Goal: Task Accomplishment & Management: Use online tool/utility

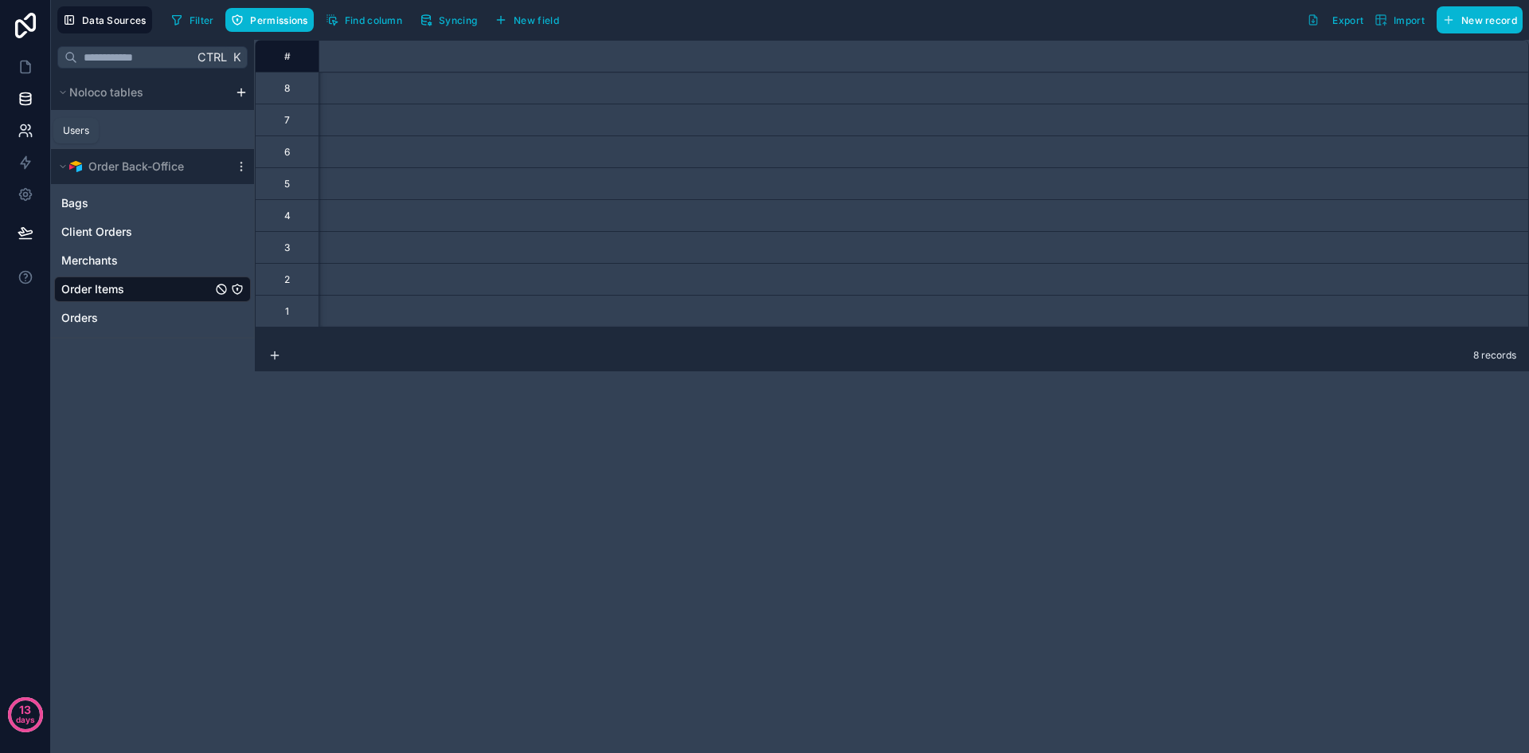
scroll to position [0, 2135]
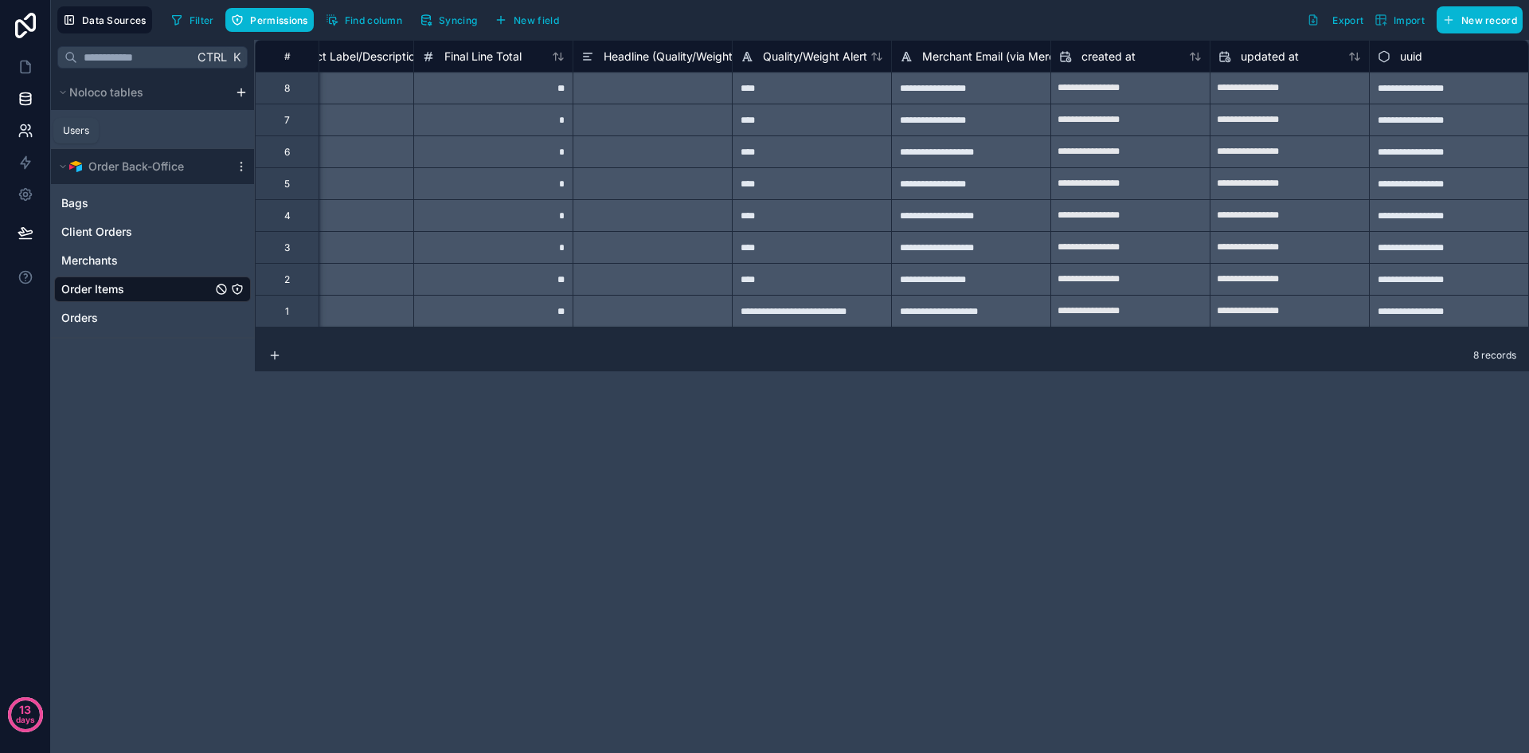
click at [18, 135] on icon at bounding box center [26, 131] width 16 height 16
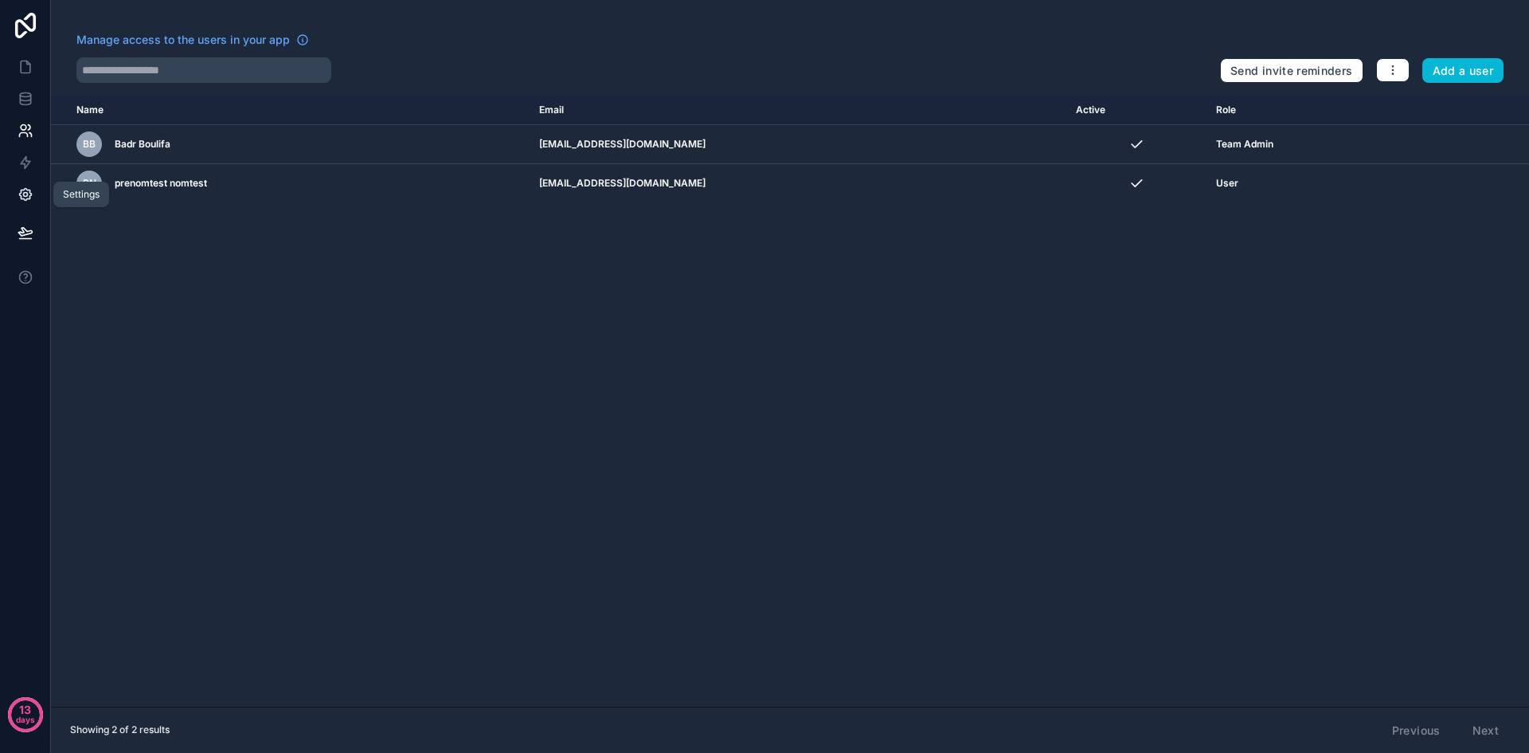
click at [37, 190] on link at bounding box center [25, 194] width 50 height 32
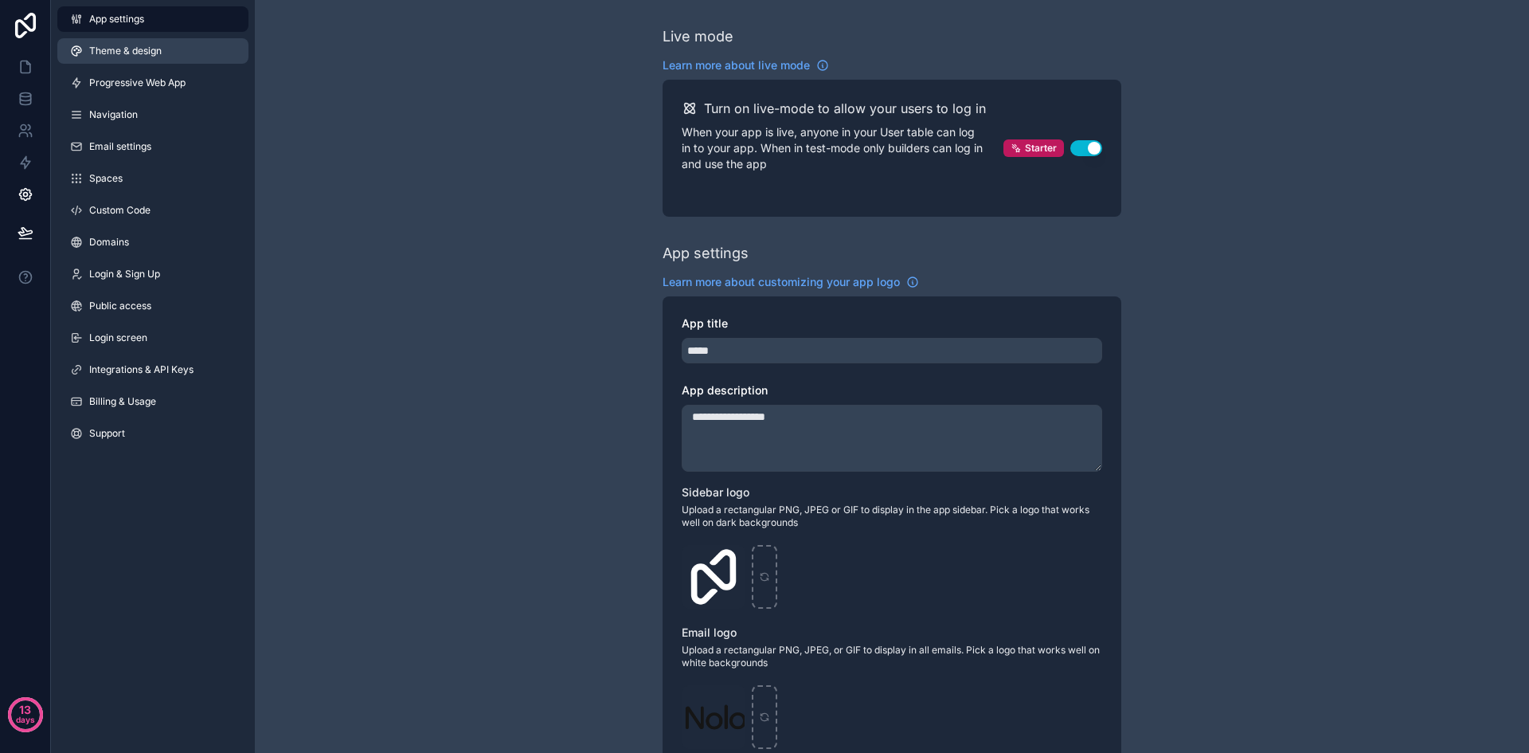
click at [122, 61] on link "Theme & design" at bounding box center [152, 50] width 191 height 25
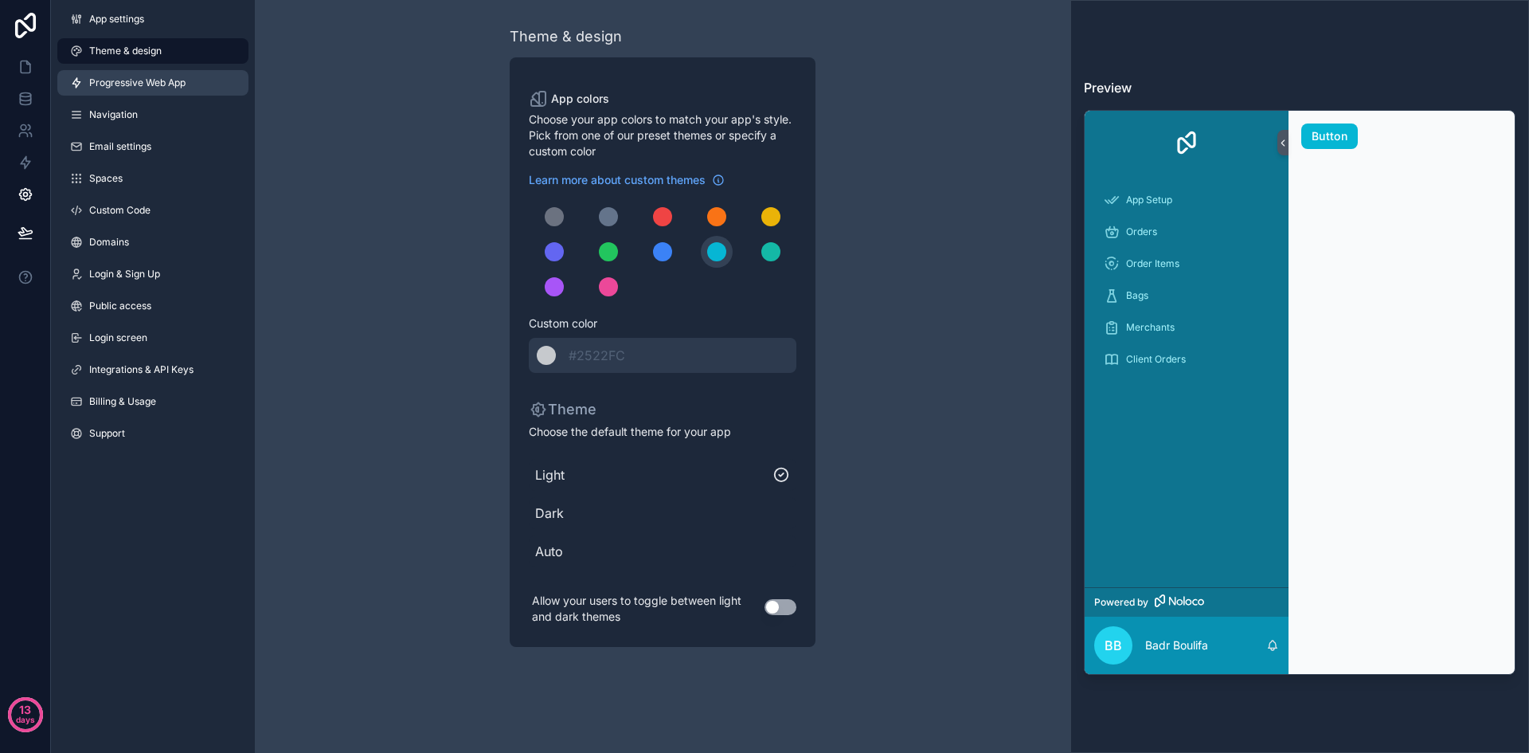
click at [169, 89] on link "Progressive Web App" at bounding box center [152, 82] width 191 height 25
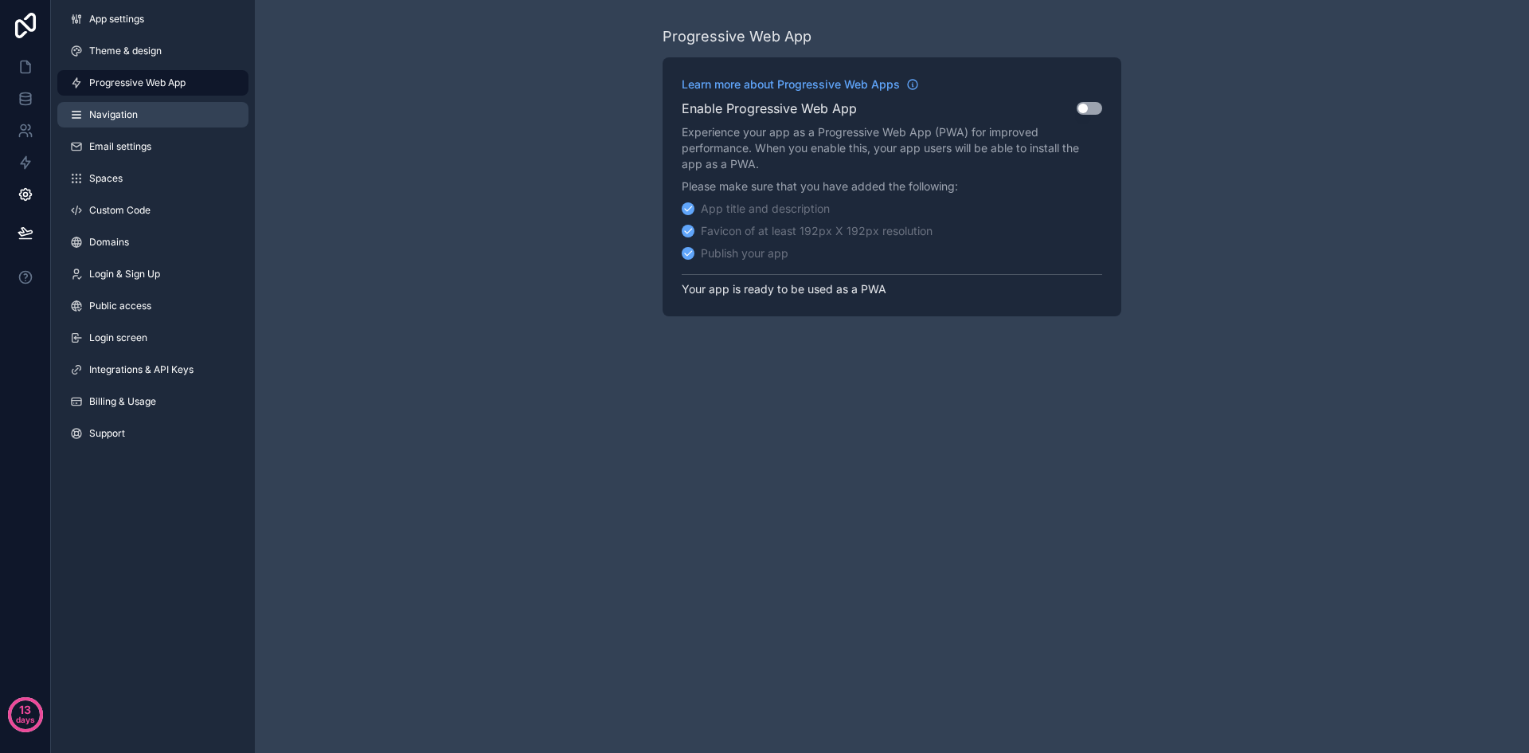
click at [154, 112] on link "Navigation" at bounding box center [152, 114] width 191 height 25
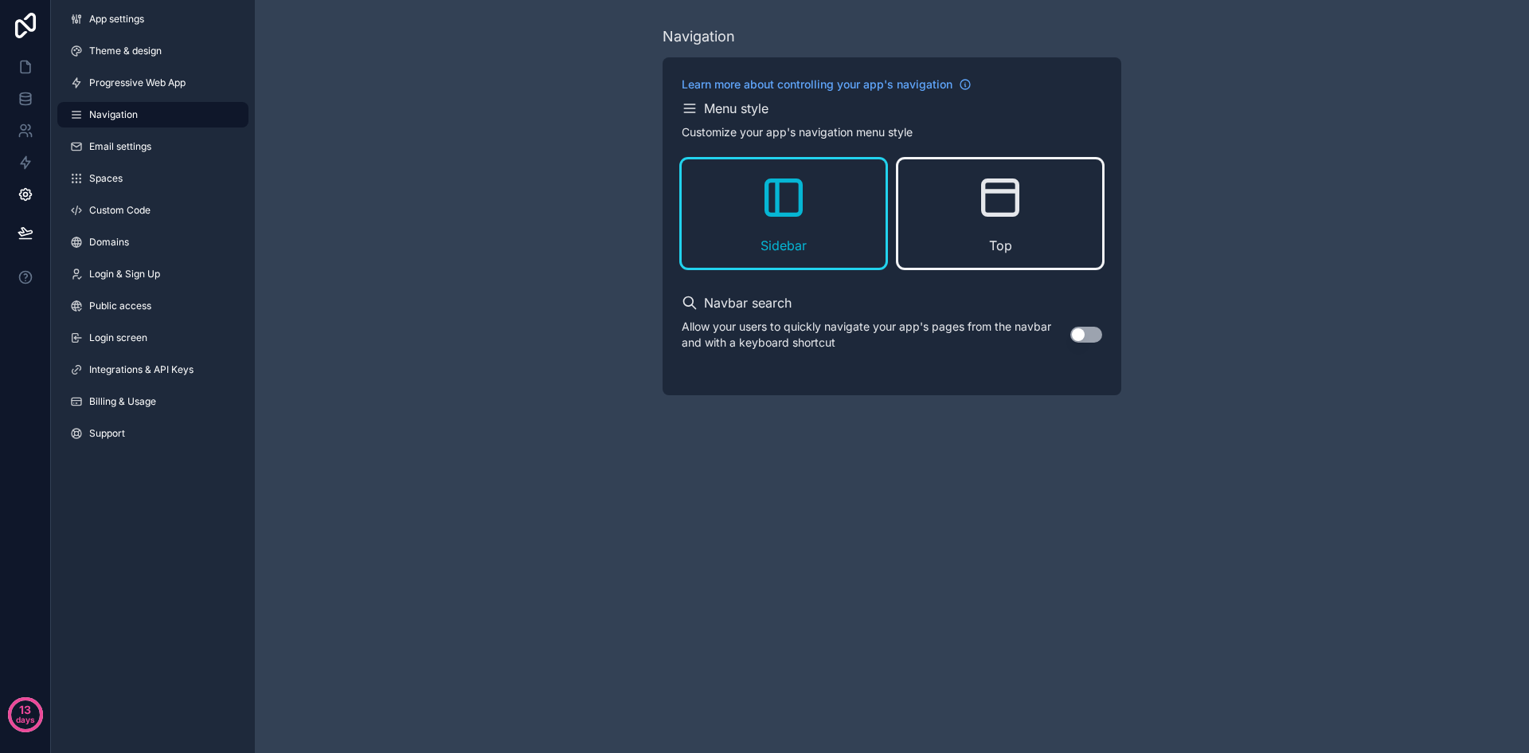
click at [950, 250] on div "Top" at bounding box center [1000, 213] width 204 height 108
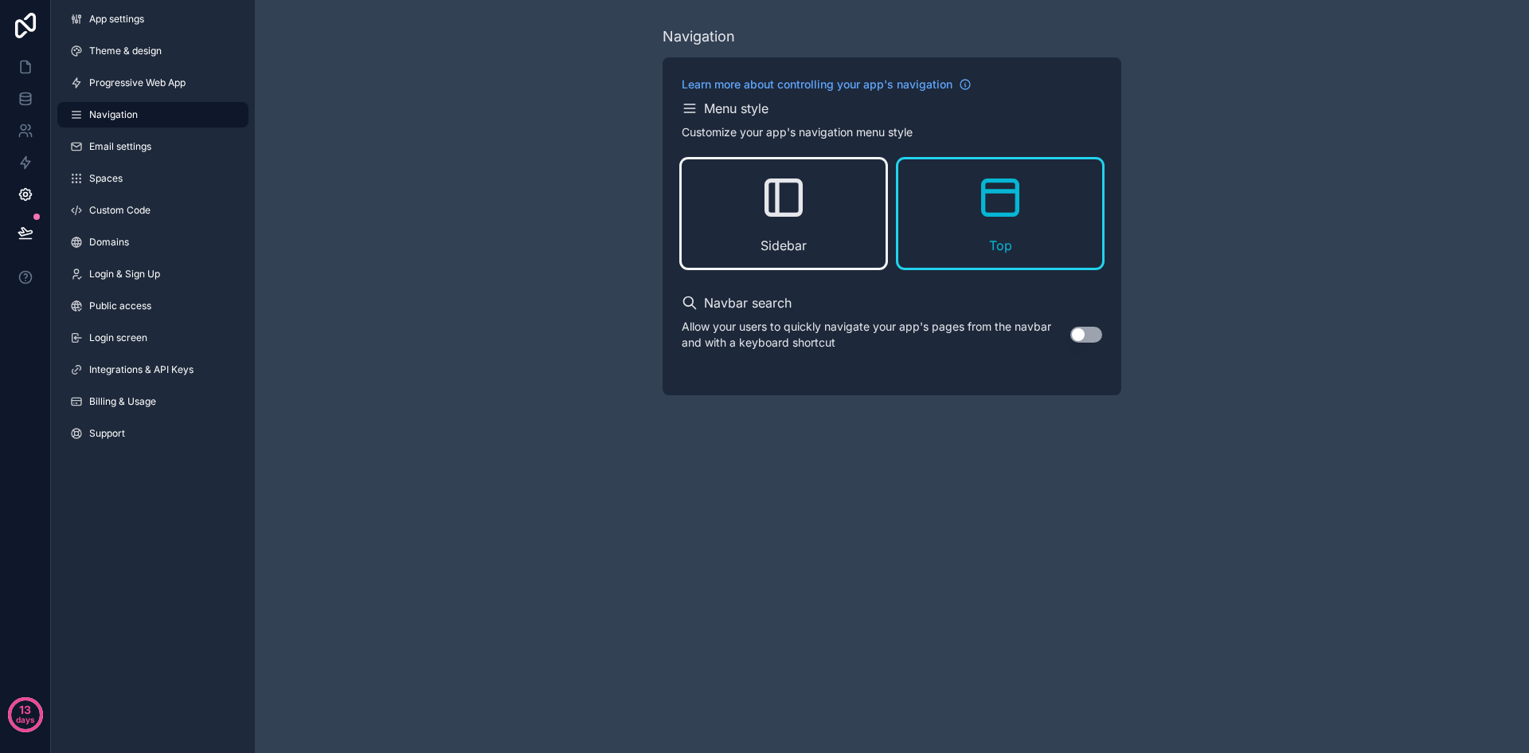
click at [808, 242] on div "Sidebar" at bounding box center [784, 213] width 204 height 108
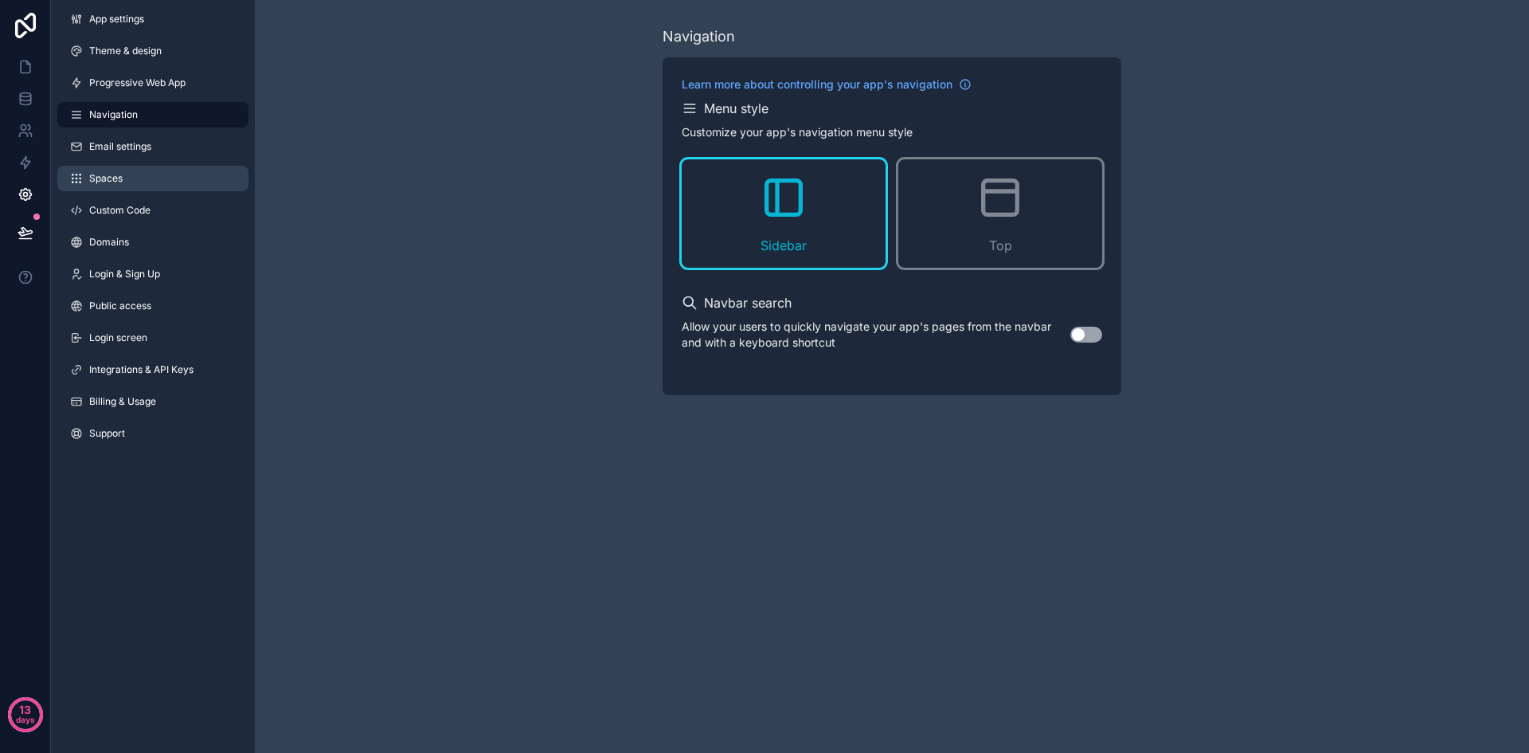
click at [132, 185] on link "Spaces" at bounding box center [152, 178] width 191 height 25
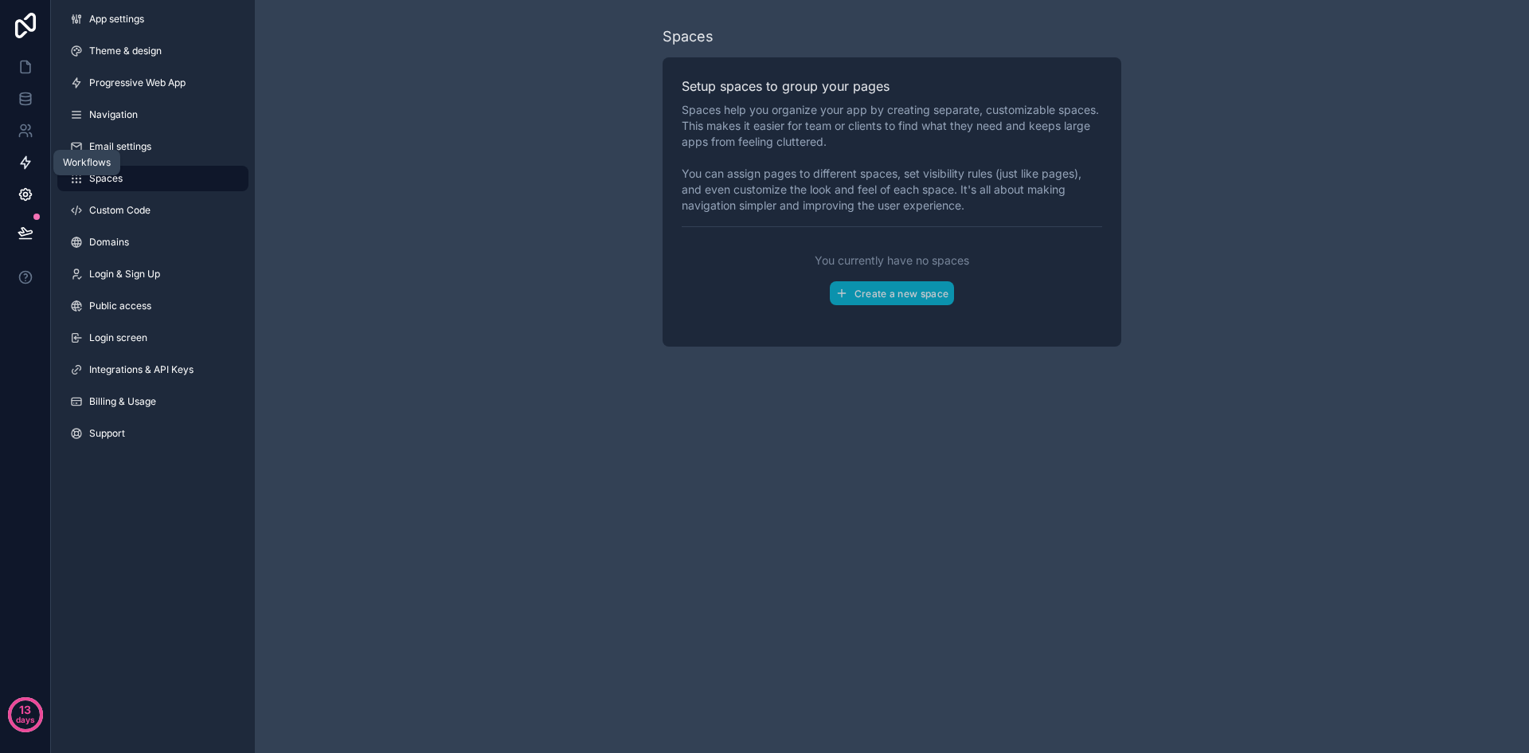
click at [21, 160] on icon at bounding box center [26, 162] width 16 height 16
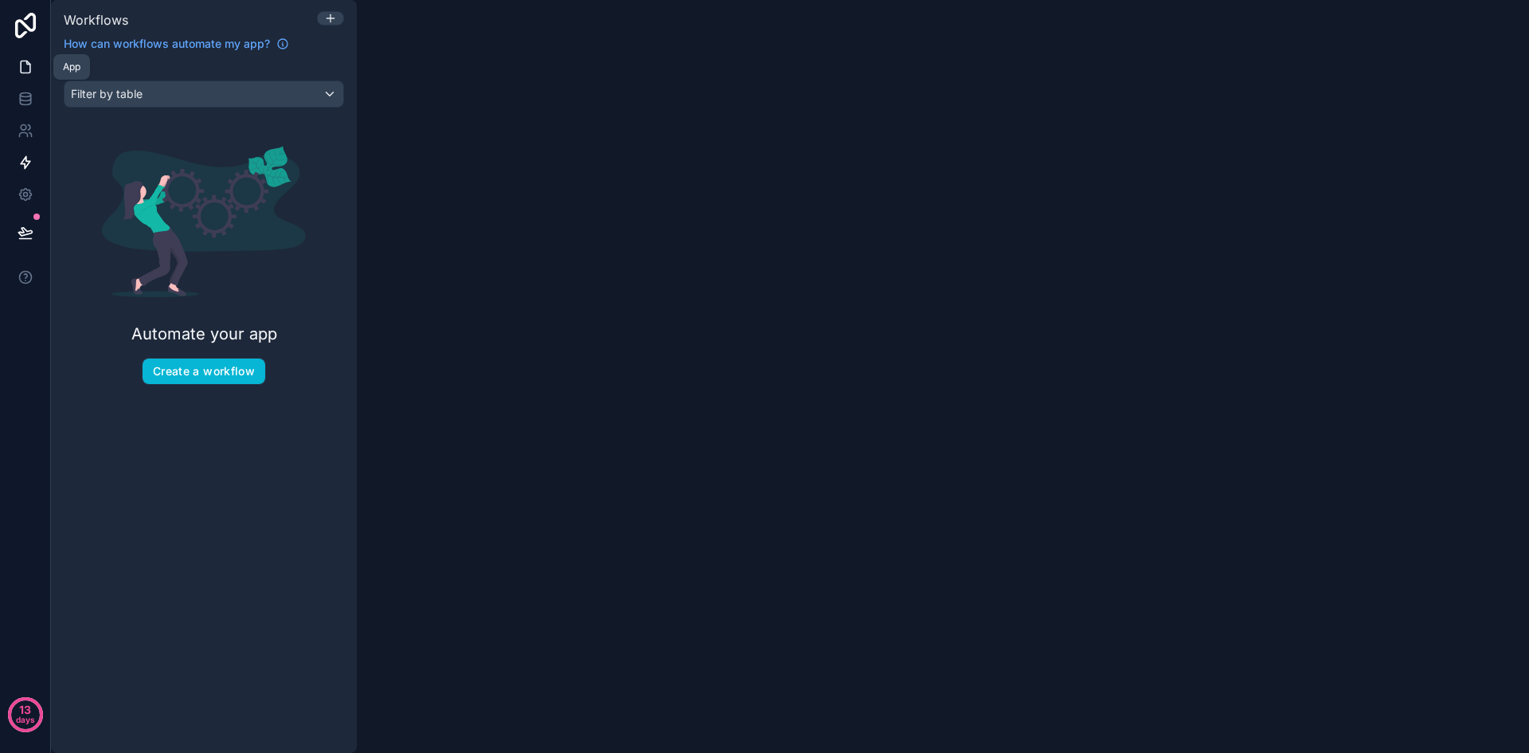
click at [22, 53] on link at bounding box center [25, 67] width 50 height 32
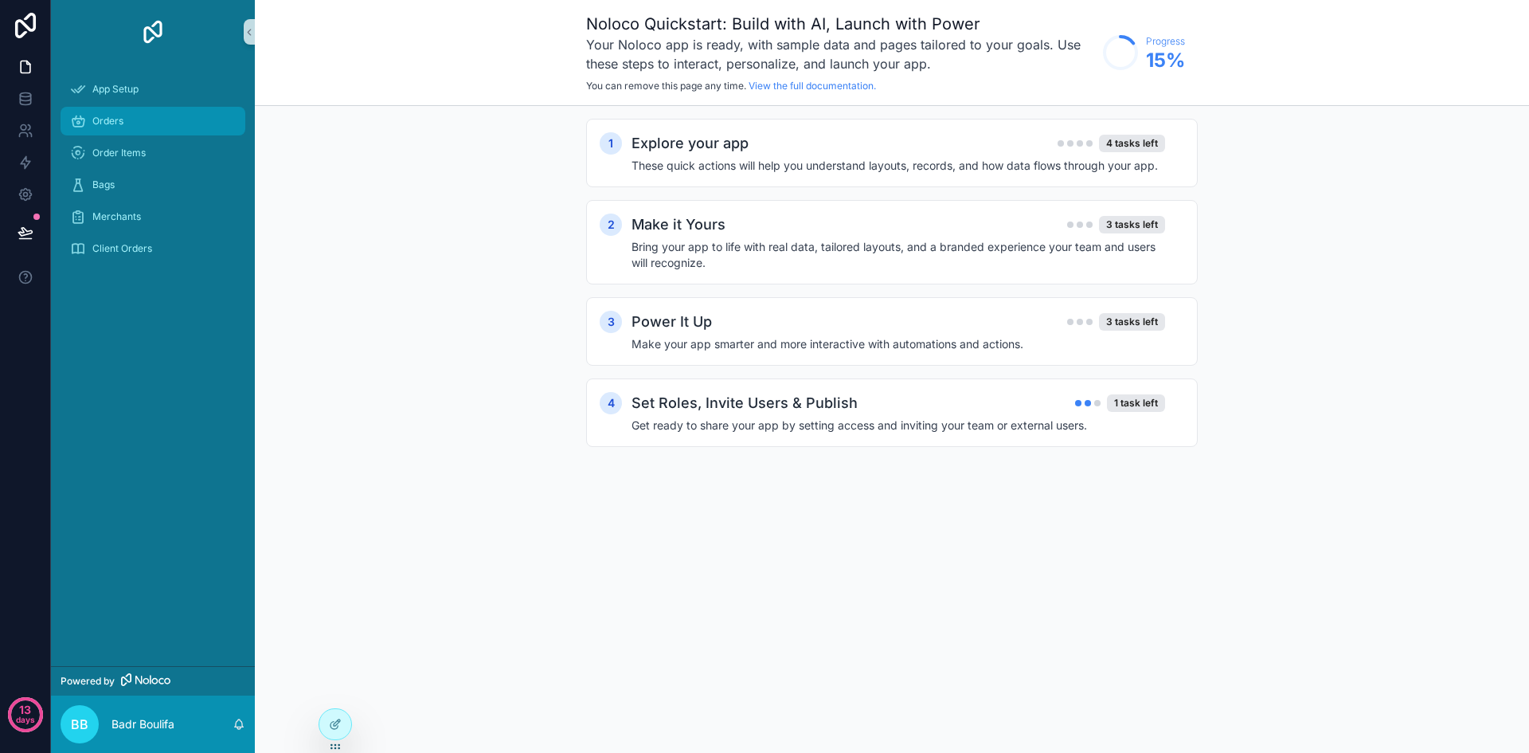
click at [128, 116] on div "Orders" at bounding box center [153, 120] width 166 height 25
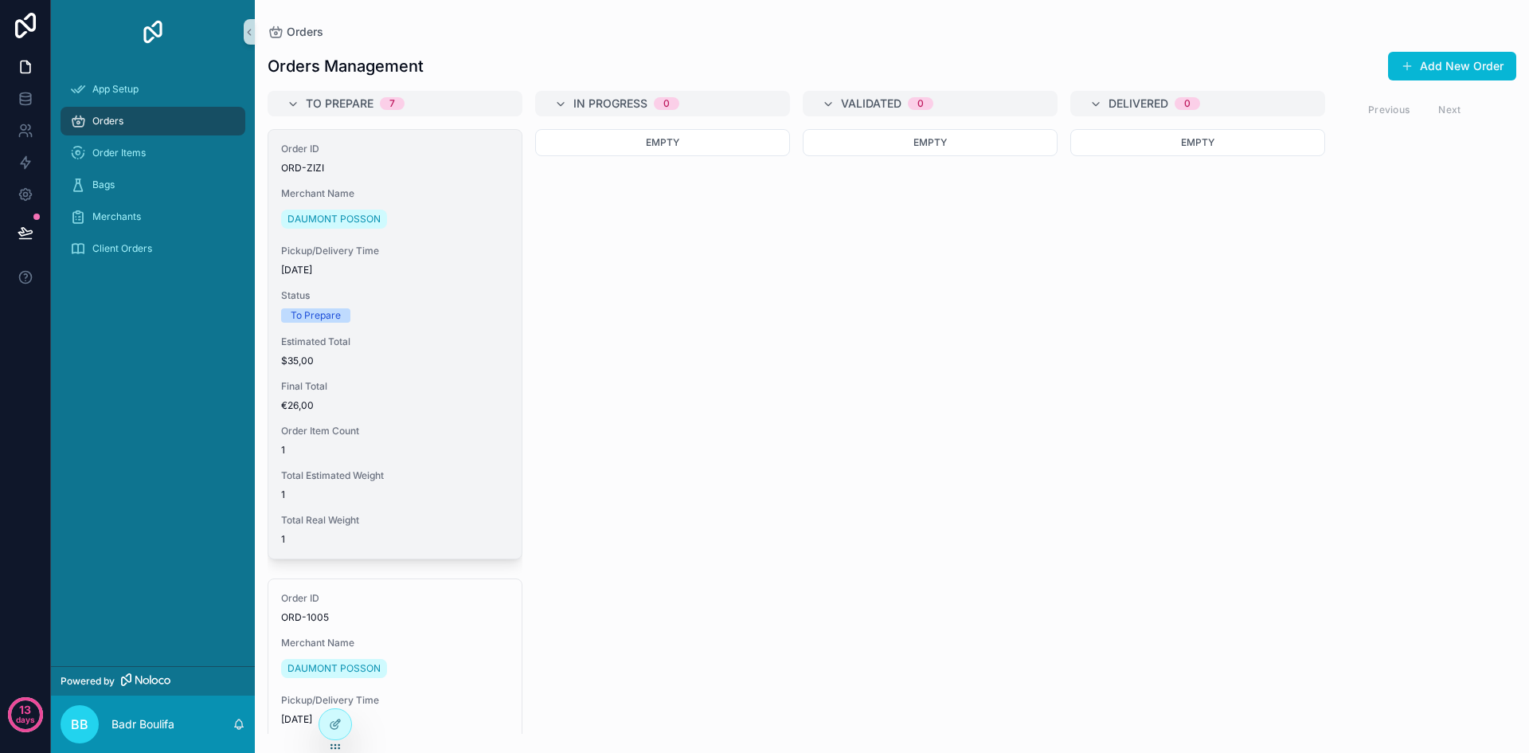
click at [439, 369] on div "Order ID ORD-ZIZI Merchant Name [PERSON_NAME] Pickup/Delivery Time [DATE] Statu…" at bounding box center [394, 344] width 253 height 428
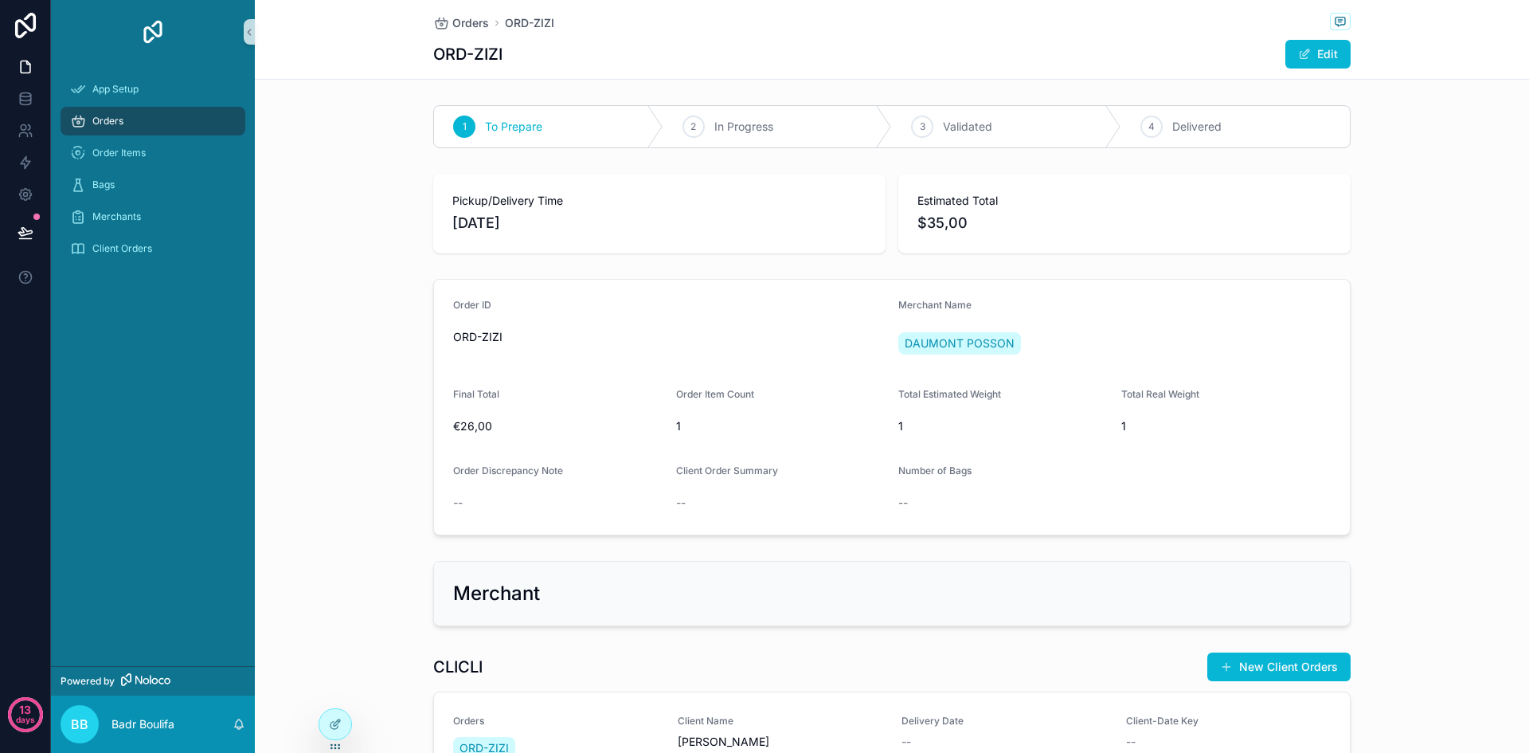
click at [680, 430] on span "1" at bounding box center [781, 426] width 210 height 16
click at [714, 132] on span "In Progress" at bounding box center [743, 127] width 59 height 16
click at [488, 117] on div "To Prepare" at bounding box center [548, 126] width 229 height 41
click at [177, 150] on div "Order Items" at bounding box center [153, 152] width 166 height 25
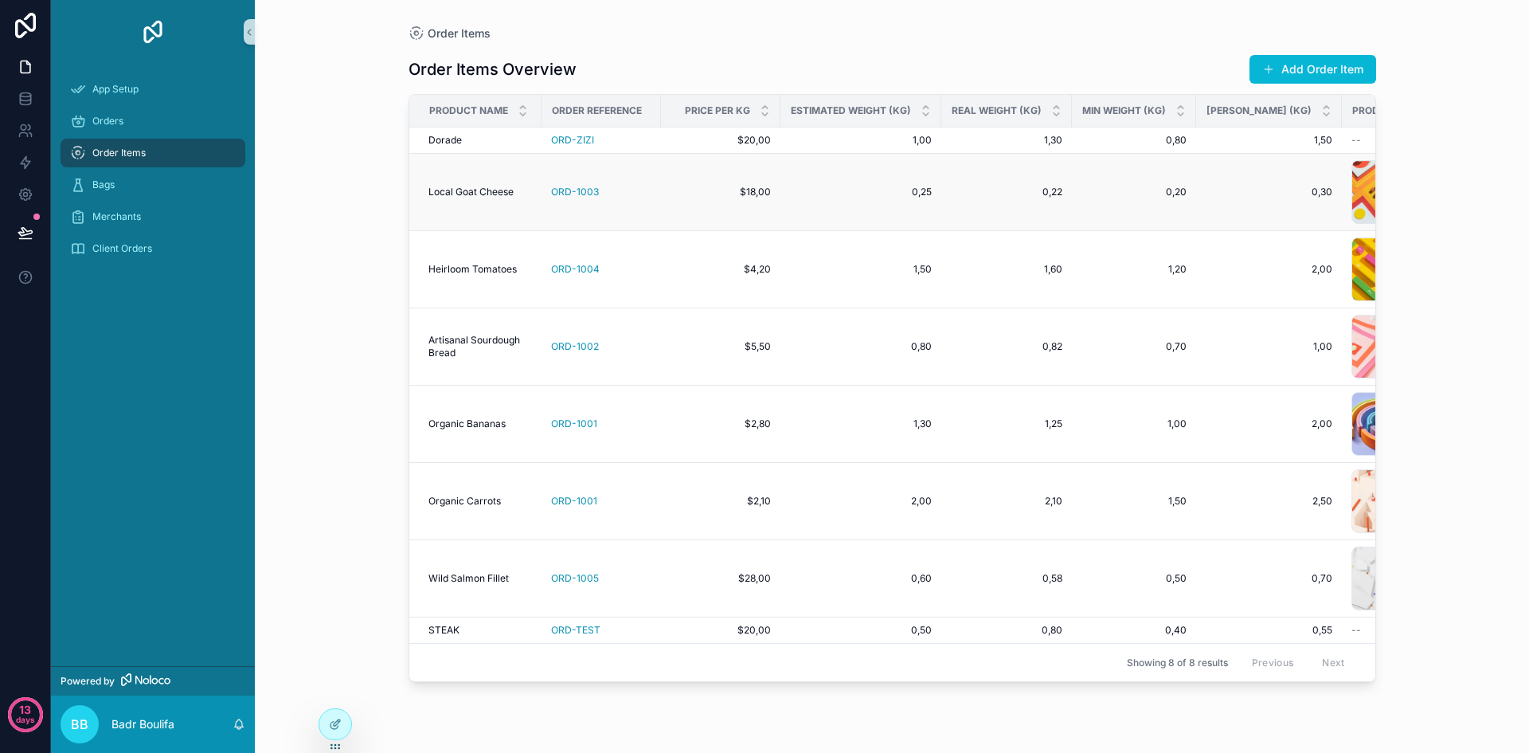
click at [667, 208] on td "$18,00 $18,00" at bounding box center [720, 192] width 119 height 77
click at [452, 189] on span "Local Goat Cheese" at bounding box center [470, 192] width 85 height 13
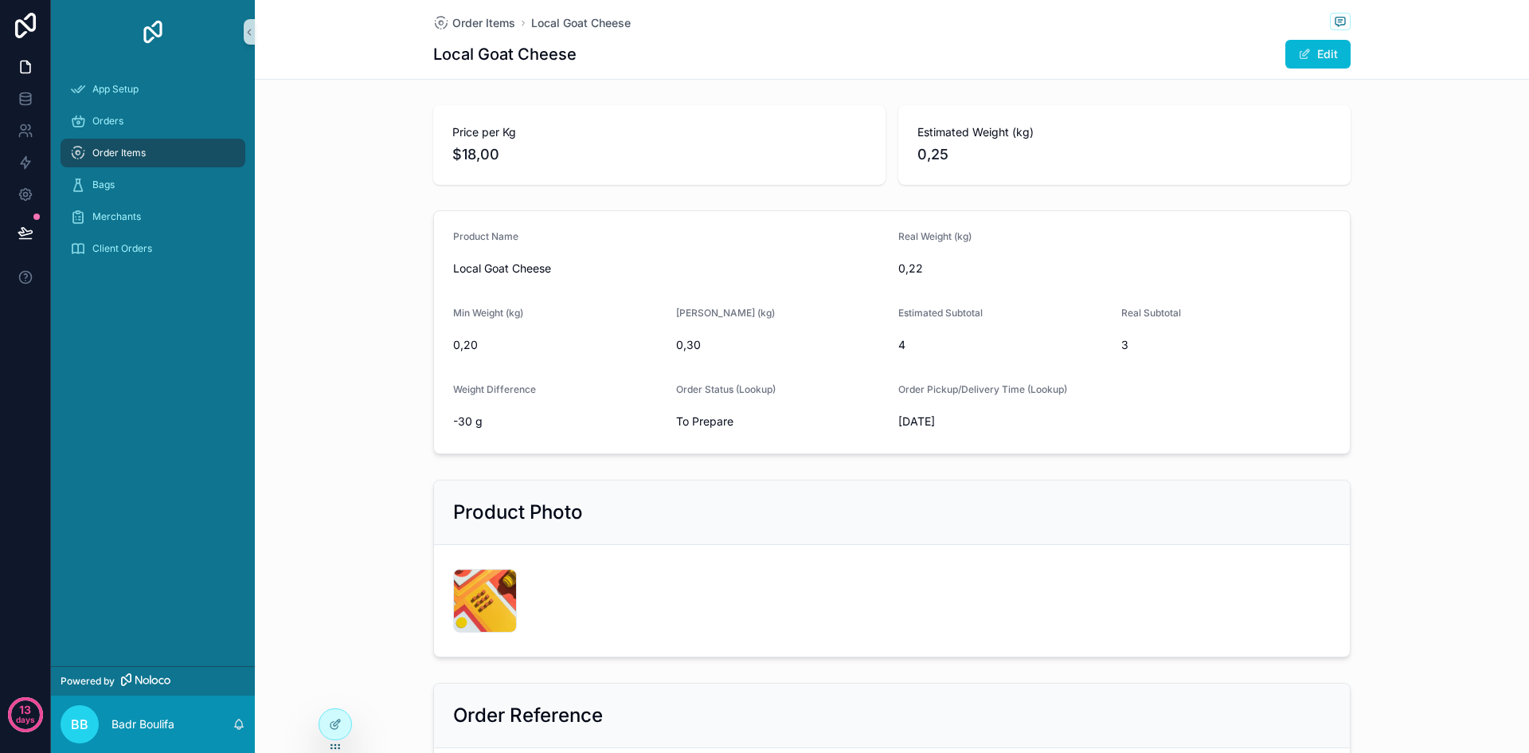
click at [995, 125] on span "Estimated Weight (kg)" at bounding box center [1124, 132] width 414 height 16
drag, startPoint x: 943, startPoint y: 139, endPoint x: 1386, endPoint y: 159, distance: 443.2
click at [1386, 159] on div "Price per Kg $18,00 Estimated Weight (kg) 0,25" at bounding box center [892, 145] width 1274 height 92
click at [1323, 53] on button "Edit" at bounding box center [1317, 54] width 65 height 29
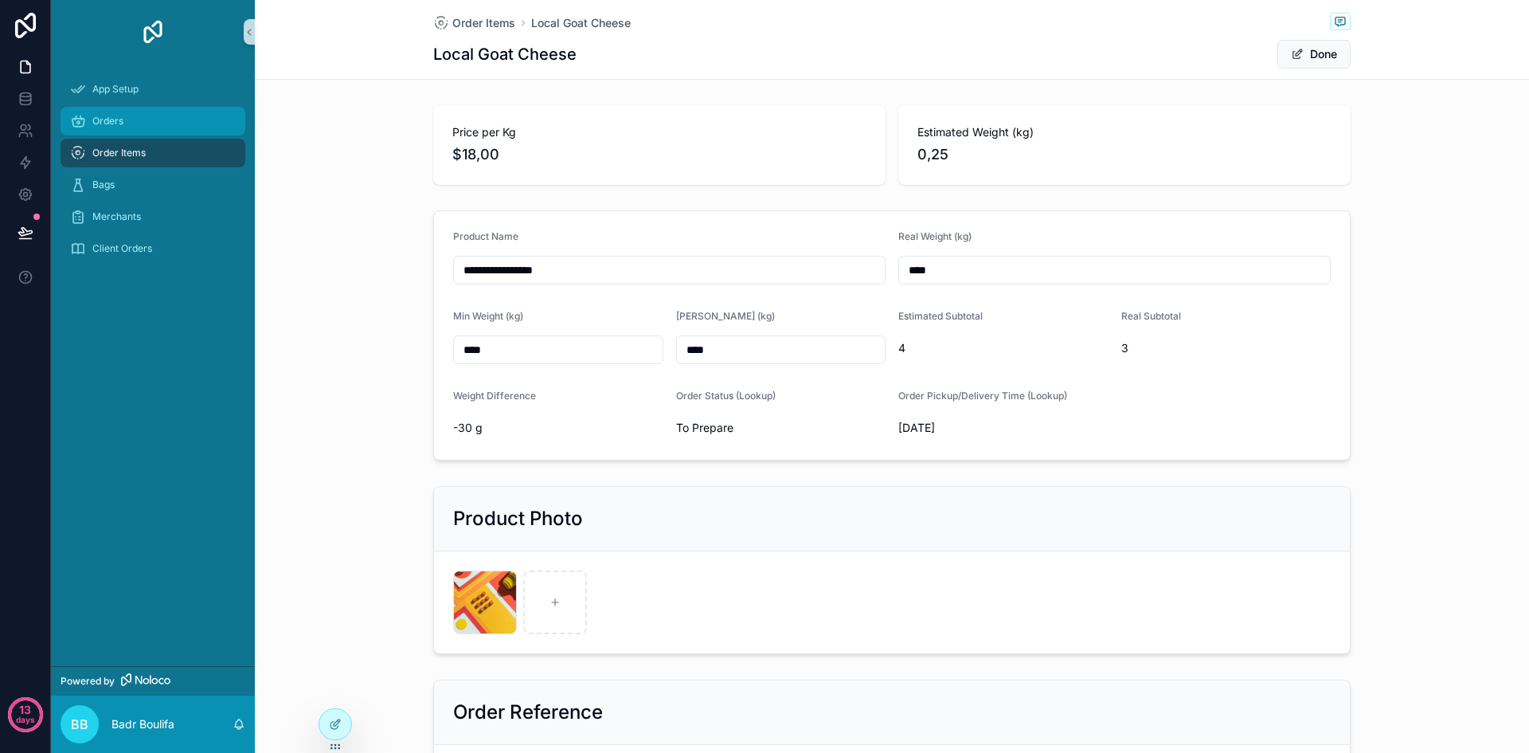
click at [159, 127] on div "Orders" at bounding box center [153, 120] width 166 height 25
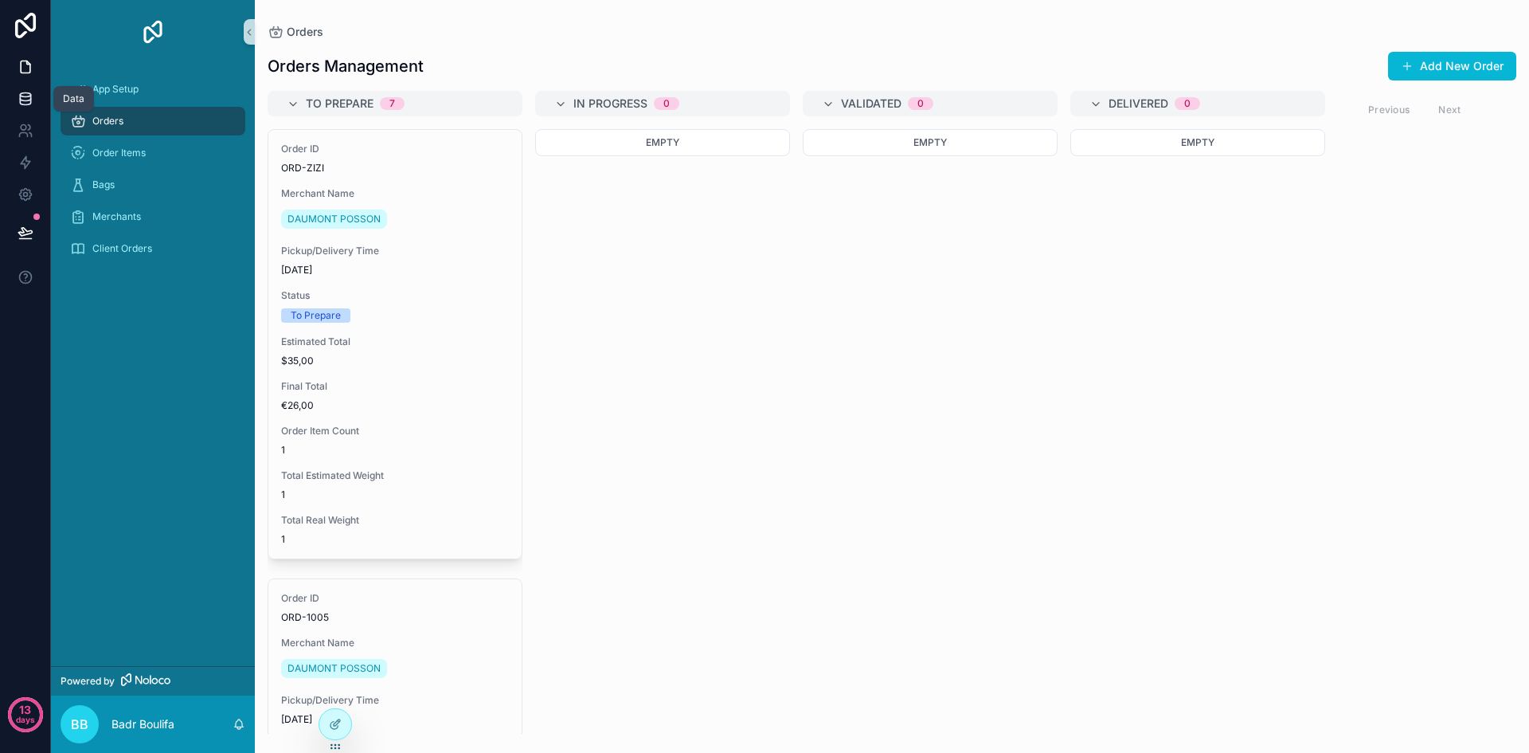
click at [22, 108] on link at bounding box center [25, 99] width 50 height 32
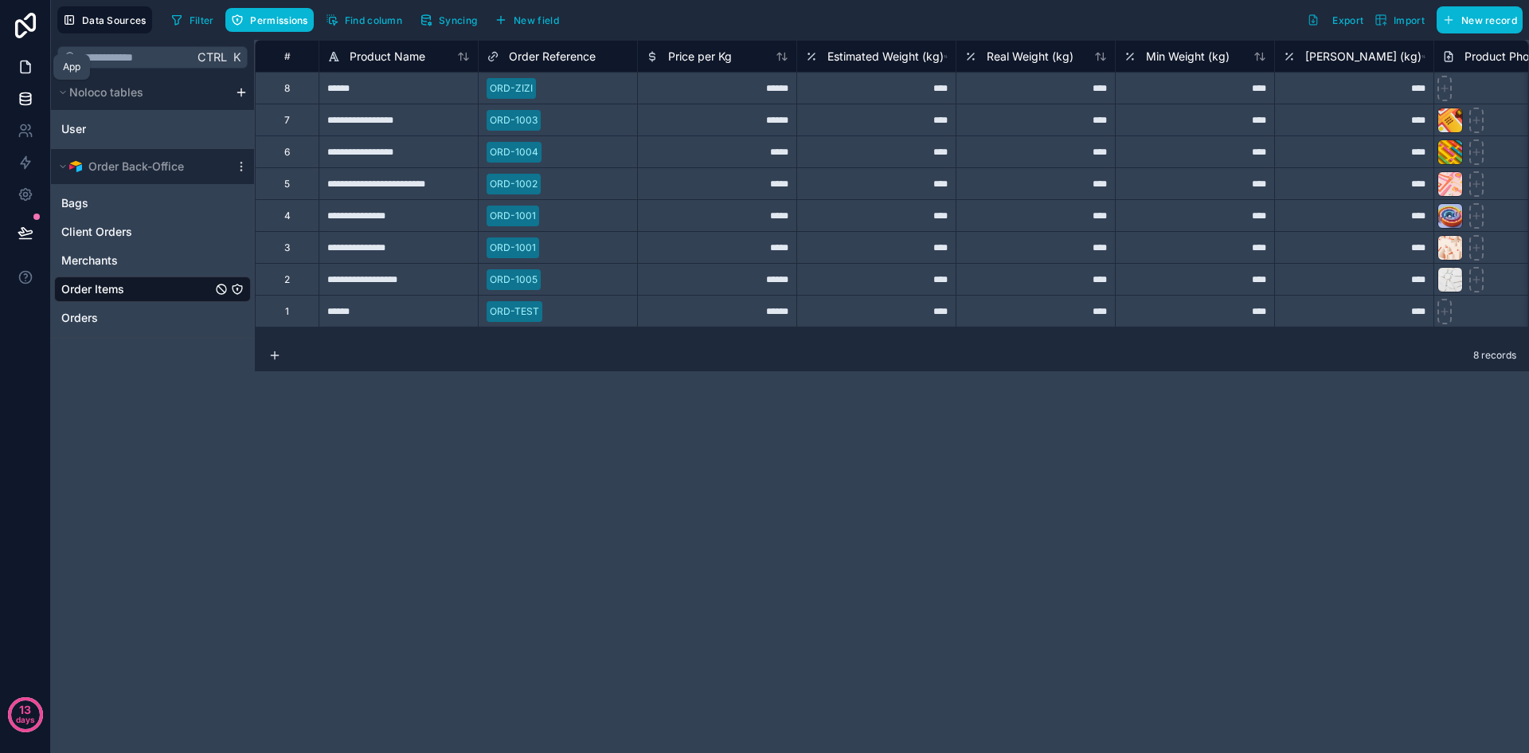
click at [26, 73] on icon at bounding box center [26, 67] width 10 height 12
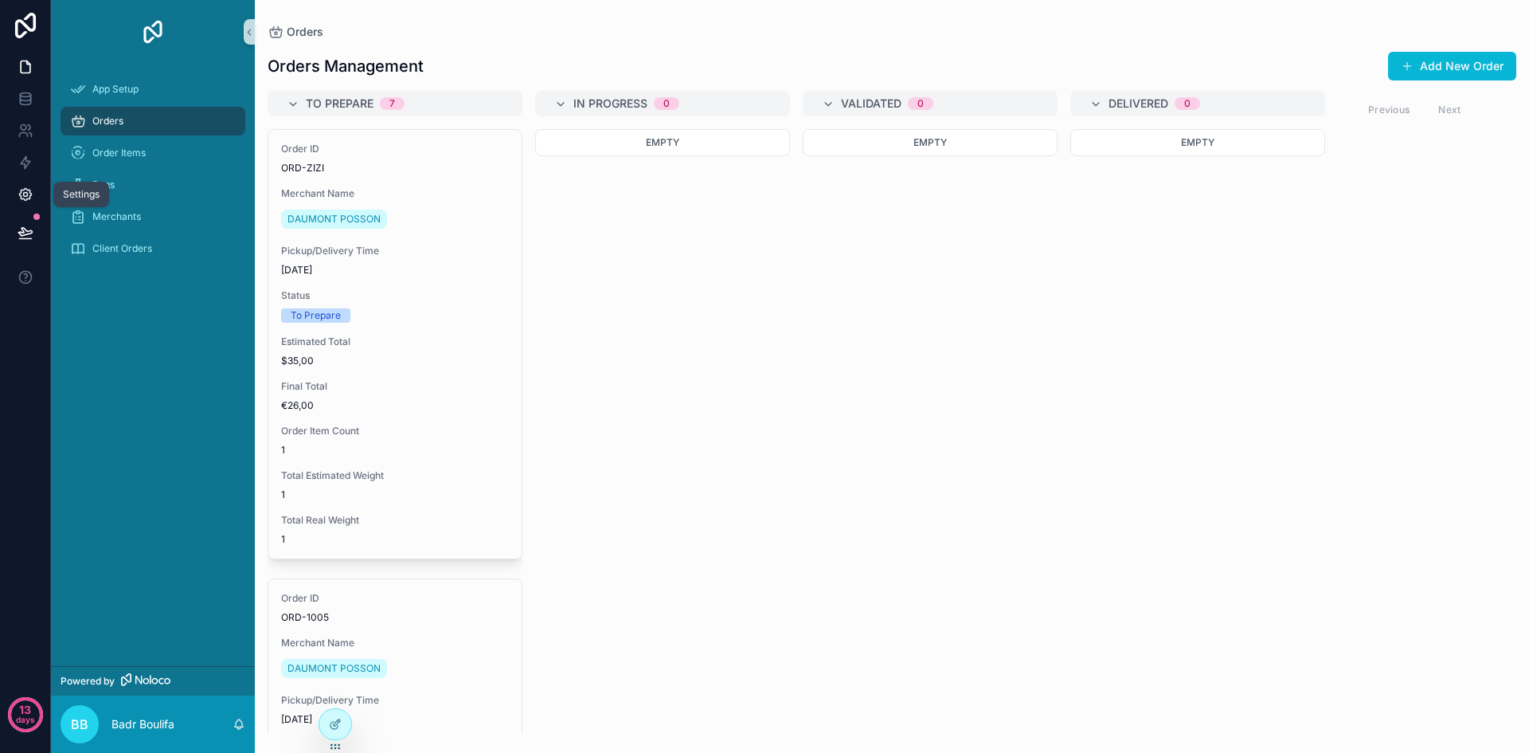
click at [29, 188] on icon at bounding box center [26, 194] width 16 height 16
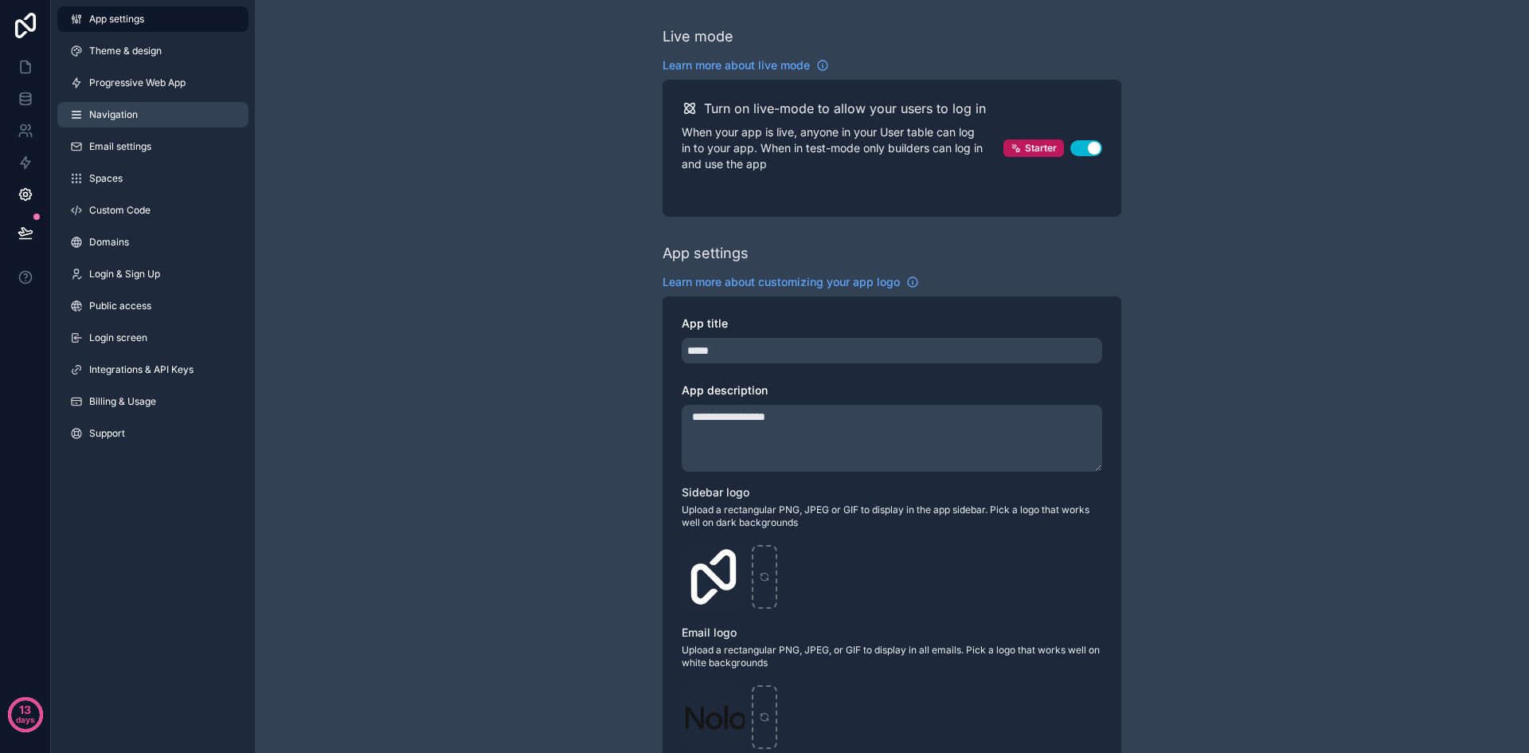
click at [114, 115] on span "Navigation" at bounding box center [113, 114] width 49 height 13
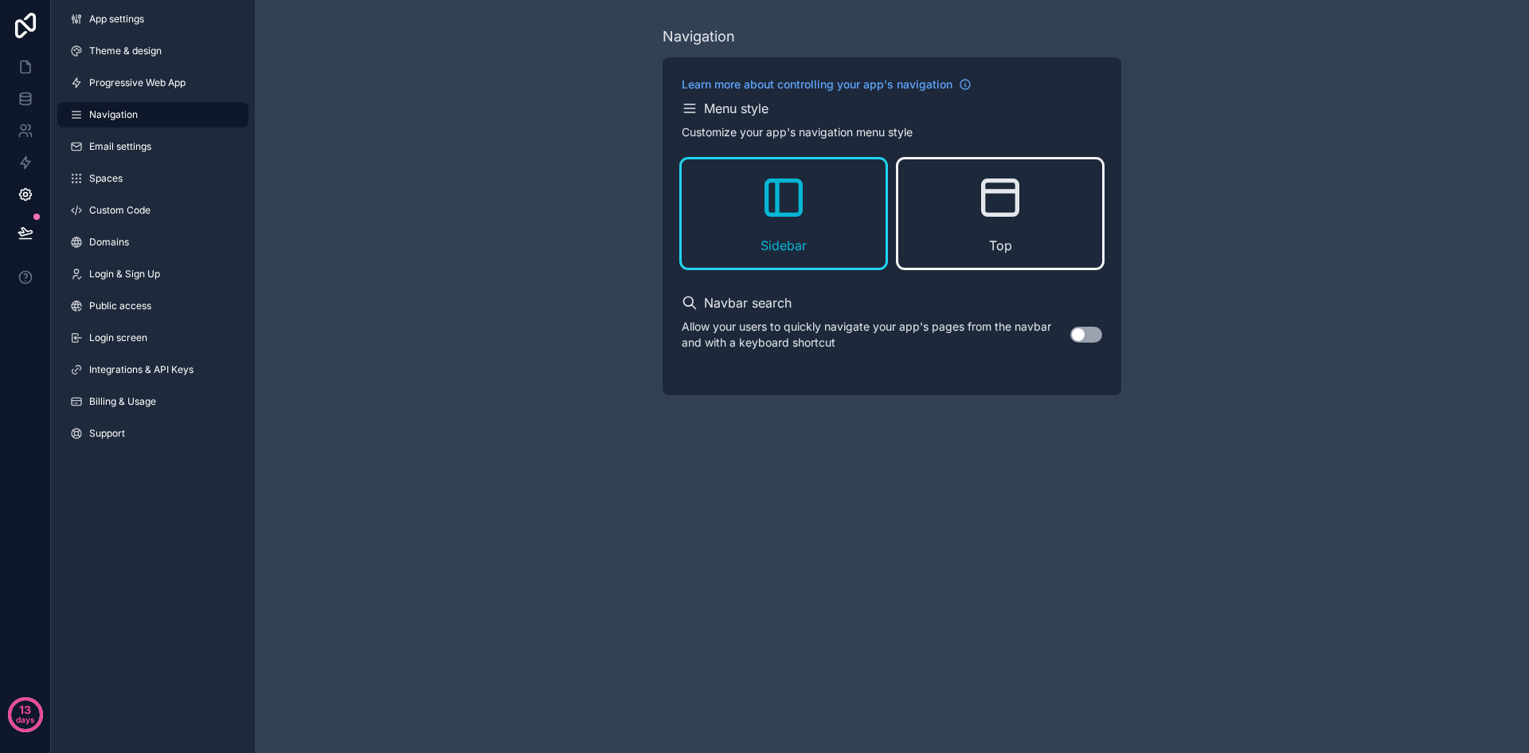
click at [980, 221] on icon "scrollable content" at bounding box center [1000, 197] width 51 height 51
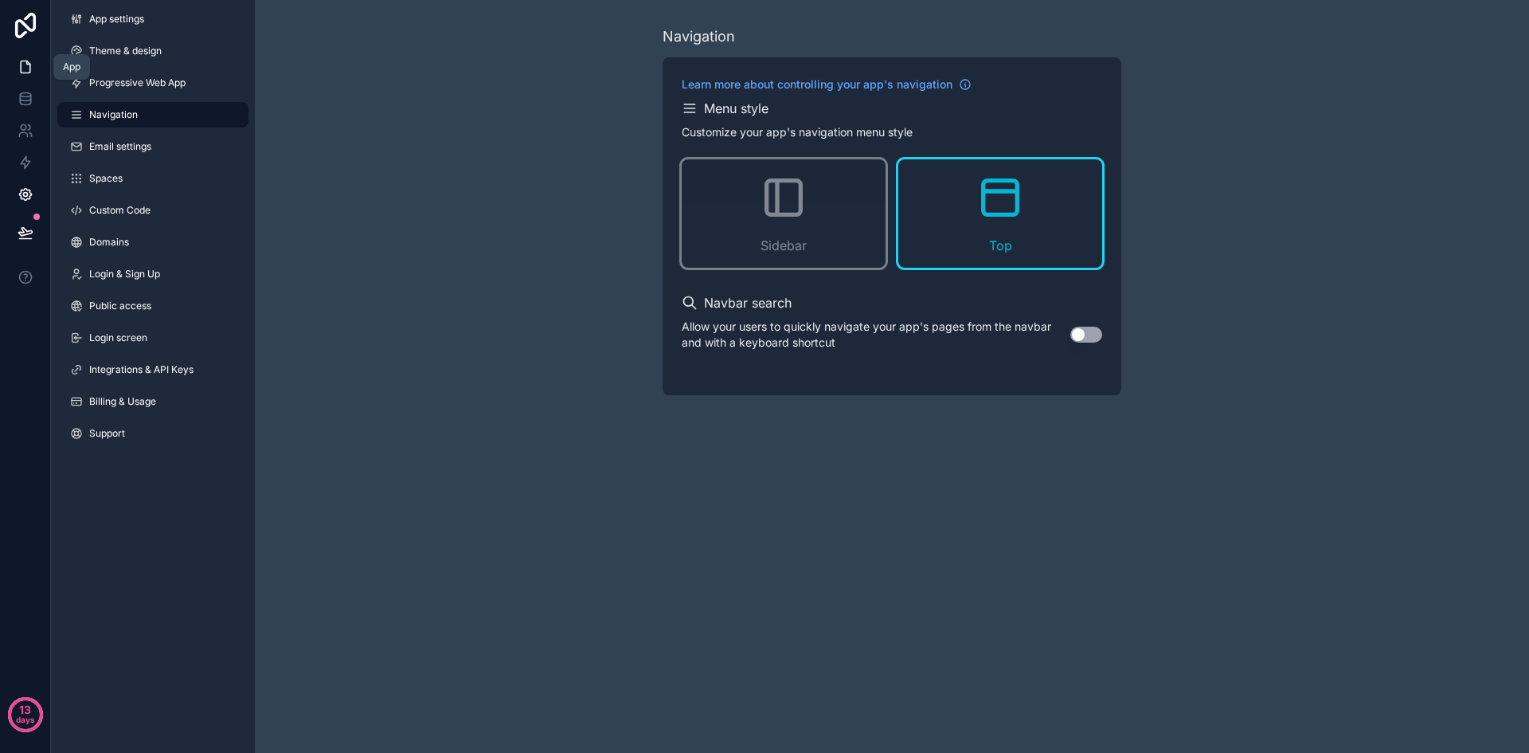
click at [19, 68] on icon at bounding box center [26, 67] width 16 height 16
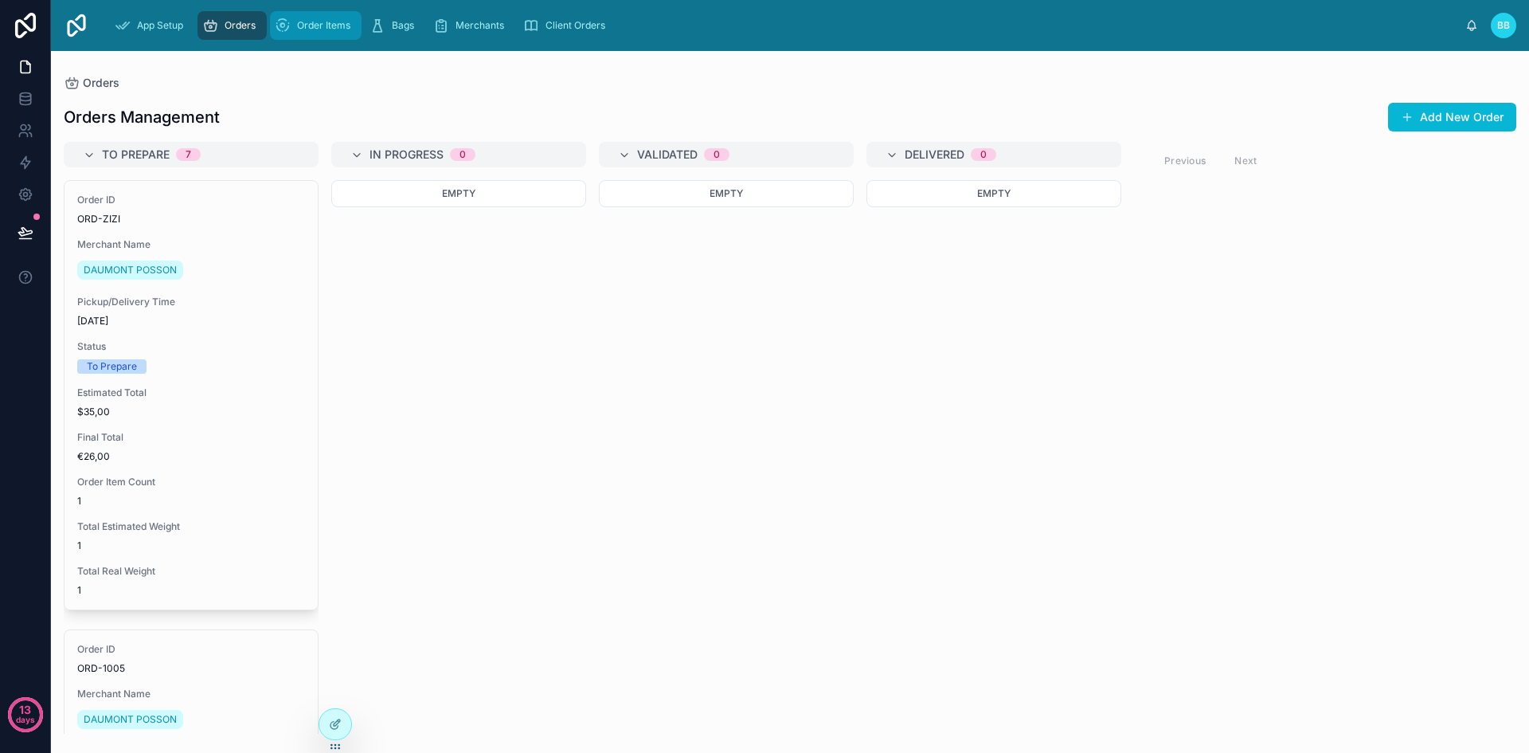
click at [315, 24] on span "Order Items" at bounding box center [323, 25] width 53 height 13
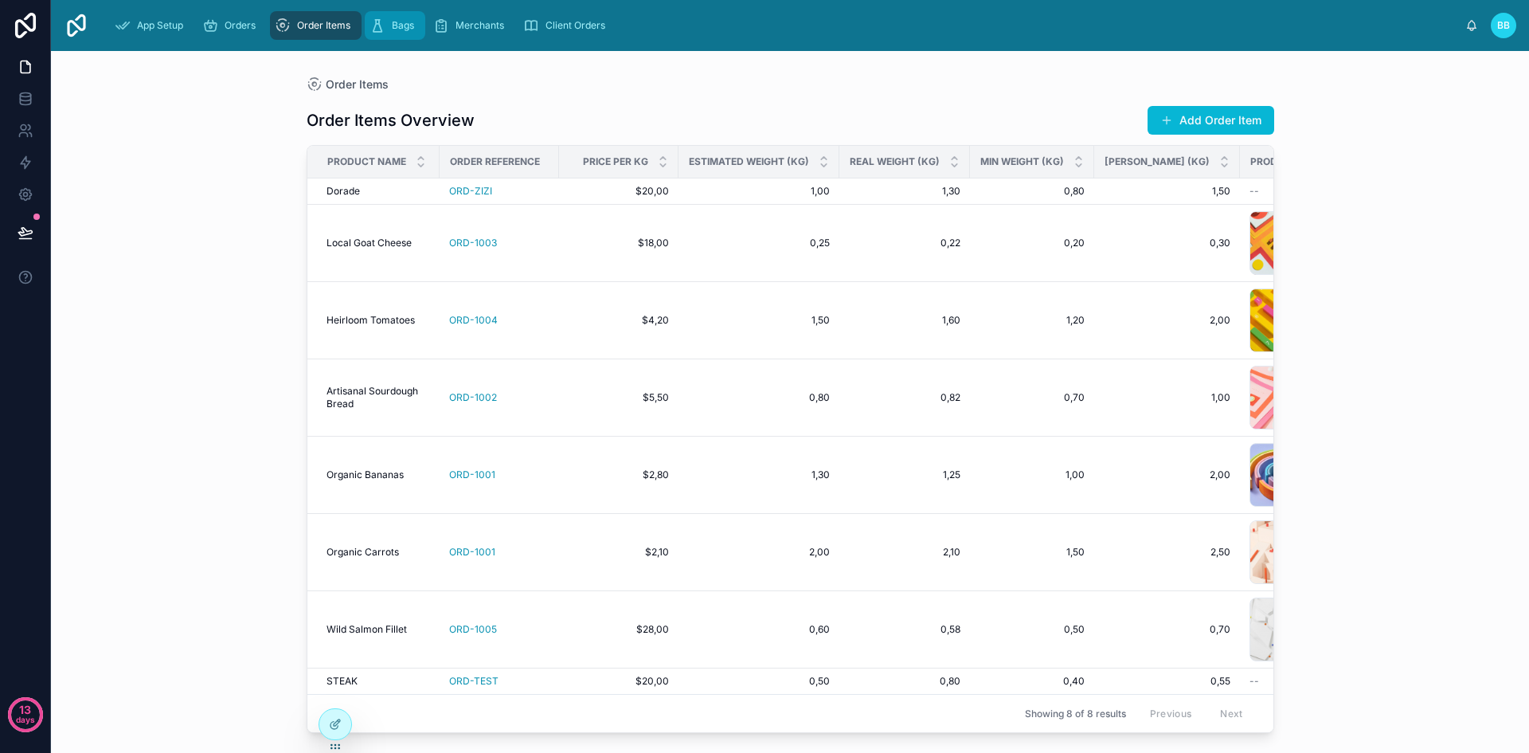
click at [394, 22] on span "Bags" at bounding box center [403, 25] width 22 height 13
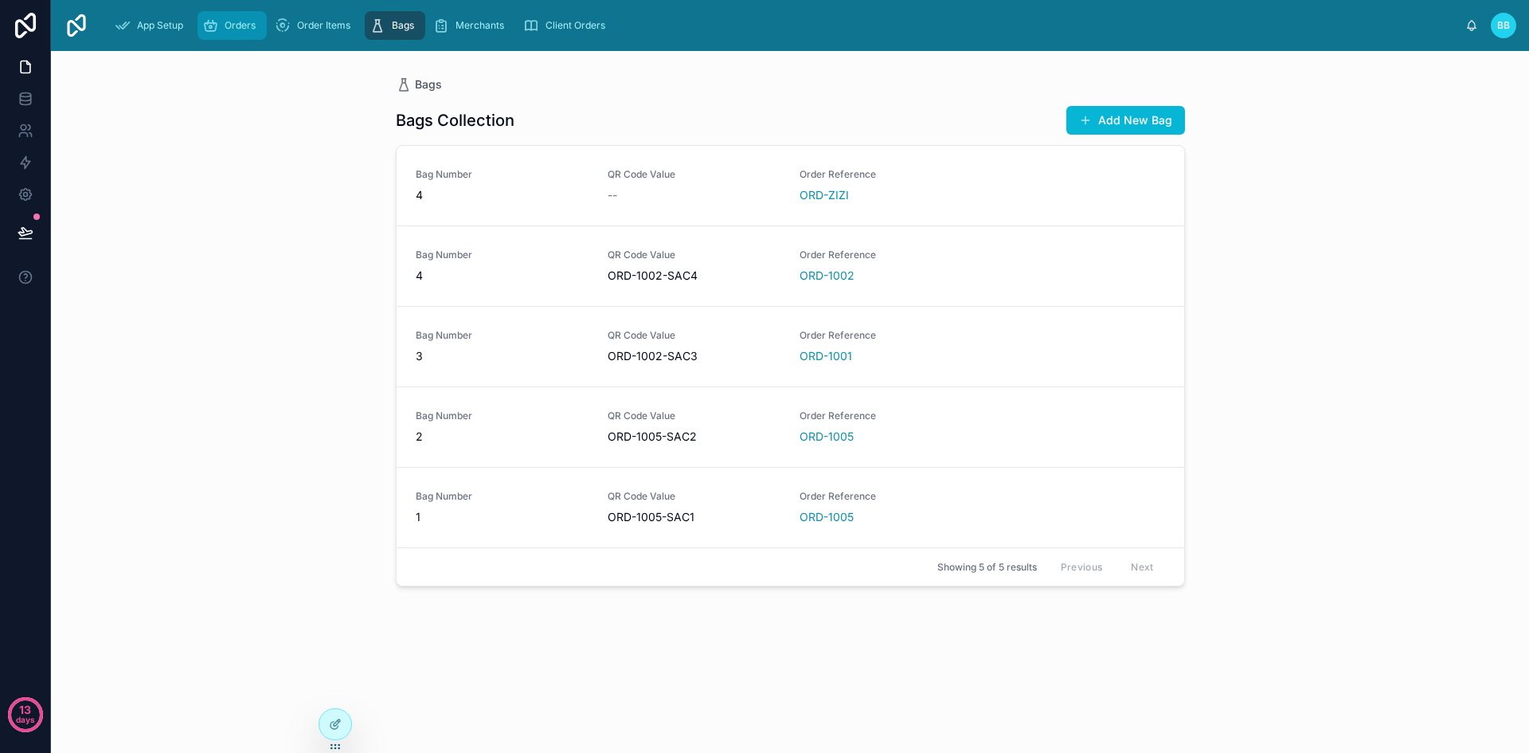
click at [226, 21] on span "Orders" at bounding box center [240, 25] width 31 height 13
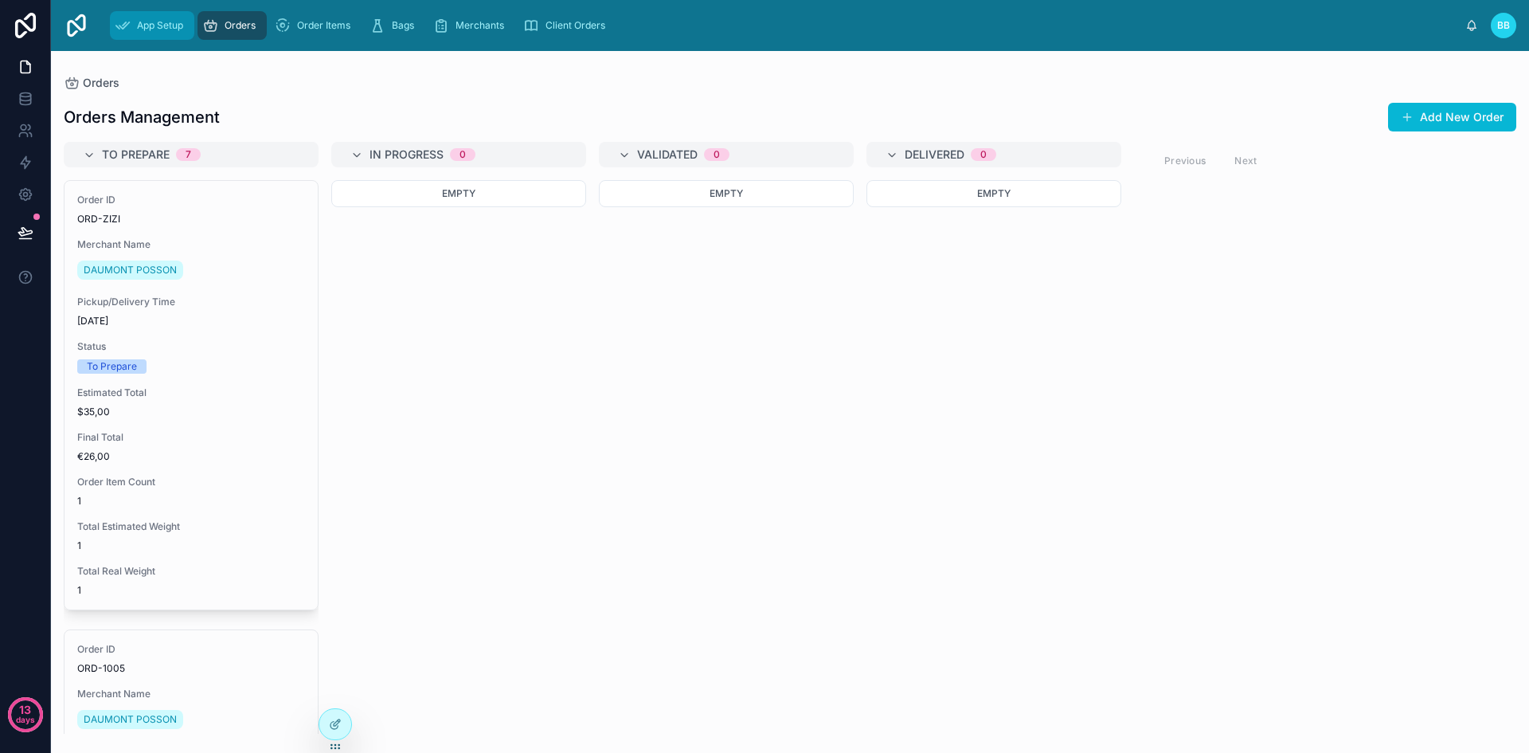
click at [170, 22] on span "App Setup" at bounding box center [160, 25] width 46 height 13
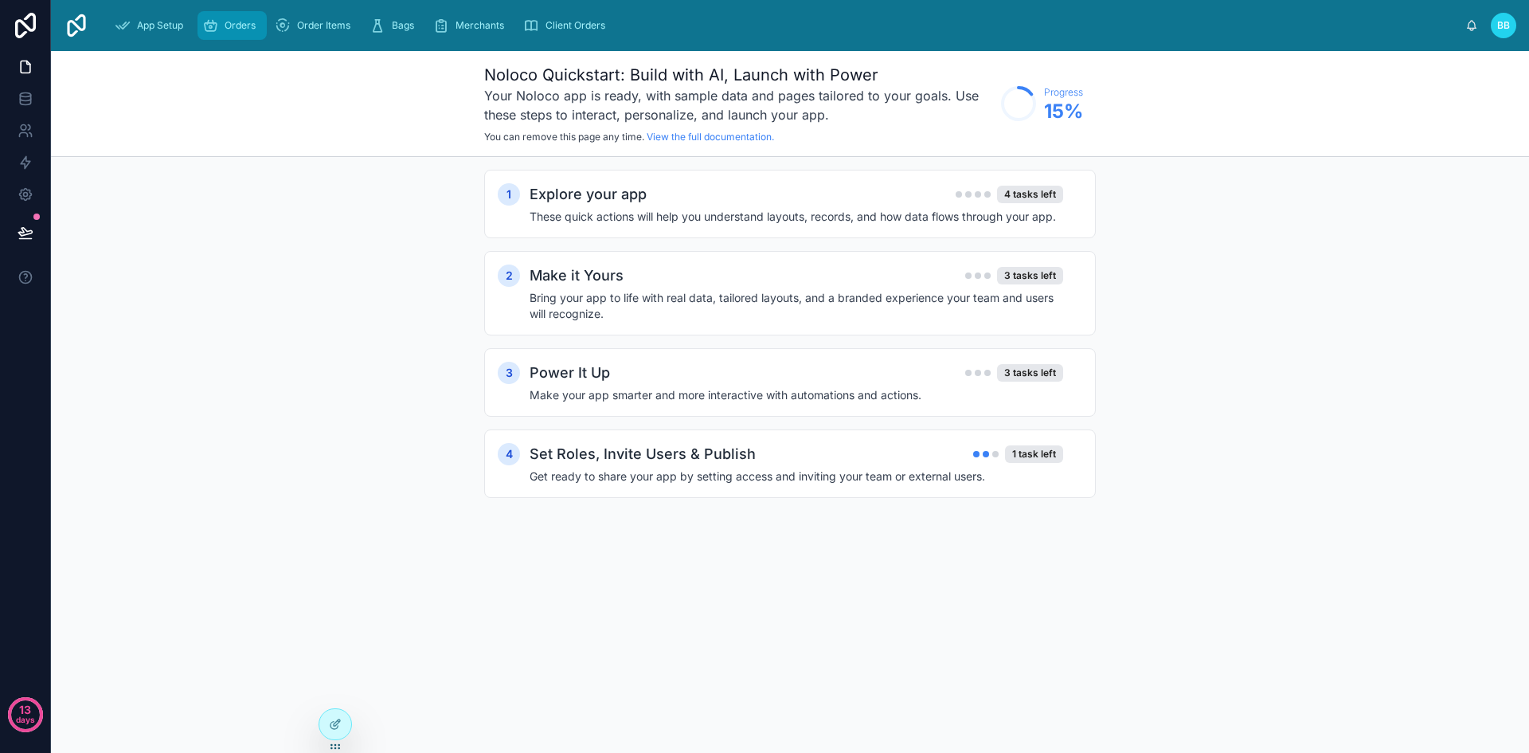
click at [234, 27] on span "Orders" at bounding box center [240, 25] width 31 height 13
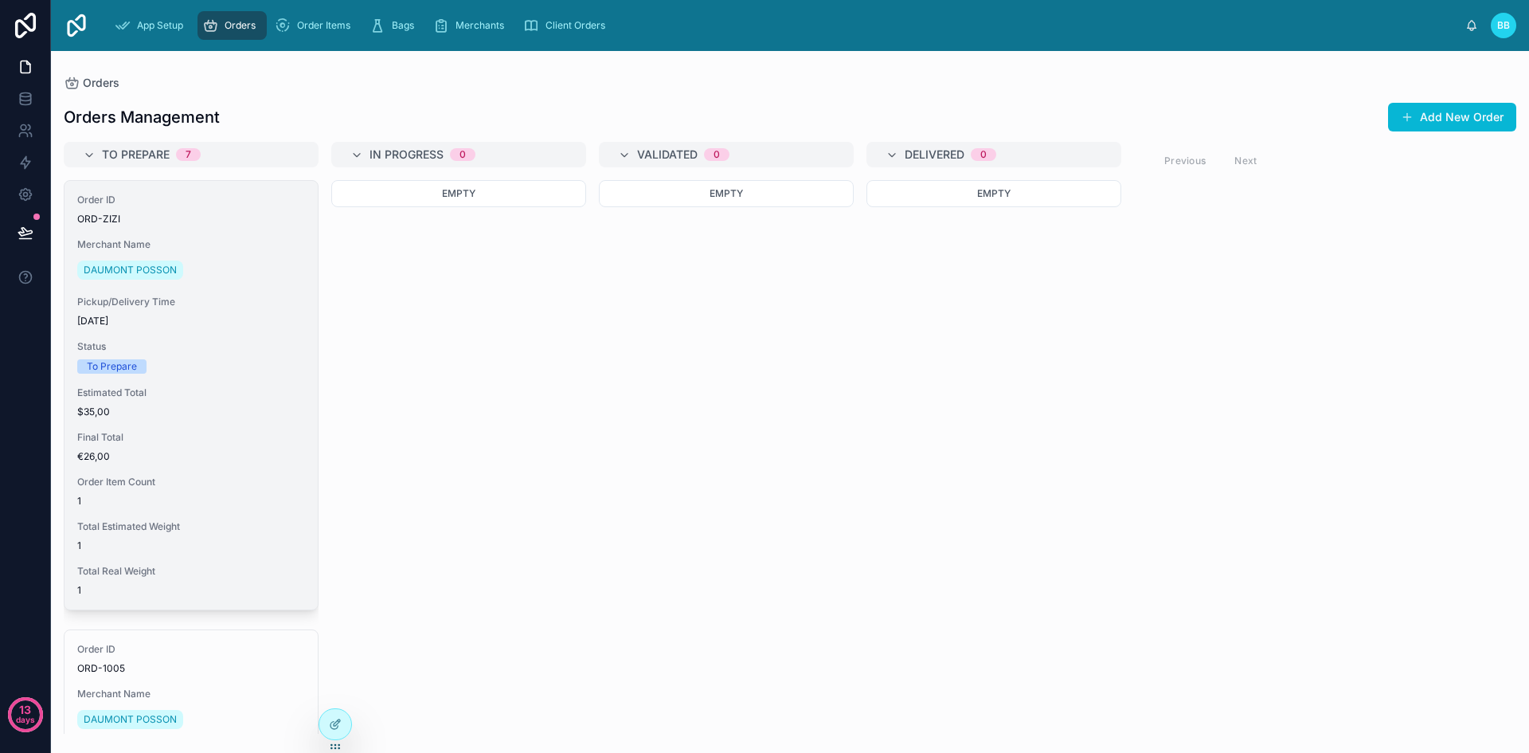
click at [194, 390] on span "Estimated Total" at bounding box center [191, 392] width 228 height 13
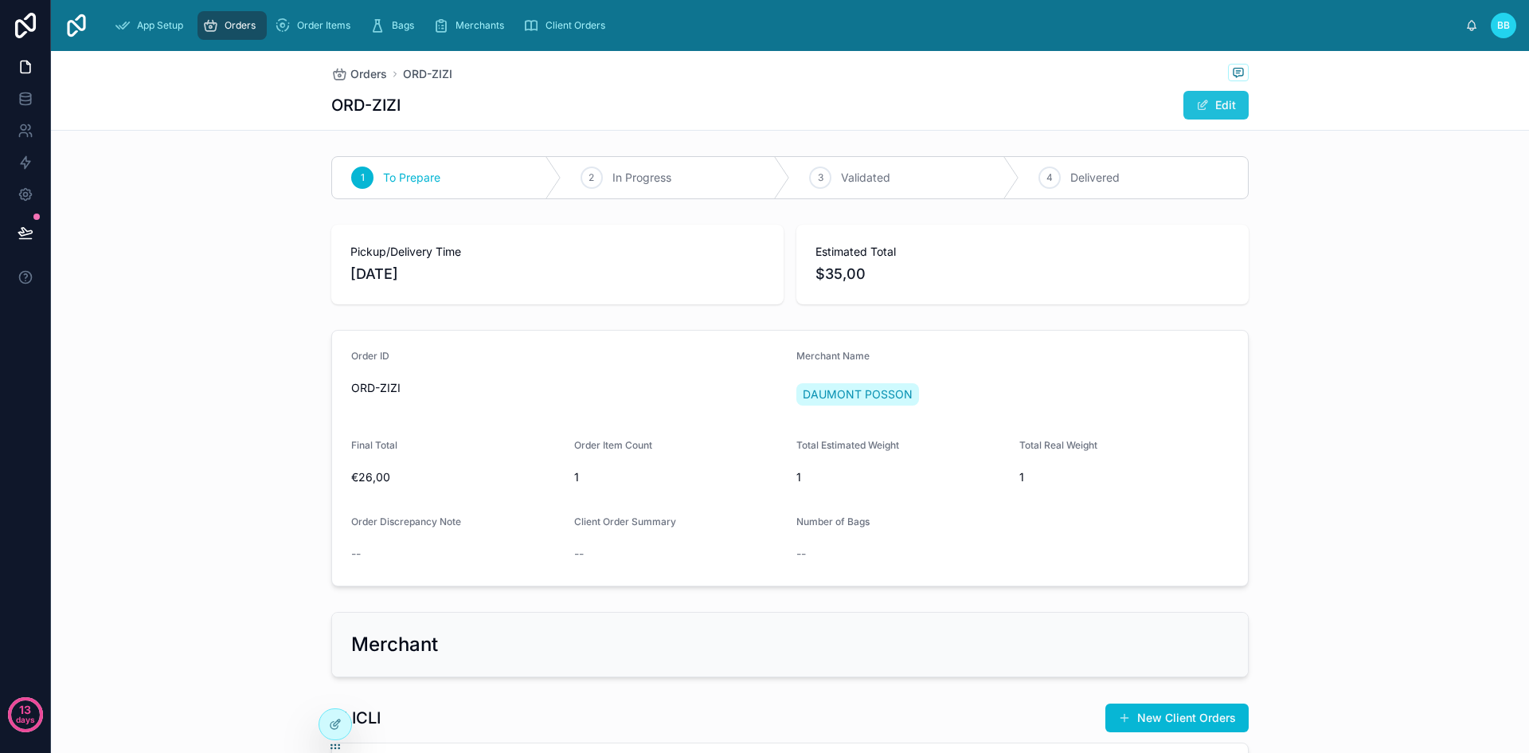
click at [1199, 112] on button "Edit" at bounding box center [1215, 105] width 65 height 29
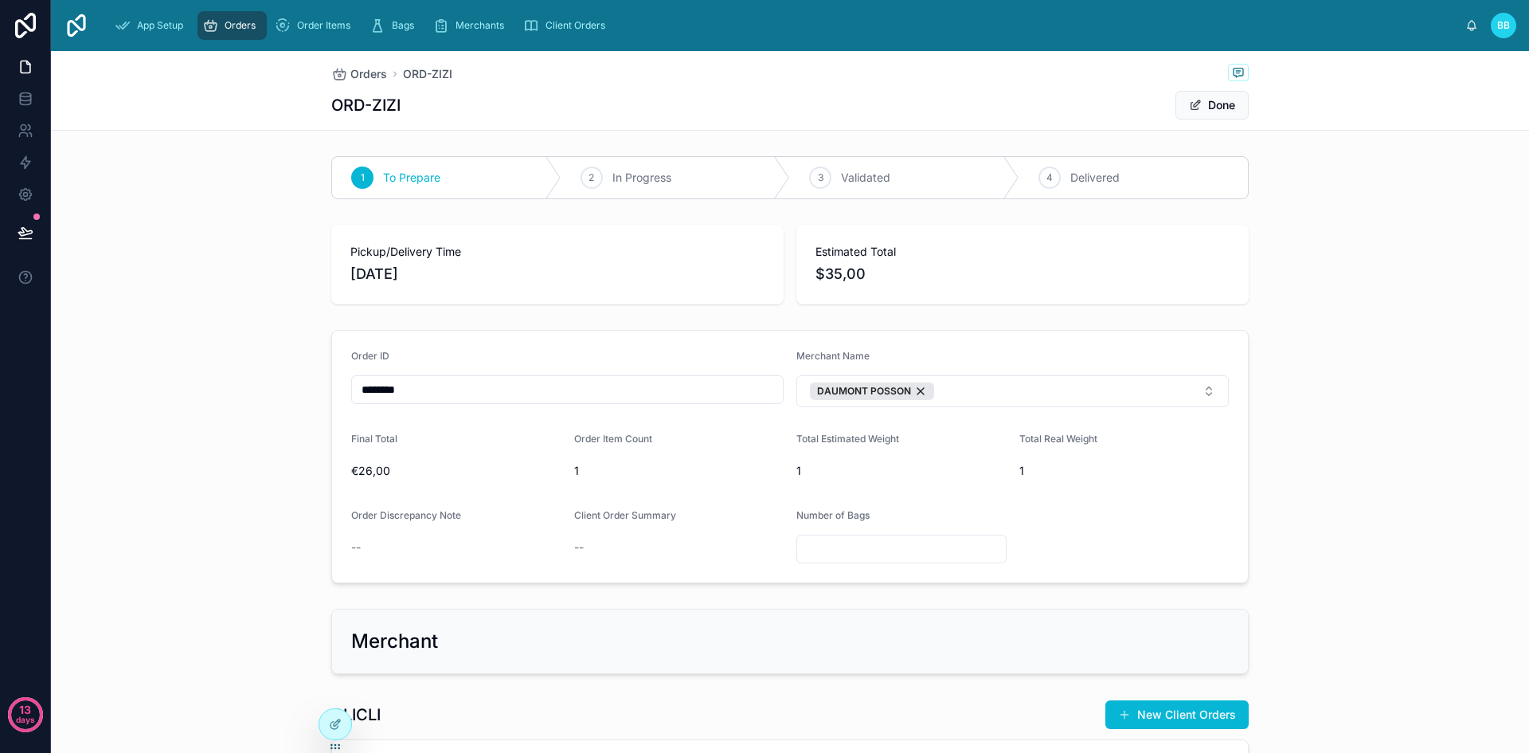
click at [831, 275] on span "$35,00" at bounding box center [1022, 274] width 414 height 22
click at [510, 448] on div "Final Total" at bounding box center [456, 441] width 210 height 19
click at [1067, 428] on form "Order ID ******** Merchant Name [PERSON_NAME] Final Total €26,00 Order Item Cou…" at bounding box center [790, 456] width 916 height 252
click at [695, 181] on div "2 In Progress" at bounding box center [675, 177] width 229 height 41
click at [1204, 100] on button "Done" at bounding box center [1211, 105] width 73 height 29
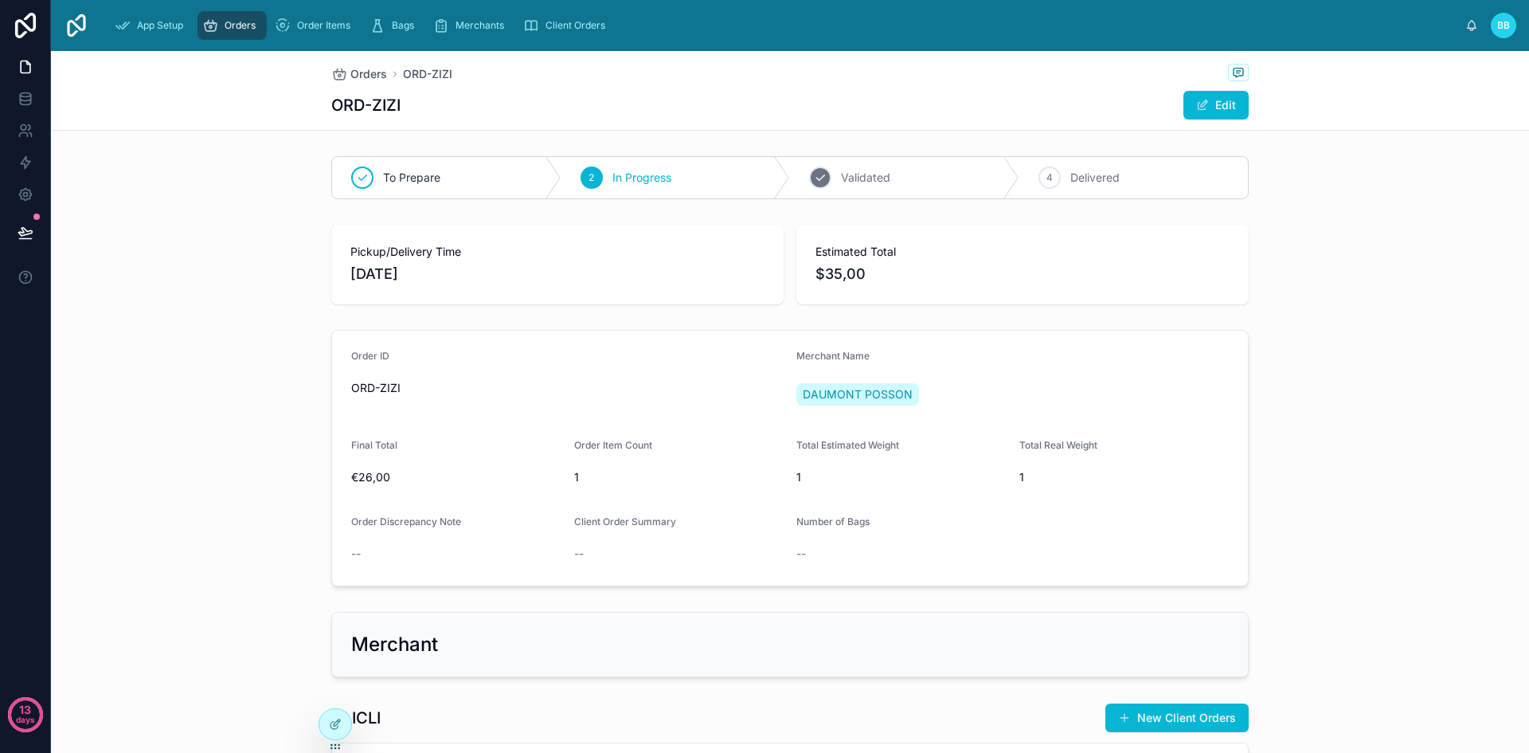
click at [861, 168] on div "3 Validated" at bounding box center [904, 177] width 229 height 41
click at [1125, 184] on div "4 Delivered" at bounding box center [1133, 177] width 229 height 41
click at [633, 97] on div "ORD-ZIZI Edit" at bounding box center [789, 105] width 917 height 30
click at [229, 25] on span "Orders" at bounding box center [240, 25] width 31 height 13
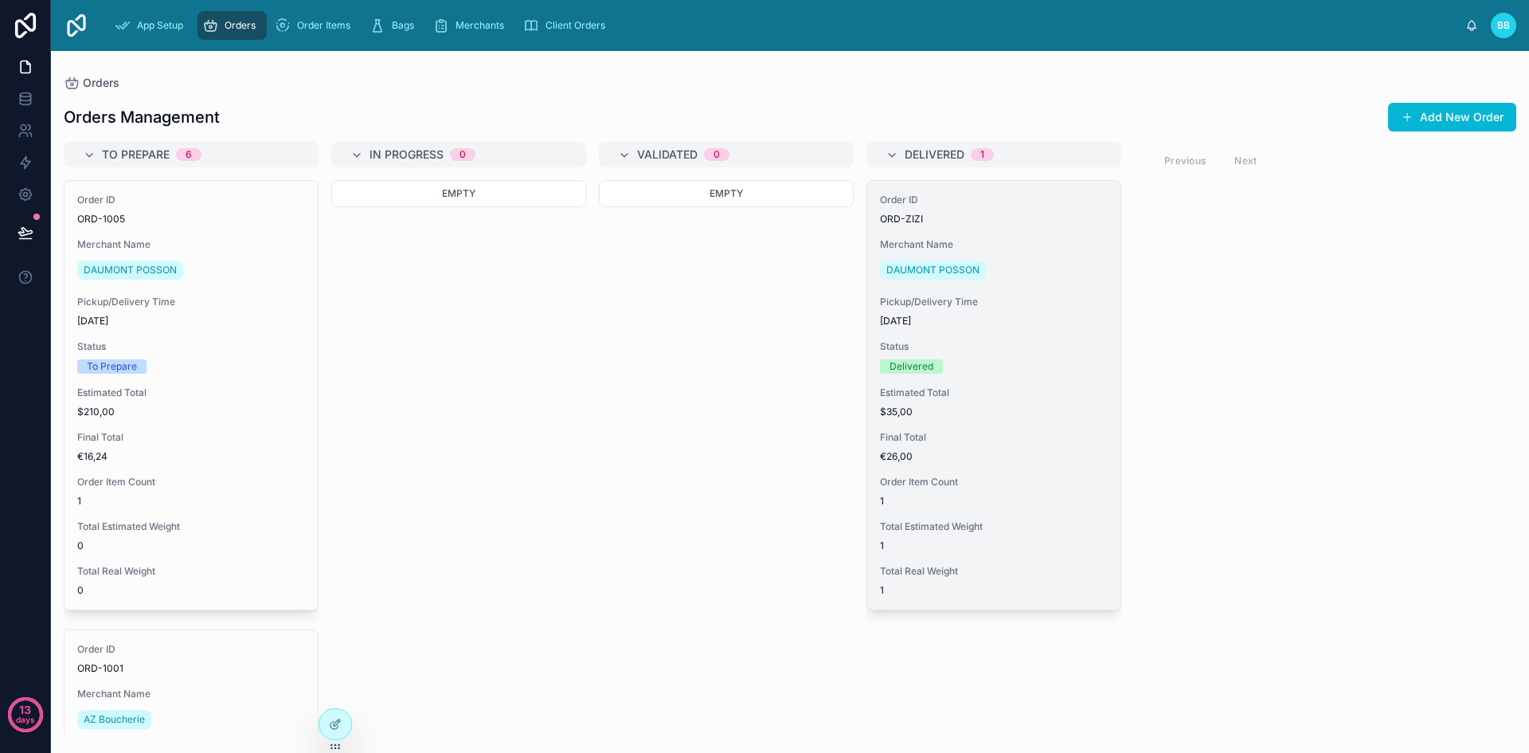
click at [1054, 232] on div "Order ID ORD-ZIZI Merchant Name [PERSON_NAME] Pickup/Delivery Time [DATE] Statu…" at bounding box center [993, 395] width 253 height 428
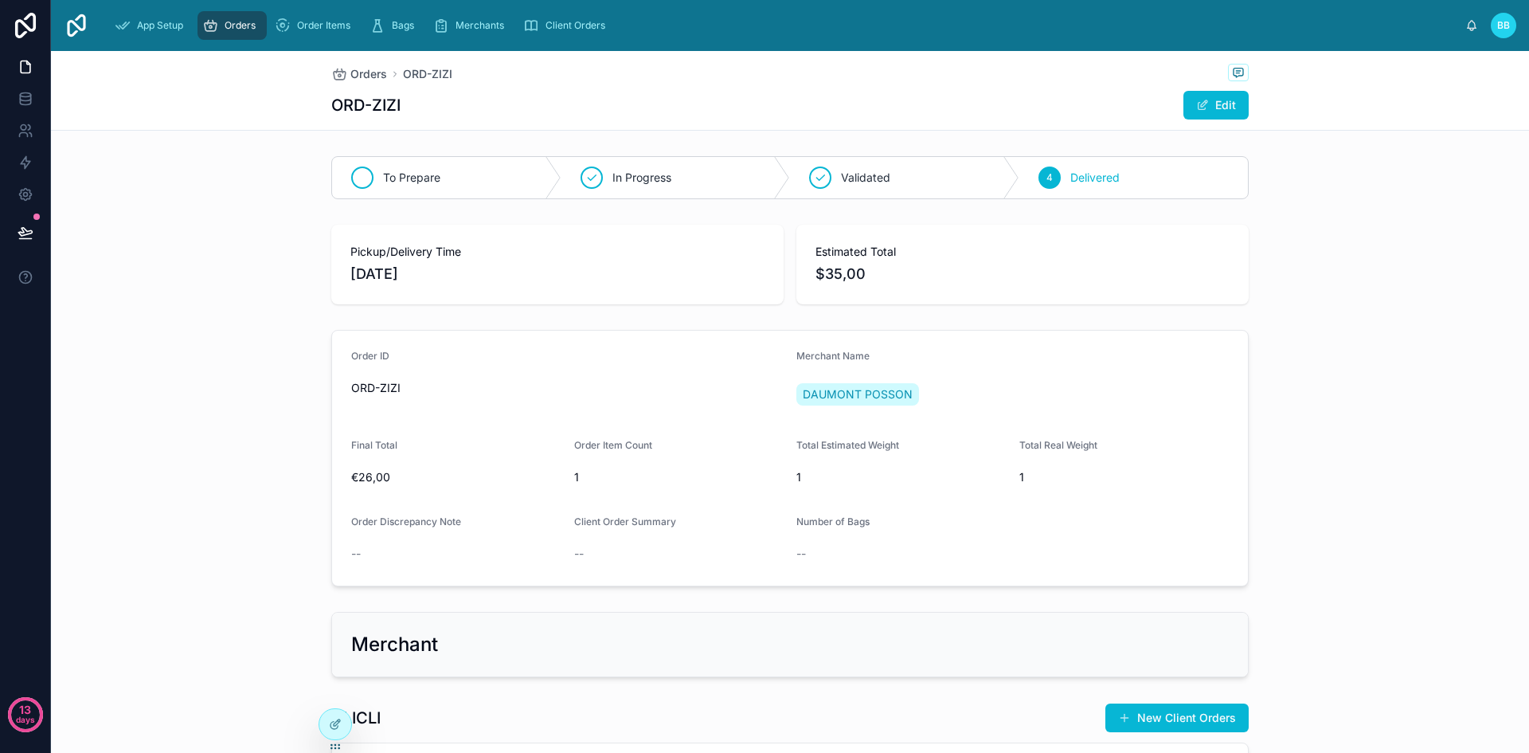
click at [373, 173] on div "To Prepare" at bounding box center [446, 177] width 229 height 41
click at [1214, 111] on button "Edit" at bounding box center [1215, 105] width 65 height 29
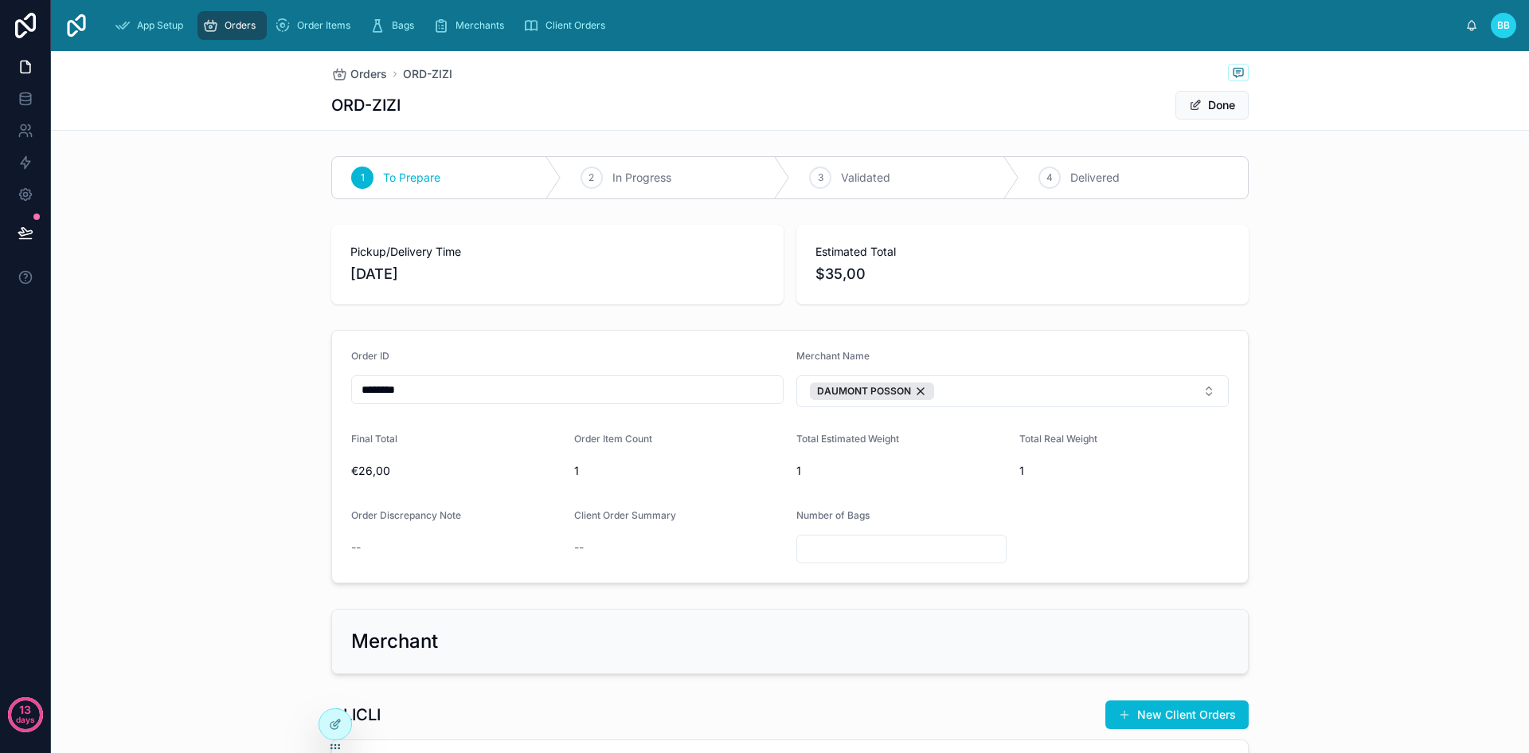
click at [243, 23] on span "Orders" at bounding box center [240, 25] width 31 height 13
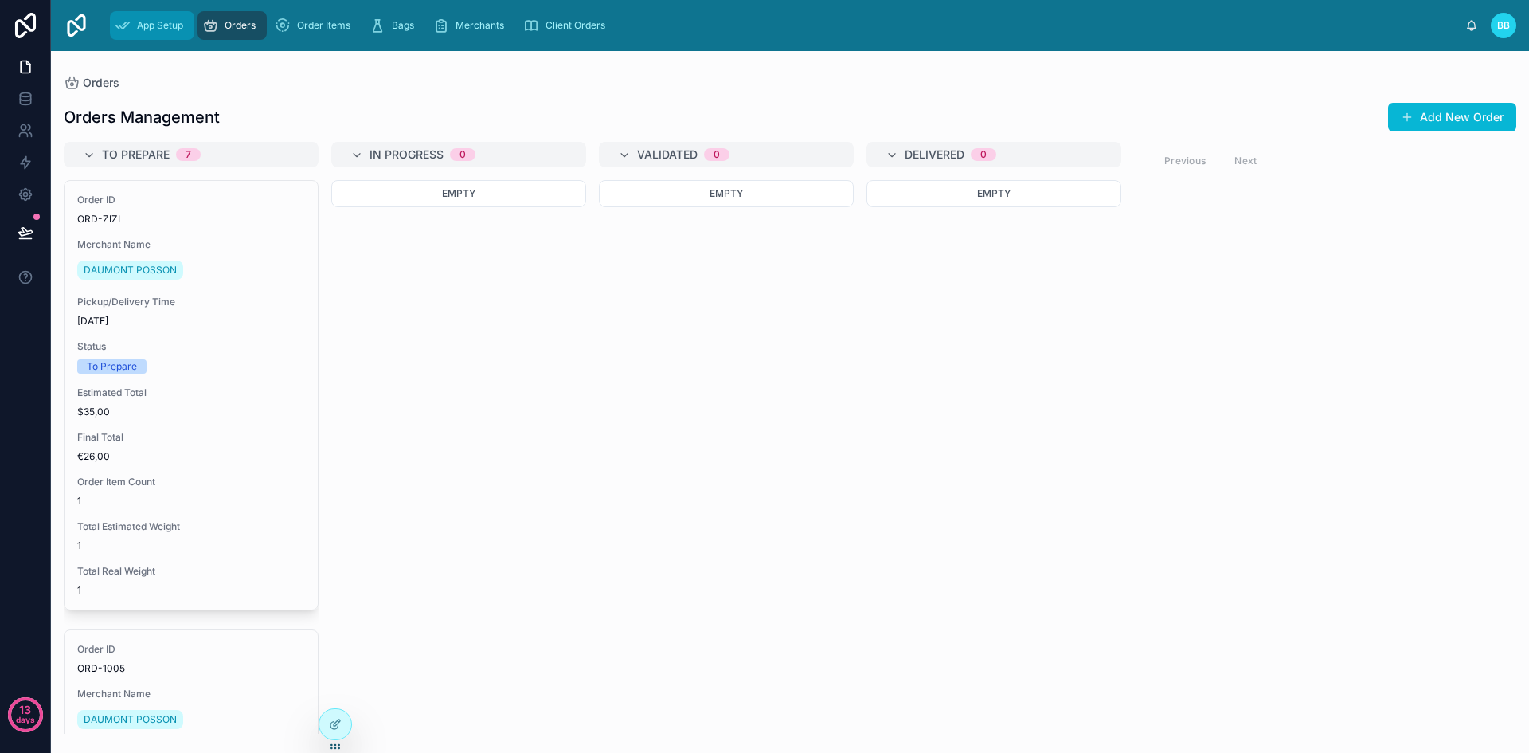
click at [169, 33] on div "App Setup" at bounding box center [152, 25] width 75 height 25
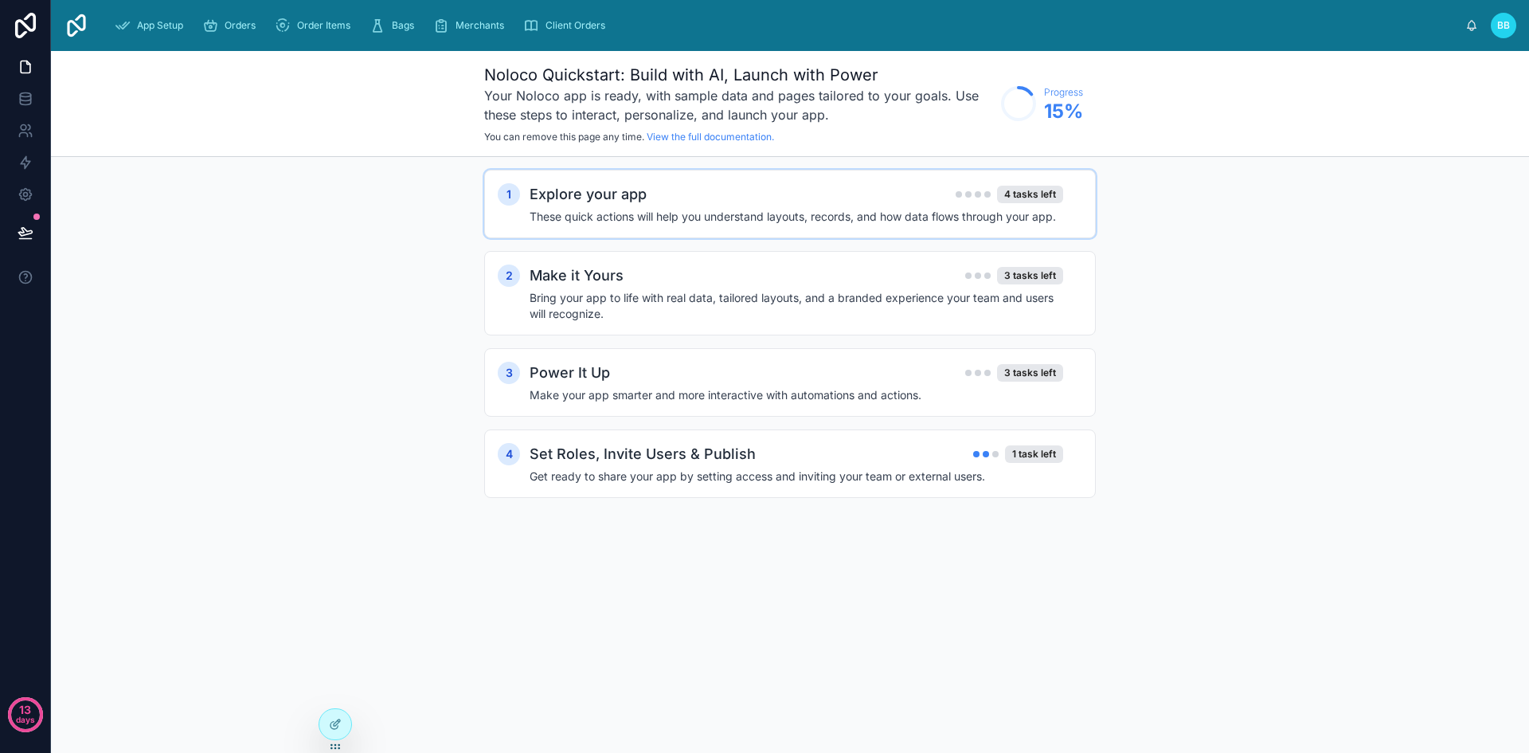
click at [641, 185] on h2 "Explore your app" at bounding box center [588, 194] width 117 height 22
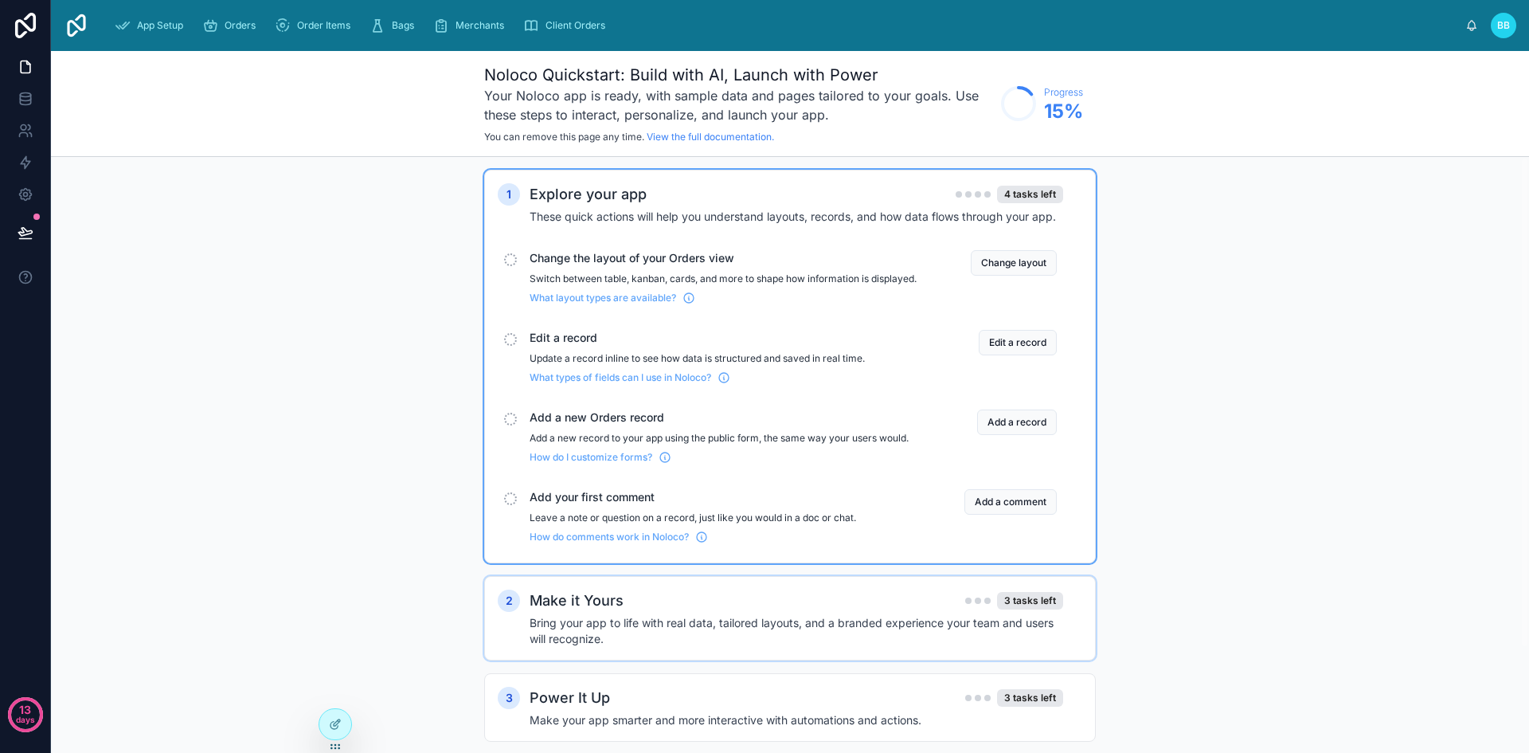
click at [694, 627] on div "Make it Yours 3 tasks left Bring your app to life with real data, tailored layo…" at bounding box center [806, 617] width 553 height 57
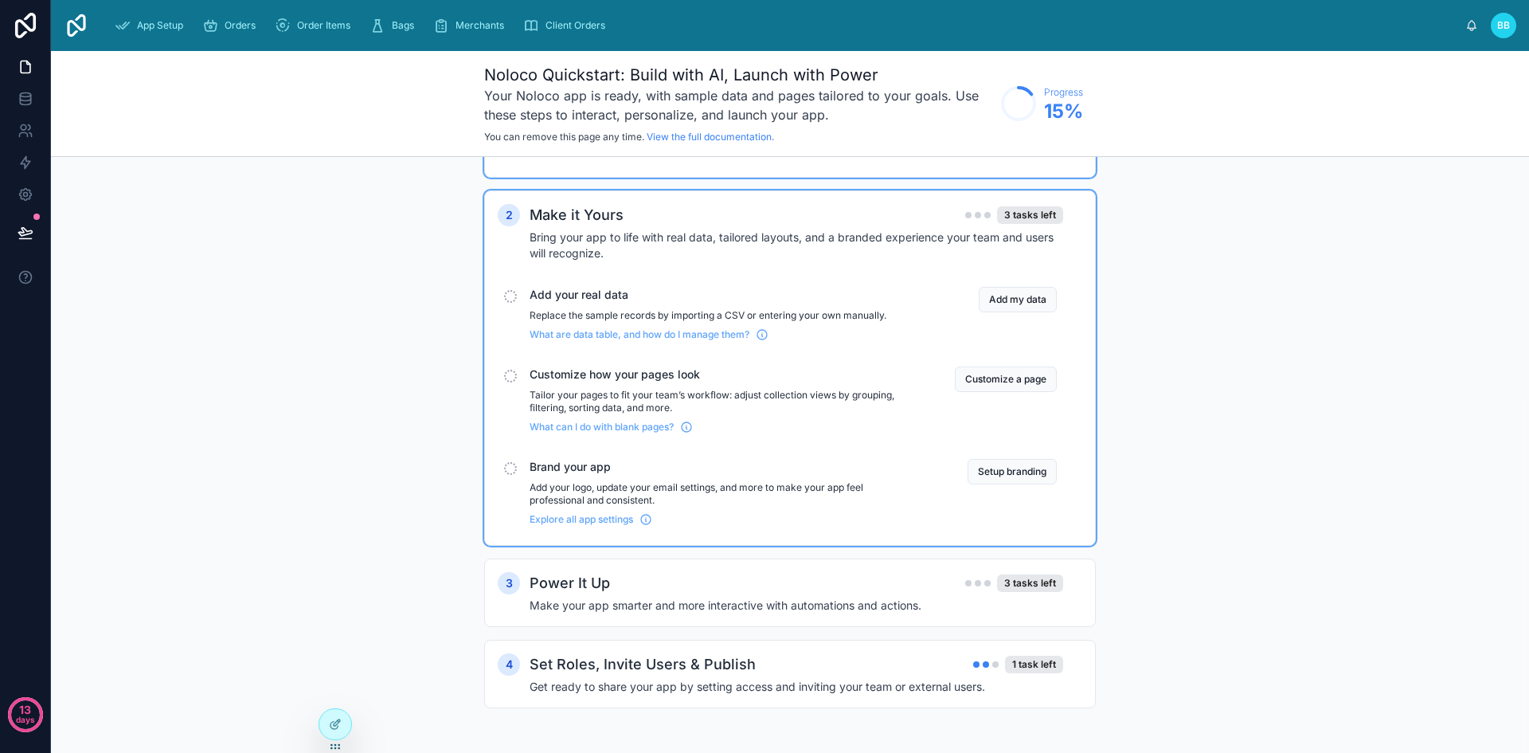
scroll to position [398, 0]
click at [739, 592] on div "Power It Up 3 tasks left" at bounding box center [797, 583] width 534 height 22
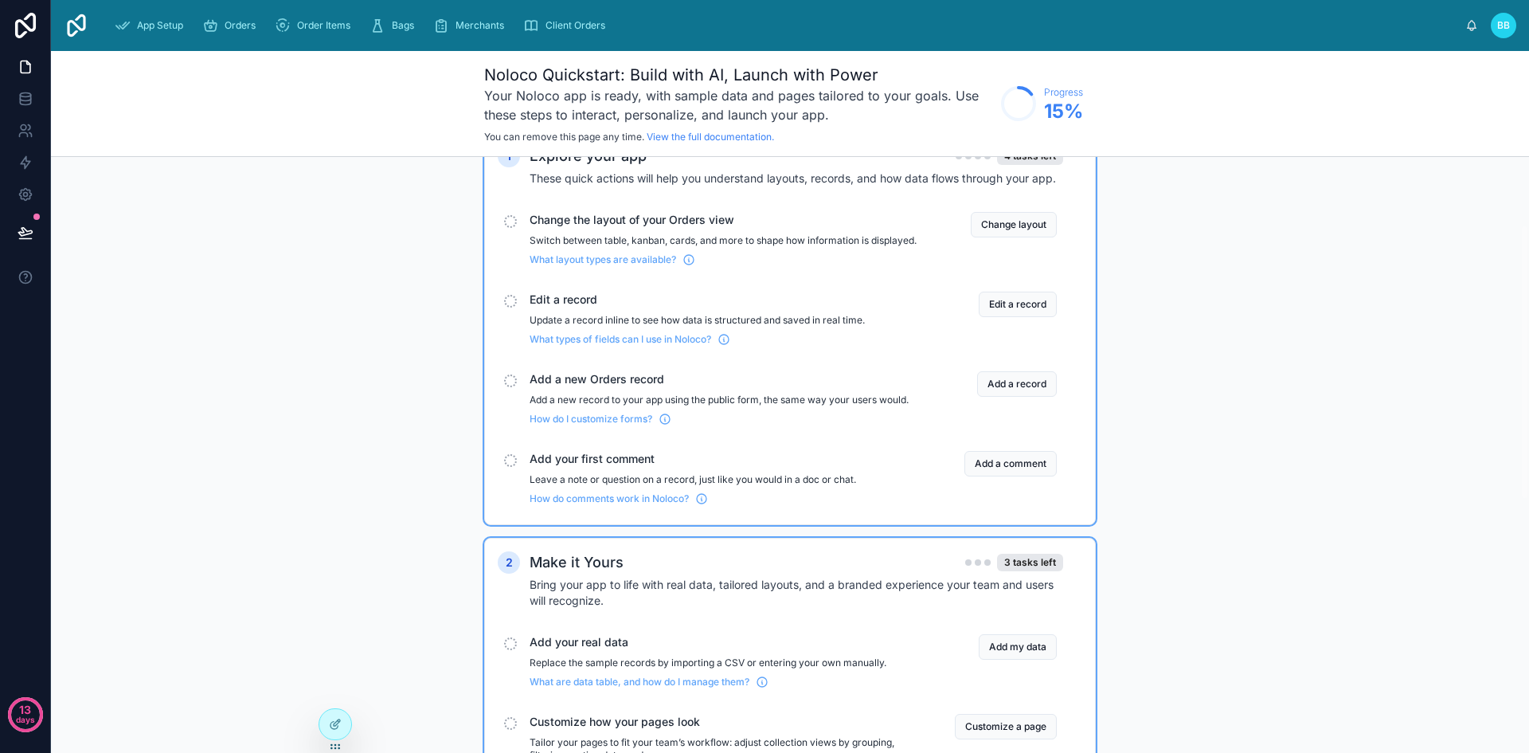
scroll to position [0, 0]
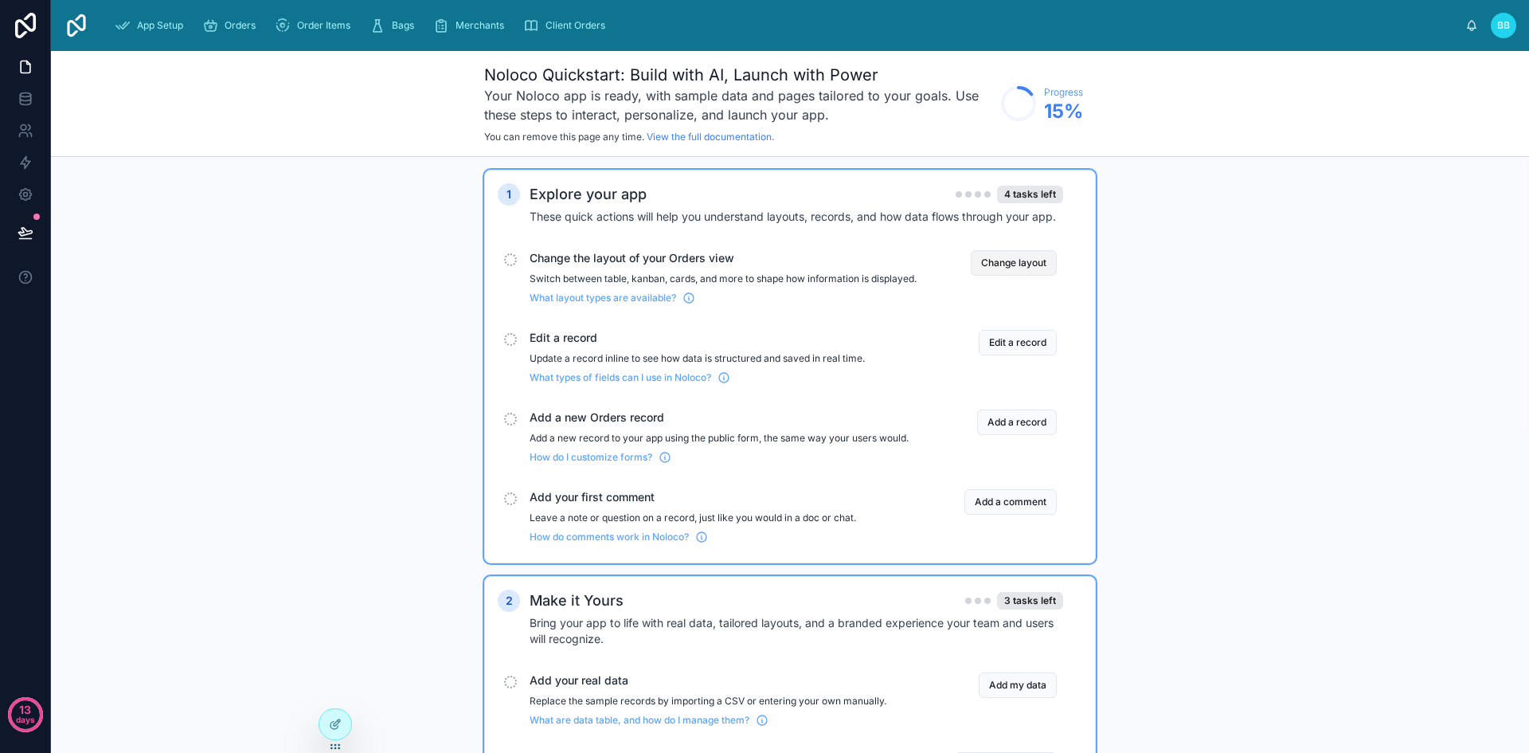
click at [1011, 267] on button "Change layout" at bounding box center [1014, 262] width 86 height 25
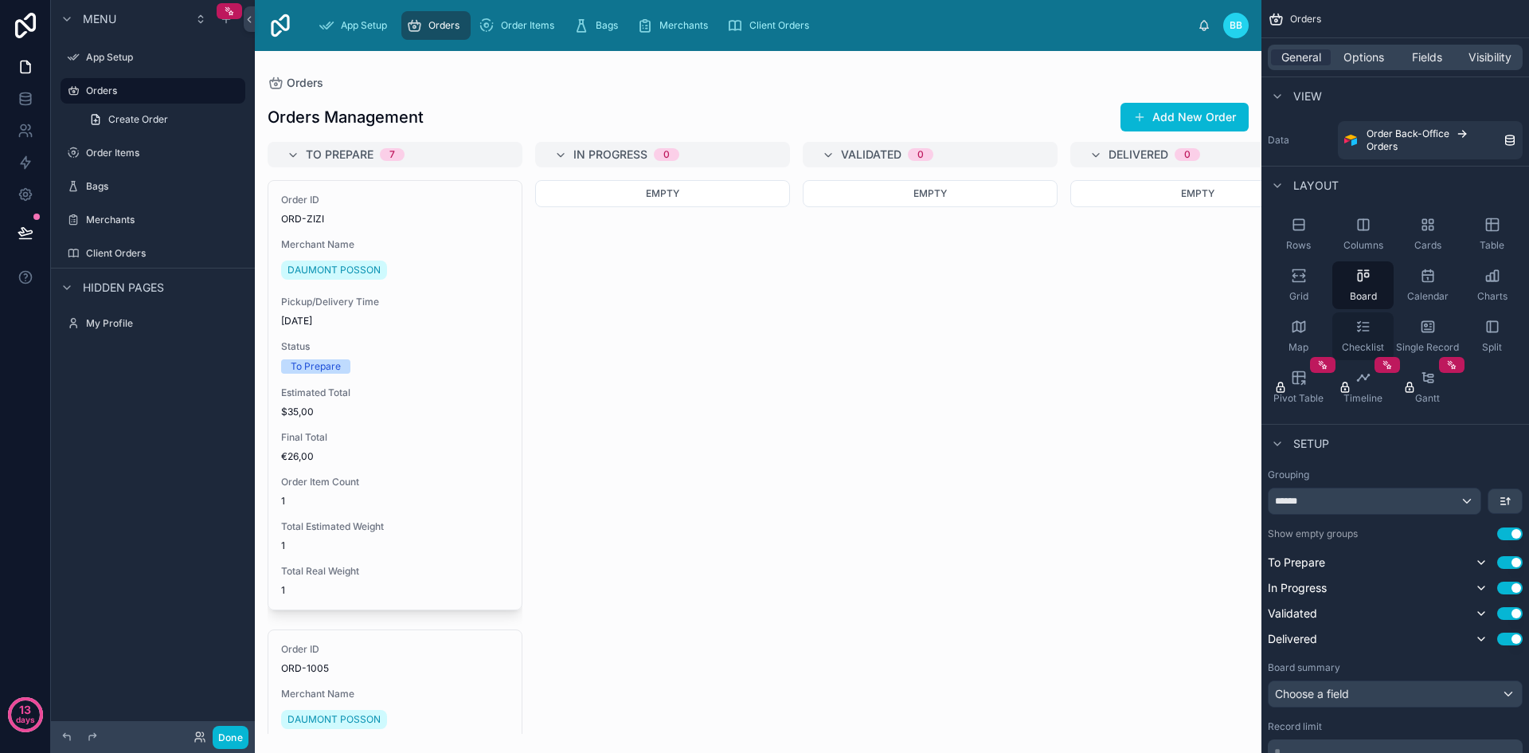
click at [1363, 330] on icon "scrollable content" at bounding box center [1366, 330] width 6 height 0
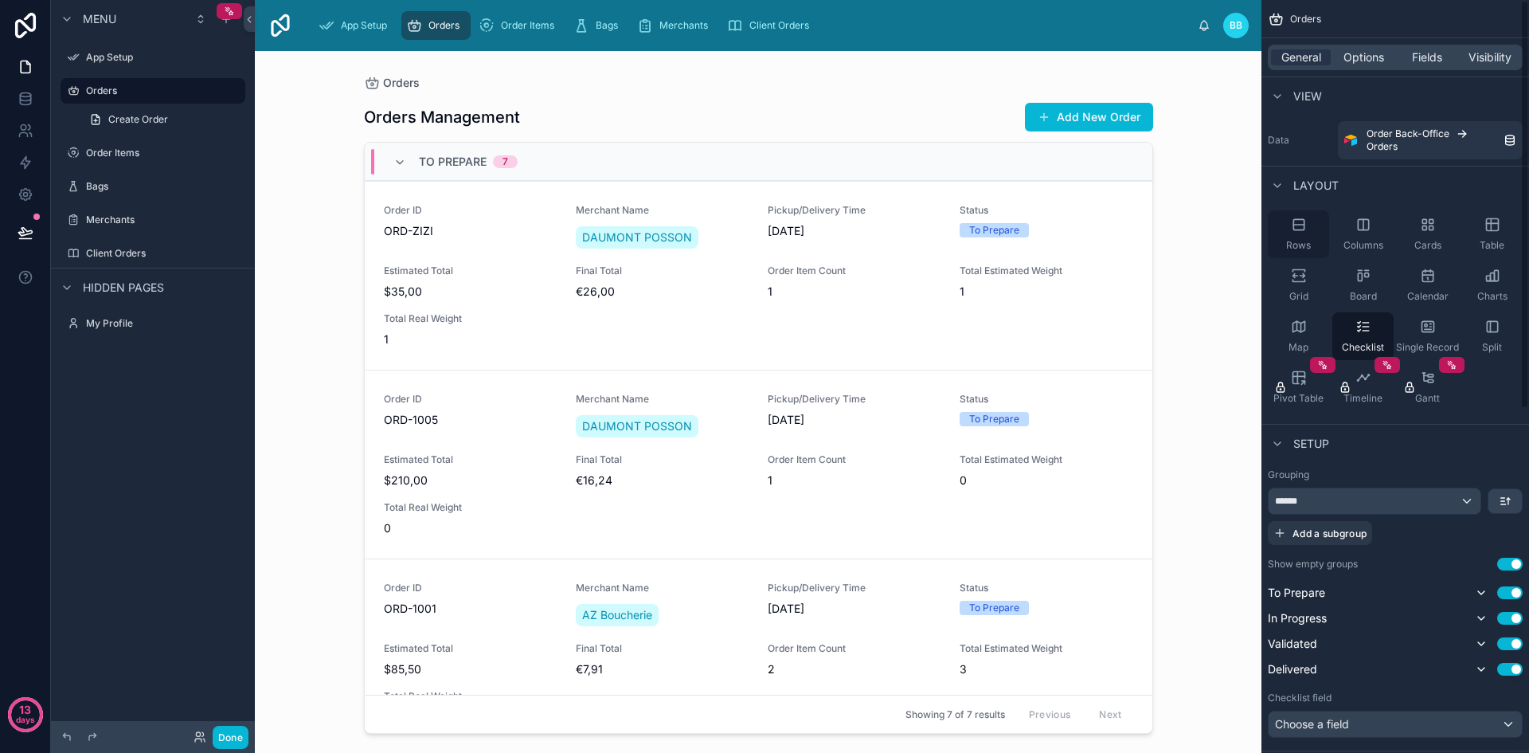
click at [1301, 246] on span "Rows" at bounding box center [1298, 245] width 25 height 13
click at [1356, 240] on span "Columns" at bounding box center [1363, 245] width 40 height 13
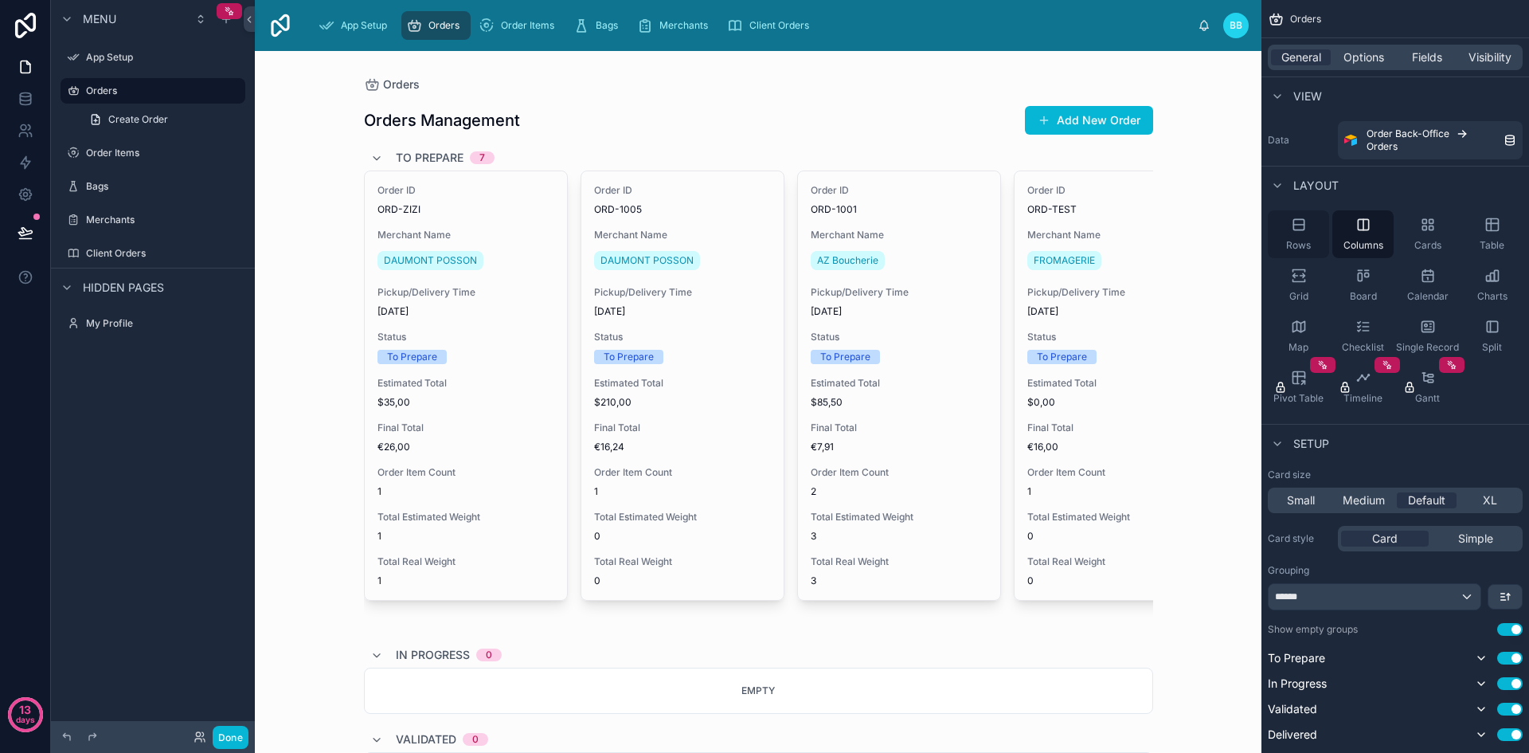
click at [1297, 225] on icon "scrollable content" at bounding box center [1299, 225] width 16 height 16
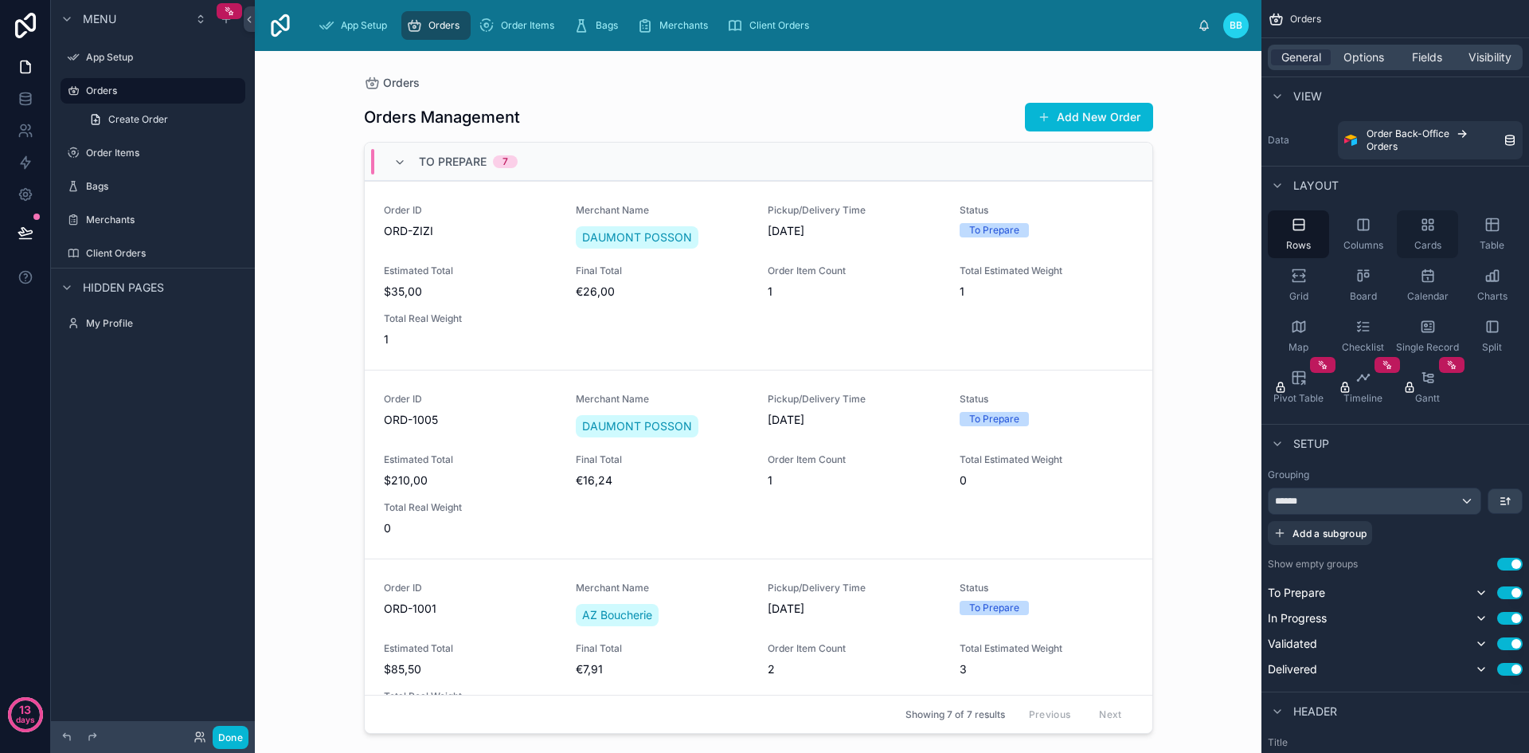
click at [1431, 227] on icon "scrollable content" at bounding box center [1428, 225] width 16 height 16
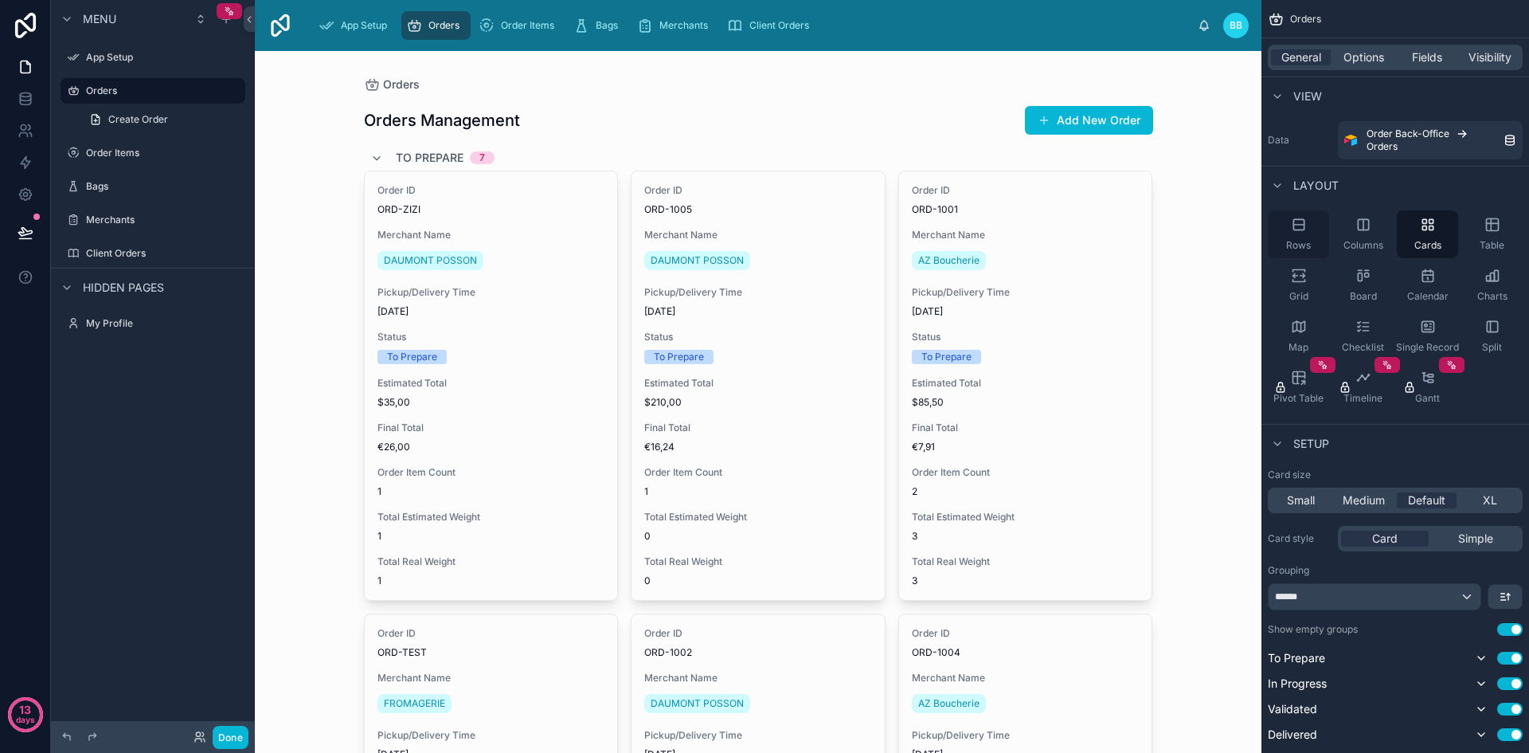
click at [1291, 229] on icon "scrollable content" at bounding box center [1299, 225] width 16 height 16
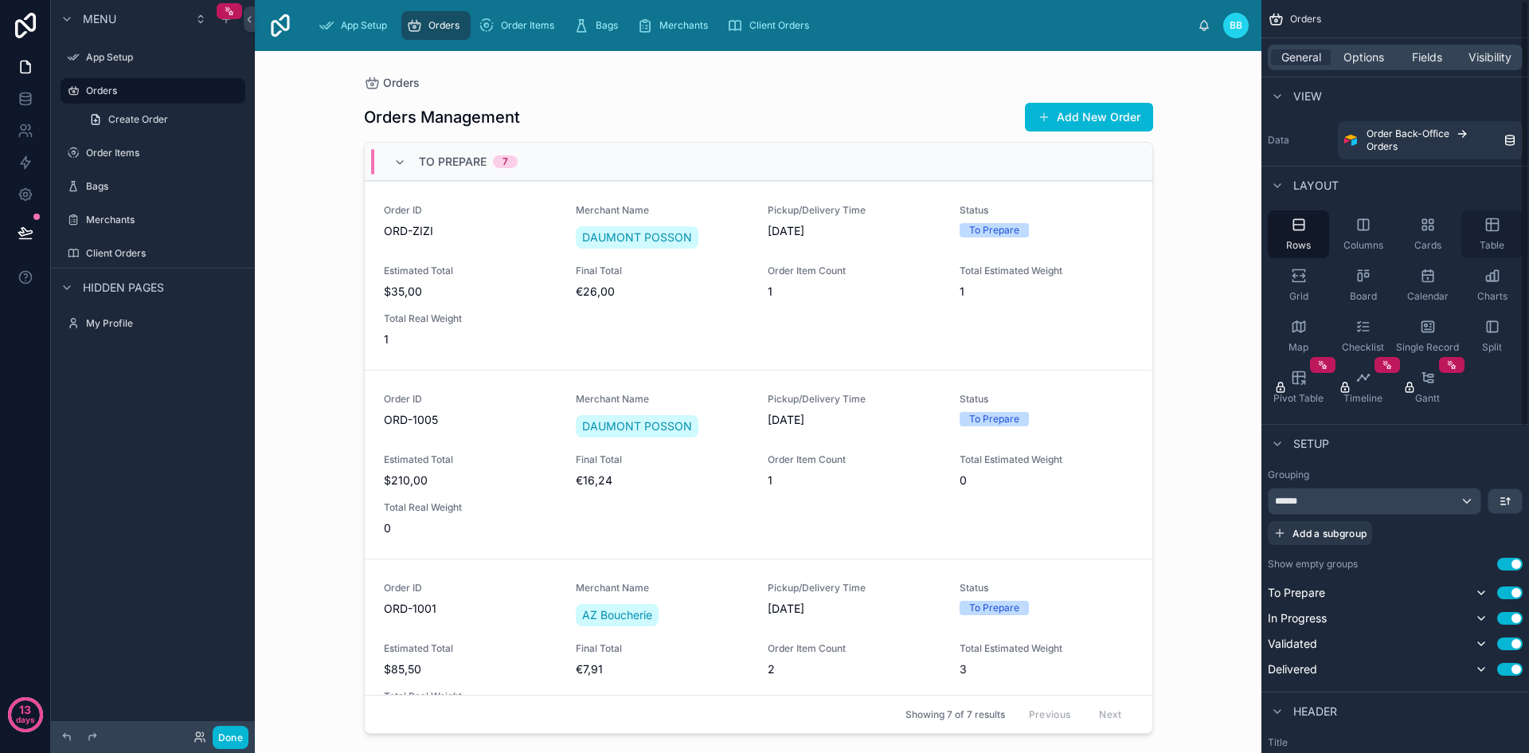
click at [1492, 229] on icon "scrollable content" at bounding box center [1492, 225] width 16 height 16
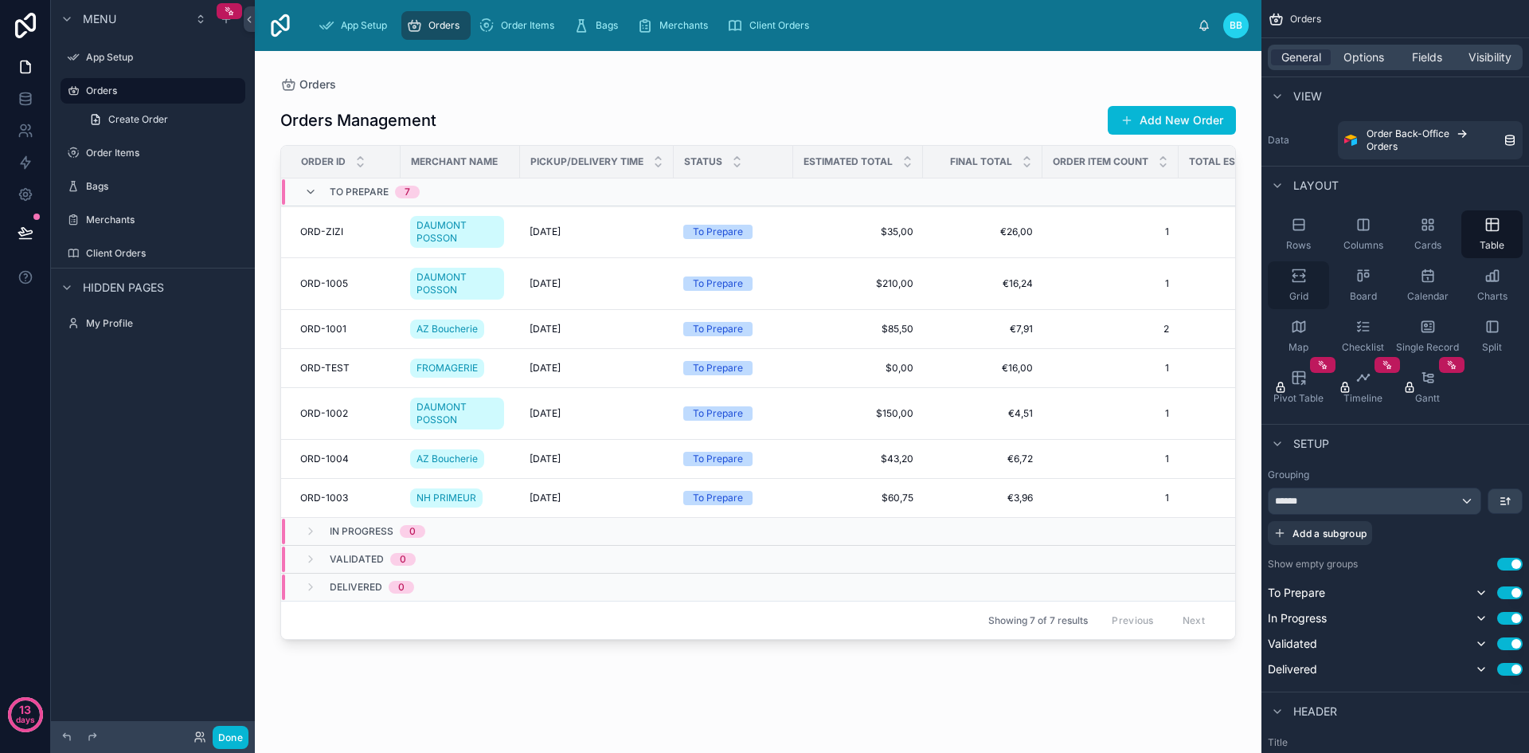
click at [1296, 286] on div "Grid" at bounding box center [1298, 285] width 61 height 48
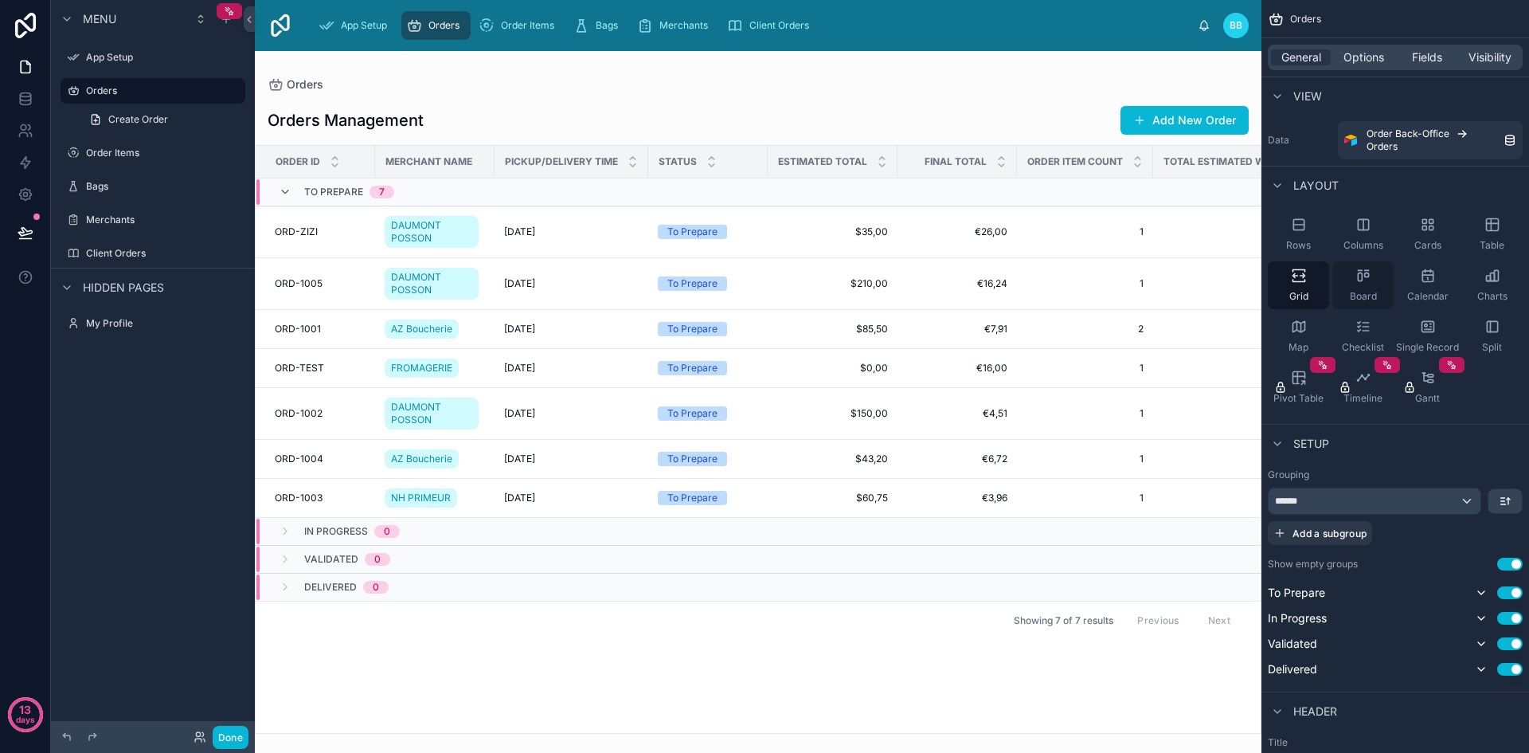
click at [1353, 291] on span "Board" at bounding box center [1363, 296] width 27 height 13
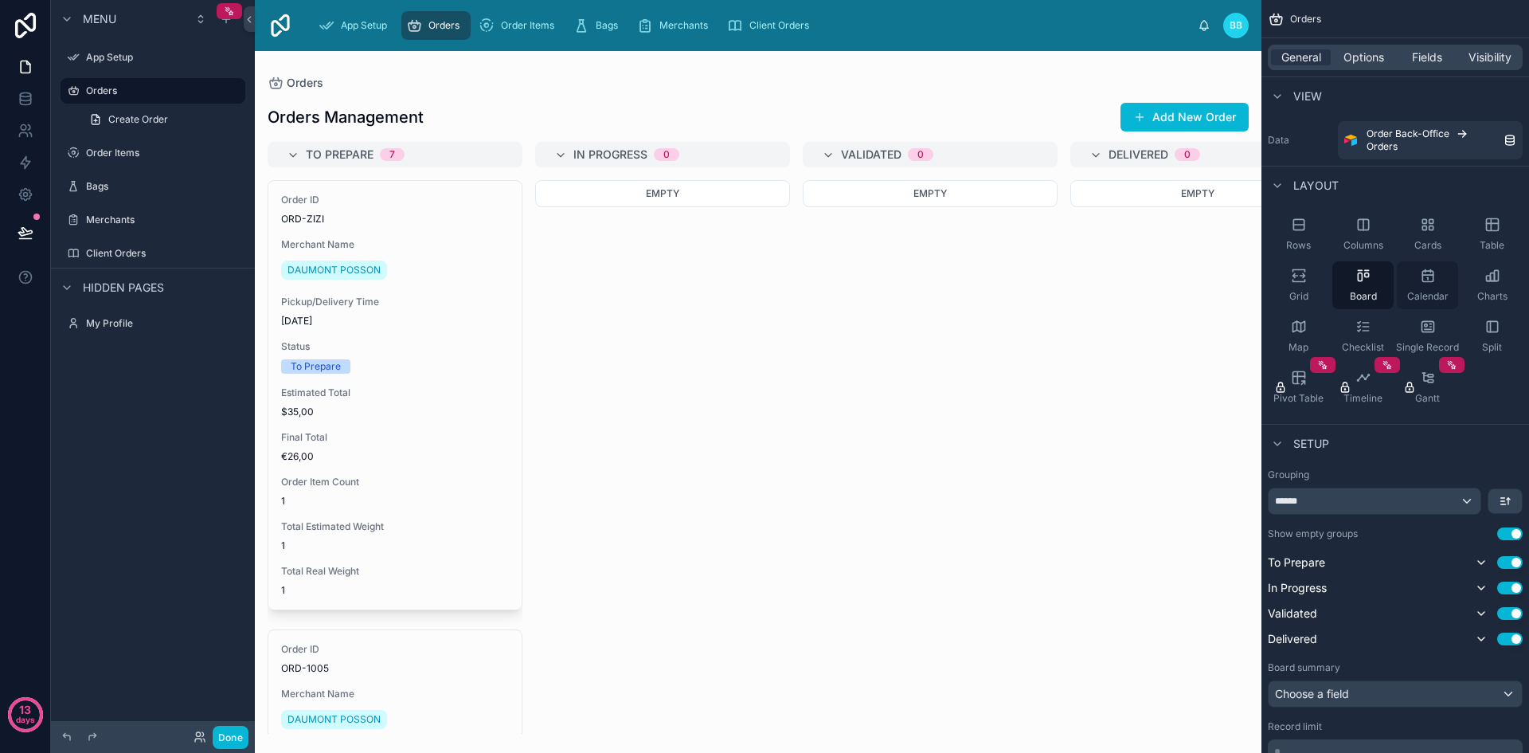
click at [1414, 294] on span "Calendar" at bounding box center [1427, 296] width 41 height 13
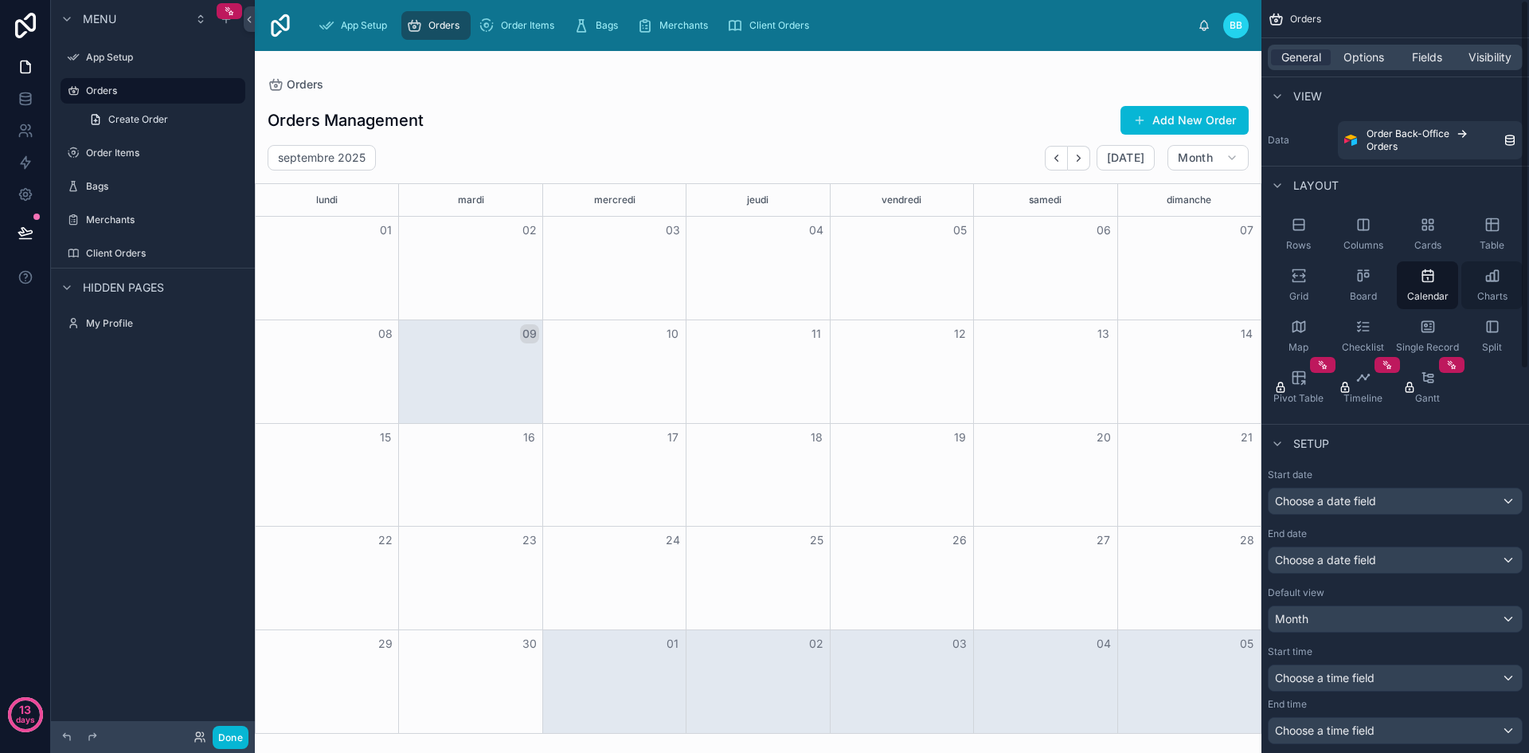
click at [1493, 297] on span "Charts" at bounding box center [1492, 296] width 30 height 13
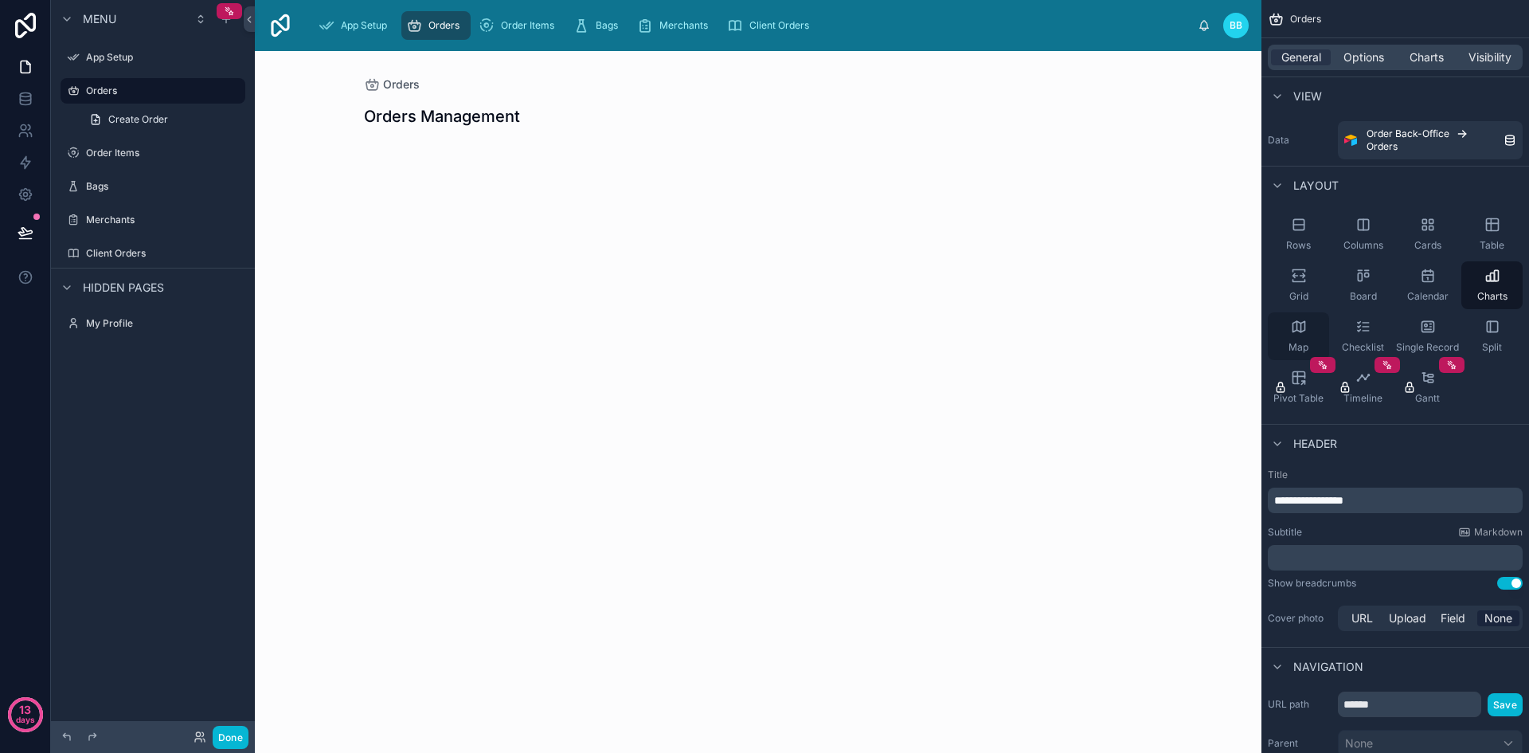
click at [1306, 323] on icon "scrollable content" at bounding box center [1299, 327] width 16 height 16
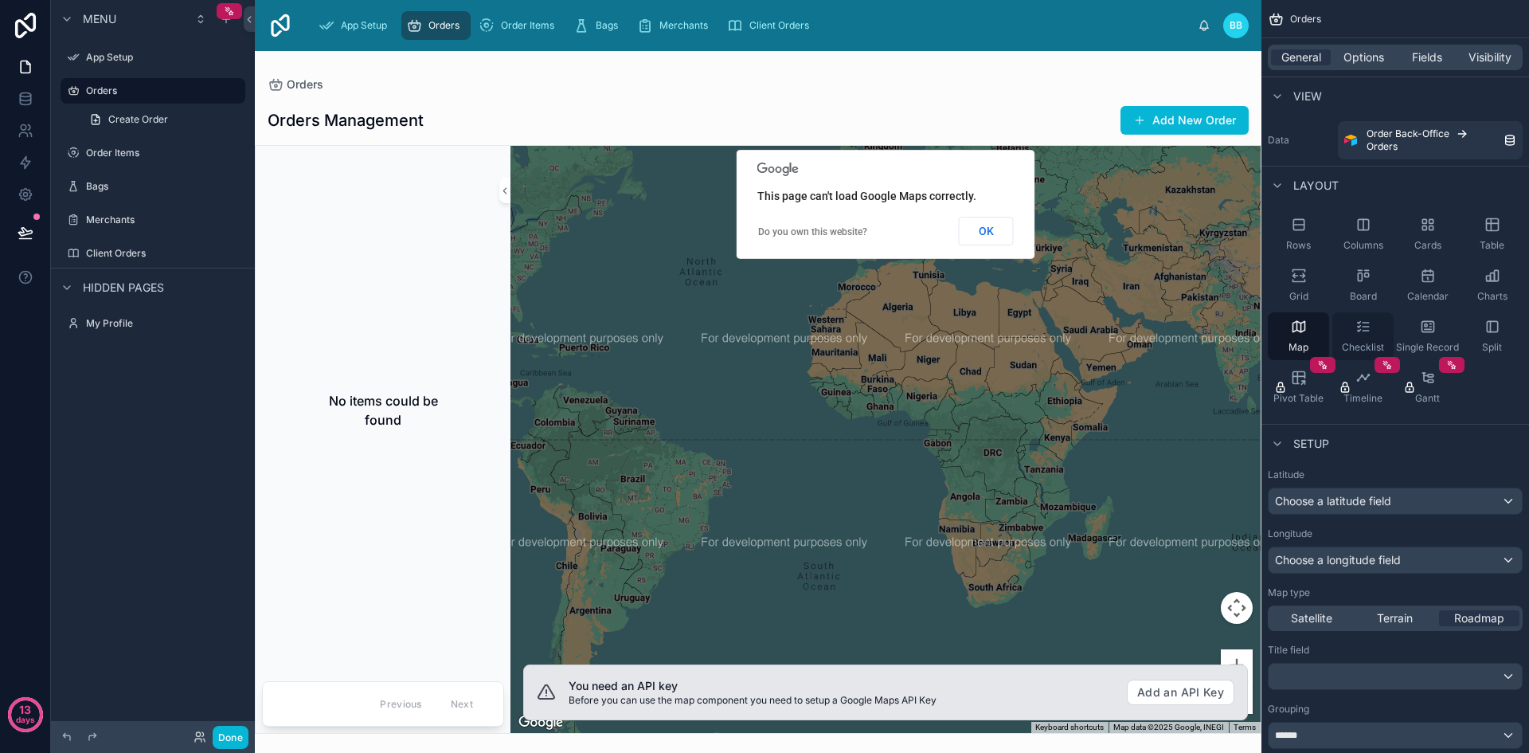
click at [1344, 330] on div "Checklist" at bounding box center [1362, 336] width 61 height 48
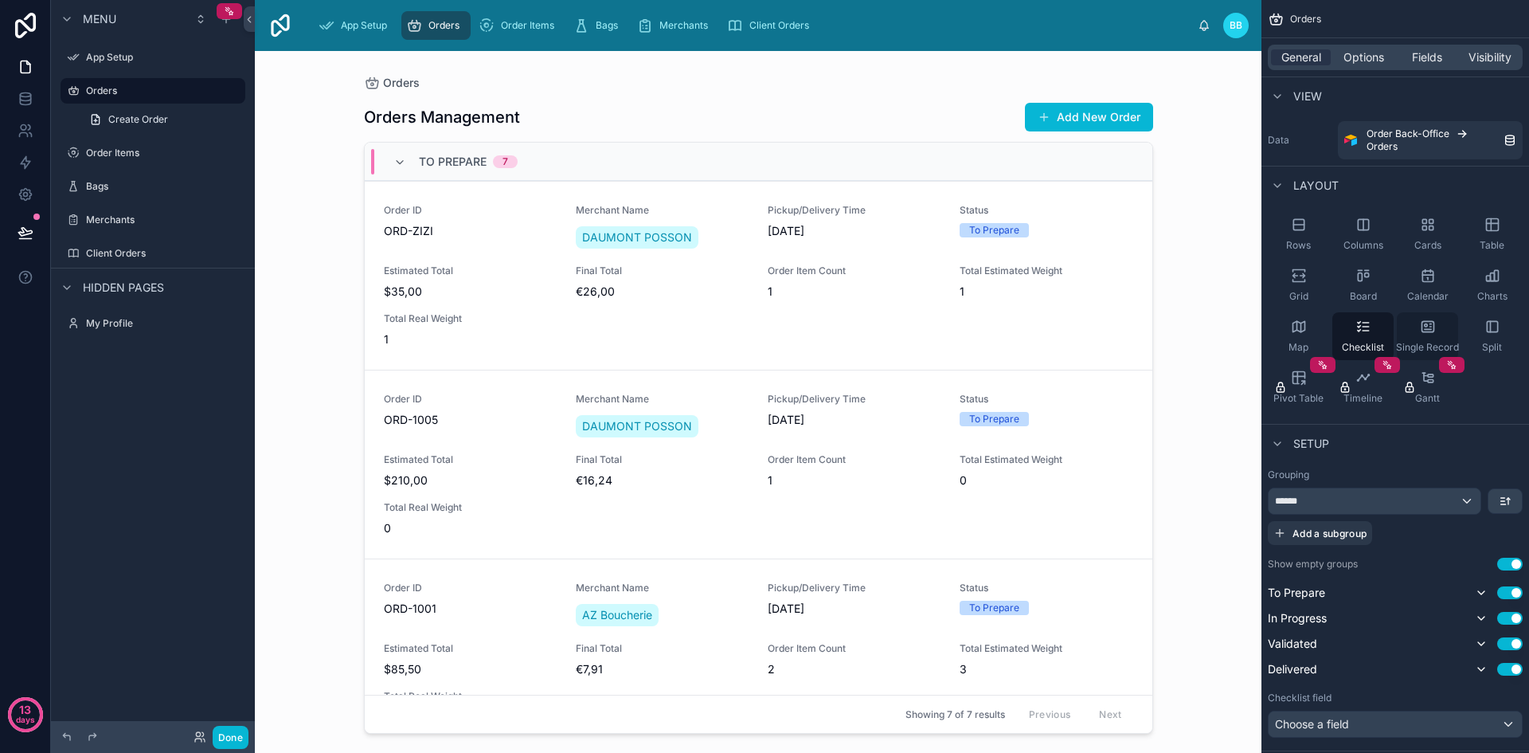
click at [1428, 345] on span "Single Record" at bounding box center [1427, 347] width 63 height 13
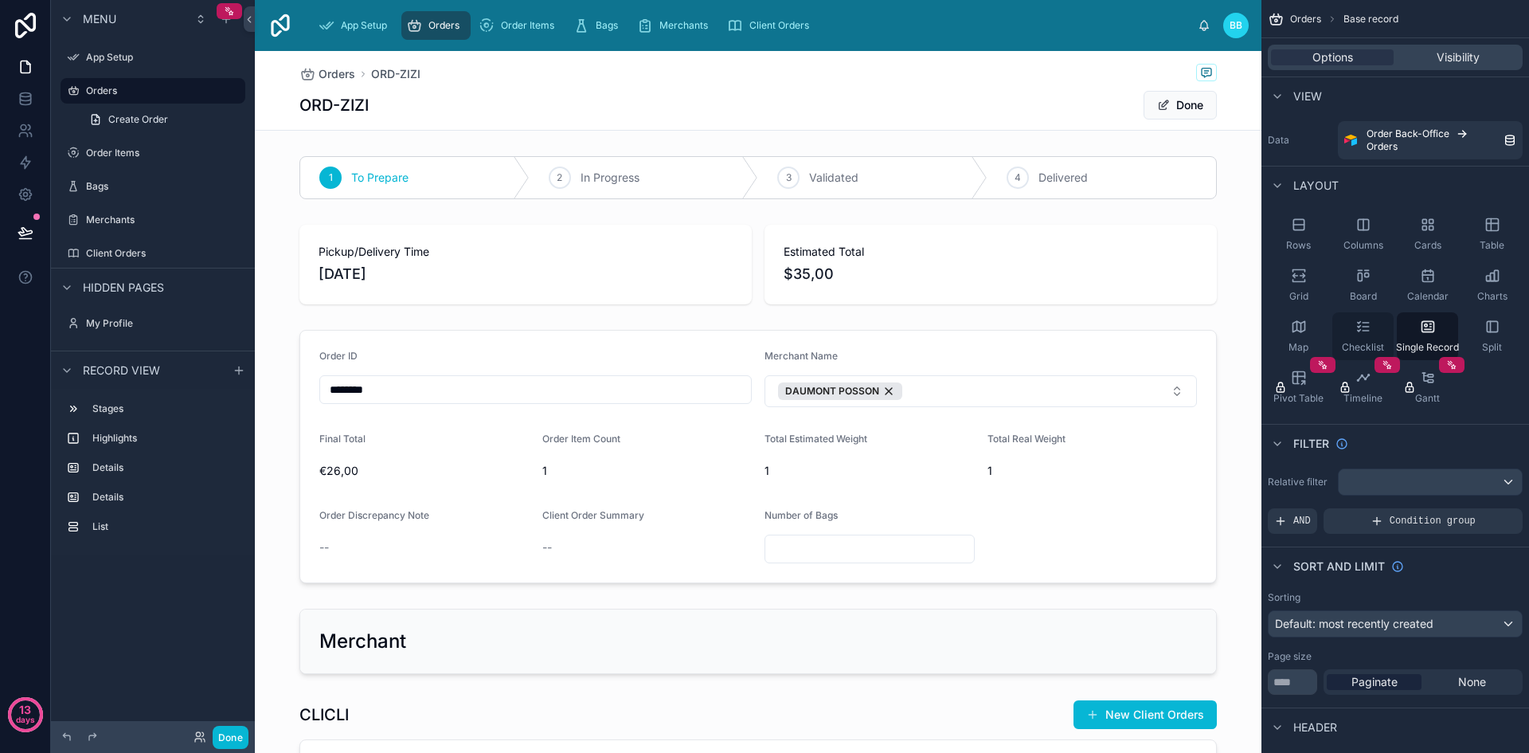
click at [1358, 322] on icon "scrollable content" at bounding box center [1358, 323] width 2 height 2
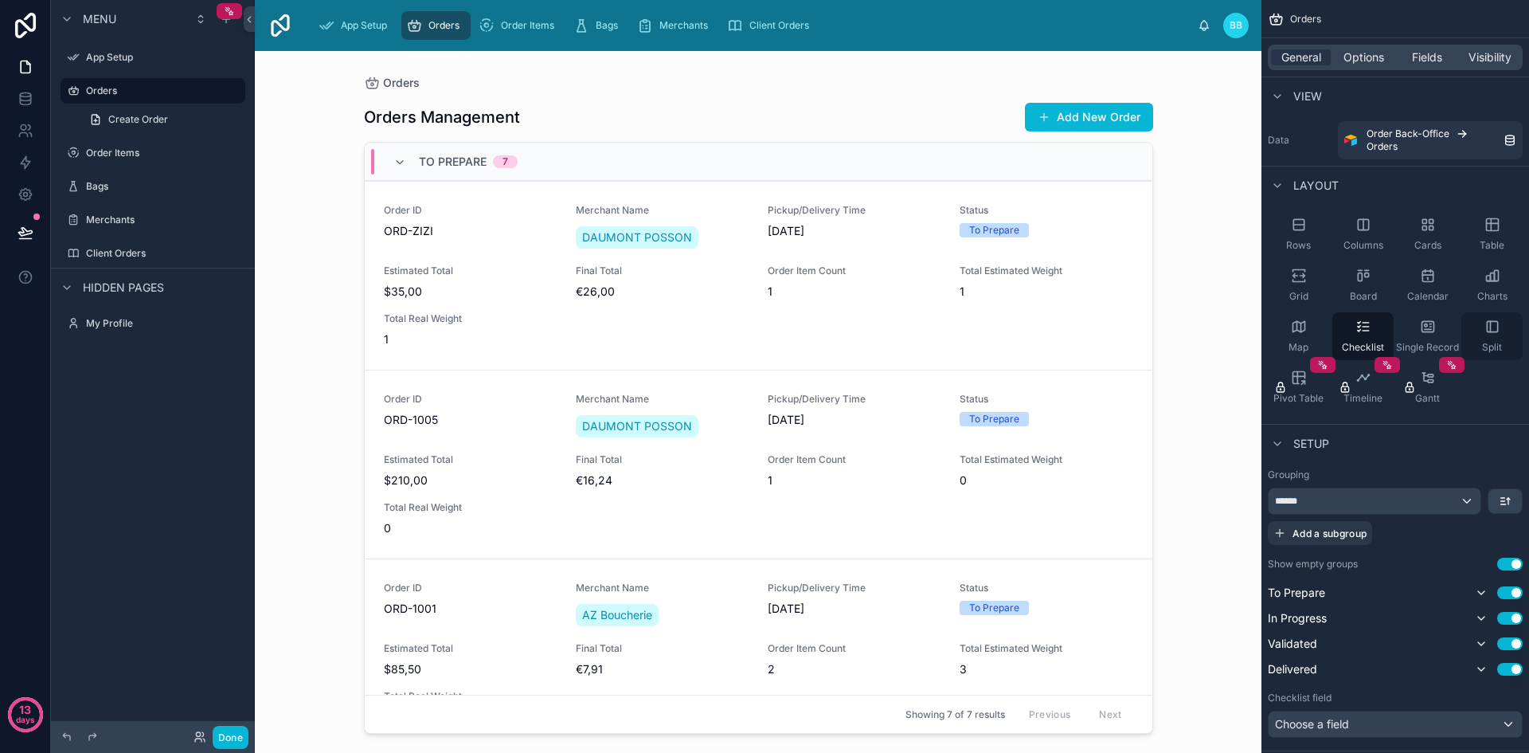
click at [1506, 336] on div "Split" at bounding box center [1491, 336] width 61 height 48
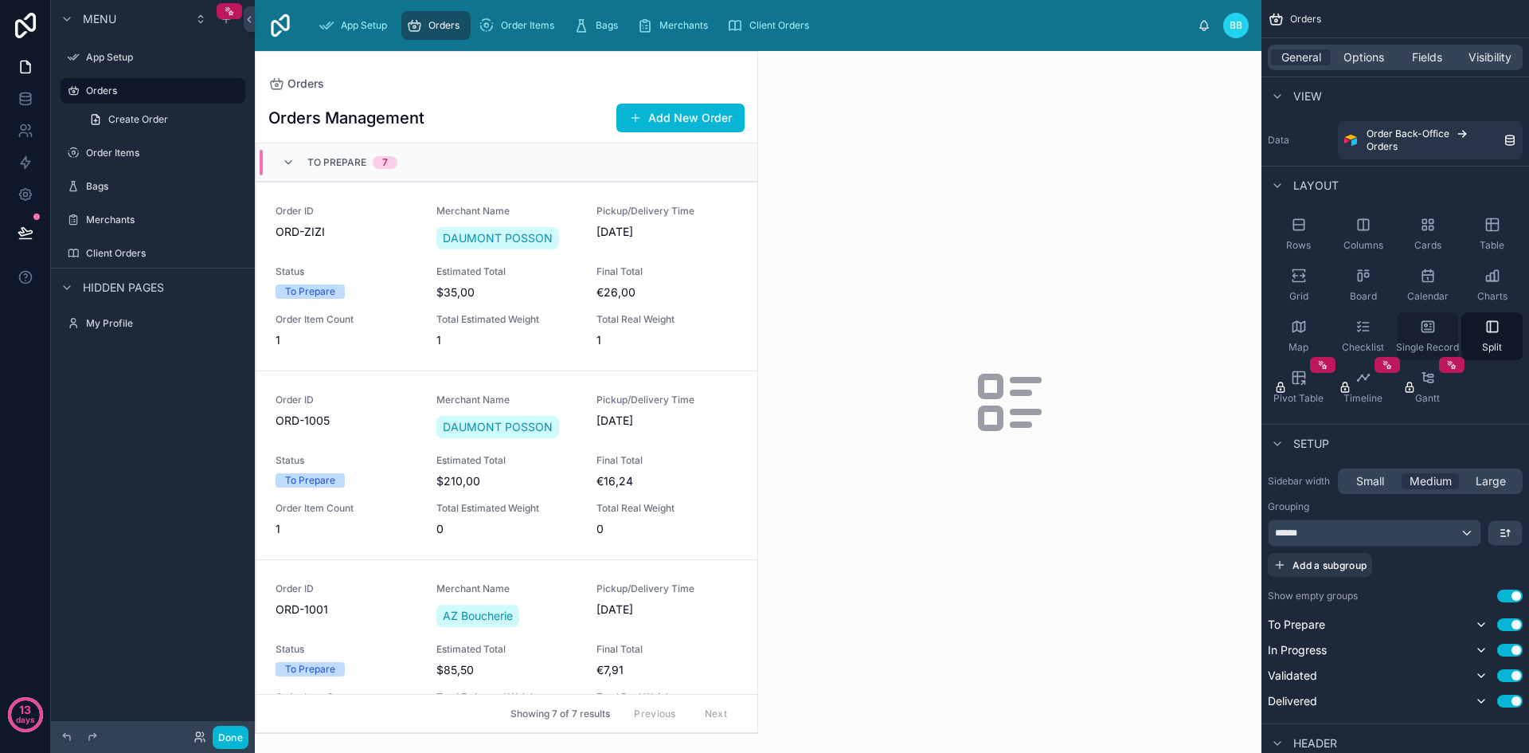
click at [1415, 342] on span "Single Record" at bounding box center [1427, 347] width 63 height 13
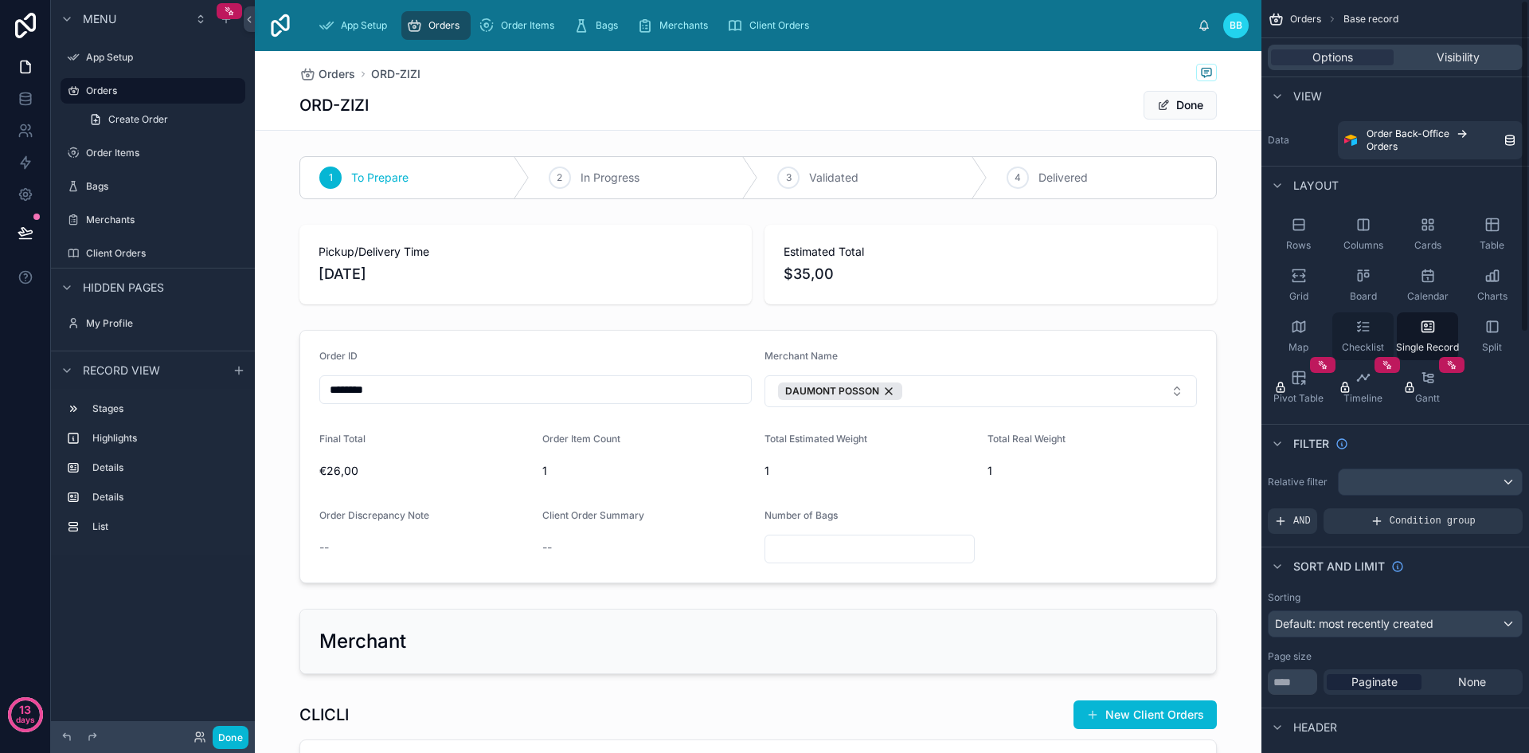
click at [1371, 339] on div "Checklist" at bounding box center [1362, 336] width 61 height 48
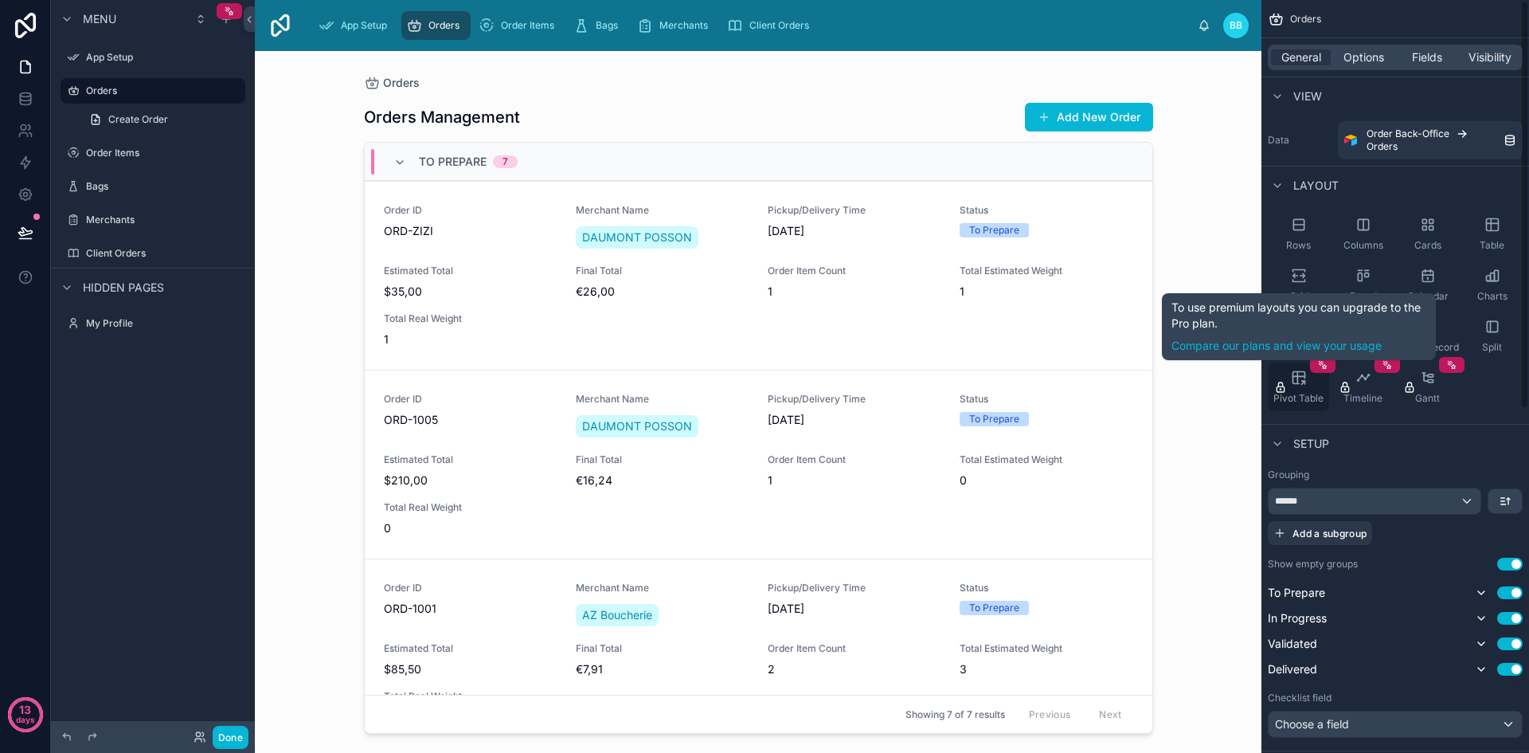
click at [1303, 382] on icon "scrollable content" at bounding box center [1302, 382] width 3 height 3
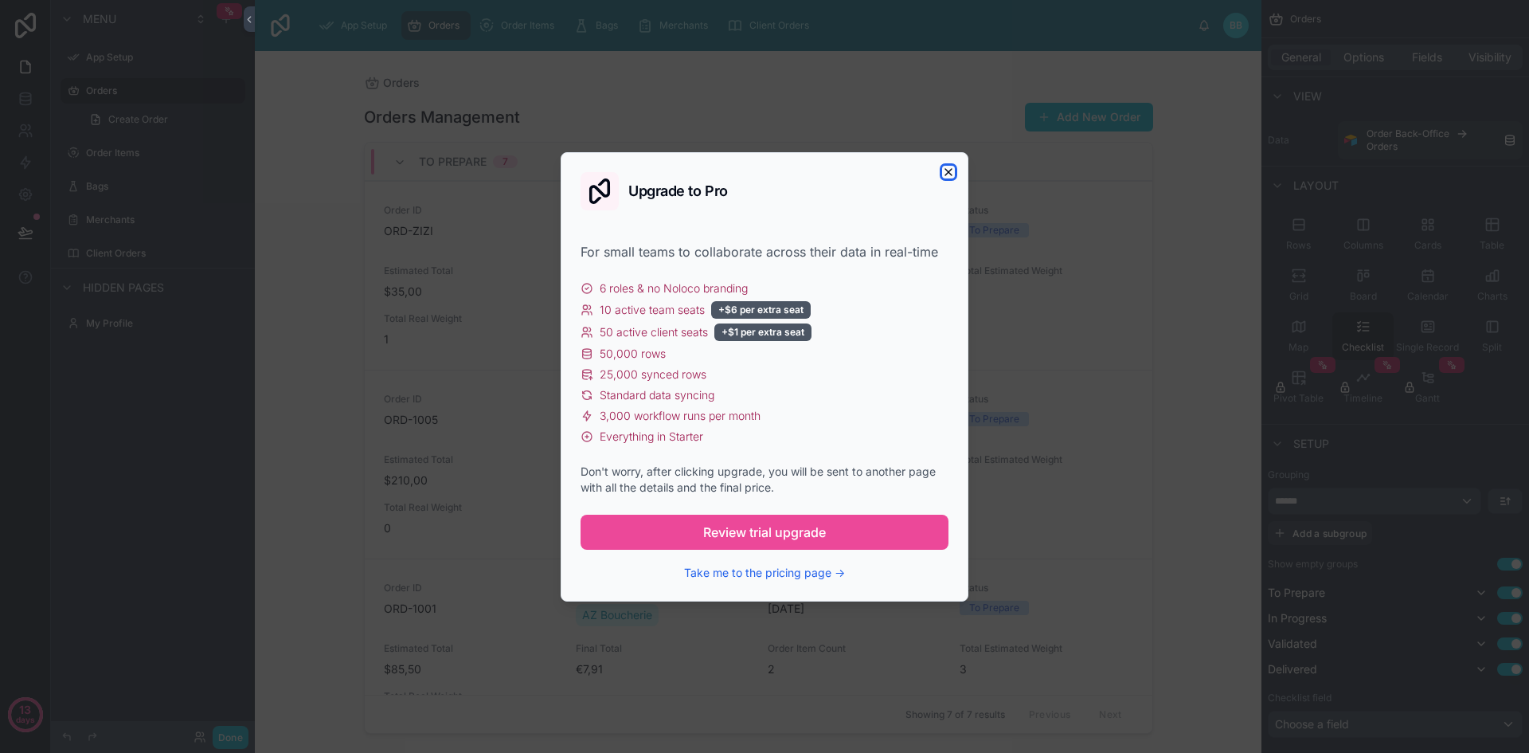
click at [944, 170] on icon "button" at bounding box center [948, 172] width 13 height 13
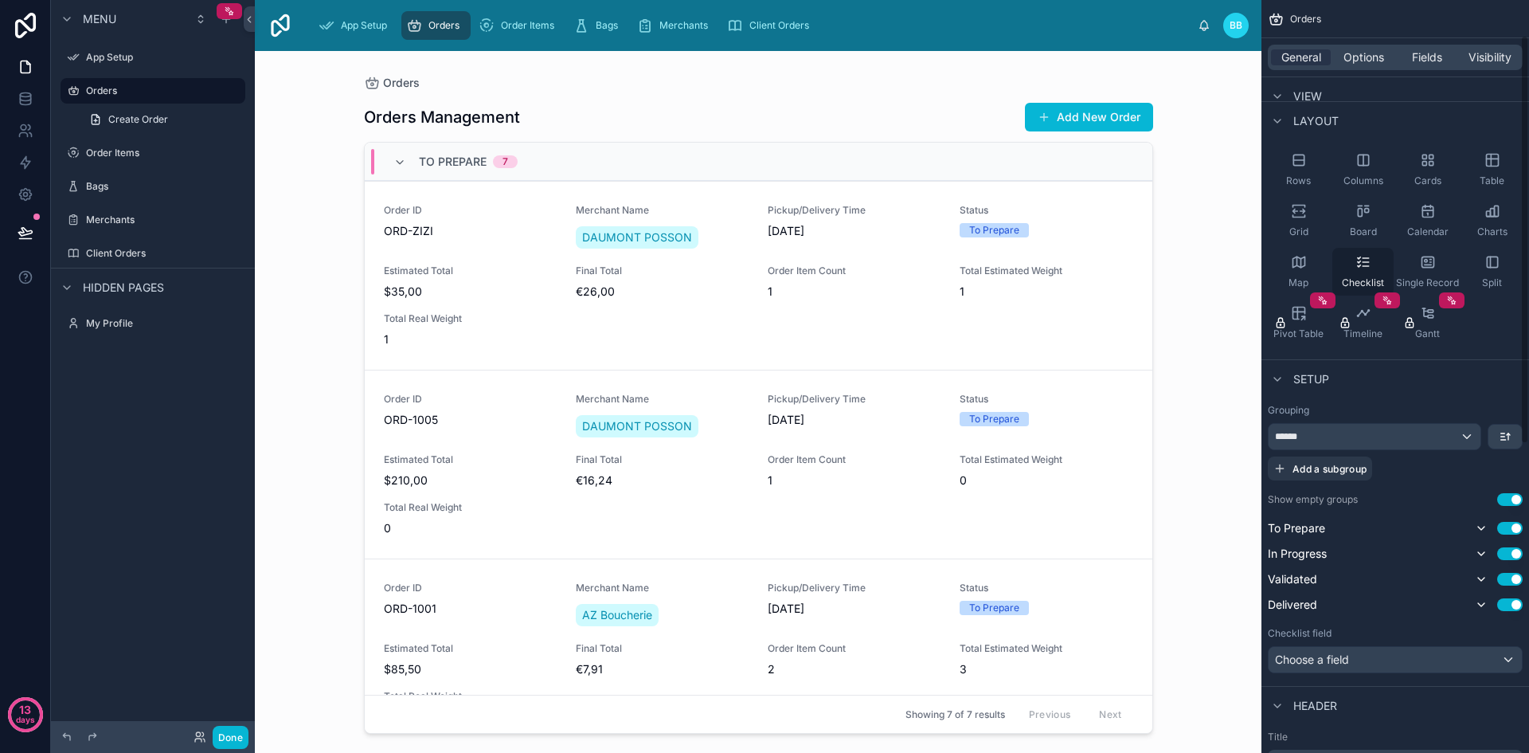
scroll to position [66, 0]
click at [1504, 599] on button "Use setting" at bounding box center [1509, 602] width 25 height 13
click at [1516, 549] on button "Use setting" at bounding box center [1509, 551] width 25 height 13
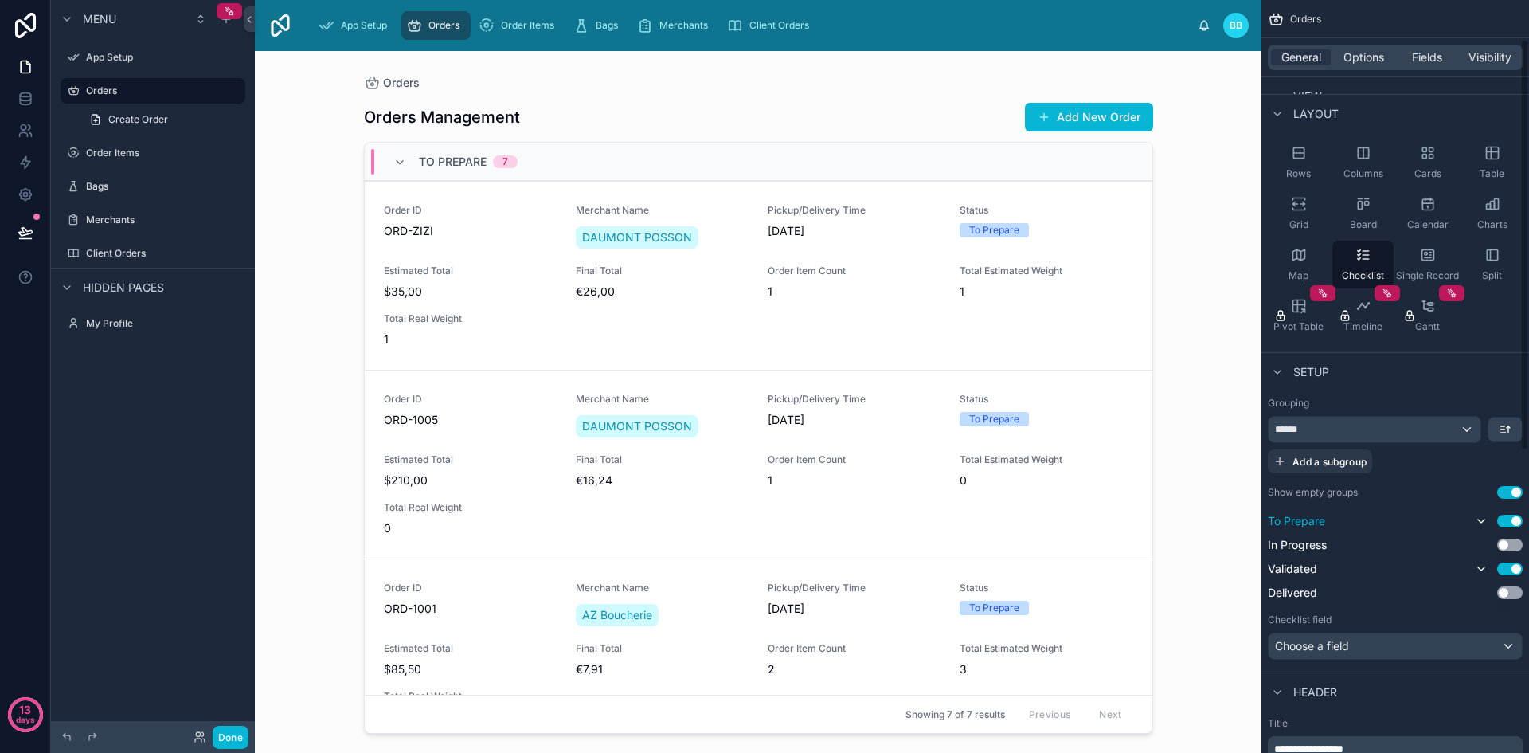
scroll to position [72, 0]
click at [1458, 432] on div "******" at bounding box center [1375, 428] width 212 height 25
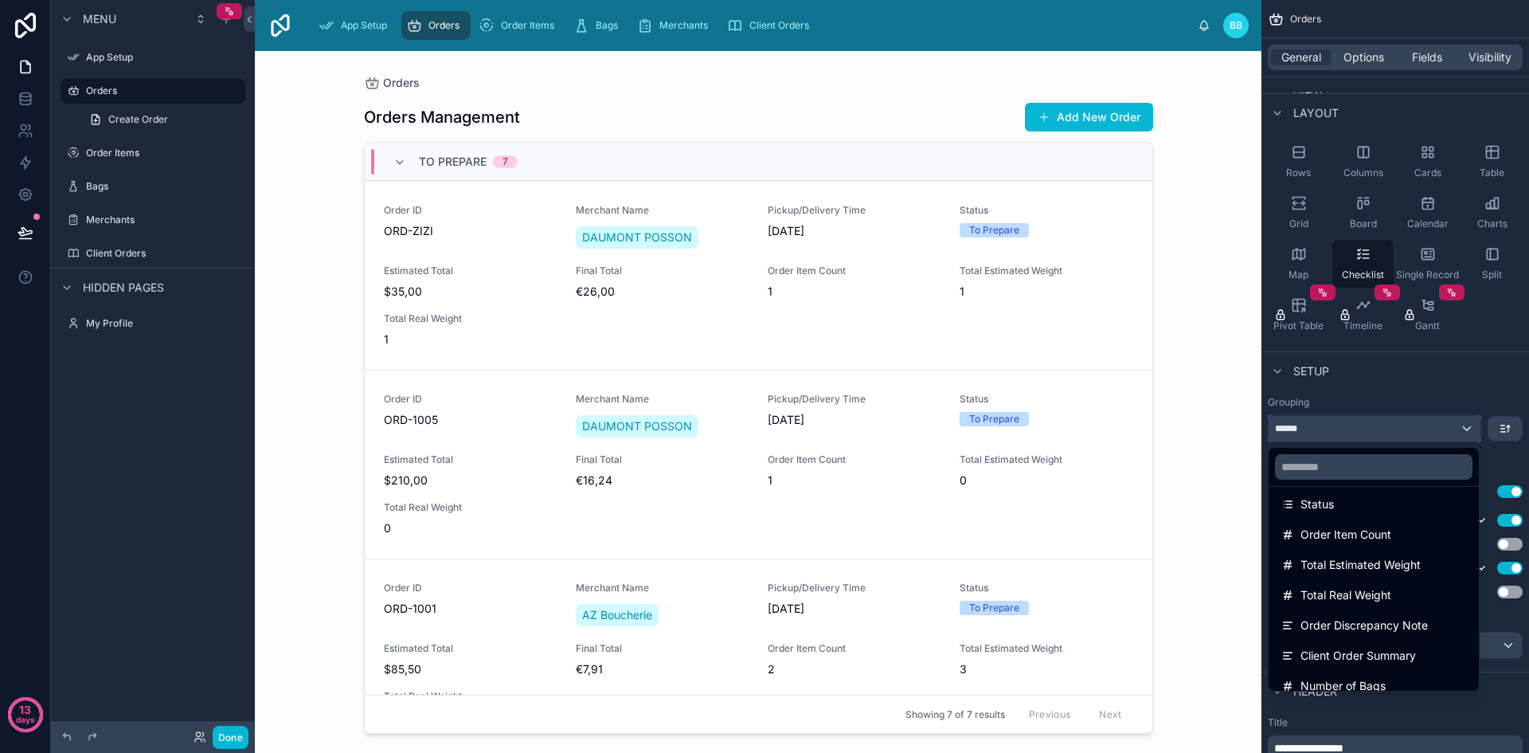
scroll to position [567, 0]
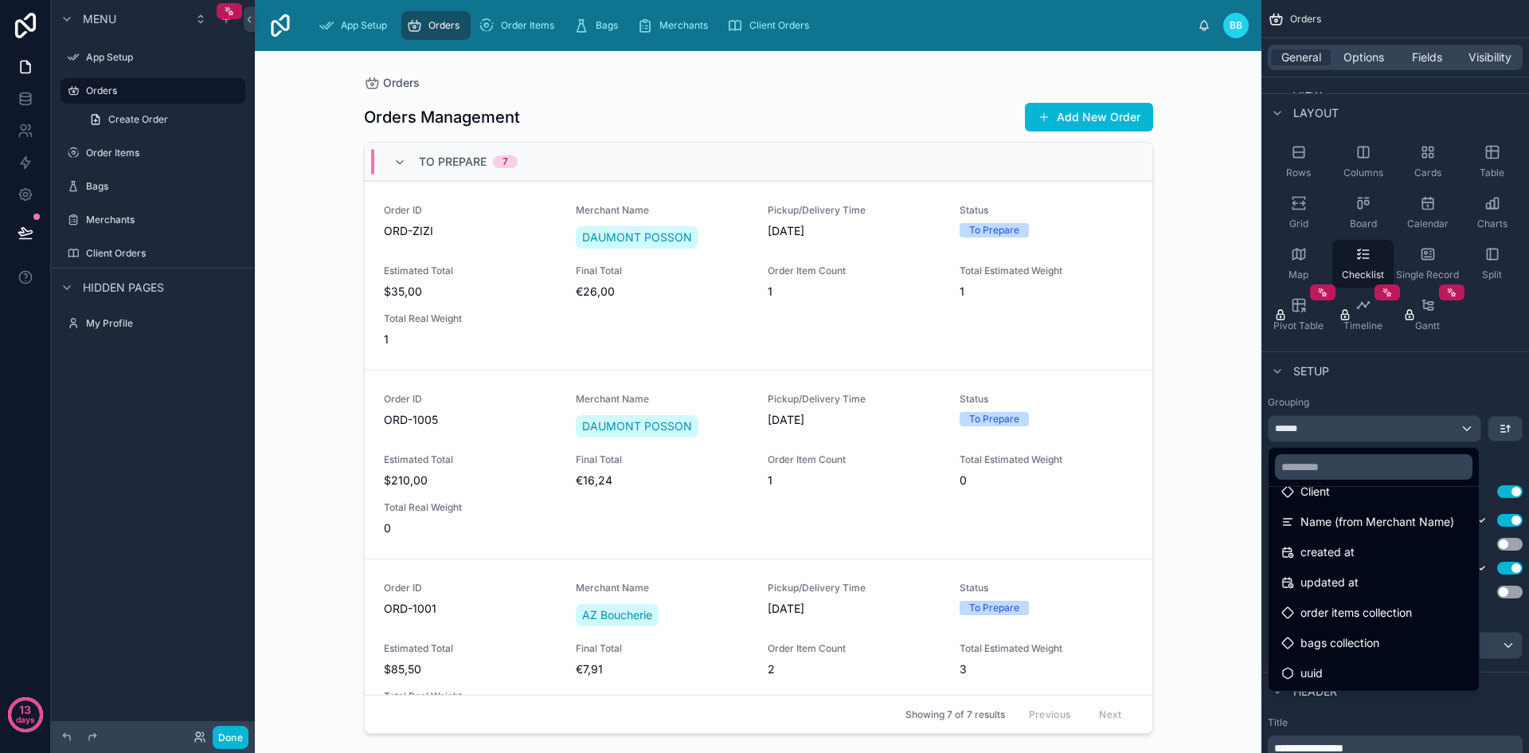
click at [1464, 426] on div "scrollable content" at bounding box center [764, 376] width 1529 height 753
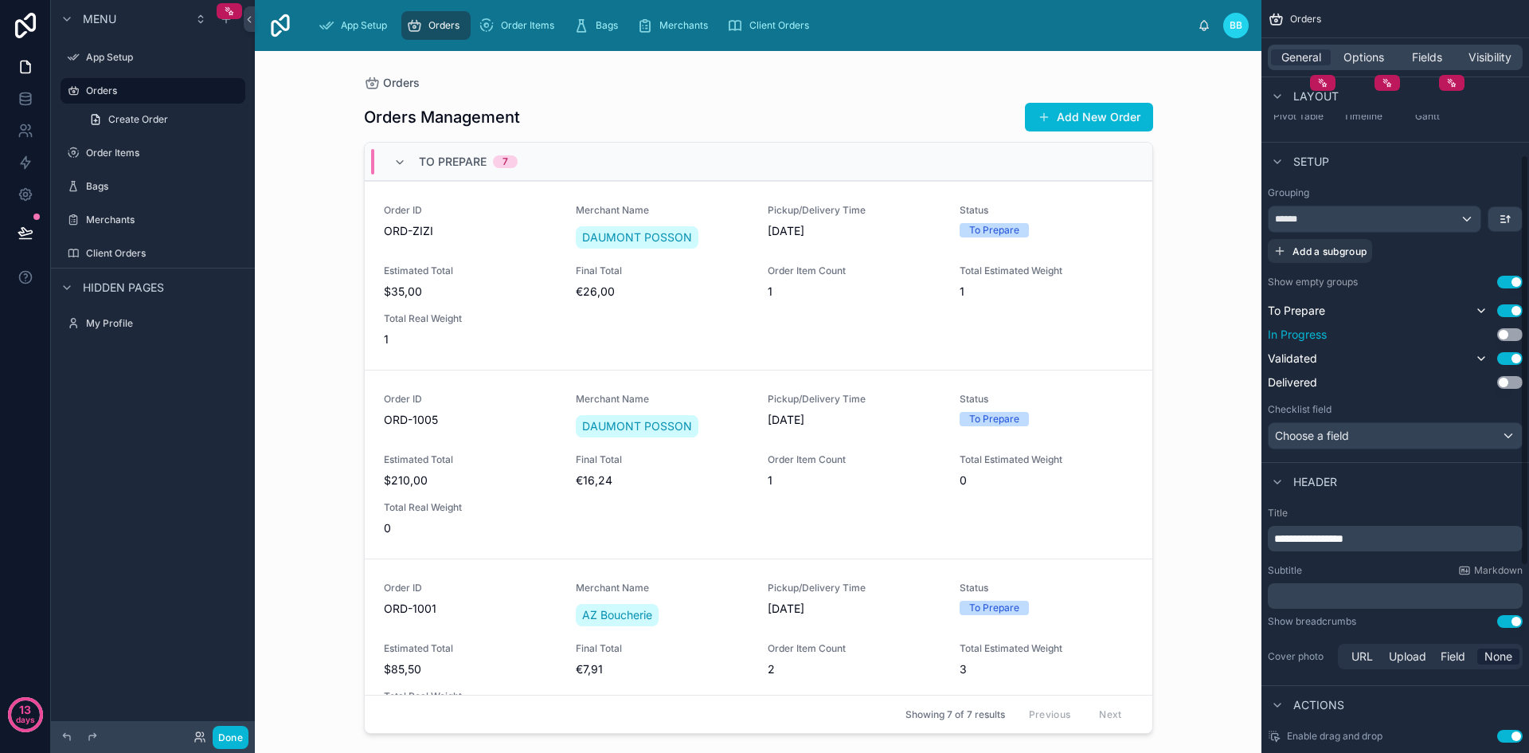
scroll to position [283, 0]
click at [1456, 436] on div "Choose a field" at bounding box center [1395, 434] width 253 height 25
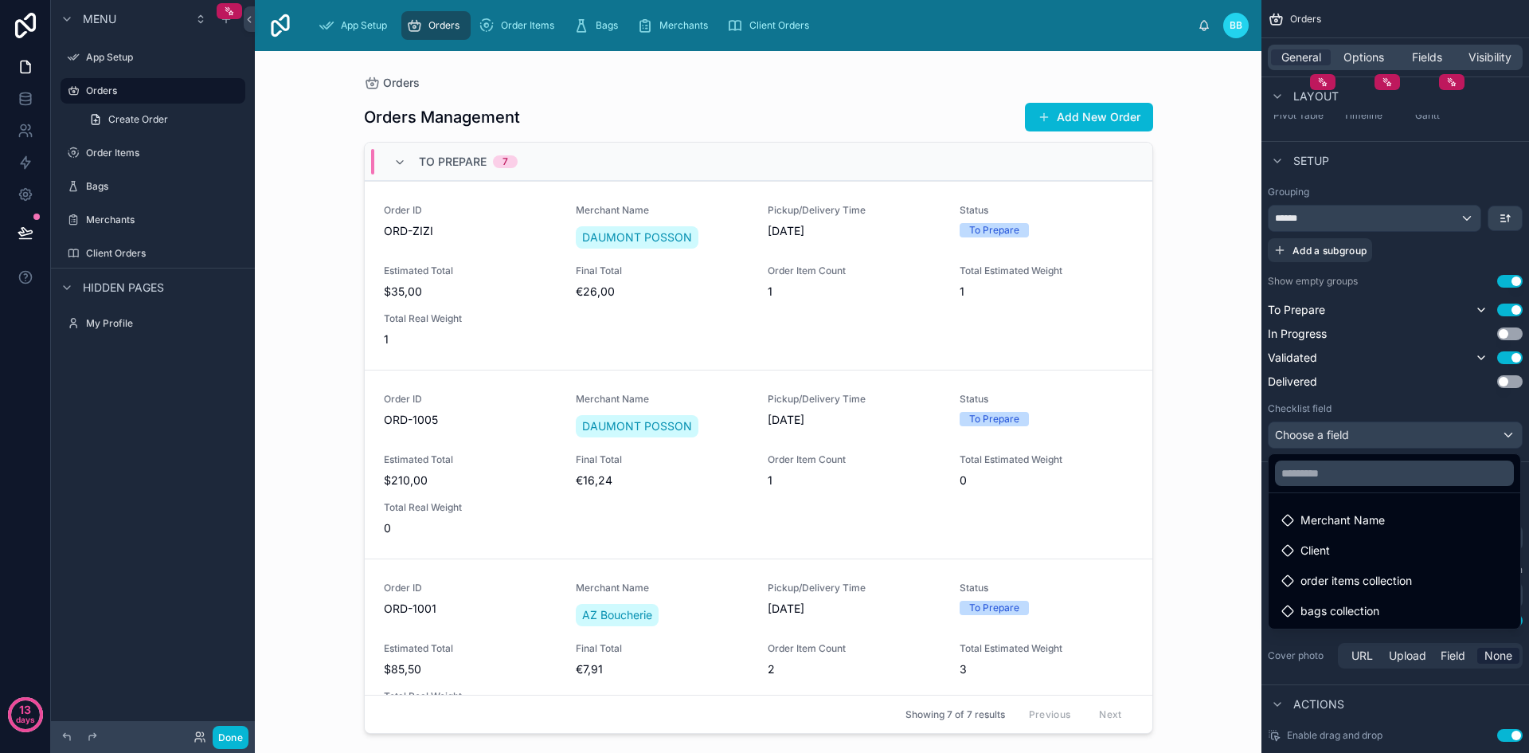
click at [1456, 436] on div "scrollable content" at bounding box center [764, 376] width 1529 height 753
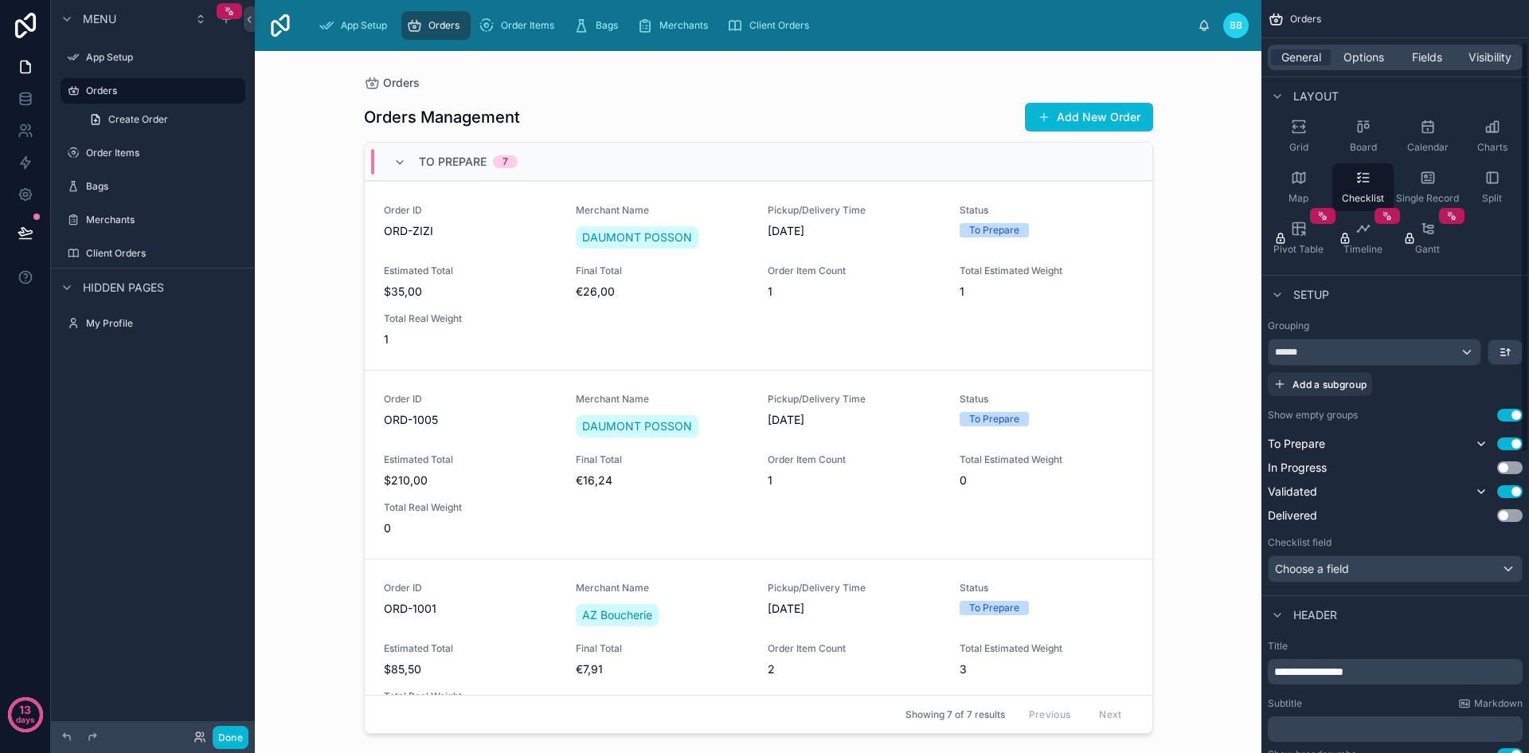
scroll to position [0, 0]
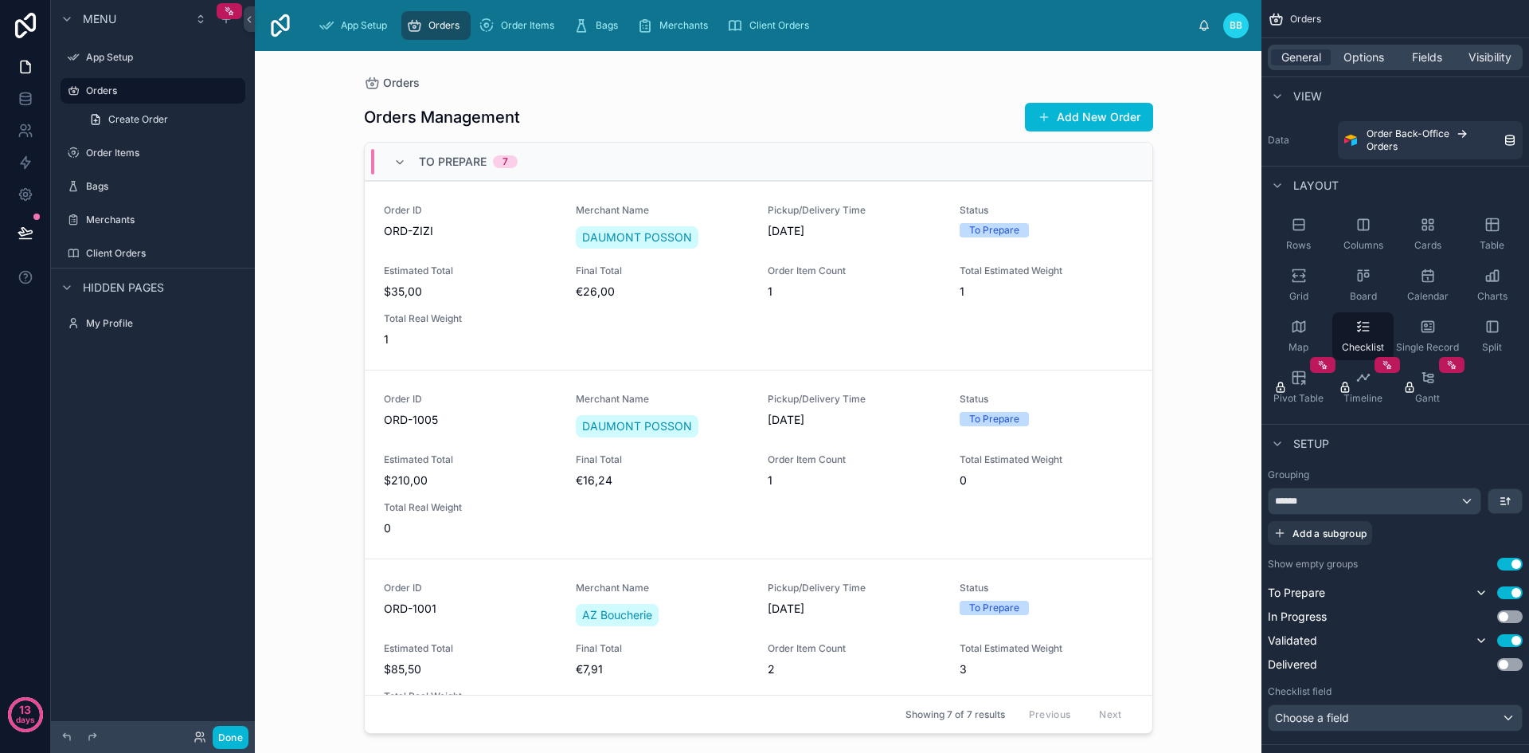
click at [1295, 95] on span "View" at bounding box center [1307, 96] width 29 height 16
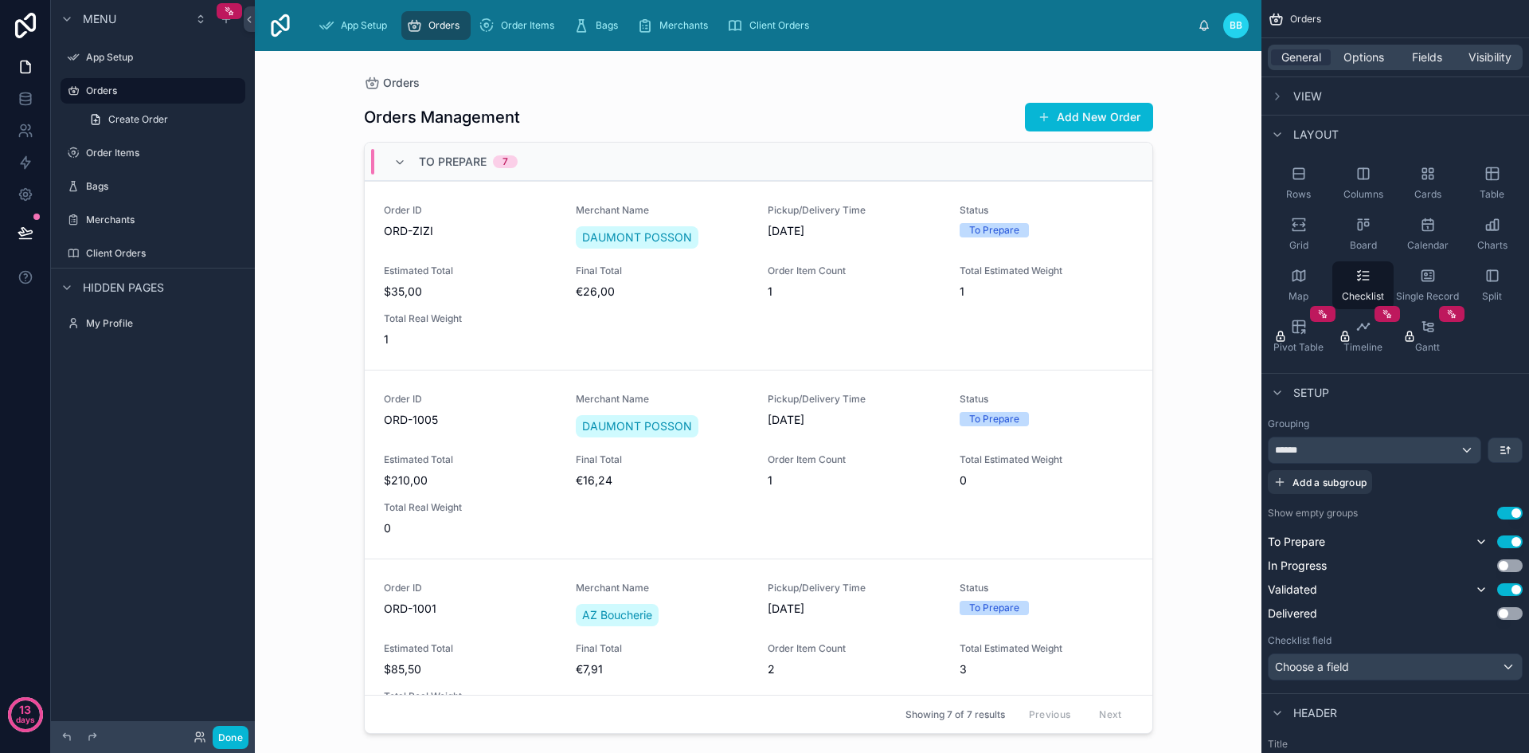
click at [1295, 95] on span "View" at bounding box center [1307, 96] width 29 height 16
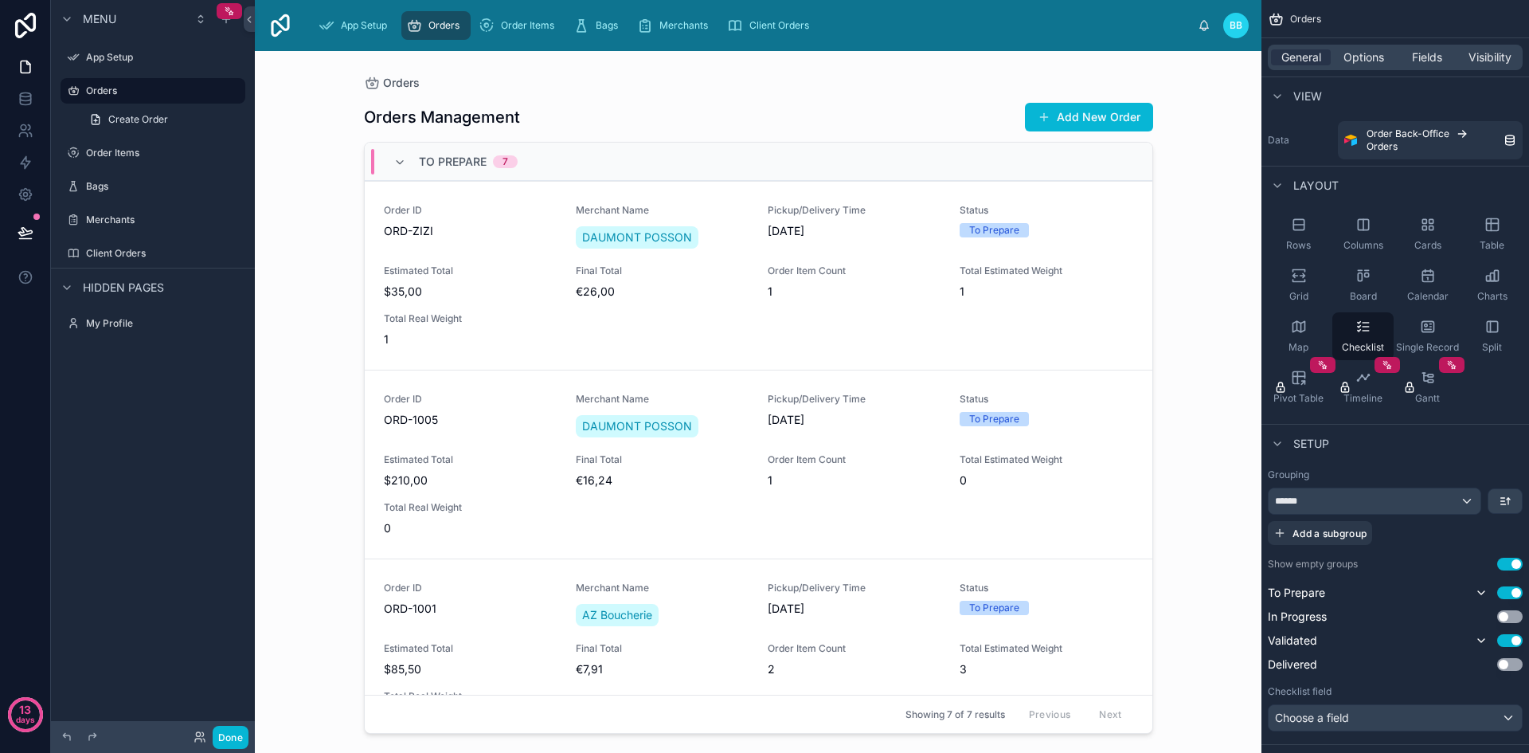
click at [1295, 95] on span "View" at bounding box center [1307, 96] width 29 height 16
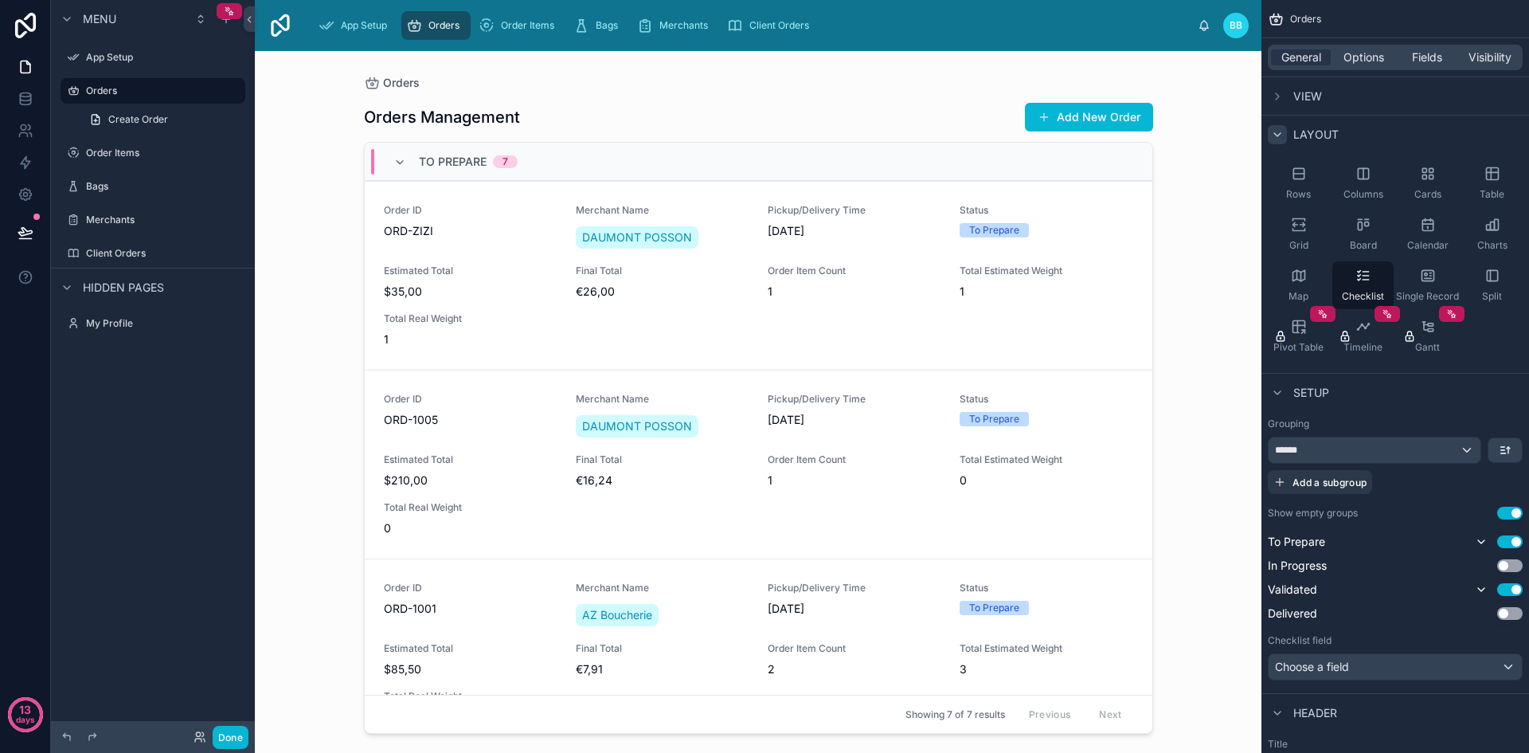
click at [1286, 136] on div "scrollable content" at bounding box center [1277, 134] width 19 height 19
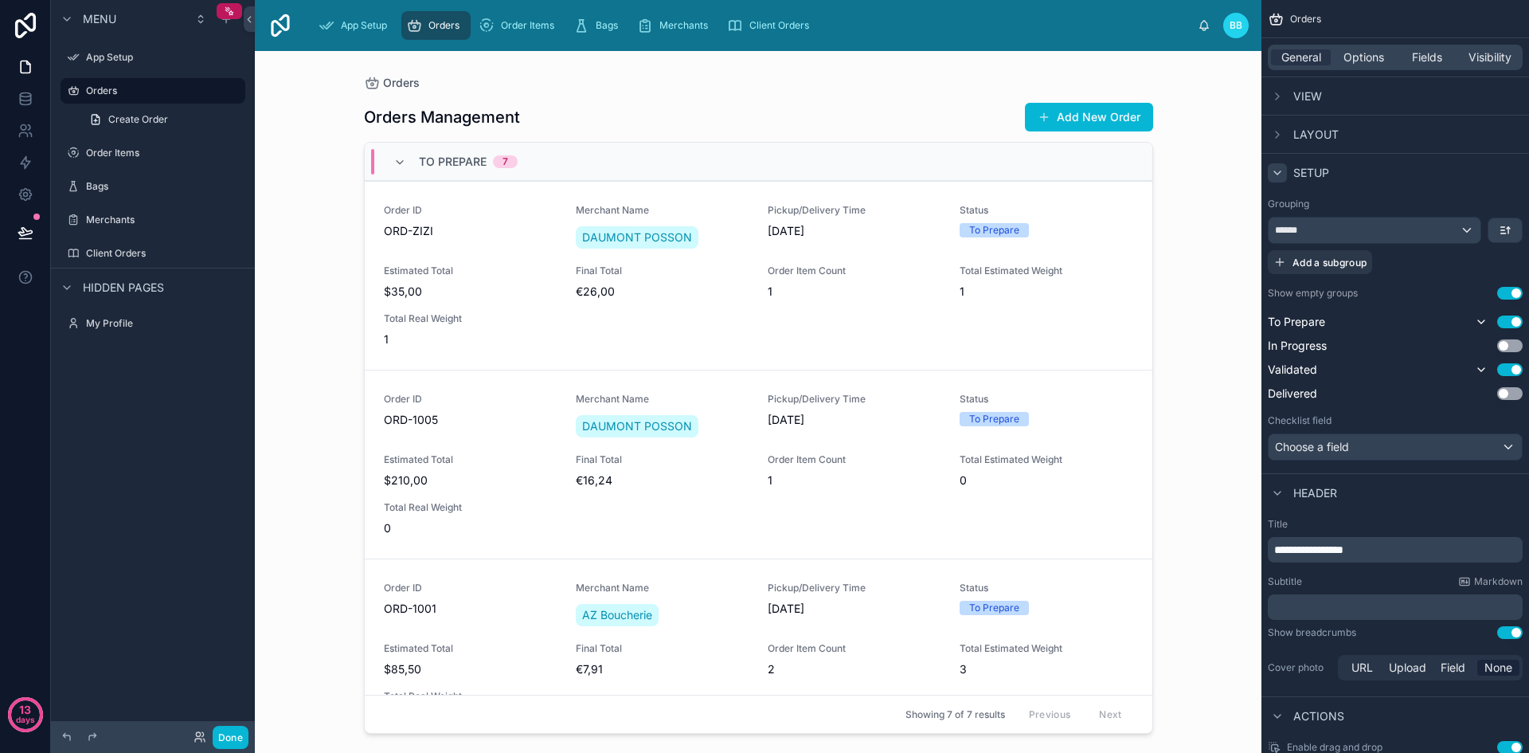
click at [1284, 180] on div "scrollable content" at bounding box center [1277, 172] width 19 height 19
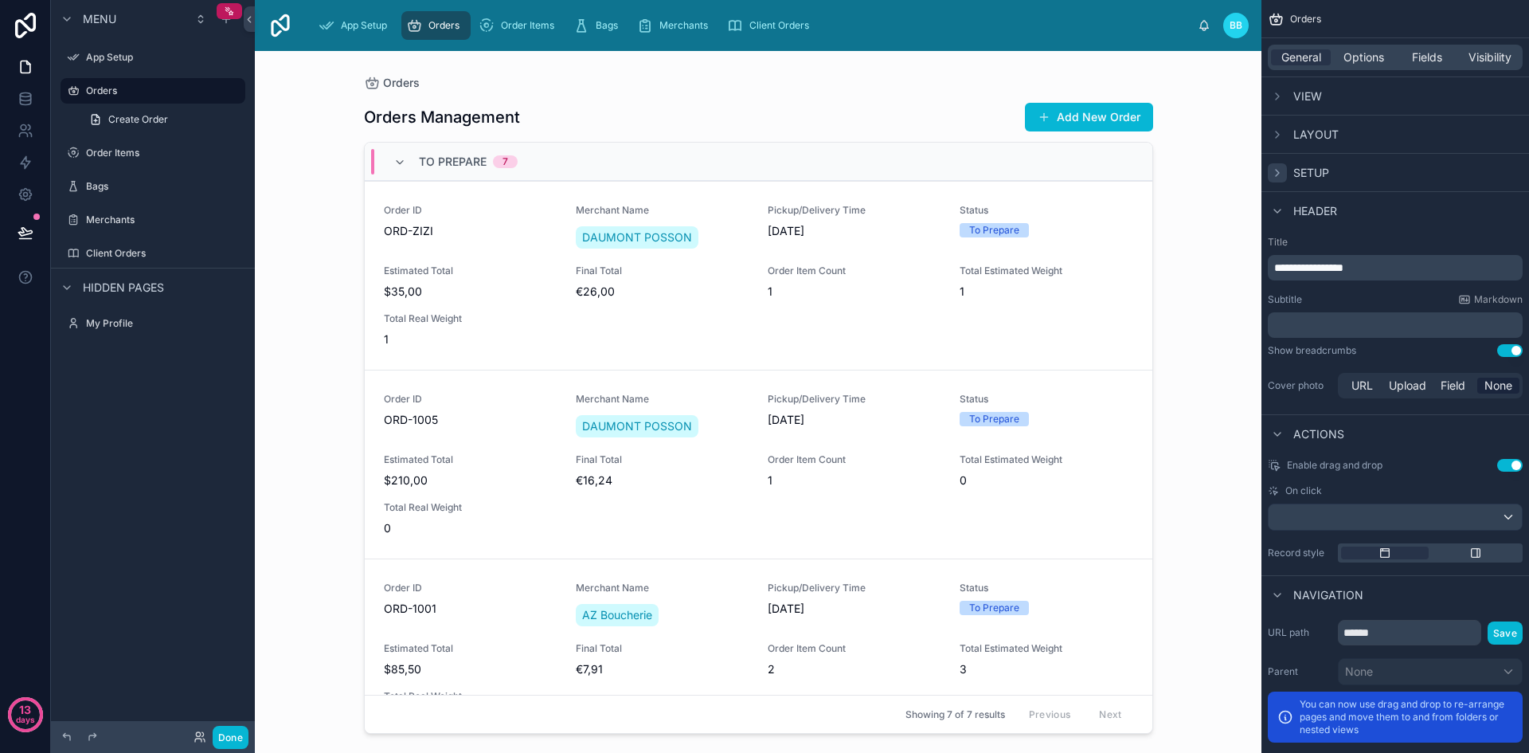
click at [1284, 180] on div "scrollable content" at bounding box center [1277, 172] width 19 height 19
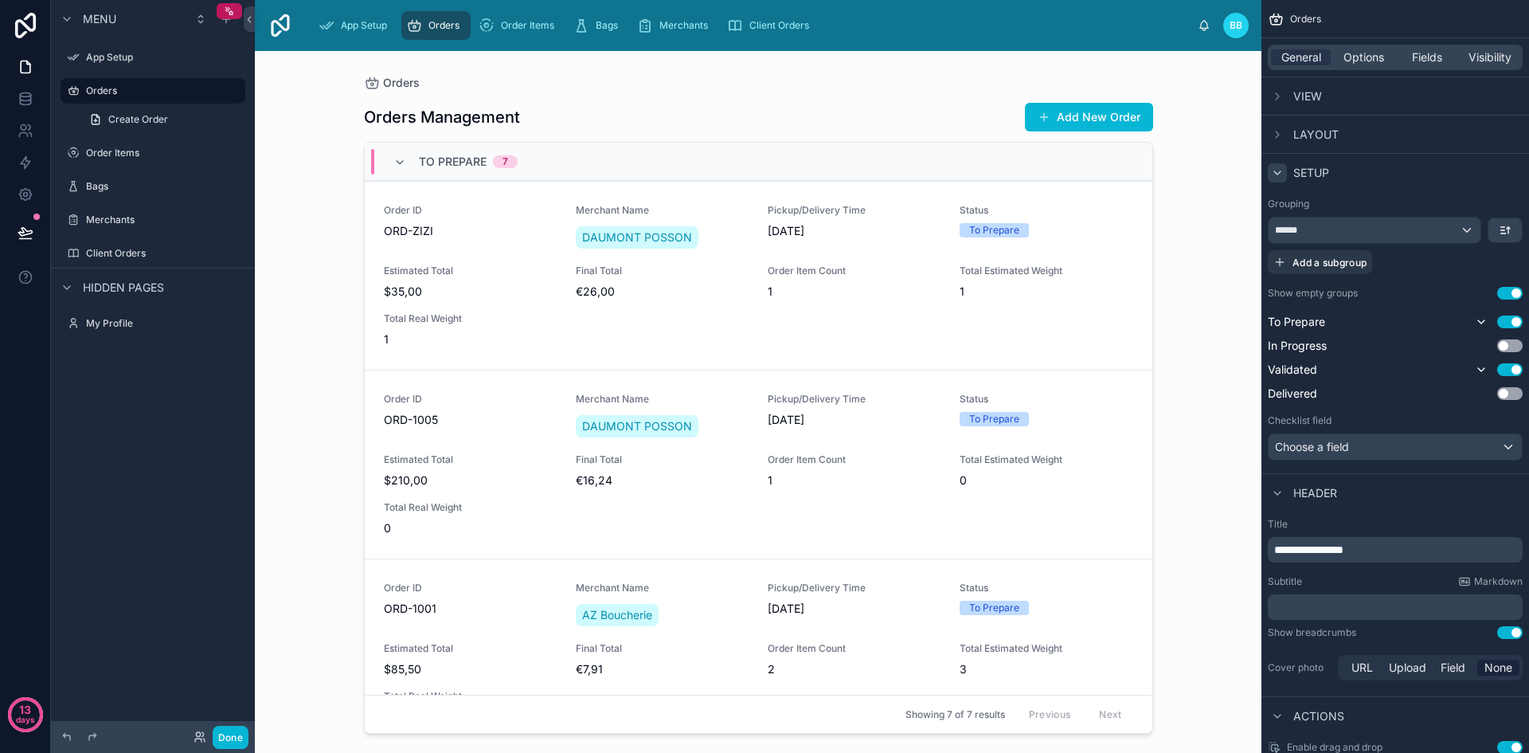
click at [1284, 180] on div "scrollable content" at bounding box center [1277, 172] width 19 height 19
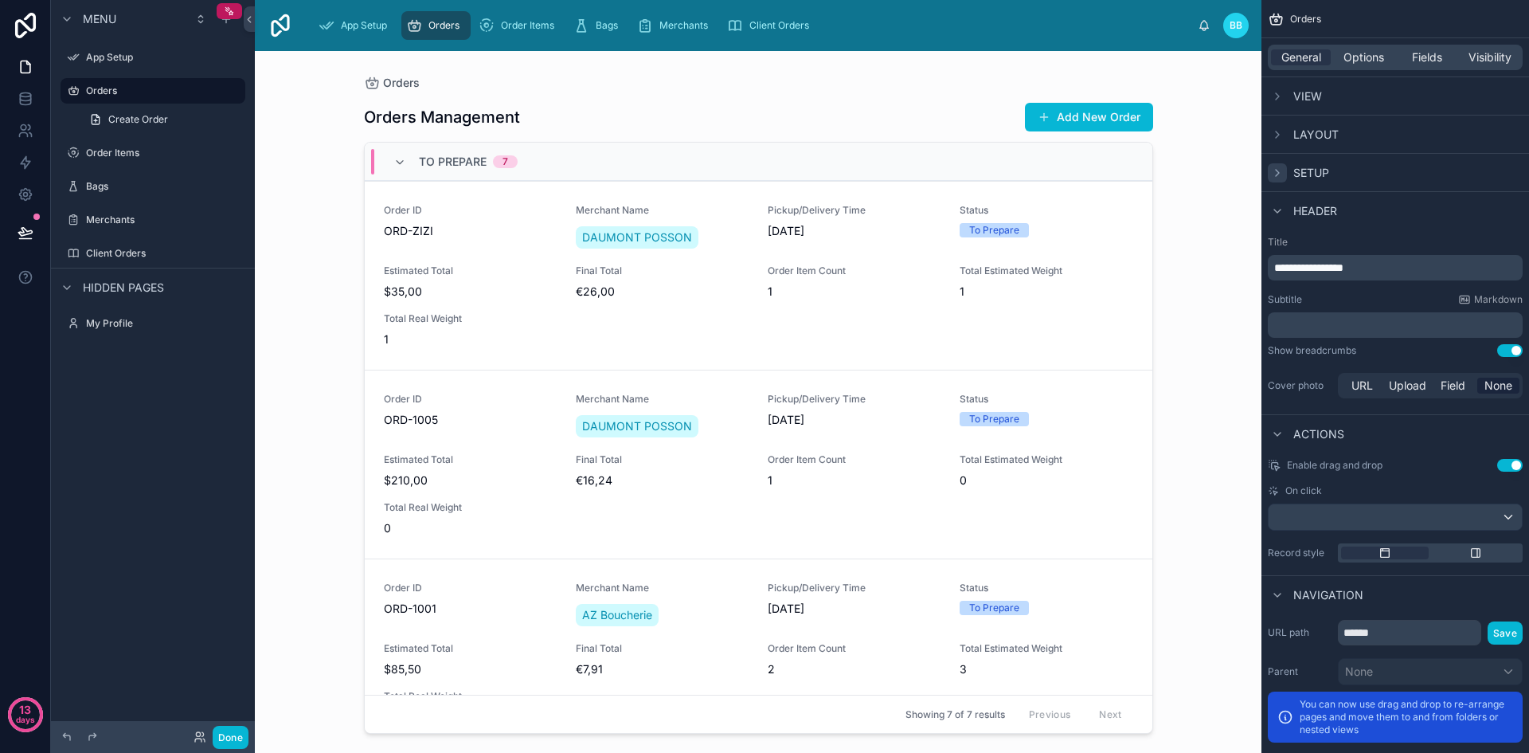
click at [1284, 180] on div "scrollable content" at bounding box center [1277, 172] width 19 height 19
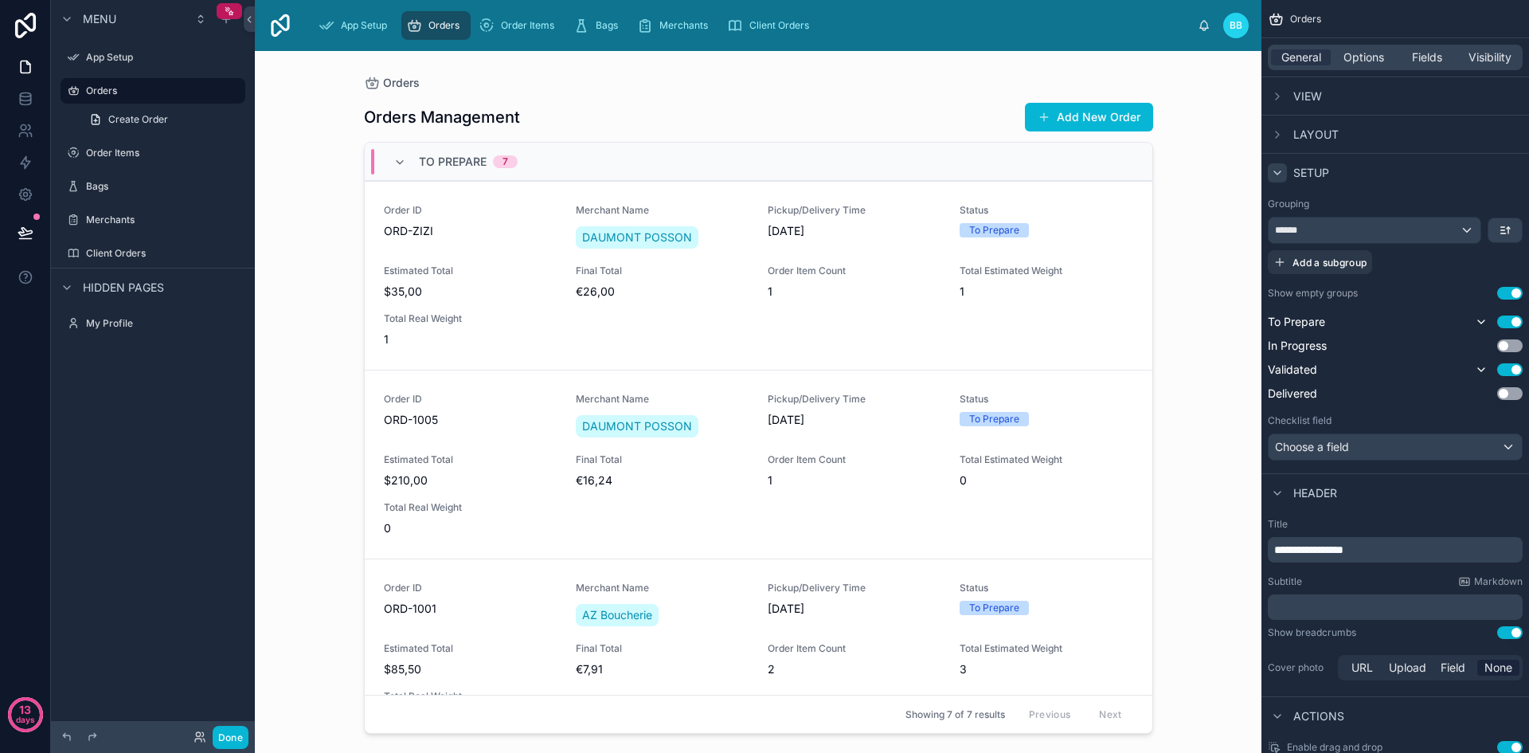
click at [1284, 180] on div "scrollable content" at bounding box center [1277, 172] width 19 height 19
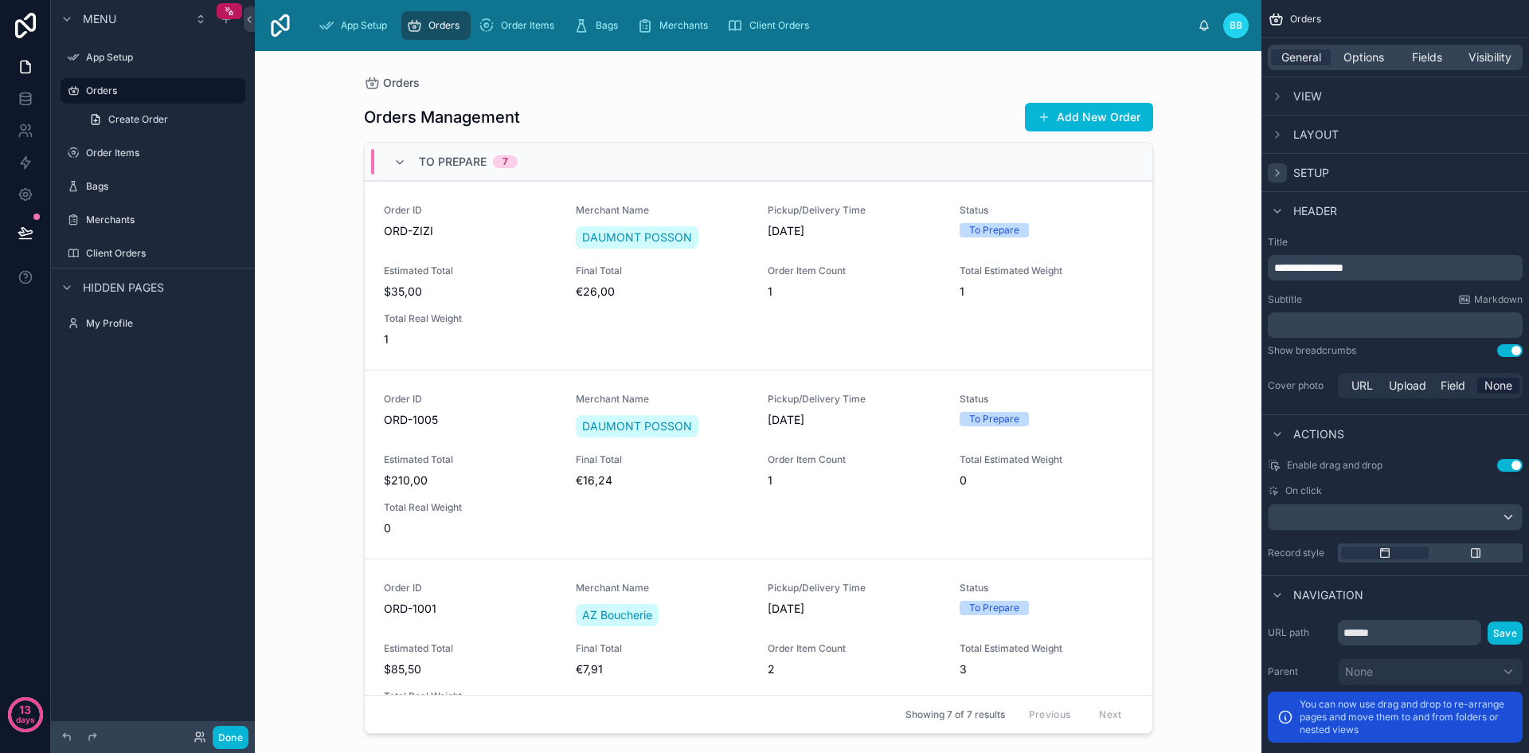
click at [1284, 180] on div "scrollable content" at bounding box center [1277, 172] width 19 height 19
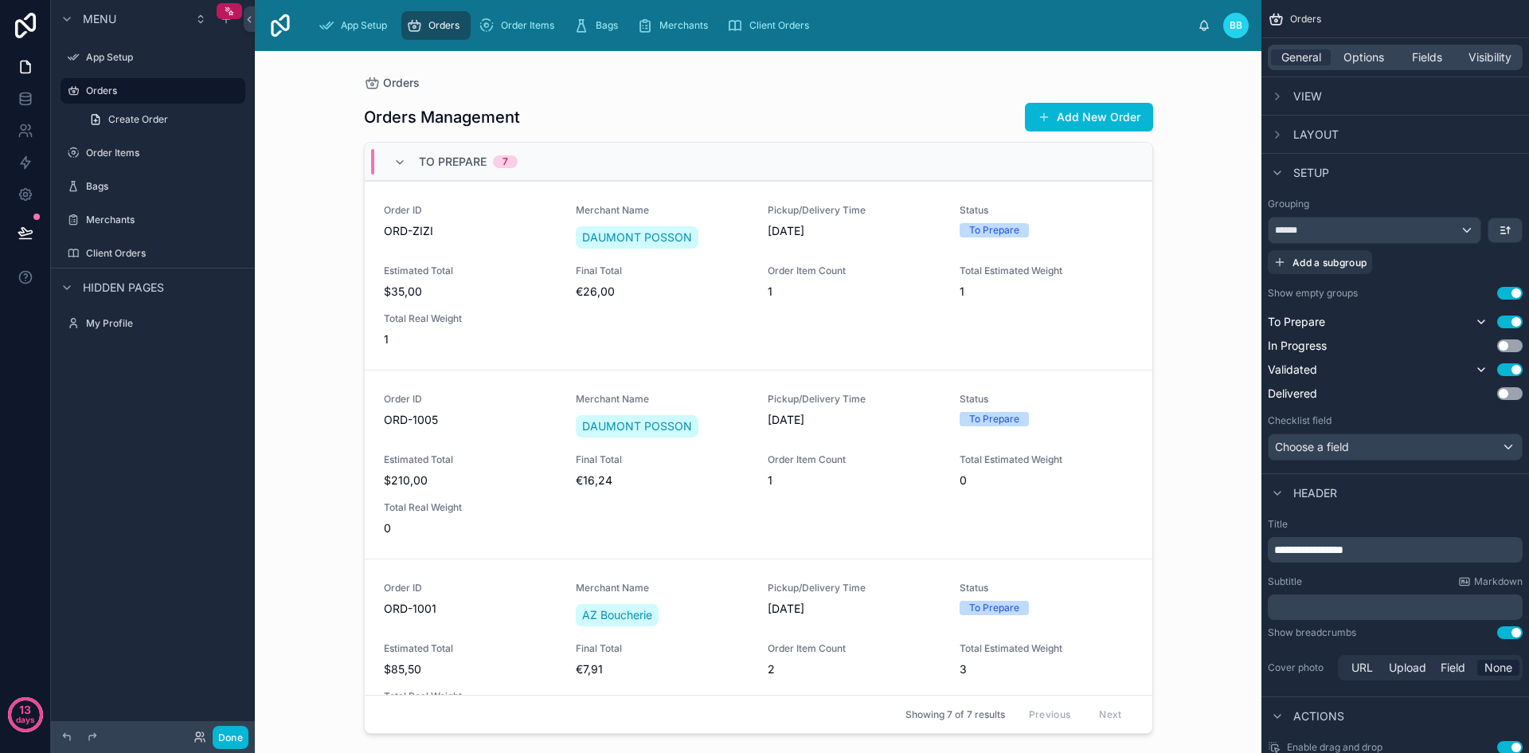
click at [1500, 292] on button "Use setting" at bounding box center [1509, 293] width 25 height 13
click at [1281, 171] on icon "scrollable content" at bounding box center [1277, 172] width 13 height 13
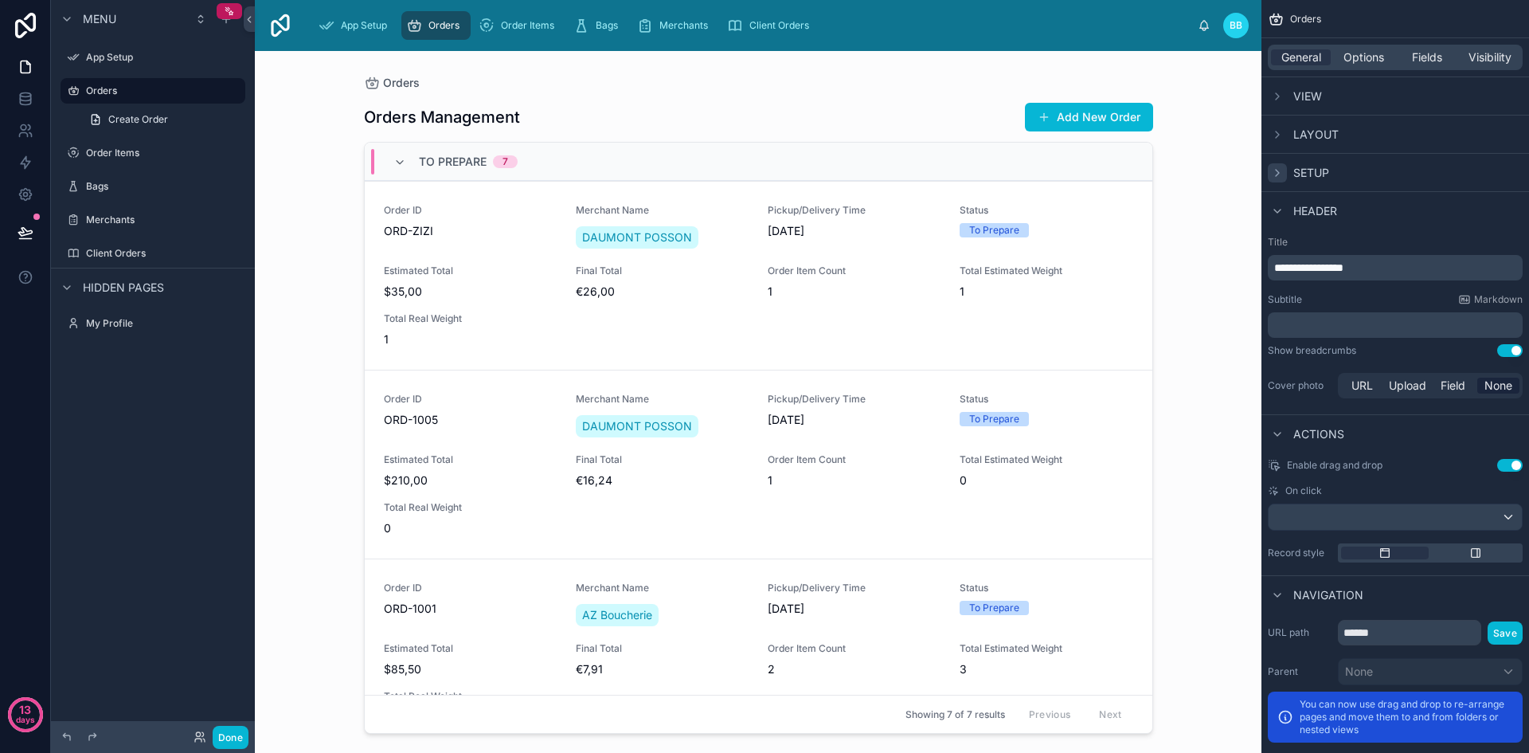
scroll to position [72, 0]
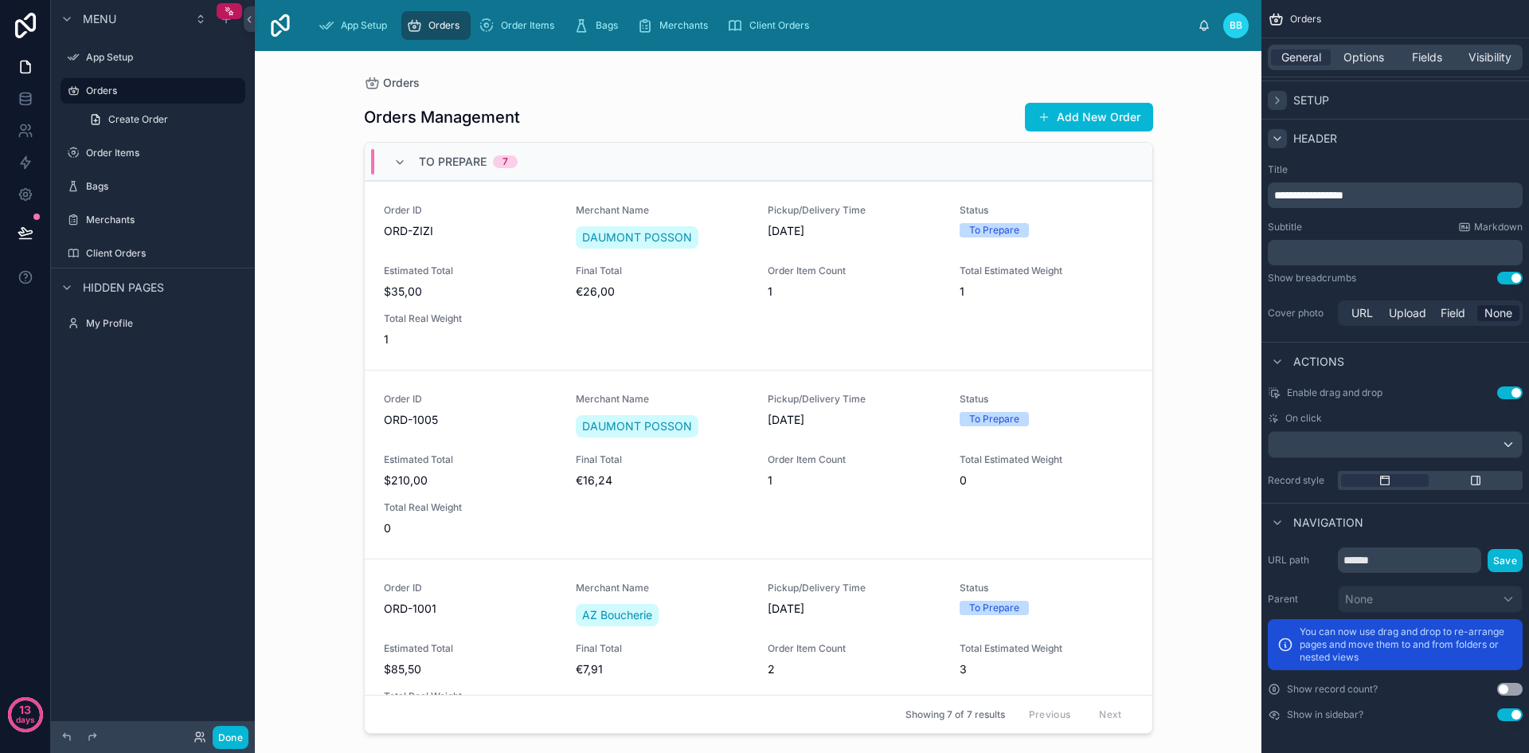
click at [1282, 139] on icon "scrollable content" at bounding box center [1277, 138] width 13 height 13
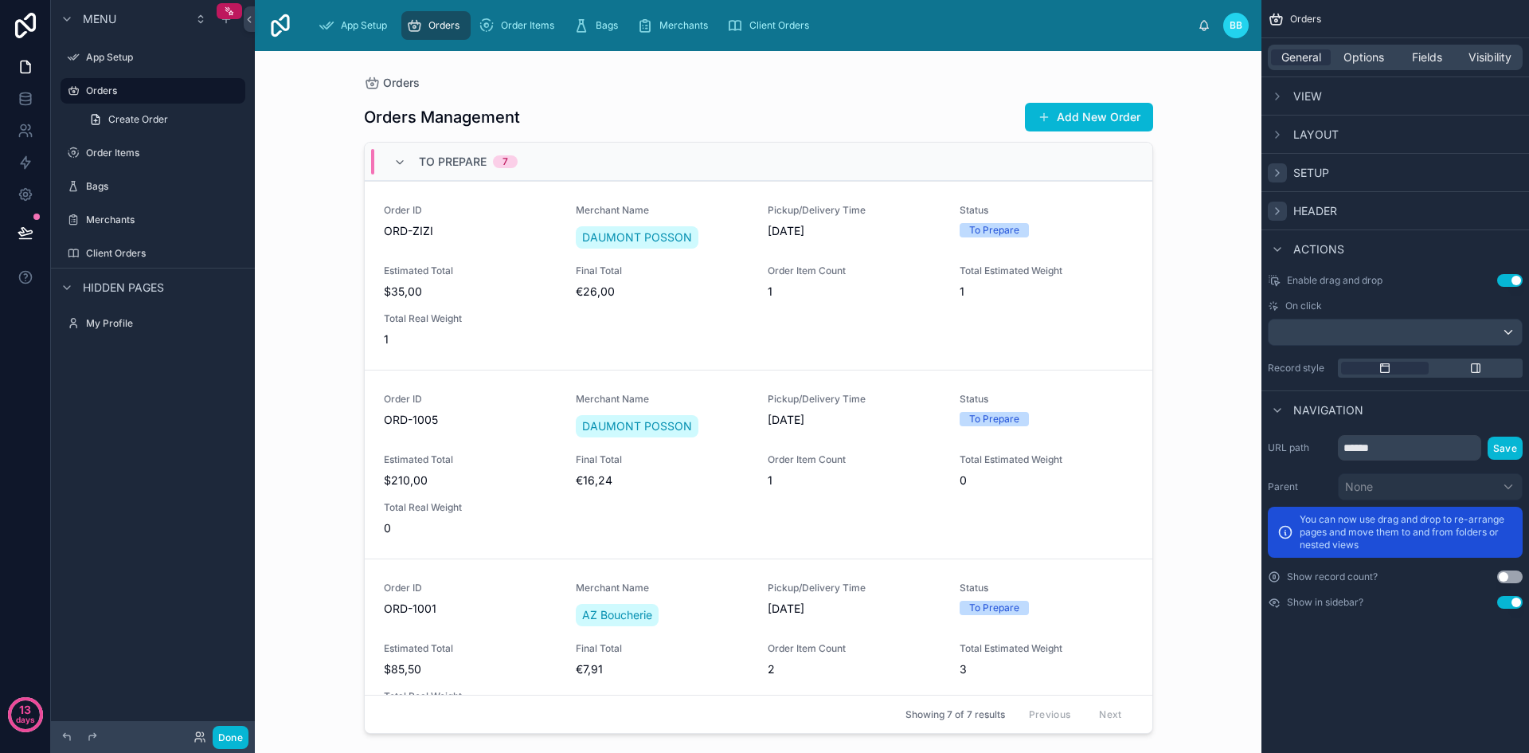
scroll to position [0, 0]
click at [1277, 247] on icon "scrollable content" at bounding box center [1277, 249] width 13 height 13
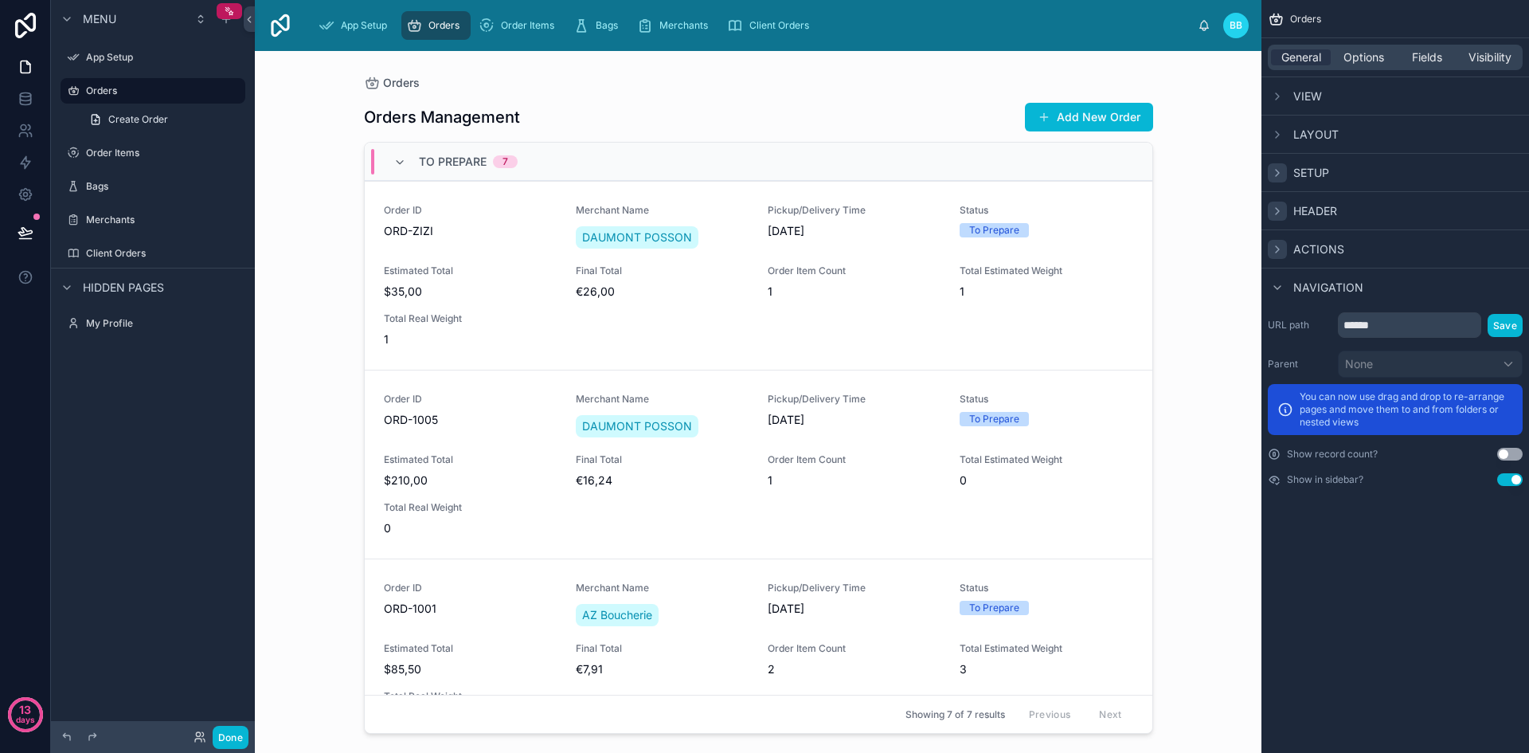
click at [1276, 256] on div "scrollable content" at bounding box center [1277, 249] width 19 height 19
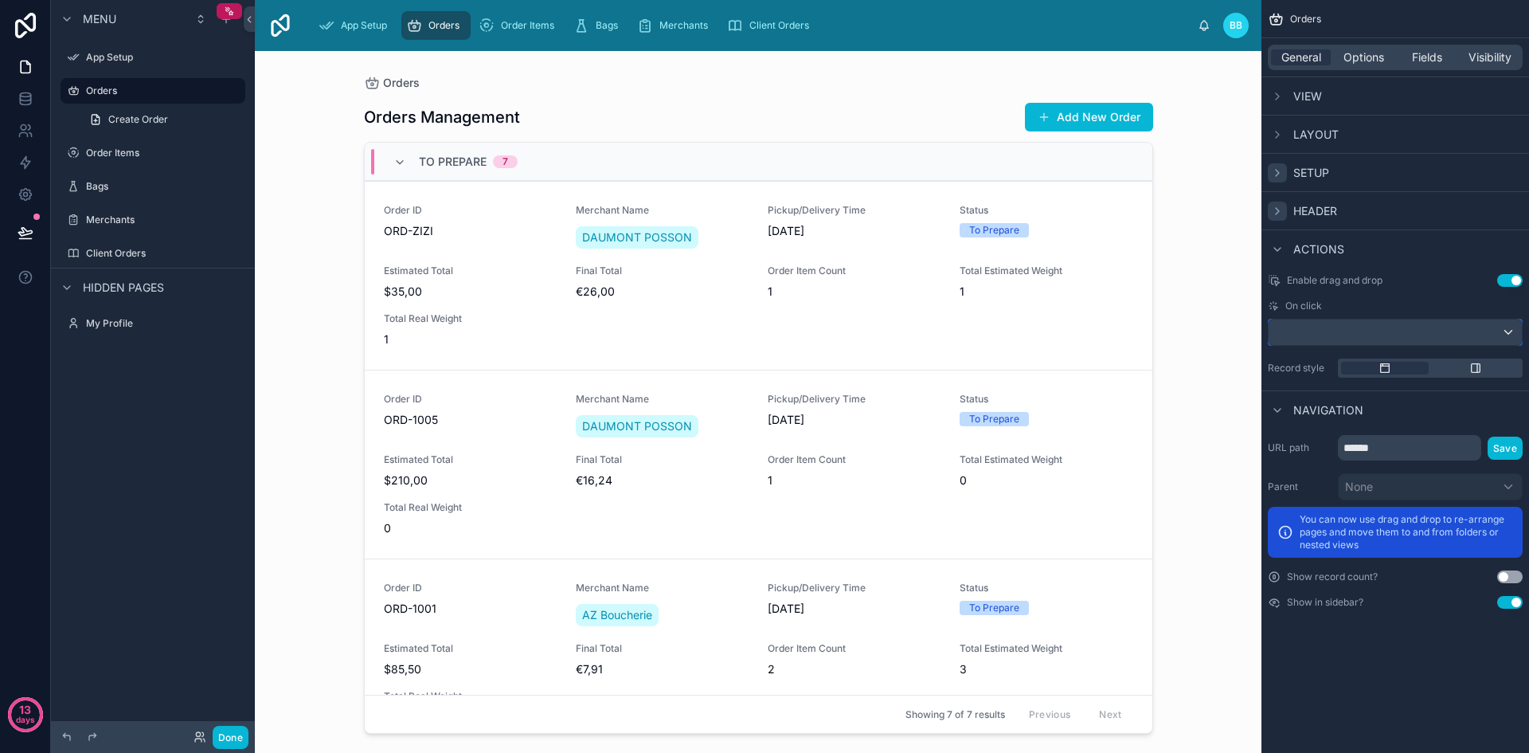
click at [1295, 329] on div "scrollable content" at bounding box center [1395, 331] width 253 height 25
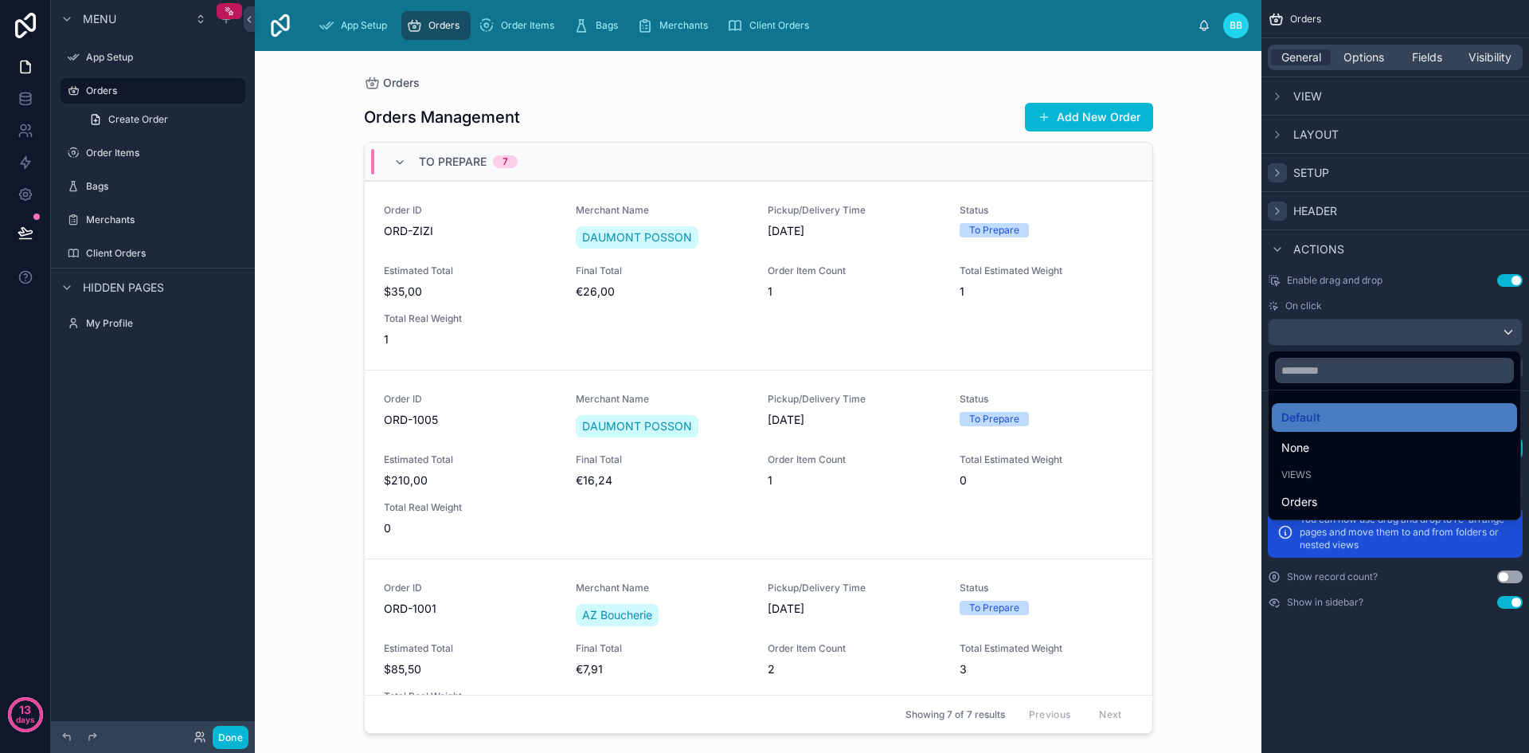
click at [1343, 303] on div "scrollable content" at bounding box center [764, 376] width 1529 height 753
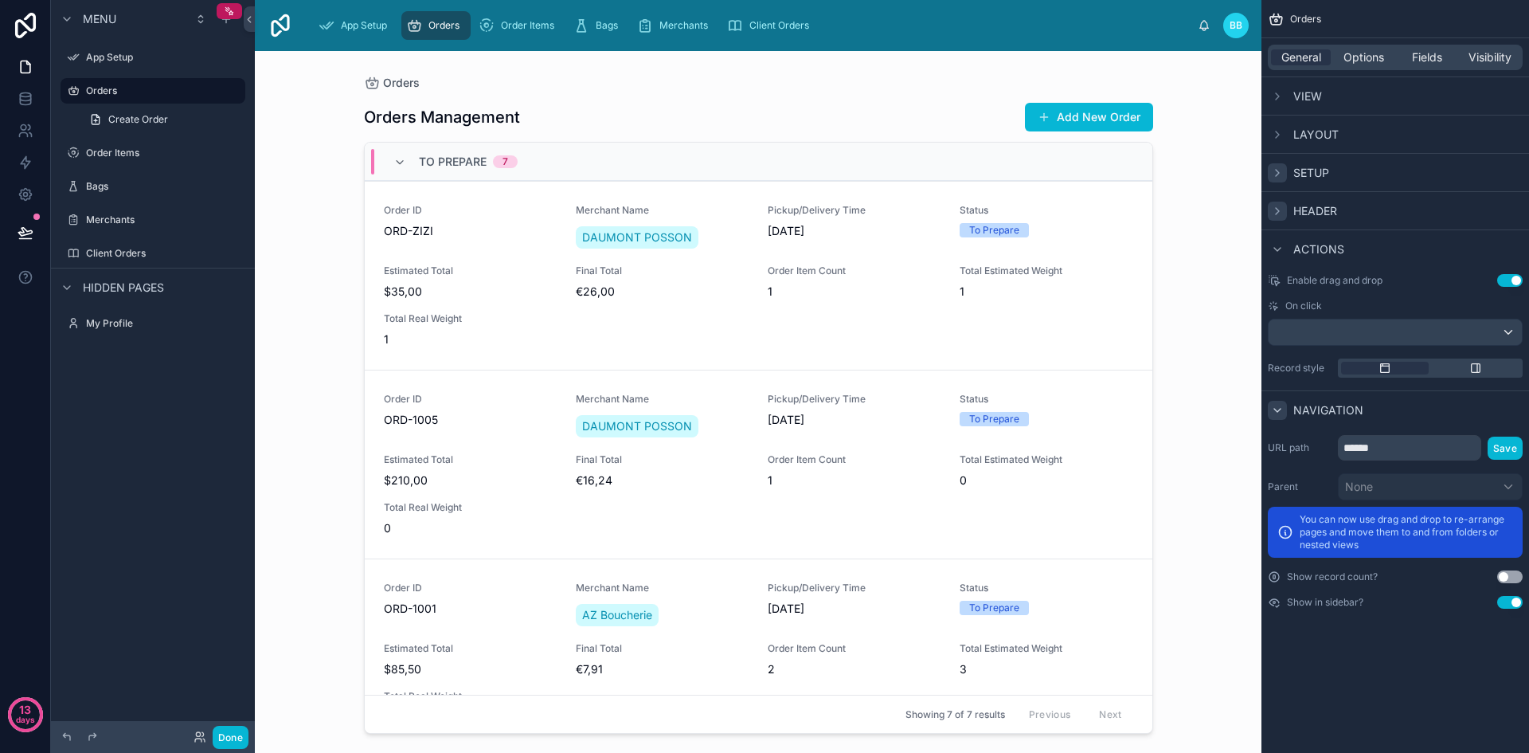
click at [1275, 404] on icon "scrollable content" at bounding box center [1277, 410] width 13 height 13
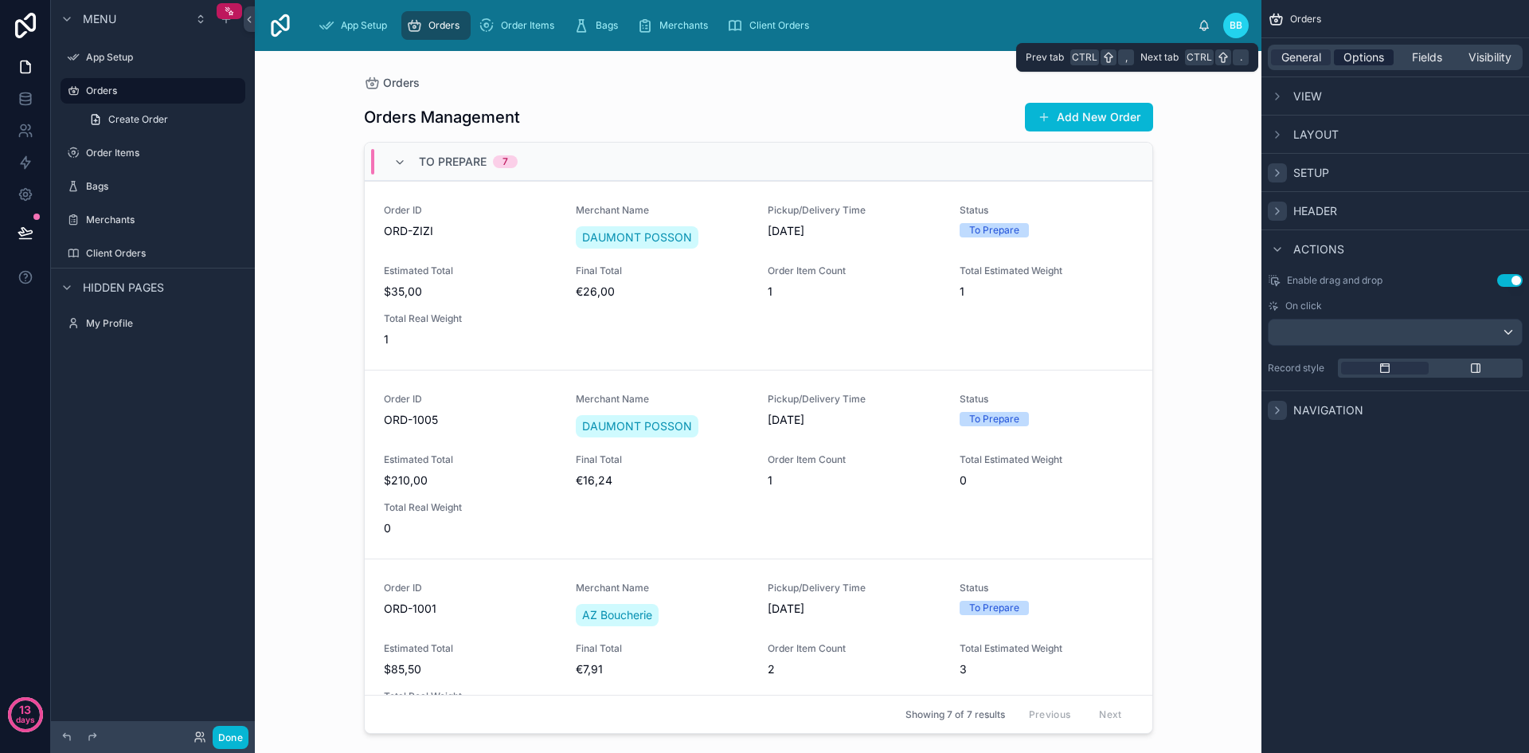
click at [1359, 56] on span "Options" at bounding box center [1363, 57] width 41 height 16
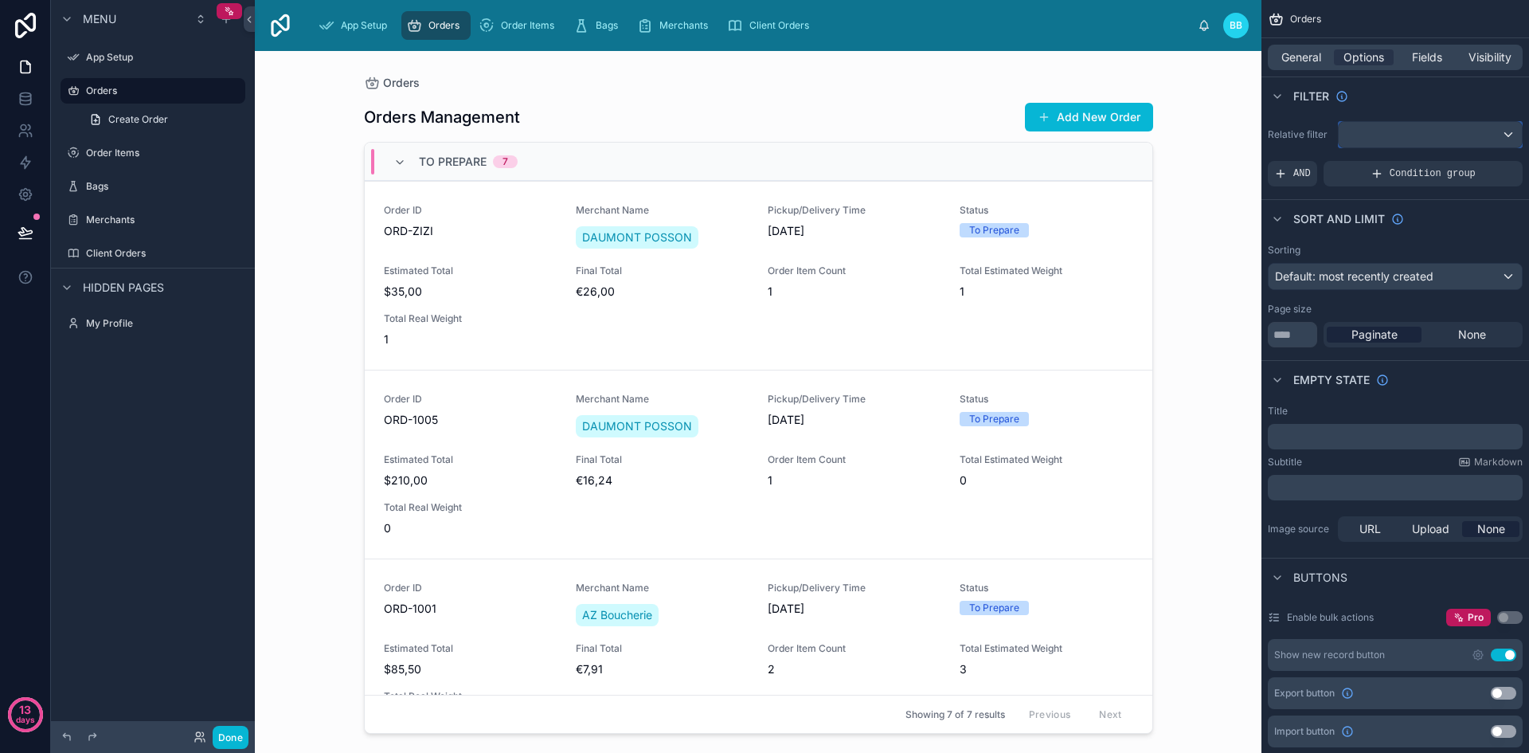
click at [1468, 128] on div "scrollable content" at bounding box center [1430, 134] width 183 height 25
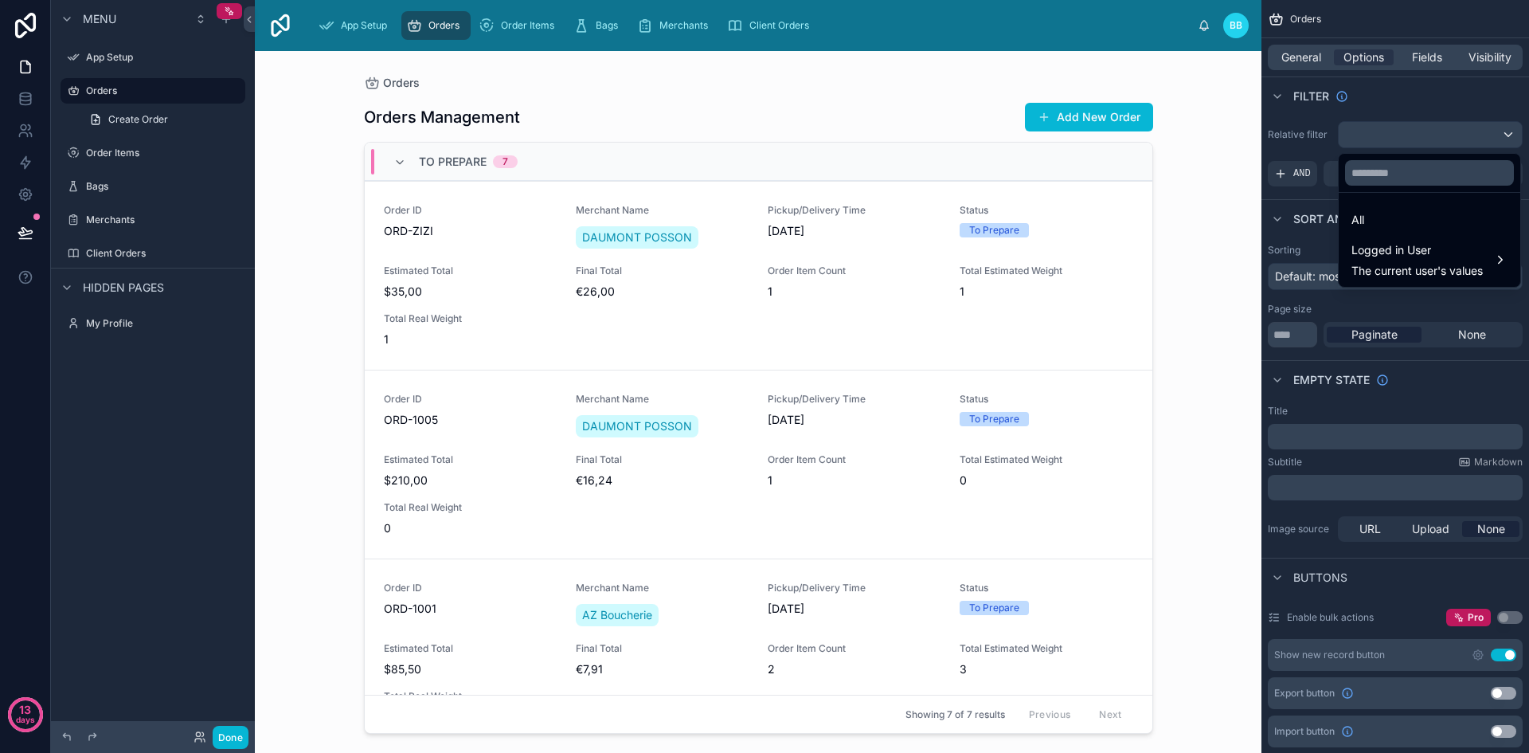
click at [1468, 128] on div "scrollable content" at bounding box center [764, 376] width 1529 height 753
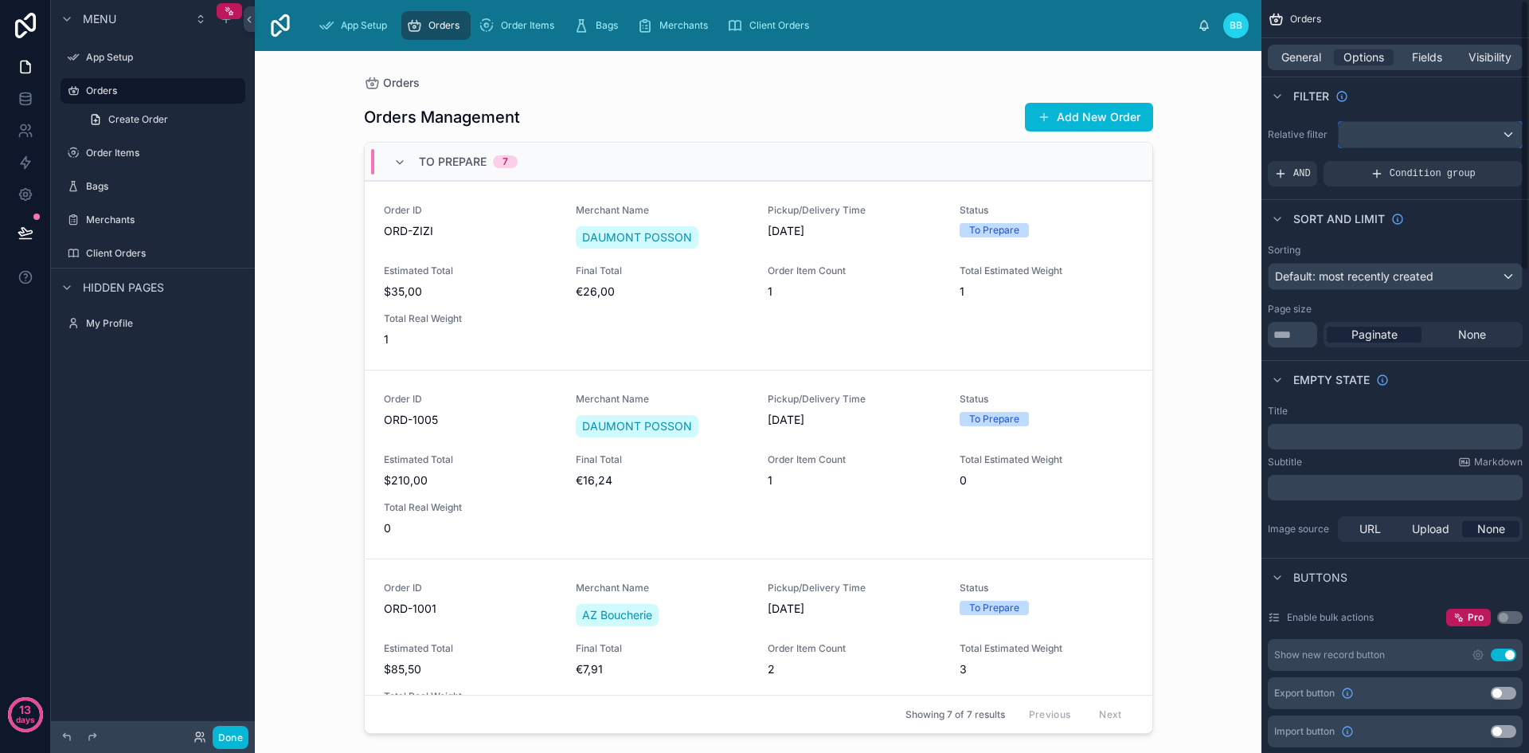
click at [1468, 128] on div "scrollable content" at bounding box center [1430, 134] width 183 height 25
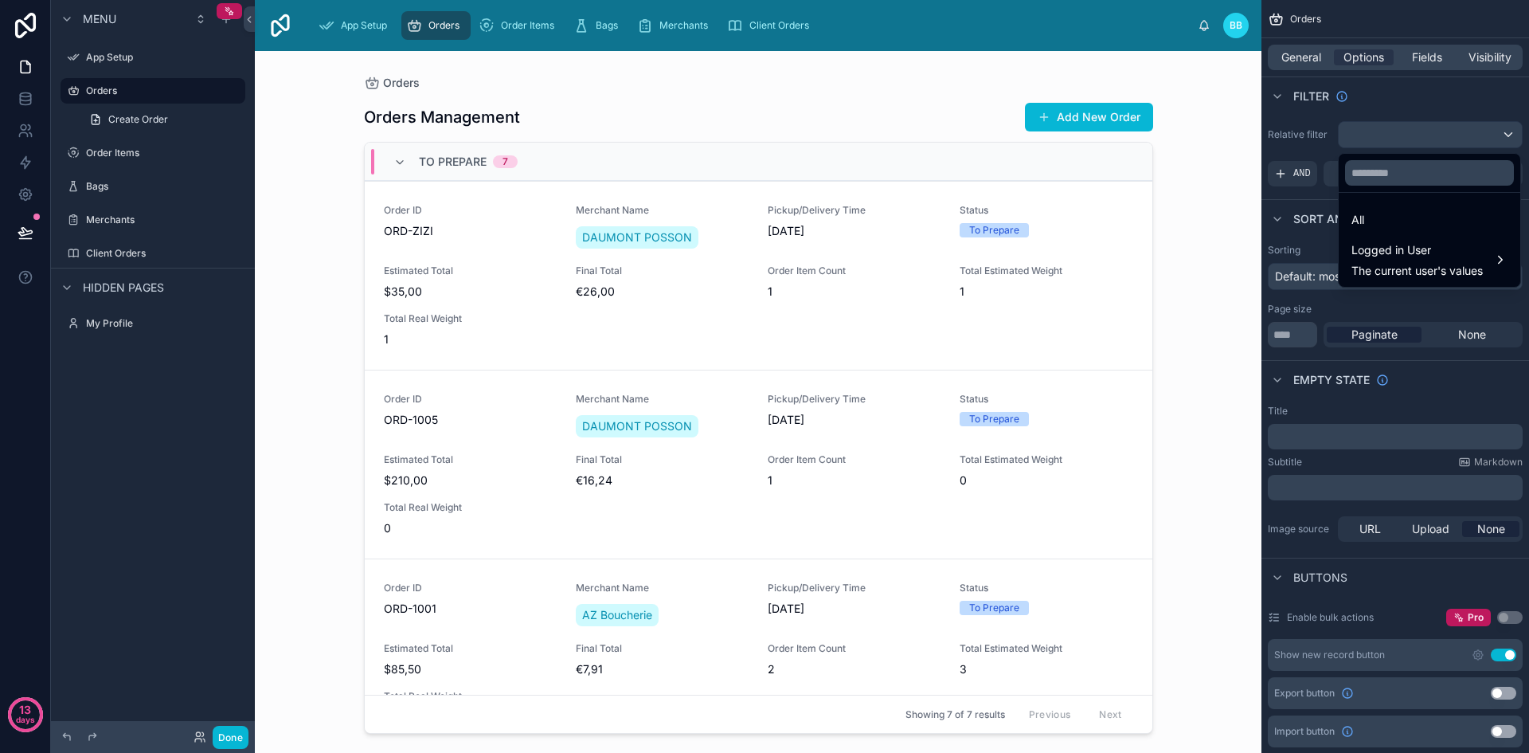
click at [1468, 128] on div "scrollable content" at bounding box center [764, 376] width 1529 height 753
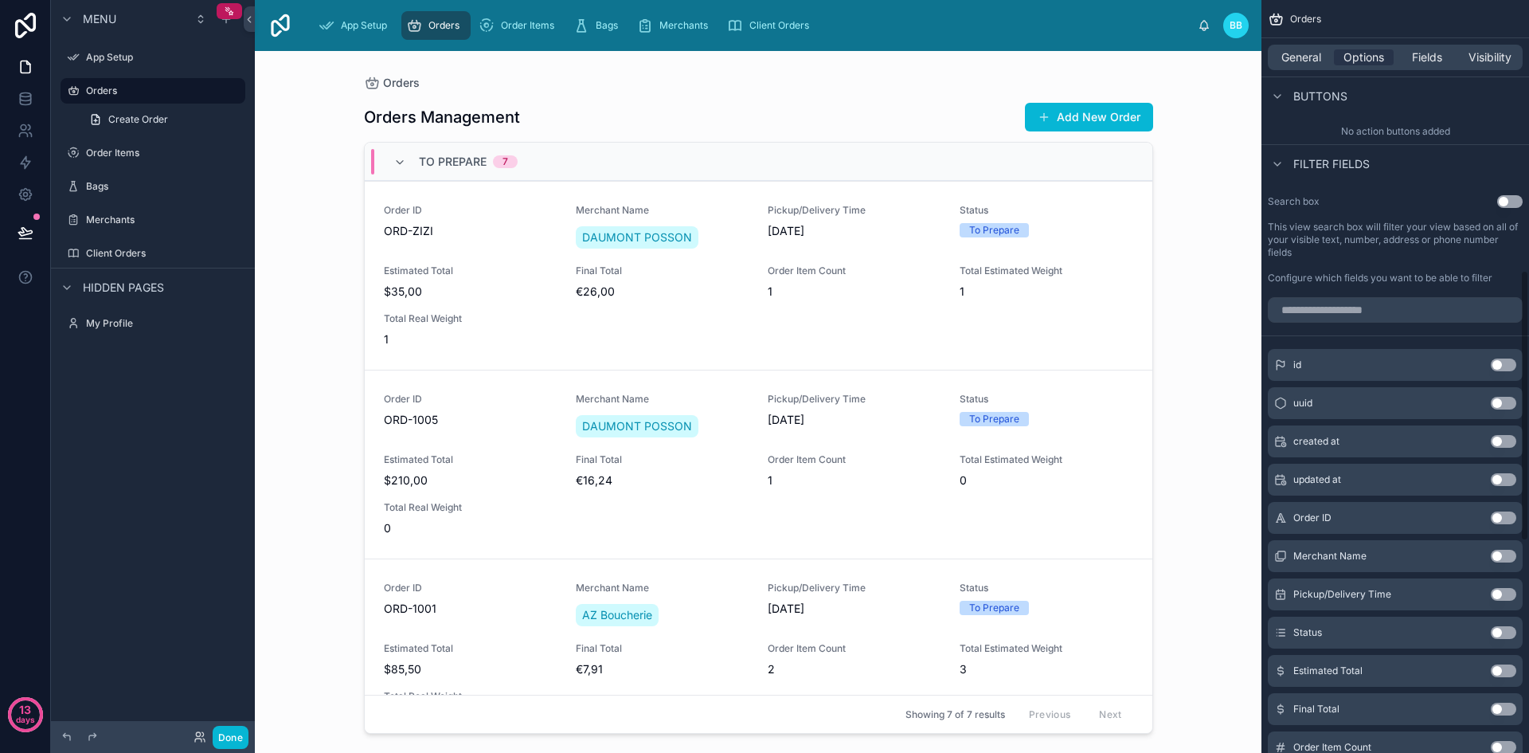
scroll to position [741, 0]
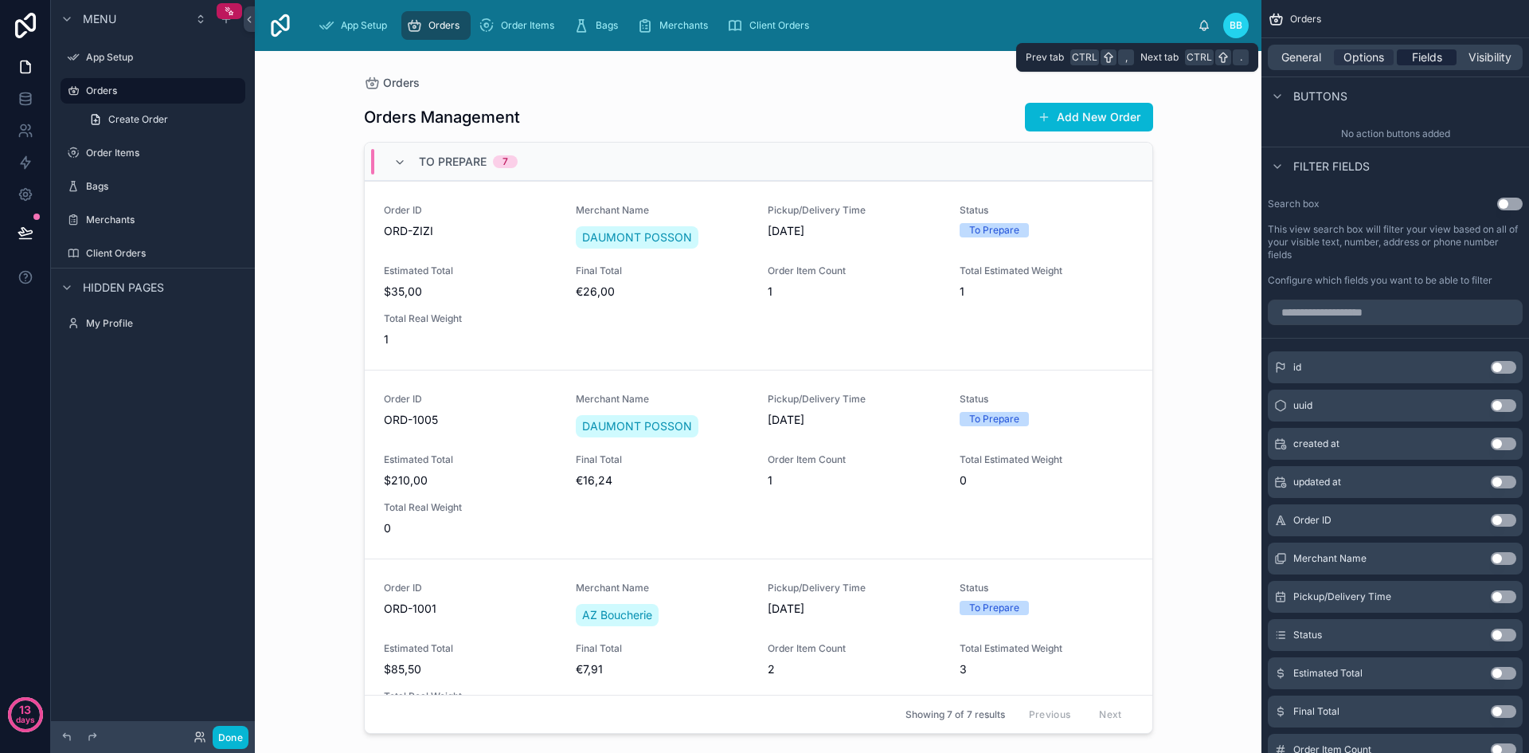
click at [1425, 57] on span "Fields" at bounding box center [1427, 57] width 30 height 16
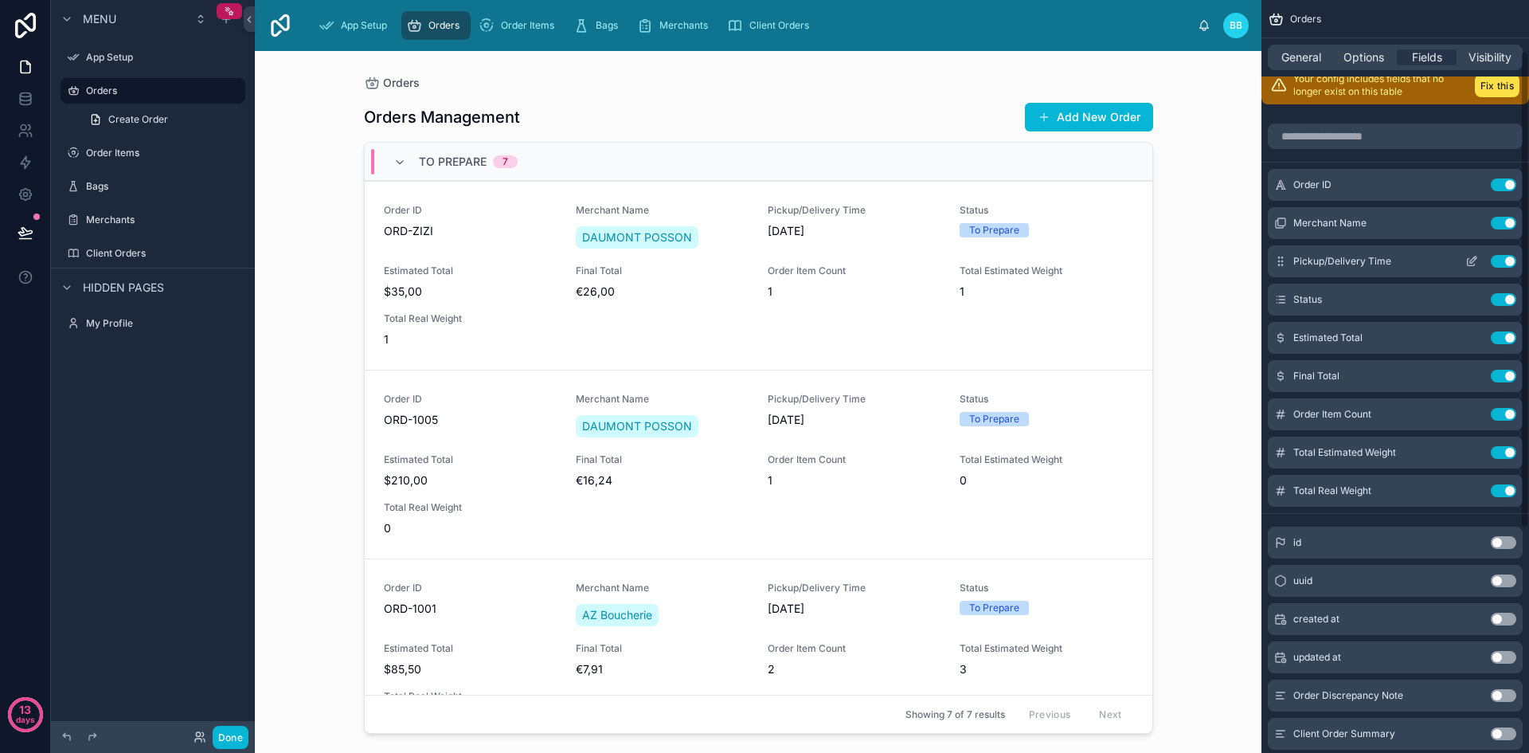
scroll to position [0, 0]
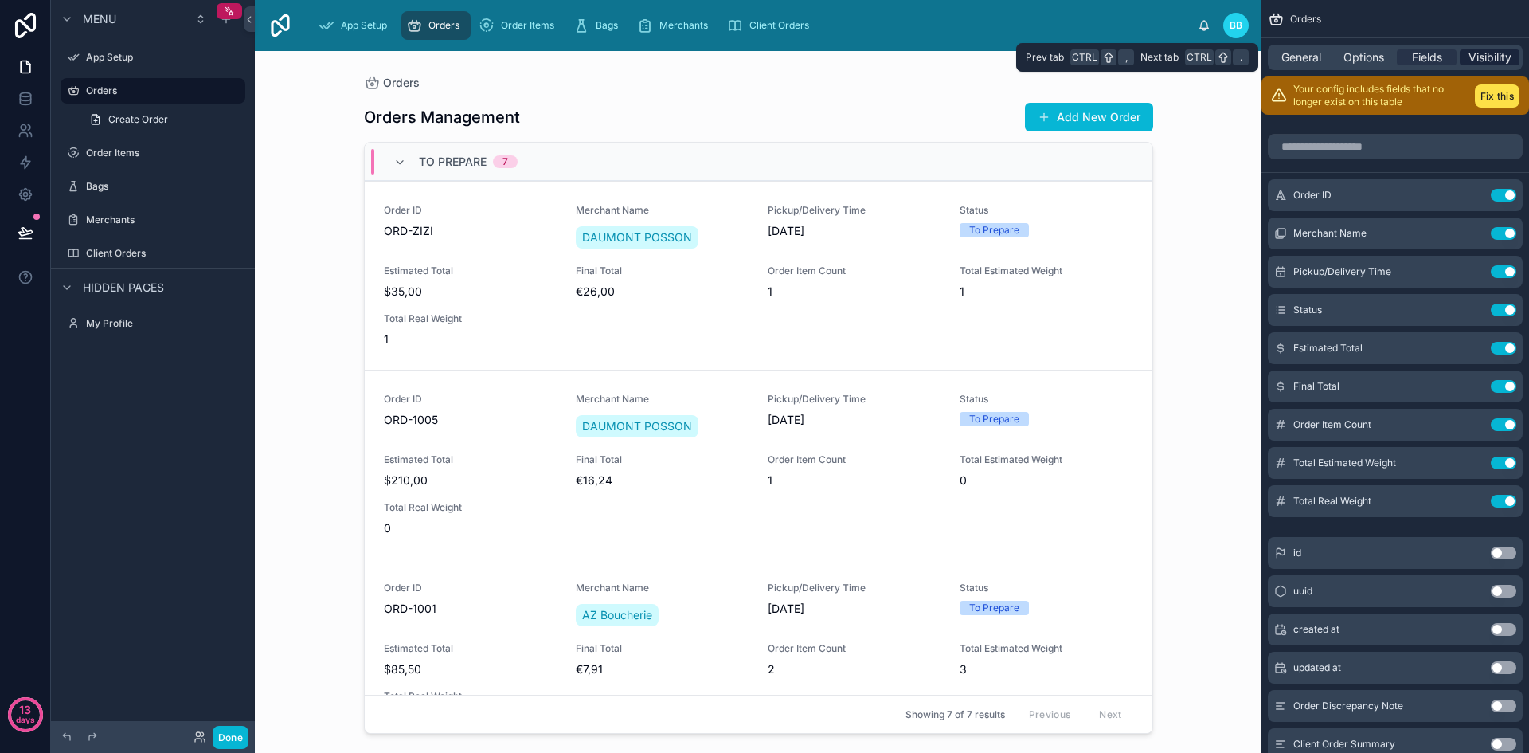
click at [1493, 57] on span "Visibility" at bounding box center [1489, 57] width 43 height 16
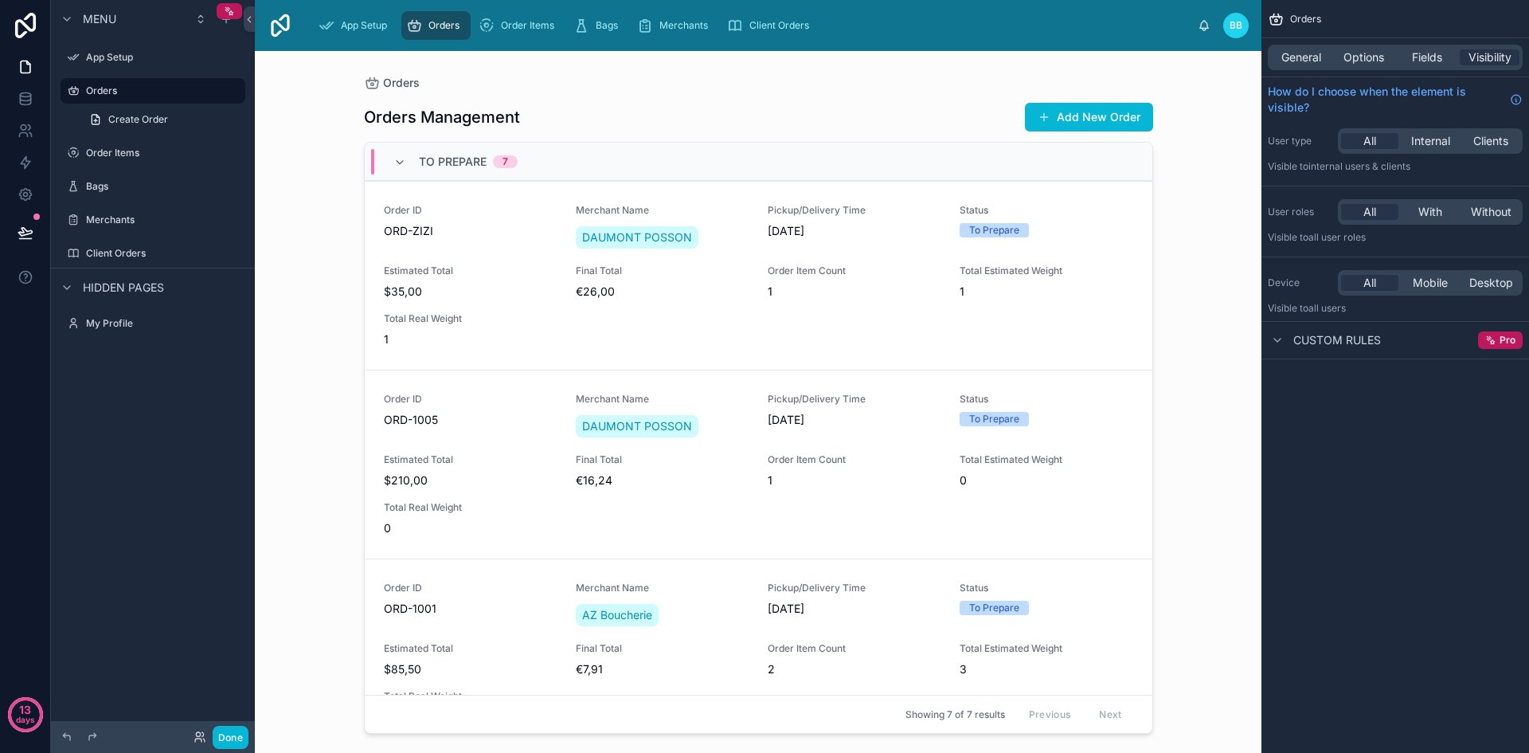
click at [1226, 414] on div "Orders Orders Management Add New Order To Prepare 7 Order ID ORD-ZIZI Merchant …" at bounding box center [758, 402] width 1007 height 702
click at [1191, 211] on div "Orders Orders Management Add New Order To Prepare 7 Order ID ORD-ZIZI Merchant …" at bounding box center [758, 402] width 1007 height 702
click at [148, 62] on label "App Setup" at bounding box center [149, 57] width 127 height 13
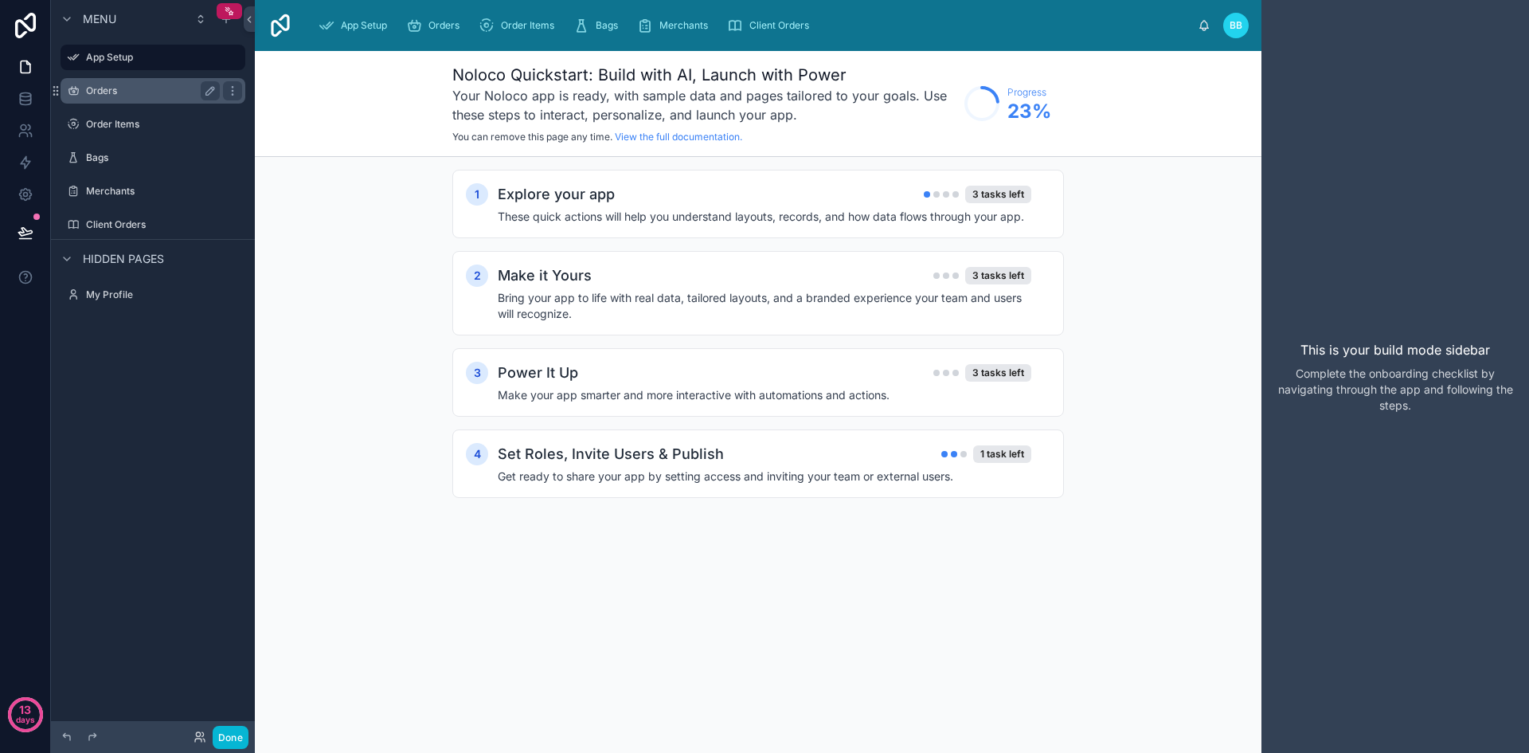
click at [121, 100] on div "Orders" at bounding box center [153, 90] width 178 height 25
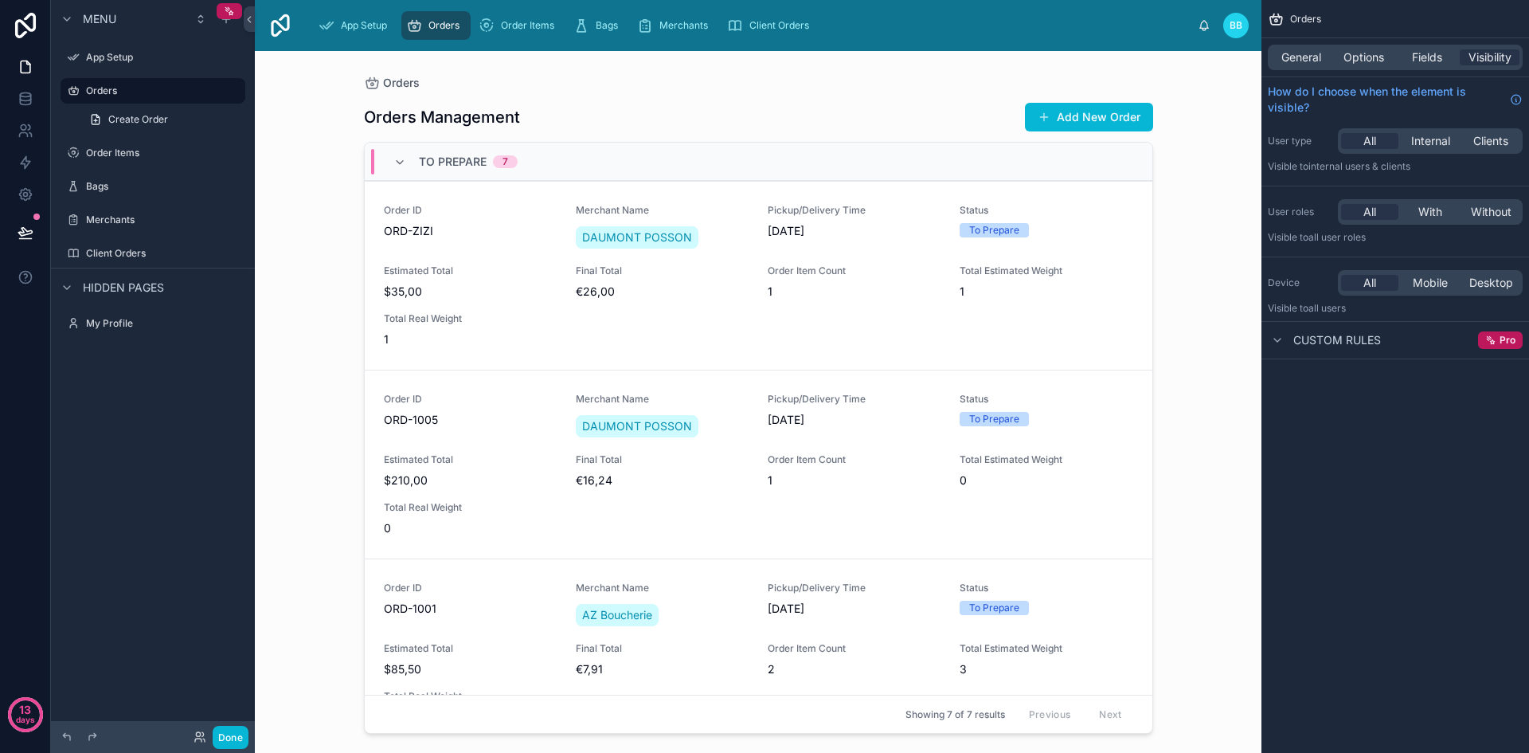
click at [1190, 182] on div "Orders Orders Management Add New Order To Prepare 7 Order ID ORD-ZIZI Merchant …" at bounding box center [758, 402] width 1007 height 702
click at [1290, 62] on span "General" at bounding box center [1301, 57] width 40 height 16
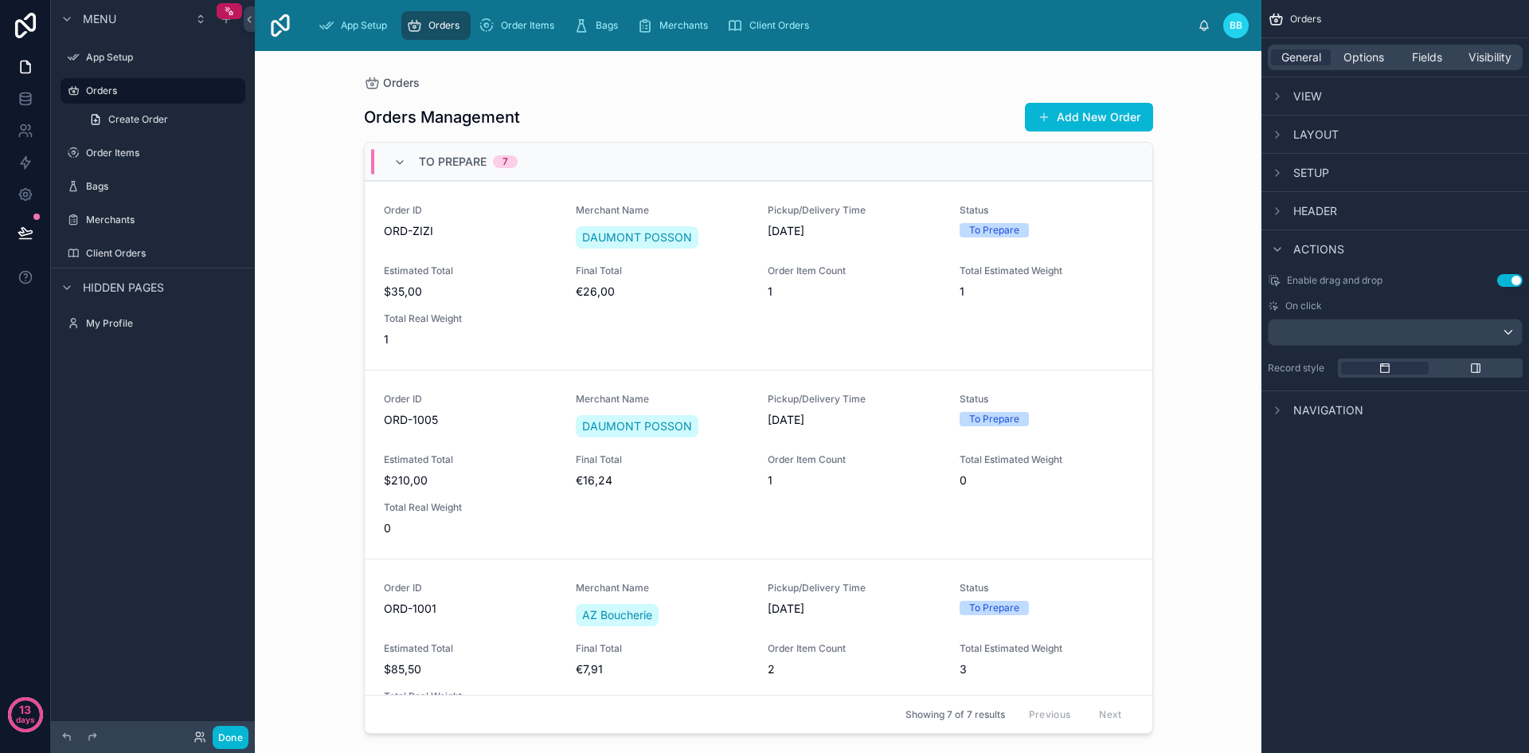
click at [1203, 287] on div "Orders Orders Management Add New Order To Prepare 7 Order ID ORD-ZIZI Merchant …" at bounding box center [758, 402] width 1007 height 702
click at [395, 307] on div at bounding box center [758, 392] width 815 height 682
click at [819, 248] on div "Pickup/Delivery Time [DATE]" at bounding box center [854, 228] width 173 height 48
click at [249, 23] on icon at bounding box center [249, 20] width 11 height 12
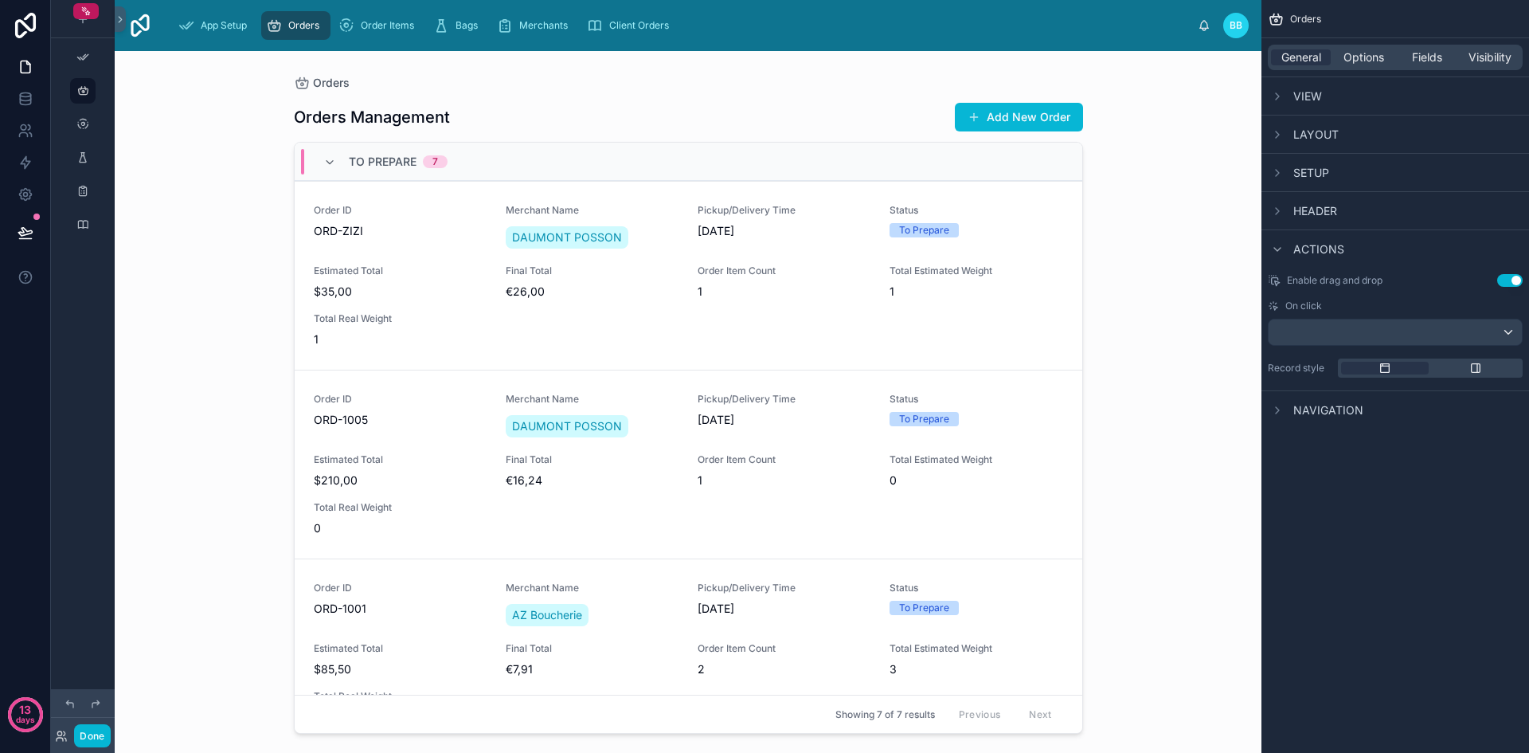
click at [1351, 23] on div "Orders" at bounding box center [1395, 19] width 268 height 38
click at [1199, 169] on div "Orders Orders Management Add New Order To Prepare 7 Order ID ORD-ZIZI Merchant …" at bounding box center [688, 402] width 1147 height 702
click at [84, 59] on icon "scrollable content" at bounding box center [82, 57] width 13 height 13
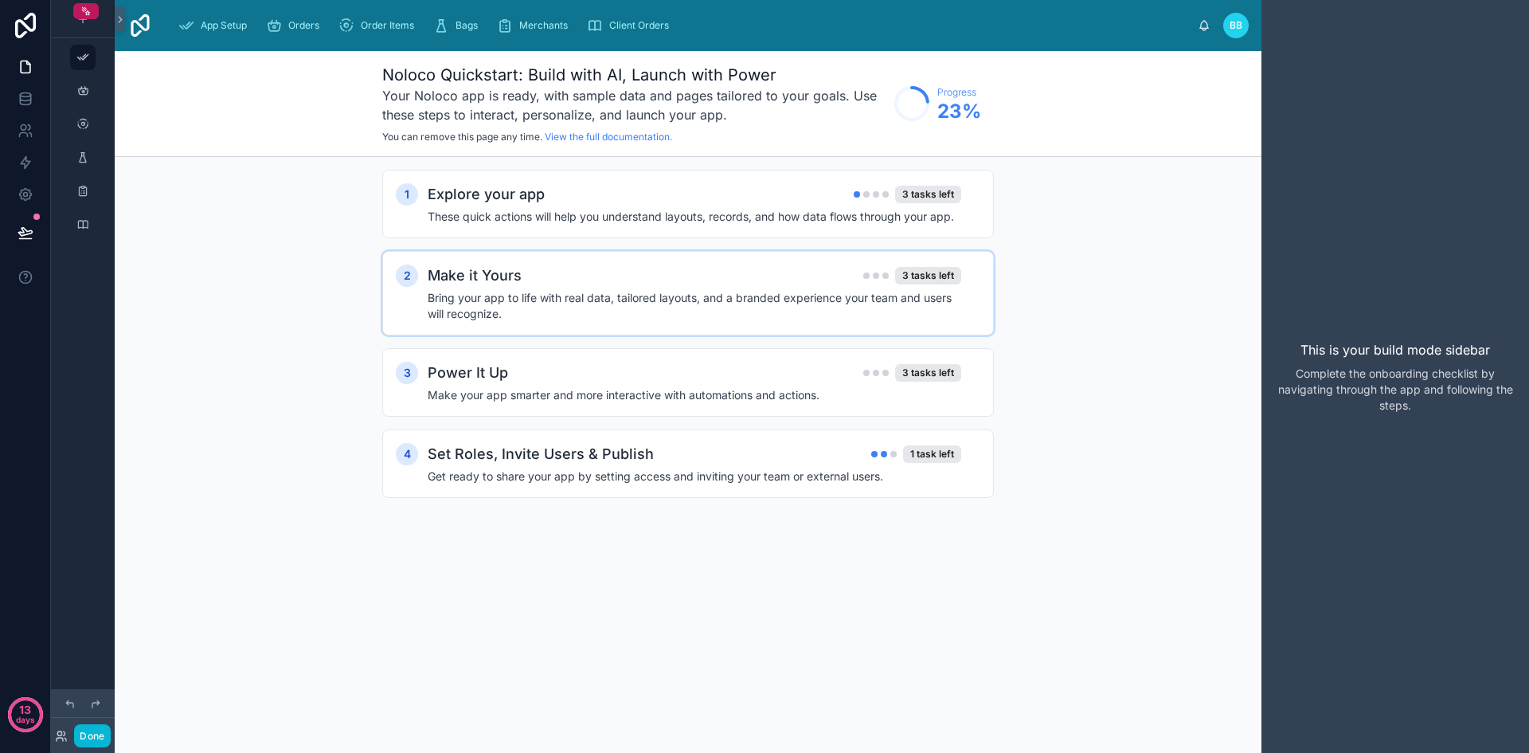
click at [467, 263] on div "2 Make it Yours 3 tasks left Bring your app to life with real data, tailored la…" at bounding box center [688, 293] width 612 height 84
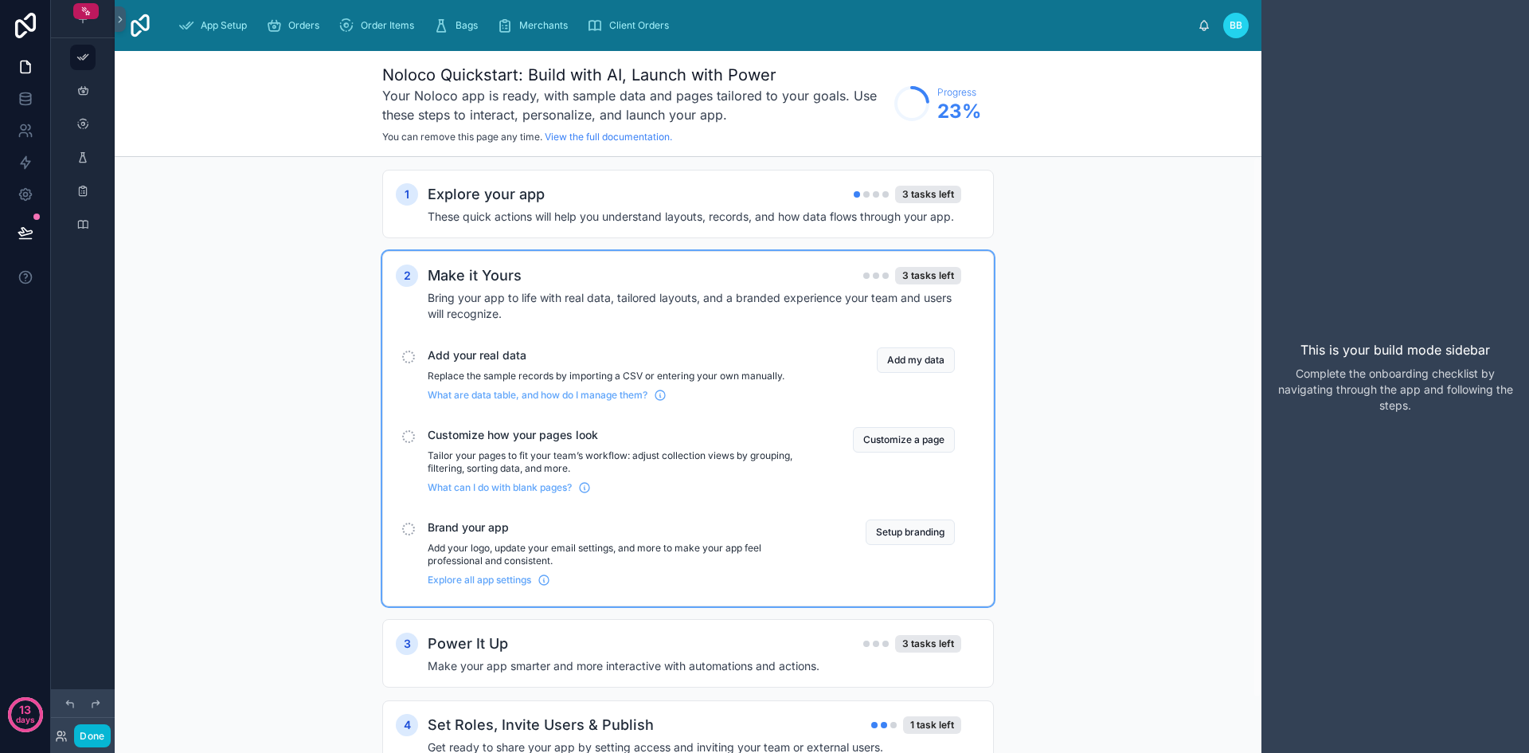
click at [226, 342] on div "1 Explore your app 3 tasks left These quick actions will help you understand la…" at bounding box center [688, 485] width 1147 height 656
click at [22, 101] on icon at bounding box center [25, 98] width 10 height 6
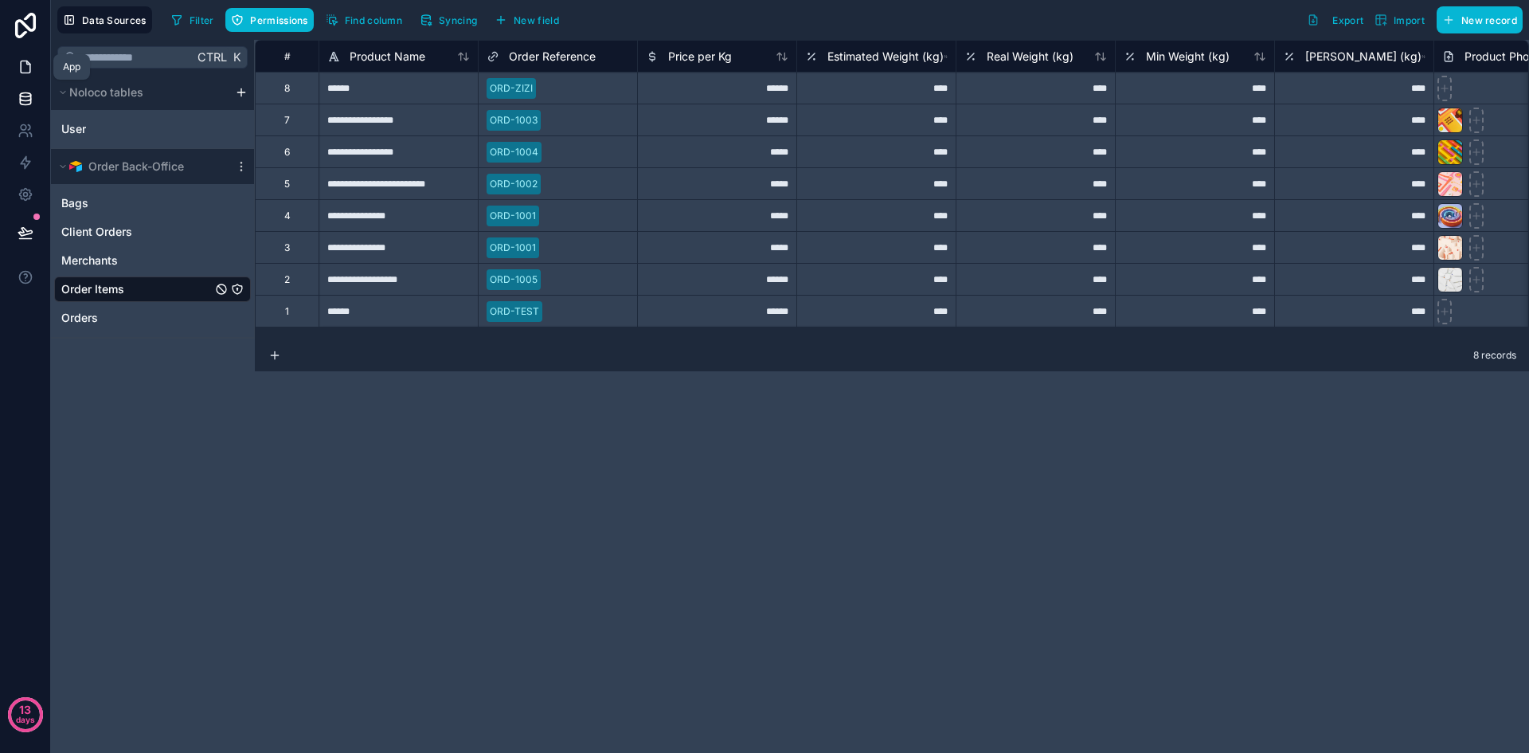
click at [25, 68] on icon at bounding box center [26, 67] width 16 height 16
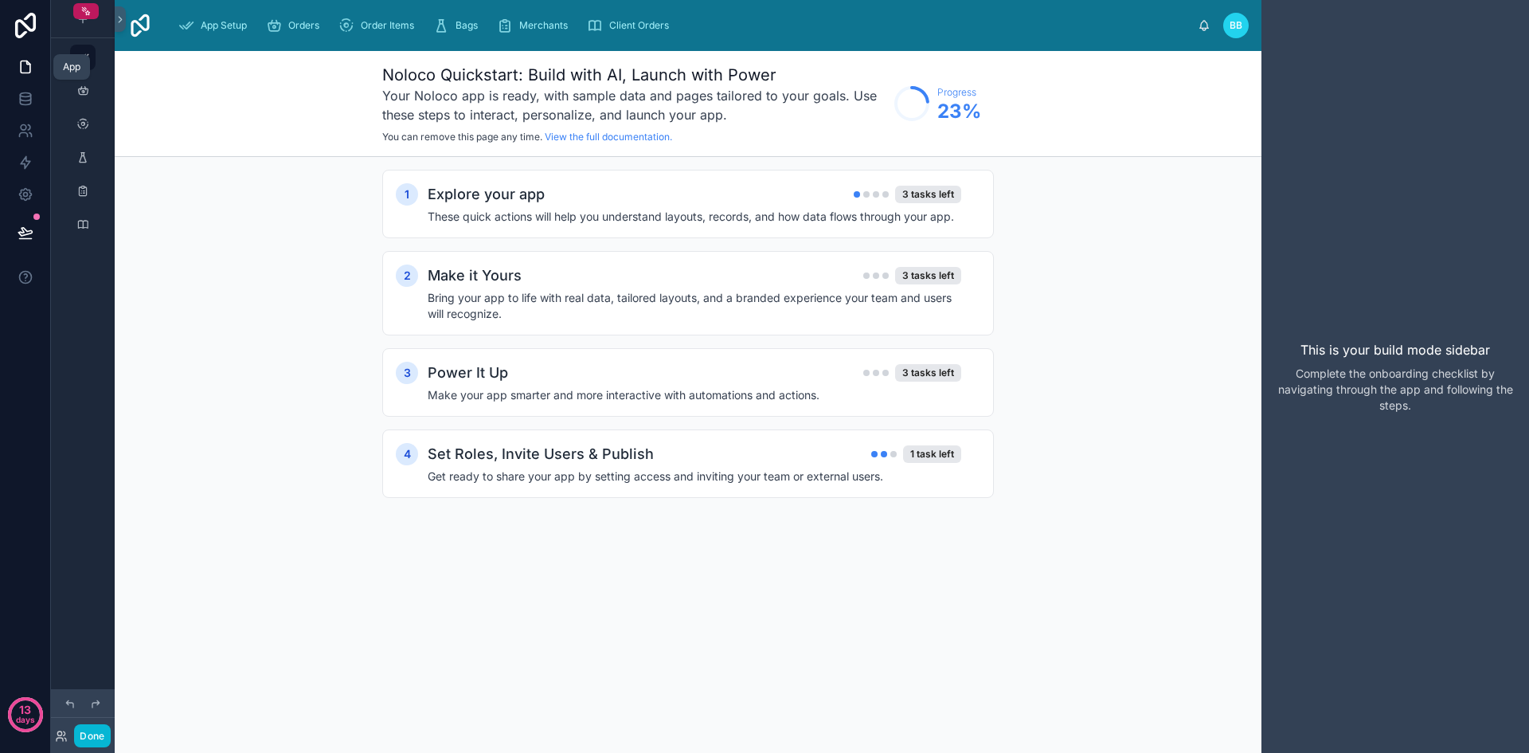
click at [25, 68] on icon at bounding box center [26, 67] width 16 height 16
click at [1059, 50] on div "App Setup Orders Order Items Bags Merchants Client Orders BB Badr Boulifa" at bounding box center [688, 25] width 1147 height 51
click at [85, 11] on icon "scrollable content" at bounding box center [85, 11] width 11 height 11
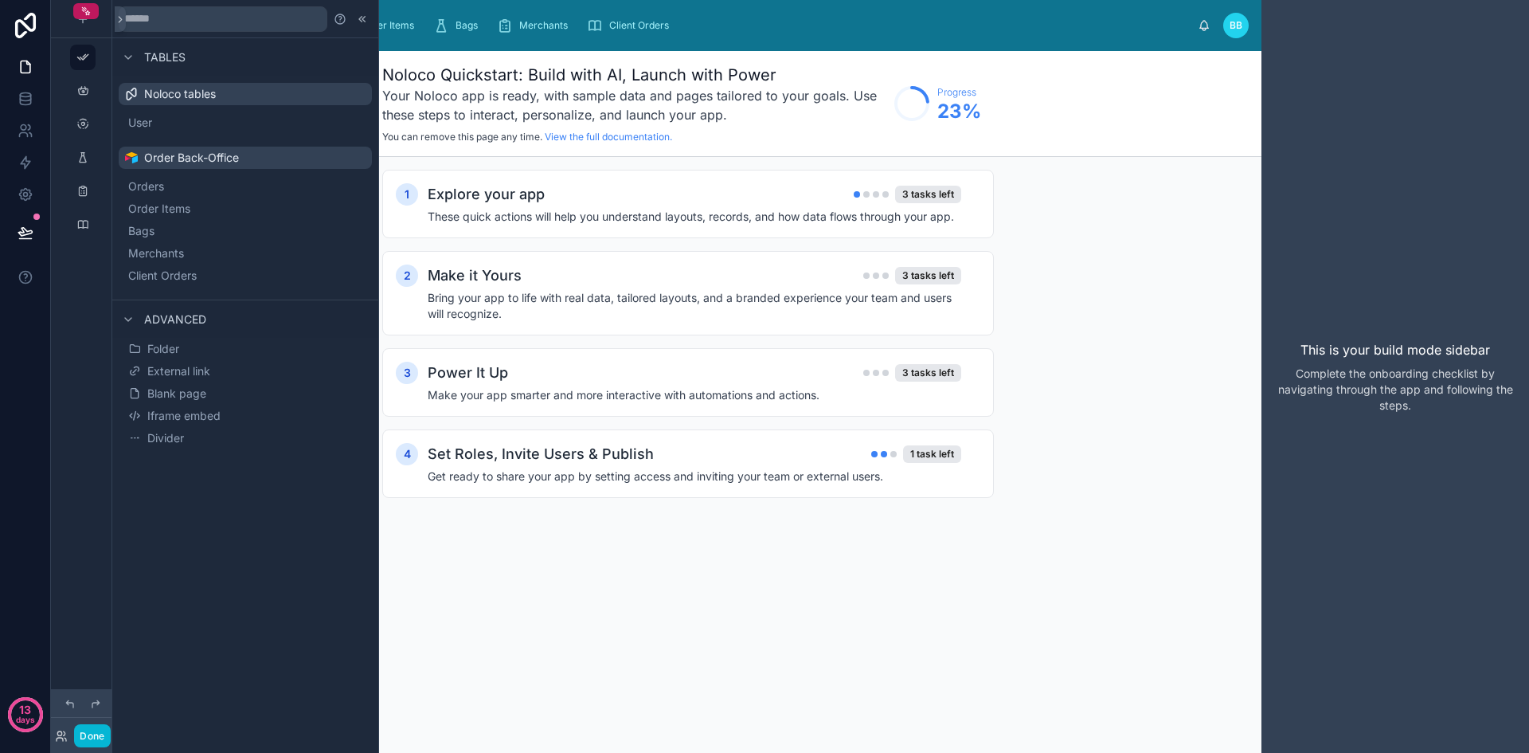
click at [260, 154] on div "Order Back-Office" at bounding box center [245, 158] width 253 height 22
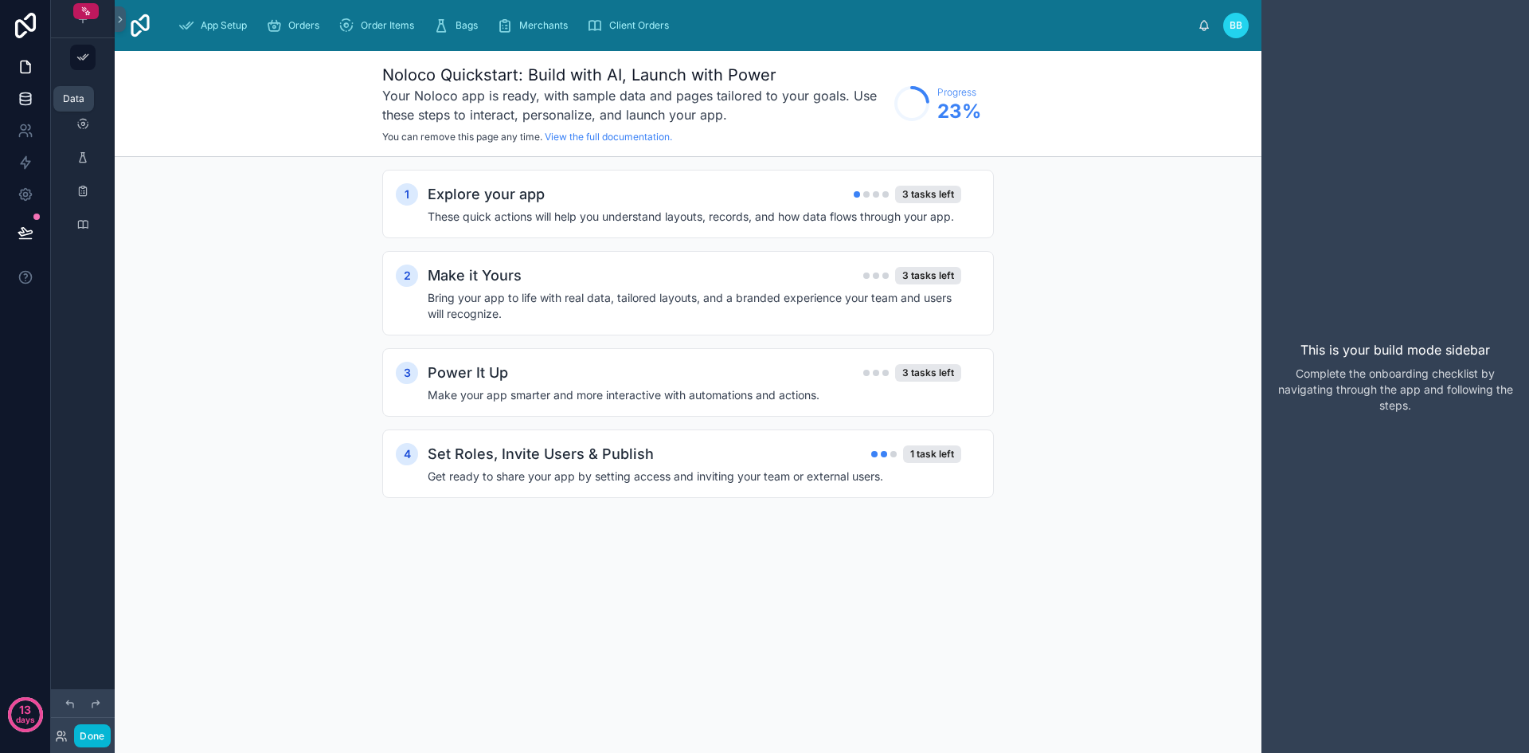
click at [27, 100] on icon at bounding box center [25, 98] width 10 height 6
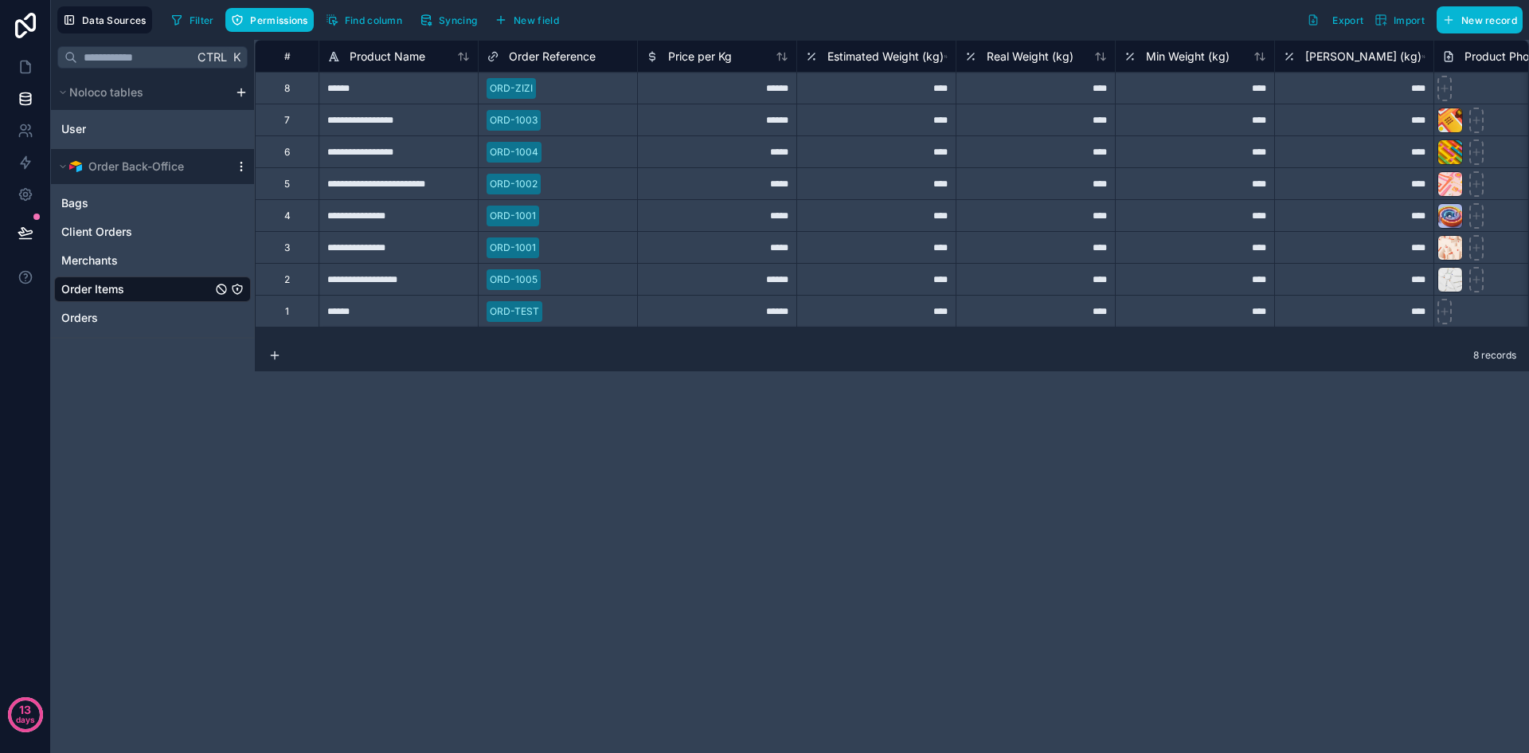
click at [240, 169] on icon at bounding box center [241, 166] width 13 height 13
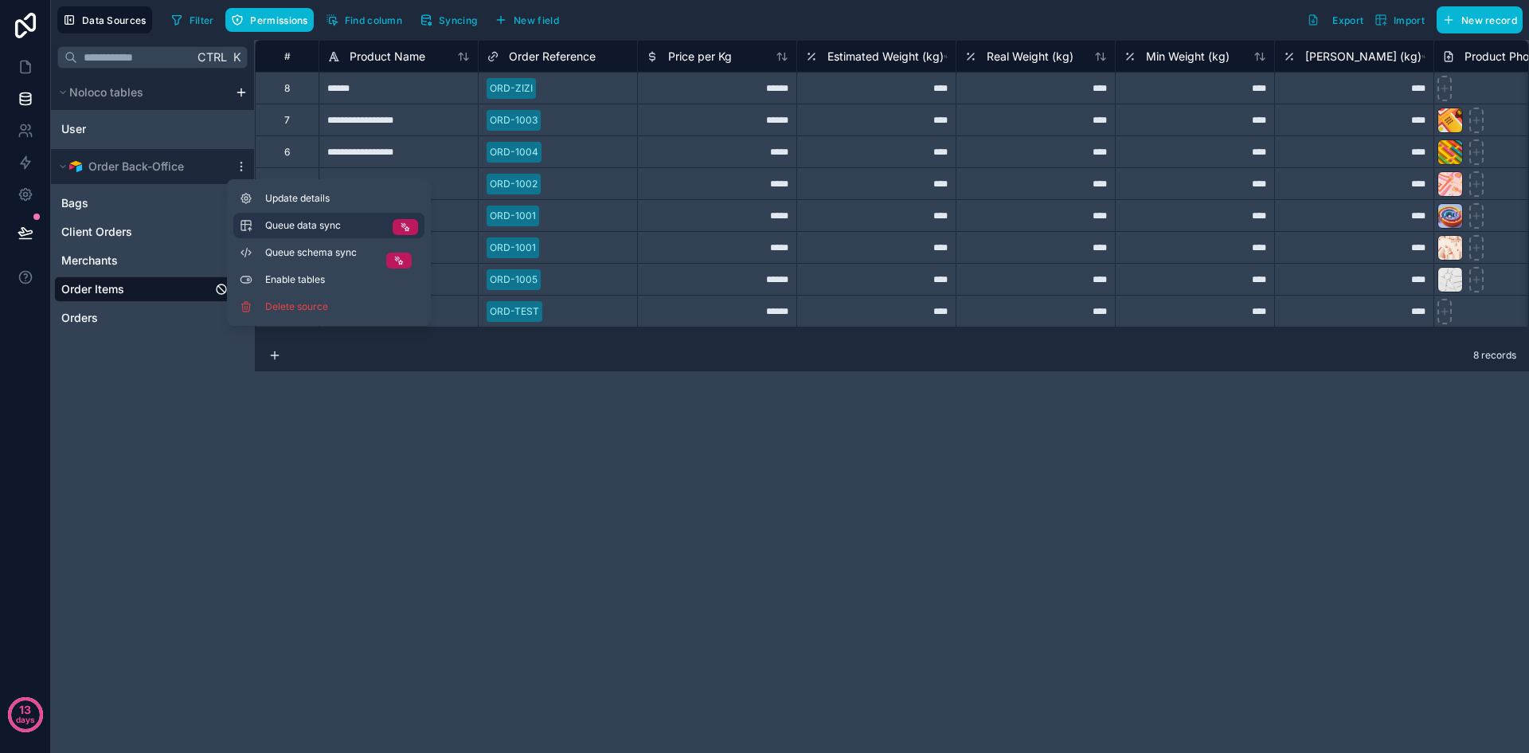
click at [376, 229] on span "Queue data sync" at bounding box center [322, 225] width 115 height 13
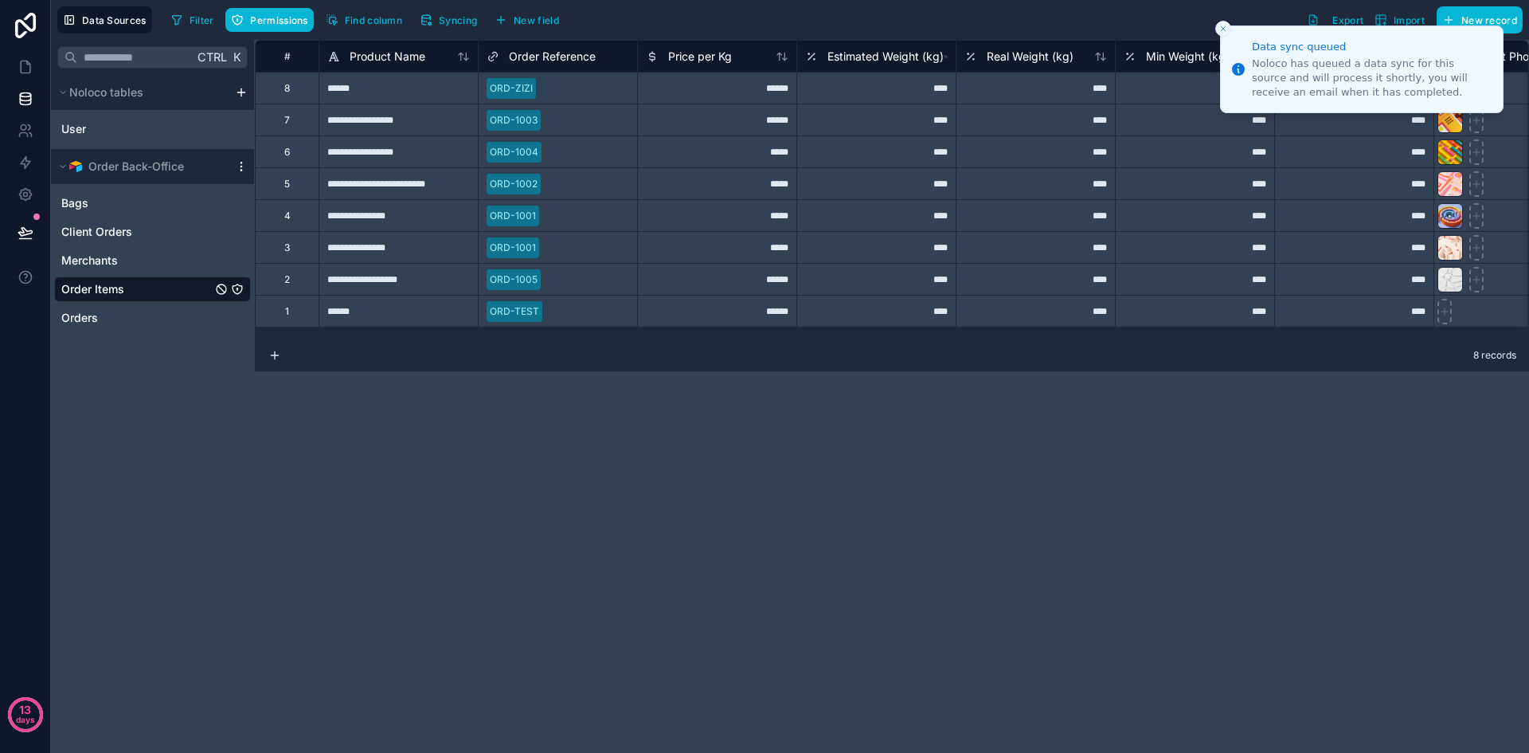
click at [241, 170] on icon at bounding box center [240, 170] width 1 height 1
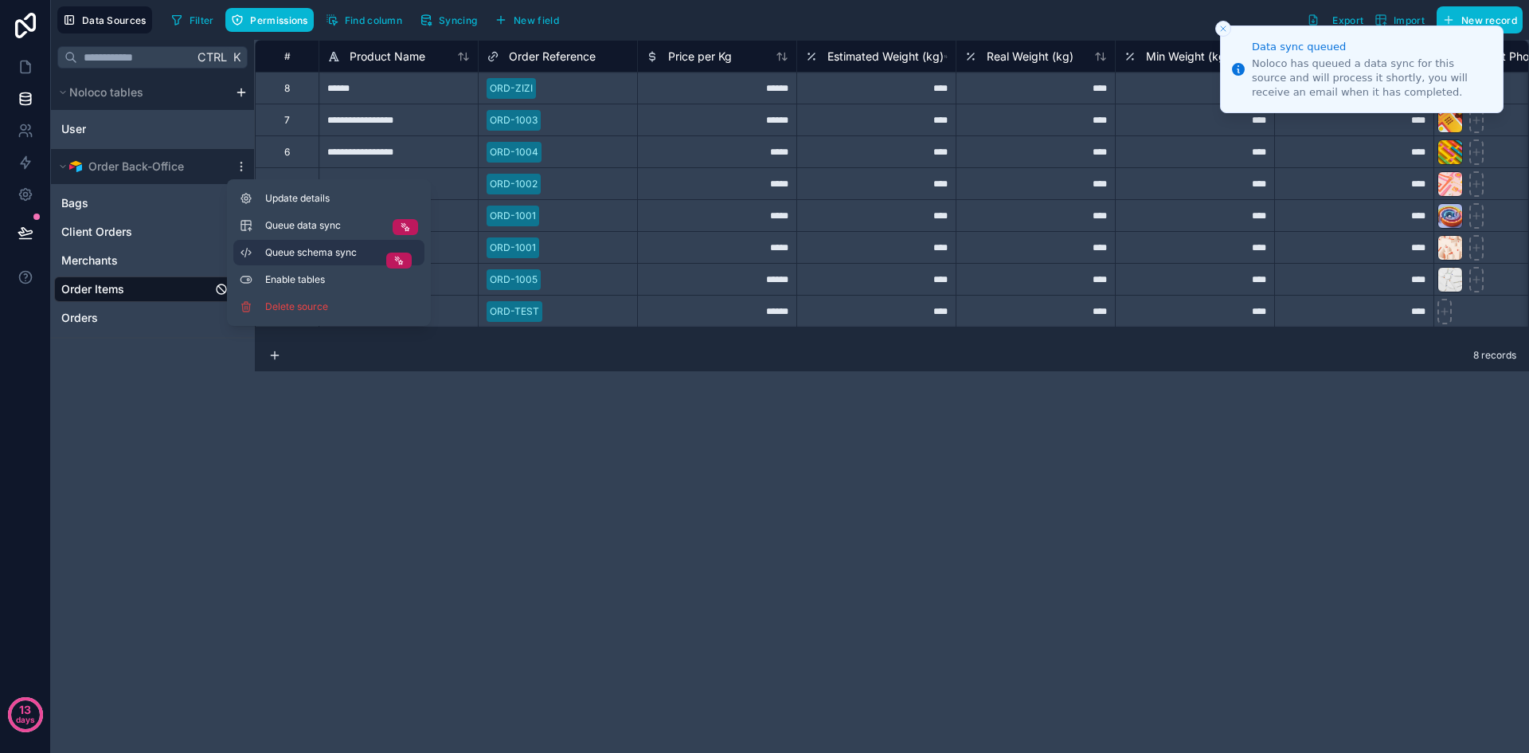
click at [284, 240] on button "Queue schema sync" at bounding box center [328, 252] width 191 height 25
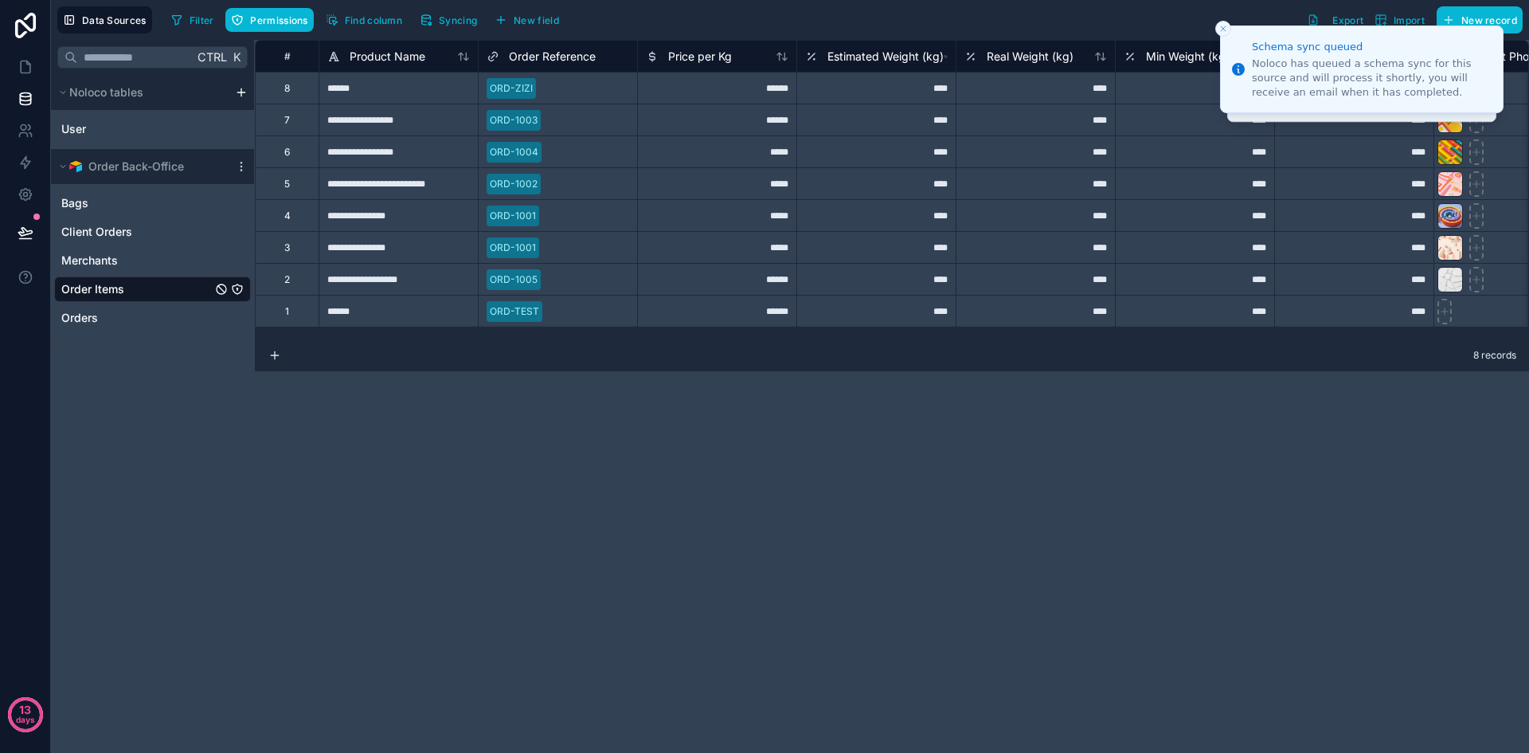
click at [446, 456] on div "**********" at bounding box center [892, 396] width 1274 height 713
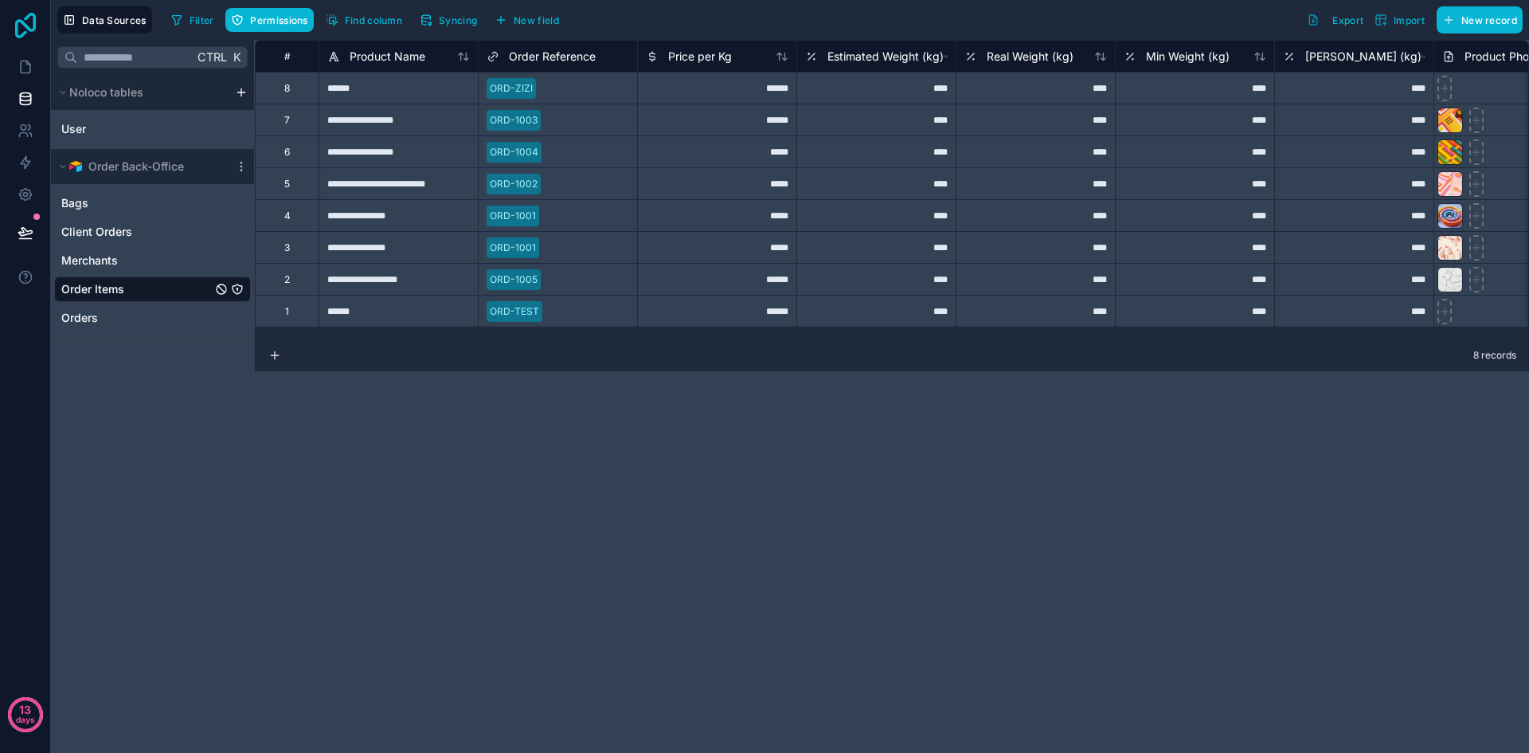
click at [33, 28] on icon at bounding box center [25, 25] width 21 height 25
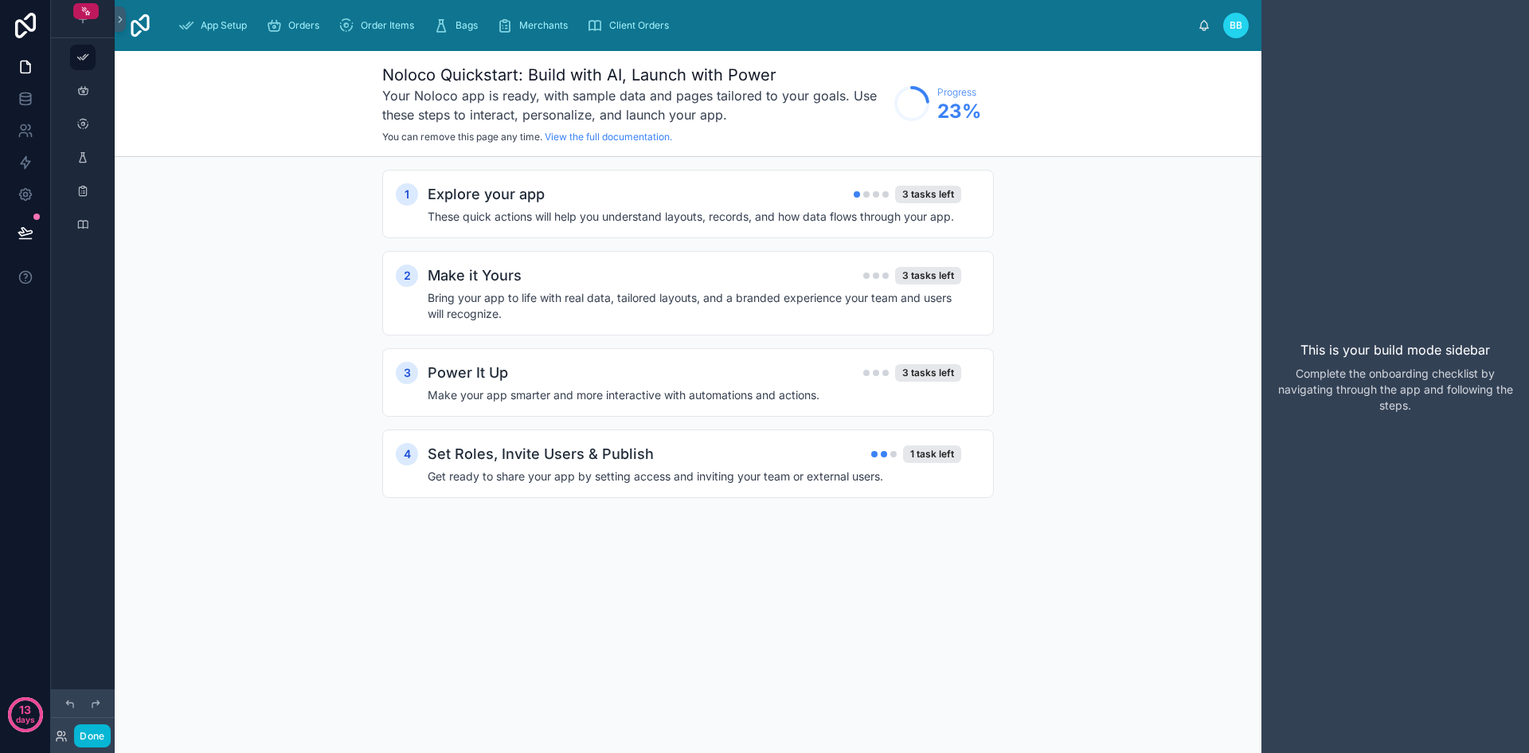
click at [727, 192] on div "Explore your app 3 tasks left" at bounding box center [695, 194] width 534 height 22
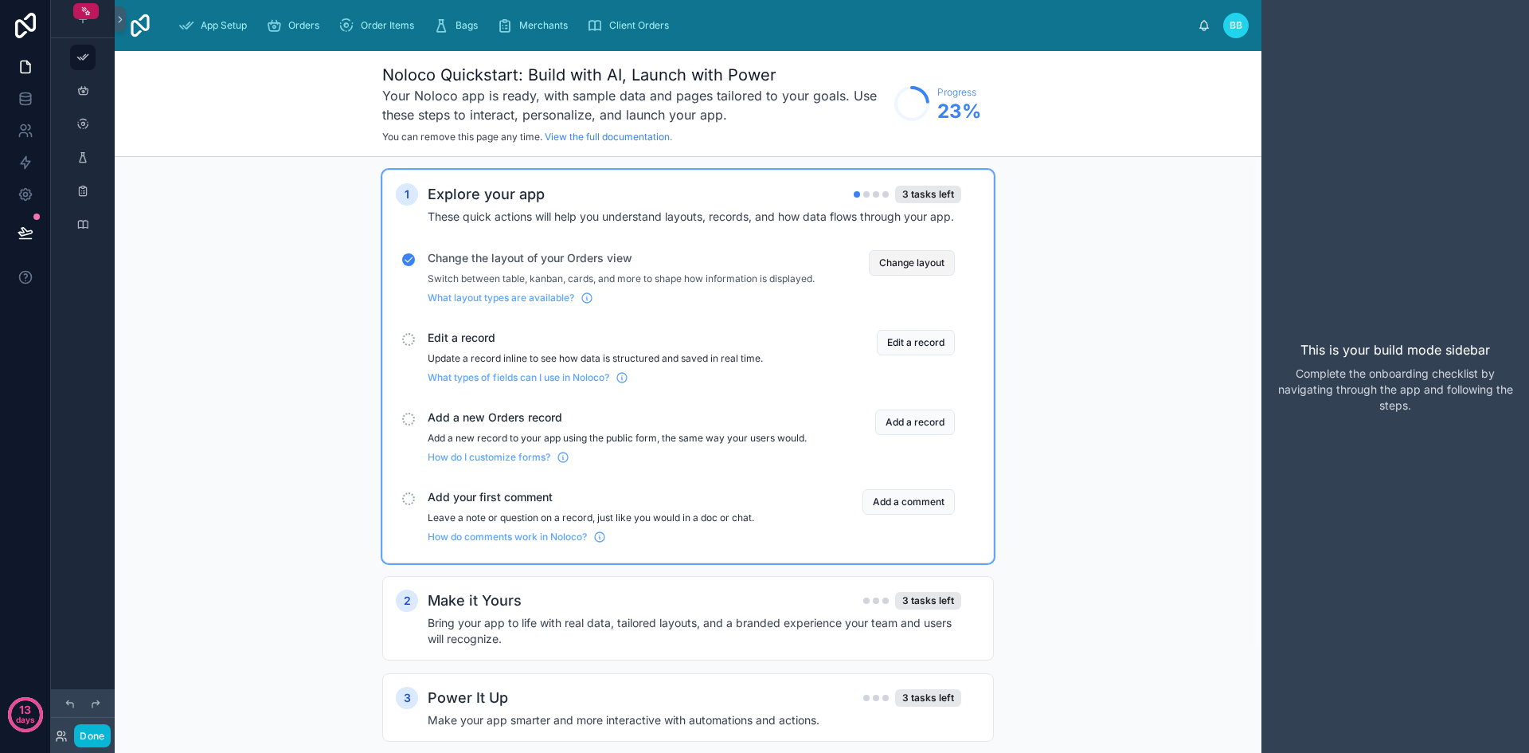
click at [925, 270] on button "Change layout" at bounding box center [912, 262] width 86 height 25
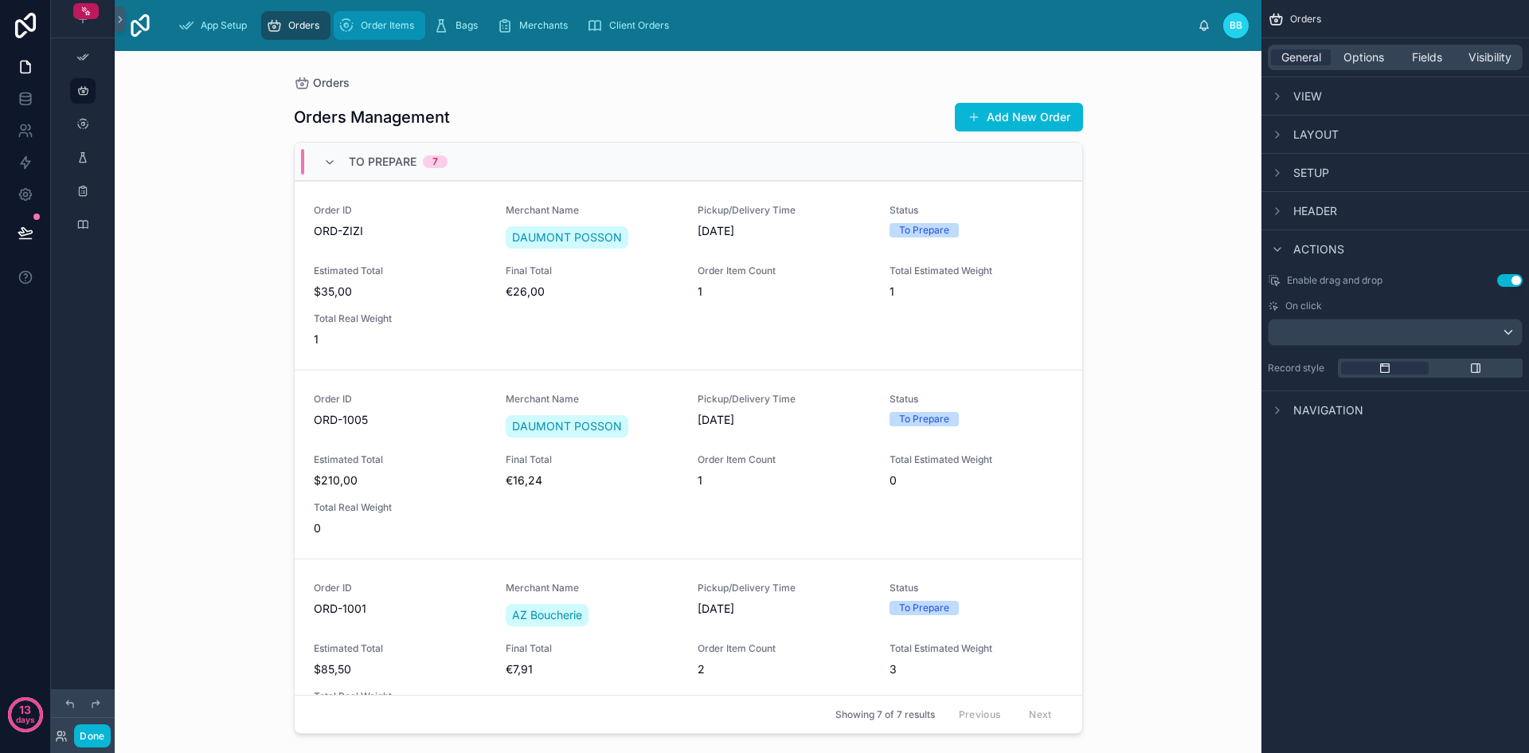
click at [387, 35] on div "Order Items" at bounding box center [379, 25] width 82 height 25
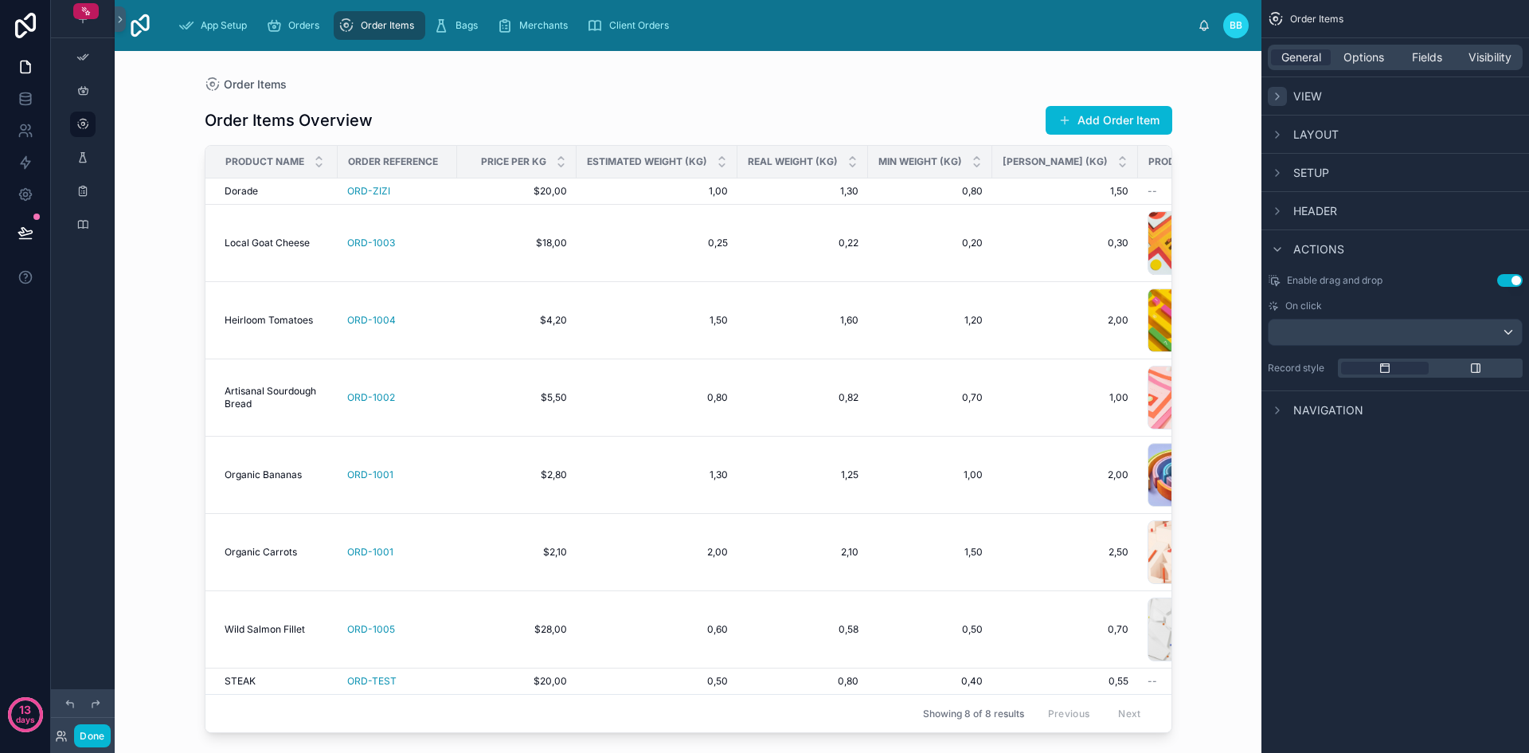
click at [1284, 100] on div "scrollable content" at bounding box center [1277, 96] width 19 height 19
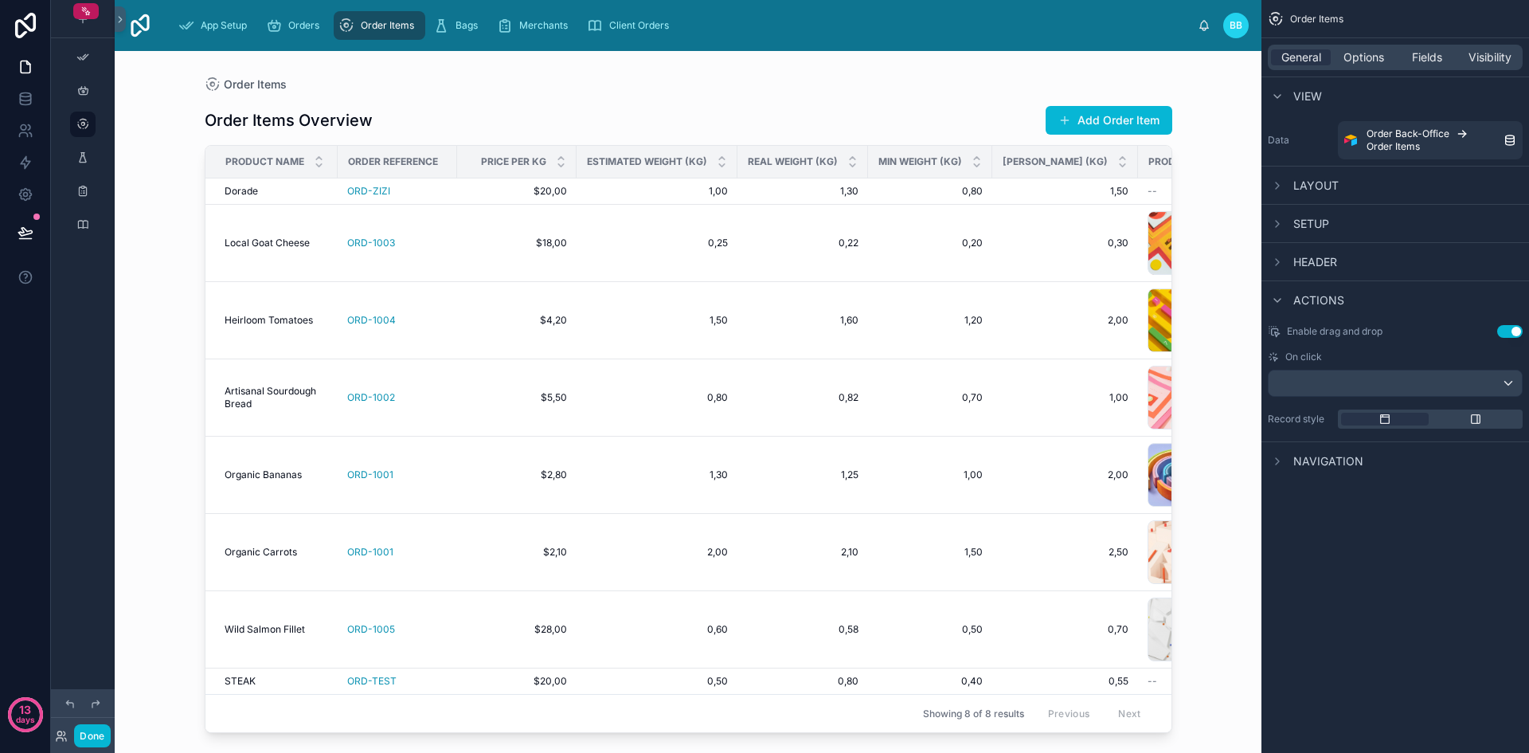
click at [1306, 182] on span "Layout" at bounding box center [1315, 186] width 45 height 16
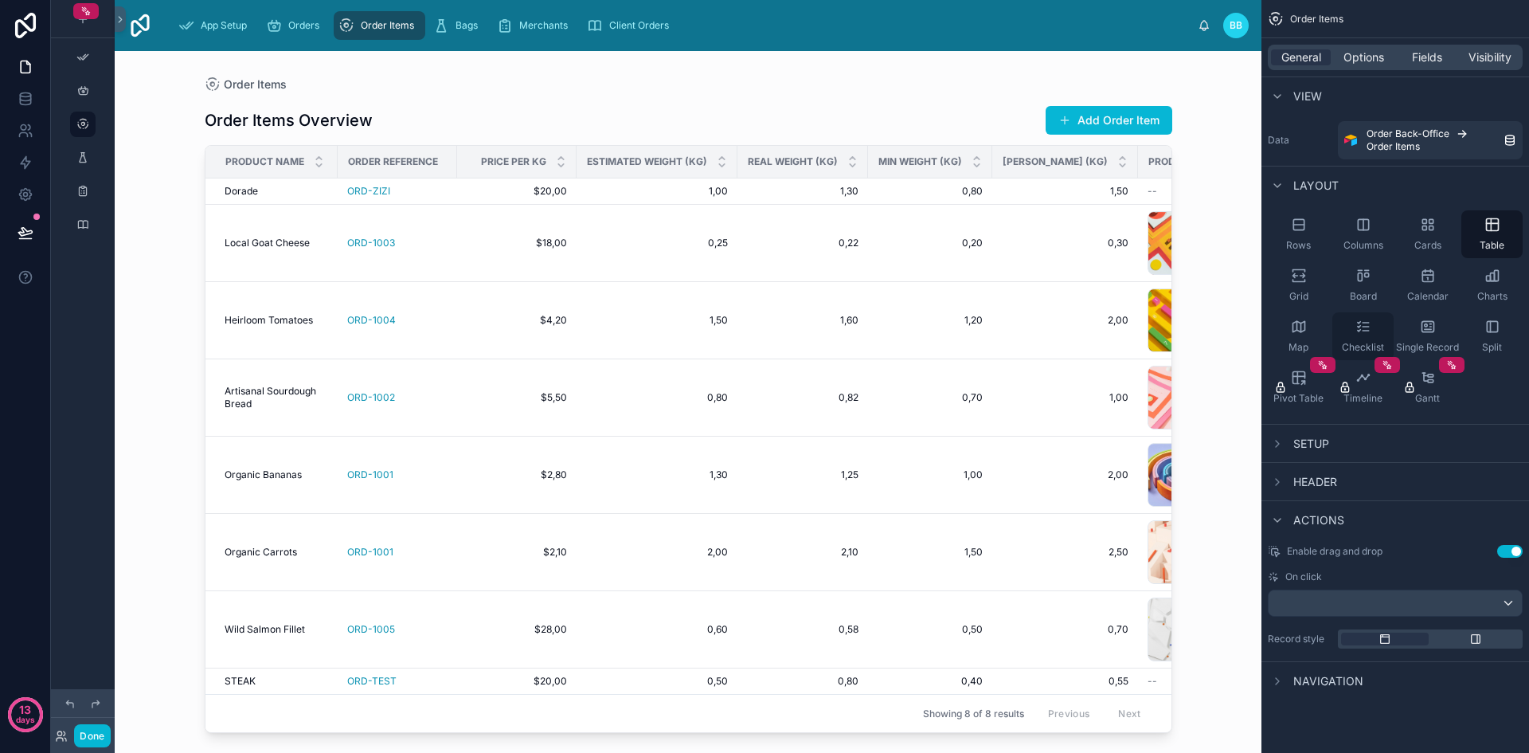
click at [1347, 333] on div "Checklist" at bounding box center [1362, 336] width 61 height 48
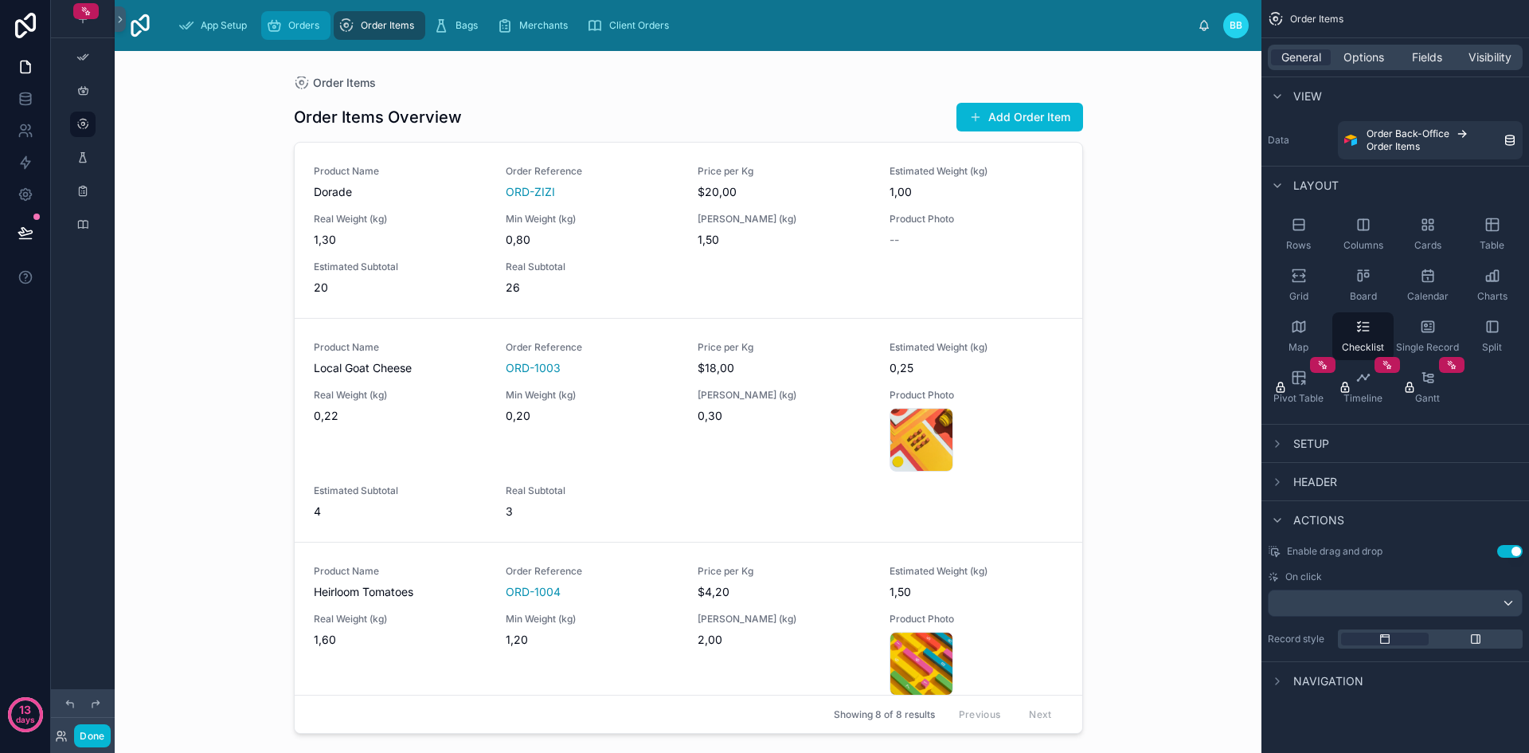
click at [297, 26] on span "Orders" at bounding box center [303, 25] width 31 height 13
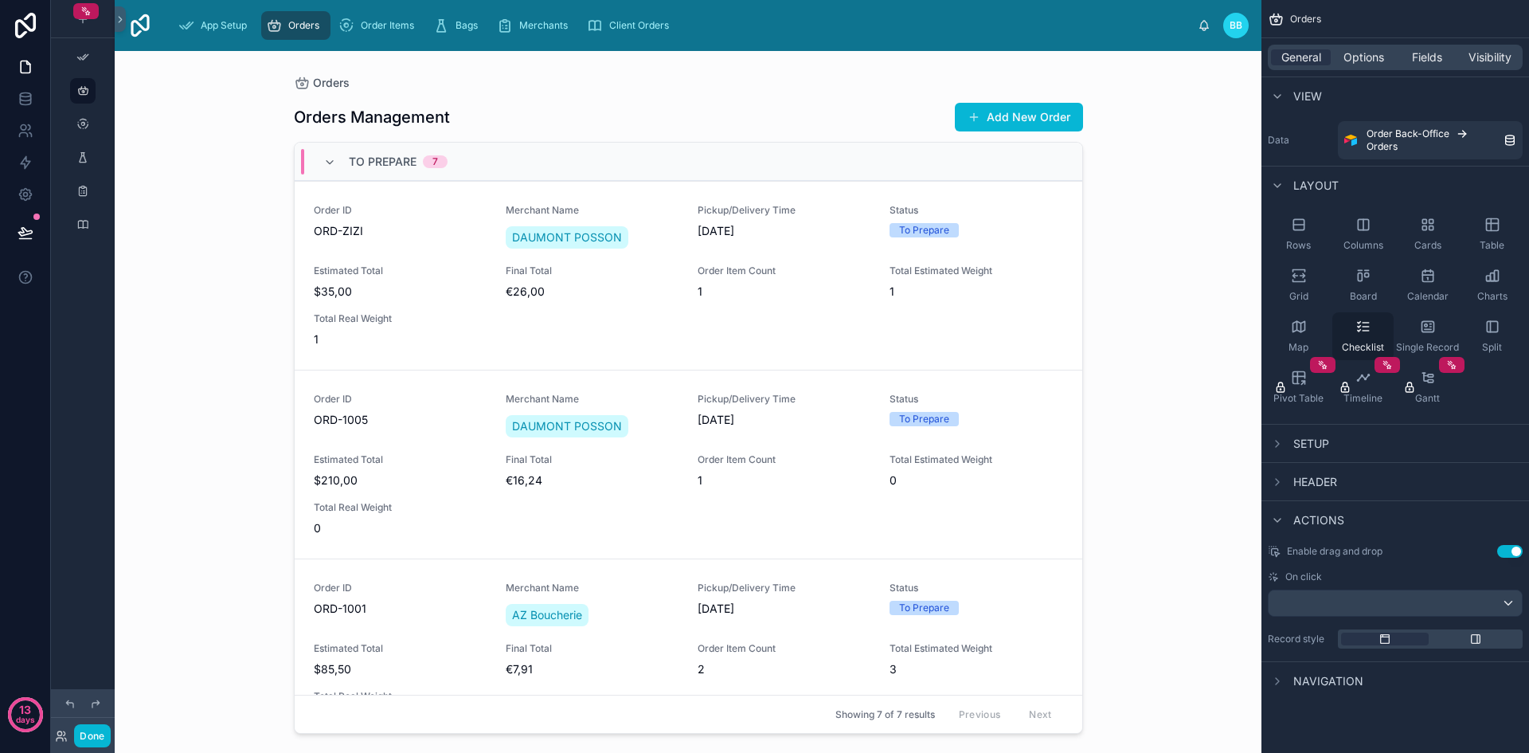
click at [1363, 317] on div "Checklist" at bounding box center [1362, 336] width 61 height 48
click at [85, 123] on icon "scrollable content" at bounding box center [82, 124] width 13 height 13
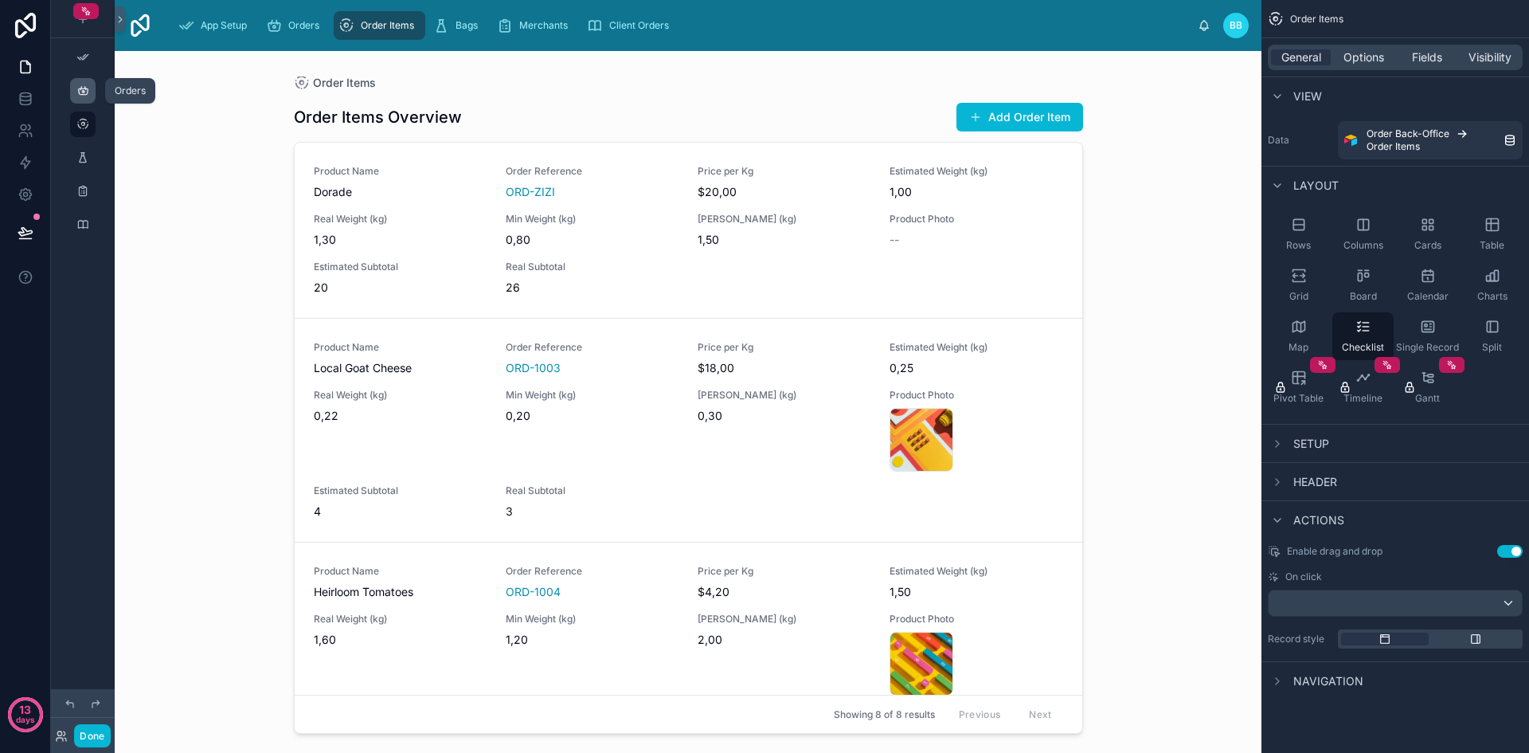
click at [77, 93] on icon "scrollable content" at bounding box center [82, 90] width 13 height 13
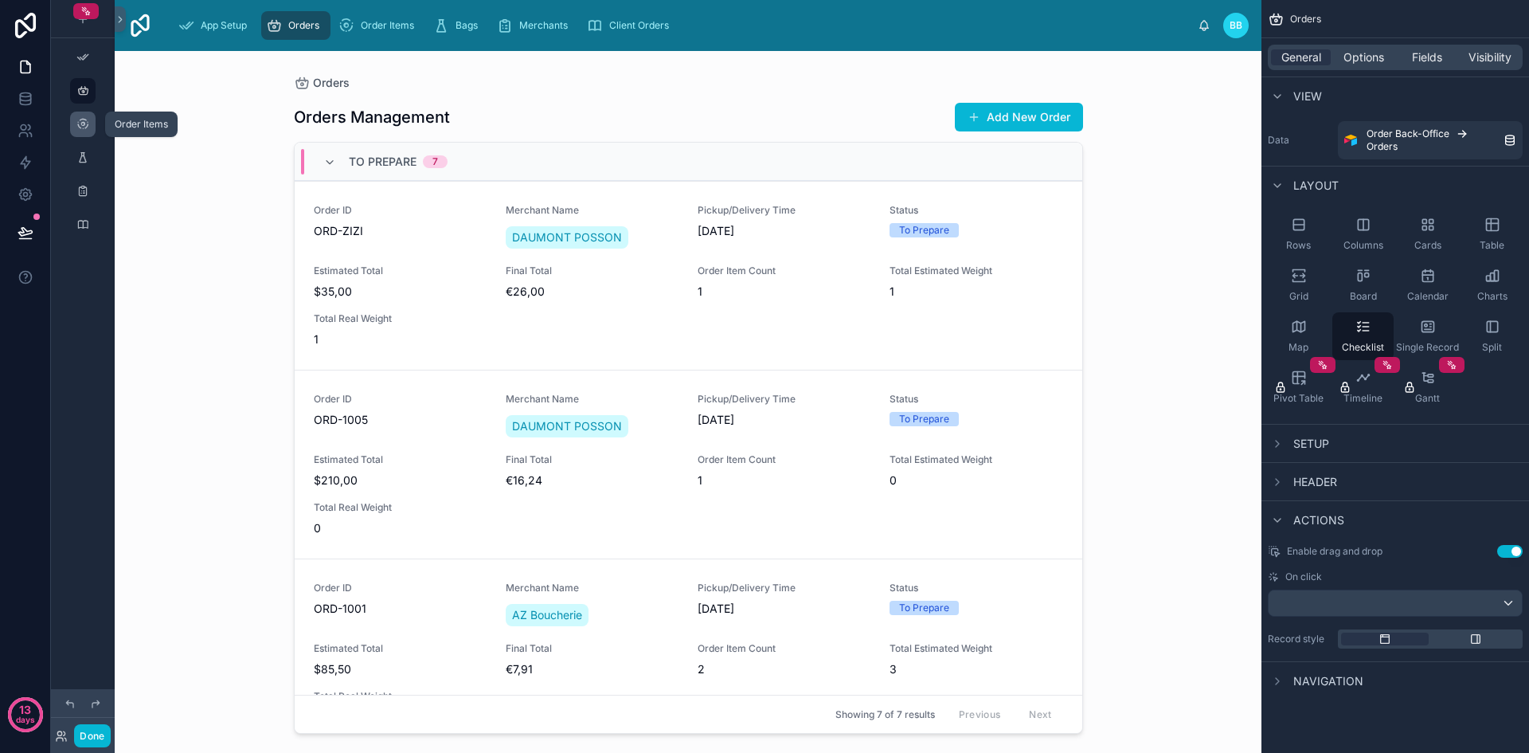
click at [81, 136] on div "scrollable content" at bounding box center [82, 123] width 19 height 25
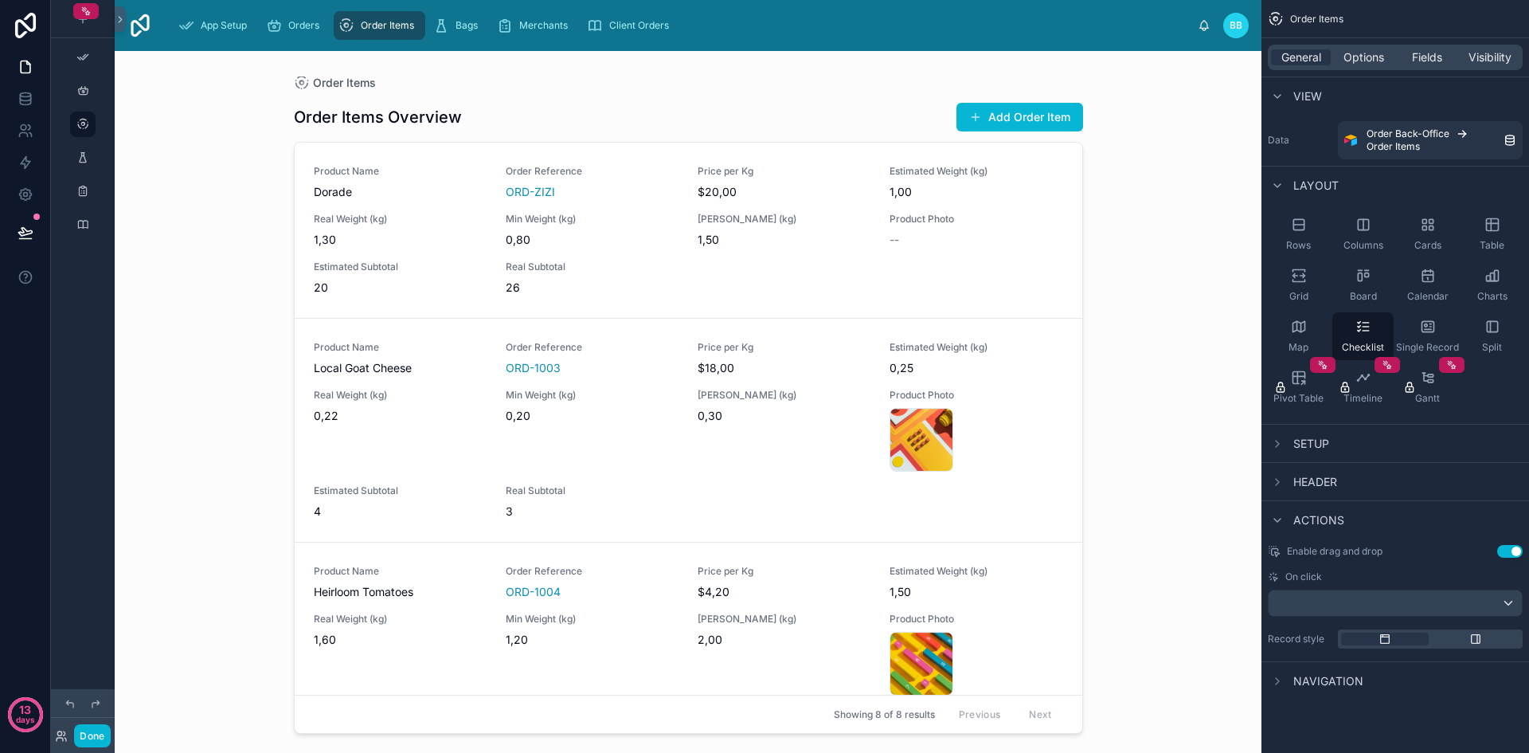
click at [1317, 18] on span "Order Items" at bounding box center [1316, 19] width 53 height 13
click at [1273, 17] on icon "scrollable content" at bounding box center [1276, 19] width 16 height 16
click at [83, 49] on div "scrollable content" at bounding box center [82, 57] width 19 height 25
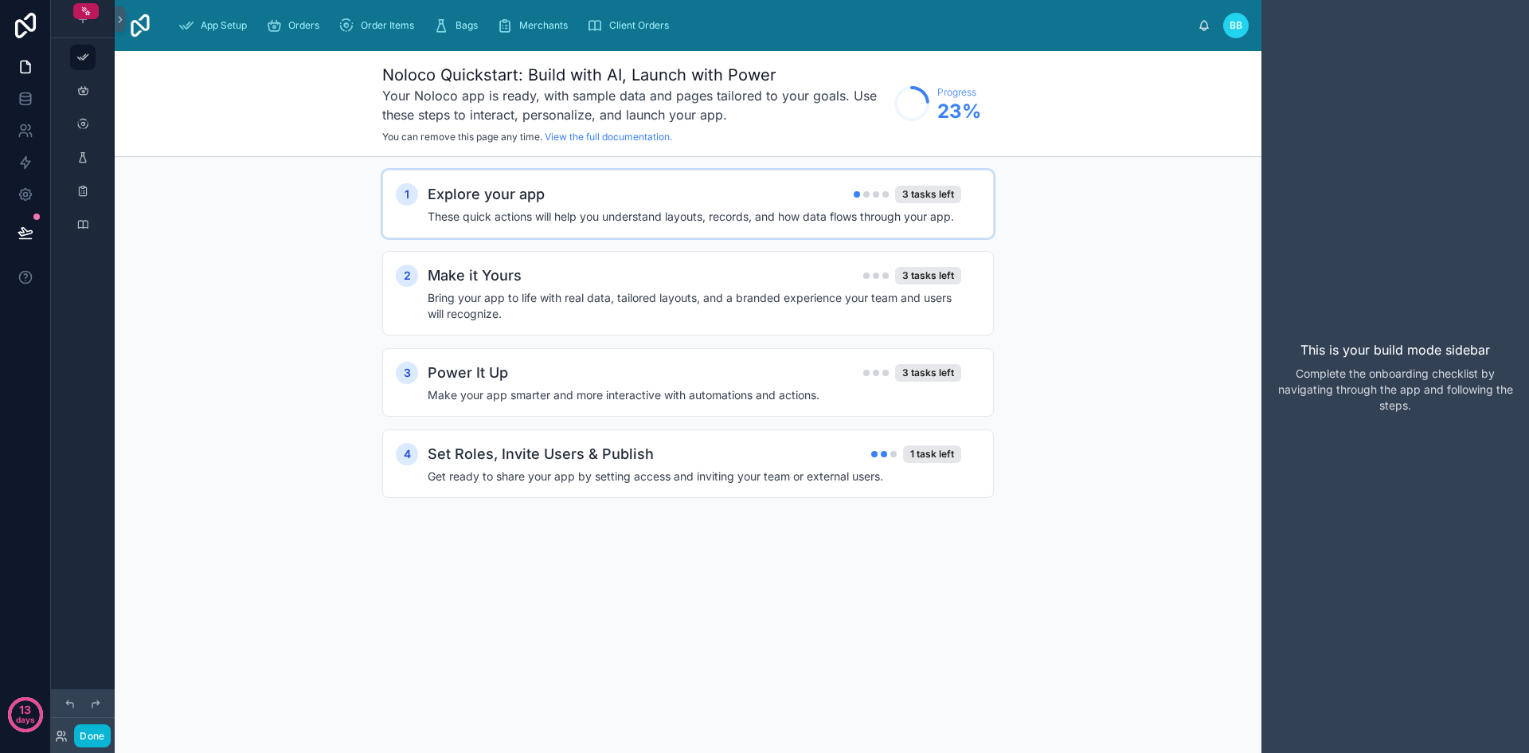
click at [734, 203] on div "Explore your app 3 tasks left" at bounding box center [695, 194] width 534 height 22
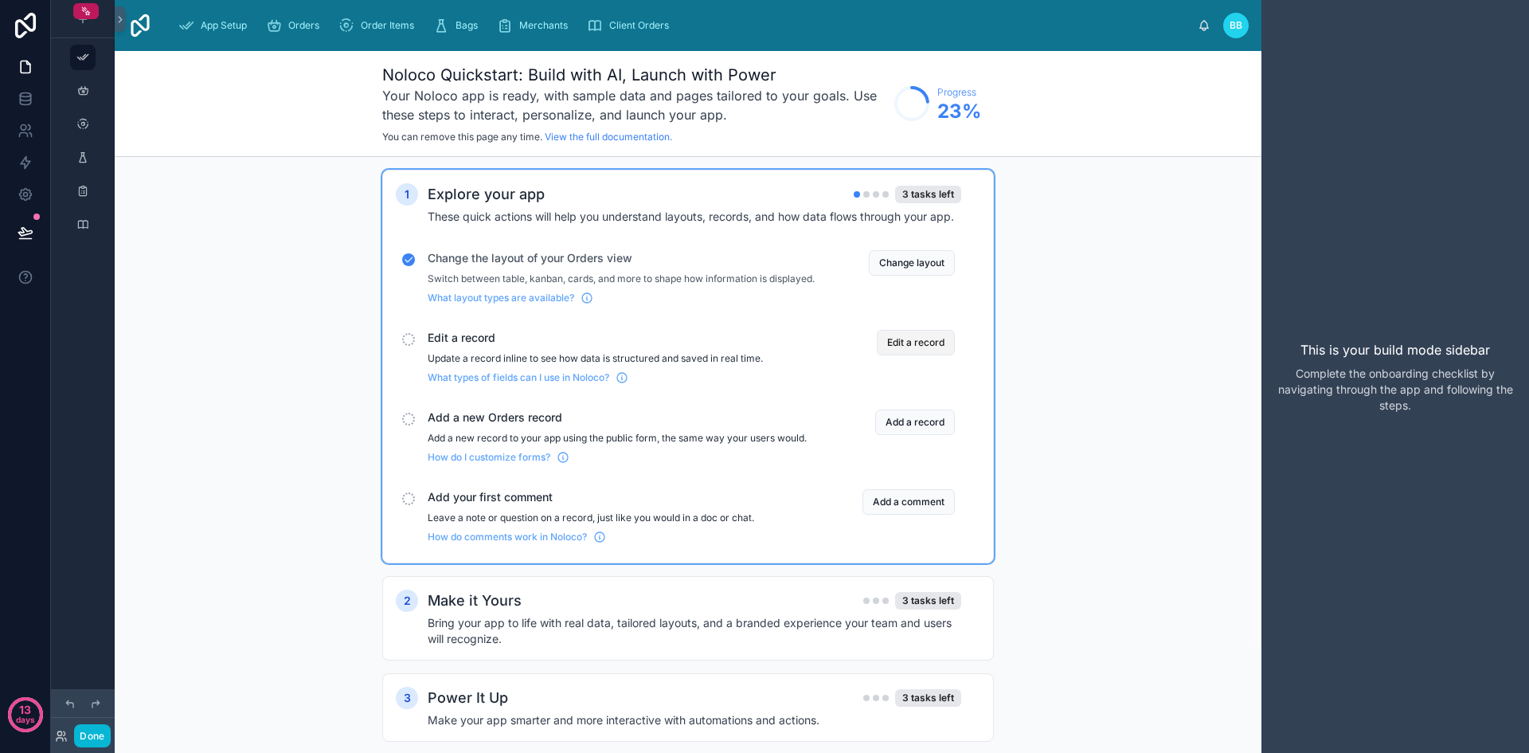
click at [903, 355] on button "Edit a record" at bounding box center [916, 342] width 78 height 25
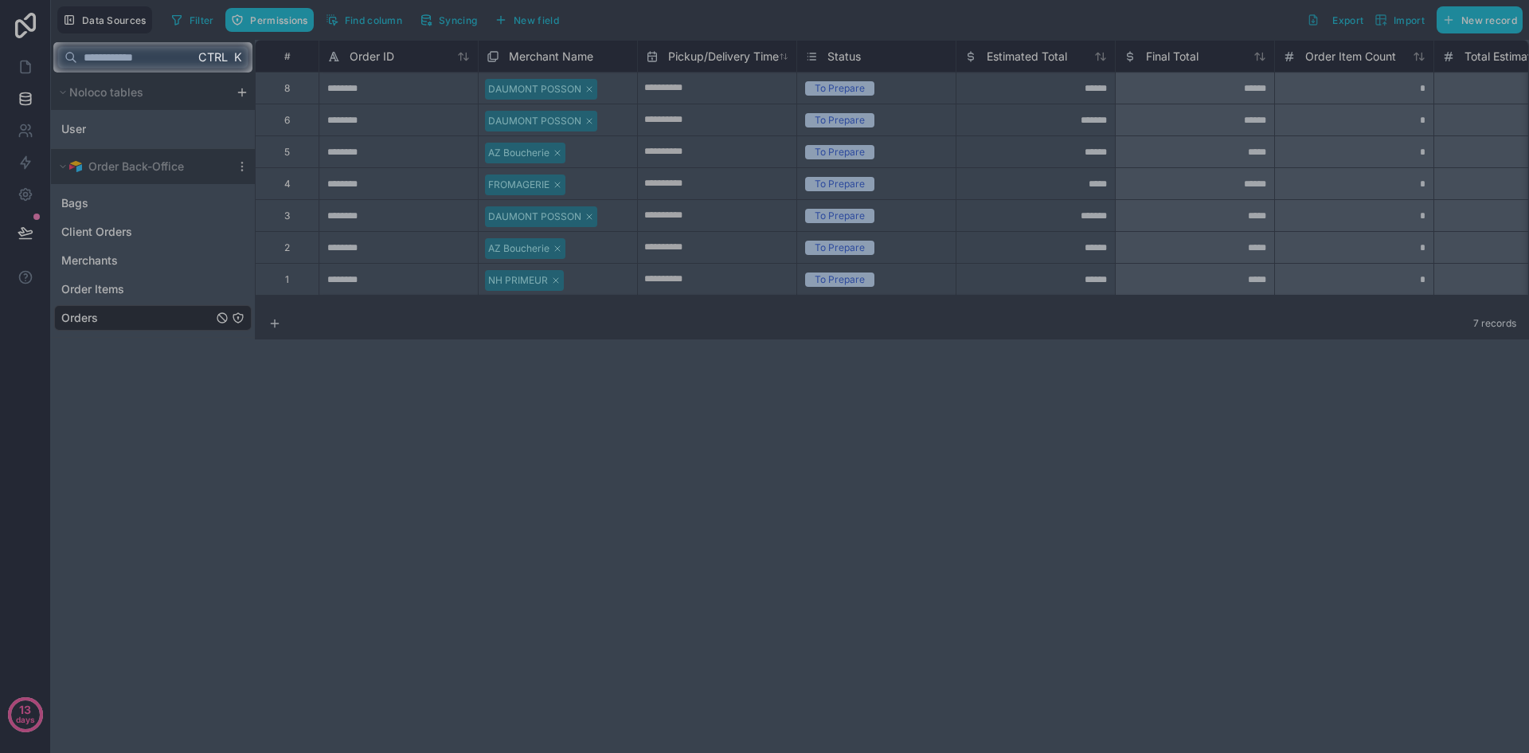
click at [647, 377] on div at bounding box center [764, 412] width 1529 height 680
click at [209, 414] on div at bounding box center [764, 412] width 1529 height 680
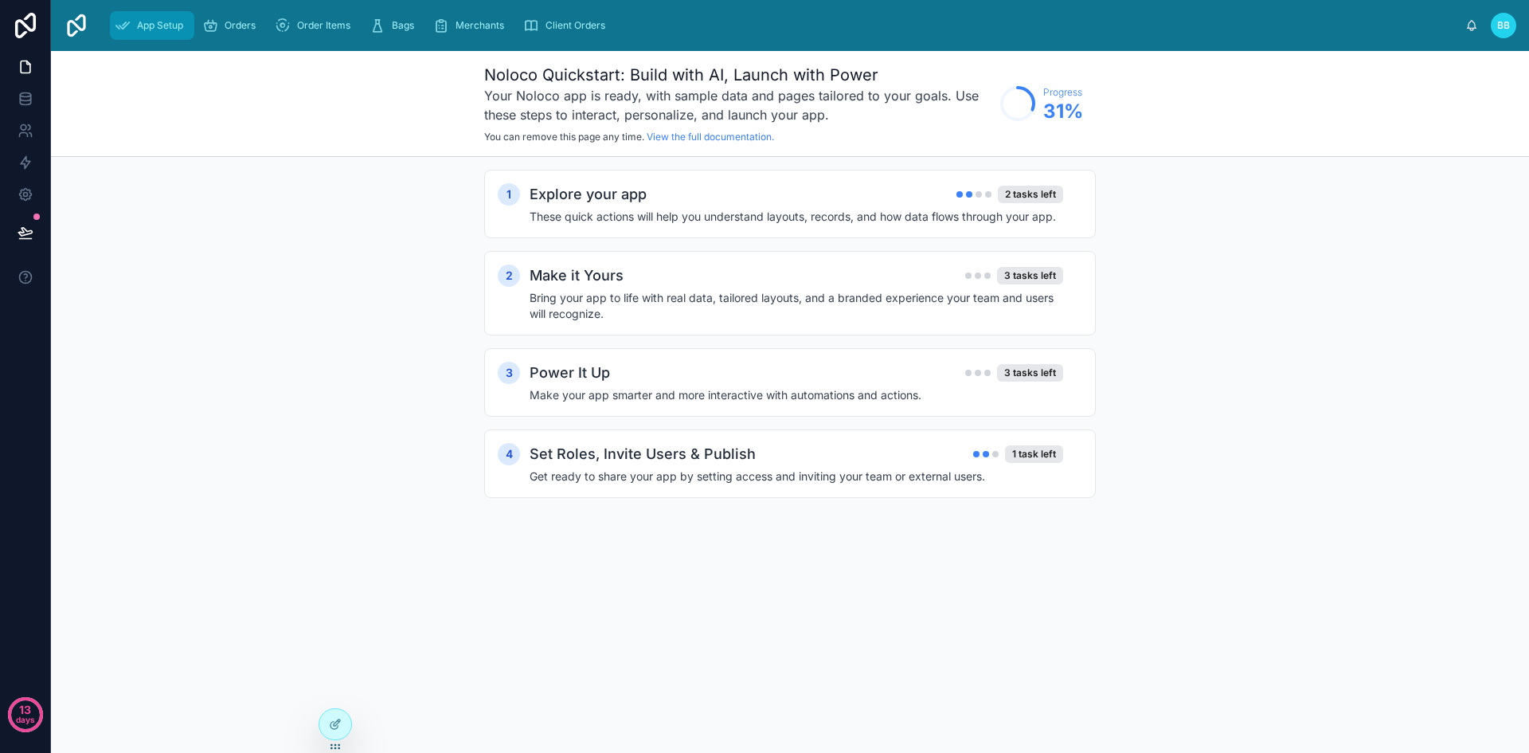
click at [177, 22] on span "App Setup" at bounding box center [160, 25] width 46 height 13
click at [234, 33] on div "Orders" at bounding box center [232, 25] width 60 height 25
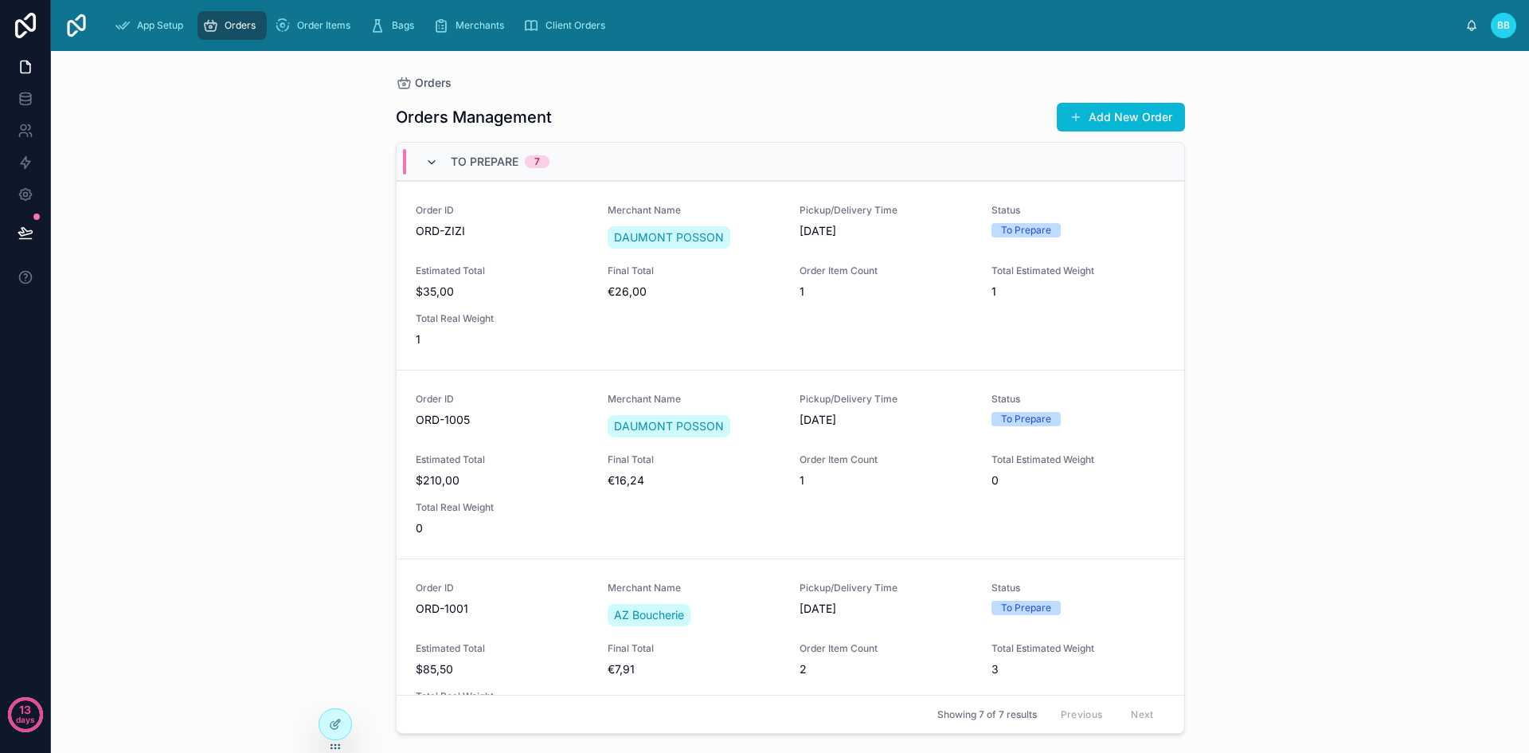
click at [437, 163] on icon at bounding box center [431, 162] width 13 height 13
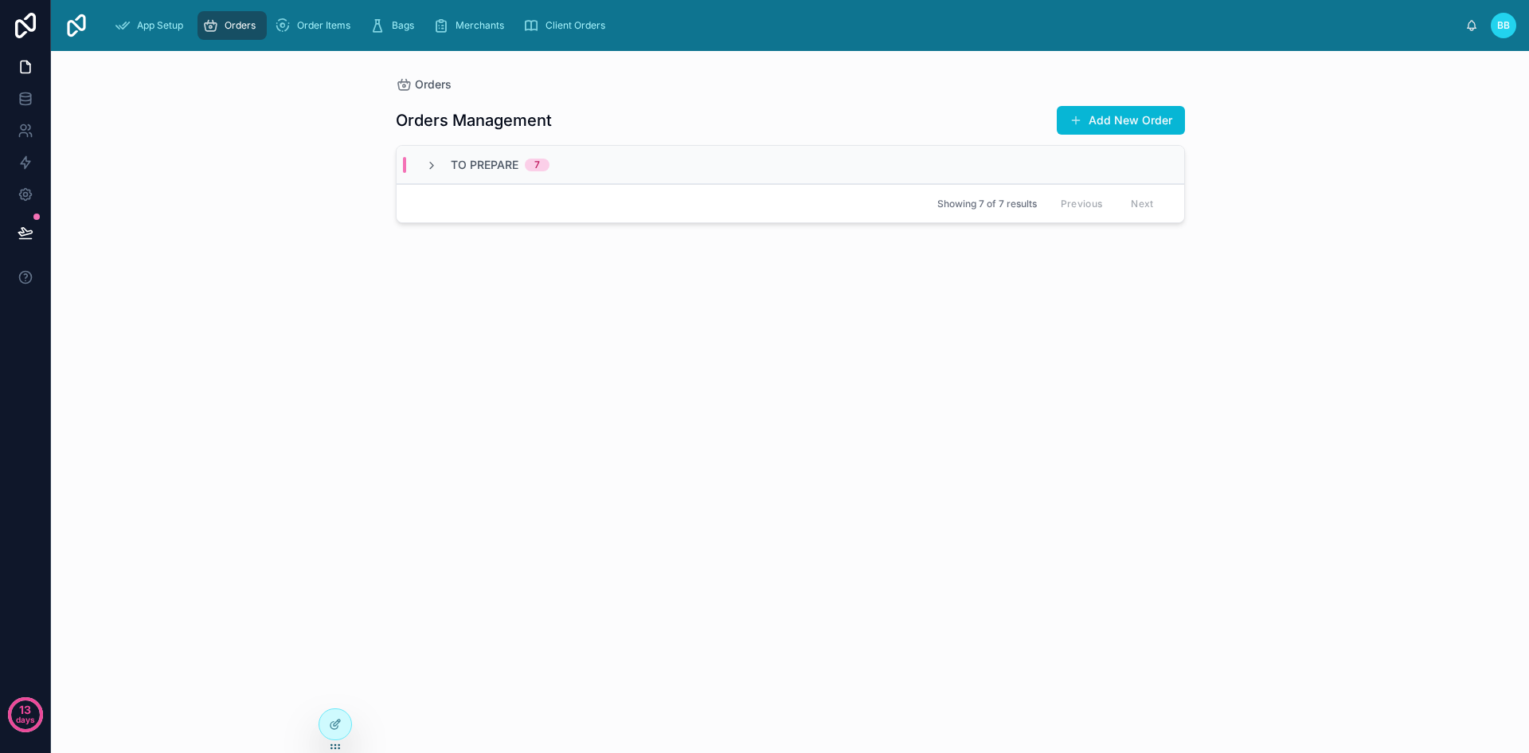
click at [437, 163] on icon at bounding box center [431, 165] width 13 height 13
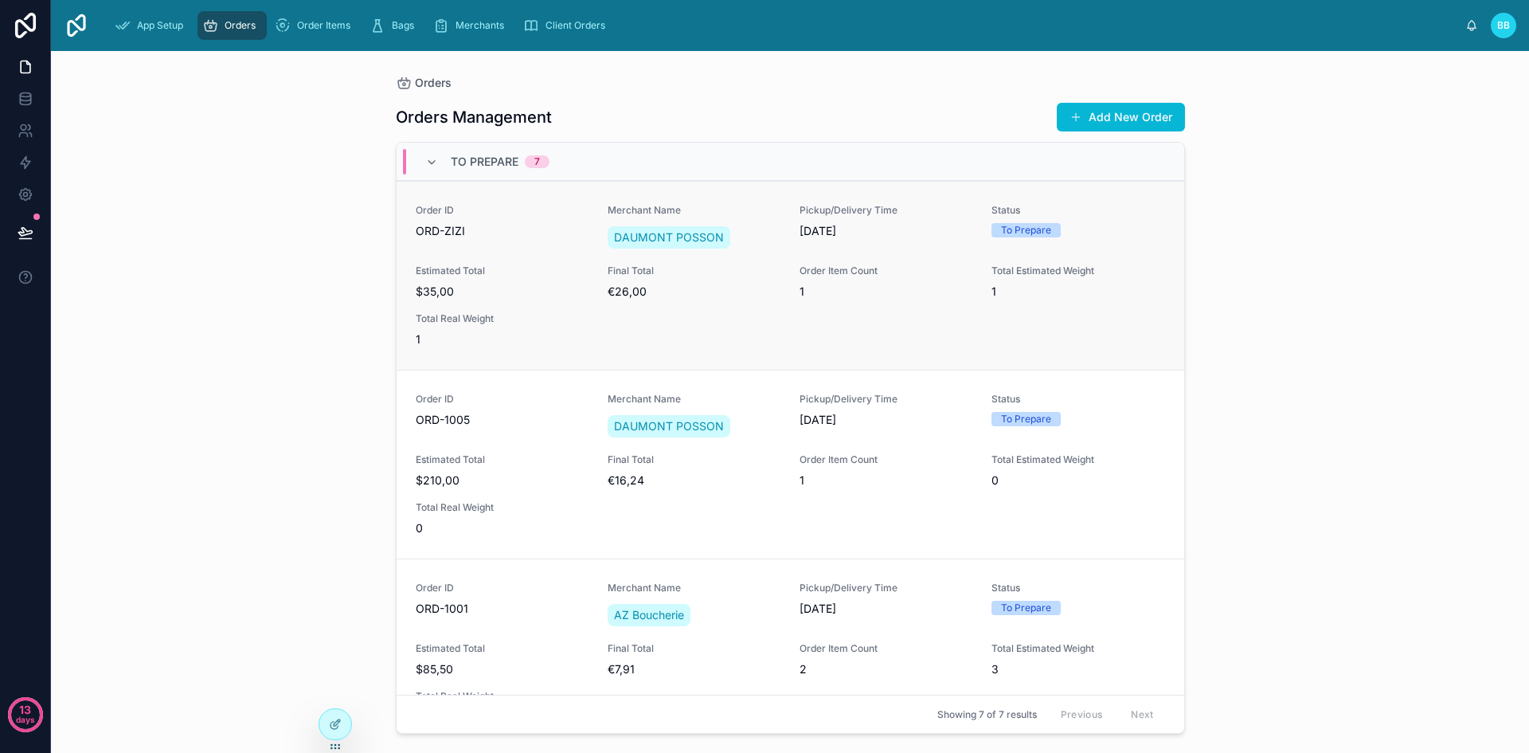
click at [561, 291] on span "$35,00" at bounding box center [502, 291] width 173 height 16
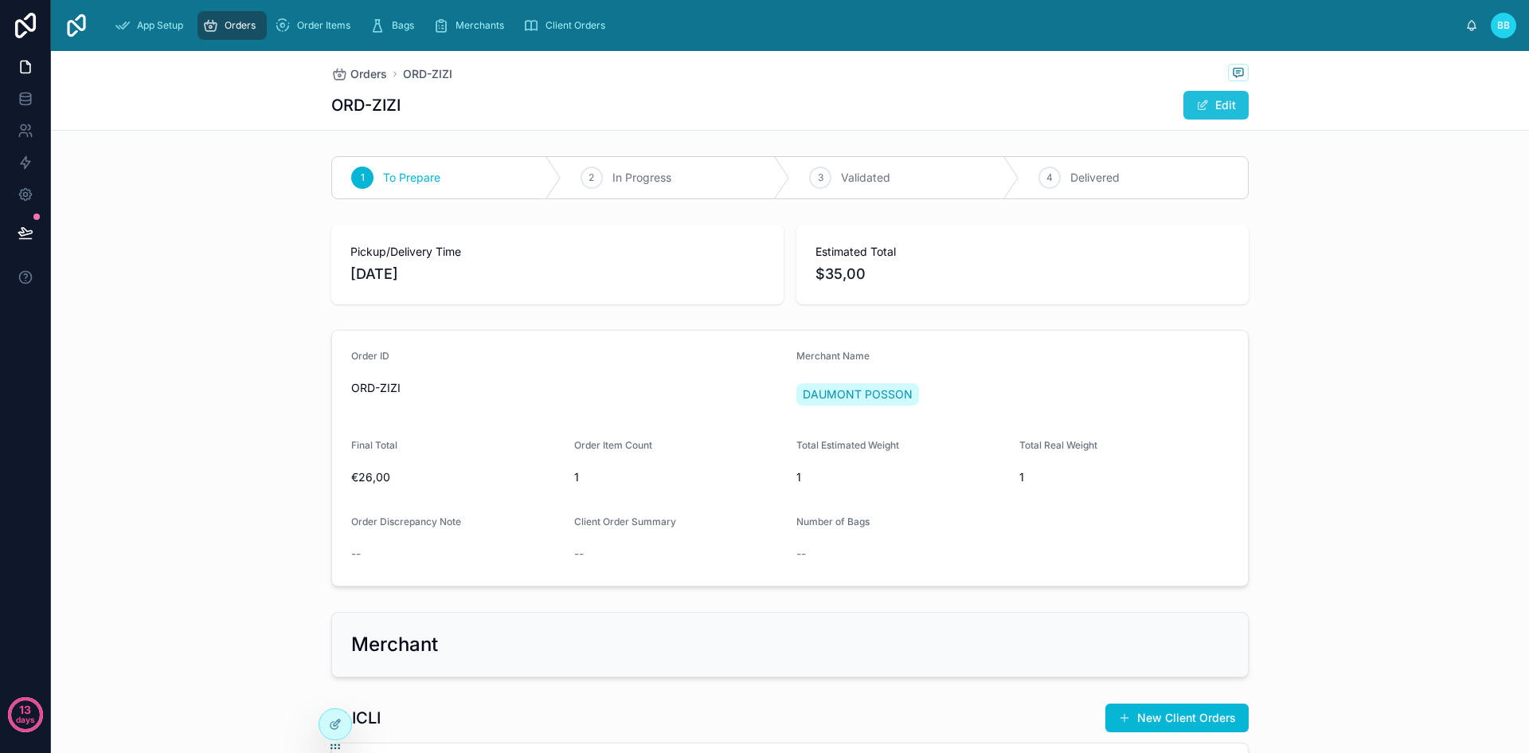
click at [1212, 93] on button "Edit" at bounding box center [1215, 105] width 65 height 29
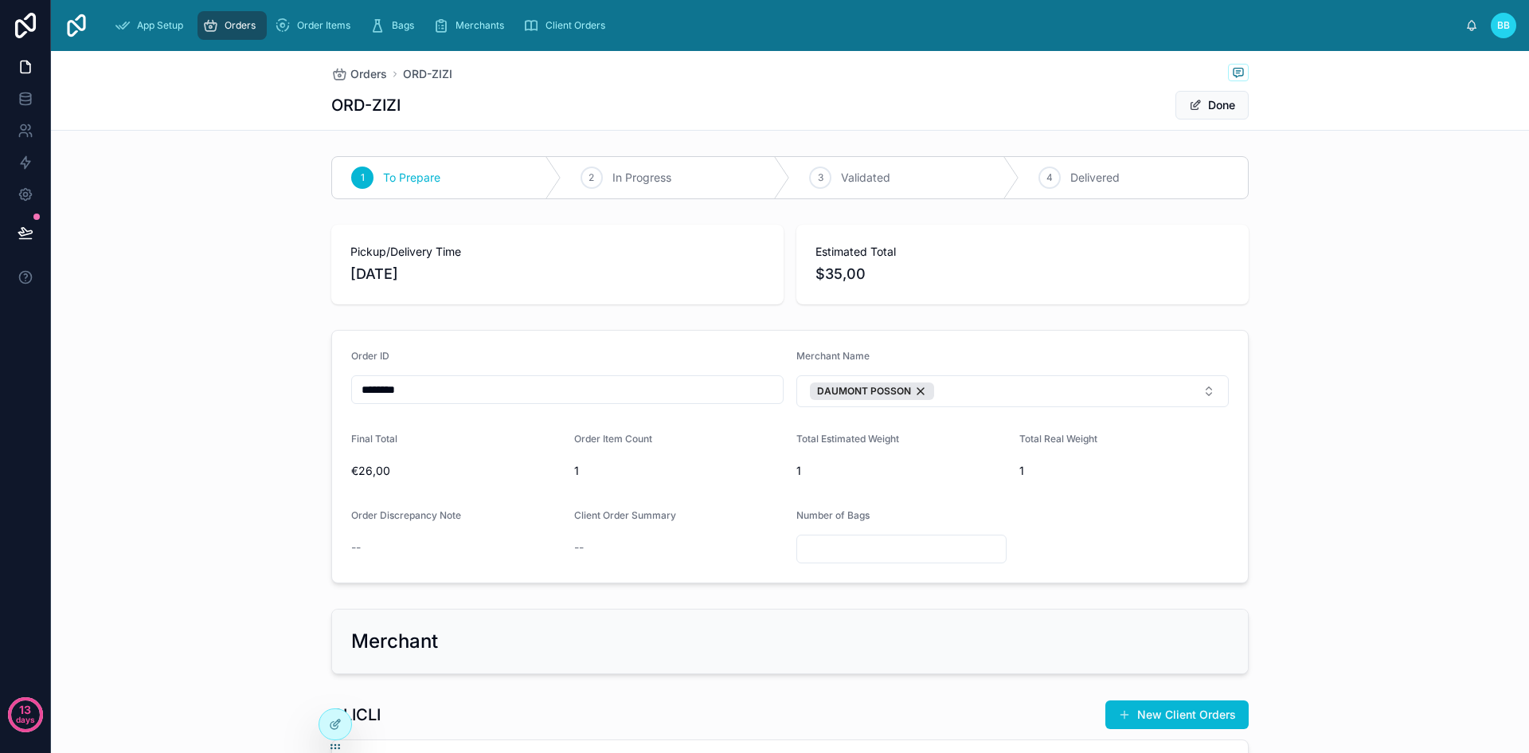
scroll to position [6, 0]
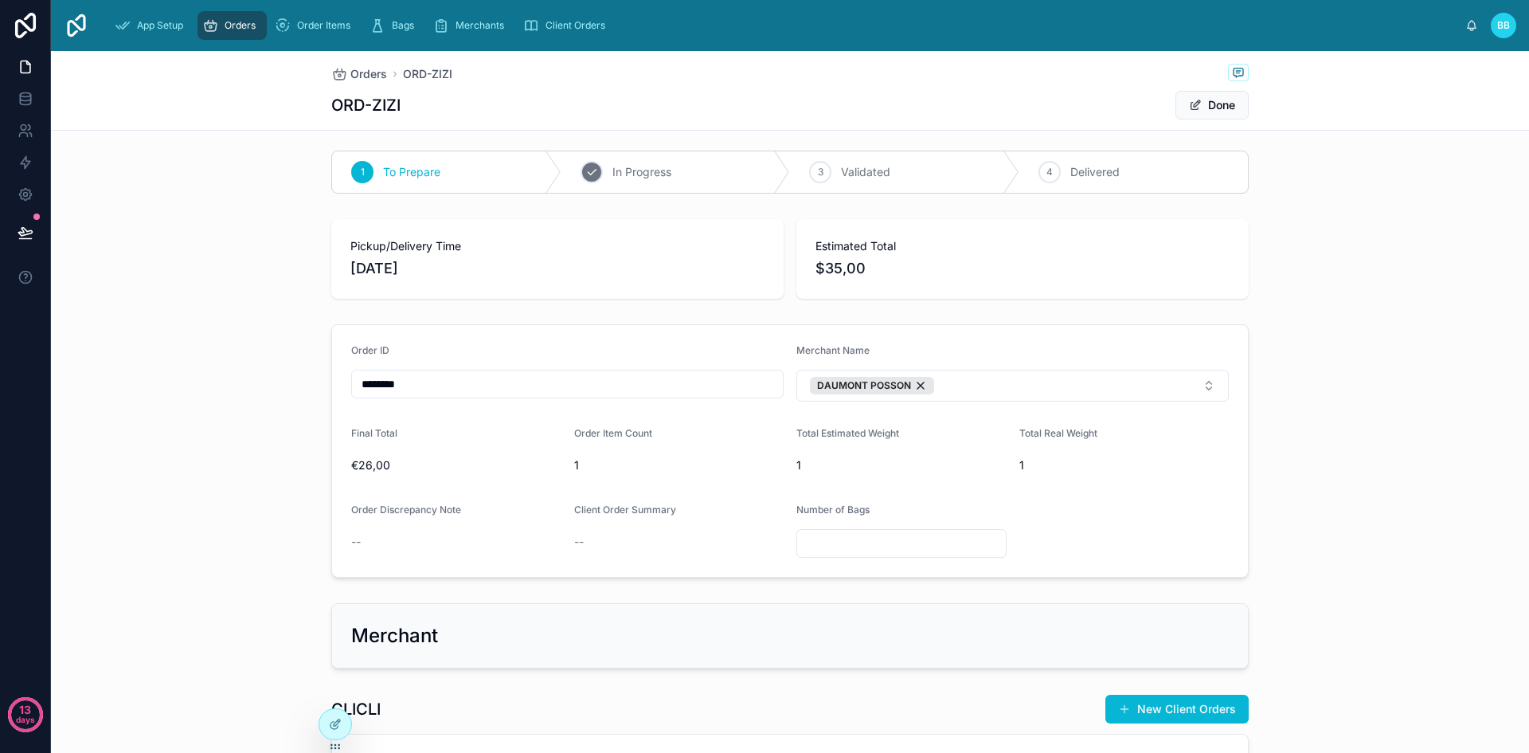
click at [644, 172] on span "In Progress" at bounding box center [641, 172] width 59 height 16
click at [863, 158] on div "3 Validated" at bounding box center [904, 171] width 229 height 41
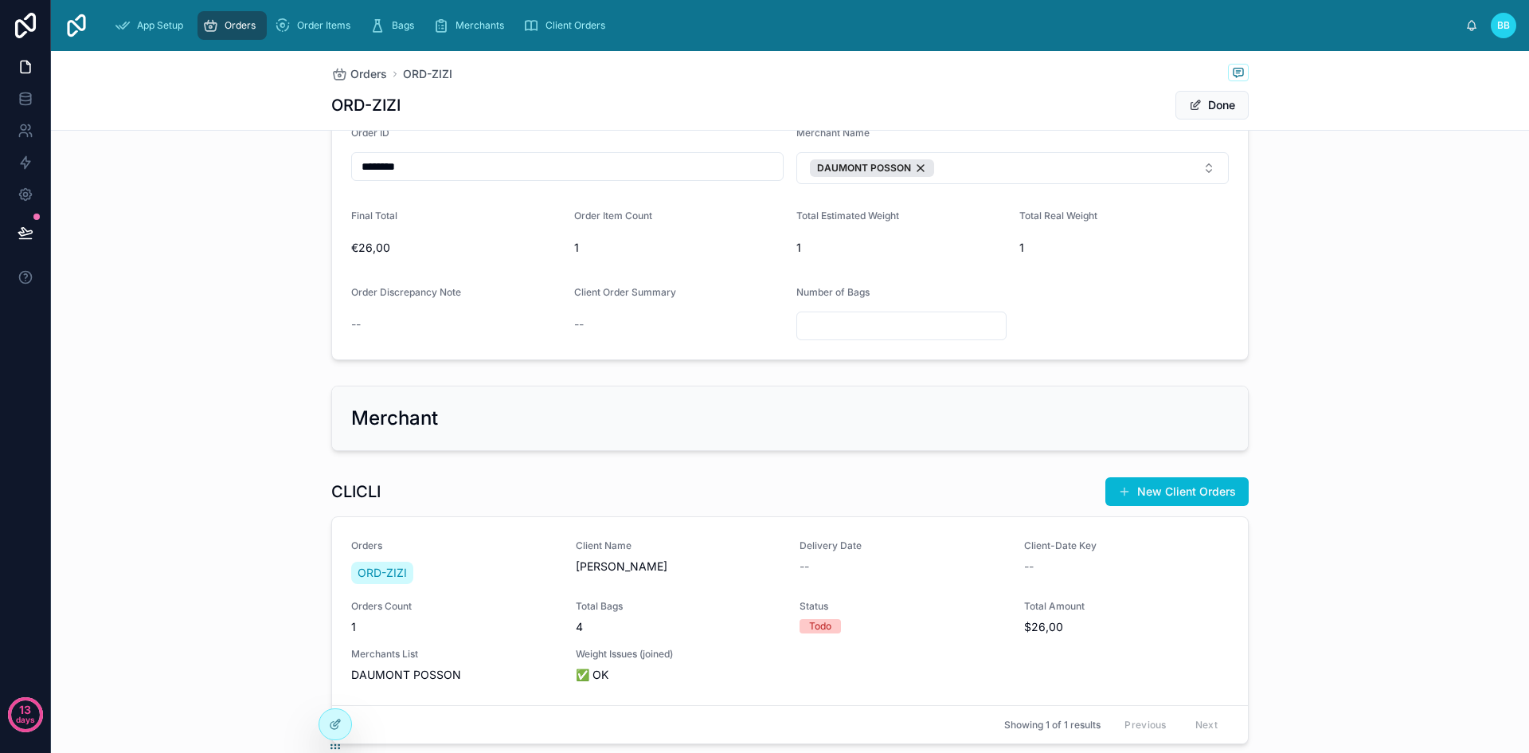
scroll to position [0, 0]
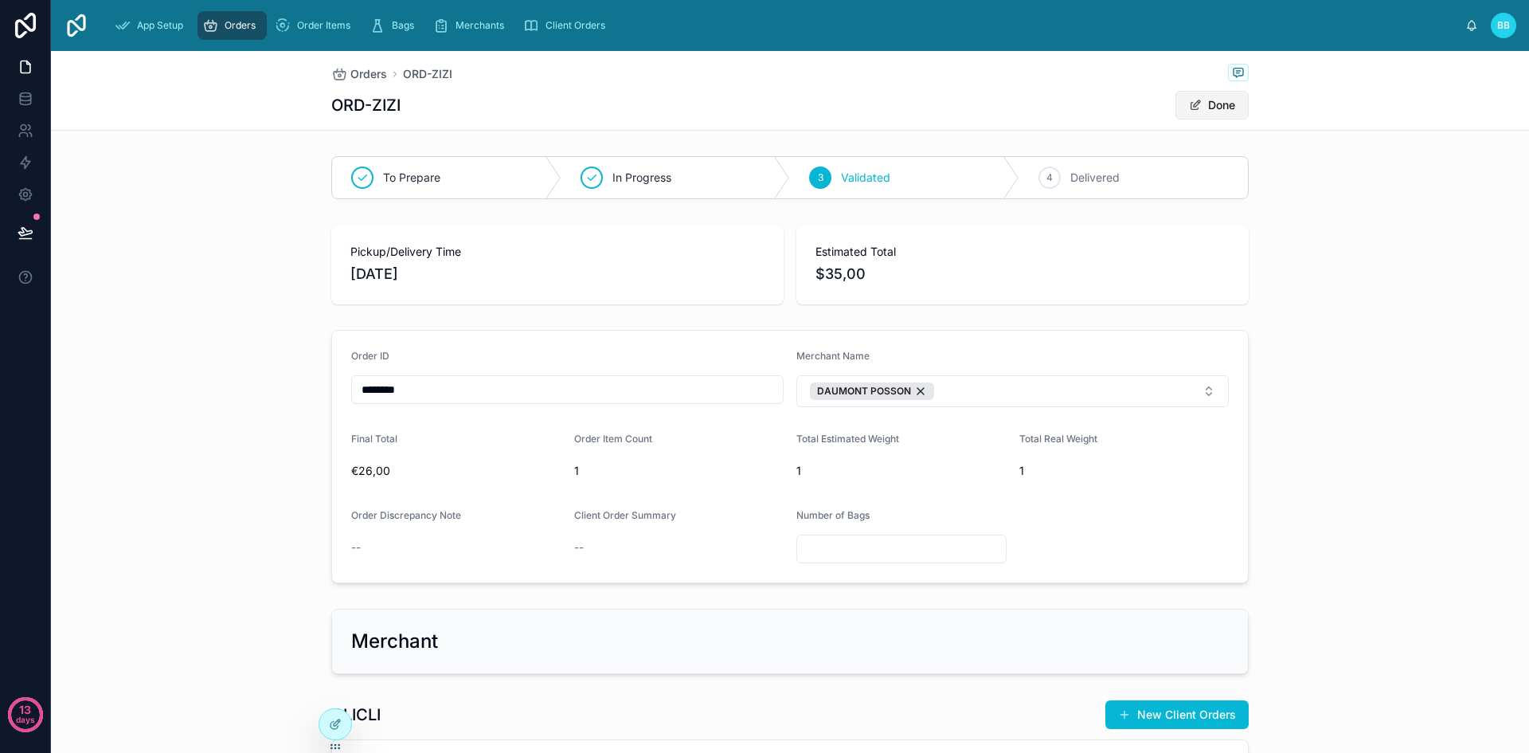
click at [1207, 110] on button "Done" at bounding box center [1211, 105] width 73 height 29
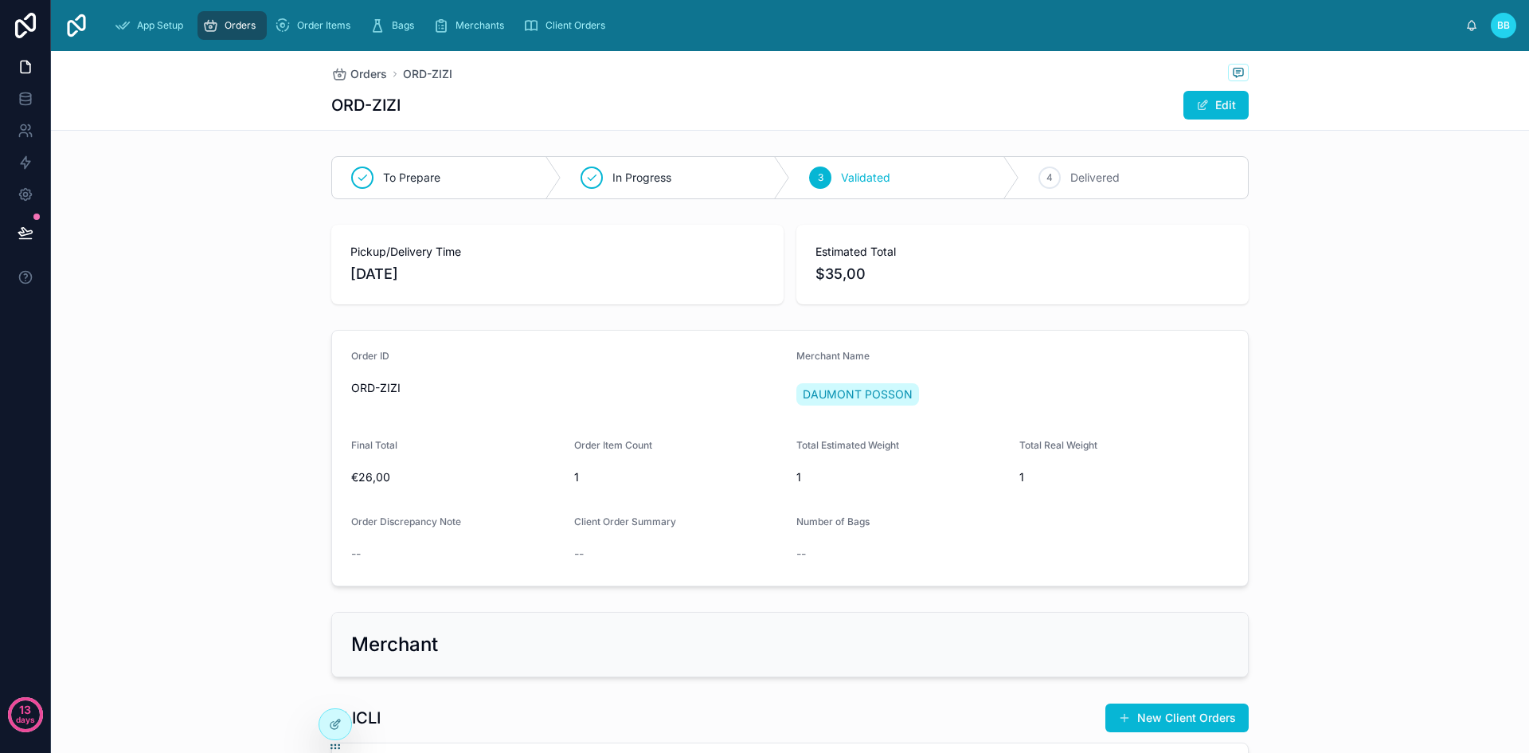
click at [226, 23] on span "Orders" at bounding box center [240, 25] width 31 height 13
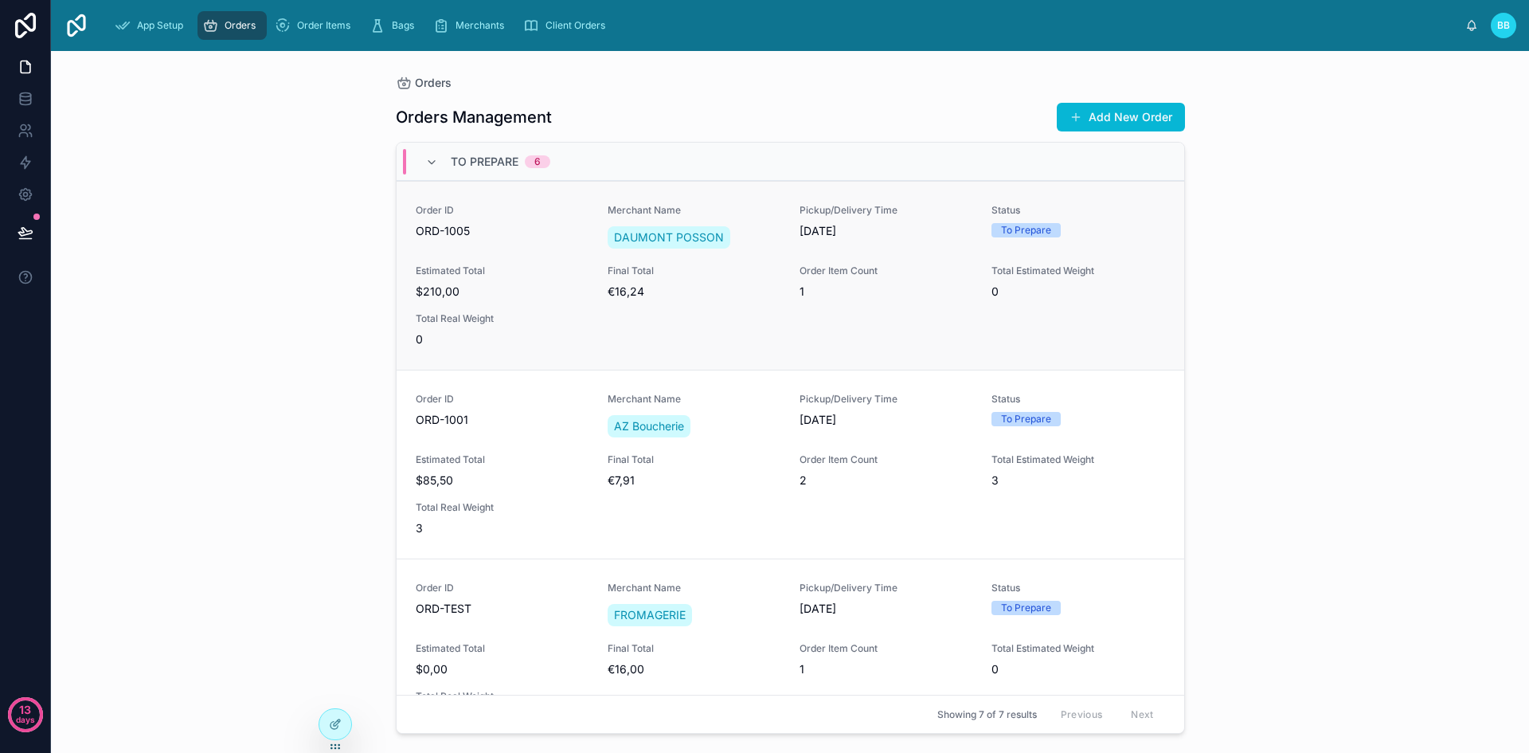
click at [678, 293] on span "€16,24" at bounding box center [694, 291] width 173 height 16
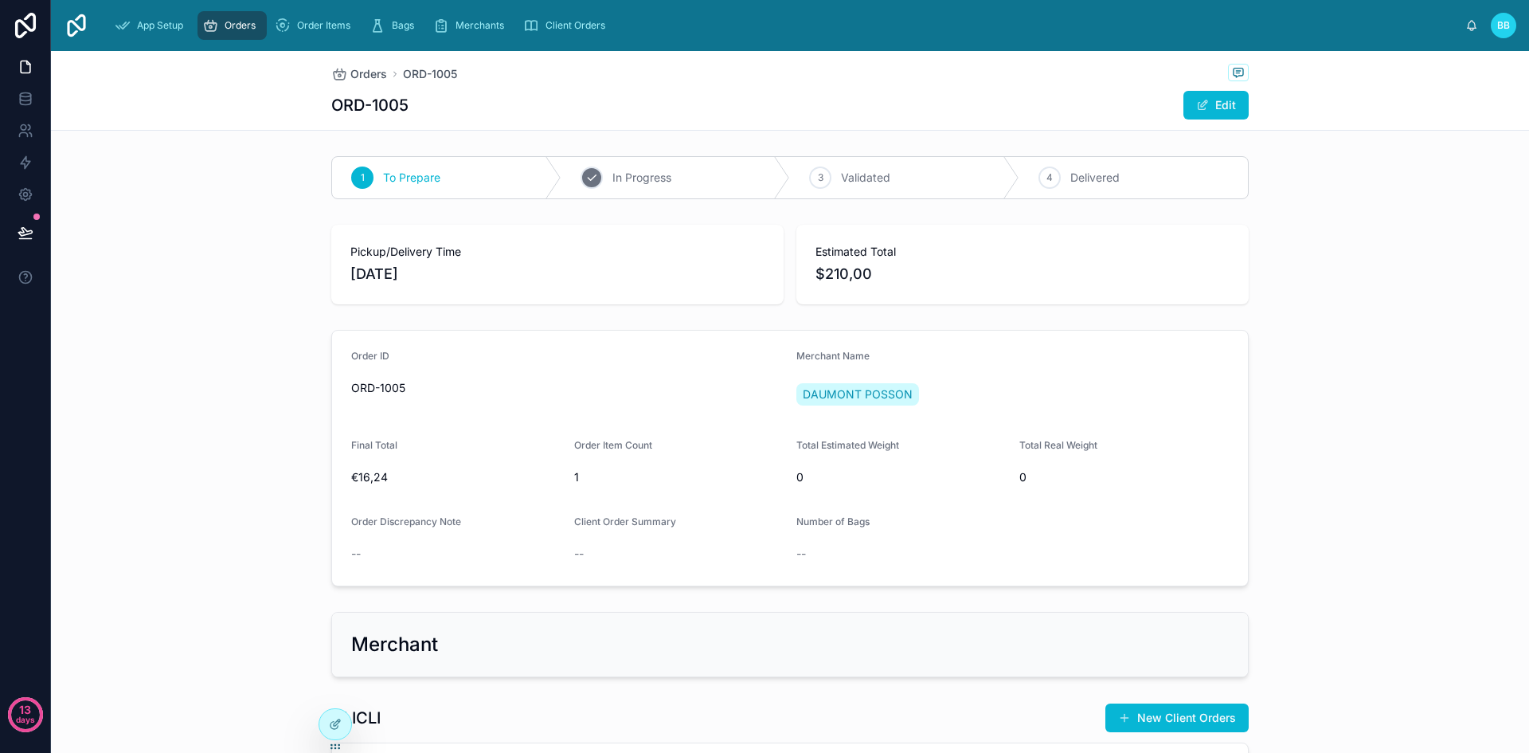
click at [656, 193] on div "2 In Progress" at bounding box center [675, 177] width 229 height 41
click at [1195, 114] on button "Edit" at bounding box center [1215, 105] width 65 height 29
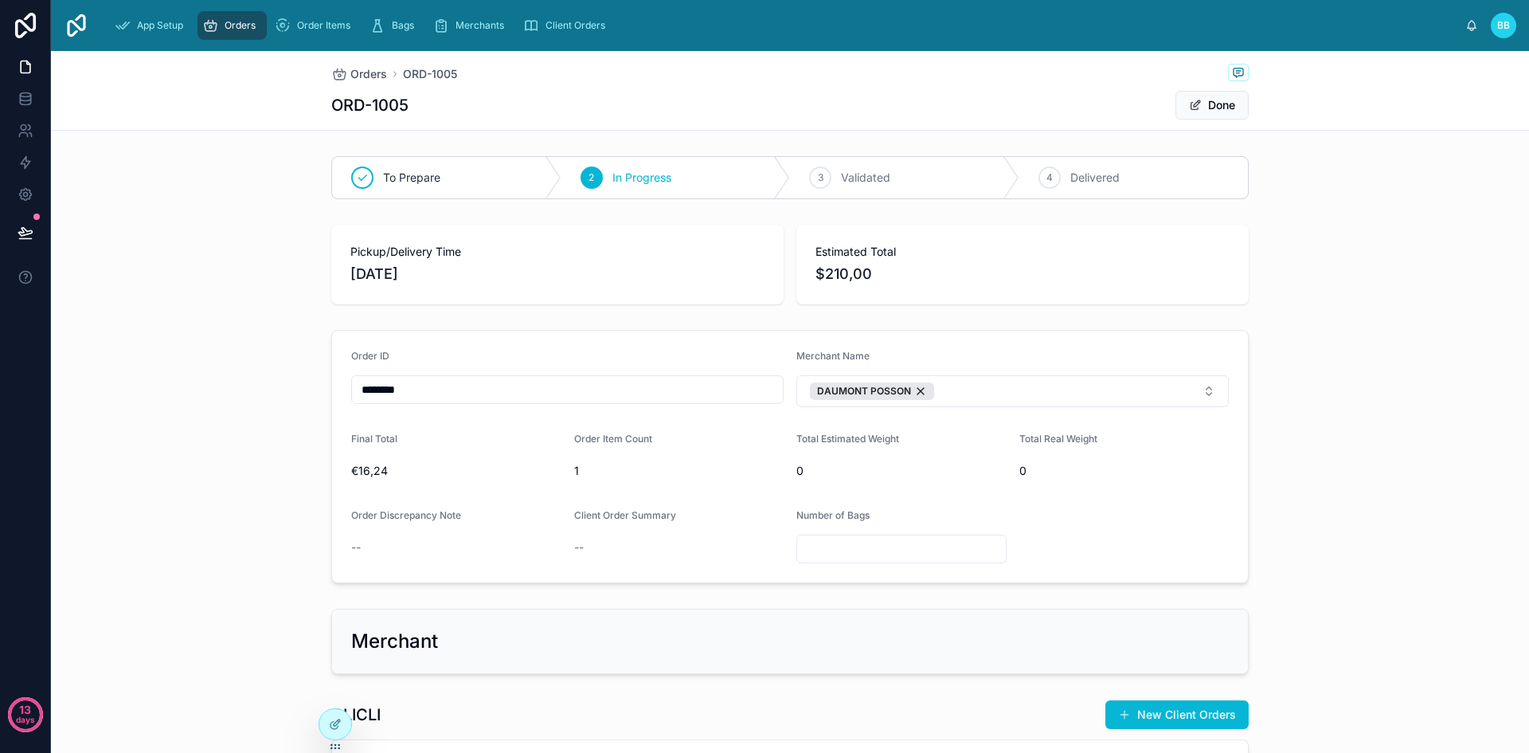
click at [237, 43] on div "App Setup Orders Order Items Bags Merchants Client Orders BB Badr Boulifa" at bounding box center [790, 25] width 1478 height 51
click at [225, 35] on div "Orders" at bounding box center [232, 25] width 60 height 25
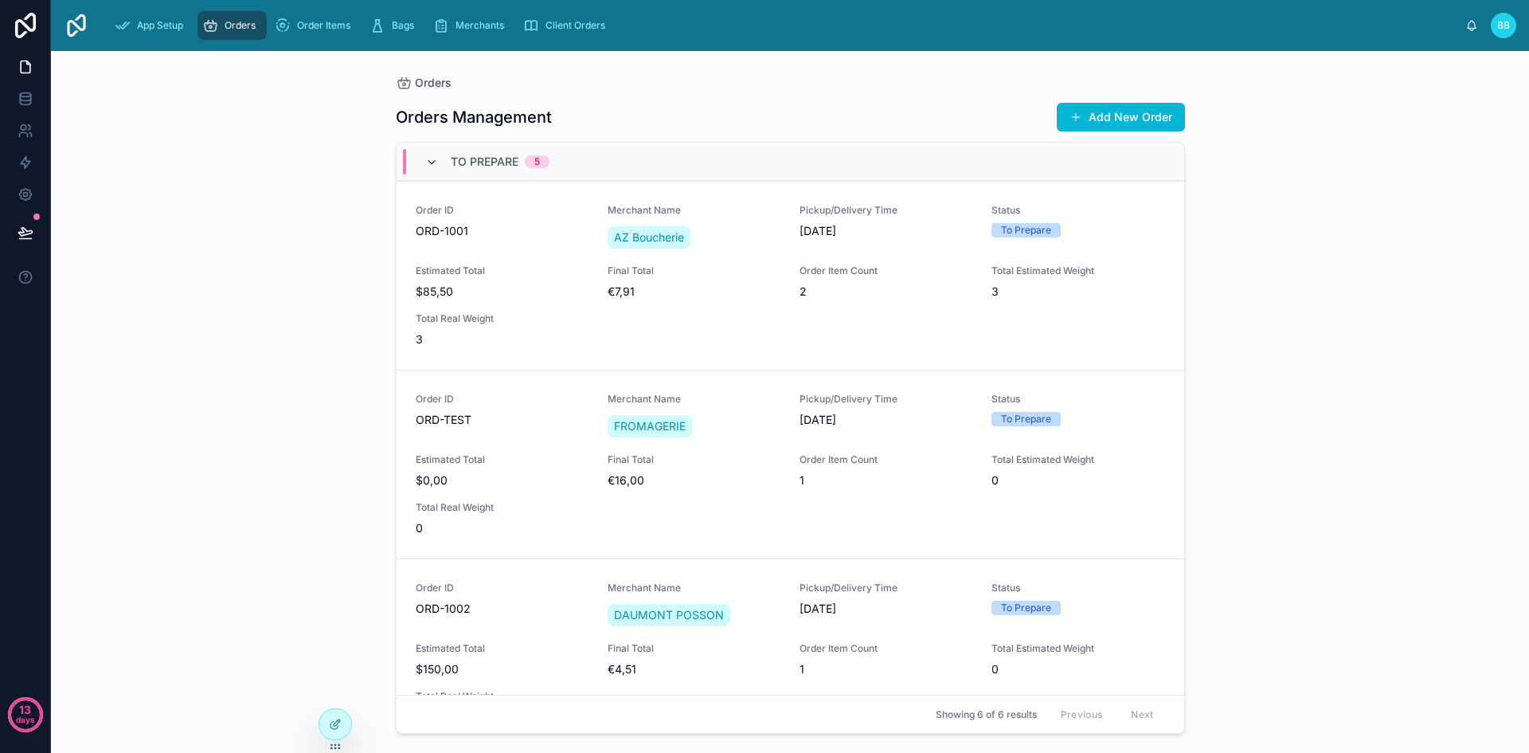
click at [428, 164] on icon at bounding box center [431, 162] width 13 height 13
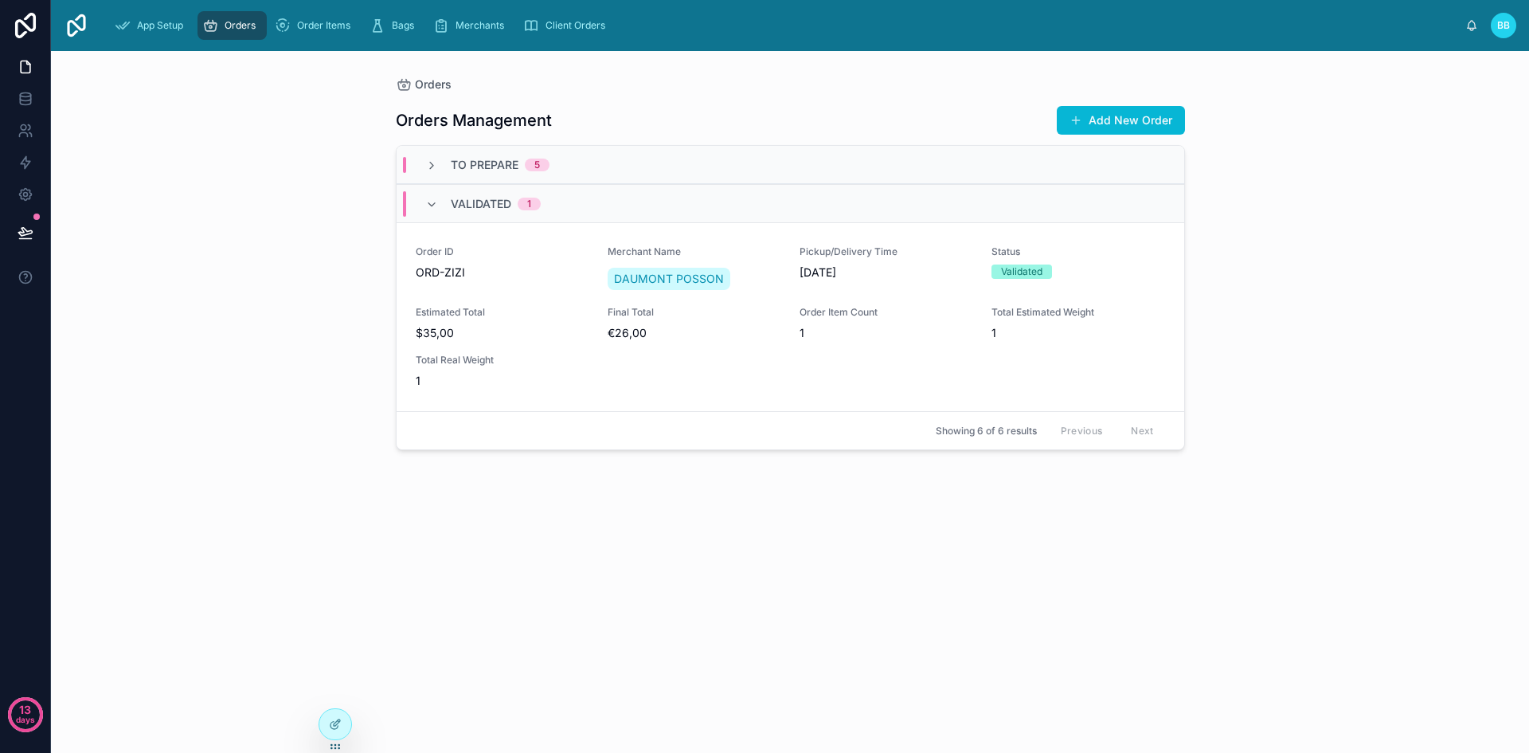
click at [428, 164] on icon at bounding box center [431, 165] width 13 height 13
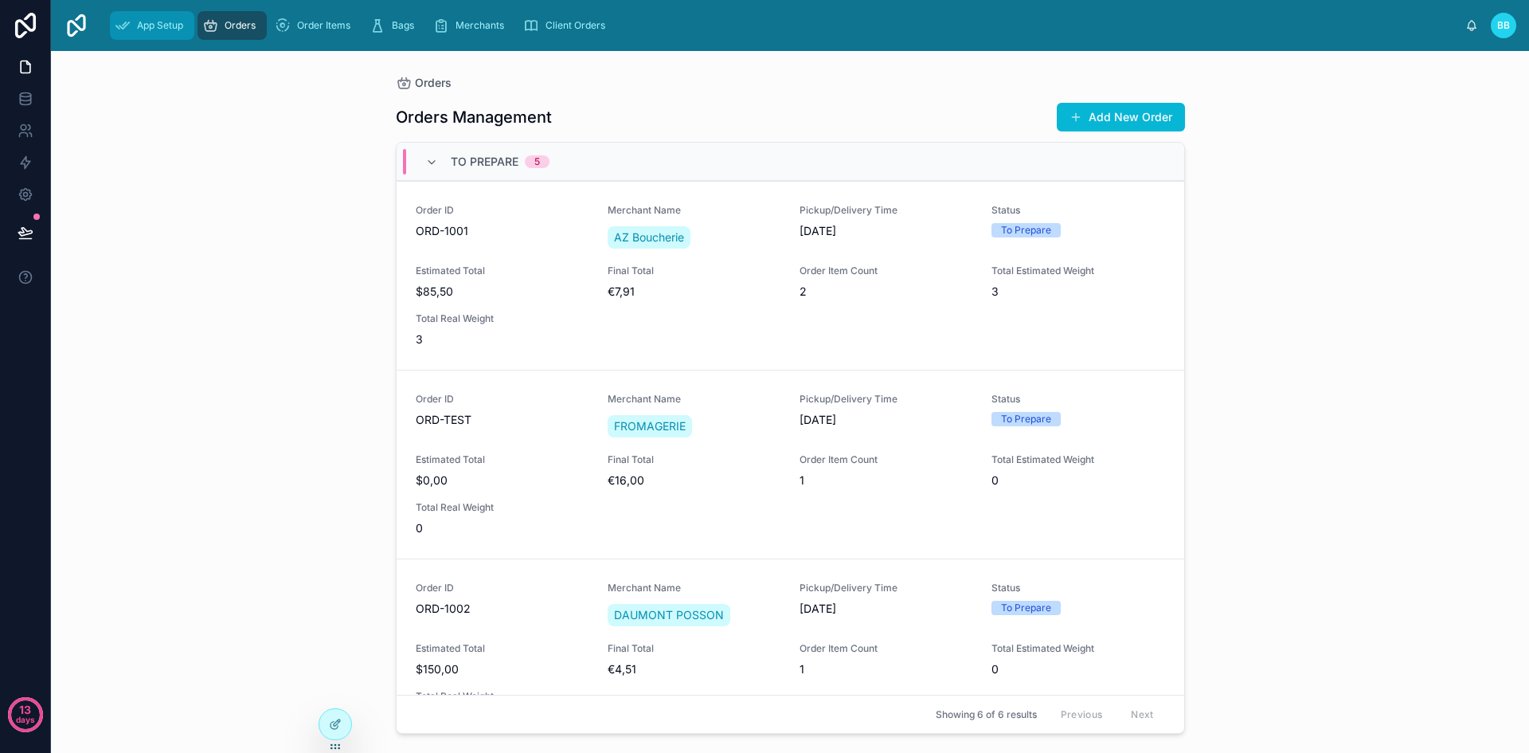
click at [162, 35] on div "App Setup" at bounding box center [152, 25] width 75 height 25
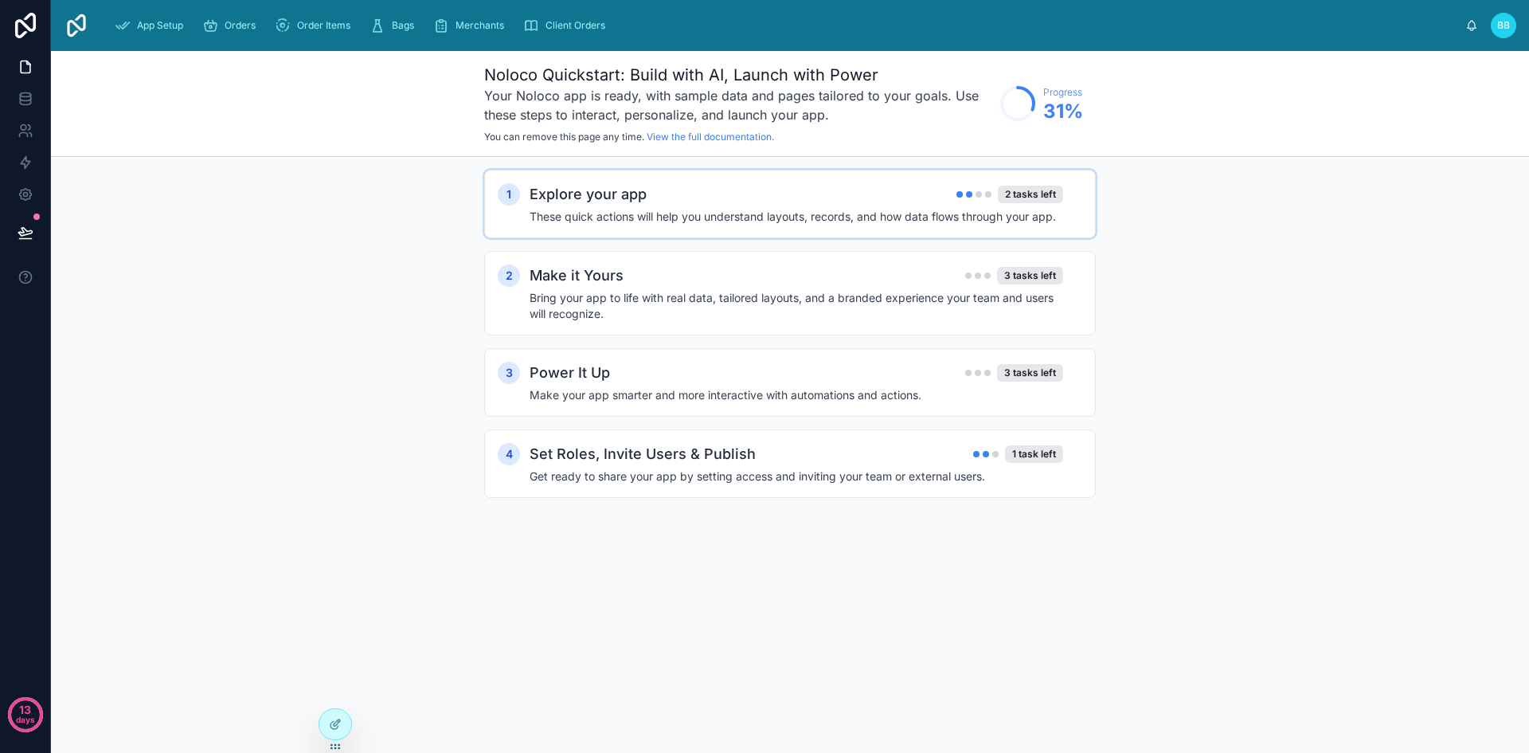
click at [711, 227] on div "1 Explore your app 2 tasks left These quick actions will help you understand la…" at bounding box center [790, 204] width 612 height 68
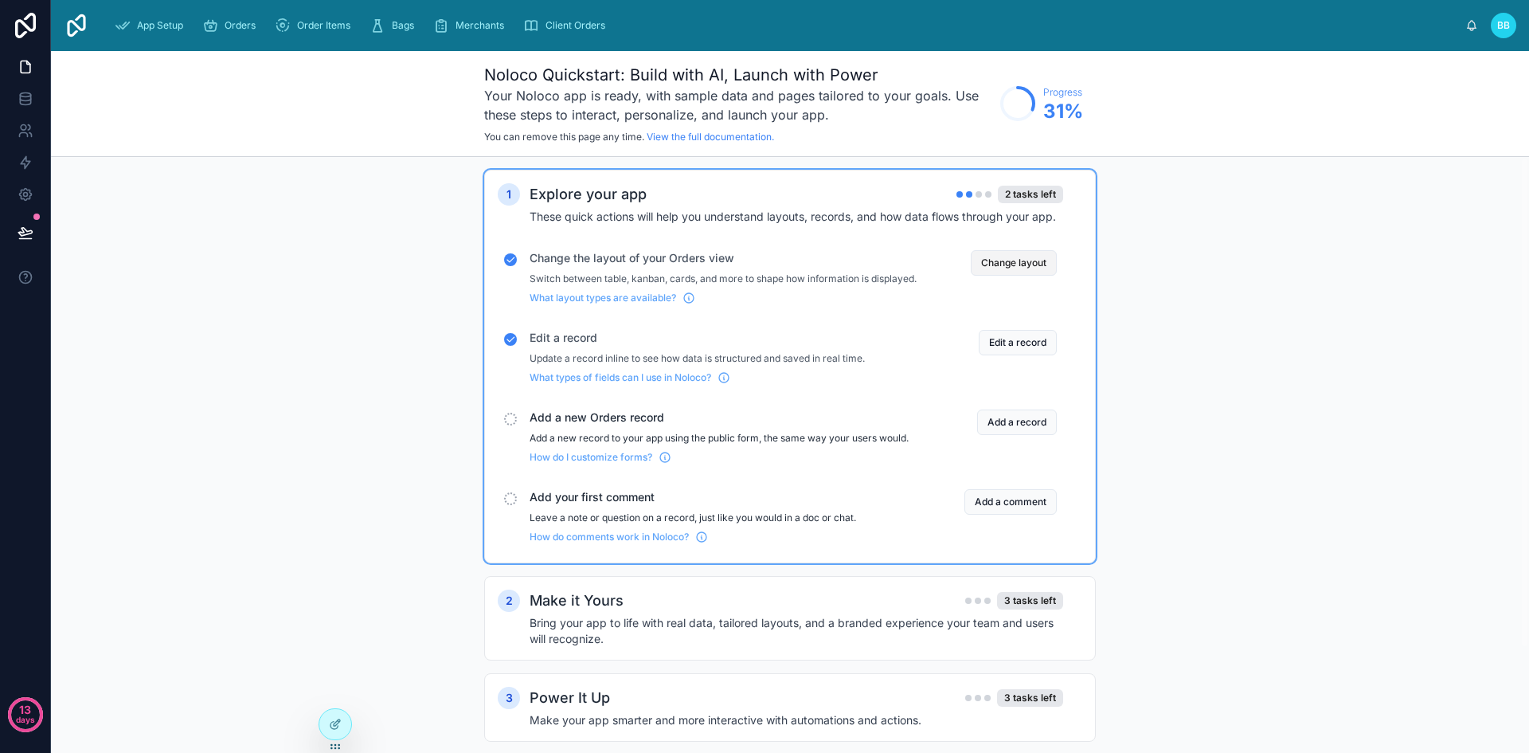
click at [979, 252] on button "Change layout" at bounding box center [1014, 262] width 86 height 25
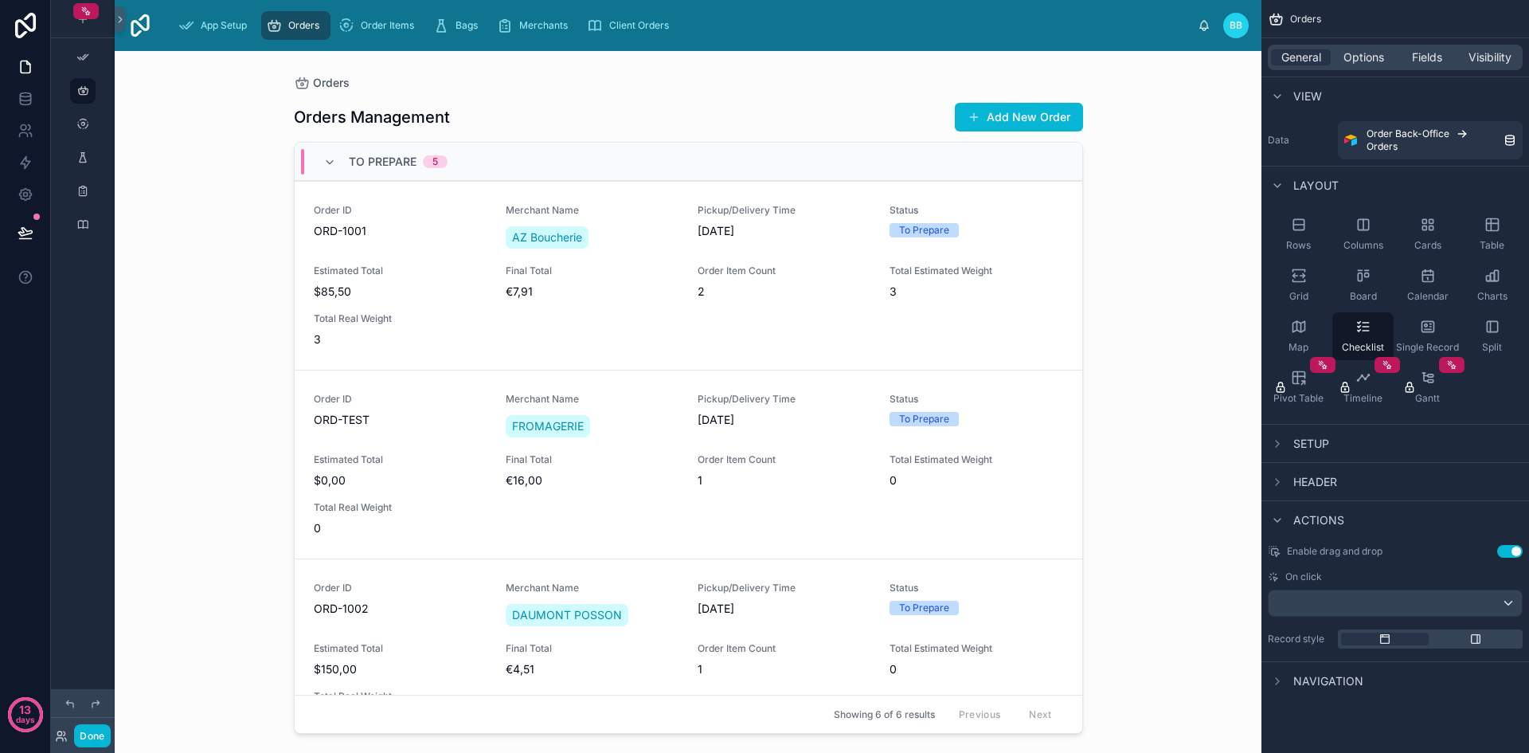
click at [1301, 439] on span "Setup" at bounding box center [1311, 444] width 36 height 16
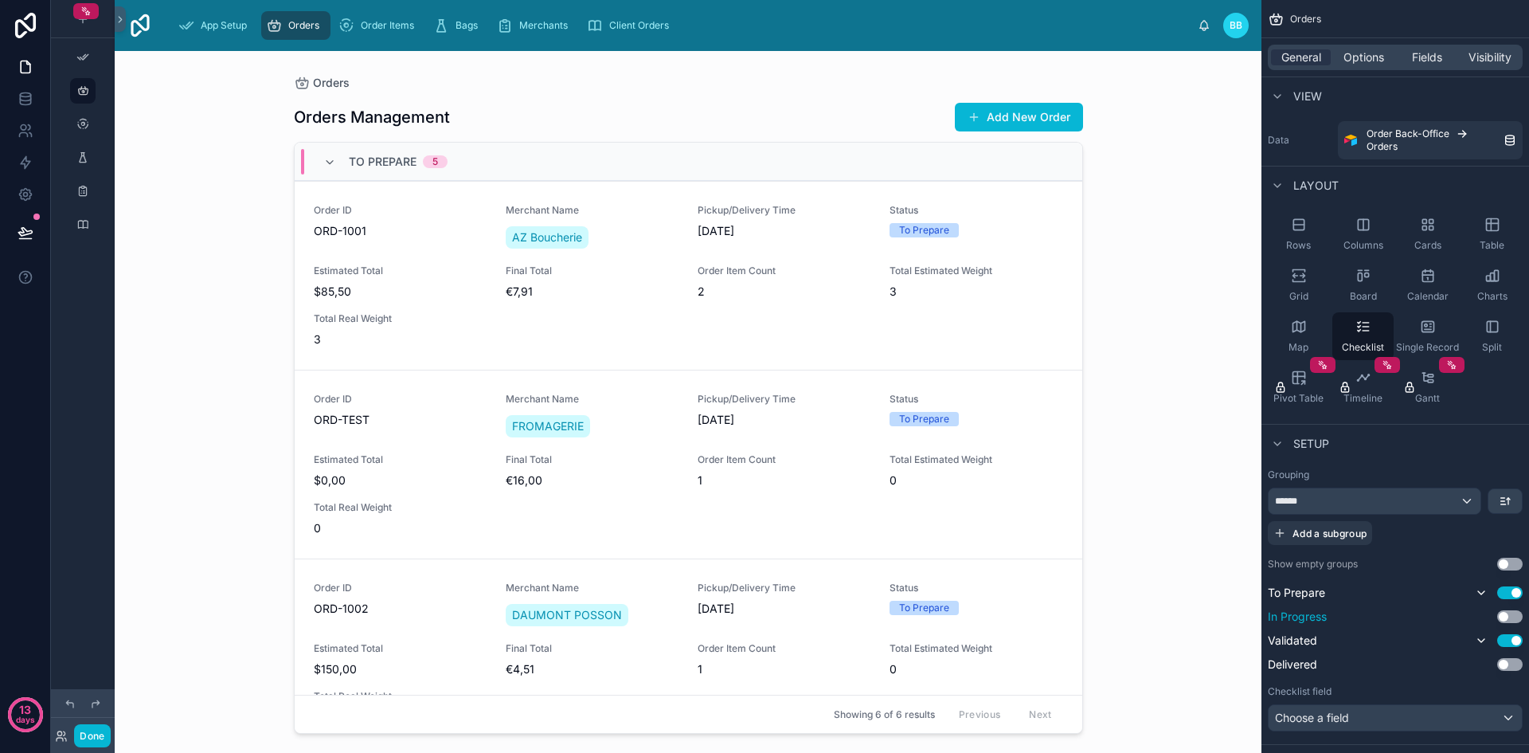
click at [1503, 619] on button "Use setting" at bounding box center [1509, 616] width 25 height 13
click at [1507, 561] on button "Use setting" at bounding box center [1509, 563] width 25 height 13
click at [1506, 668] on button "Use setting" at bounding box center [1509, 667] width 25 height 13
click at [1196, 437] on div "Orders Orders Management Add New Order To Prepare 5 Order ID ORD-1001 Merchant …" at bounding box center [688, 402] width 1147 height 702
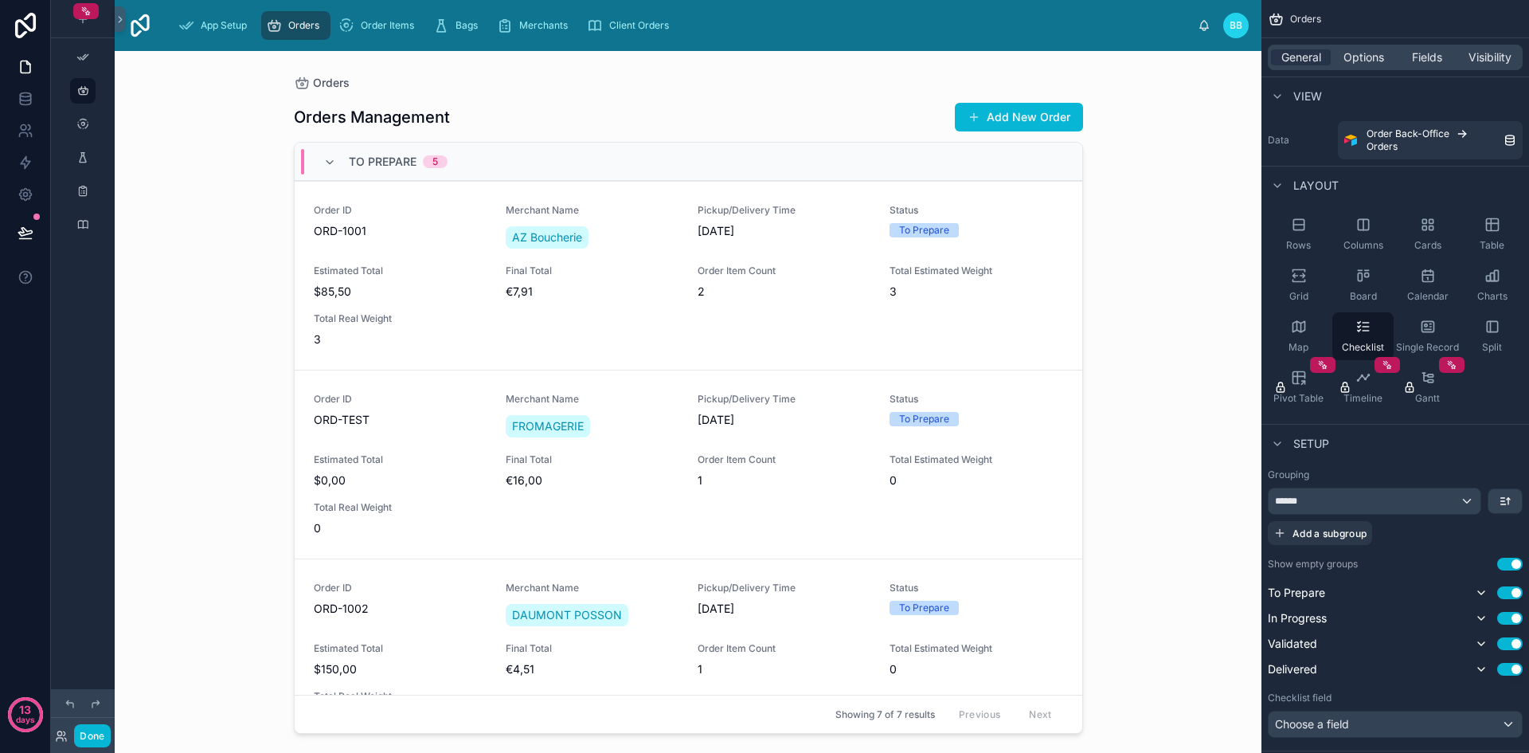
click at [1196, 437] on div "Orders Orders Management Add New Order To Prepare 5 Order ID ORD-1001 Merchant …" at bounding box center [688, 402] width 1147 height 702
click at [211, 30] on span "App Setup" at bounding box center [224, 25] width 46 height 13
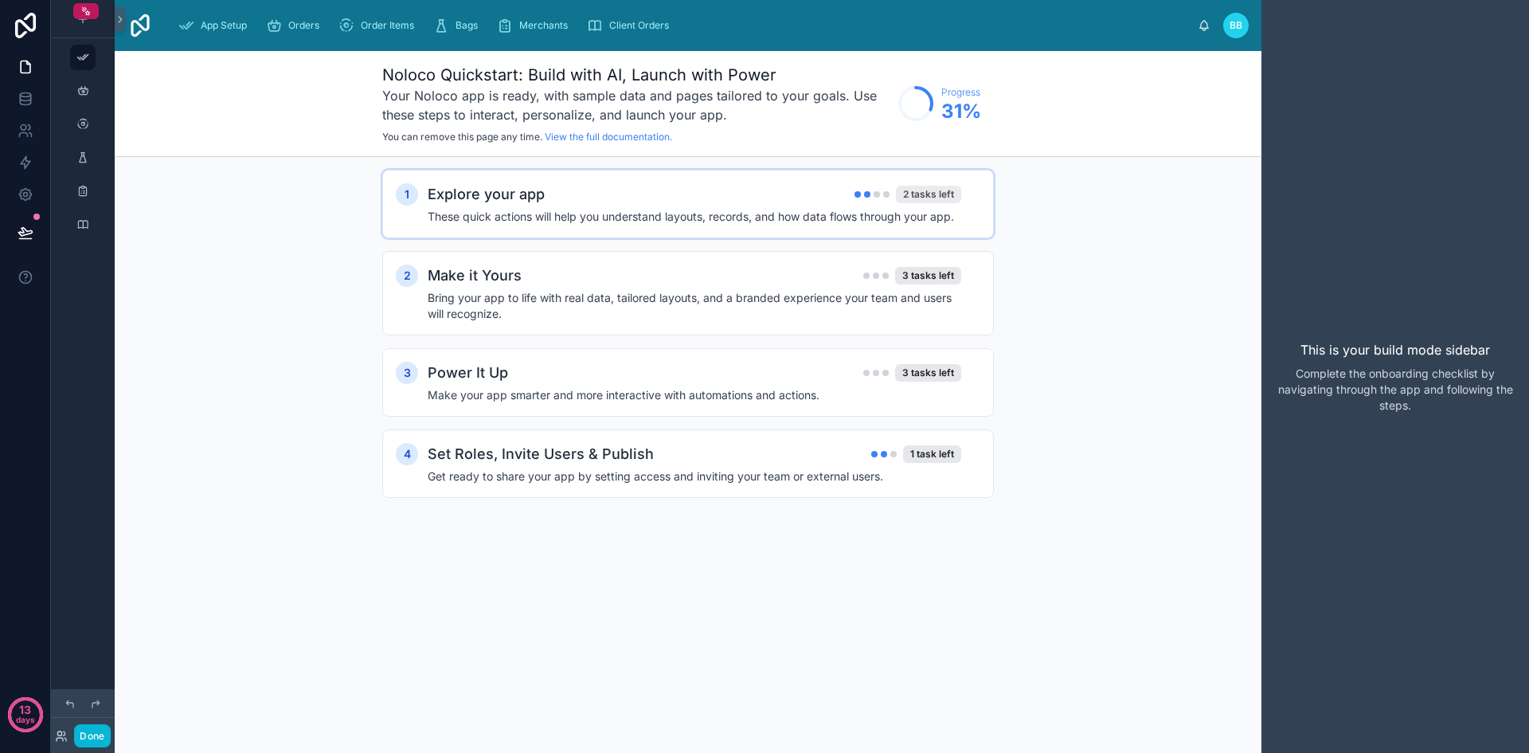
click at [940, 192] on div "2 tasks left" at bounding box center [928, 195] width 65 height 18
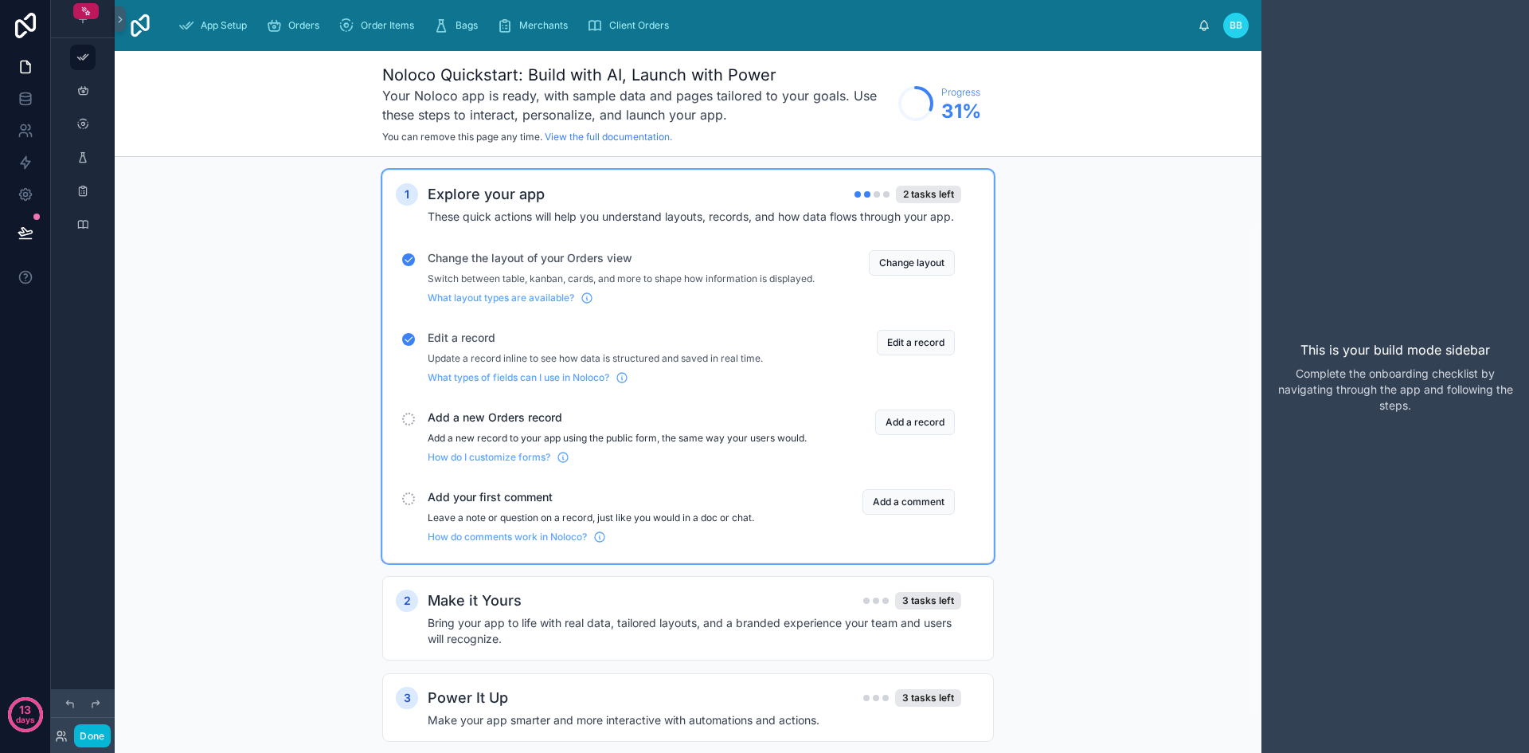
scroll to position [127, 0]
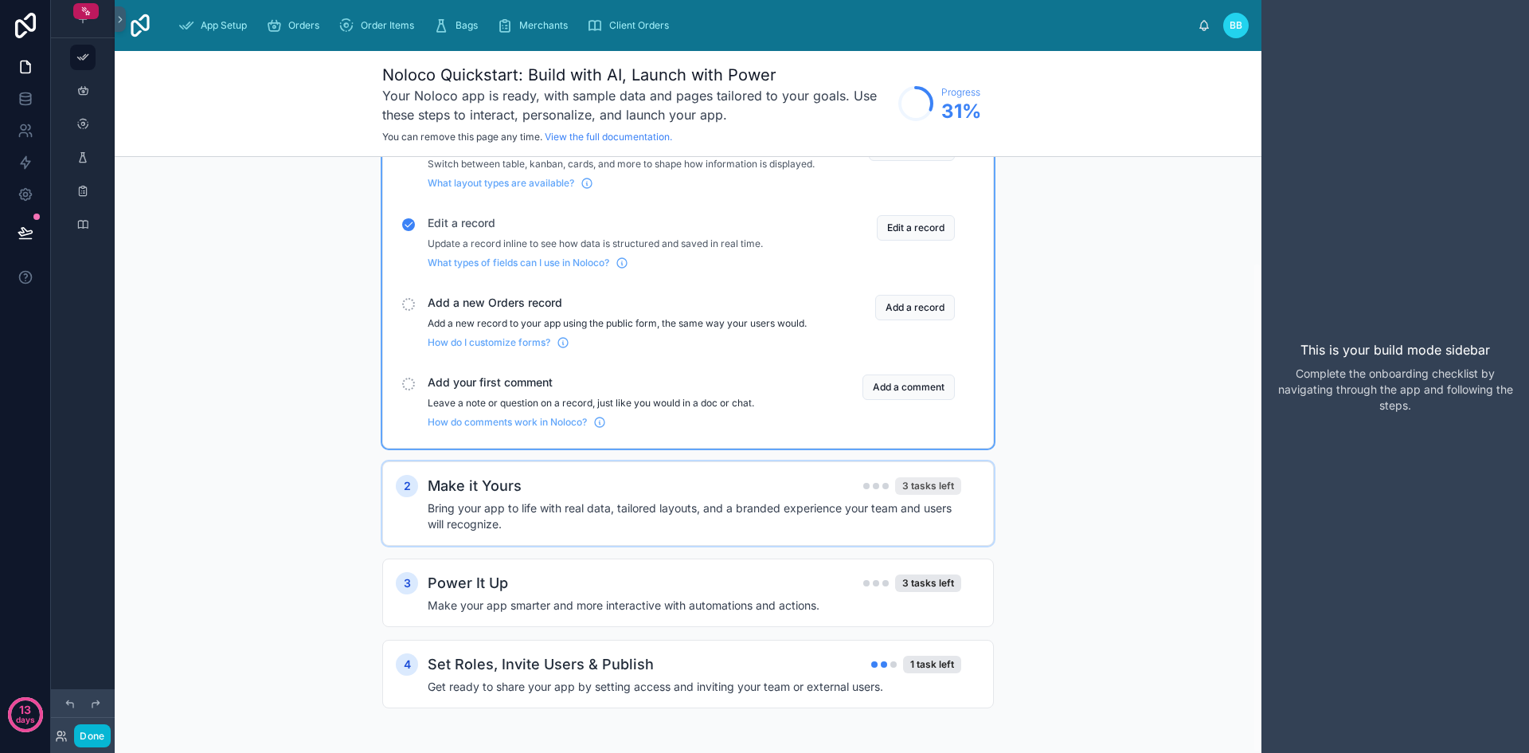
click at [915, 483] on div "3 tasks left" at bounding box center [928, 486] width 66 height 18
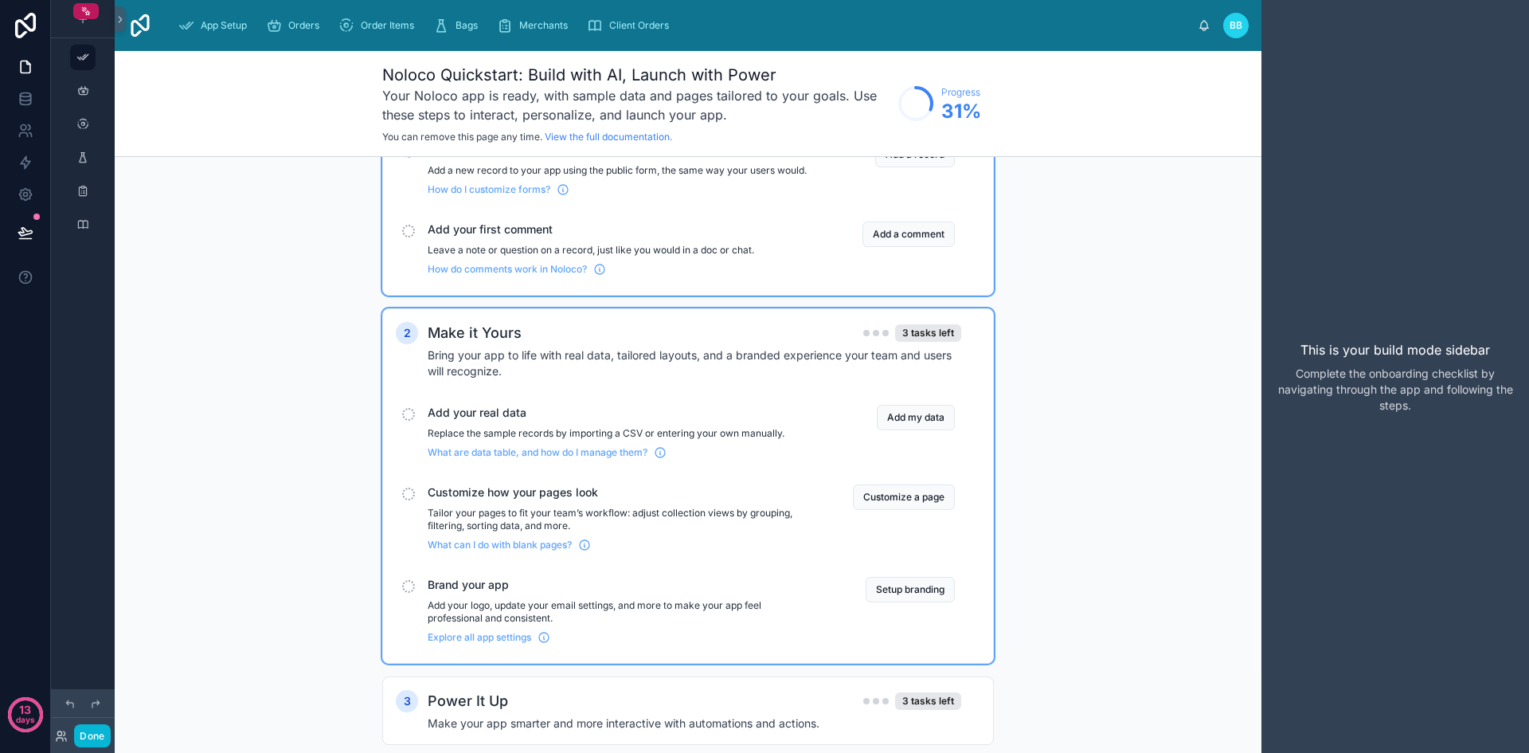
scroll to position [268, 0]
click at [887, 510] on button "Customize a page" at bounding box center [904, 496] width 102 height 25
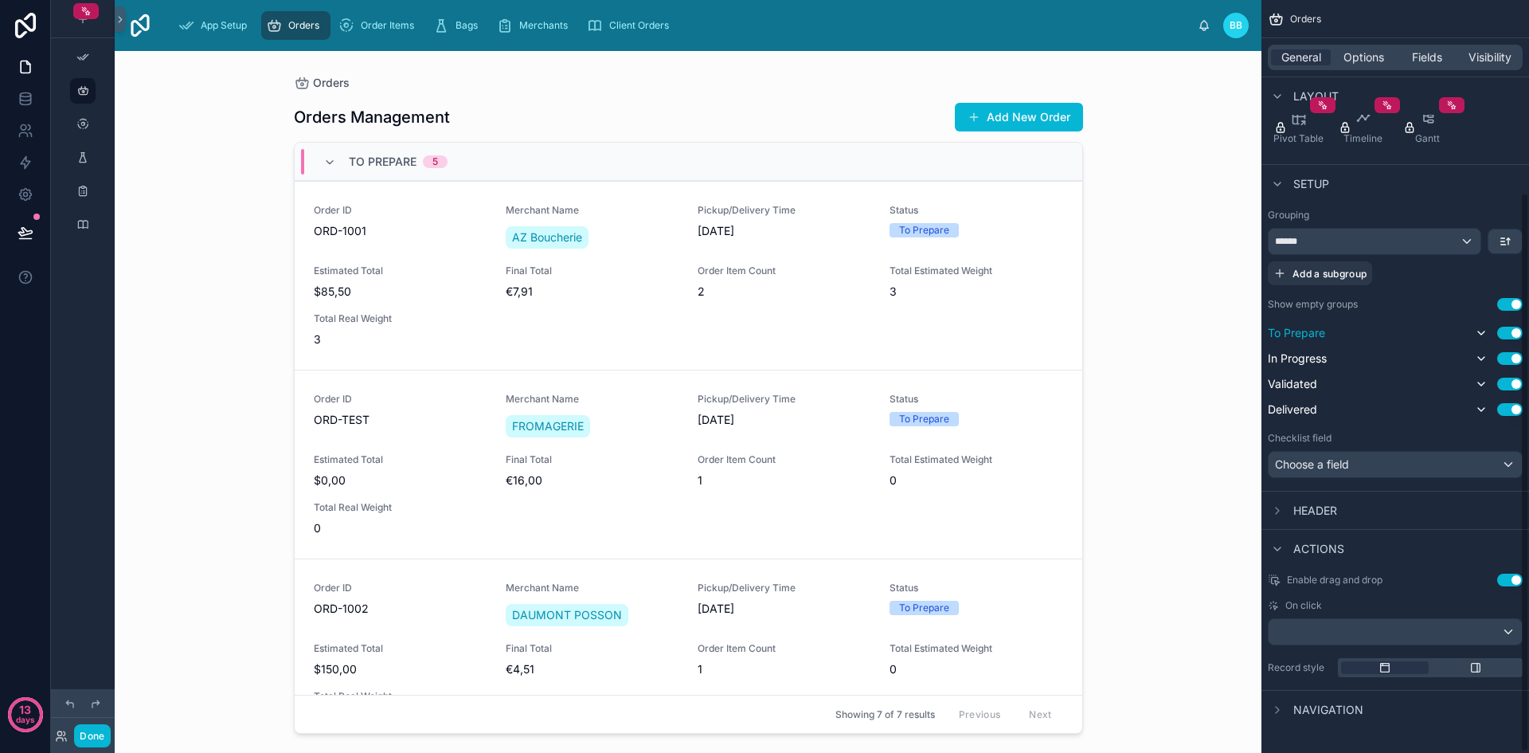
scroll to position [260, 0]
click at [88, 61] on icon "scrollable content" at bounding box center [82, 57] width 13 height 13
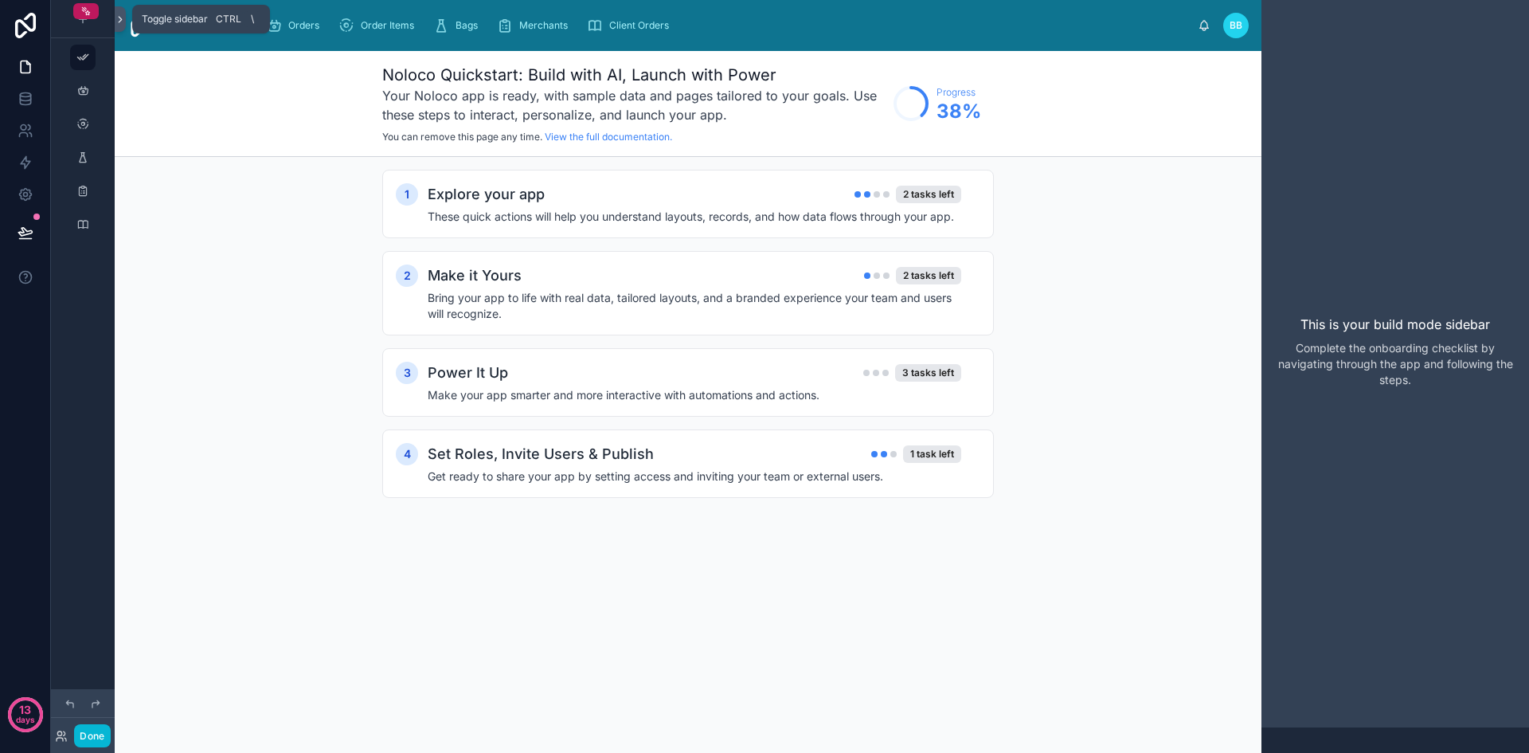
click at [123, 24] on icon at bounding box center [120, 20] width 11 height 12
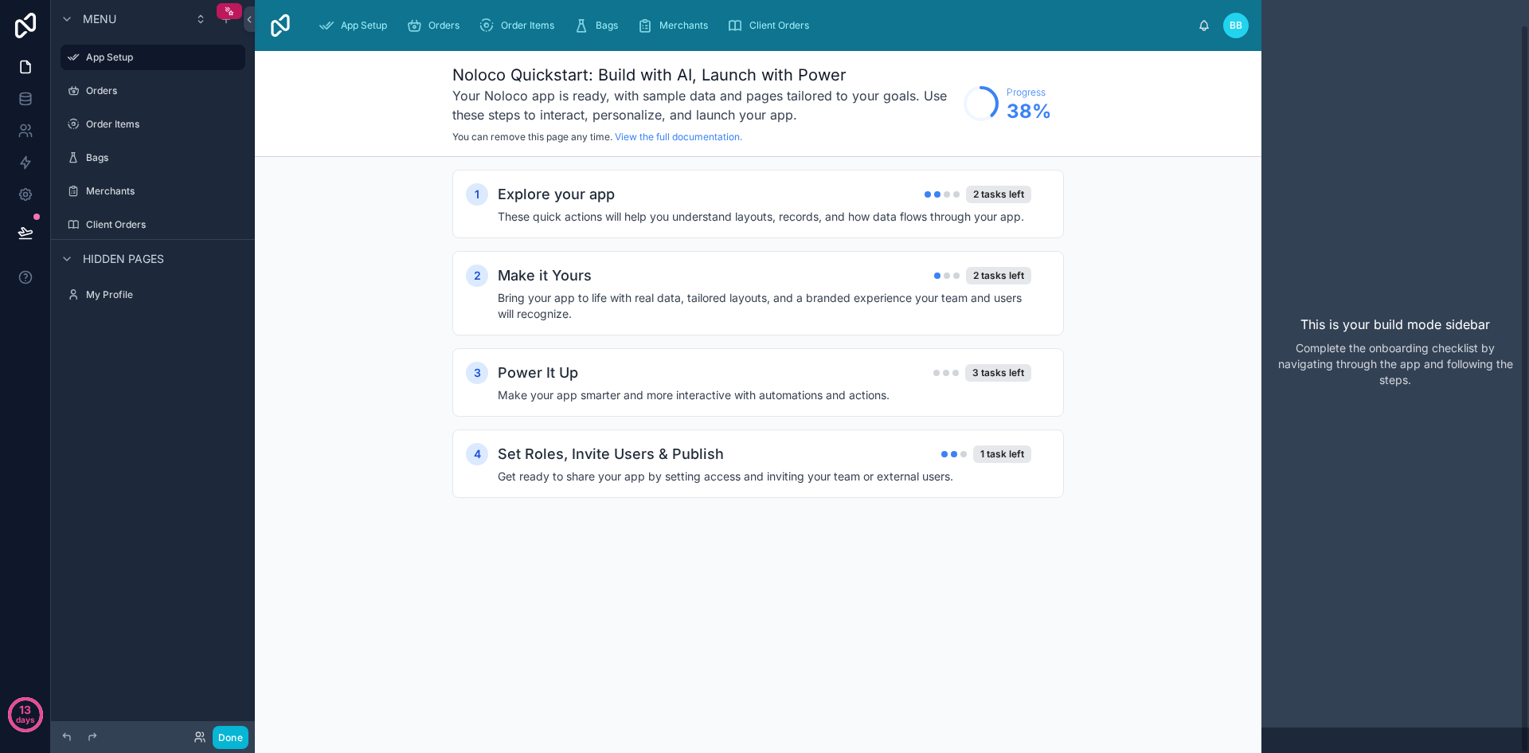
click at [1415, 223] on div "This is your build mode sidebar Complete the onboarding checklist by navigating…" at bounding box center [1395, 351] width 268 height 753
click at [100, 88] on label "Orders" at bounding box center [149, 90] width 127 height 13
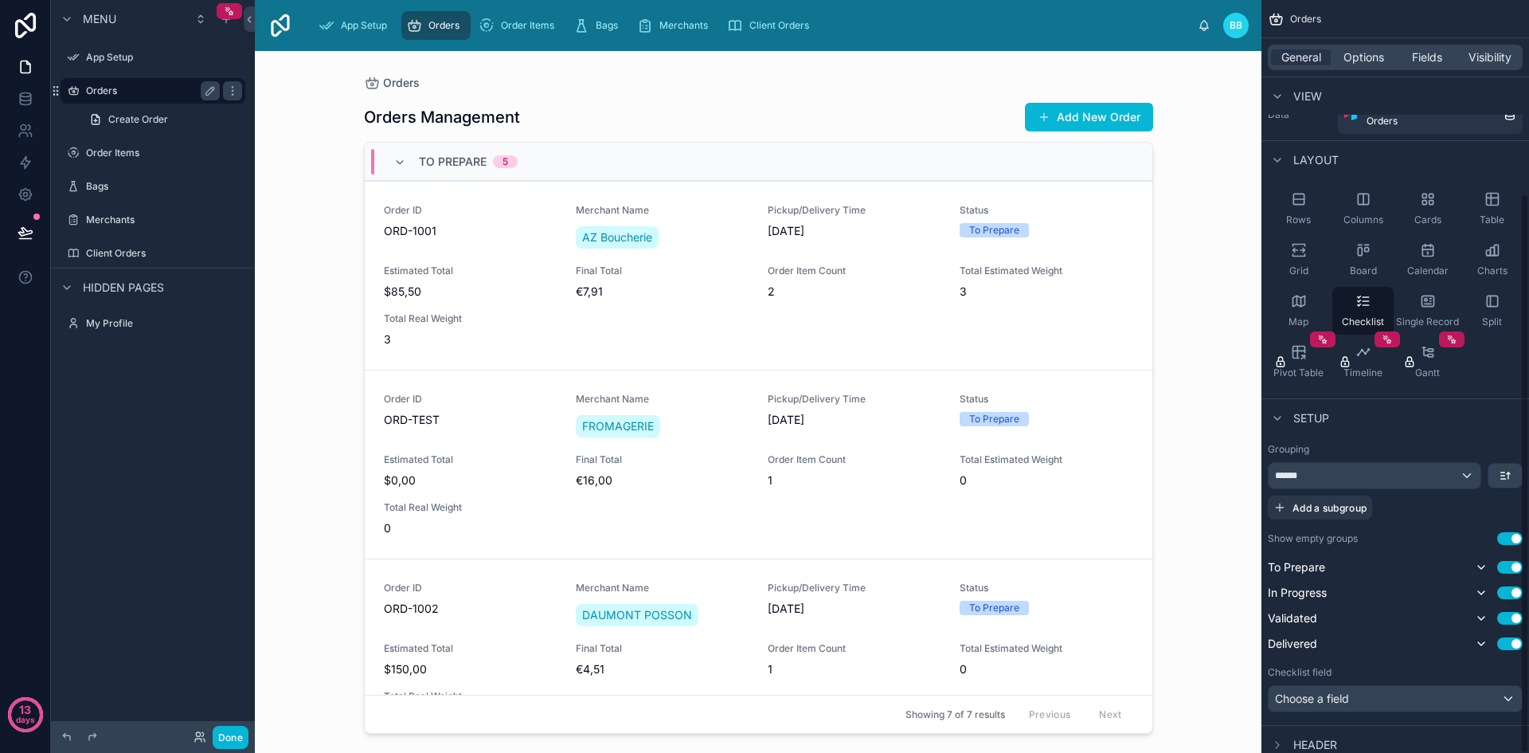
scroll to position [260, 0]
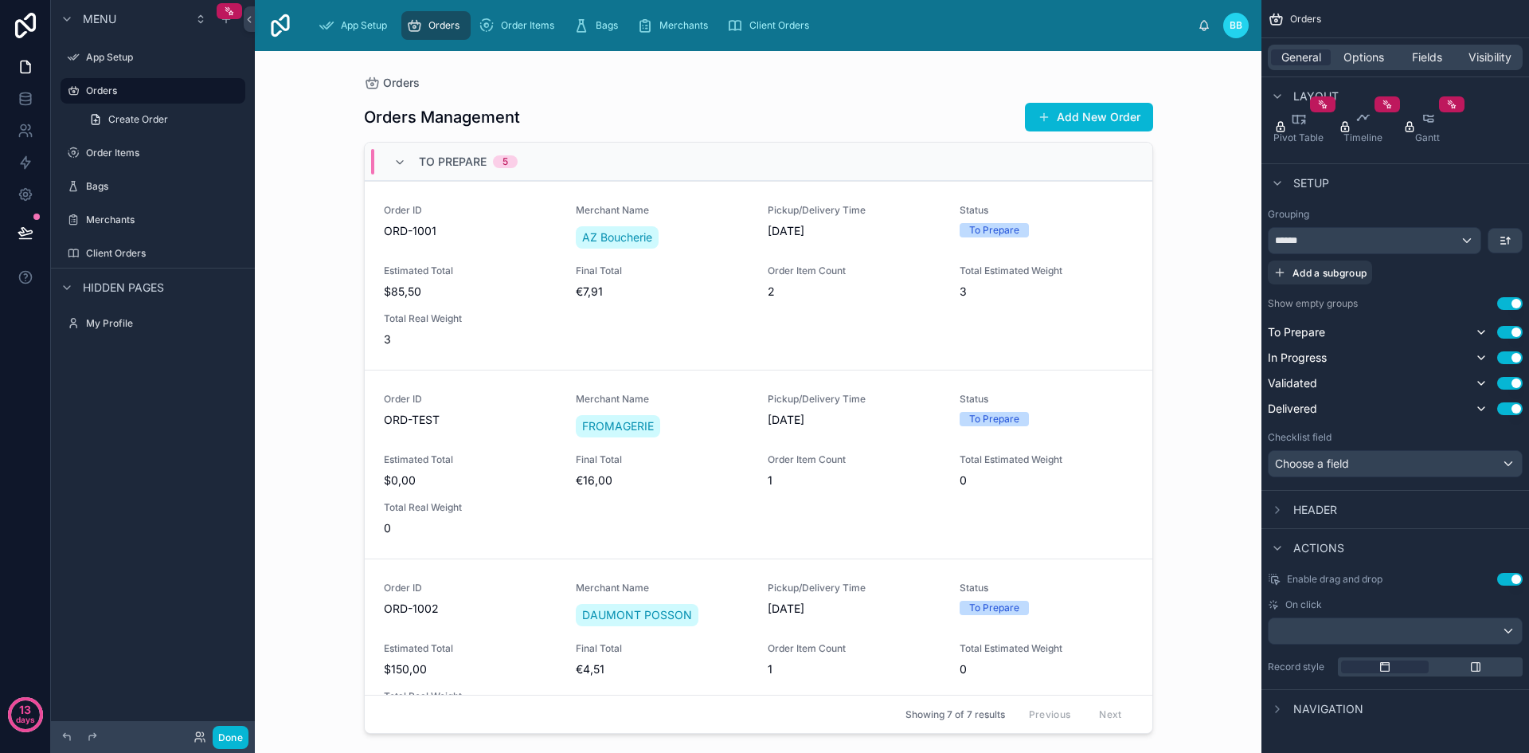
click at [491, 323] on div at bounding box center [758, 392] width 815 height 682
click at [491, 323] on span "Total Real Weight" at bounding box center [470, 318] width 173 height 13
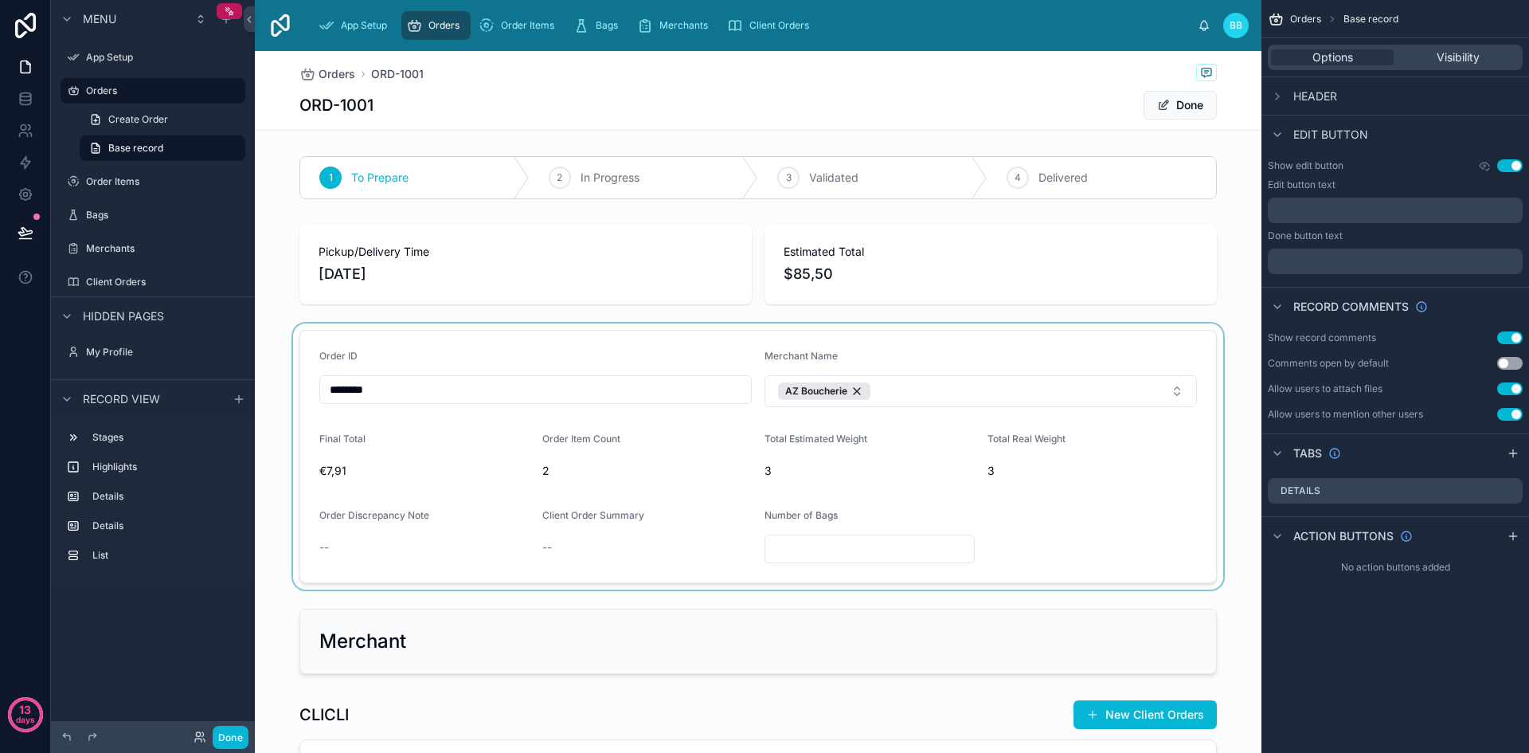
click at [805, 560] on div at bounding box center [758, 456] width 1007 height 266
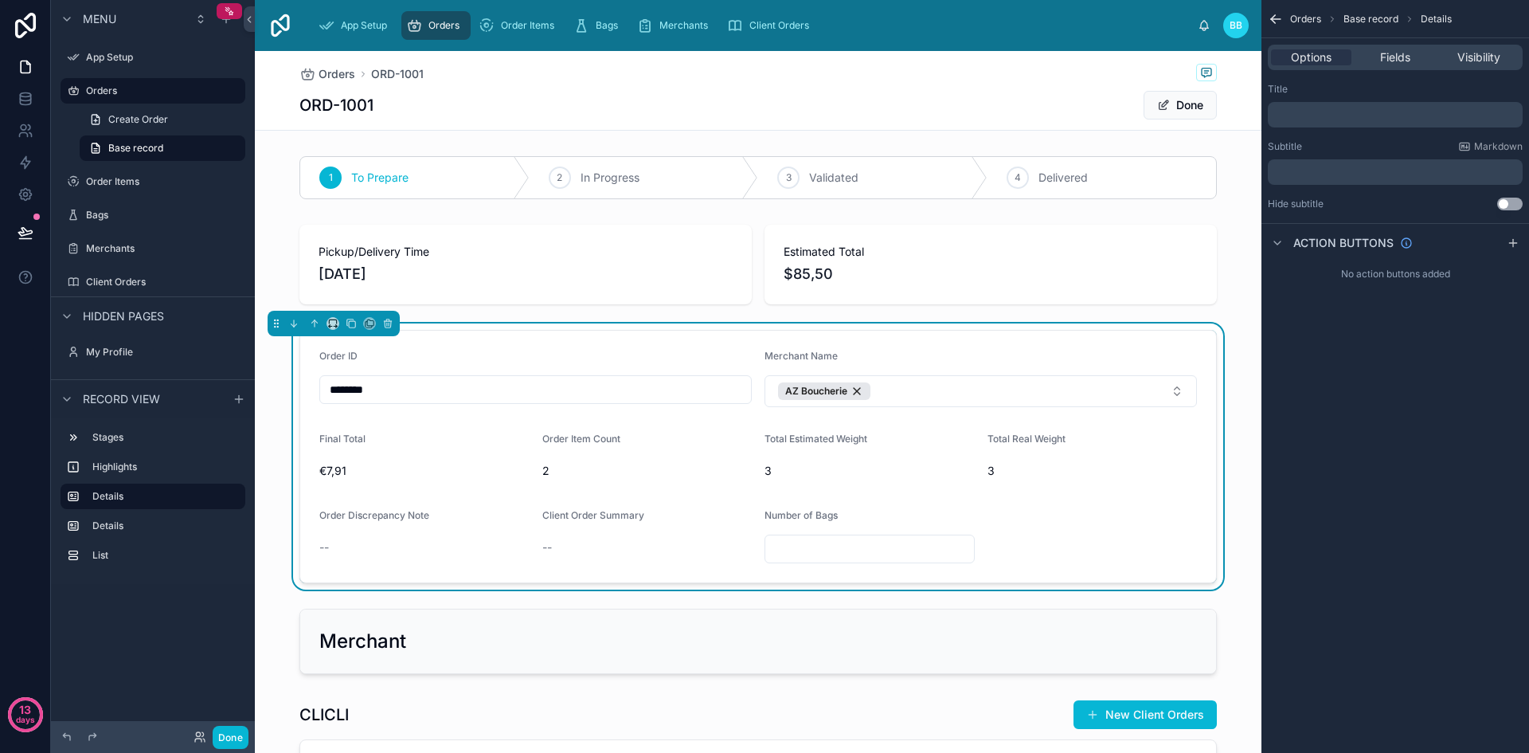
click at [796, 554] on input "text" at bounding box center [869, 549] width 209 height 22
type input "*"
click at [714, 579] on form "Order ID ******** Merchant Name AZ Boucherie Final Total €7,91 Order Item Count…" at bounding box center [758, 456] width 916 height 252
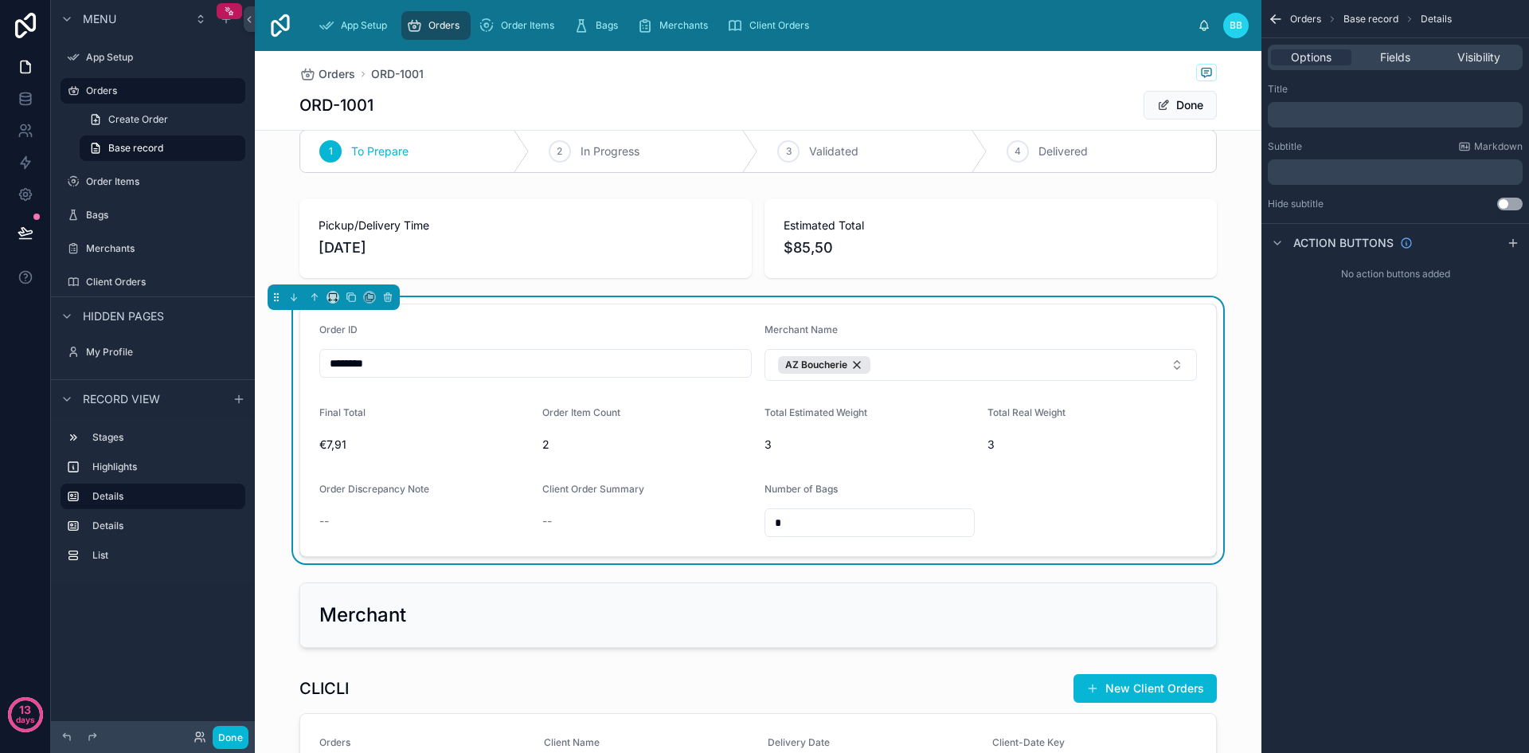
click at [1047, 537] on form "Order ID ******** Merchant Name AZ Boucherie Final Total €7,91 Order Item Count…" at bounding box center [758, 430] width 916 height 252
click at [1172, 107] on button "Done" at bounding box center [1180, 105] width 73 height 29
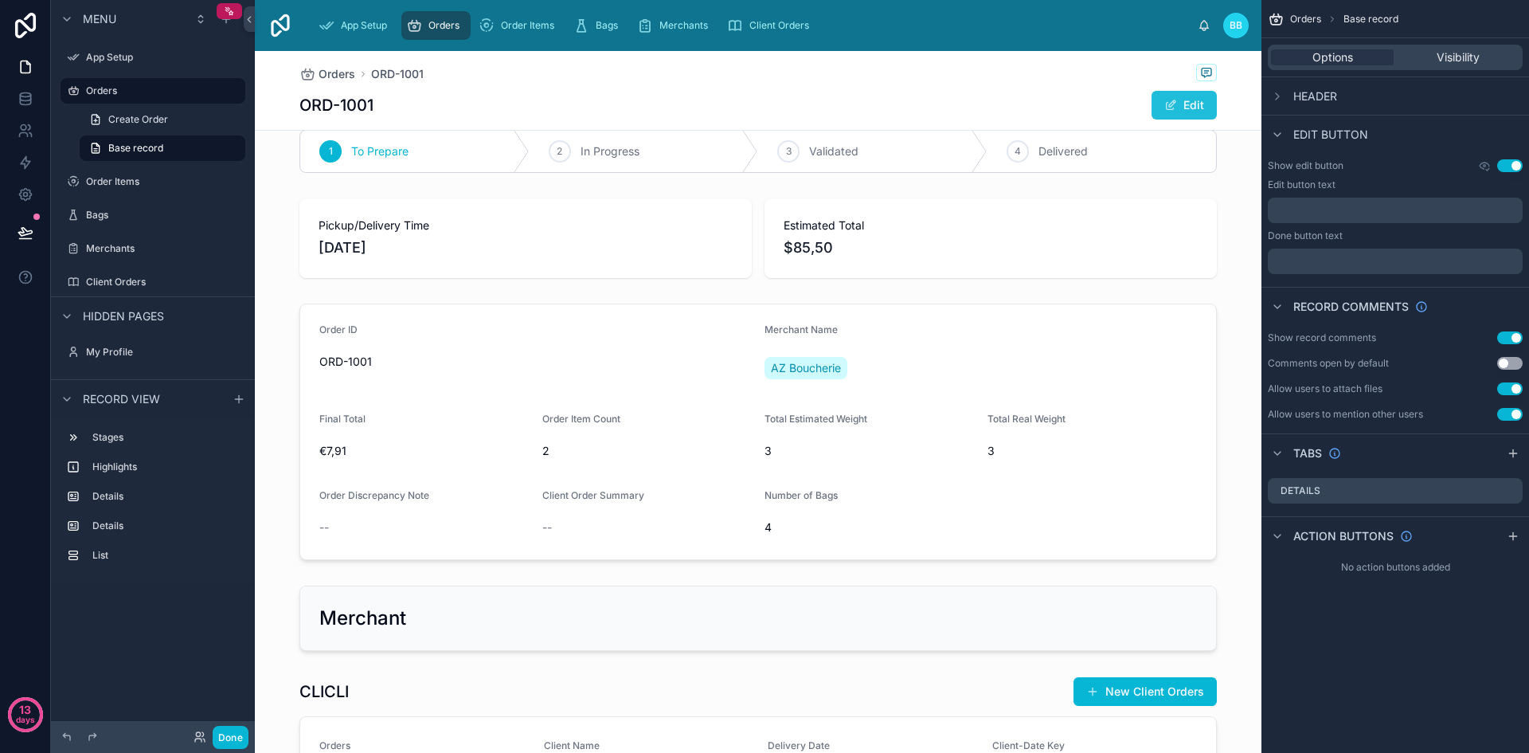
click at [1179, 106] on button "Edit" at bounding box center [1184, 105] width 65 height 29
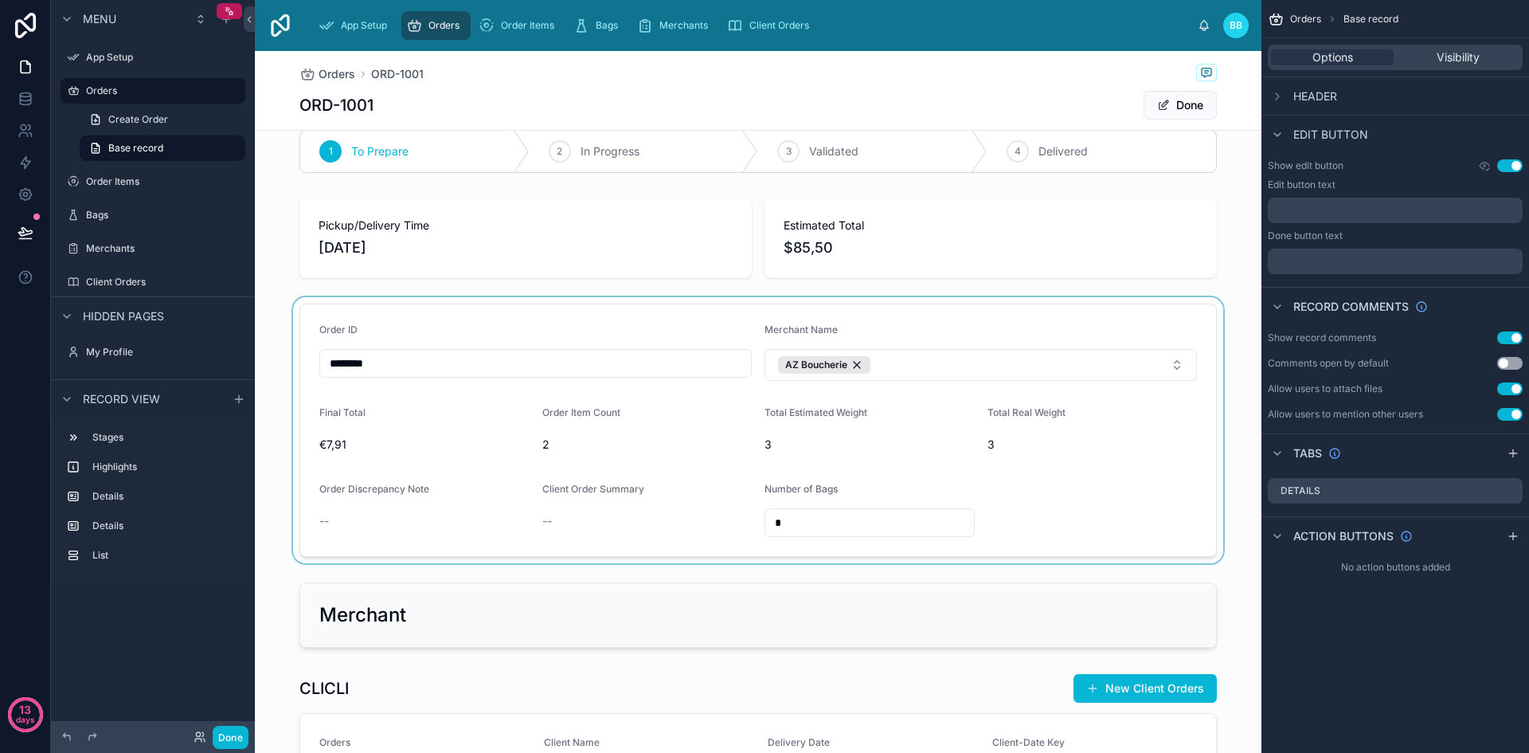
click at [797, 524] on div at bounding box center [758, 430] width 1007 height 266
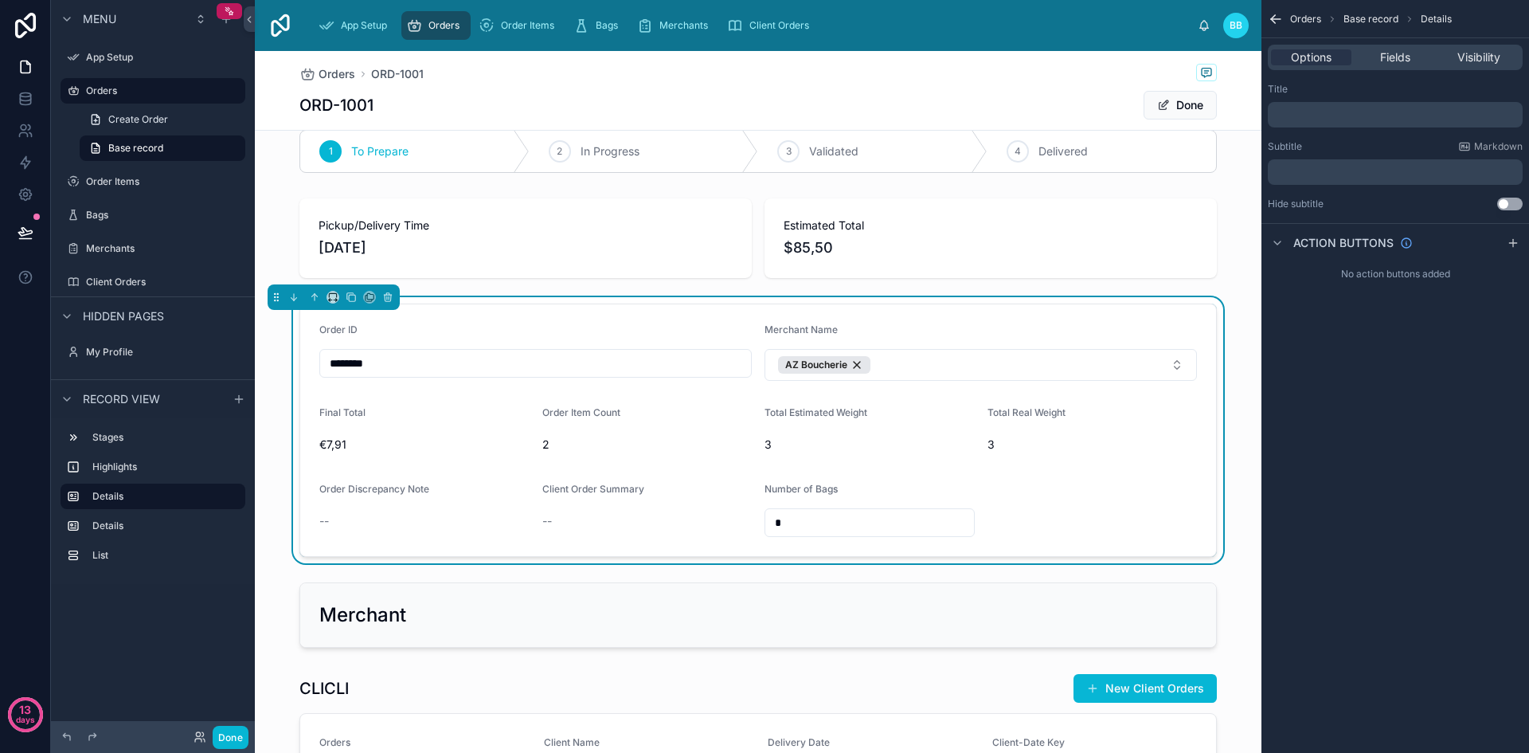
click at [797, 524] on input "*" at bounding box center [869, 522] width 209 height 22
type input "*"
click at [1163, 99] on button "Done" at bounding box center [1180, 105] width 73 height 29
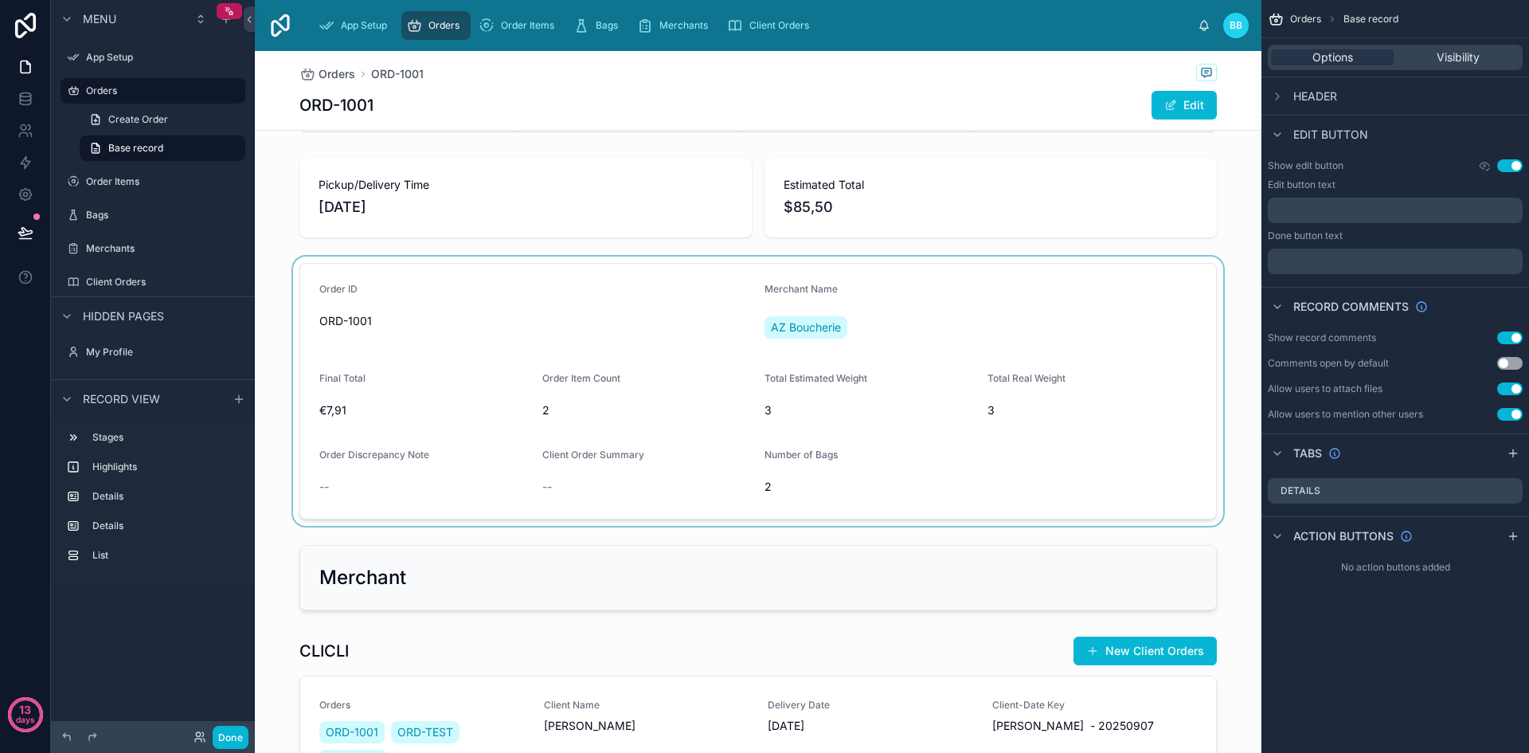
scroll to position [68, 0]
click at [1280, 134] on icon "scrollable content" at bounding box center [1277, 134] width 6 height 3
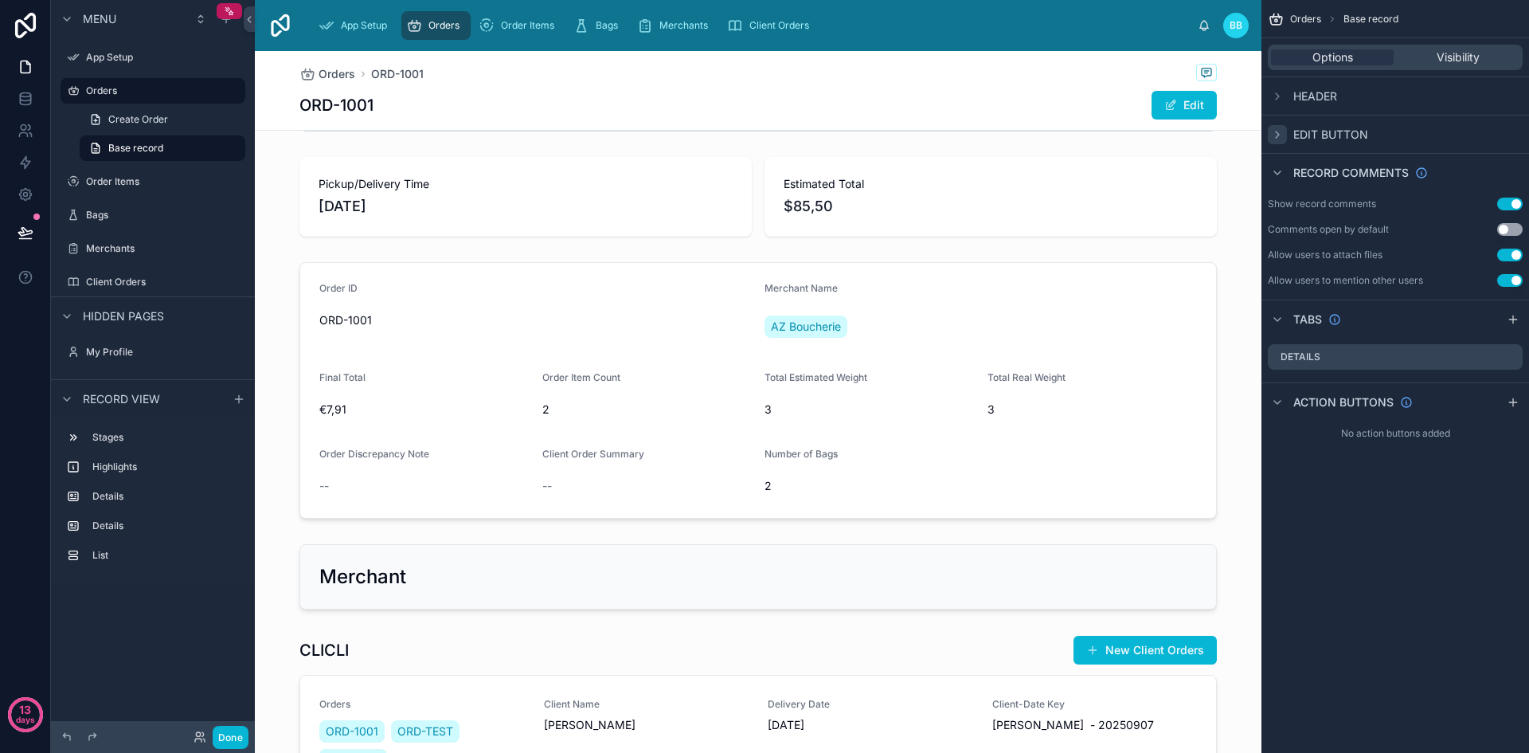
click at [1280, 134] on icon "scrollable content" at bounding box center [1277, 134] width 13 height 13
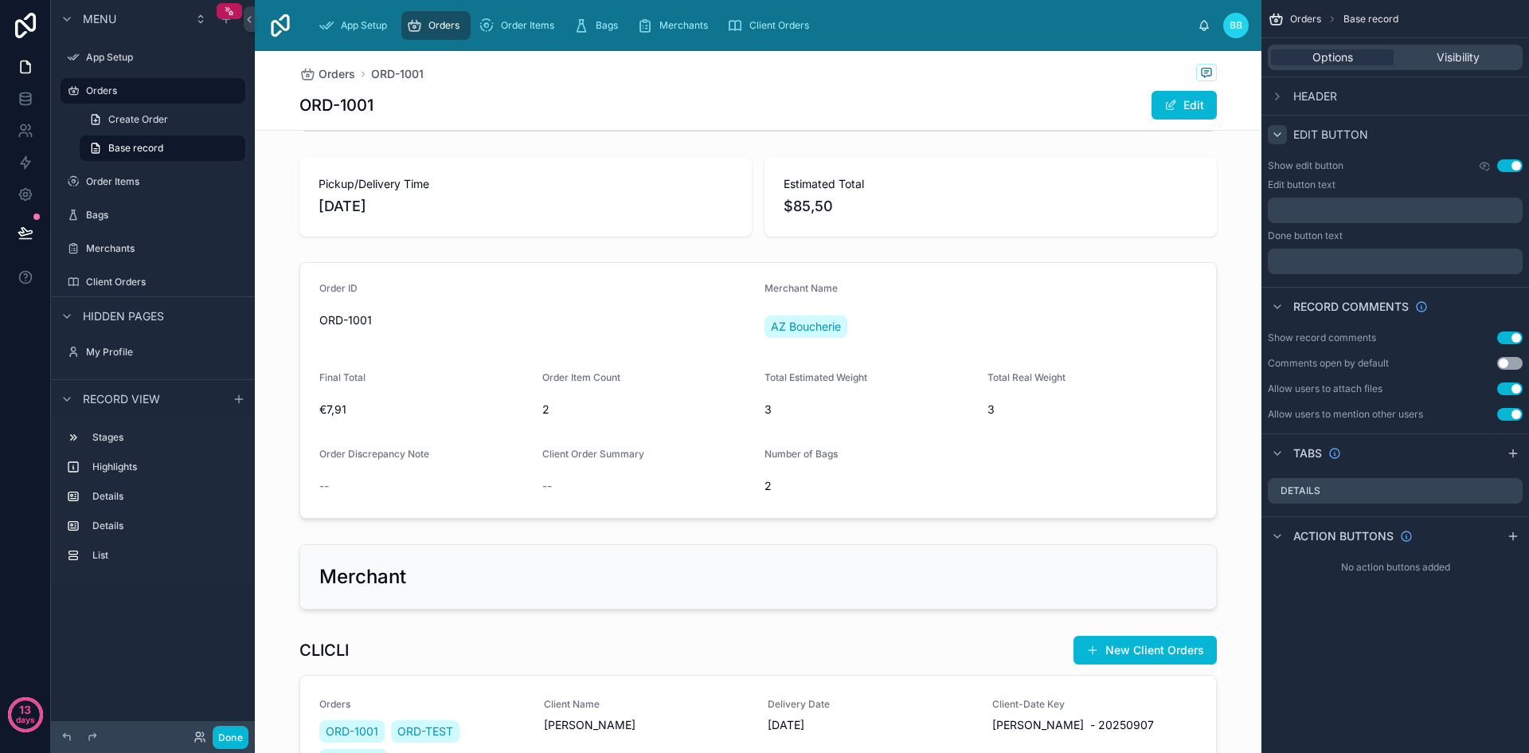
click at [1309, 221] on div "﻿" at bounding box center [1395, 209] width 255 height 25
click at [1302, 216] on p "﻿" at bounding box center [1396, 210] width 245 height 13
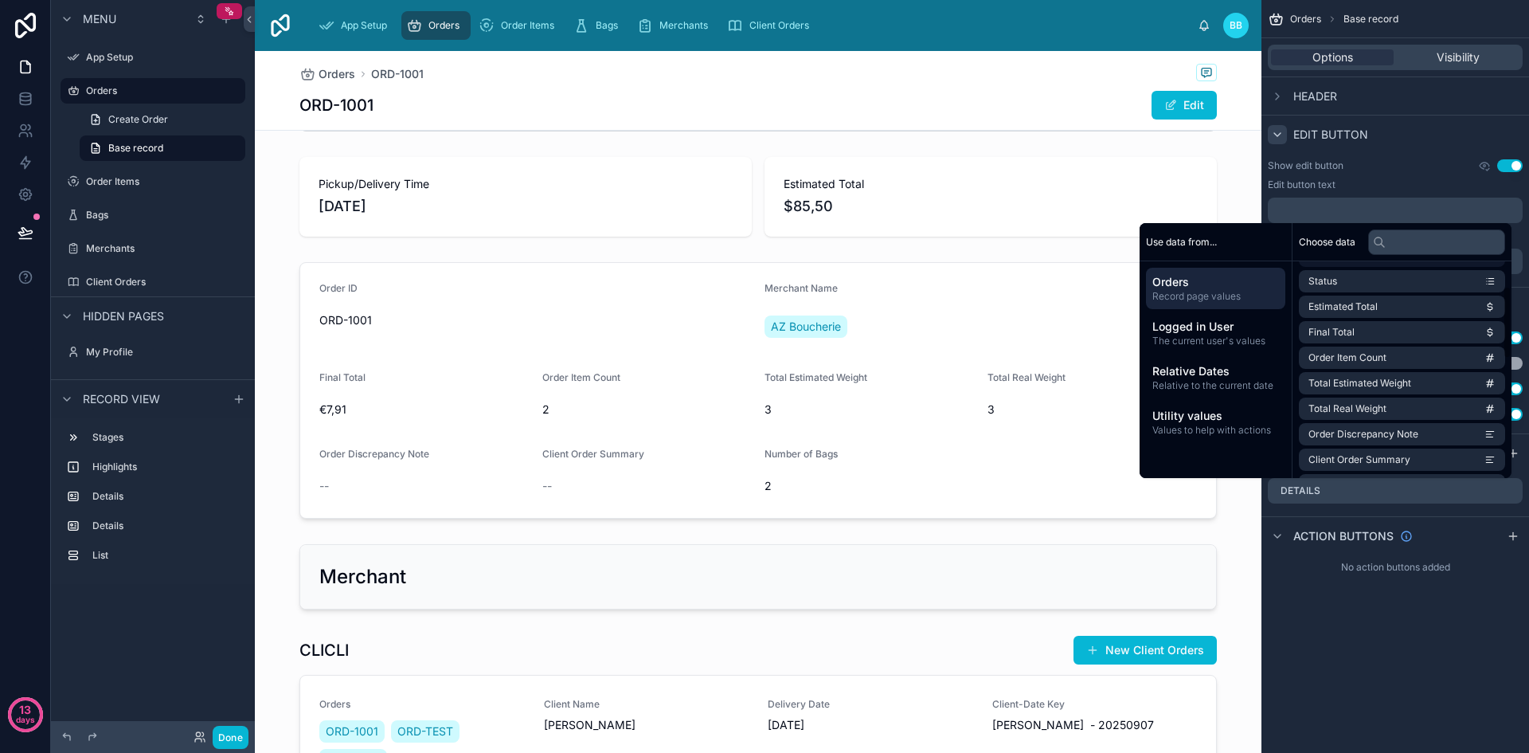
scroll to position [0, 0]
click at [1382, 240] on input "text" at bounding box center [1436, 241] width 137 height 25
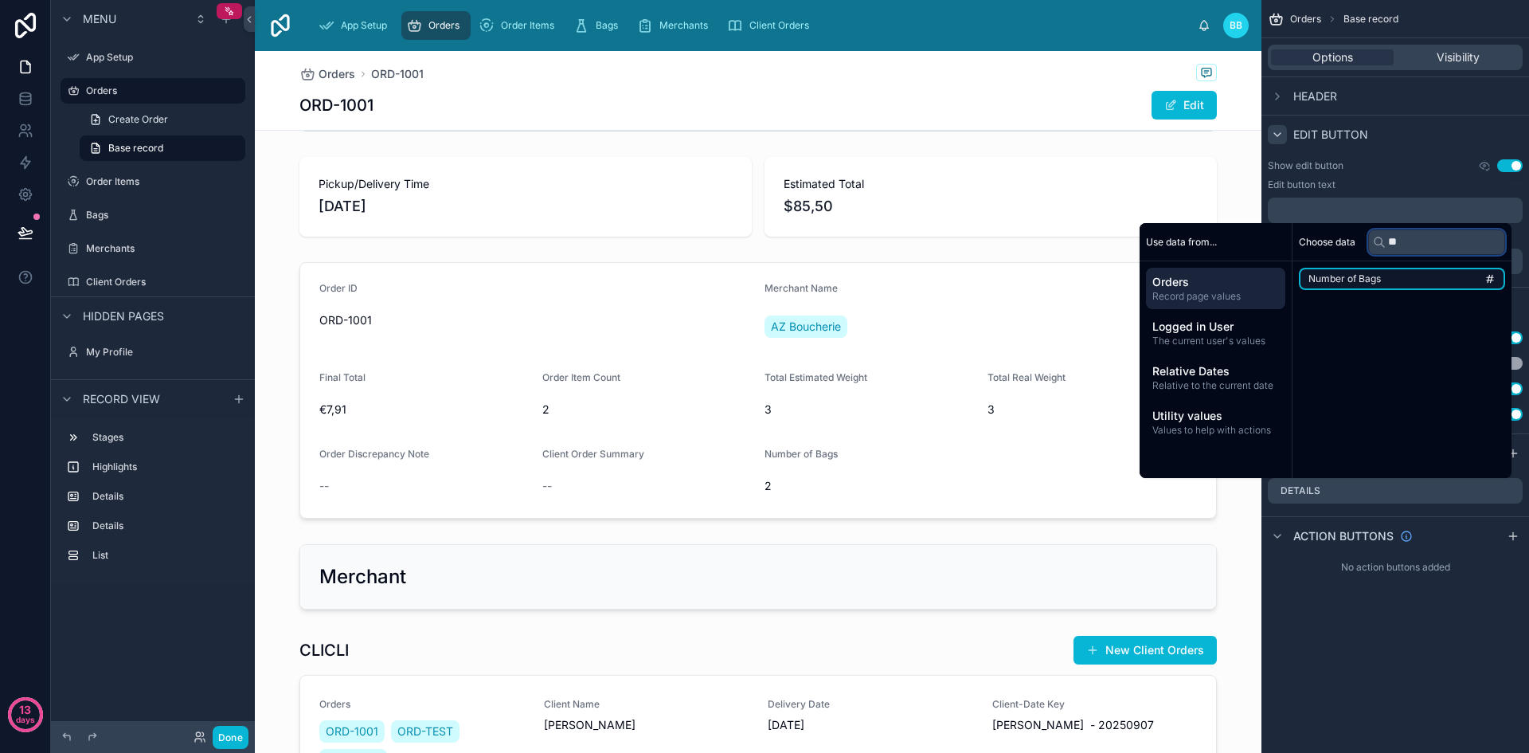
type input "**"
click at [1385, 271] on li "Number of Bags" at bounding box center [1402, 279] width 206 height 22
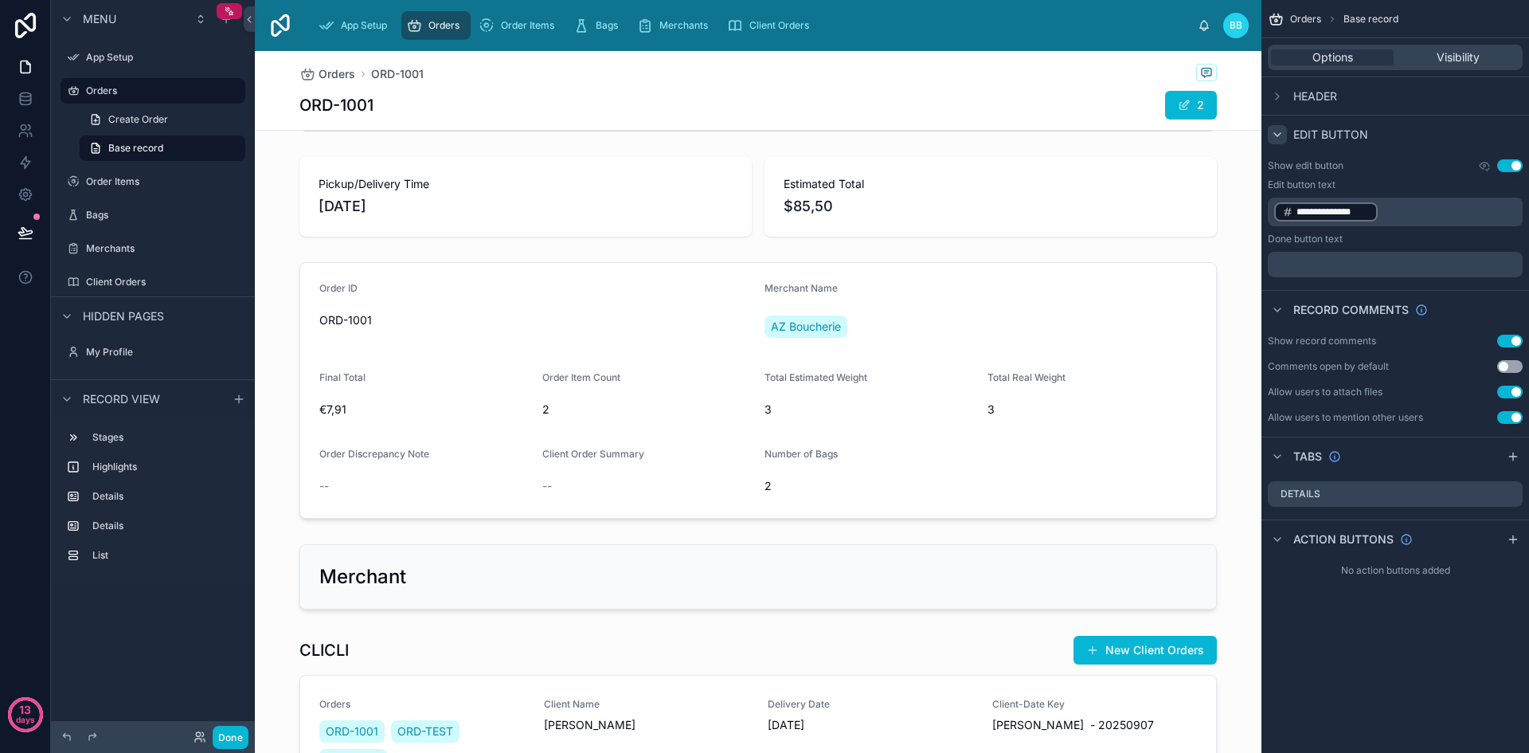
click at [1406, 201] on p "**********" at bounding box center [1396, 212] width 245 height 22
click at [1398, 193] on div "**********" at bounding box center [1395, 227] width 255 height 99
click at [1366, 264] on p "﻿" at bounding box center [1396, 264] width 245 height 13
click at [1375, 236] on div "Done button text" at bounding box center [1395, 239] width 255 height 13
click at [1382, 221] on p "**********" at bounding box center [1396, 212] width 245 height 22
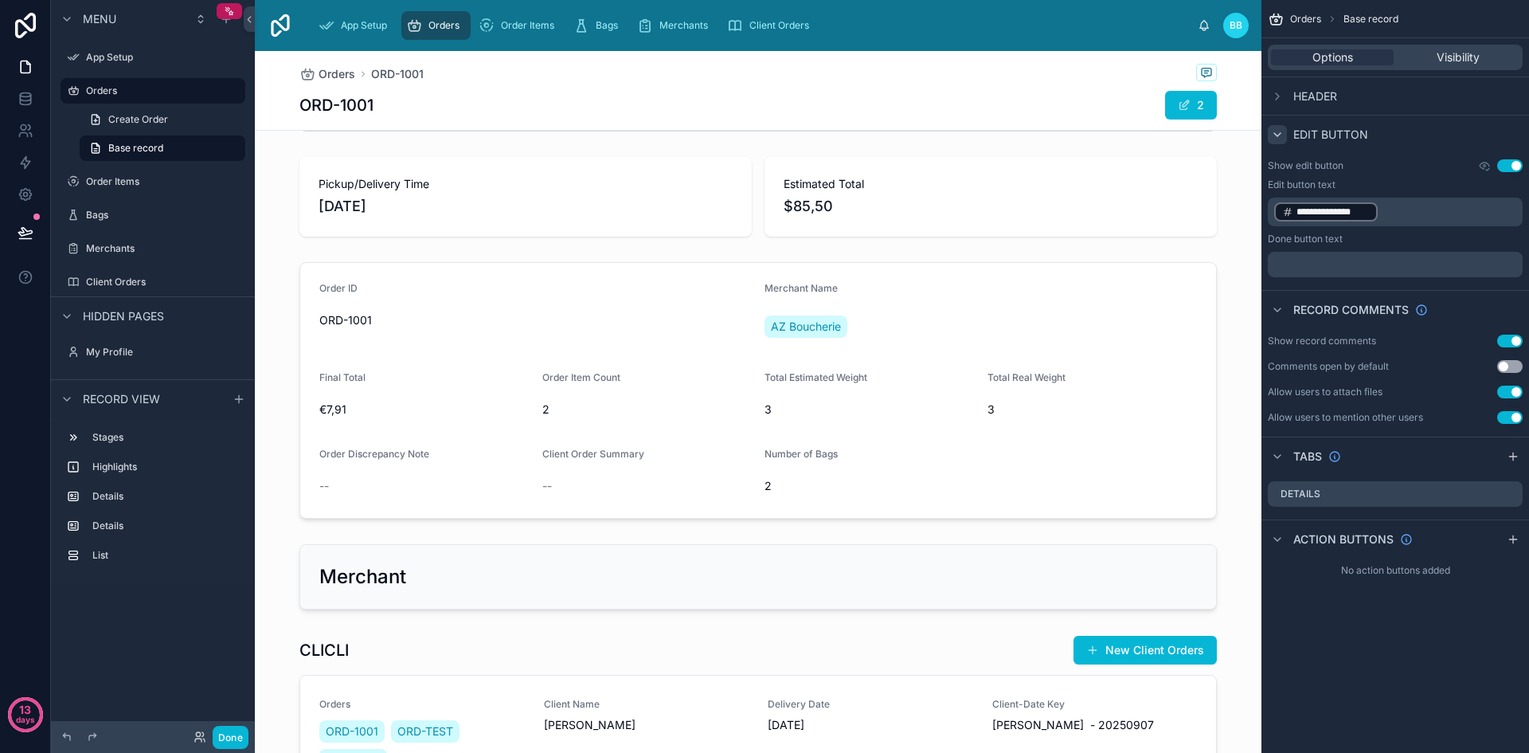
click at [1363, 213] on span "**********" at bounding box center [1332, 211] width 73 height 13
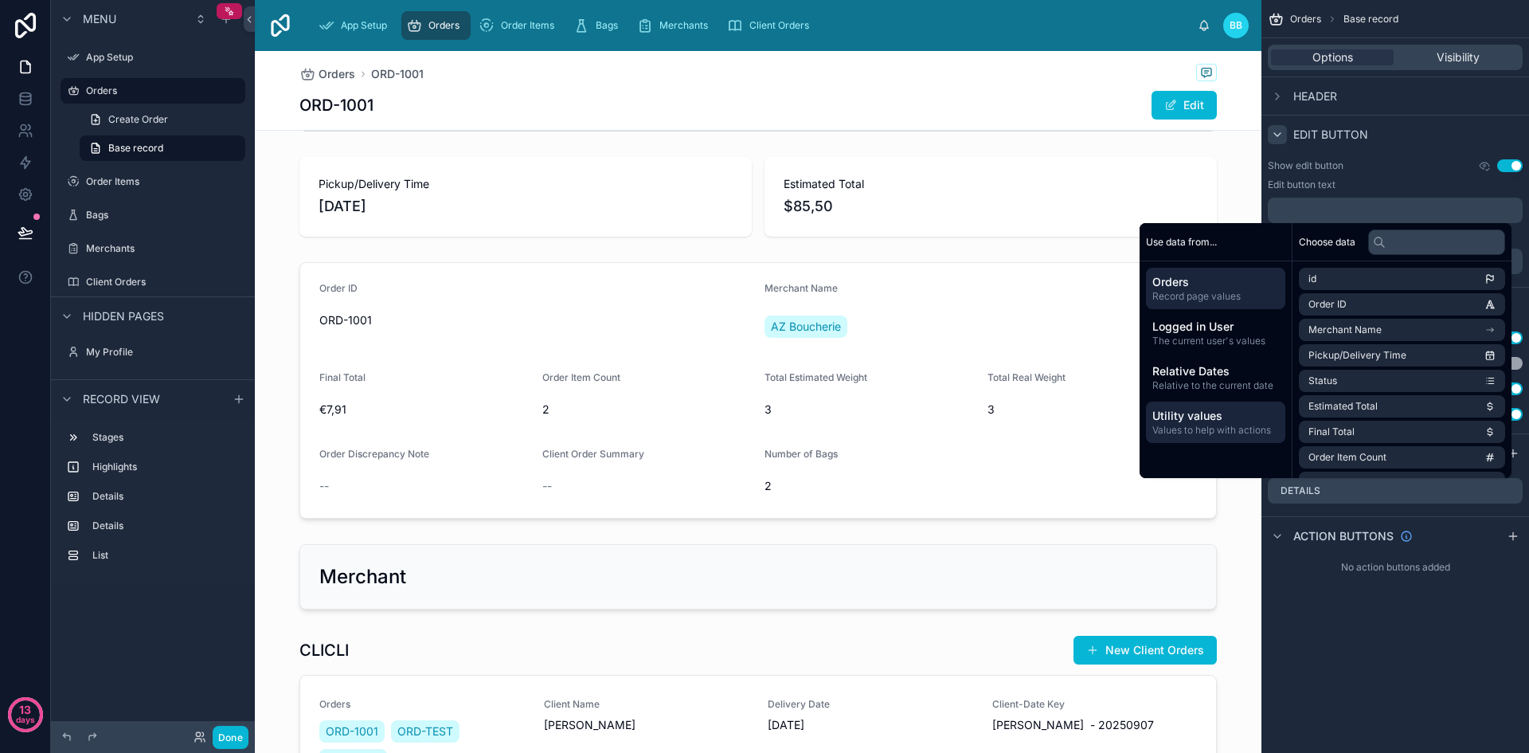
click at [1196, 436] on span "Values to help with actions" at bounding box center [1215, 430] width 127 height 13
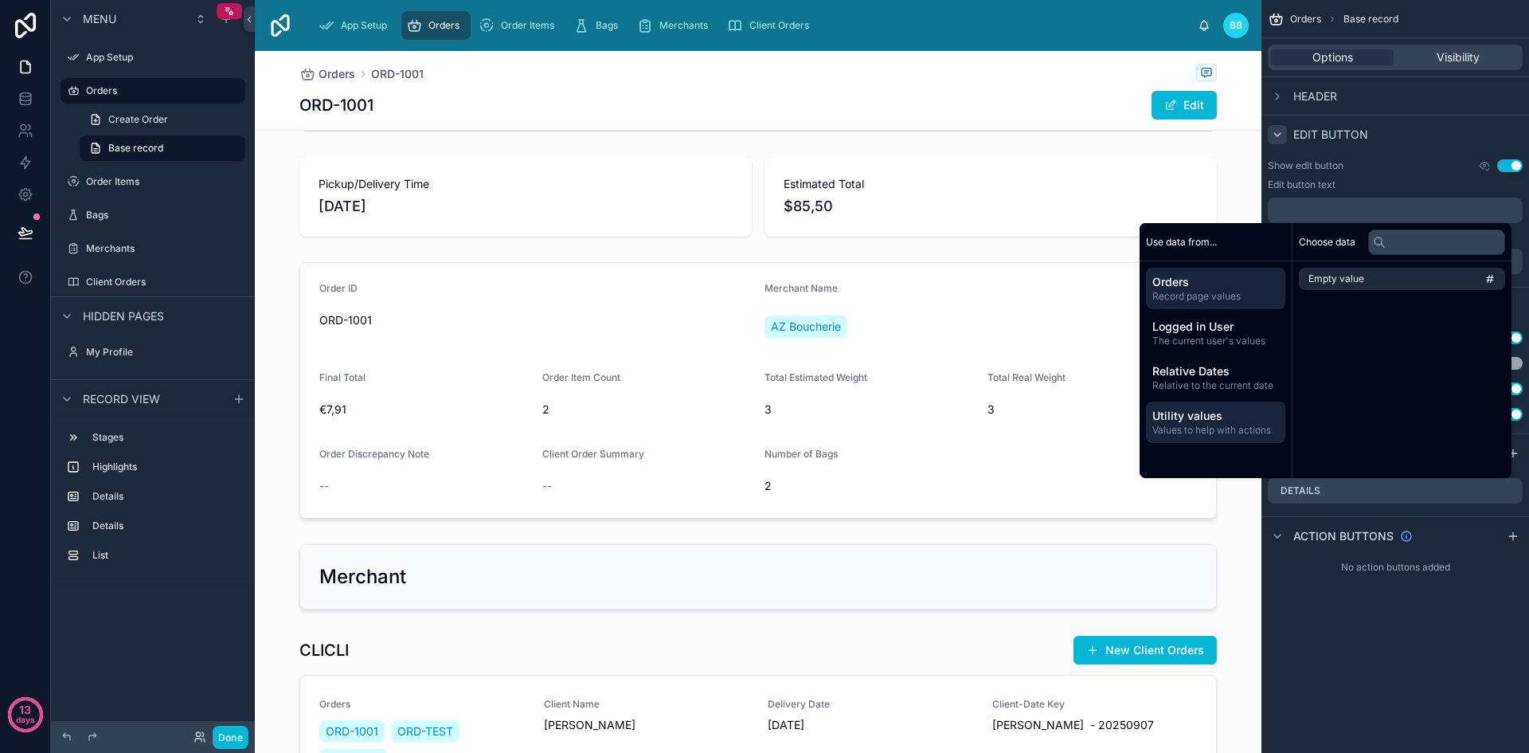
click at [1206, 268] on div "Orders Record page values" at bounding box center [1215, 288] width 139 height 41
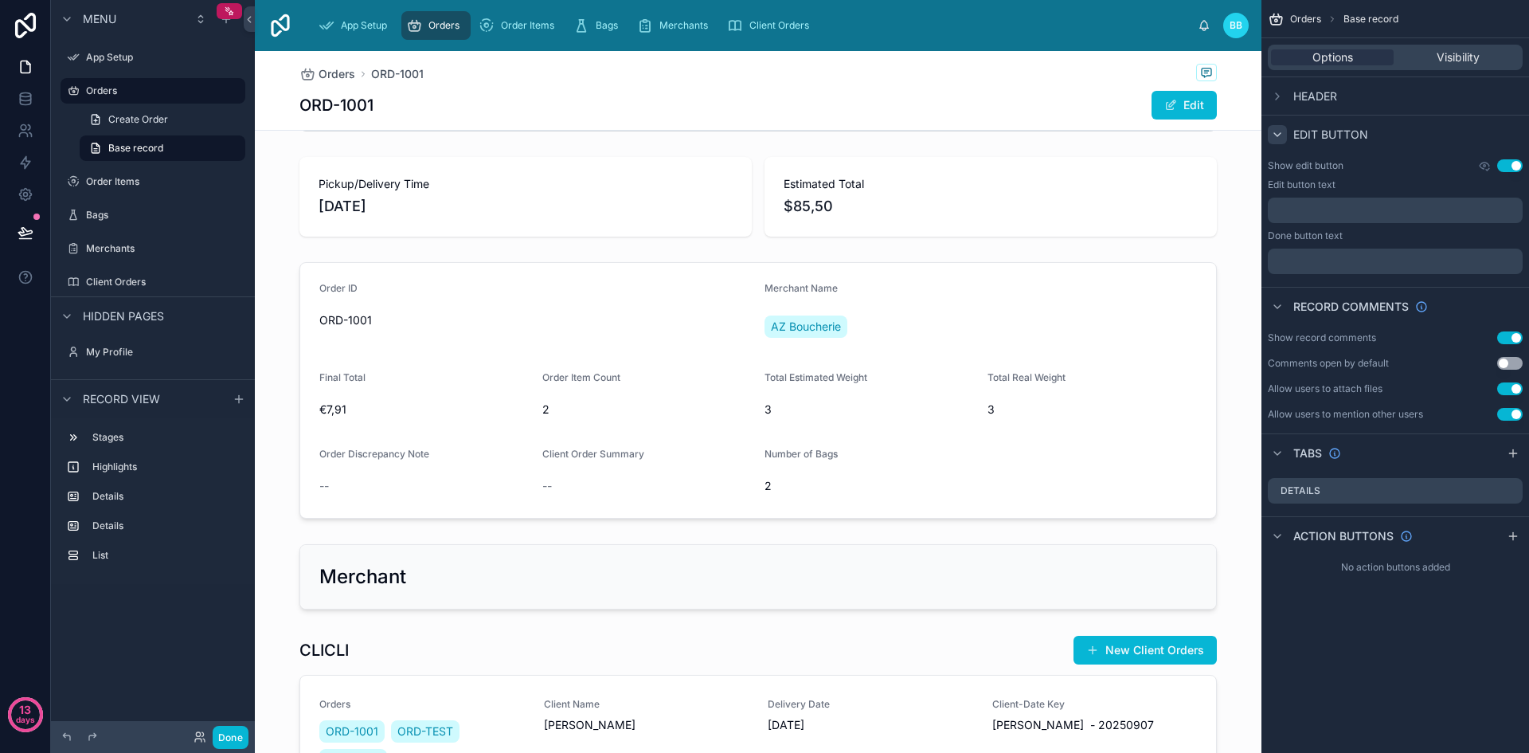
click at [1299, 206] on p "﻿" at bounding box center [1396, 210] width 245 height 13
click at [1397, 164] on div "Show edit button Use setting" at bounding box center [1395, 165] width 255 height 13
click at [1302, 215] on p "﻿" at bounding box center [1396, 210] width 245 height 13
click at [1391, 170] on div "Show edit button Use setting" at bounding box center [1395, 165] width 255 height 13
click at [1284, 537] on div "scrollable content" at bounding box center [1277, 535] width 19 height 19
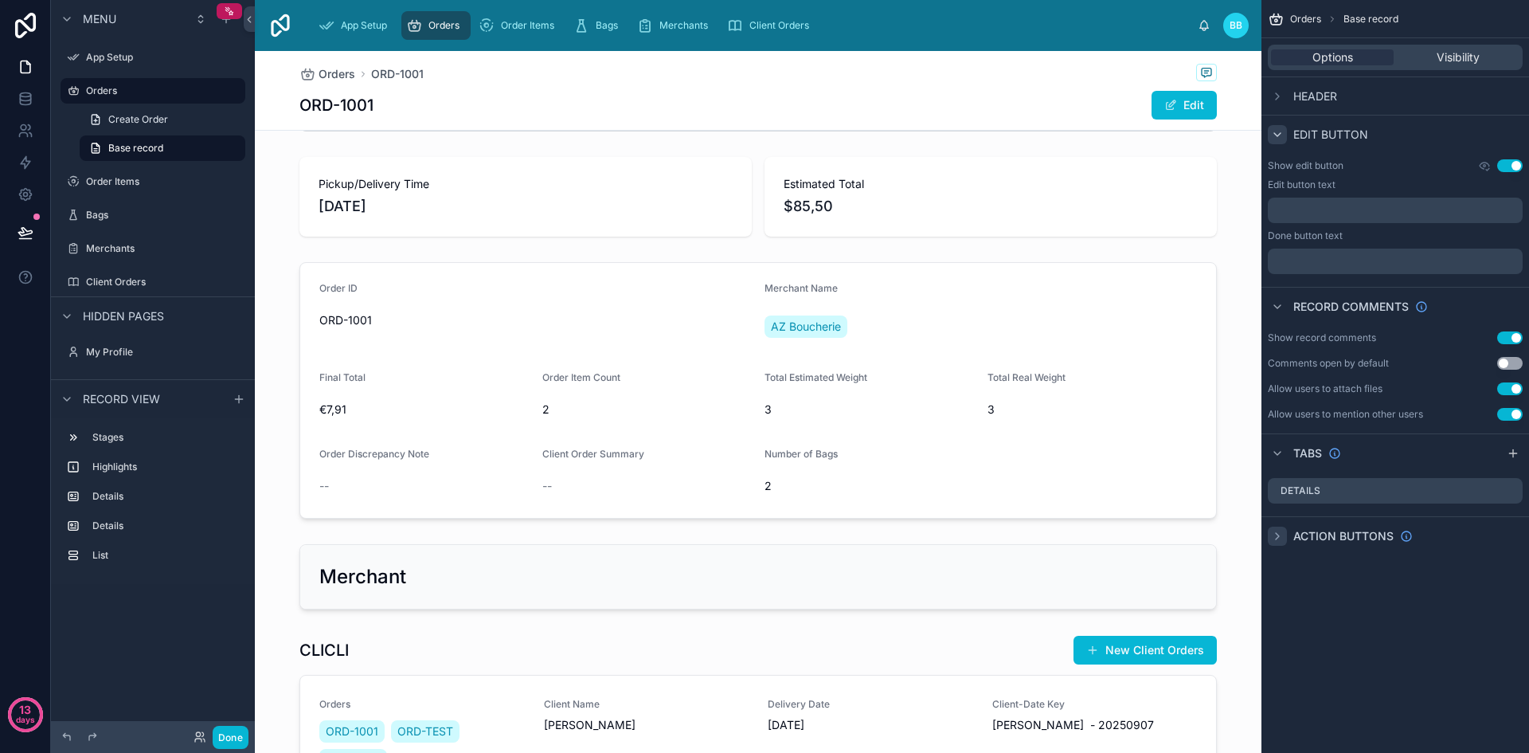
click at [1284, 537] on div "scrollable content" at bounding box center [1277, 535] width 19 height 19
click at [1511, 540] on icon "scrollable content" at bounding box center [1513, 536] width 13 height 13
click at [1371, 575] on div "Action #1 Use setting" at bounding box center [1395, 573] width 255 height 25
drag, startPoint x: 1371, startPoint y: 575, endPoint x: 1321, endPoint y: 583, distance: 50.8
click at [1321, 583] on div "Action #1 Use setting" at bounding box center [1395, 573] width 255 height 25
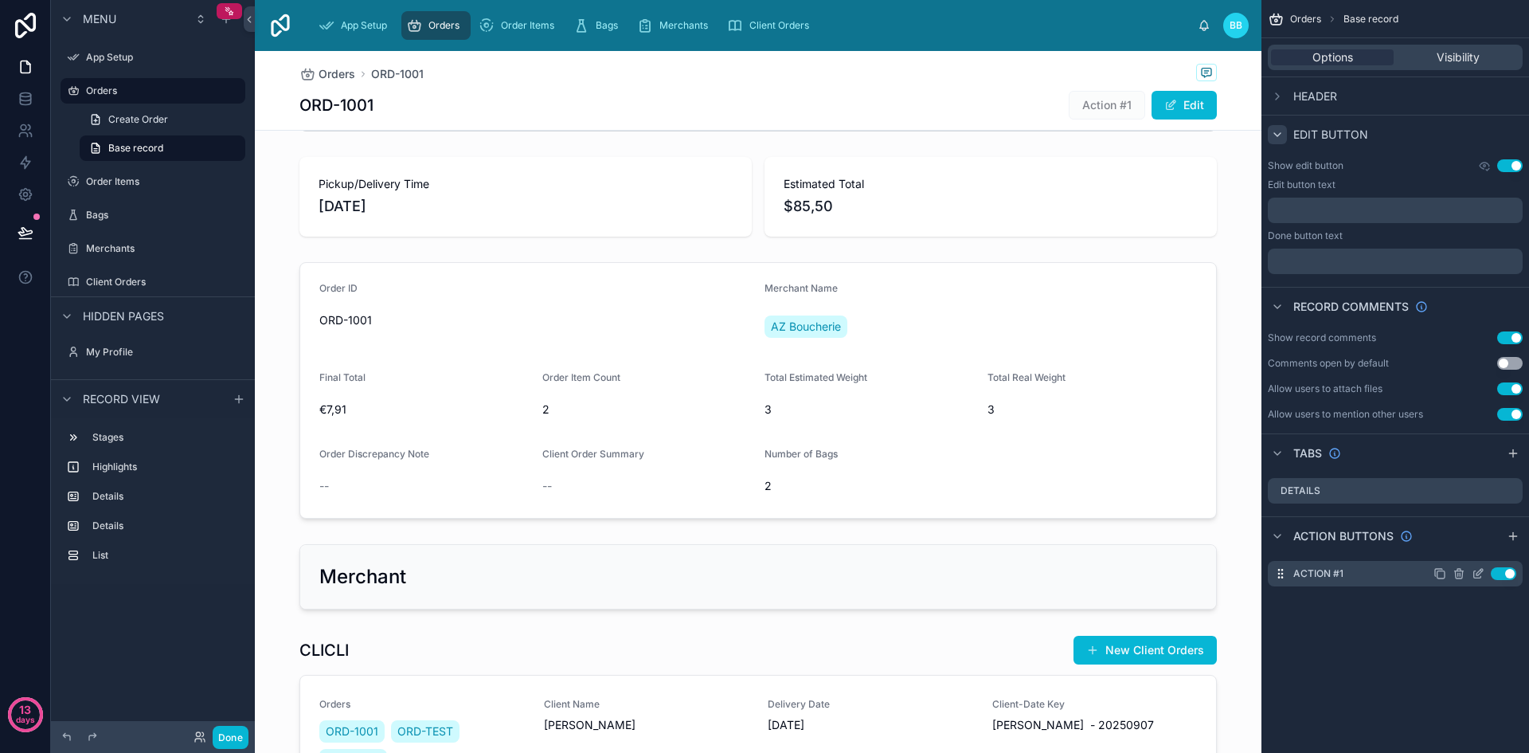
click at [1279, 573] on icon "scrollable content" at bounding box center [1278, 573] width 1 height 1
click at [1297, 573] on label "Action #1" at bounding box center [1318, 573] width 50 height 13
click at [1355, 574] on div "Action #1 Use setting" at bounding box center [1395, 573] width 255 height 25
click at [1339, 573] on label "Action #1" at bounding box center [1318, 573] width 50 height 13
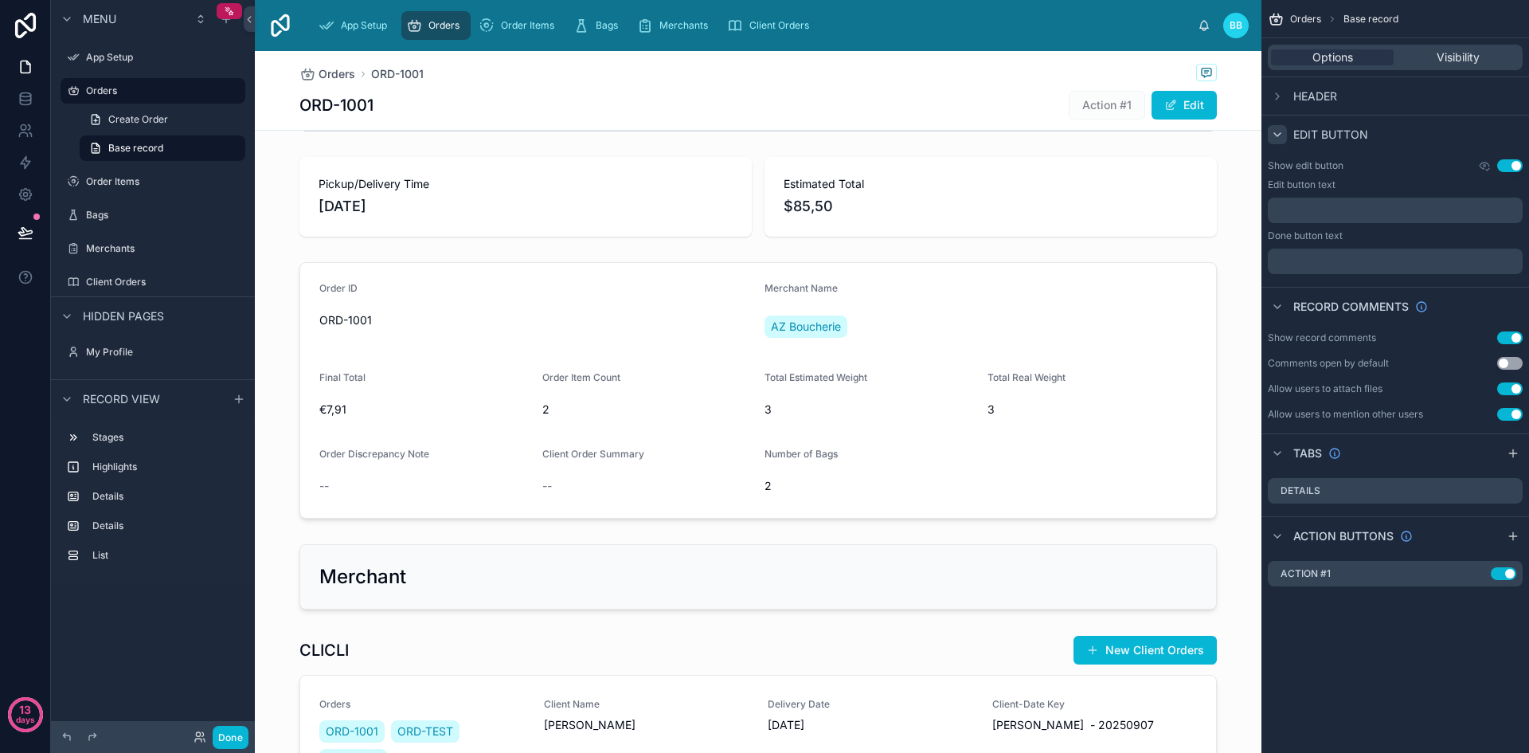
click at [1314, 214] on p "﻿" at bounding box center [1396, 210] width 245 height 13
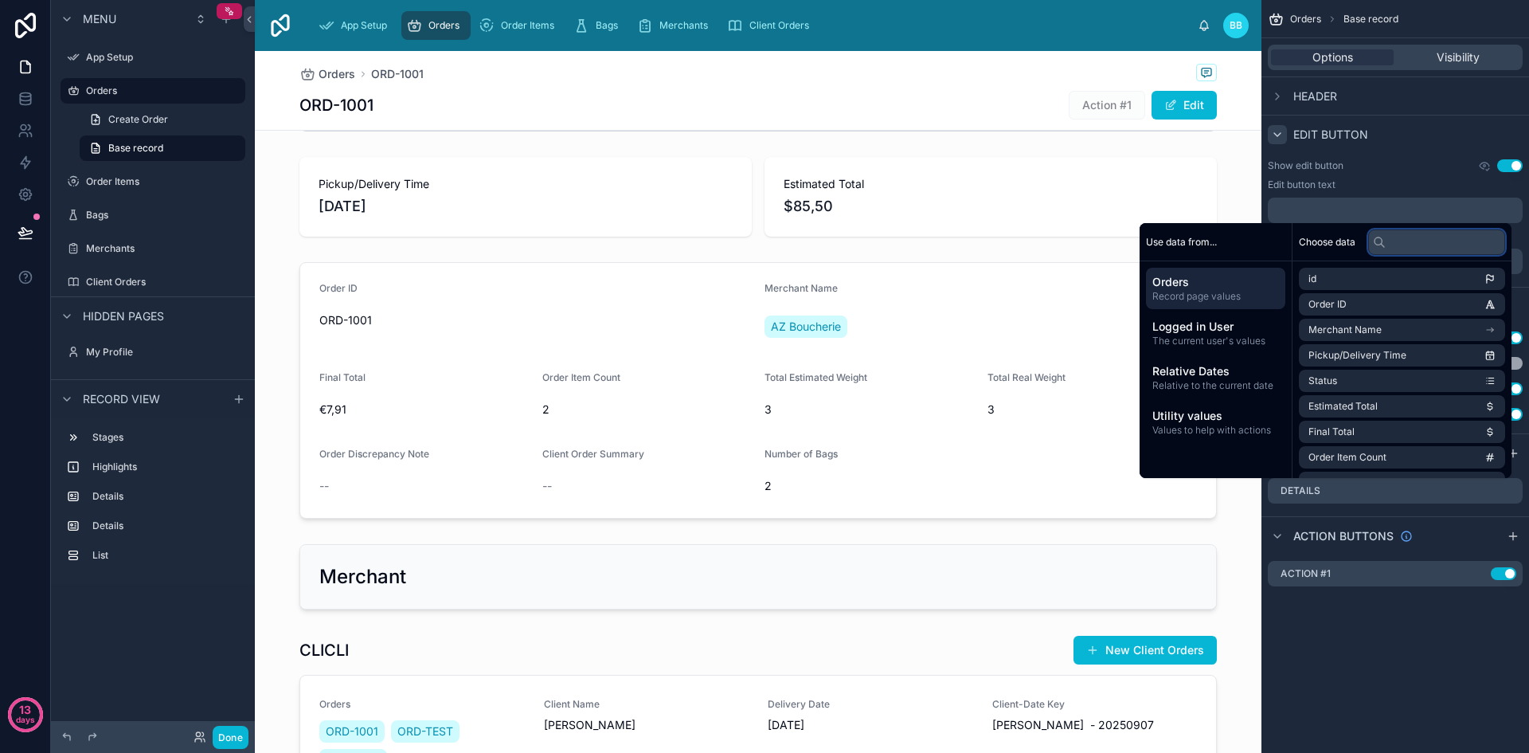
click at [1400, 246] on input "text" at bounding box center [1436, 241] width 137 height 25
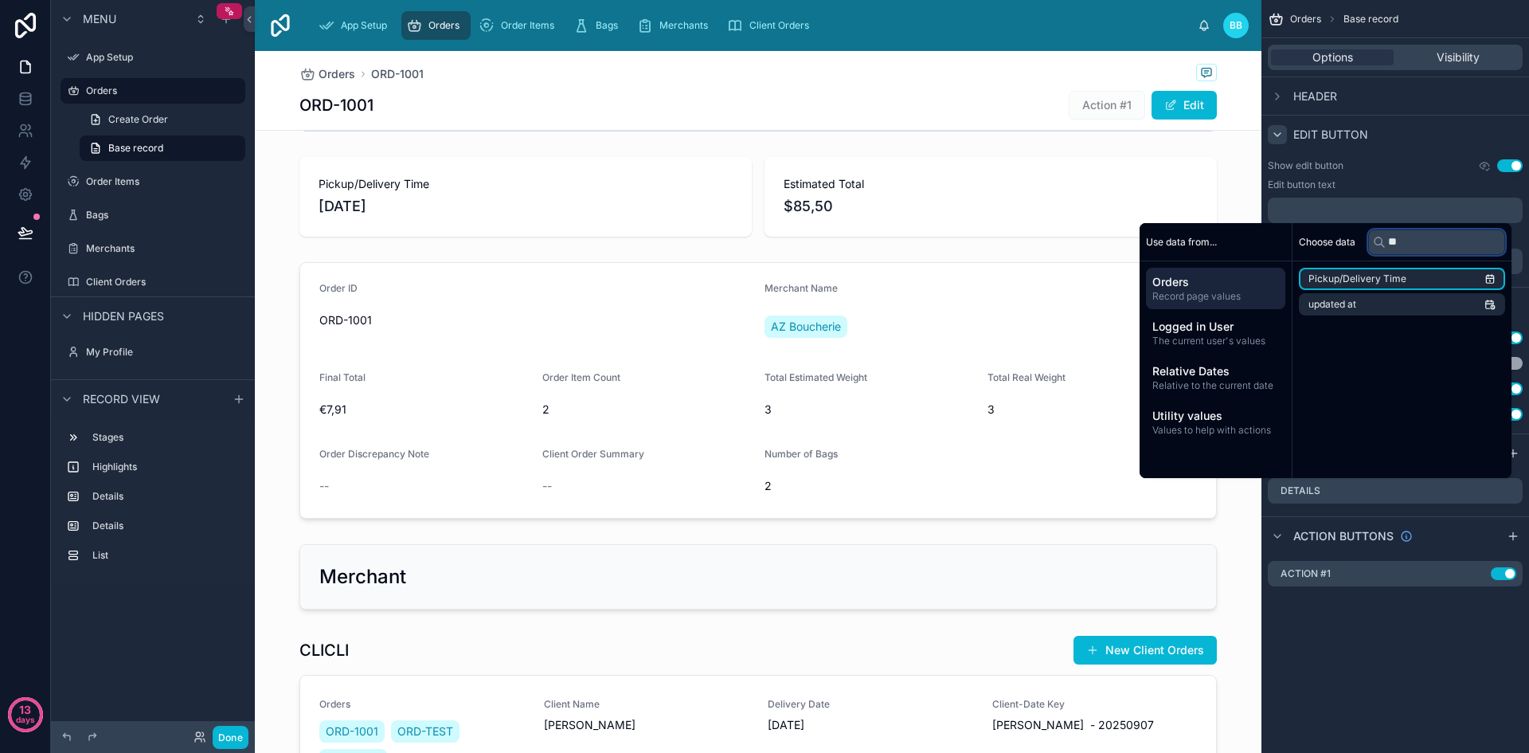
type input "*"
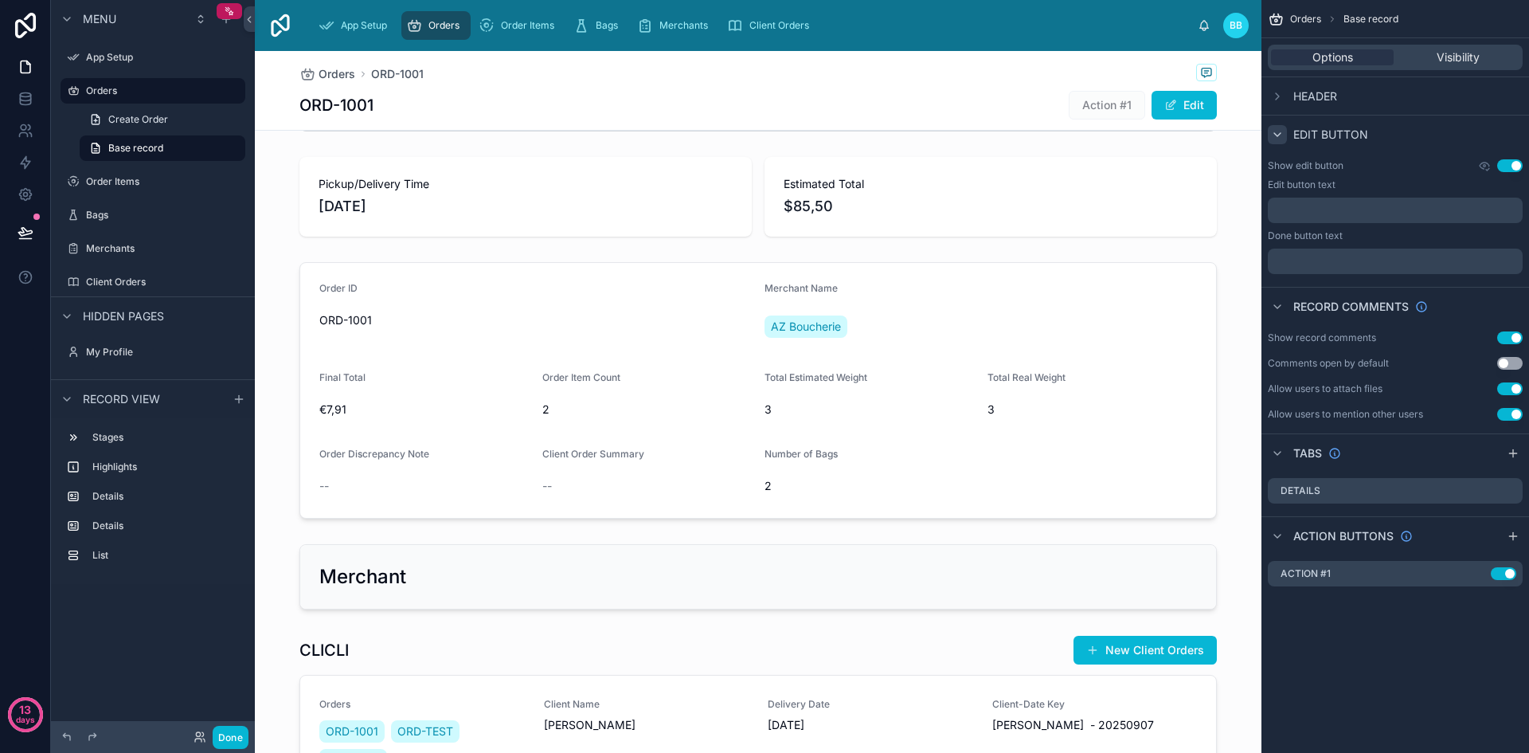
click at [1374, 629] on div "Orders Base record Options Visibility Header Edit button Show edit button Use s…" at bounding box center [1395, 376] width 268 height 753
click at [1508, 168] on button "Use setting" at bounding box center [1509, 165] width 25 height 13
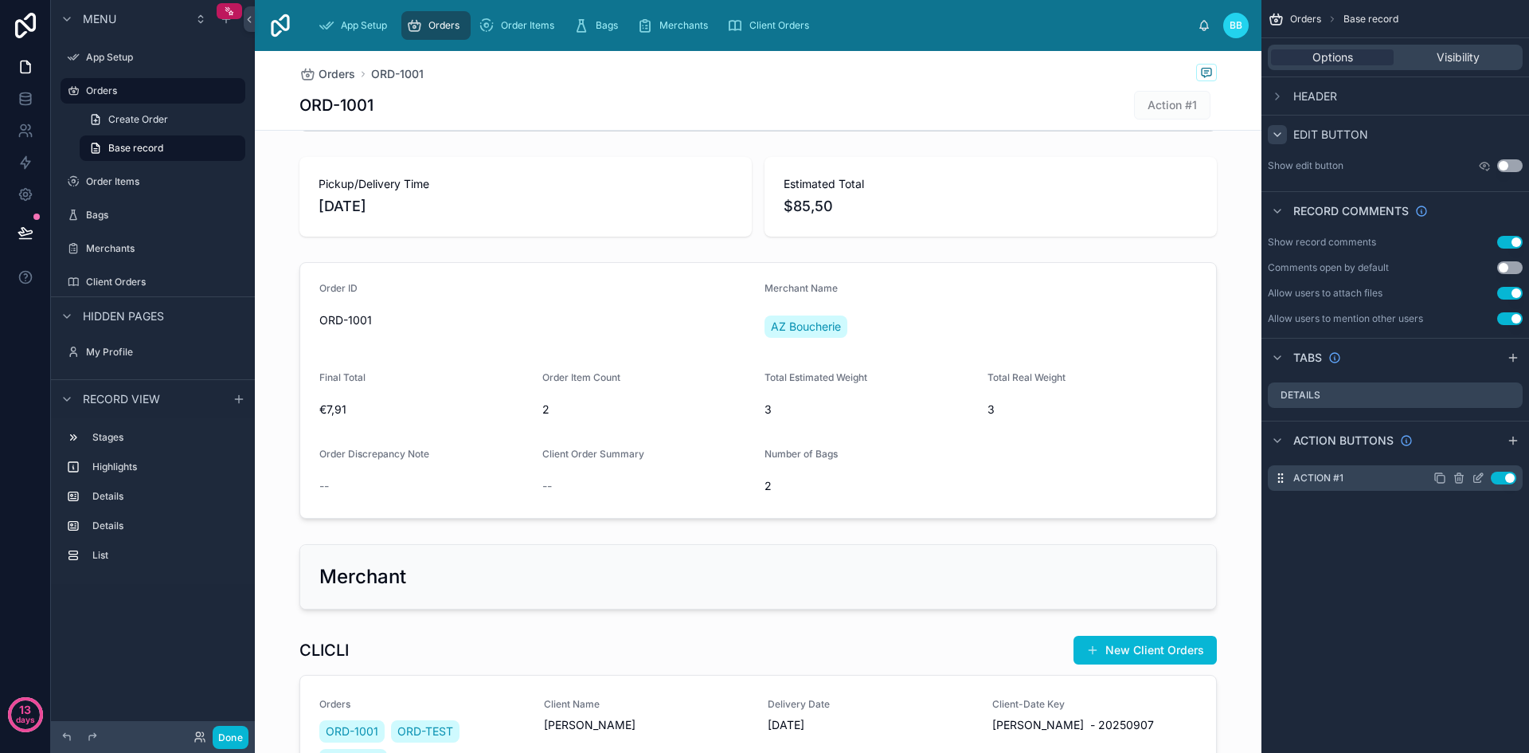
click at [1493, 479] on button "Use setting" at bounding box center [1503, 477] width 25 height 13
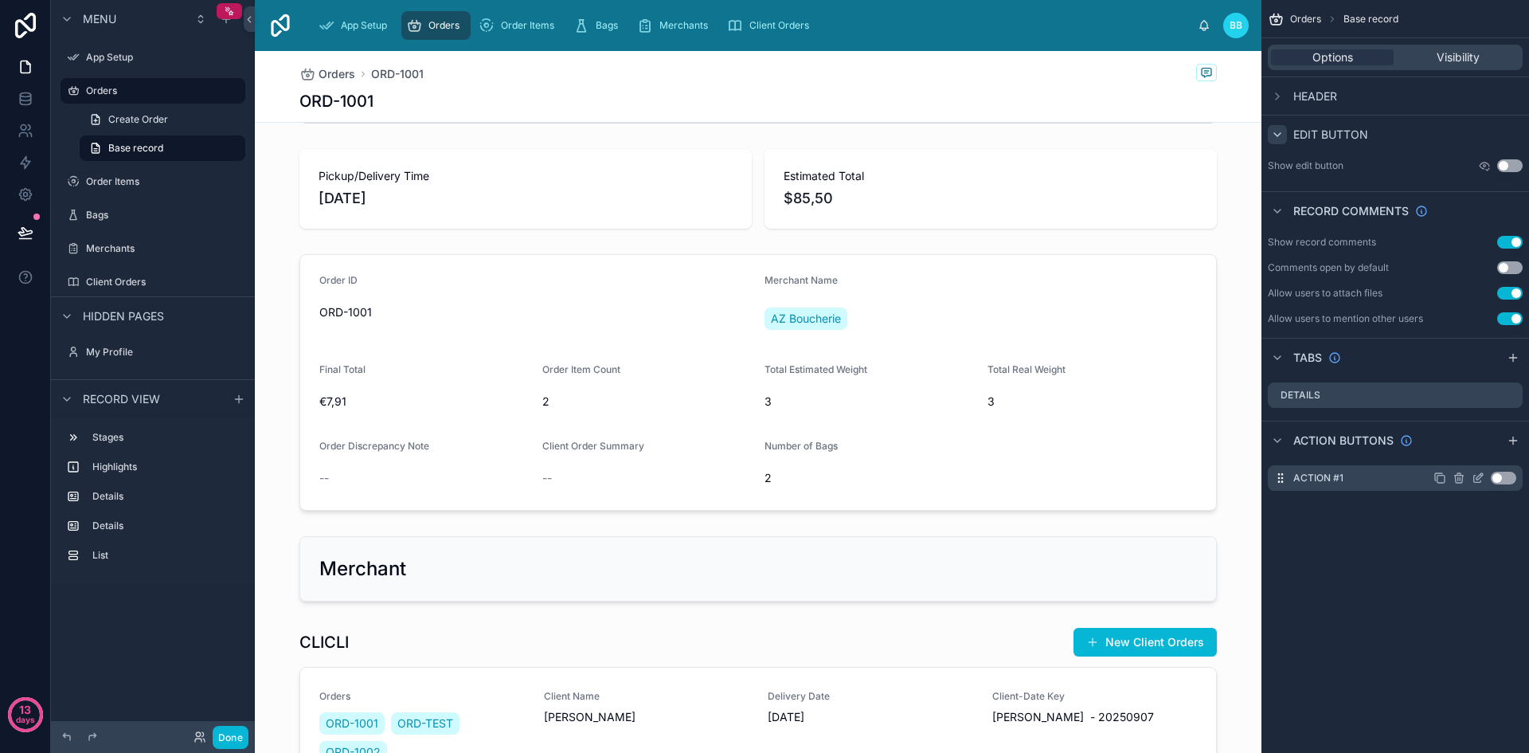
click at [1493, 479] on button "Use setting" at bounding box center [1503, 477] width 25 height 13
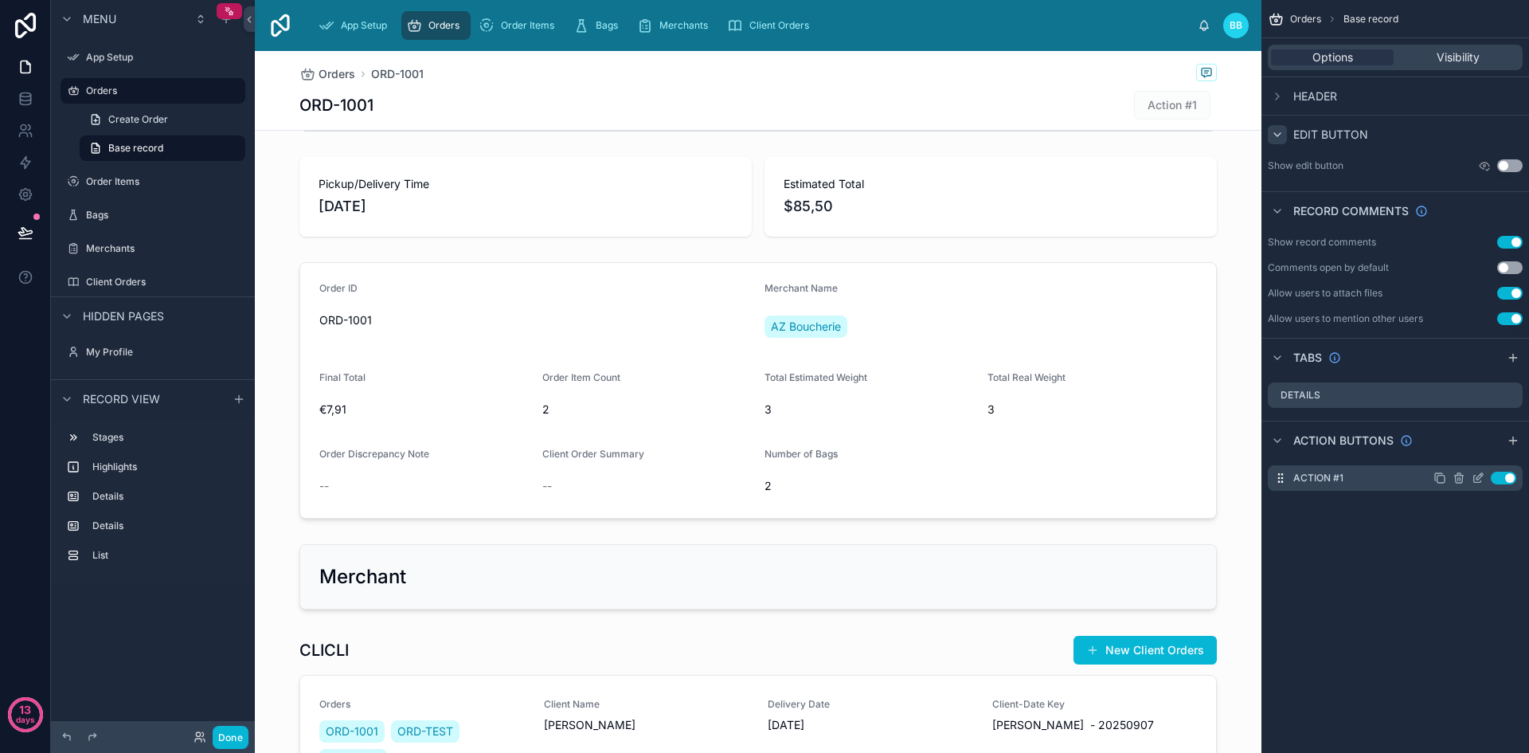
click at [1493, 479] on button "Use setting" at bounding box center [1503, 477] width 25 height 13
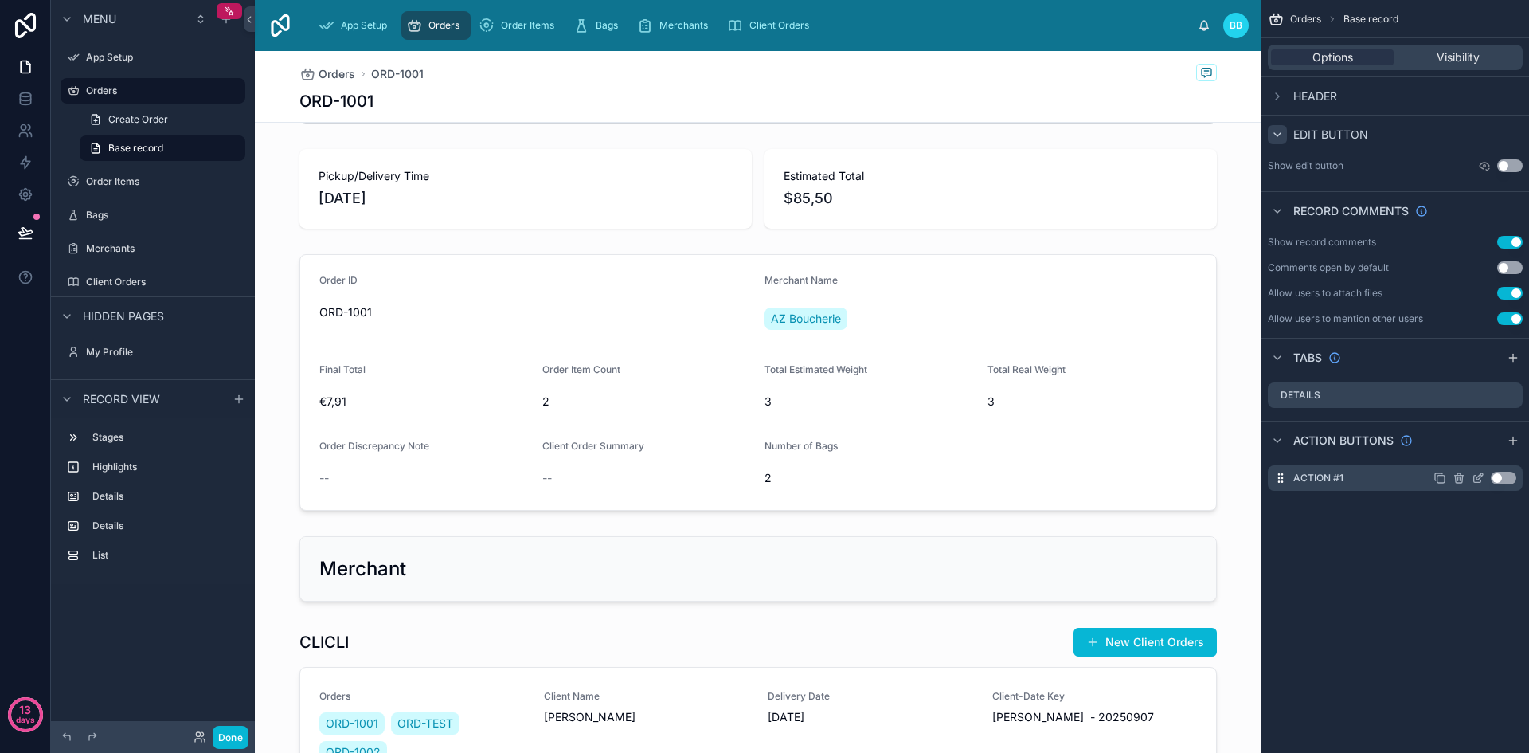
click at [1493, 479] on button "Use setting" at bounding box center [1503, 477] width 25 height 13
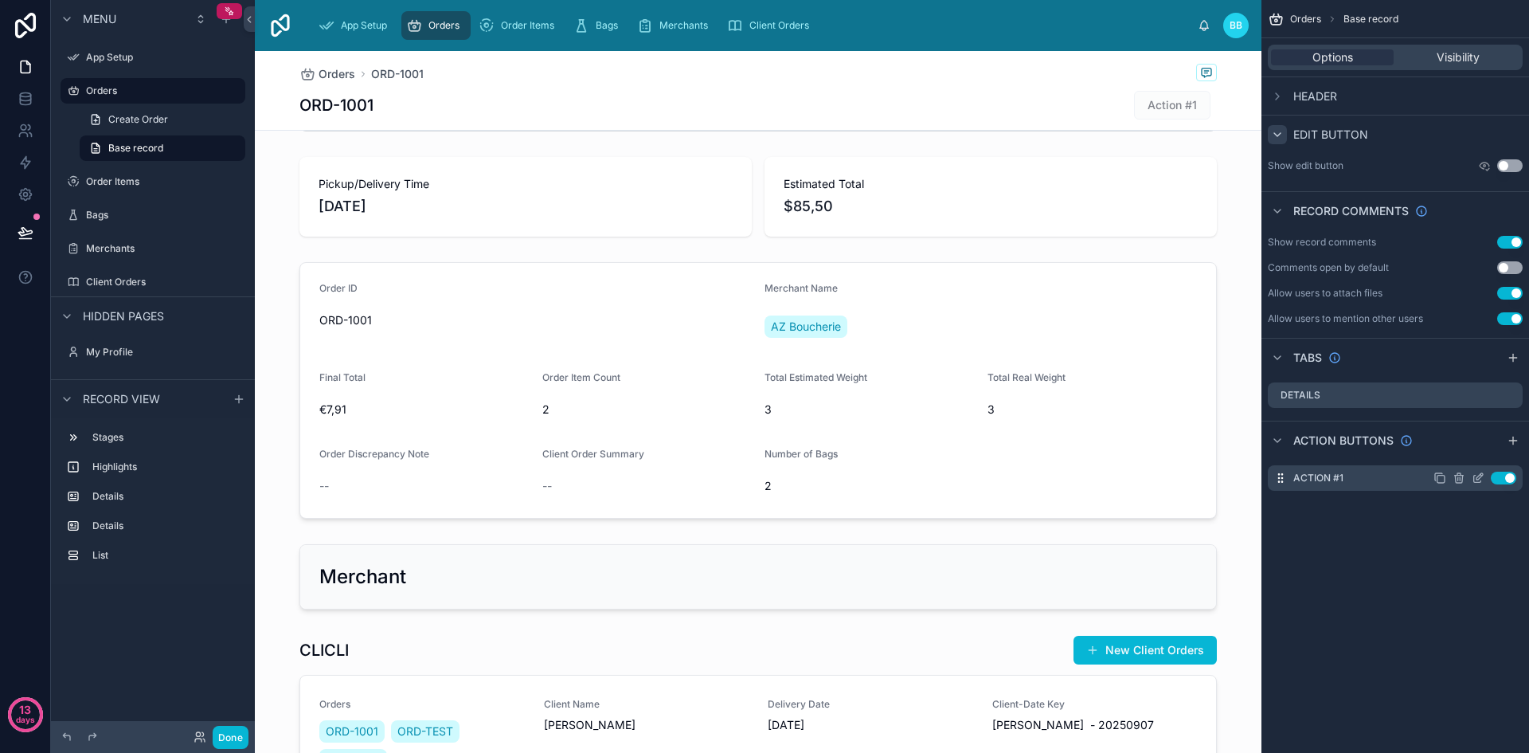
click at [1493, 479] on button "Use setting" at bounding box center [1503, 477] width 25 height 13
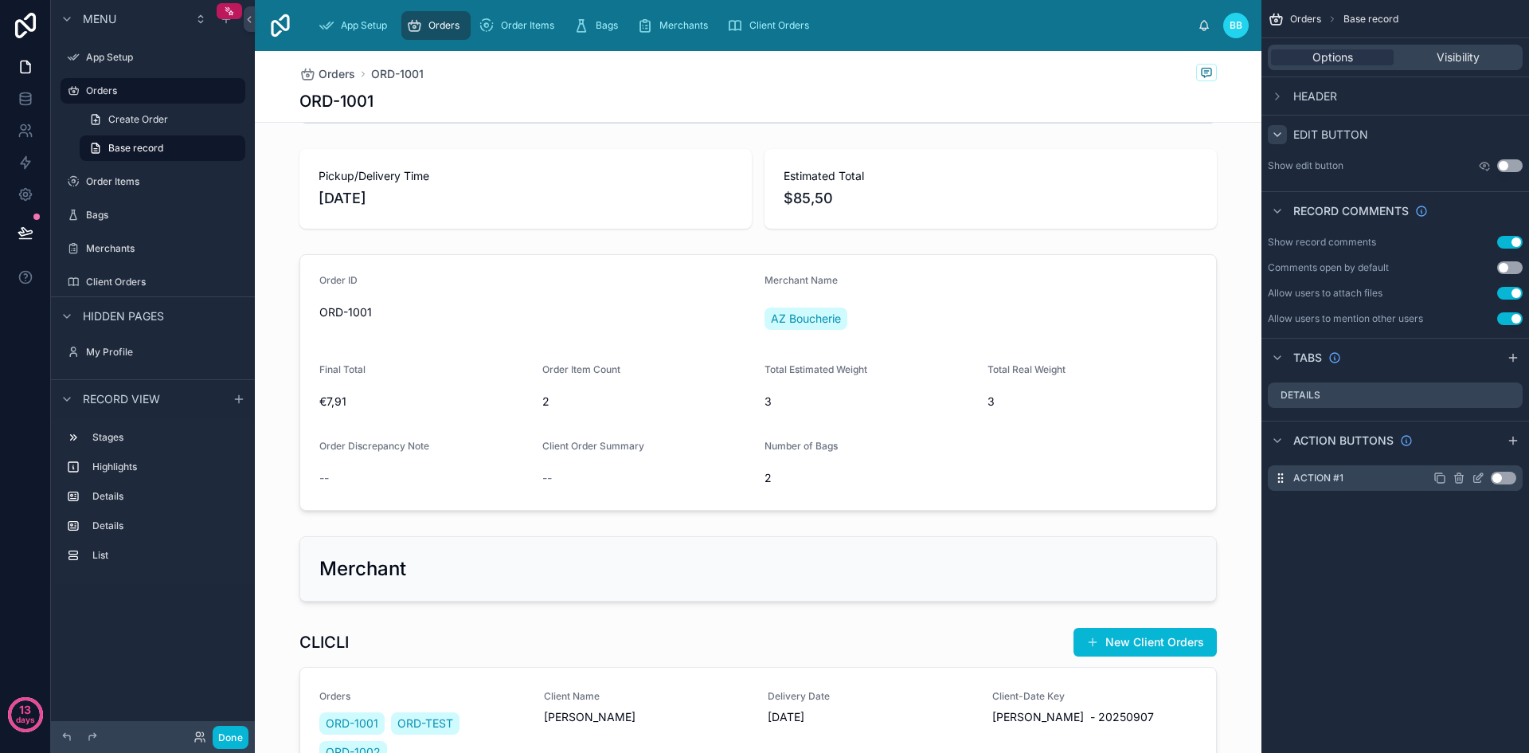
click at [1493, 479] on button "Use setting" at bounding box center [1503, 477] width 25 height 13
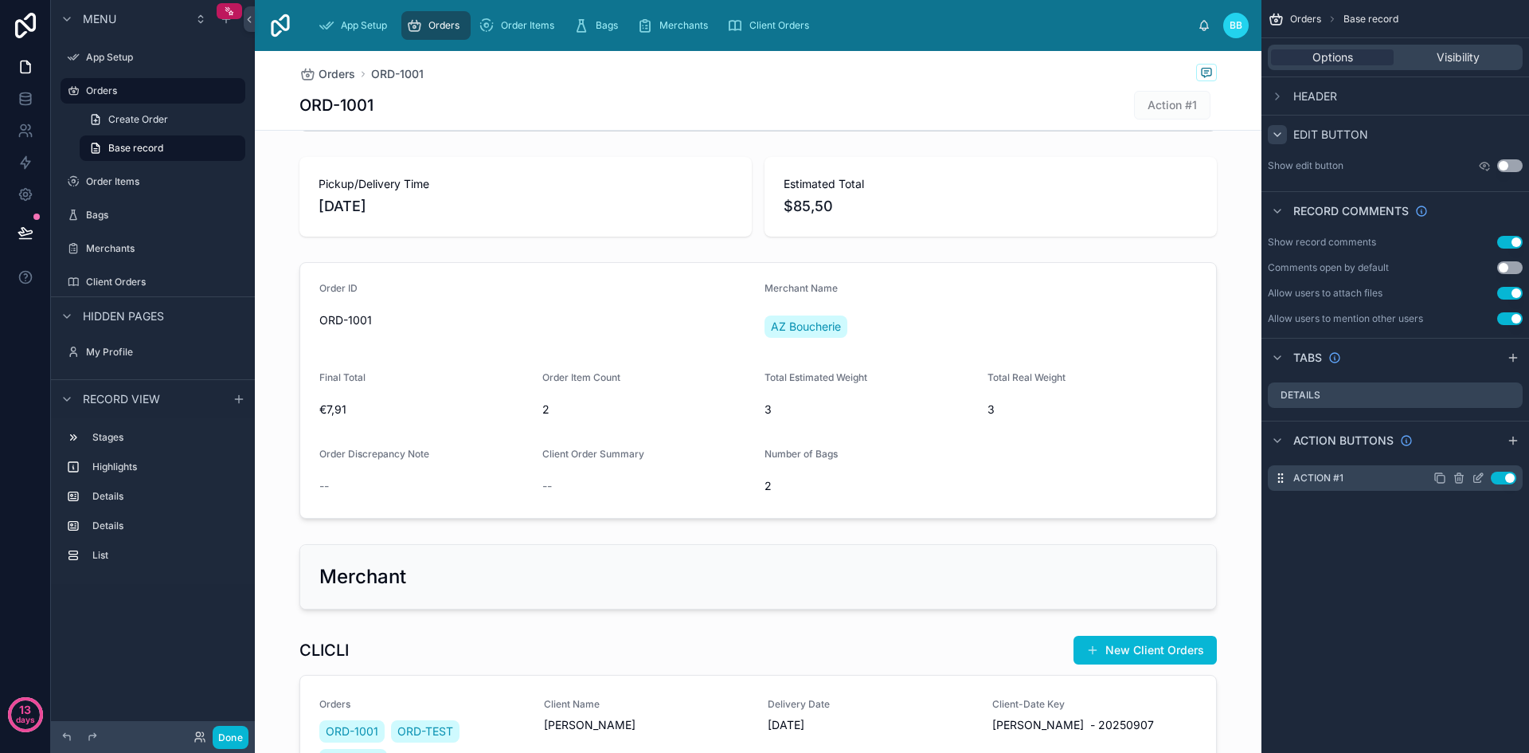
click at [1475, 479] on icon "scrollable content" at bounding box center [1478, 477] width 13 height 13
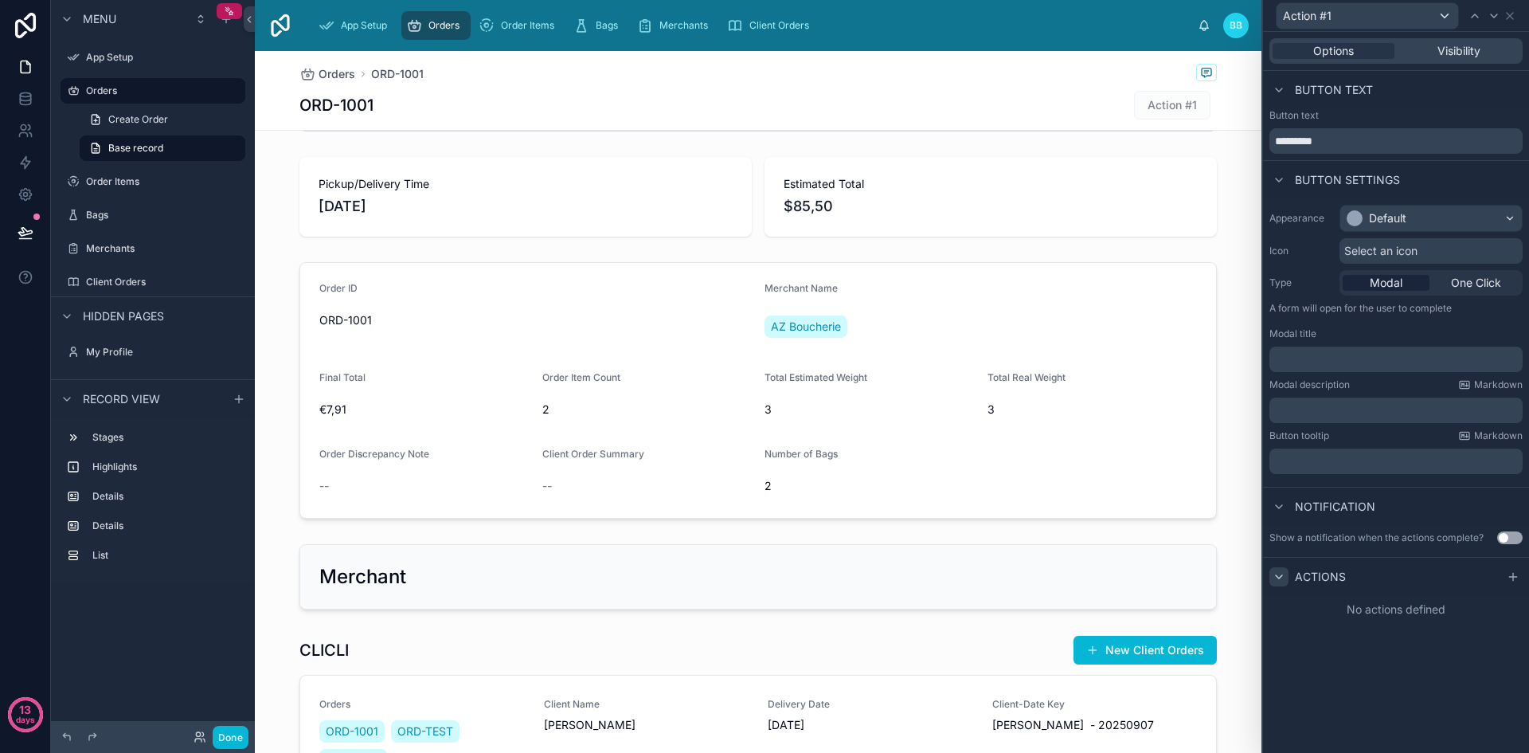
click at [1280, 580] on icon at bounding box center [1279, 576] width 13 height 13
click at [1305, 89] on span "Button text" at bounding box center [1334, 90] width 78 height 16
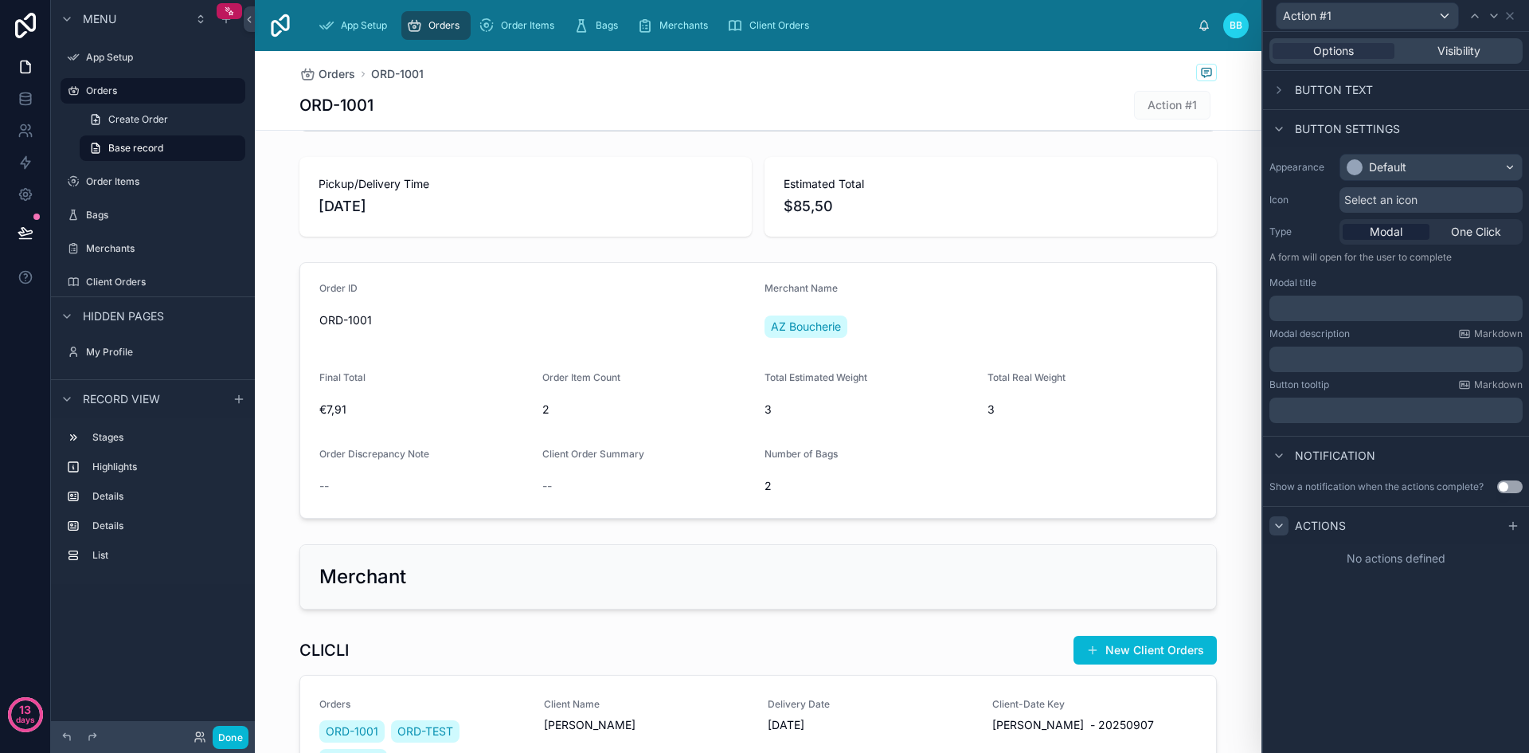
click at [1305, 89] on span "Button text" at bounding box center [1334, 90] width 78 height 16
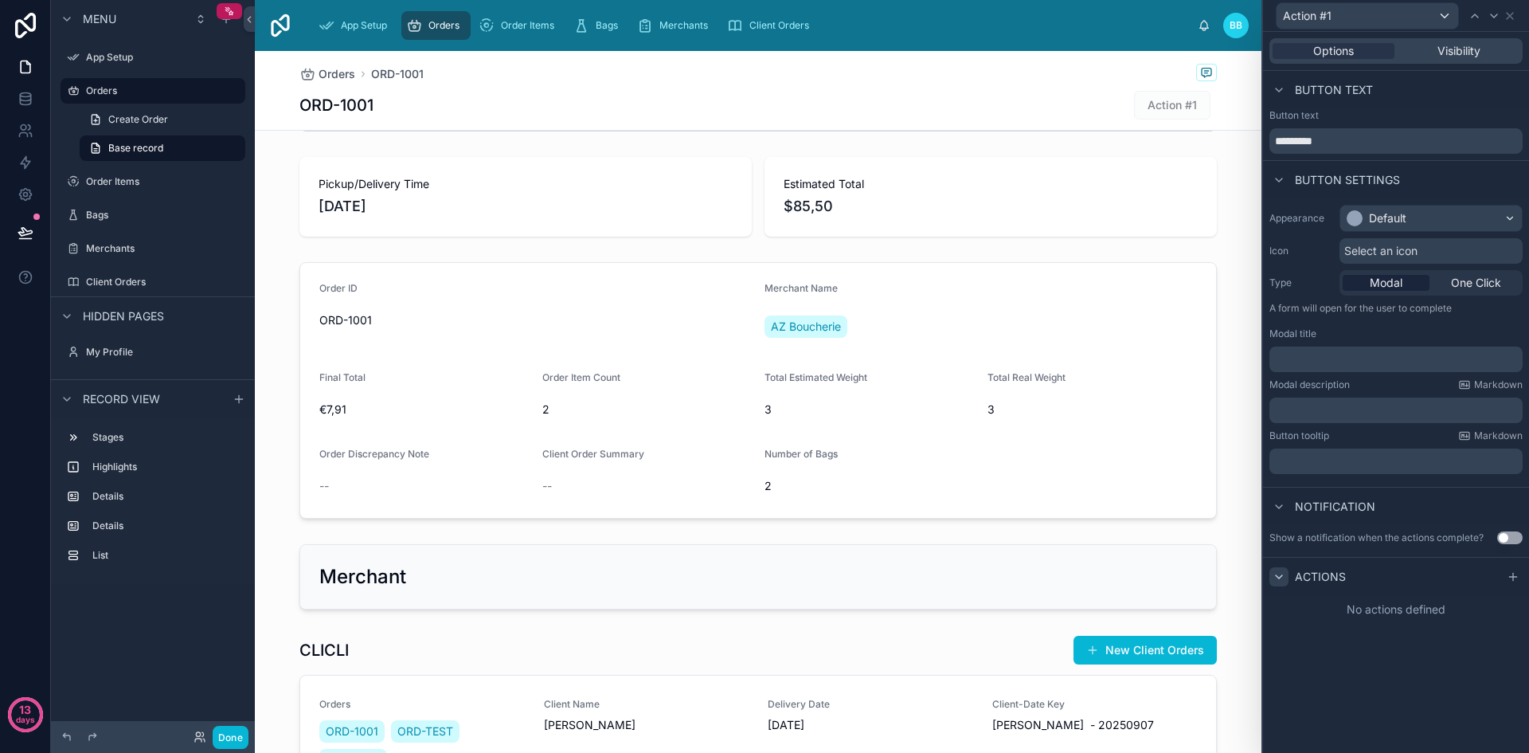
click at [1326, 358] on p "﻿" at bounding box center [1398, 359] width 244 height 16
click at [1374, 384] on div "Modal description Markdown" at bounding box center [1395, 384] width 253 height 13
click at [1363, 144] on input "*********" at bounding box center [1395, 140] width 253 height 25
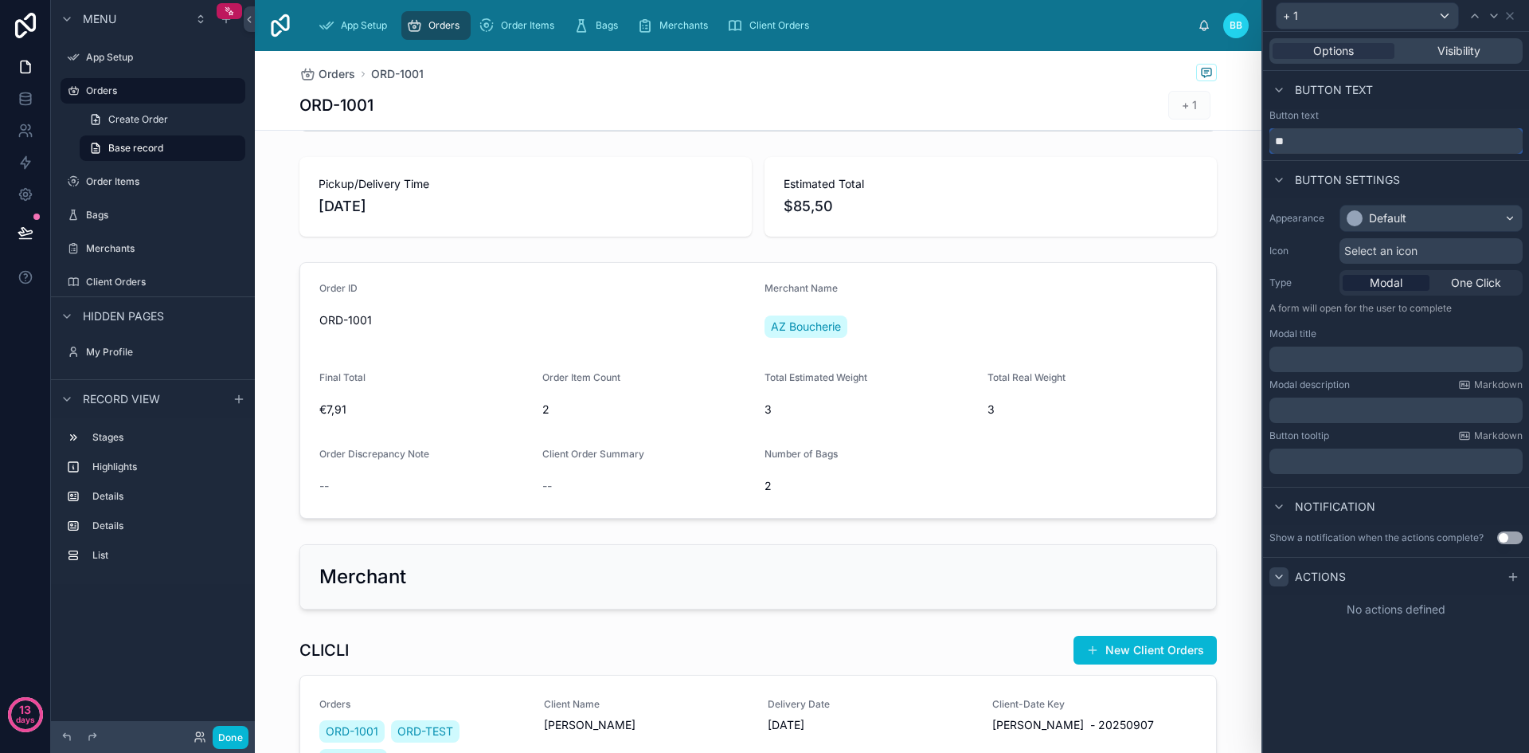
type input "*"
type input "**********"
click at [1314, 356] on p "﻿" at bounding box center [1398, 359] width 244 height 16
click at [1380, 407] on p "﻿" at bounding box center [1398, 410] width 244 height 16
click at [1363, 457] on p "﻿" at bounding box center [1398, 461] width 244 height 16
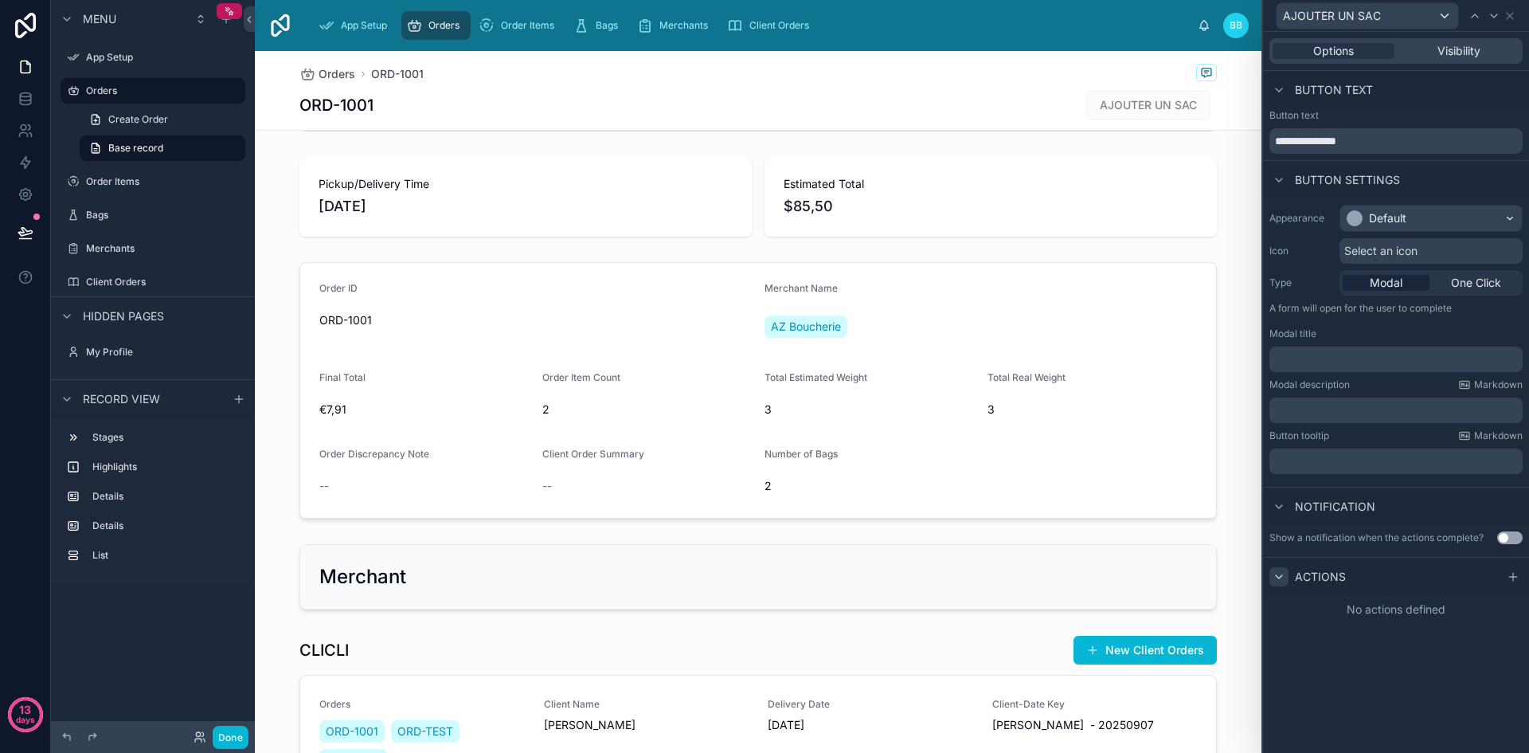
click at [1389, 507] on div "Notification" at bounding box center [1396, 506] width 266 height 38
click at [1518, 573] on icon at bounding box center [1513, 576] width 13 height 13
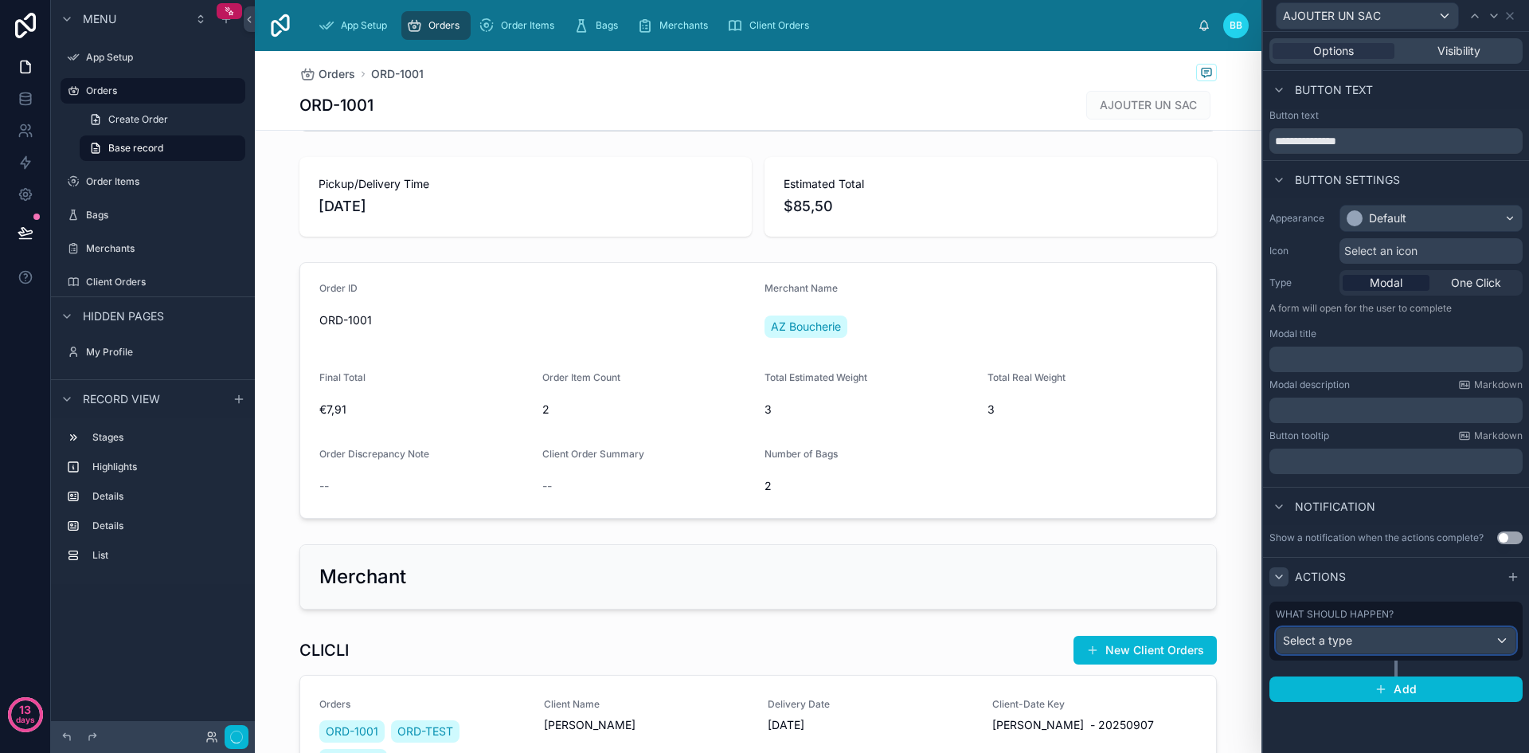
click at [1457, 647] on div "Select a type" at bounding box center [1396, 640] width 239 height 25
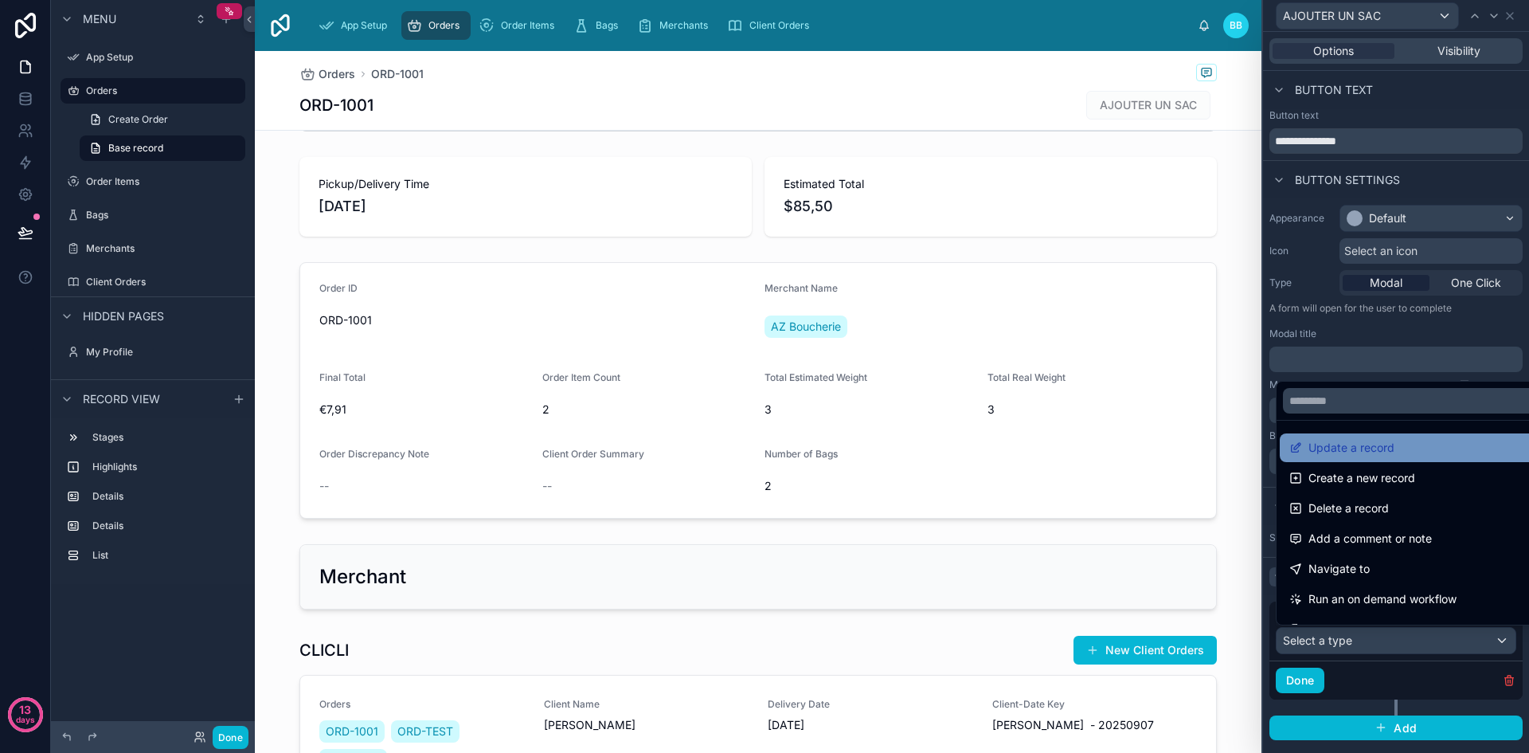
click at [1375, 443] on span "Update a record" at bounding box center [1351, 447] width 86 height 19
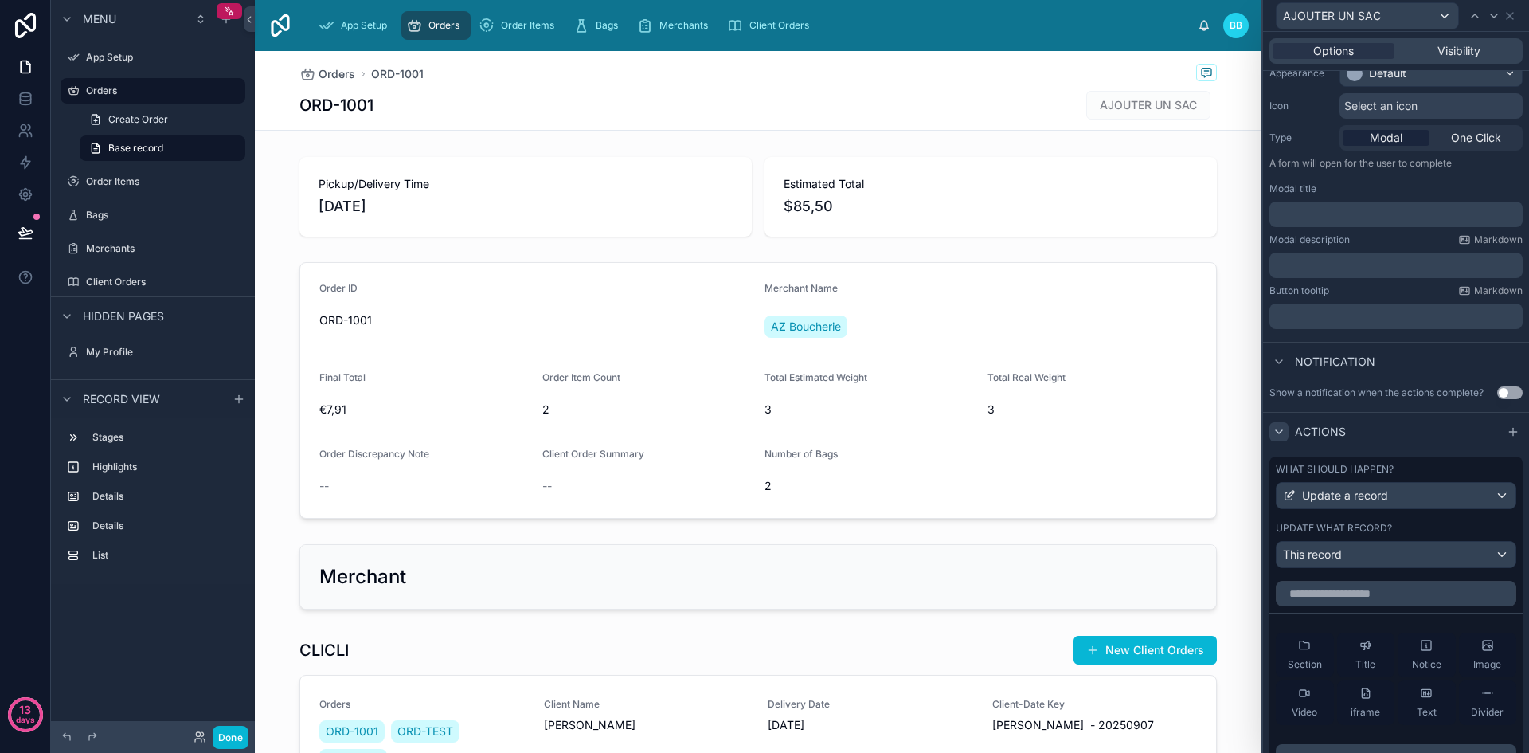
scroll to position [153, 0]
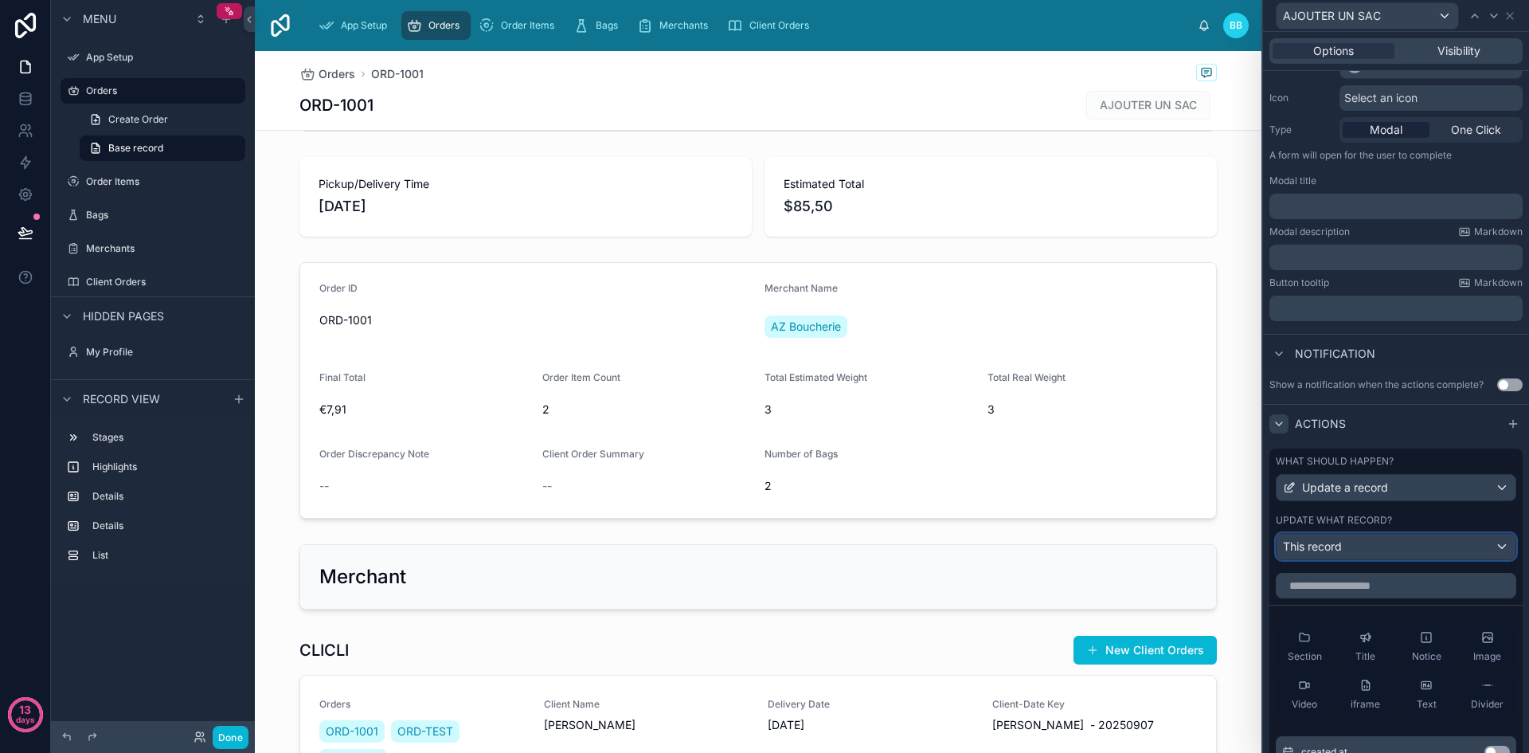
click at [1384, 549] on div "This record" at bounding box center [1396, 546] width 239 height 25
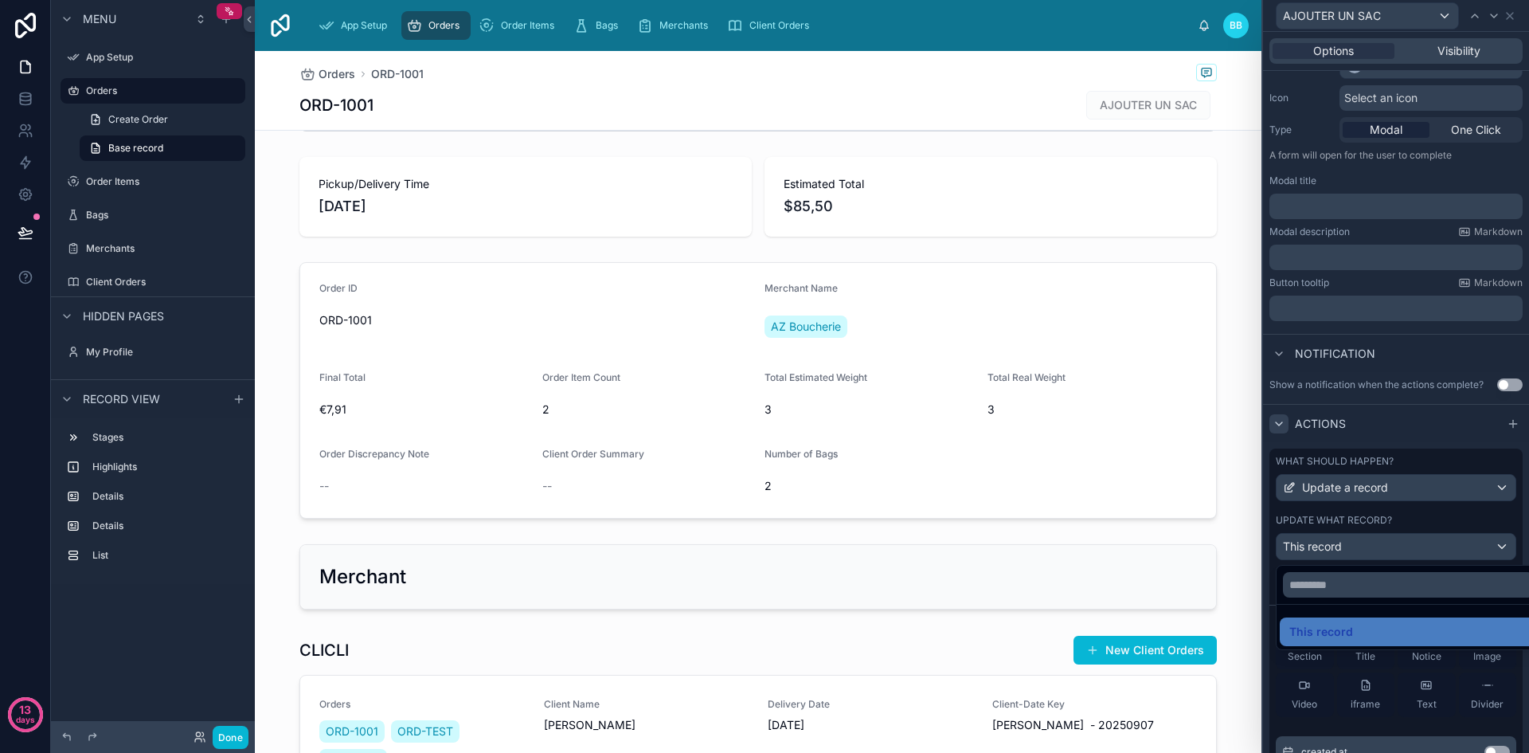
click at [1384, 549] on div at bounding box center [1396, 376] width 266 height 753
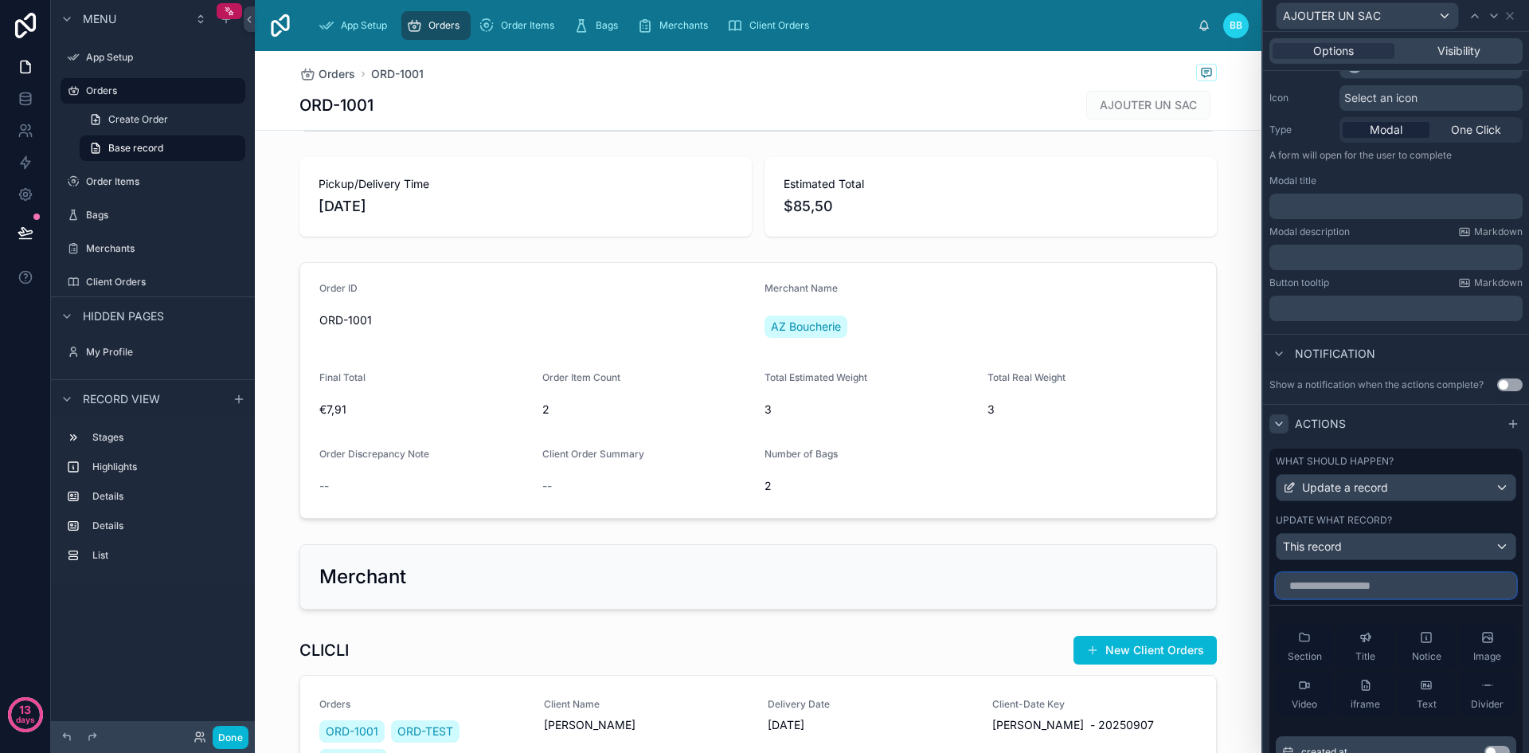
click at [1371, 581] on input "text" at bounding box center [1396, 585] width 240 height 25
click at [1492, 546] on div "This record" at bounding box center [1396, 546] width 239 height 25
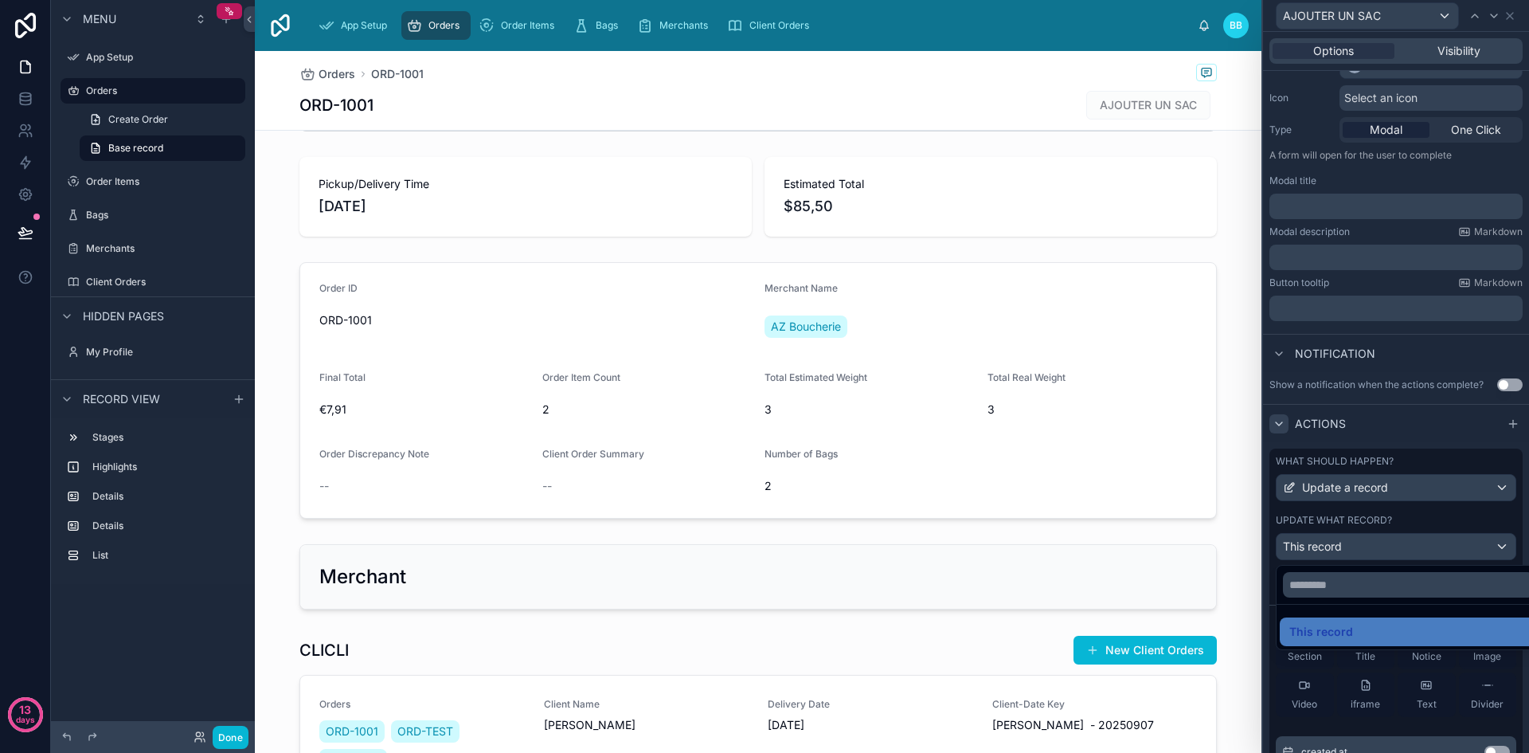
click at [1449, 514] on div at bounding box center [1396, 376] width 266 height 753
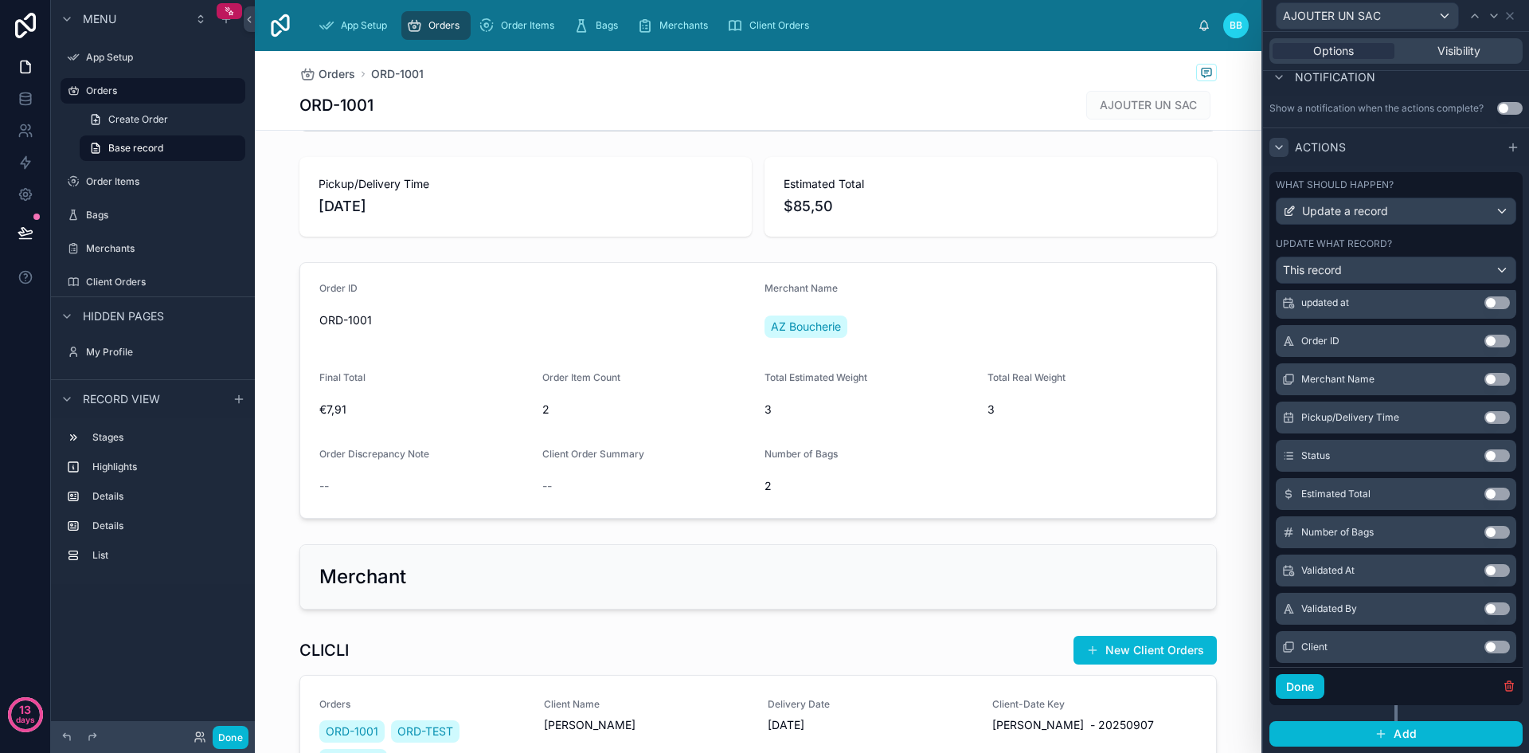
scroll to position [212, 0]
click at [1484, 531] on button "Use setting" at bounding box center [1496, 531] width 25 height 13
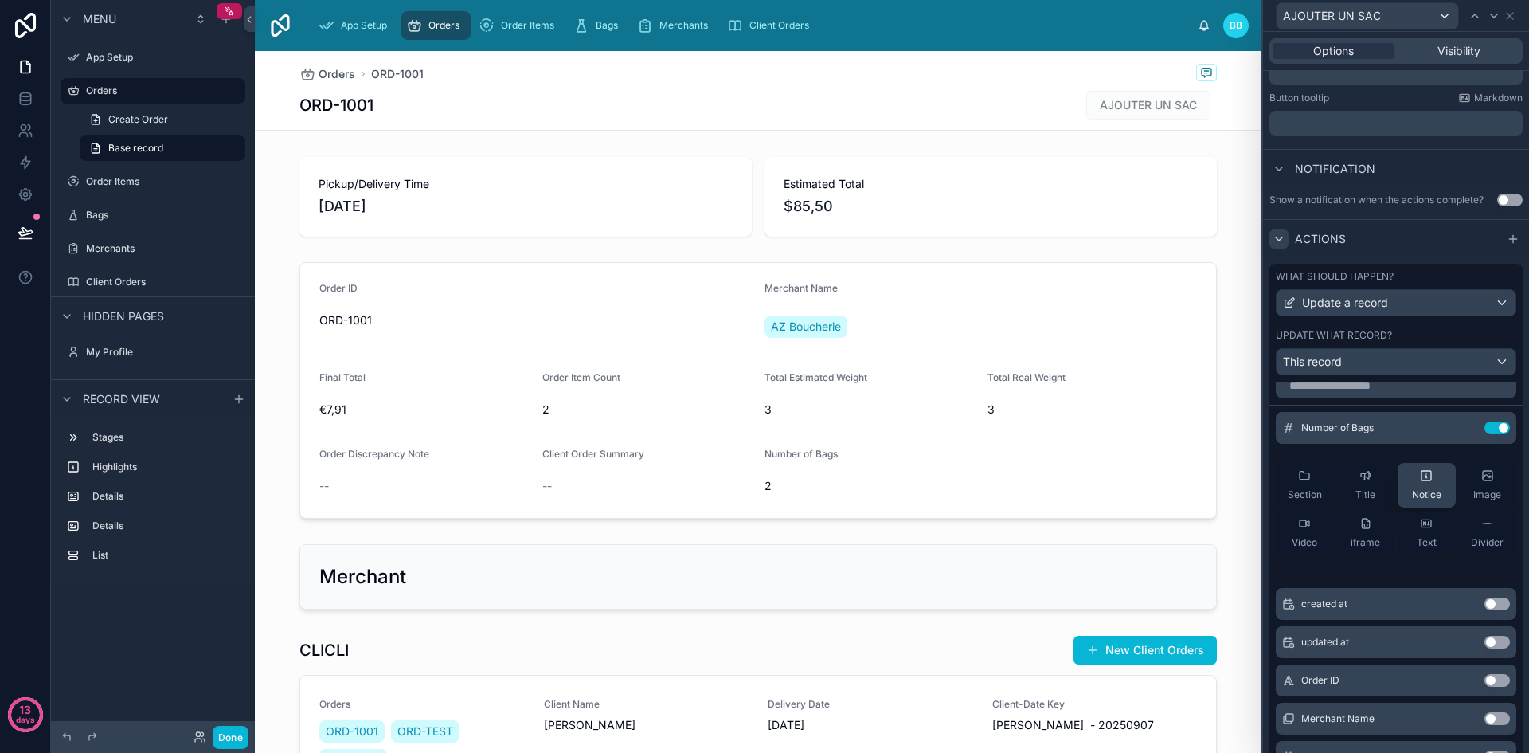
scroll to position [14, 0]
click at [1484, 431] on button "Use setting" at bounding box center [1496, 428] width 25 height 13
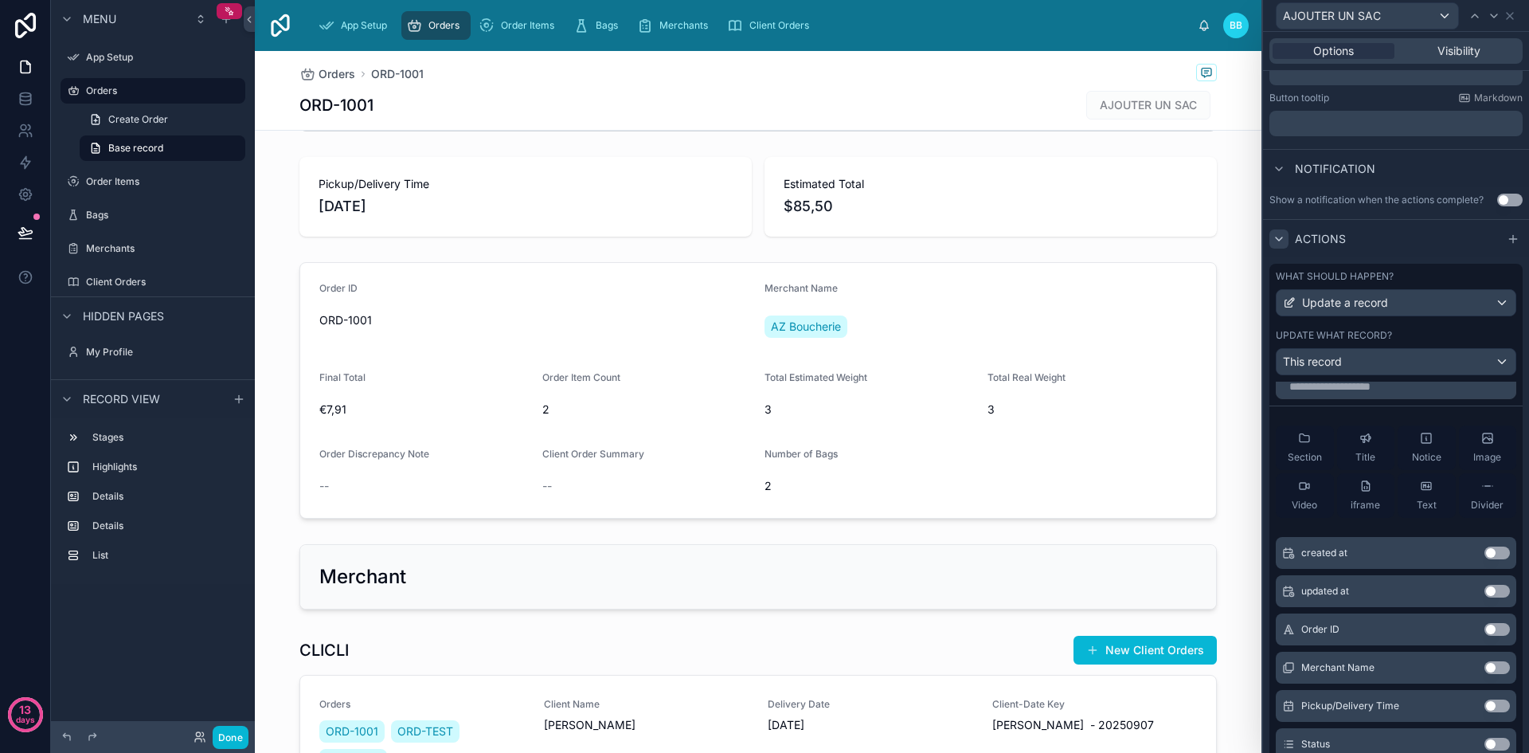
scroll to position [0, 0]
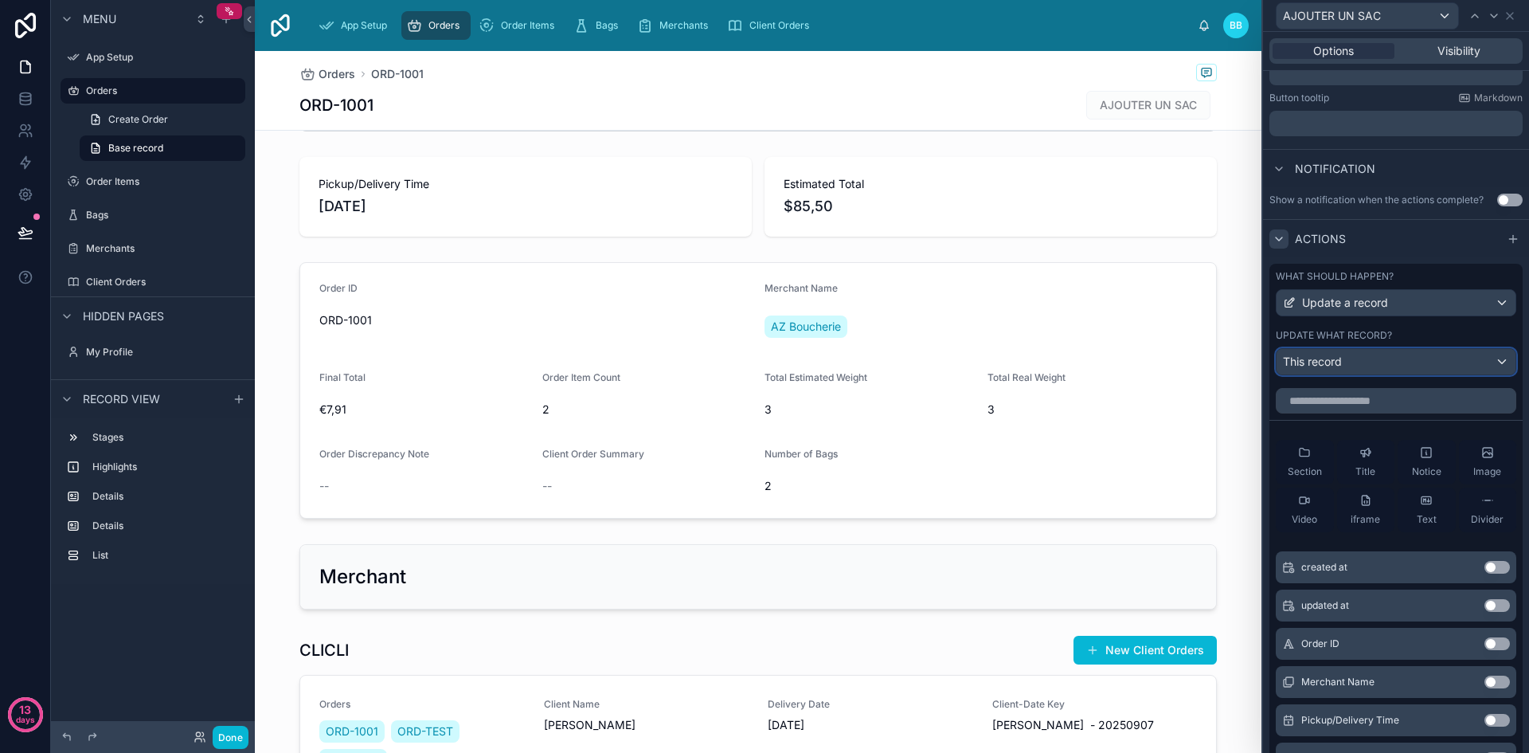
click at [1489, 366] on div "This record" at bounding box center [1396, 361] width 239 height 25
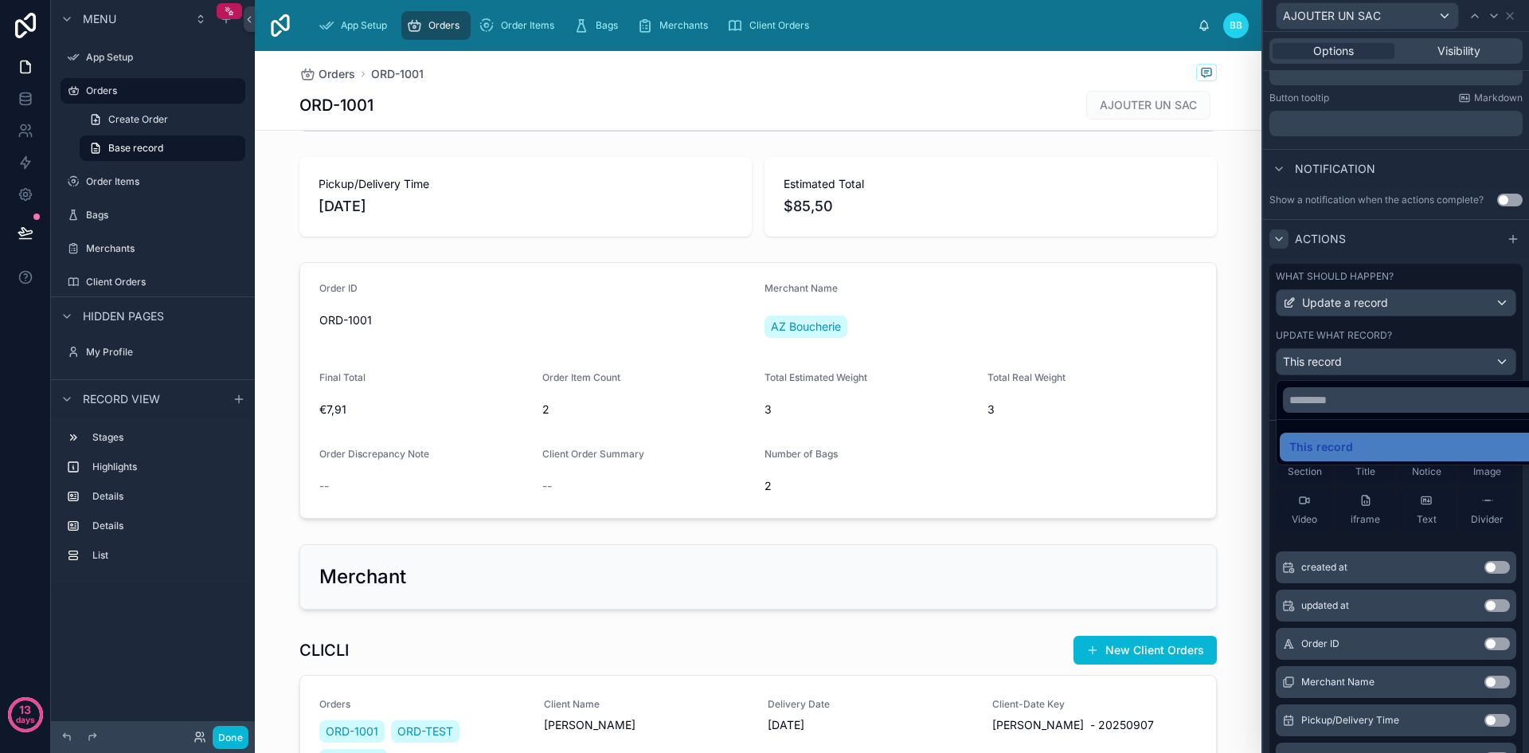
click at [1489, 366] on div at bounding box center [1396, 376] width 266 height 753
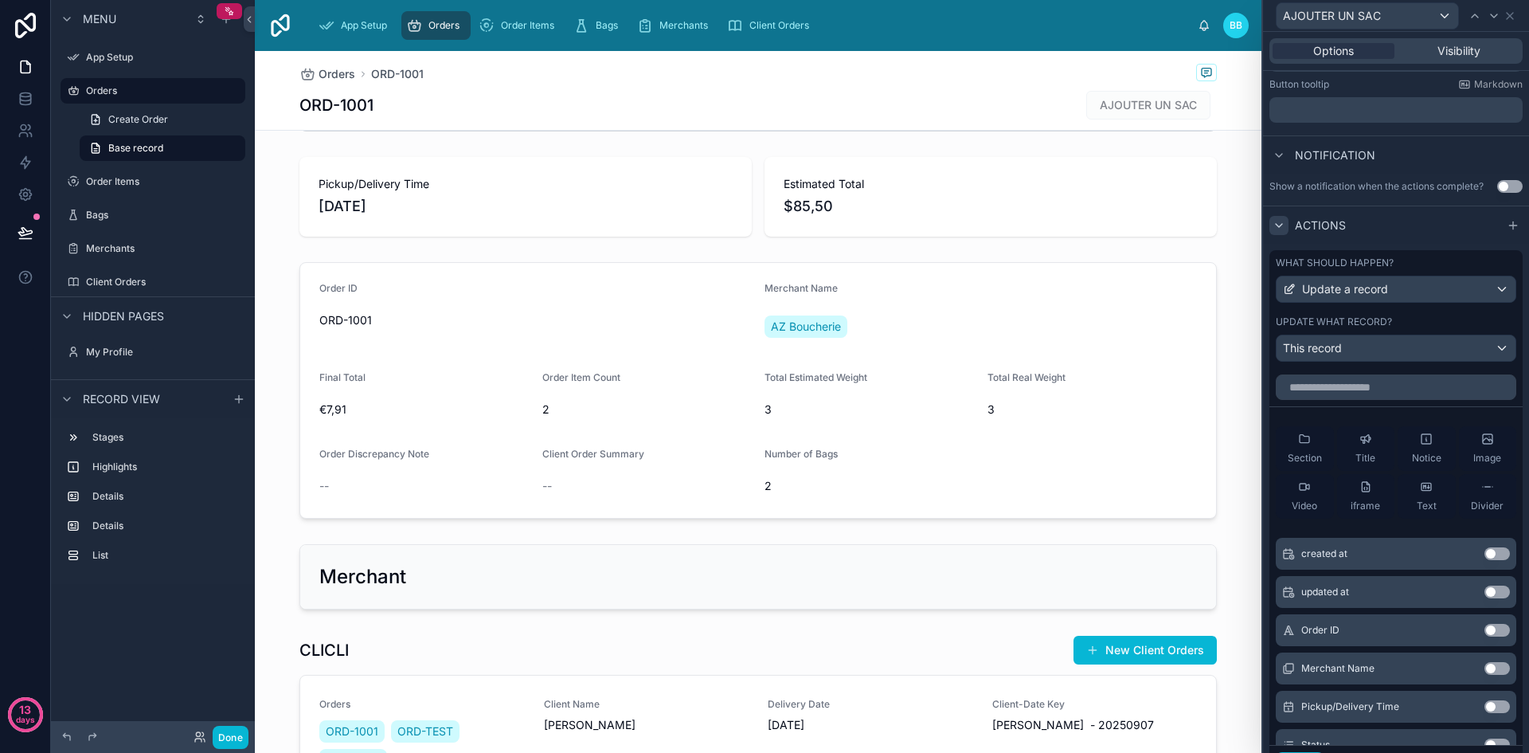
scroll to position [350, 0]
click at [1359, 392] on input "text" at bounding box center [1396, 387] width 240 height 25
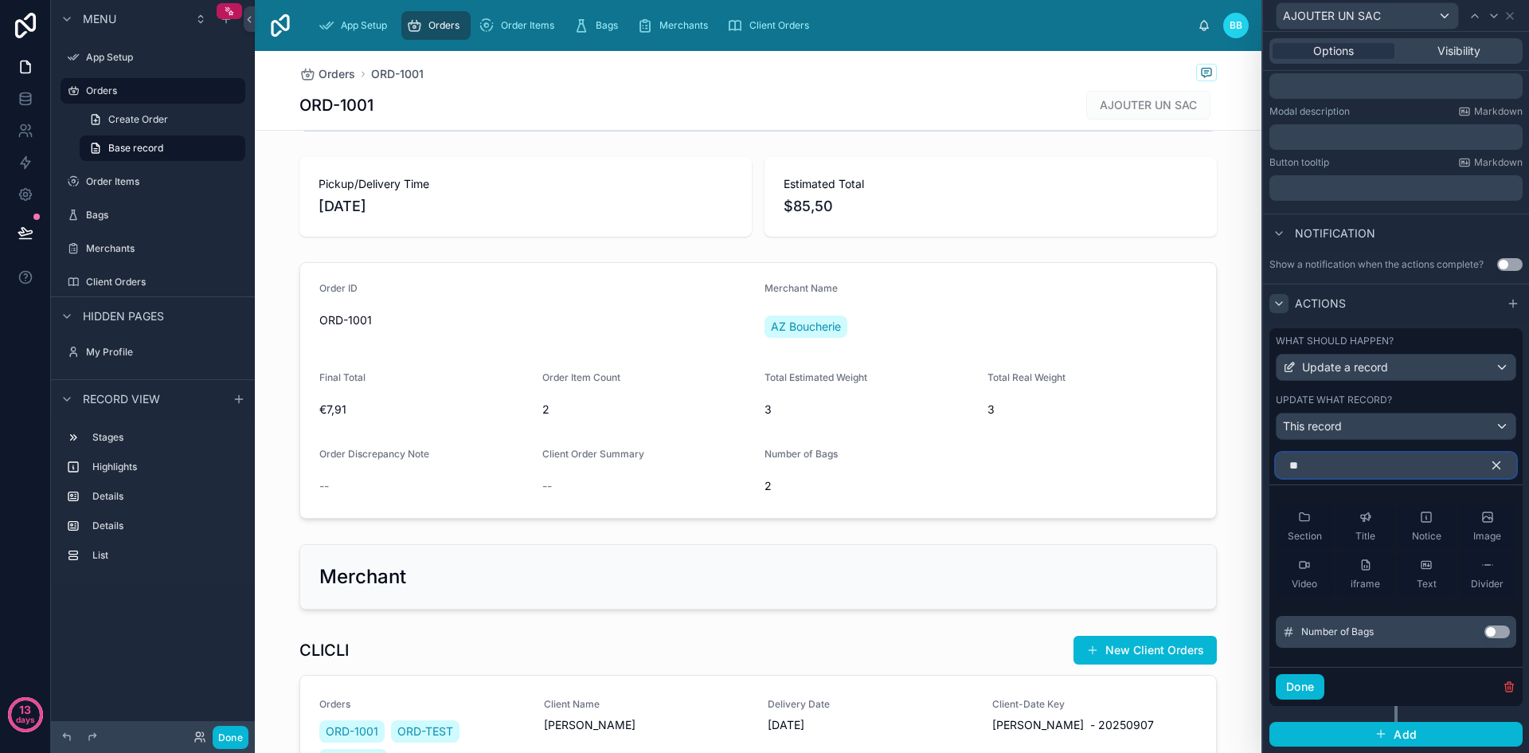
type input "*"
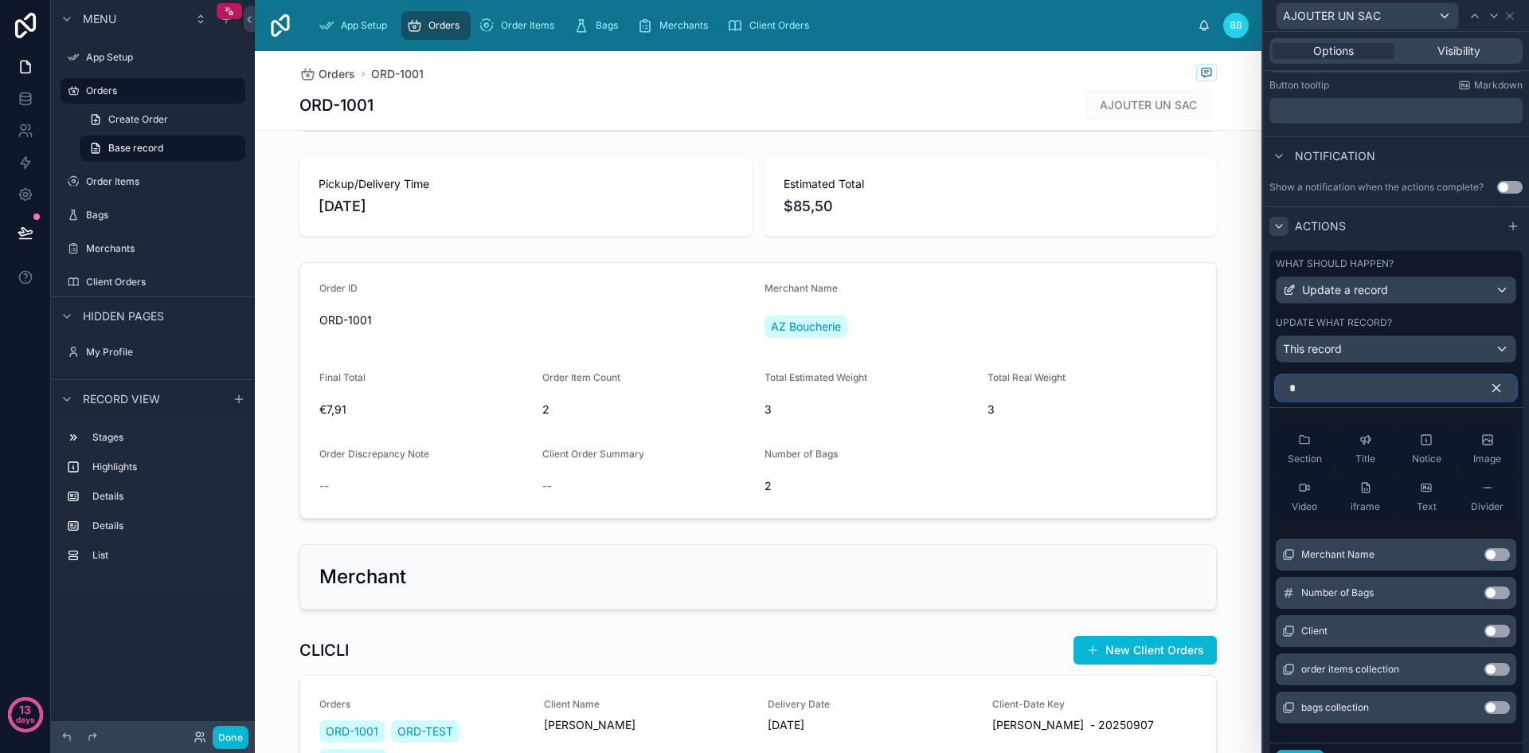
type input "*"
click at [1484, 586] on button "Use setting" at bounding box center [1496, 592] width 25 height 13
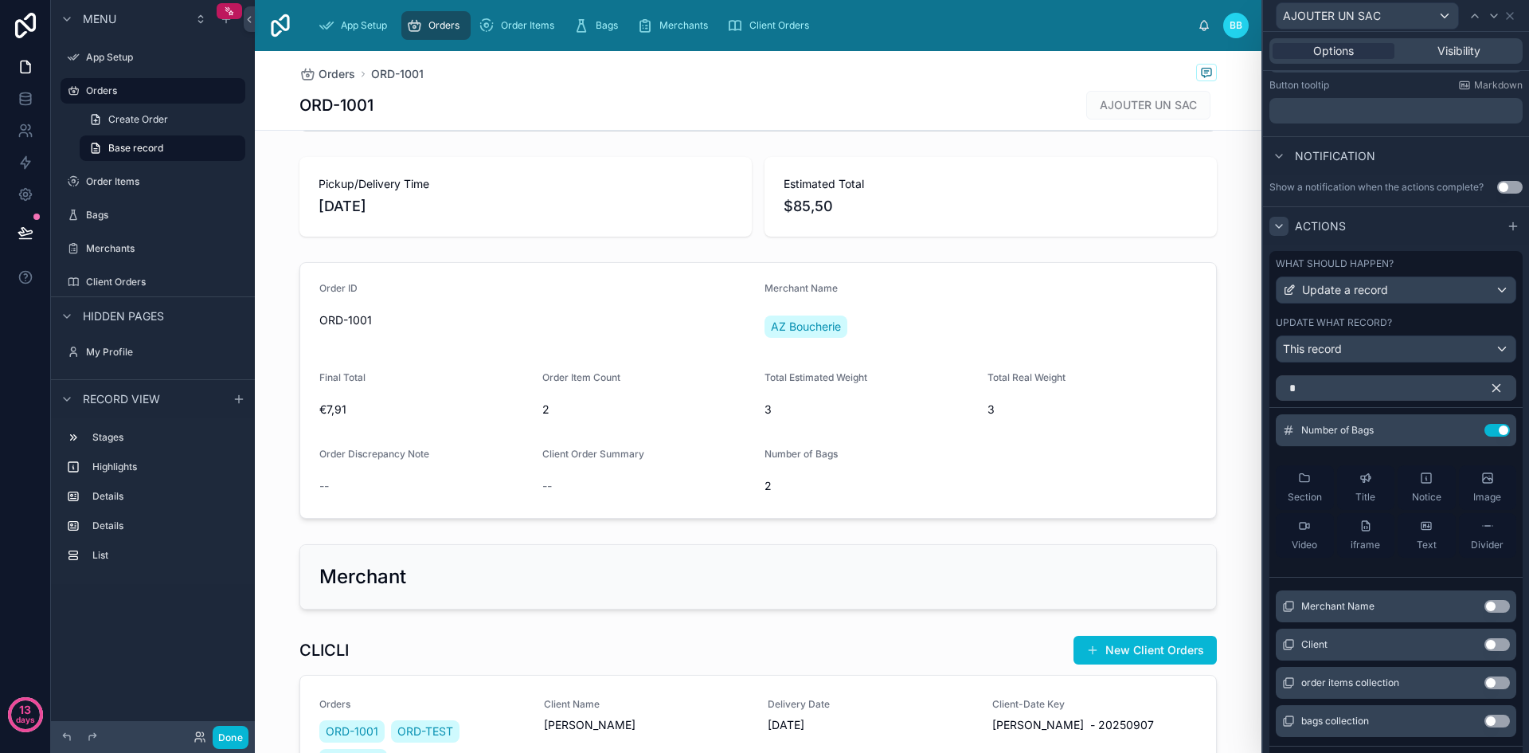
click at [1489, 393] on icon "button" at bounding box center [1496, 388] width 14 height 14
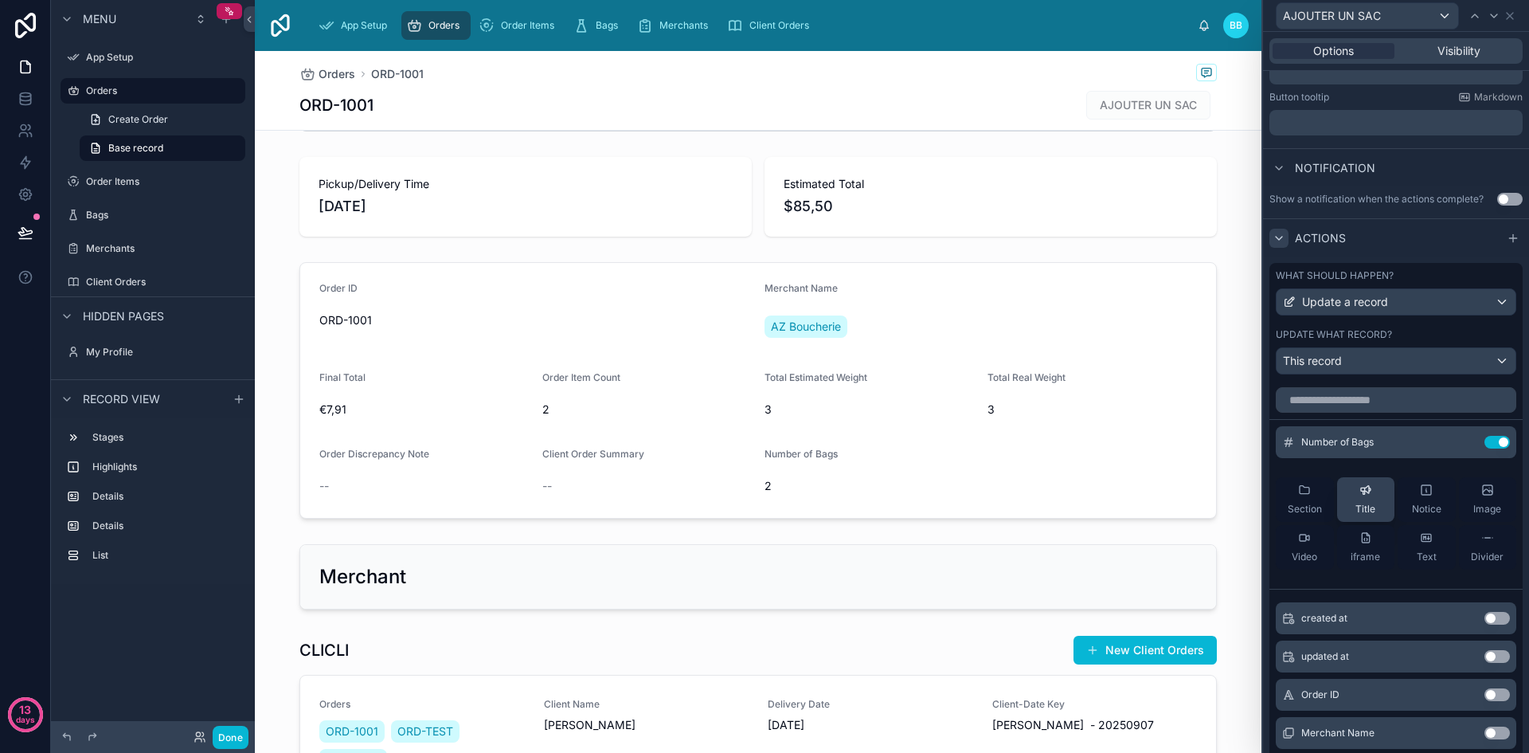
scroll to position [339, 0]
click at [1461, 442] on icon at bounding box center [1464, 442] width 7 height 7
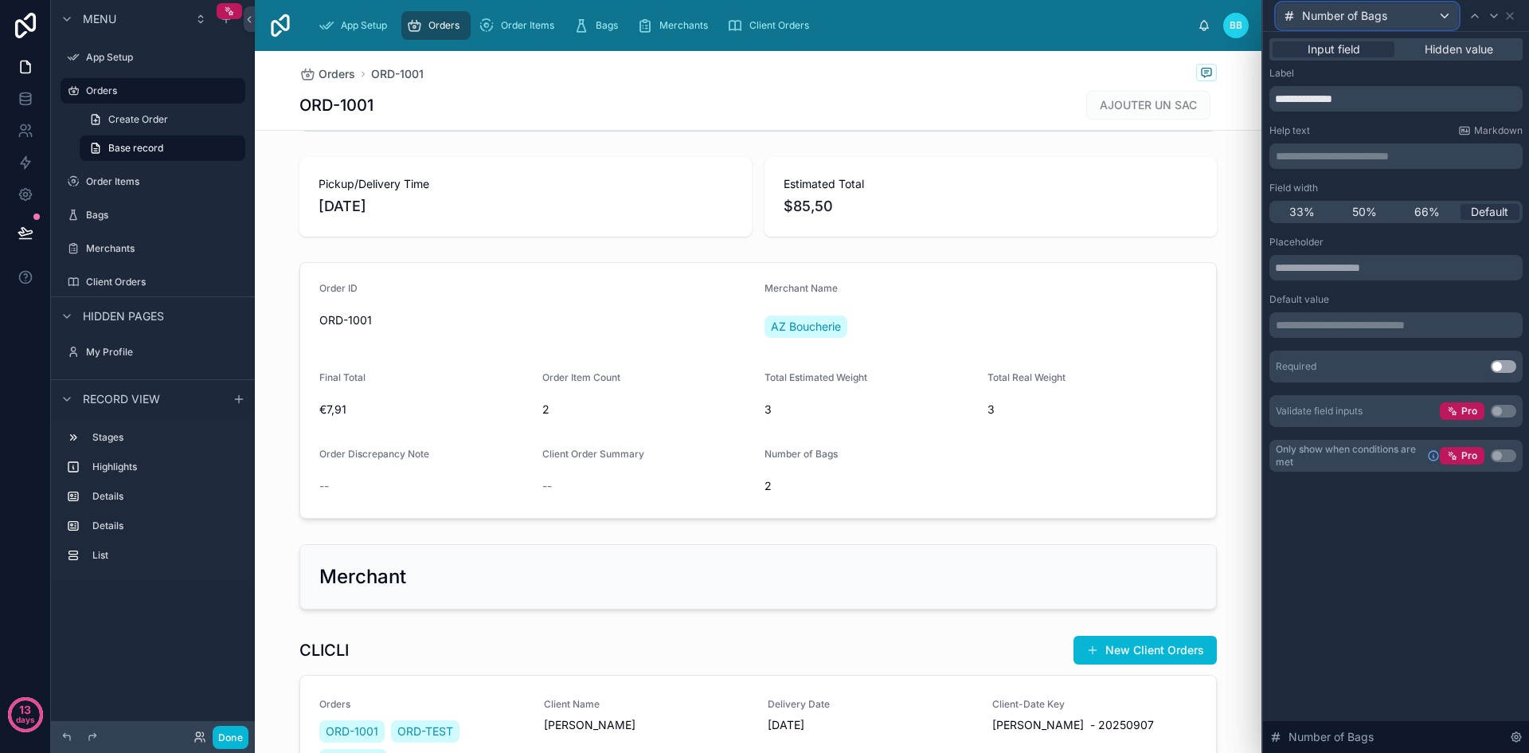
click at [1445, 15] on div "Number of Bags" at bounding box center [1368, 15] width 182 height 25
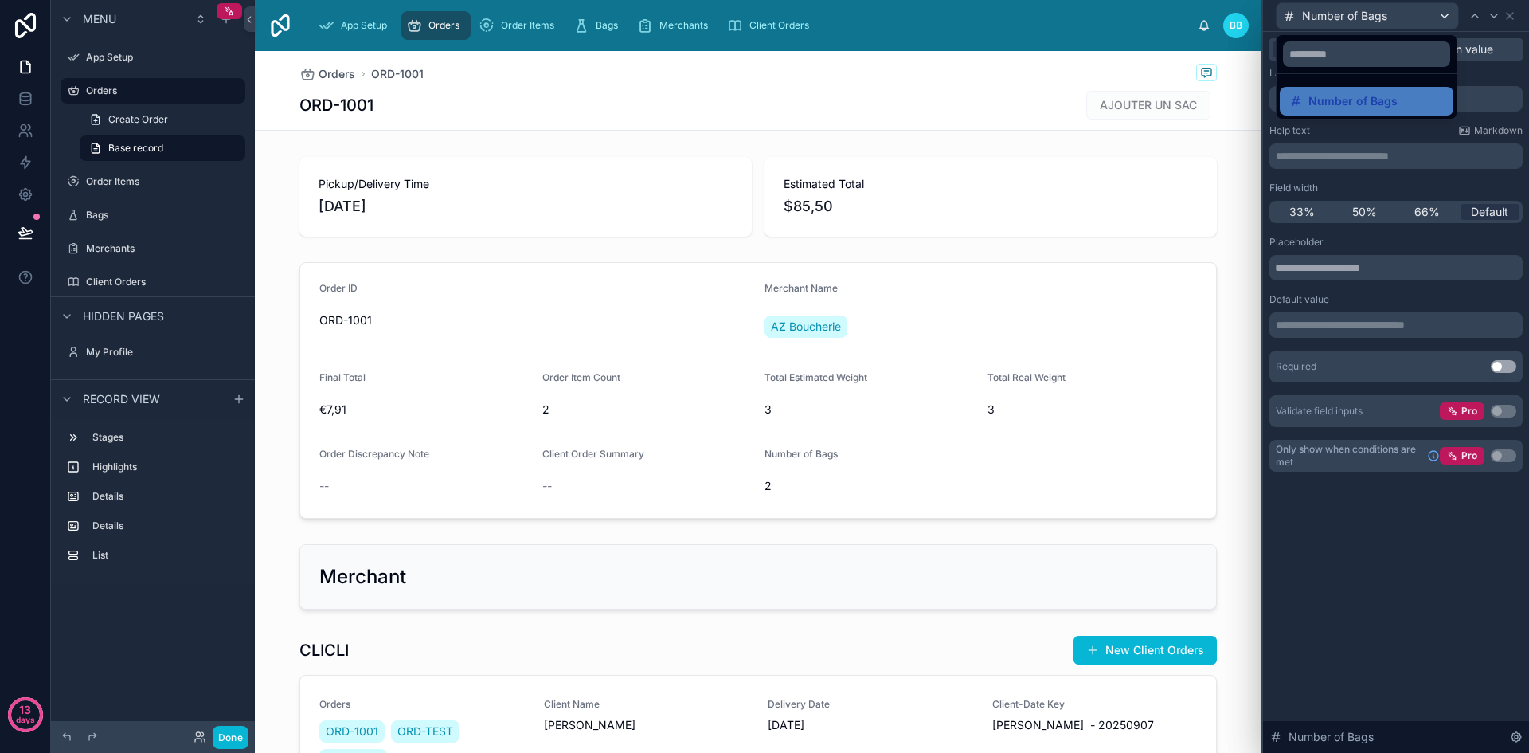
click at [1445, 15] on div at bounding box center [1396, 376] width 266 height 753
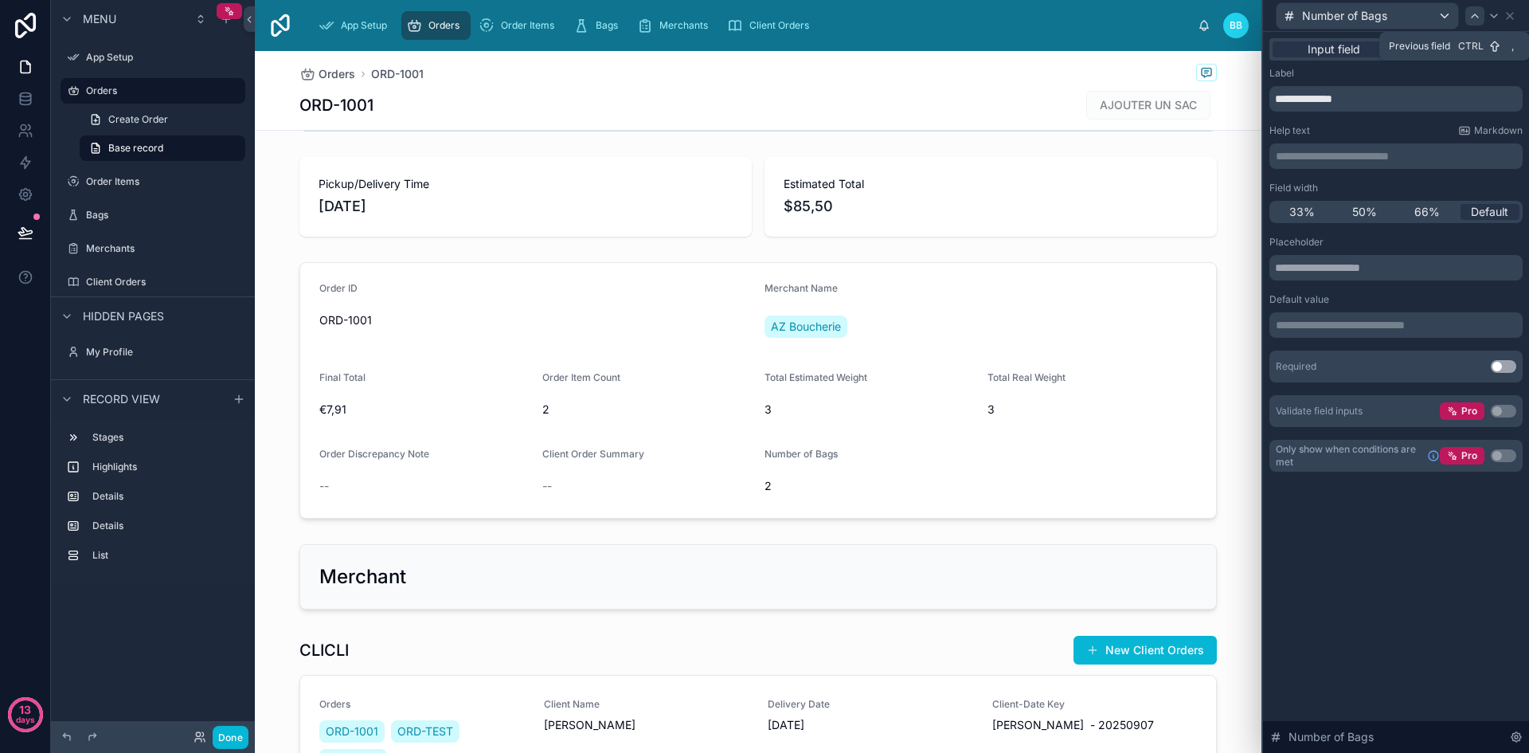
click at [1475, 22] on icon at bounding box center [1474, 16] width 13 height 13
click at [1500, 18] on div at bounding box center [1493, 15] width 19 height 19
click at [1506, 16] on icon at bounding box center [1509, 16] width 13 height 13
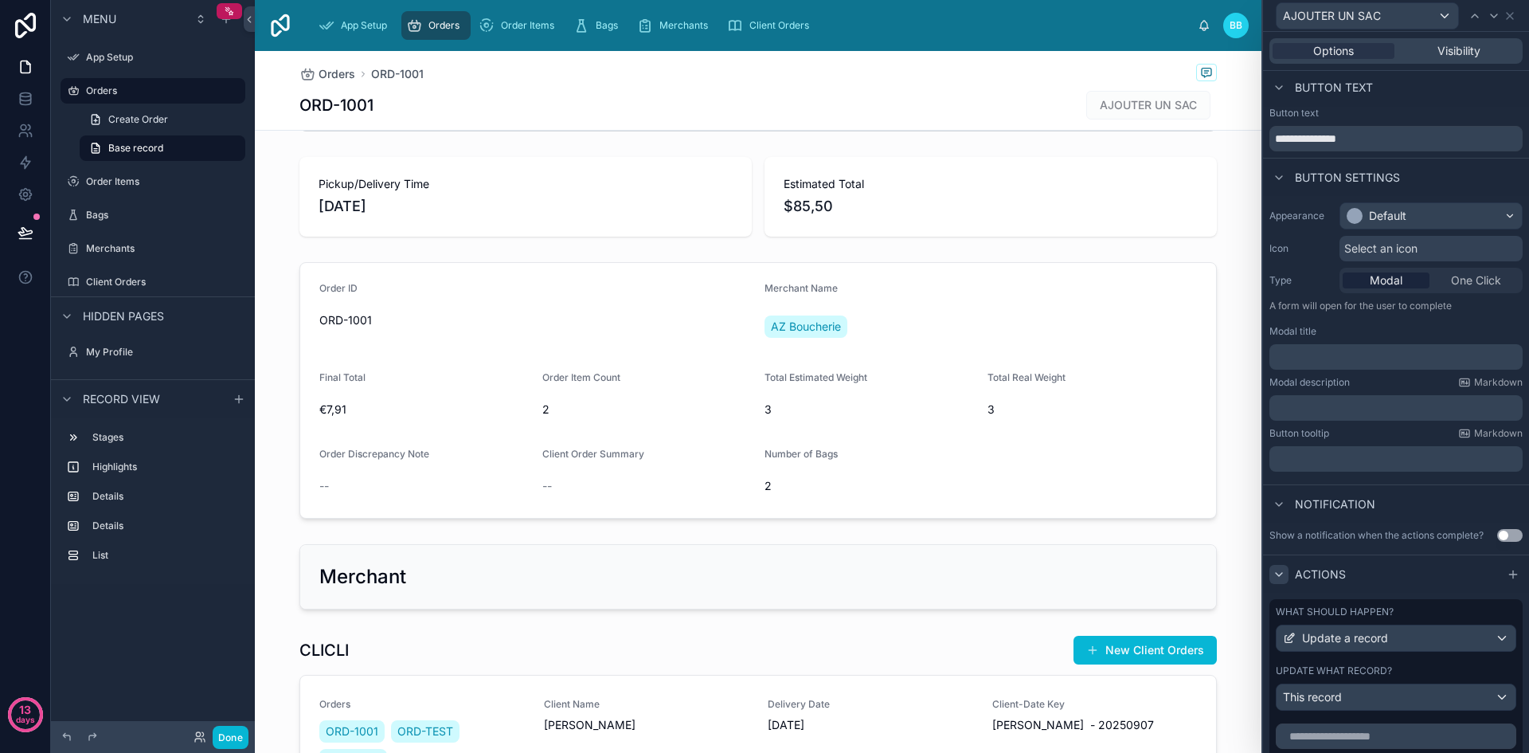
scroll to position [0, 0]
click at [1282, 514] on div at bounding box center [1278, 506] width 19 height 19
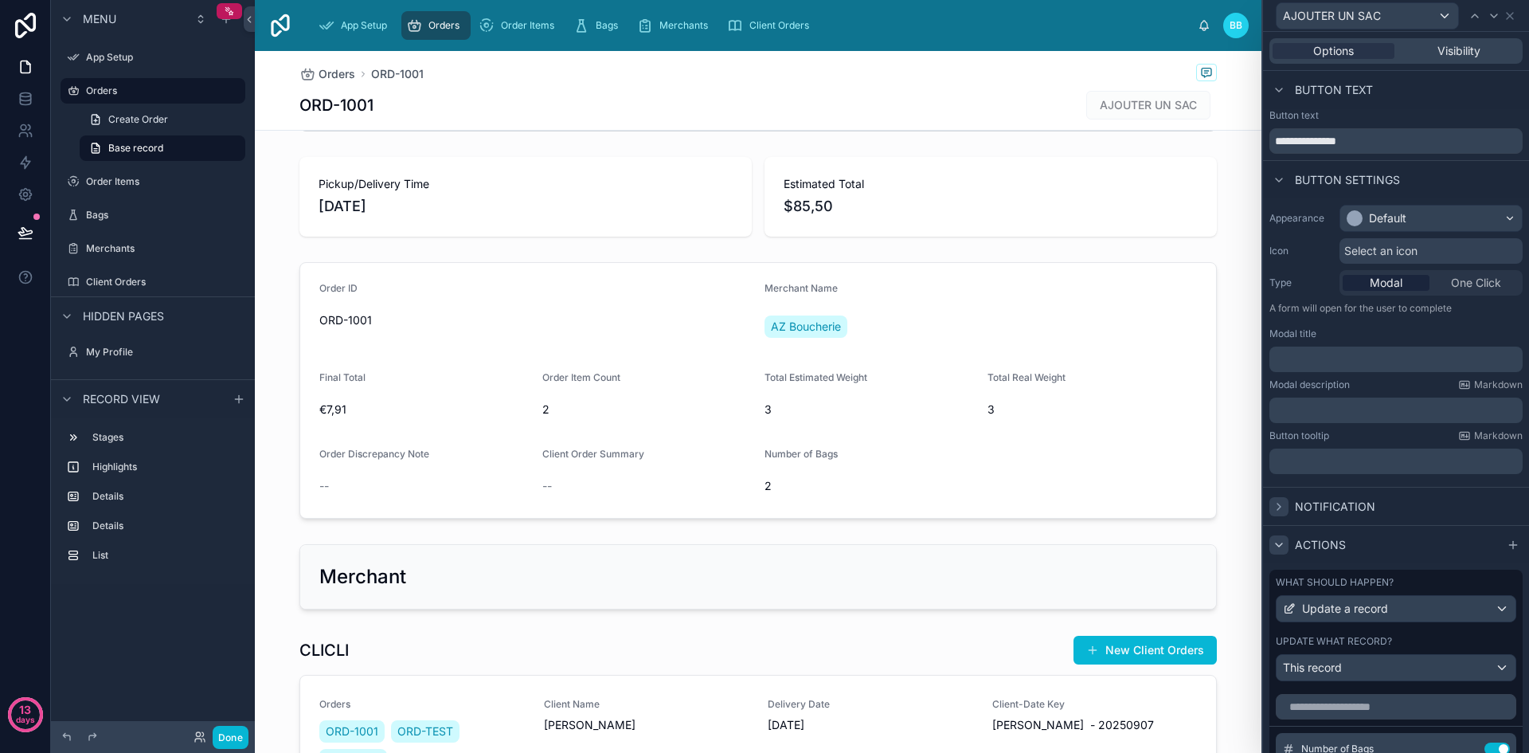
click at [1282, 514] on div at bounding box center [1278, 506] width 19 height 19
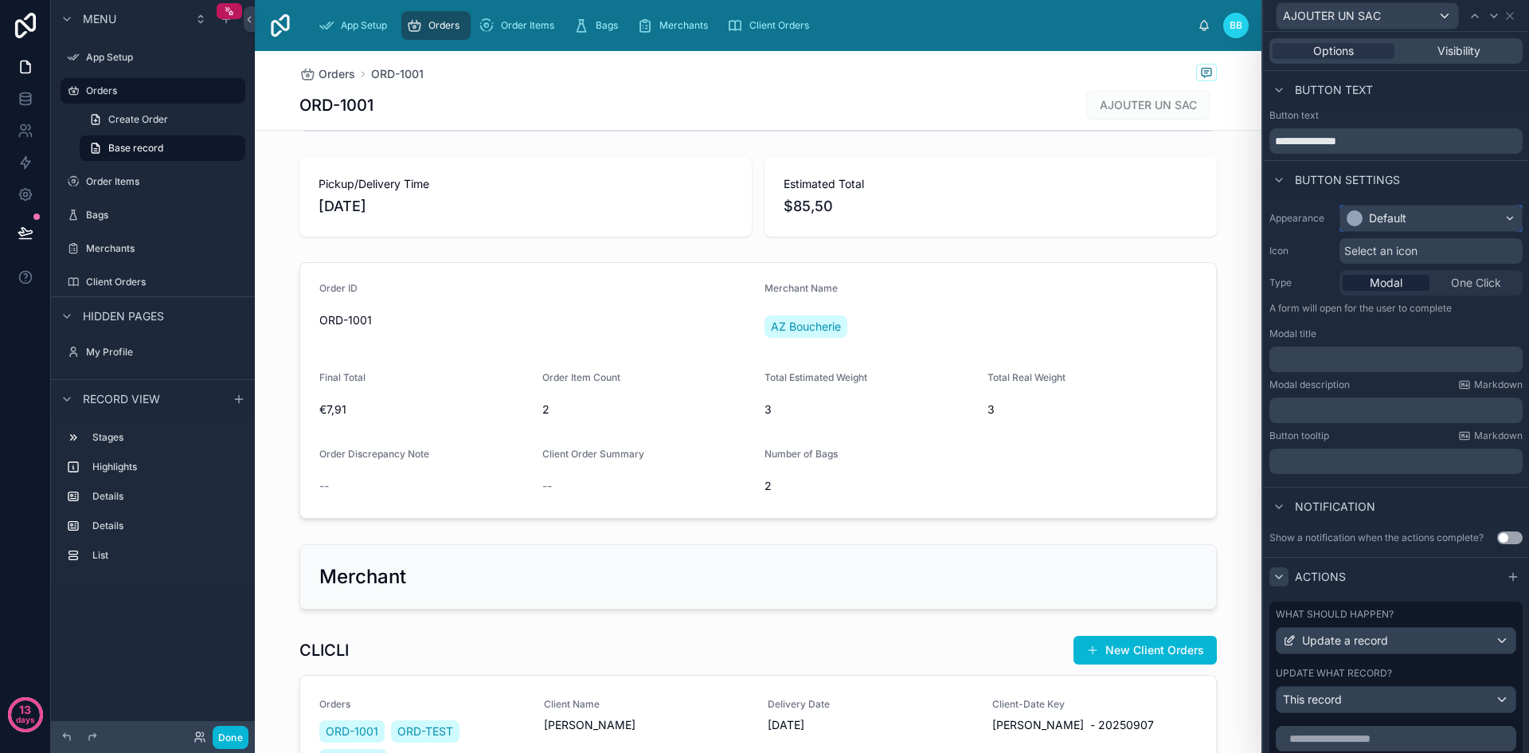
click at [1496, 220] on div "Default" at bounding box center [1431, 217] width 182 height 25
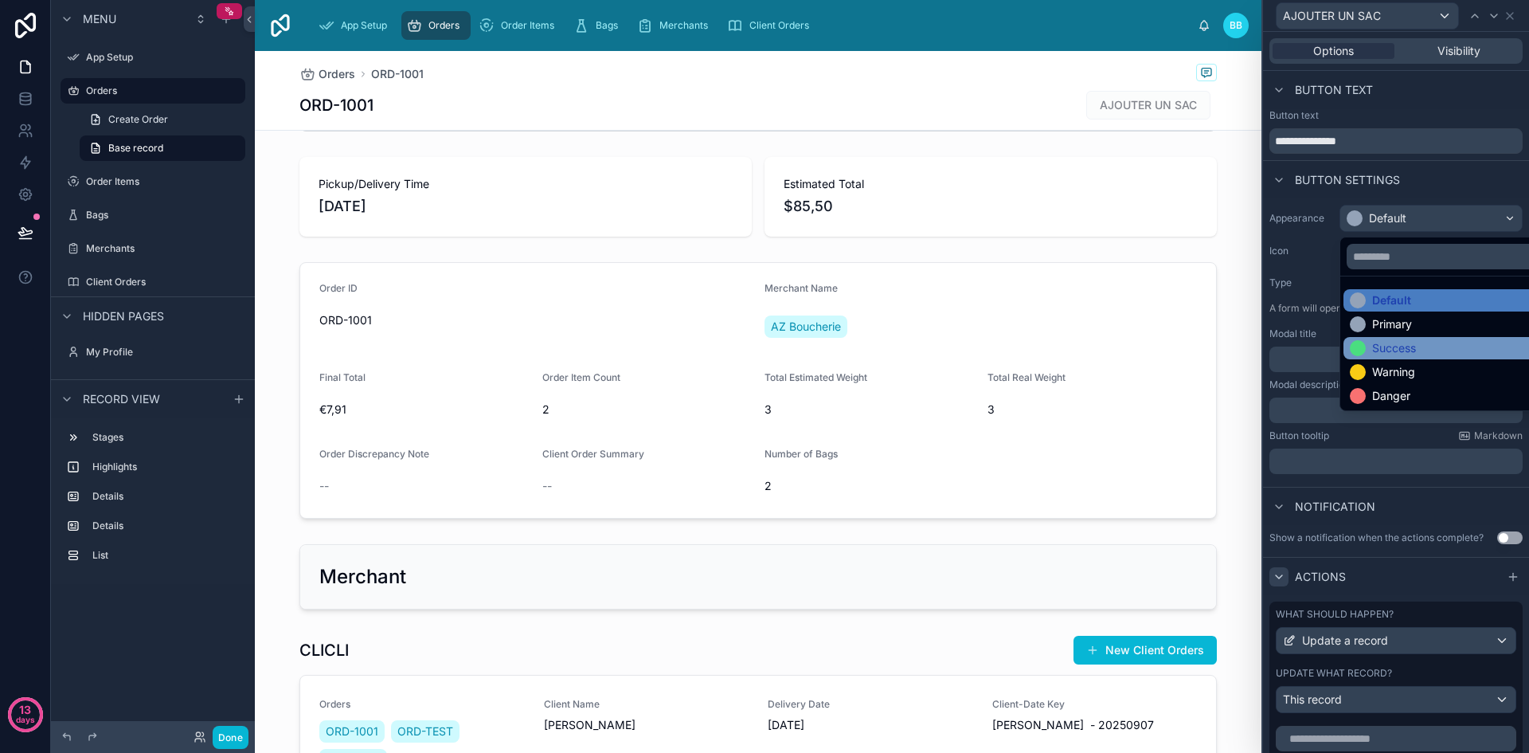
click at [1394, 347] on div "Success" at bounding box center [1394, 348] width 44 height 16
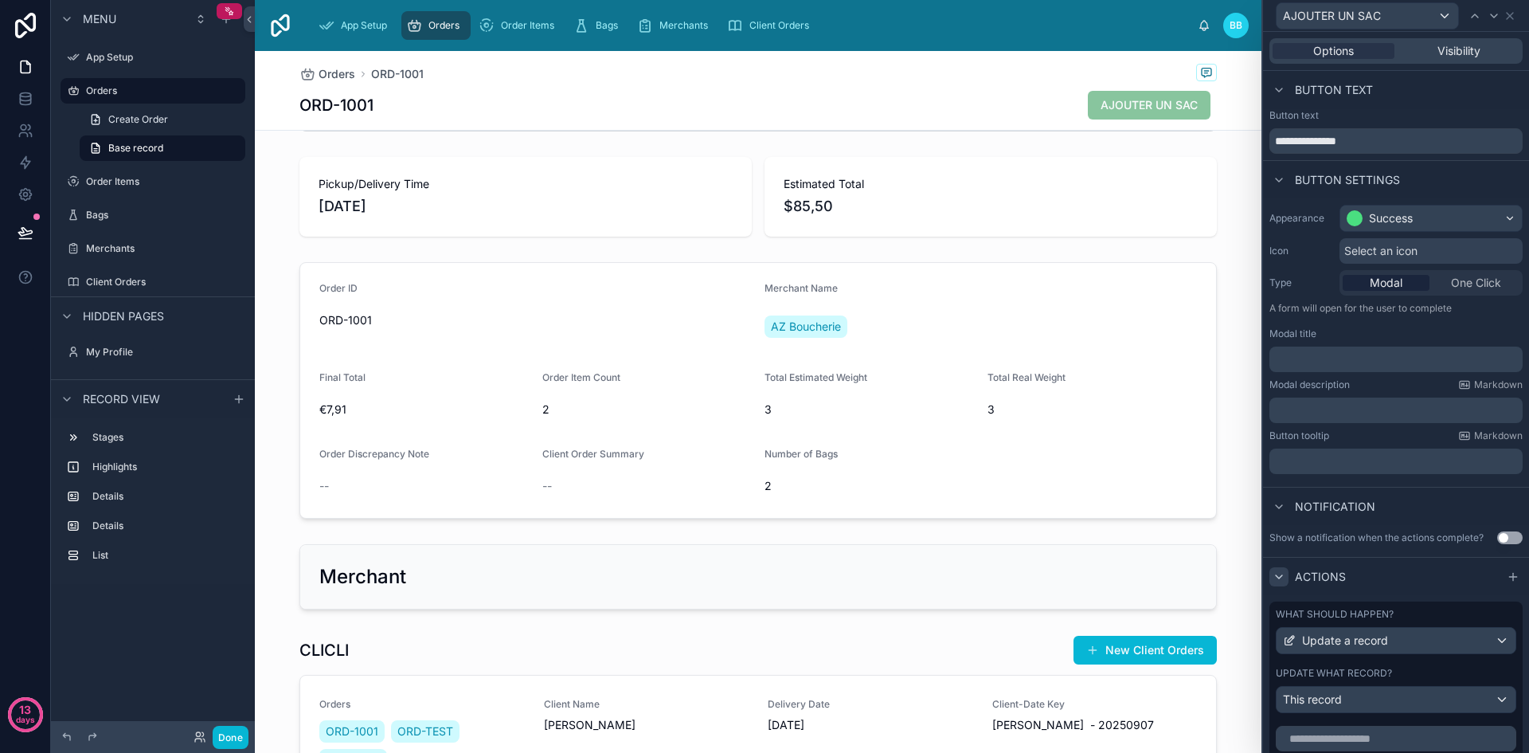
click at [1424, 247] on div "Select an icon" at bounding box center [1430, 250] width 183 height 25
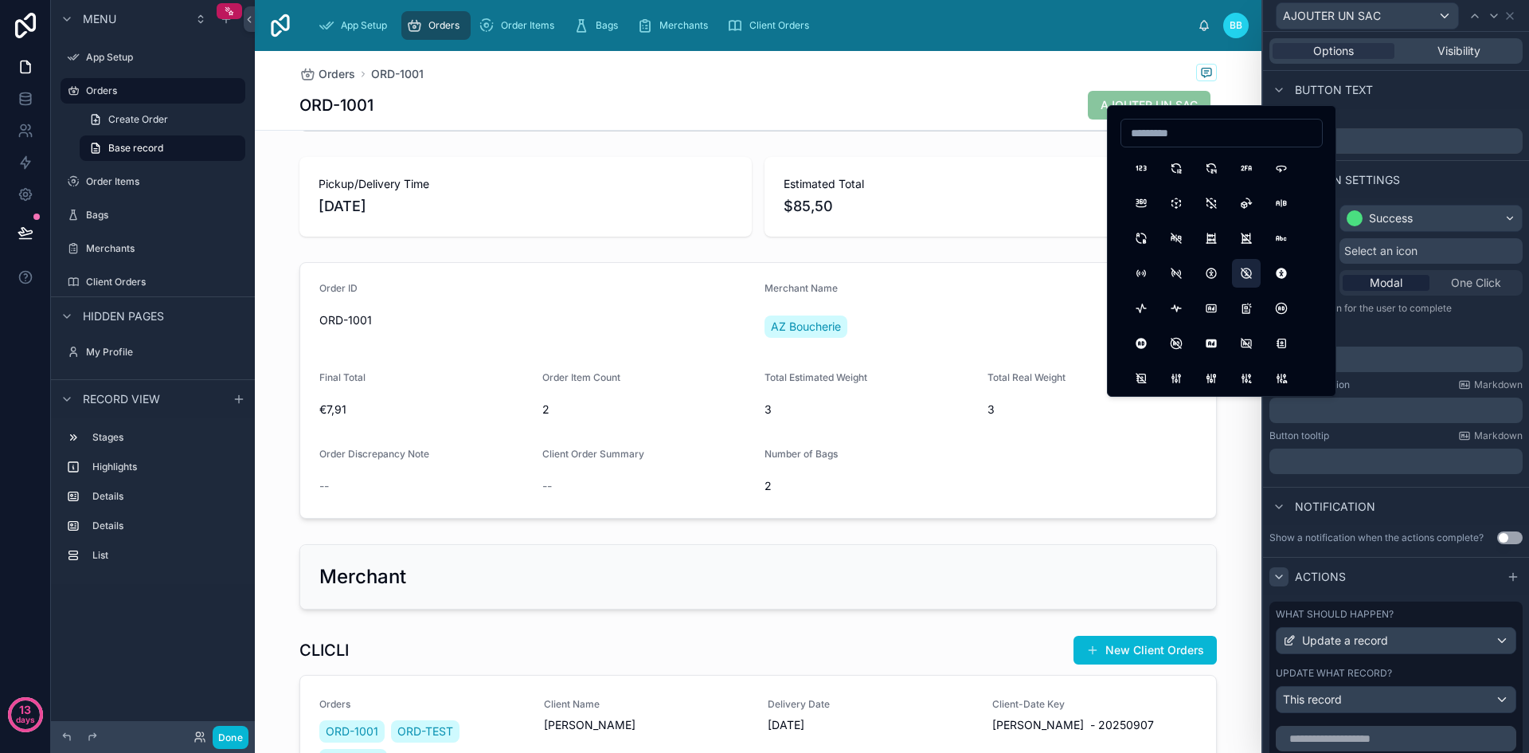
type input "*"
type input "****"
click at [1151, 163] on button "Plus" at bounding box center [1141, 168] width 29 height 29
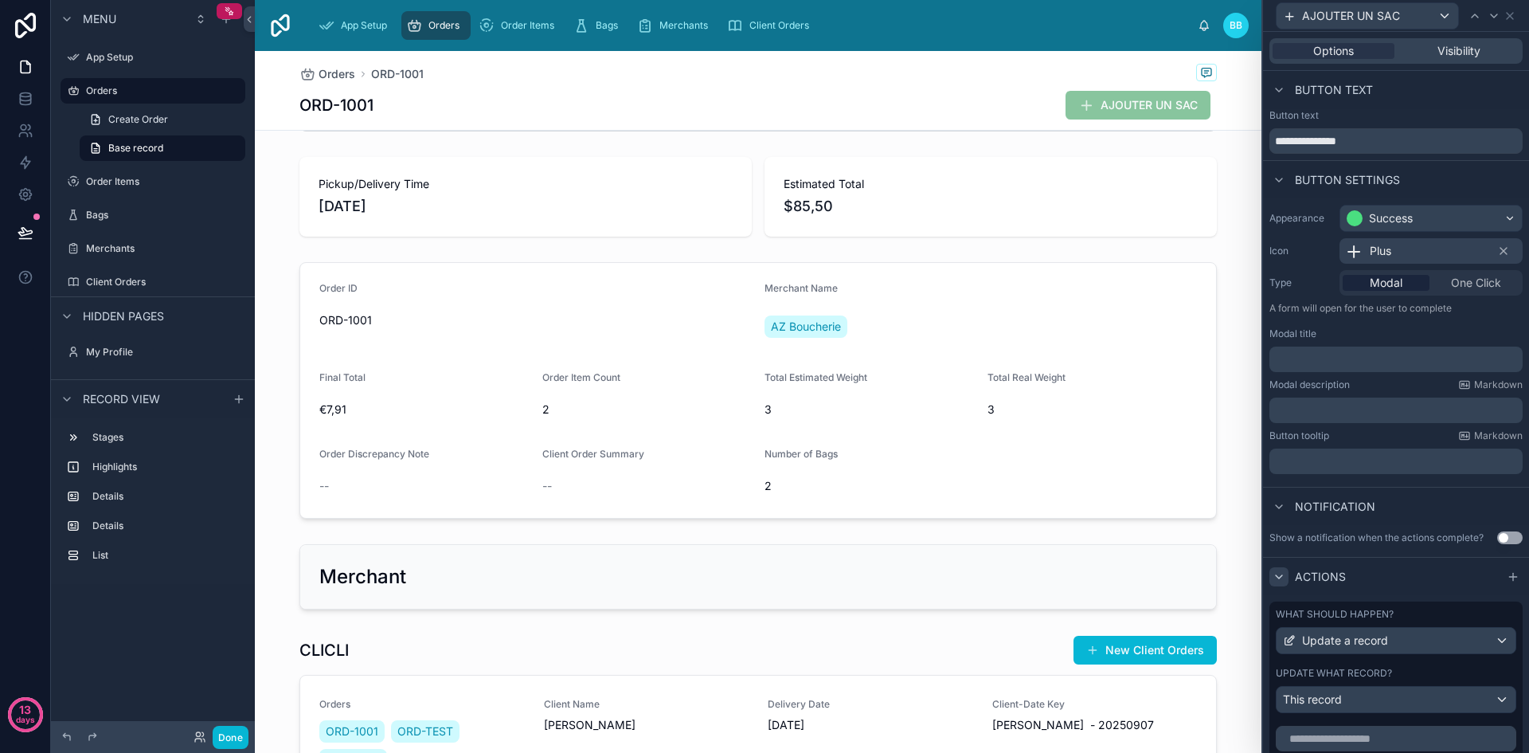
click at [1406, 248] on div "Plus" at bounding box center [1430, 250] width 183 height 25
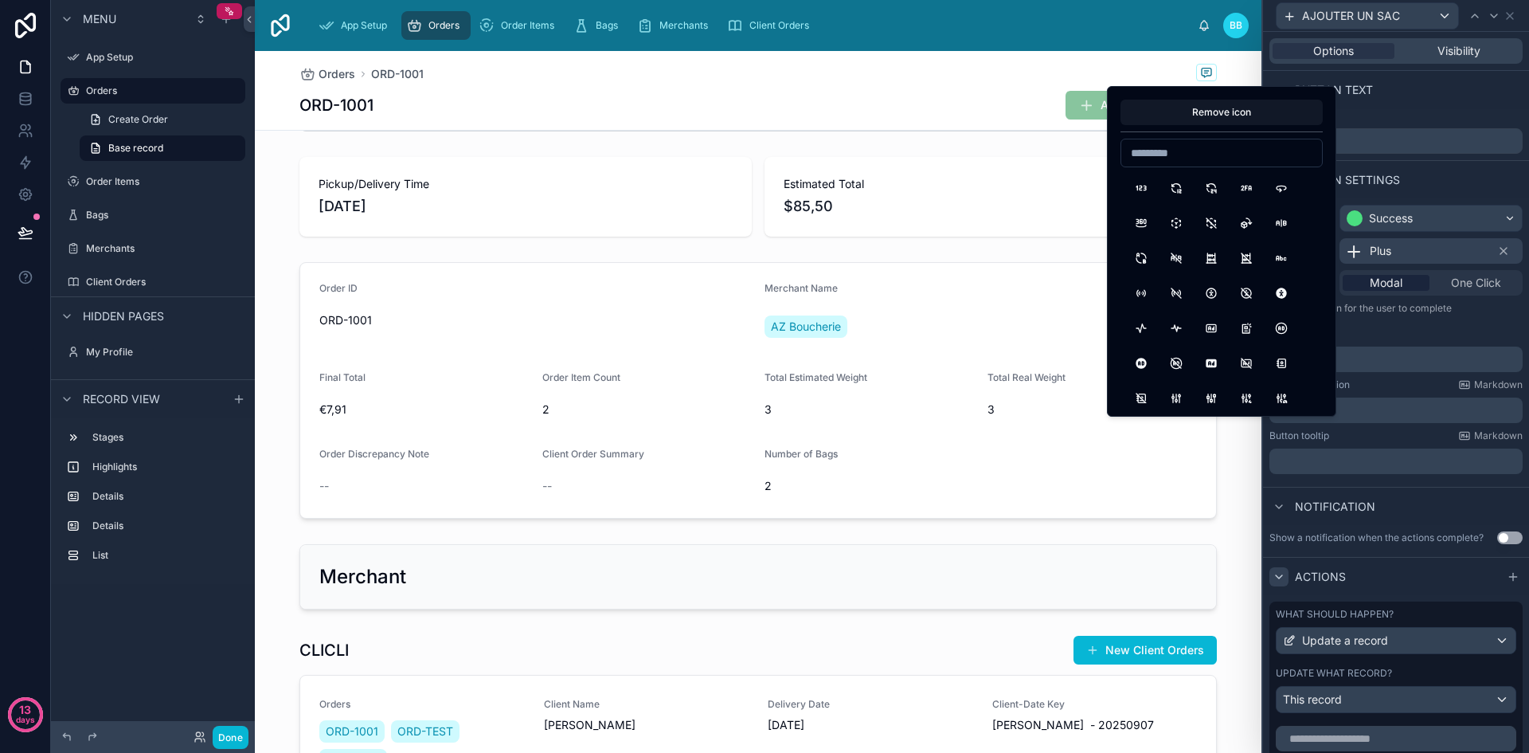
click at [1434, 326] on div "Appearance Success Icon Plus Type Modal One Click A form will open for the user…" at bounding box center [1396, 339] width 266 height 282
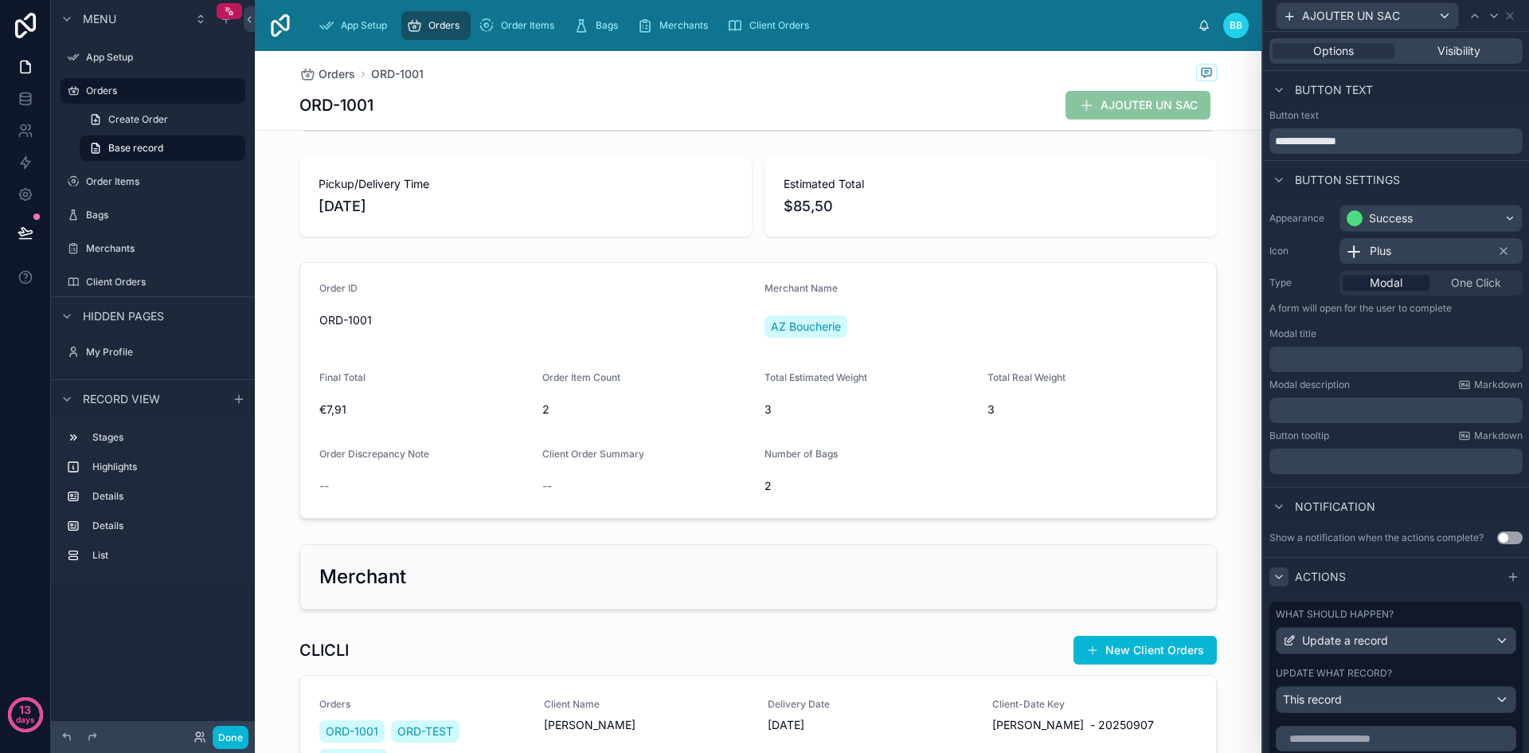
click at [1479, 287] on span "One Click" at bounding box center [1476, 283] width 50 height 16
click at [1451, 287] on span "One Click" at bounding box center [1476, 283] width 50 height 16
click at [1371, 279] on span "Modal" at bounding box center [1386, 283] width 33 height 16
drag, startPoint x: 1371, startPoint y: 279, endPoint x: 1463, endPoint y: 276, distance: 92.4
click at [1463, 276] on div "Modal One Click" at bounding box center [1430, 282] width 183 height 25
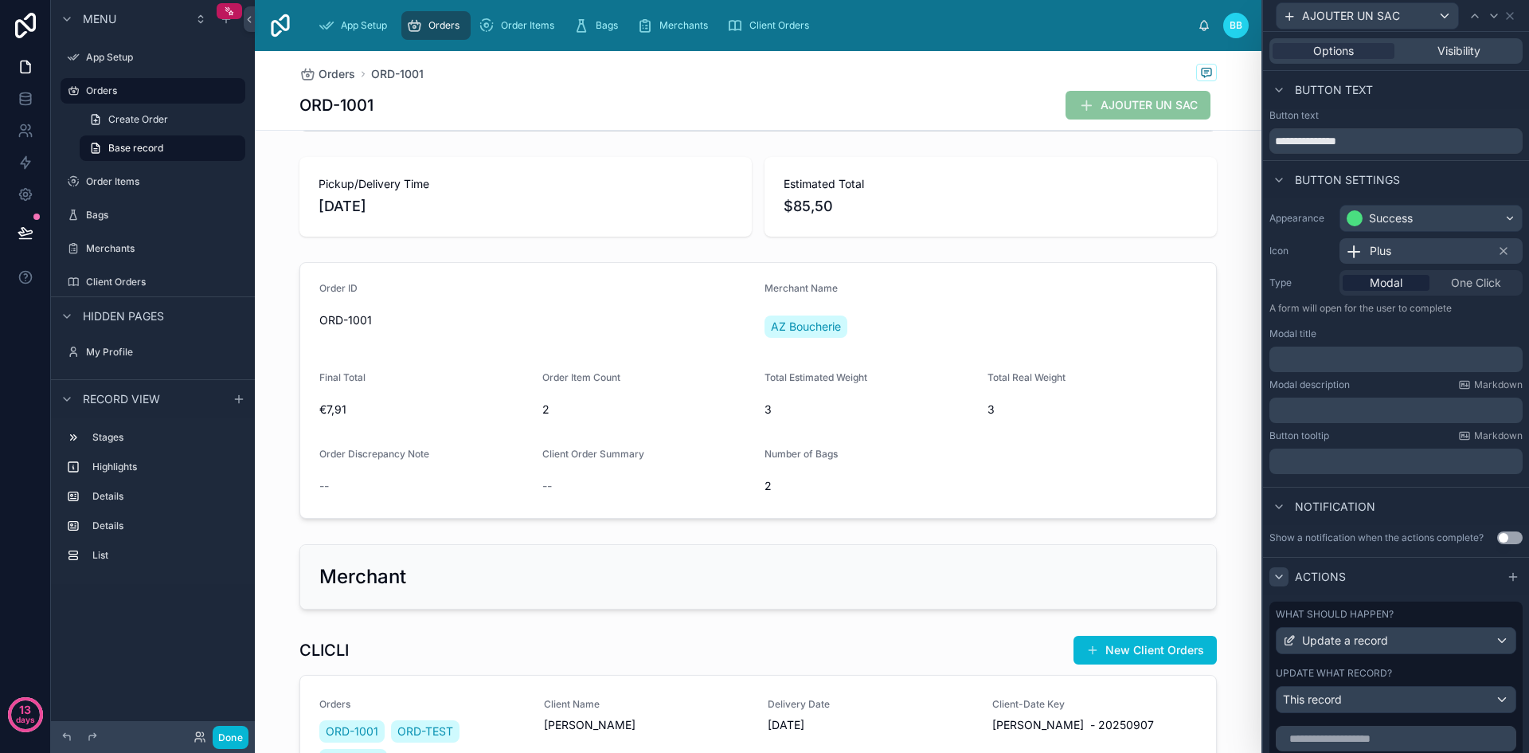
click at [1464, 283] on span "One Click" at bounding box center [1476, 283] width 50 height 16
click at [1438, 55] on span "Visibility" at bounding box center [1458, 51] width 43 height 16
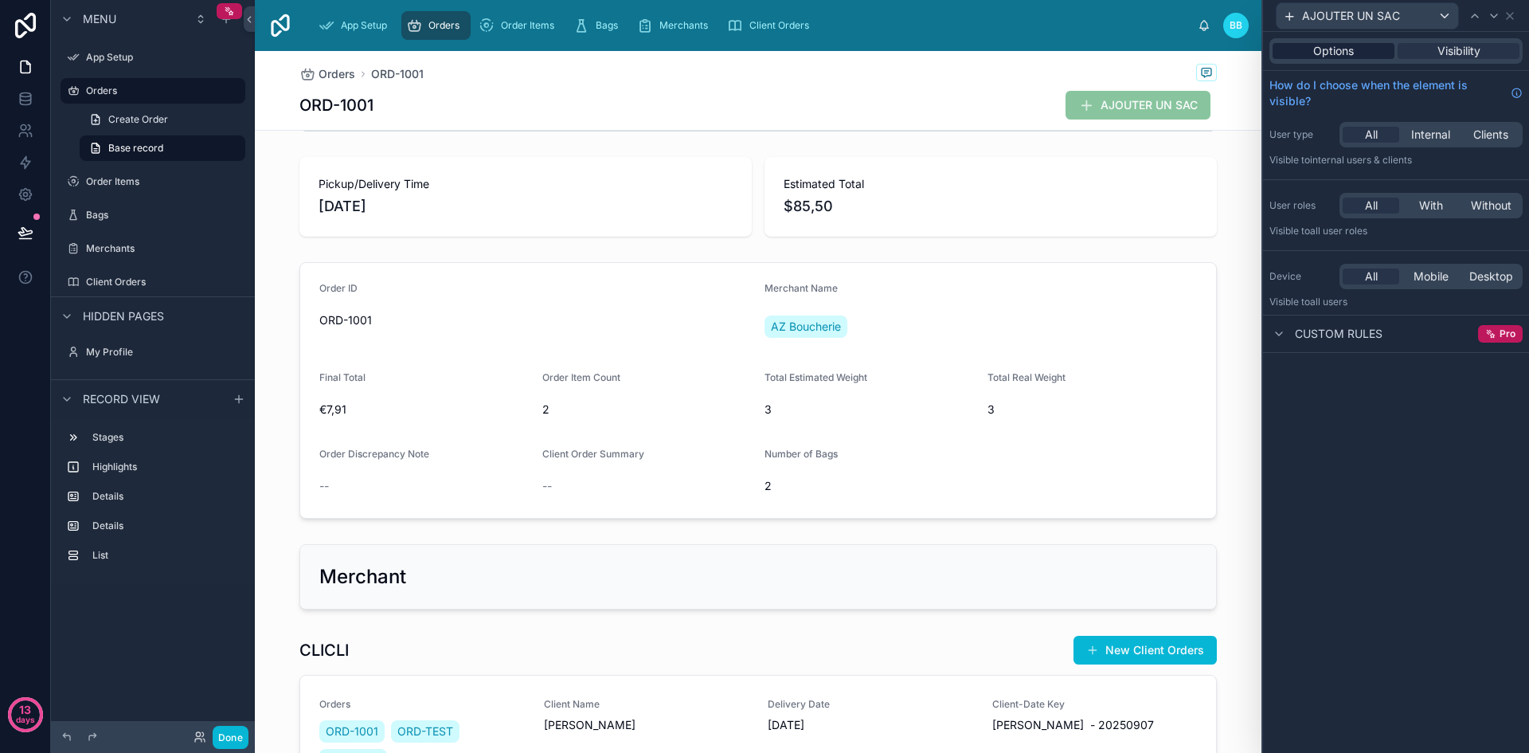
click at [1317, 57] on span "Options" at bounding box center [1333, 51] width 41 height 16
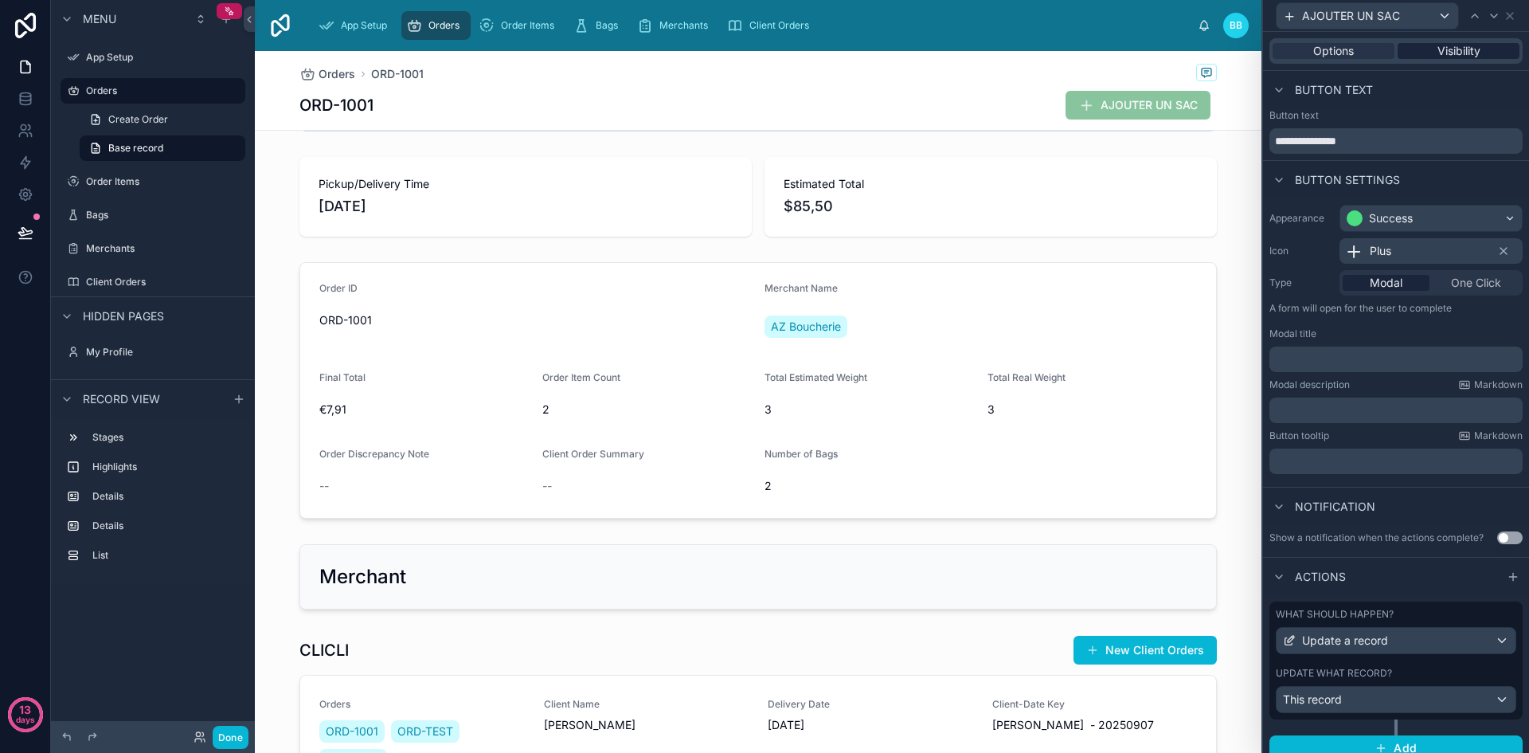
click at [1437, 49] on span "Visibility" at bounding box center [1458, 51] width 43 height 16
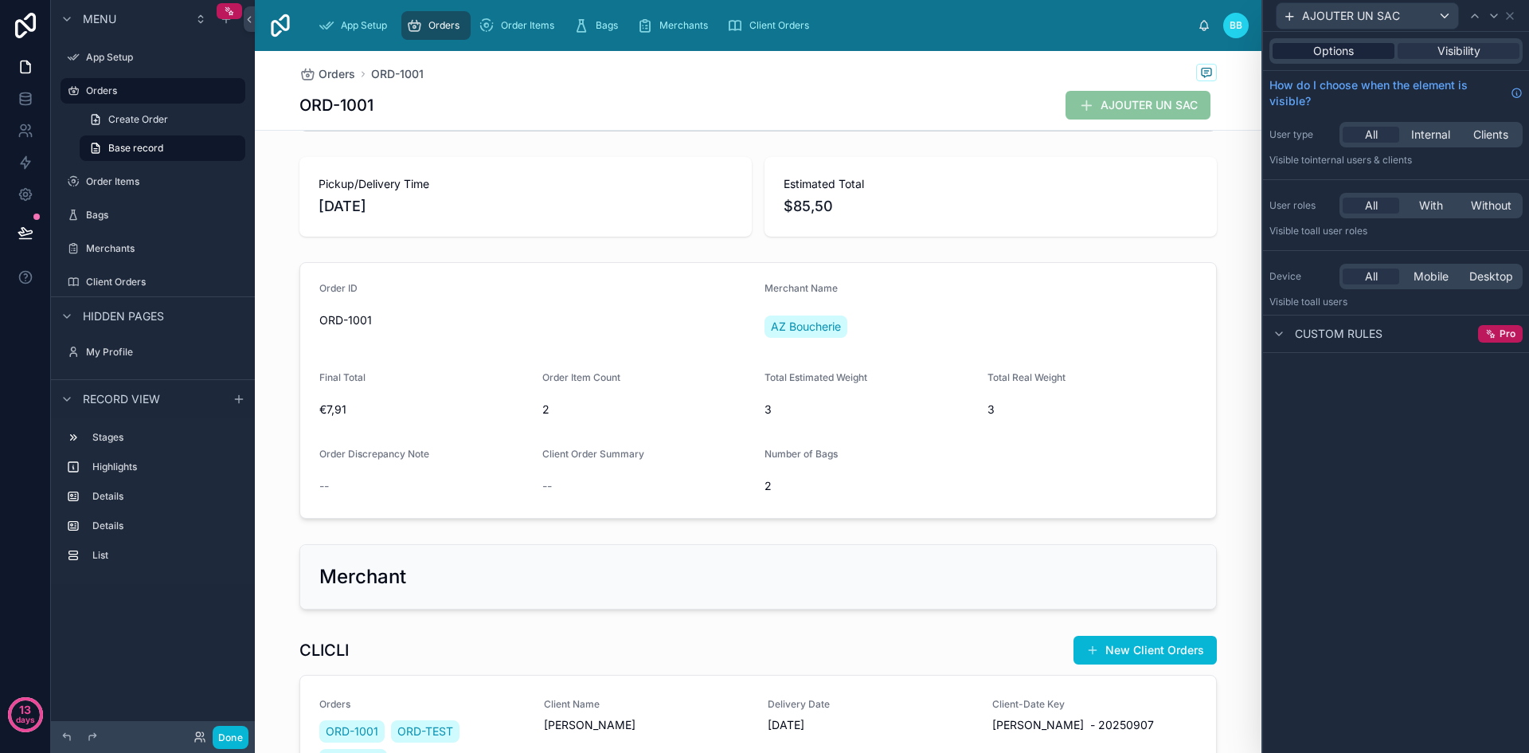
click at [1347, 45] on span "Options" at bounding box center [1333, 51] width 41 height 16
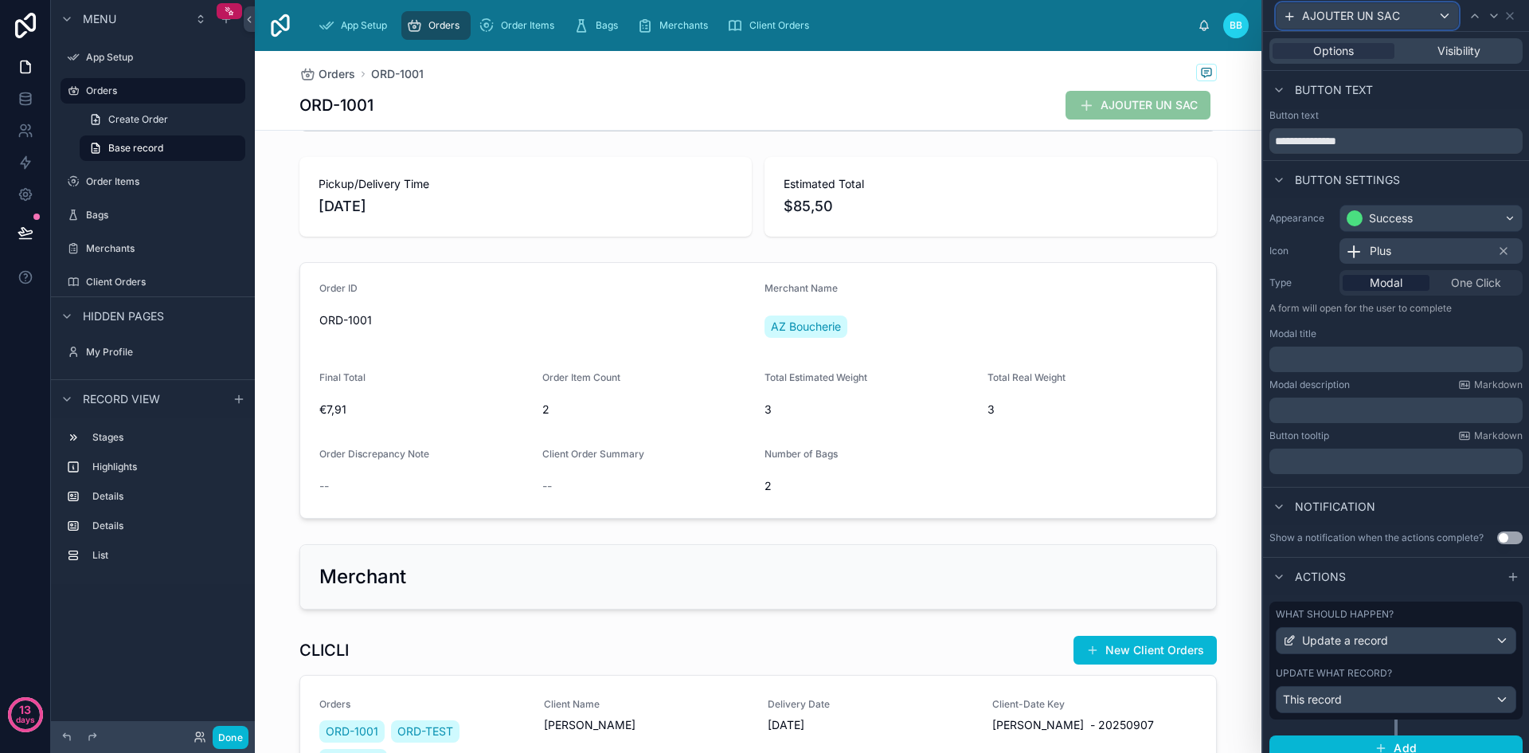
click at [1440, 18] on div "AJOUTER UN SAC" at bounding box center [1368, 15] width 182 height 25
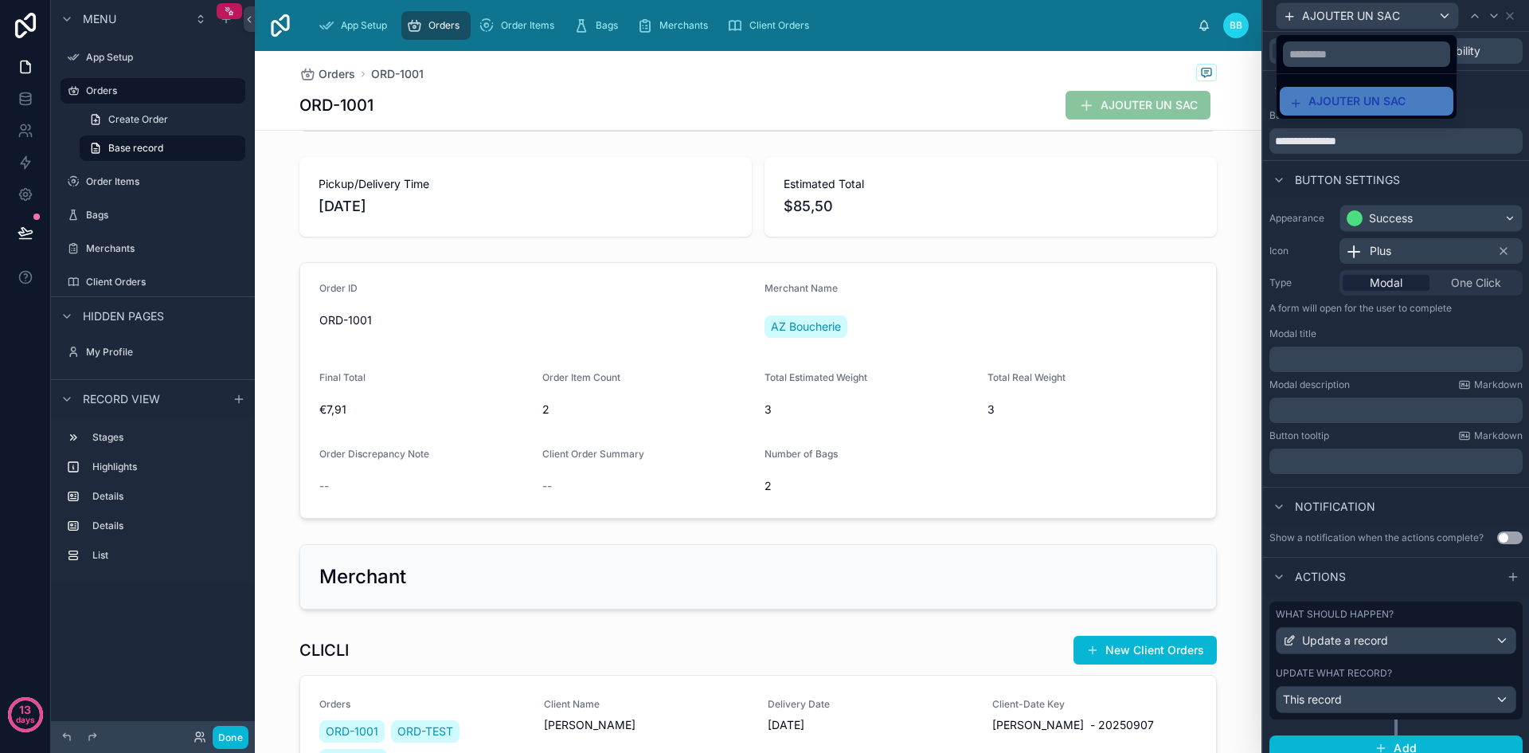
click at [1440, 18] on div at bounding box center [1396, 376] width 266 height 753
drag, startPoint x: 1418, startPoint y: 631, endPoint x: 1429, endPoint y: 639, distance: 13.7
click at [1429, 639] on div "Update a record" at bounding box center [1396, 640] width 239 height 25
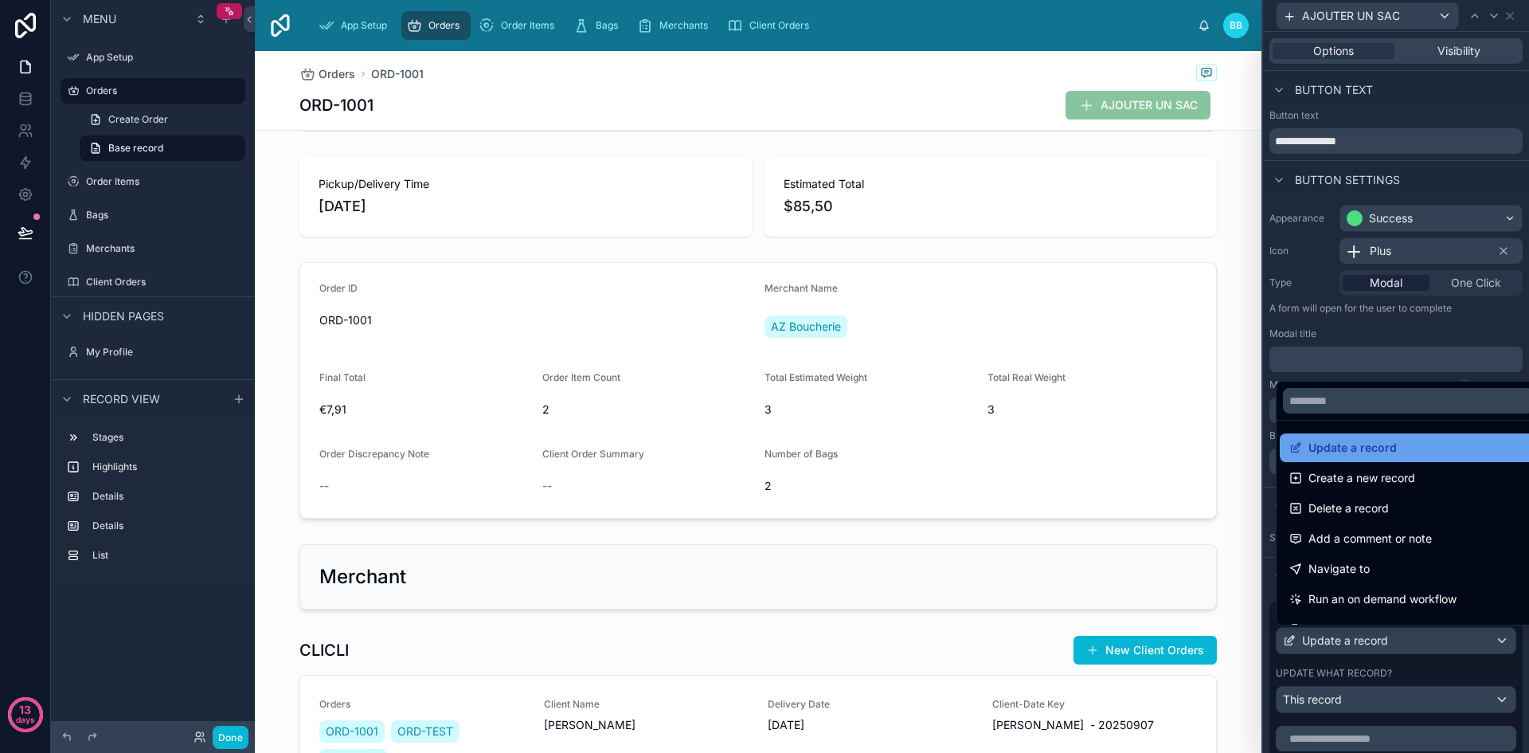
click at [1375, 448] on span "Update a record" at bounding box center [1352, 447] width 88 height 19
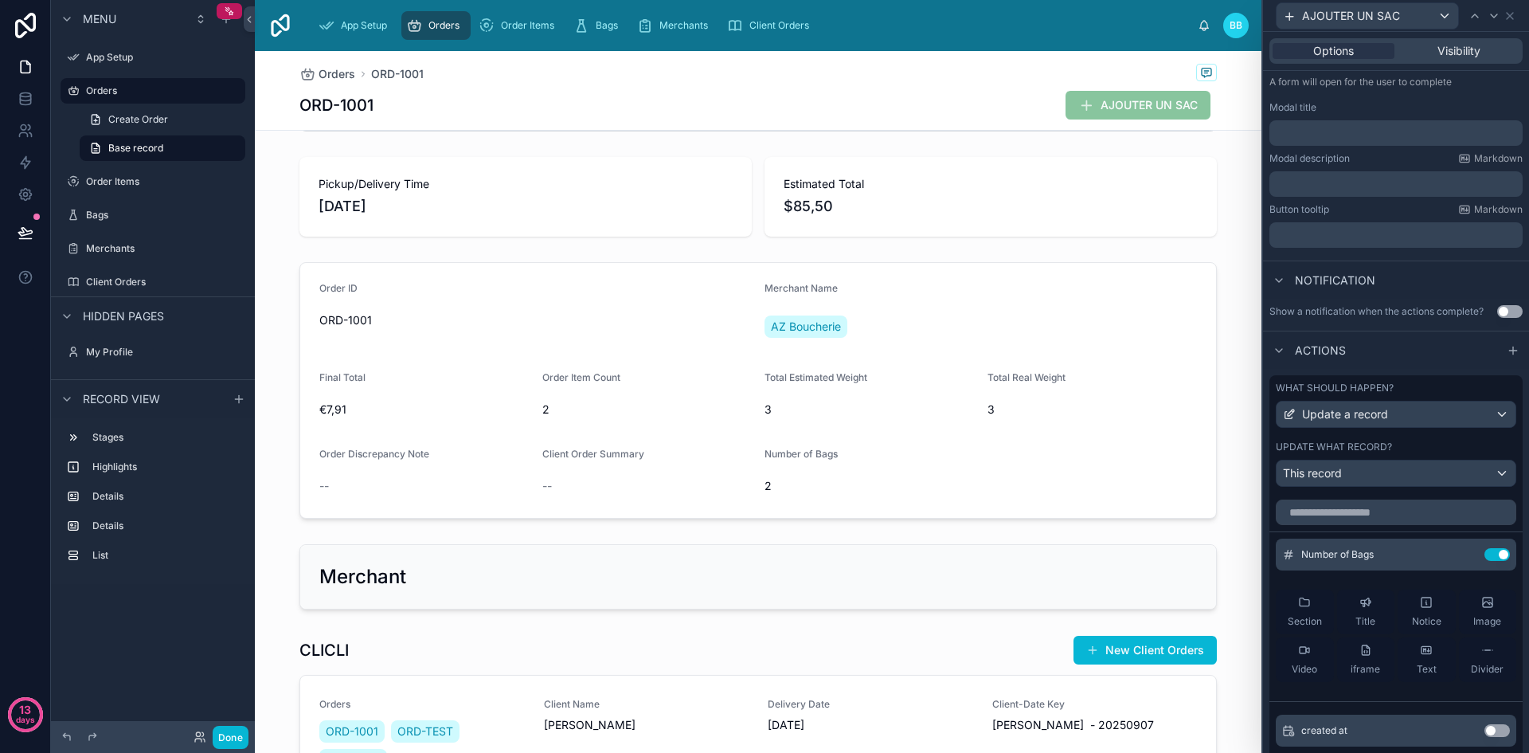
scroll to position [227, 0]
click at [1464, 554] on icon at bounding box center [1467, 552] width 6 height 6
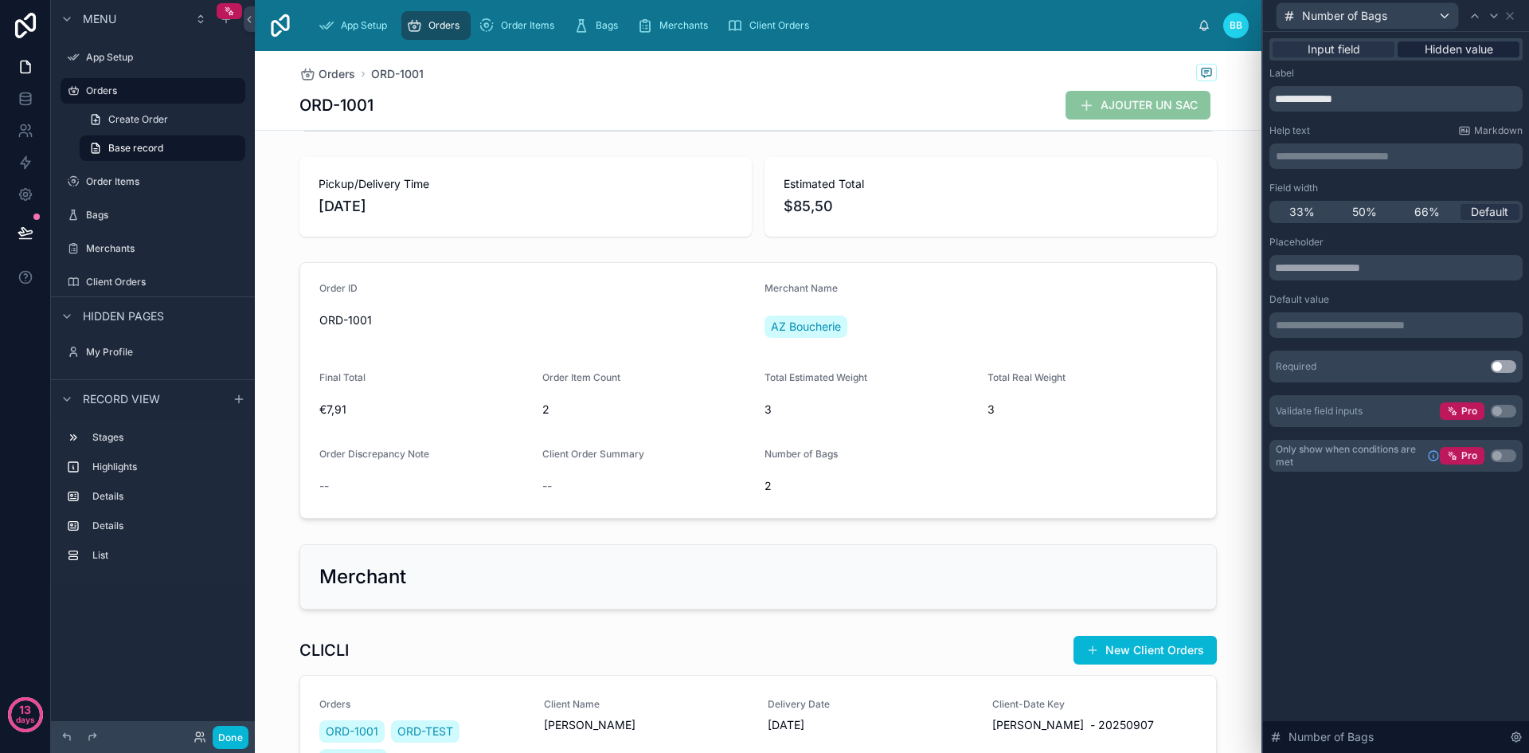
click at [1463, 45] on span "Hidden value" at bounding box center [1459, 49] width 68 height 16
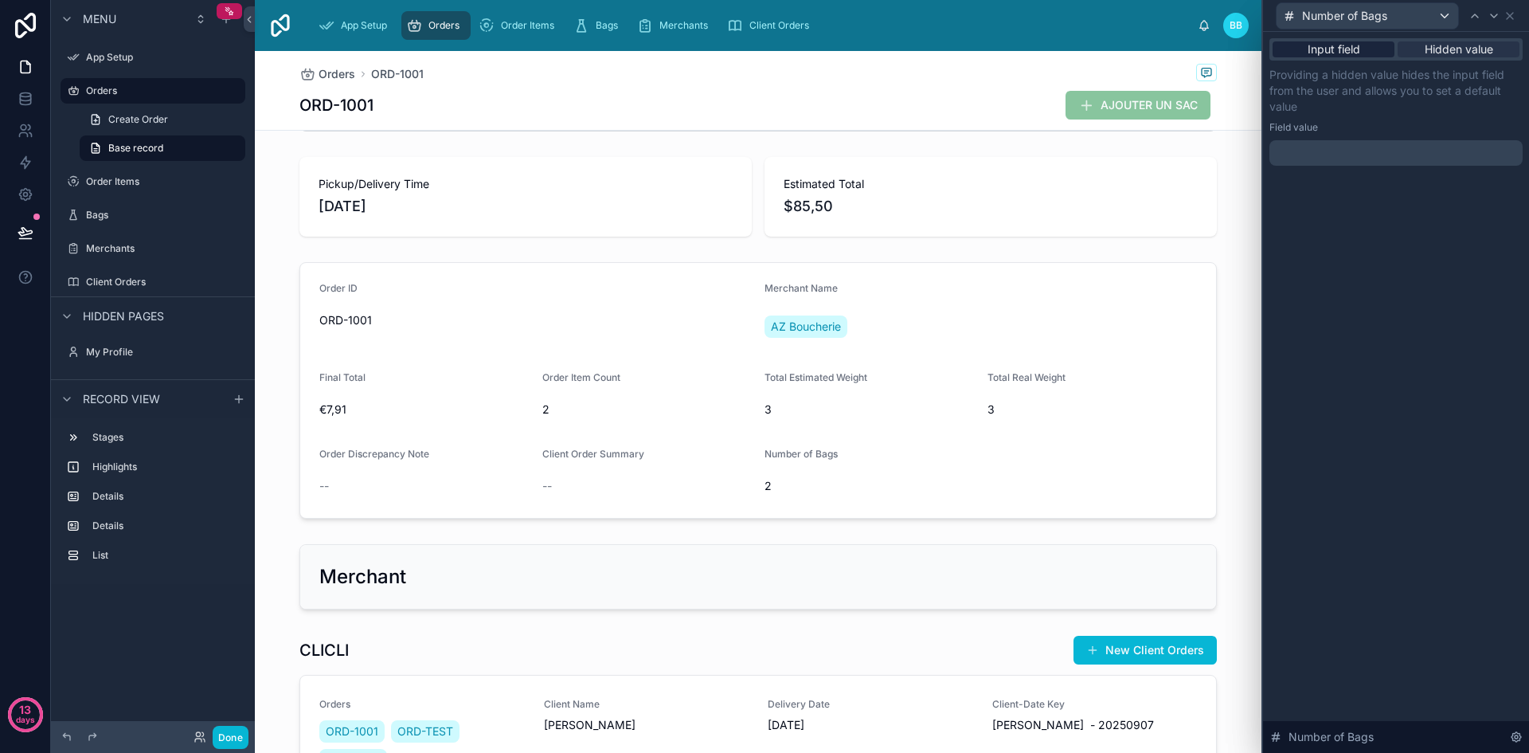
click at [1327, 50] on span "Input field" at bounding box center [1334, 49] width 53 height 16
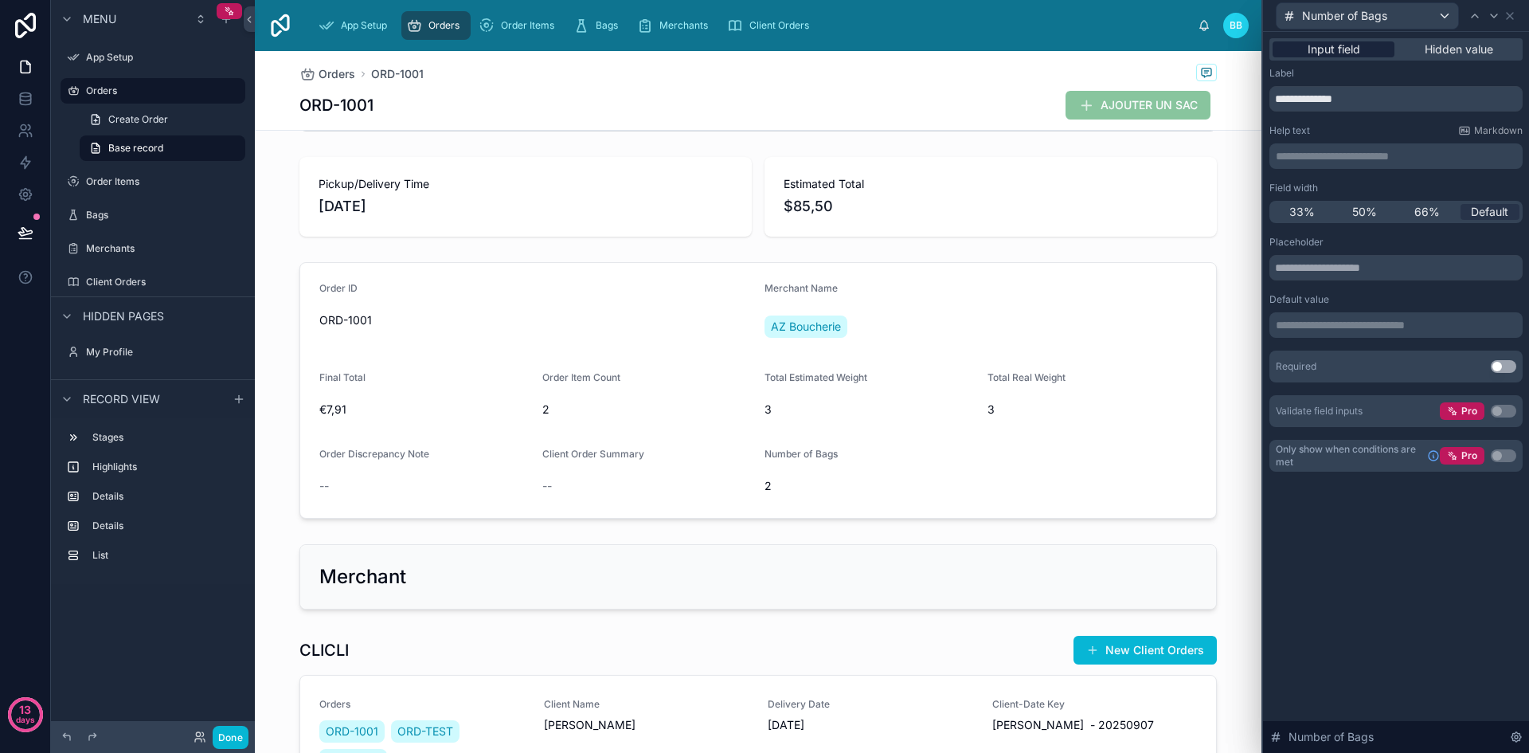
click at [1327, 50] on span "Input field" at bounding box center [1334, 49] width 53 height 16
click at [1433, 50] on span "Hidden value" at bounding box center [1459, 49] width 68 height 16
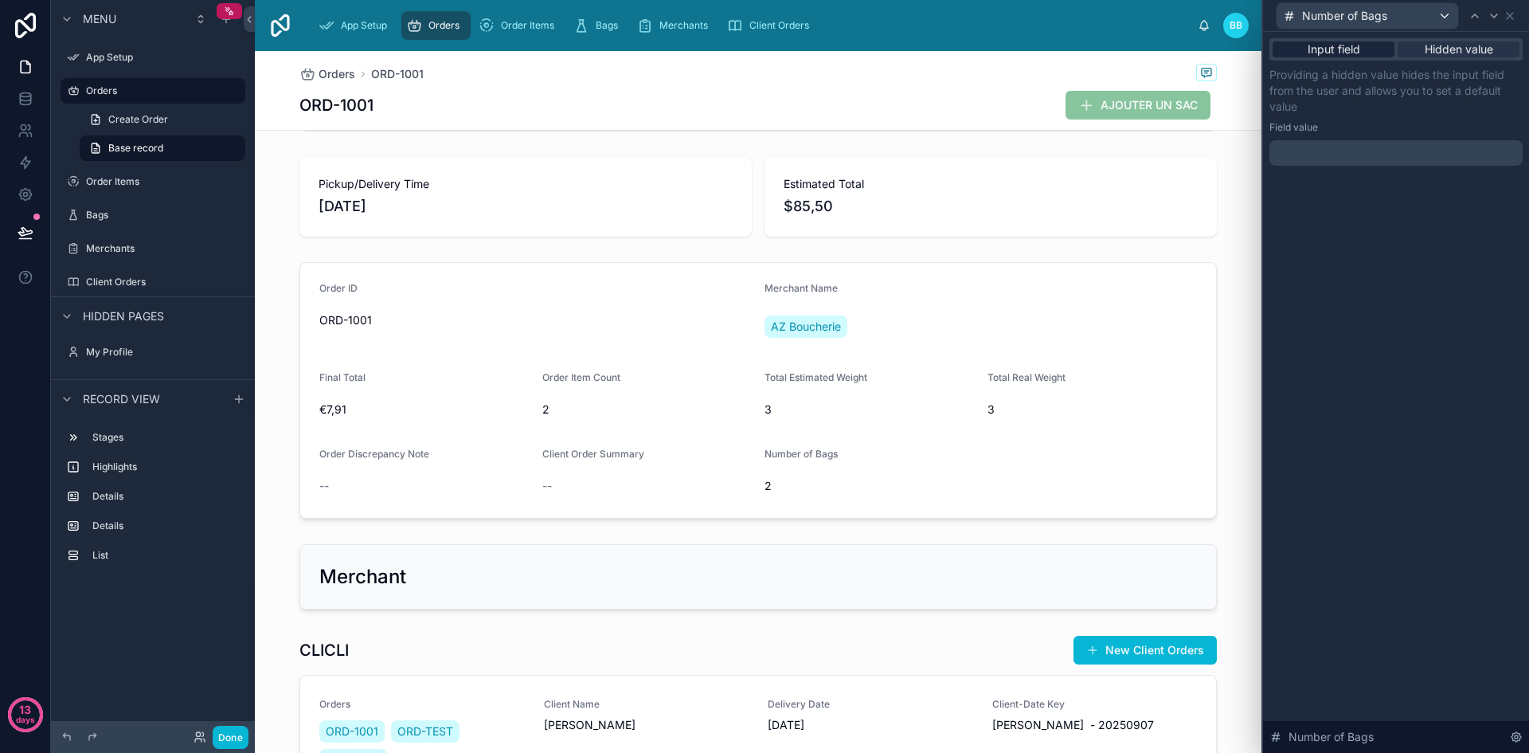
click at [1334, 48] on span "Input field" at bounding box center [1334, 49] width 53 height 16
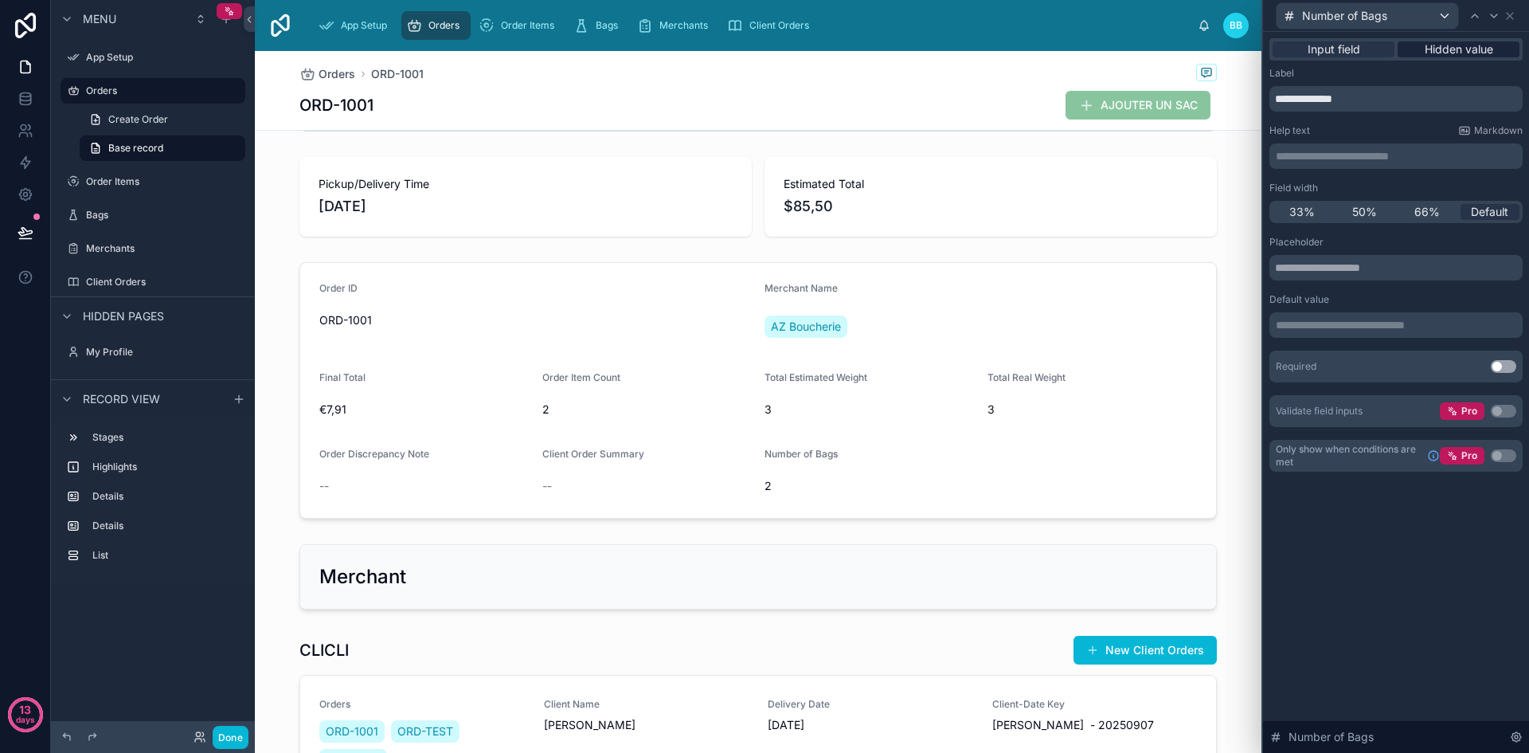
click at [1445, 53] on span "Hidden value" at bounding box center [1459, 49] width 68 height 16
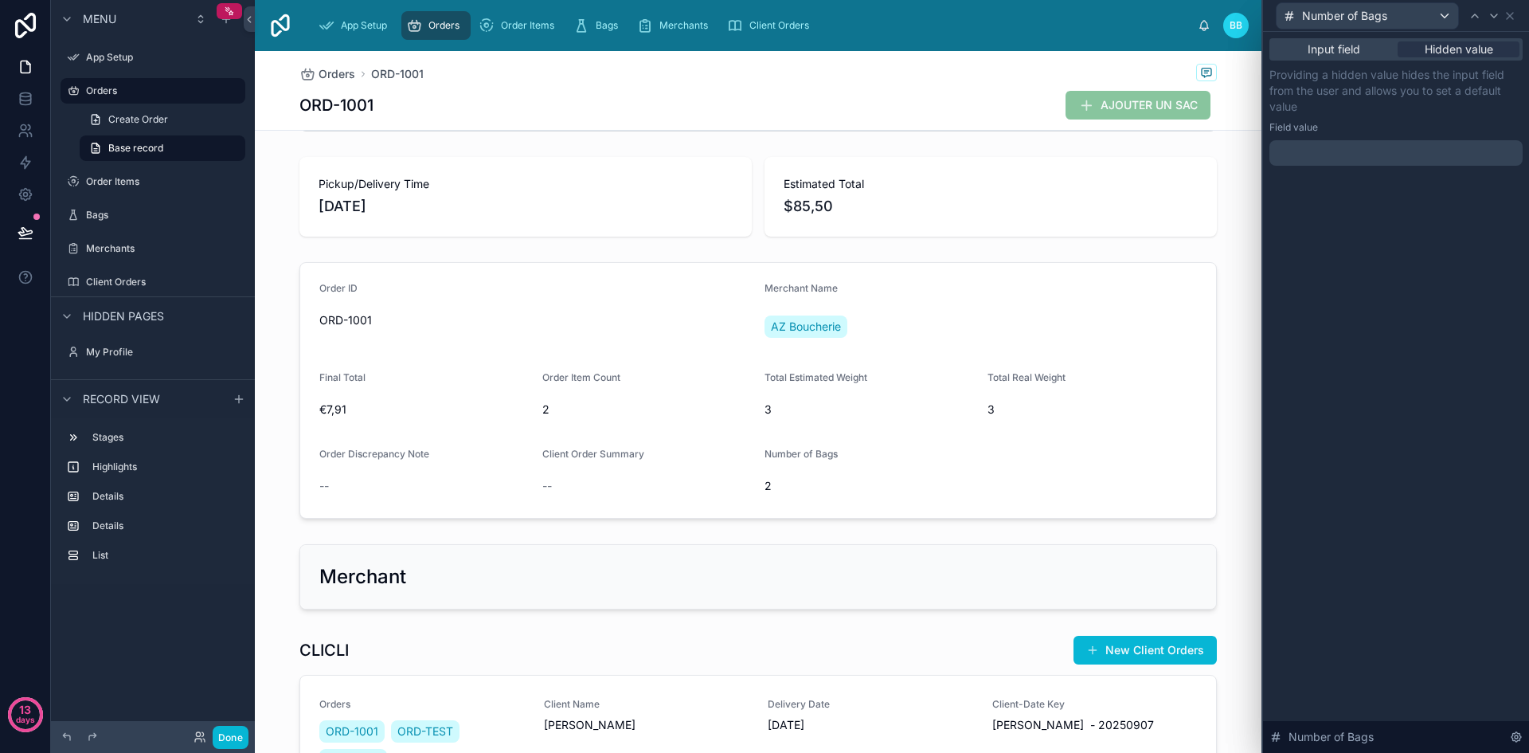
click at [1314, 156] on p "﻿" at bounding box center [1398, 153] width 244 height 16
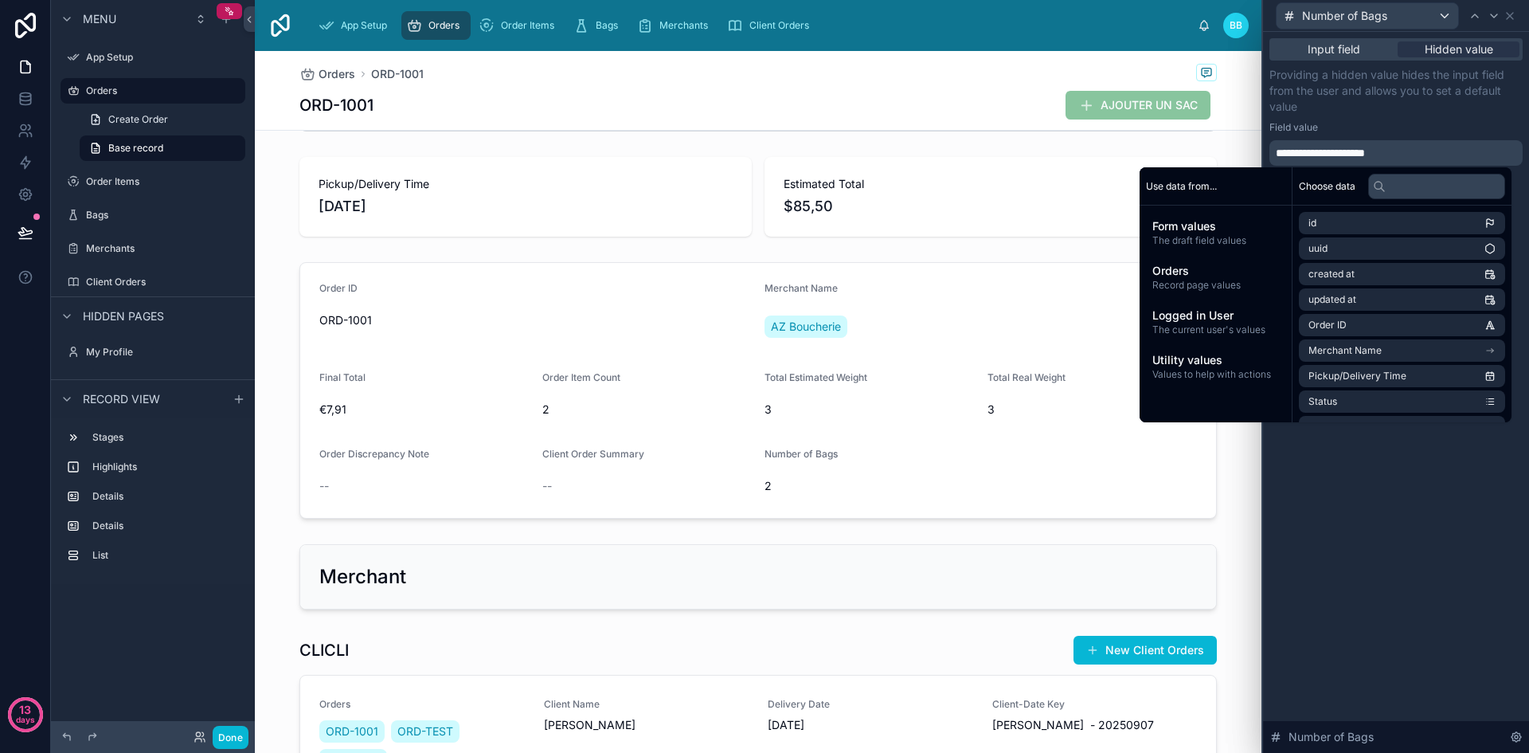
click at [1372, 111] on p "Providing a hidden value hides the input field from the user and allows you to …" at bounding box center [1395, 91] width 253 height 48
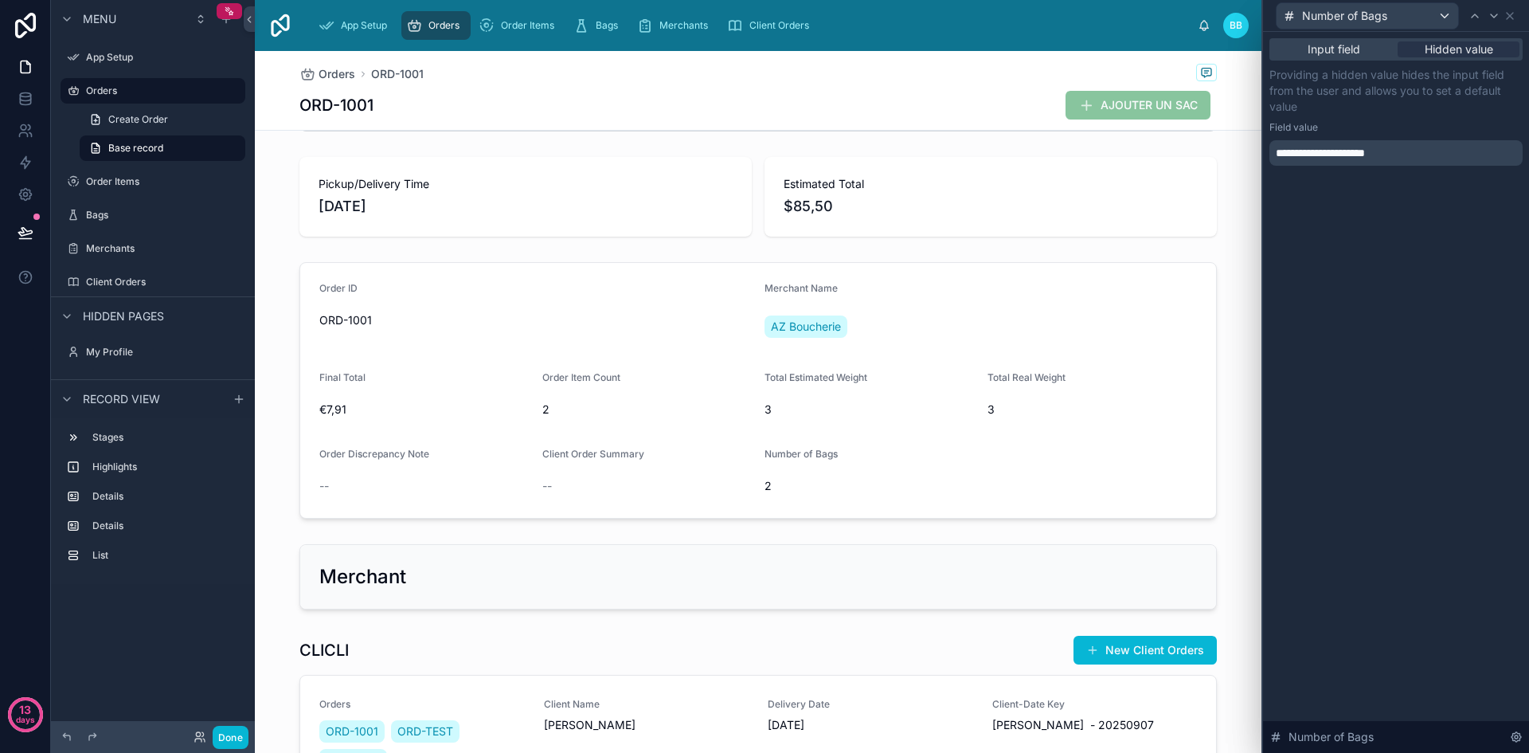
click at [1394, 174] on div "**********" at bounding box center [1396, 118] width 266 height 172
click at [1434, 143] on div "**********" at bounding box center [1395, 152] width 253 height 25
click at [1425, 150] on p "**********" at bounding box center [1398, 153] width 244 height 16
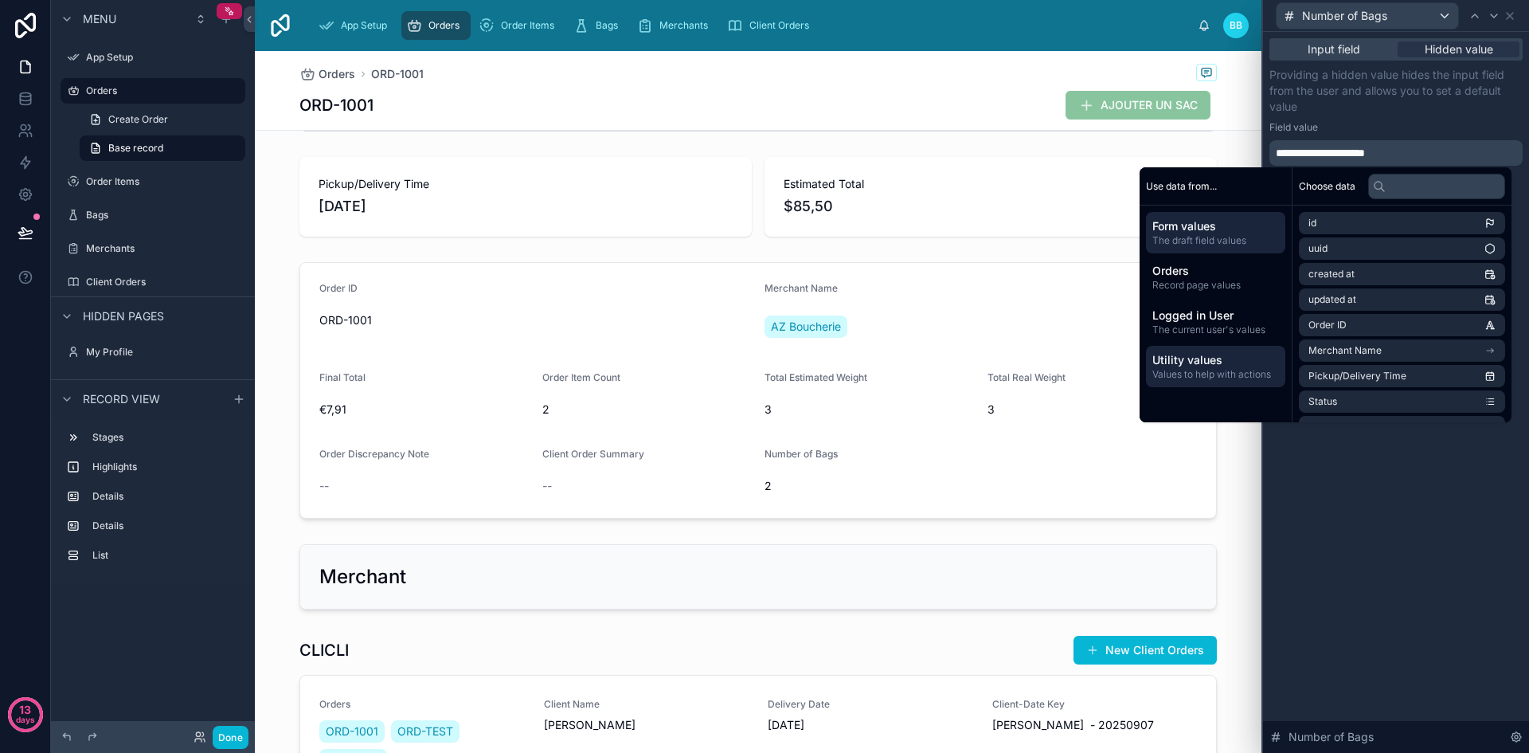
click at [1225, 379] on span "Values to help with actions" at bounding box center [1215, 374] width 127 height 13
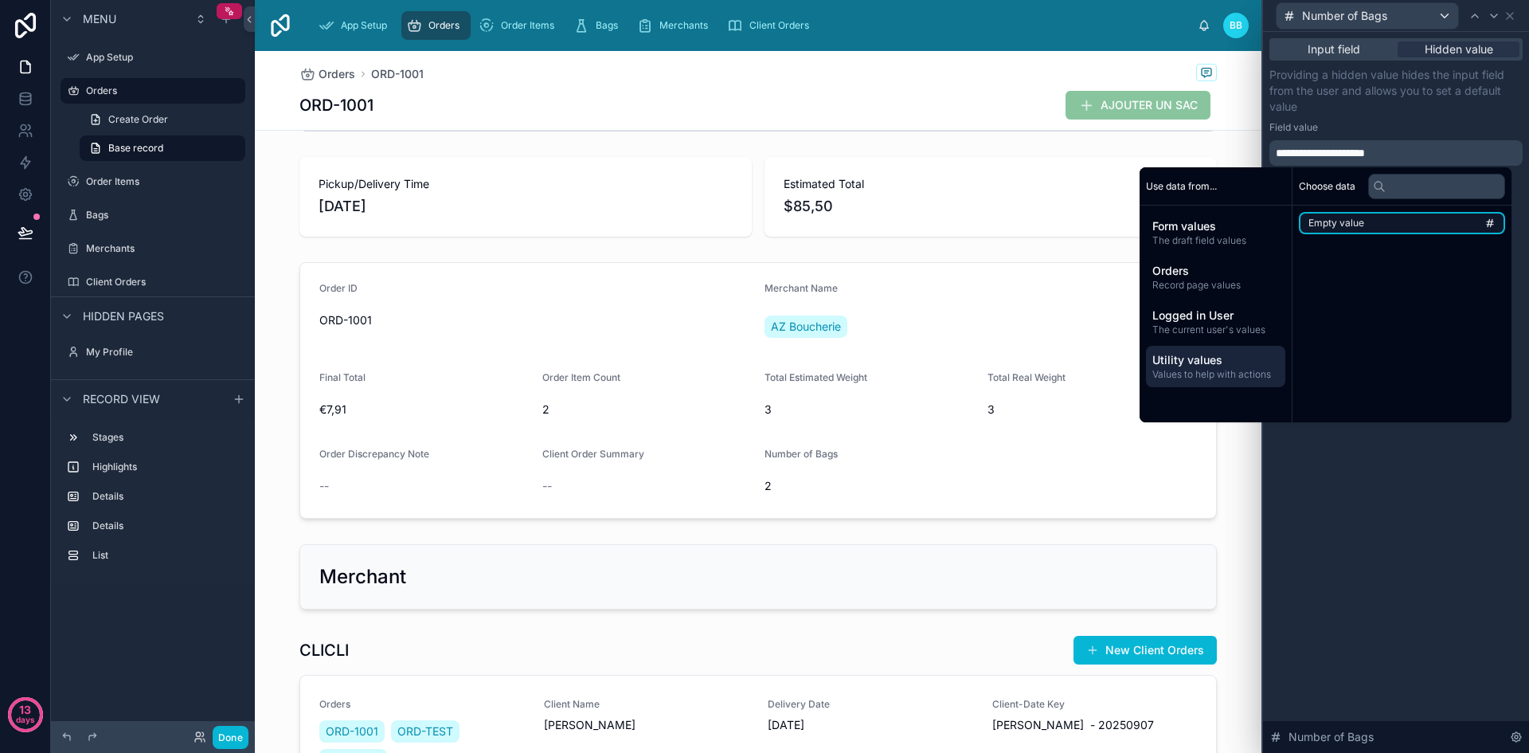
click at [1312, 216] on li "Empty value" at bounding box center [1402, 223] width 206 height 22
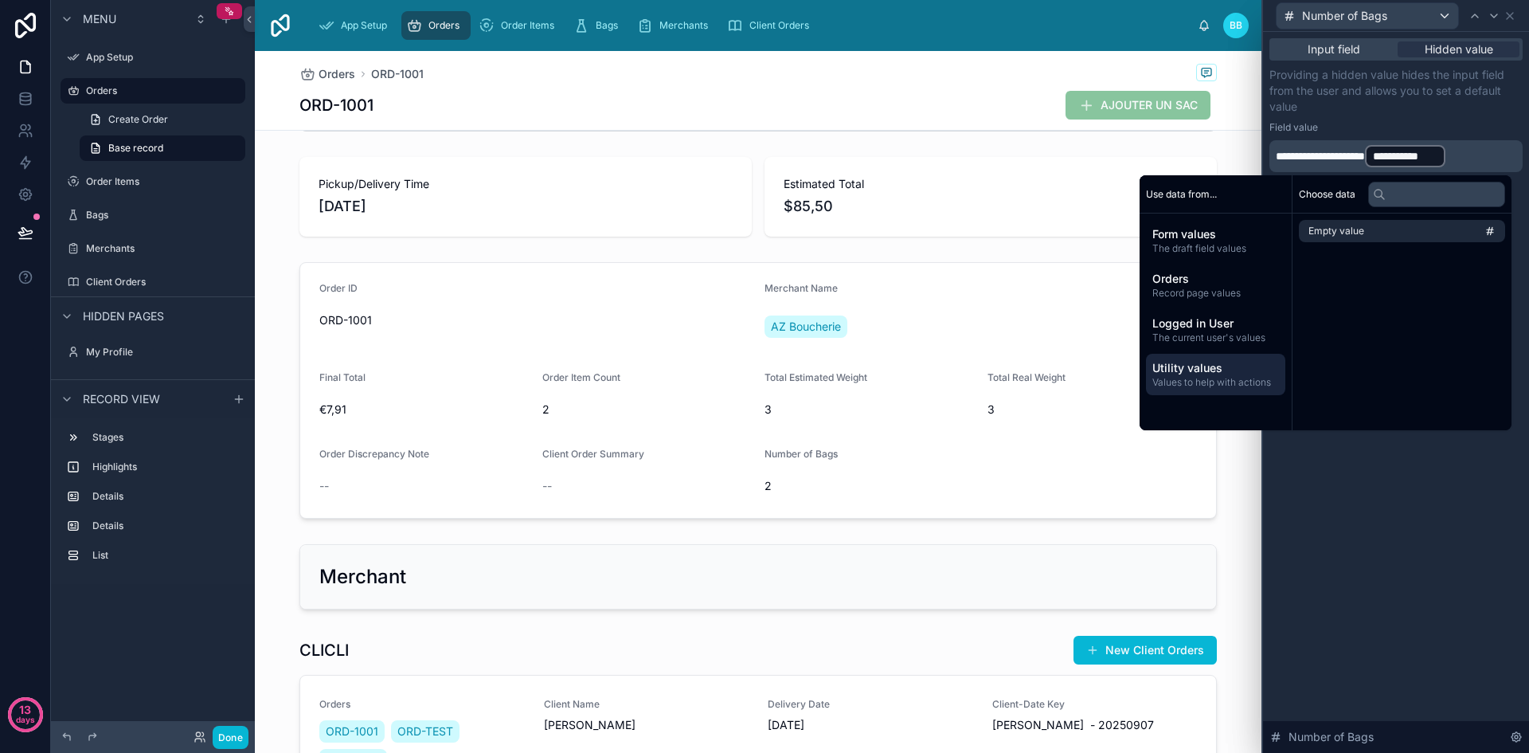
click at [1437, 155] on span "**********" at bounding box center [1405, 156] width 65 height 16
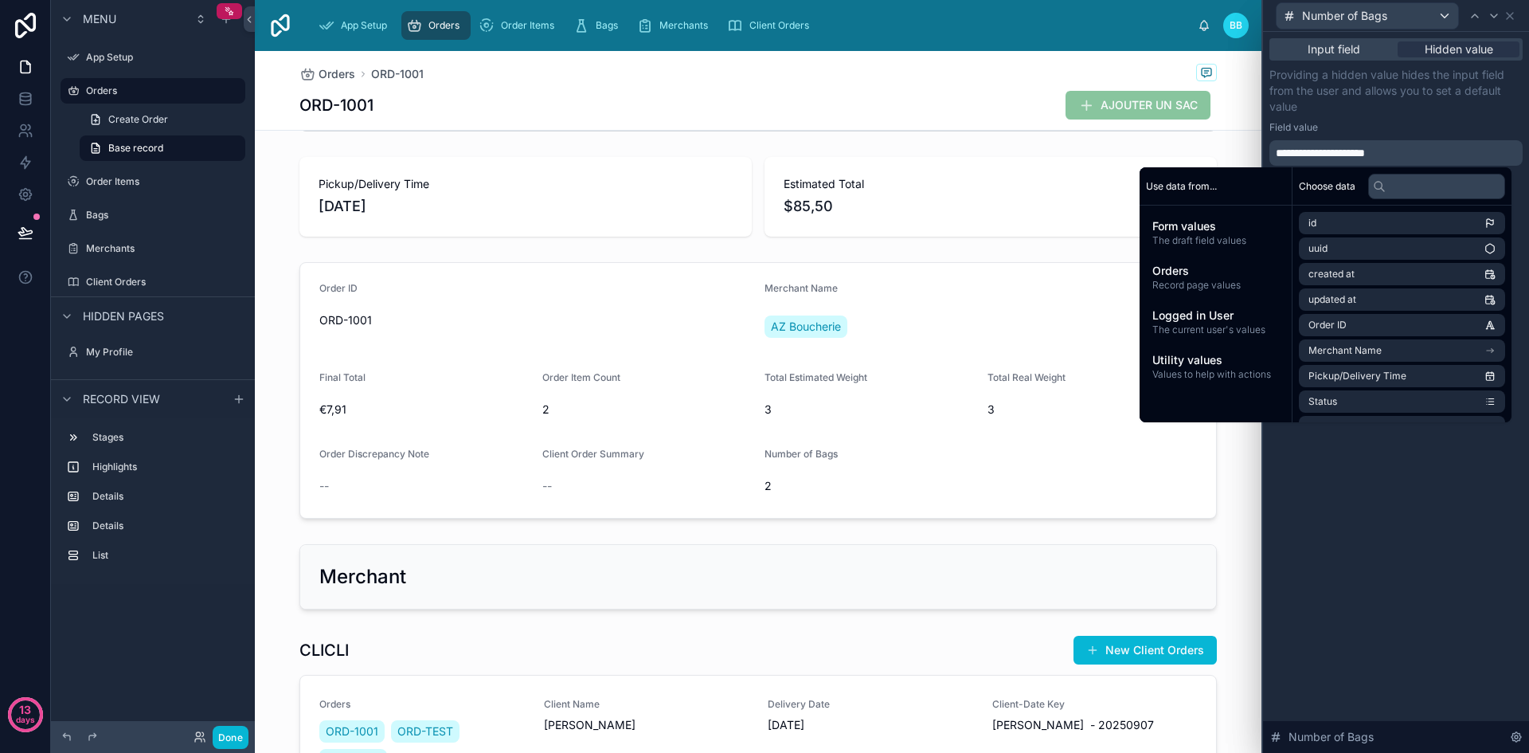
click at [1426, 125] on div "Field value" at bounding box center [1395, 127] width 253 height 13
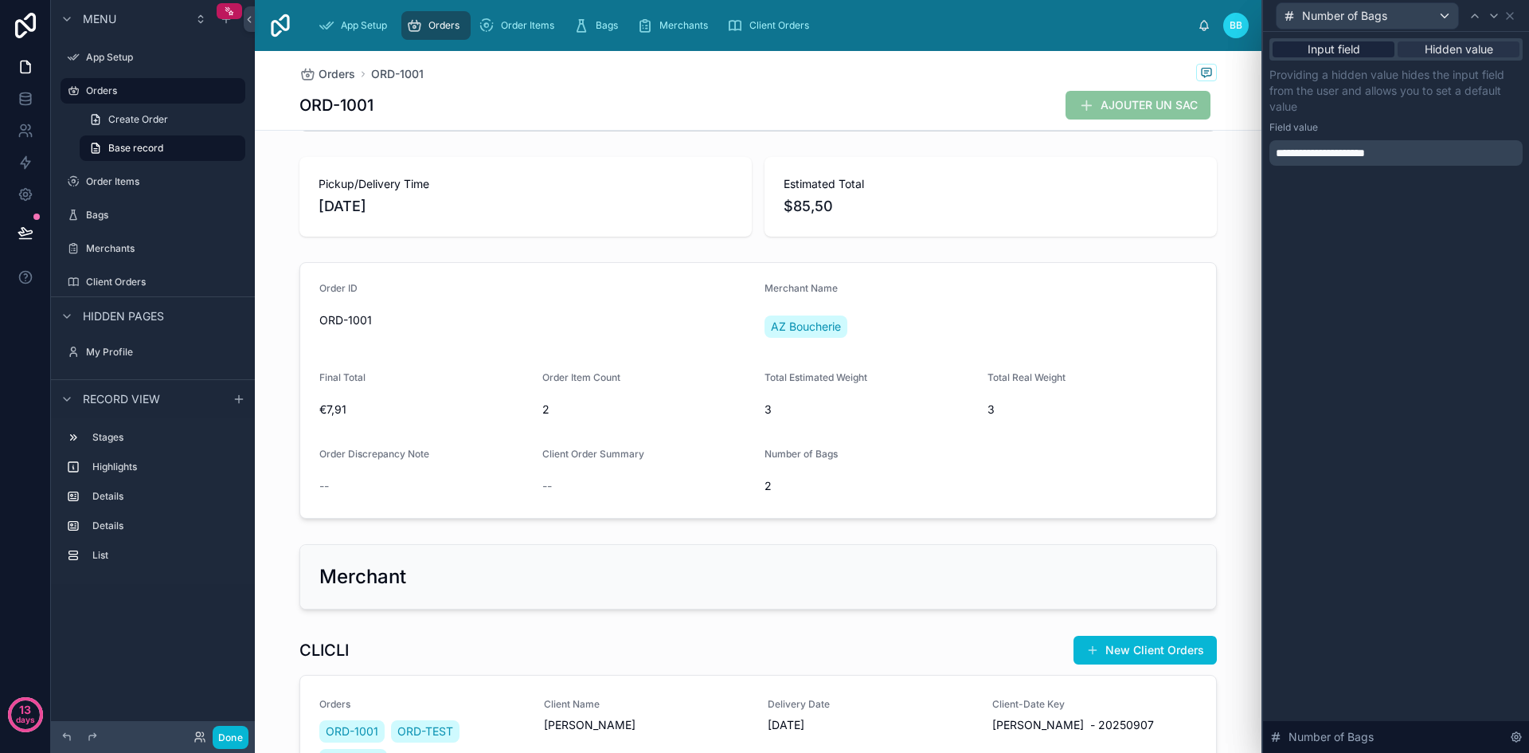
click at [1331, 53] on span "Input field" at bounding box center [1334, 49] width 53 height 16
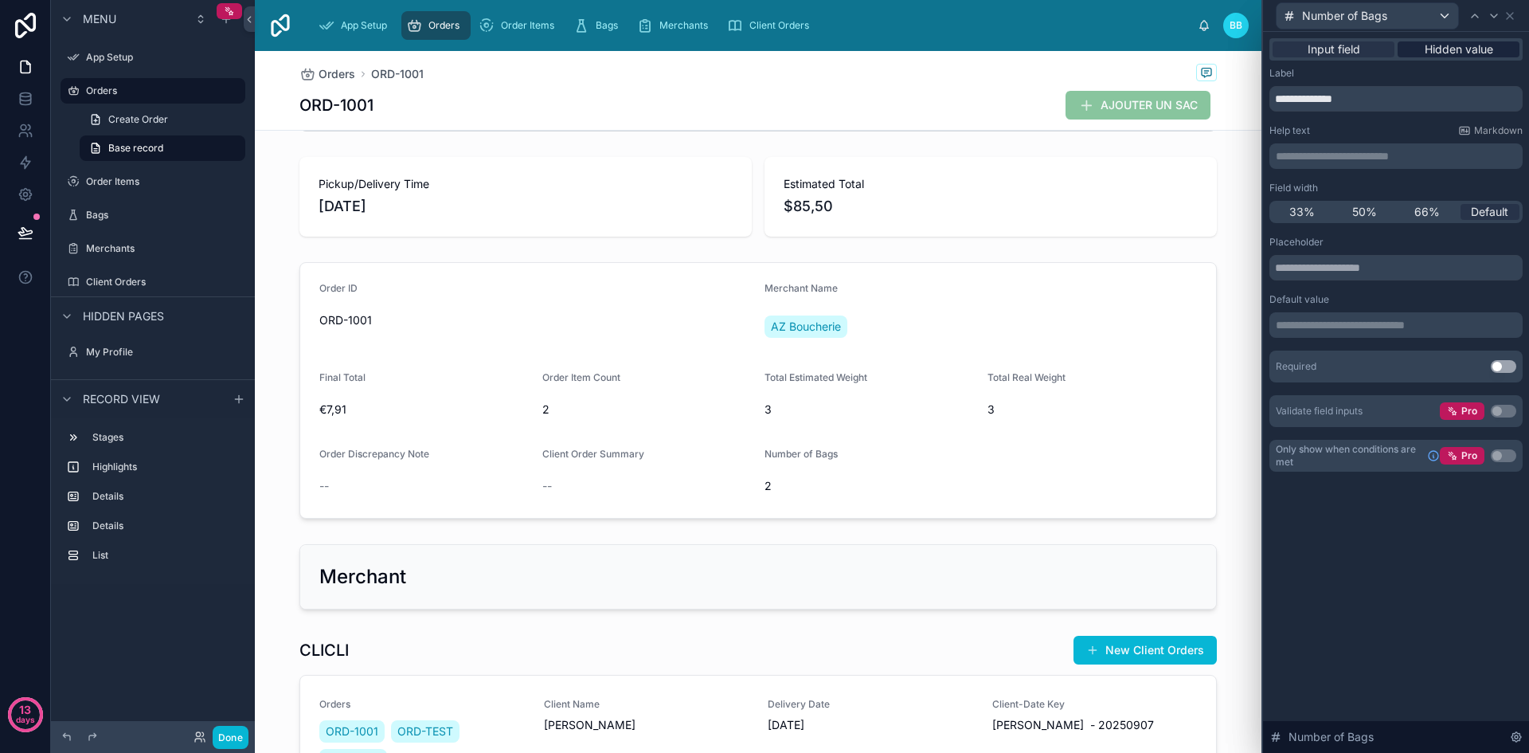
click at [1421, 48] on div "Hidden value" at bounding box center [1459, 49] width 122 height 16
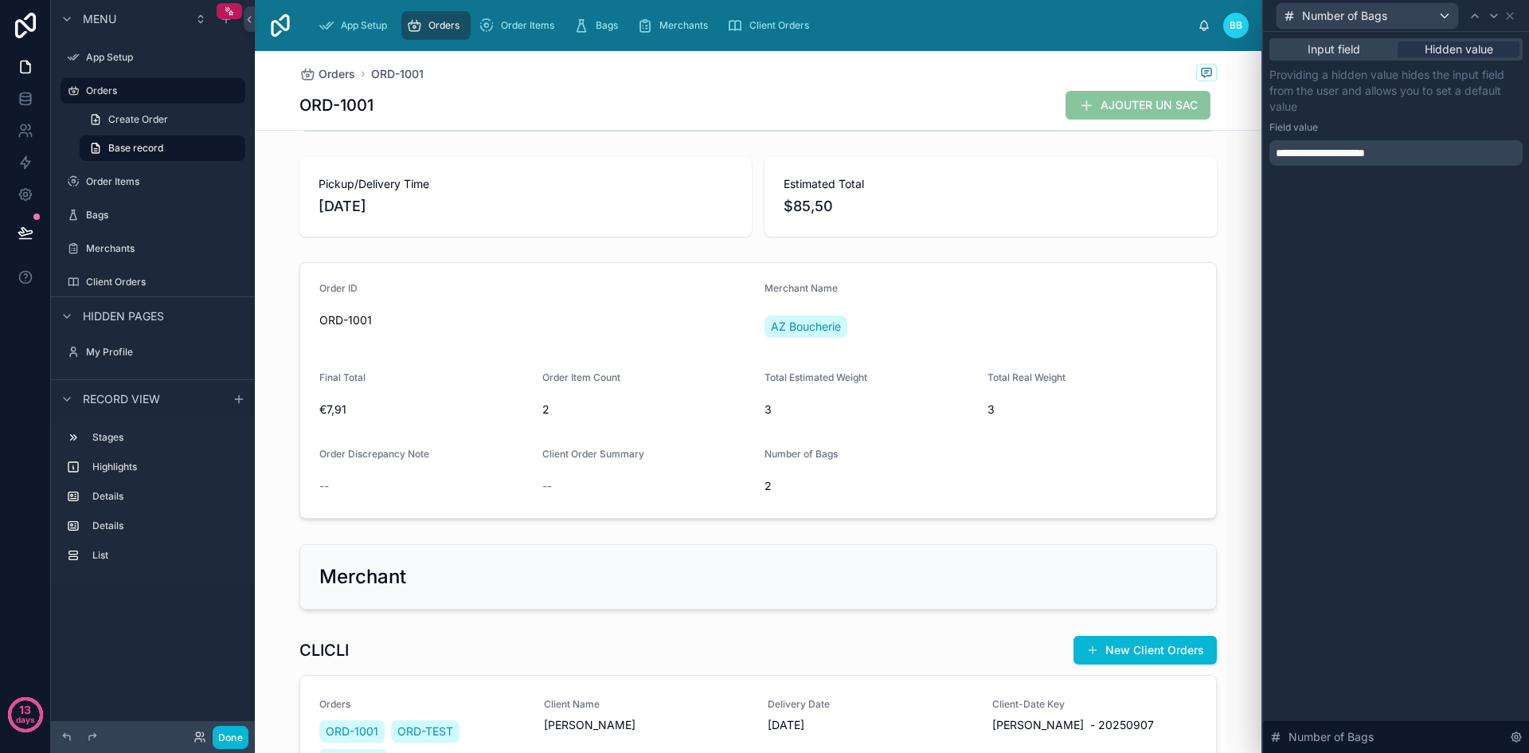
click at [1433, 147] on p "**********" at bounding box center [1398, 153] width 244 height 16
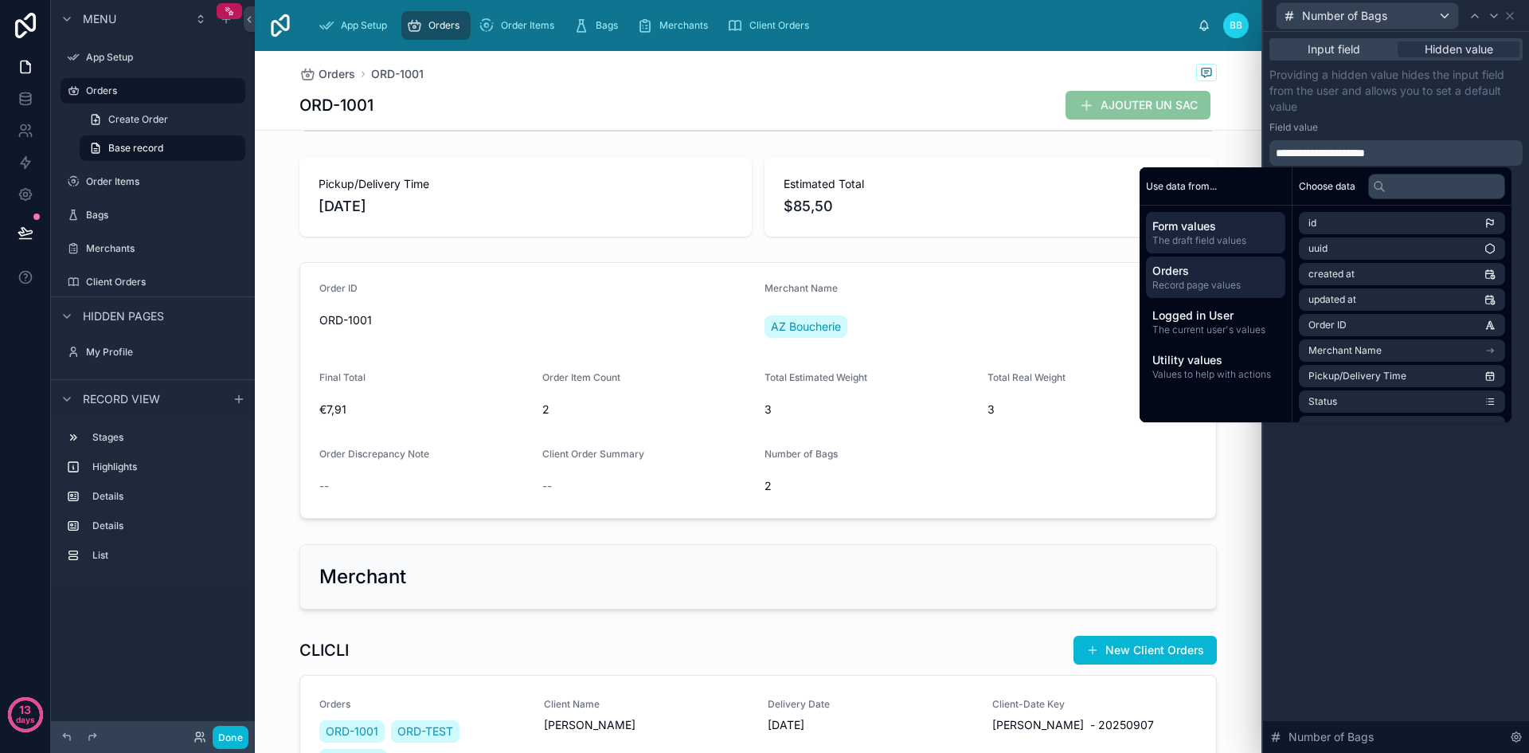
click at [1228, 267] on span "Orders" at bounding box center [1215, 271] width 127 height 16
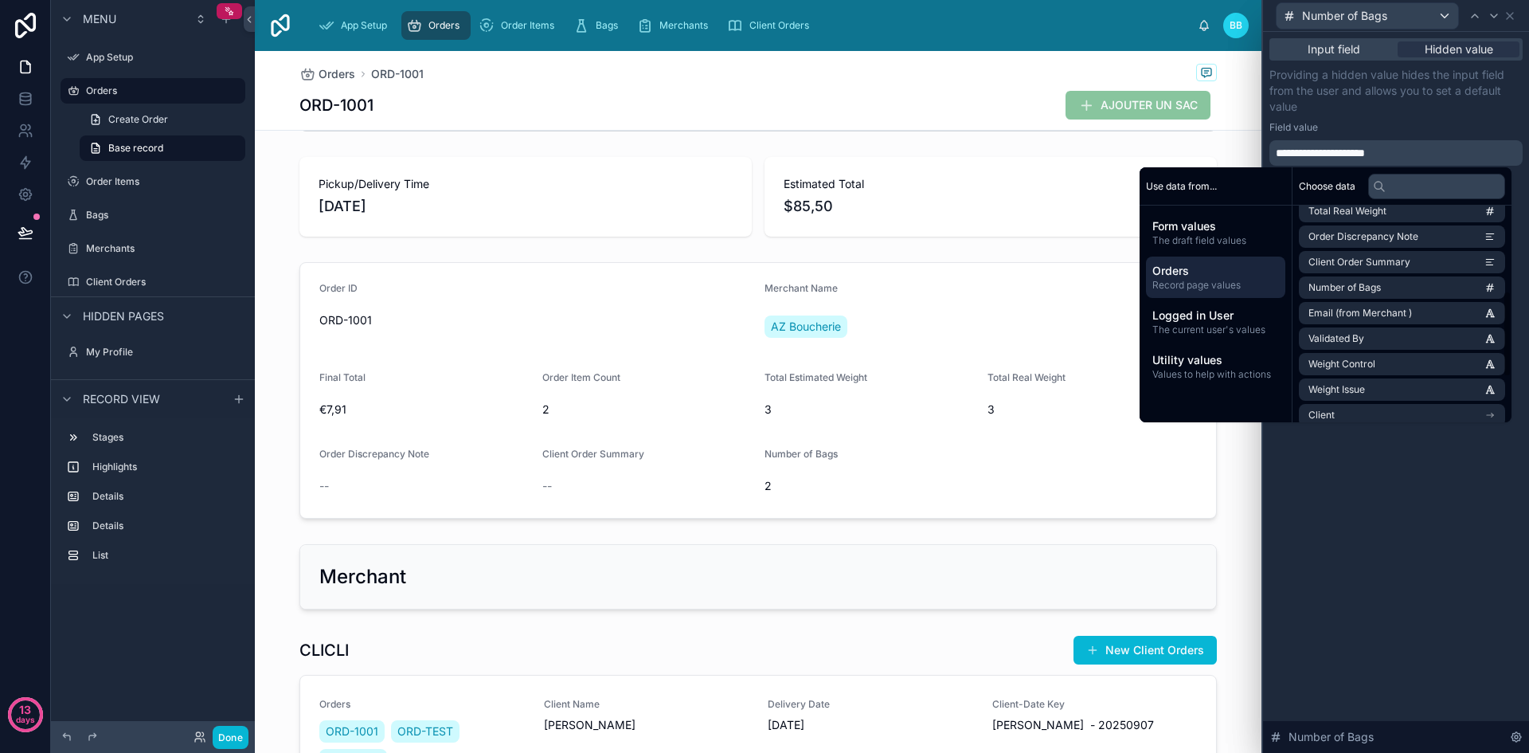
scroll to position [218, 0]
click at [1385, 284] on li "Number of Bags" at bounding box center [1402, 285] width 206 height 22
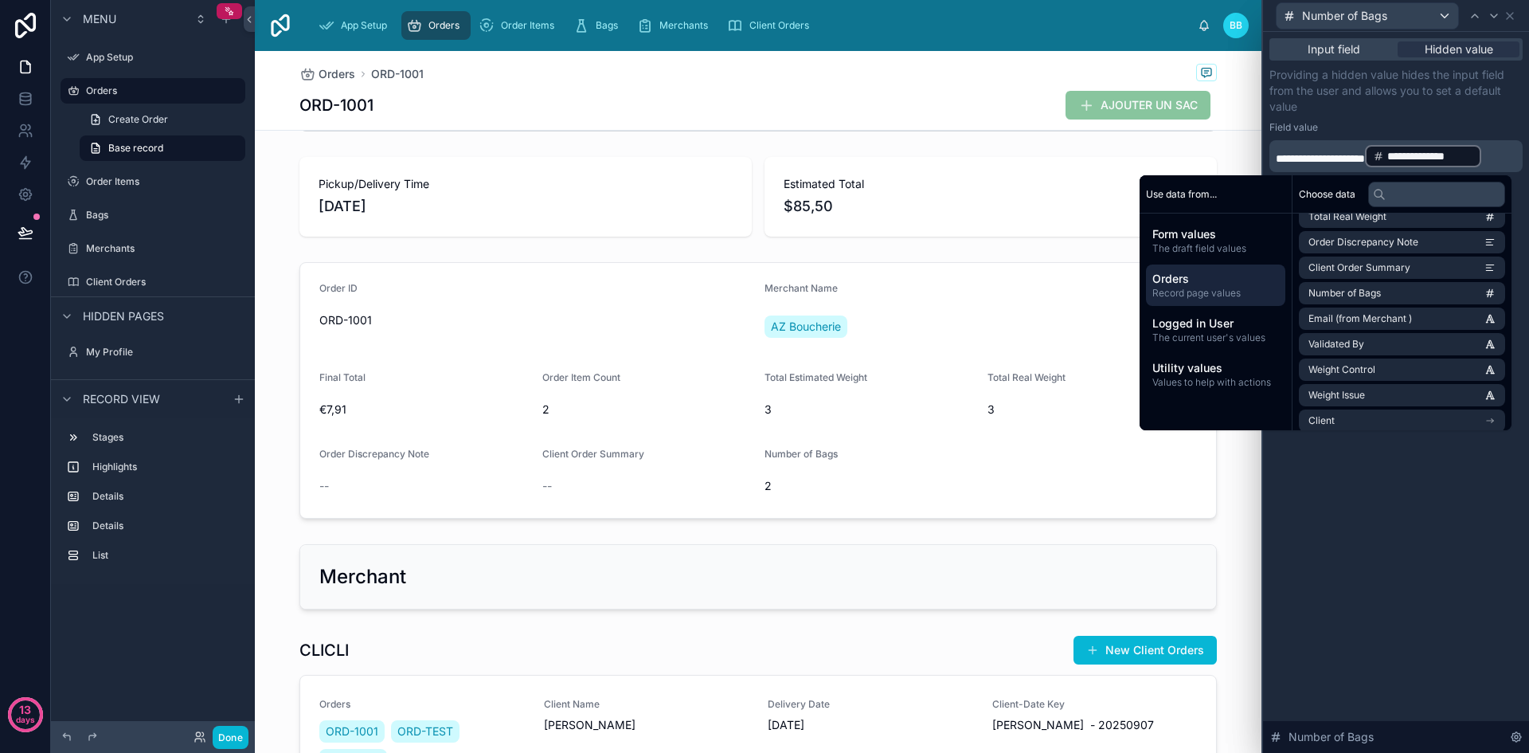
click at [1365, 158] on span "**********" at bounding box center [1320, 158] width 89 height 11
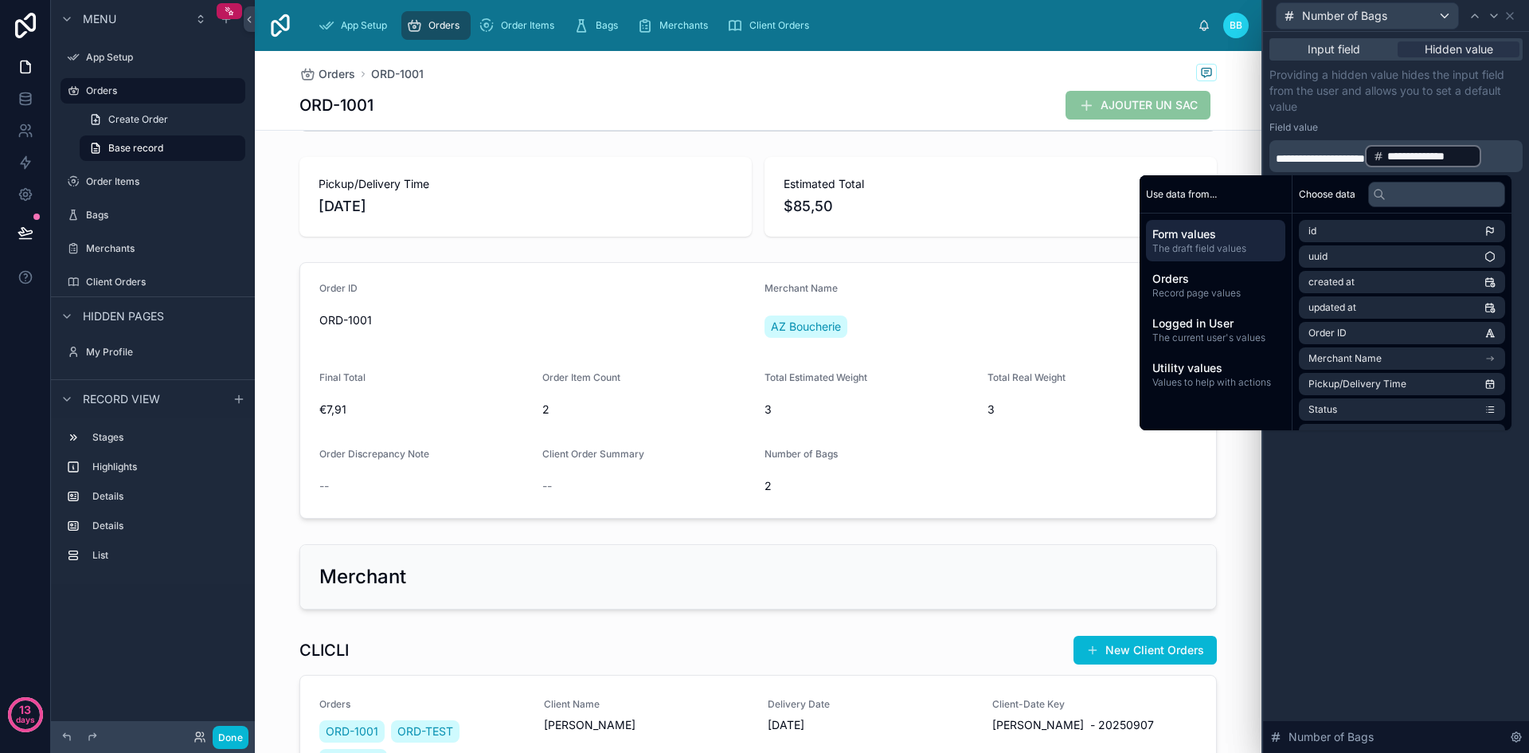
click at [1365, 158] on span "**********" at bounding box center [1320, 158] width 89 height 11
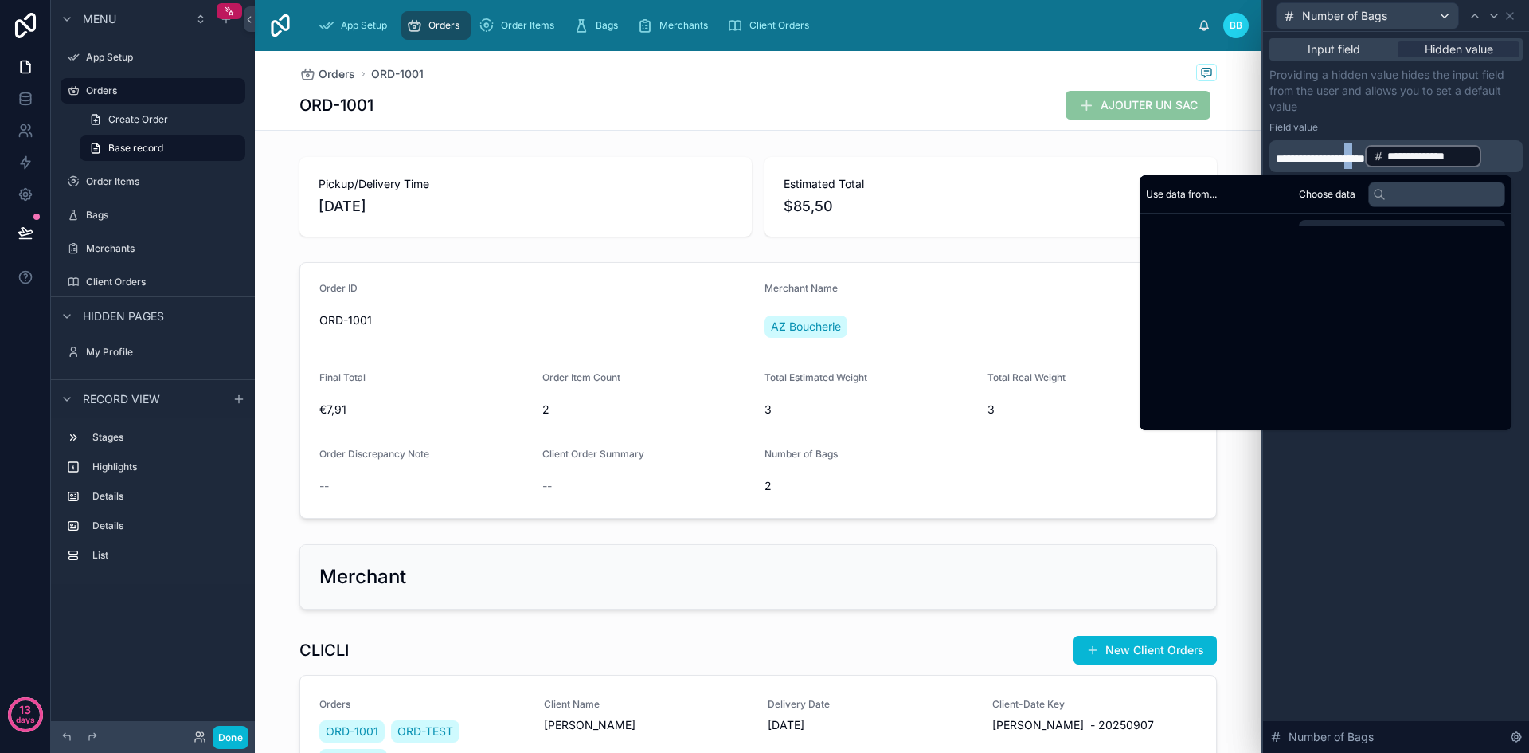
click at [1365, 158] on span "**********" at bounding box center [1320, 158] width 89 height 11
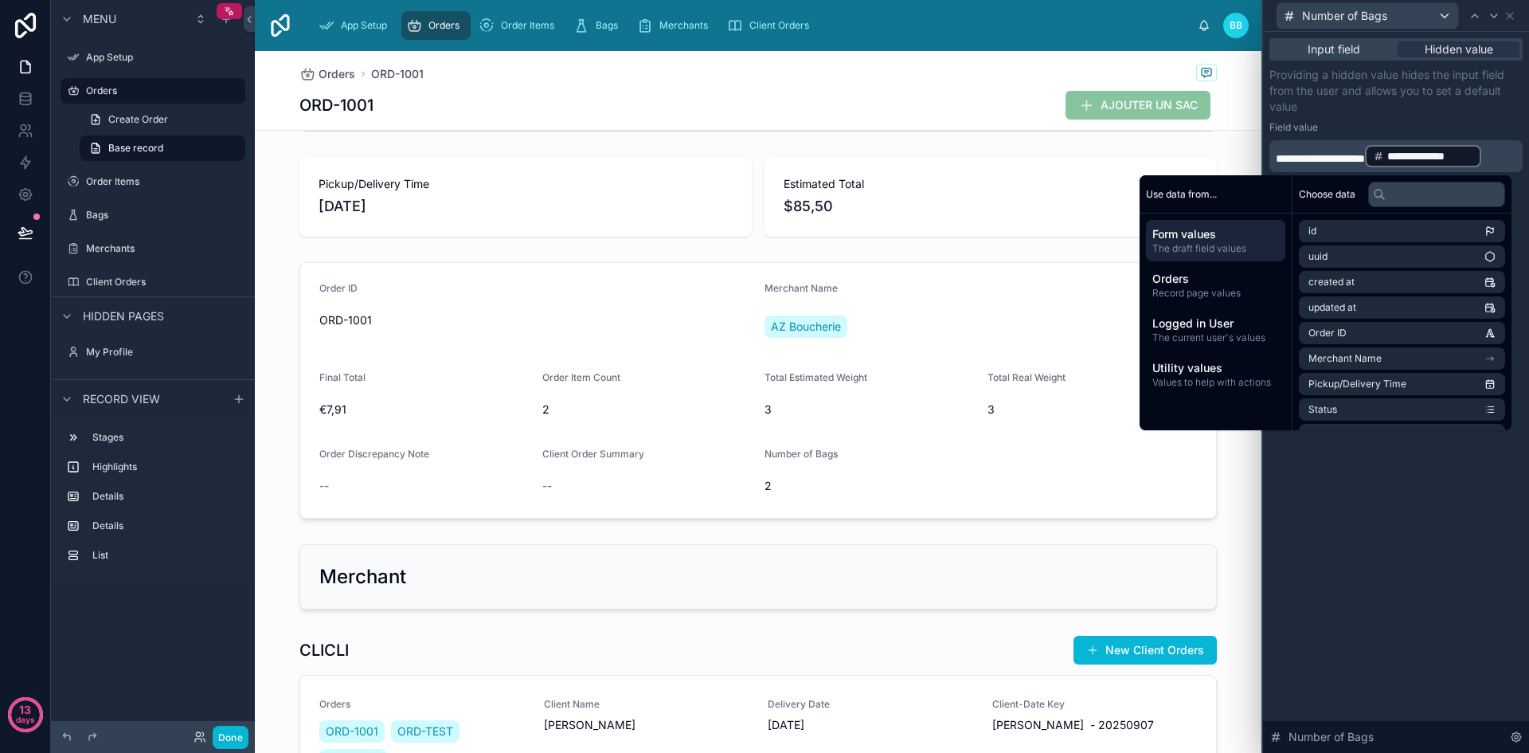
click at [1430, 133] on div "Field value" at bounding box center [1395, 127] width 253 height 13
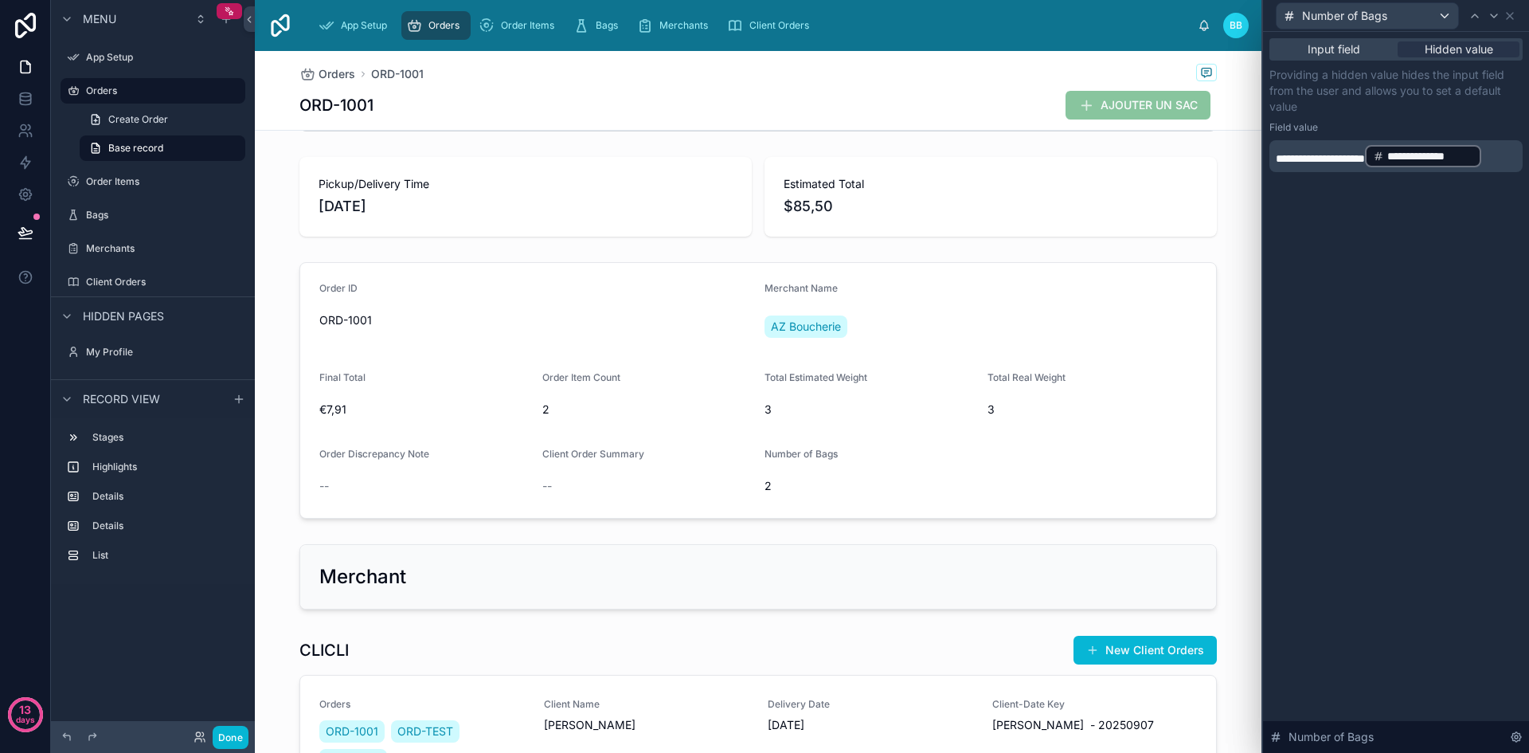
click at [1365, 154] on span "**********" at bounding box center [1320, 158] width 89 height 11
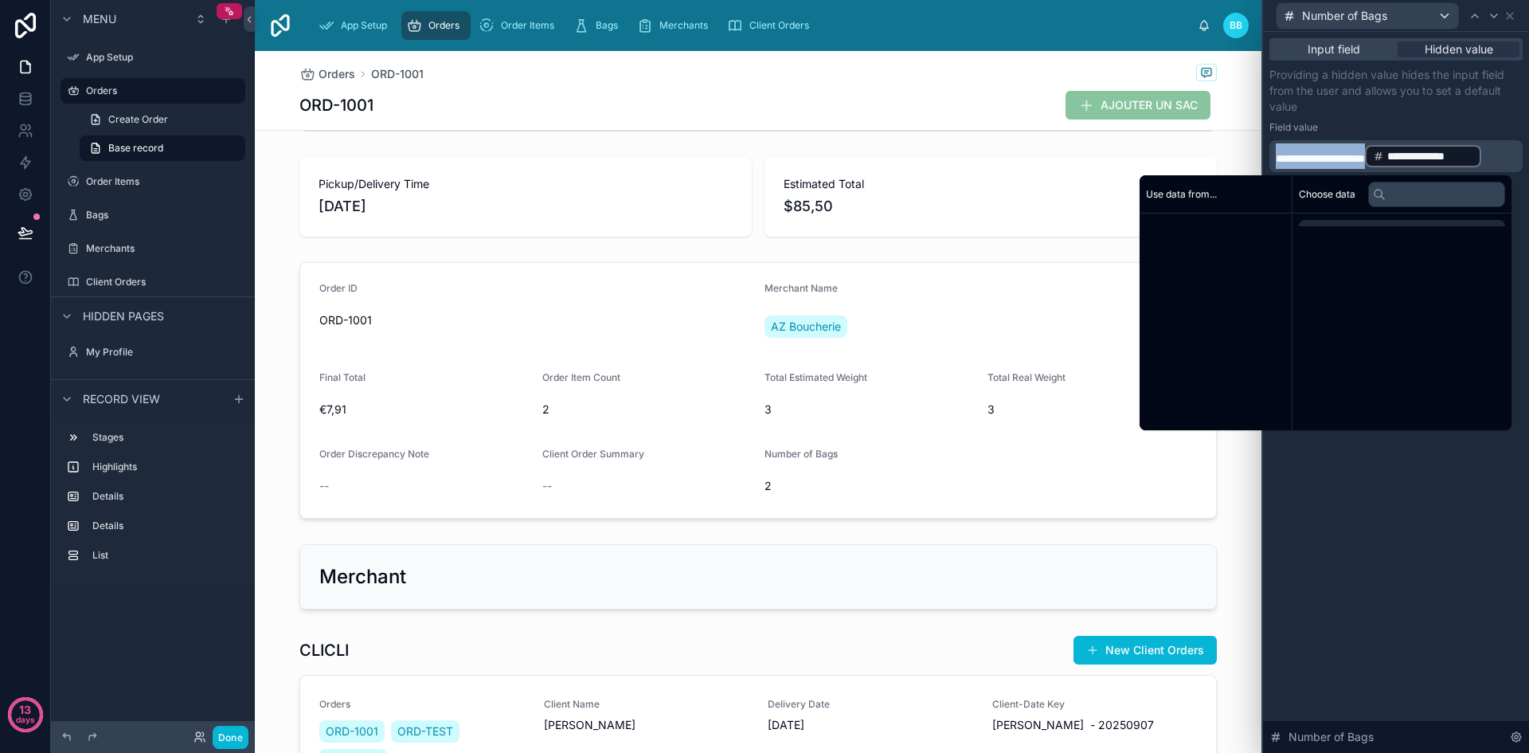
click at [1365, 154] on span "**********" at bounding box center [1320, 158] width 89 height 11
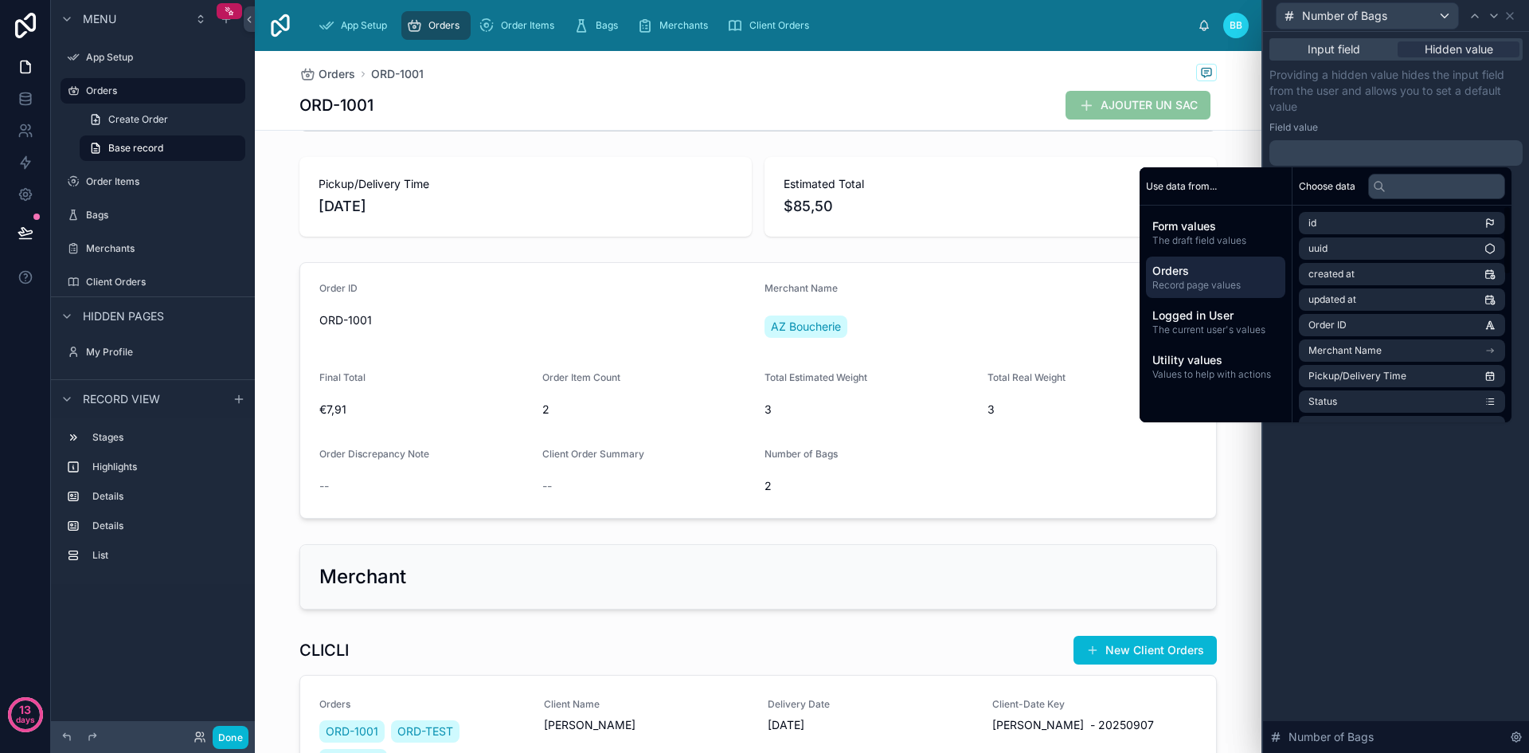
click at [1181, 289] on span "Record page values" at bounding box center [1215, 285] width 127 height 13
click at [1347, 333] on span "Number of Bags" at bounding box center [1344, 329] width 72 height 13
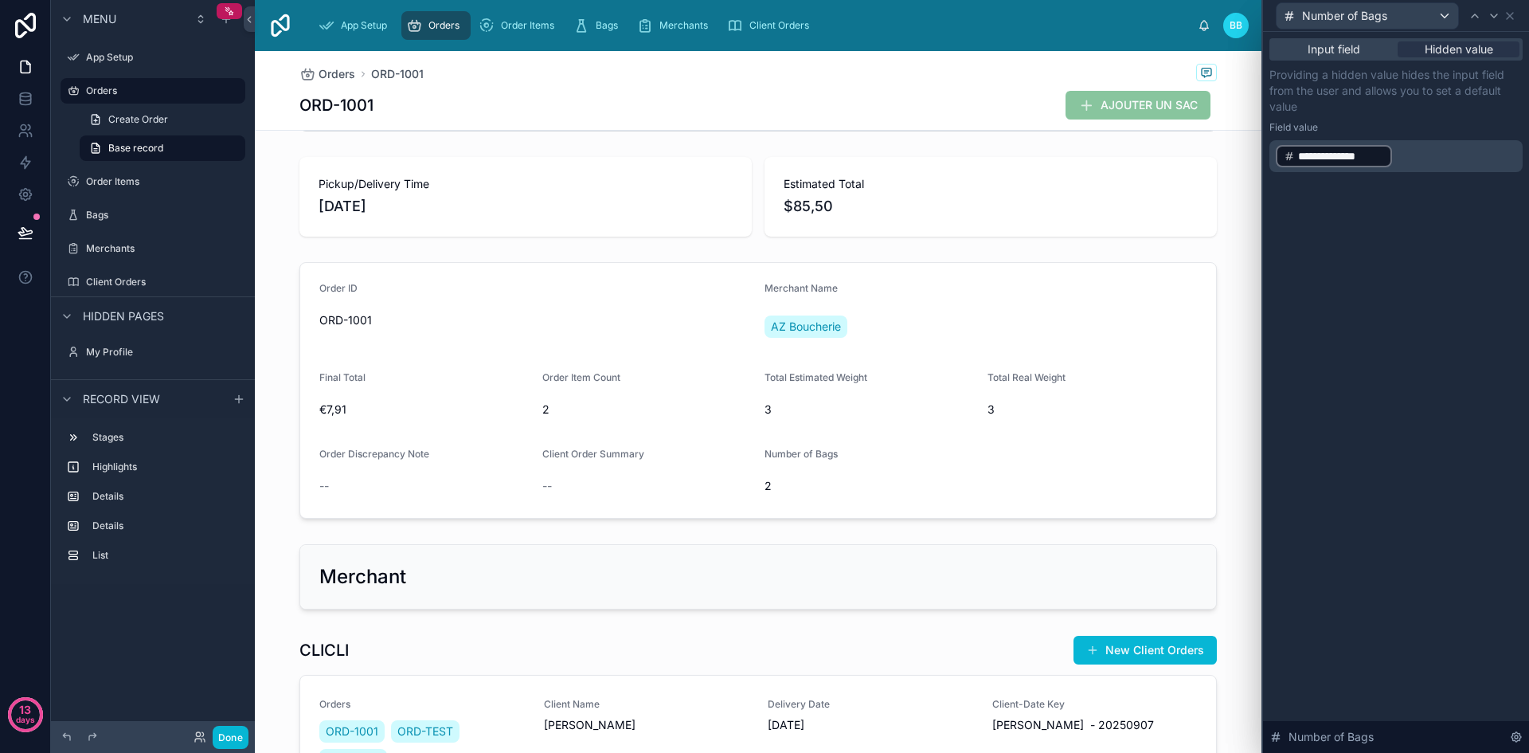
click at [1422, 143] on div "**********" at bounding box center [1395, 156] width 253 height 32
click at [1330, 155] on span "**********" at bounding box center [1341, 156] width 86 height 16
click at [1405, 506] on div "**********" at bounding box center [1396, 392] width 266 height 721
click at [1337, 49] on span "Input field" at bounding box center [1334, 49] width 53 height 16
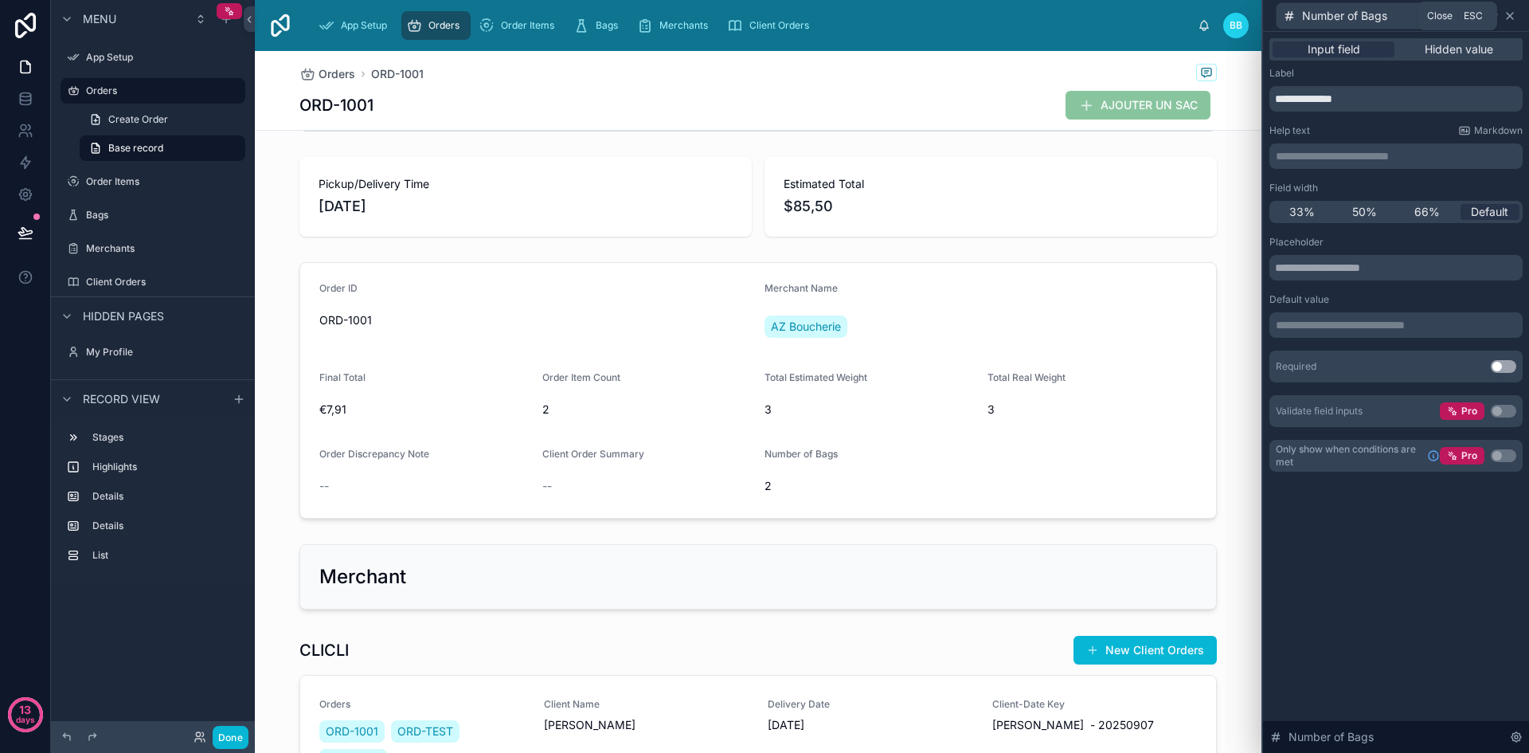
click at [1511, 17] on icon at bounding box center [1510, 16] width 6 height 6
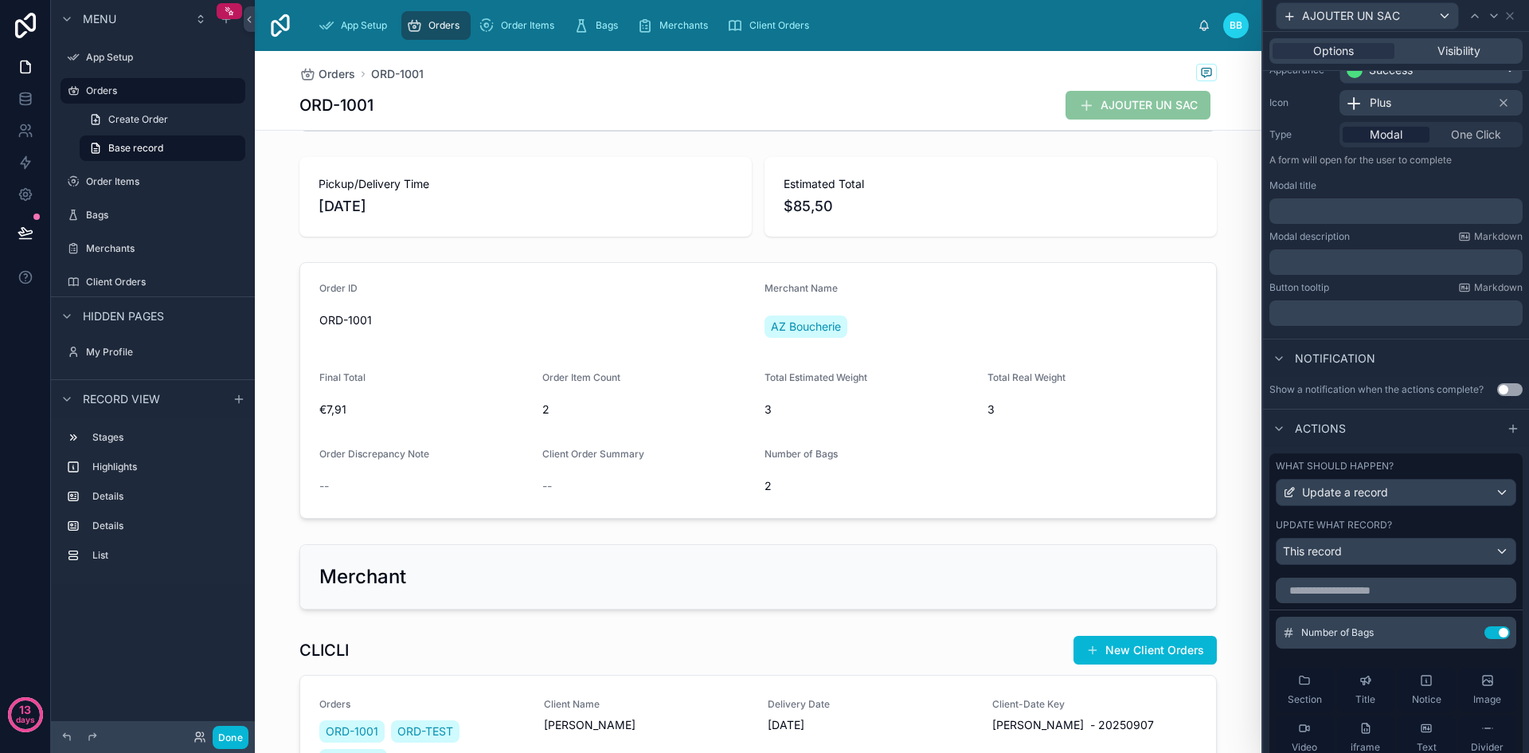
scroll to position [0, 0]
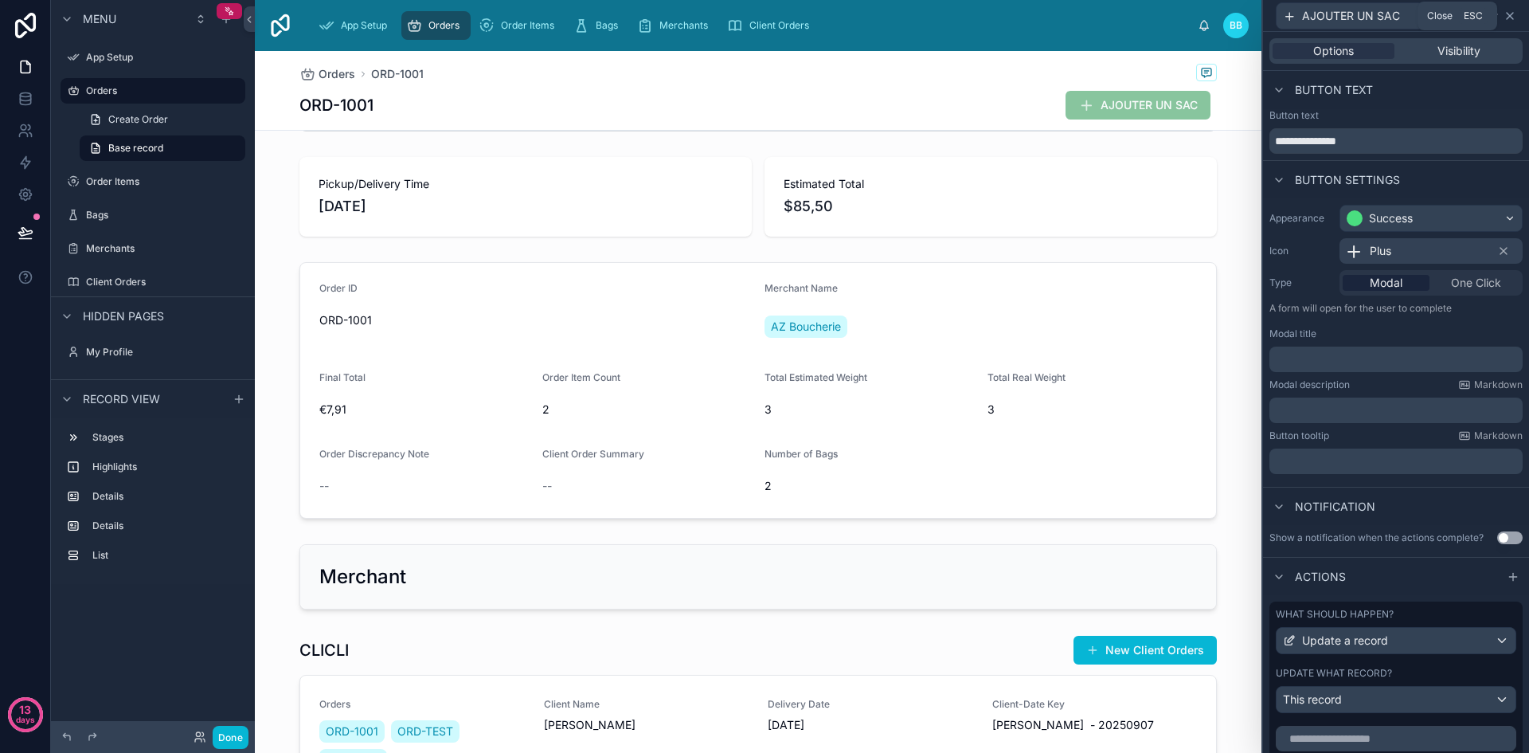
click at [1511, 13] on icon at bounding box center [1509, 16] width 13 height 13
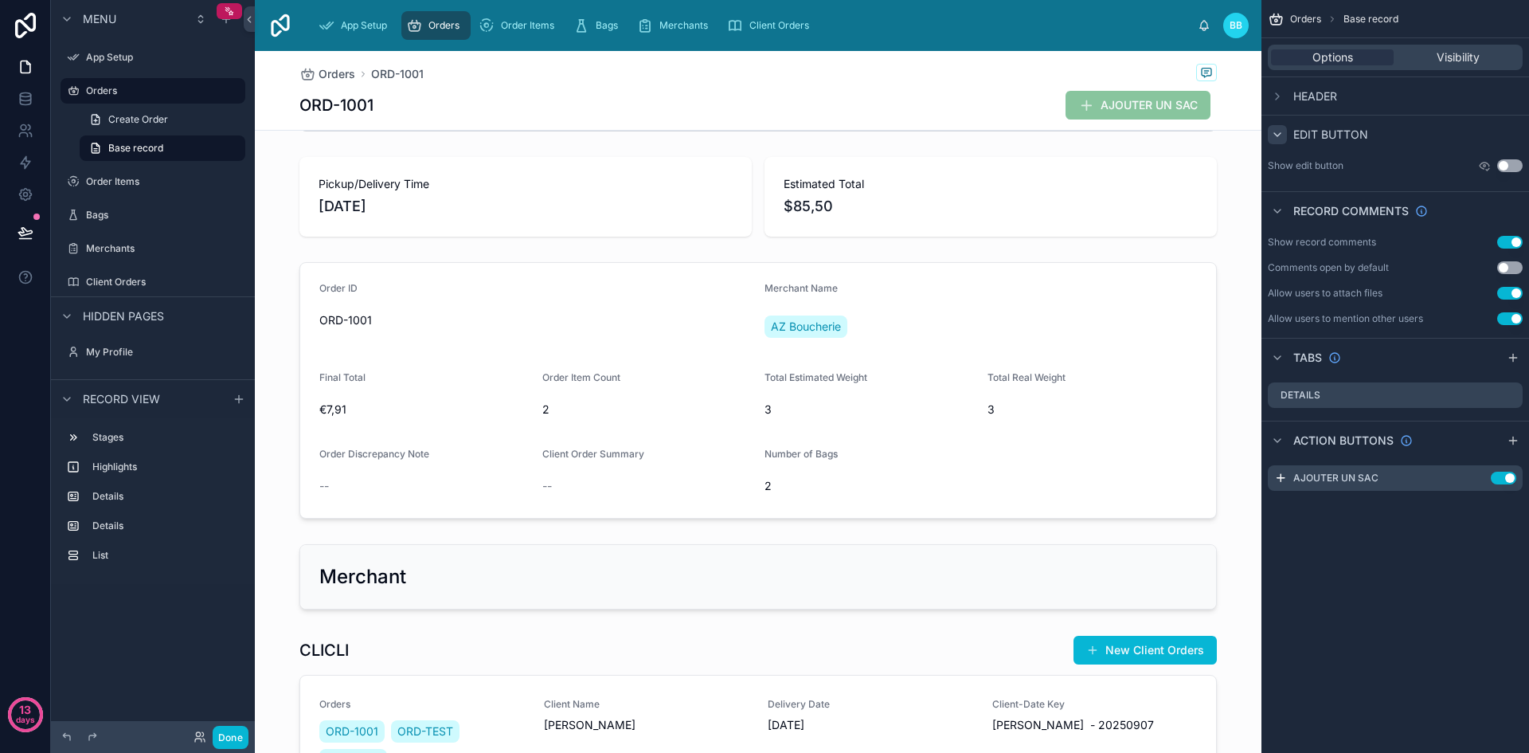
click at [1281, 130] on icon "scrollable content" at bounding box center [1277, 134] width 13 height 13
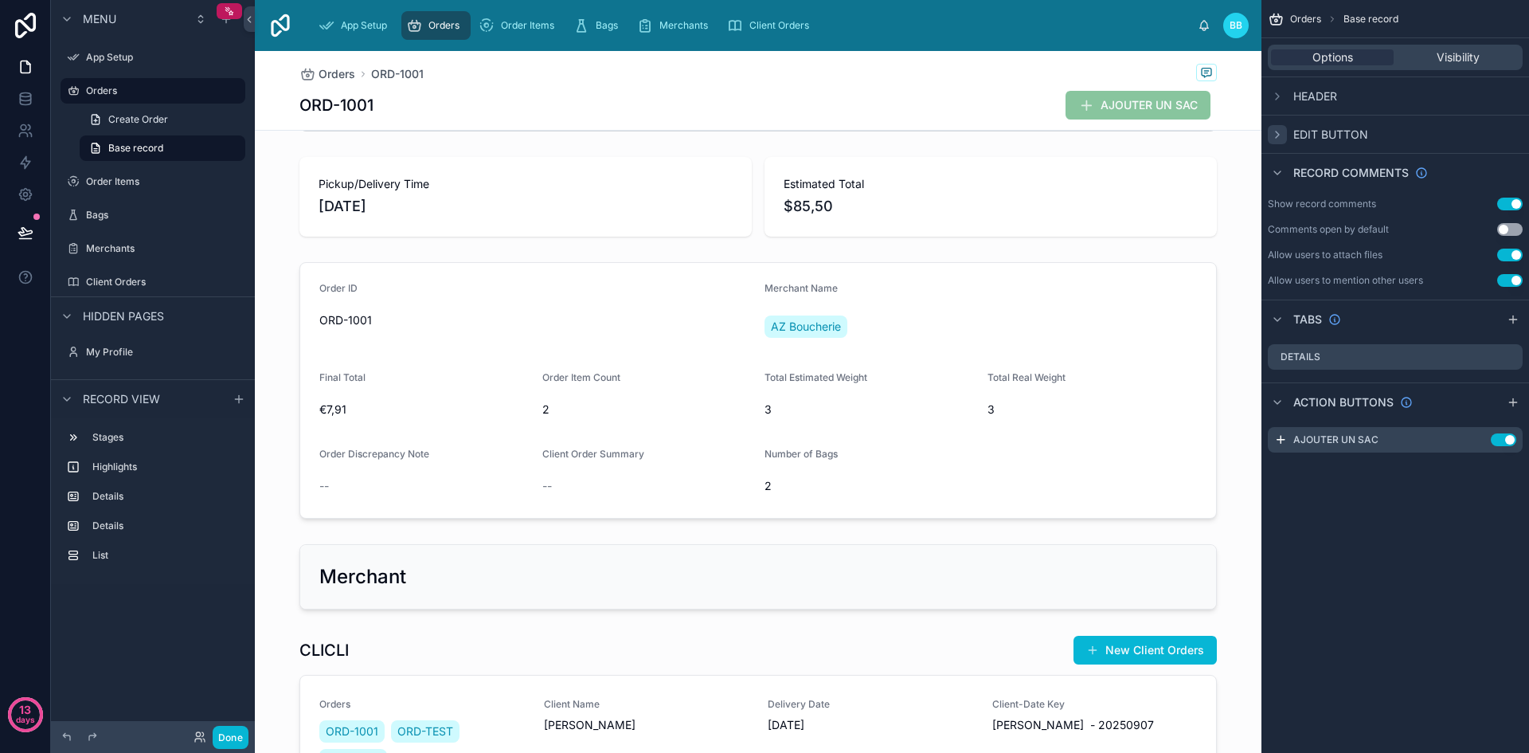
click at [1281, 130] on icon "scrollable content" at bounding box center [1277, 134] width 13 height 13
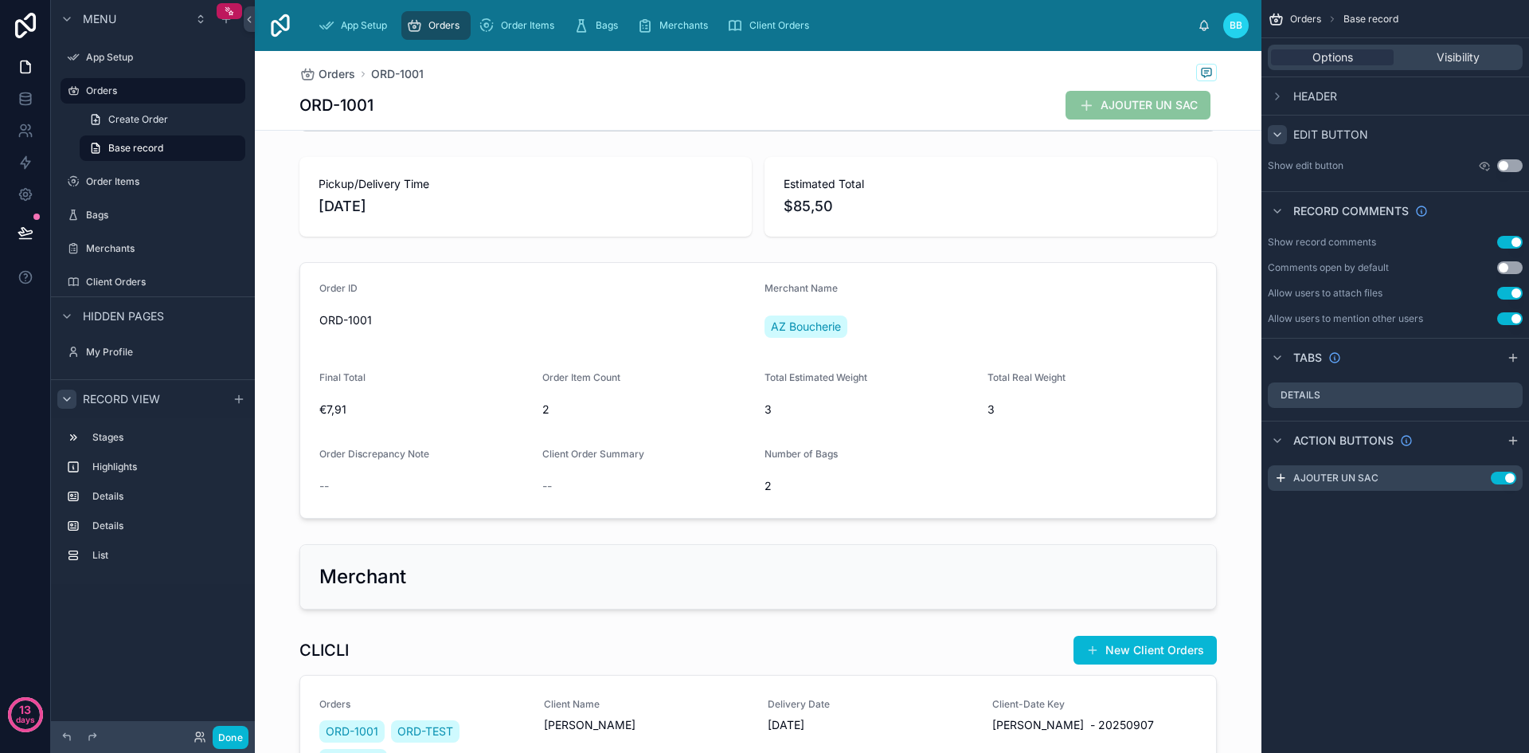
click at [72, 396] on icon "scrollable content" at bounding box center [67, 399] width 13 height 13
click at [22, 68] on icon at bounding box center [26, 67] width 16 height 16
click at [37, 106] on link at bounding box center [25, 99] width 50 height 32
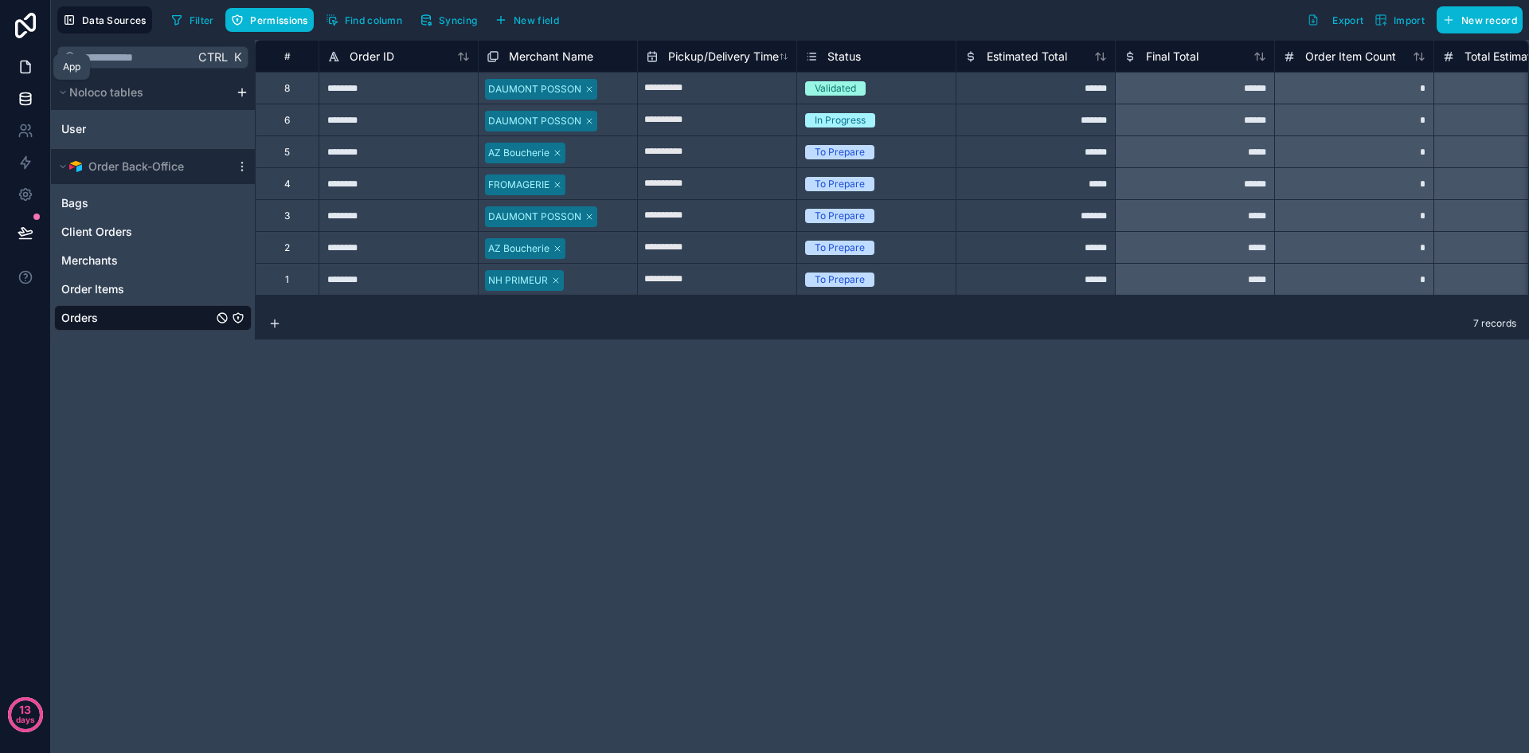
click at [21, 69] on icon at bounding box center [26, 67] width 10 height 12
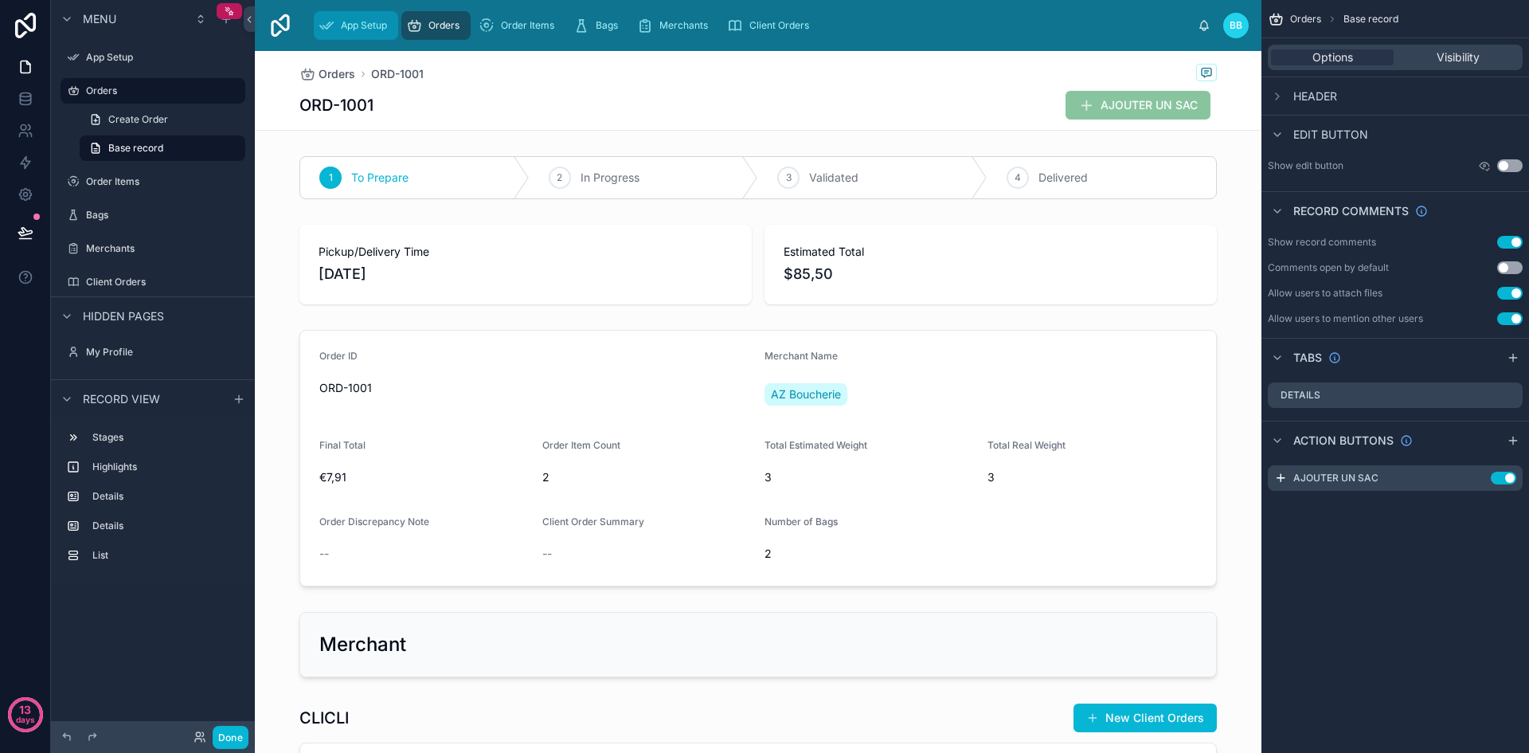
click at [351, 21] on span "App Setup" at bounding box center [364, 25] width 46 height 13
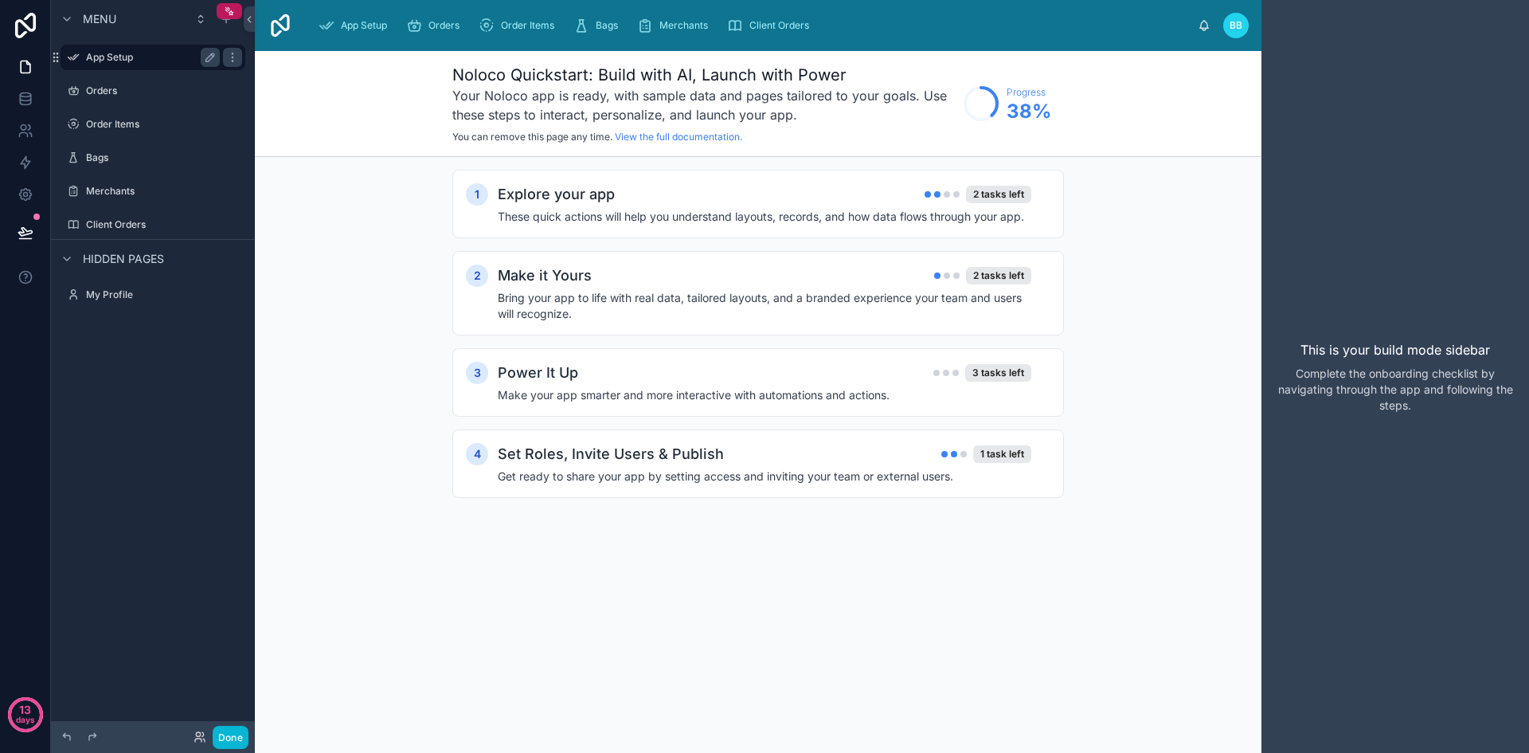
click at [143, 53] on label "App Setup" at bounding box center [149, 57] width 127 height 13
click at [237, 60] on icon "scrollable content" at bounding box center [232, 57] width 13 height 13
click at [120, 92] on label "Orders" at bounding box center [149, 90] width 127 height 13
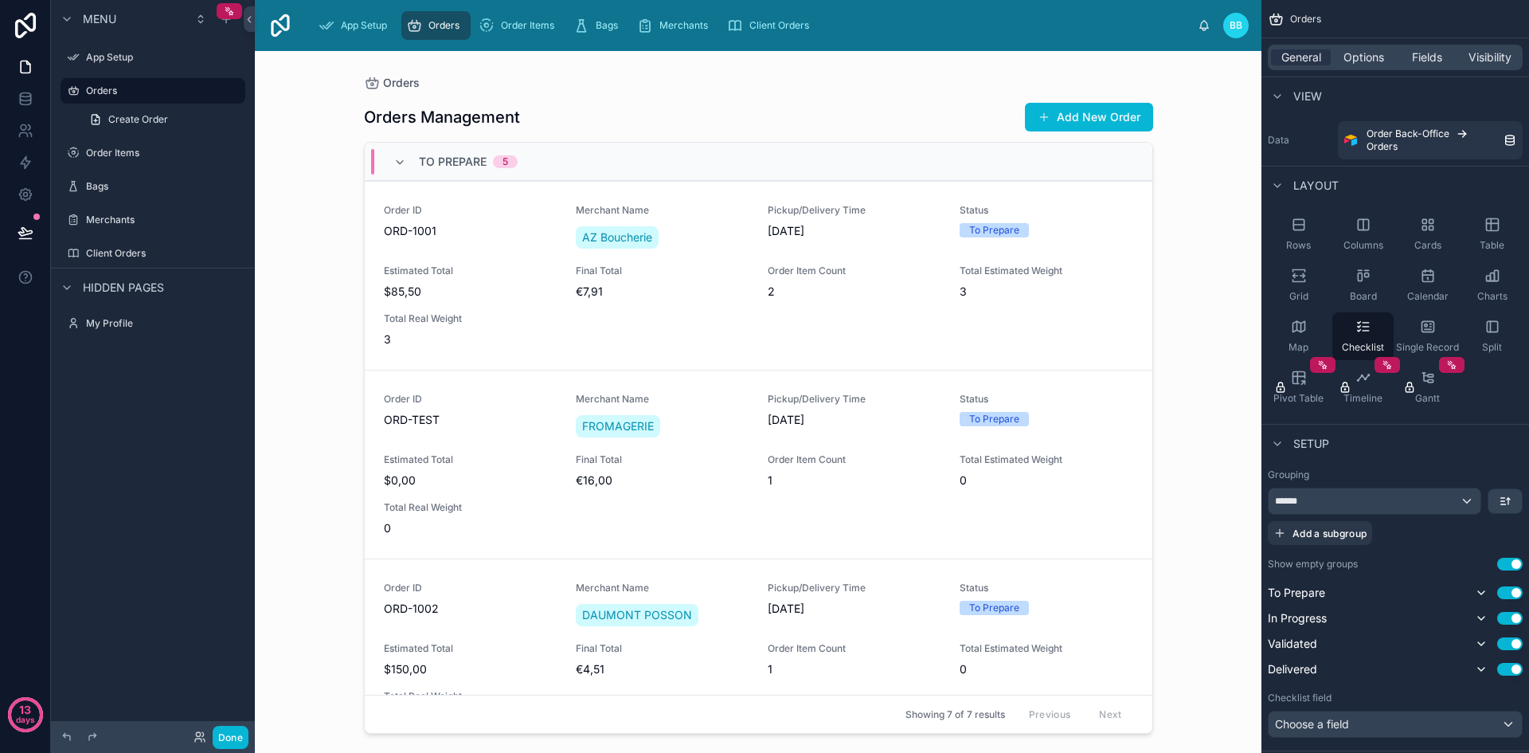
click at [545, 146] on div "To Prepare 5" at bounding box center [759, 162] width 788 height 38
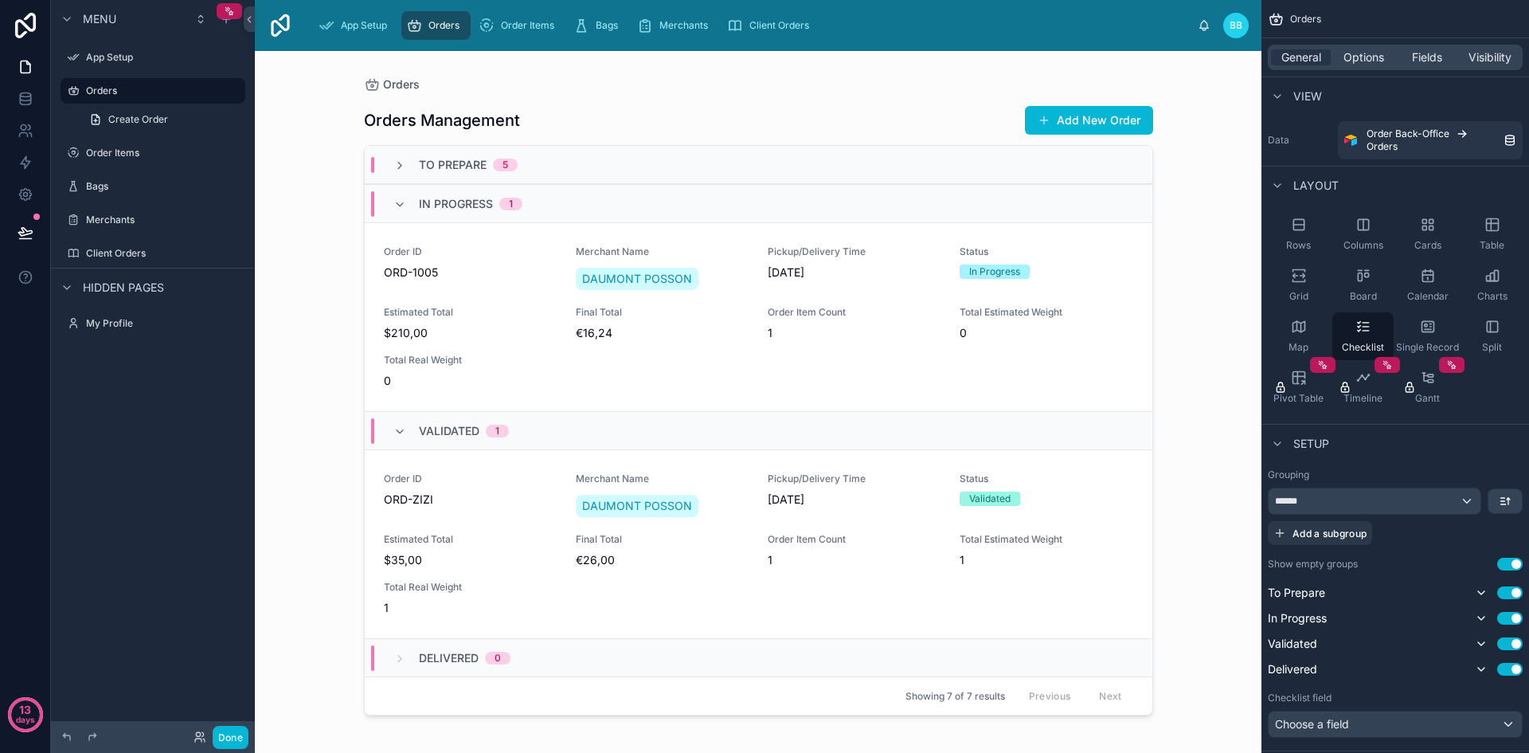
click at [532, 154] on div "To Prepare 5" at bounding box center [759, 165] width 788 height 38
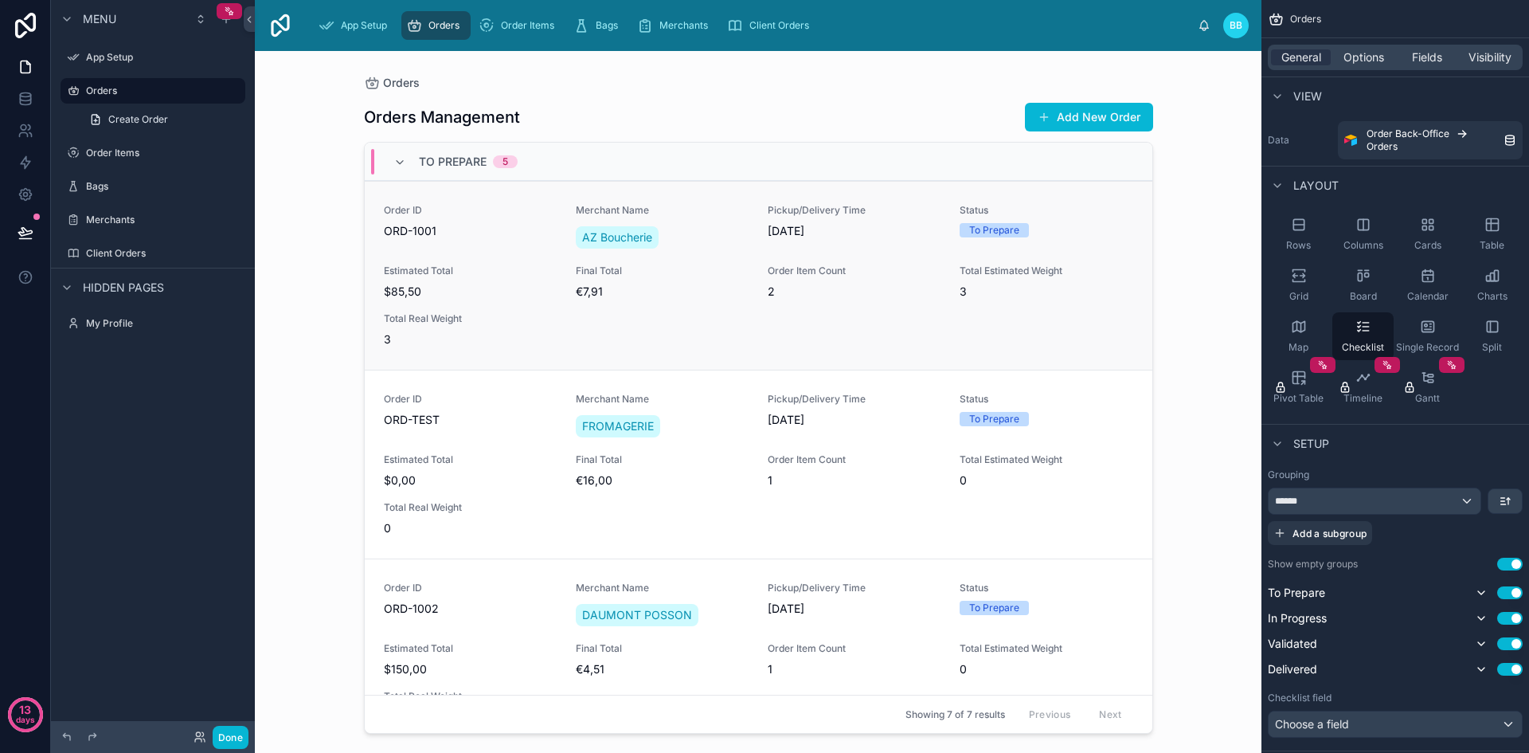
click at [516, 268] on span "Estimated Total" at bounding box center [470, 270] width 173 height 13
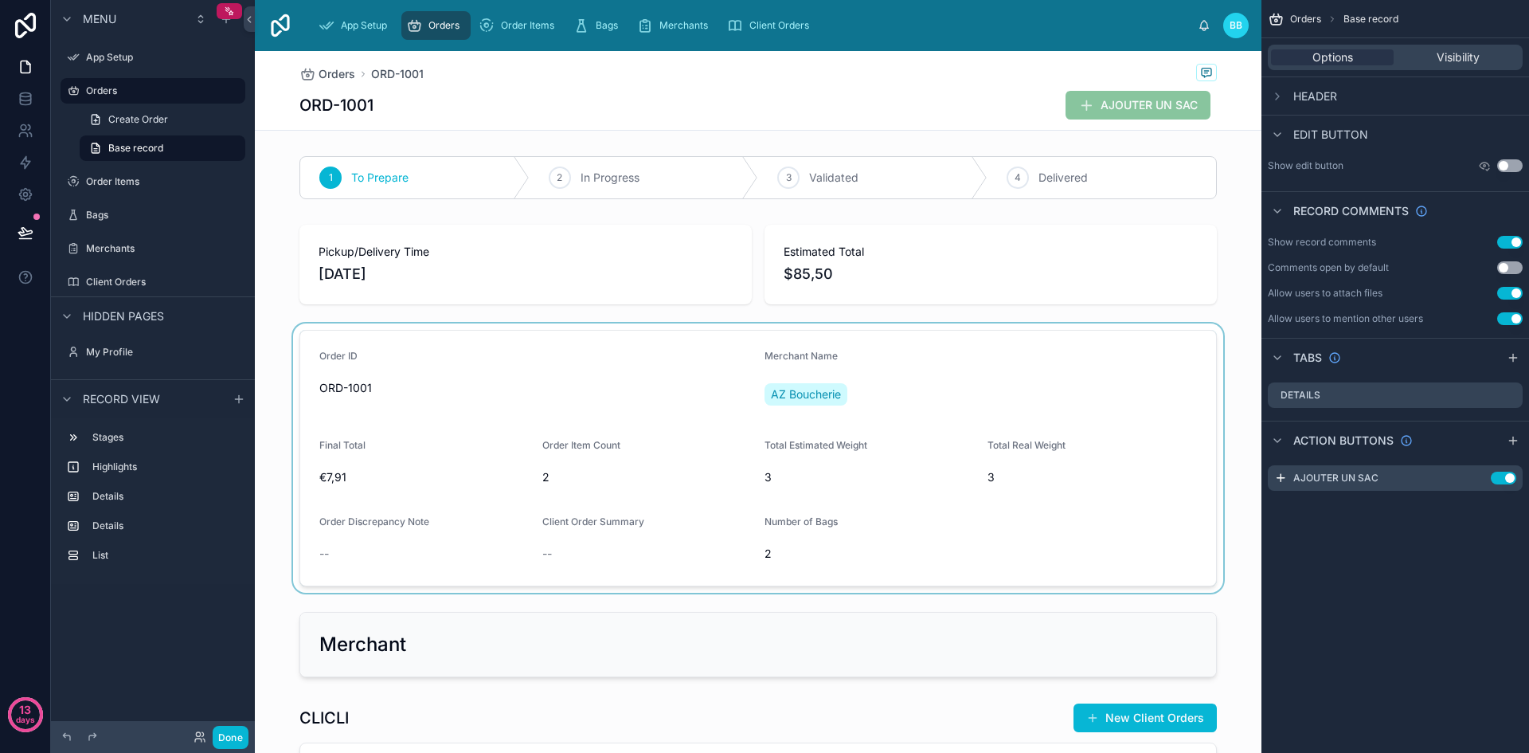
click at [782, 518] on div at bounding box center [758, 457] width 1007 height 269
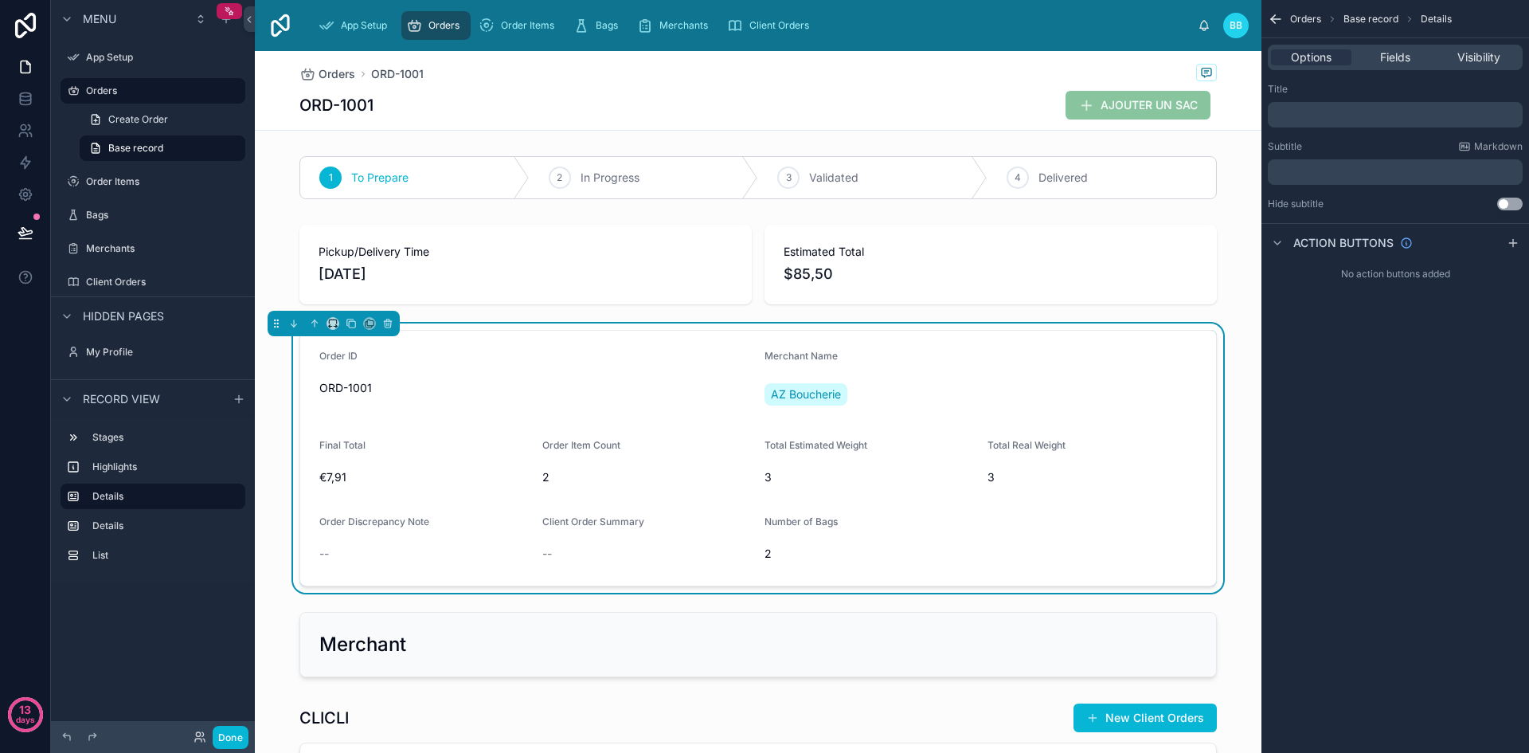
click at [783, 519] on span "Number of Bags" at bounding box center [800, 521] width 73 height 12
click at [764, 554] on span "2" at bounding box center [869, 553] width 210 height 16
click at [788, 526] on span "Number of Bags" at bounding box center [800, 521] width 73 height 12
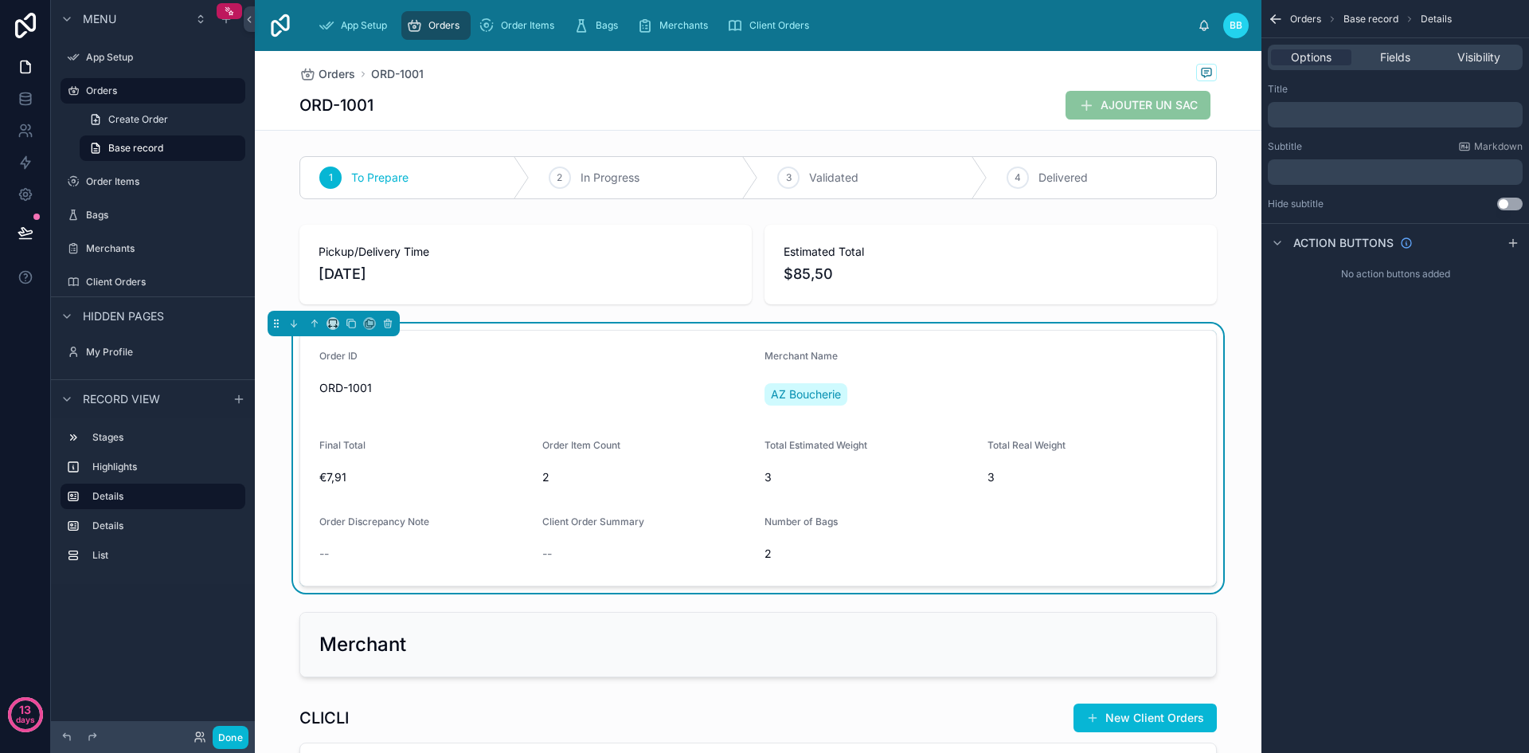
click at [788, 526] on span "Number of Bags" at bounding box center [800, 521] width 73 height 12
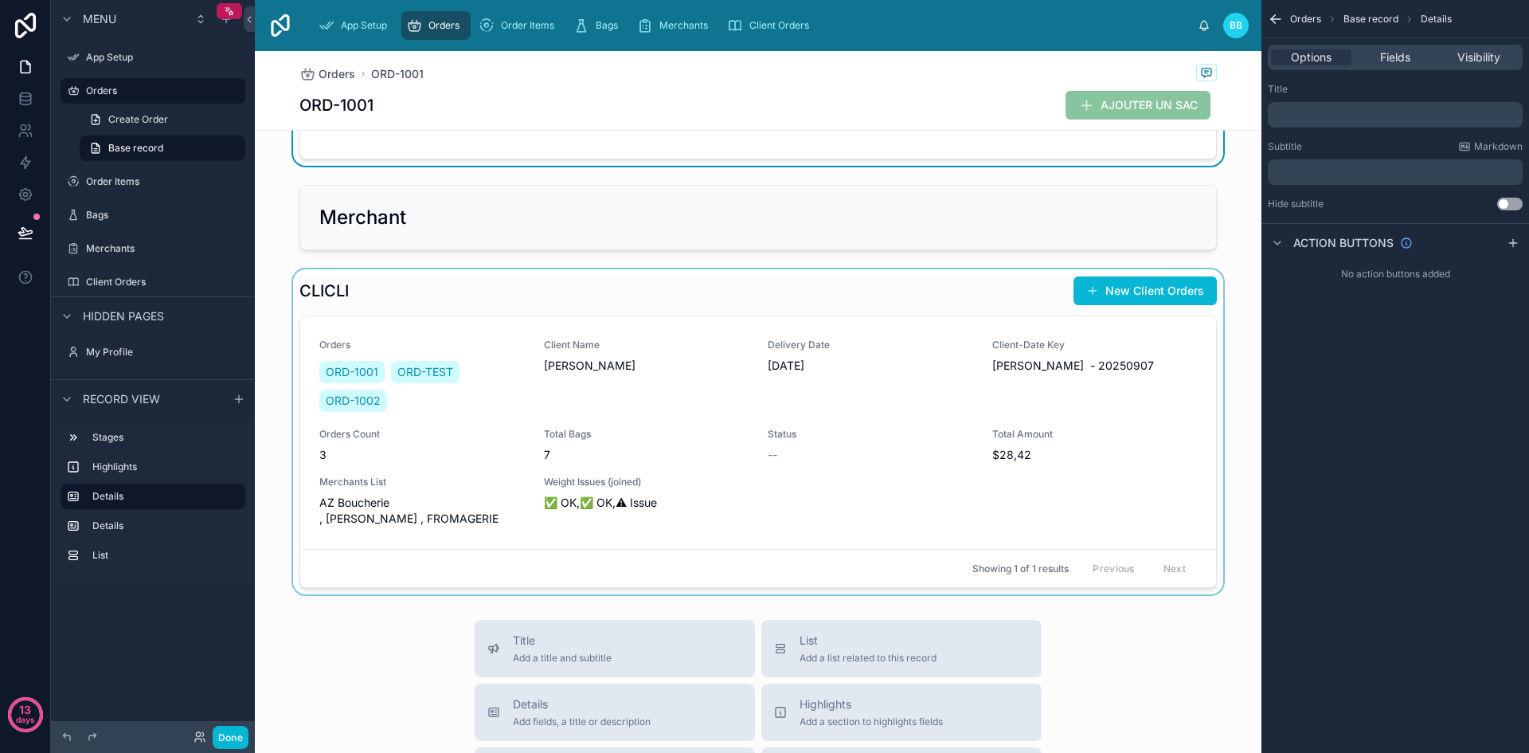
scroll to position [426, 0]
click at [733, 380] on div at bounding box center [758, 432] width 1007 height 325
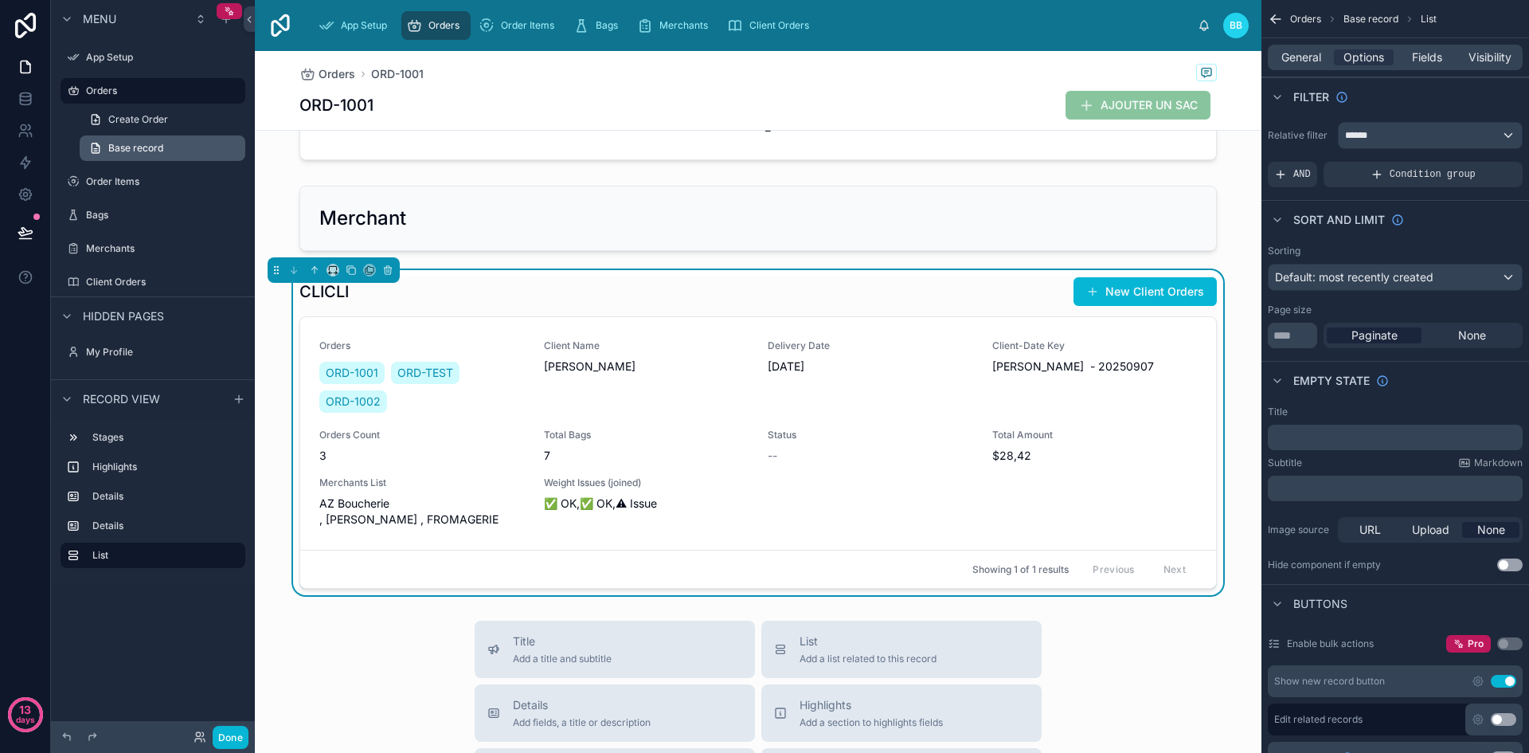
click at [159, 152] on span "Base record" at bounding box center [135, 148] width 55 height 13
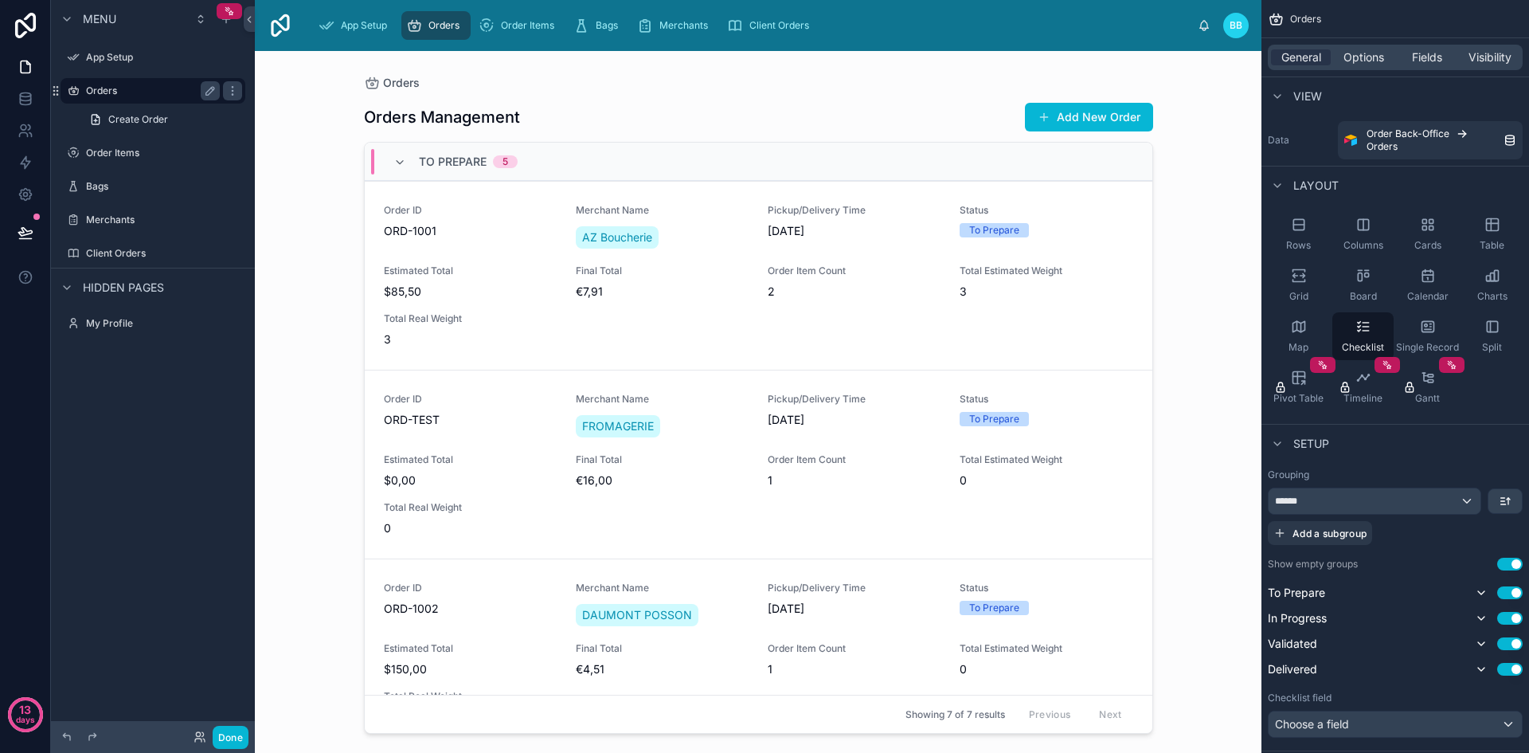
click at [159, 88] on label "Orders" at bounding box center [149, 90] width 127 height 13
click at [158, 96] on label "Orders" at bounding box center [149, 90] width 127 height 13
click at [461, 275] on span "Estimated Total" at bounding box center [470, 270] width 173 height 13
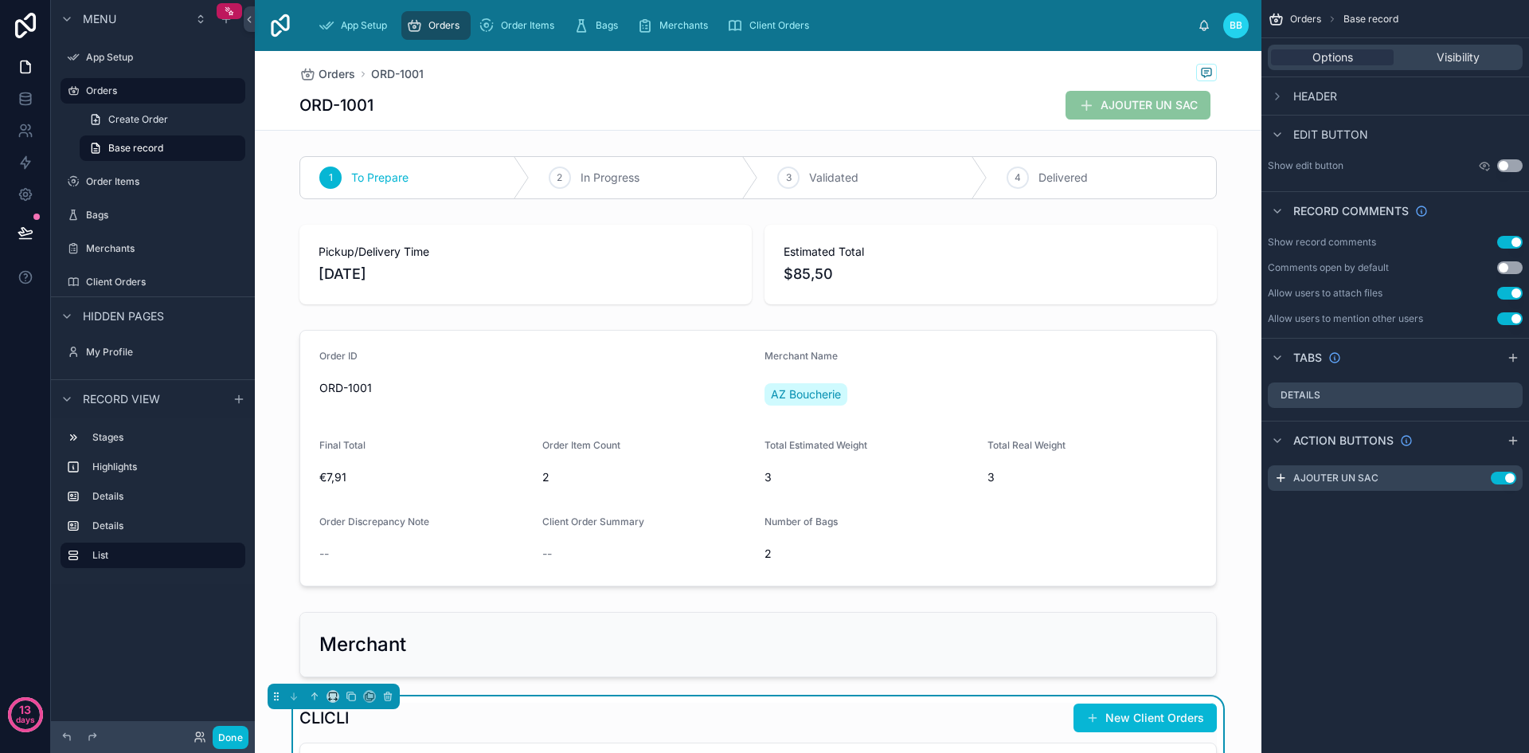
click at [461, 275] on div at bounding box center [758, 264] width 1007 height 92
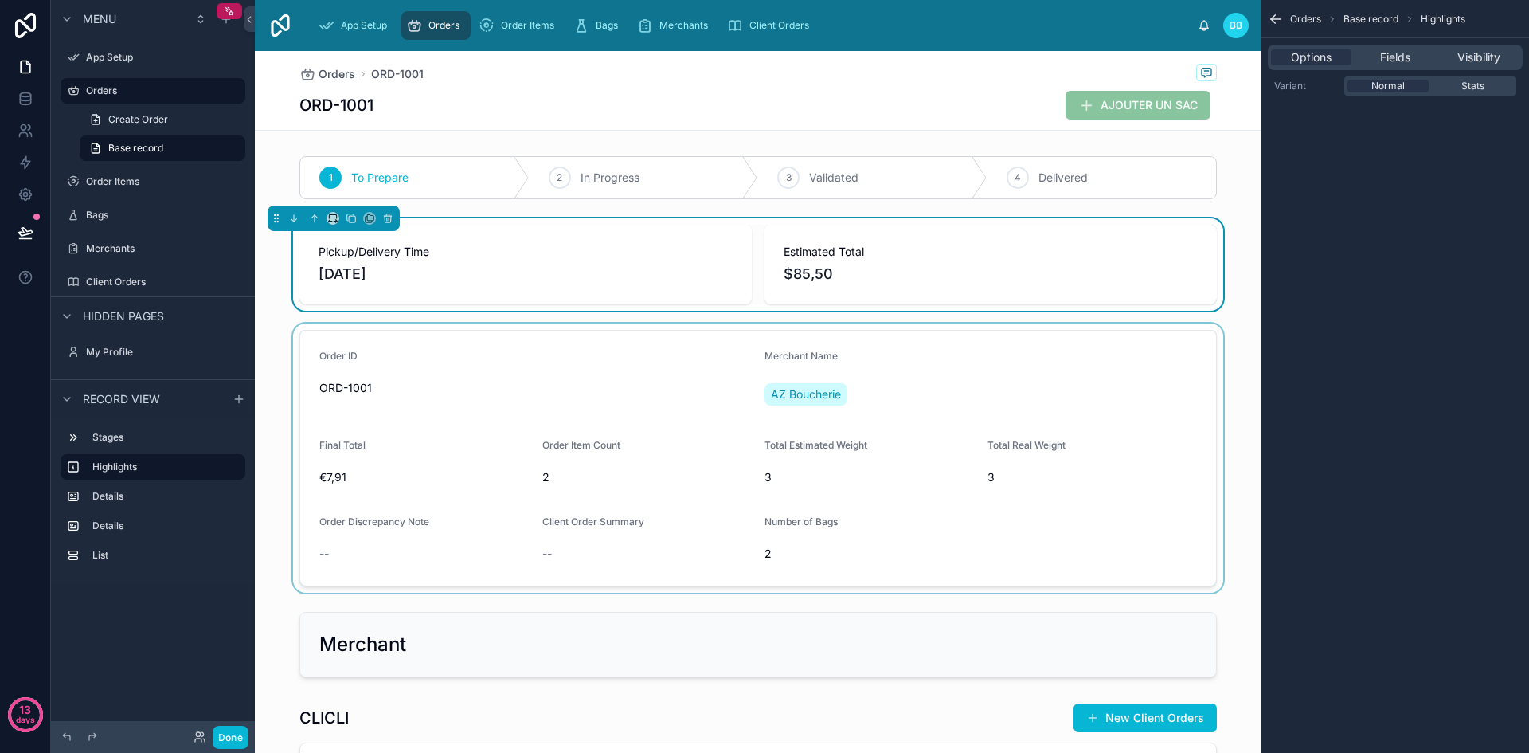
click at [445, 410] on div at bounding box center [758, 457] width 1007 height 269
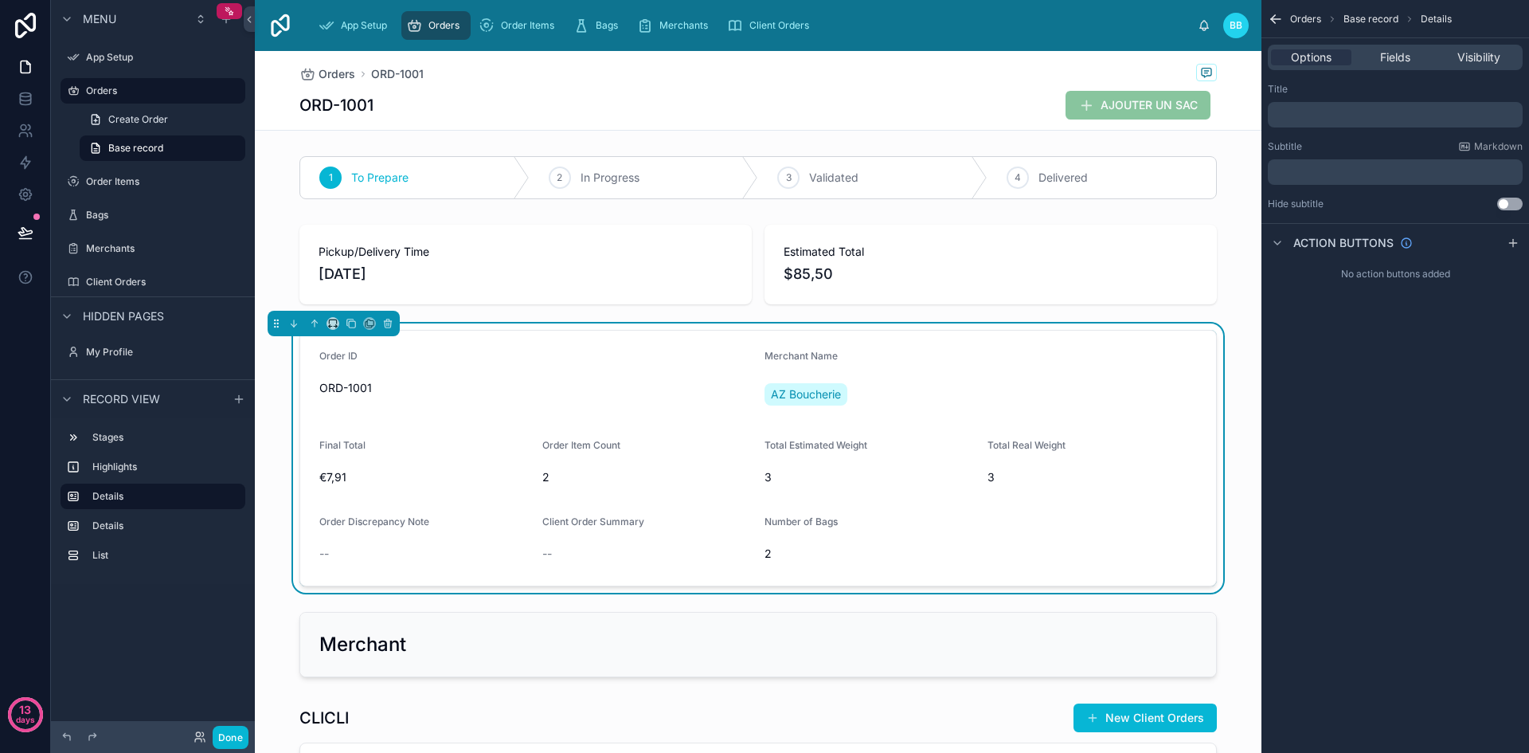
drag, startPoint x: 445, startPoint y: 410, endPoint x: 764, endPoint y: 550, distance: 348.7
click at [764, 550] on span "2" at bounding box center [869, 553] width 210 height 16
click at [764, 553] on span "2" at bounding box center [869, 553] width 210 height 16
click at [1270, 21] on icon "scrollable content" at bounding box center [1276, 19] width 16 height 16
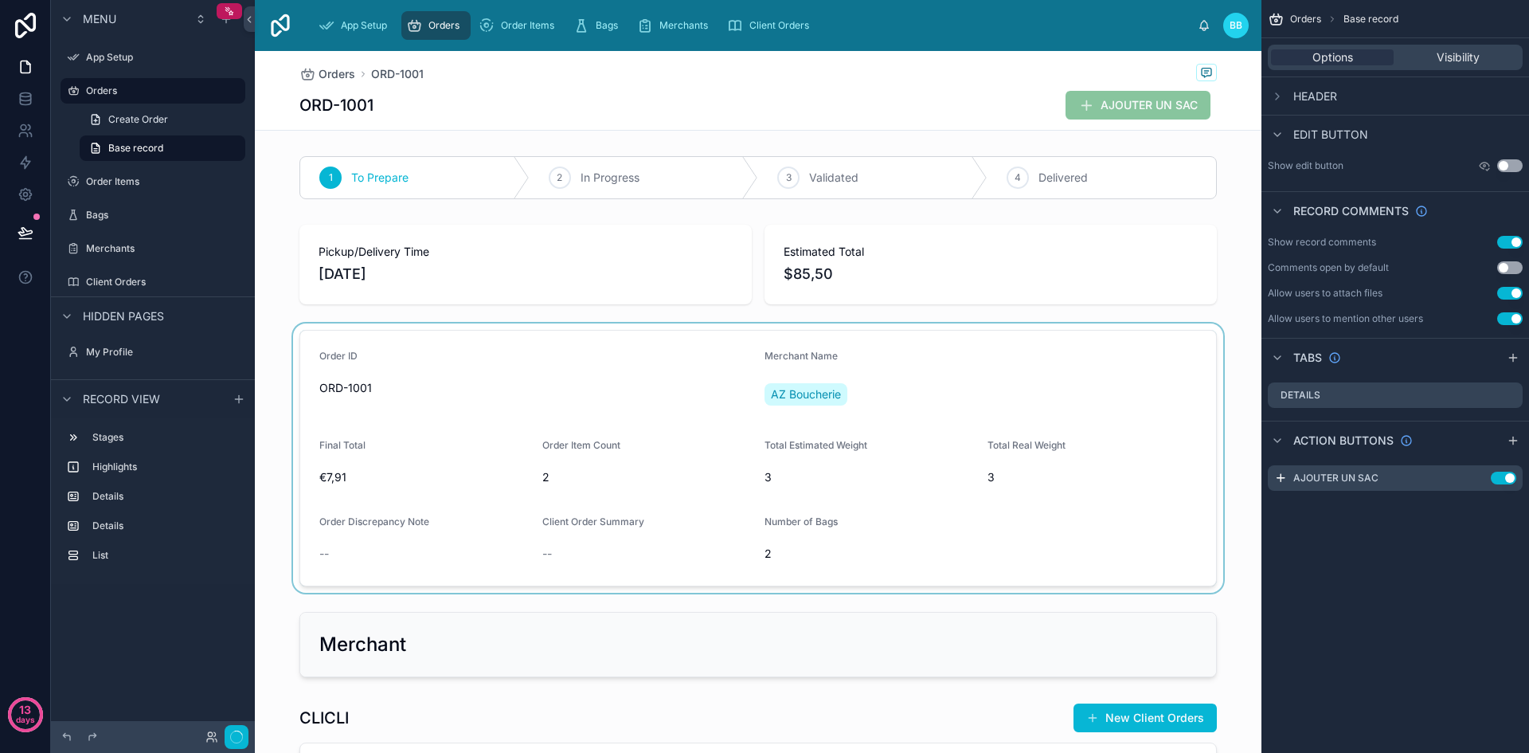
click at [965, 527] on div at bounding box center [758, 457] width 1007 height 269
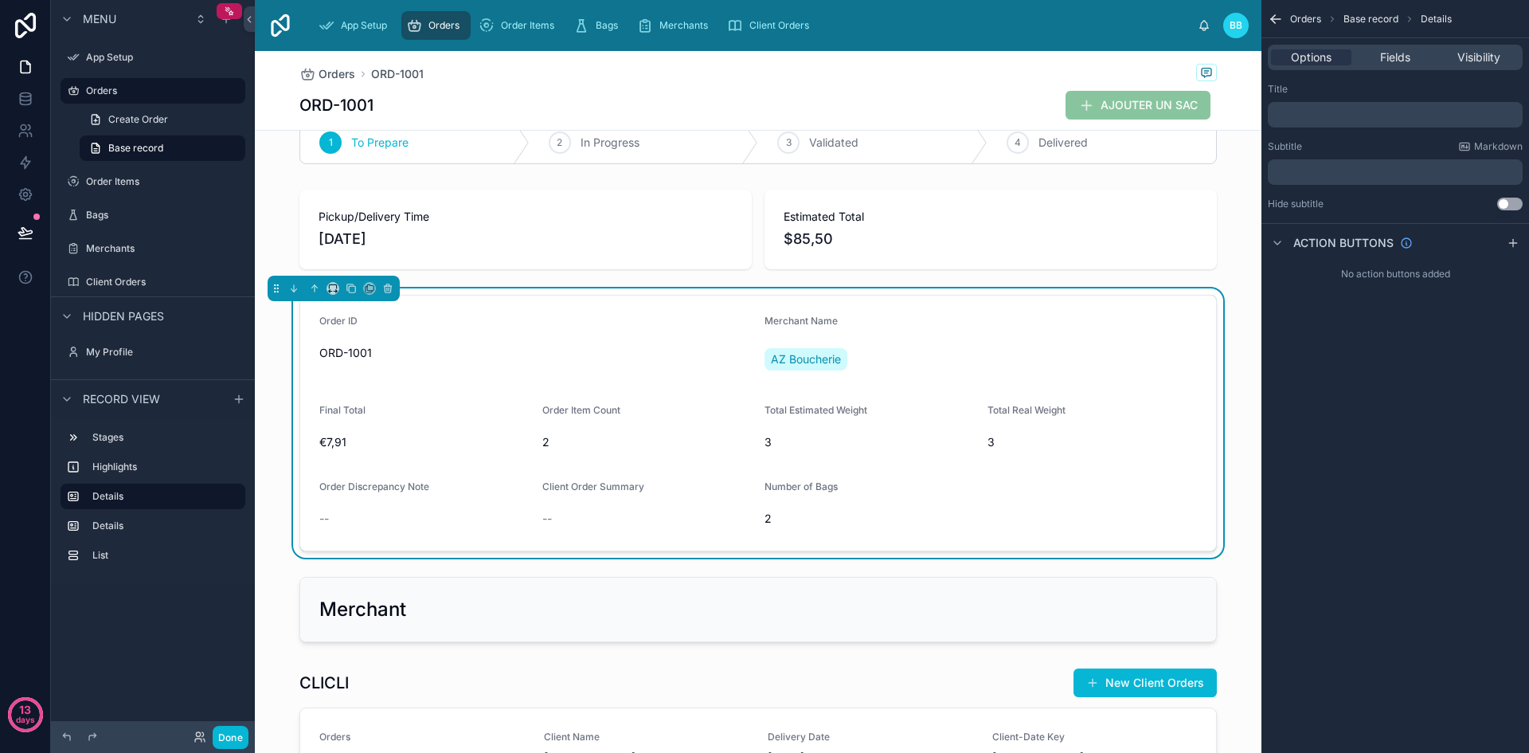
scroll to position [31, 0]
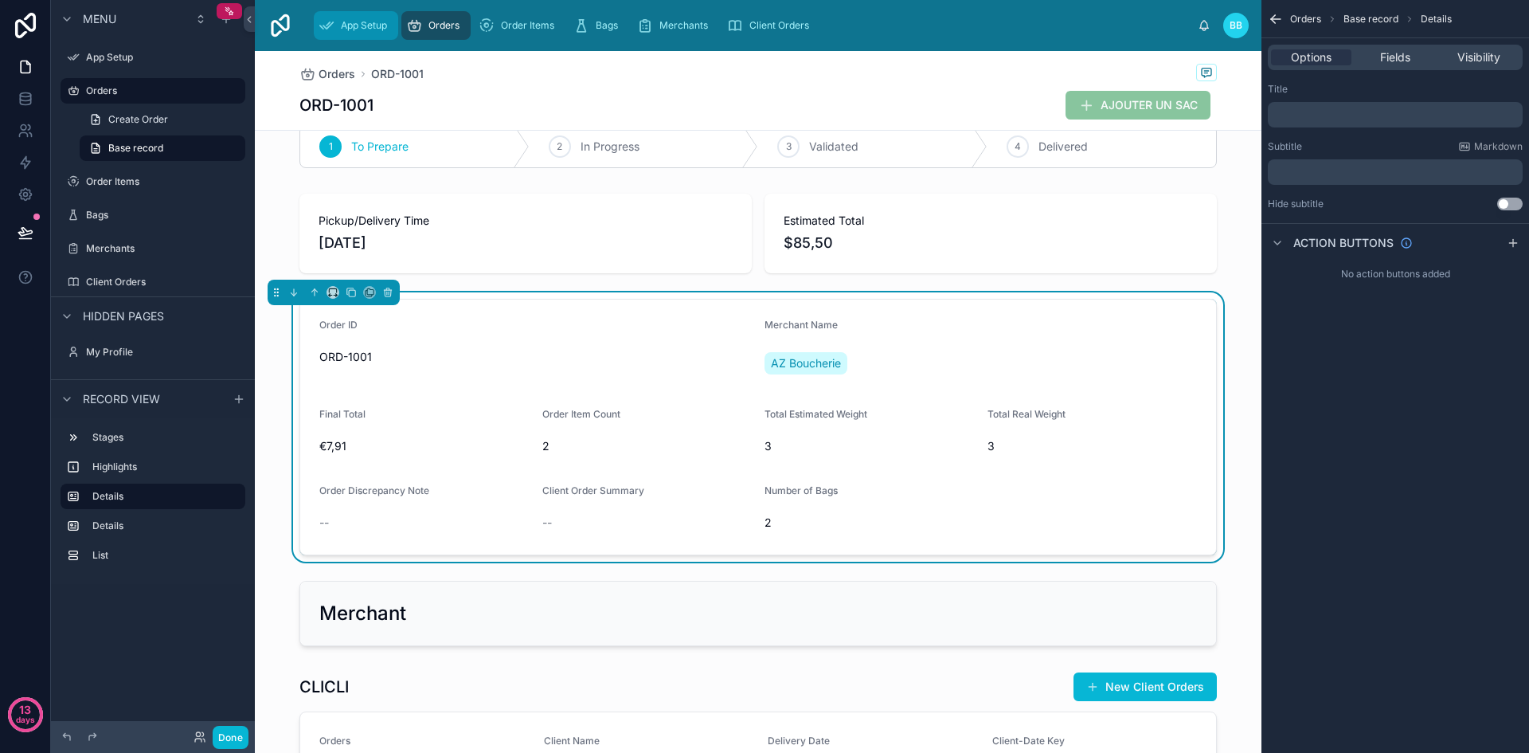
click at [353, 32] on div "App Setup" at bounding box center [356, 25] width 75 height 25
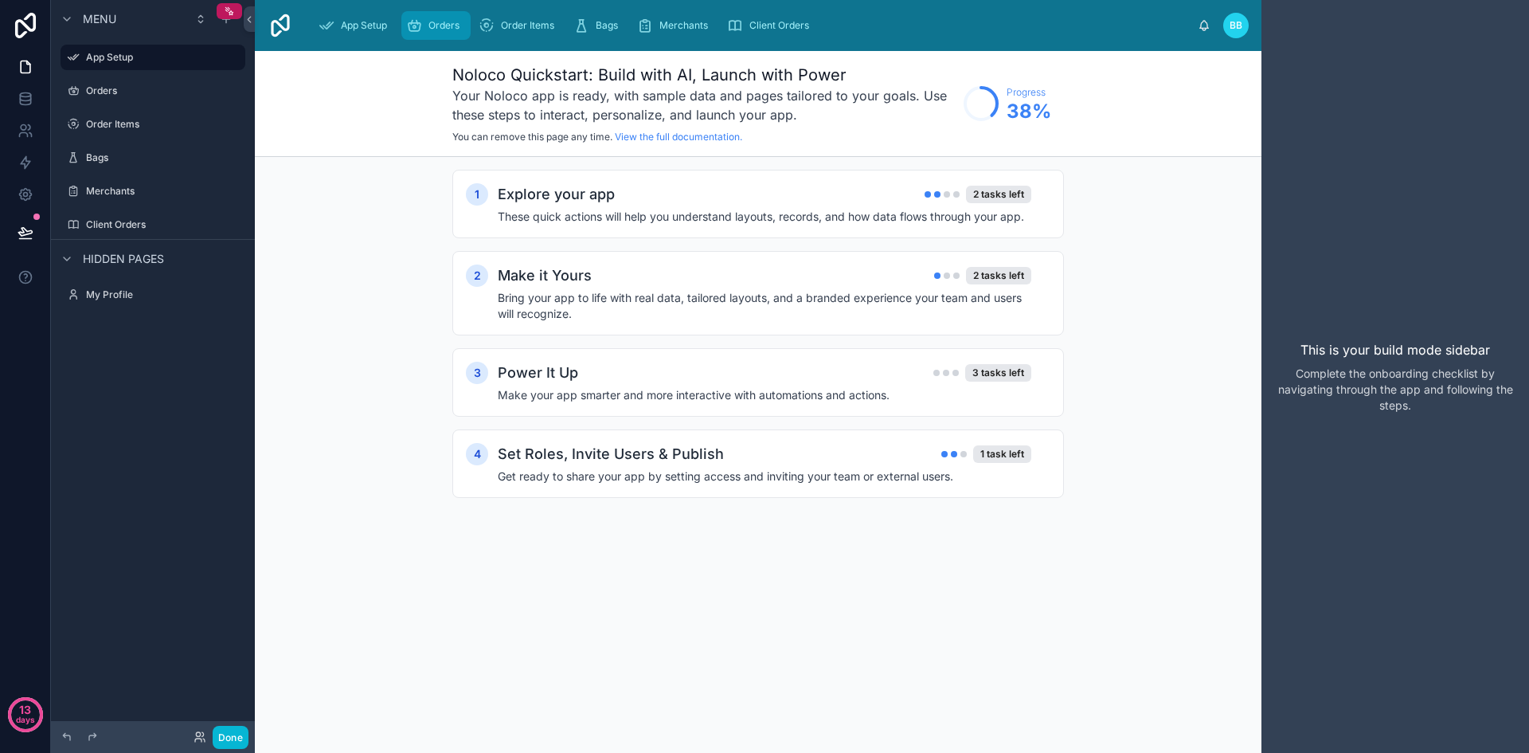
click at [440, 24] on span "Orders" at bounding box center [443, 25] width 31 height 13
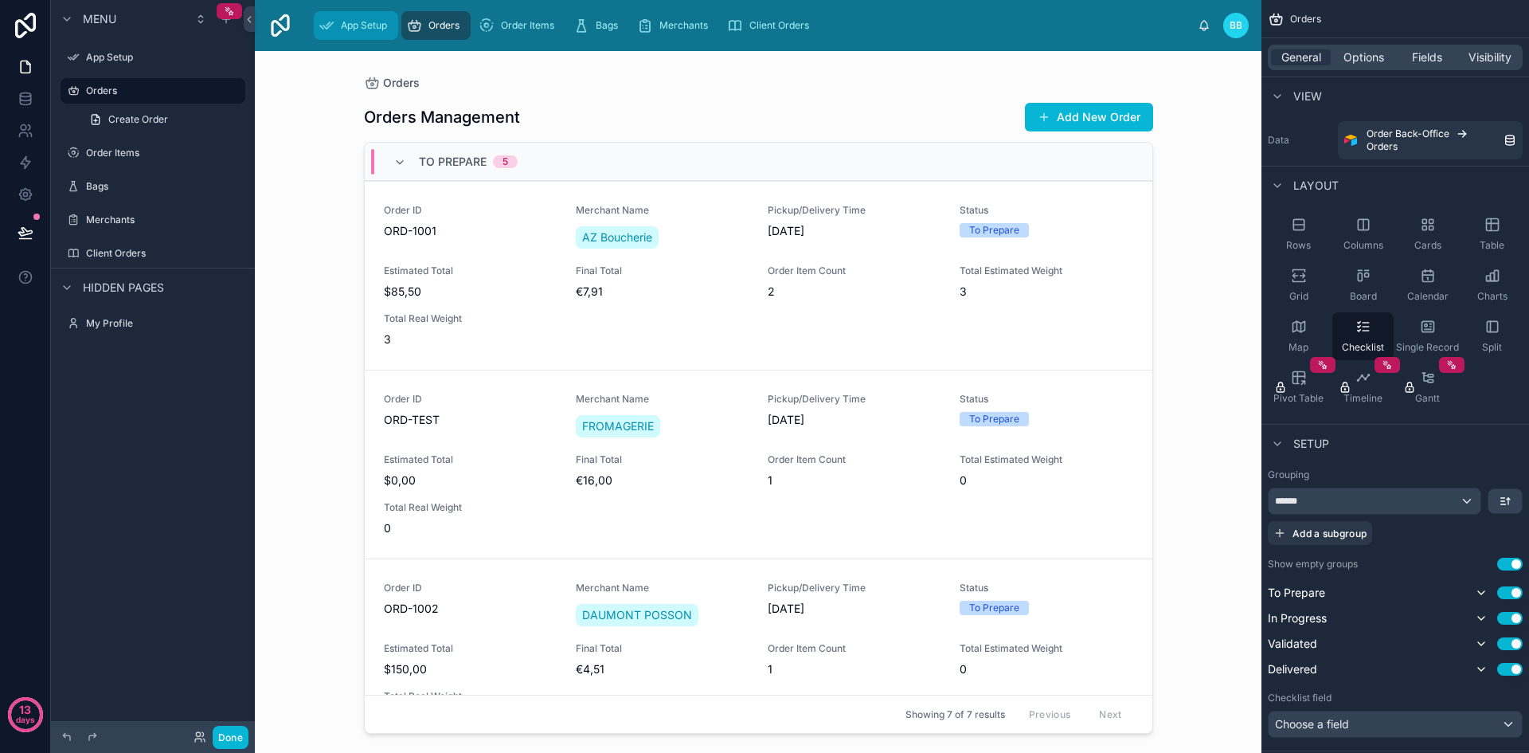
click at [357, 37] on div "App Setup" at bounding box center [356, 25] width 75 height 25
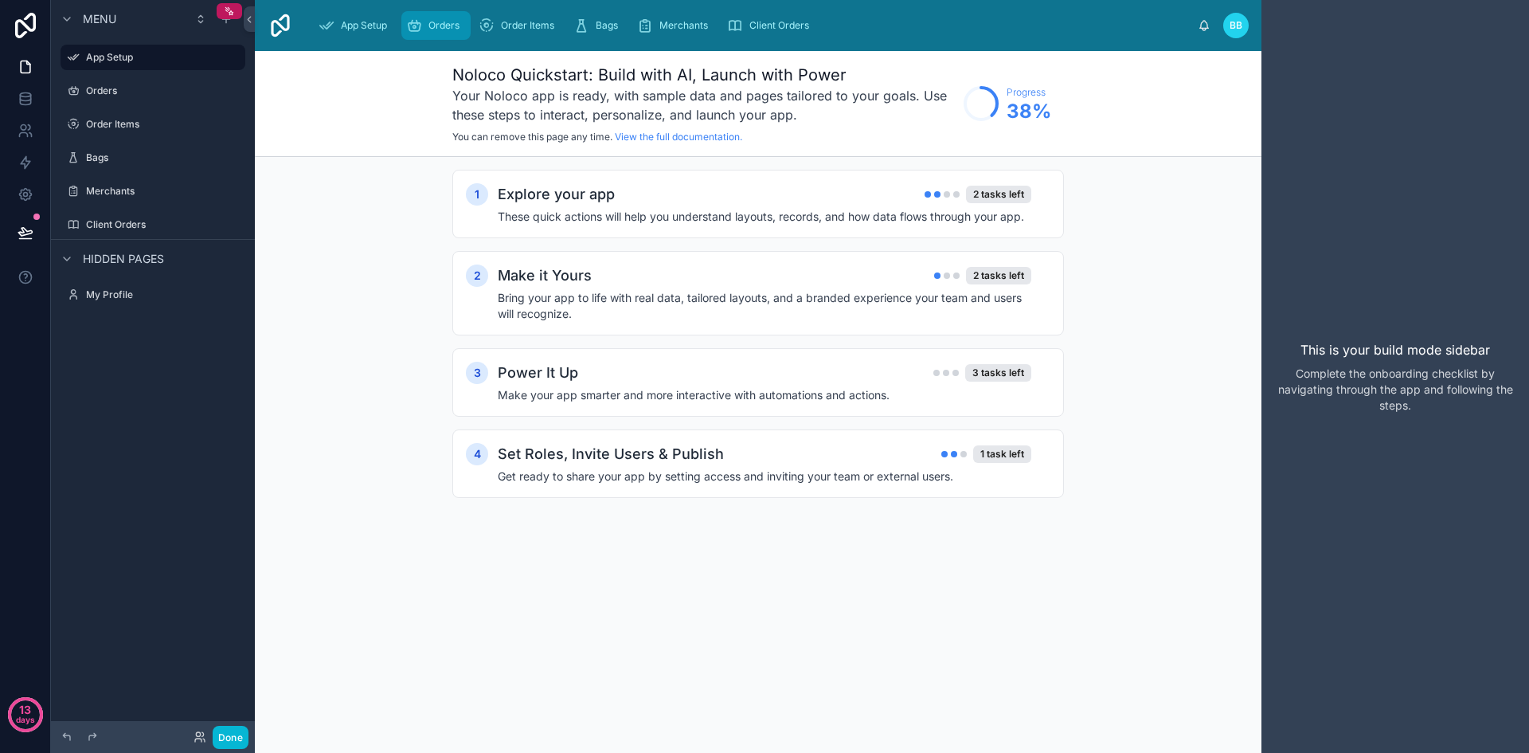
click at [447, 33] on div "Orders" at bounding box center [436, 25] width 60 height 25
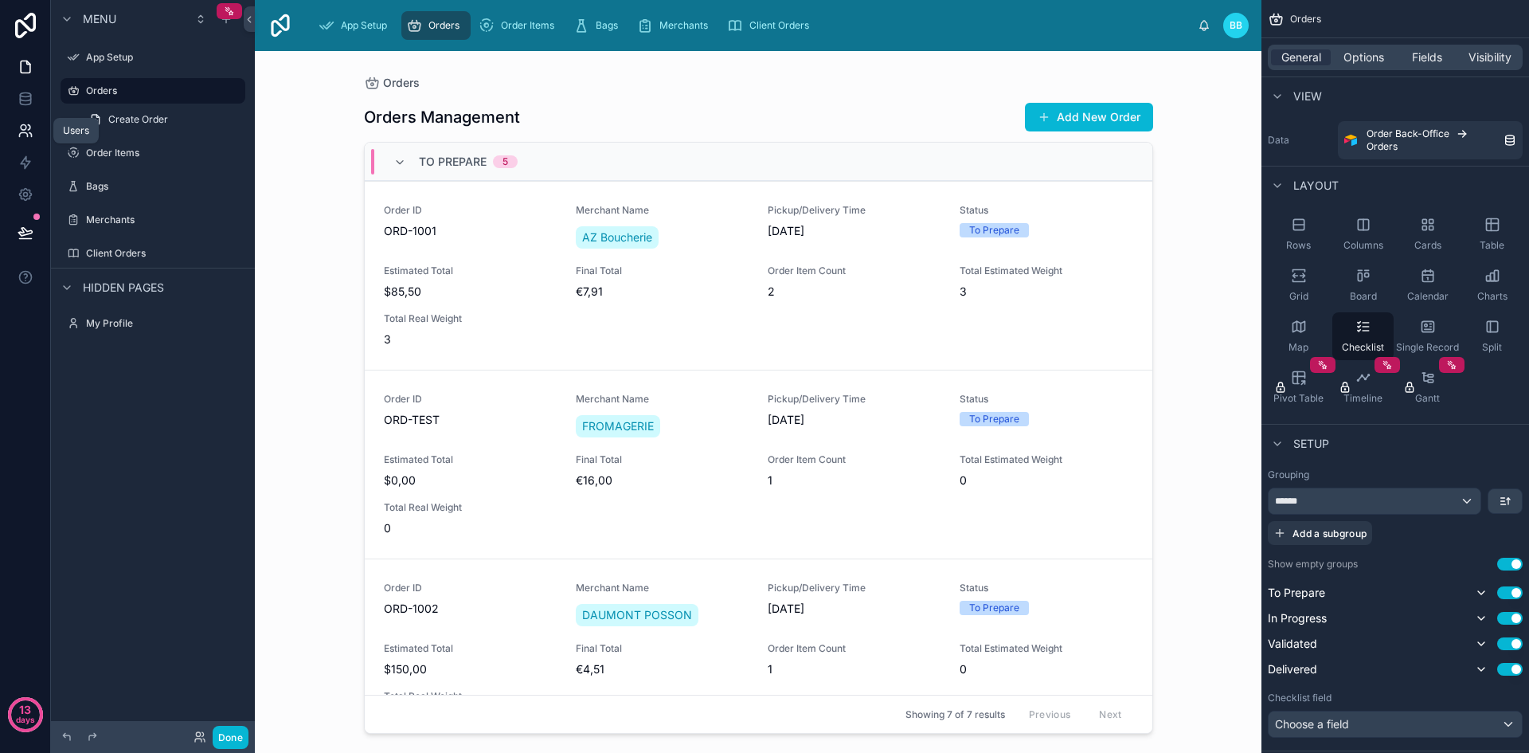
click at [22, 121] on link at bounding box center [25, 131] width 50 height 32
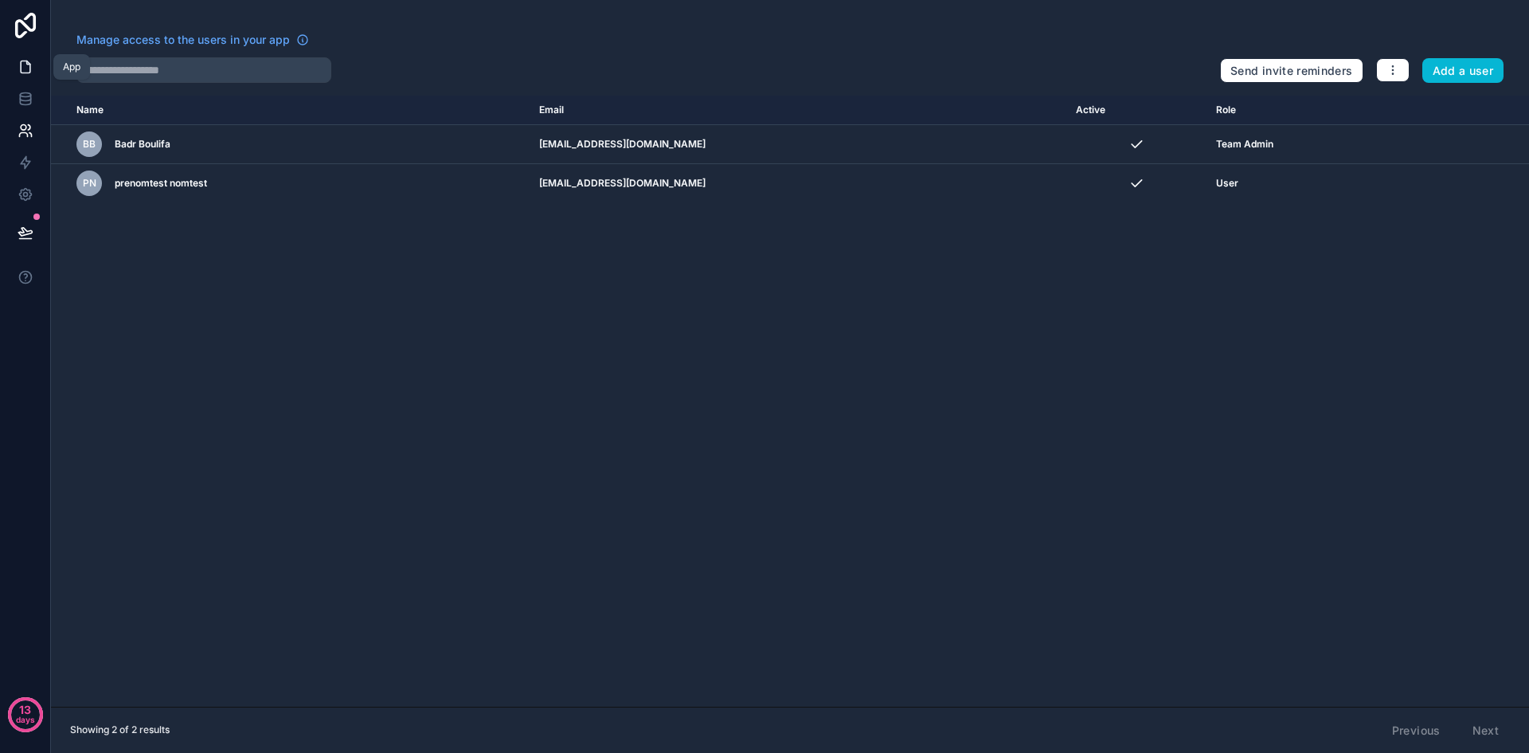
click at [25, 63] on icon at bounding box center [26, 67] width 16 height 16
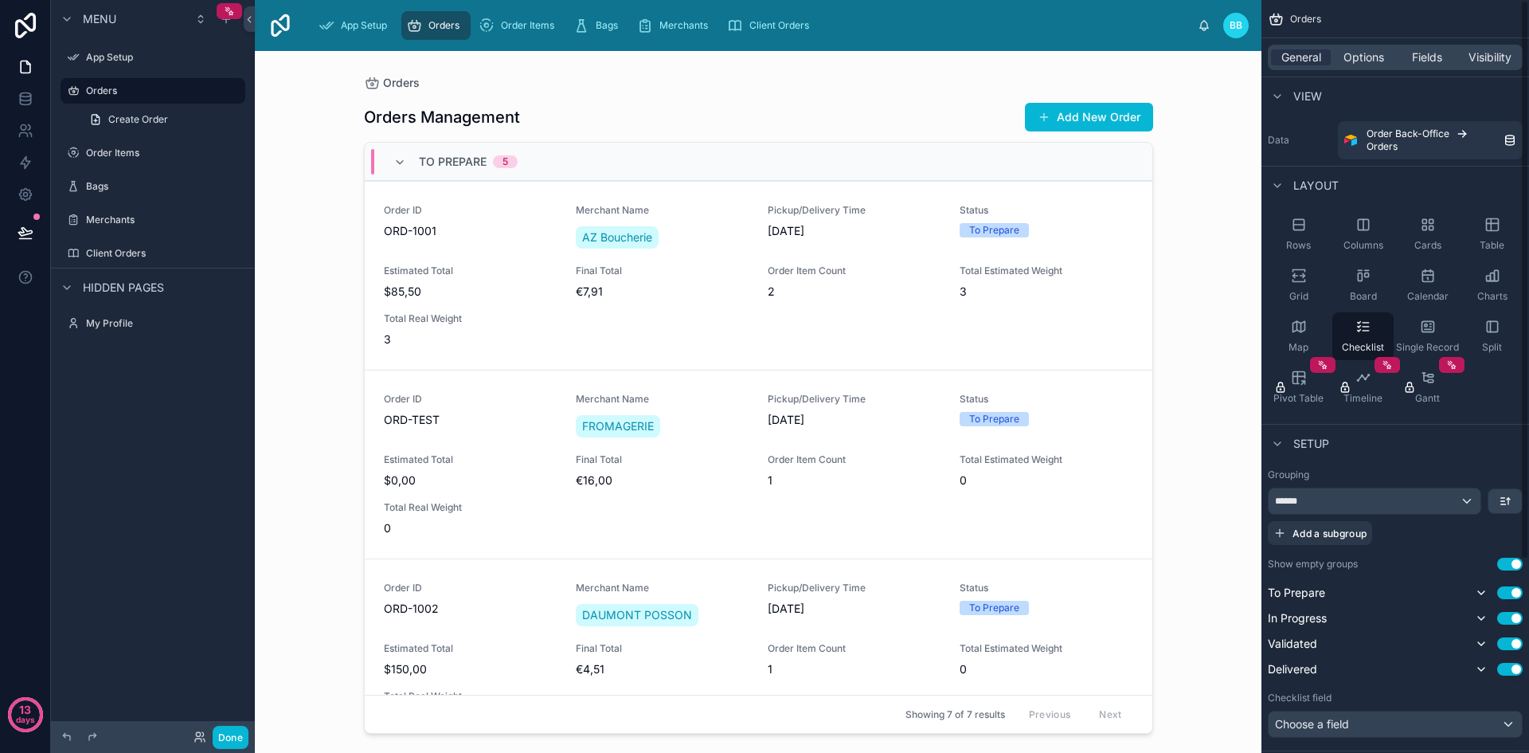
click at [1314, 14] on span "Orders" at bounding box center [1305, 19] width 31 height 13
click at [1273, 91] on icon "scrollable content" at bounding box center [1277, 96] width 13 height 13
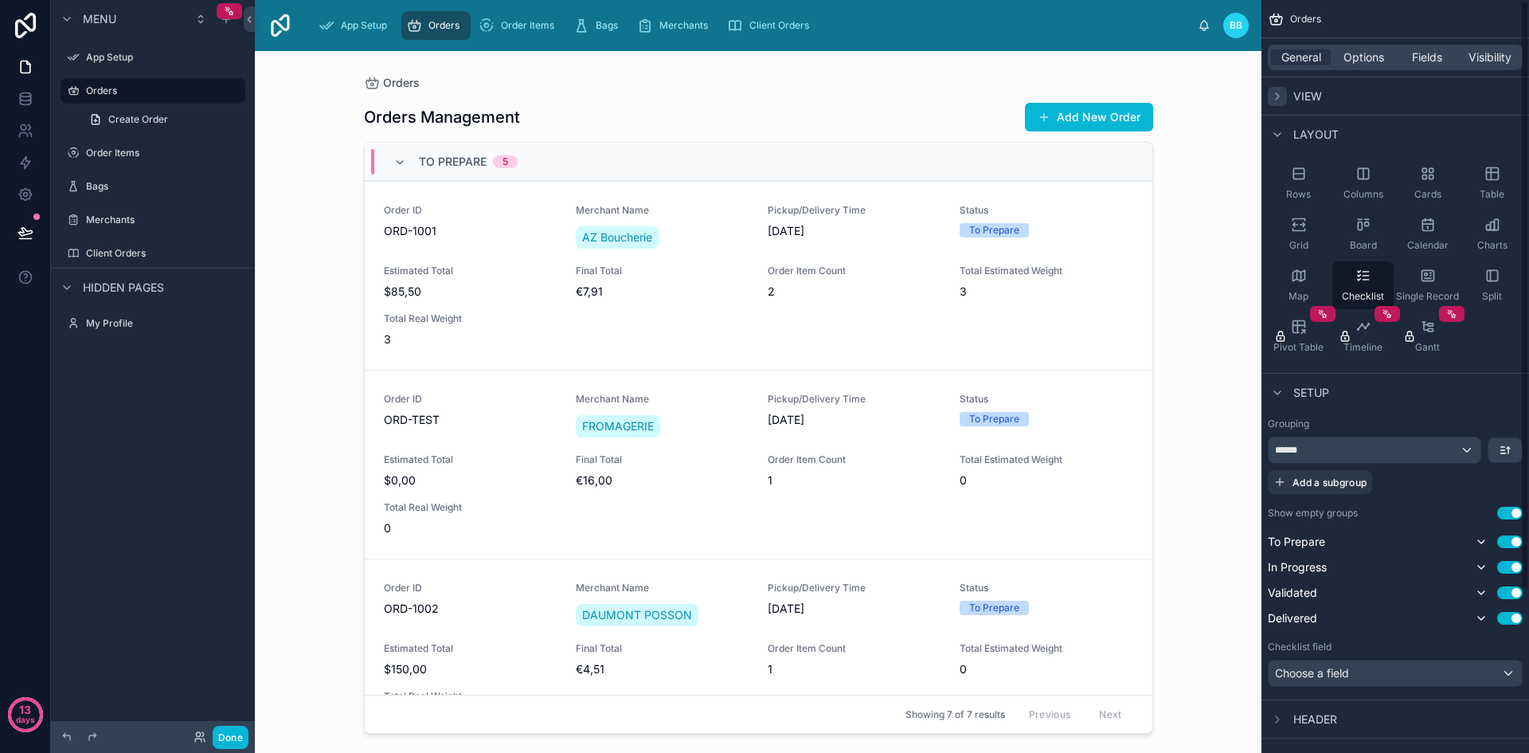
click at [1313, 14] on span "Orders" at bounding box center [1305, 19] width 31 height 13
click at [1244, 106] on div "Orders Orders Management Add New Order To Prepare 5 Order ID ORD-1001 Merchant …" at bounding box center [758, 402] width 1007 height 702
click at [1248, 101] on div "Orders Orders Management Add New Order To Prepare 5 Order ID ORD-1001 Merchant …" at bounding box center [758, 402] width 1007 height 702
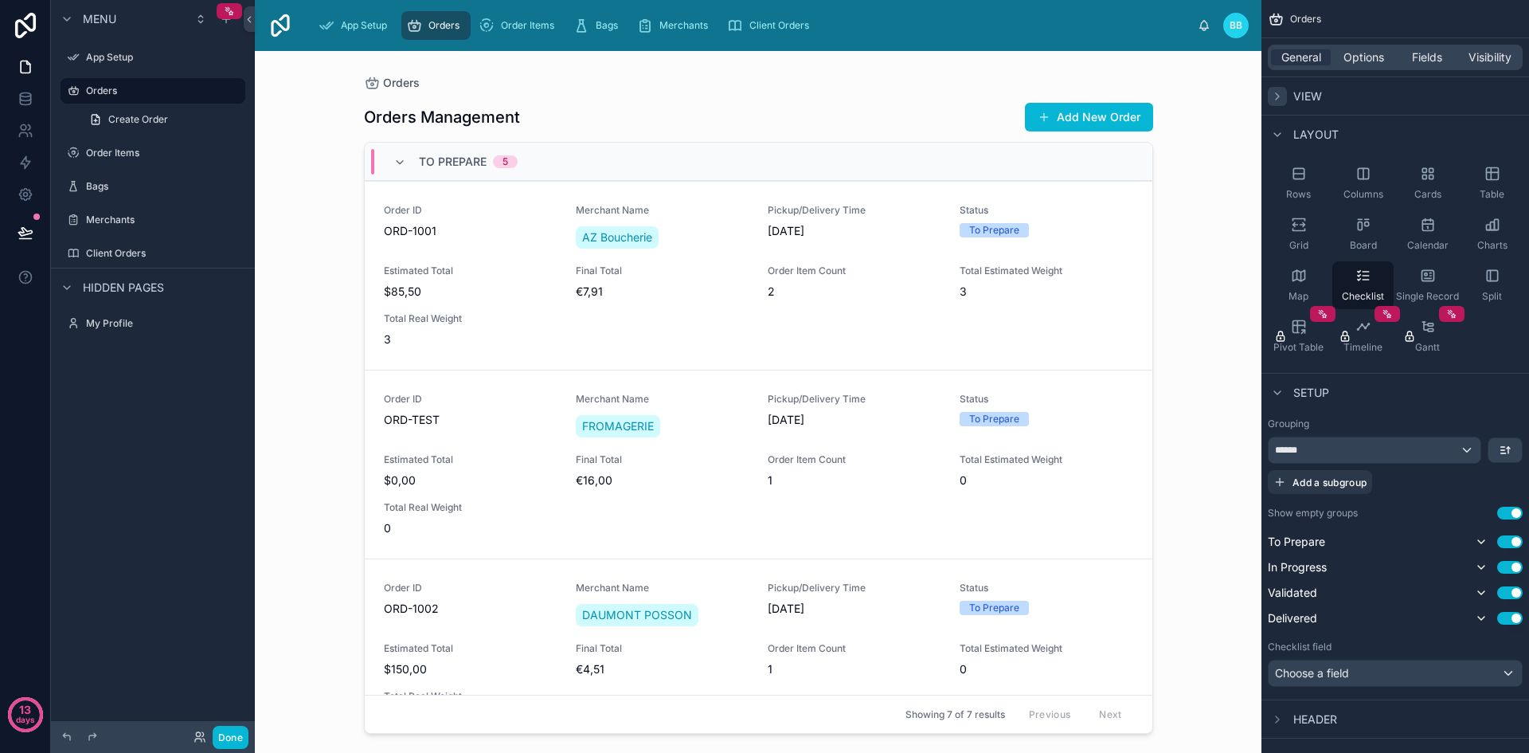
click at [1294, 100] on span "View" at bounding box center [1307, 96] width 29 height 16
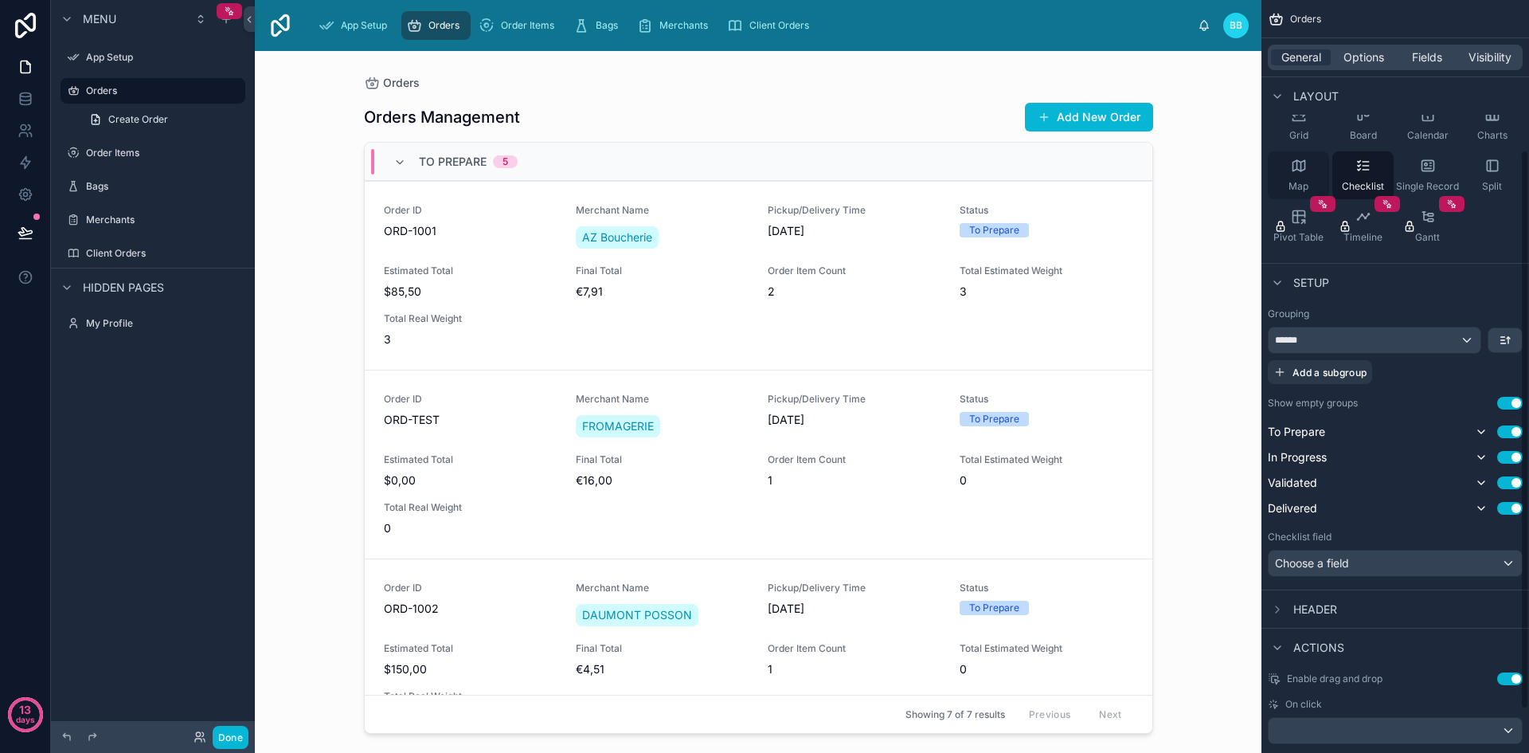
scroll to position [260, 0]
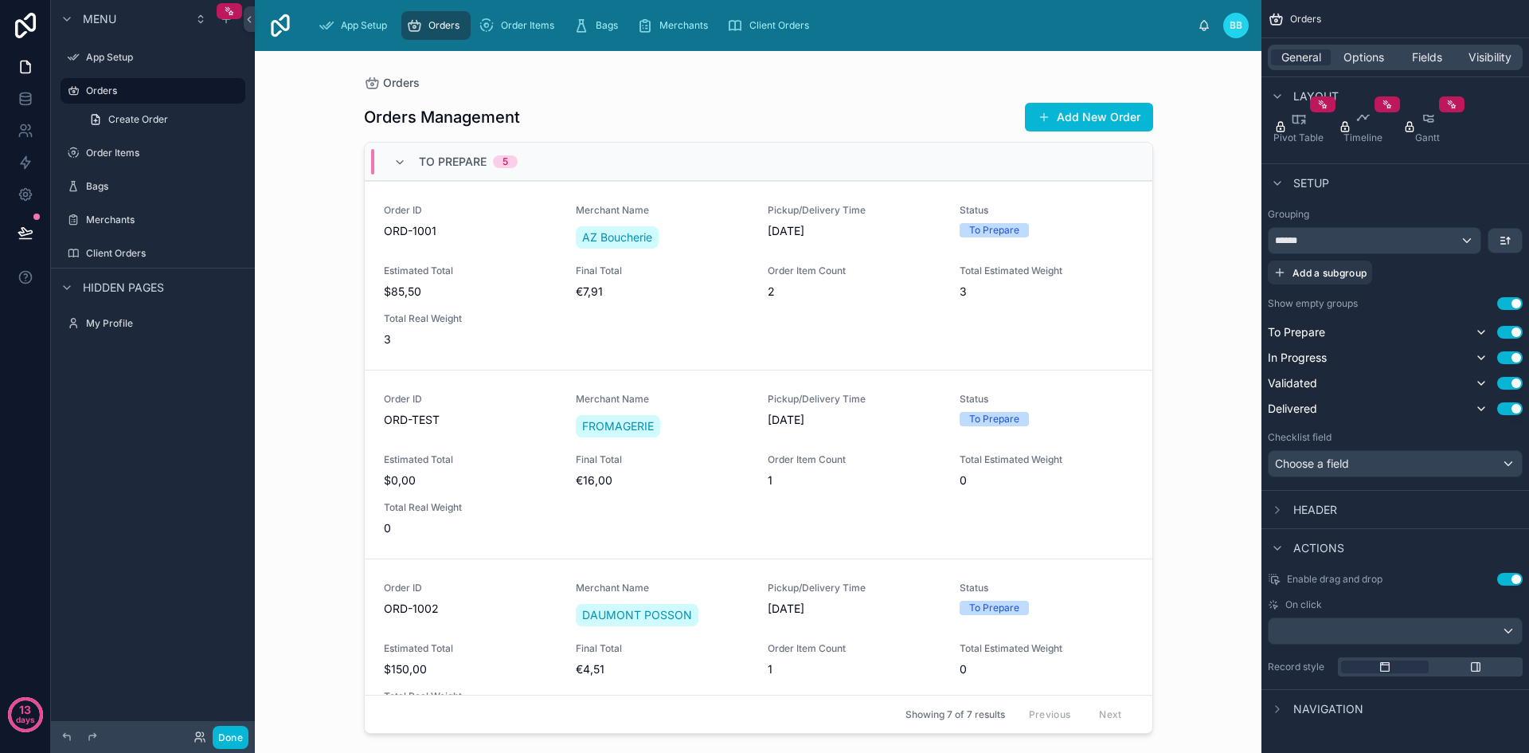
click at [1287, 174] on div "Setup" at bounding box center [1298, 183] width 61 height 19
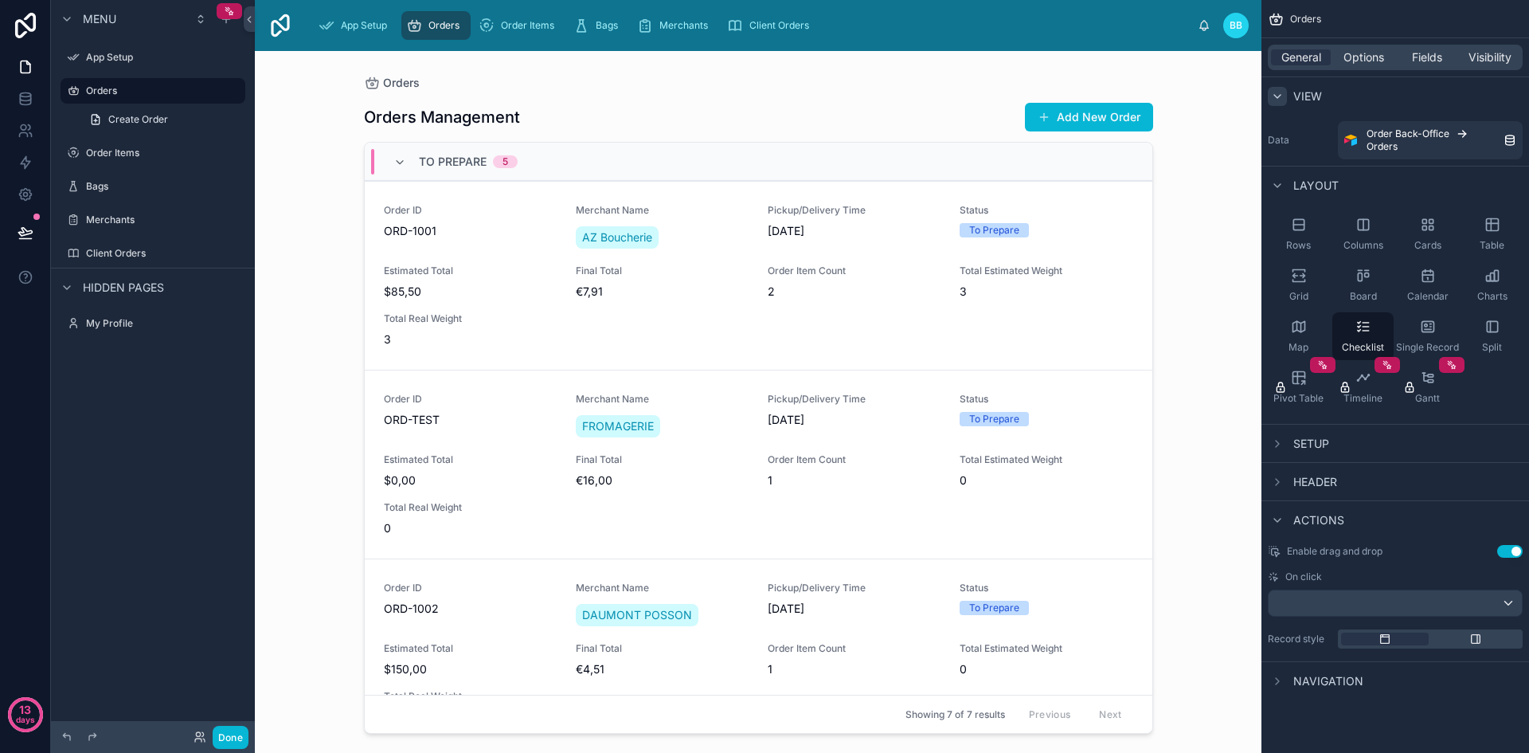
scroll to position [0, 0]
click at [1285, 444] on div "scrollable content" at bounding box center [1277, 443] width 19 height 19
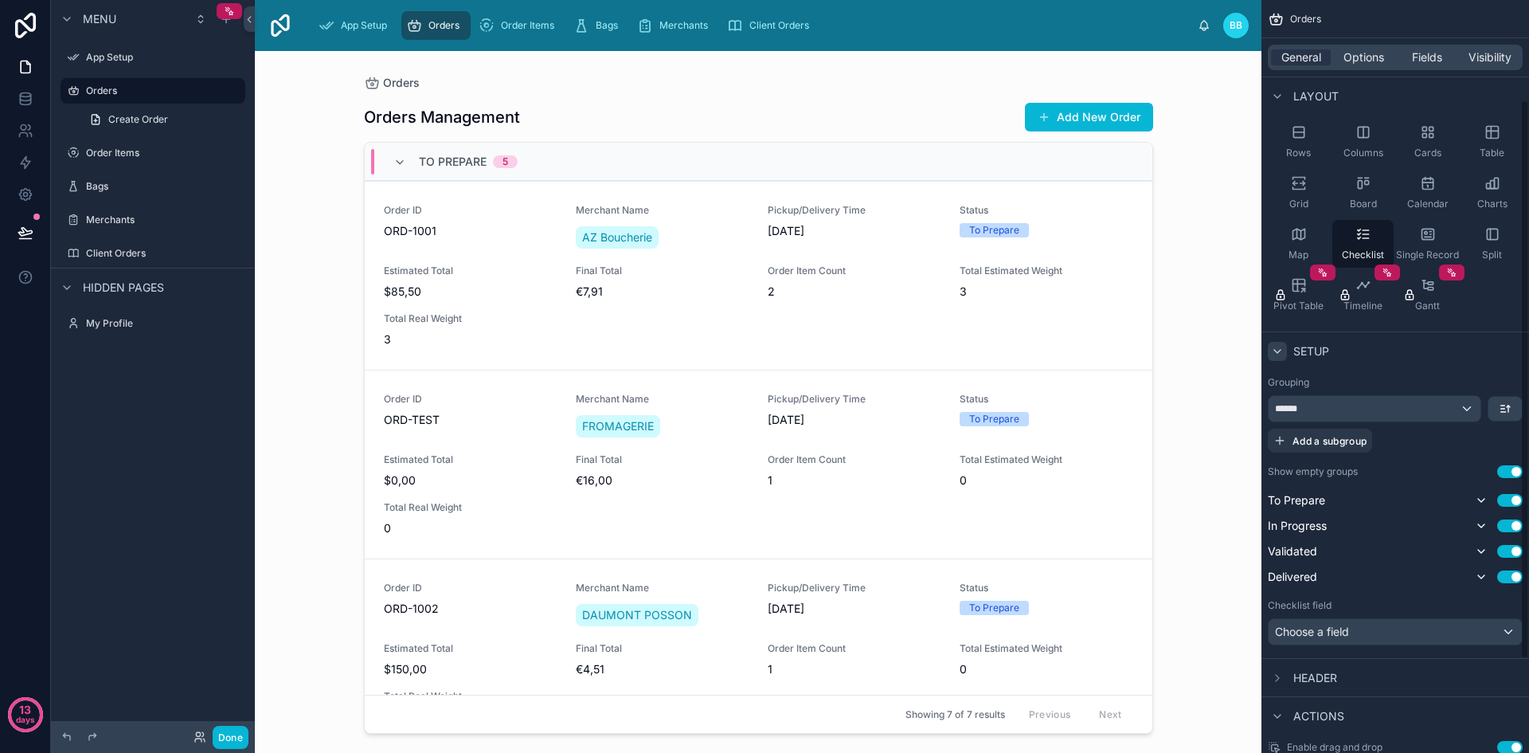
scroll to position [260, 0]
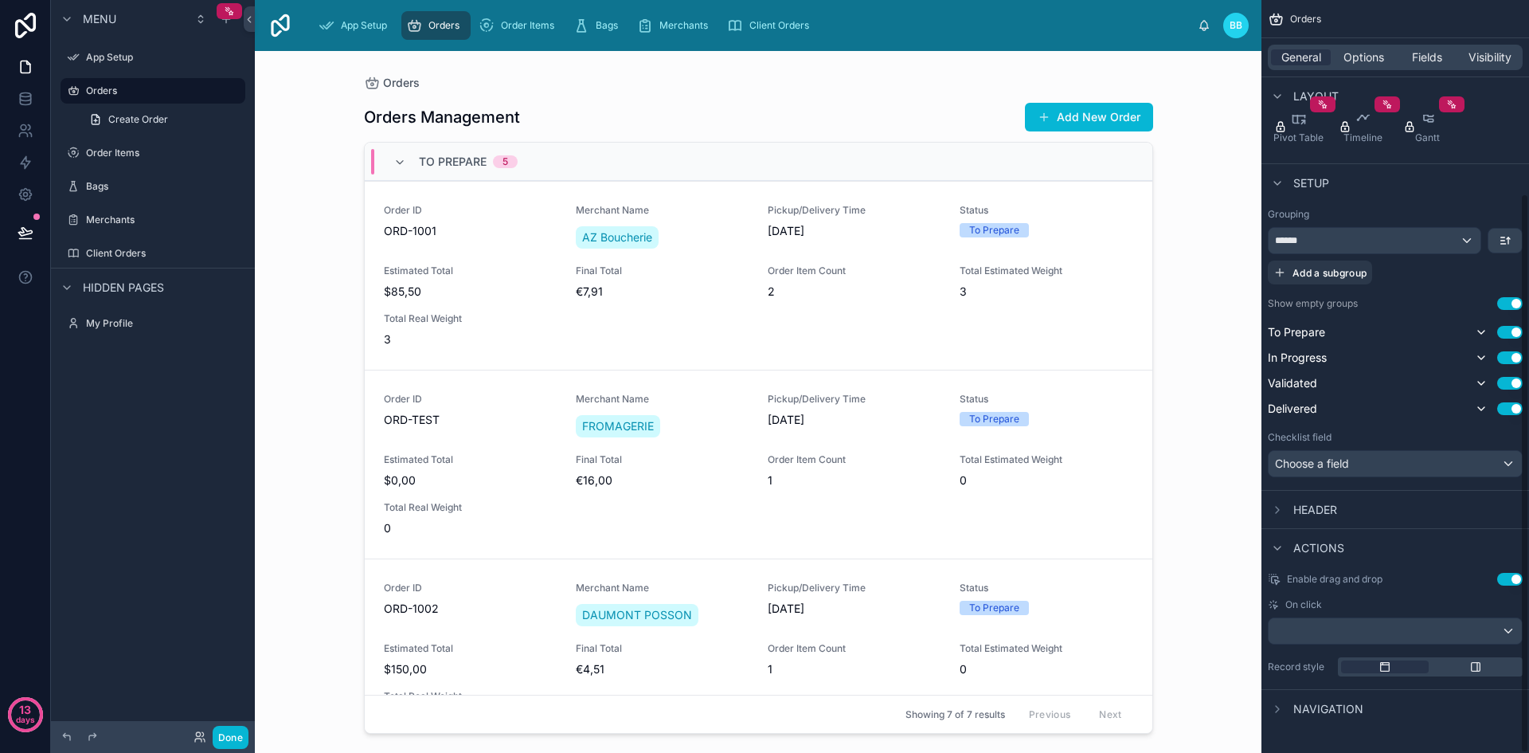
click at [1292, 505] on div "Header" at bounding box center [1302, 509] width 69 height 19
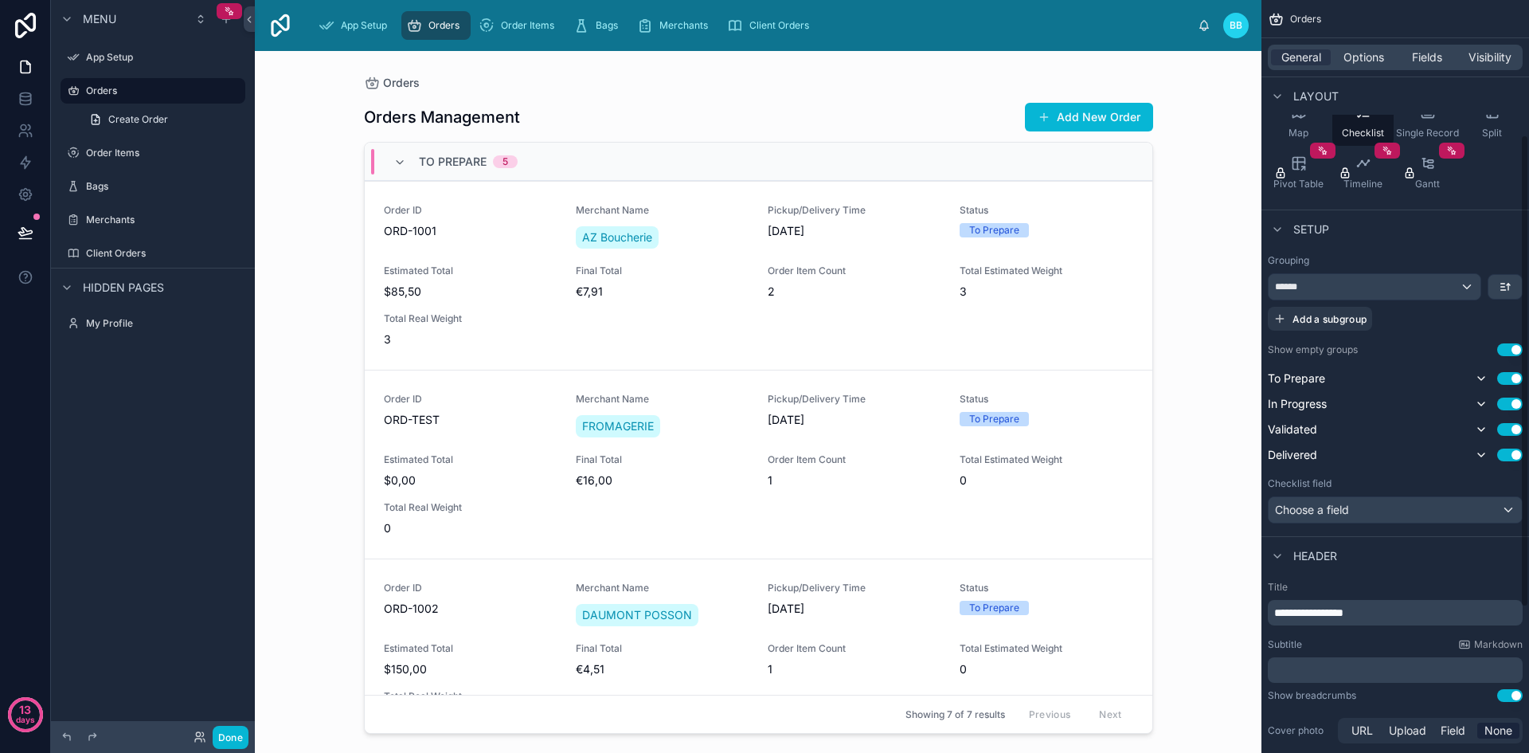
scroll to position [445, 0]
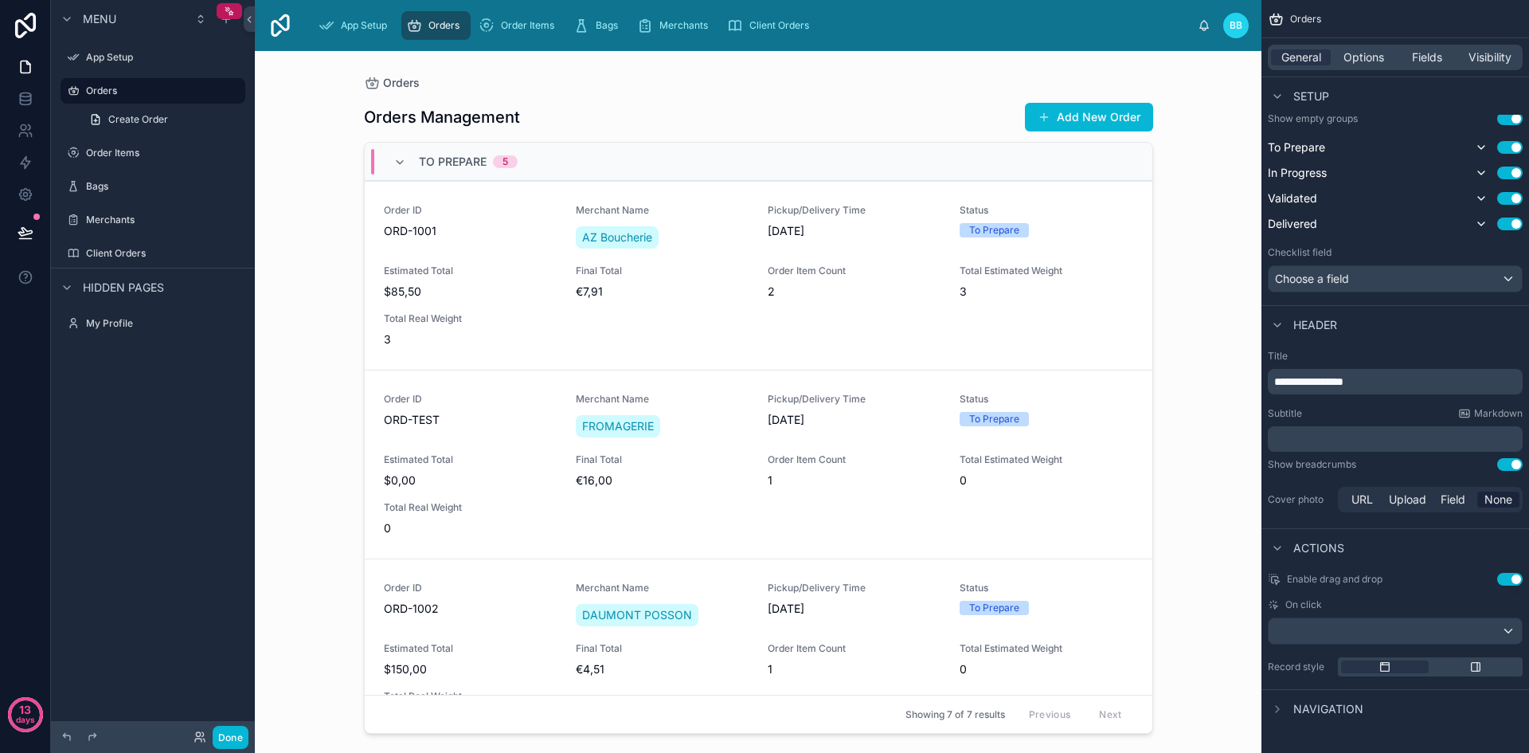
click at [1297, 546] on span "Actions" at bounding box center [1318, 548] width 51 height 16
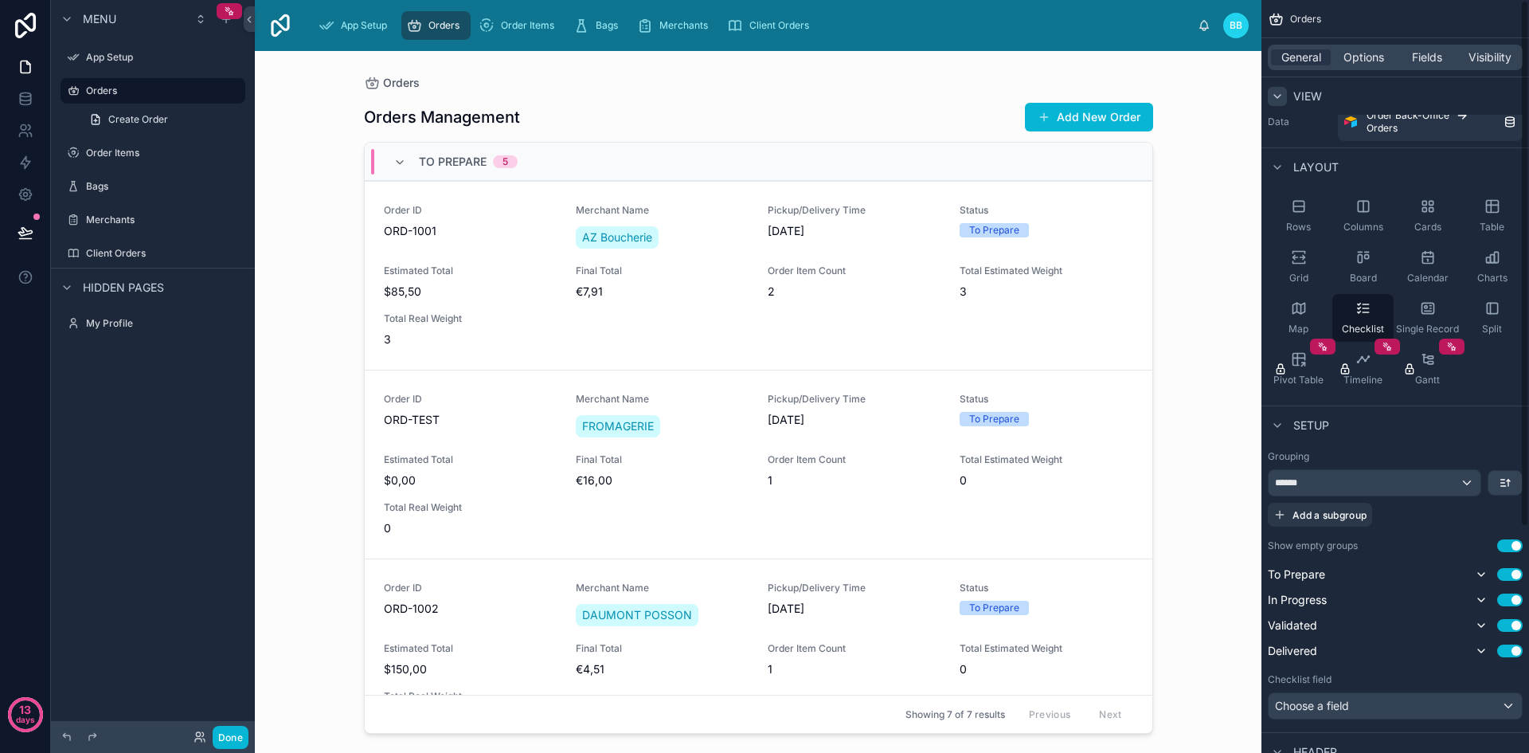
scroll to position [0, 0]
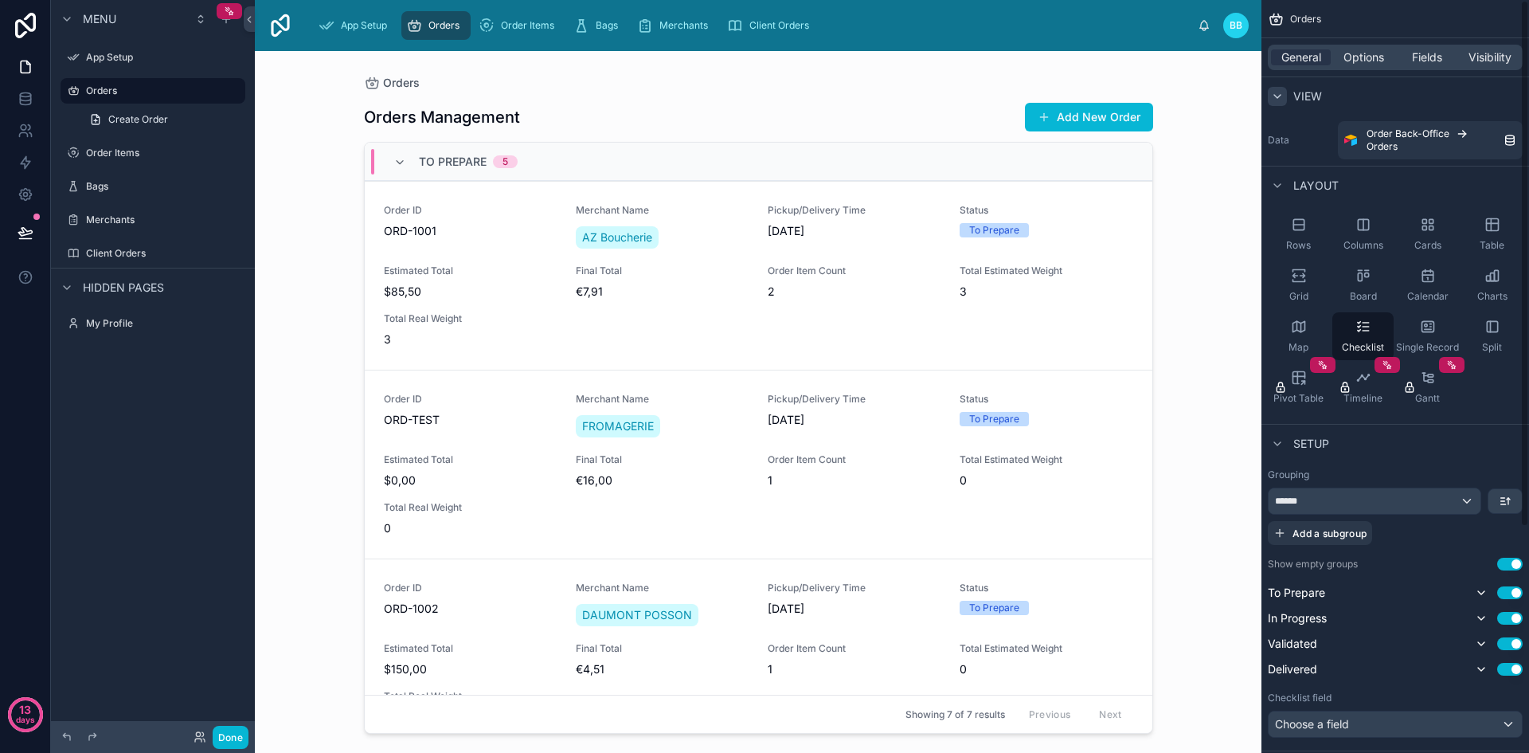
click at [1352, 22] on div "Orders" at bounding box center [1395, 19] width 268 height 38
click at [352, 19] on span "App Setup" at bounding box center [364, 25] width 46 height 13
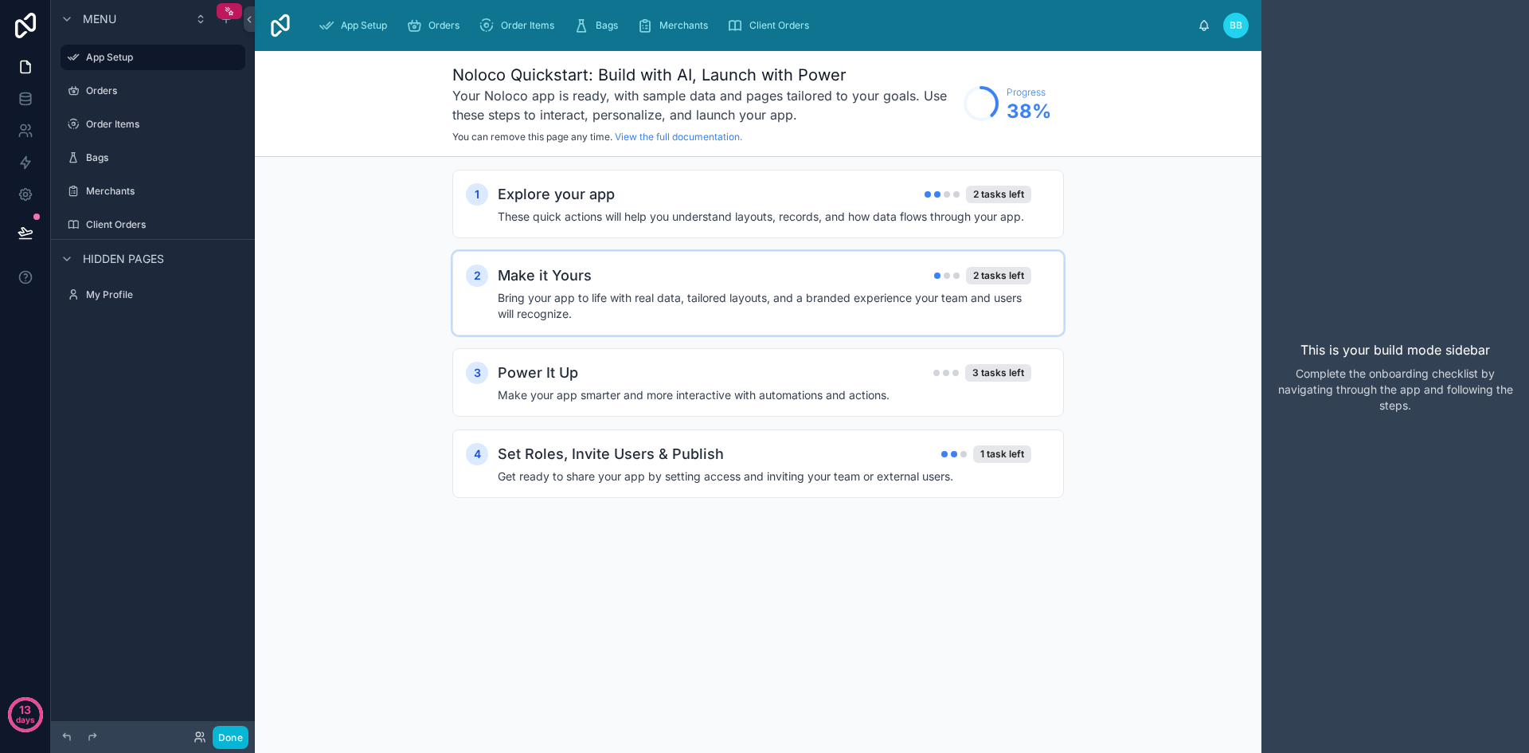
click at [593, 295] on h4 "Bring your app to life with real data, tailored layouts, and a branded experien…" at bounding box center [765, 306] width 534 height 32
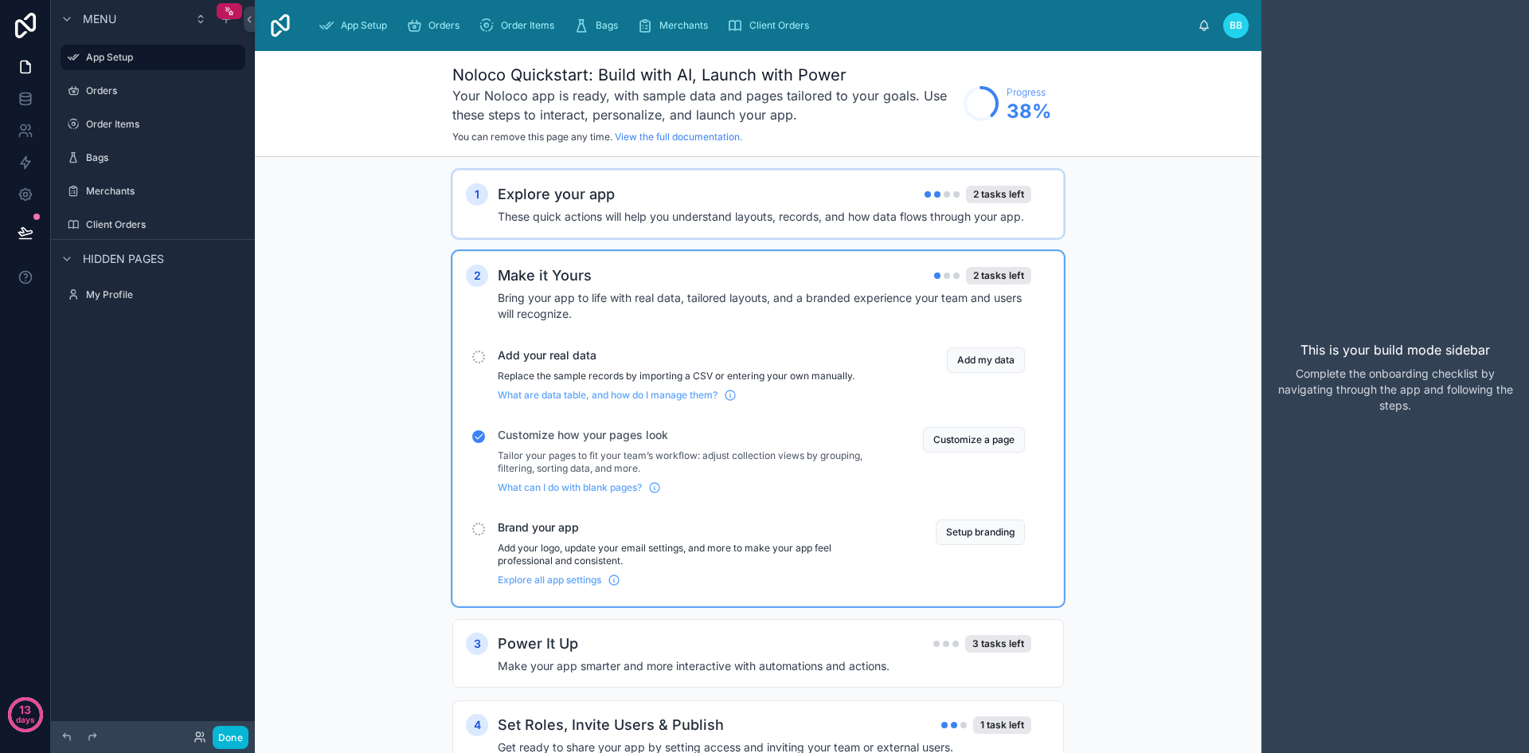
click at [944, 194] on div "scrollable content" at bounding box center [947, 194] width 6 height 6
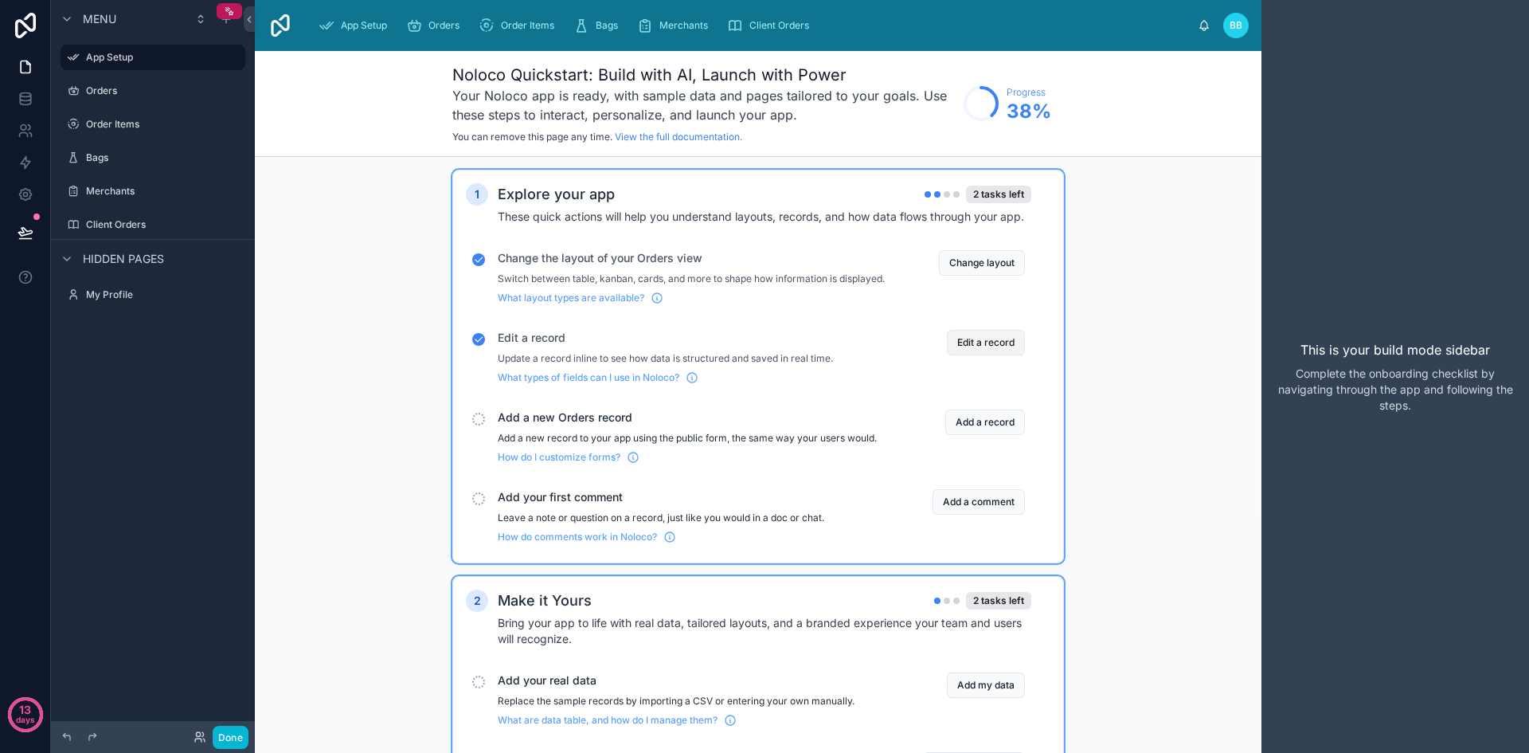
click at [975, 355] on button "Edit a record" at bounding box center [986, 342] width 78 height 25
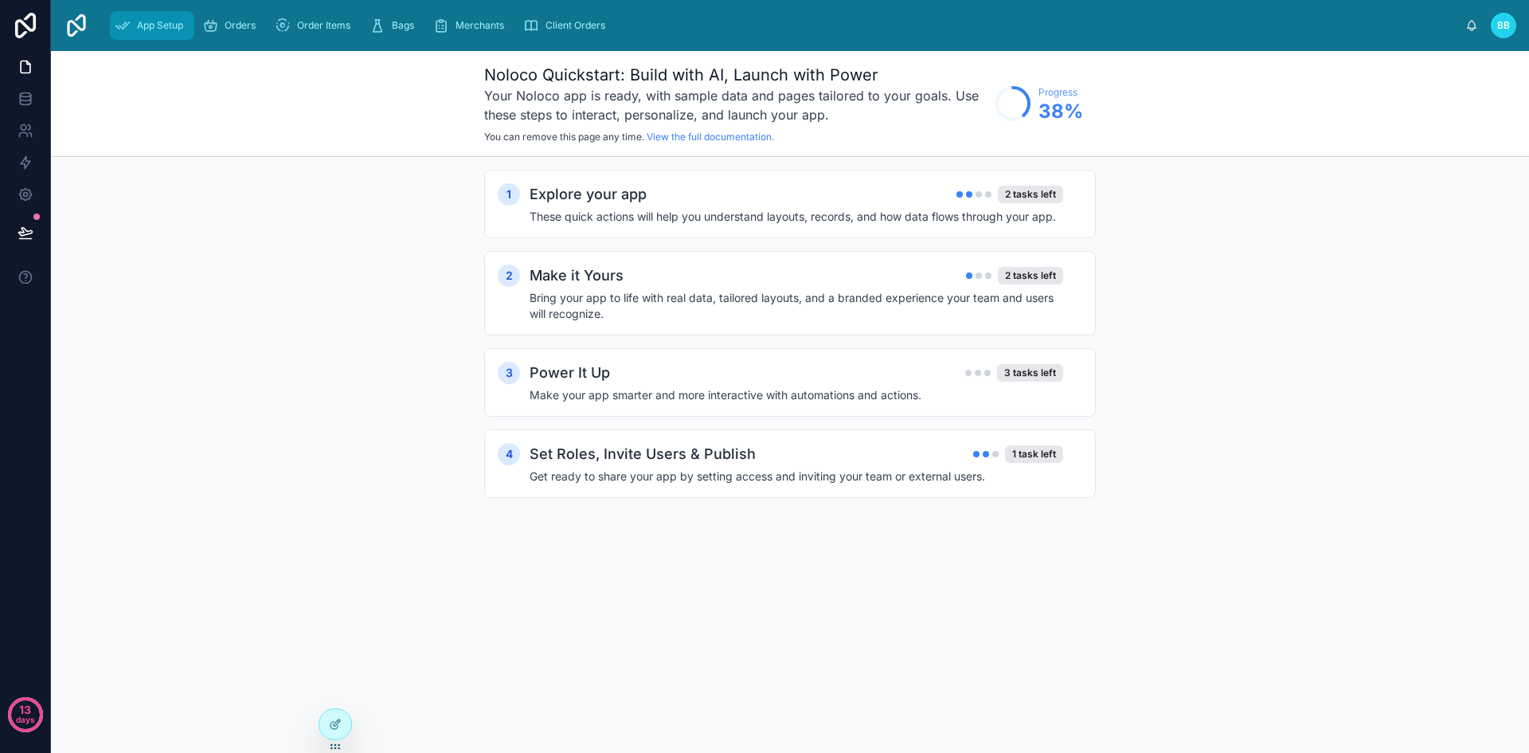
click at [170, 22] on span "App Setup" at bounding box center [160, 25] width 46 height 13
click at [234, 14] on div "Orders" at bounding box center [232, 25] width 60 height 25
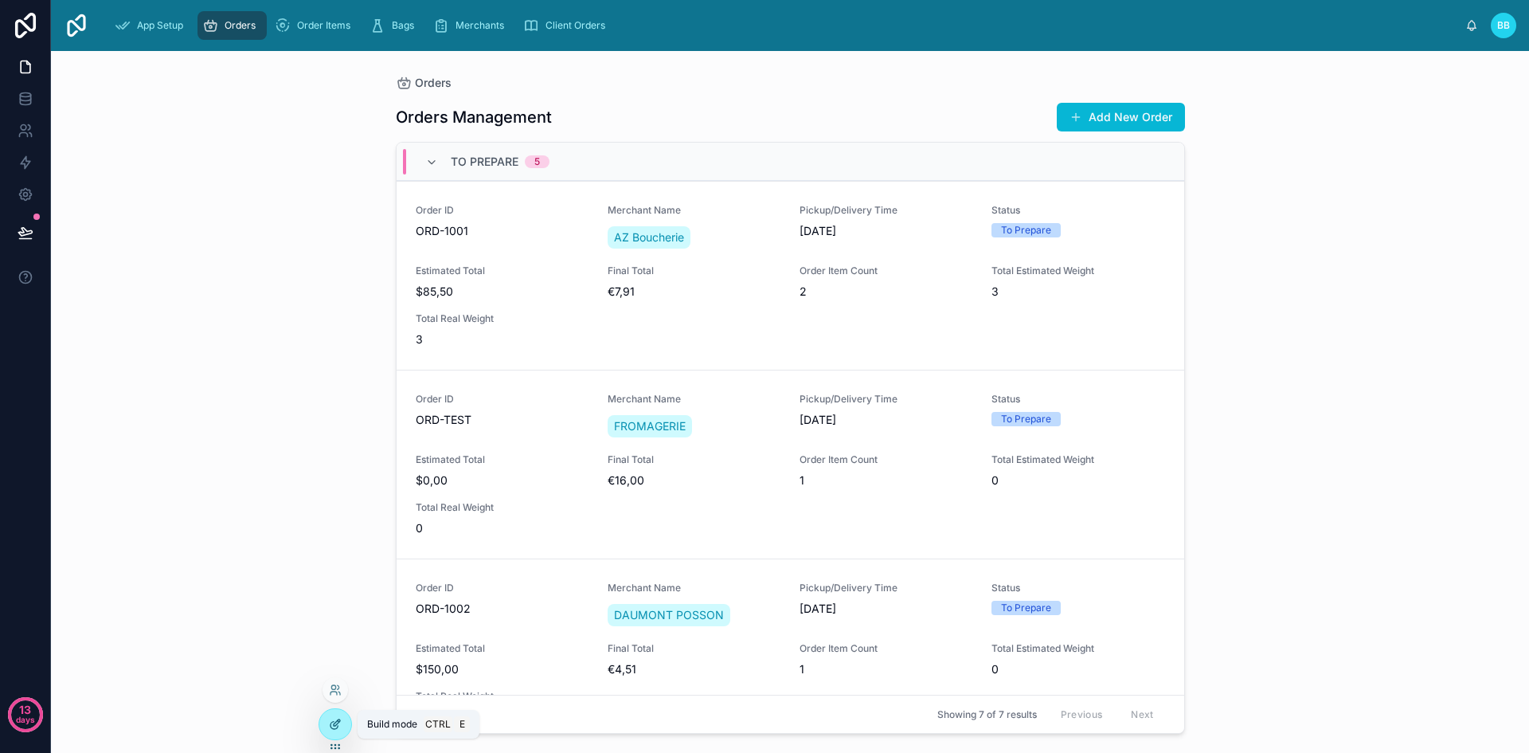
click at [327, 733] on div at bounding box center [335, 724] width 32 height 30
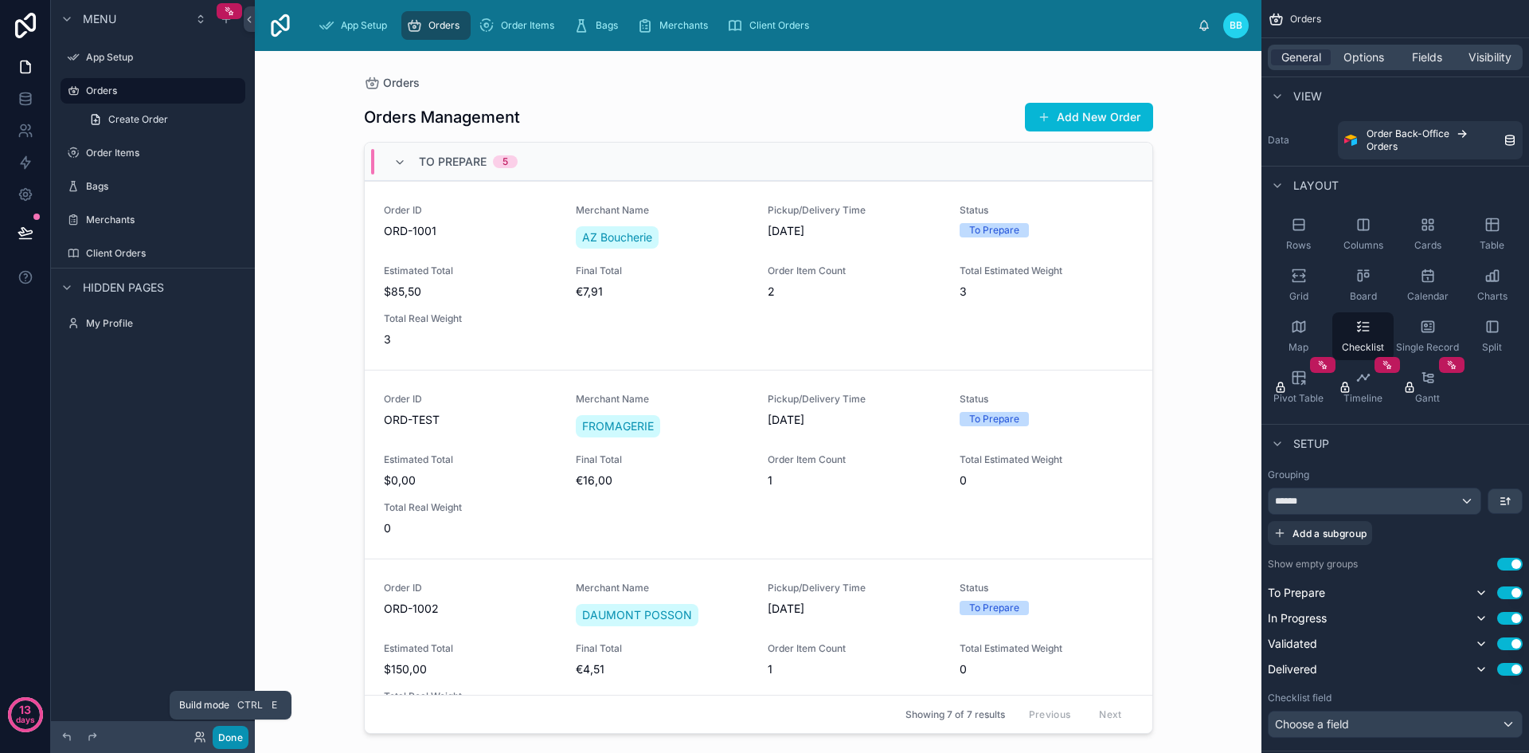
click at [226, 744] on button "Done" at bounding box center [231, 736] width 36 height 23
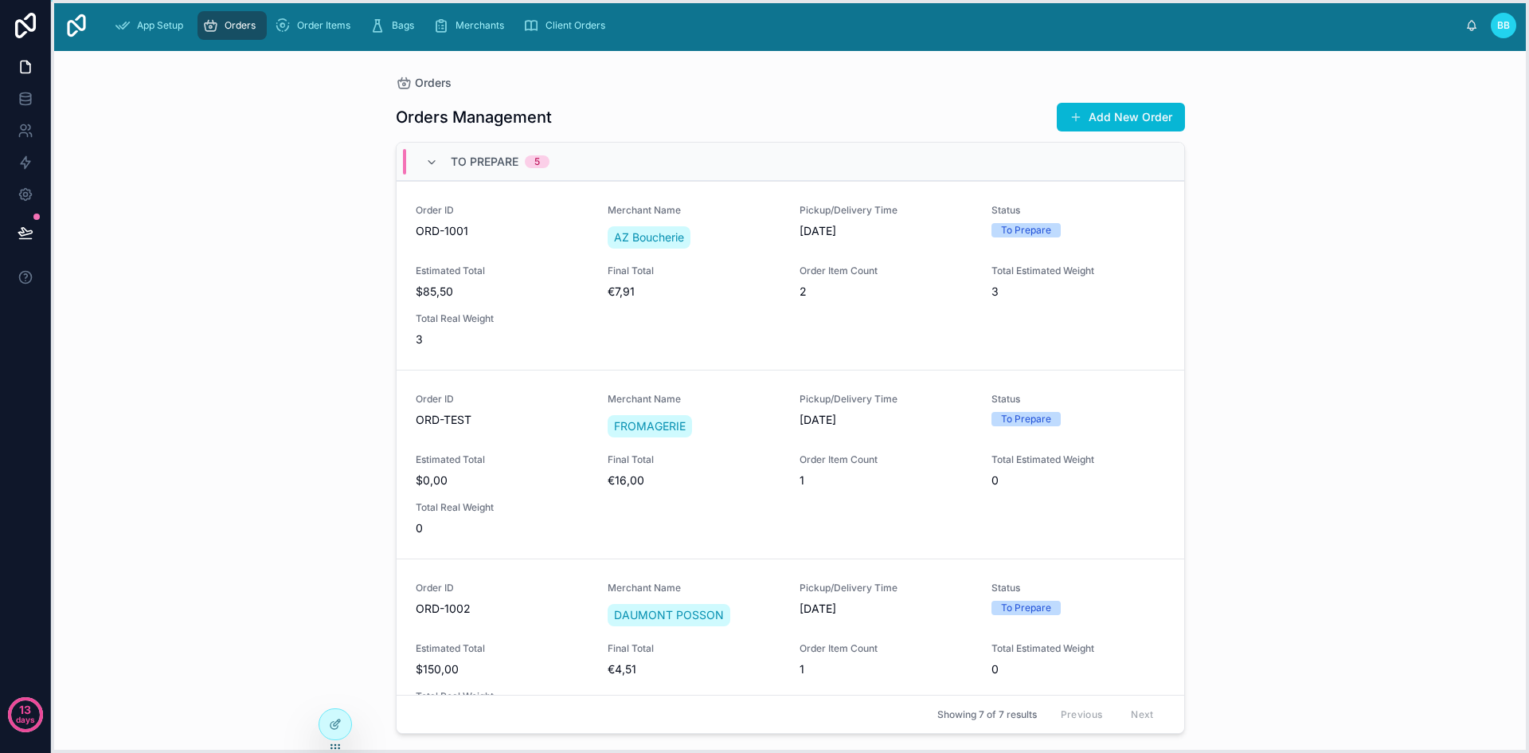
click at [338, 749] on icon at bounding box center [335, 746] width 13 height 13
drag, startPoint x: 338, startPoint y: 749, endPoint x: 273, endPoint y: 464, distance: 291.5
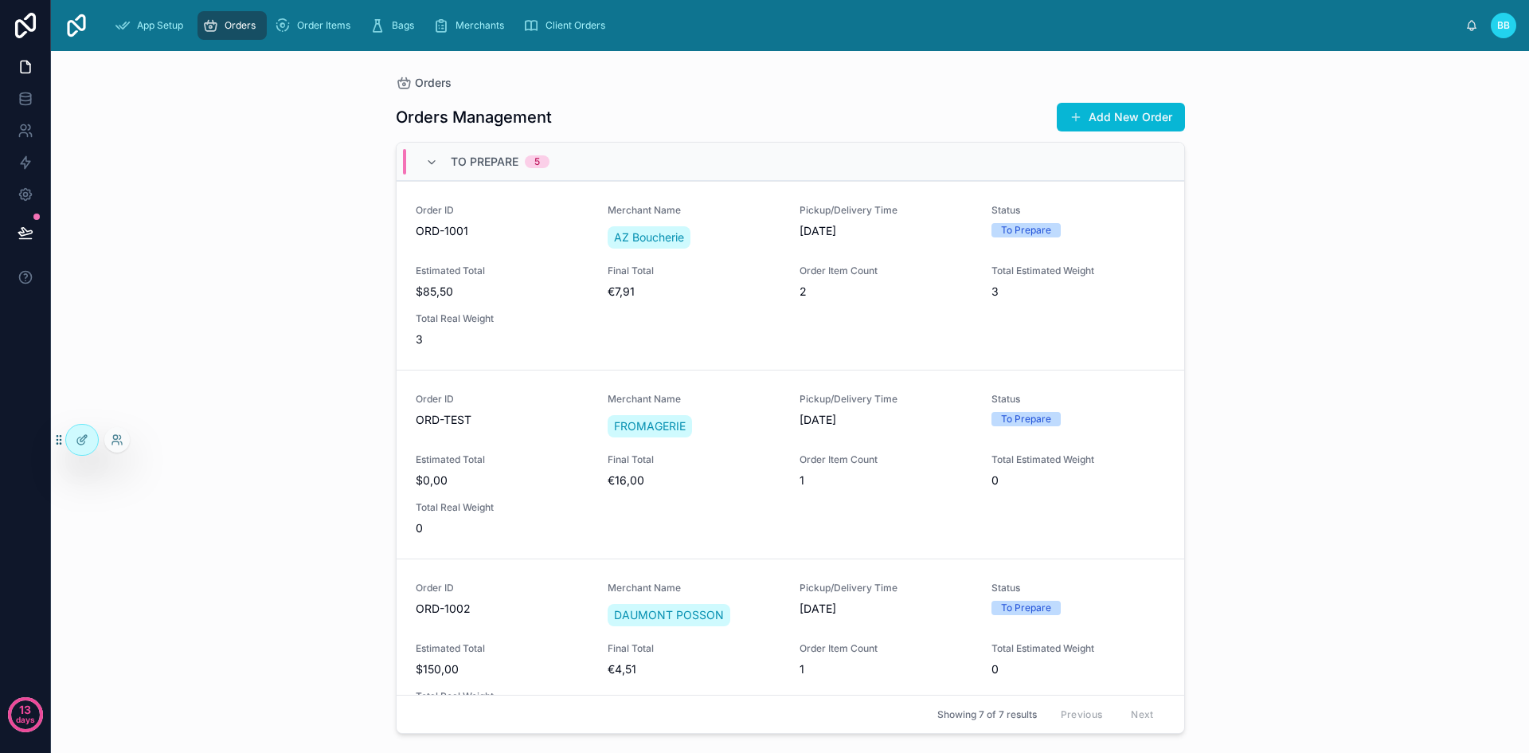
click at [225, 462] on div "Orders Orders Management Add New Order To Prepare 5 Order ID ORD-1001 Merchant …" at bounding box center [790, 402] width 1478 height 702
click at [74, 436] on div at bounding box center [82, 439] width 32 height 30
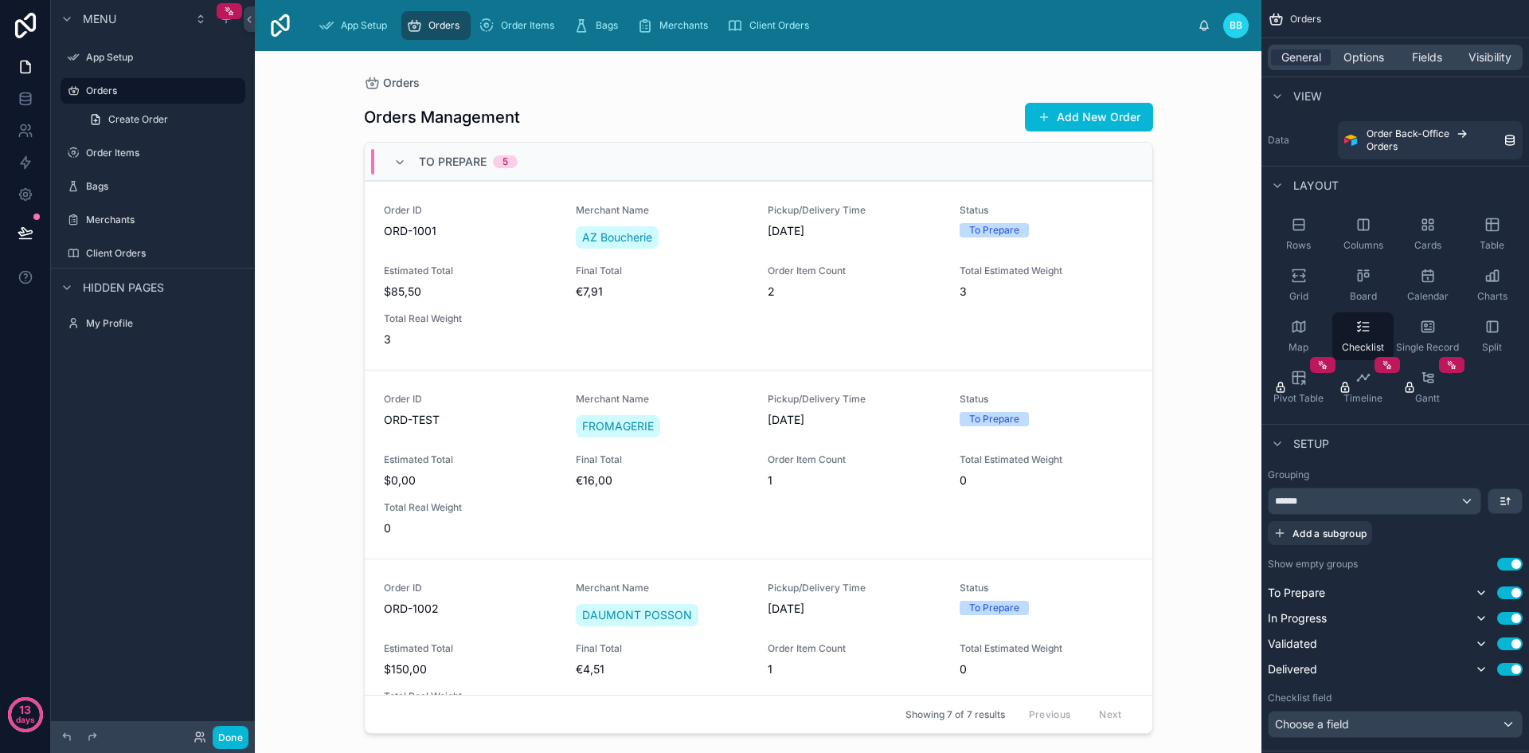
click at [74, 436] on div "Menu App Setup Orders Create Order Order Items Bags Merchants Client Orders Hid…" at bounding box center [153, 366] width 204 height 733
click at [1363, 60] on span "Options" at bounding box center [1363, 57] width 41 height 16
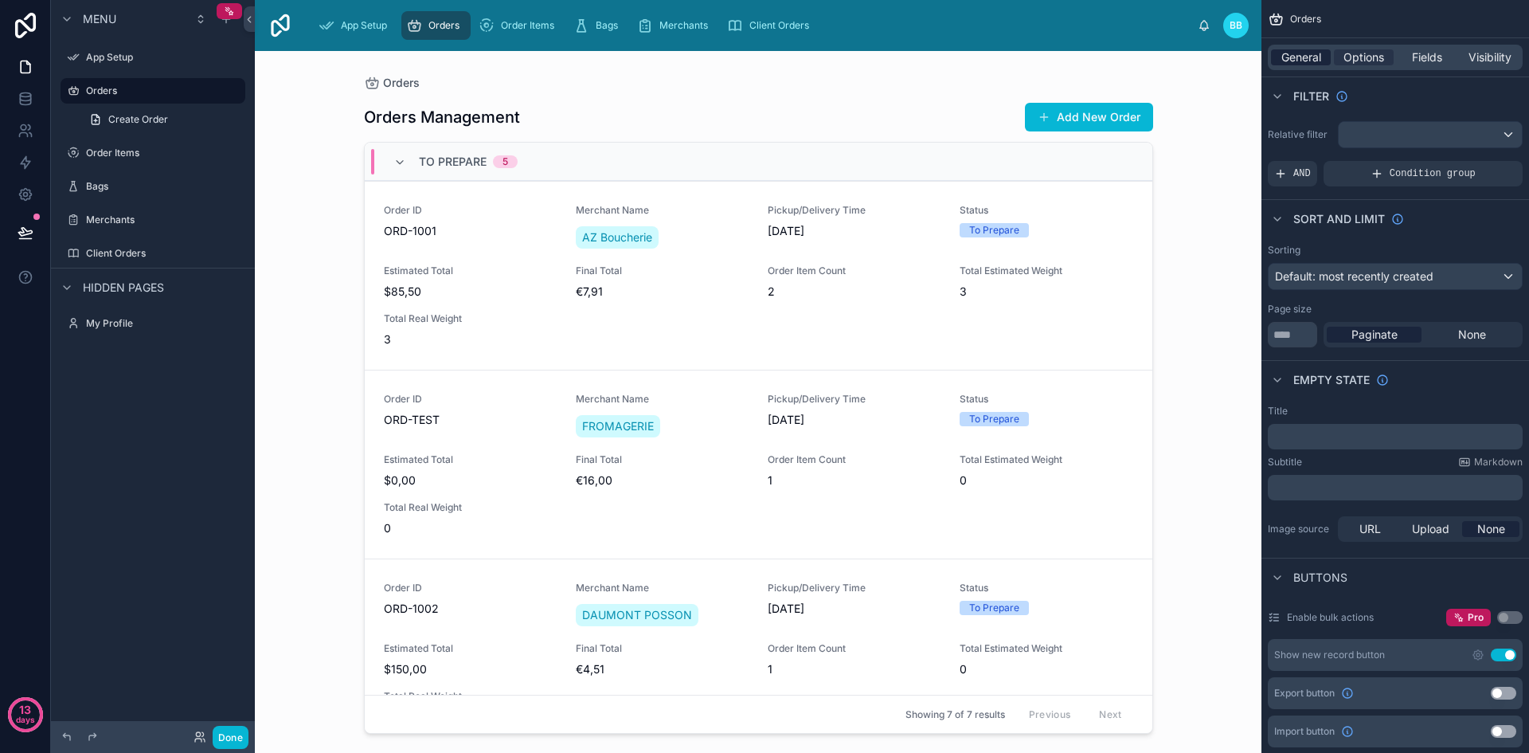
click at [1304, 60] on span "General" at bounding box center [1301, 57] width 40 height 16
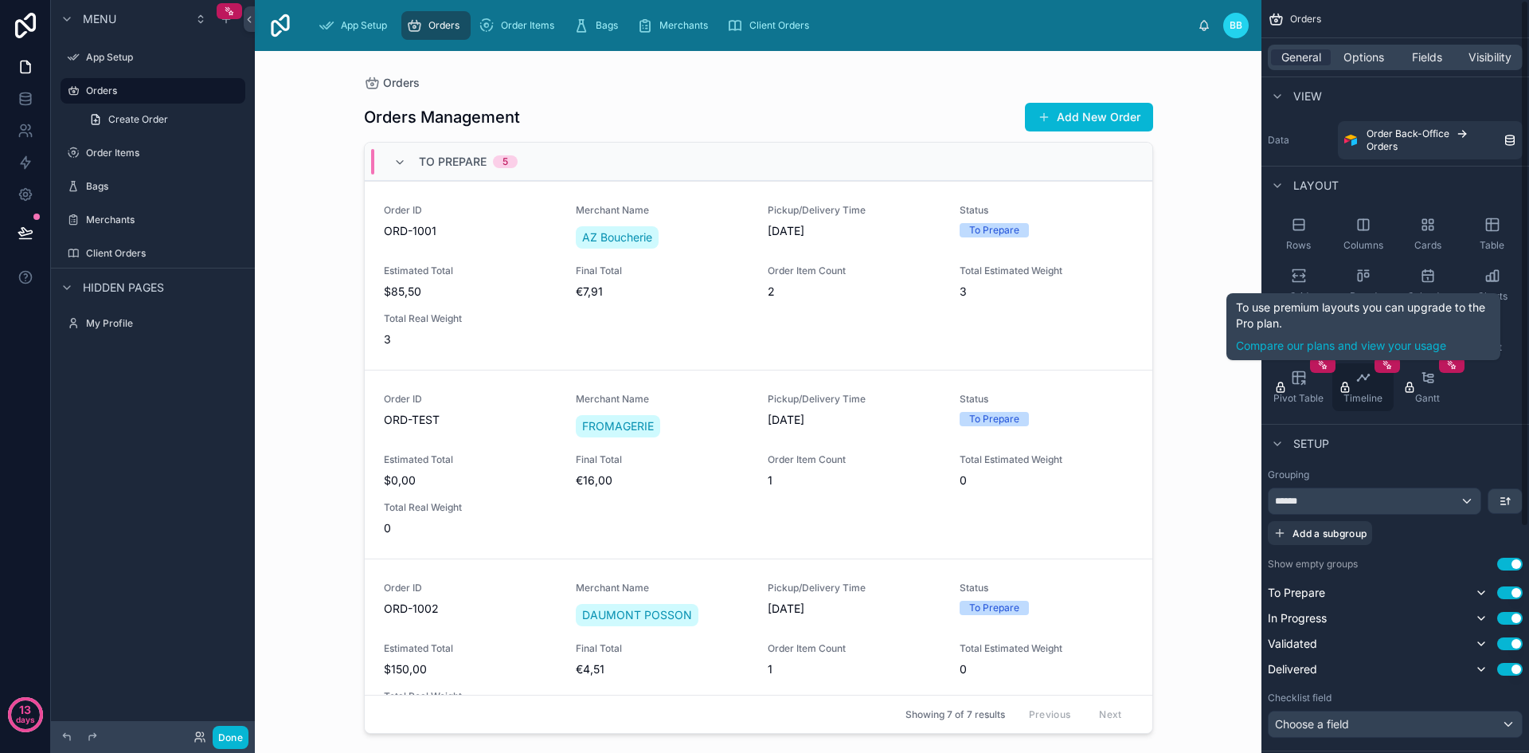
scroll to position [323, 0]
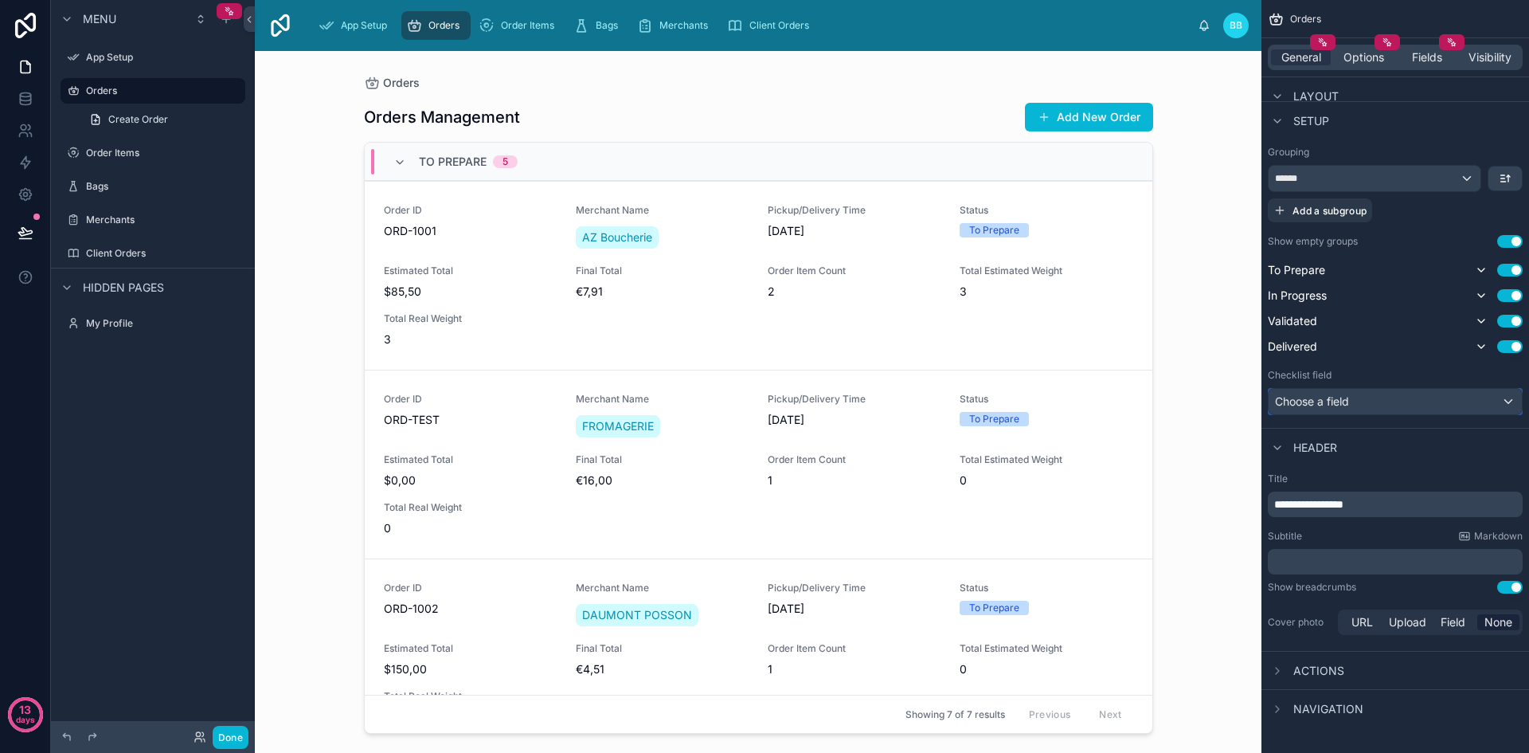
click at [1408, 394] on div "Choose a field" at bounding box center [1395, 401] width 253 height 25
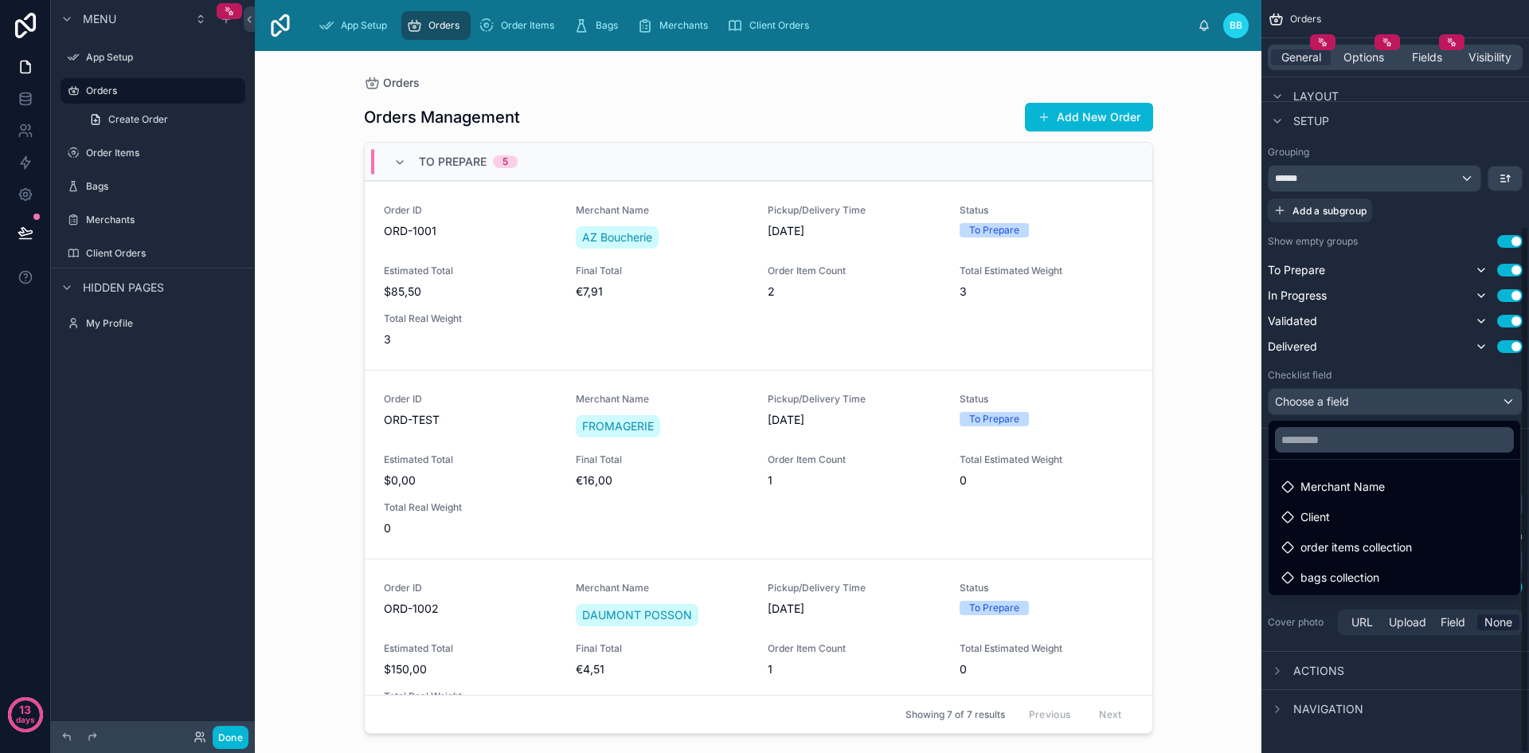
click at [1220, 545] on div "Orders Orders Management Add New Order To Prepare 5 Order ID ORD-1001 Merchant …" at bounding box center [758, 402] width 1007 height 702
click at [848, 328] on div at bounding box center [758, 392] width 815 height 682
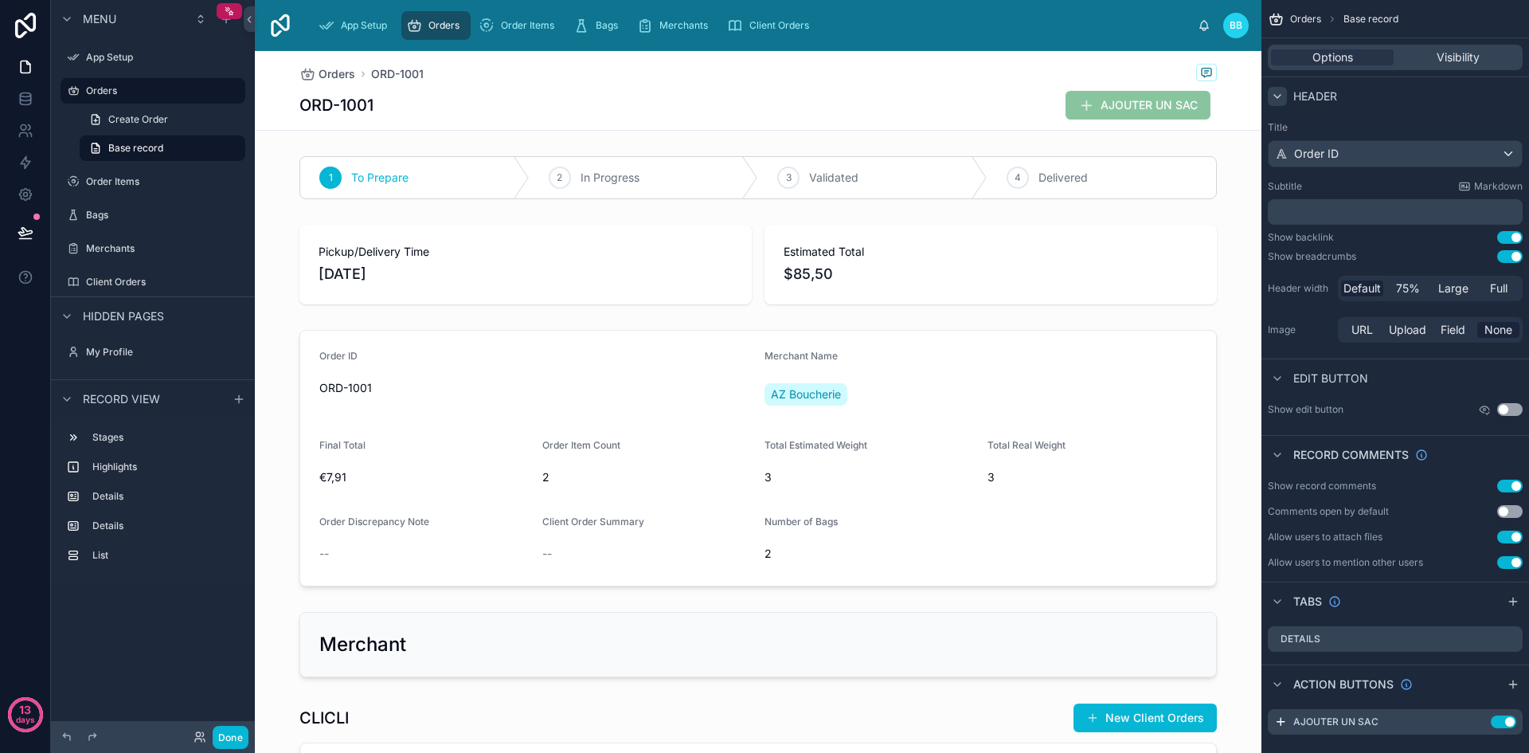
click at [1272, 96] on icon "scrollable content" at bounding box center [1277, 96] width 13 height 13
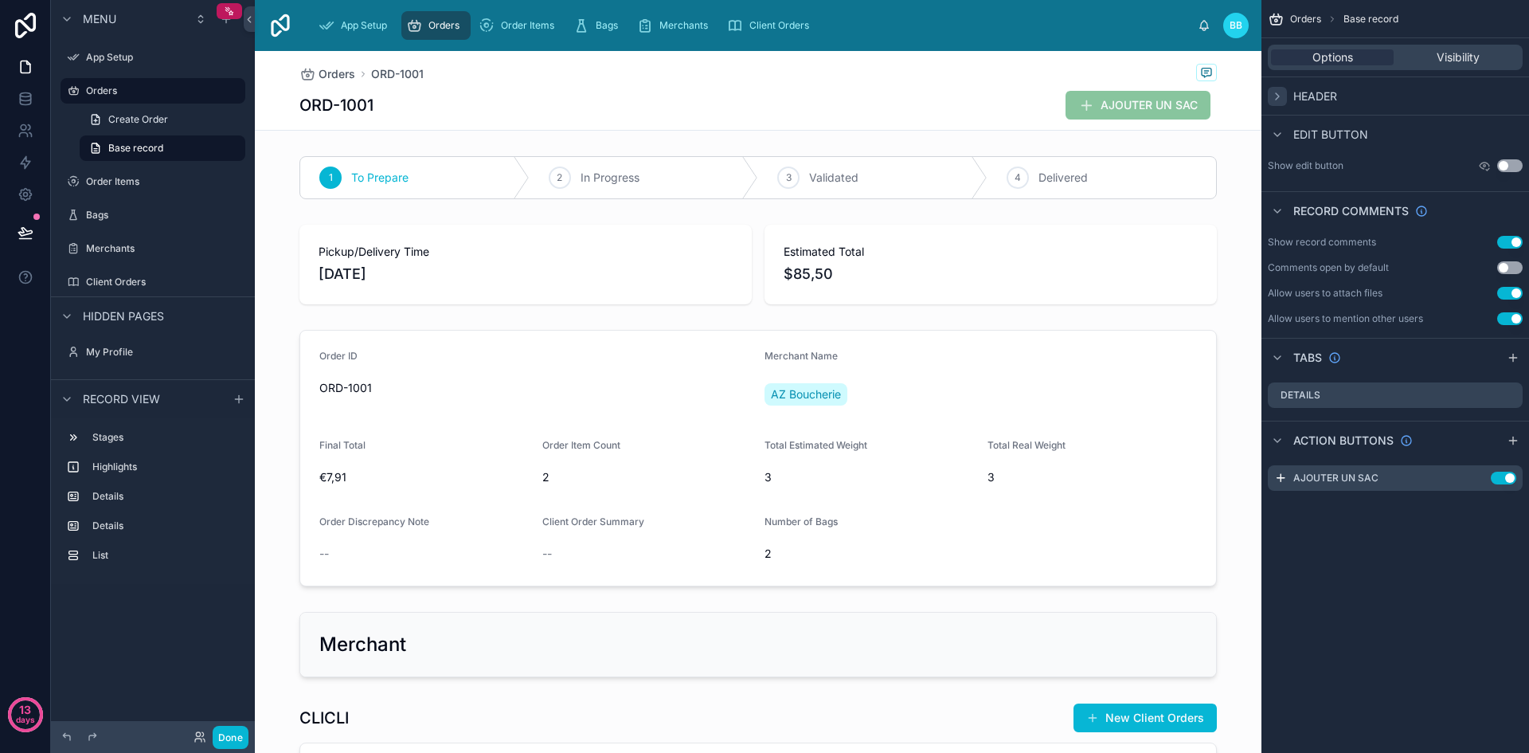
click at [1300, 13] on span "Orders" at bounding box center [1305, 19] width 31 height 13
click at [229, 737] on button "Done" at bounding box center [231, 736] width 36 height 23
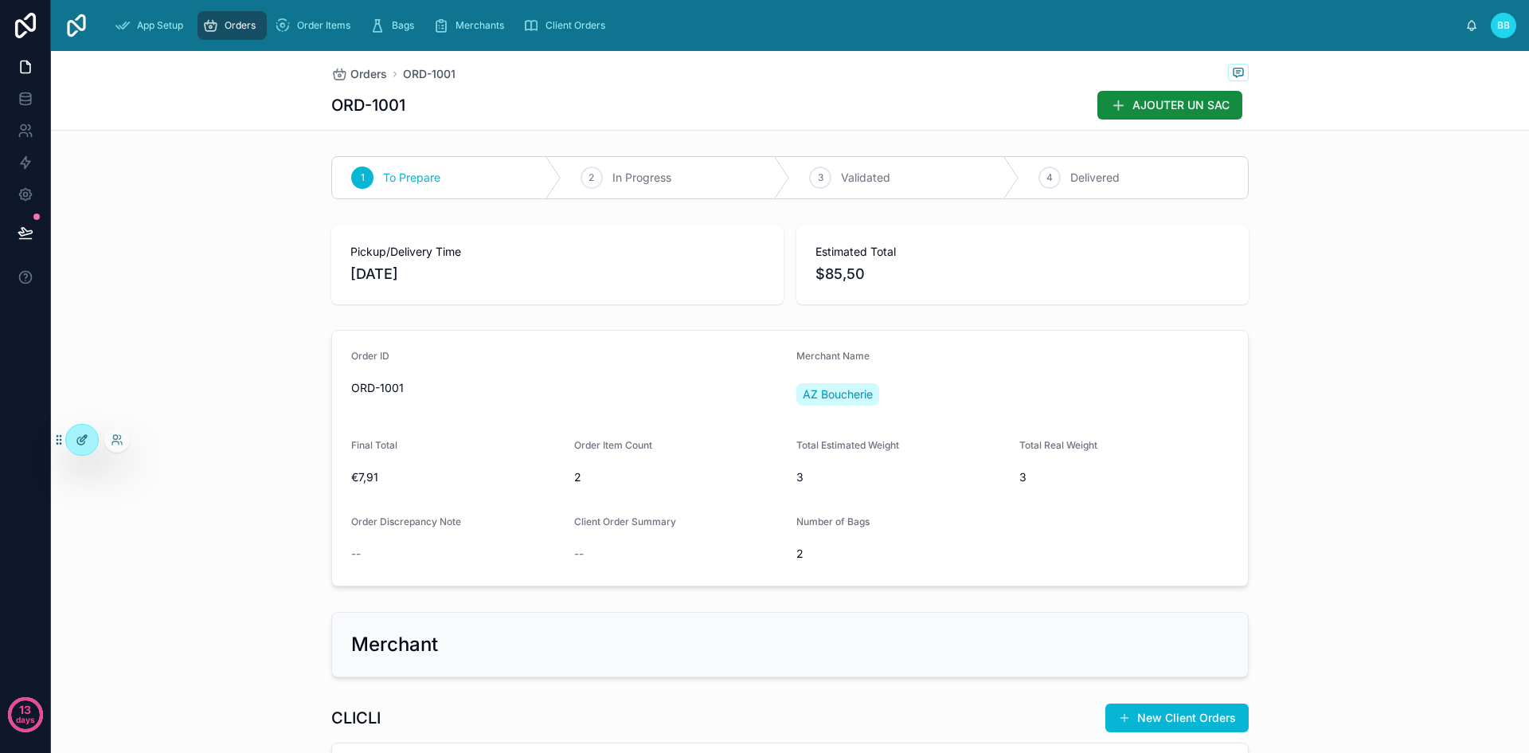
click at [74, 442] on div at bounding box center [82, 439] width 32 height 30
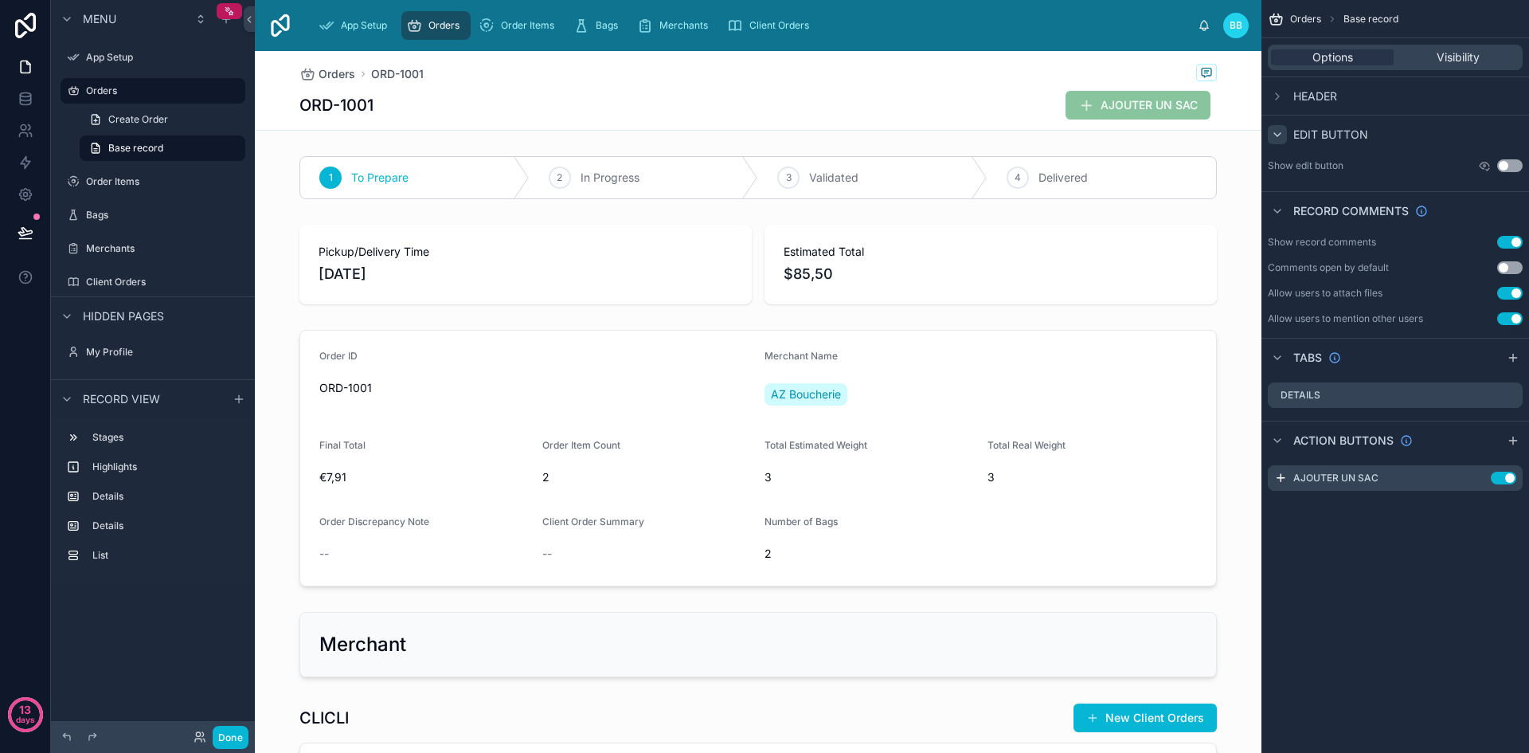
click at [1281, 131] on icon "scrollable content" at bounding box center [1277, 134] width 13 height 13
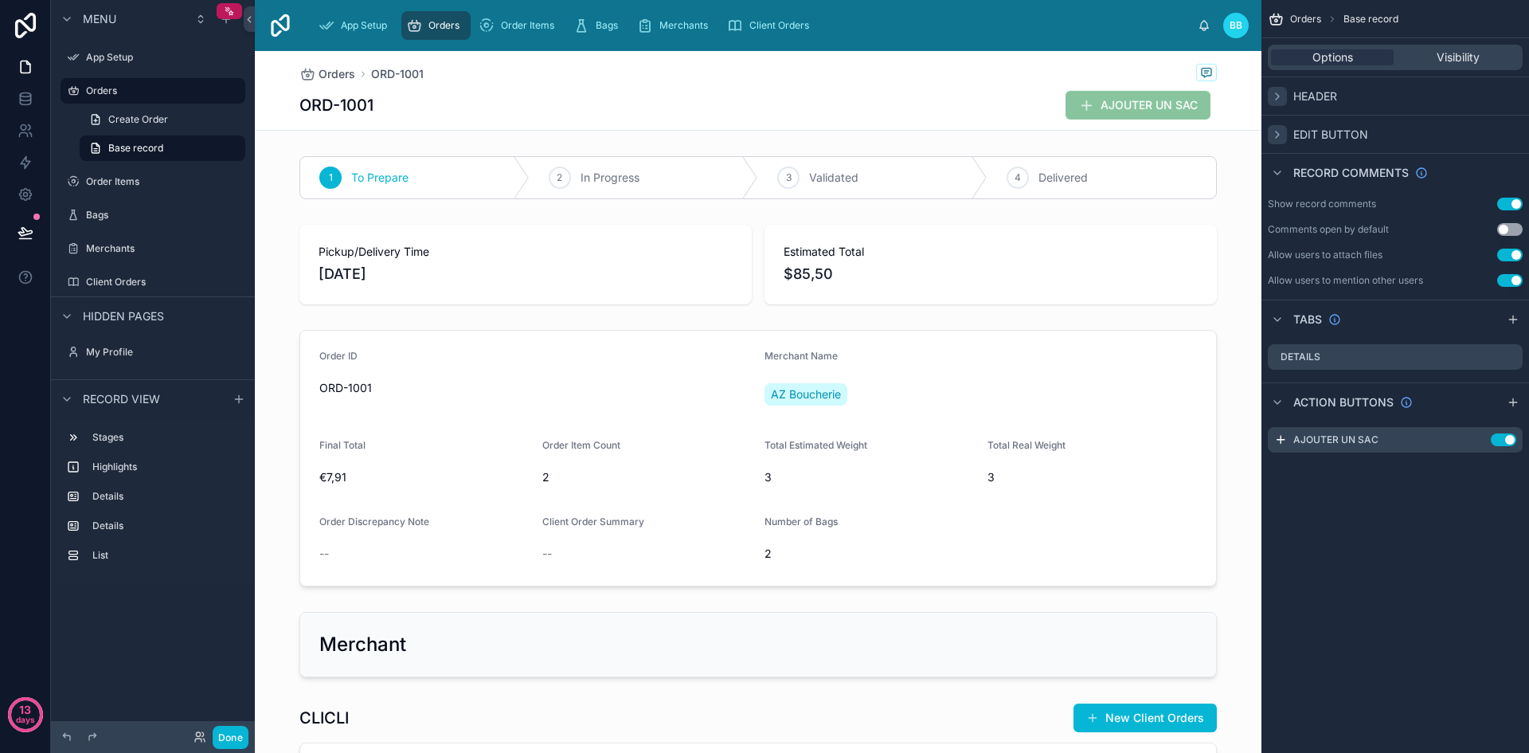
click at [1281, 101] on icon "scrollable content" at bounding box center [1277, 96] width 13 height 13
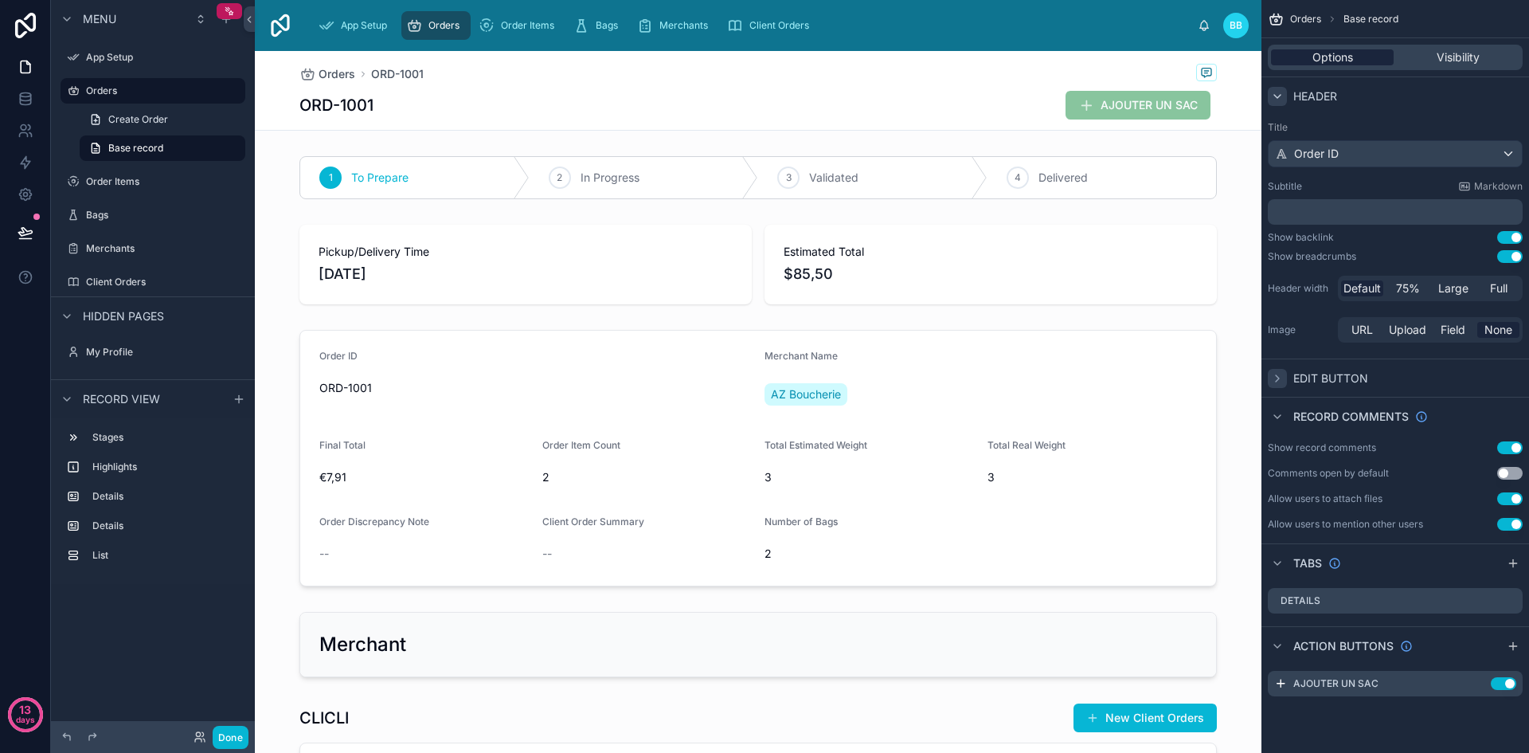
click at [1317, 61] on span "Options" at bounding box center [1332, 57] width 41 height 16
click at [1449, 53] on span "Visibility" at bounding box center [1458, 57] width 43 height 16
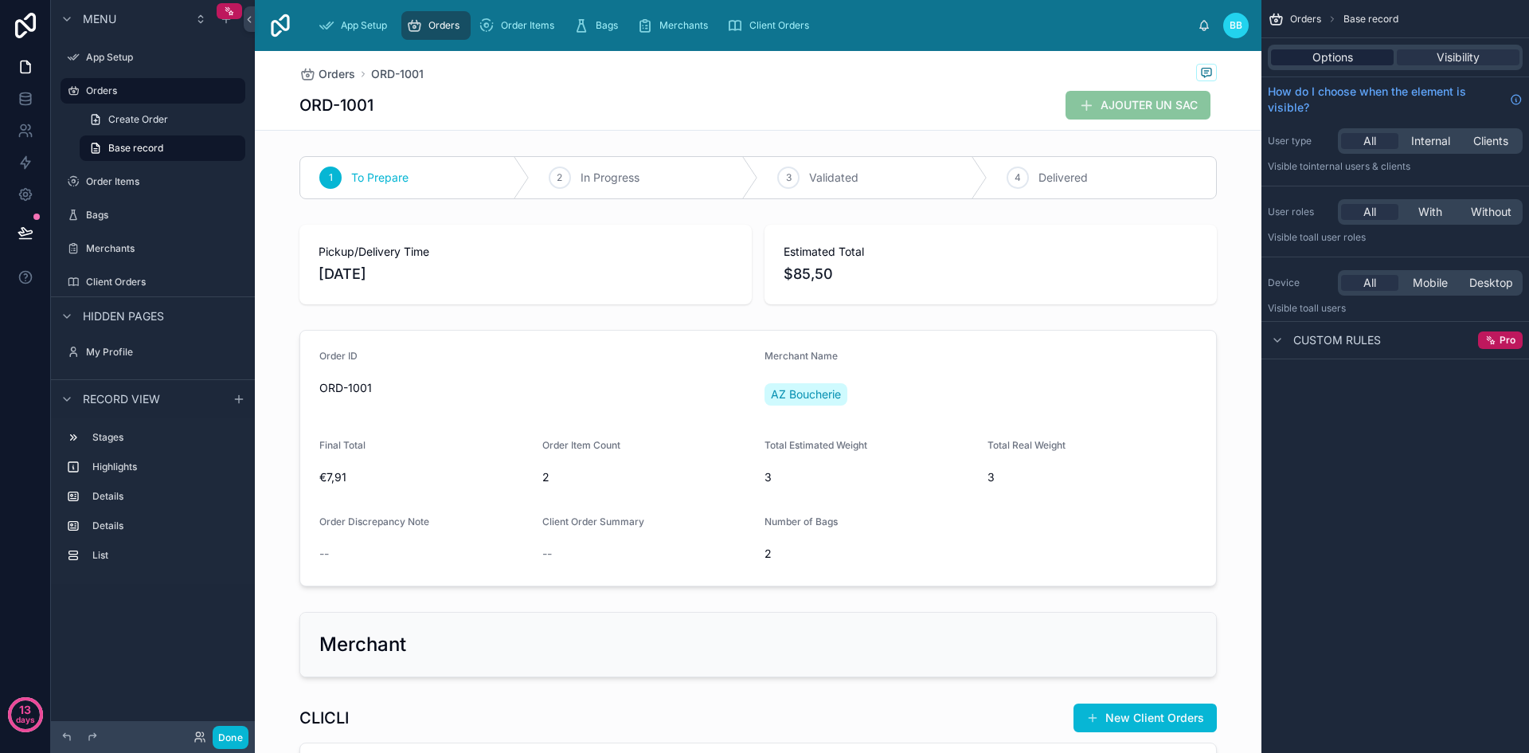
click at [1320, 60] on span "Options" at bounding box center [1332, 57] width 41 height 16
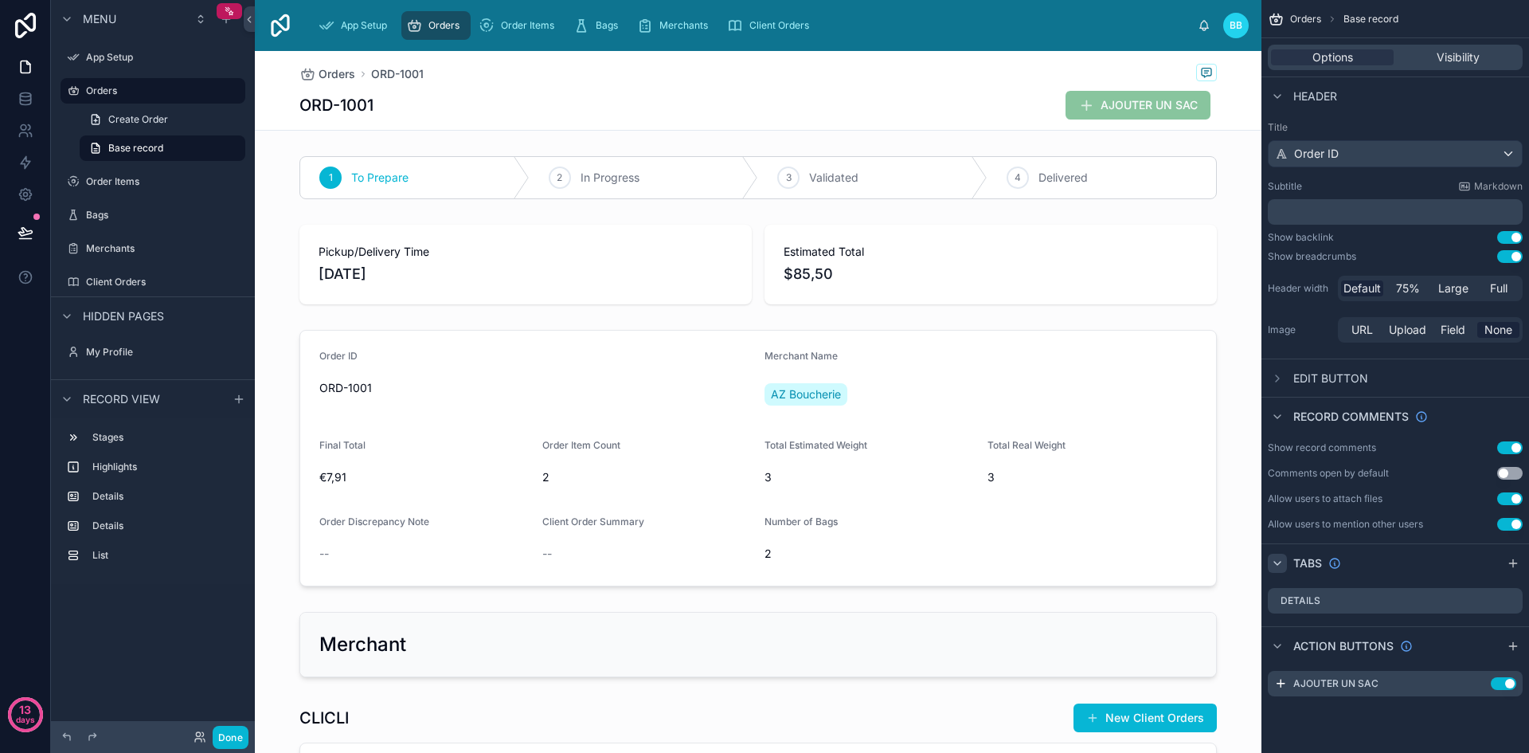
click at [1272, 568] on icon "scrollable content" at bounding box center [1277, 563] width 13 height 13
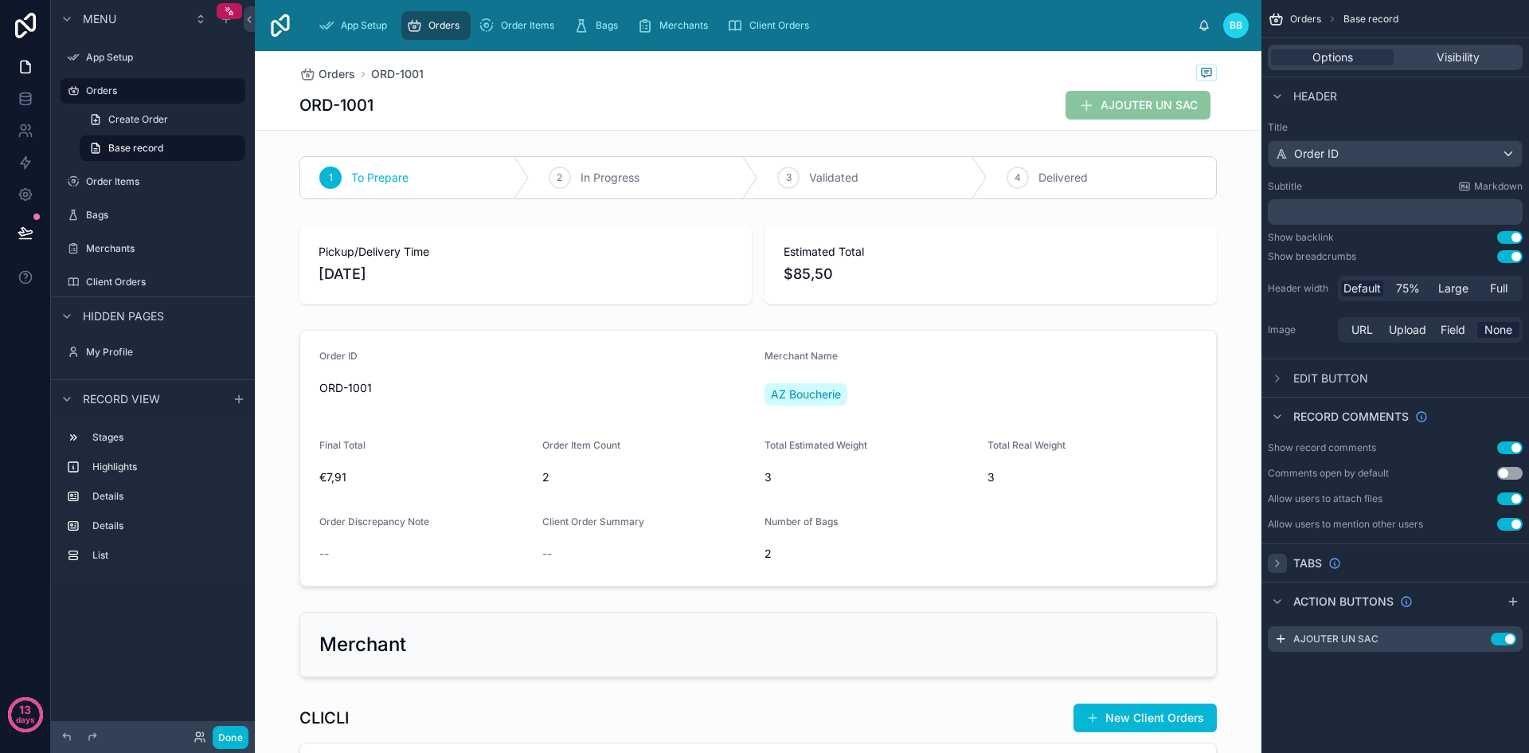
click at [1272, 568] on icon "scrollable content" at bounding box center [1277, 563] width 13 height 13
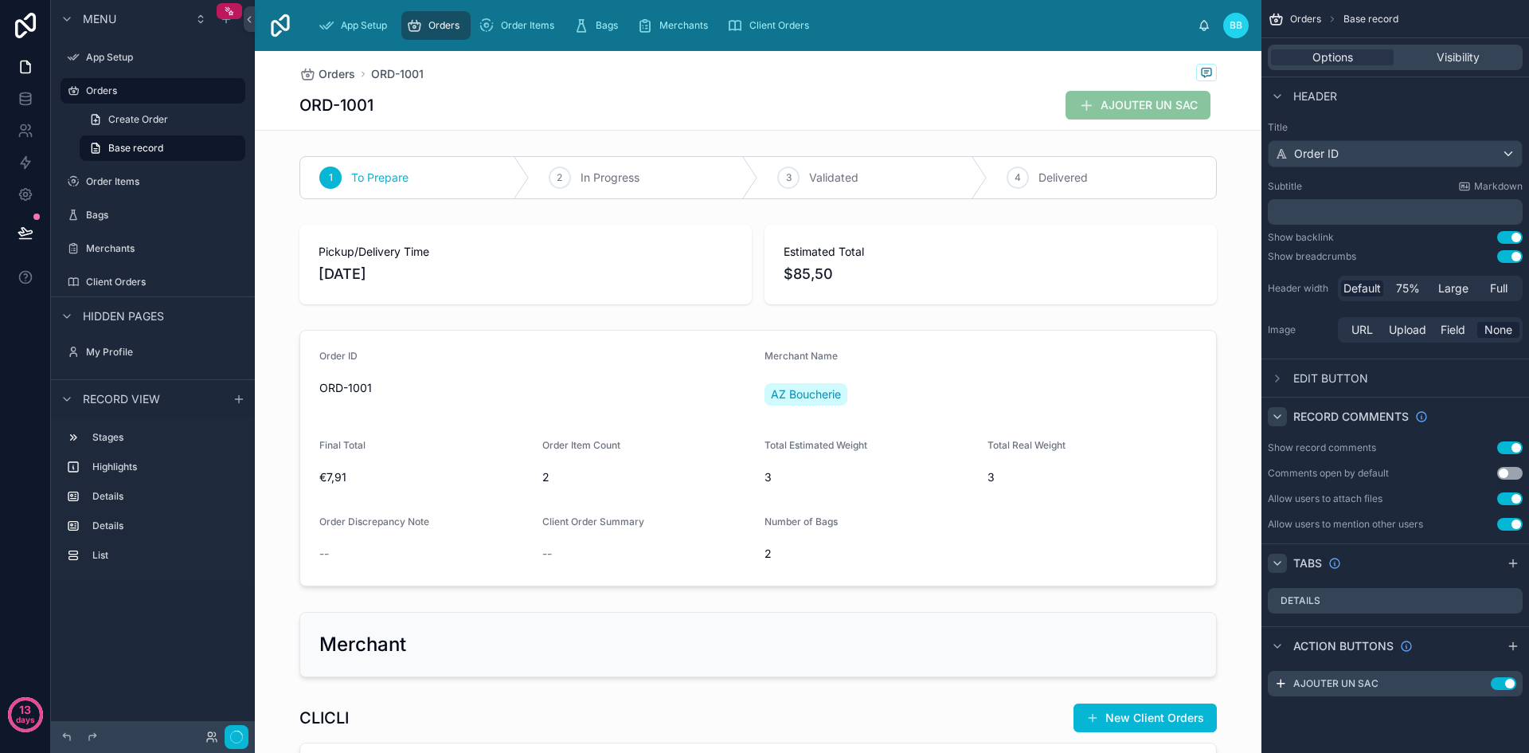
click at [1273, 411] on icon "scrollable content" at bounding box center [1277, 416] width 13 height 13
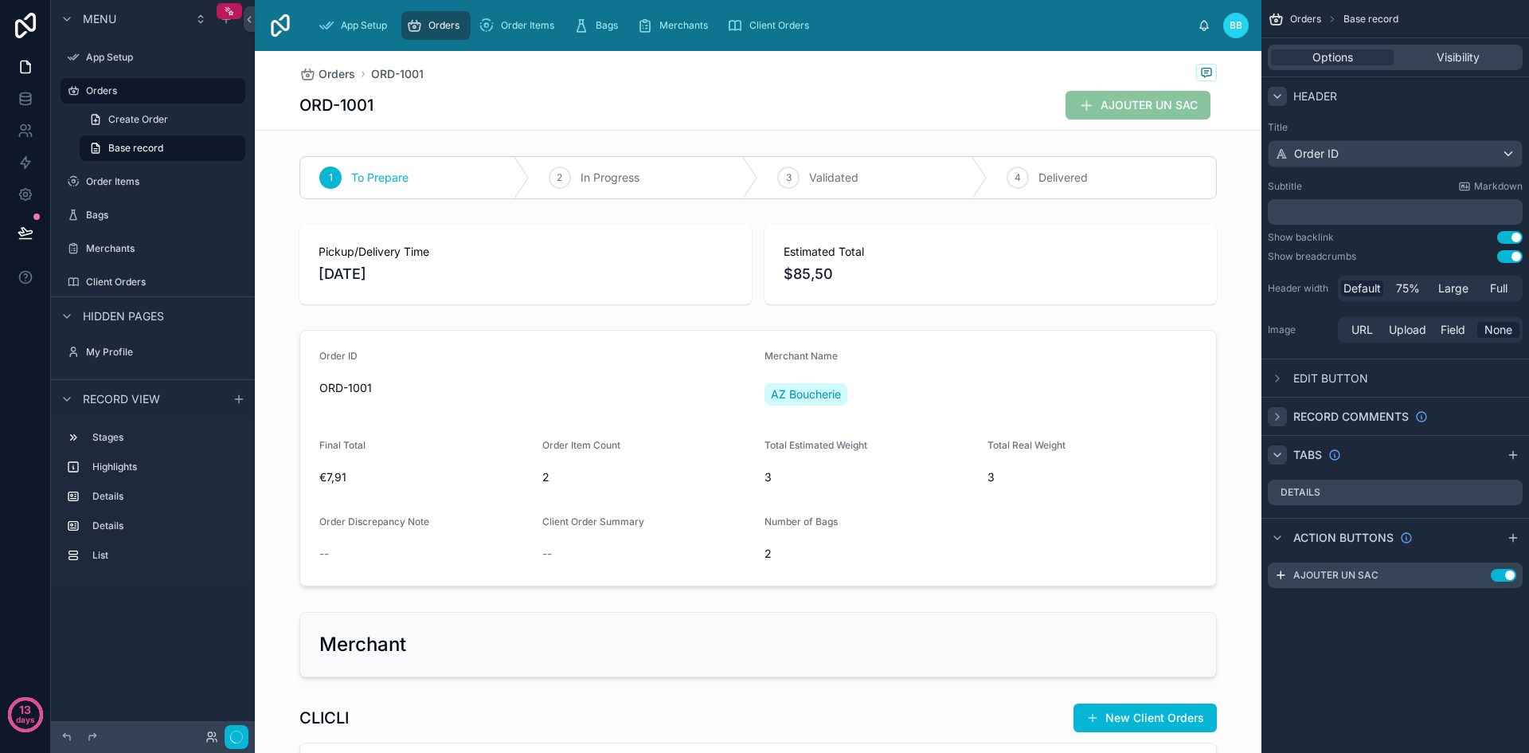
click at [1281, 95] on icon "scrollable content" at bounding box center [1277, 96] width 6 height 3
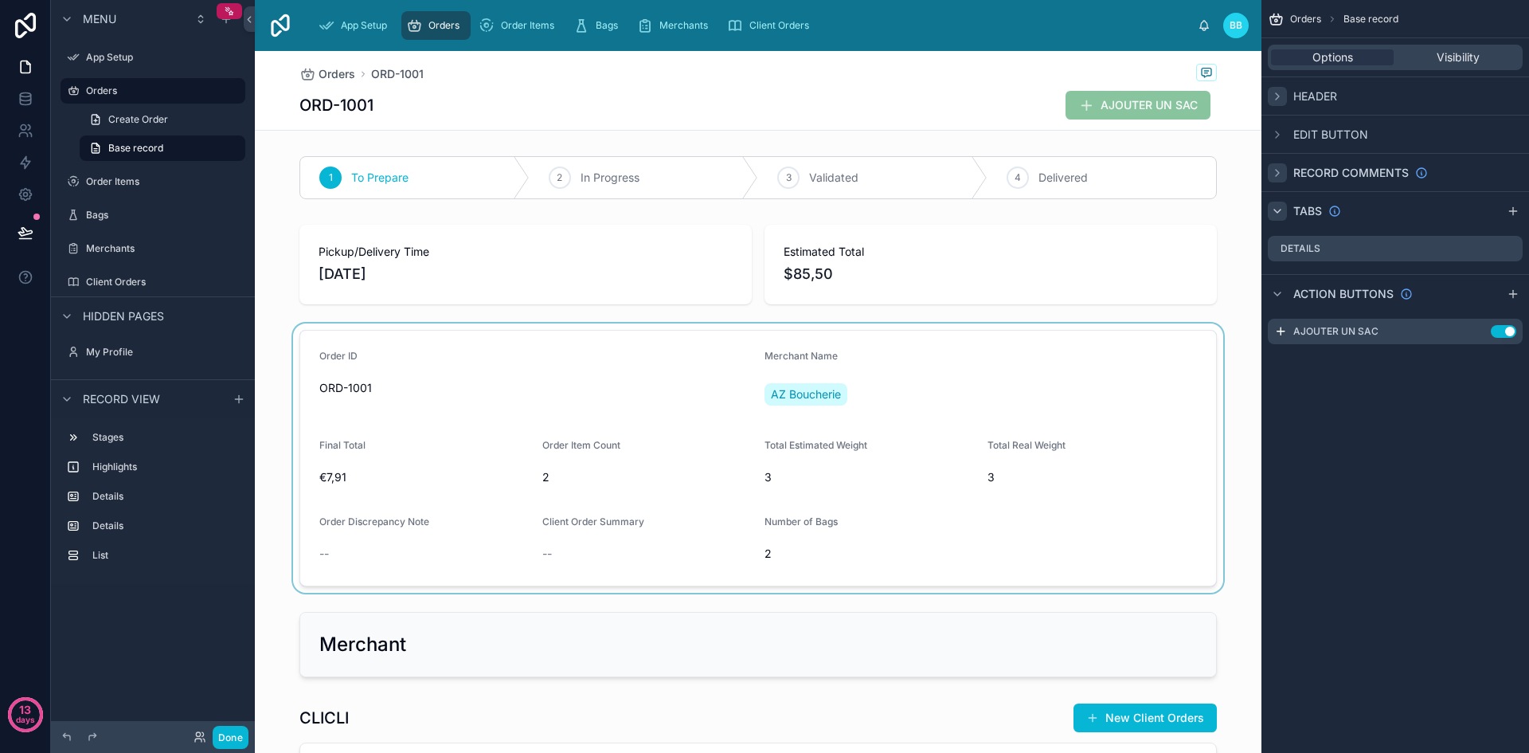
click at [390, 499] on div at bounding box center [758, 457] width 1007 height 269
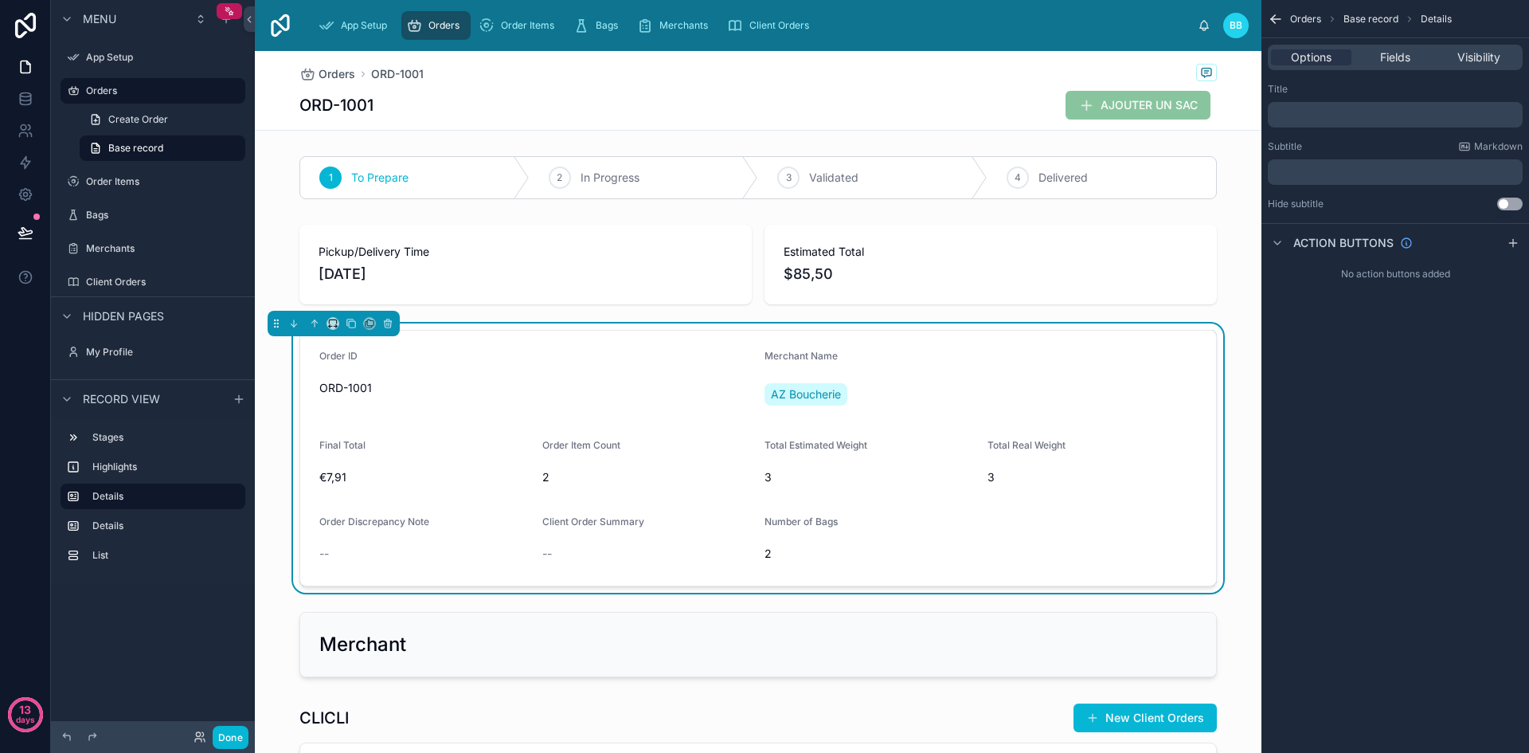
click at [764, 521] on span "Number of Bags" at bounding box center [800, 521] width 73 height 12
click at [764, 553] on span "2" at bounding box center [869, 553] width 210 height 16
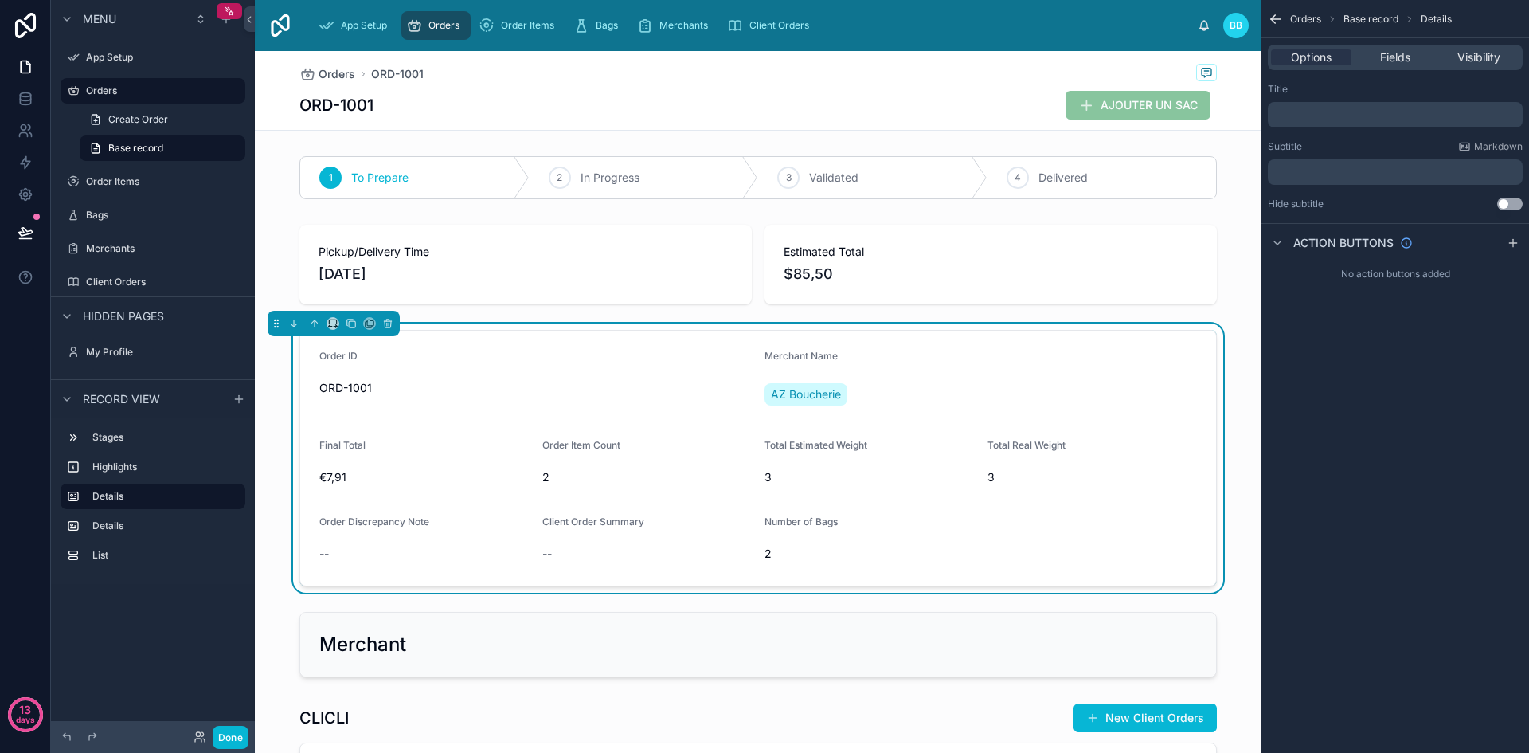
click at [741, 313] on div "1 To Prepare 2 In Progress 3 Validated 4 Delivered Pickup/Delivery Time 07/09/2…" at bounding box center [758, 585] width 1007 height 871
click at [1273, 14] on icon "scrollable content" at bounding box center [1276, 19] width 16 height 16
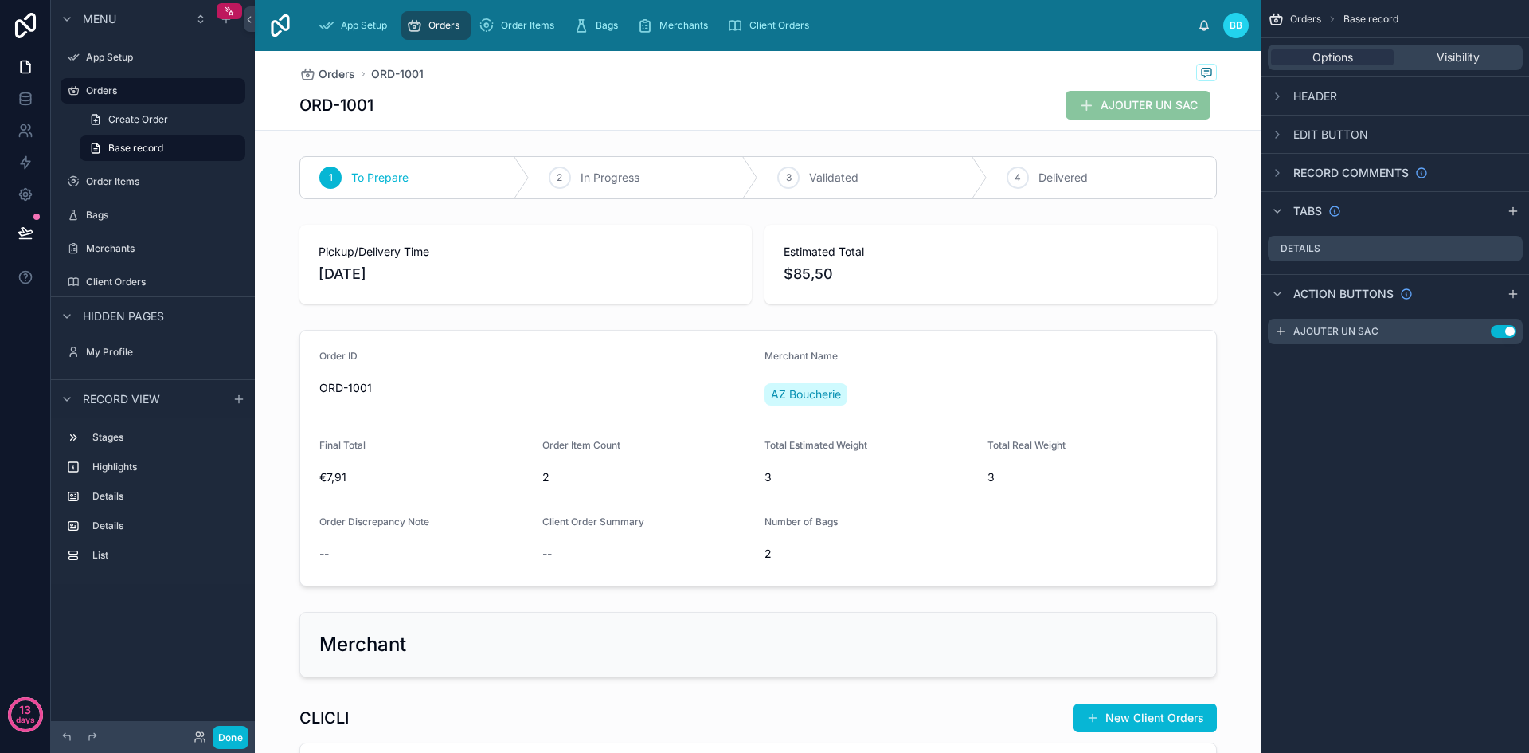
click at [1273, 14] on icon "scrollable content" at bounding box center [1276, 19] width 16 height 16
click at [1358, 18] on span "Base record" at bounding box center [1370, 19] width 55 height 13
click at [233, 733] on button "Done" at bounding box center [231, 736] width 36 height 23
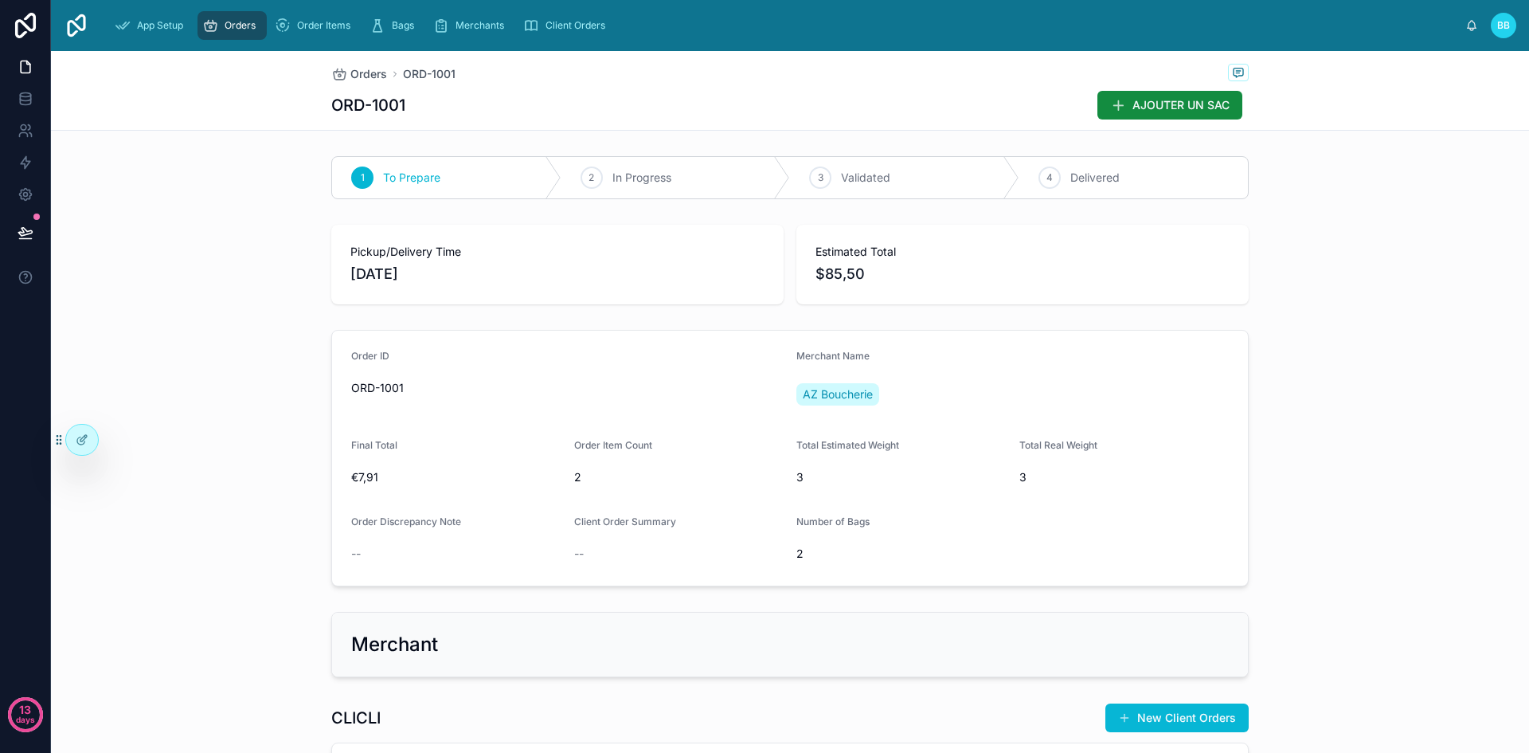
click at [168, 506] on div "Order ID ORD-1001 Merchant Name AZ Boucherie Final Total €7,91 Order Item Count…" at bounding box center [790, 457] width 1478 height 269
click at [221, 22] on div "Orders" at bounding box center [232, 25] width 60 height 25
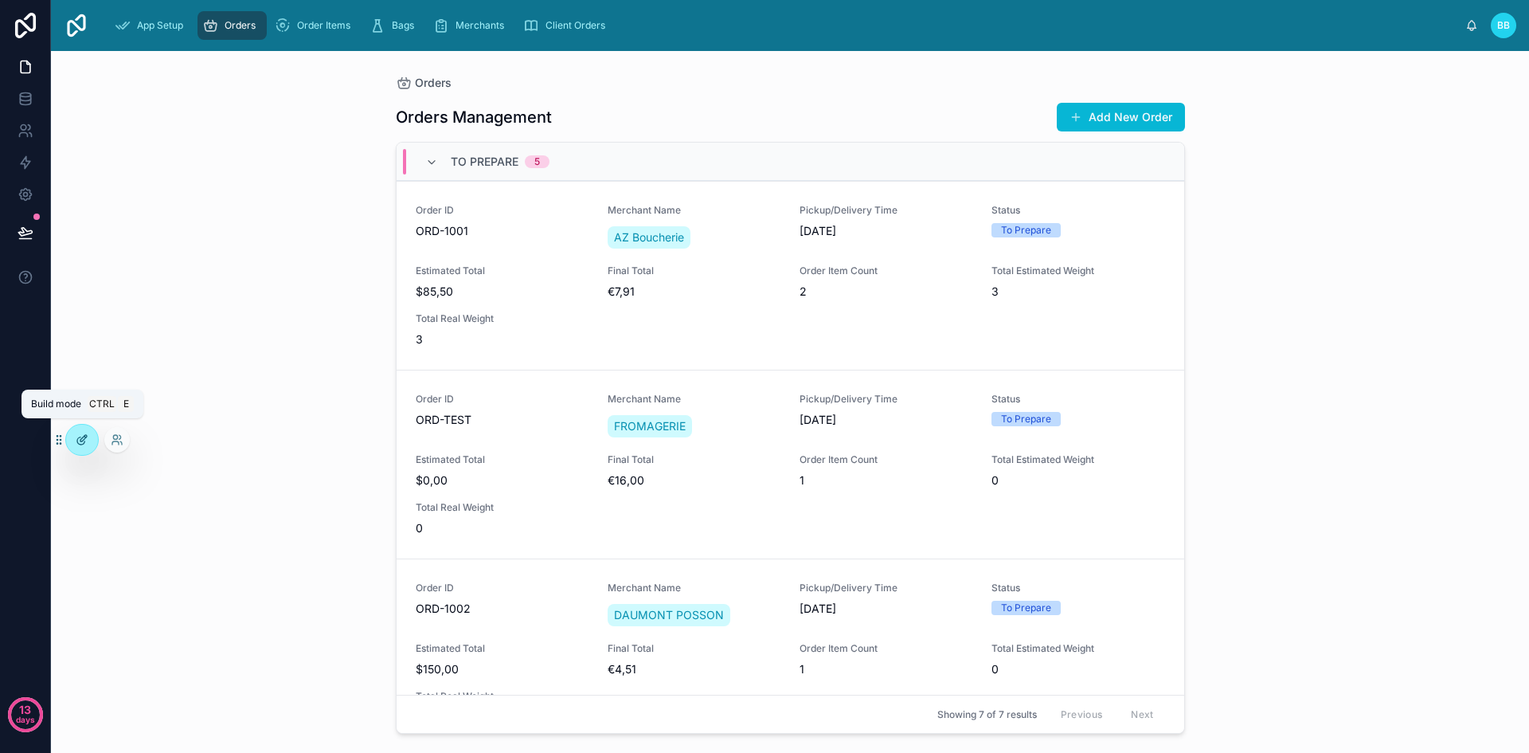
click at [92, 436] on div at bounding box center [82, 439] width 32 height 30
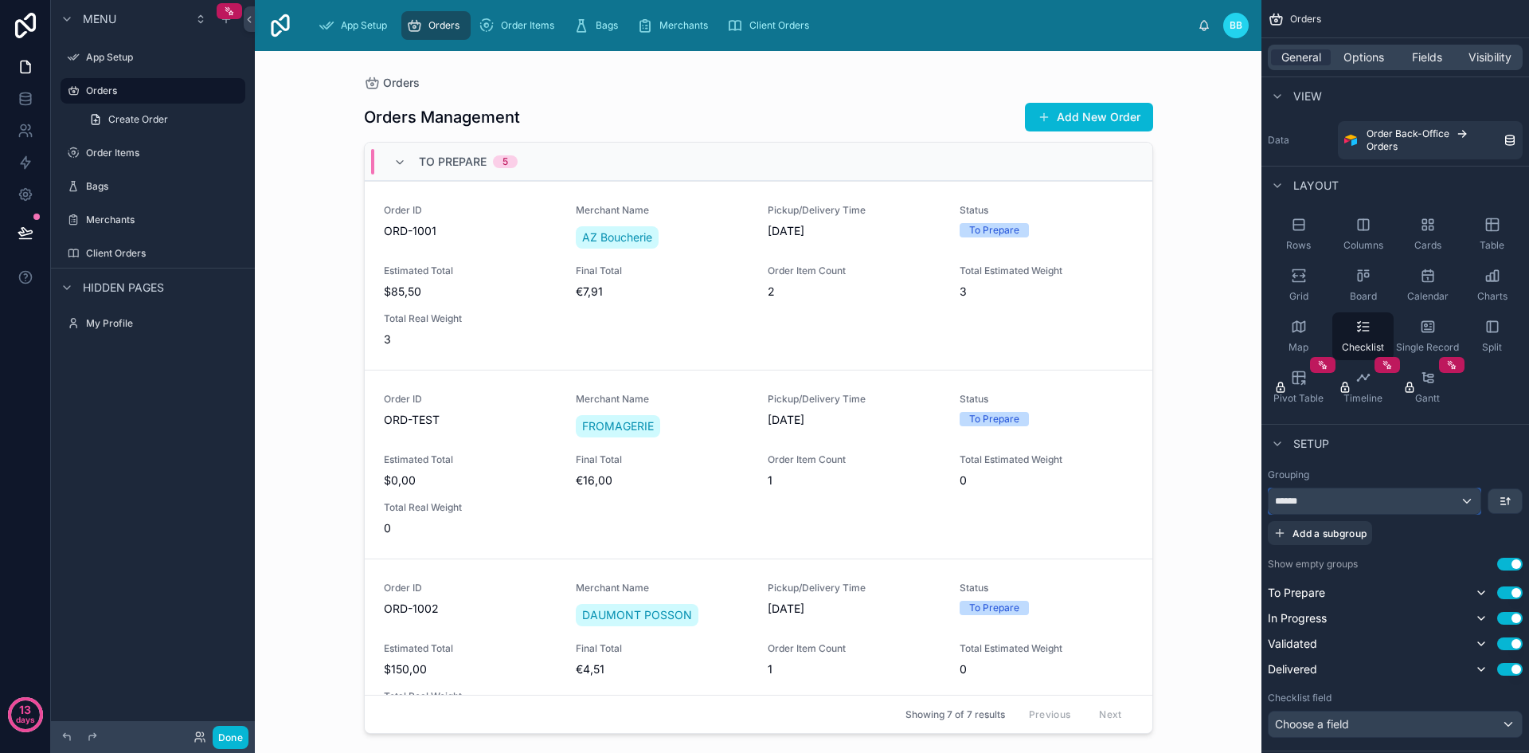
click at [1429, 501] on div "******" at bounding box center [1375, 500] width 212 height 25
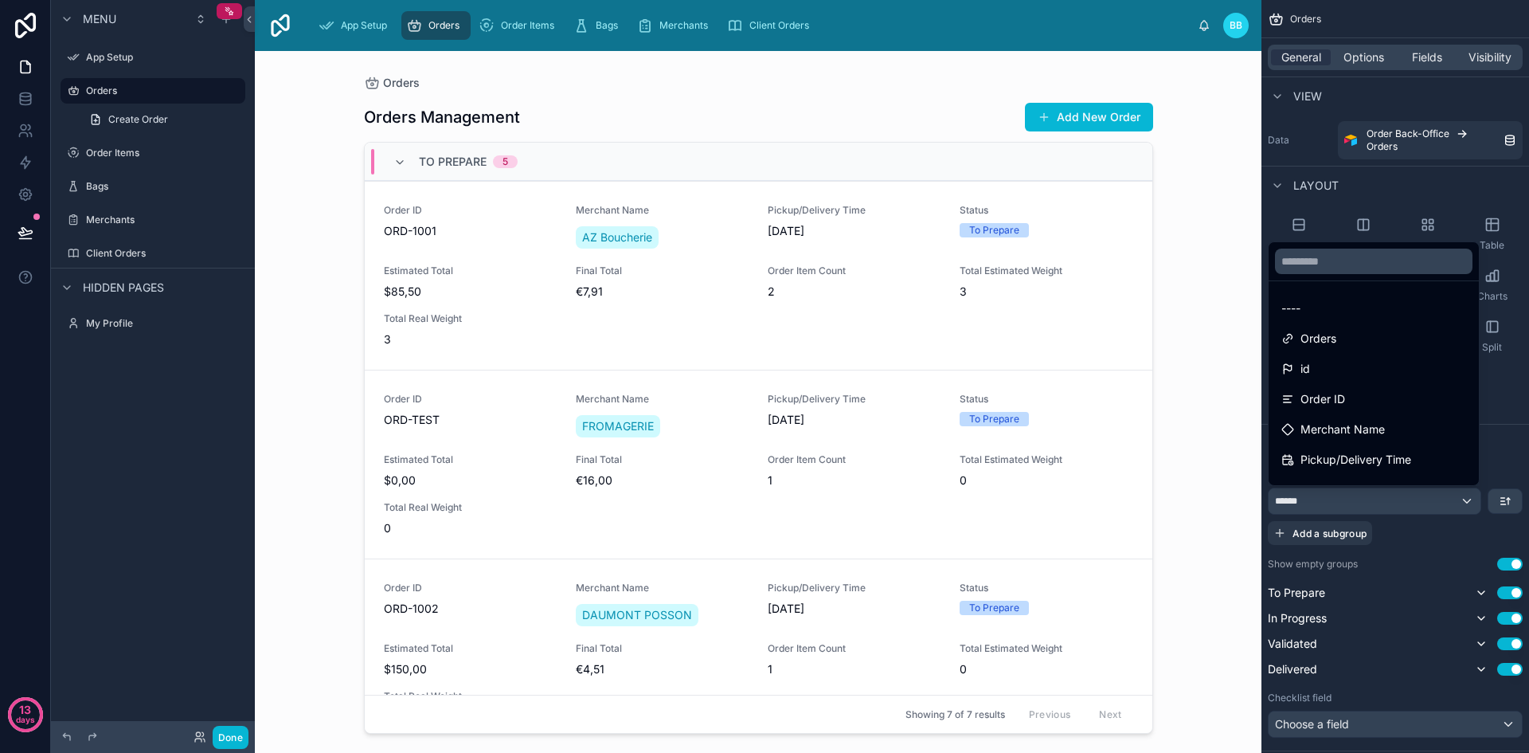
click at [1429, 501] on div "scrollable content" at bounding box center [764, 376] width 1529 height 753
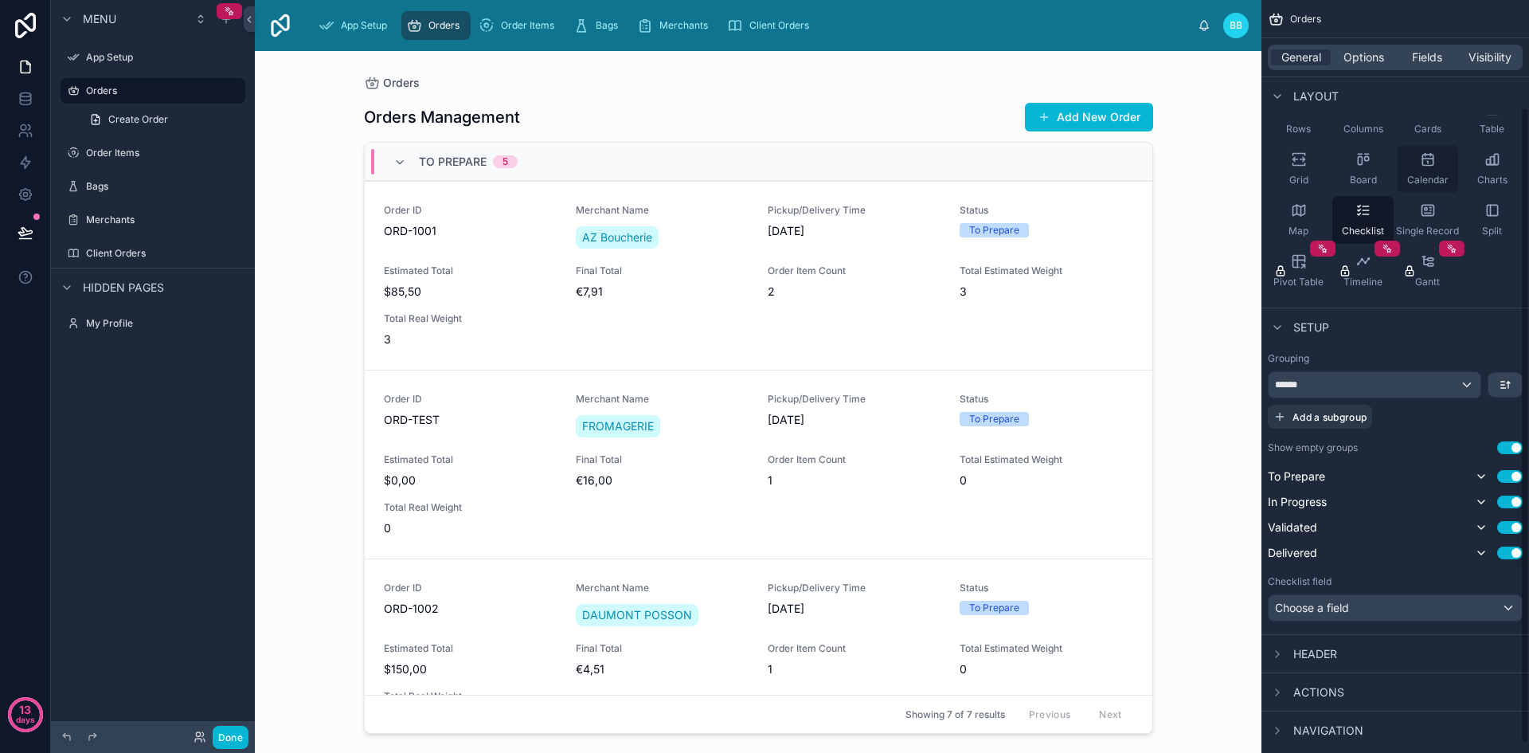
scroll to position [138, 0]
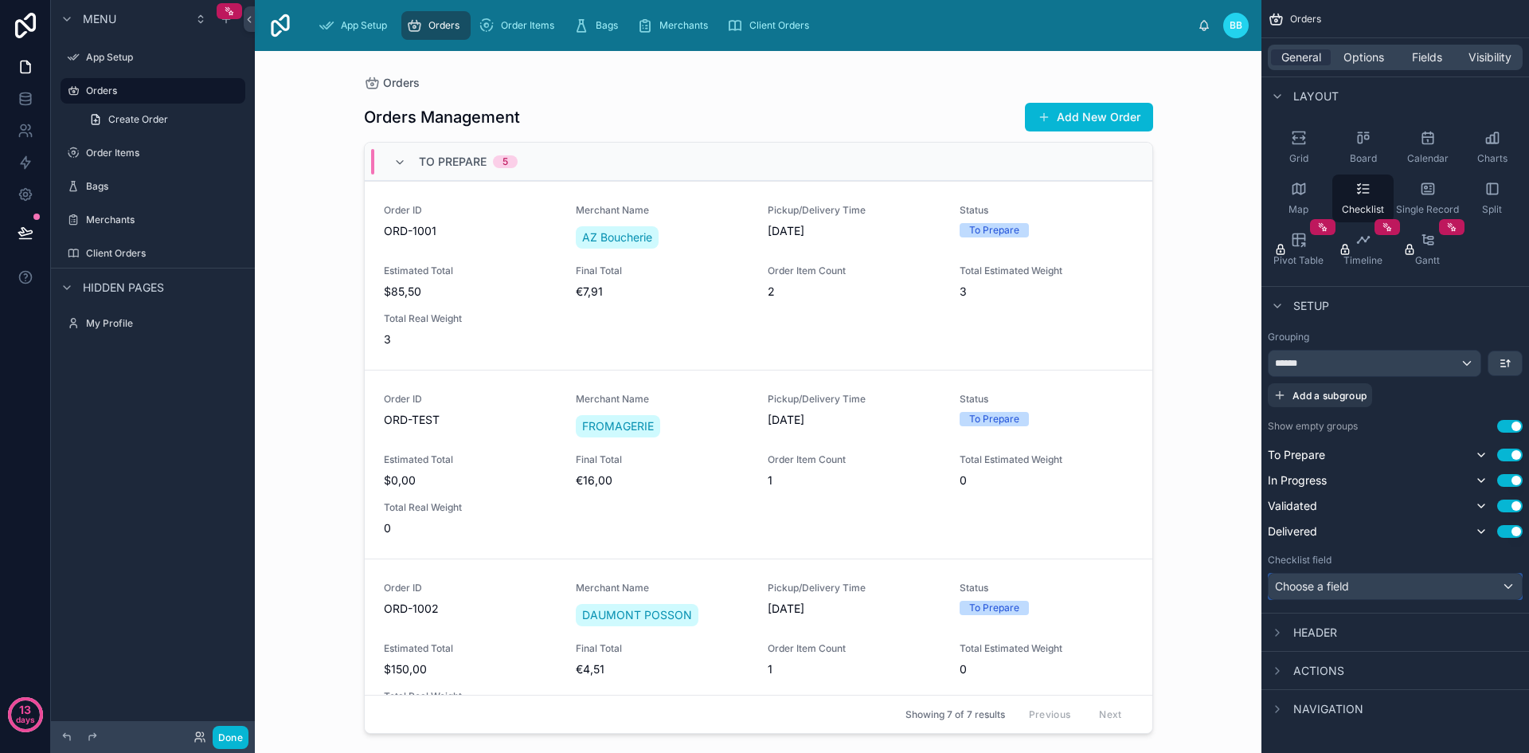
click at [1333, 590] on span "Choose a field" at bounding box center [1312, 586] width 74 height 14
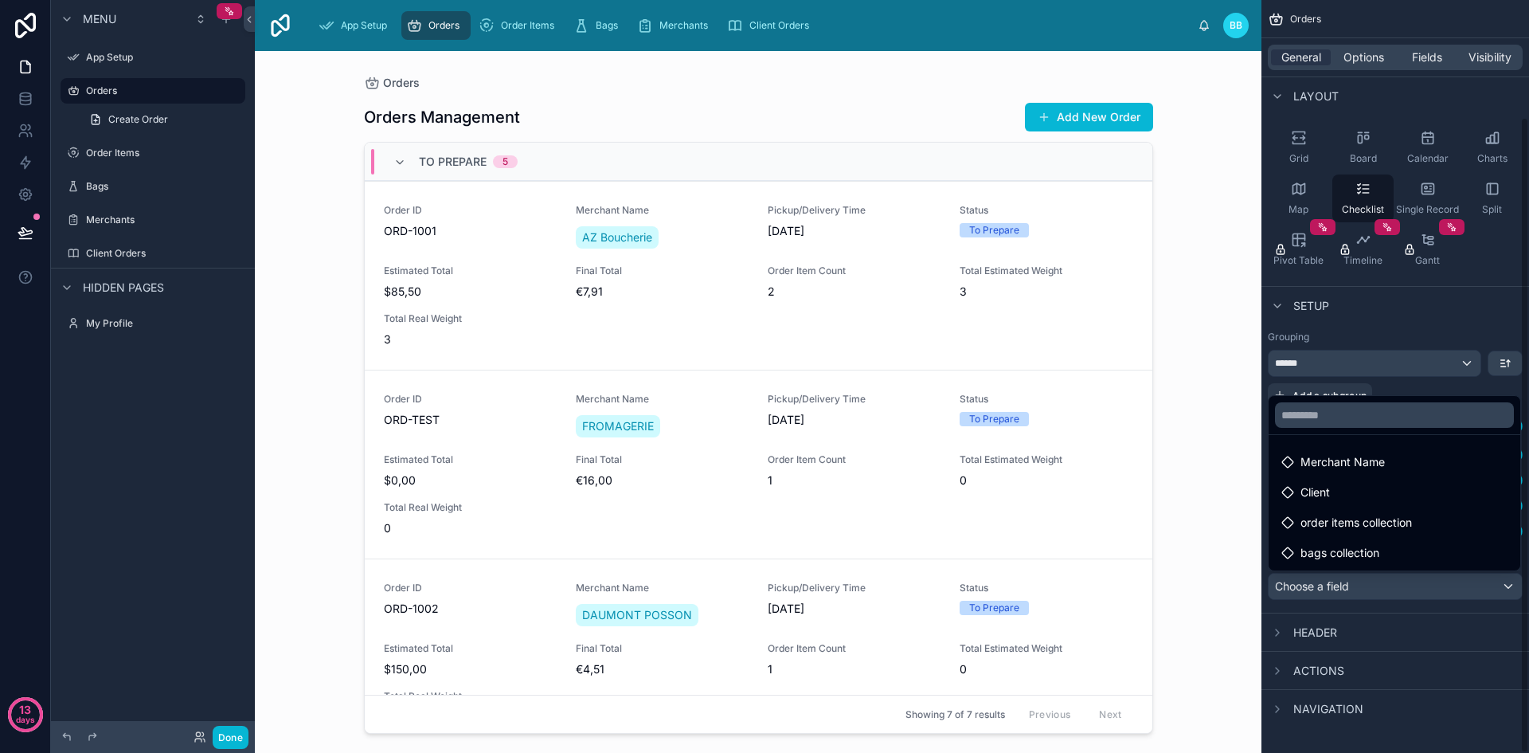
click at [1210, 614] on div "Orders Orders Management Add New Order To Prepare 5 Order ID ORD-1001 Merchant …" at bounding box center [758, 402] width 1007 height 702
click at [1302, 651] on div "scrollable content" at bounding box center [764, 376] width 1529 height 753
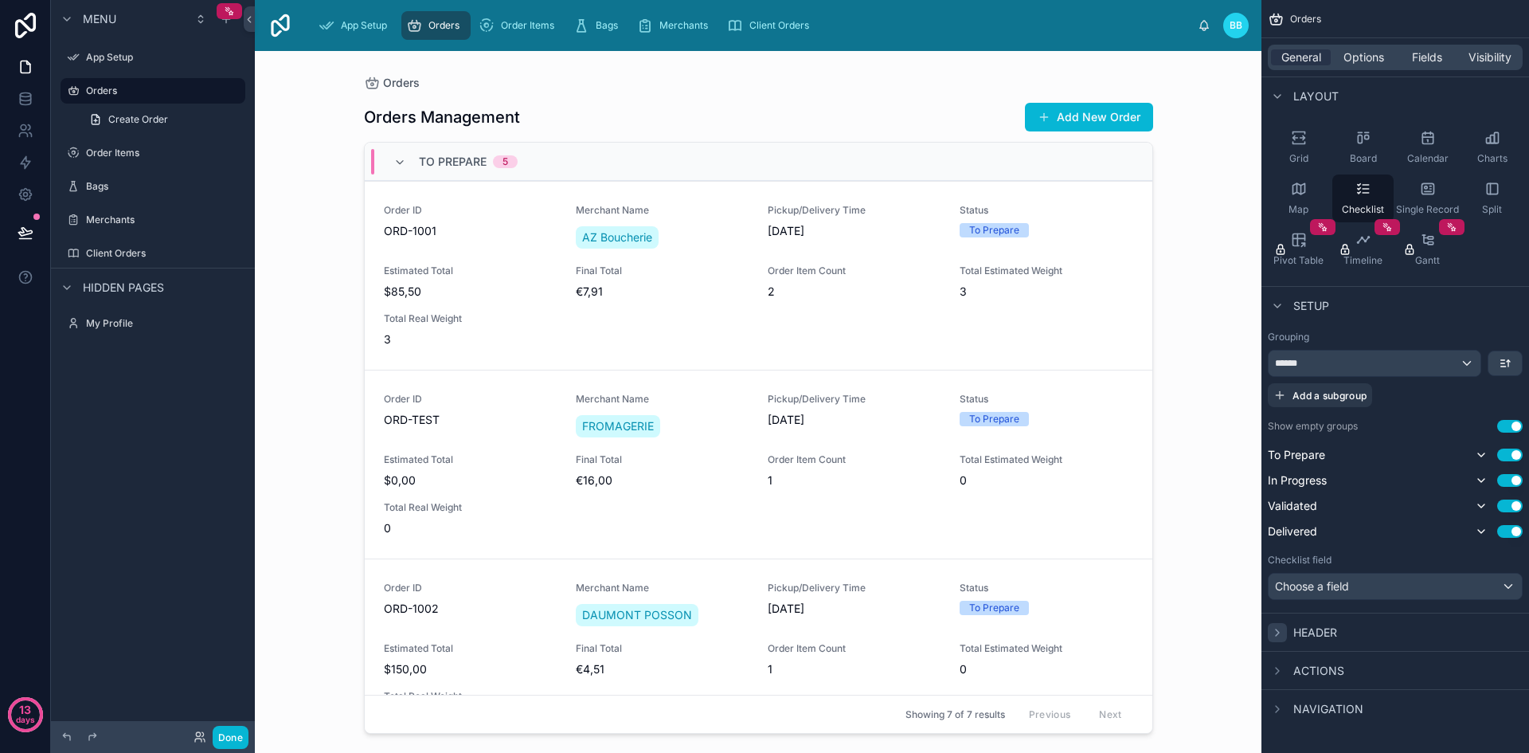
click at [1280, 635] on icon "scrollable content" at bounding box center [1277, 632] width 13 height 13
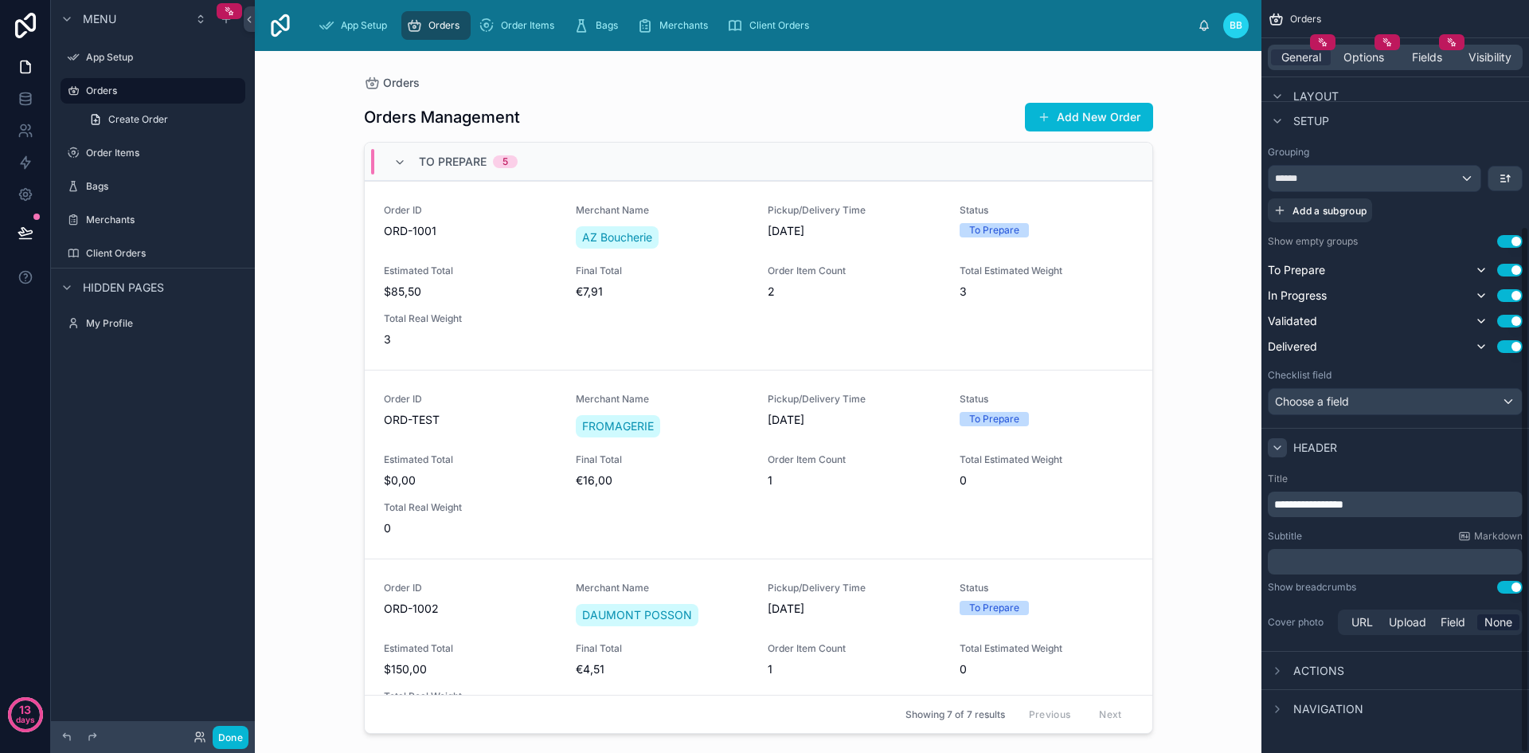
scroll to position [323, 0]
click at [1278, 448] on icon "scrollable content" at bounding box center [1277, 447] width 6 height 3
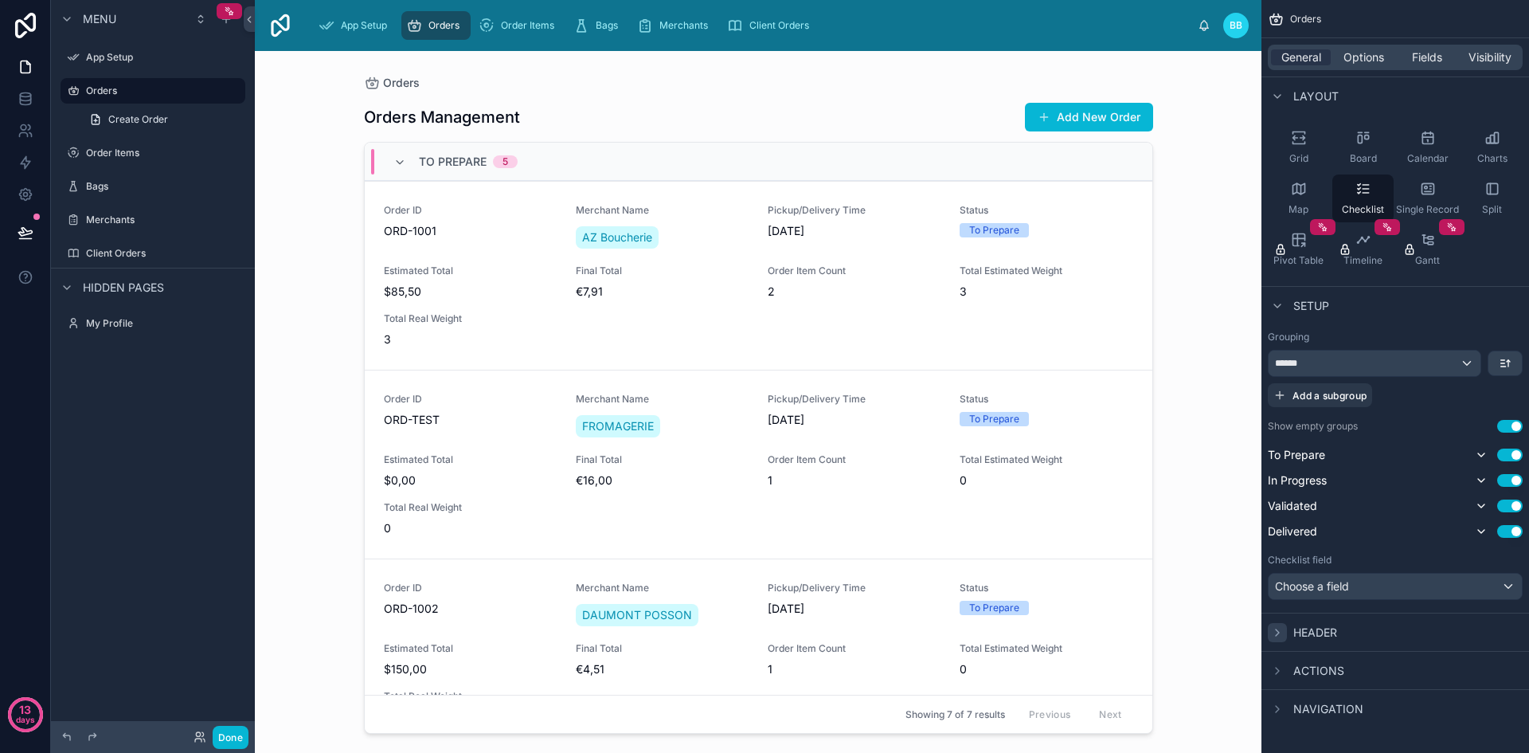
click at [1291, 669] on div "Actions" at bounding box center [1306, 670] width 76 height 19
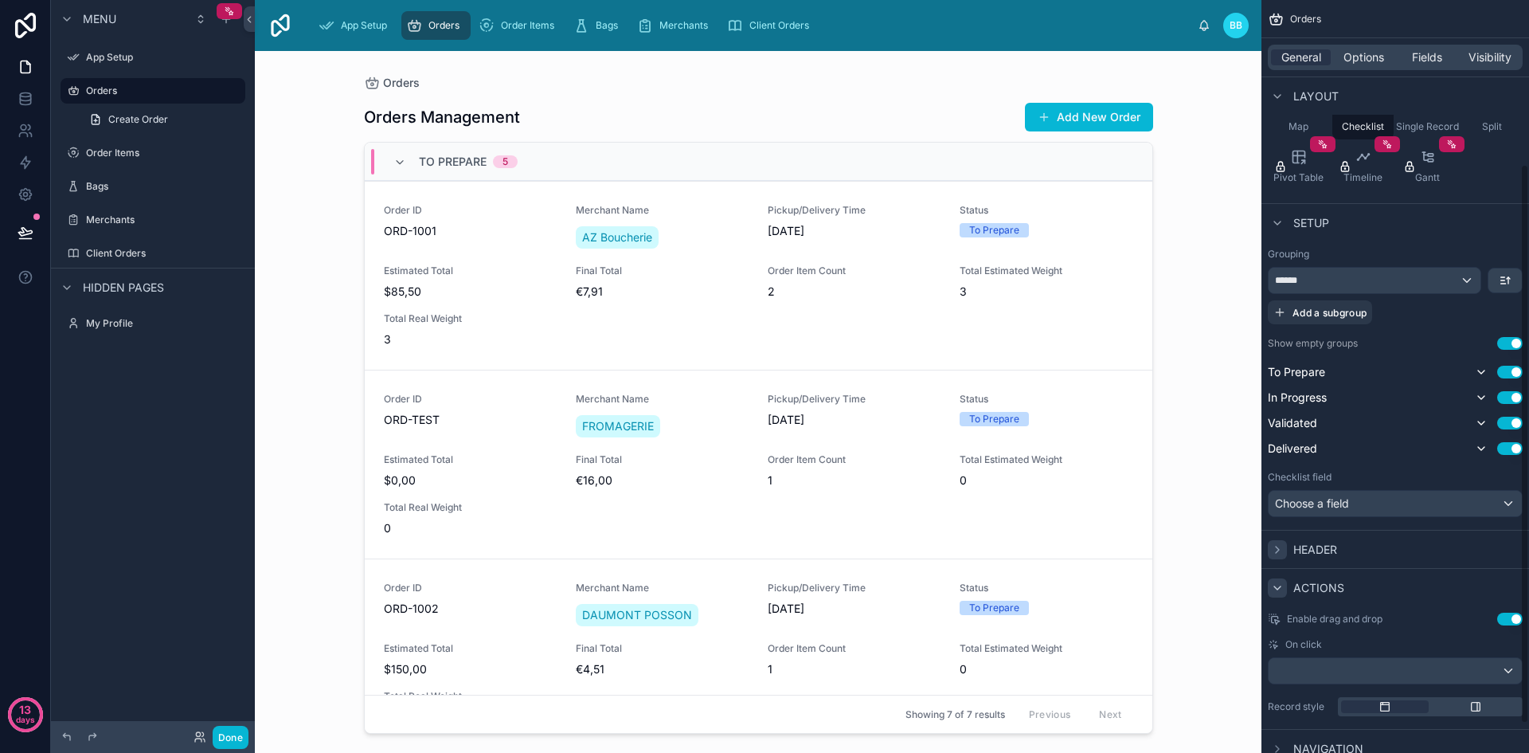
scroll to position [221, 0]
click at [1279, 588] on icon "scrollable content" at bounding box center [1277, 587] width 13 height 13
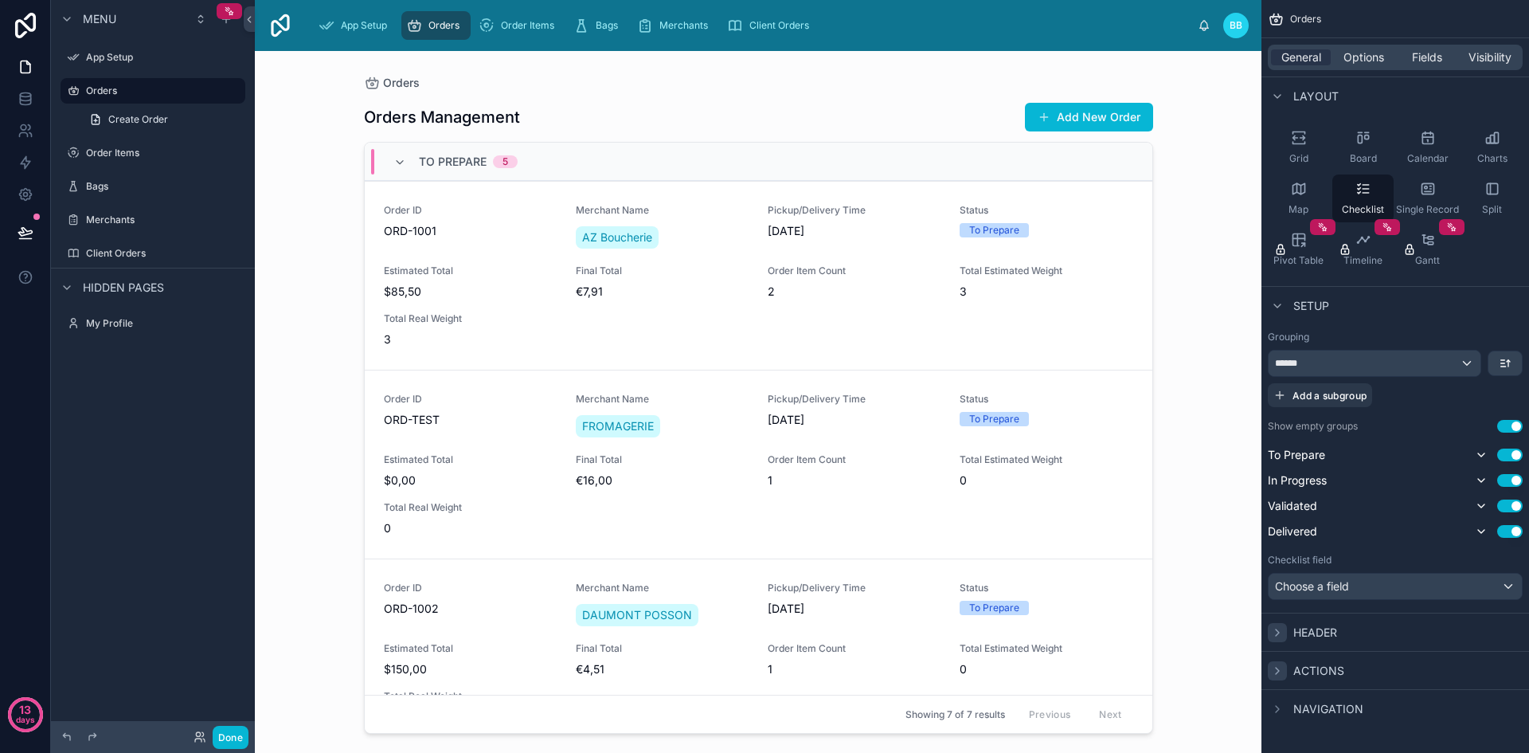
click at [999, 368] on div at bounding box center [758, 392] width 815 height 682
click at [996, 300] on div "Order ID ORD-1001 Merchant Name AZ Boucherie Pickup/Delivery Time 07/09/2025 St…" at bounding box center [758, 275] width 749 height 143
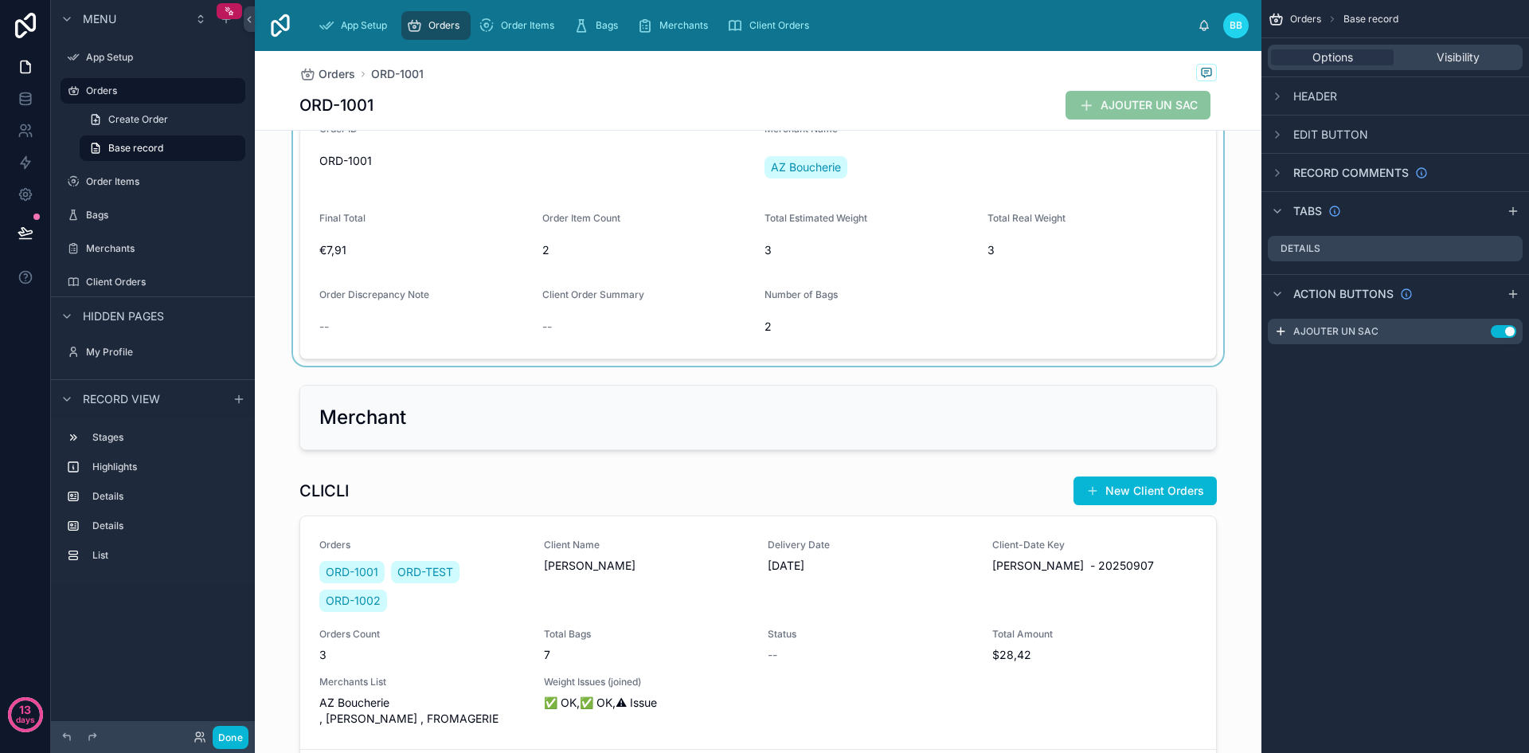
scroll to position [235, 0]
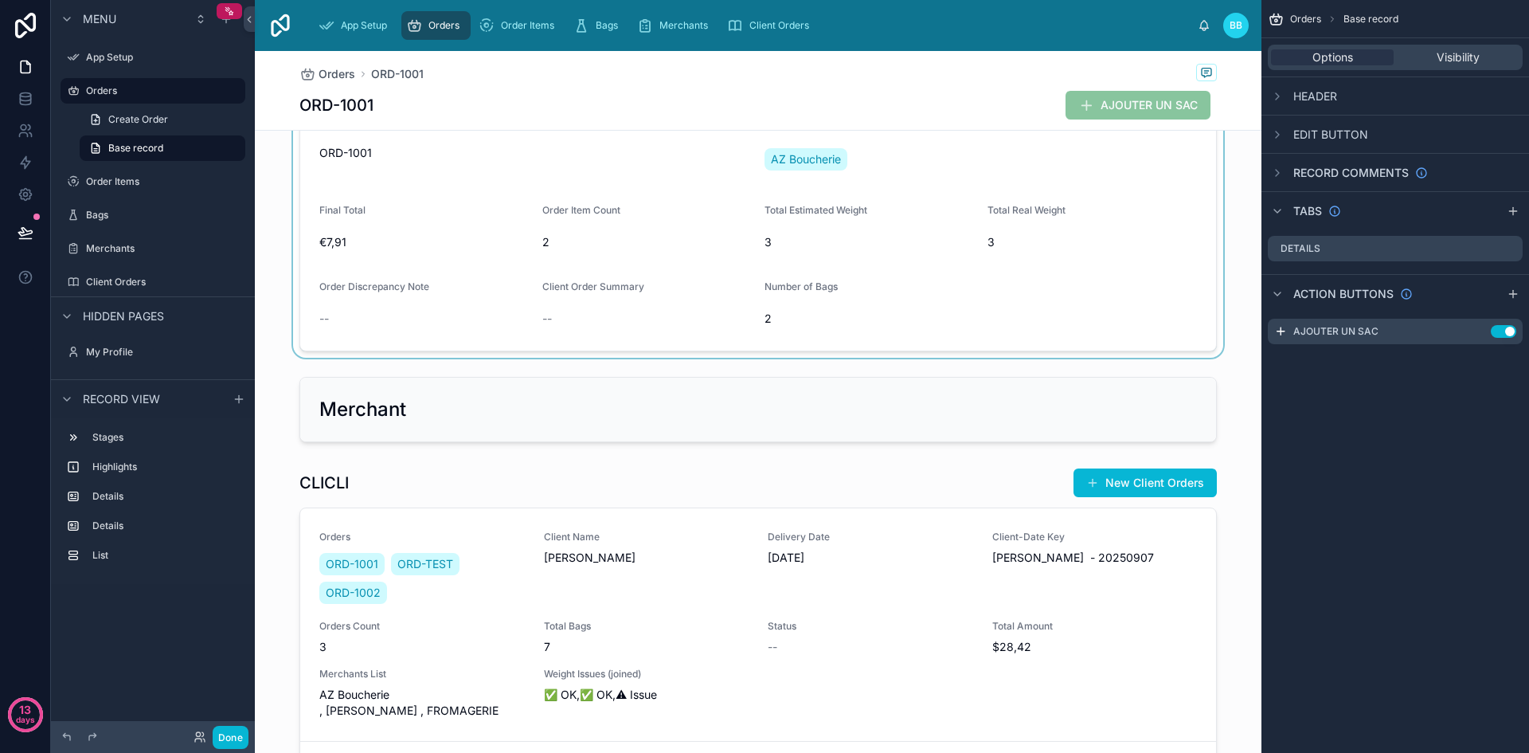
click at [766, 326] on div at bounding box center [758, 222] width 1007 height 269
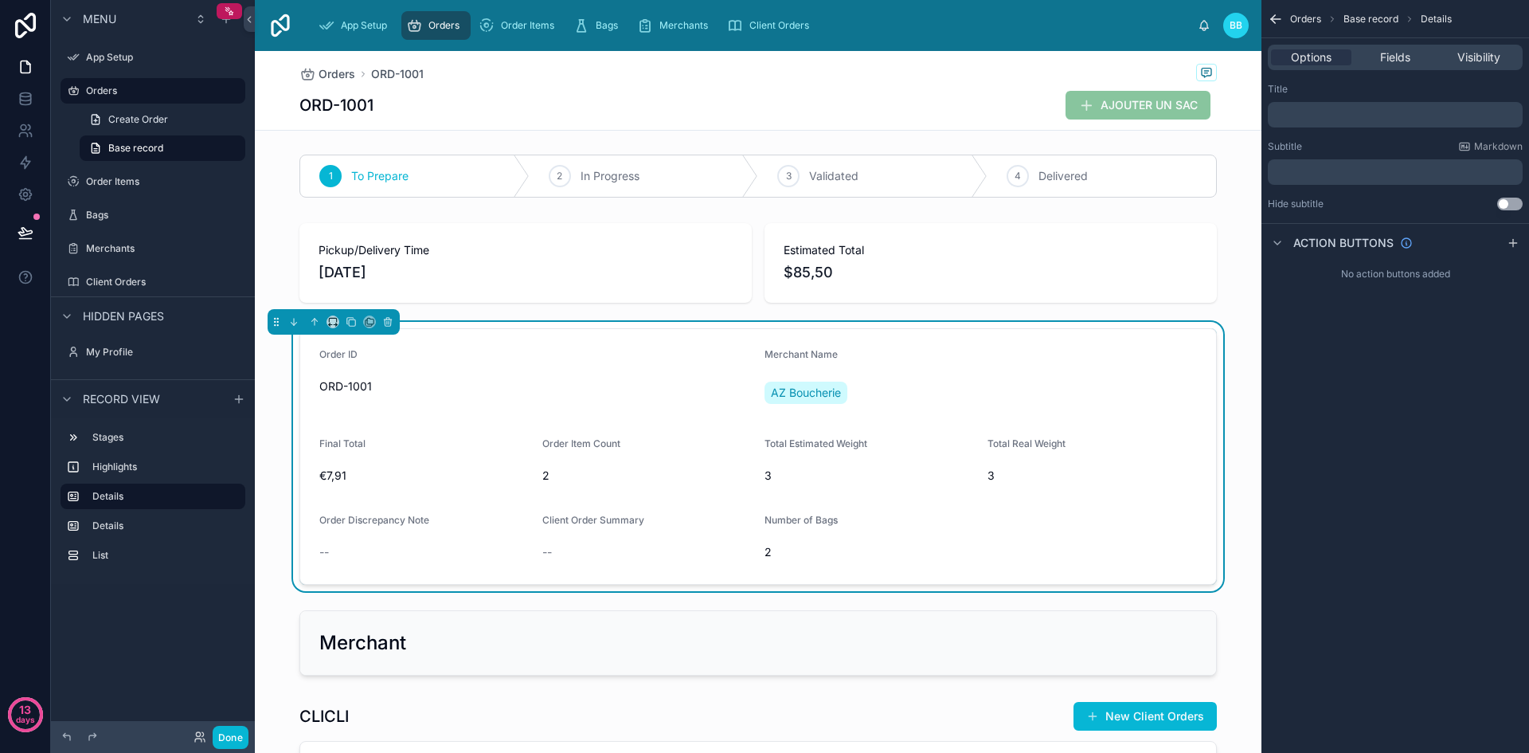
scroll to position [1, 0]
click at [1391, 48] on div "Options Fields Visibility" at bounding box center [1395, 57] width 255 height 25
click at [1394, 55] on span "Fields" at bounding box center [1395, 57] width 30 height 16
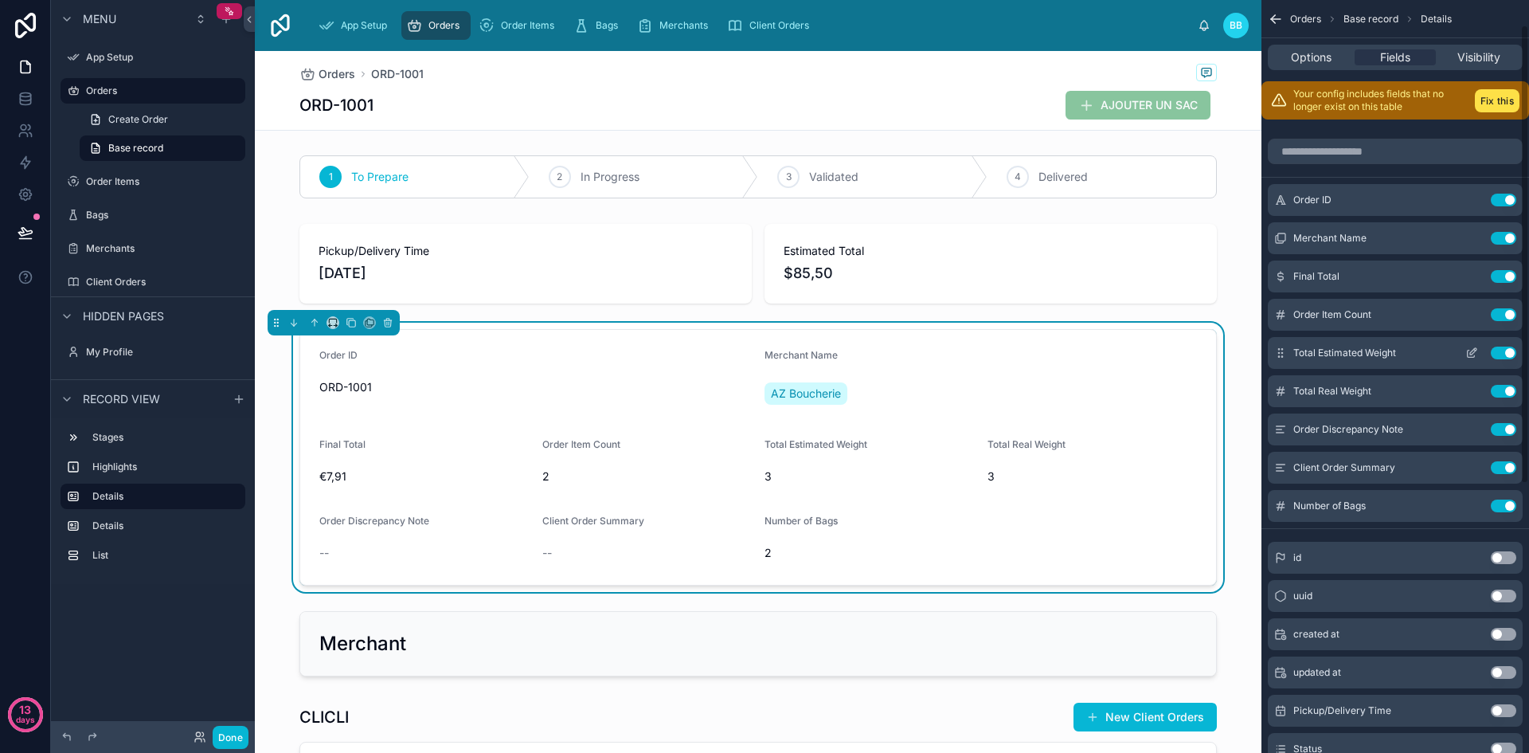
scroll to position [44, 0]
click at [1470, 503] on icon "scrollable content" at bounding box center [1471, 504] width 13 height 13
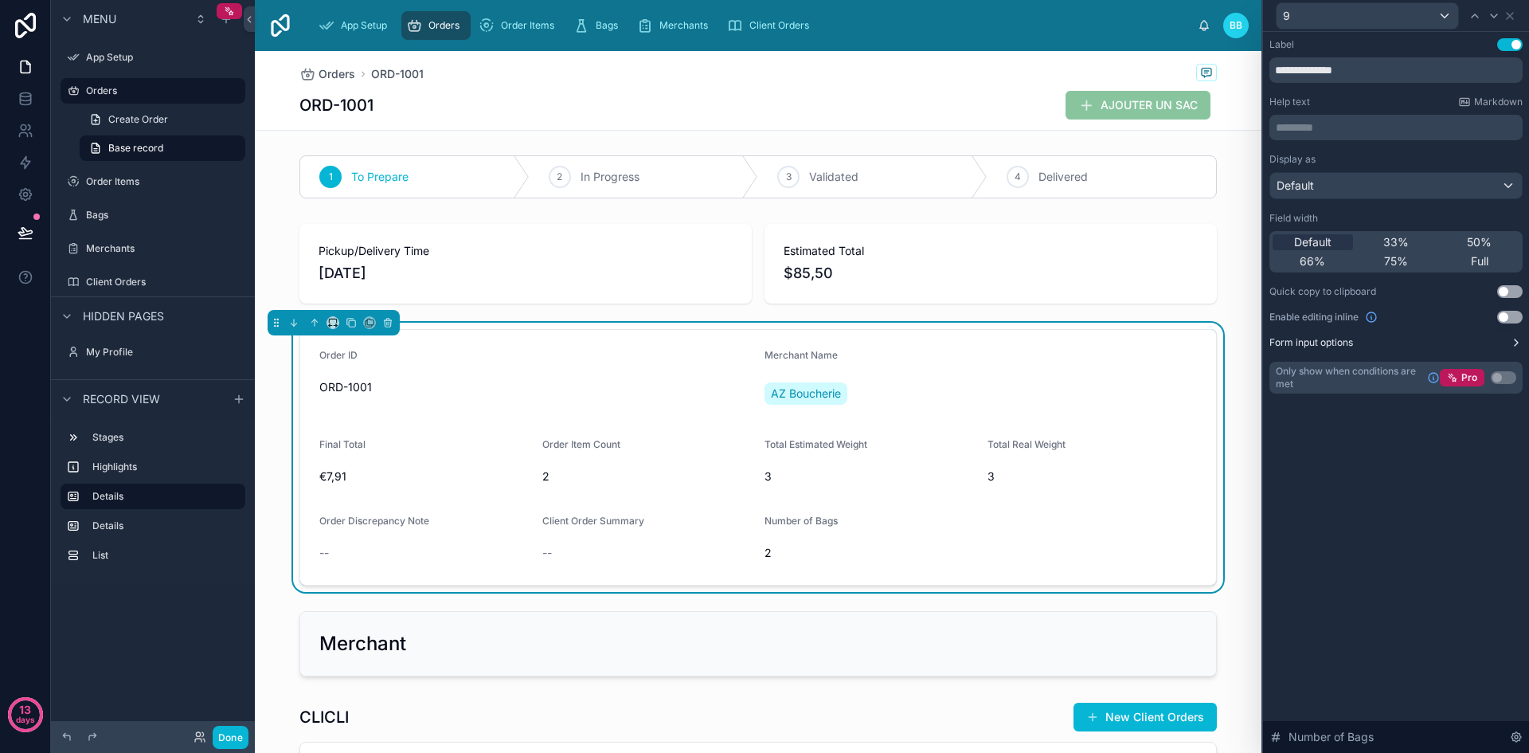
click at [1385, 342] on button "Form input options" at bounding box center [1395, 342] width 253 height 13
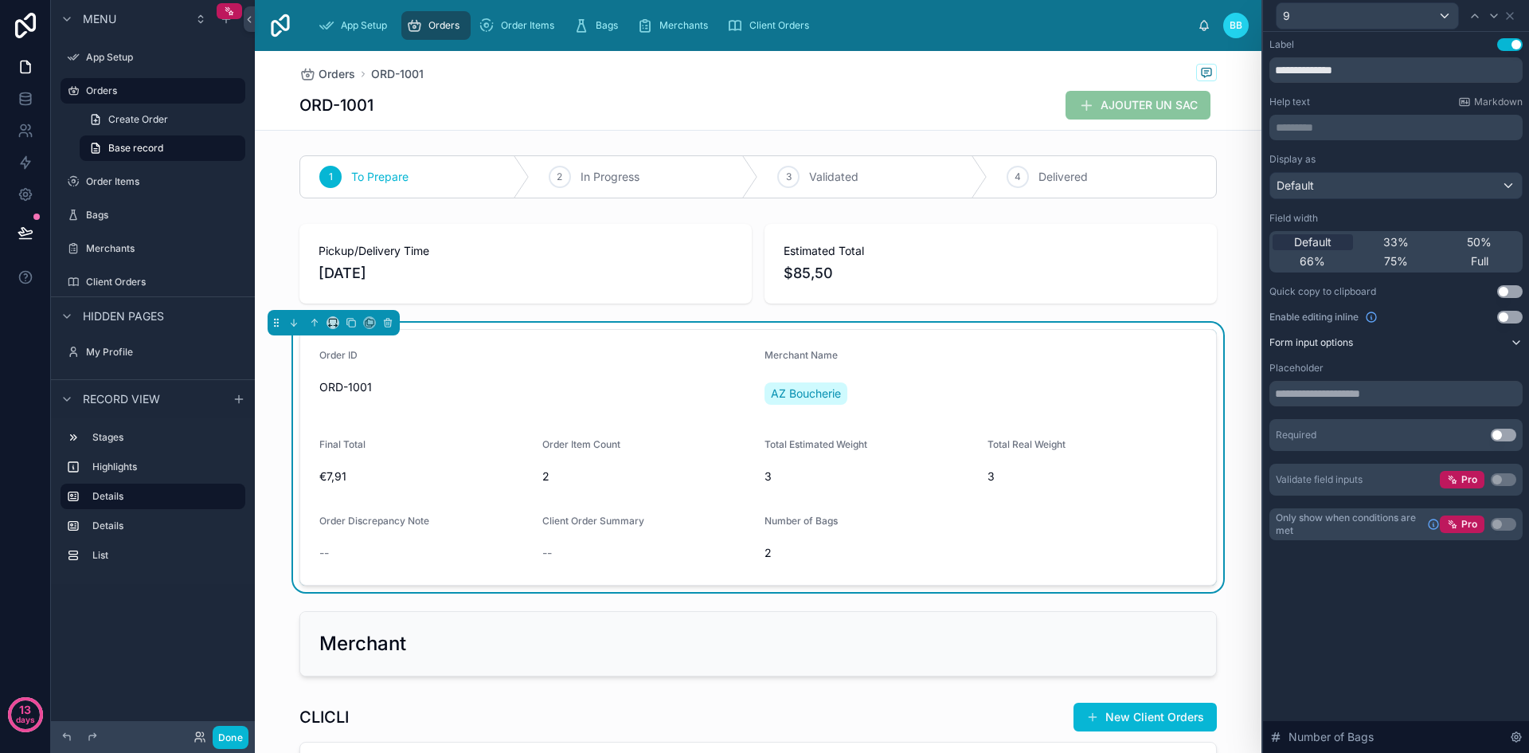
click at [1379, 342] on button "Form input options" at bounding box center [1395, 342] width 253 height 13
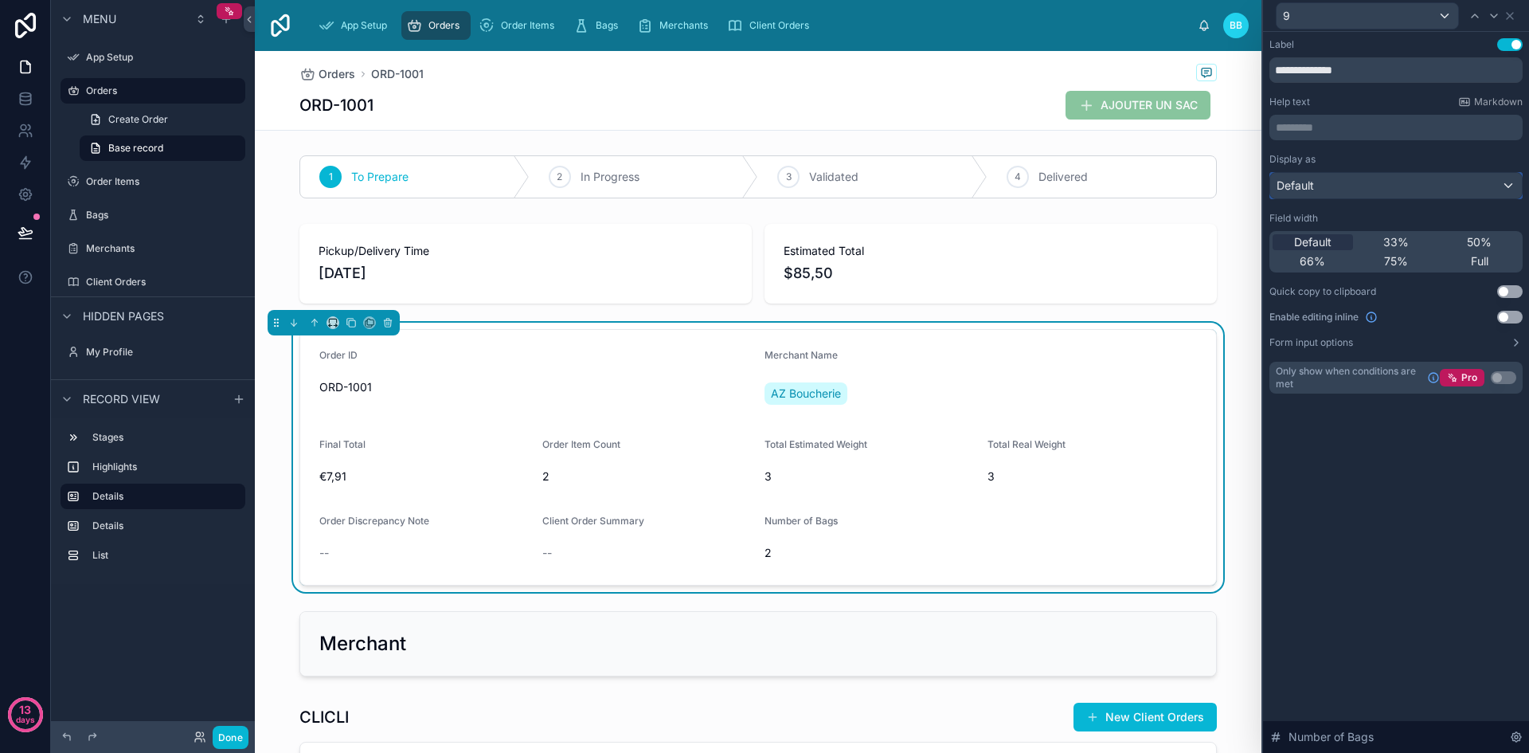
click at [1457, 195] on div "Default" at bounding box center [1396, 185] width 252 height 25
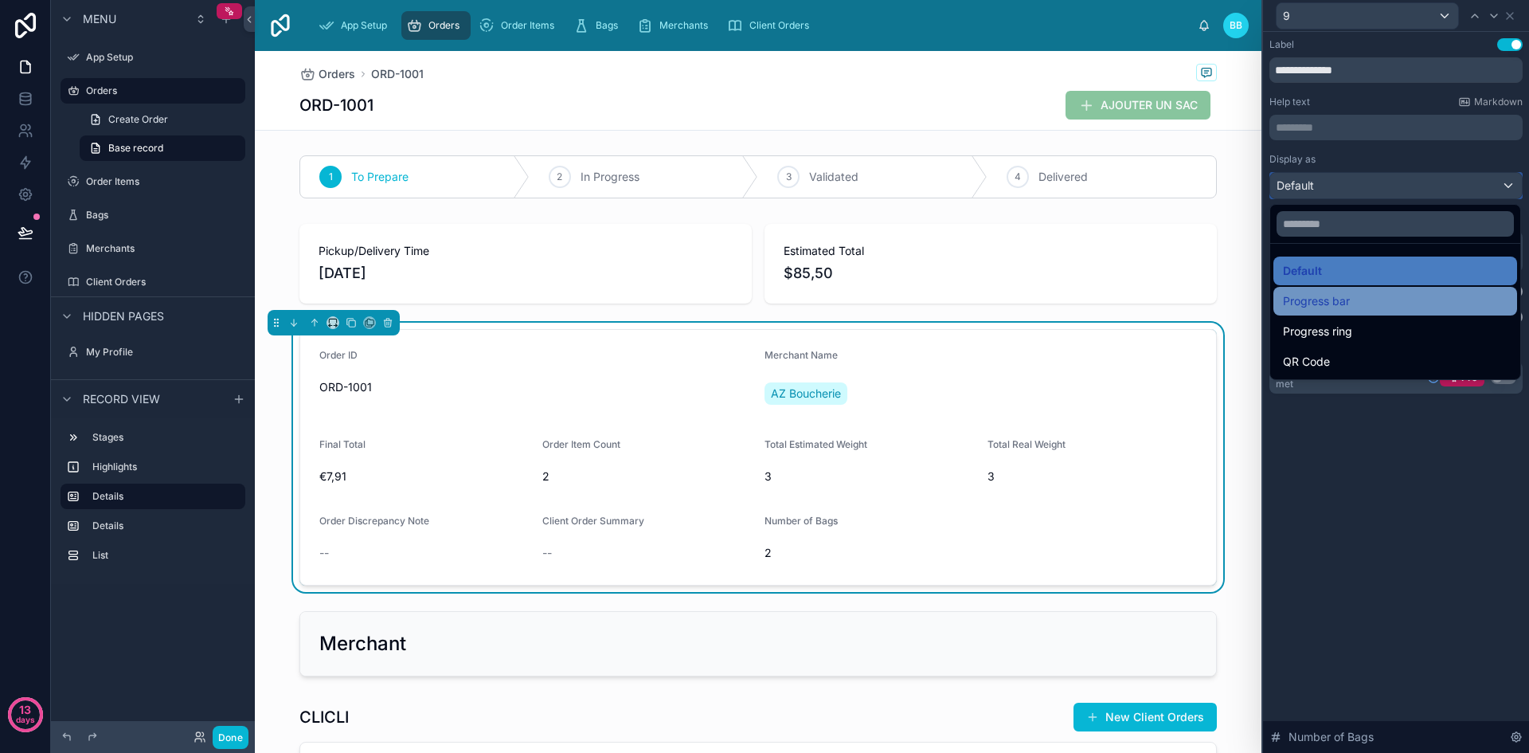
scroll to position [124, 0]
click at [1392, 161] on div at bounding box center [1396, 376] width 266 height 753
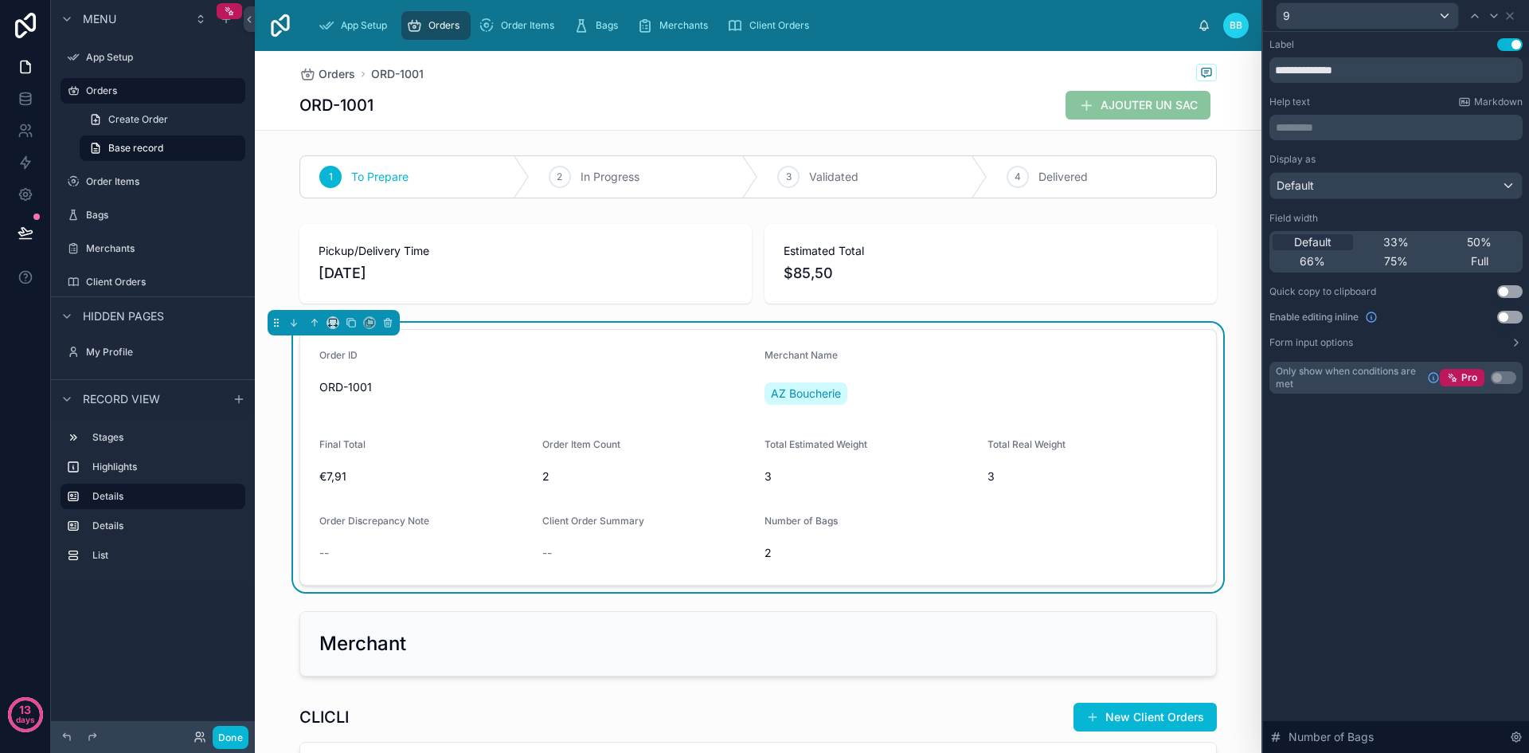
click at [1510, 315] on button "Use setting" at bounding box center [1509, 317] width 25 height 13
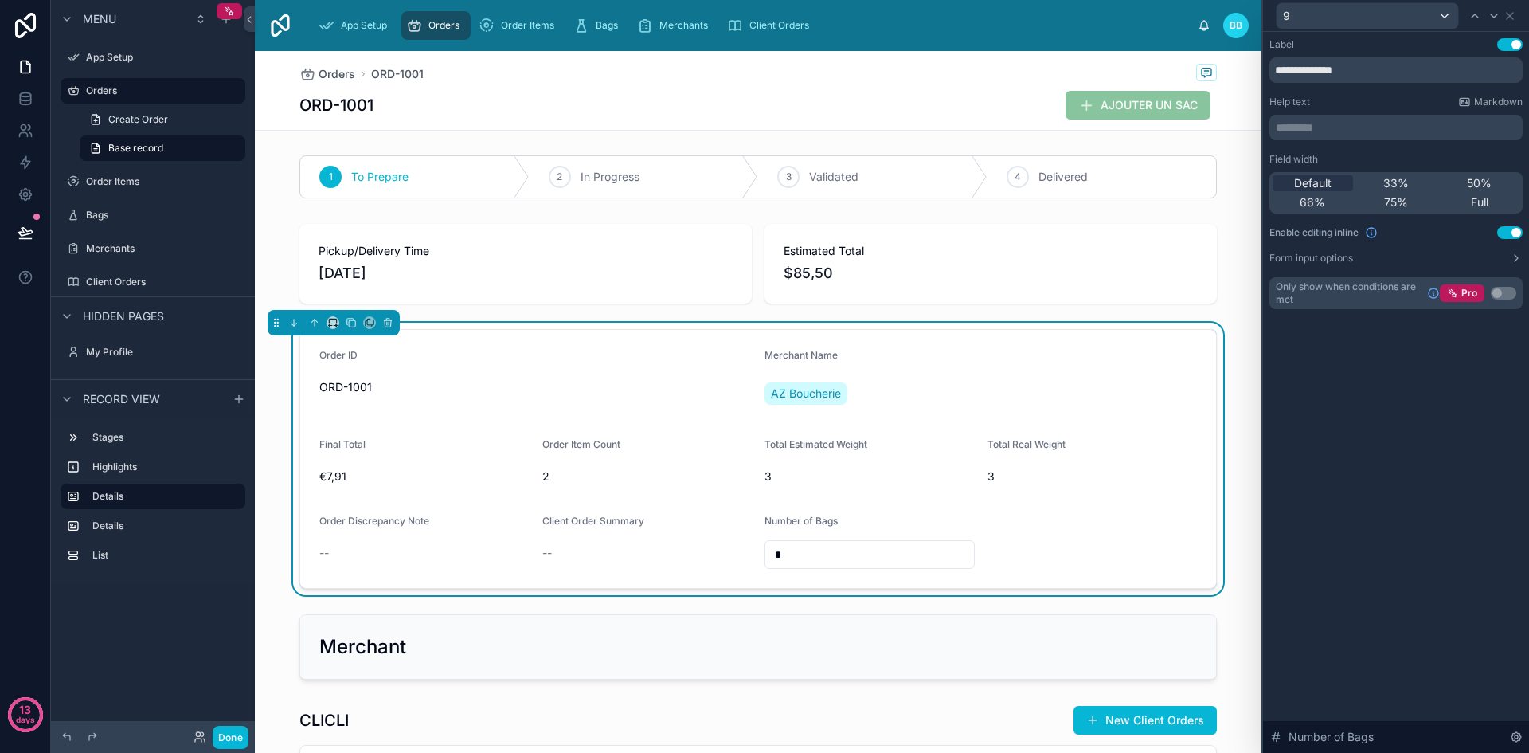
click at [1510, 315] on div "**********" at bounding box center [1396, 189] width 266 height 315
click at [1511, 16] on icon at bounding box center [1509, 16] width 13 height 13
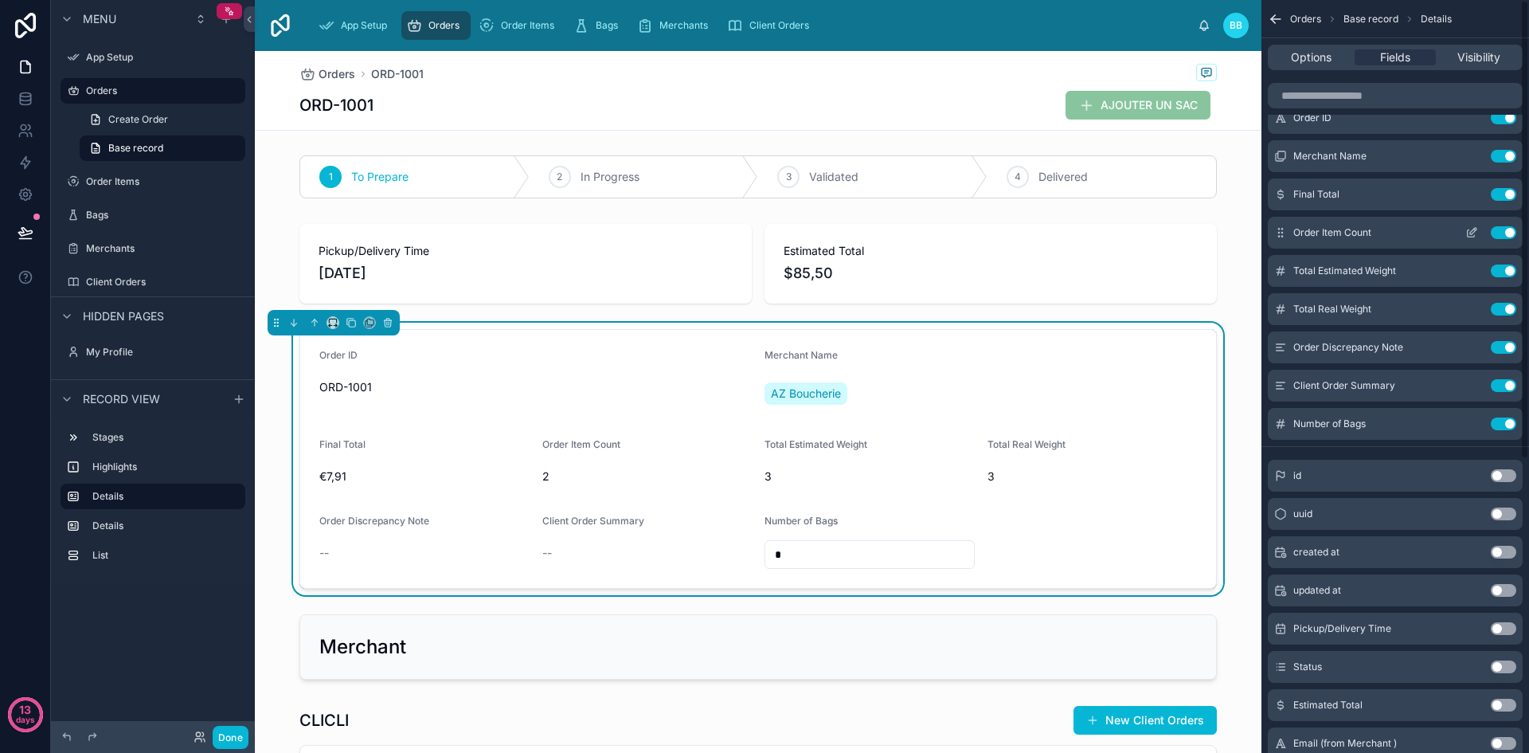
scroll to position [0, 0]
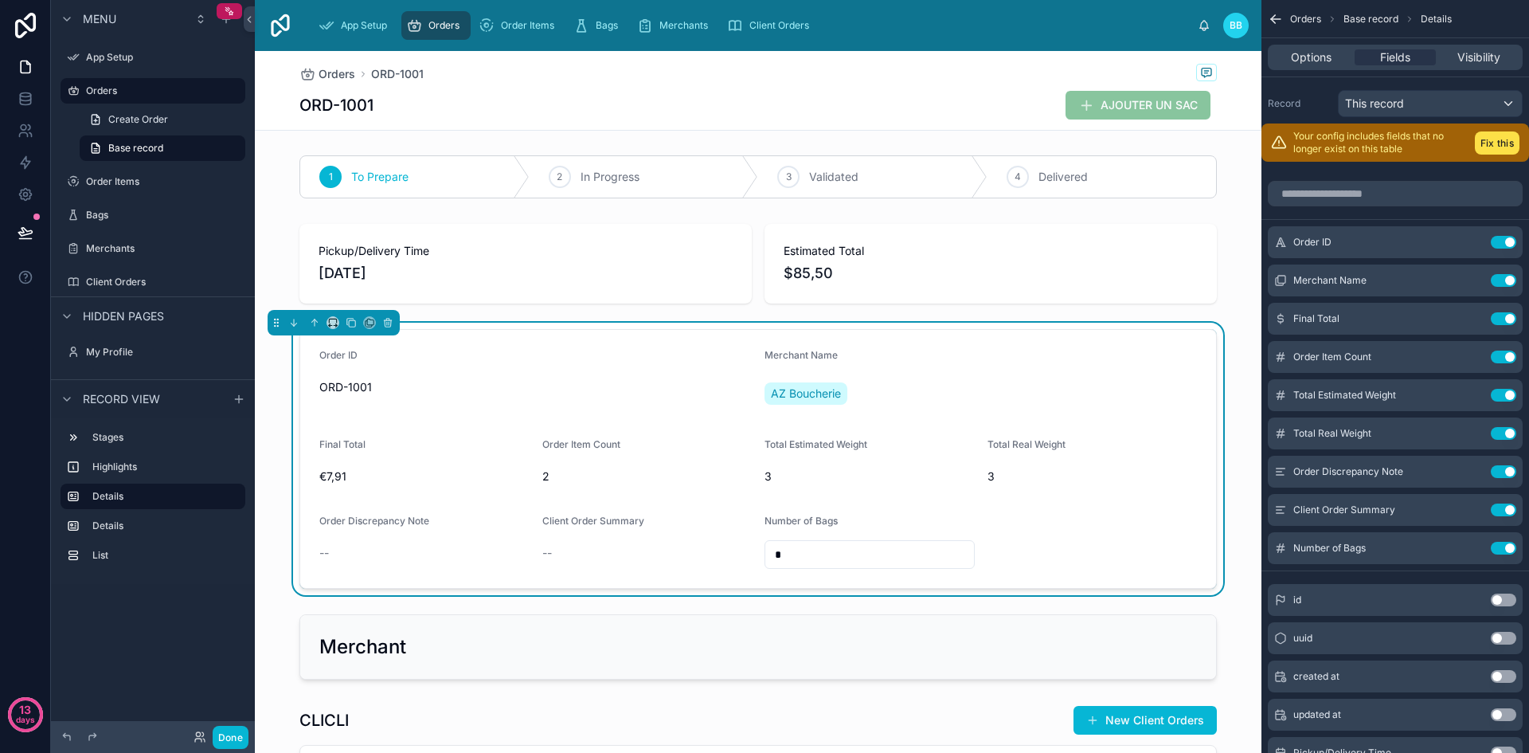
click at [1277, 21] on icon "scrollable content" at bounding box center [1276, 19] width 16 height 16
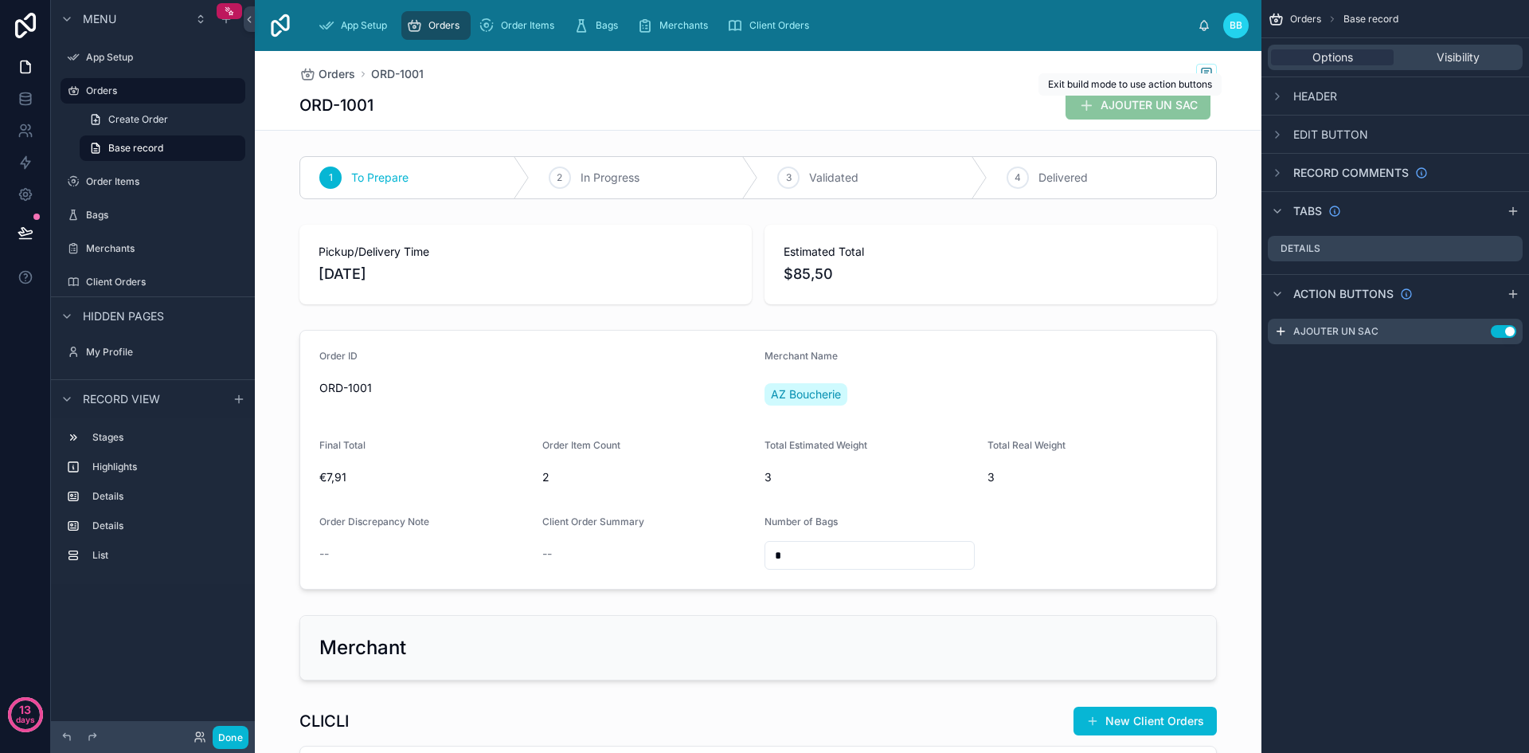
click at [1128, 106] on span "AJOUTER UN SAC" at bounding box center [1138, 107] width 145 height 16
click at [1125, 108] on span "AJOUTER UN SAC" at bounding box center [1138, 107] width 145 height 16
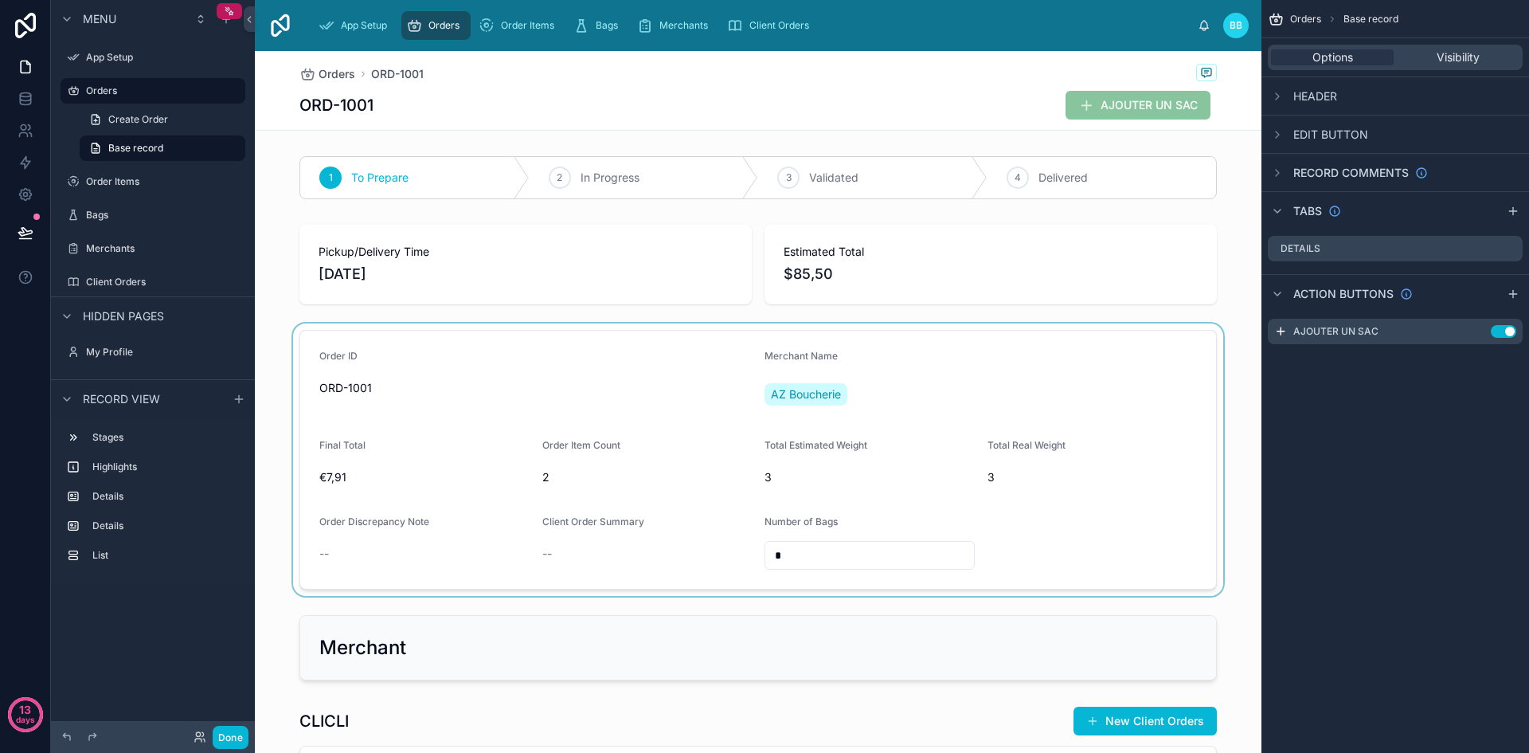
click at [1037, 545] on div at bounding box center [758, 459] width 1007 height 272
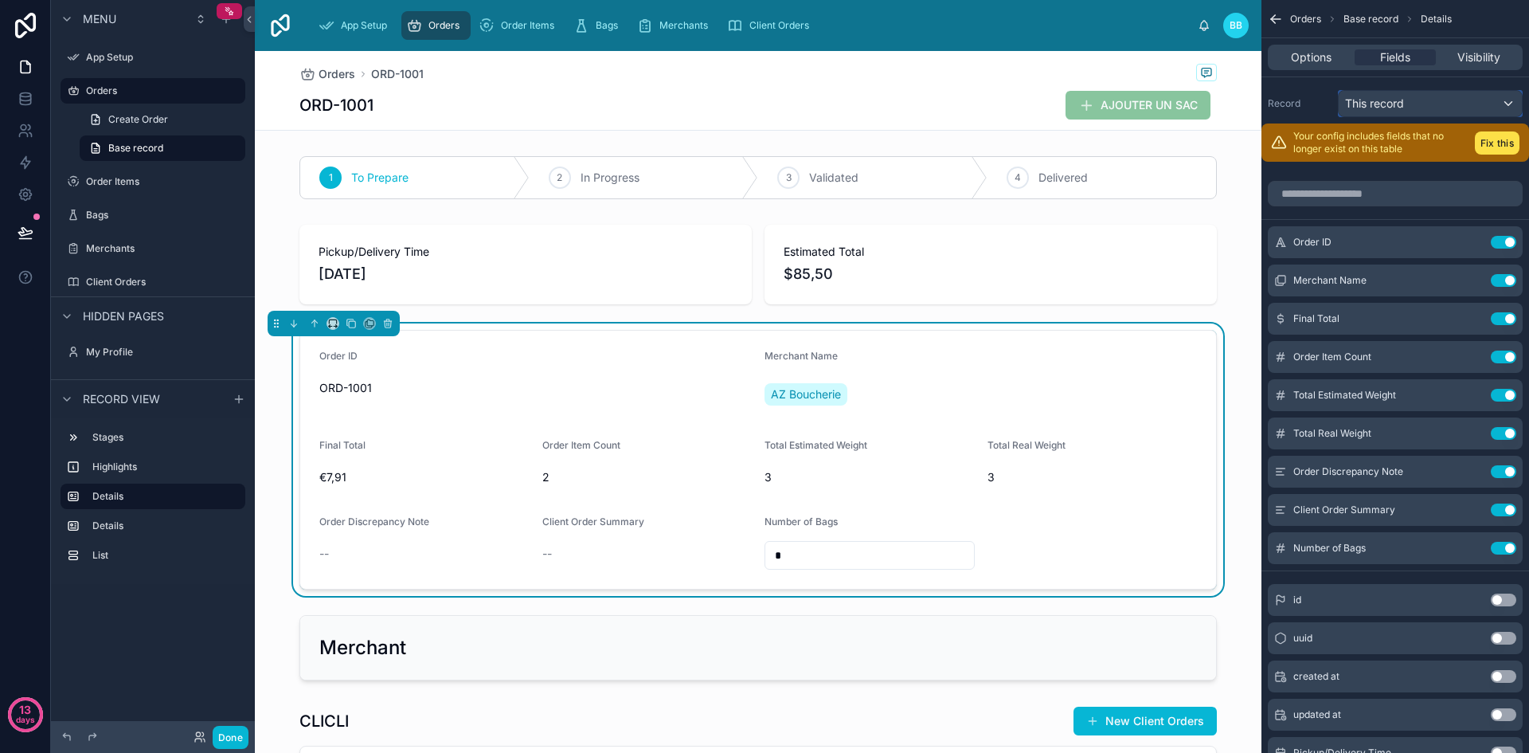
click at [1437, 103] on div "This record" at bounding box center [1430, 103] width 183 height 25
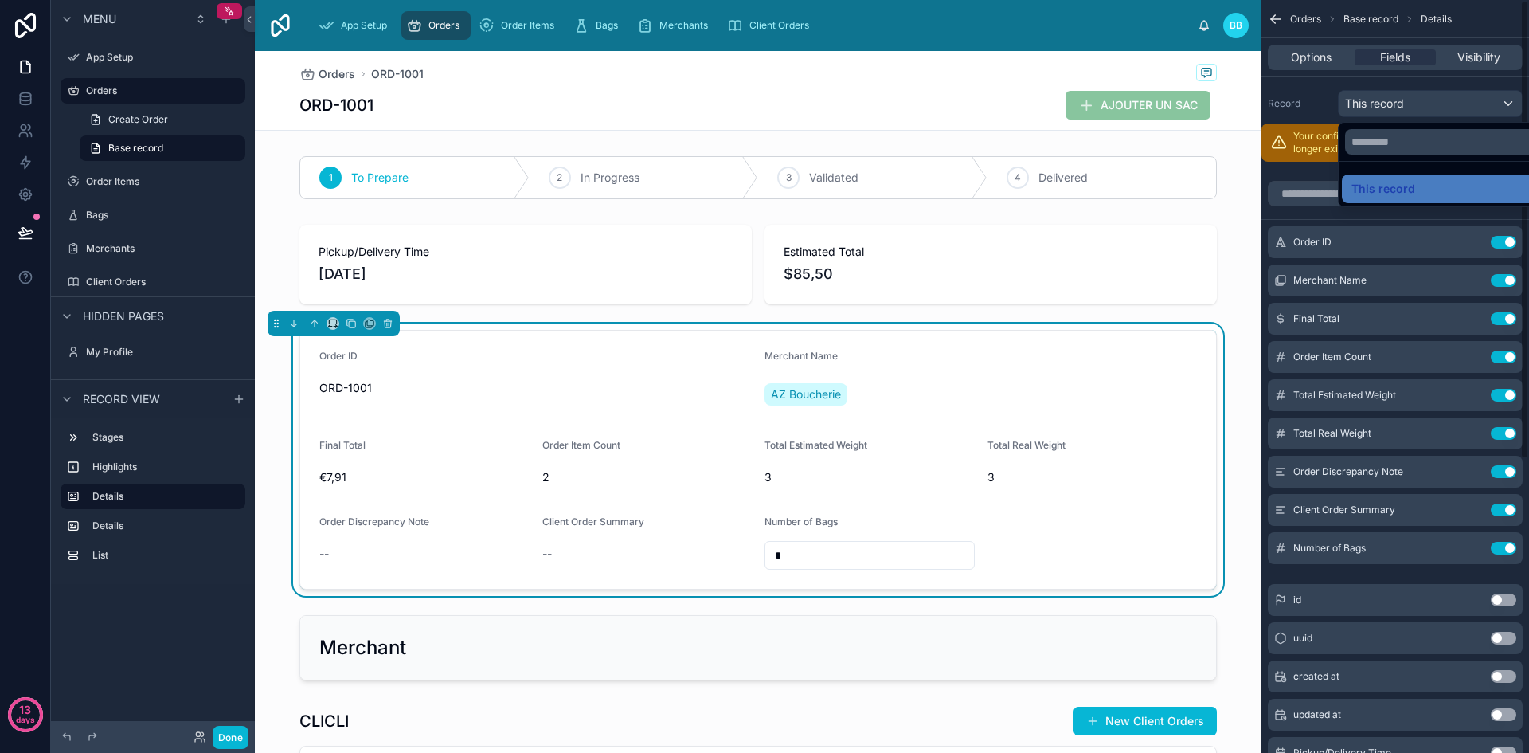
click at [1307, 99] on div "scrollable content" at bounding box center [764, 376] width 1529 height 753
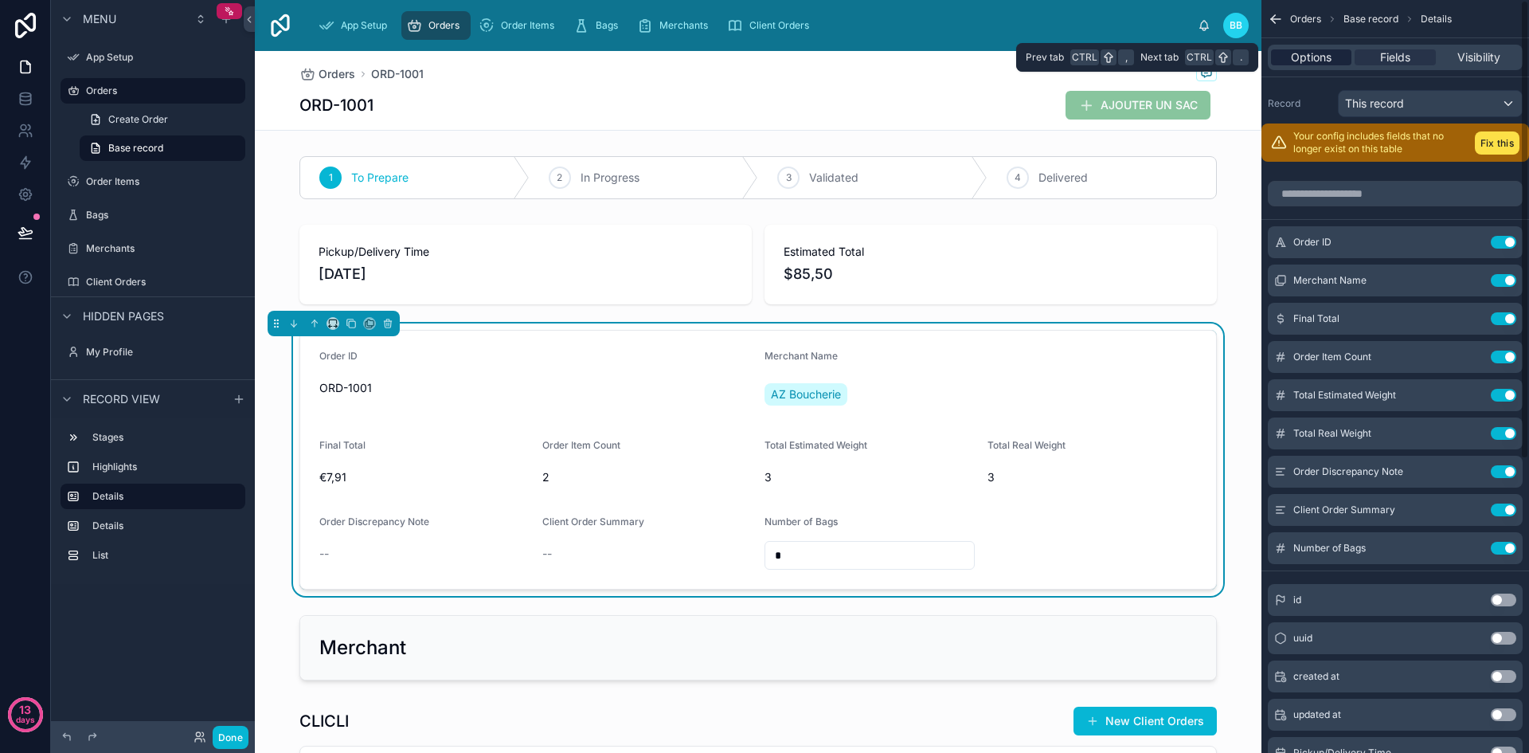
click at [1307, 61] on span "Options" at bounding box center [1311, 57] width 41 height 16
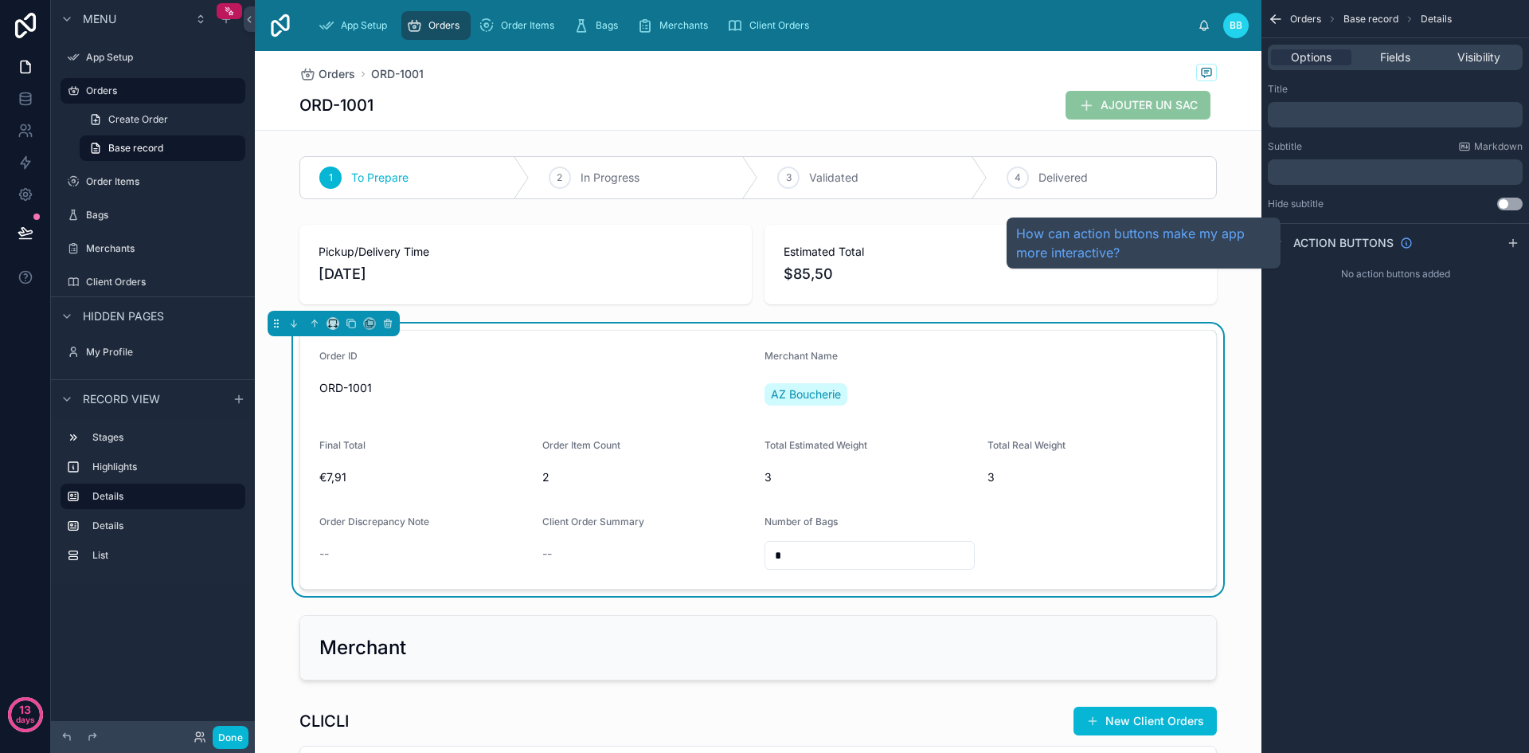
click at [1353, 243] on span "Action buttons" at bounding box center [1343, 243] width 100 height 16
click at [1408, 241] on icon "scrollable content" at bounding box center [1406, 243] width 13 height 13
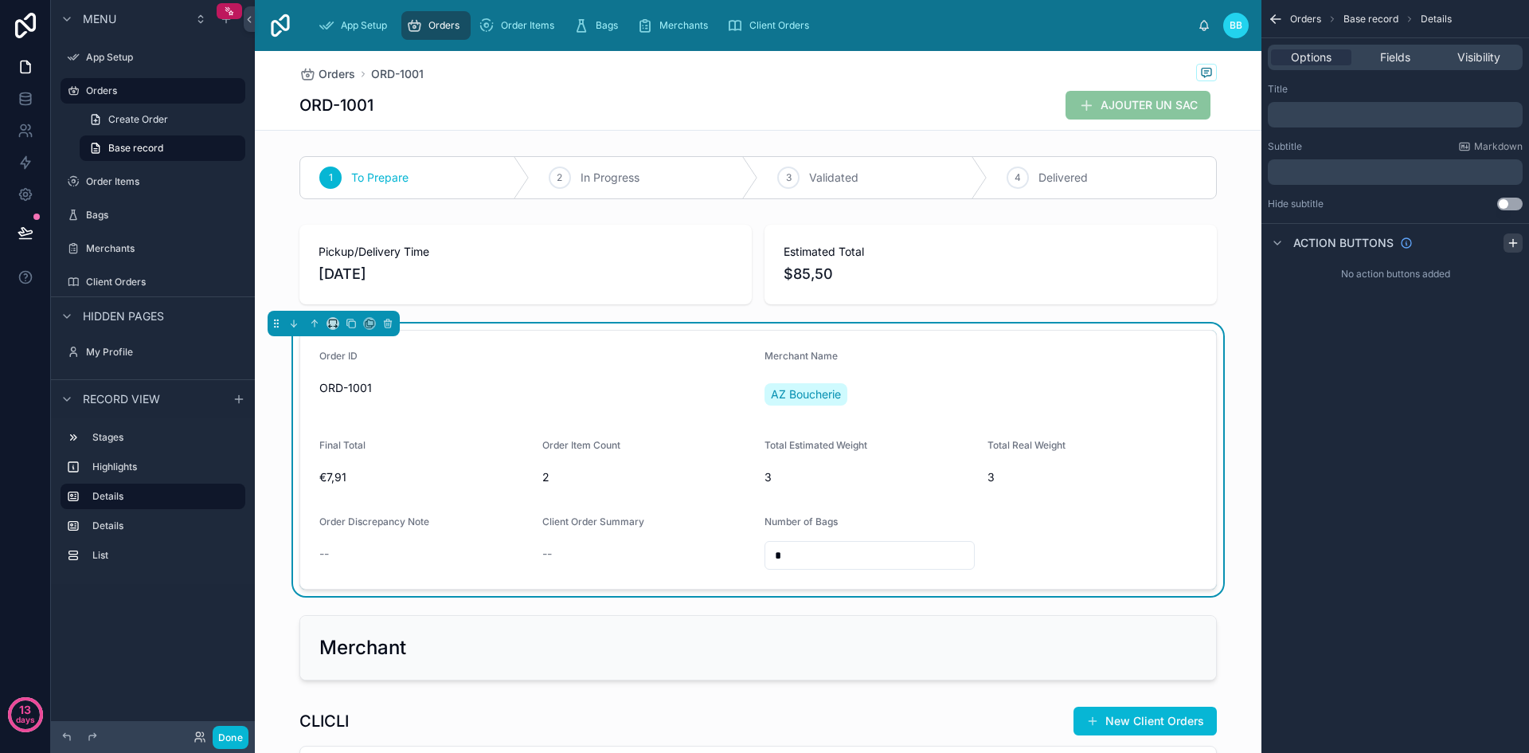
click at [1512, 239] on icon "scrollable content" at bounding box center [1513, 243] width 13 height 13
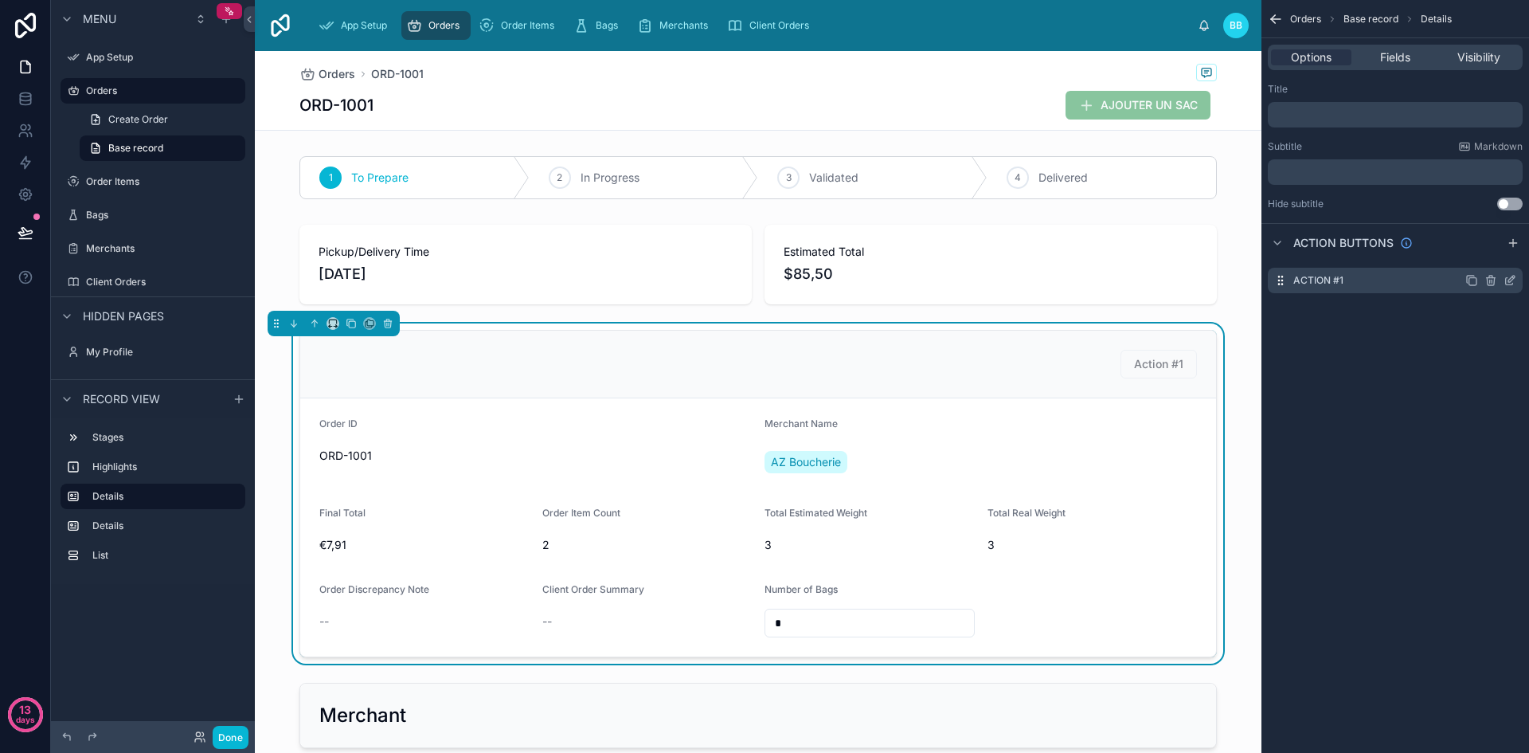
click at [1410, 286] on div "Action #1" at bounding box center [1395, 280] width 255 height 25
drag, startPoint x: 1395, startPoint y: 283, endPoint x: 1482, endPoint y: 348, distance: 108.1
click at [1482, 348] on div "Orders Base record Details Options Fields Visibility Title ﻿ Subtitle Markdown …" at bounding box center [1395, 376] width 268 height 753
click at [1506, 280] on icon "scrollable content" at bounding box center [1509, 281] width 7 height 7
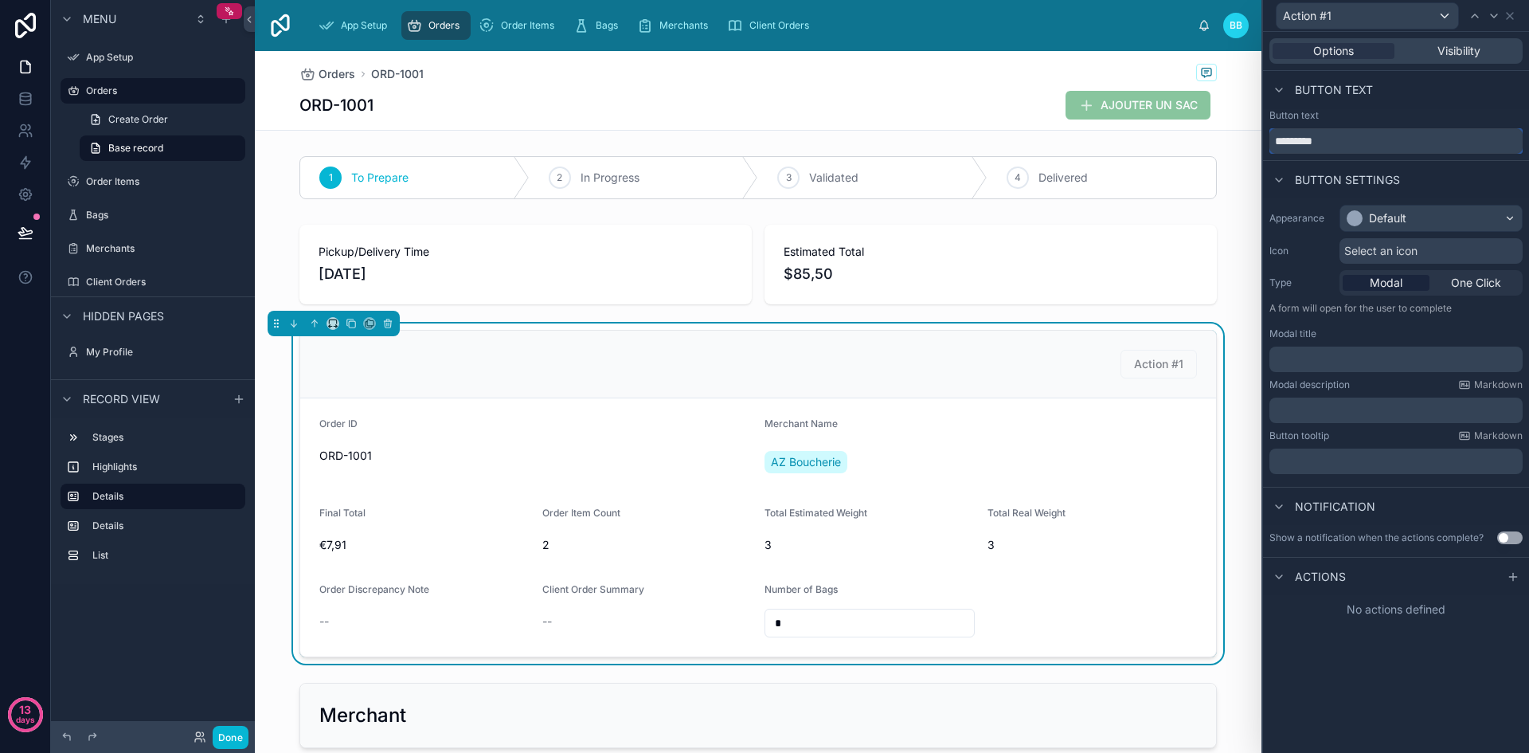
click at [1407, 150] on input "*********" at bounding box center [1395, 140] width 253 height 25
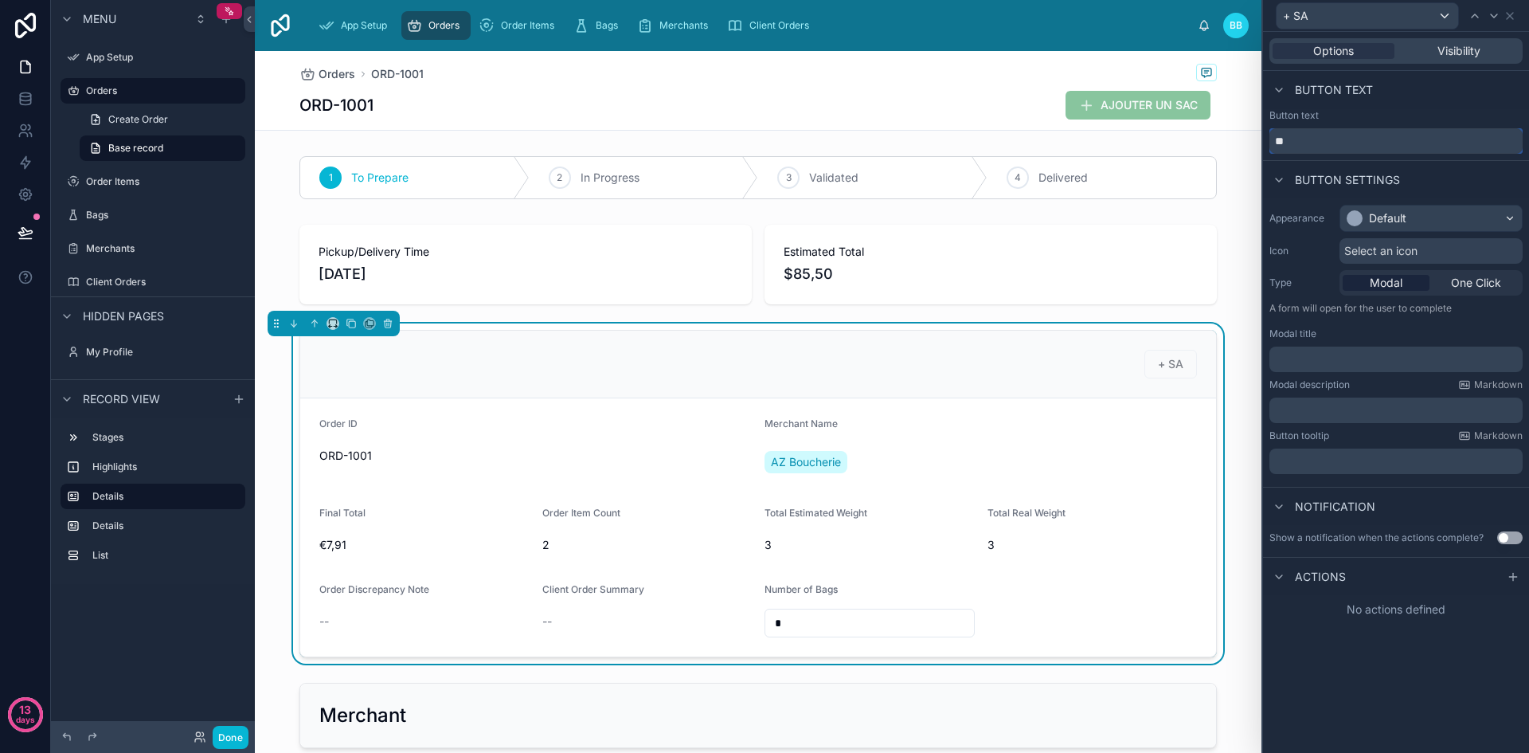
type input "*"
click at [1278, 93] on icon at bounding box center [1279, 90] width 13 height 13
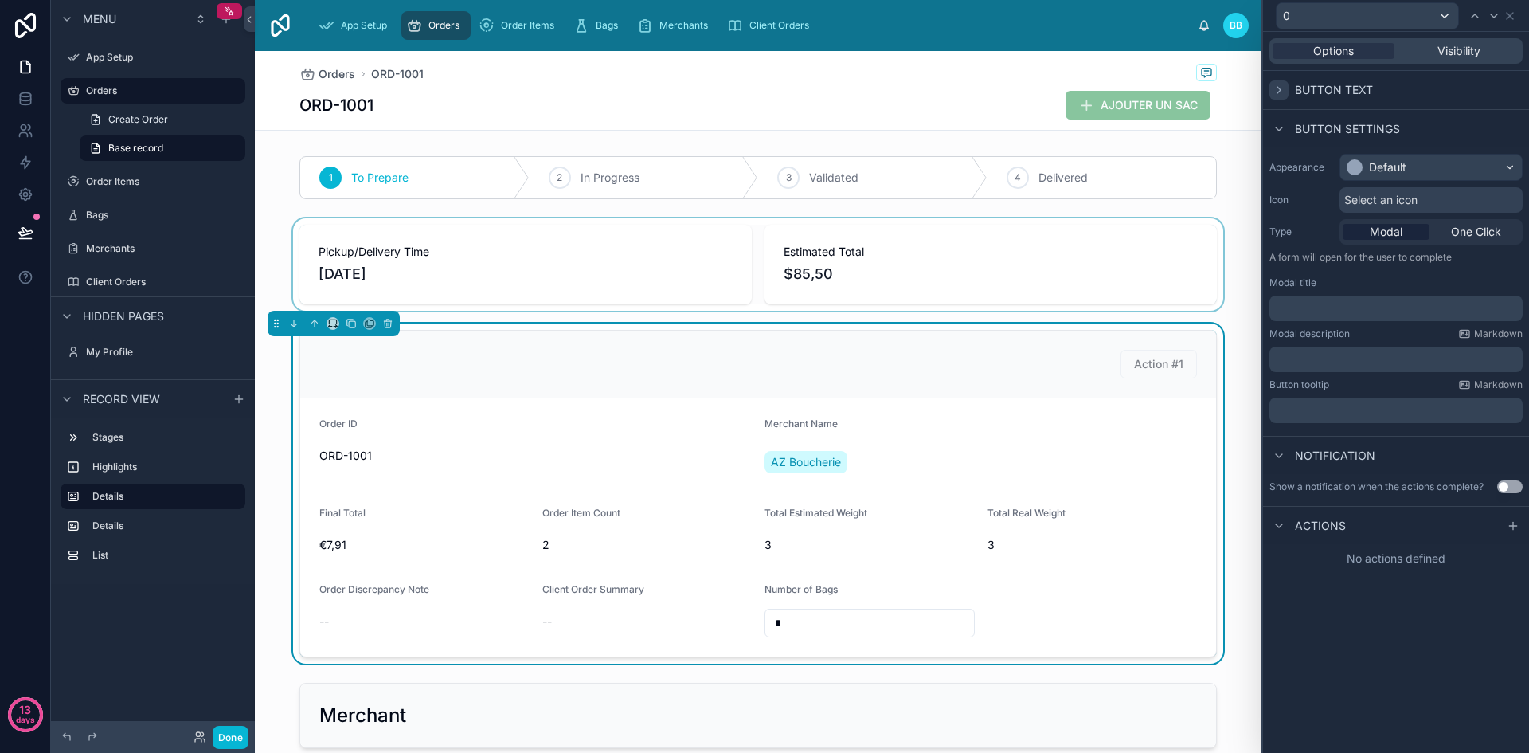
click at [1238, 227] on div at bounding box center [758, 264] width 1007 height 92
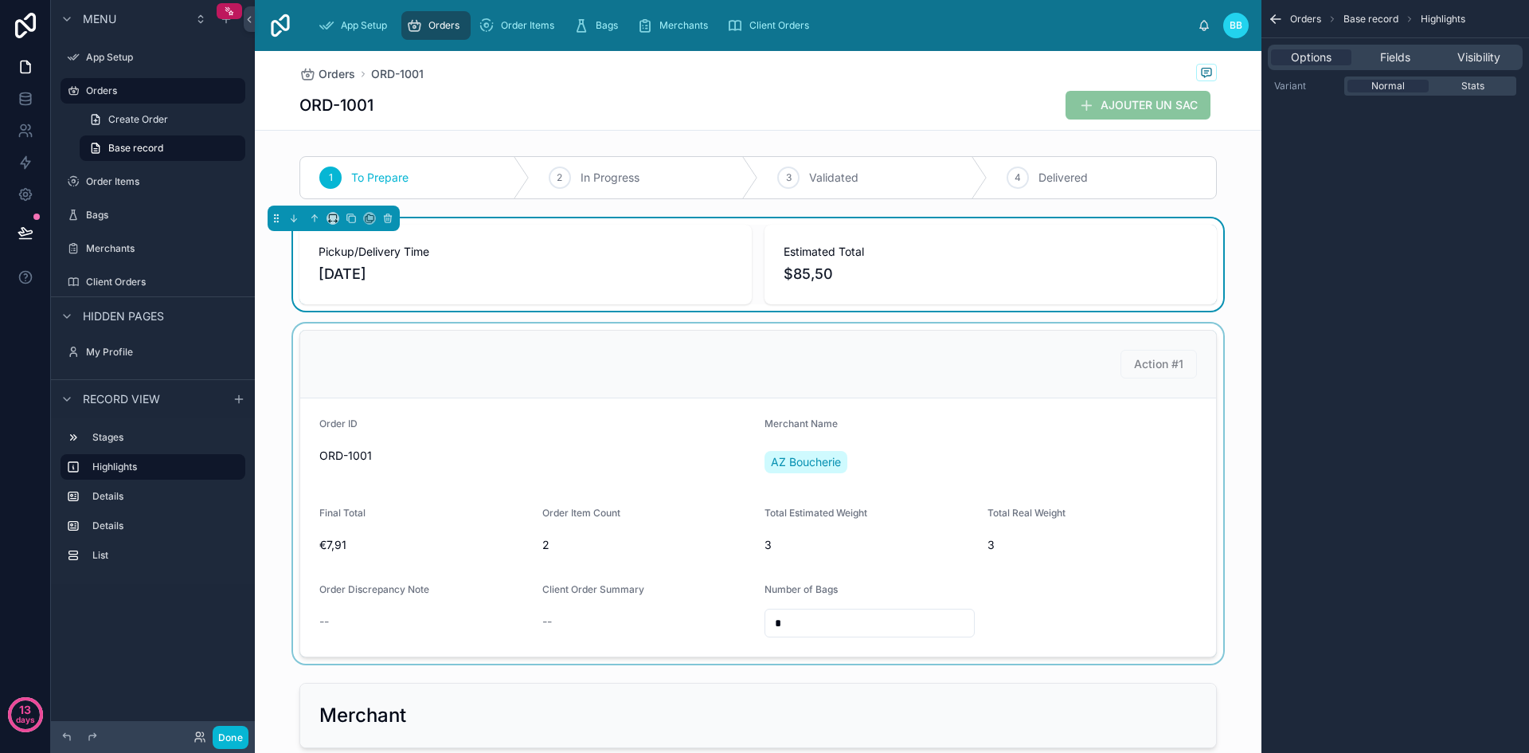
click at [1164, 358] on div at bounding box center [758, 493] width 1007 height 340
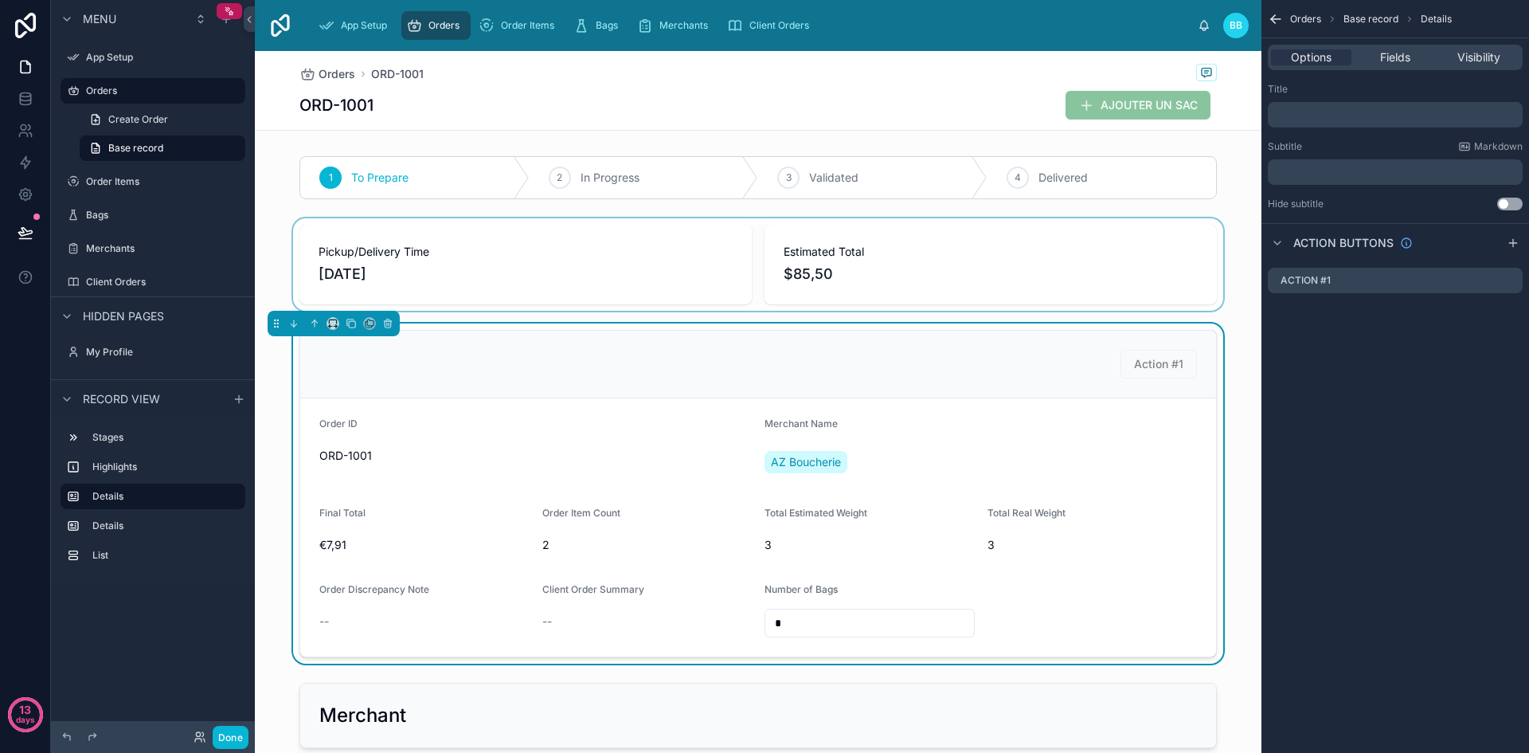
click at [1156, 373] on div "Action #1" at bounding box center [1158, 364] width 76 height 29
click at [1494, 279] on icon "scrollable content" at bounding box center [1490, 281] width 7 height 7
click at [1485, 253] on icon at bounding box center [1484, 254] width 13 height 13
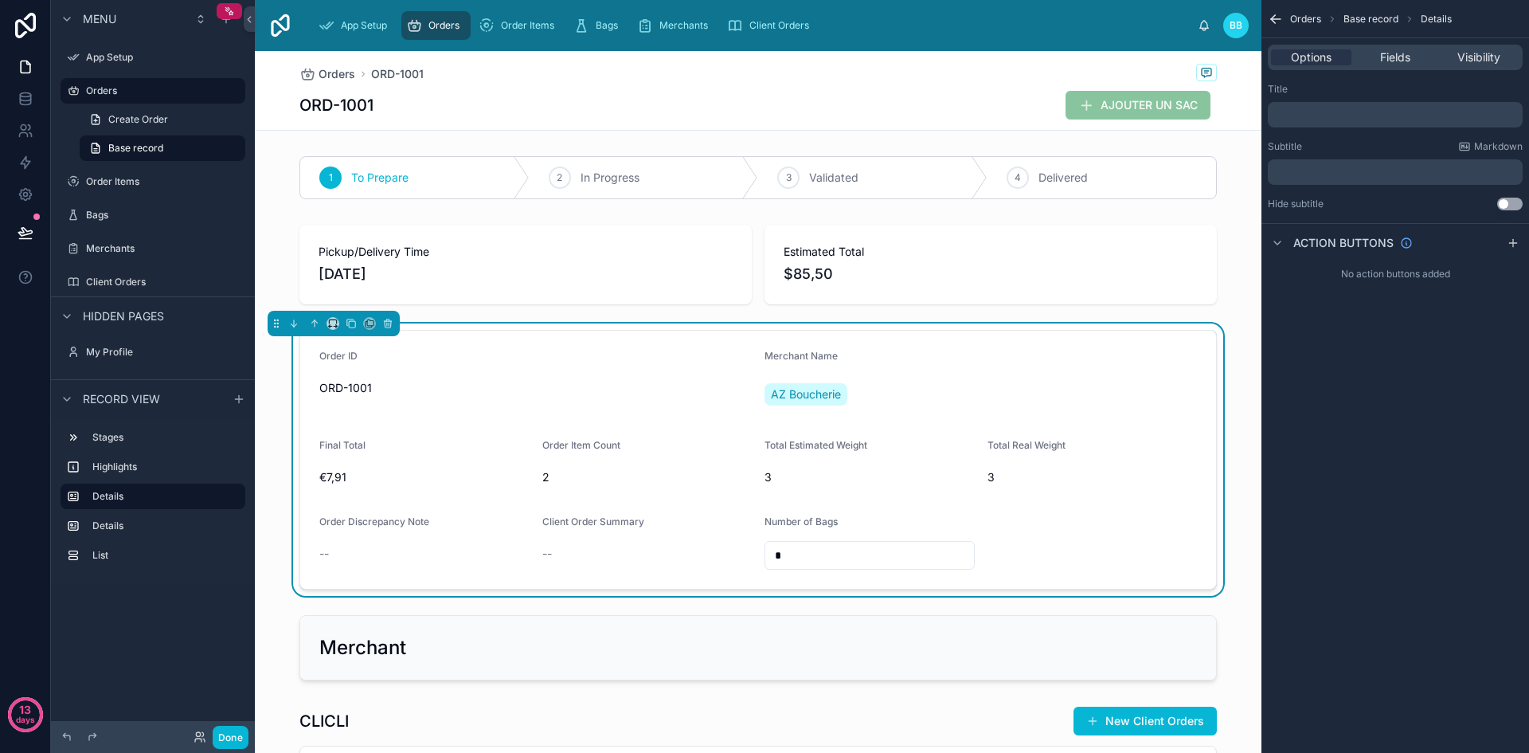
click at [1363, 381] on div "Orders Base record Details Options Fields Visibility Title ﻿ Subtitle Markdown …" at bounding box center [1395, 376] width 268 height 753
click at [1385, 54] on span "Fields" at bounding box center [1395, 57] width 30 height 16
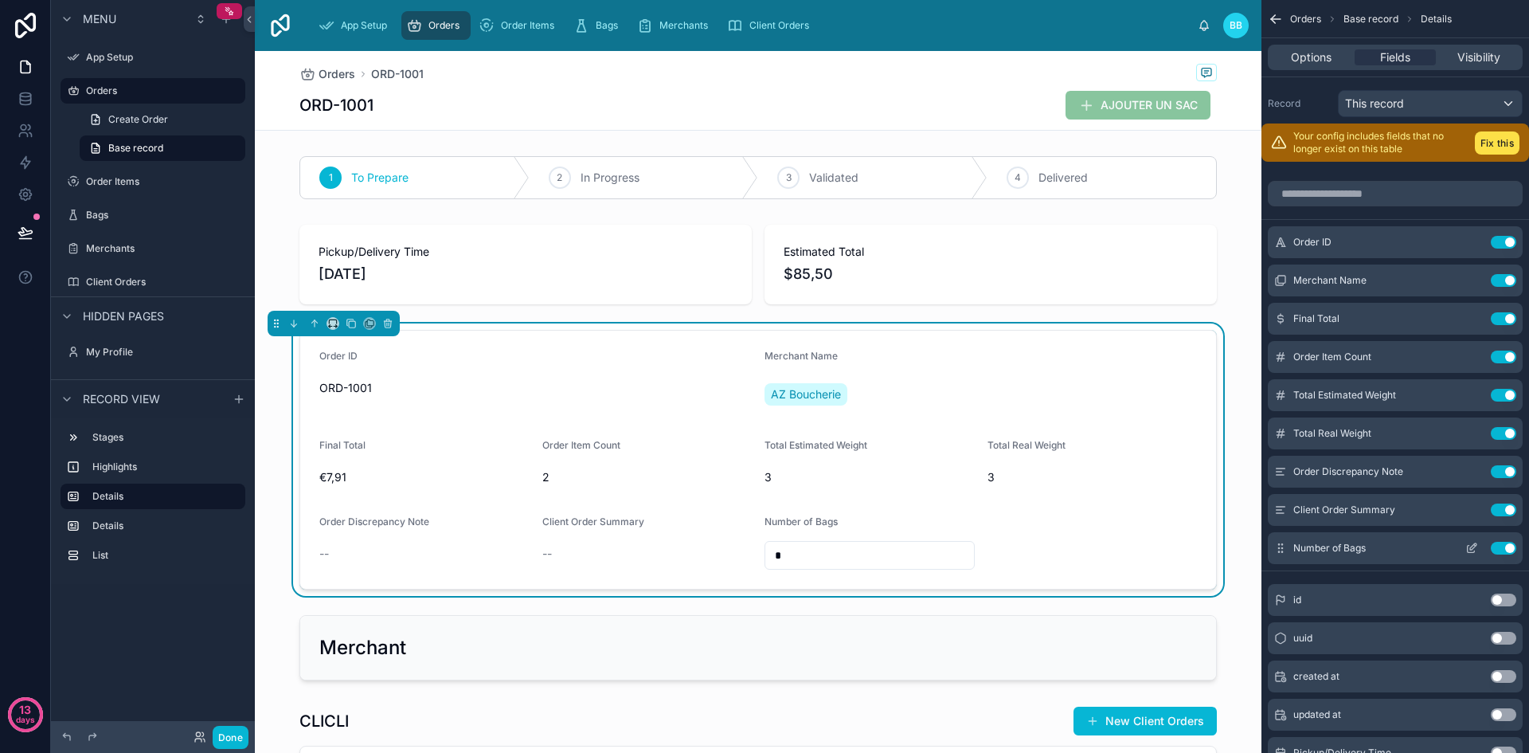
click at [1374, 553] on div "Number of Bags Use setting" at bounding box center [1395, 548] width 255 height 32
click at [1470, 544] on icon "scrollable content" at bounding box center [1471, 548] width 13 height 13
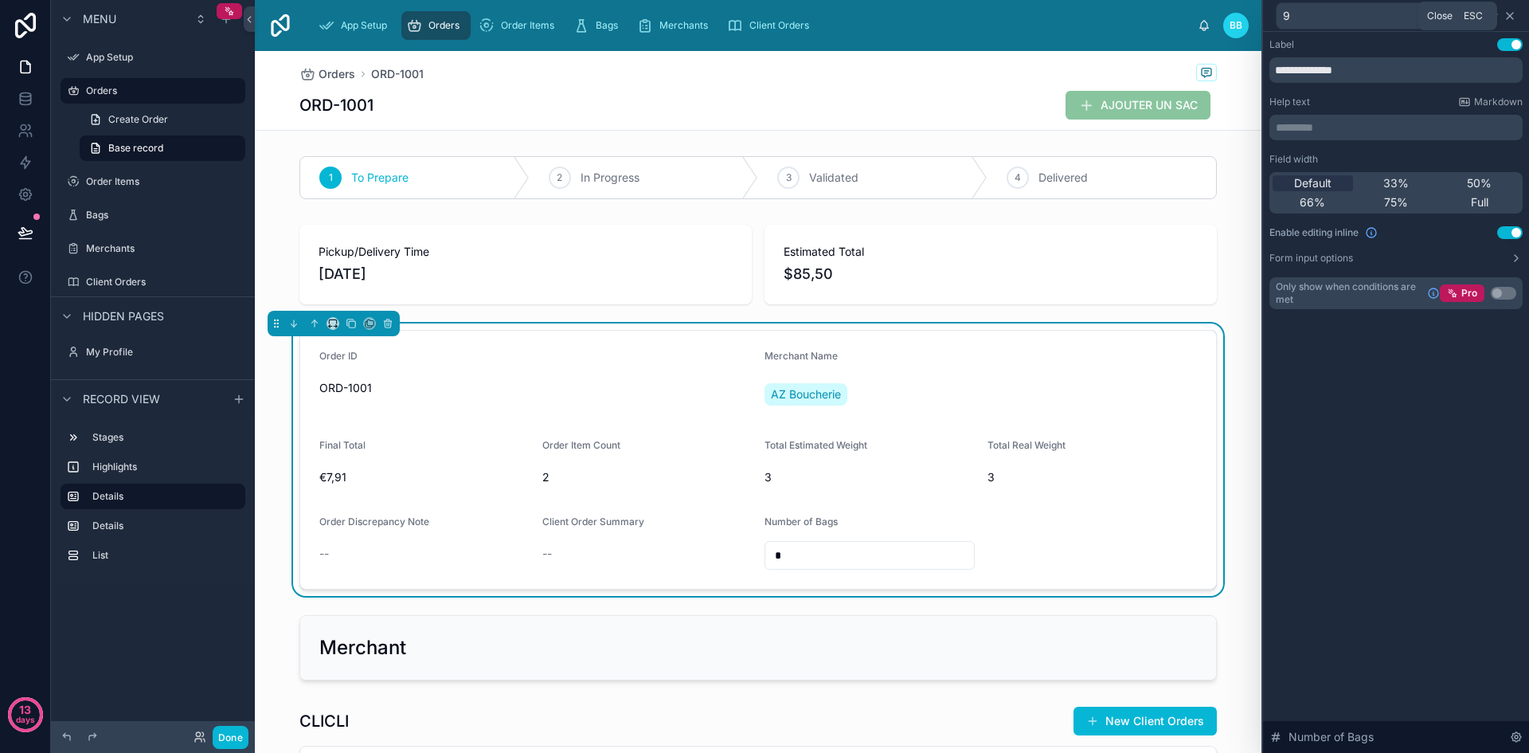
click at [1510, 10] on icon at bounding box center [1509, 16] width 13 height 13
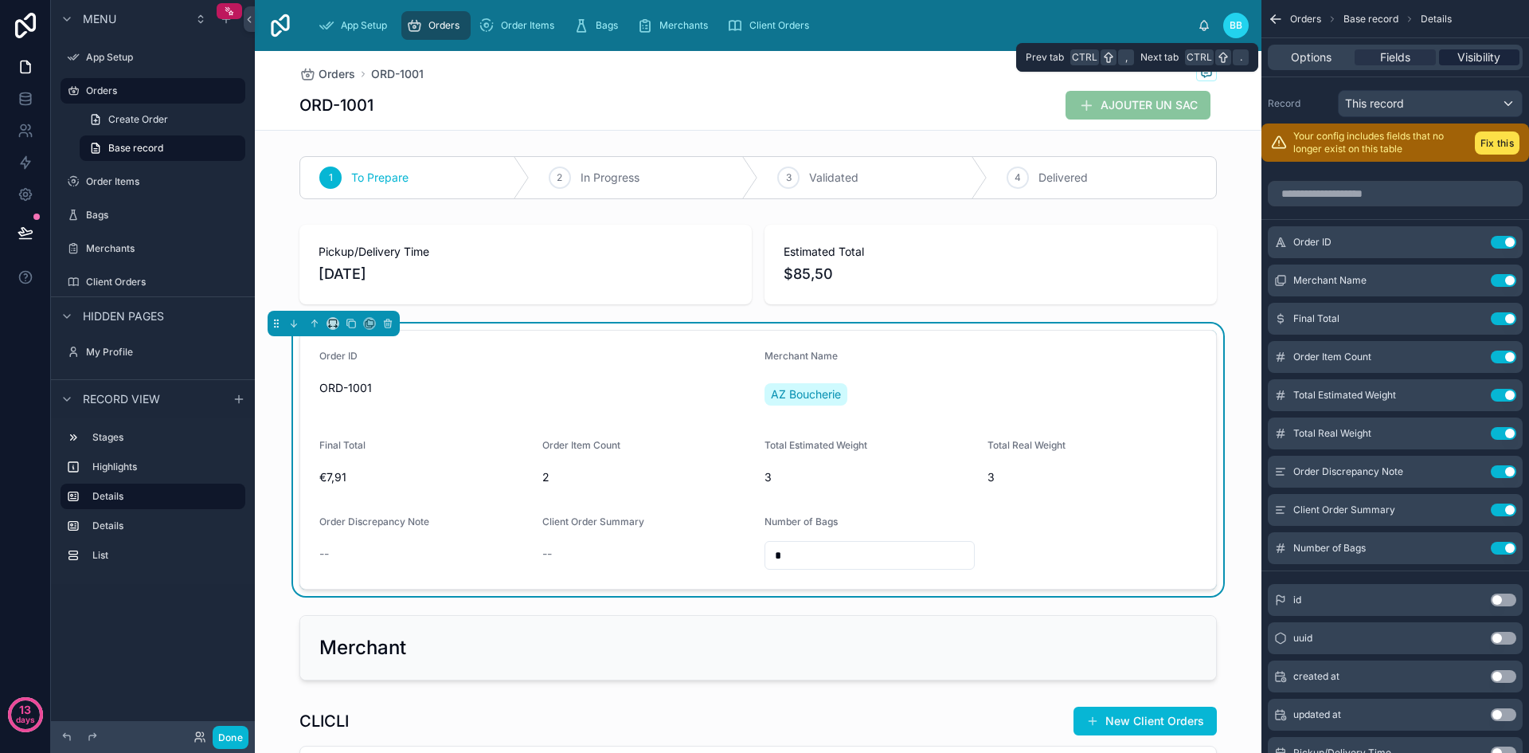
click at [1472, 55] on span "Visibility" at bounding box center [1478, 57] width 43 height 16
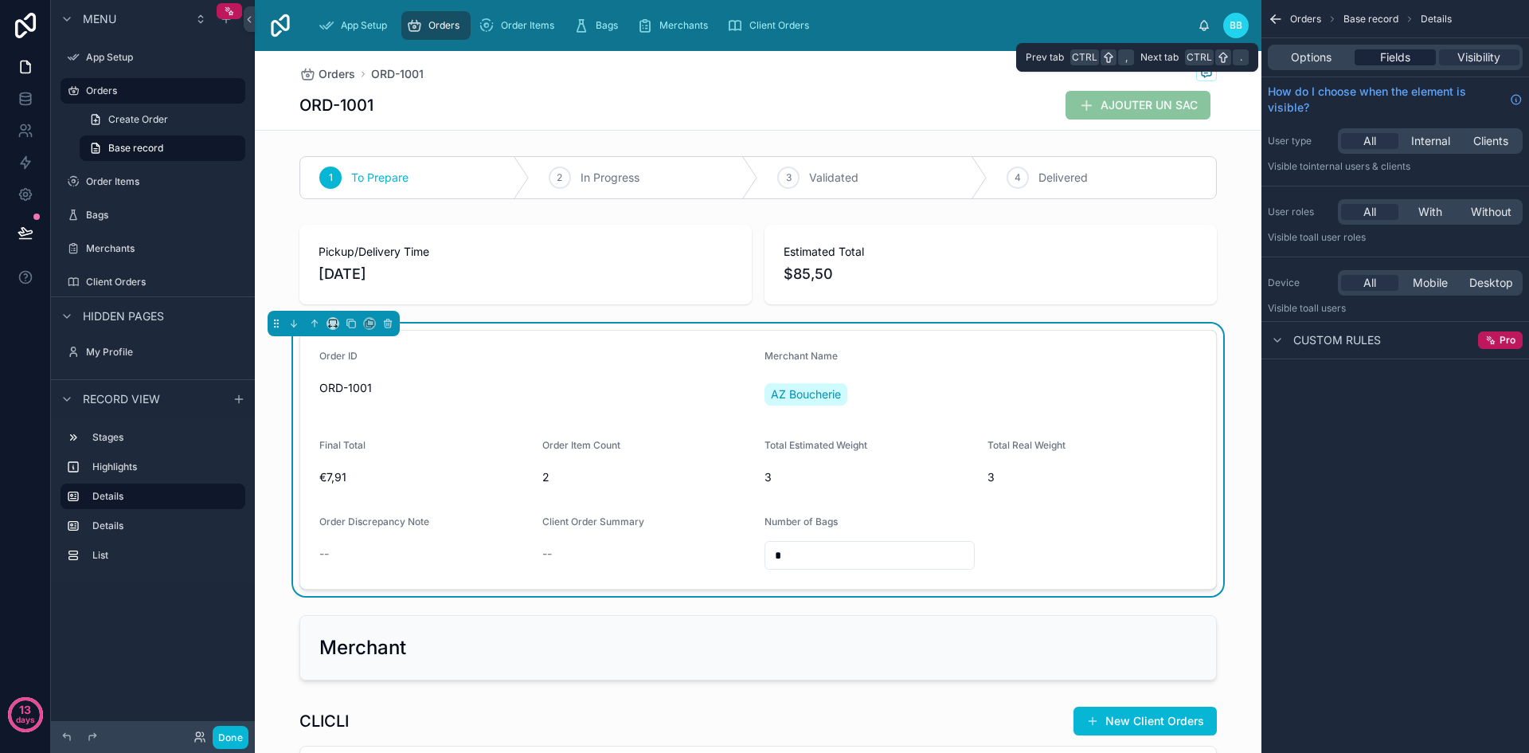
click at [1411, 55] on div "Fields" at bounding box center [1395, 57] width 80 height 16
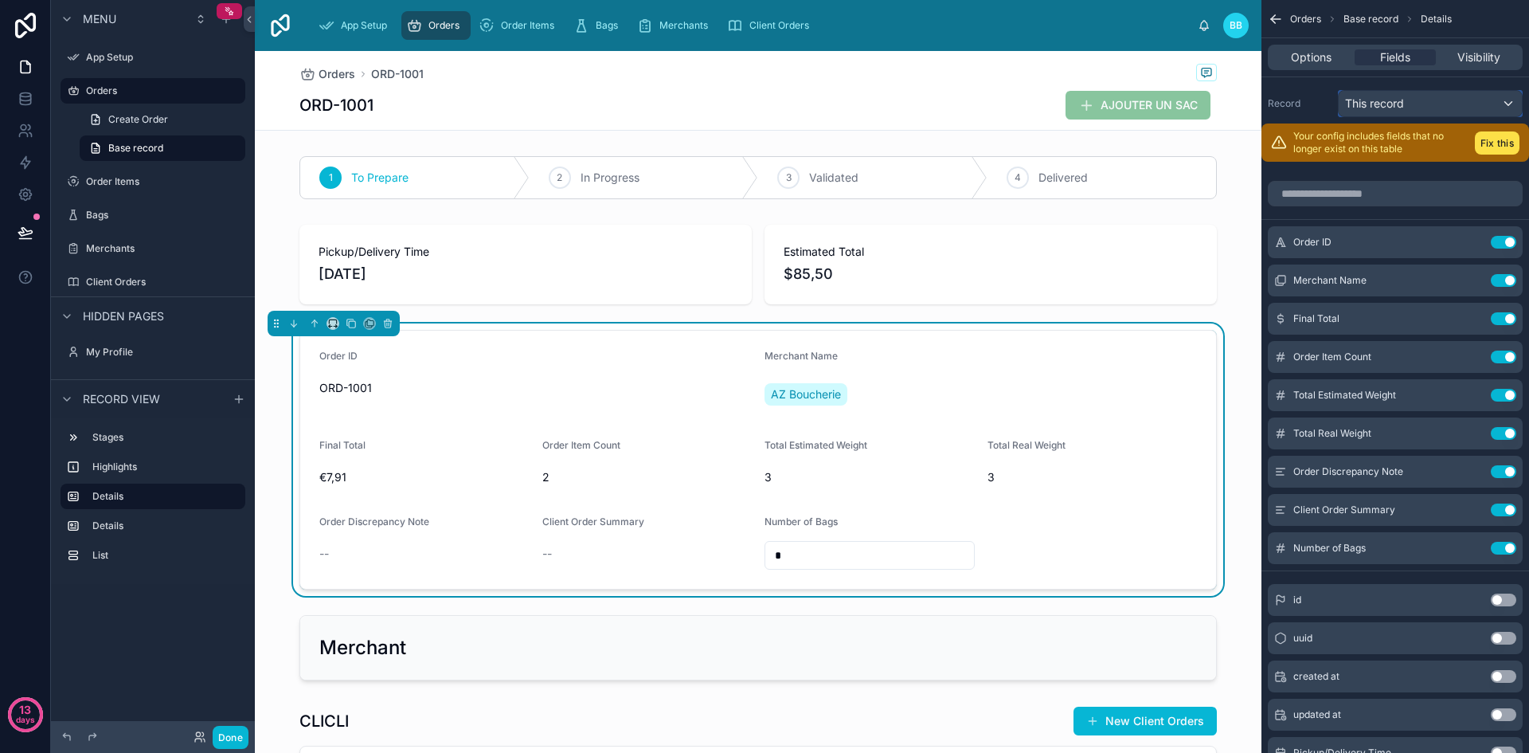
click at [1492, 99] on div "This record" at bounding box center [1430, 103] width 183 height 25
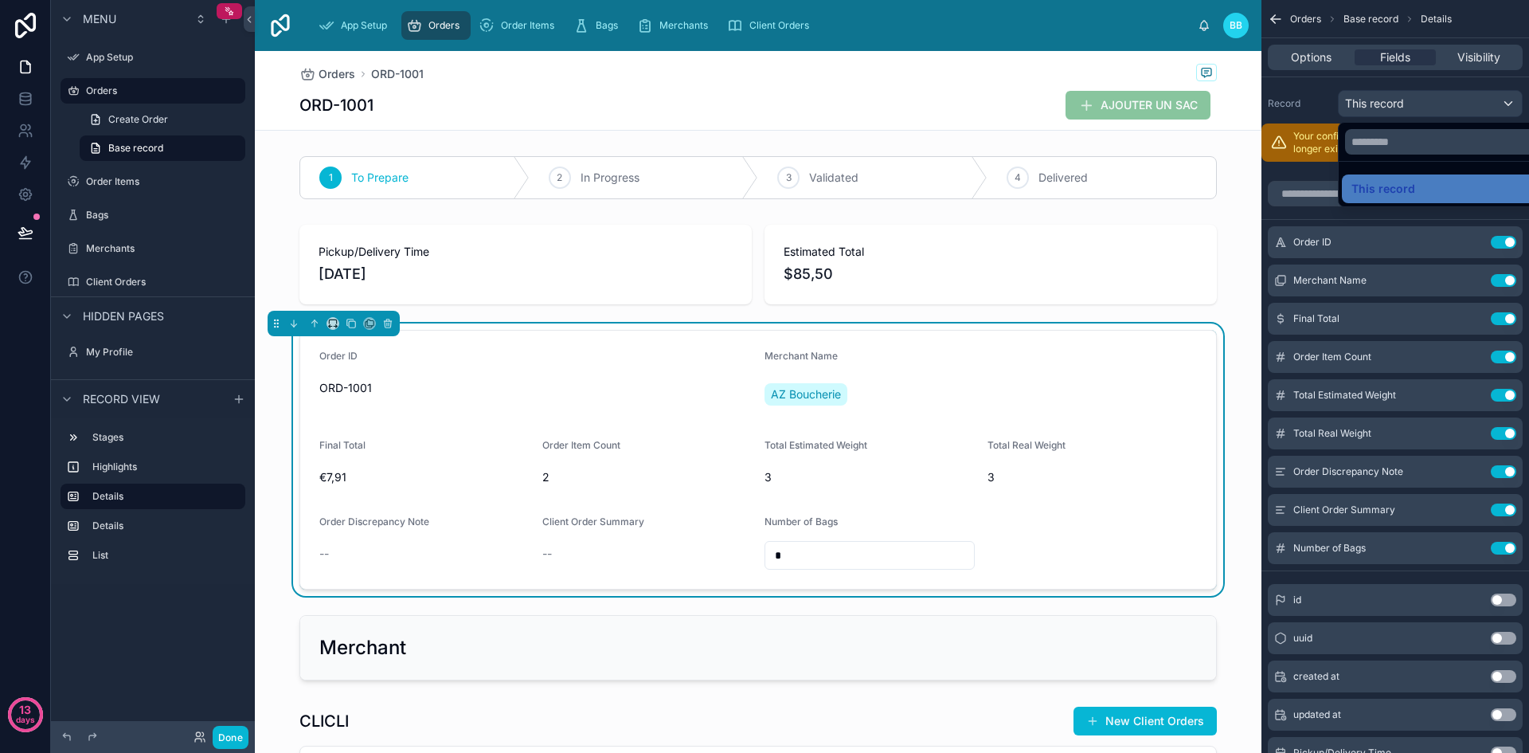
click at [1492, 99] on div "scrollable content" at bounding box center [764, 376] width 1529 height 753
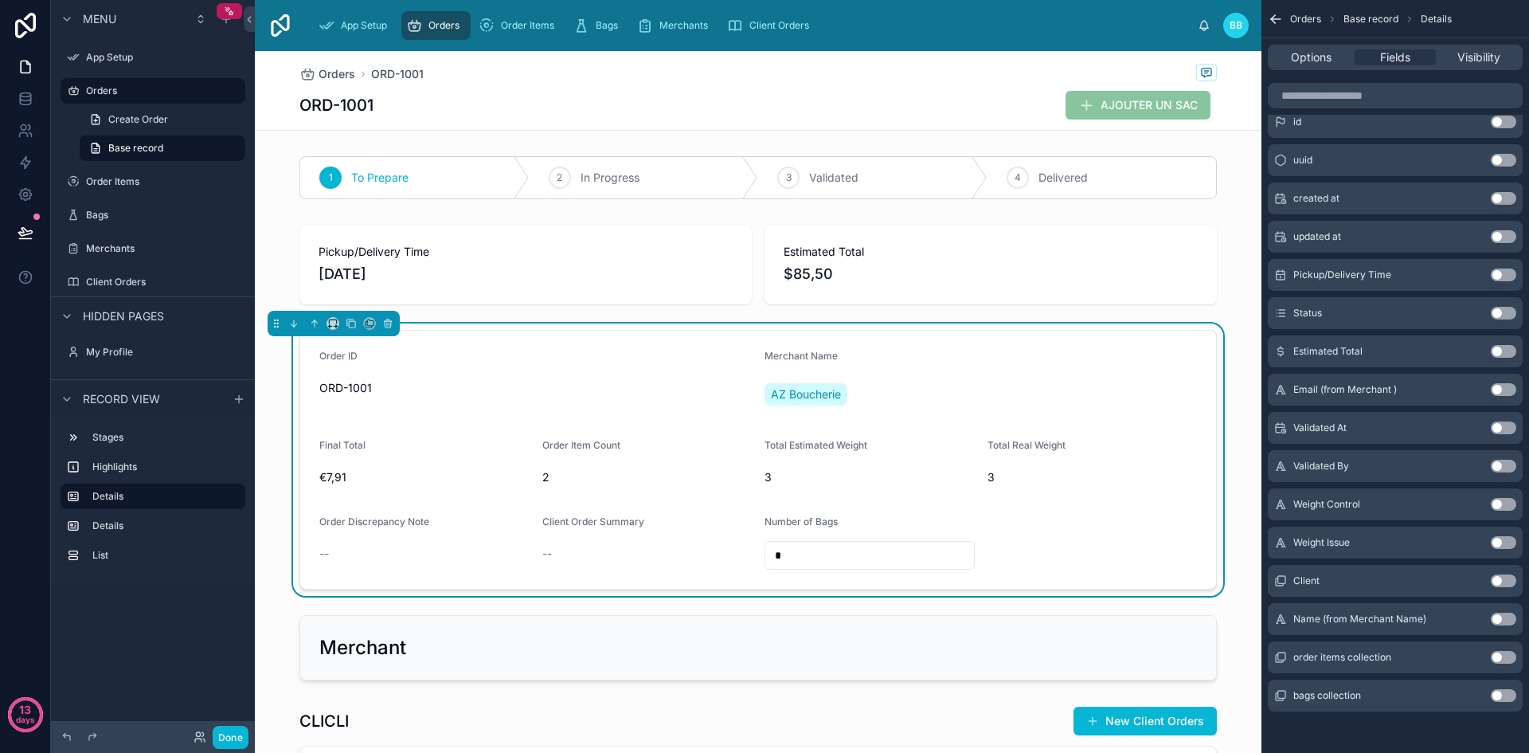
scroll to position [481, 0]
click at [1512, 693] on button "Use setting" at bounding box center [1503, 692] width 25 height 13
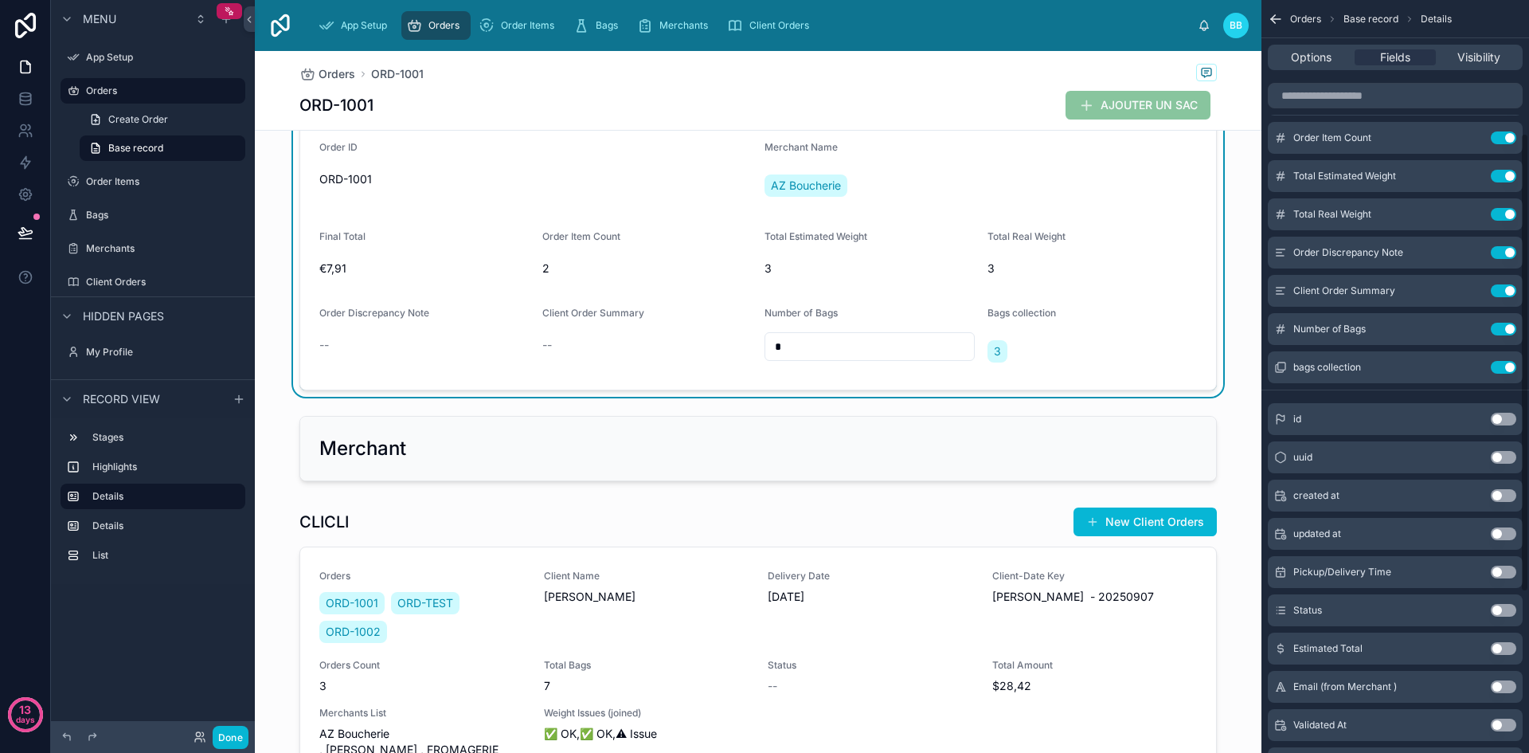
scroll to position [218, 0]
click at [1502, 369] on button "Use setting" at bounding box center [1503, 368] width 25 height 13
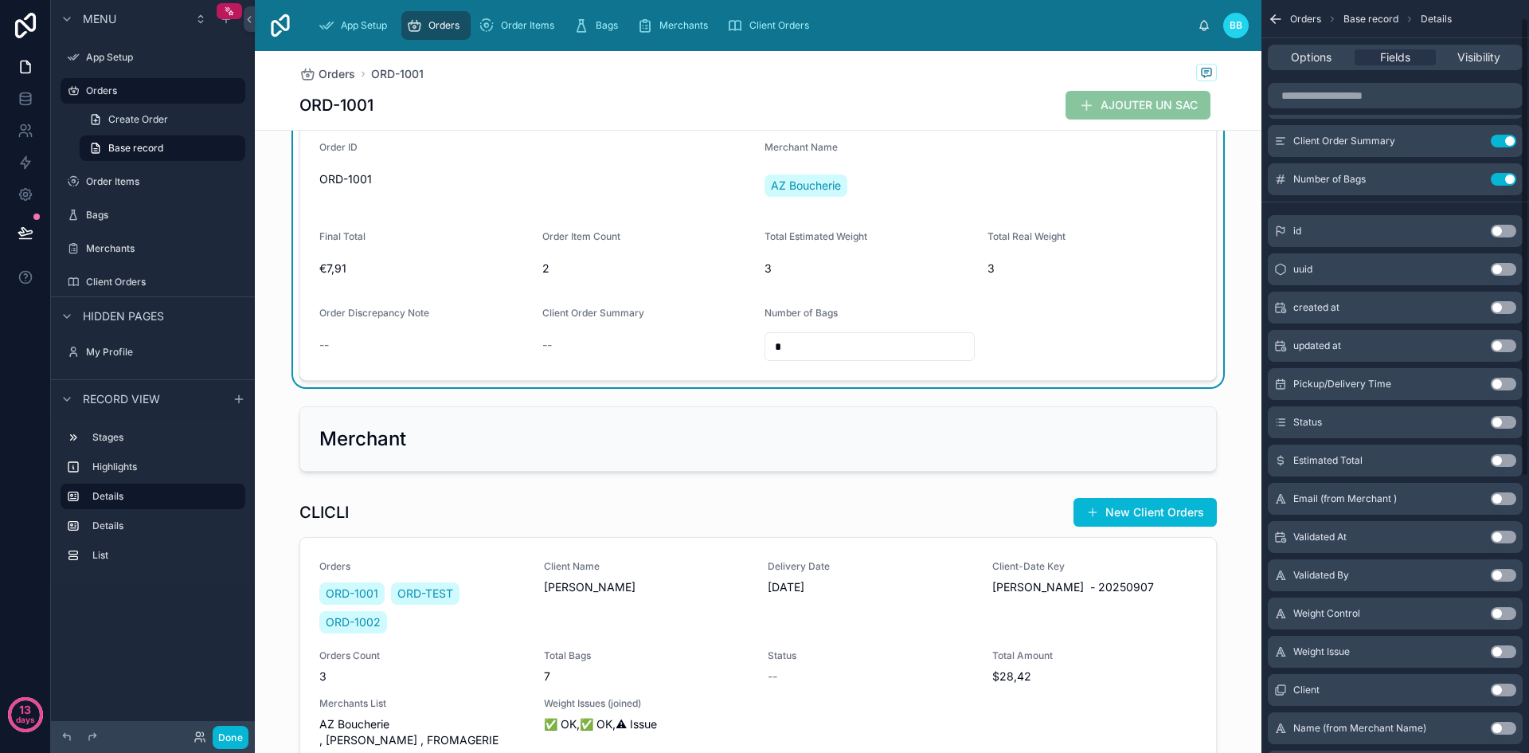
scroll to position [0, 0]
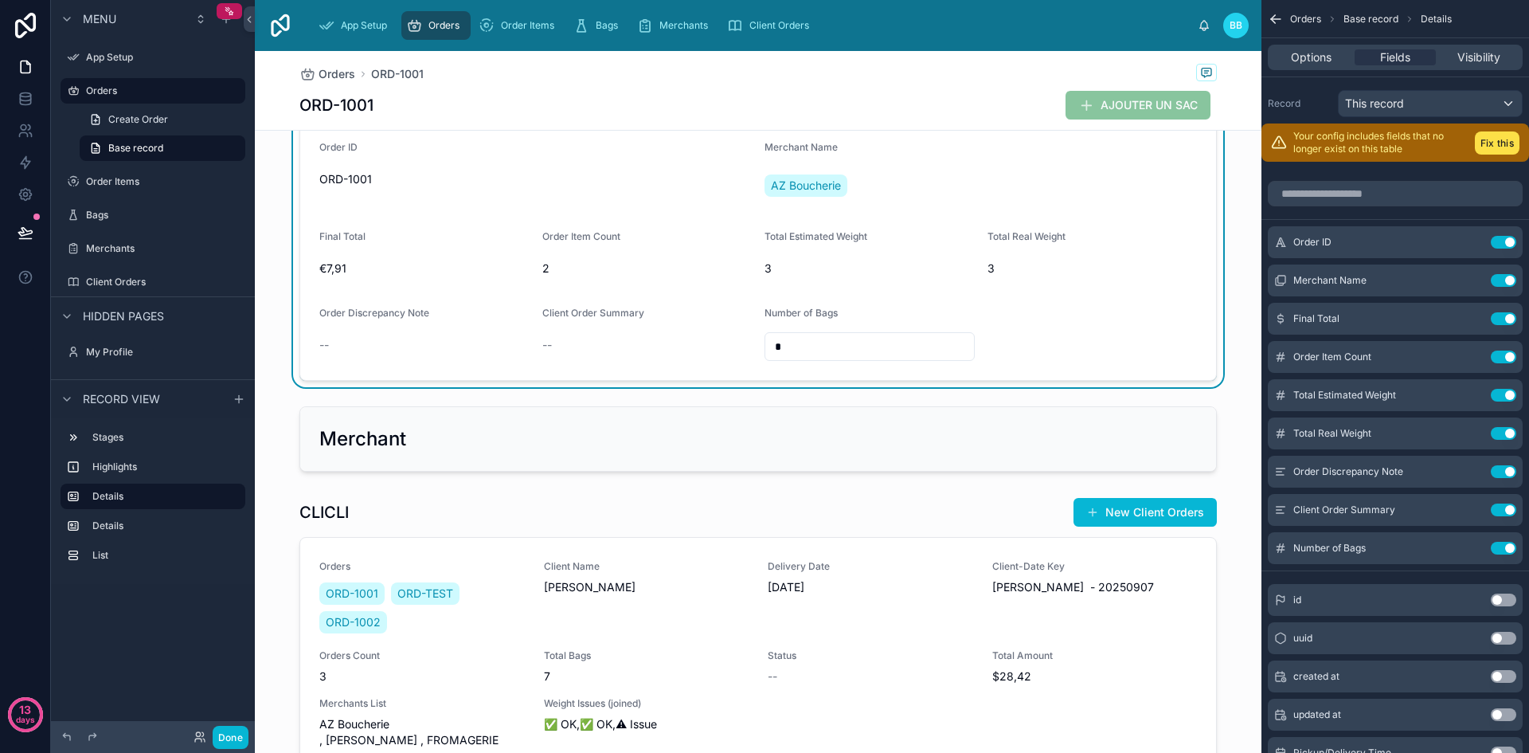
click at [1298, 110] on div "Record This record" at bounding box center [1395, 103] width 255 height 27
click at [1282, 21] on icon "scrollable content" at bounding box center [1276, 19] width 16 height 16
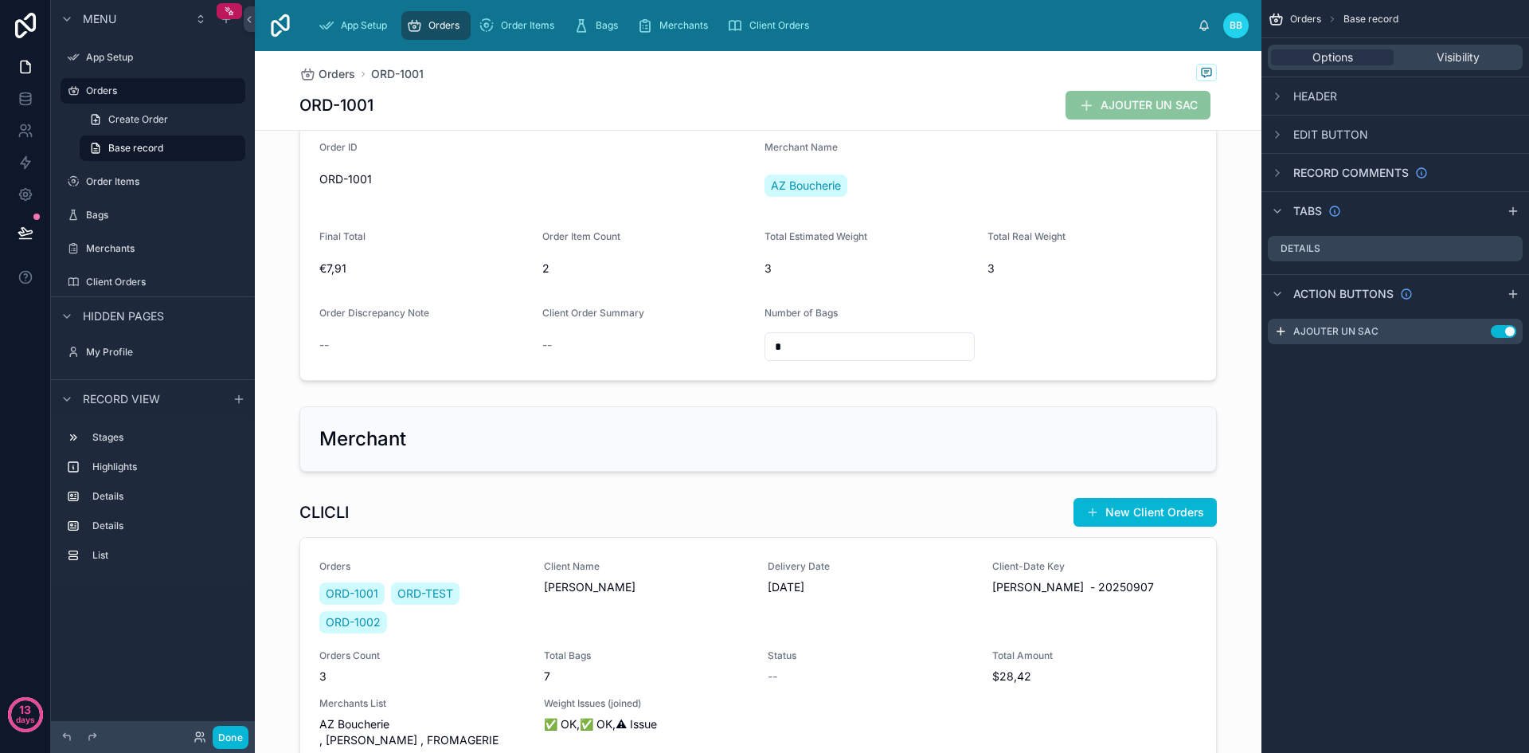
click at [1292, 170] on div "Record comments" at bounding box center [1348, 172] width 160 height 19
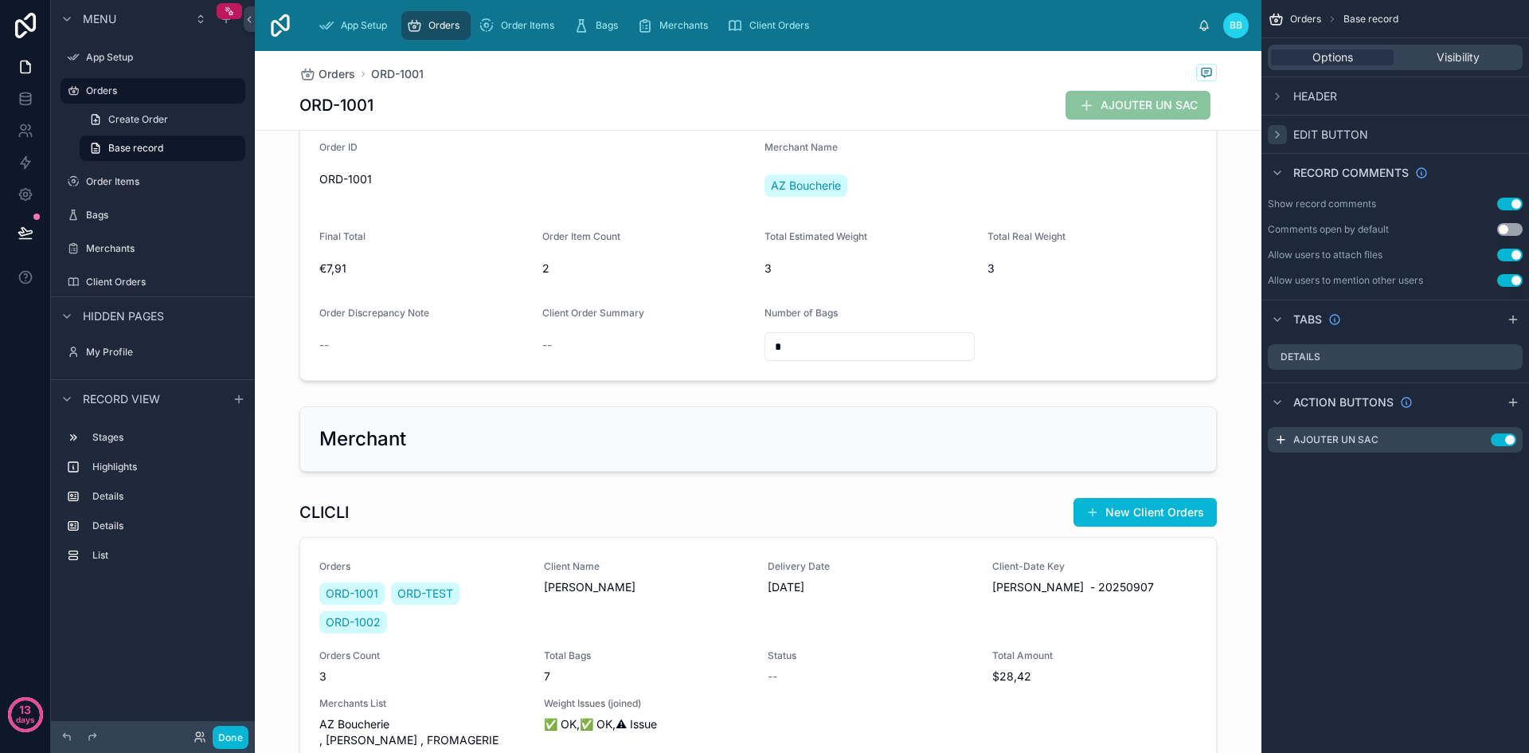
click at [1280, 143] on div "scrollable content" at bounding box center [1277, 134] width 19 height 19
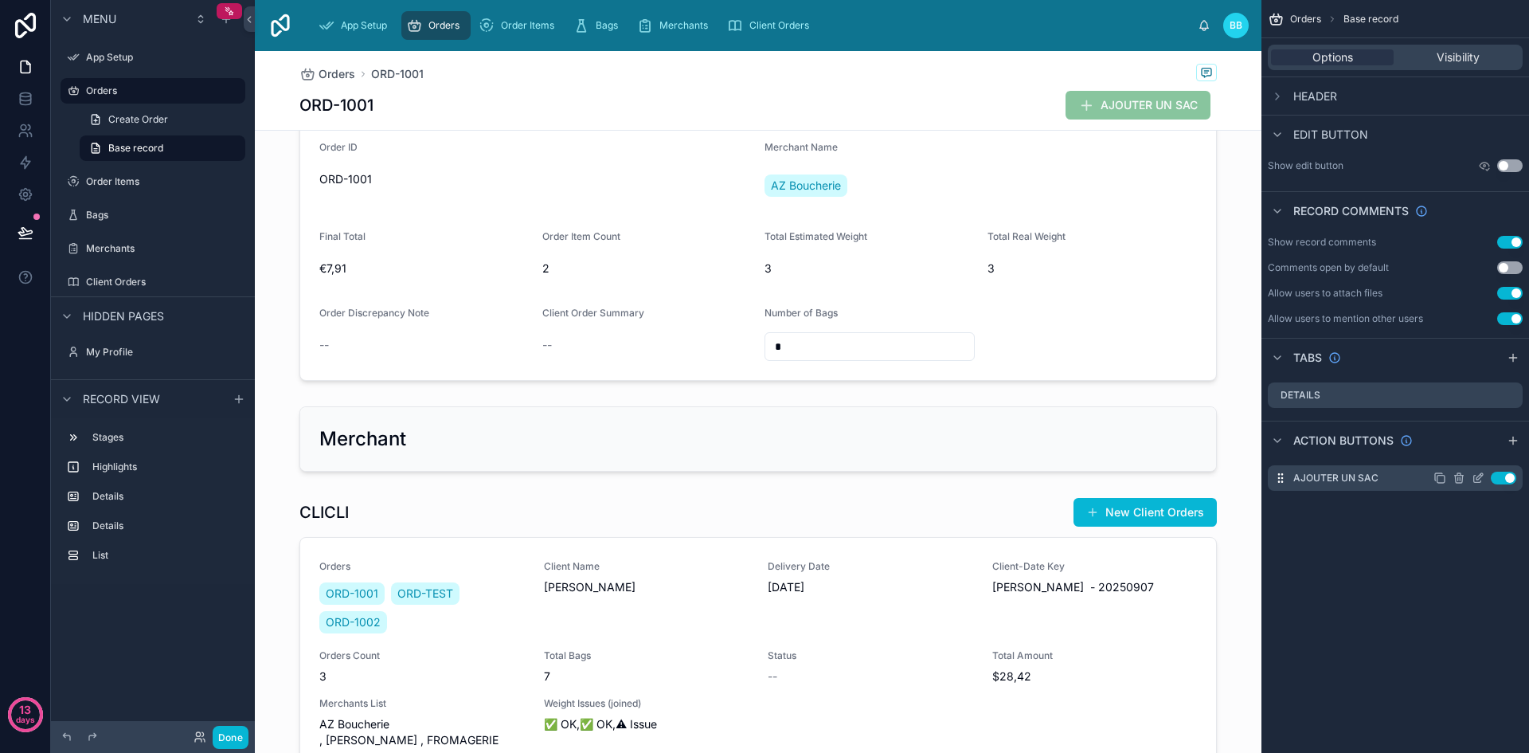
click at [1338, 476] on label "AJOUTER UN SAC" at bounding box center [1335, 477] width 85 height 13
click at [1474, 478] on icon "scrollable content" at bounding box center [1477, 478] width 7 height 7
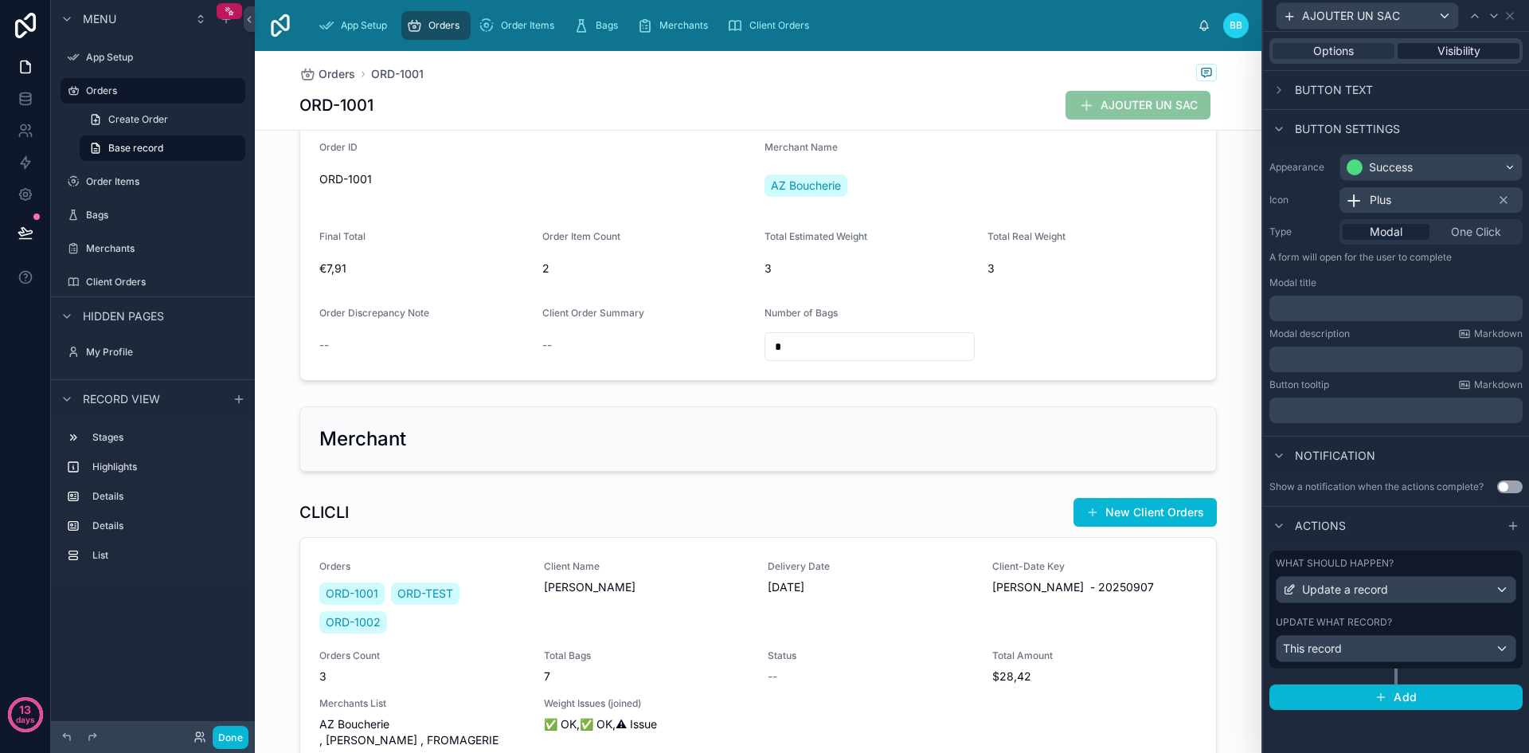
click at [1442, 54] on div "Options Visibility" at bounding box center [1395, 50] width 253 height 25
click at [1442, 54] on span "Visibility" at bounding box center [1458, 51] width 43 height 16
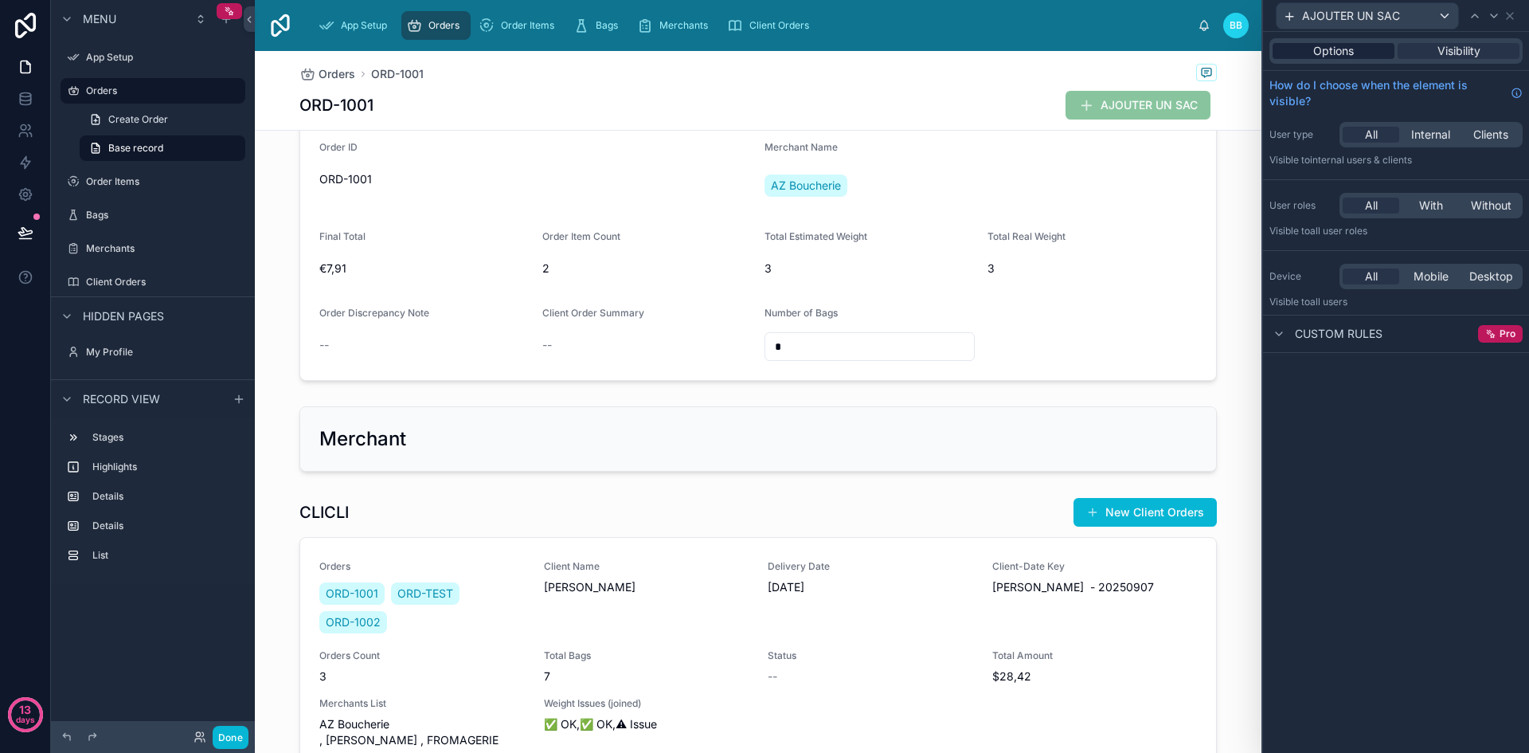
click at [1335, 53] on span "Options" at bounding box center [1333, 51] width 41 height 16
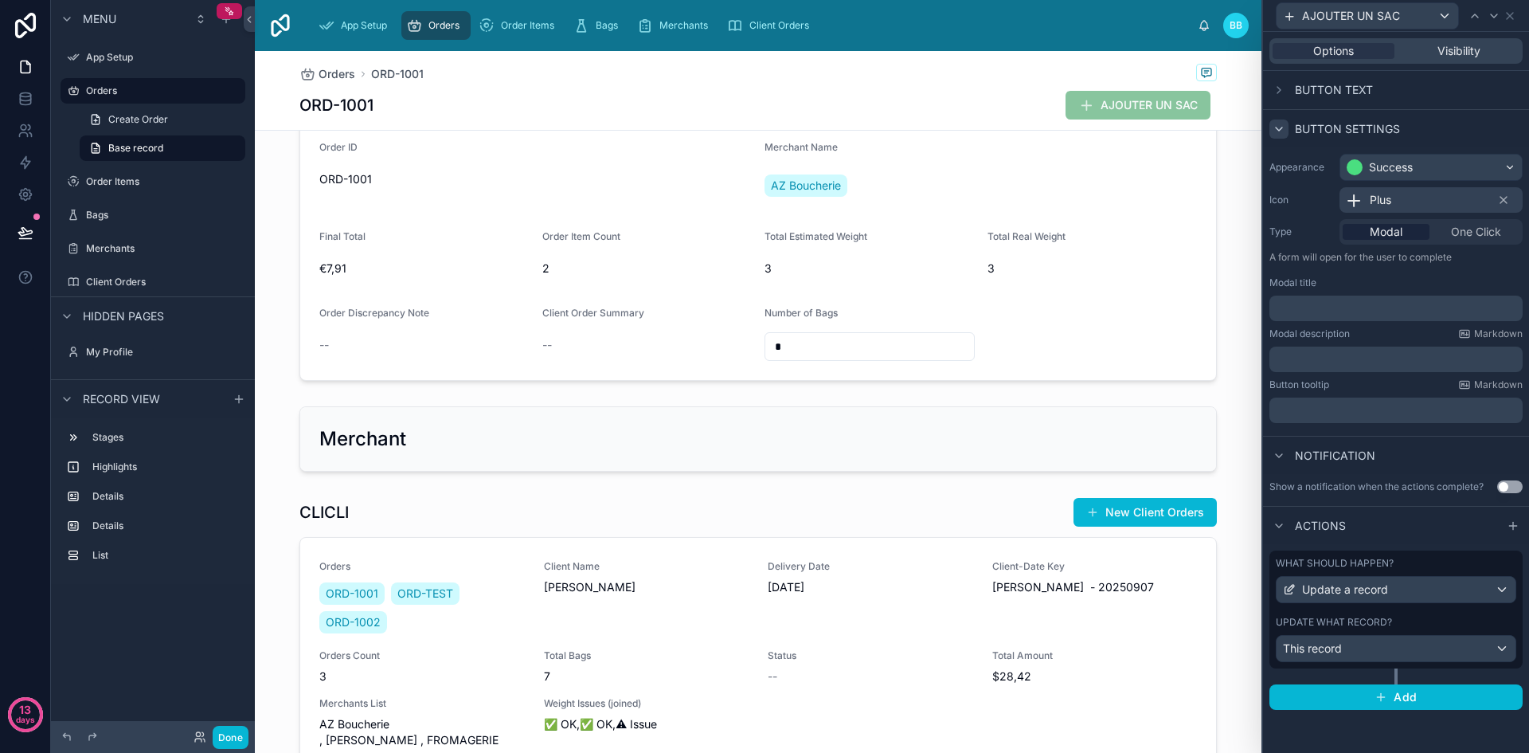
click at [1281, 138] on div at bounding box center [1278, 128] width 19 height 19
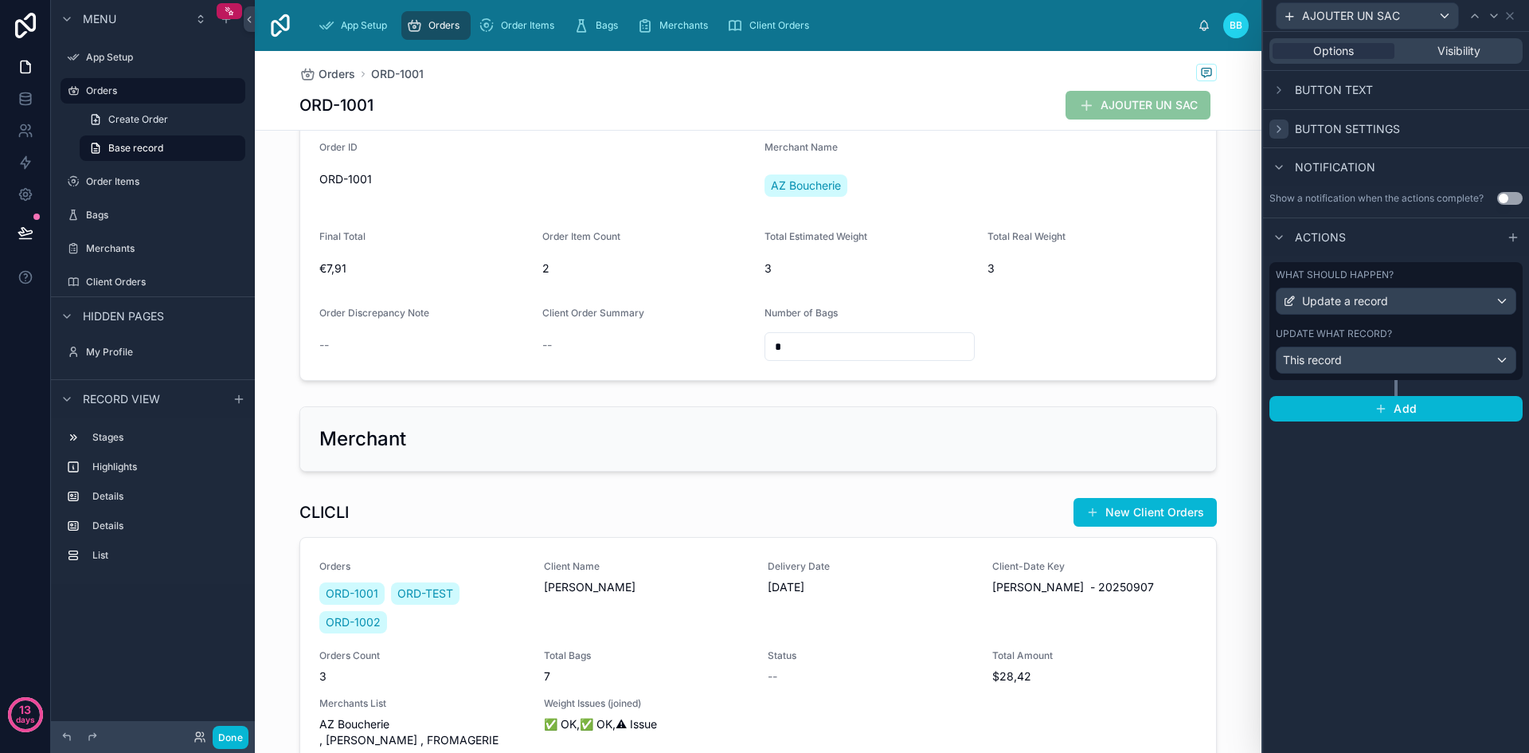
click at [1281, 138] on div at bounding box center [1278, 128] width 19 height 19
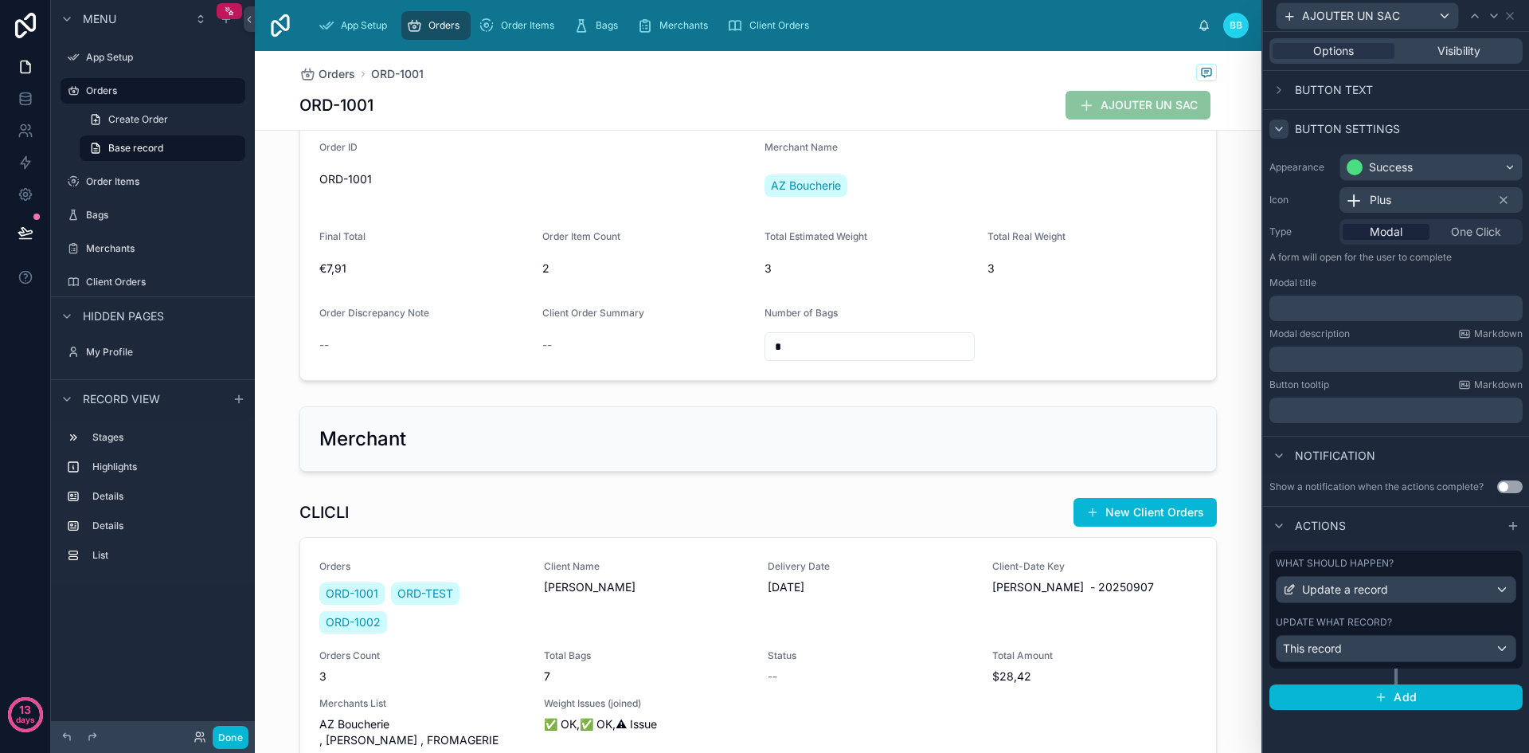
click at [1281, 138] on div at bounding box center [1278, 128] width 19 height 19
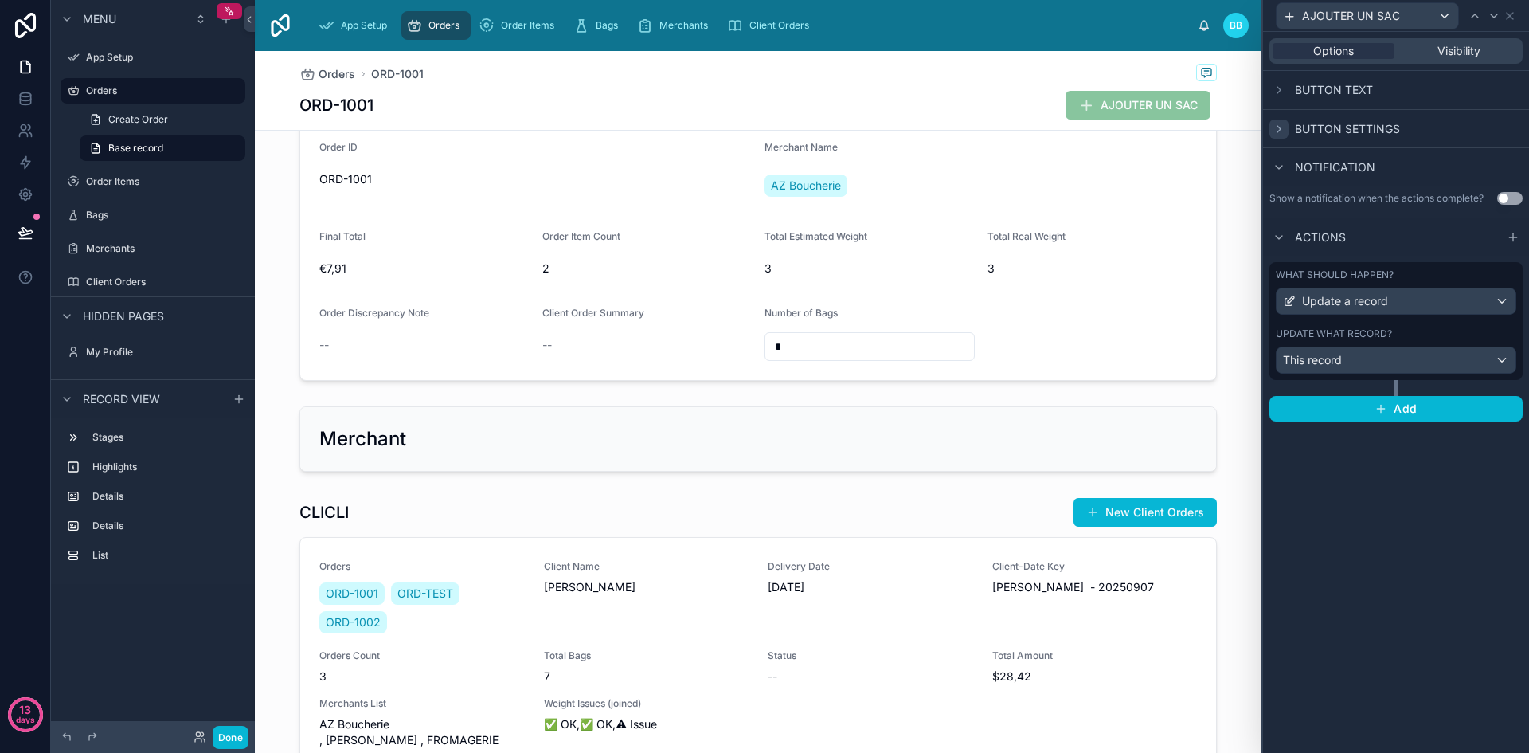
click at [1281, 138] on div at bounding box center [1278, 128] width 19 height 19
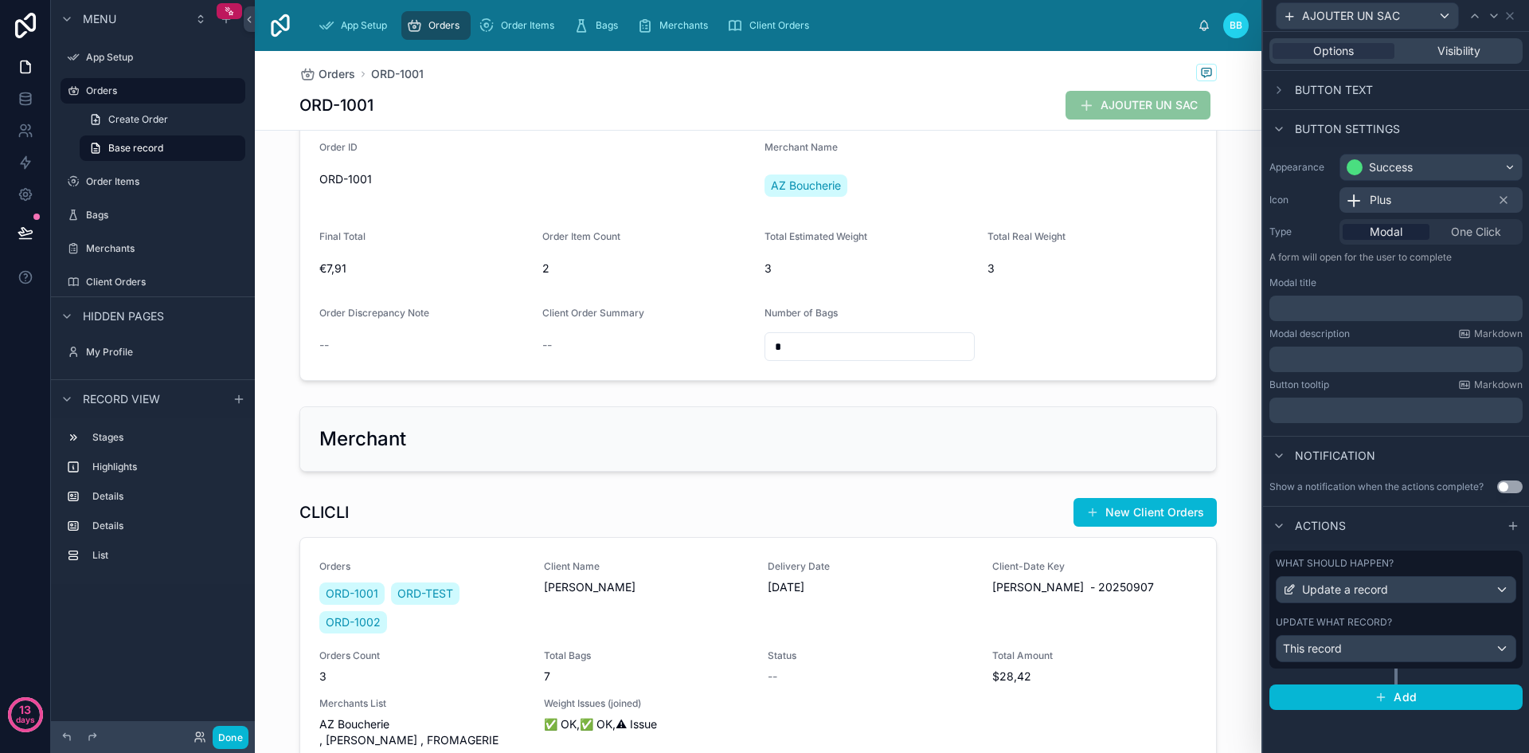
click at [1500, 487] on button "Use setting" at bounding box center [1509, 486] width 25 height 13
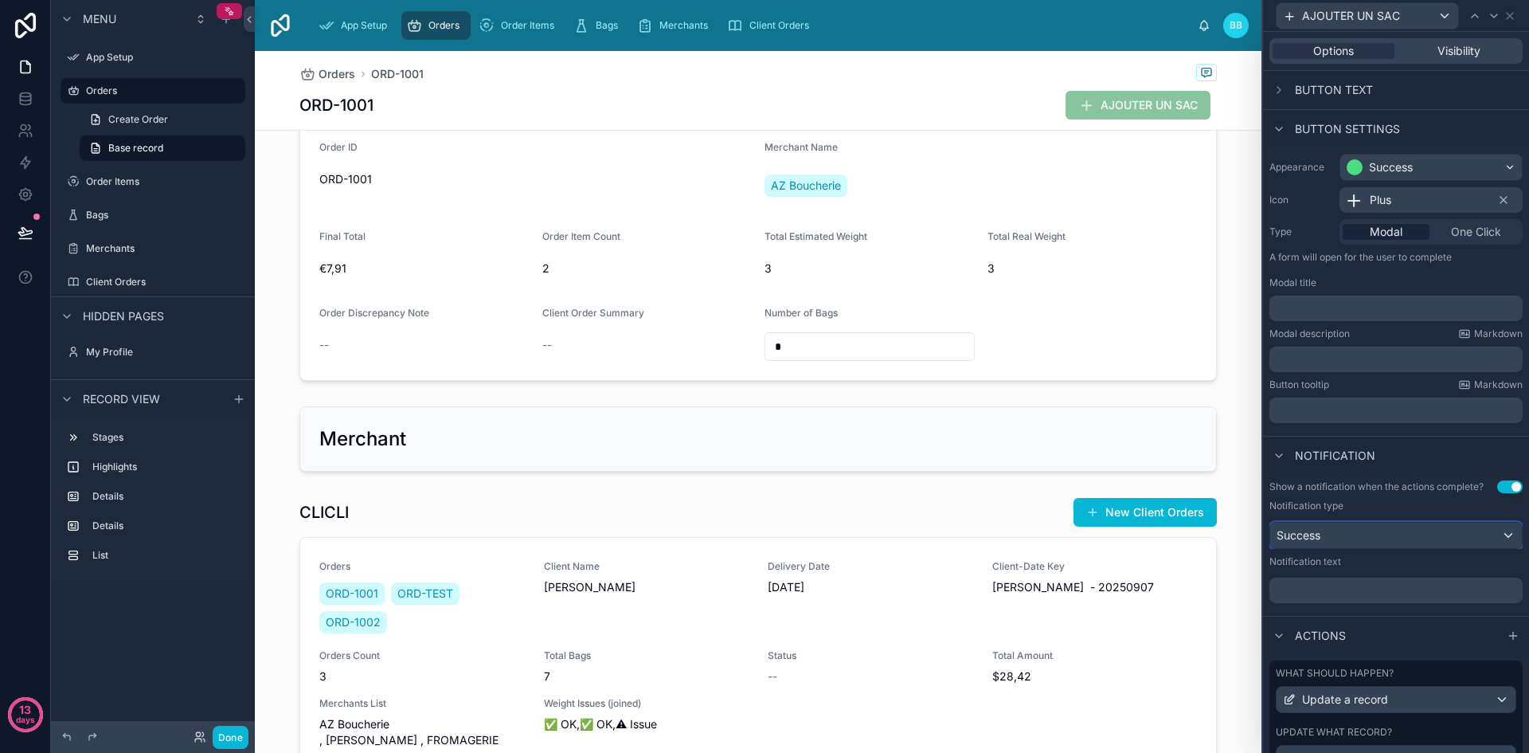
click at [1393, 542] on div "Success" at bounding box center [1396, 534] width 252 height 25
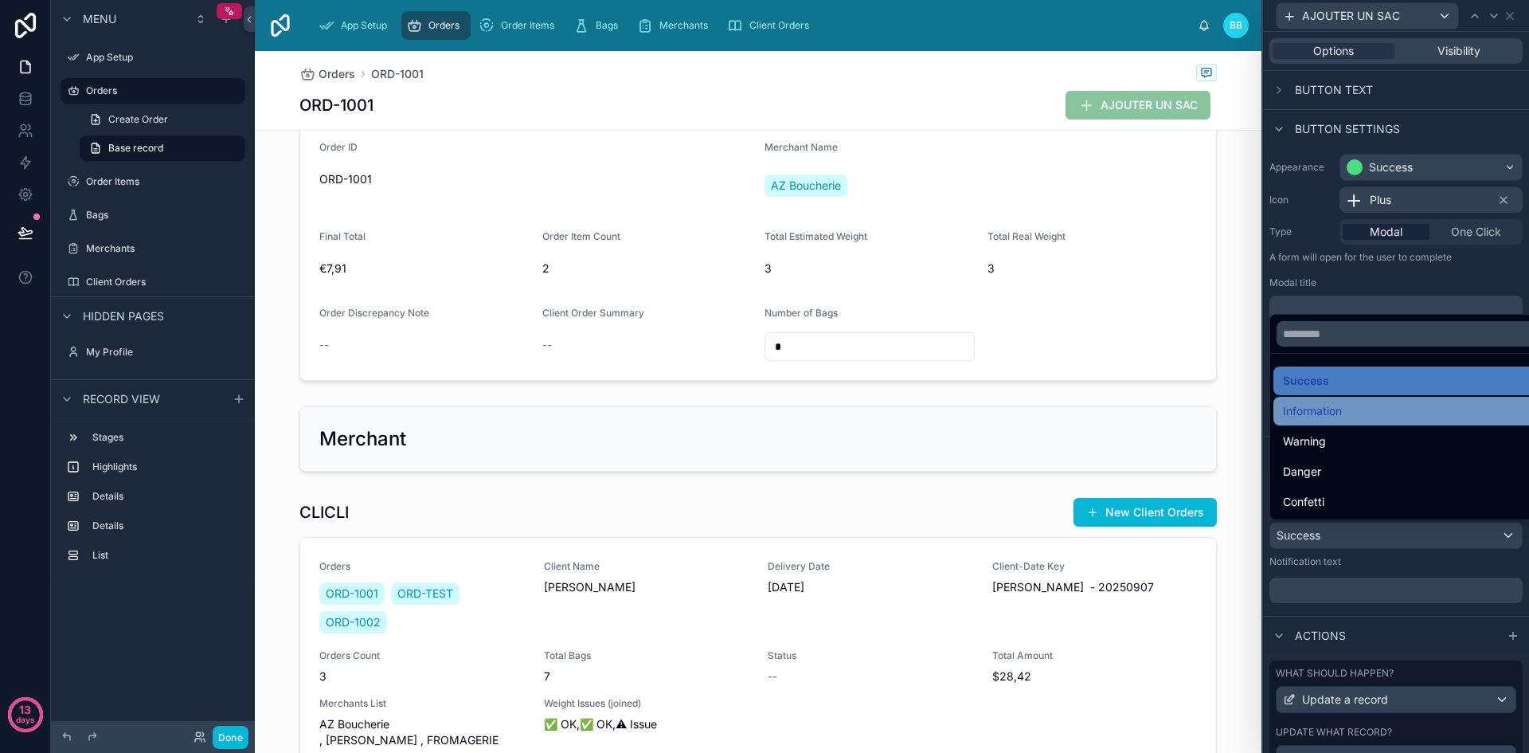
click at [1366, 422] on div "Information" at bounding box center [1408, 411] width 270 height 29
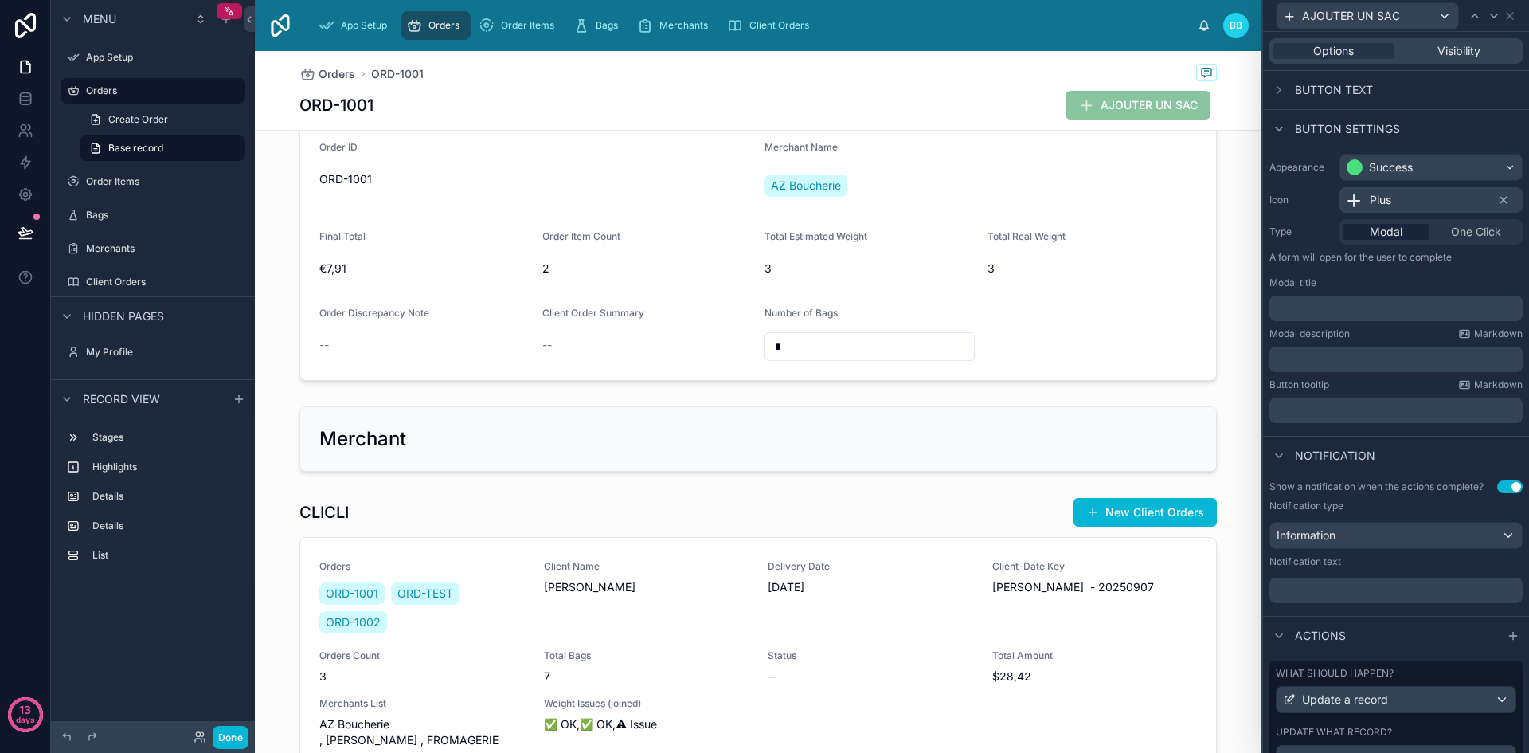
click at [1363, 591] on p "﻿" at bounding box center [1398, 590] width 244 height 16
click at [1417, 658] on div "What should happen? Update a record Update what record? This record Add" at bounding box center [1396, 740] width 266 height 172
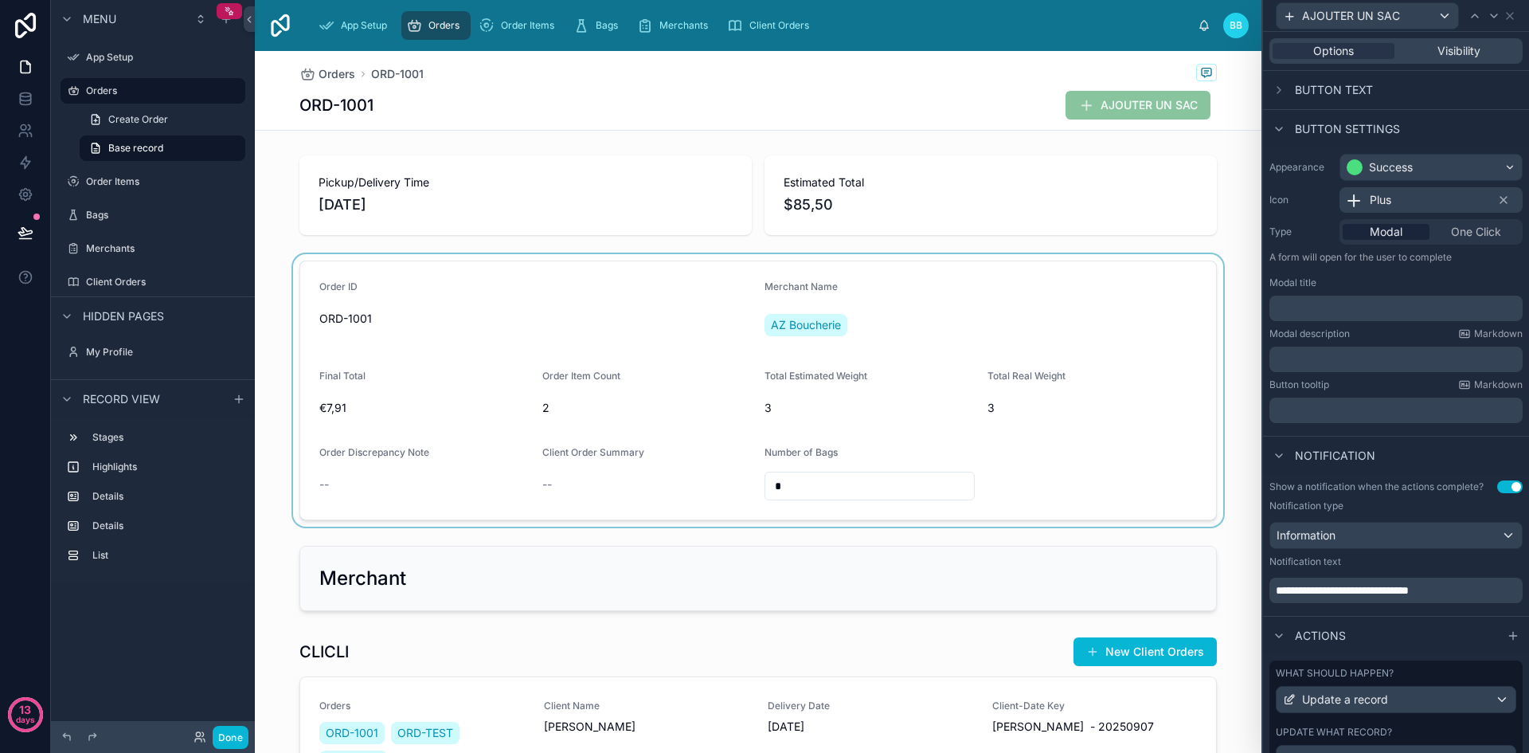
scroll to position [68, 0]
click at [1157, 324] on div at bounding box center [758, 391] width 1007 height 272
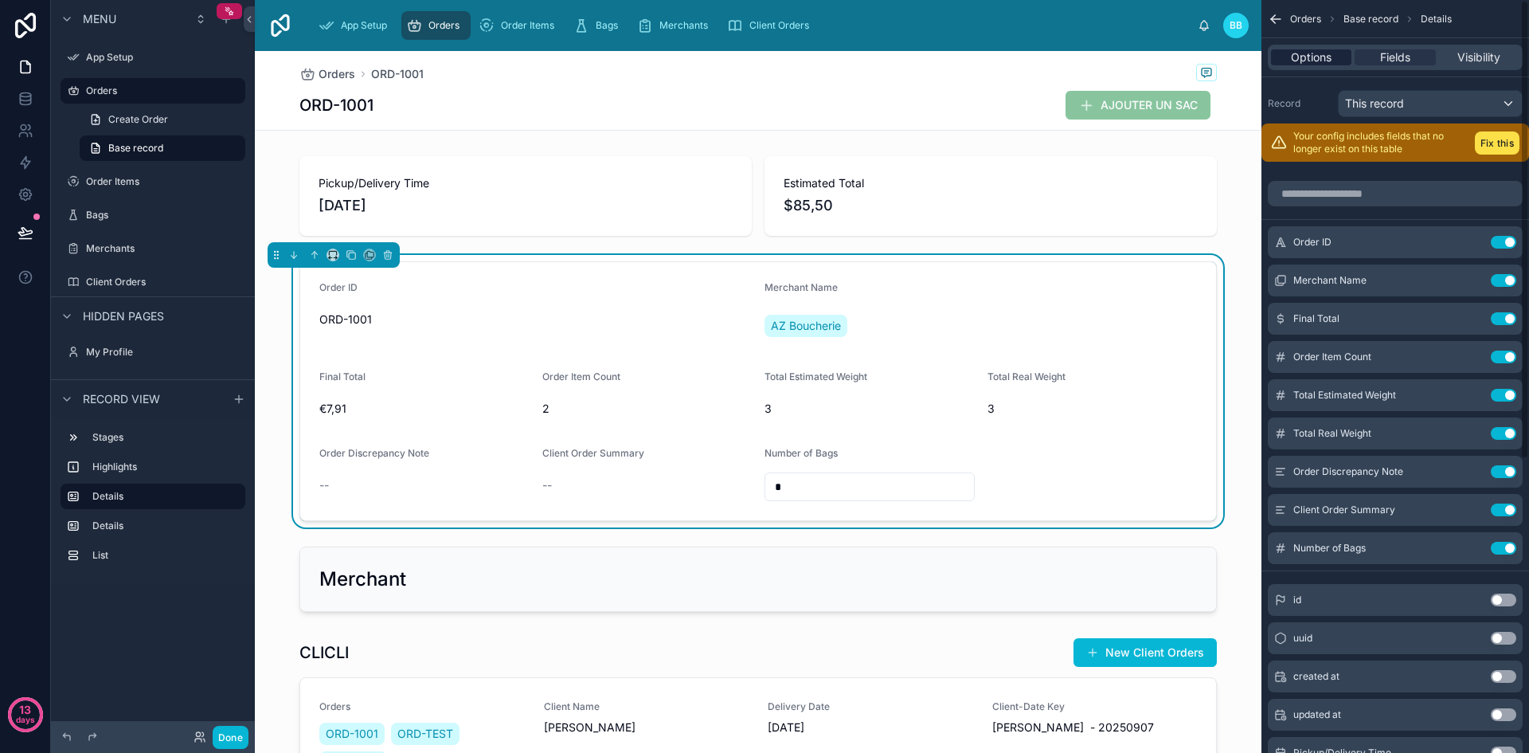
click at [1316, 58] on span "Options" at bounding box center [1311, 57] width 41 height 16
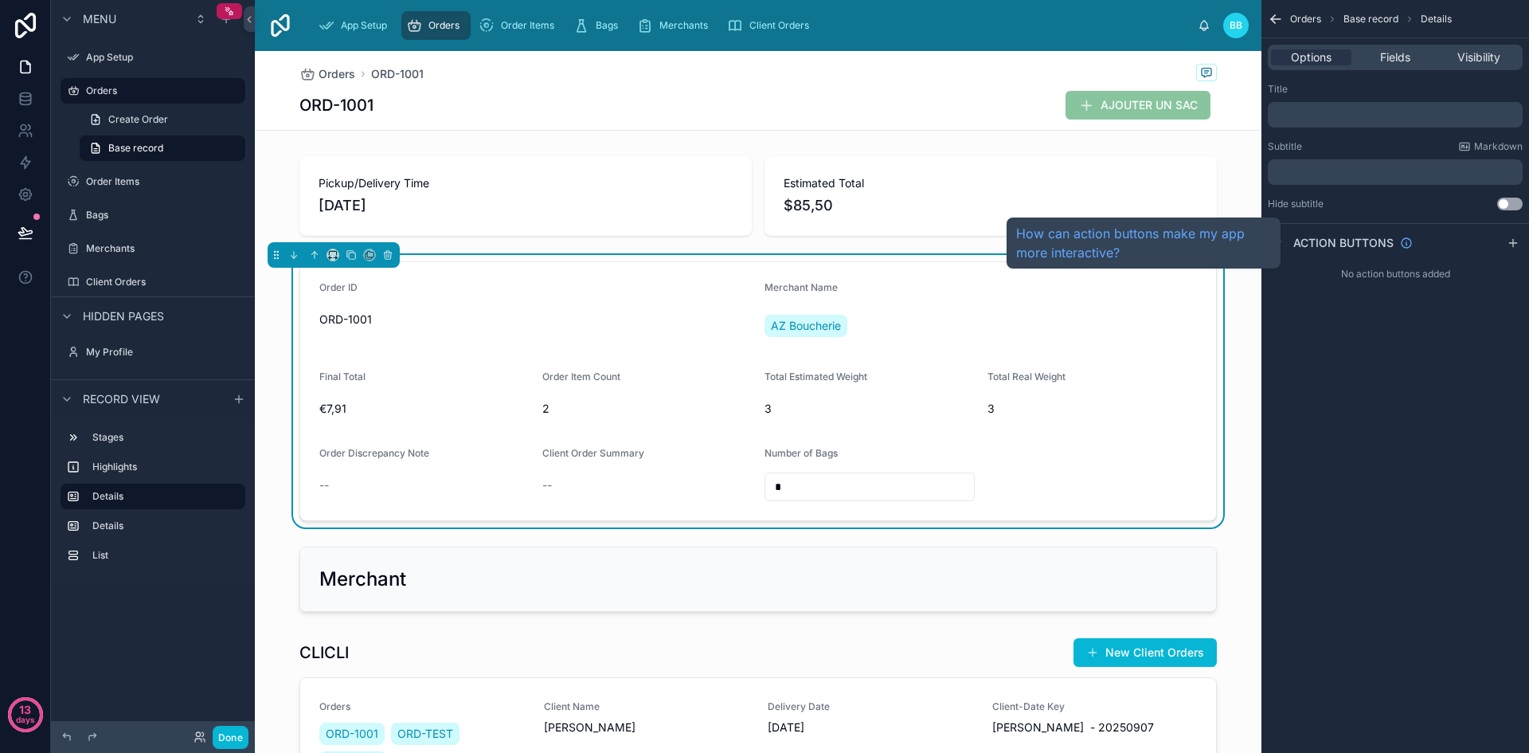
click at [1333, 240] on span "Action buttons" at bounding box center [1343, 243] width 100 height 16
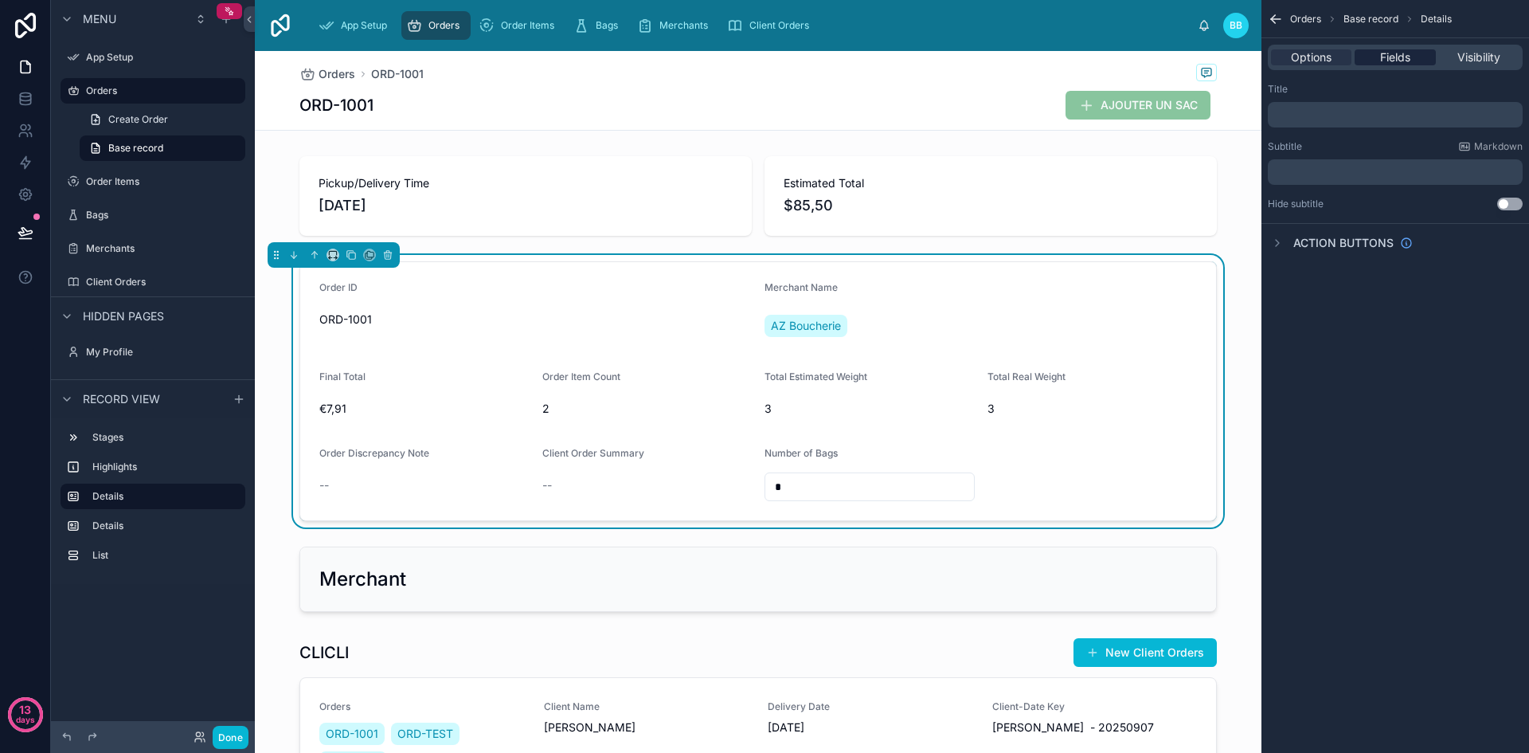
click at [1391, 63] on span "Fields" at bounding box center [1395, 57] width 30 height 16
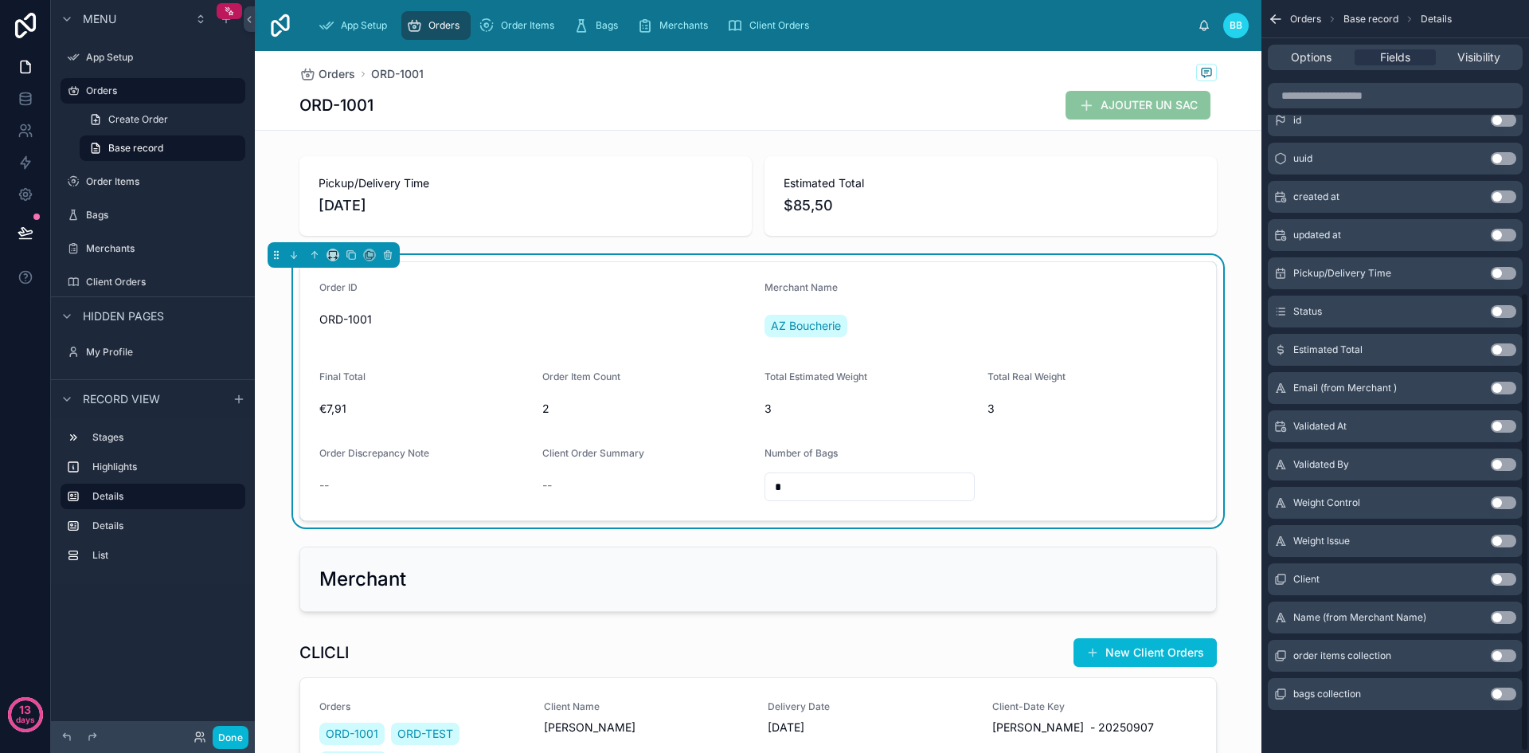
scroll to position [479, 0]
click at [1175, 105] on span "AJOUTER UN SAC" at bounding box center [1138, 107] width 145 height 16
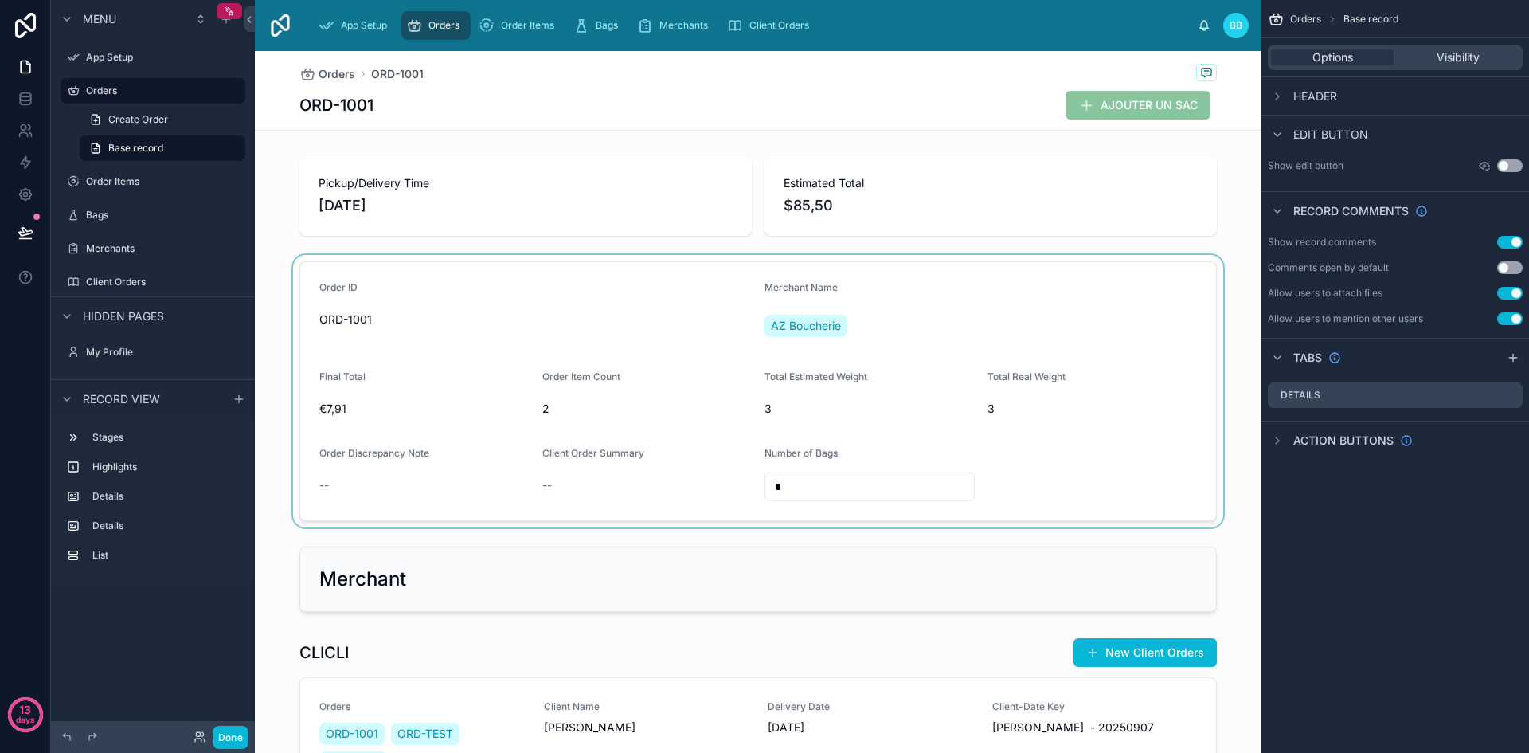
scroll to position [0, 0]
click at [1175, 105] on span "AJOUTER UN SAC" at bounding box center [1138, 107] width 145 height 16
click at [1200, 74] on icon at bounding box center [1206, 72] width 13 height 13
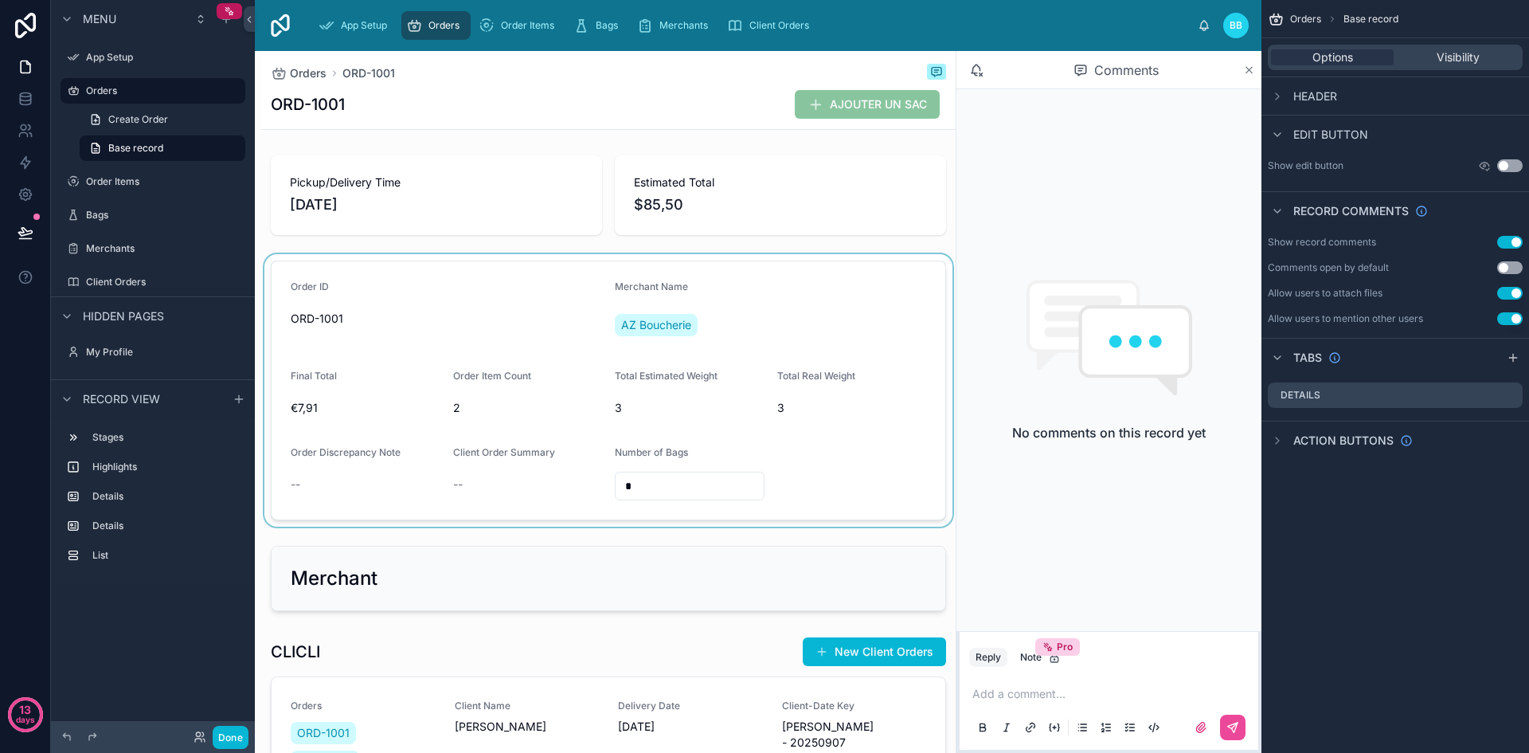
click at [1244, 66] on icon at bounding box center [1249, 70] width 12 height 13
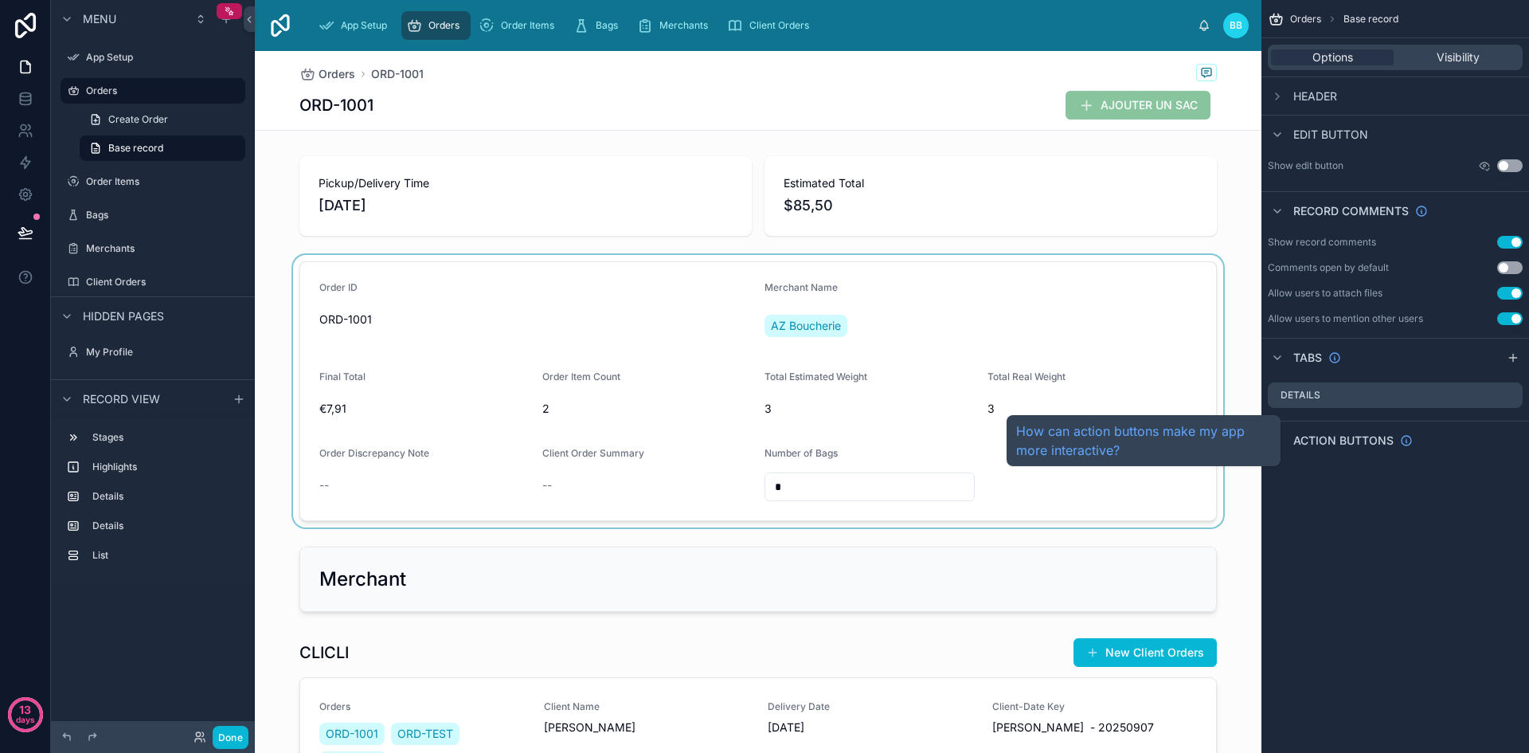
click at [1367, 438] on span "Action buttons" at bounding box center [1343, 440] width 100 height 16
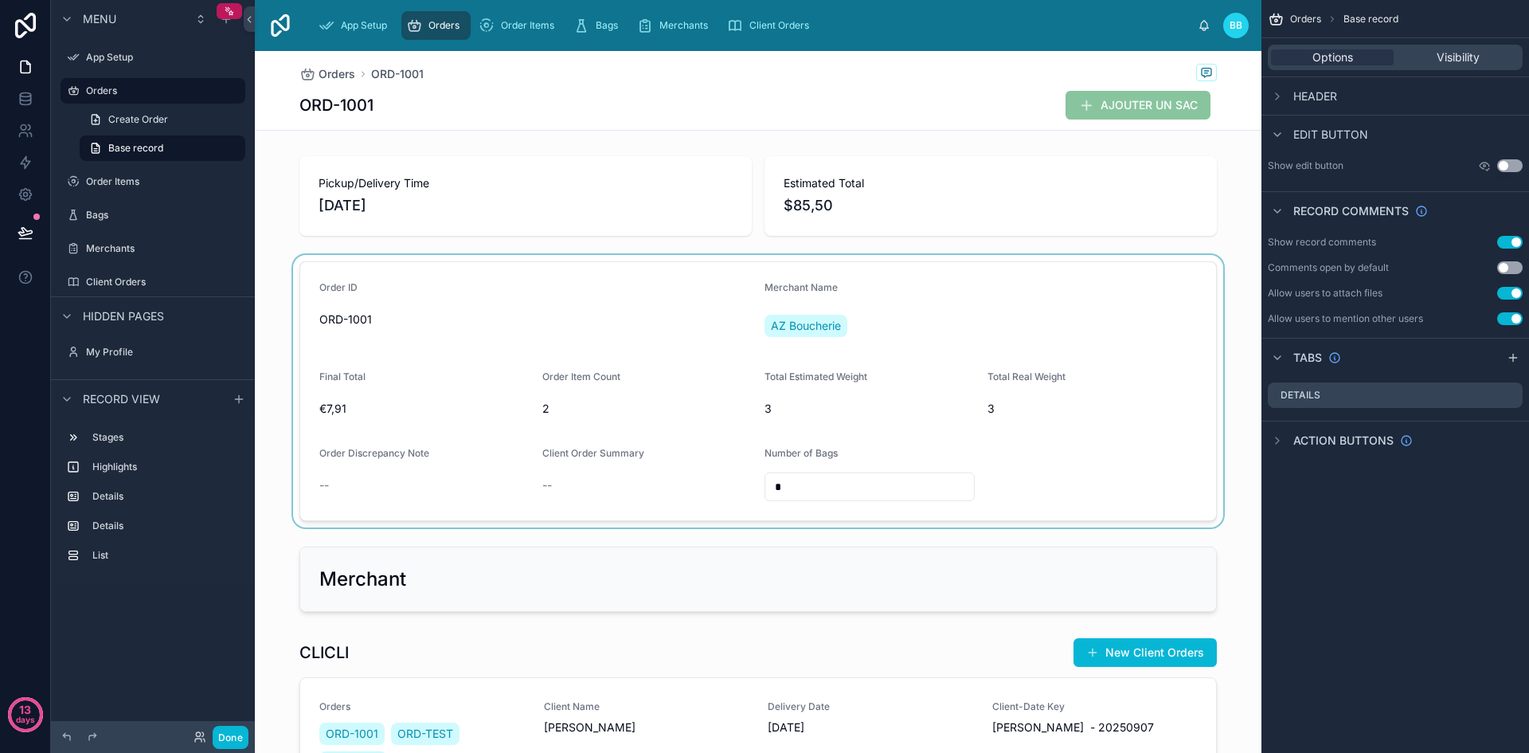
click at [1183, 330] on div at bounding box center [758, 391] width 1007 height 272
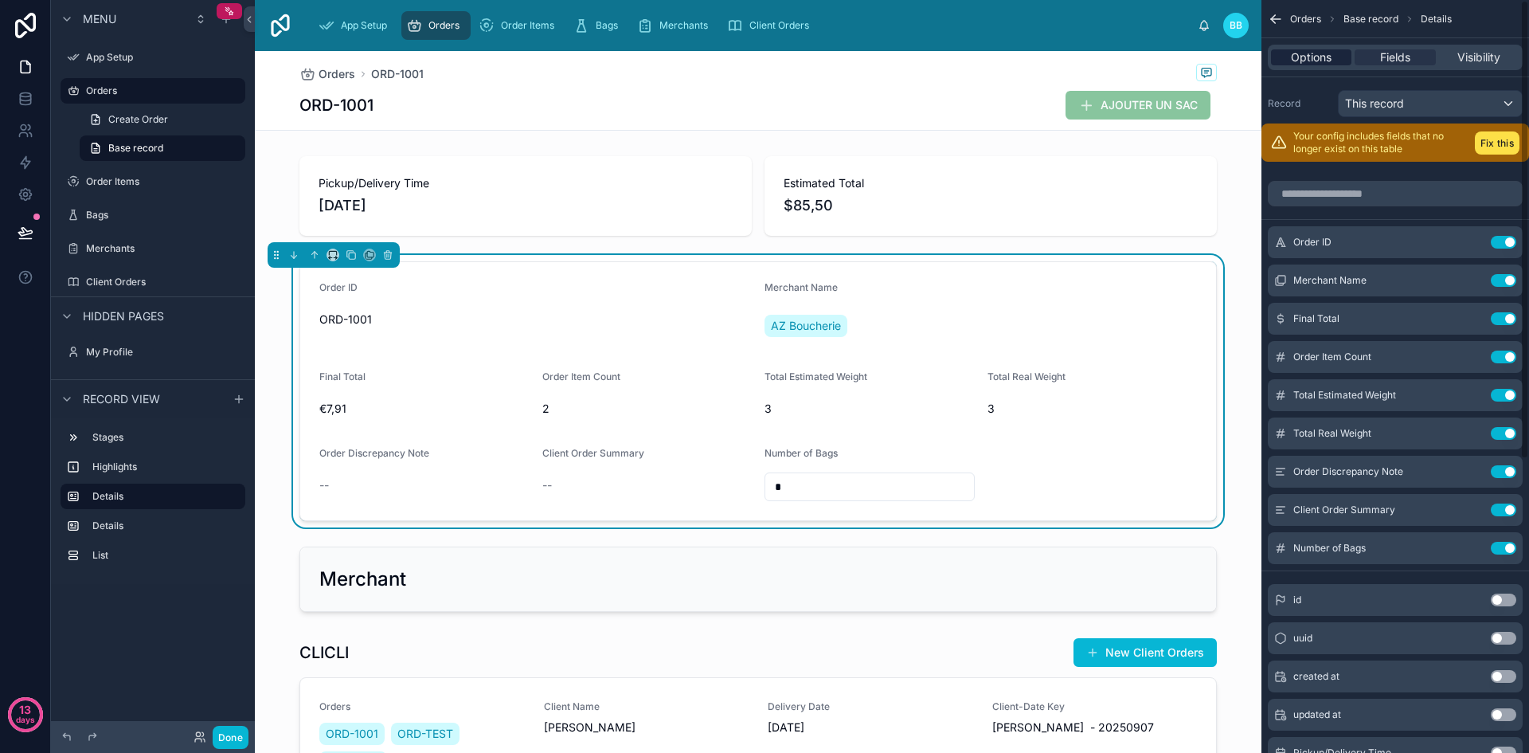
click at [1309, 56] on span "Options" at bounding box center [1311, 57] width 41 height 16
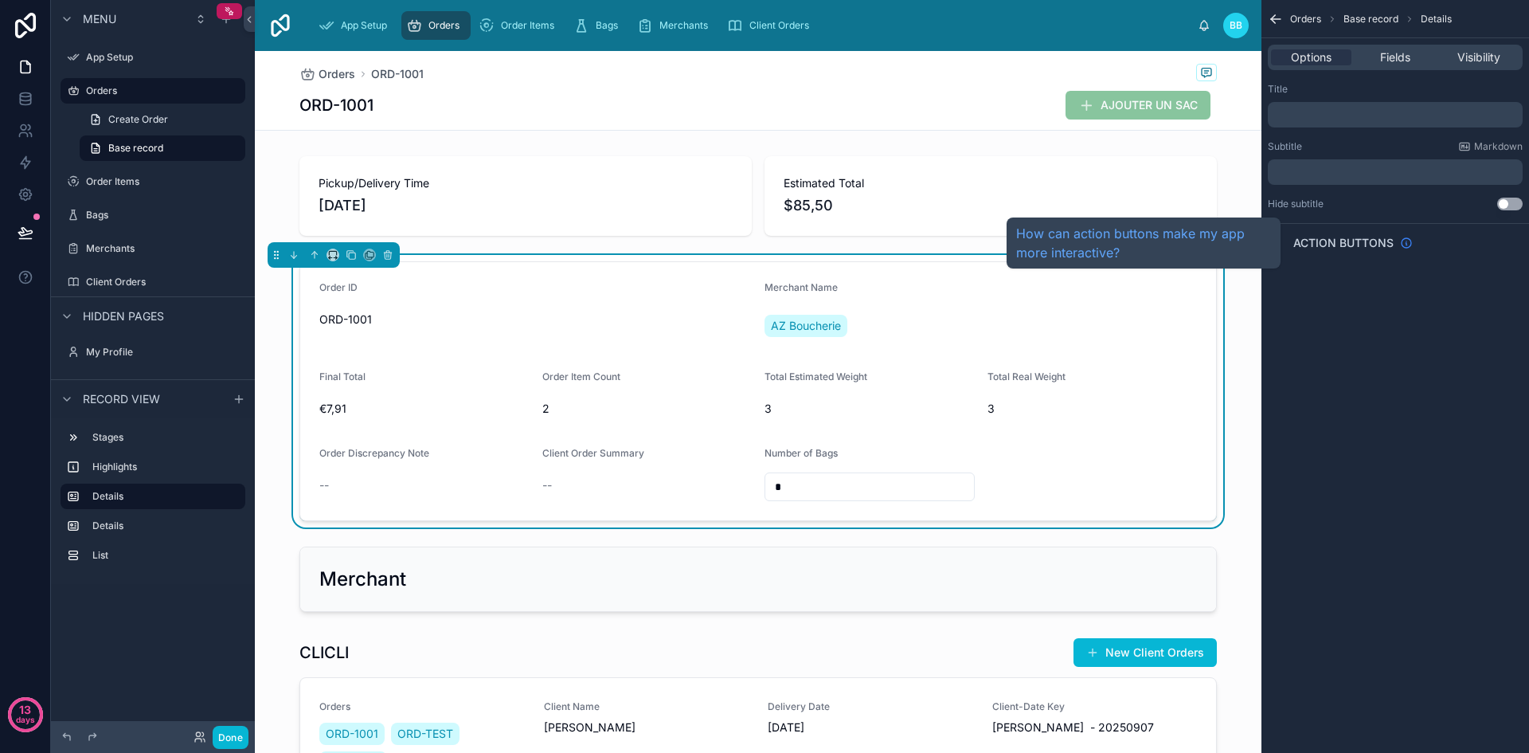
click at [1407, 240] on icon "scrollable content" at bounding box center [1406, 243] width 13 height 13
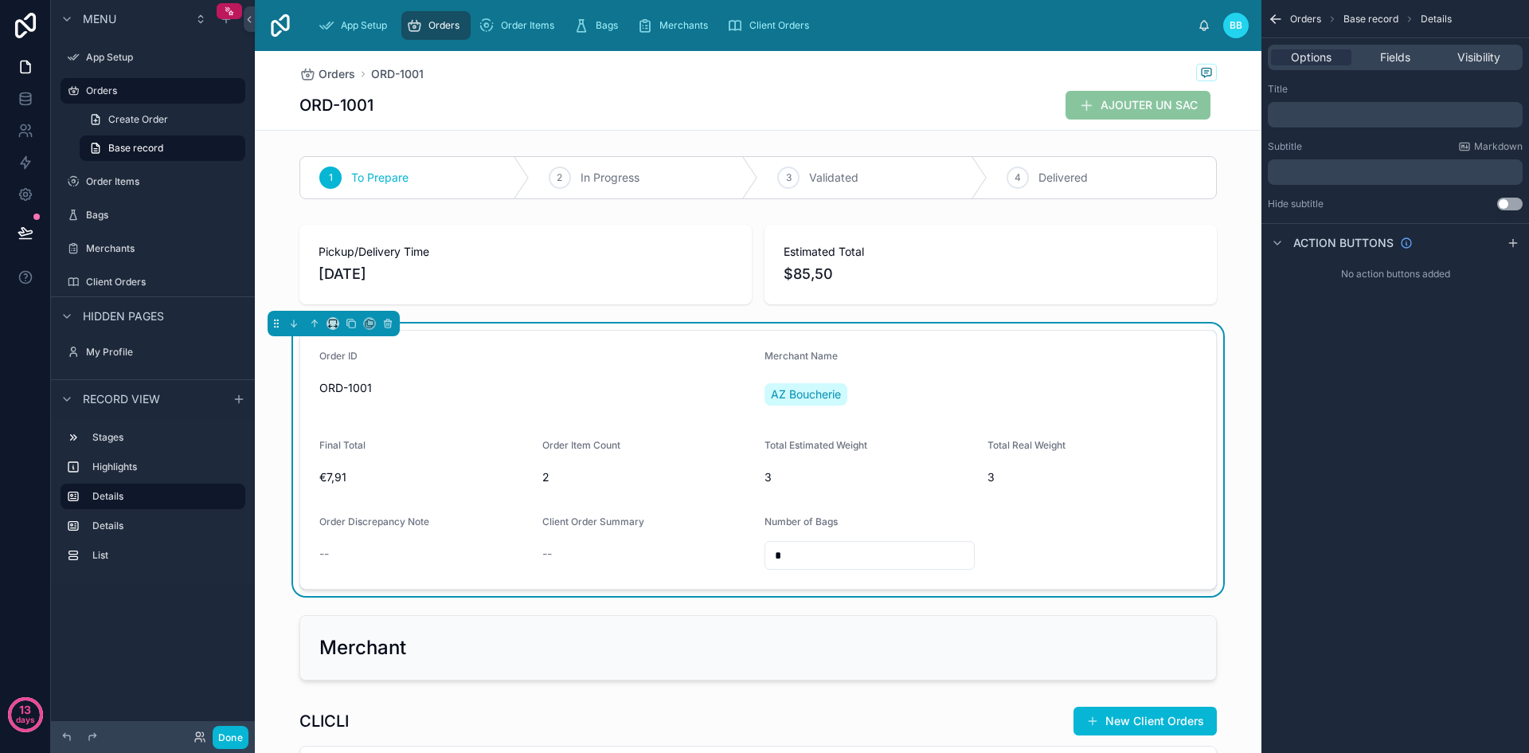
click at [1129, 344] on form "Order ID ORD-1001 Merchant Name AZ Boucherie Final Total €7,91 Order Item Count…" at bounding box center [758, 459] width 916 height 258
click at [1390, 53] on span "Fields" at bounding box center [1395, 57] width 30 height 16
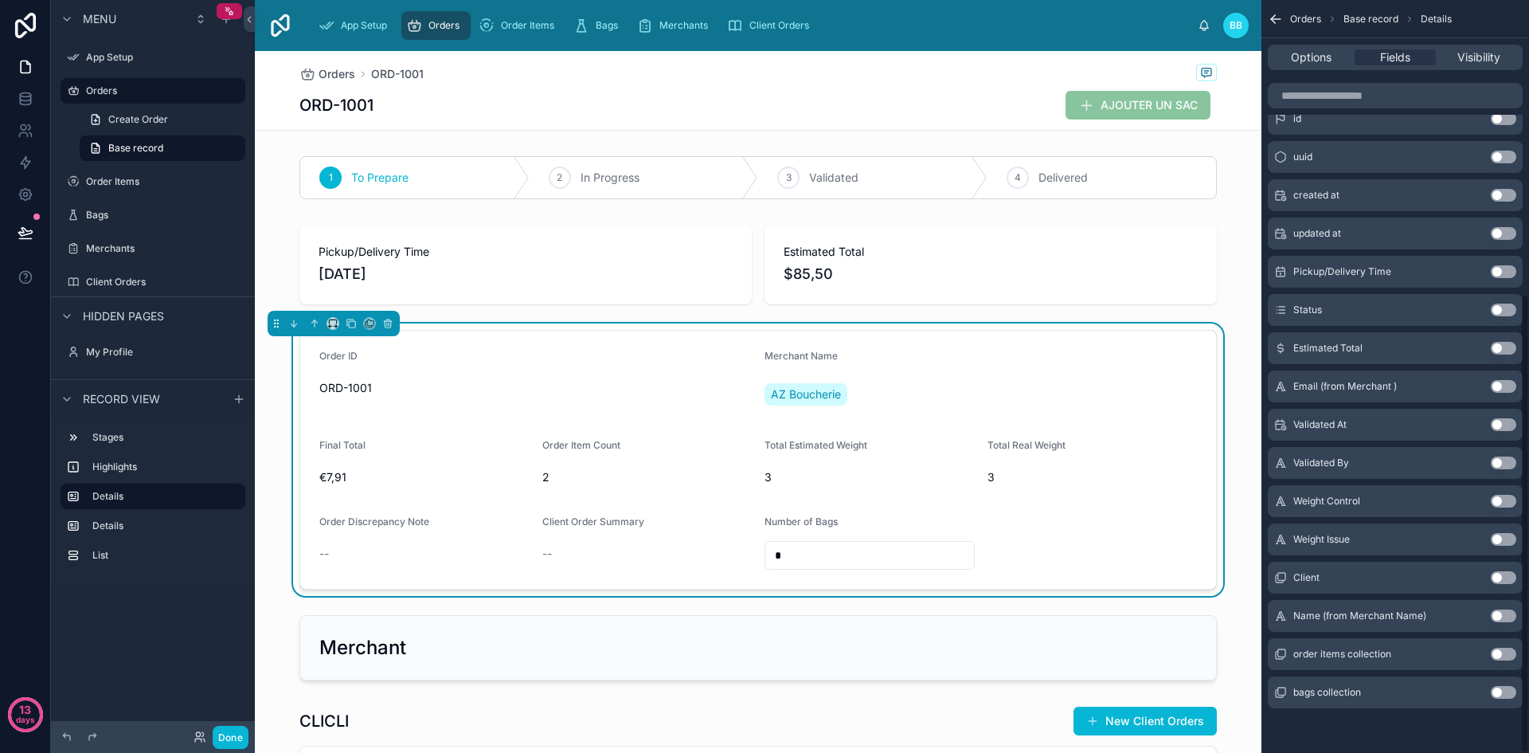
scroll to position [481, 0]
click at [1501, 504] on button "Use setting" at bounding box center [1503, 501] width 25 height 13
click at [1503, 542] on button "Use setting" at bounding box center [1503, 539] width 25 height 13
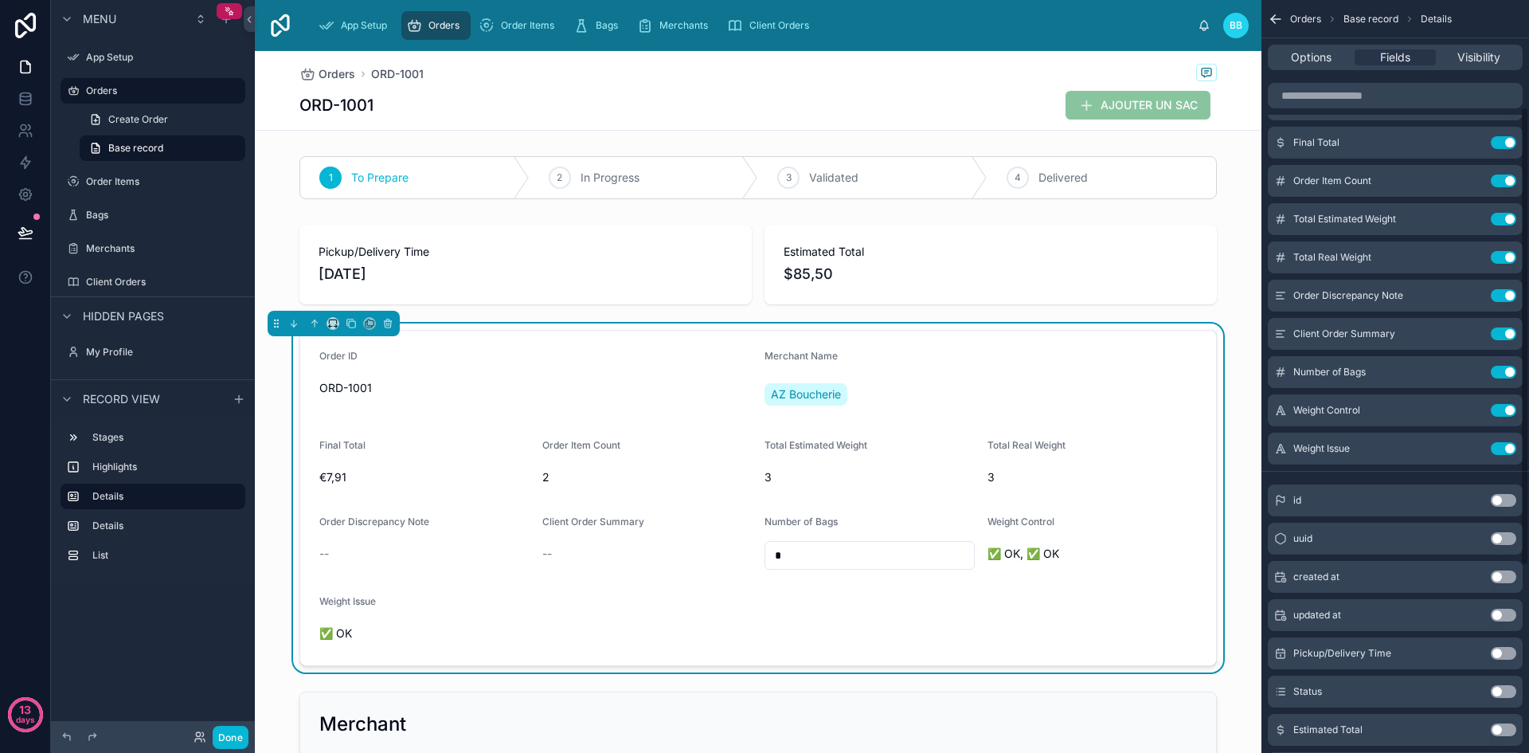
scroll to position [175, 0]
click at [1507, 449] on button "Use setting" at bounding box center [1503, 449] width 25 height 13
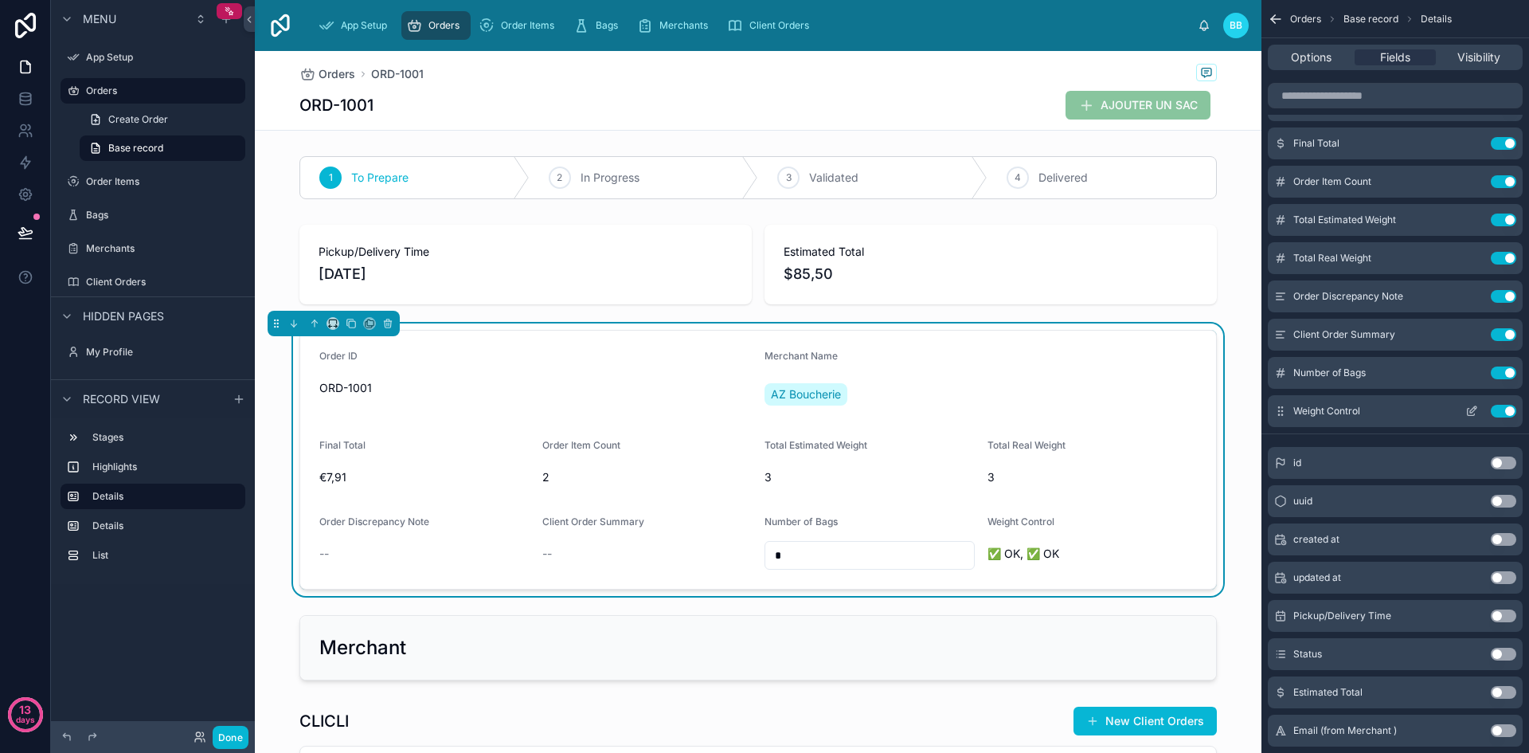
click at [1473, 409] on icon "scrollable content" at bounding box center [1471, 411] width 13 height 13
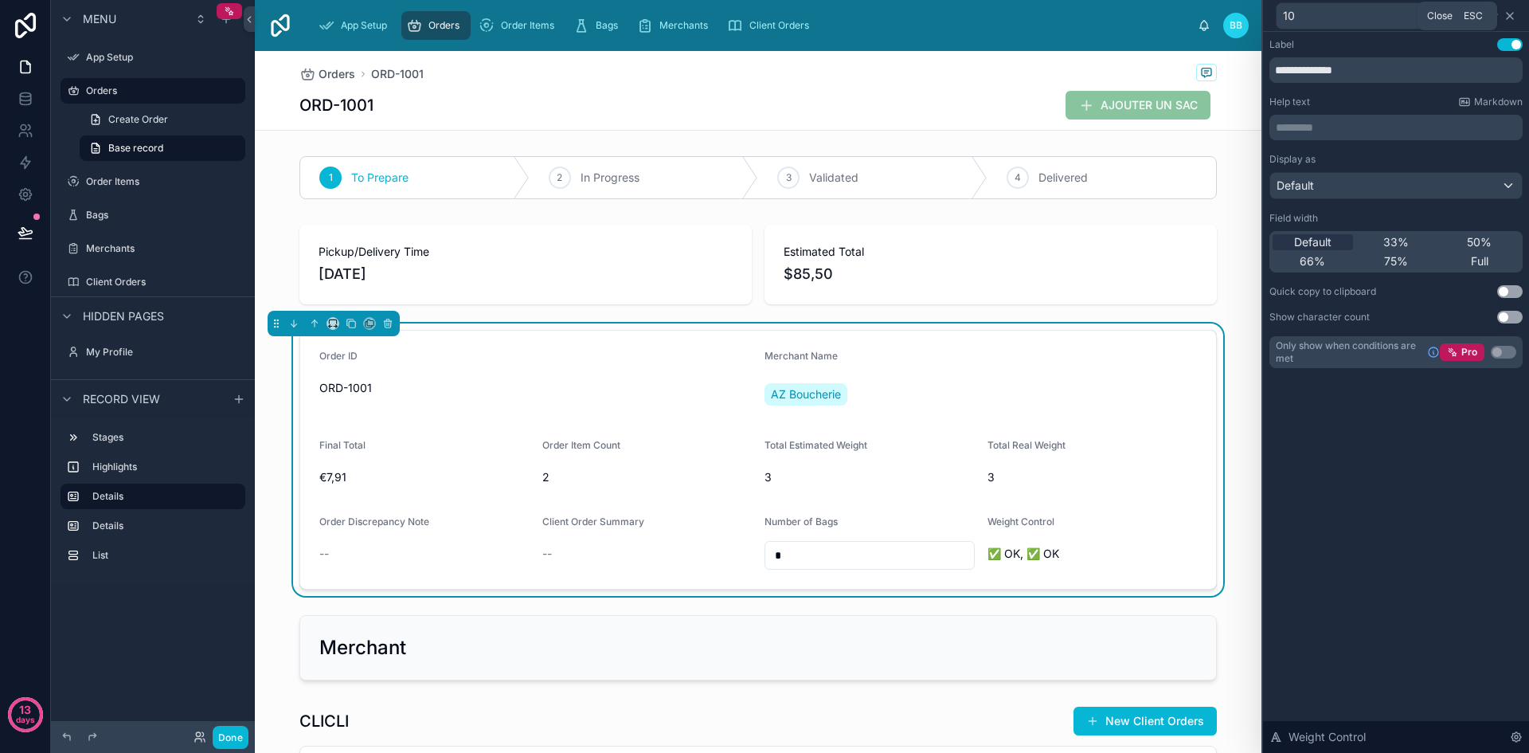
click at [1508, 21] on icon at bounding box center [1509, 16] width 13 height 13
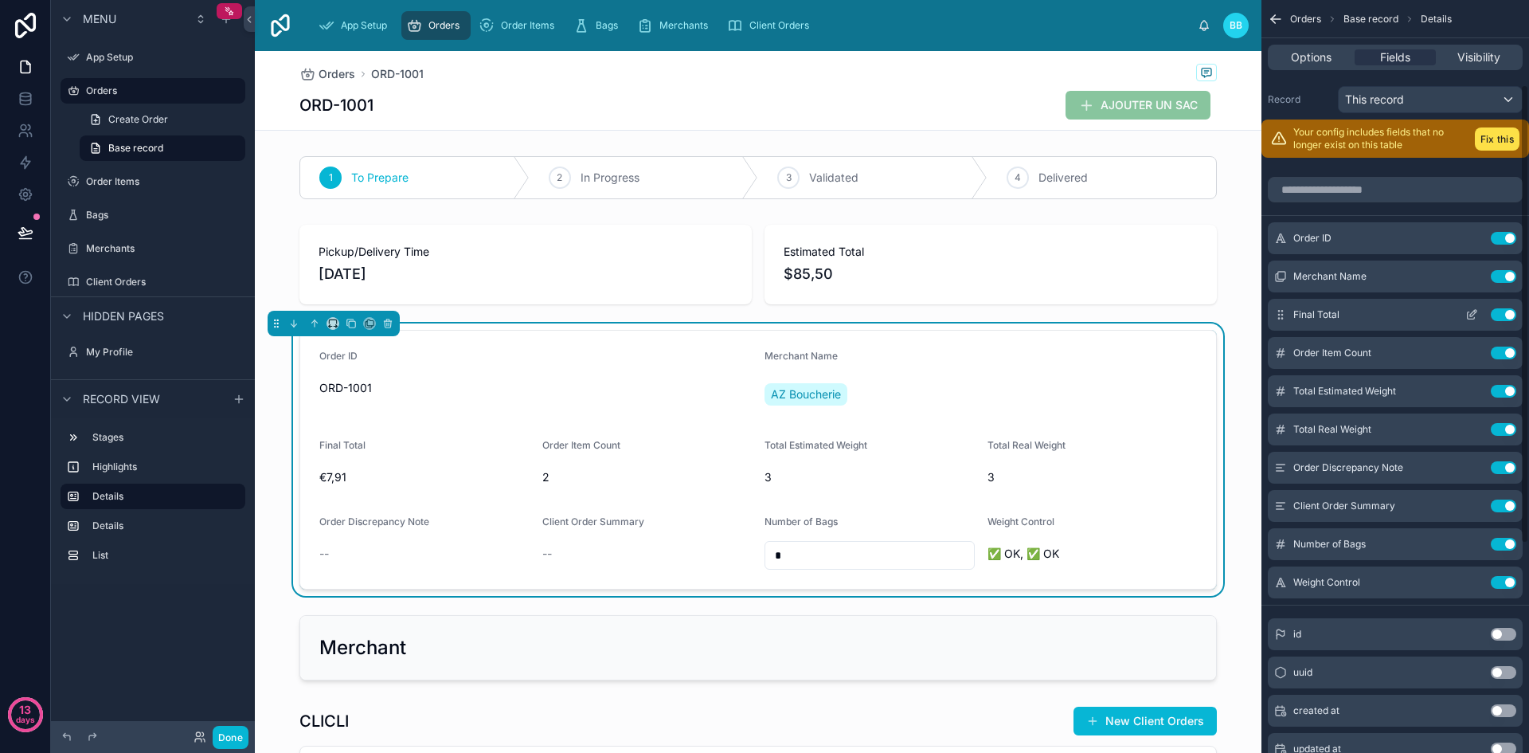
scroll to position [0, 0]
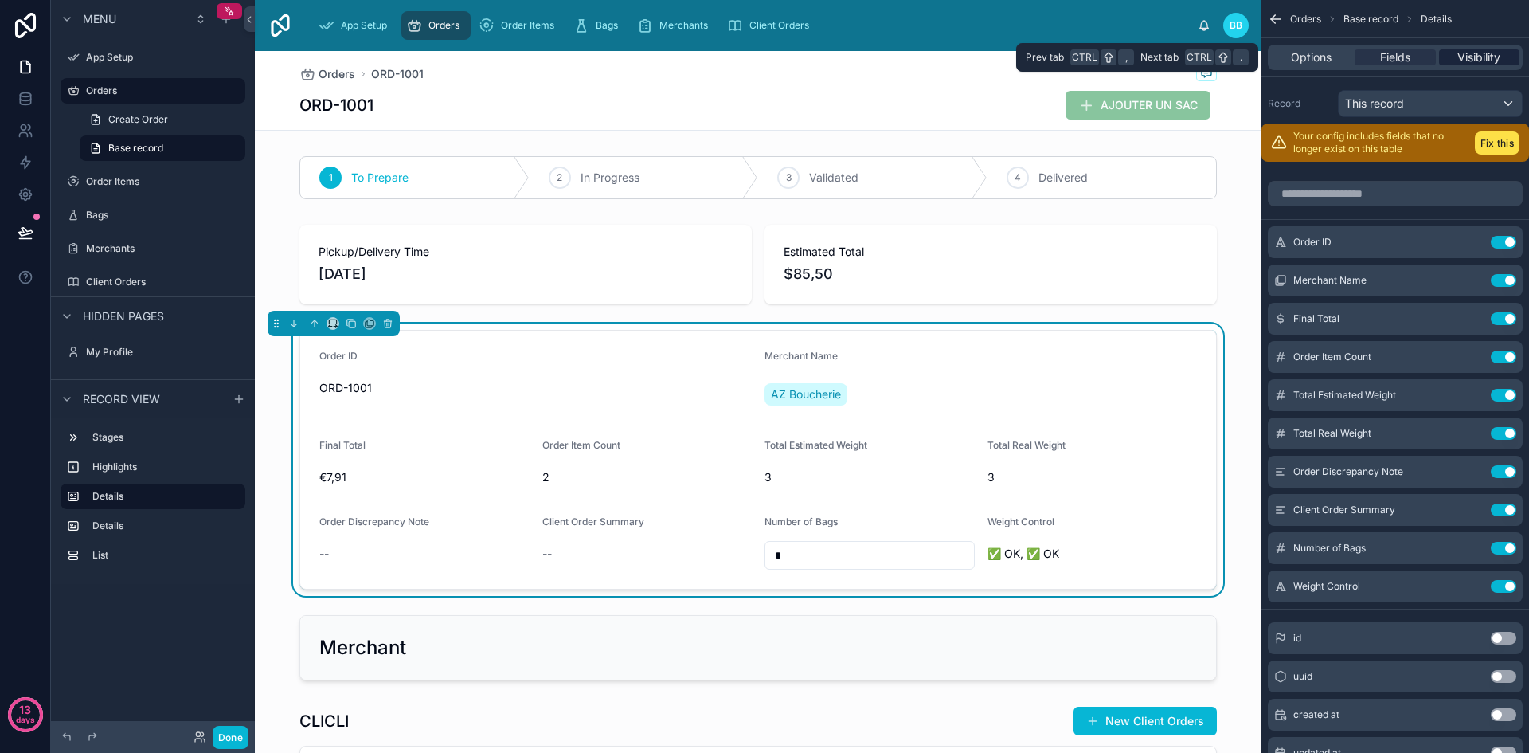
click at [1482, 61] on span "Visibility" at bounding box center [1478, 57] width 43 height 16
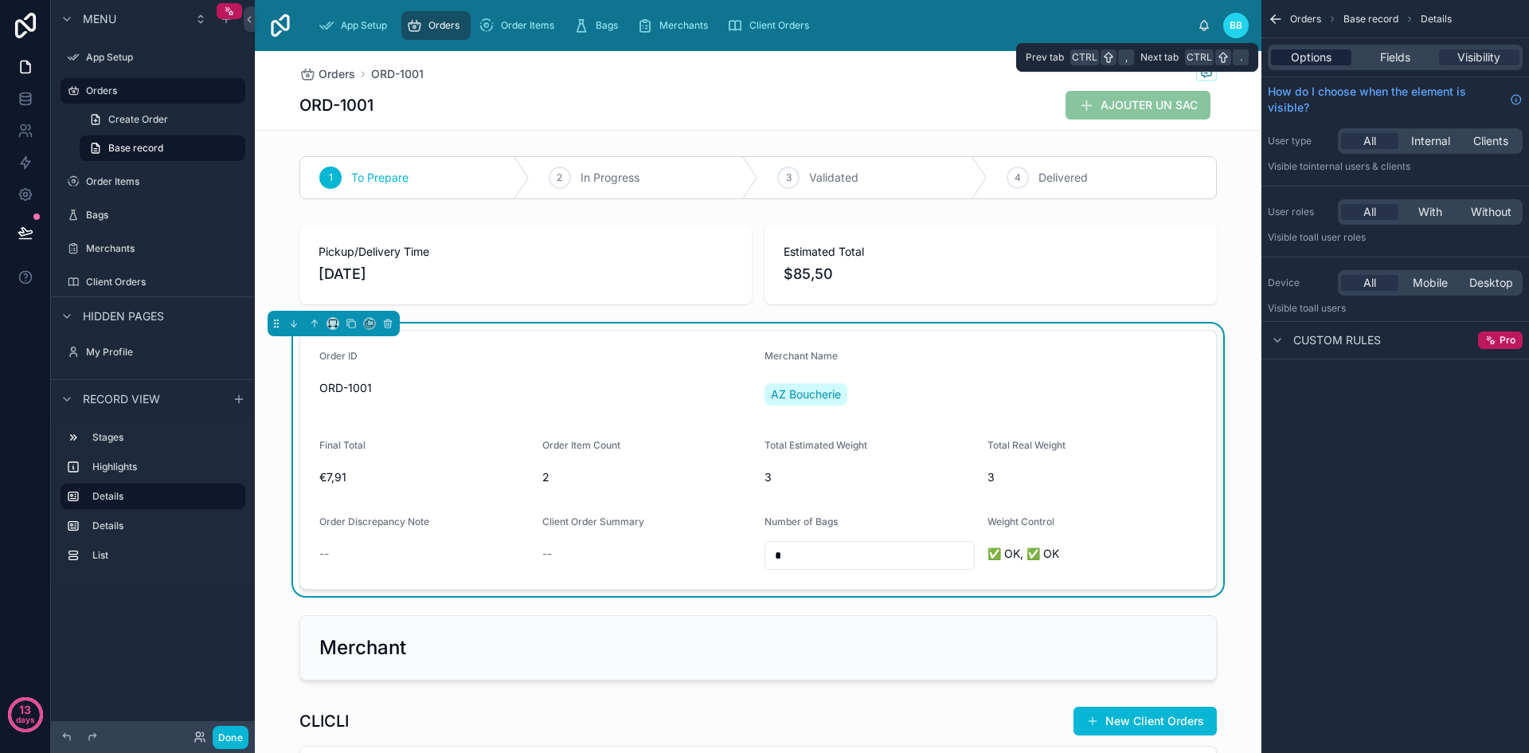
click at [1313, 54] on span "Options" at bounding box center [1311, 57] width 41 height 16
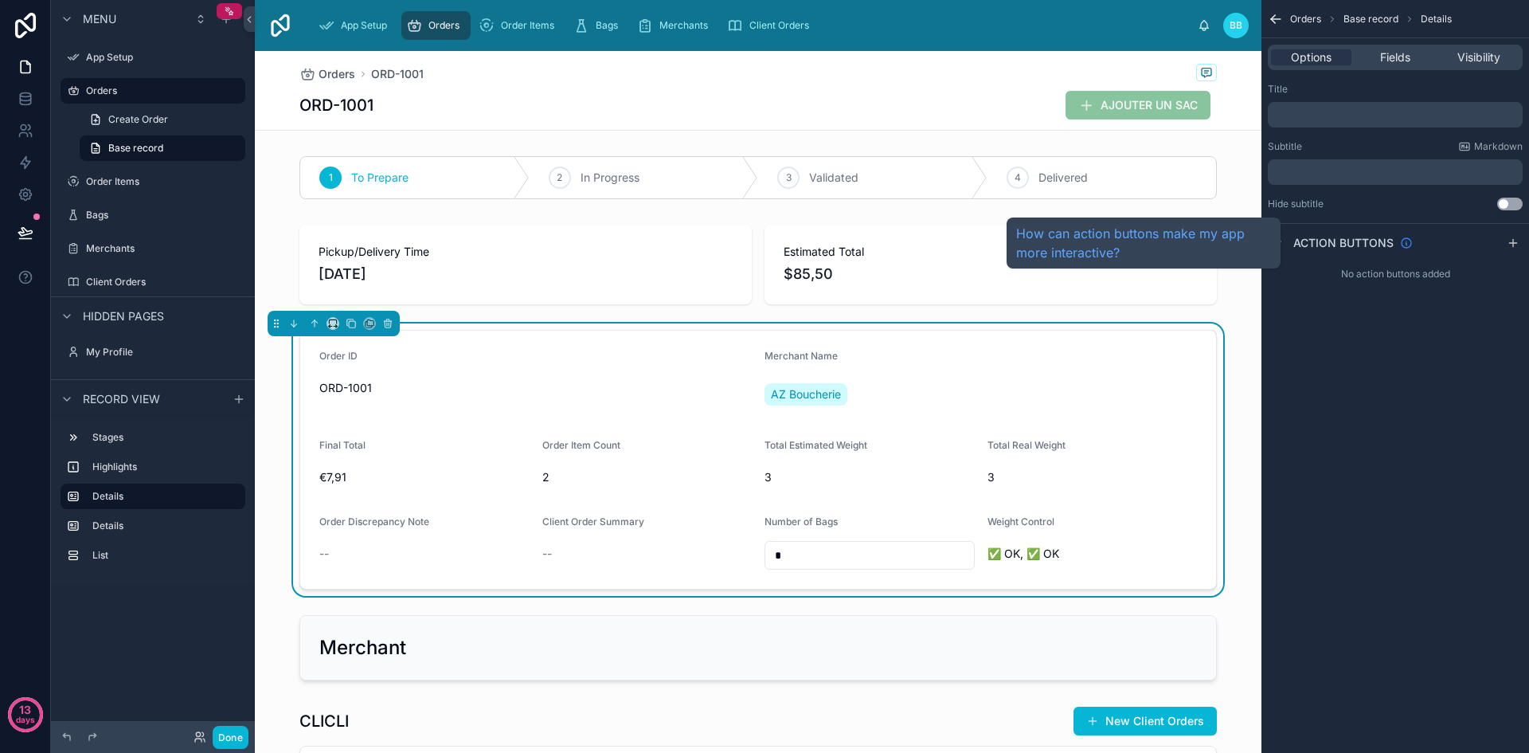
click at [1407, 245] on icon "scrollable content" at bounding box center [1406, 243] width 13 height 13
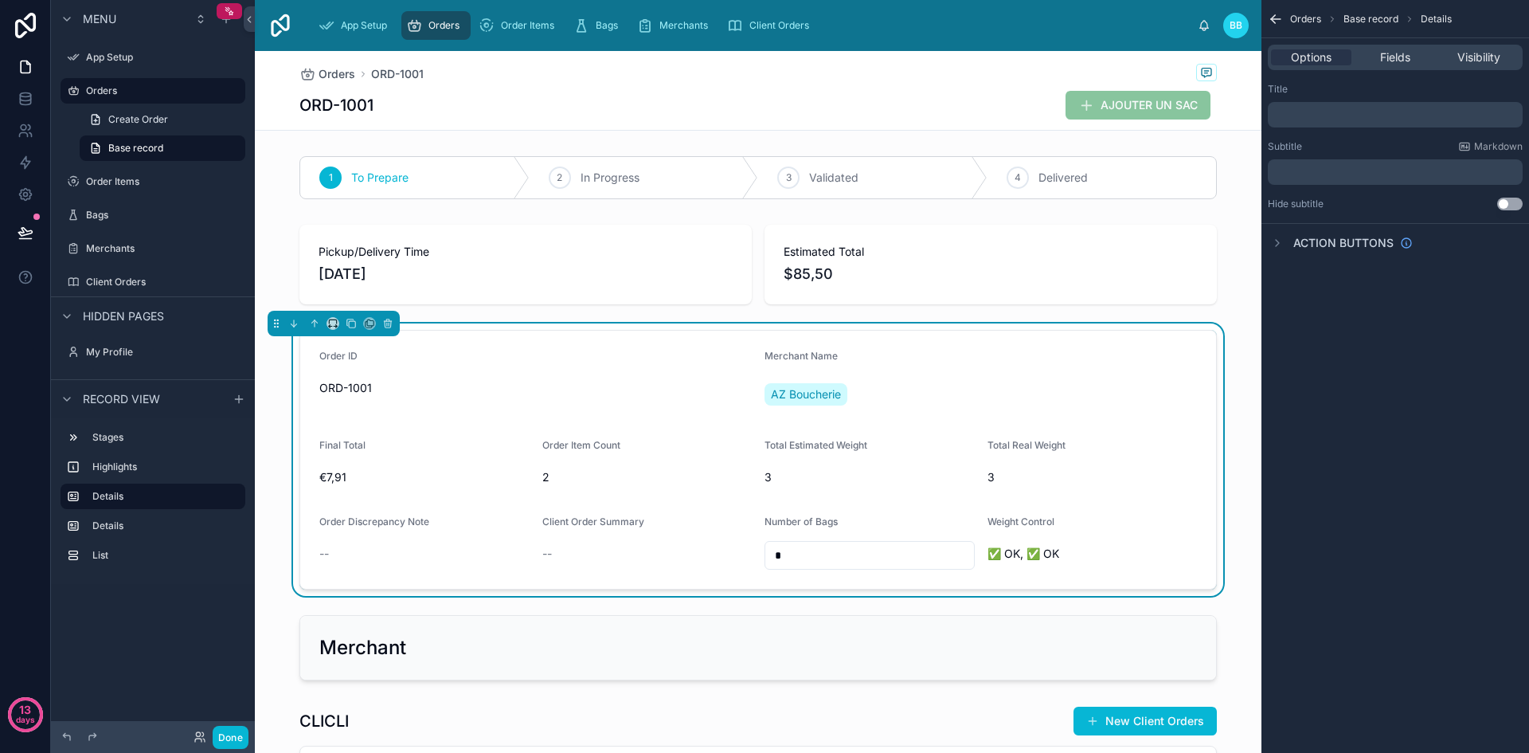
click at [1312, 252] on div "Action buttons" at bounding box center [1340, 242] width 145 height 19
click at [1512, 244] on icon "scrollable content" at bounding box center [1513, 243] width 13 height 13
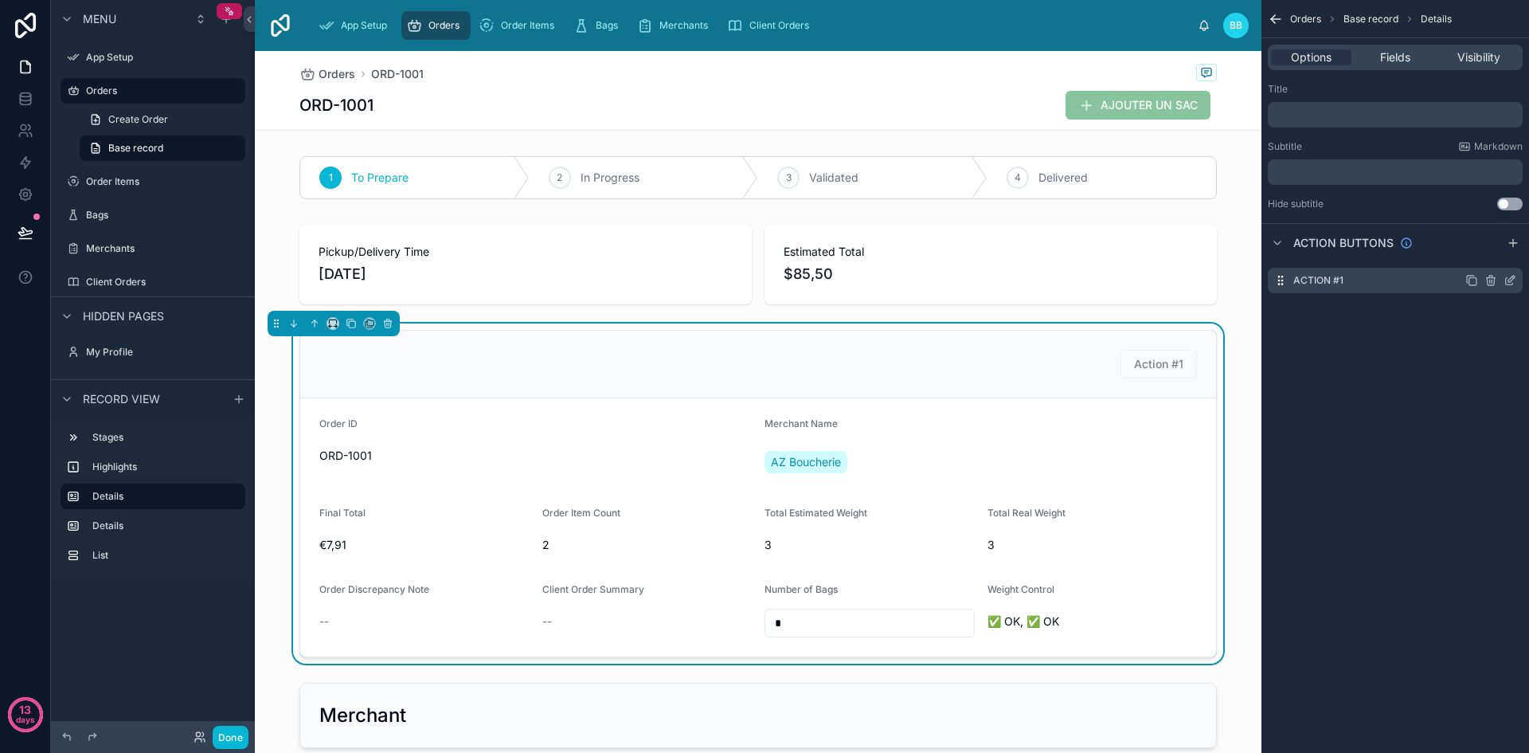
click at [1507, 283] on icon "scrollable content" at bounding box center [1509, 280] width 13 height 13
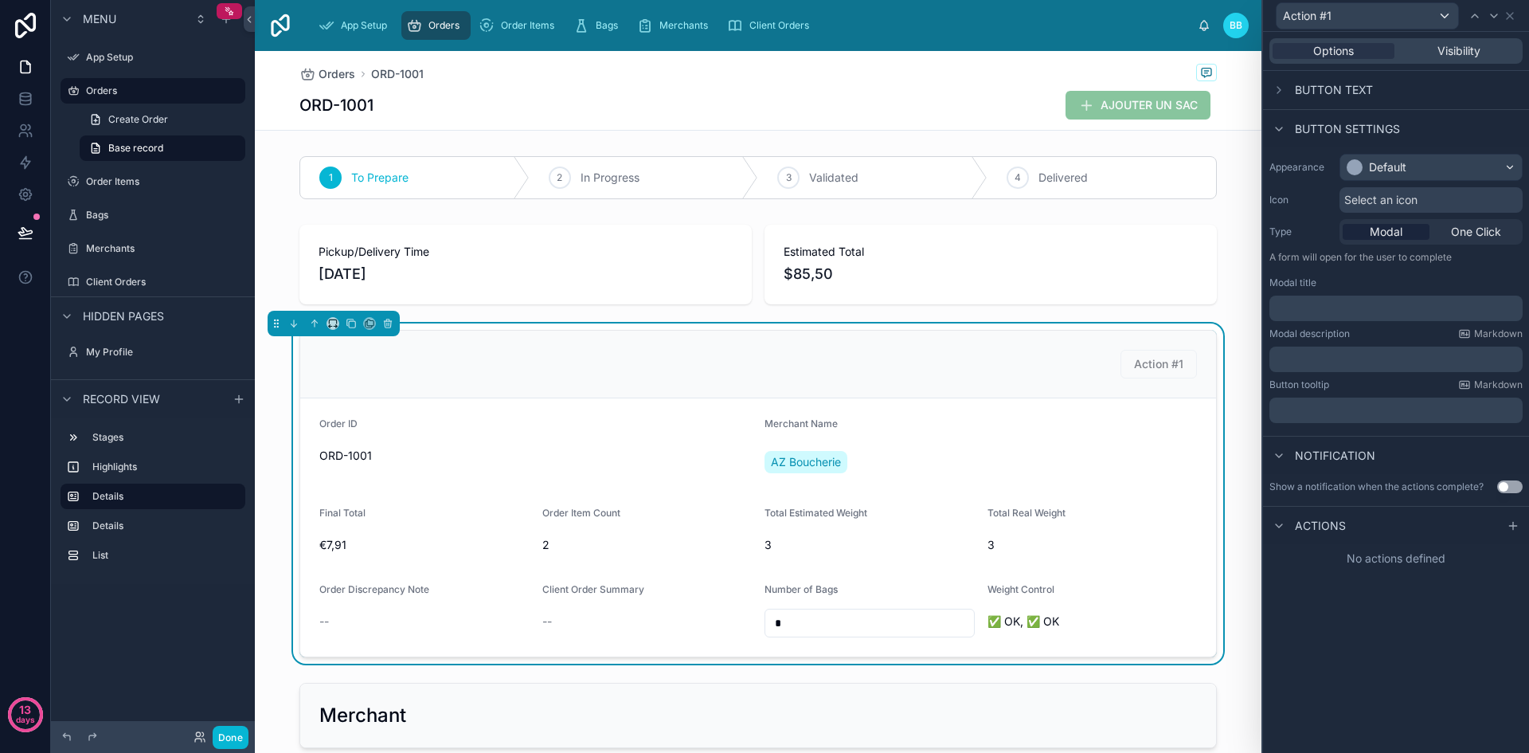
click at [1359, 89] on span "Button text" at bounding box center [1334, 90] width 78 height 16
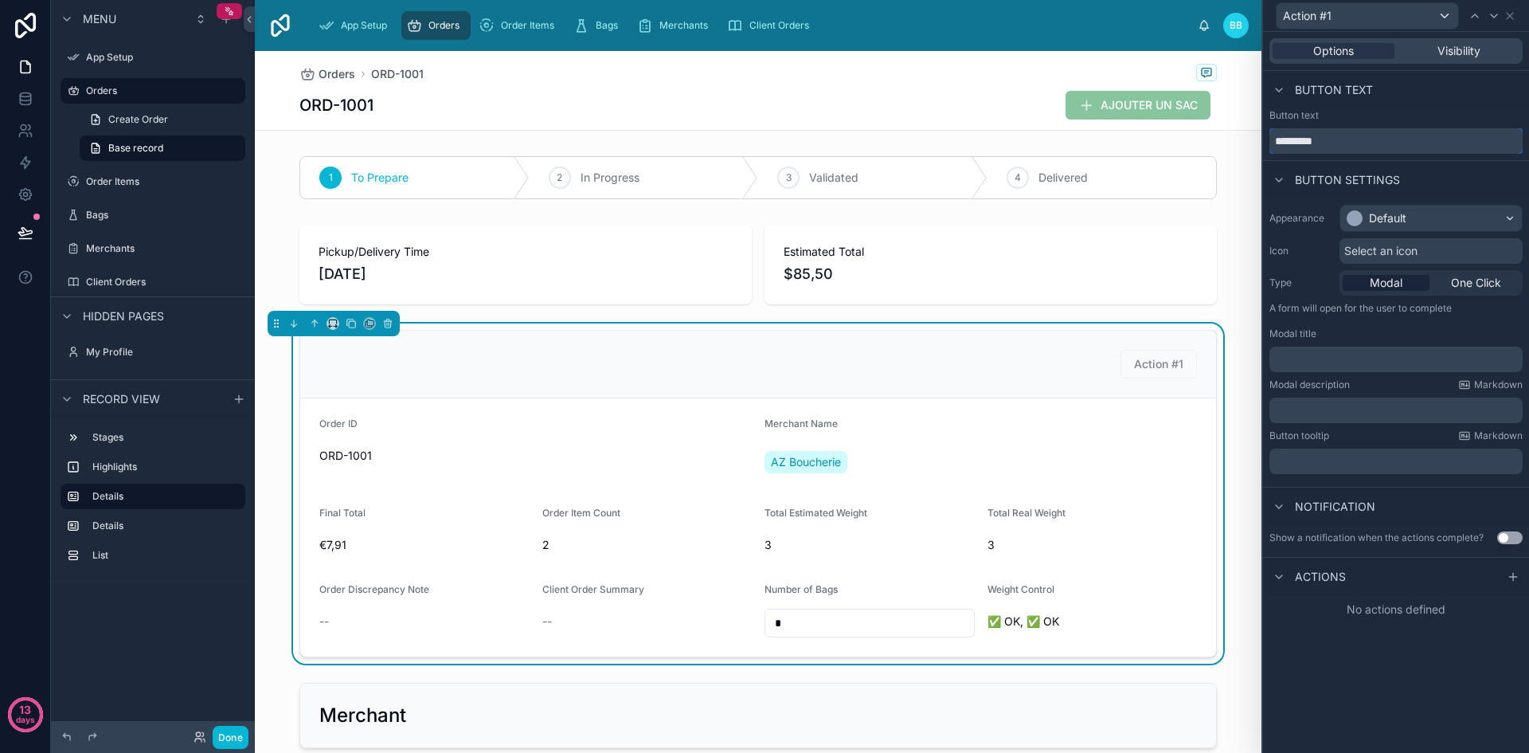
click at [1343, 135] on input "*********" at bounding box center [1395, 140] width 253 height 25
type input "*****"
click at [1394, 208] on div "Default" at bounding box center [1431, 217] width 182 height 25
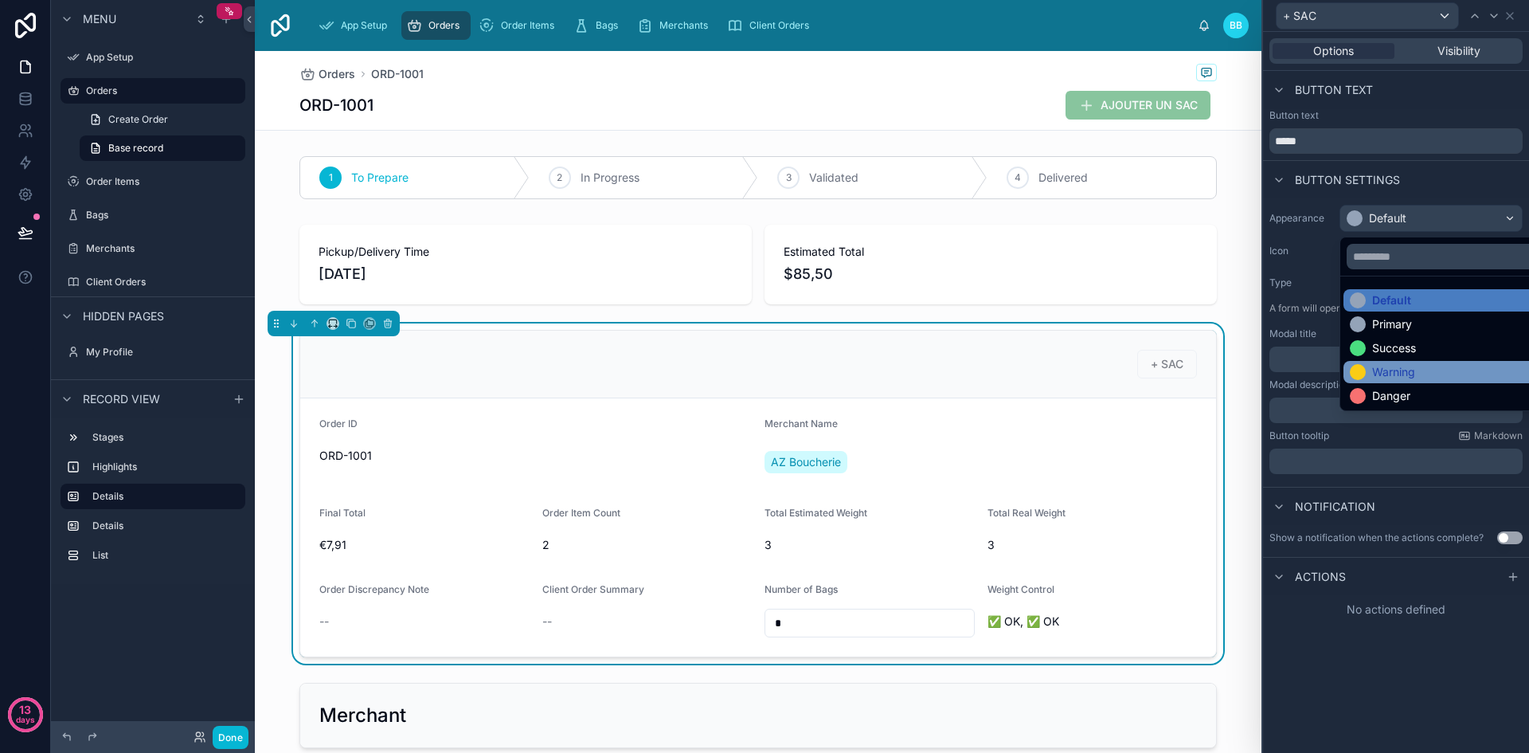
click at [1397, 373] on div "Warning" at bounding box center [1393, 372] width 43 height 16
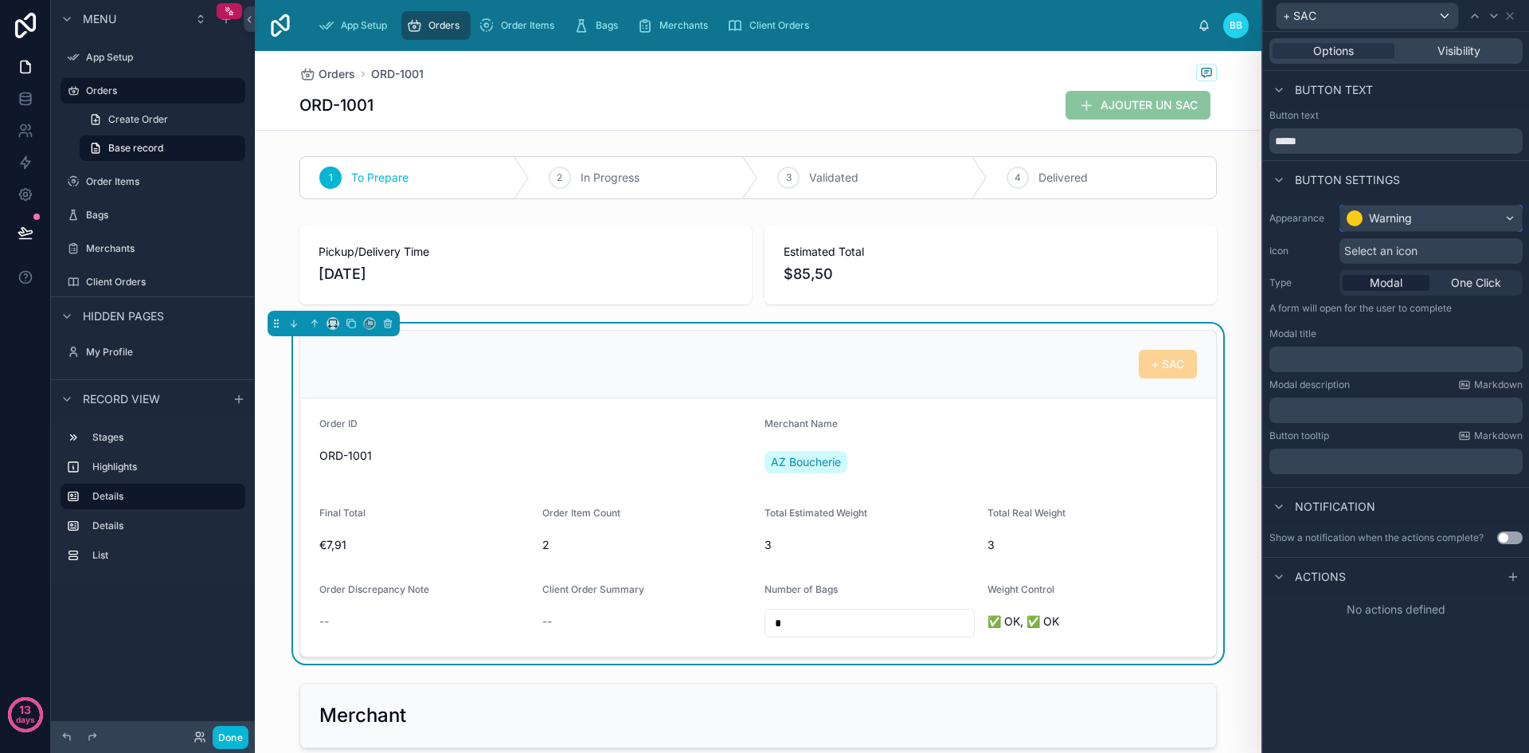
click at [1394, 216] on div "Warning" at bounding box center [1390, 218] width 43 height 16
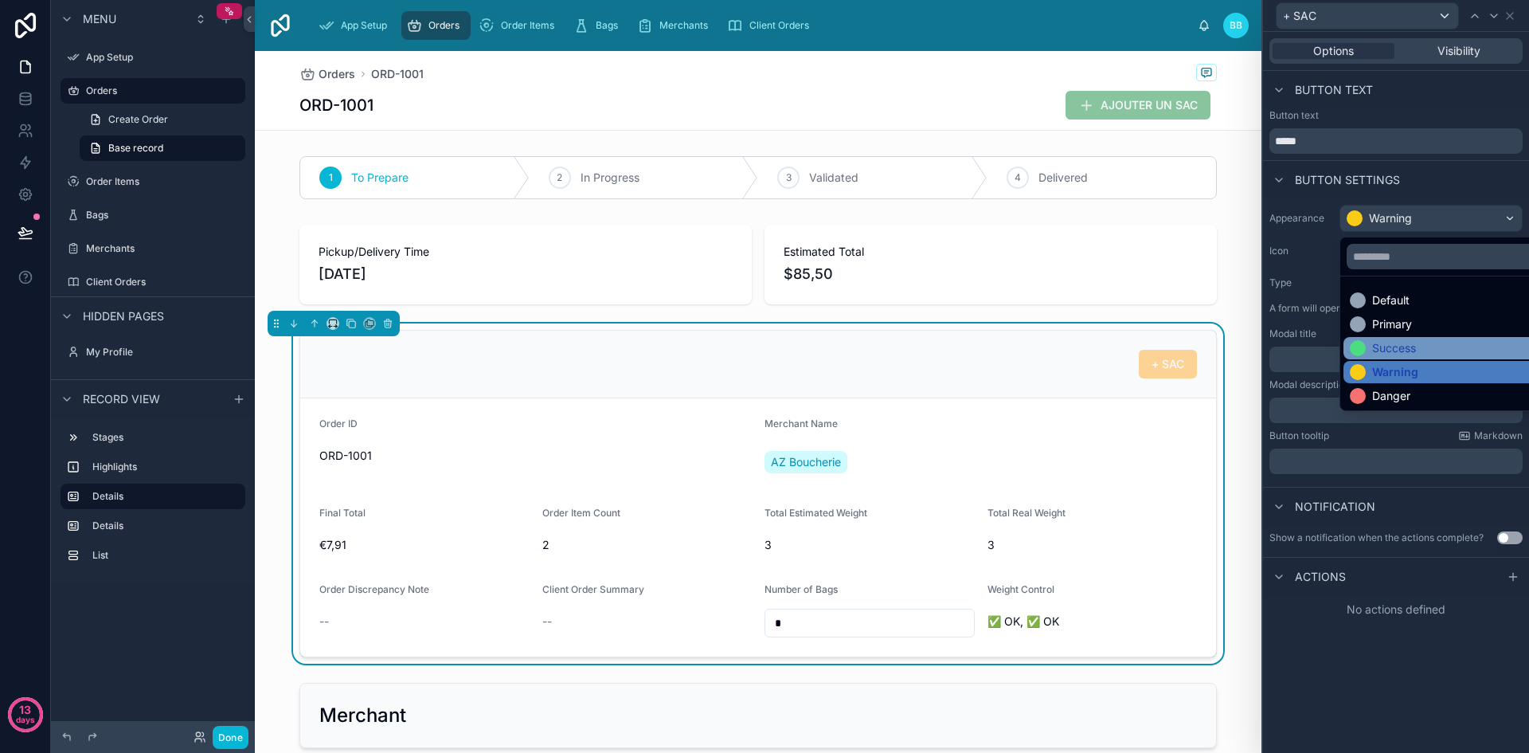
click at [1393, 348] on div "Success" at bounding box center [1394, 348] width 44 height 16
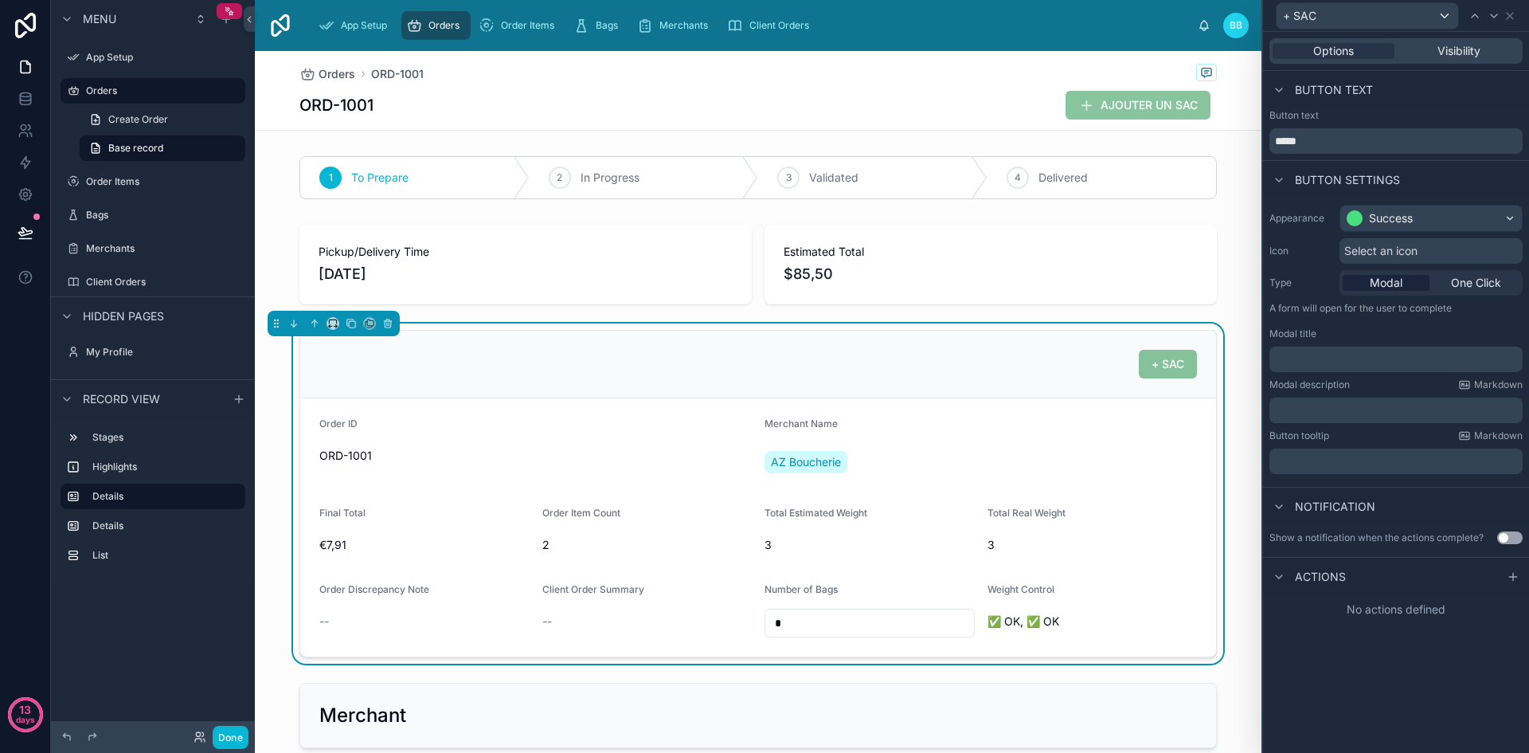
click at [1389, 248] on span "Select an icon" at bounding box center [1380, 251] width 73 height 16
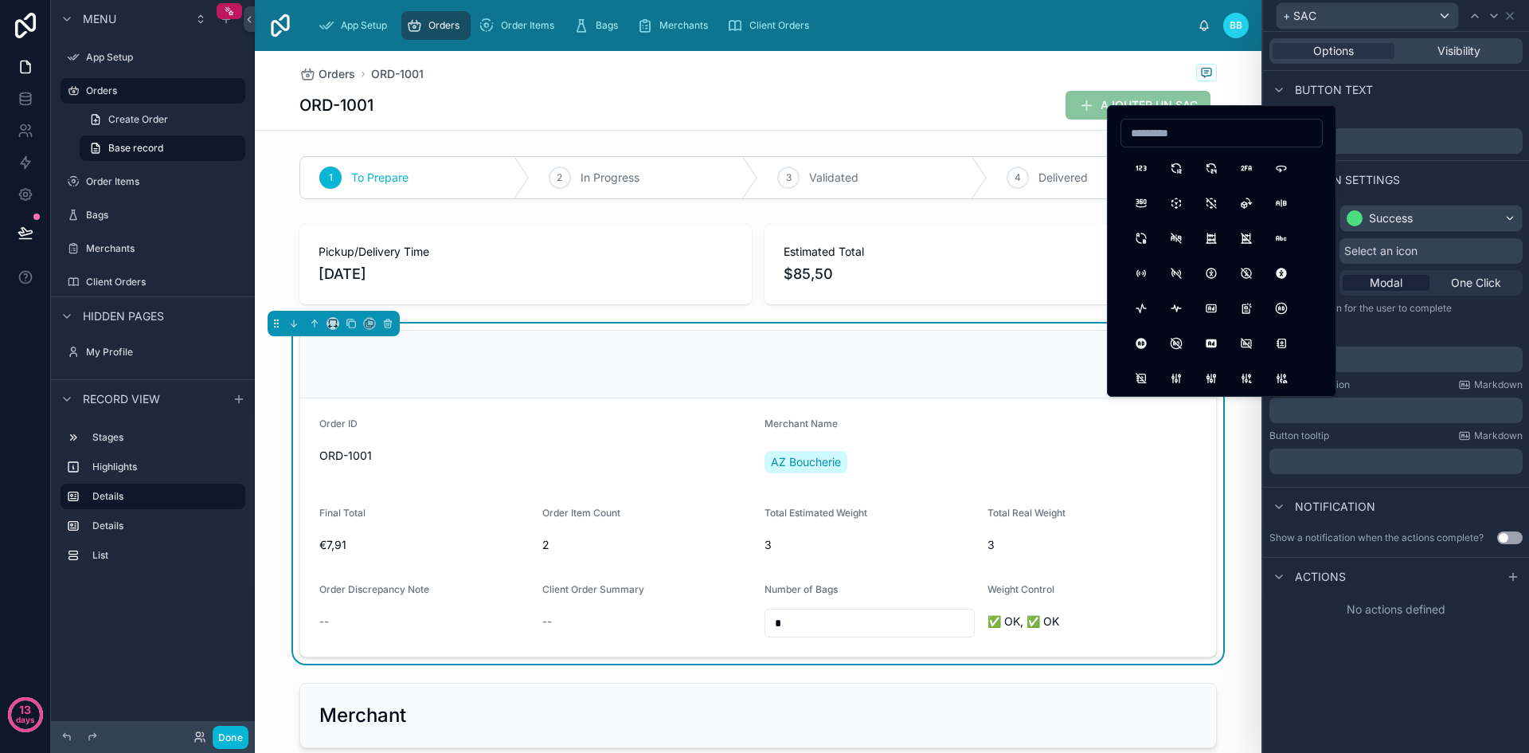
click at [1389, 248] on span "Select an icon" at bounding box center [1380, 251] width 73 height 16
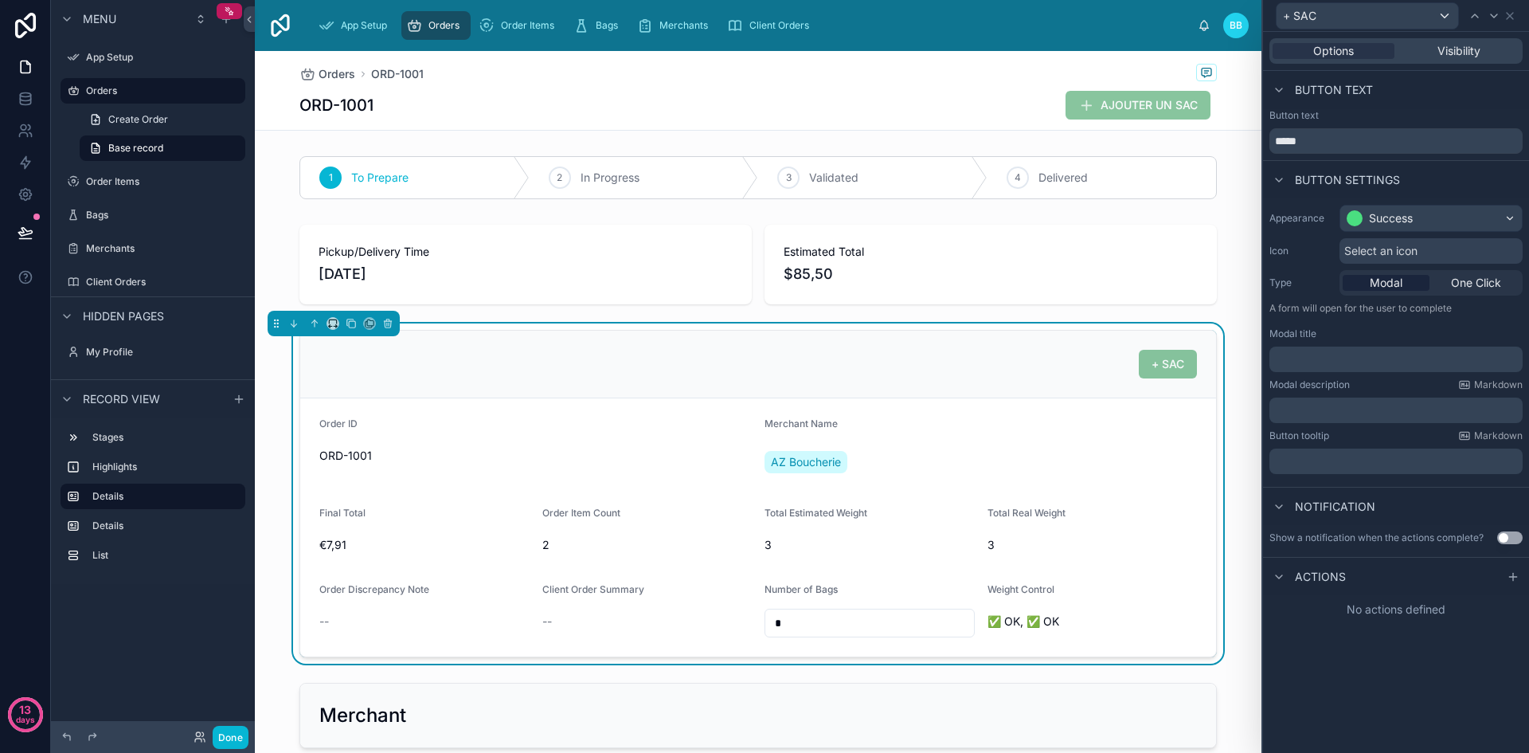
click at [1395, 246] on span "Select an icon" at bounding box center [1380, 251] width 73 height 16
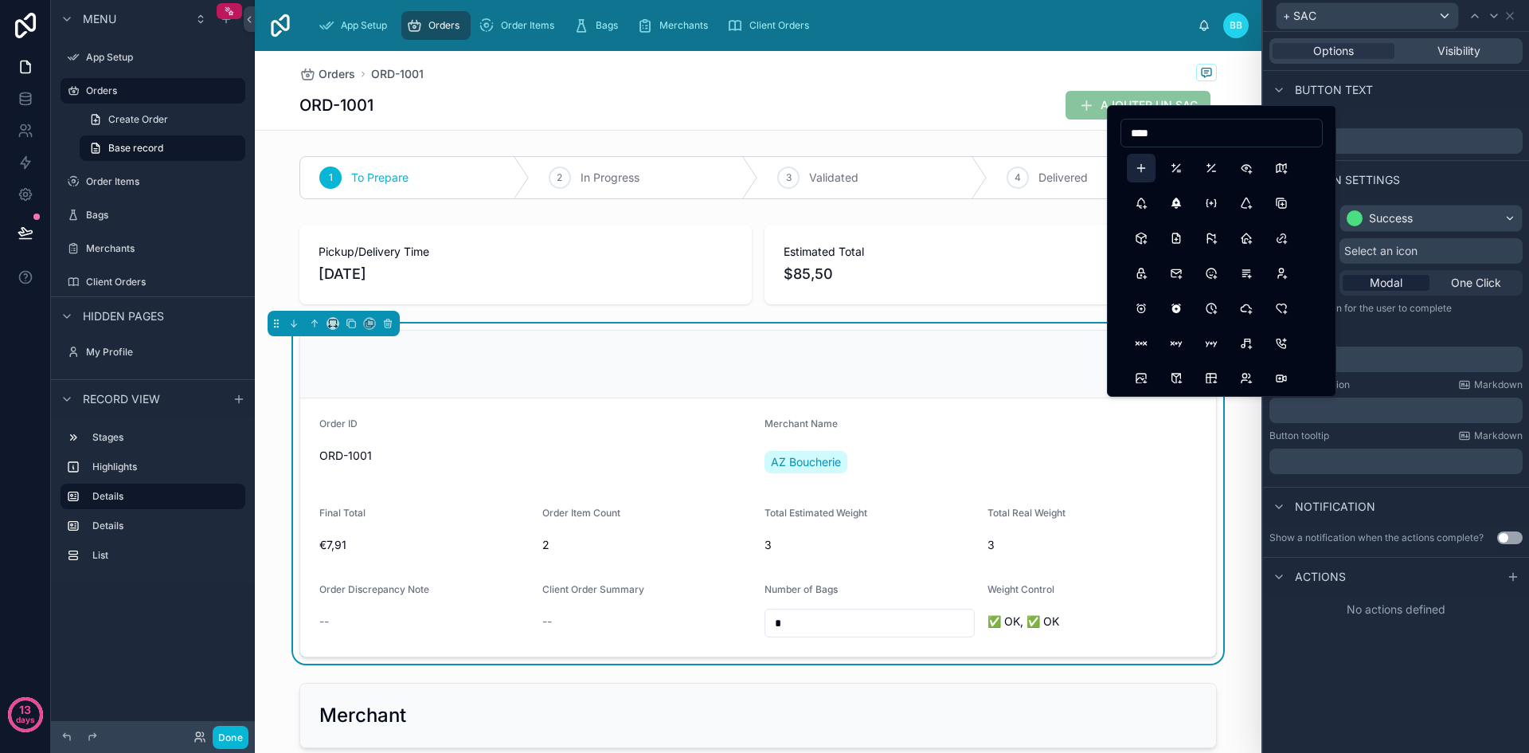
type input "****"
click at [1144, 166] on button "Plus" at bounding box center [1141, 168] width 29 height 29
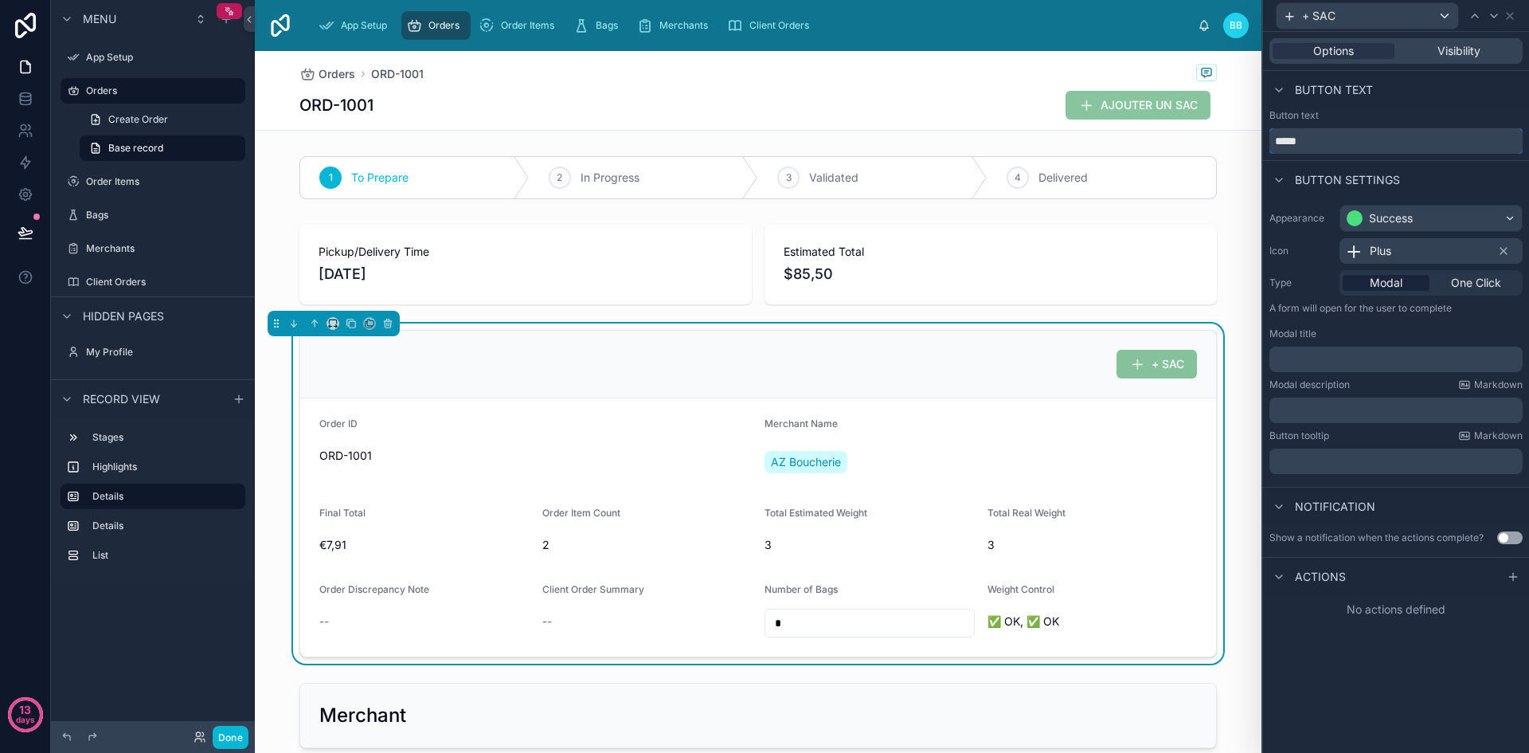
click at [1287, 139] on input "*****" at bounding box center [1395, 140] width 253 height 25
type input "***"
click at [1460, 280] on span "One Click" at bounding box center [1476, 283] width 50 height 16
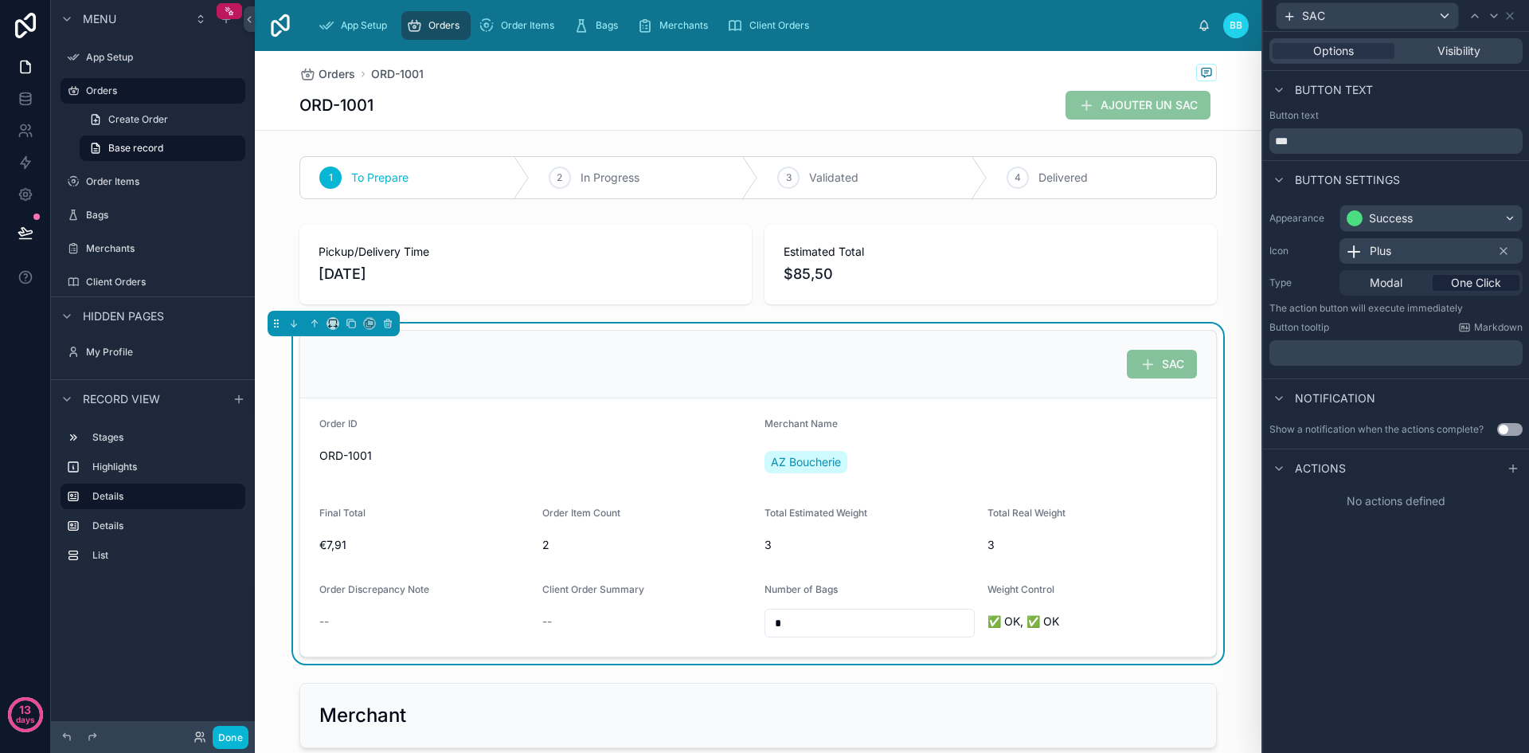
click at [1336, 355] on p "﻿" at bounding box center [1398, 353] width 244 height 16
click at [1422, 377] on div "Appearance Success Icon Plus Type Modal One Click The action button will execut…" at bounding box center [1396, 288] width 266 height 180
click at [1328, 472] on span "Actions" at bounding box center [1320, 468] width 51 height 16
click at [1510, 467] on icon at bounding box center [1513, 468] width 13 height 13
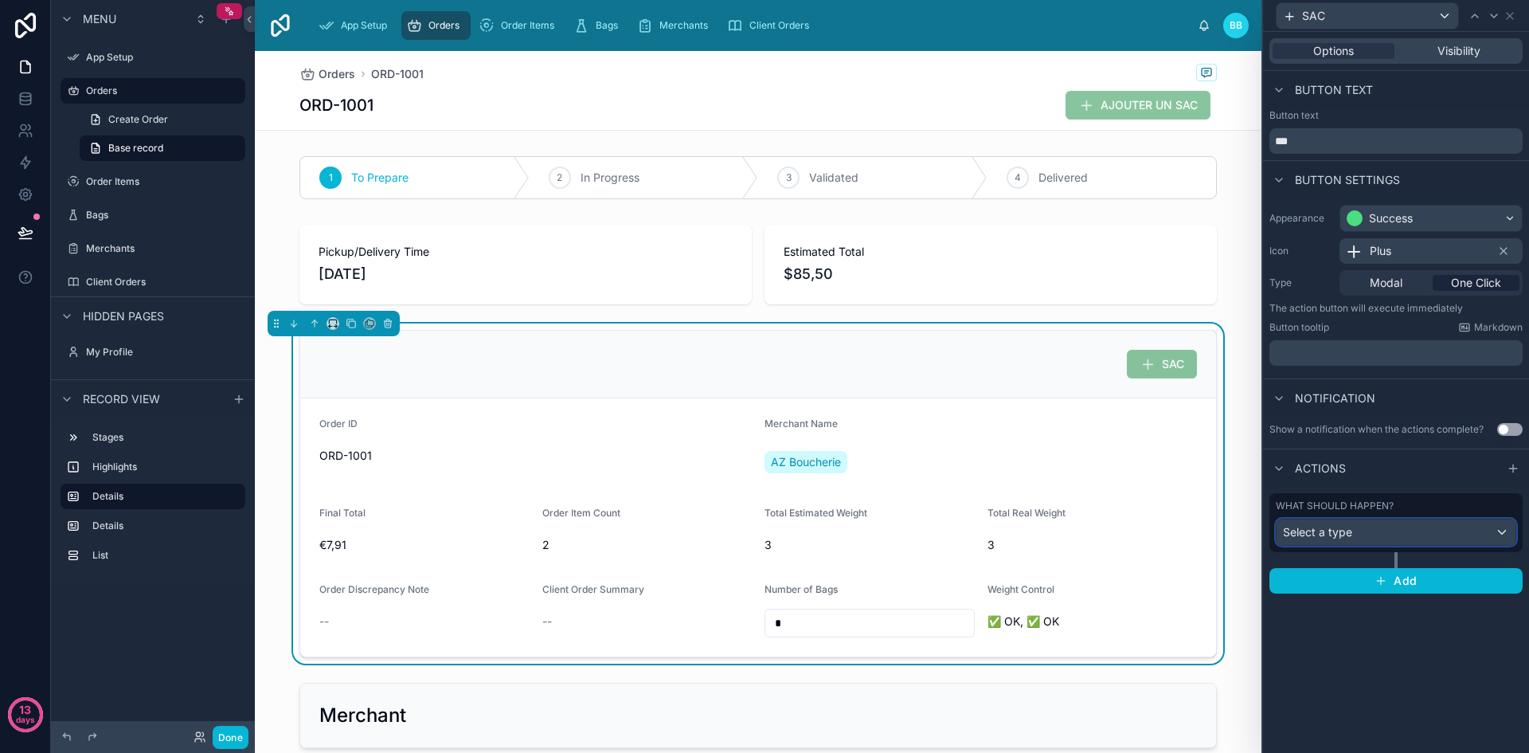
click at [1366, 528] on div "Select a type" at bounding box center [1396, 531] width 239 height 25
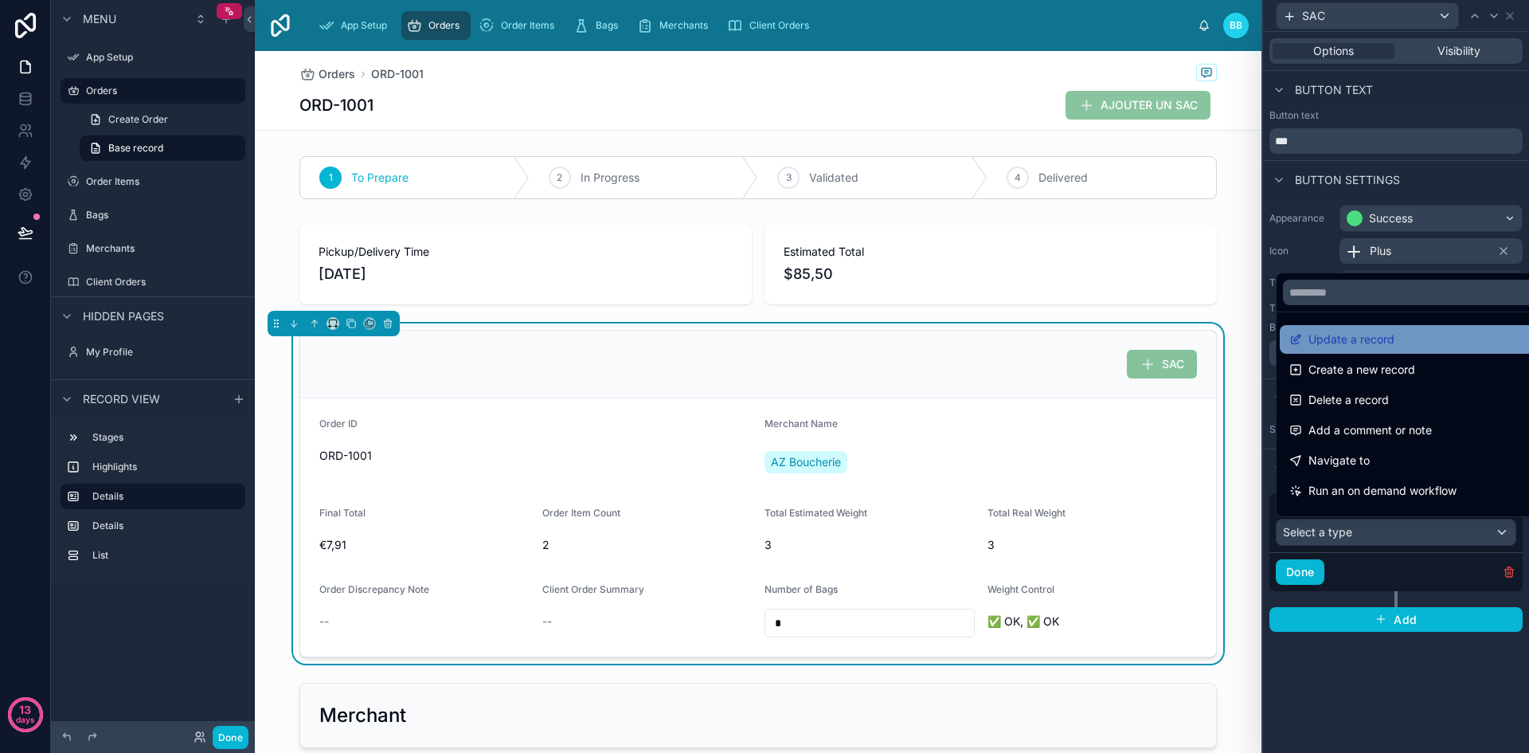
click at [1331, 346] on span "Update a record" at bounding box center [1351, 339] width 86 height 19
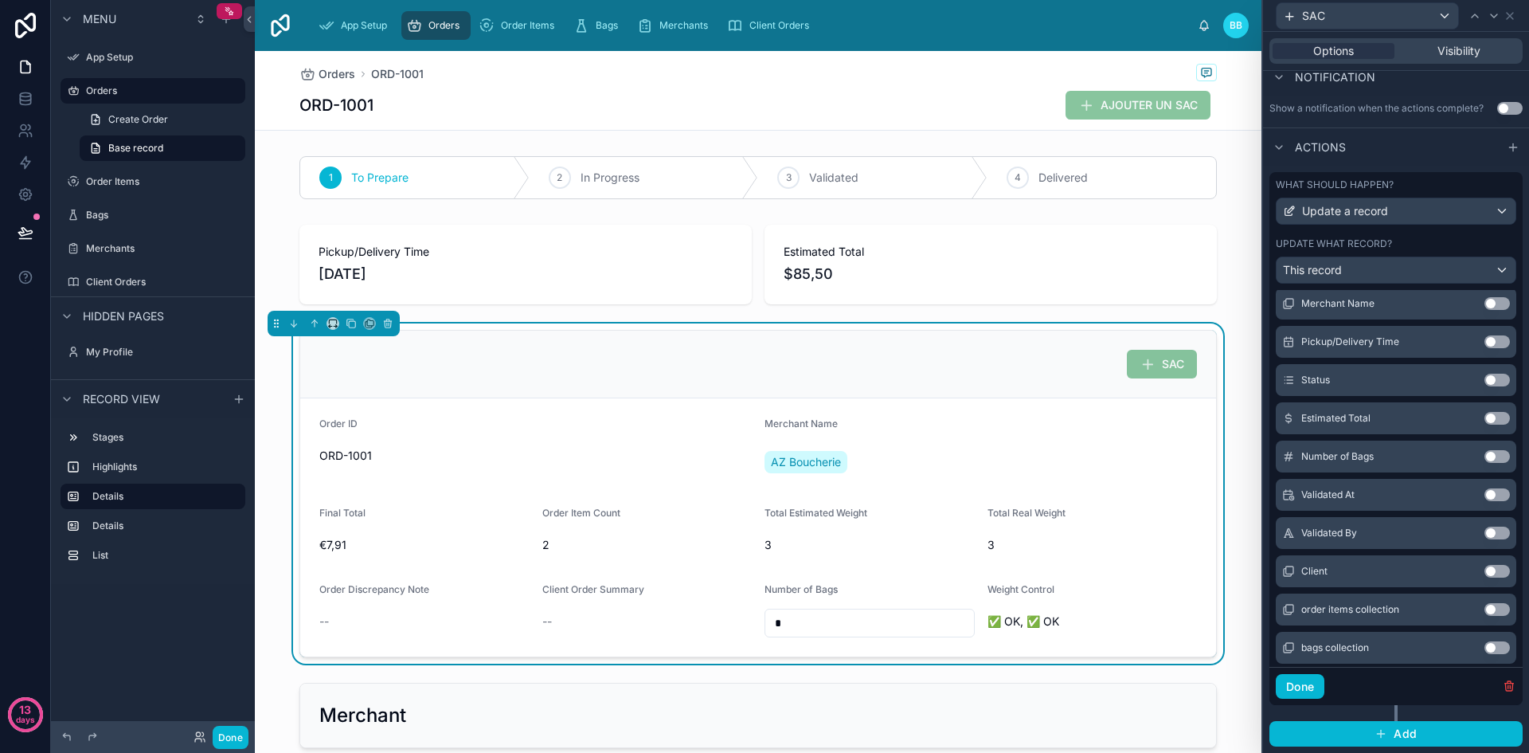
scroll to position [206, 0]
click at [1484, 458] on button "Use setting" at bounding box center [1496, 457] width 25 height 13
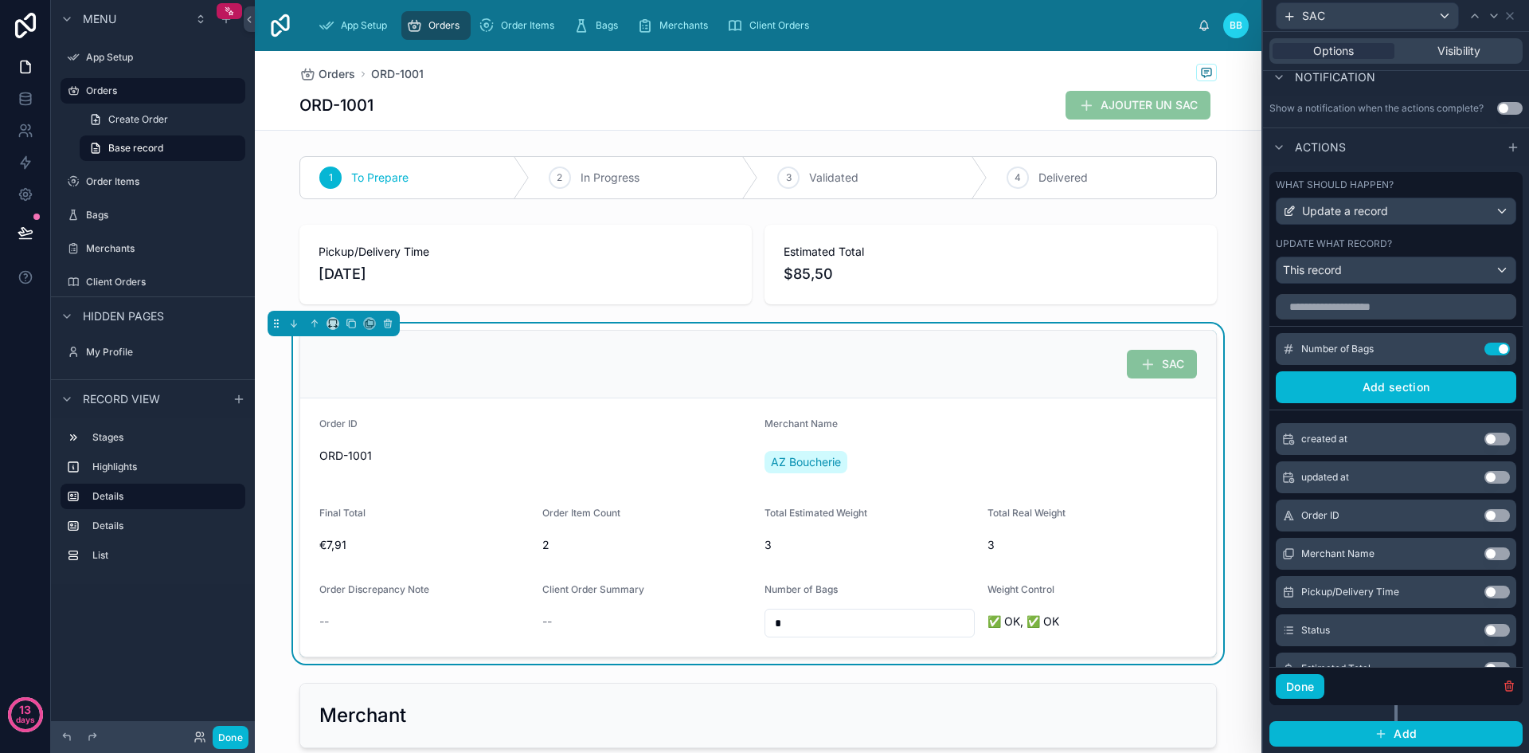
scroll to position [0, 0]
click at [1356, 387] on button "Add section" at bounding box center [1396, 389] width 240 height 32
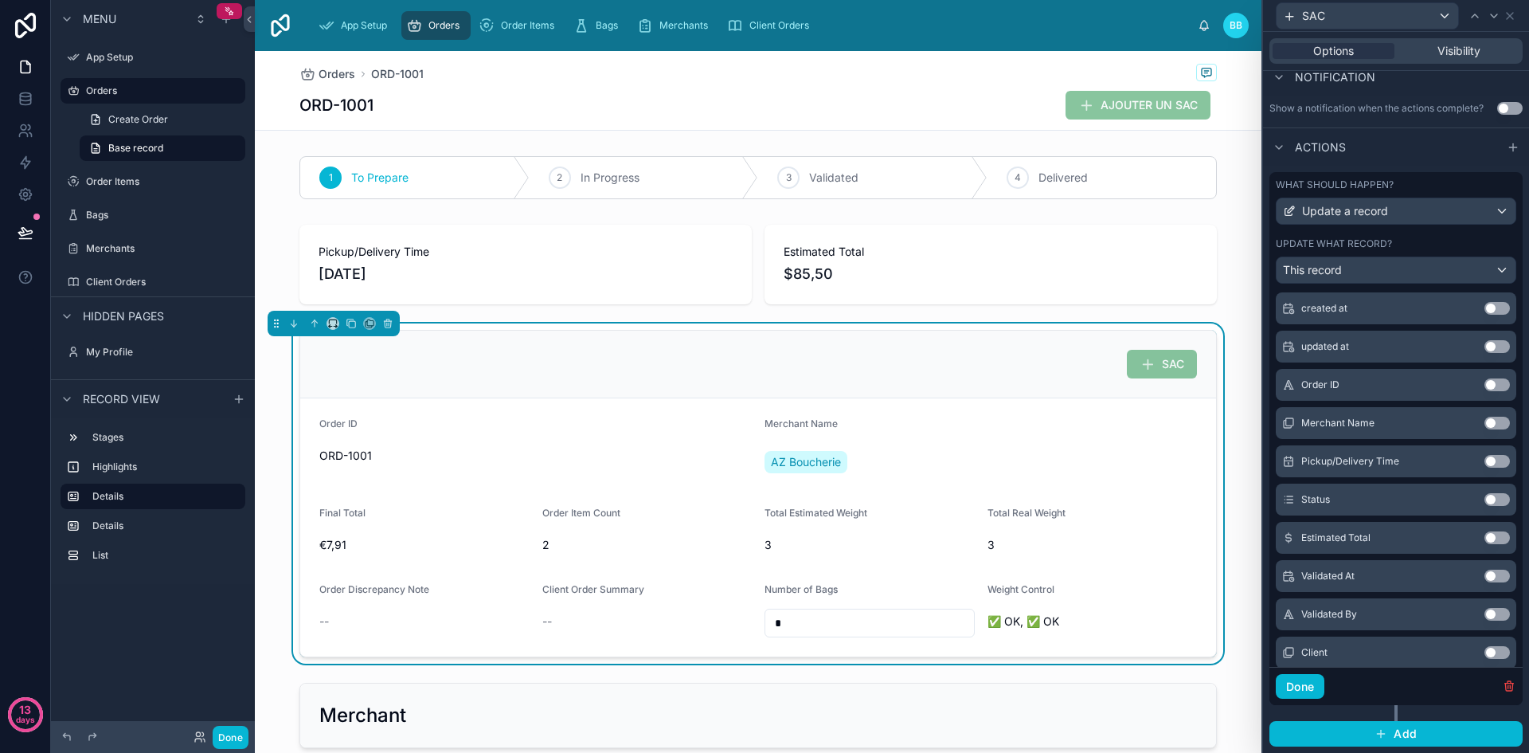
scroll to position [354, 0]
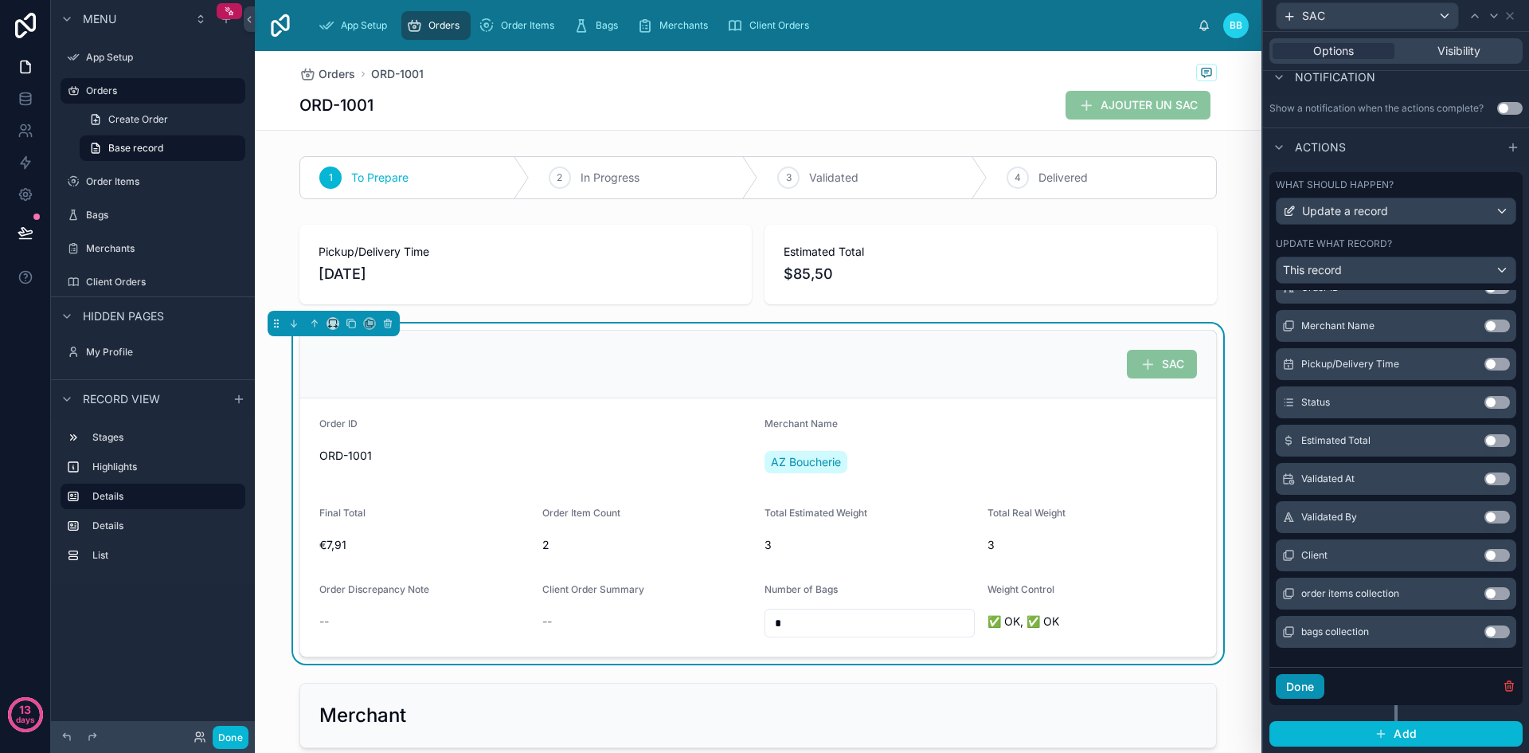
click at [1312, 696] on button "Done" at bounding box center [1300, 686] width 49 height 25
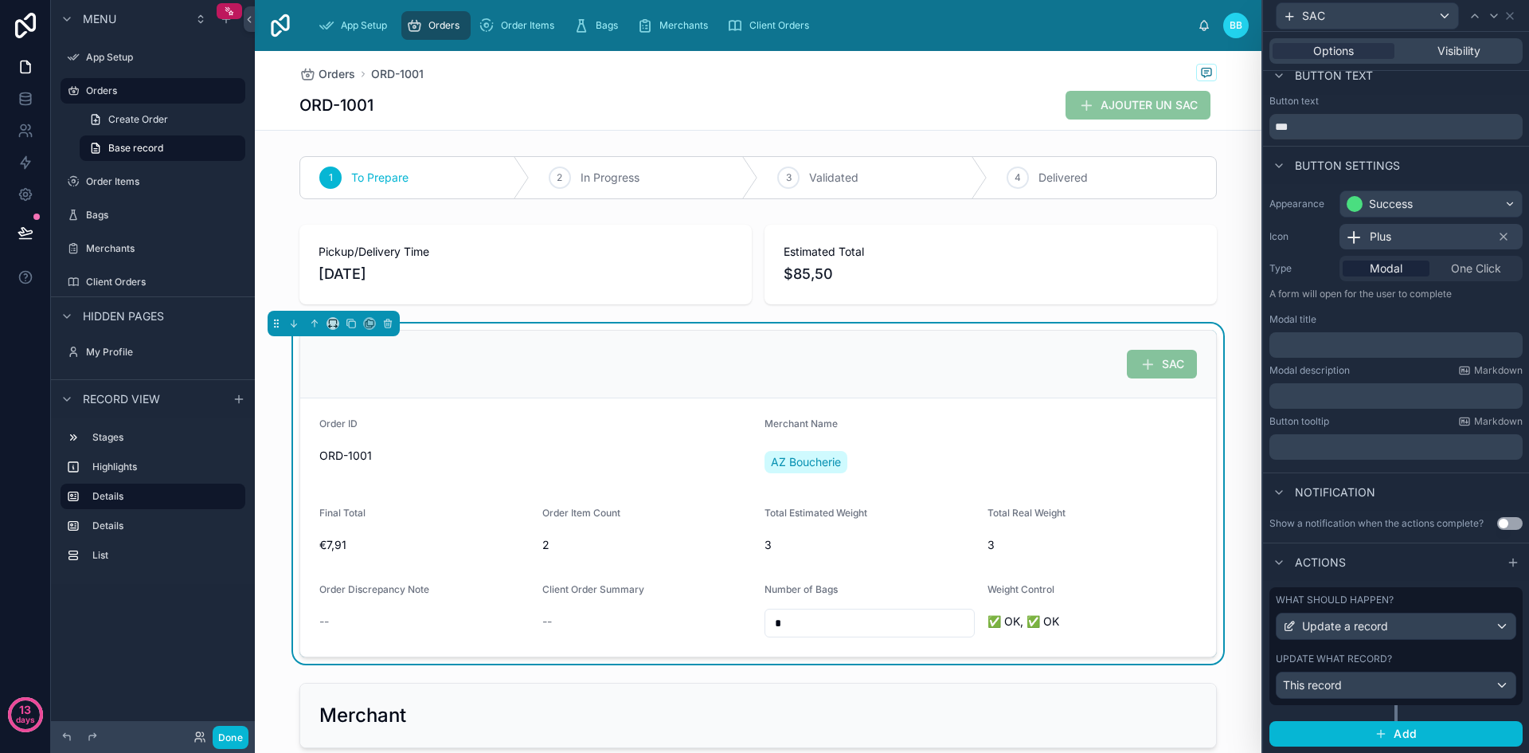
scroll to position [14, 0]
click at [1355, 686] on div "This record" at bounding box center [1396, 684] width 239 height 25
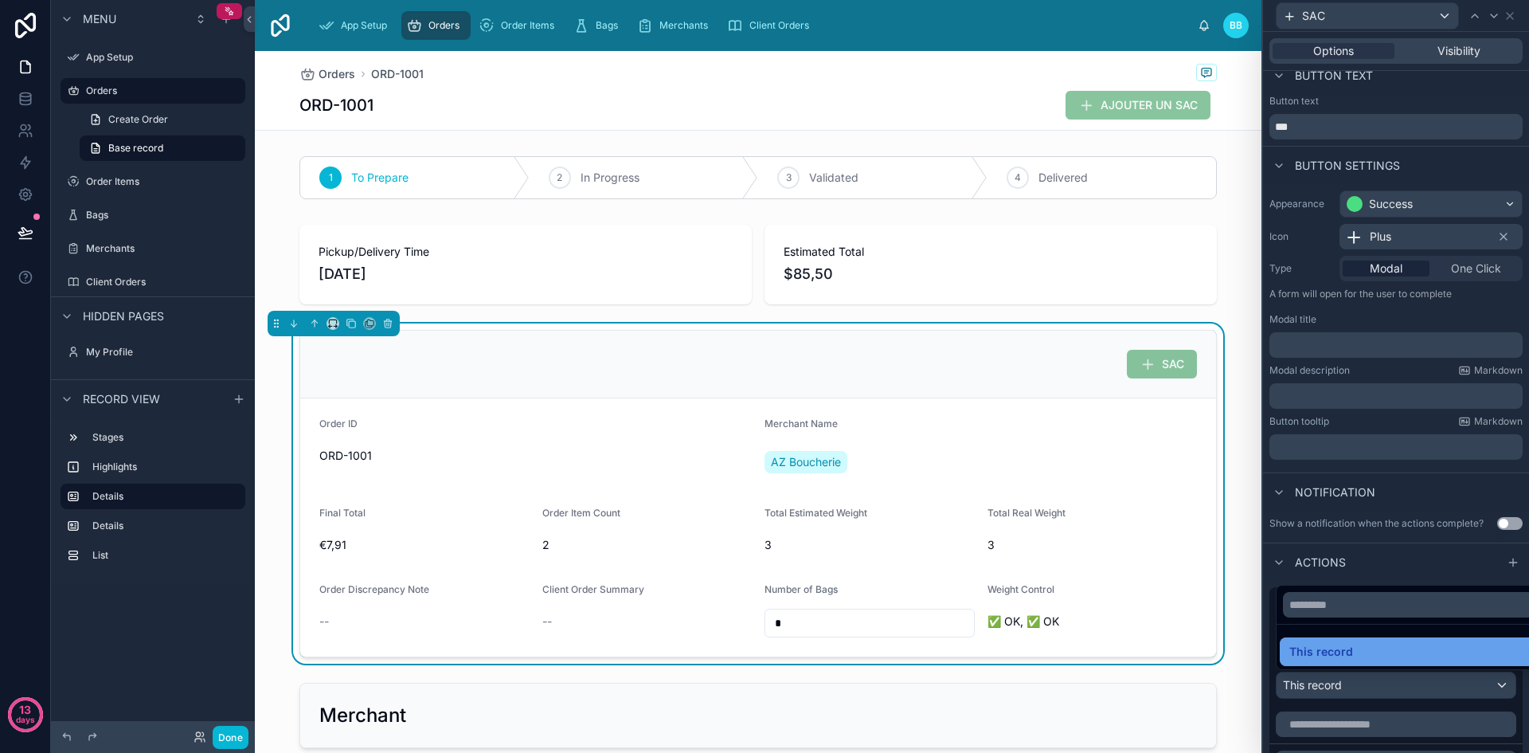
click at [1354, 651] on div "This record" at bounding box center [1408, 651] width 238 height 19
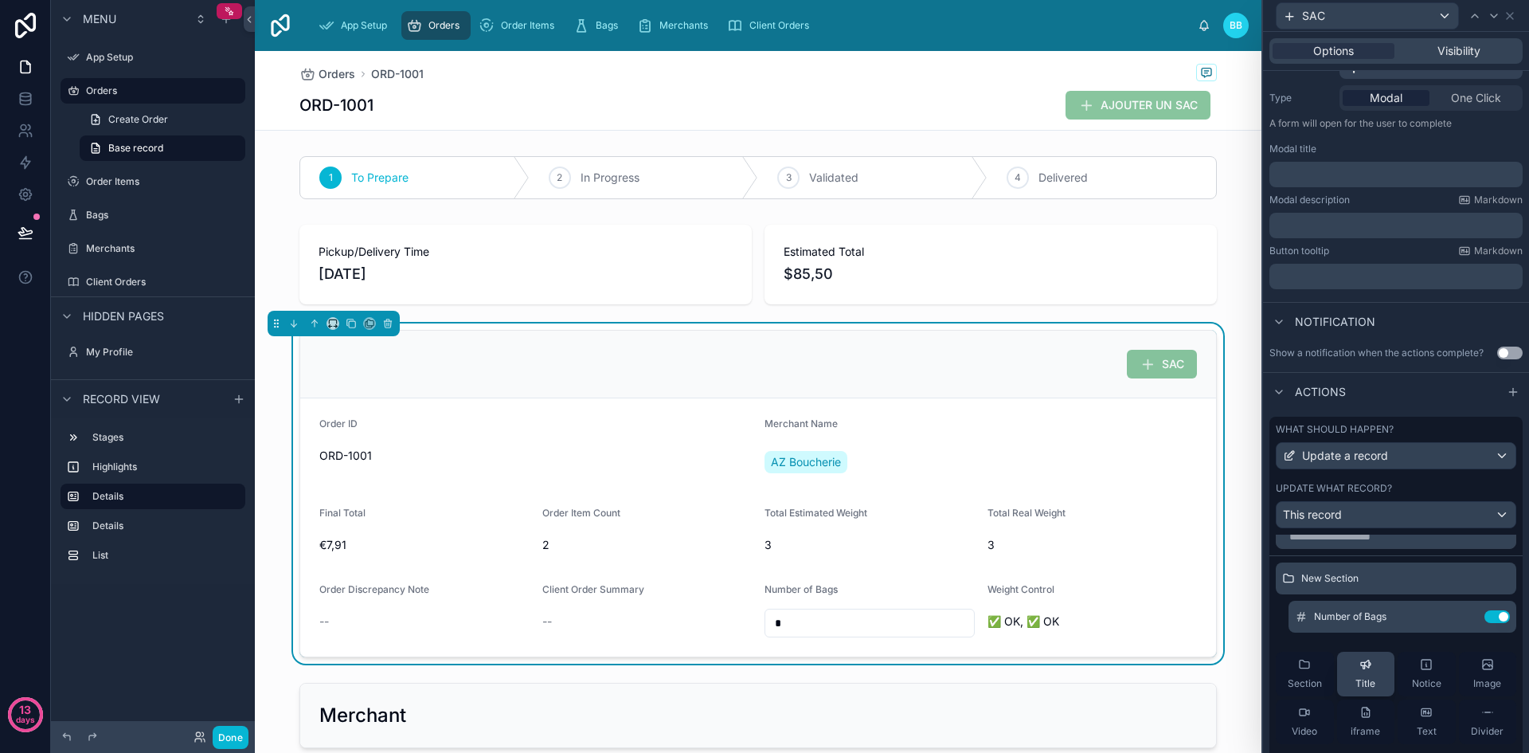
scroll to position [16, 0]
click at [1493, 577] on icon at bounding box center [1497, 577] width 9 height 0
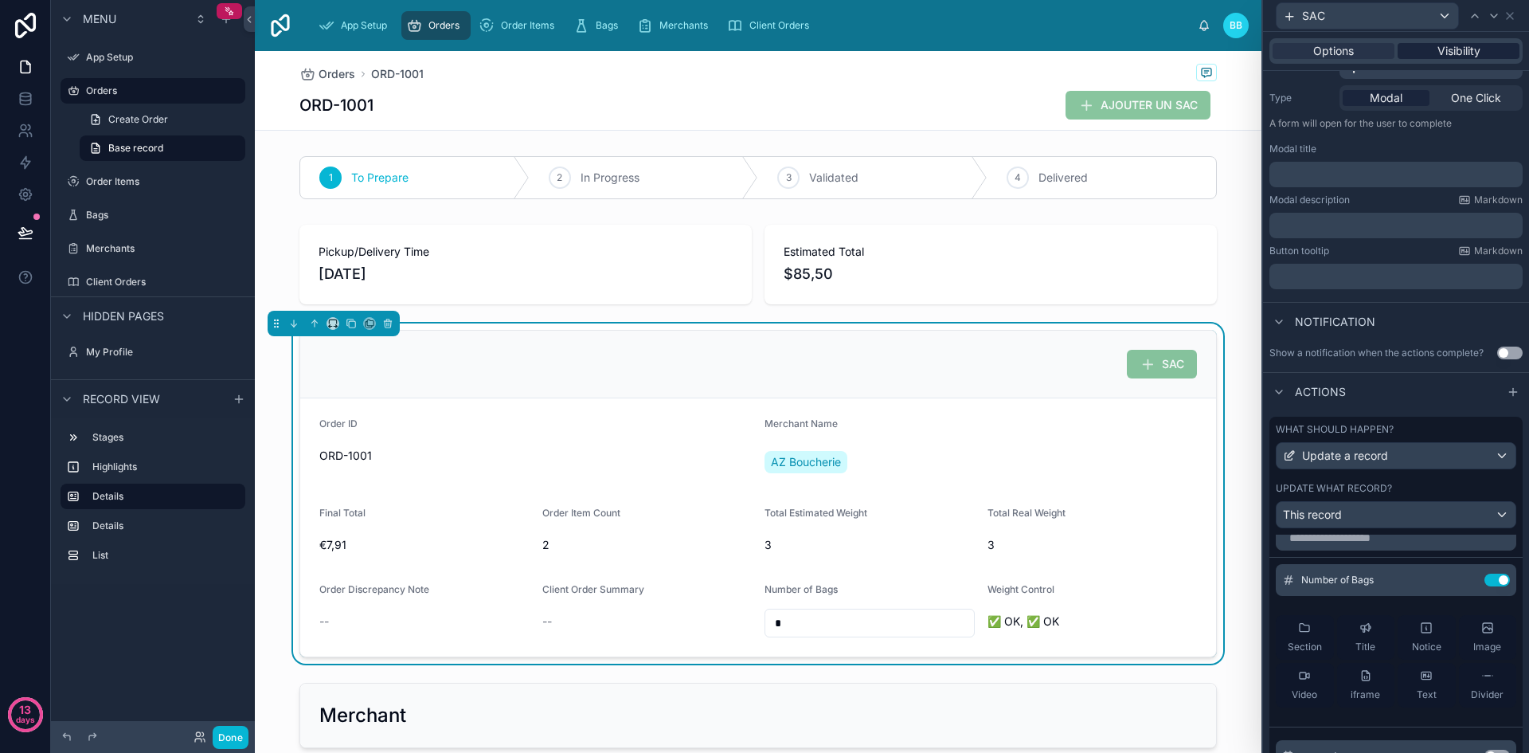
click at [1441, 49] on span "Visibility" at bounding box center [1458, 51] width 43 height 16
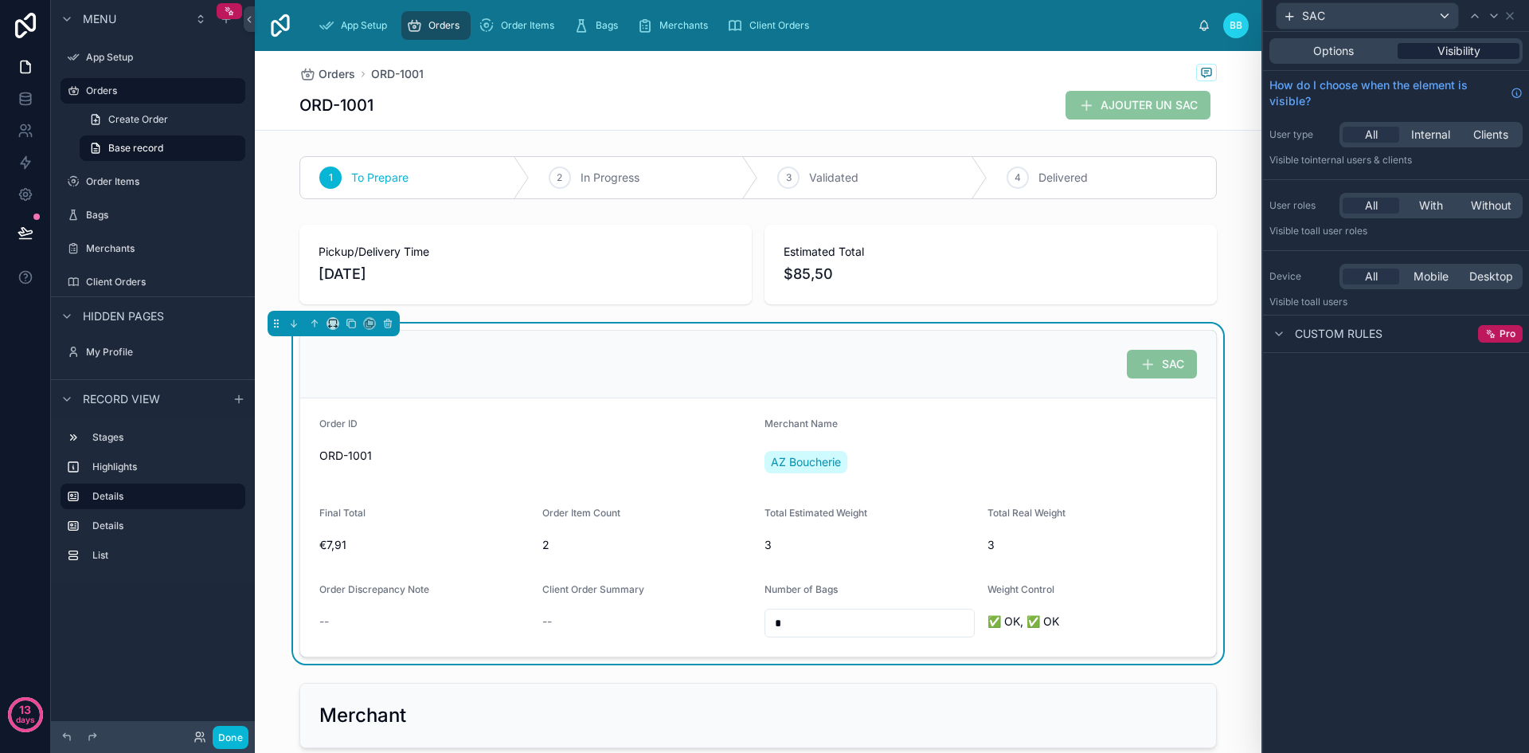
scroll to position [0, 0]
click at [1351, 338] on span "Custom rules" at bounding box center [1339, 334] width 88 height 16
click at [1340, 44] on span "Options" at bounding box center [1333, 51] width 41 height 16
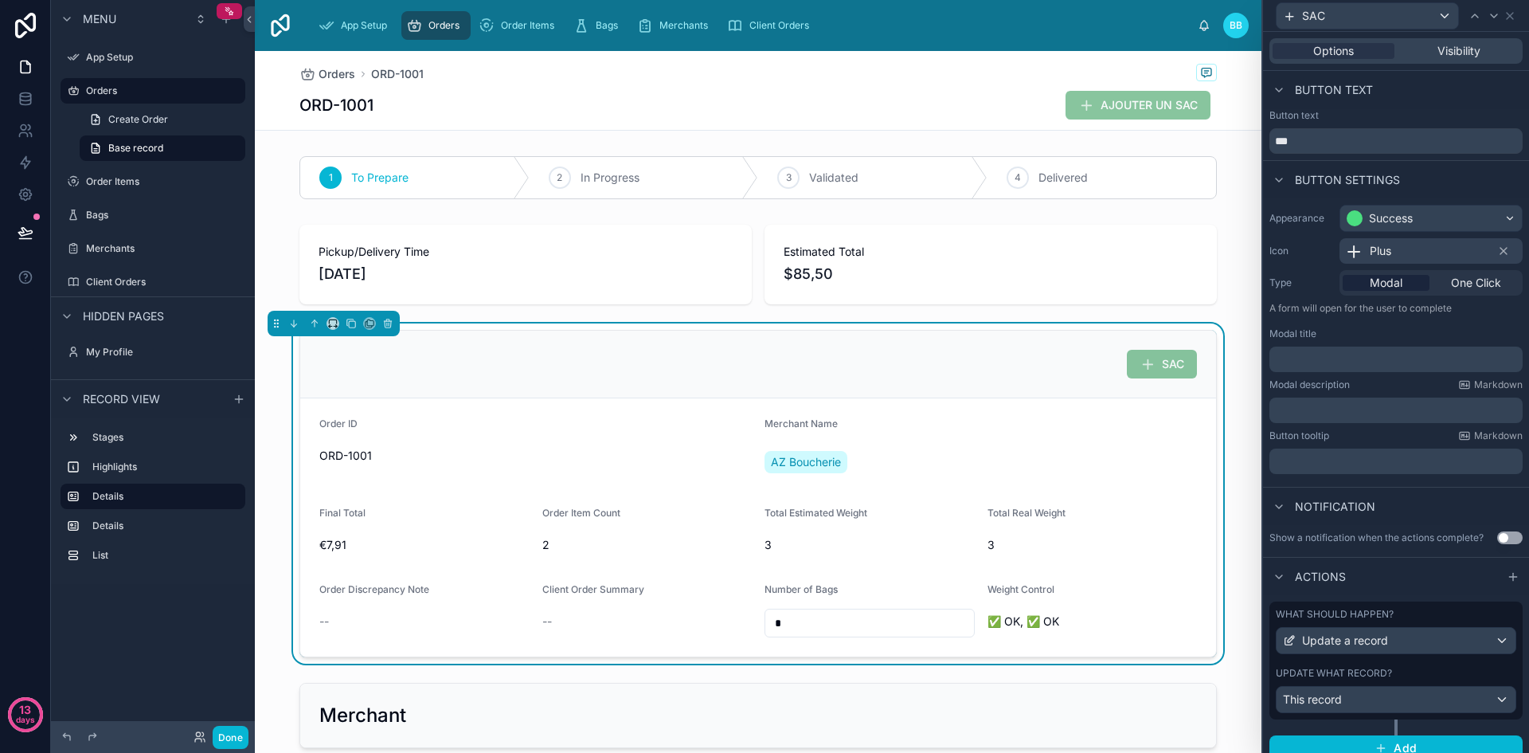
scroll to position [14, 0]
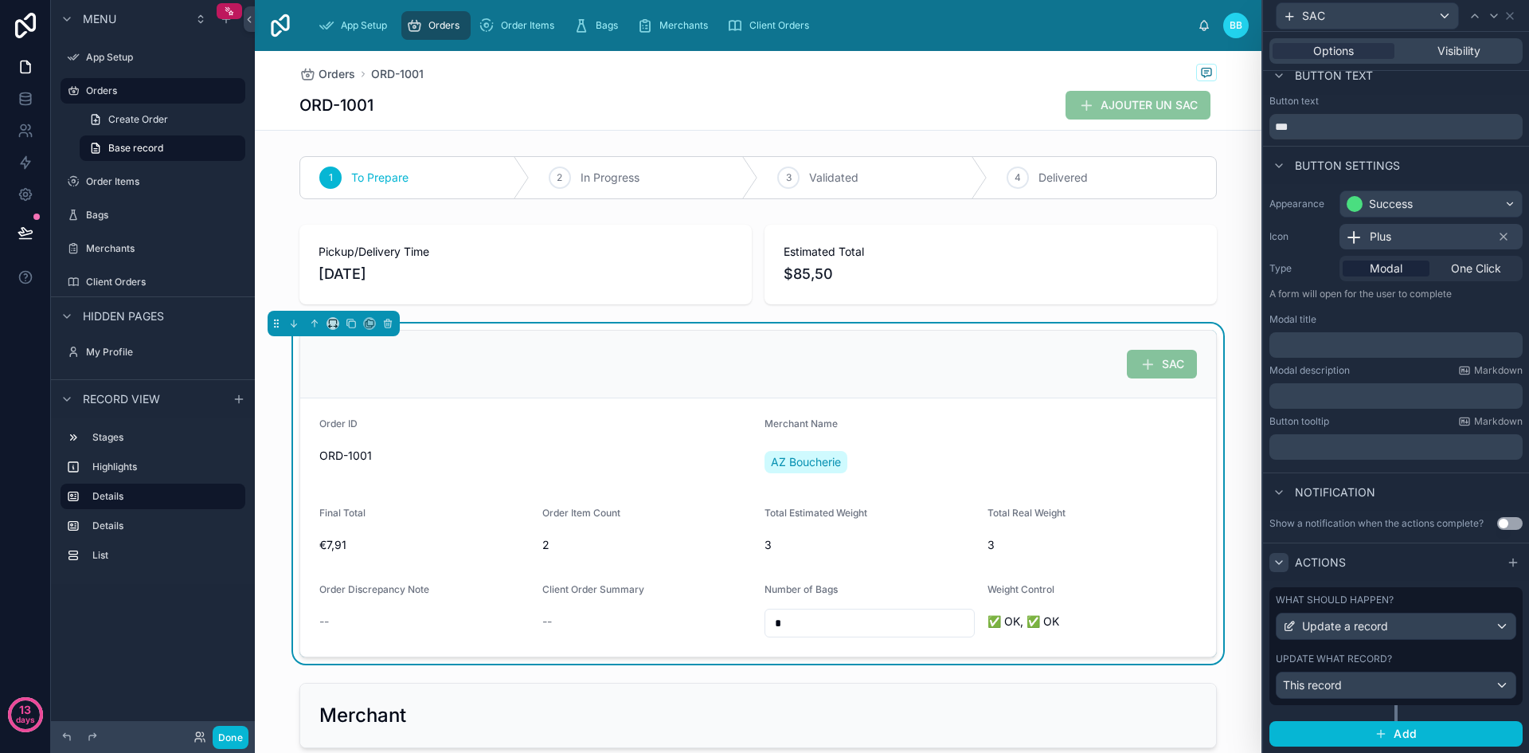
click at [1287, 567] on div at bounding box center [1278, 562] width 19 height 19
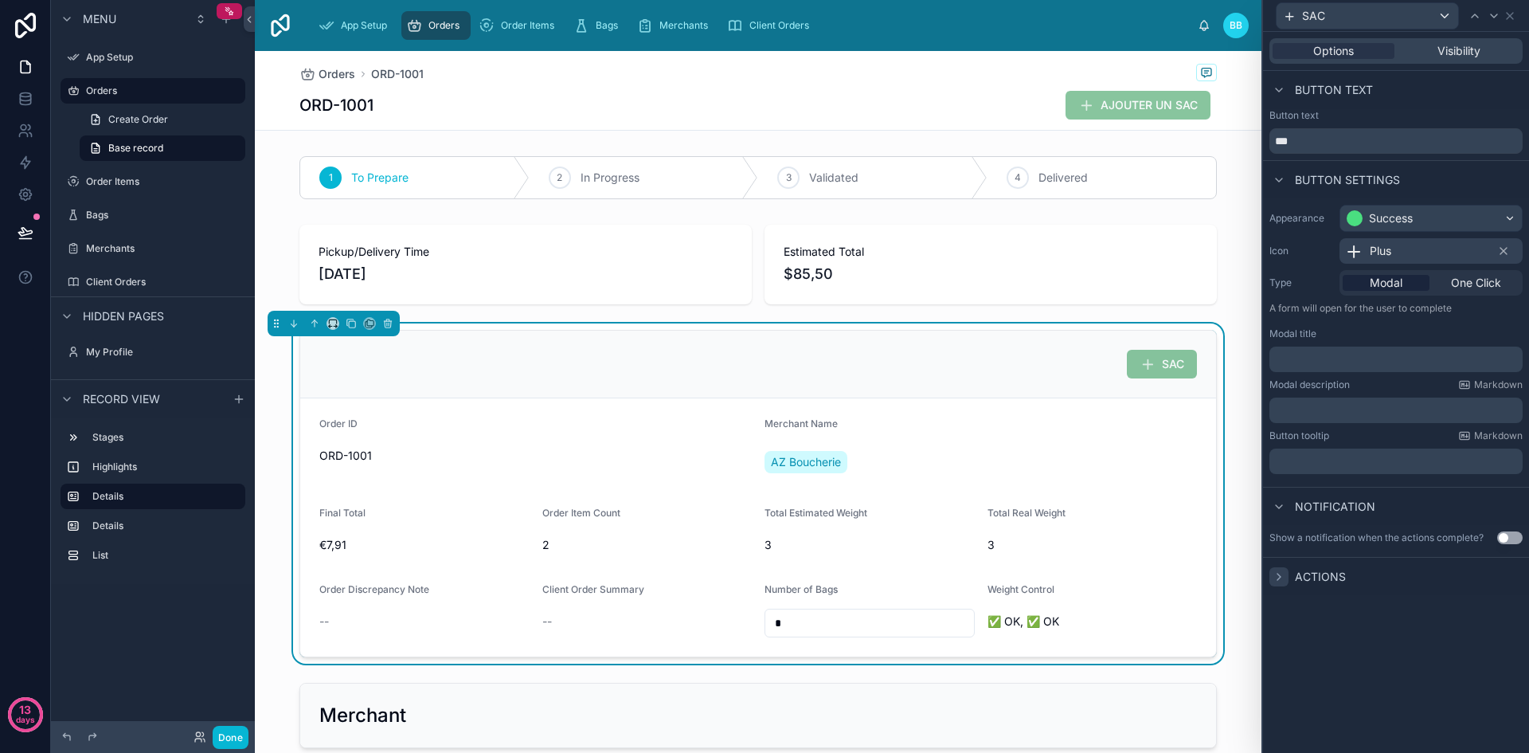
click at [1276, 575] on icon at bounding box center [1279, 576] width 13 height 13
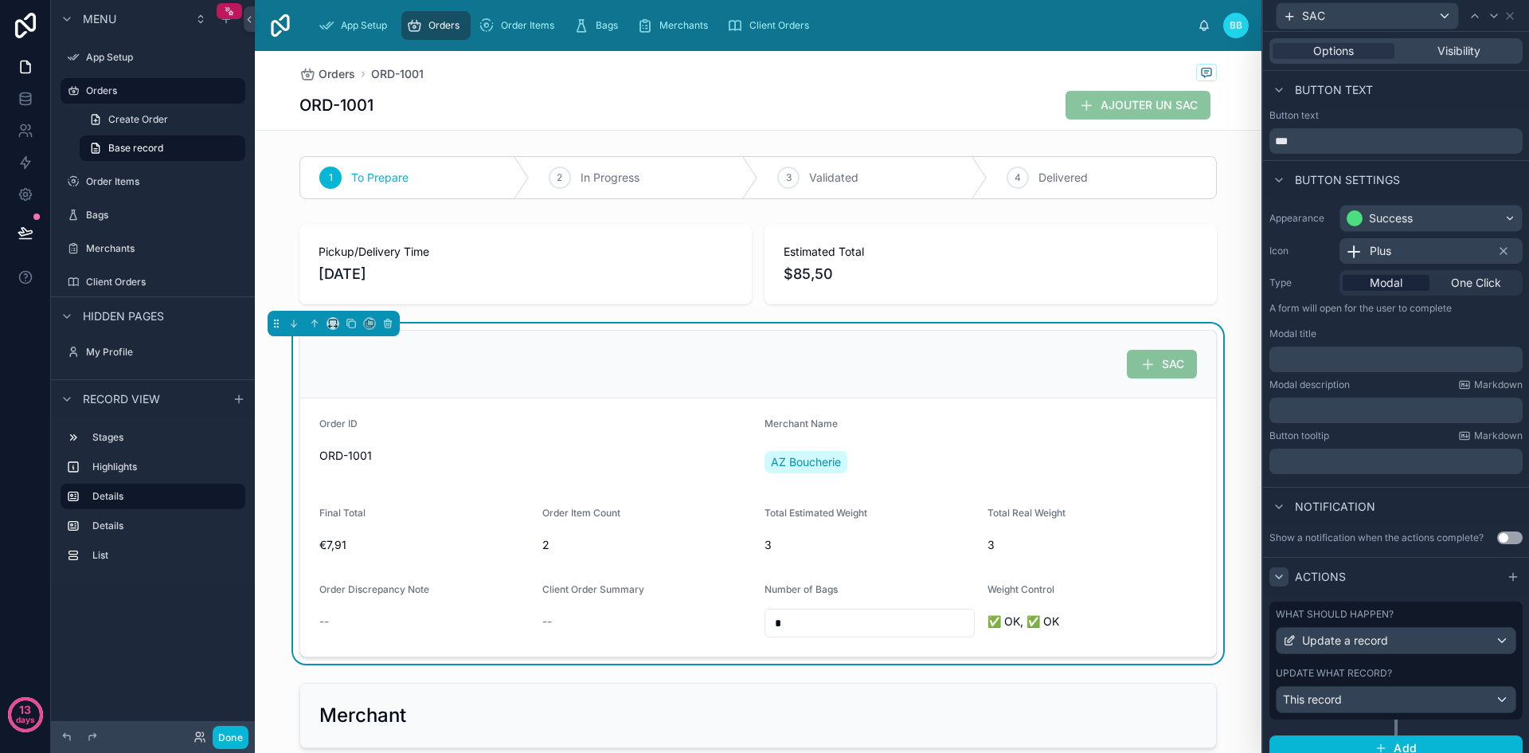
scroll to position [14, 0]
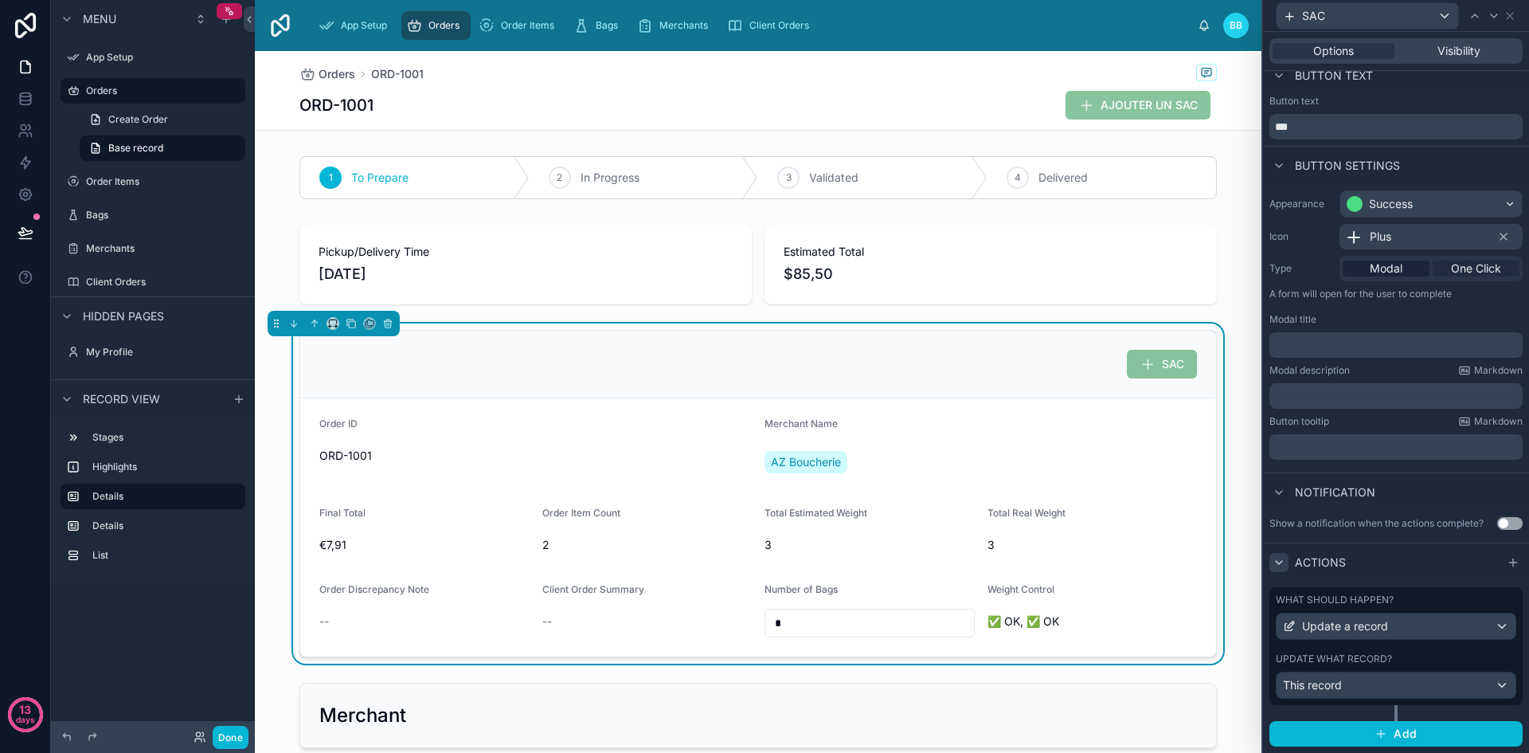
click at [1458, 272] on span "One Click" at bounding box center [1476, 268] width 50 height 16
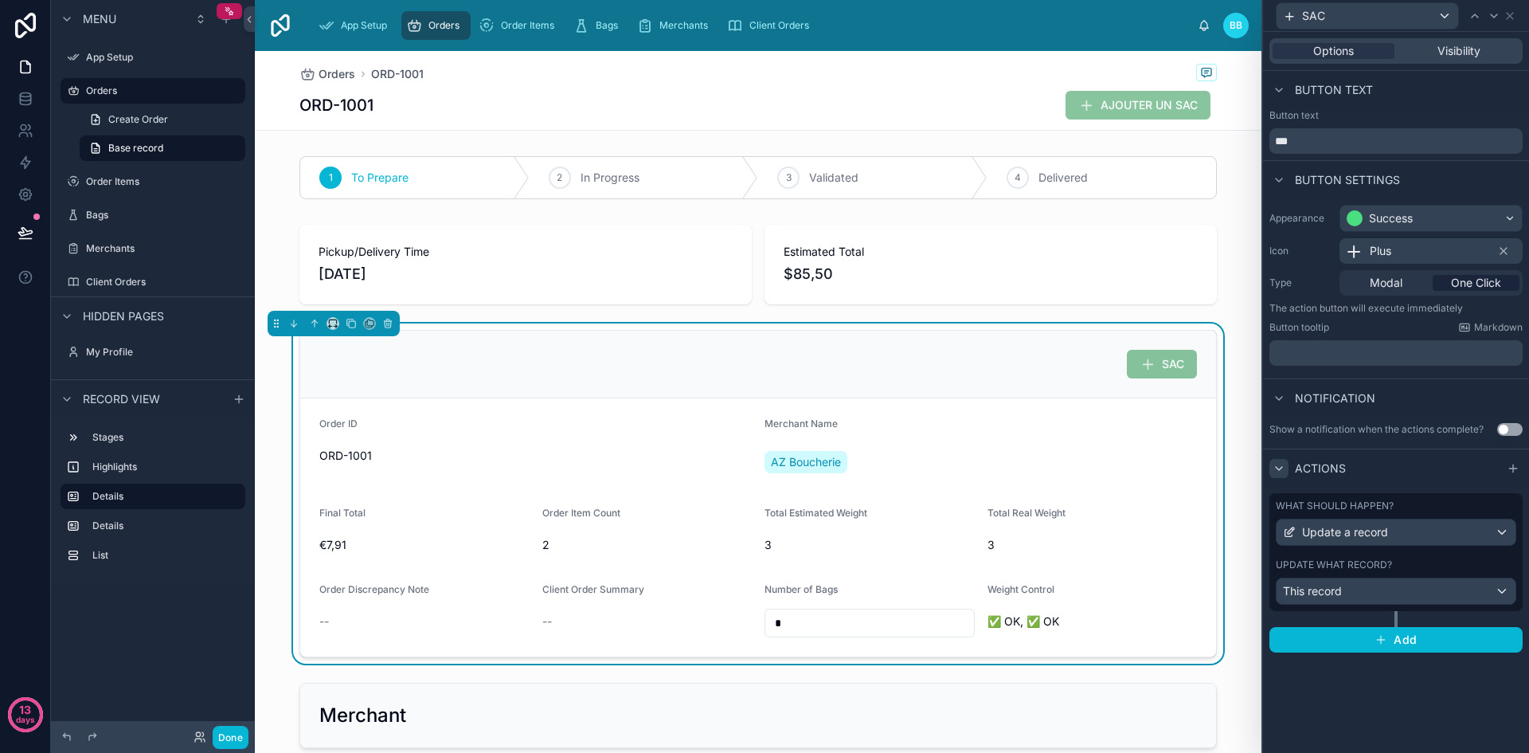
scroll to position [0, 0]
click at [1498, 589] on div "This record" at bounding box center [1396, 590] width 239 height 25
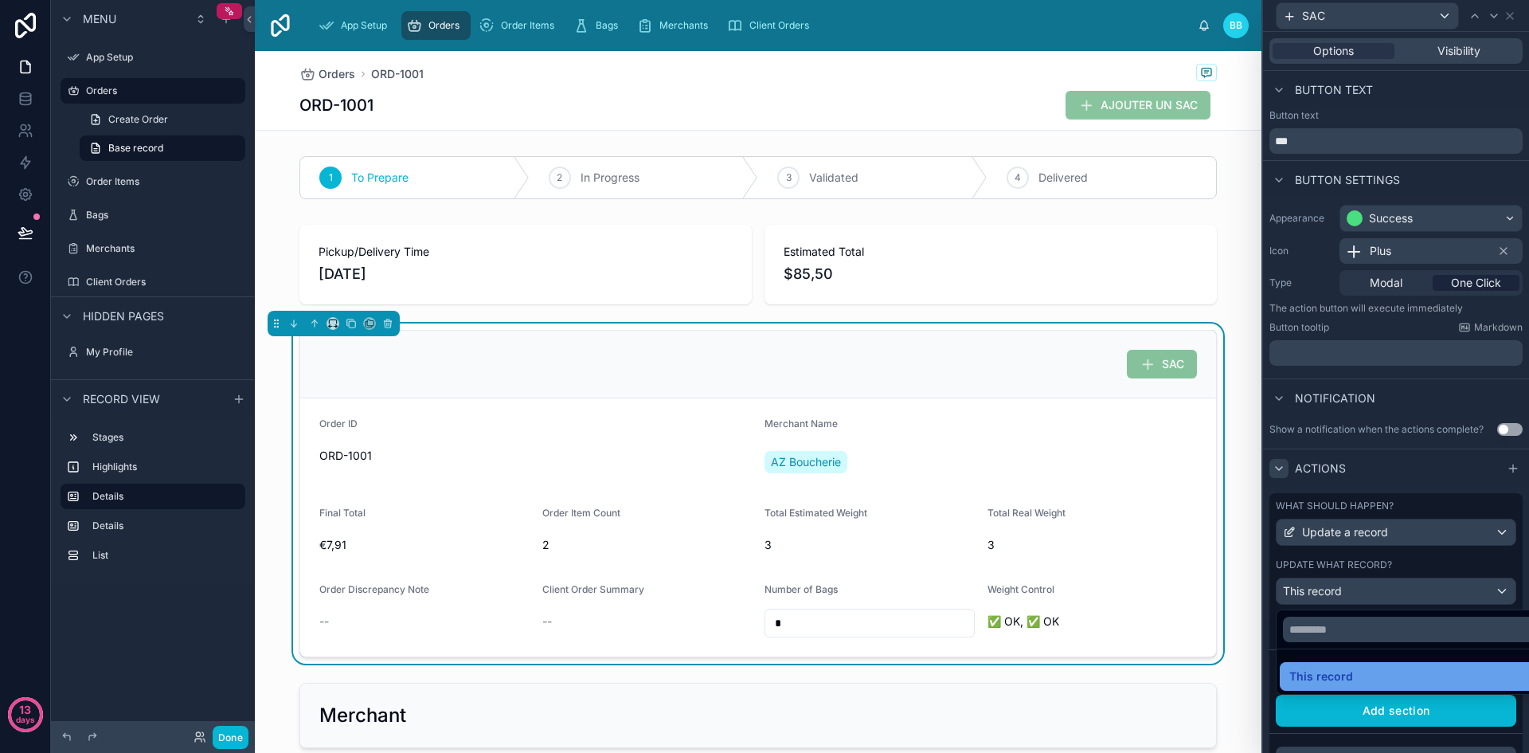
click at [1366, 680] on div "This record" at bounding box center [1414, 676] width 250 height 19
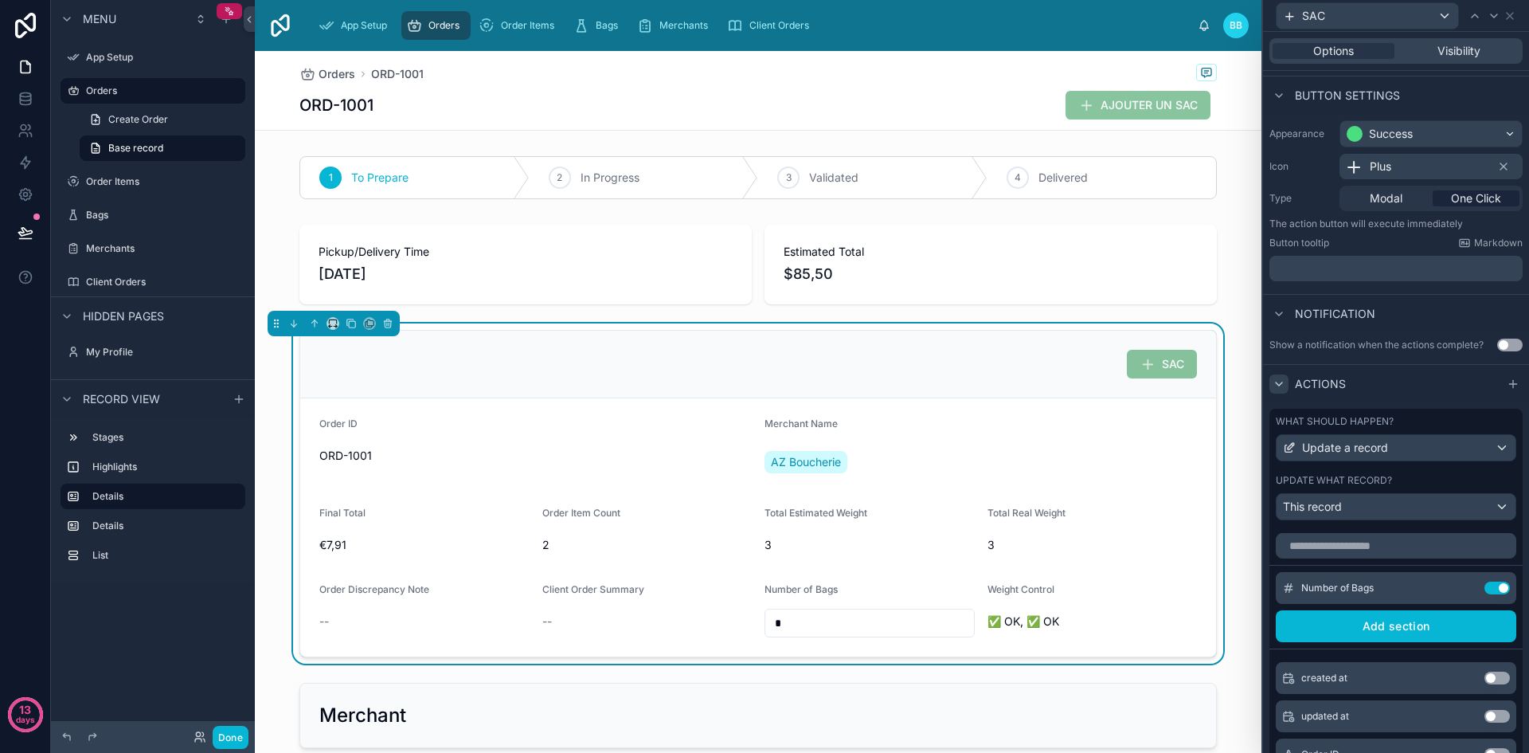
scroll to position [85, 0]
click at [1459, 585] on icon at bounding box center [1465, 587] width 13 height 13
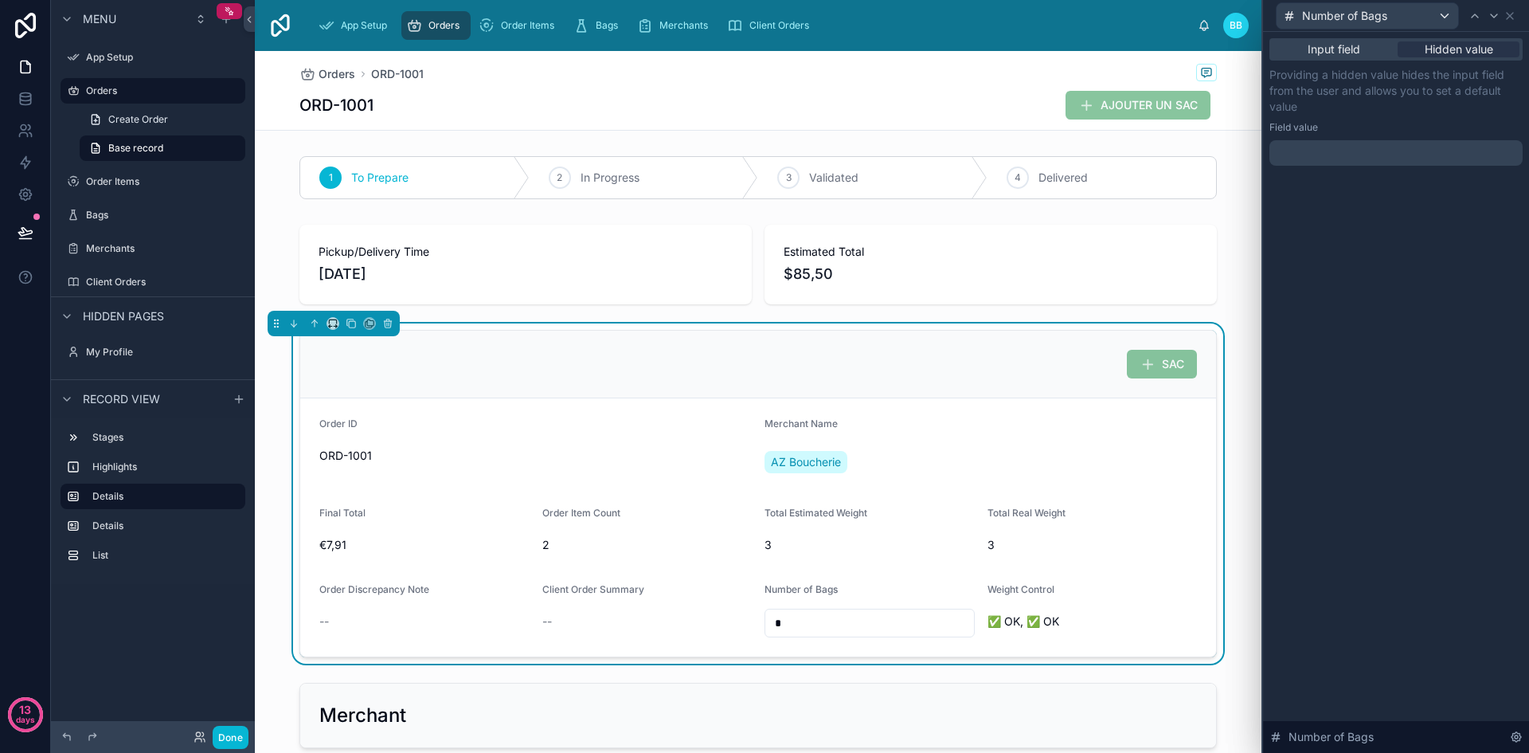
click at [1368, 154] on p "﻿" at bounding box center [1398, 153] width 244 height 16
click at [1363, 501] on div "**********" at bounding box center [1396, 392] width 266 height 721
click at [1440, 151] on p "**********" at bounding box center [1398, 153] width 244 height 16
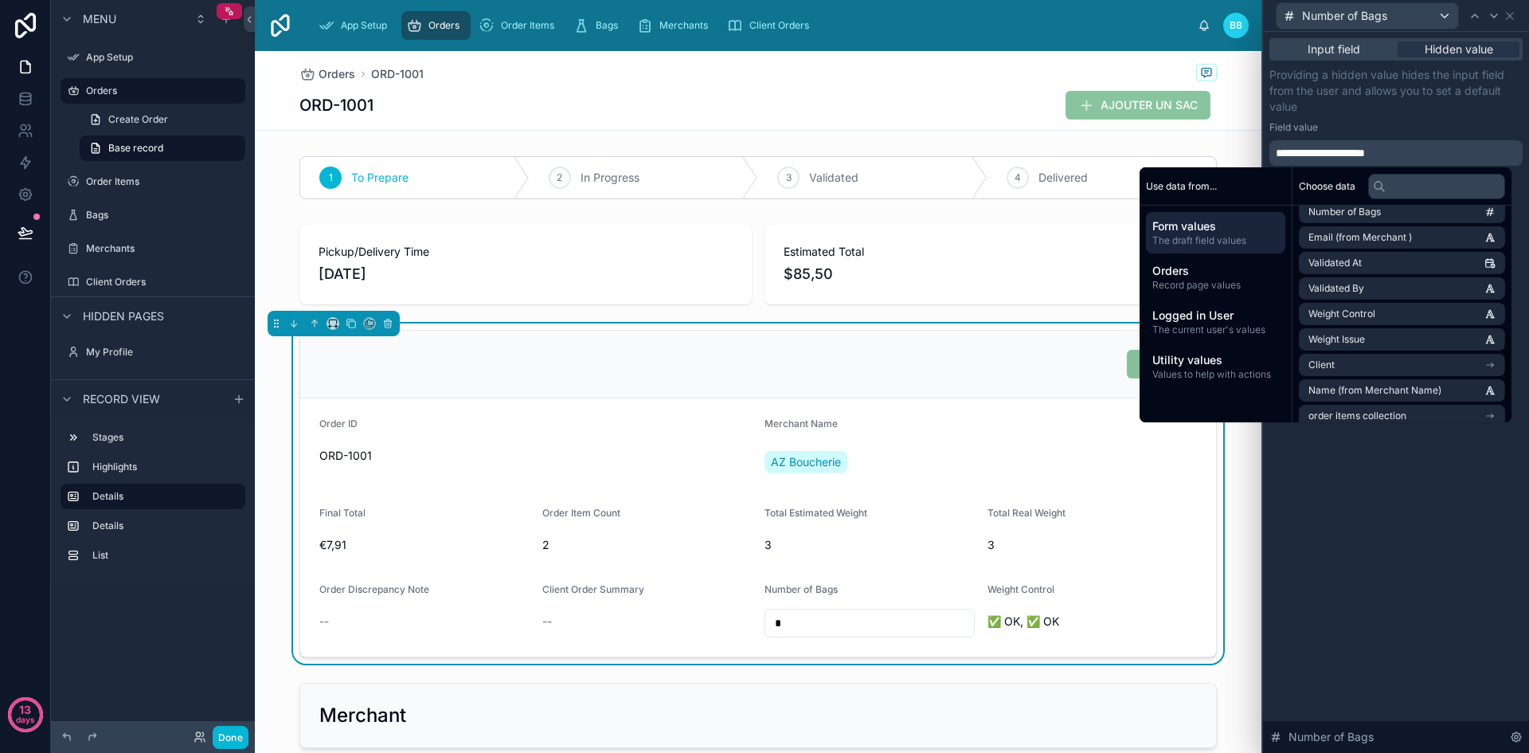
scroll to position [403, 0]
click at [1372, 546] on div "**********" at bounding box center [1396, 392] width 266 height 721
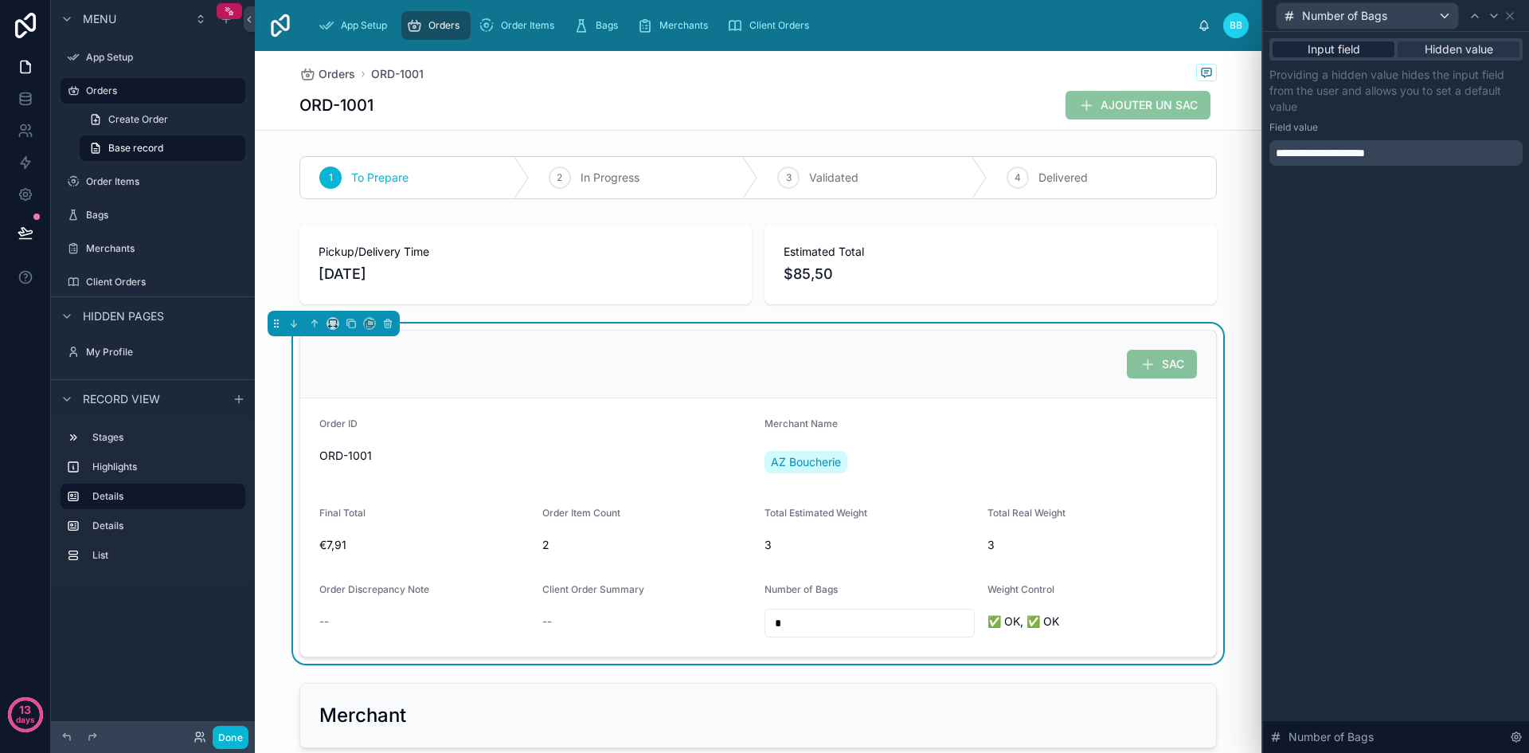
click at [1348, 50] on span "Input field" at bounding box center [1334, 49] width 53 height 16
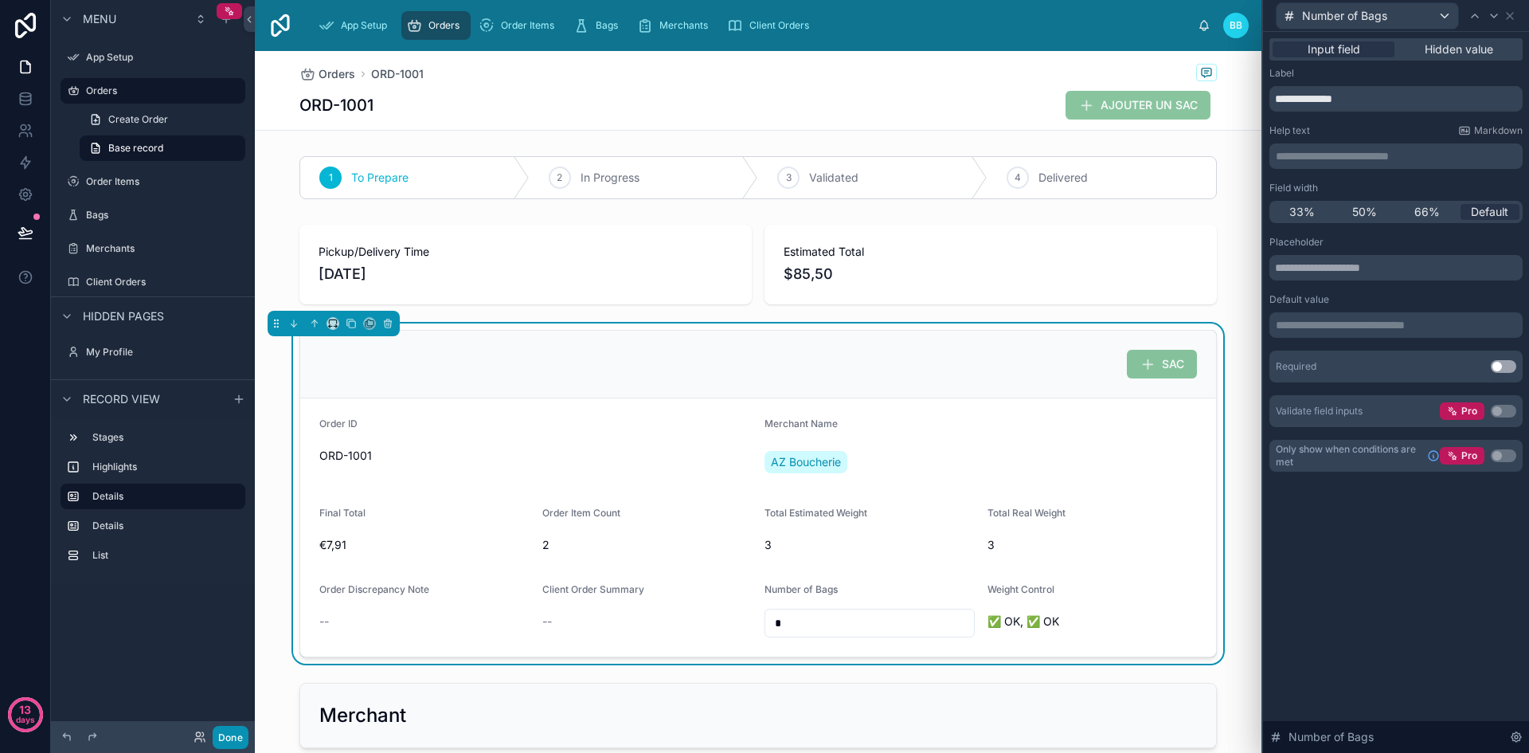
click at [240, 739] on button "Done" at bounding box center [231, 736] width 36 height 23
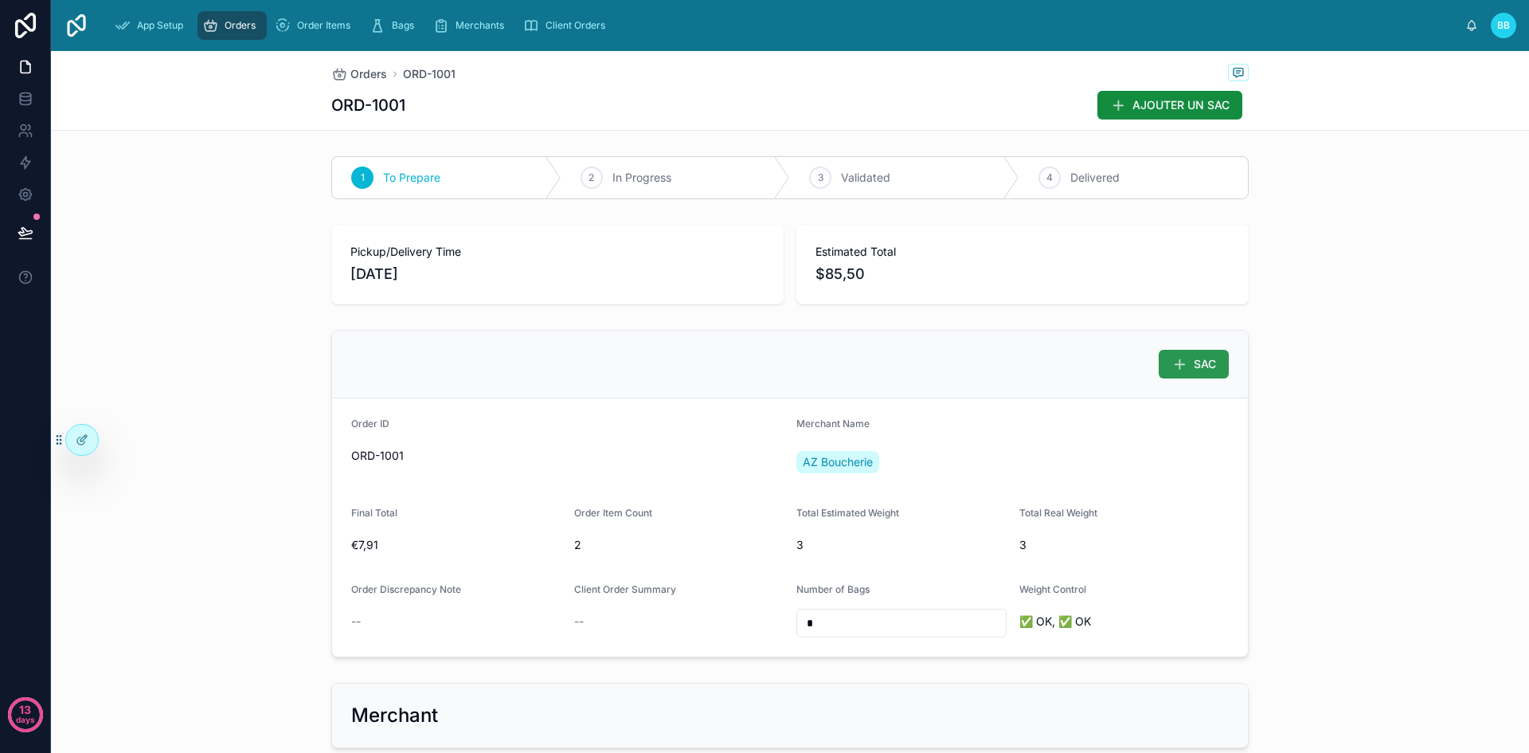
click at [1195, 362] on span "SAC" at bounding box center [1205, 364] width 22 height 16
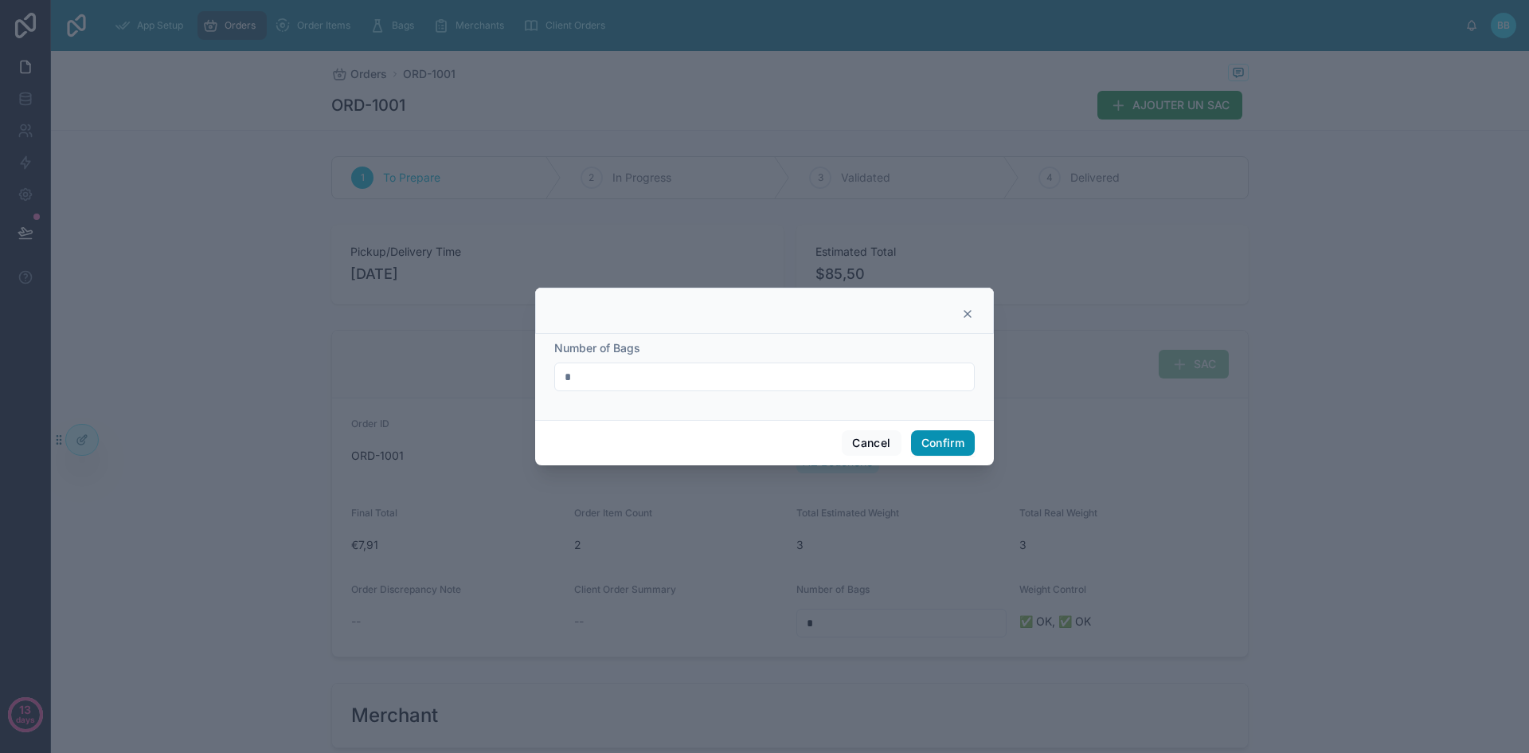
click at [960, 435] on button "Confirm" at bounding box center [943, 442] width 64 height 25
click at [935, 438] on button "Confirm" at bounding box center [943, 442] width 64 height 25
click at [883, 436] on button "Cancel" at bounding box center [871, 442] width 59 height 25
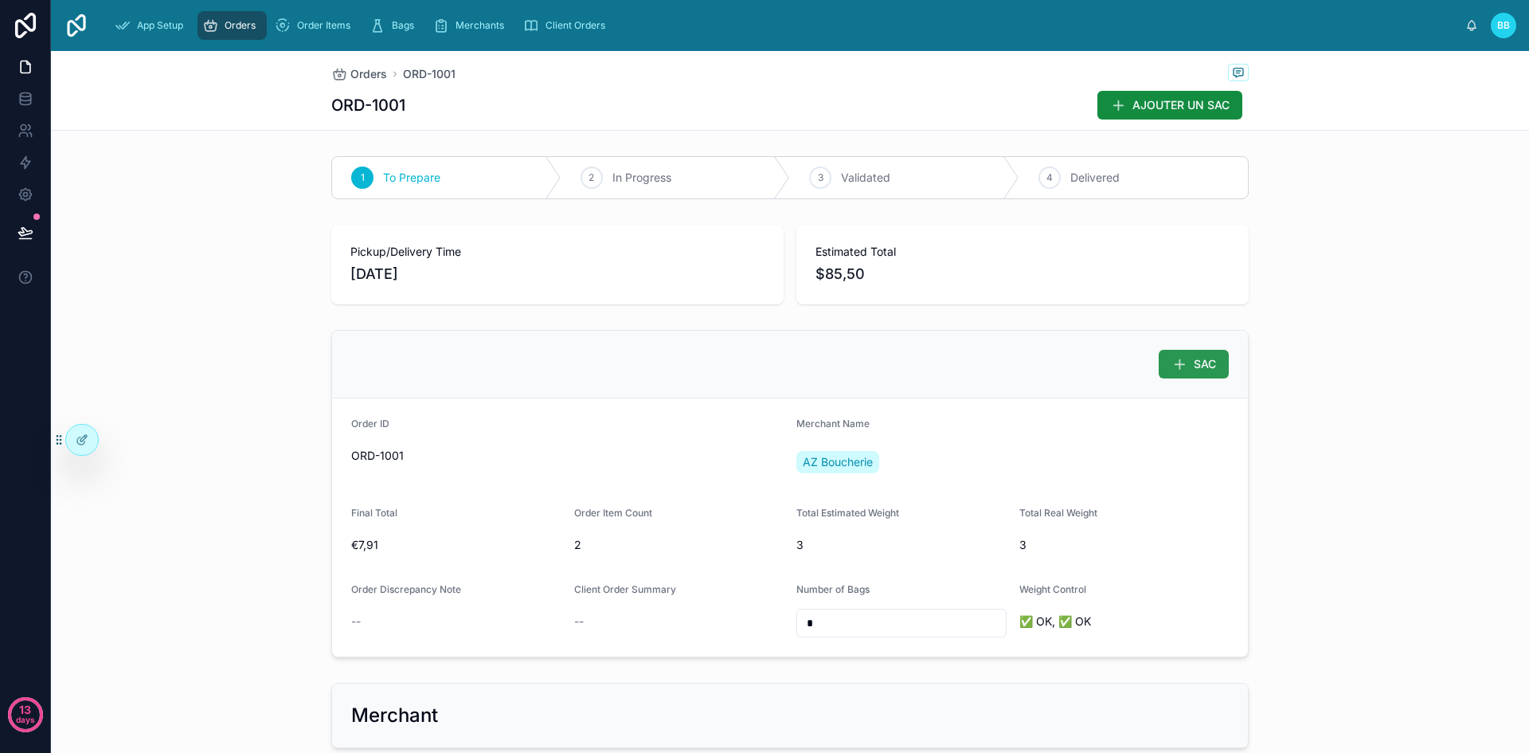
click at [1159, 366] on button "SAC" at bounding box center [1194, 364] width 70 height 29
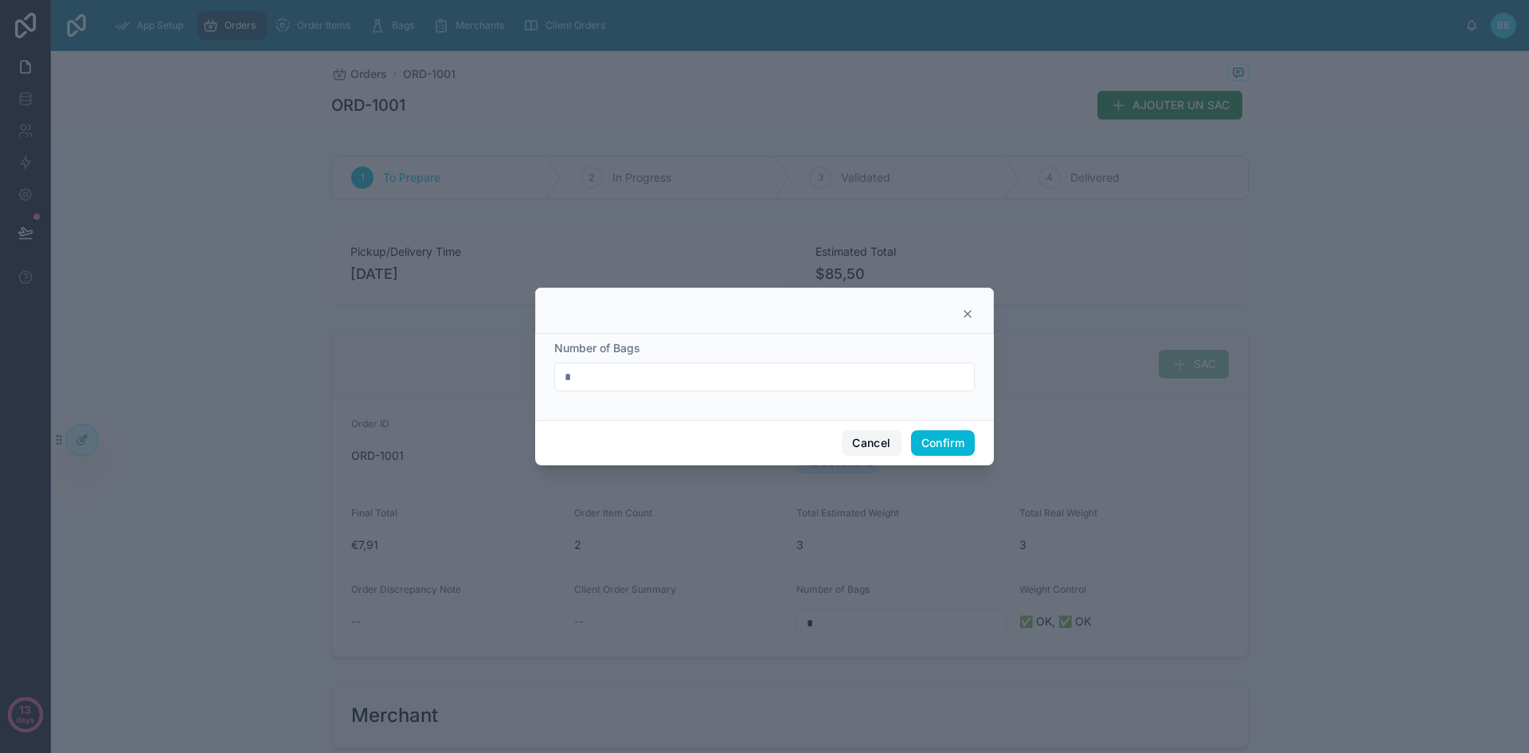
click at [866, 433] on button "Cancel" at bounding box center [871, 442] width 59 height 25
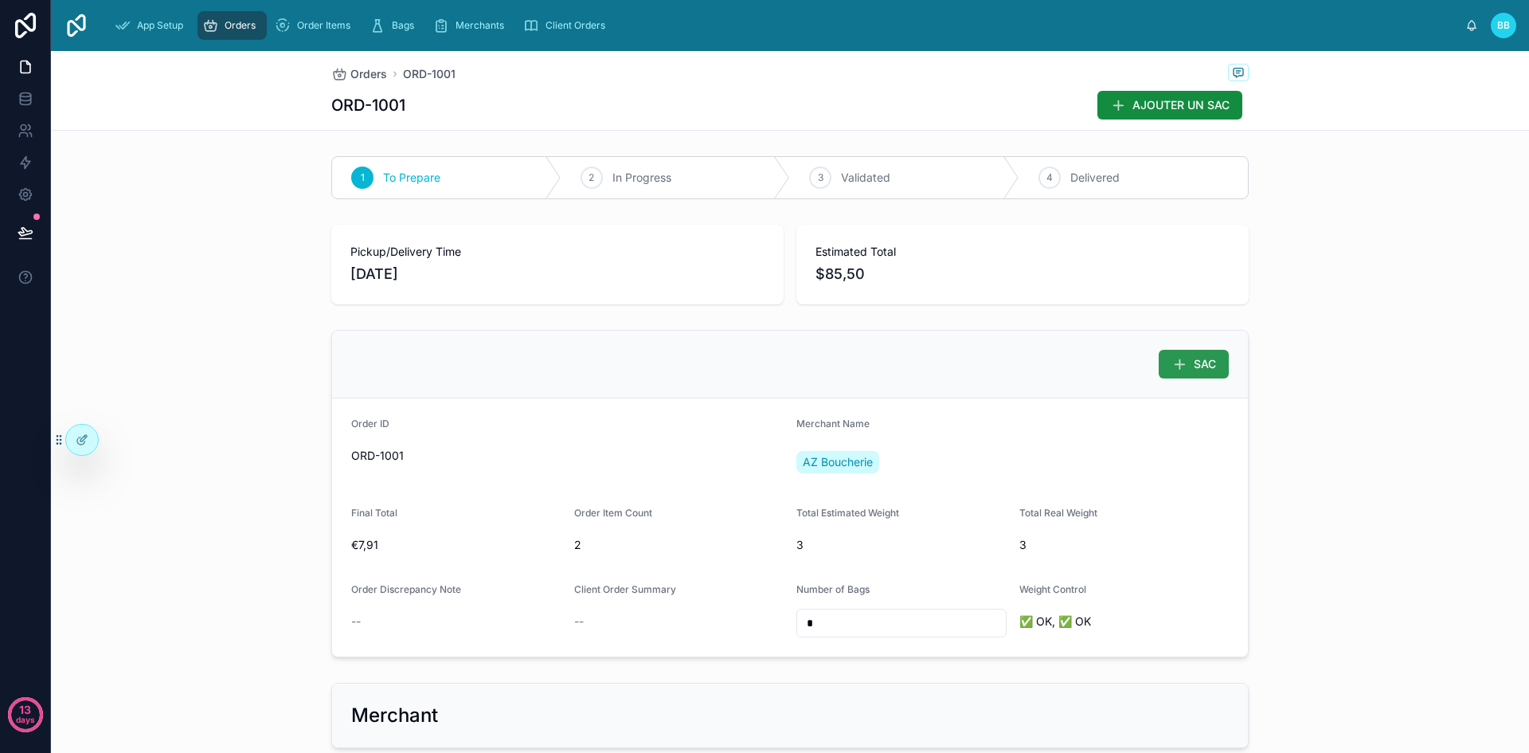
click at [1172, 370] on icon at bounding box center [1179, 364] width 16 height 16
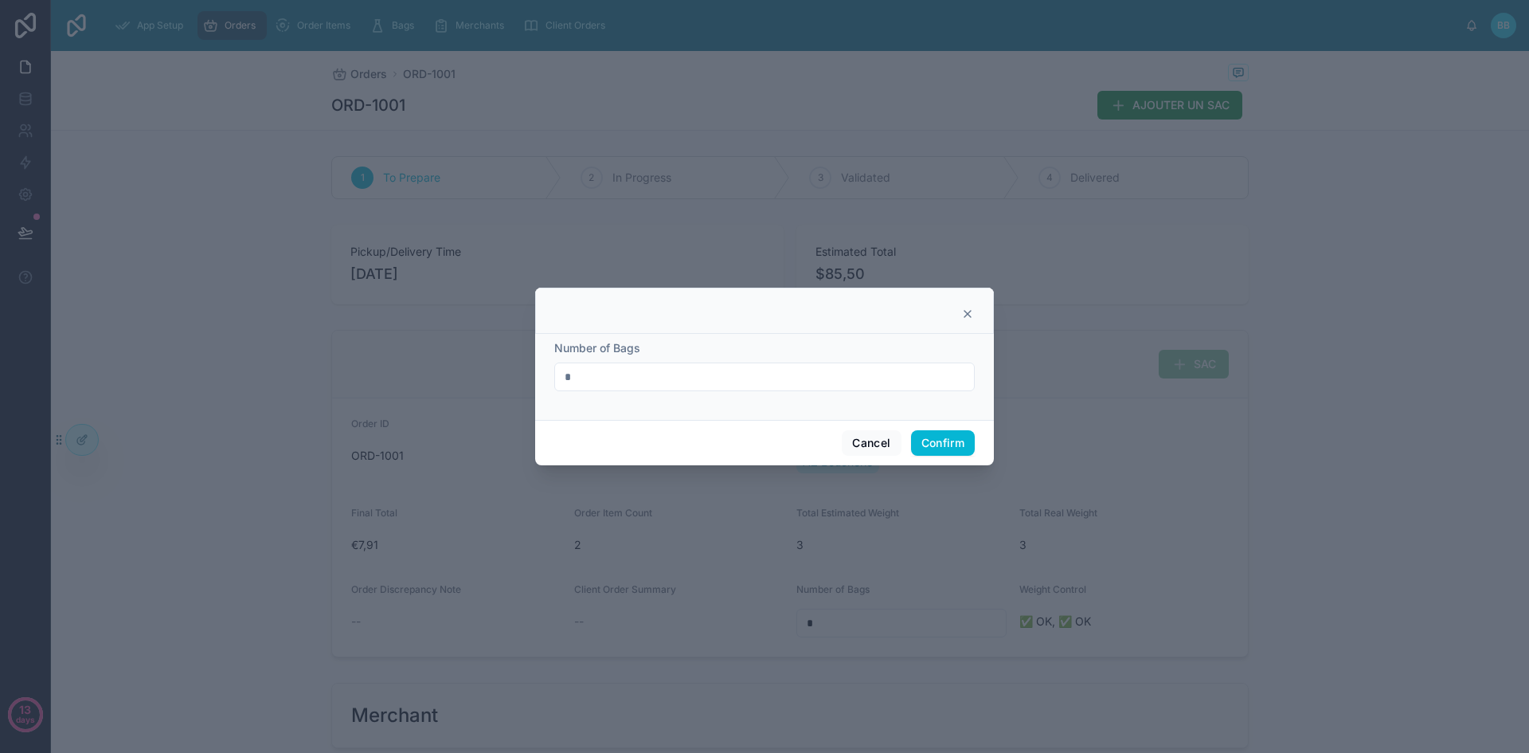
click at [782, 374] on input "*" at bounding box center [764, 377] width 419 height 22
type input "*"
type input "**"
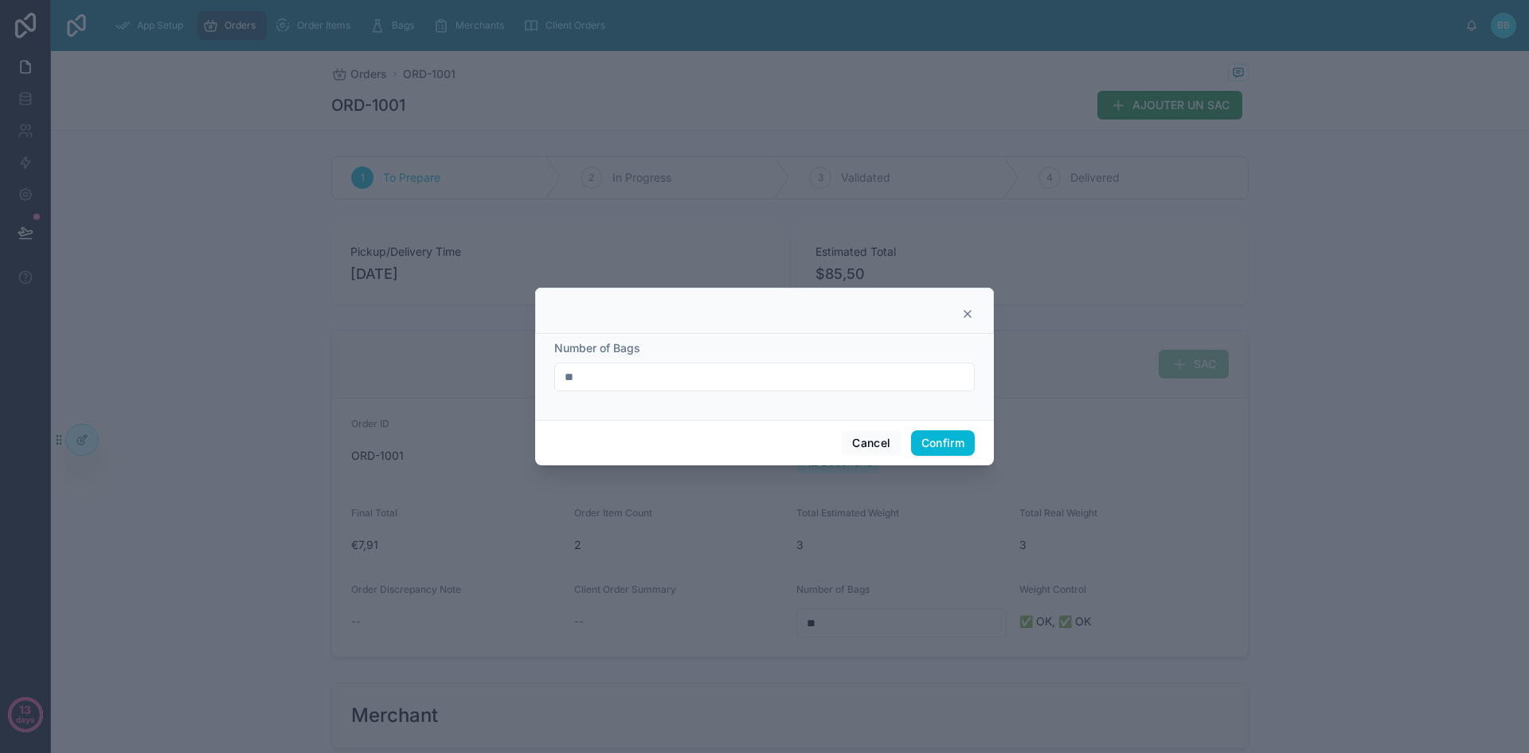
type input "*"
click at [940, 443] on button "Confirm" at bounding box center [943, 442] width 64 height 25
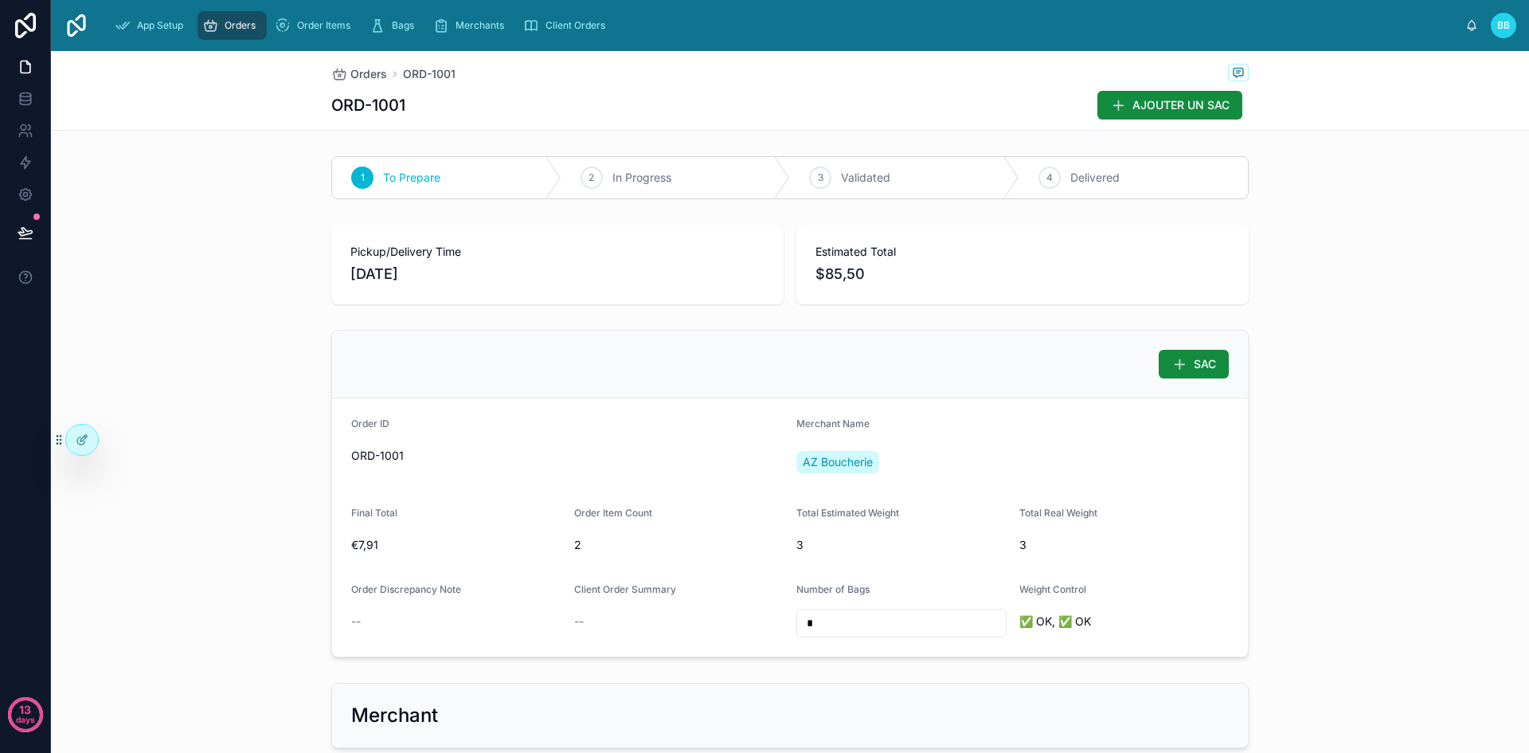
click at [974, 365] on div "SAC" at bounding box center [790, 364] width 878 height 29
click at [692, 390] on div "SAC" at bounding box center [790, 364] width 916 height 68
click at [321, 27] on span "Order Items" at bounding box center [323, 25] width 53 height 13
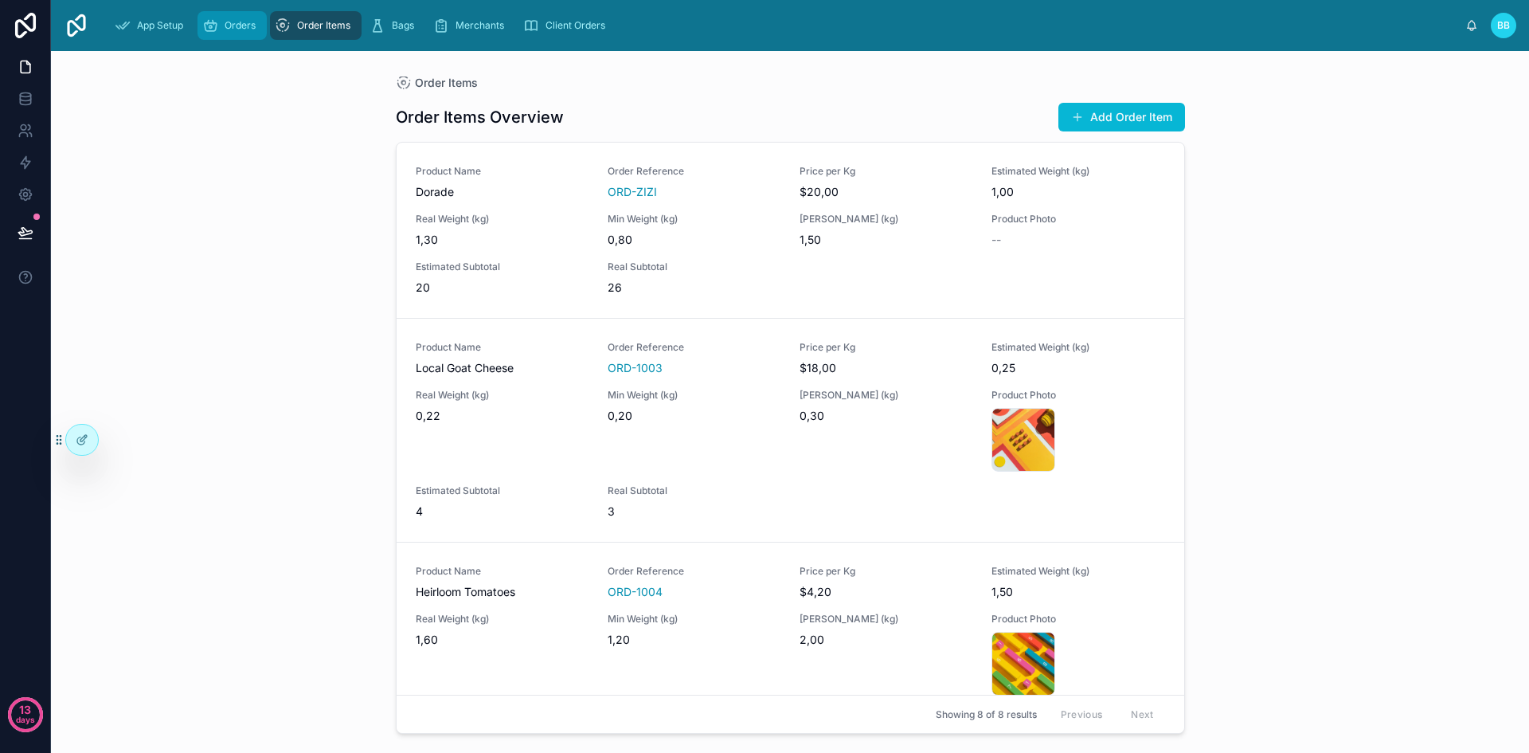
click at [239, 25] on span "Orders" at bounding box center [240, 25] width 31 height 13
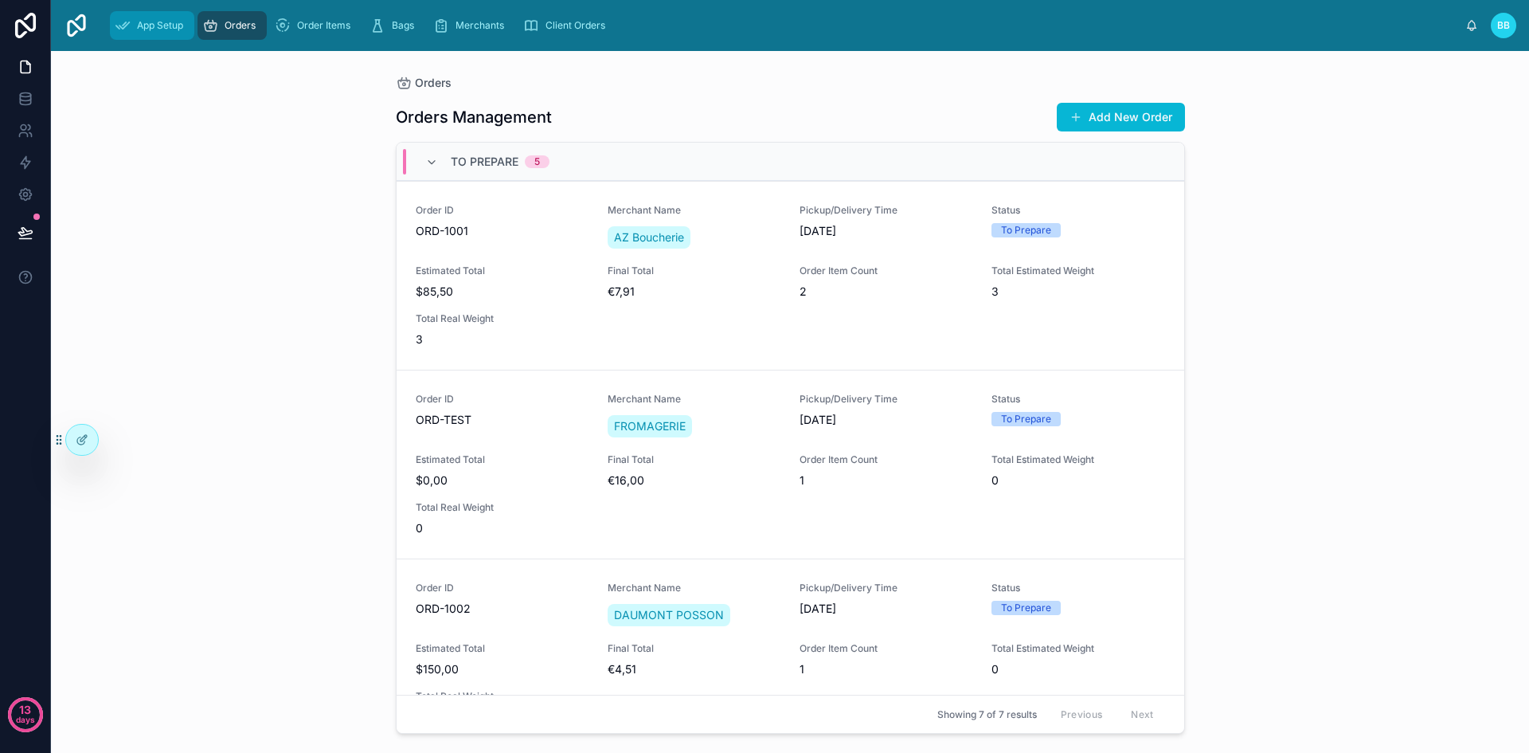
click at [144, 21] on span "App Setup" at bounding box center [160, 25] width 46 height 13
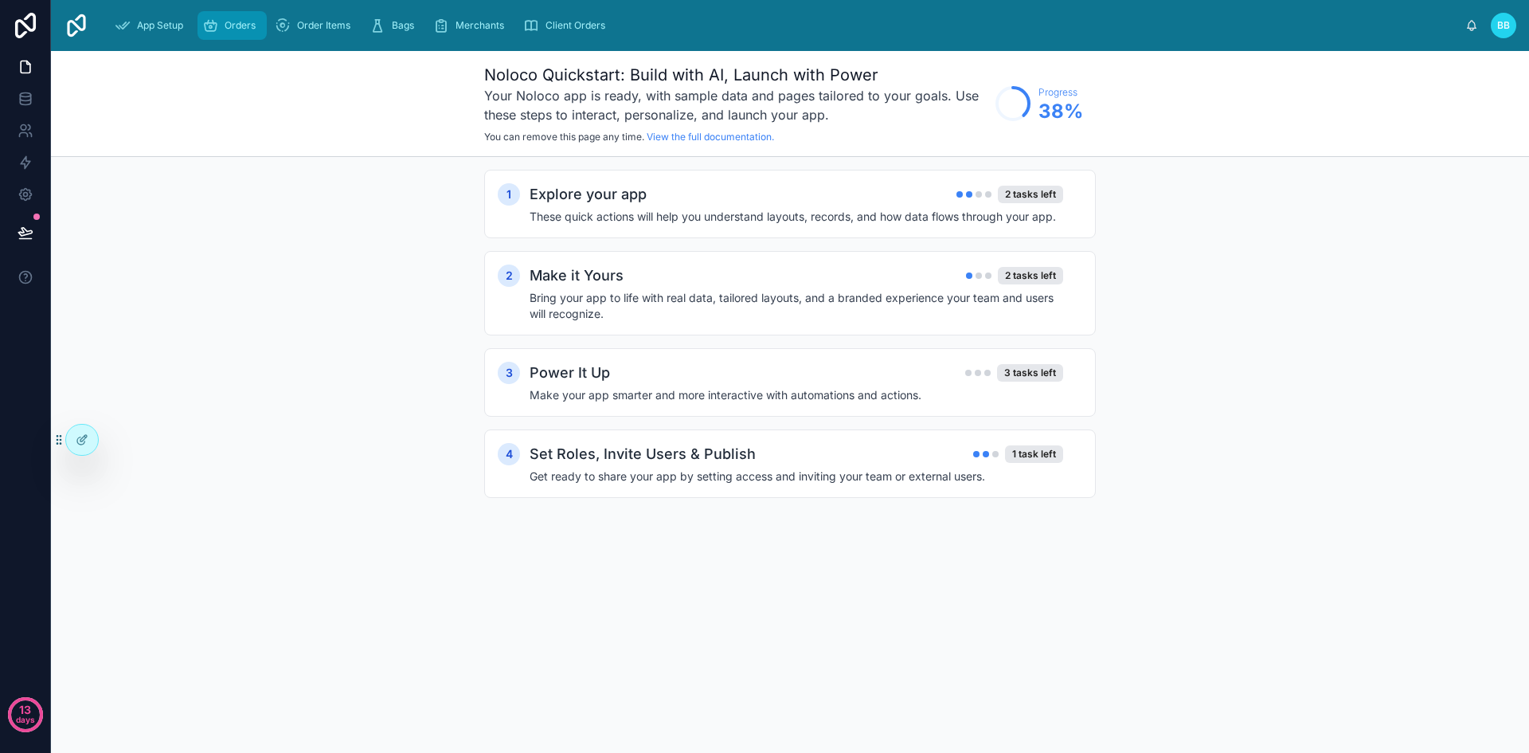
click at [233, 37] on div "Orders" at bounding box center [232, 25] width 60 height 25
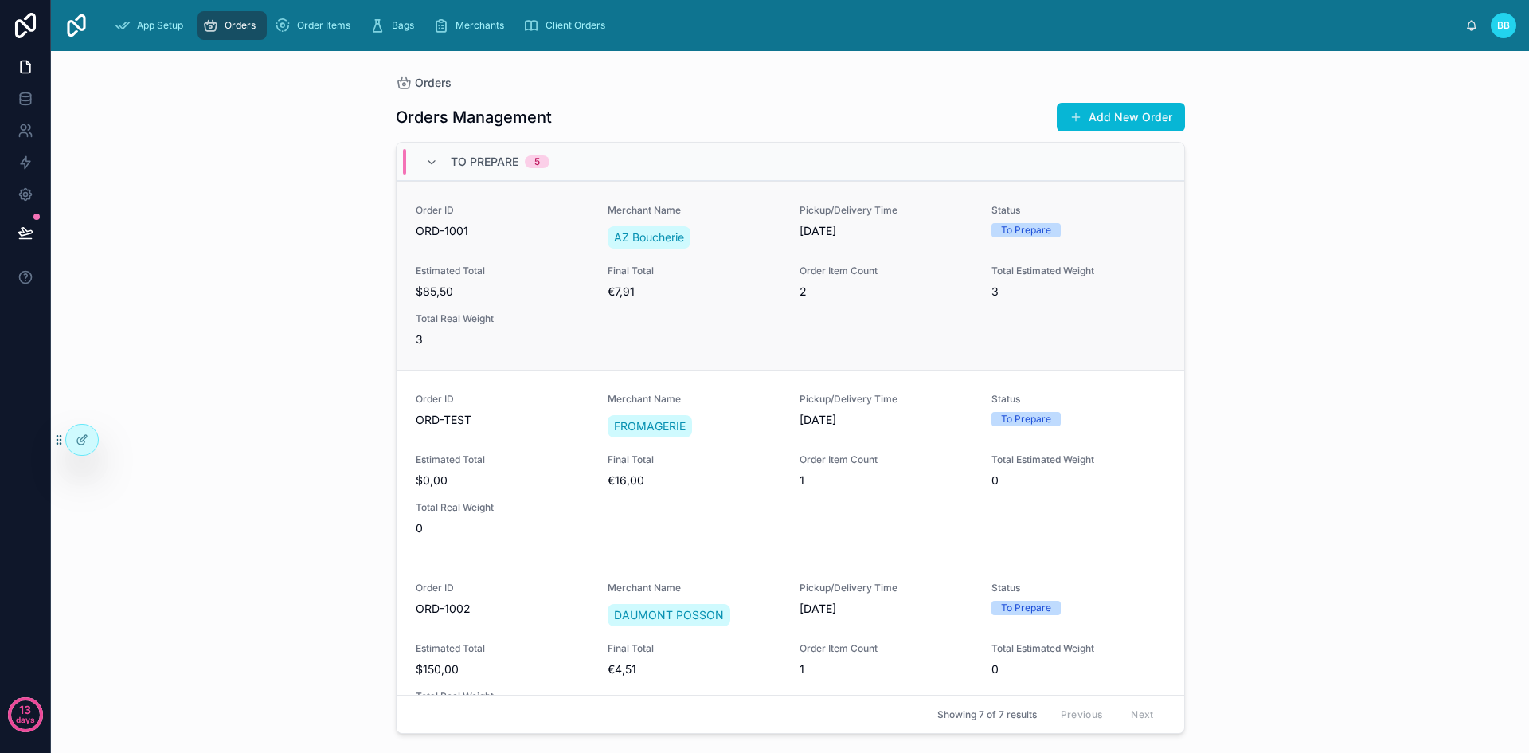
click at [885, 315] on div "Order ID ORD-1001 Merchant Name AZ Boucherie Pickup/Delivery Time 07/09/2025 St…" at bounding box center [790, 275] width 749 height 143
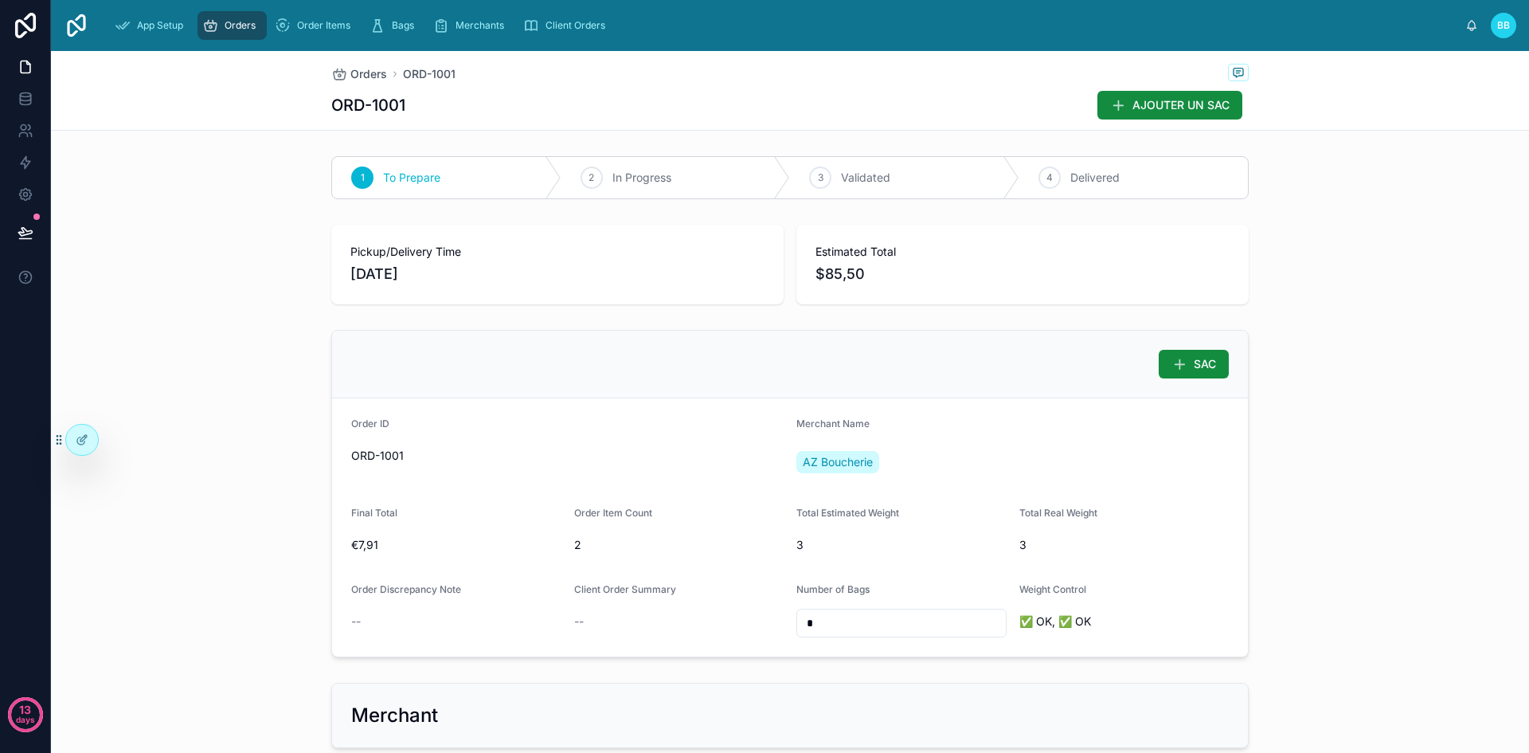
click at [961, 489] on form "Order ID ORD-1001 Merchant Name AZ Boucherie Final Total €7,91 Order Item Count…" at bounding box center [790, 527] width 916 height 258
click at [240, 24] on span "Orders" at bounding box center [240, 25] width 31 height 13
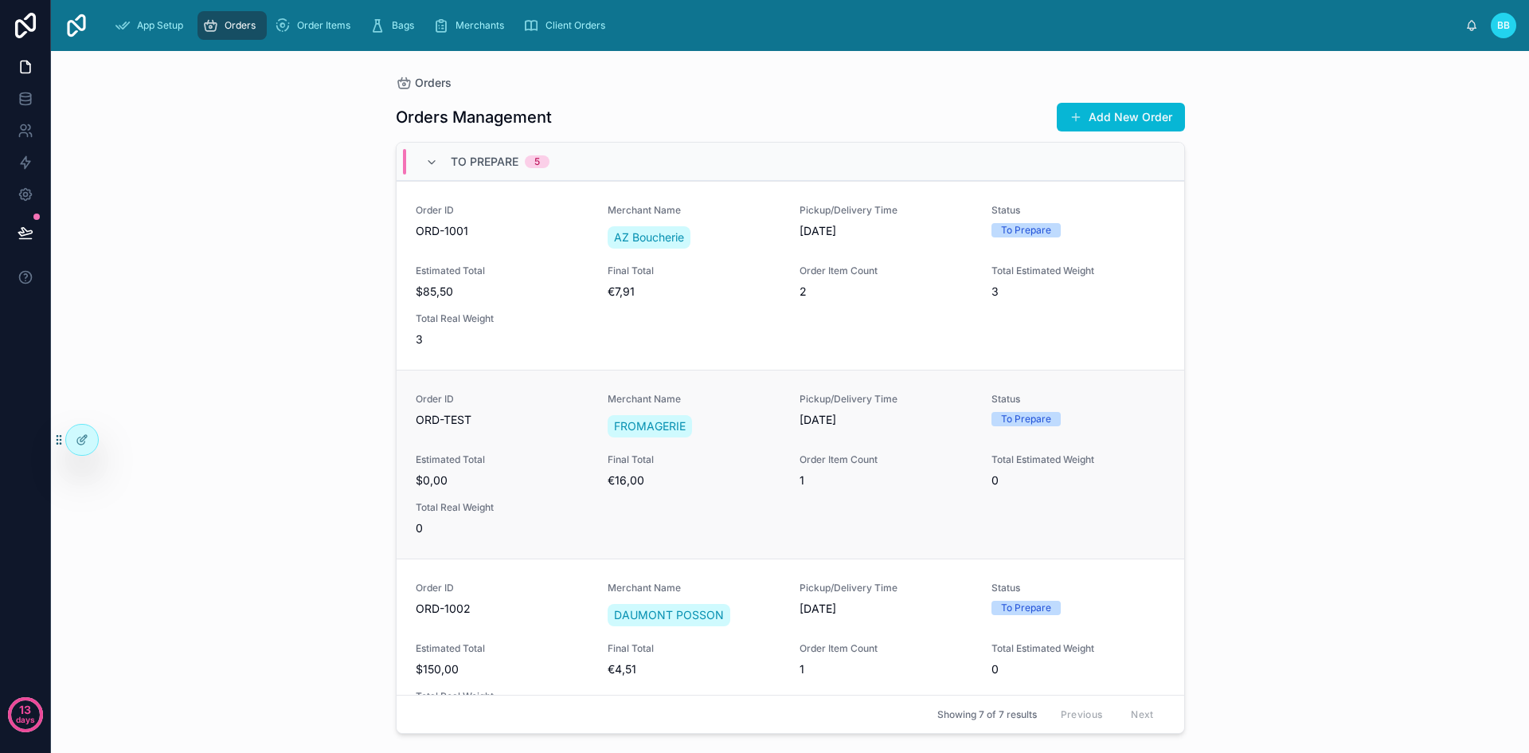
click at [708, 478] on span "€16,00" at bounding box center [694, 480] width 173 height 16
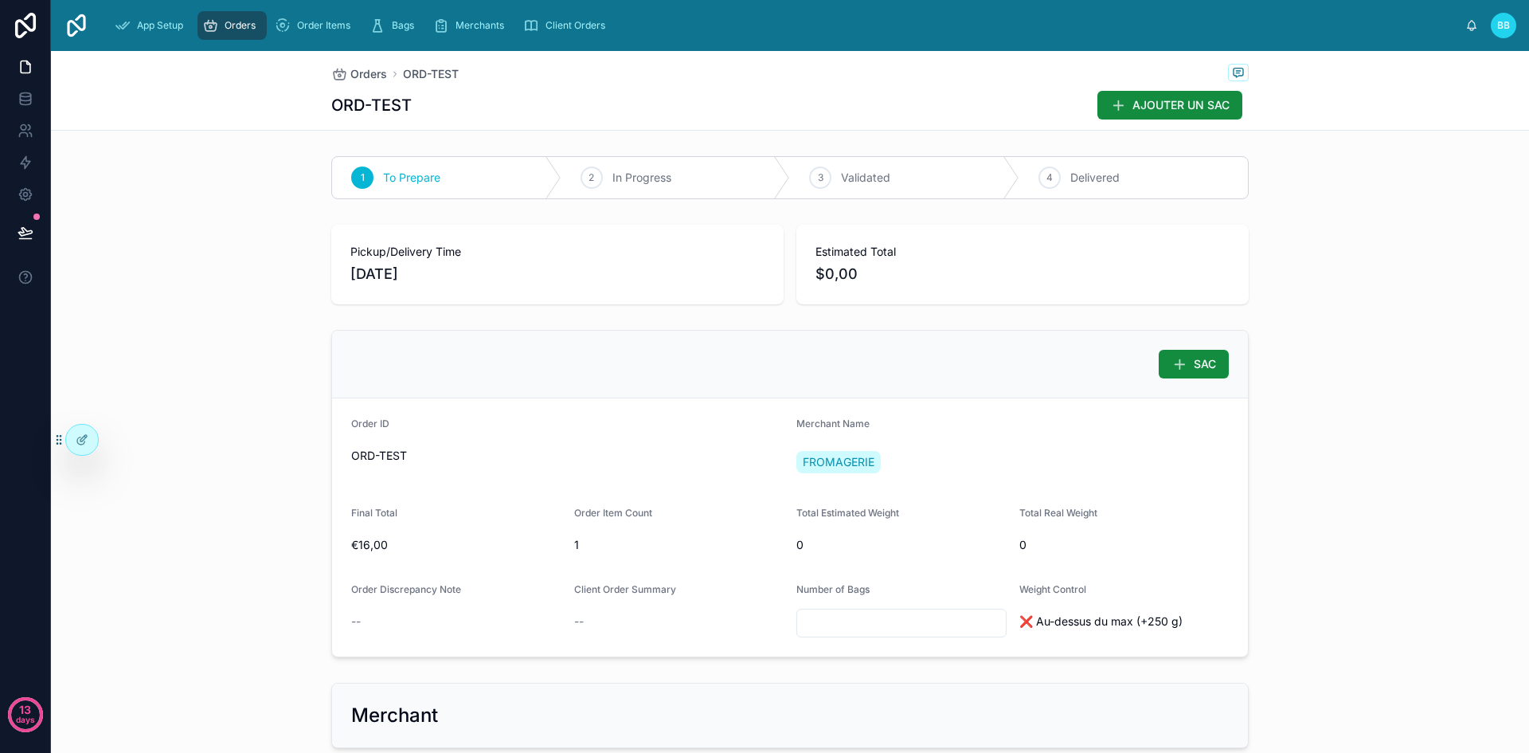
click at [231, 26] on span "Orders" at bounding box center [240, 25] width 31 height 13
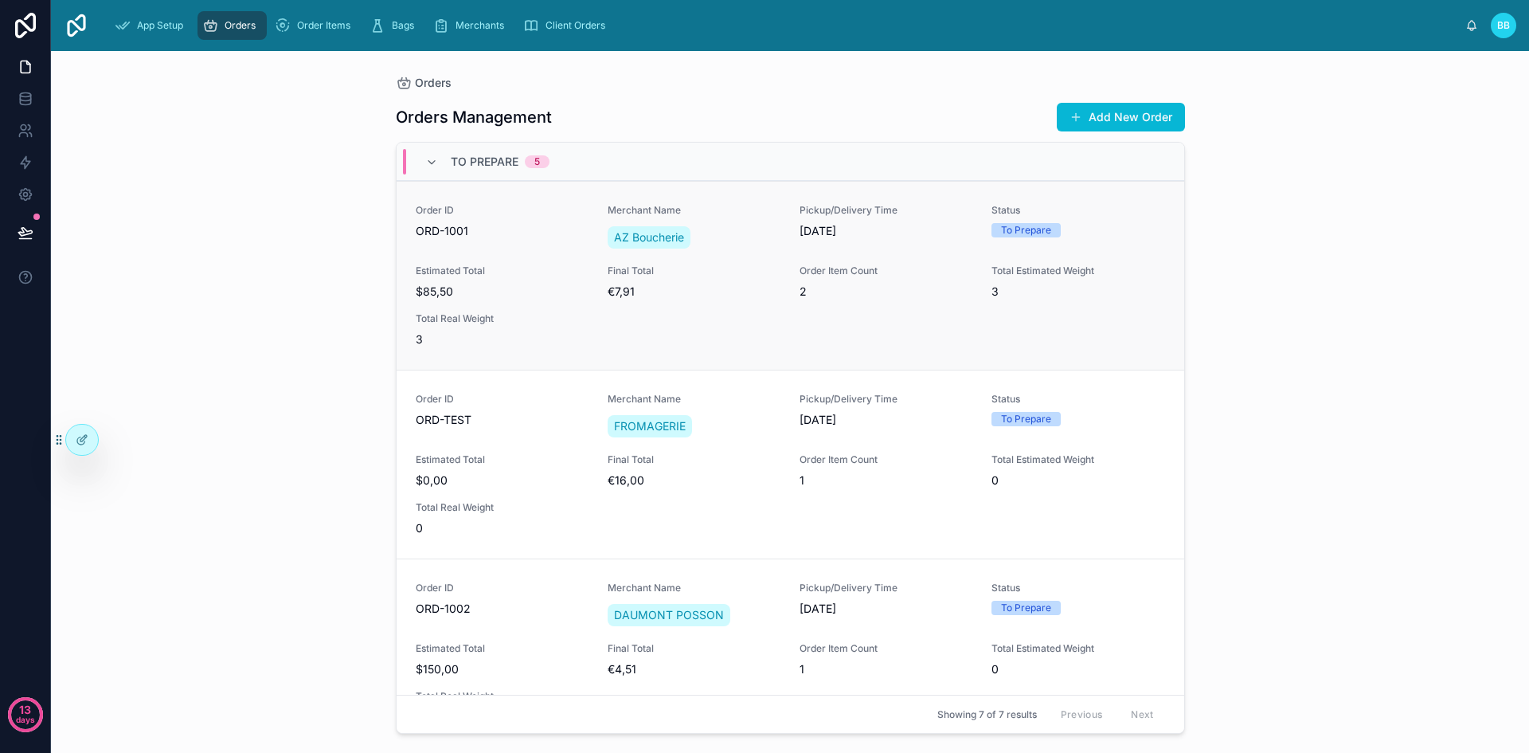
click at [487, 237] on span "ORD-1001" at bounding box center [502, 231] width 173 height 16
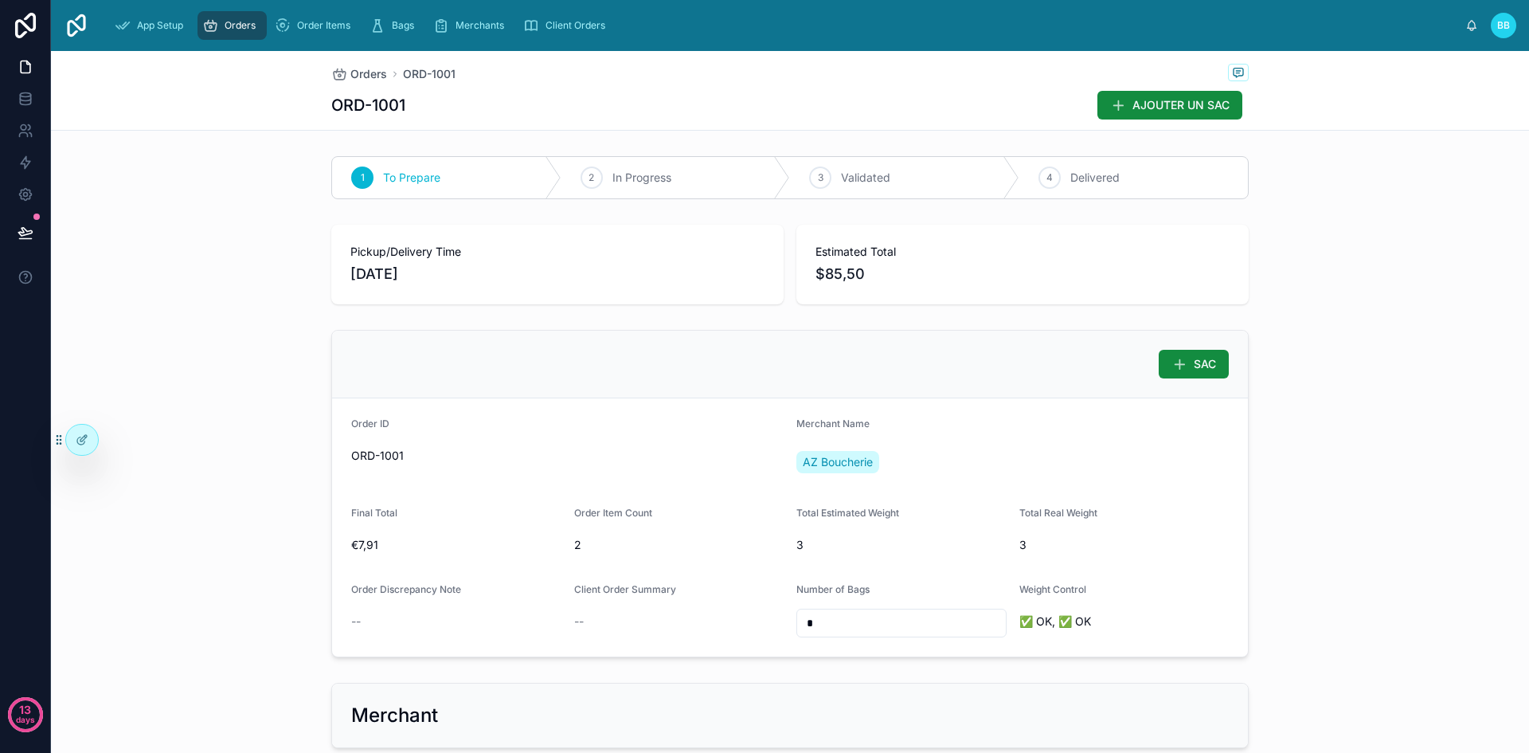
click at [1223, 495] on form "Order ID ORD-1001 Merchant Name AZ Boucherie Final Total €7,91 Order Item Count…" at bounding box center [790, 527] width 916 height 258
click at [90, 432] on div at bounding box center [82, 439] width 32 height 30
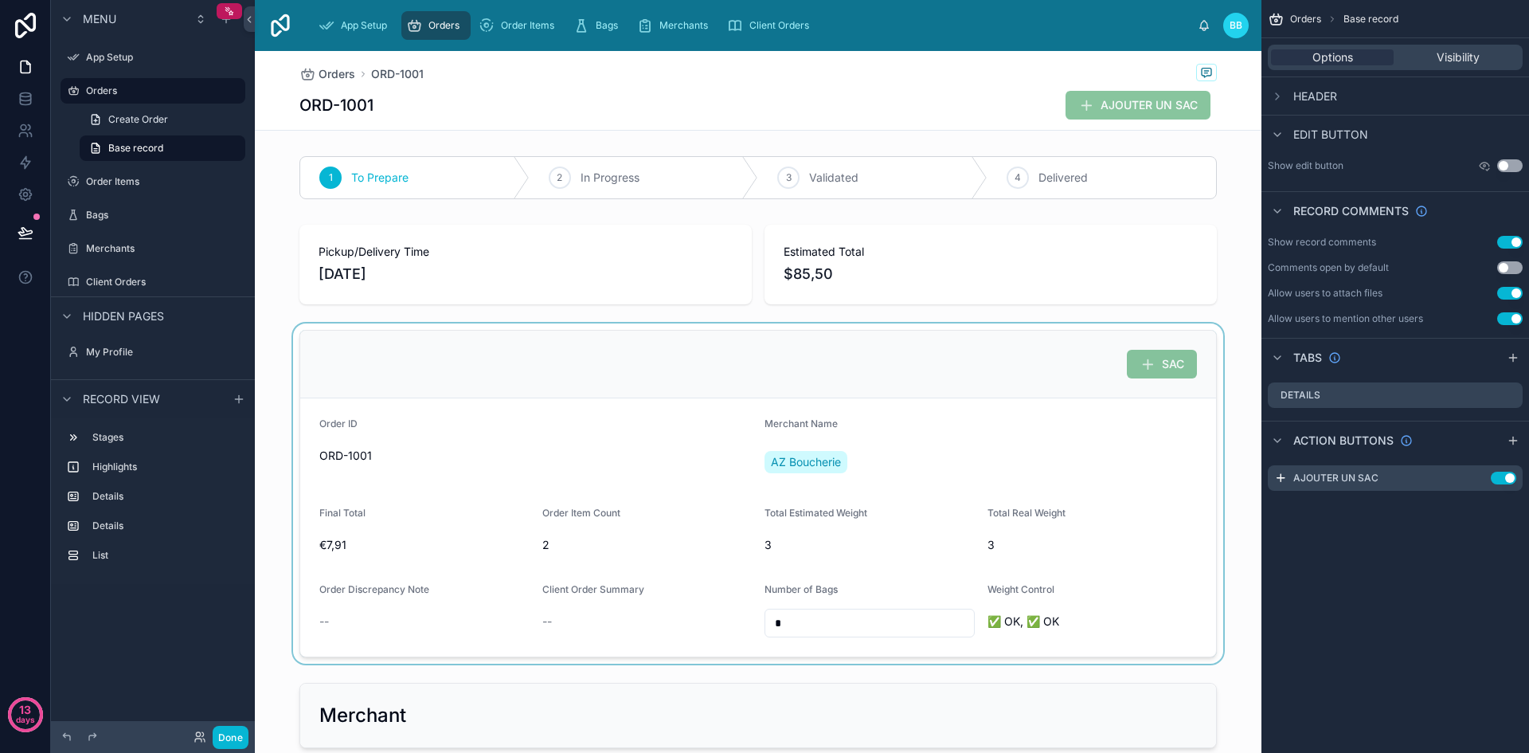
click at [561, 368] on div at bounding box center [758, 493] width 1007 height 340
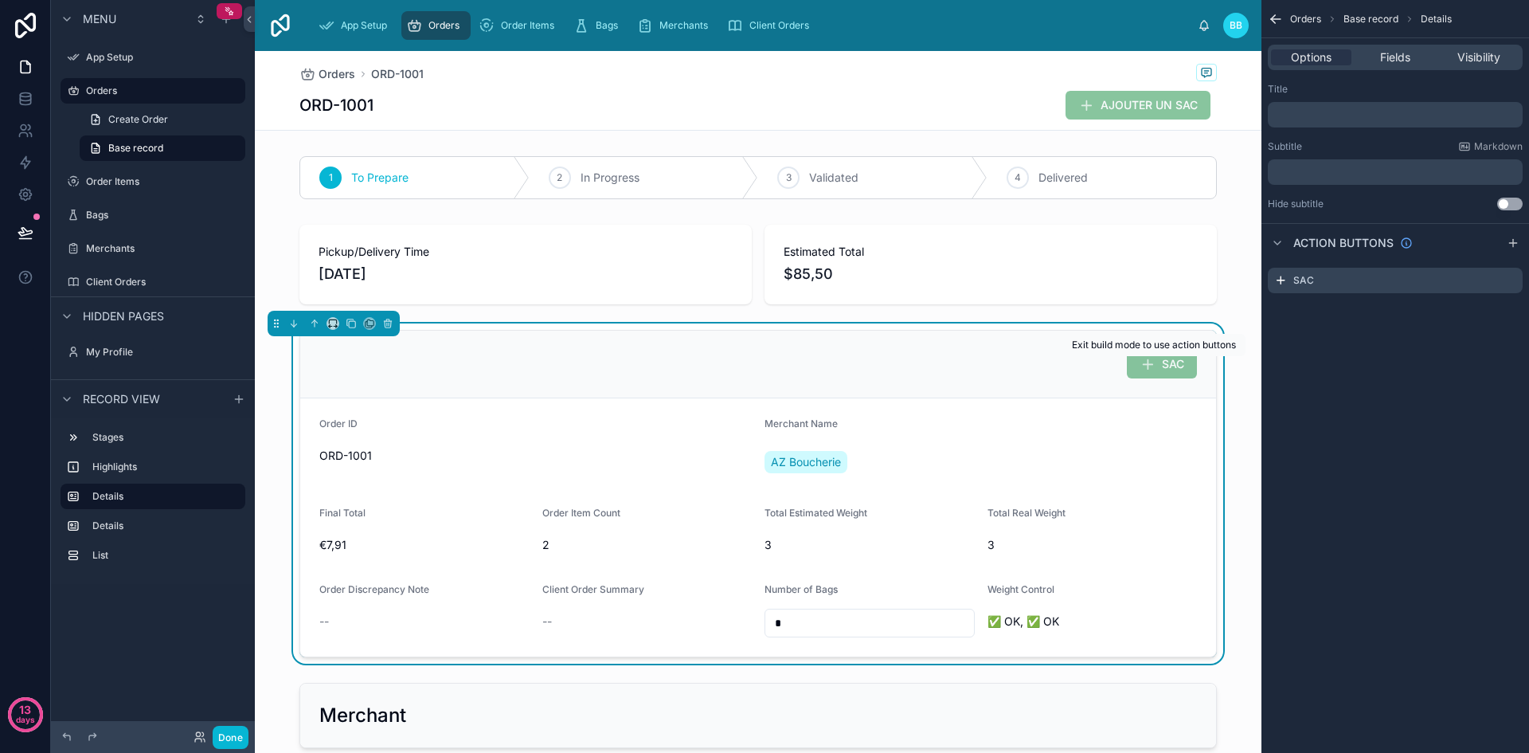
click at [1142, 359] on span "SAC" at bounding box center [1162, 366] width 70 height 14
click at [1390, 279] on div "SAC" at bounding box center [1395, 280] width 255 height 25
click at [1278, 279] on icon "scrollable content" at bounding box center [1280, 280] width 13 height 13
click at [1134, 361] on span "SAC" at bounding box center [1162, 366] width 70 height 14
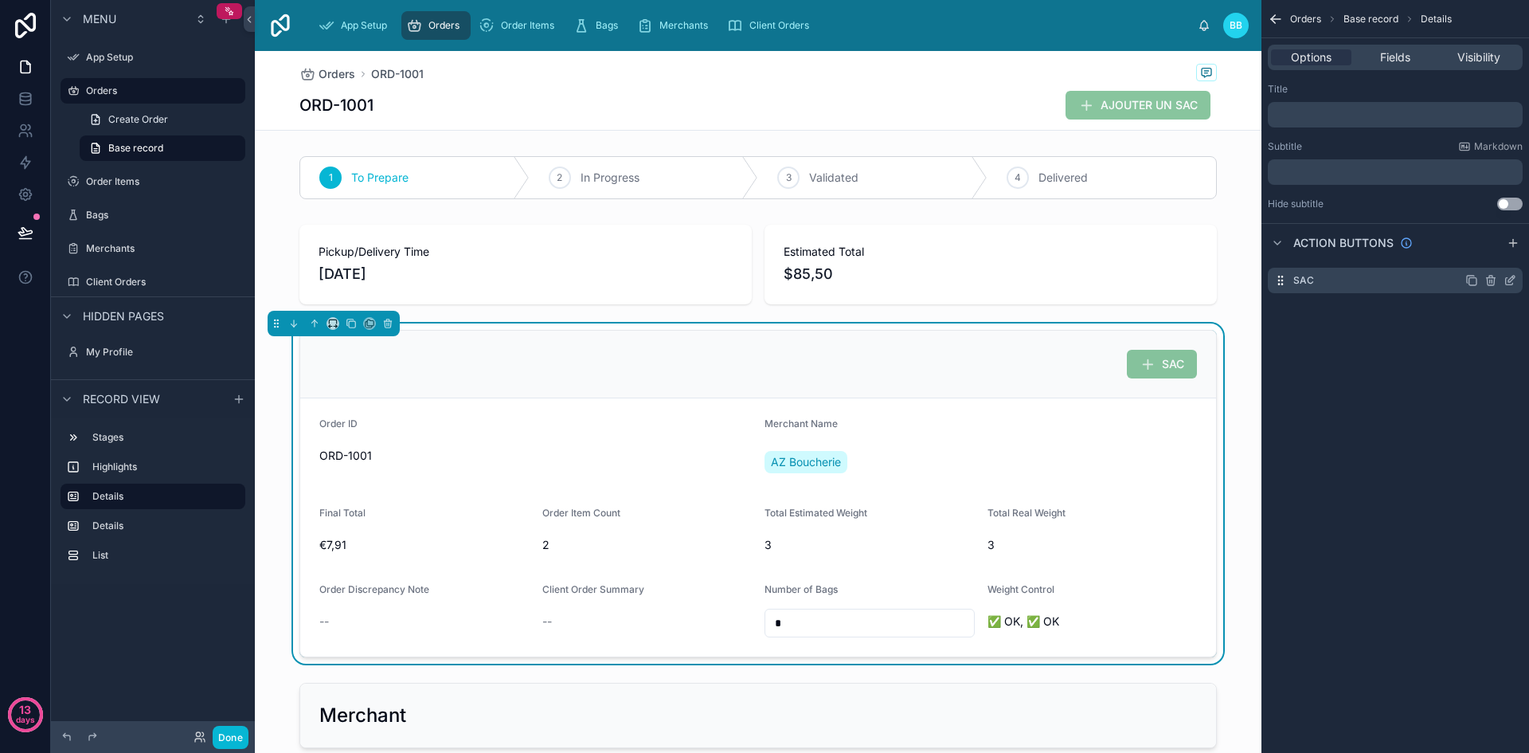
click at [1506, 283] on icon "scrollable content" at bounding box center [1509, 281] width 7 height 7
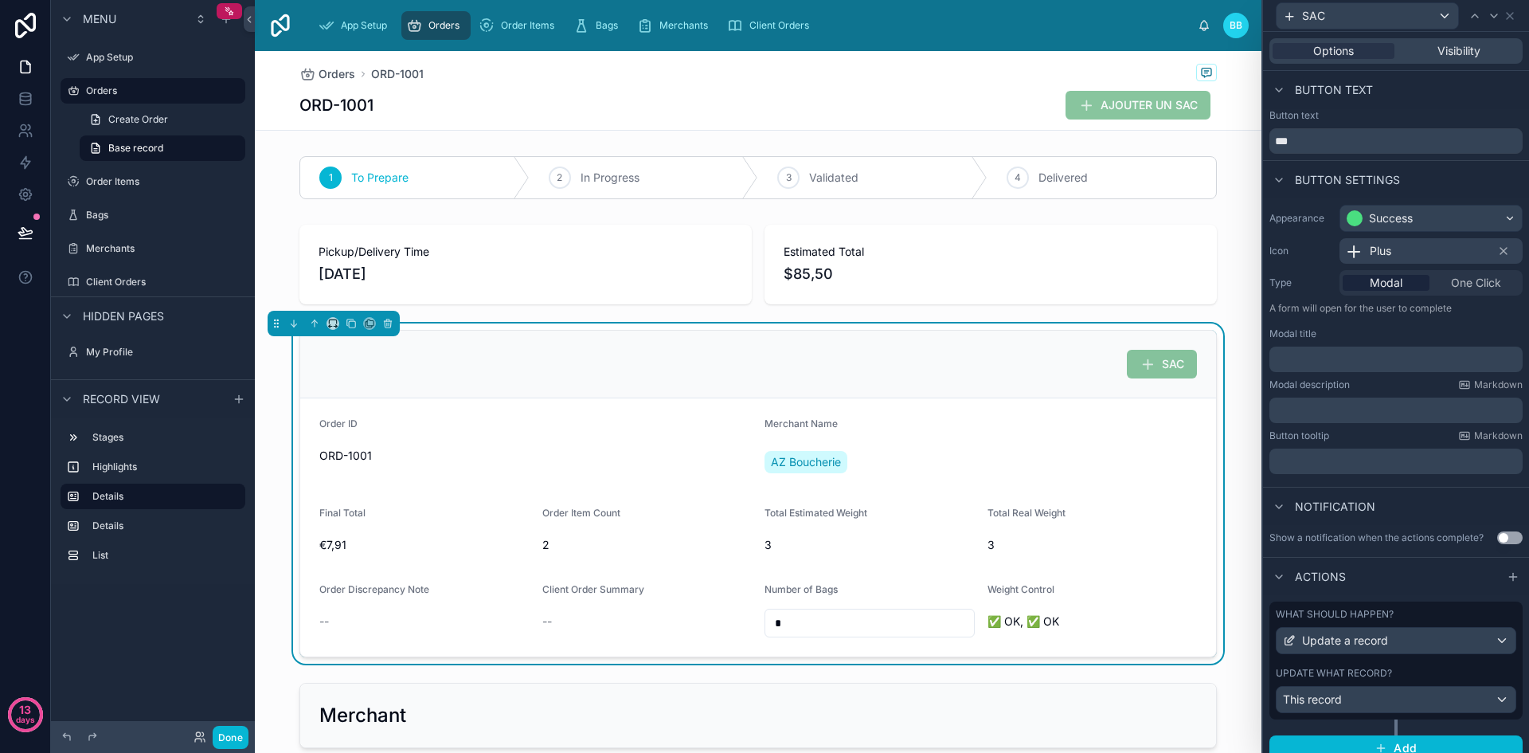
click at [1467, 285] on span "One Click" at bounding box center [1476, 283] width 50 height 16
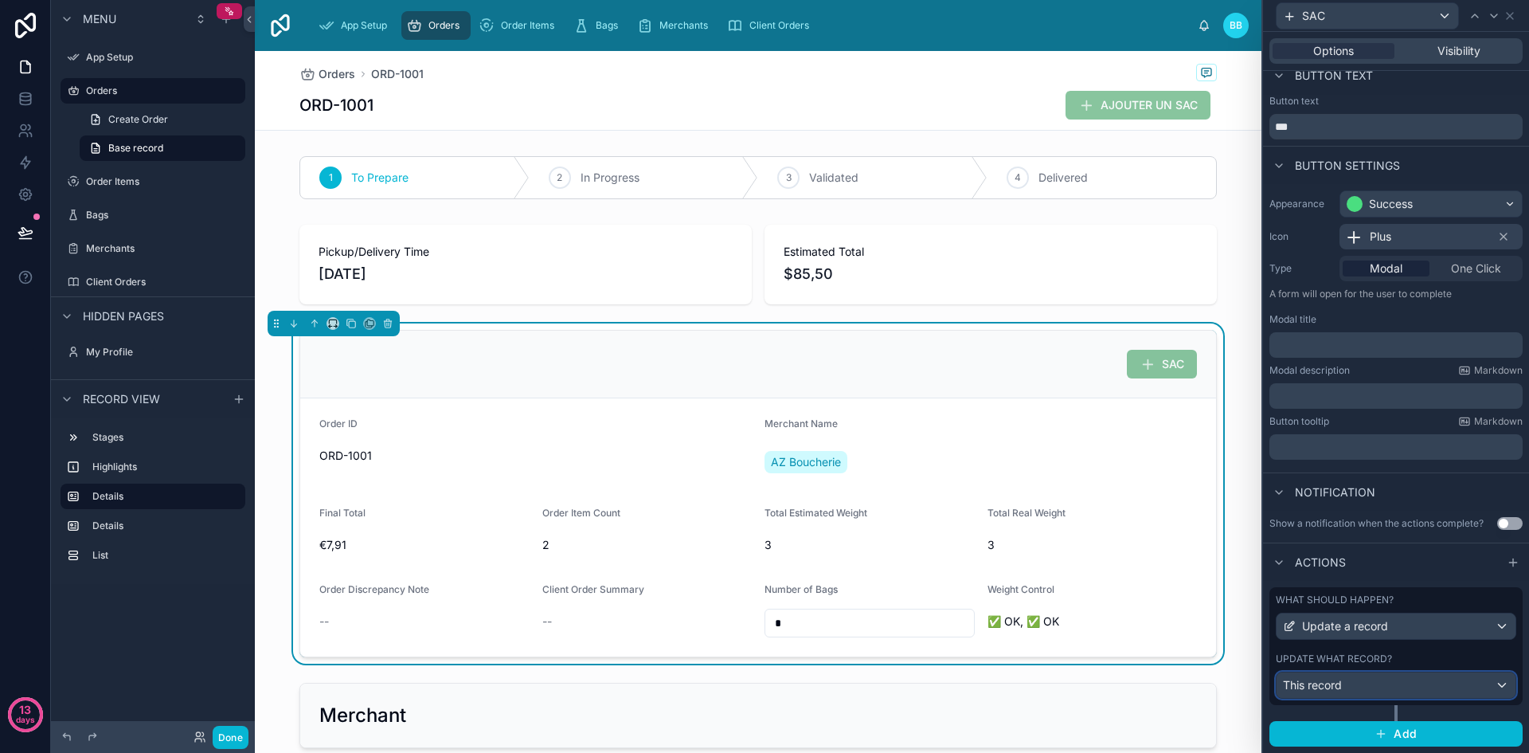
click at [1394, 682] on div "This record" at bounding box center [1396, 684] width 239 height 25
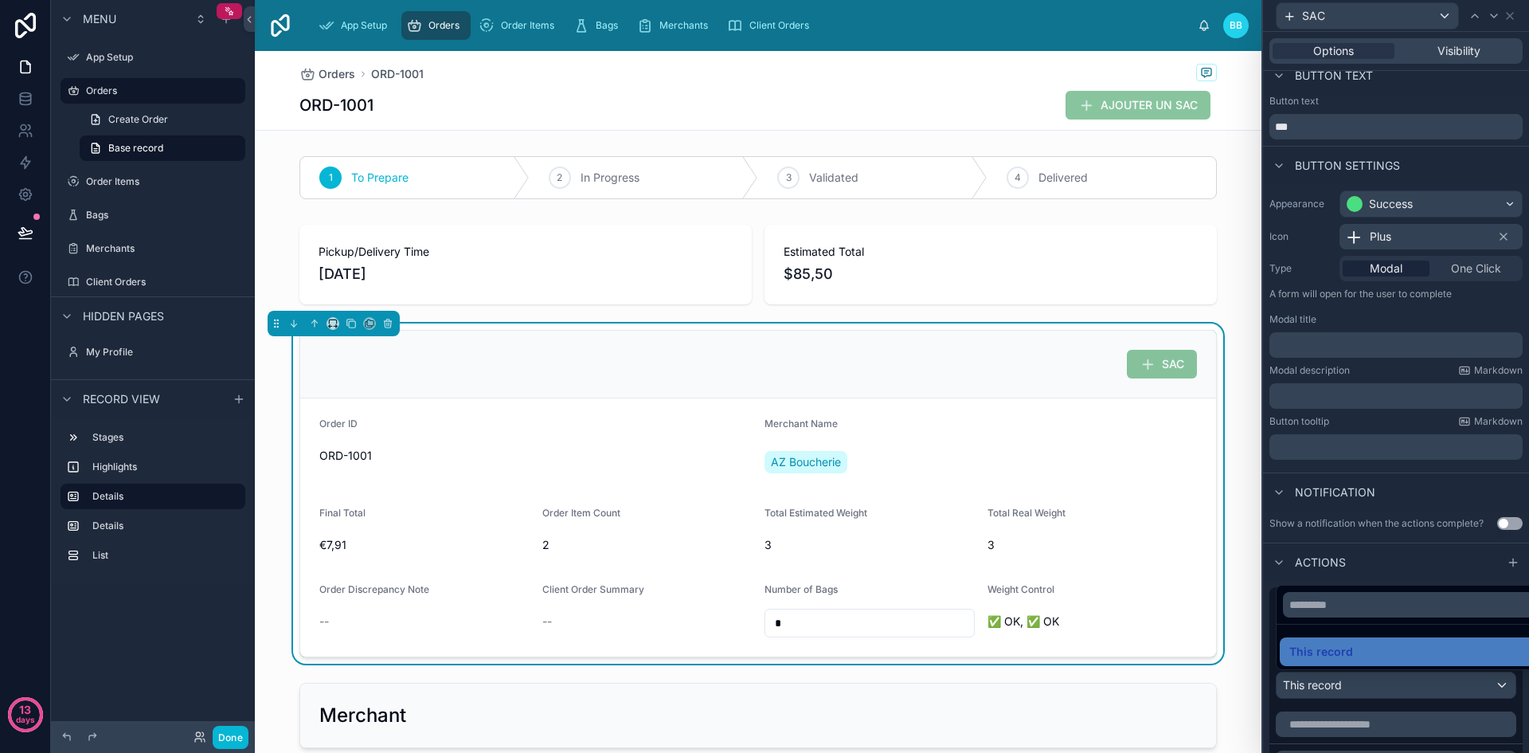
click at [1335, 686] on div at bounding box center [1396, 376] width 266 height 753
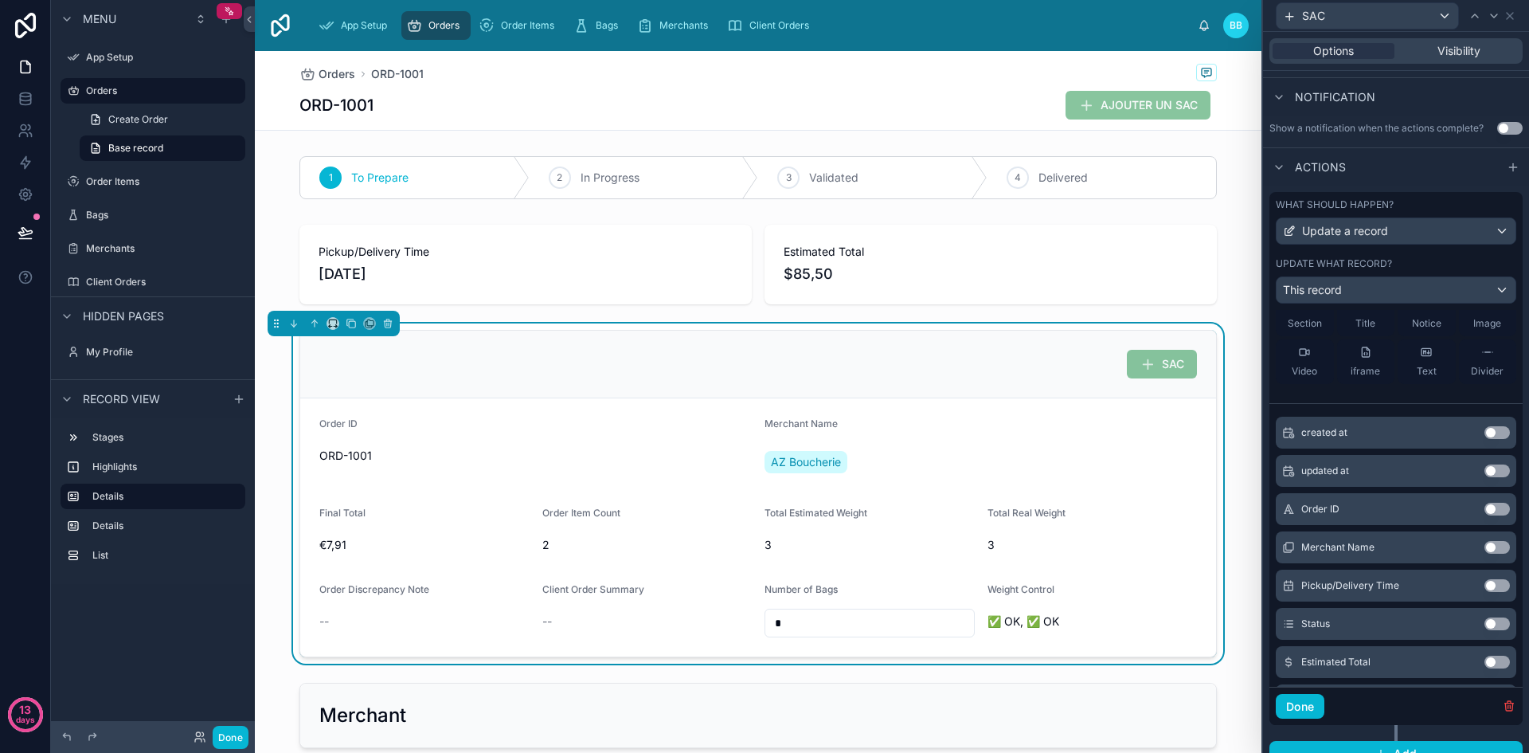
scroll to position [0, 0]
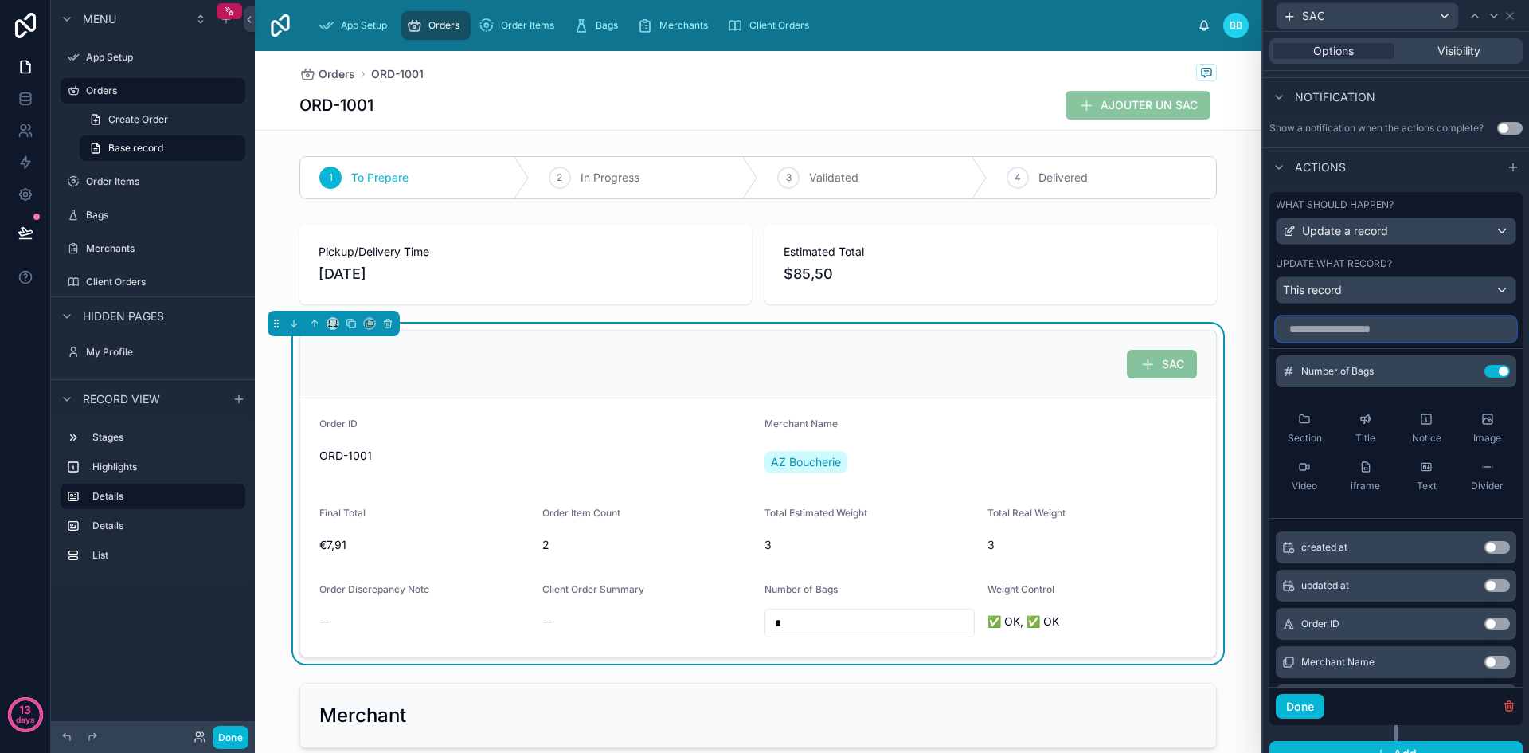
click at [1377, 322] on input "text" at bounding box center [1396, 328] width 240 height 25
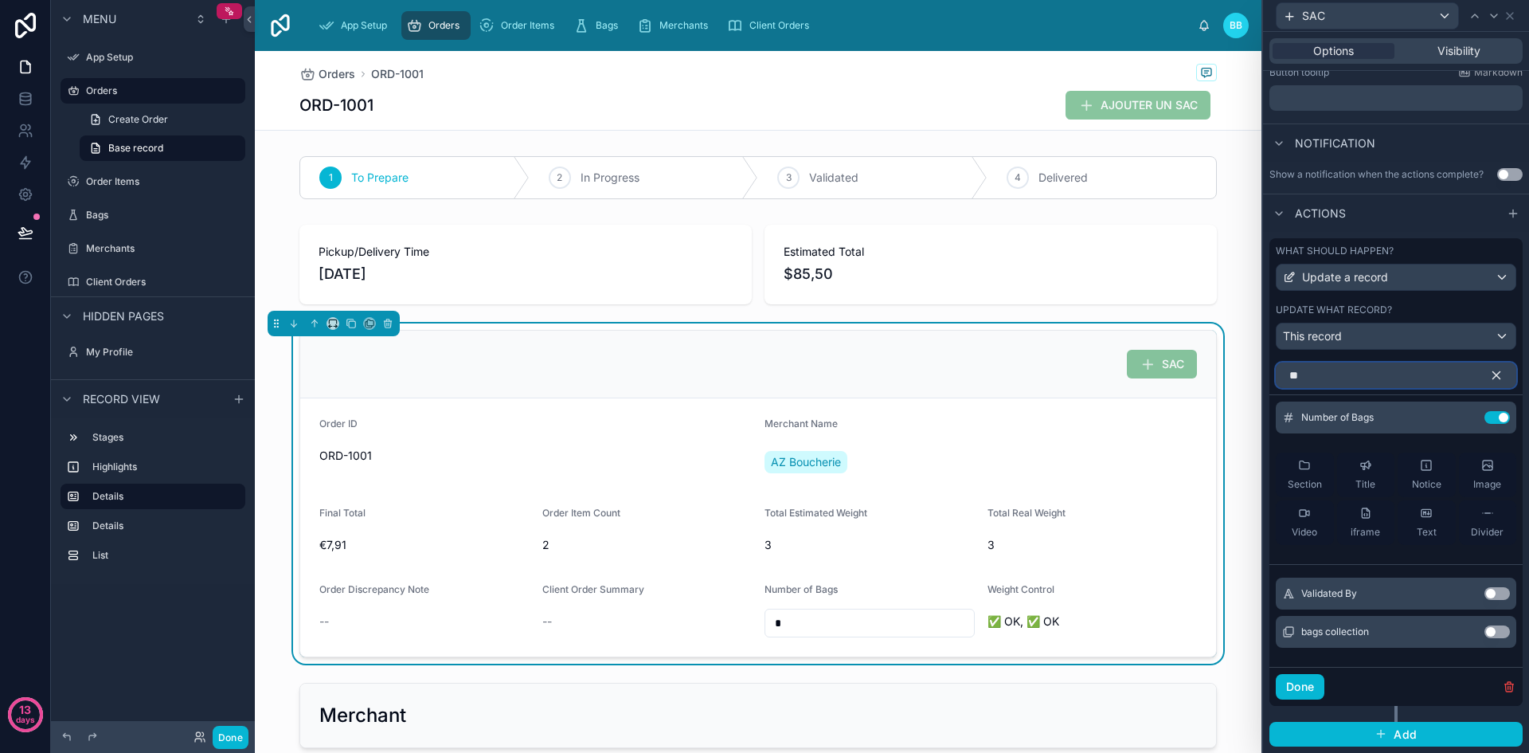
scroll to position [325, 0]
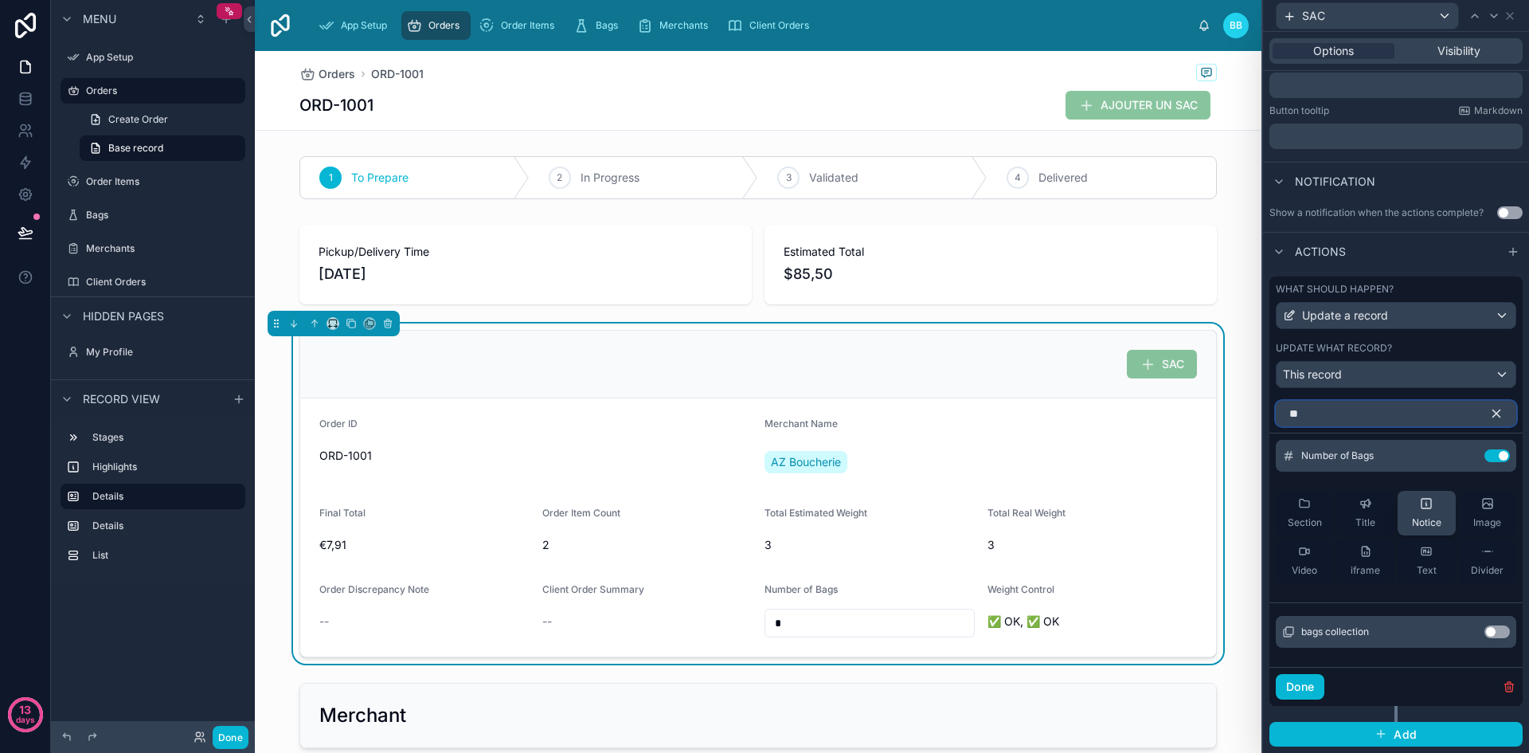
type input "**"
click at [1426, 512] on div "Notice" at bounding box center [1426, 513] width 29 height 32
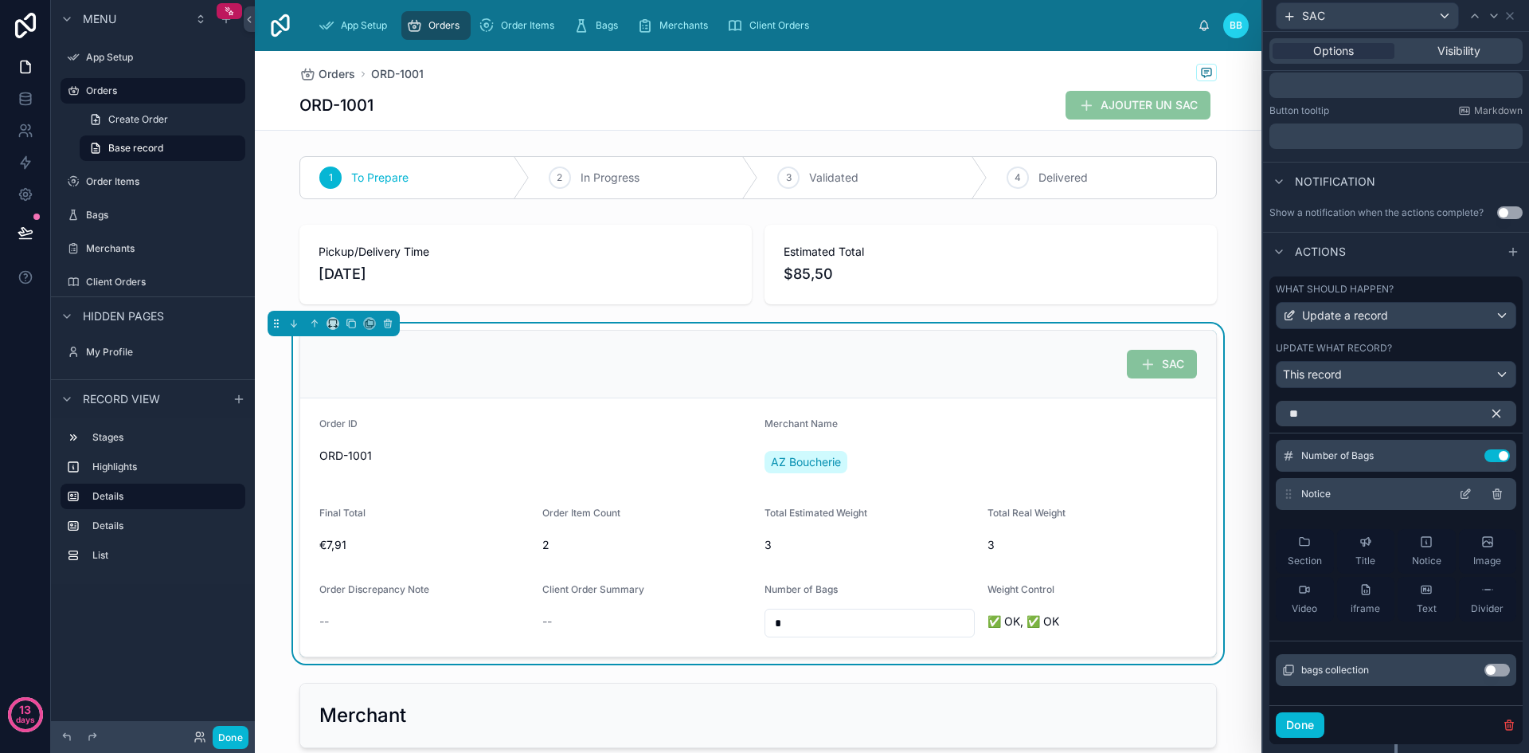
click at [1386, 502] on div "Notice" at bounding box center [1396, 494] width 240 height 32
click at [1459, 491] on icon at bounding box center [1465, 493] width 13 height 13
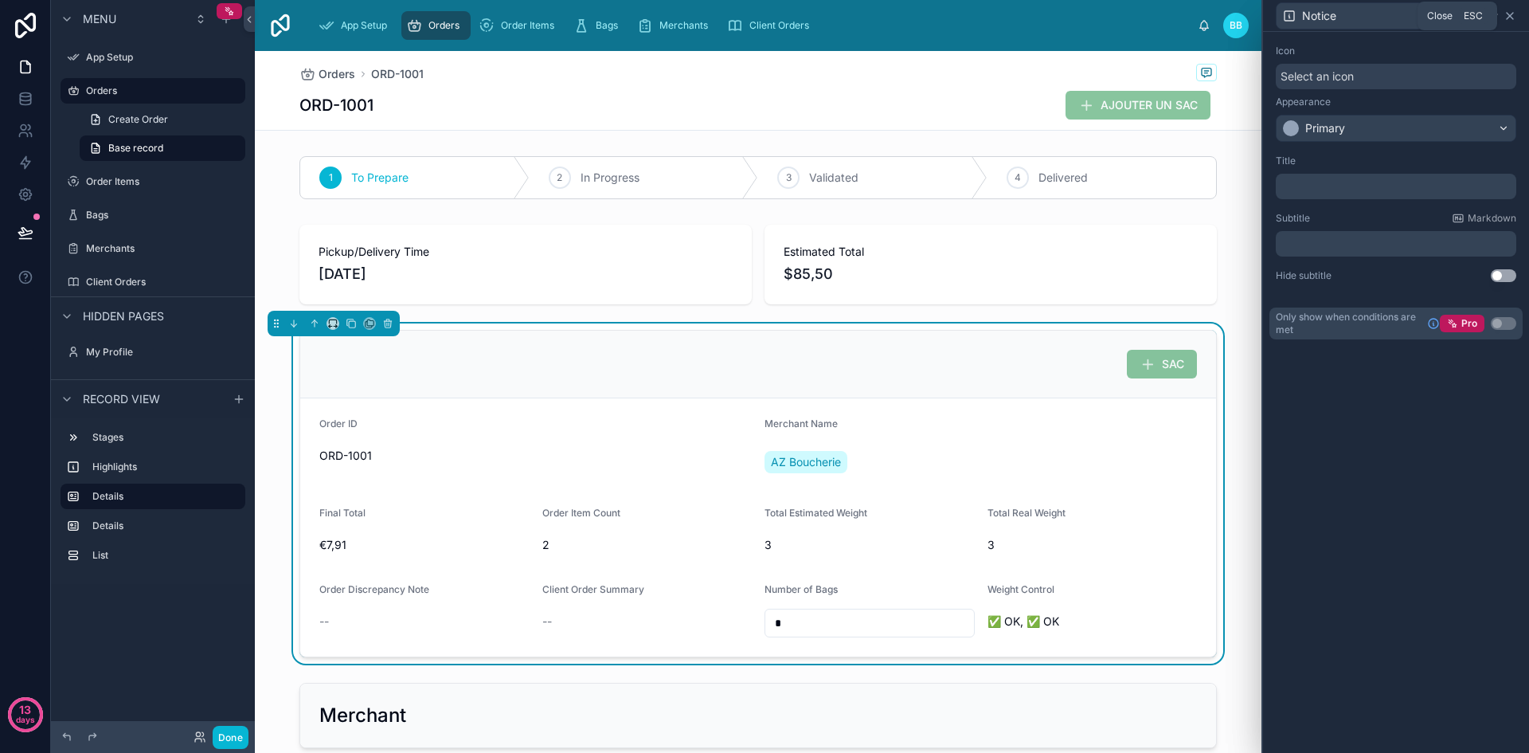
click at [1506, 19] on icon at bounding box center [1509, 16] width 13 height 13
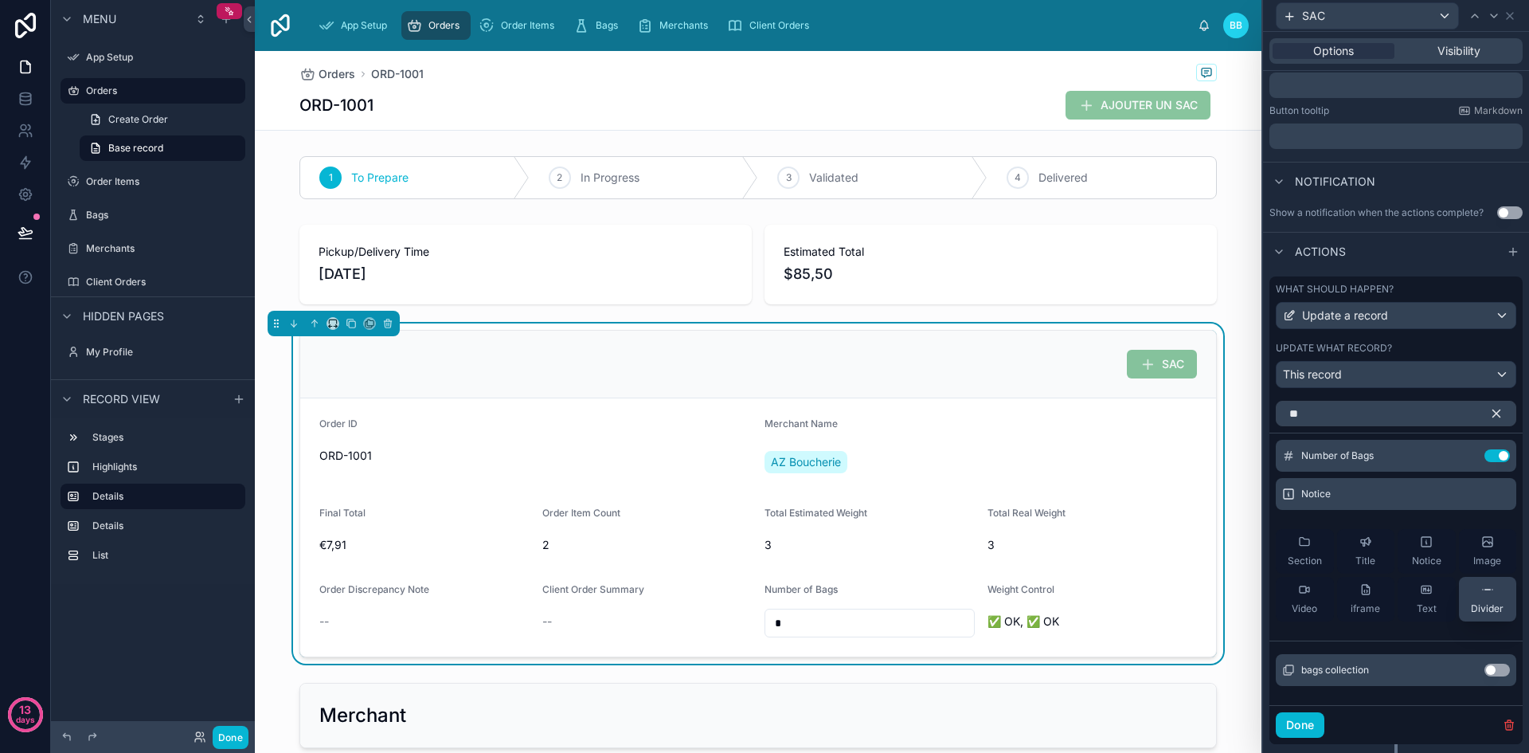
click at [1471, 599] on div "Divider" at bounding box center [1487, 599] width 33 height 32
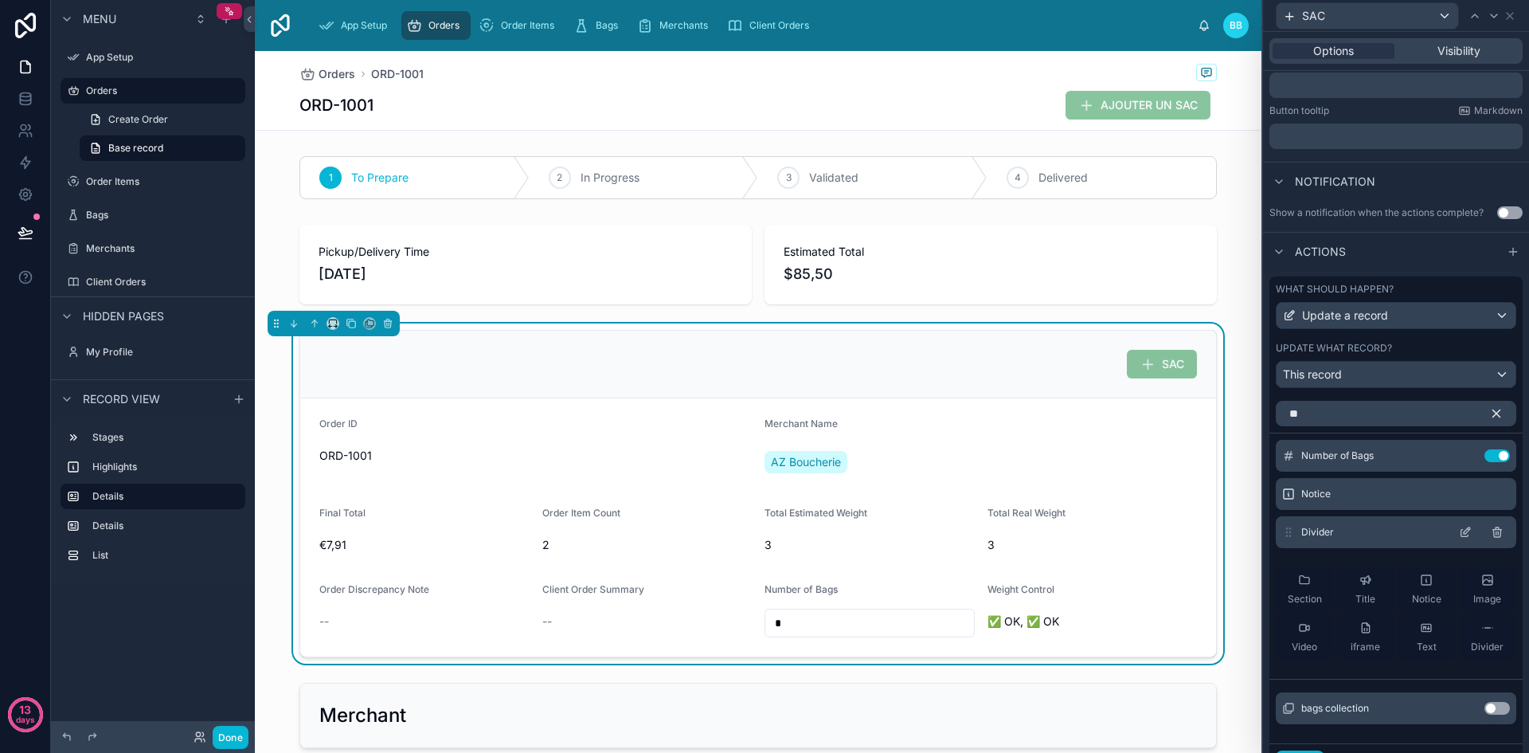
click at [1491, 531] on icon at bounding box center [1497, 532] width 13 height 13
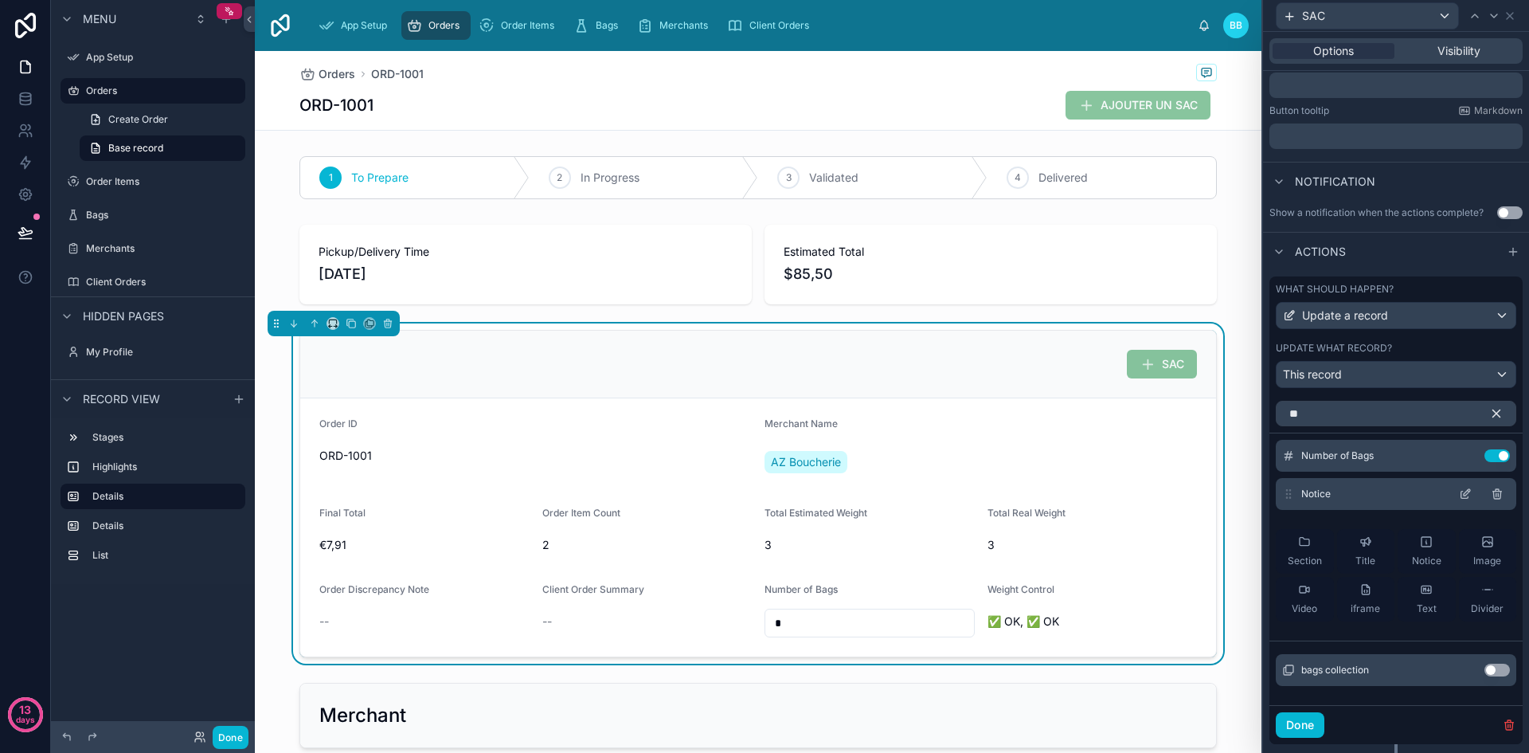
click at [1493, 491] on icon at bounding box center [1497, 491] width 9 height 0
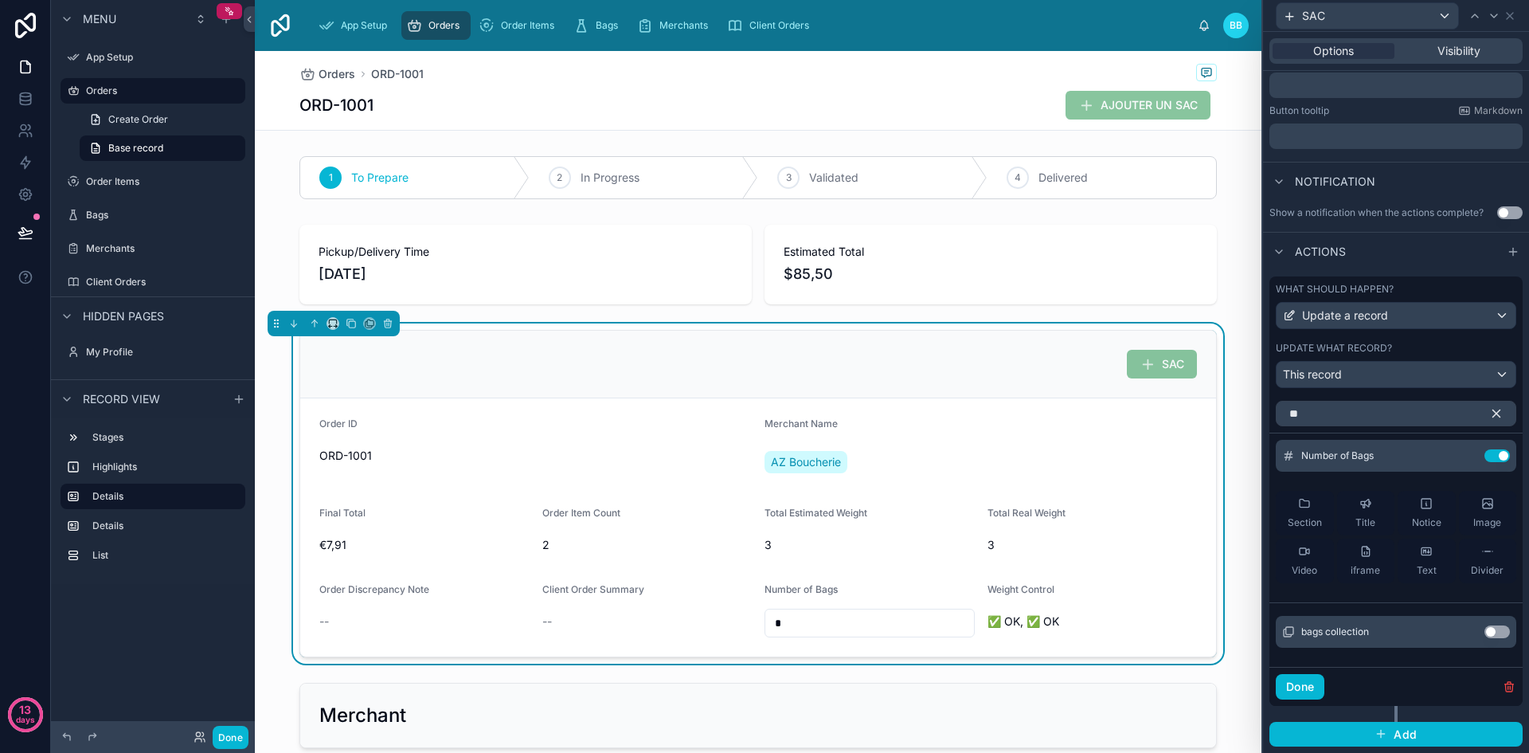
click at [1489, 418] on icon "button" at bounding box center [1496, 413] width 14 height 14
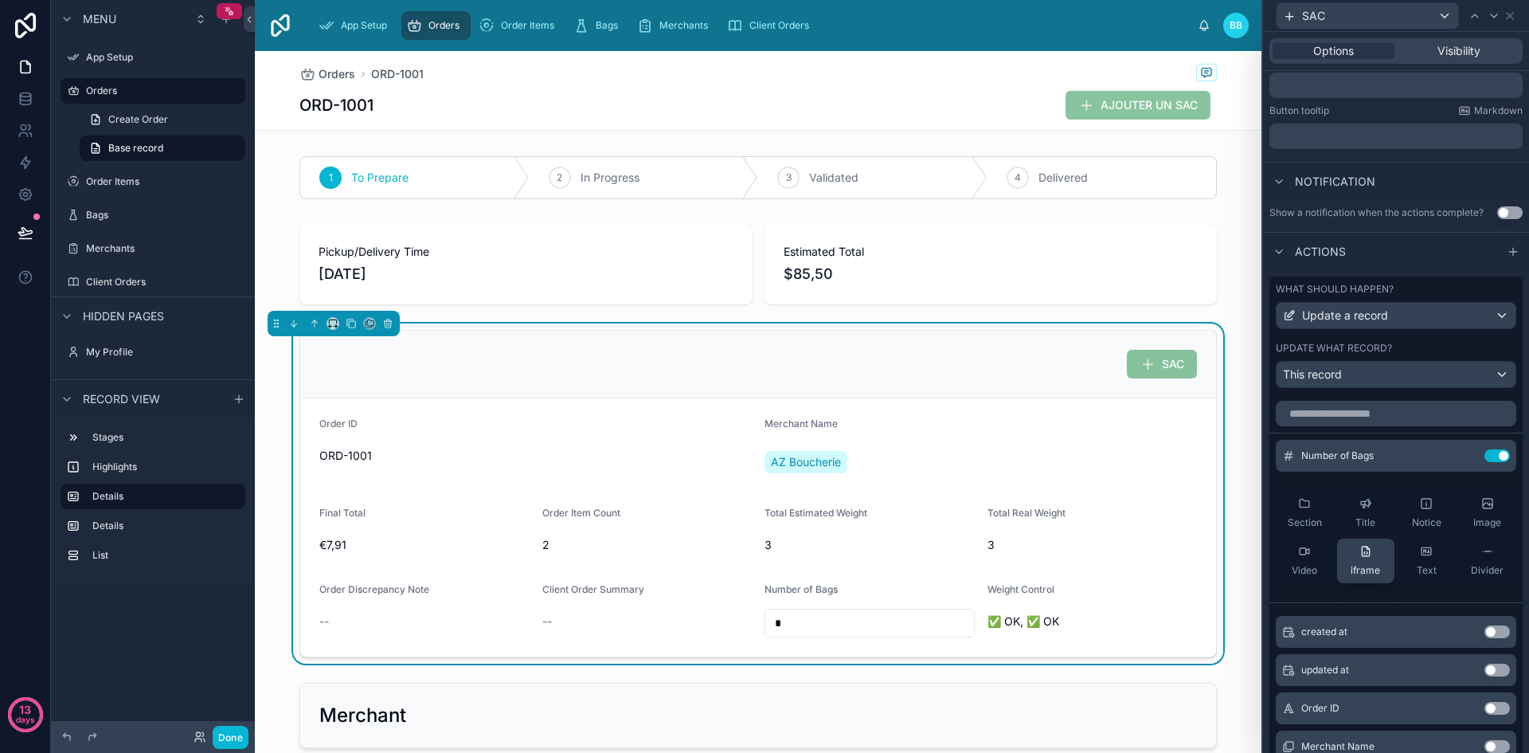
click at [1351, 562] on div "iframe" at bounding box center [1365, 561] width 29 height 32
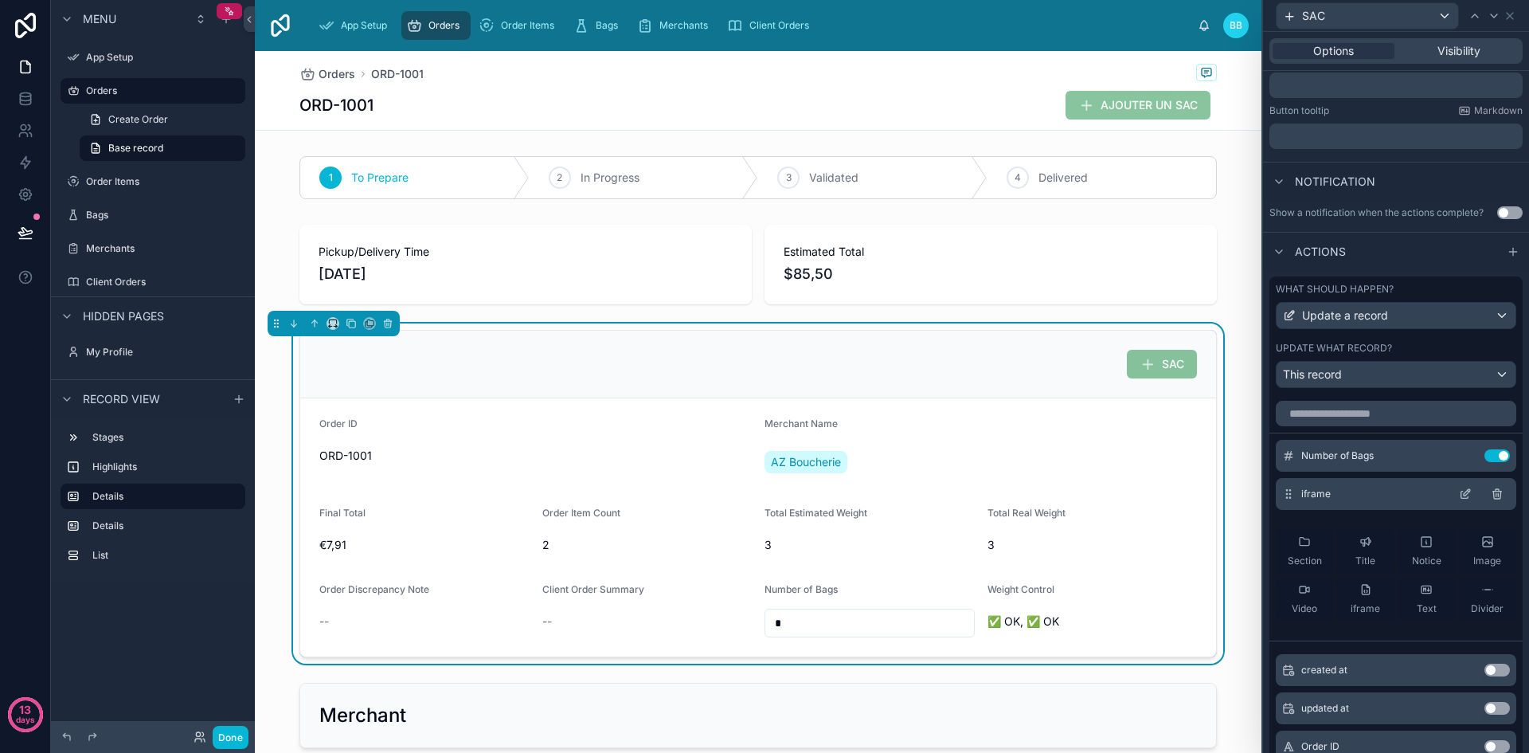
click at [1491, 492] on icon at bounding box center [1497, 493] width 13 height 13
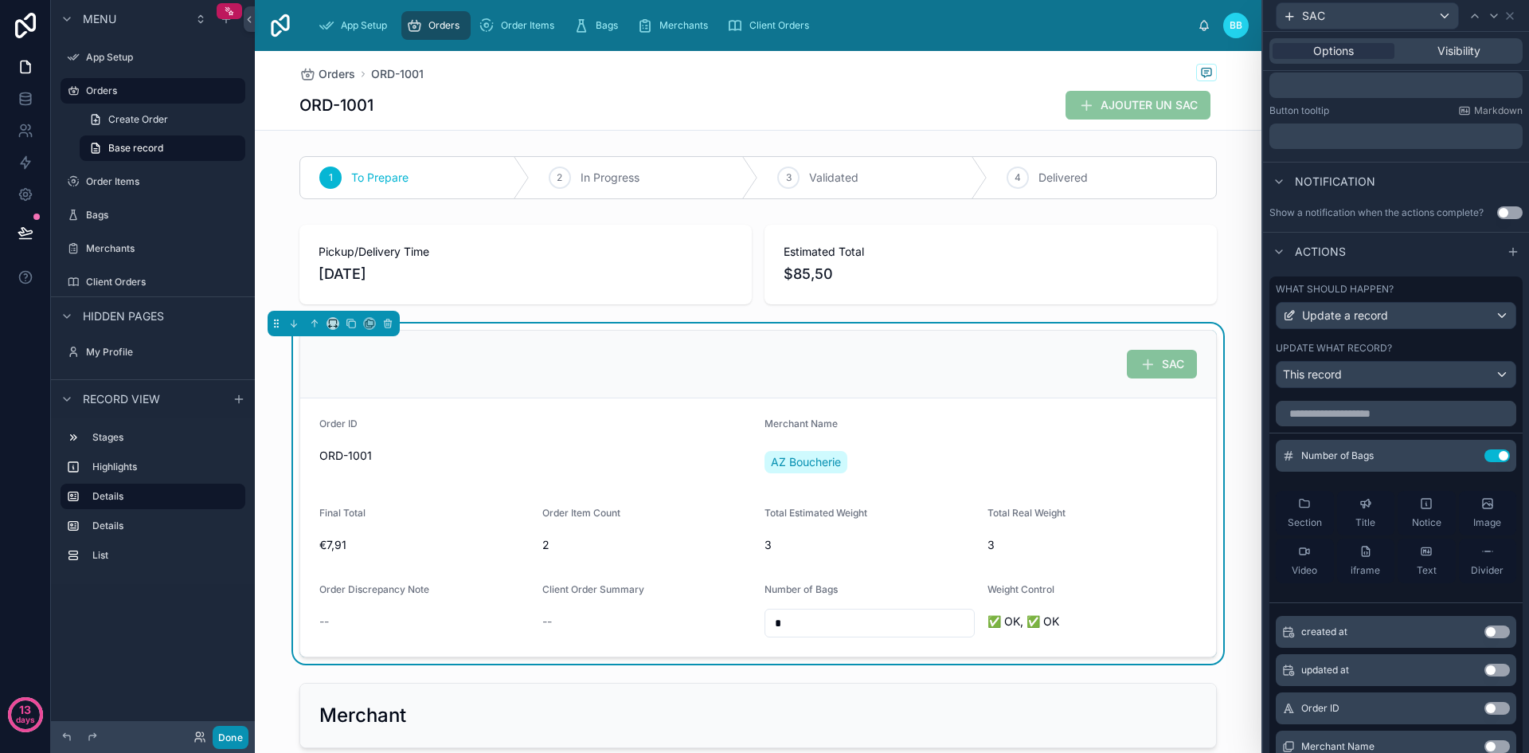
click at [222, 737] on button "Done" at bounding box center [231, 736] width 36 height 23
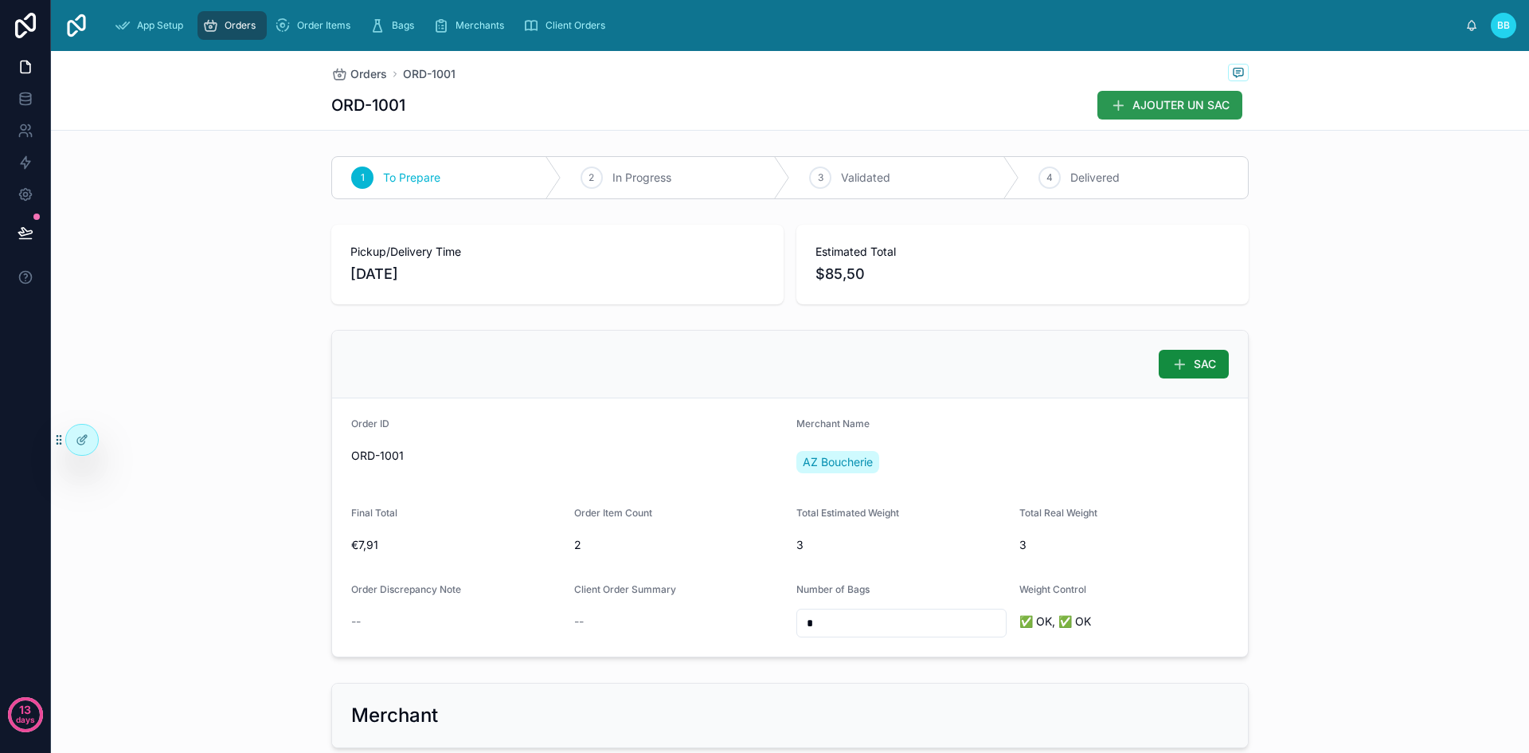
click at [1166, 104] on span "AJOUTER UN SAC" at bounding box center [1180, 105] width 97 height 16
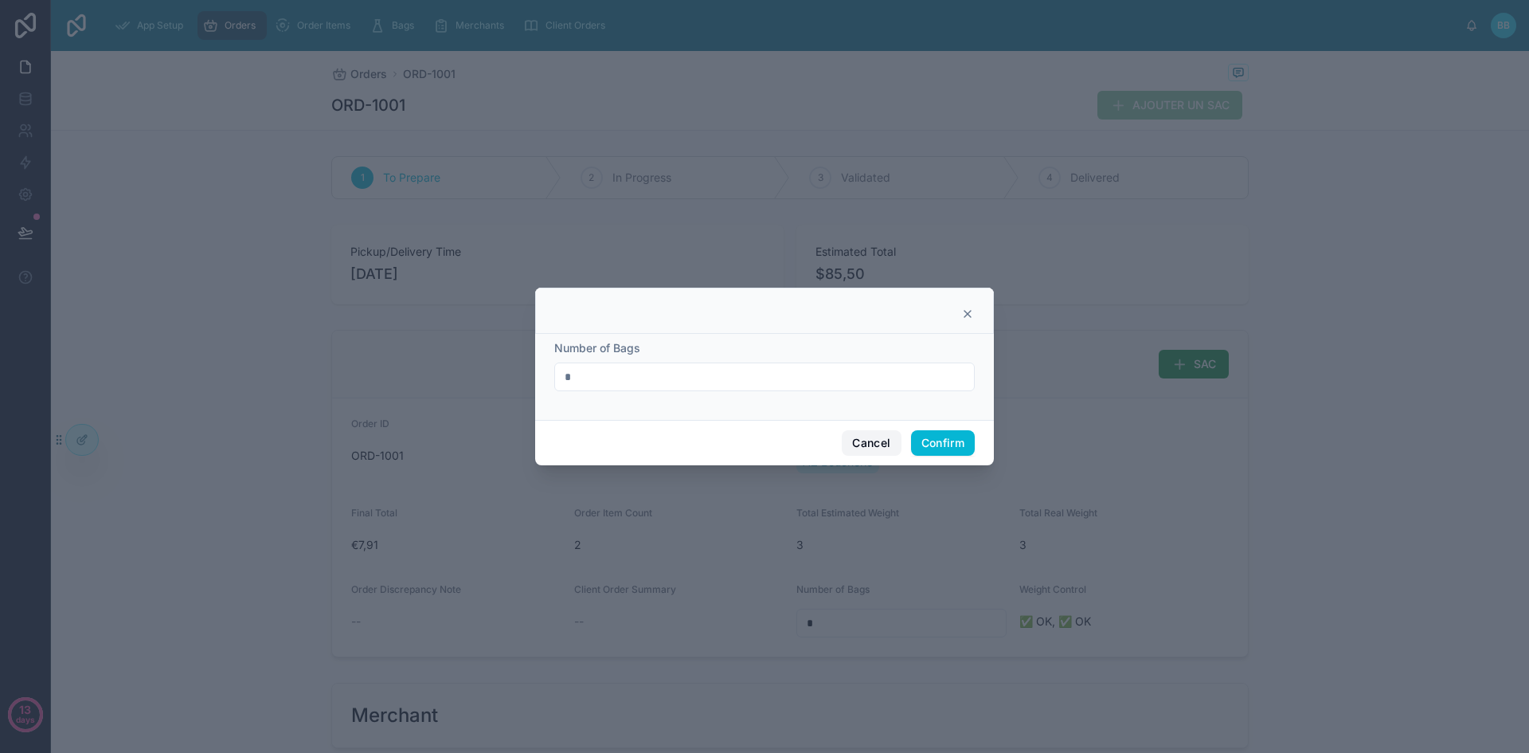
click at [867, 446] on button "Cancel" at bounding box center [871, 442] width 59 height 25
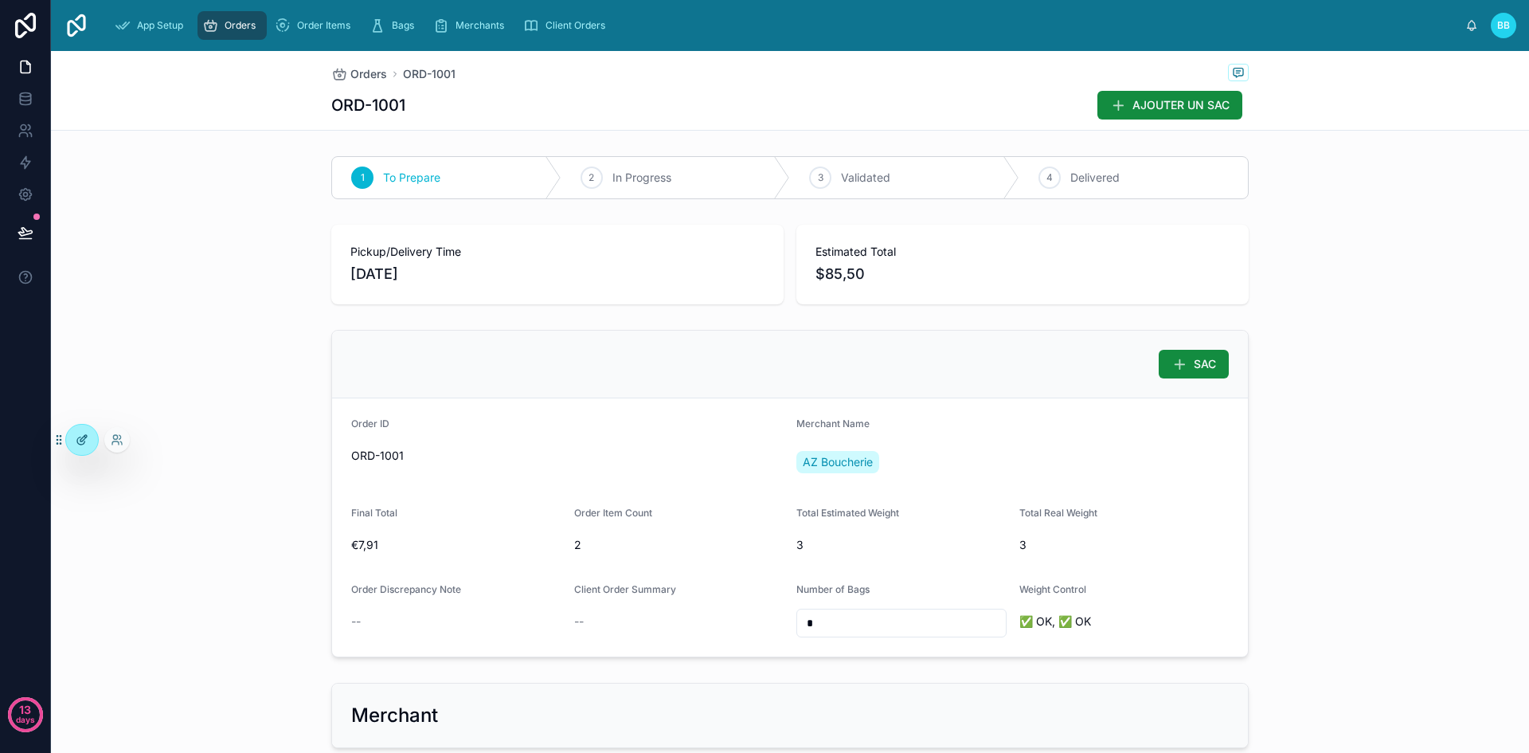
click at [88, 445] on icon at bounding box center [82, 439] width 13 height 13
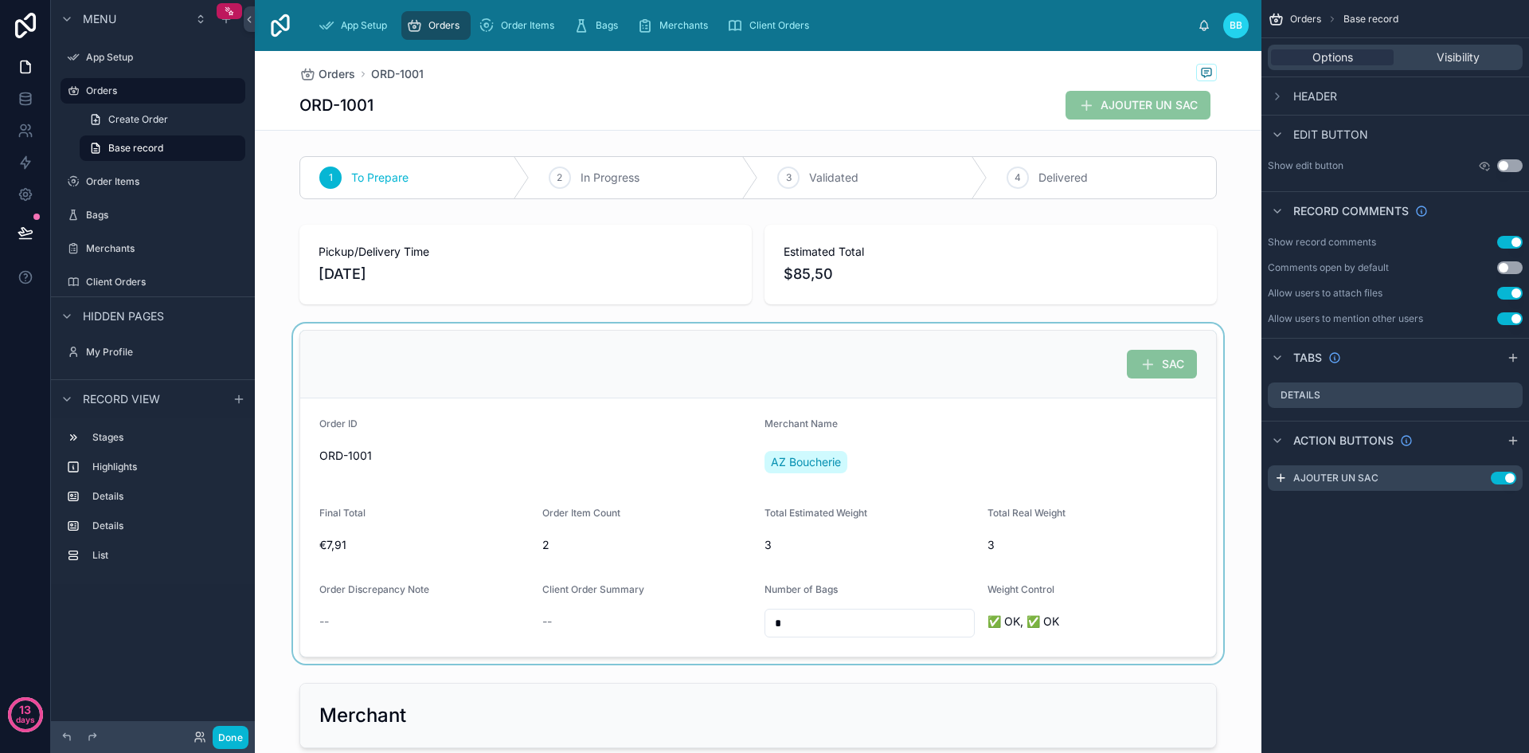
click at [608, 465] on div at bounding box center [758, 493] width 1007 height 340
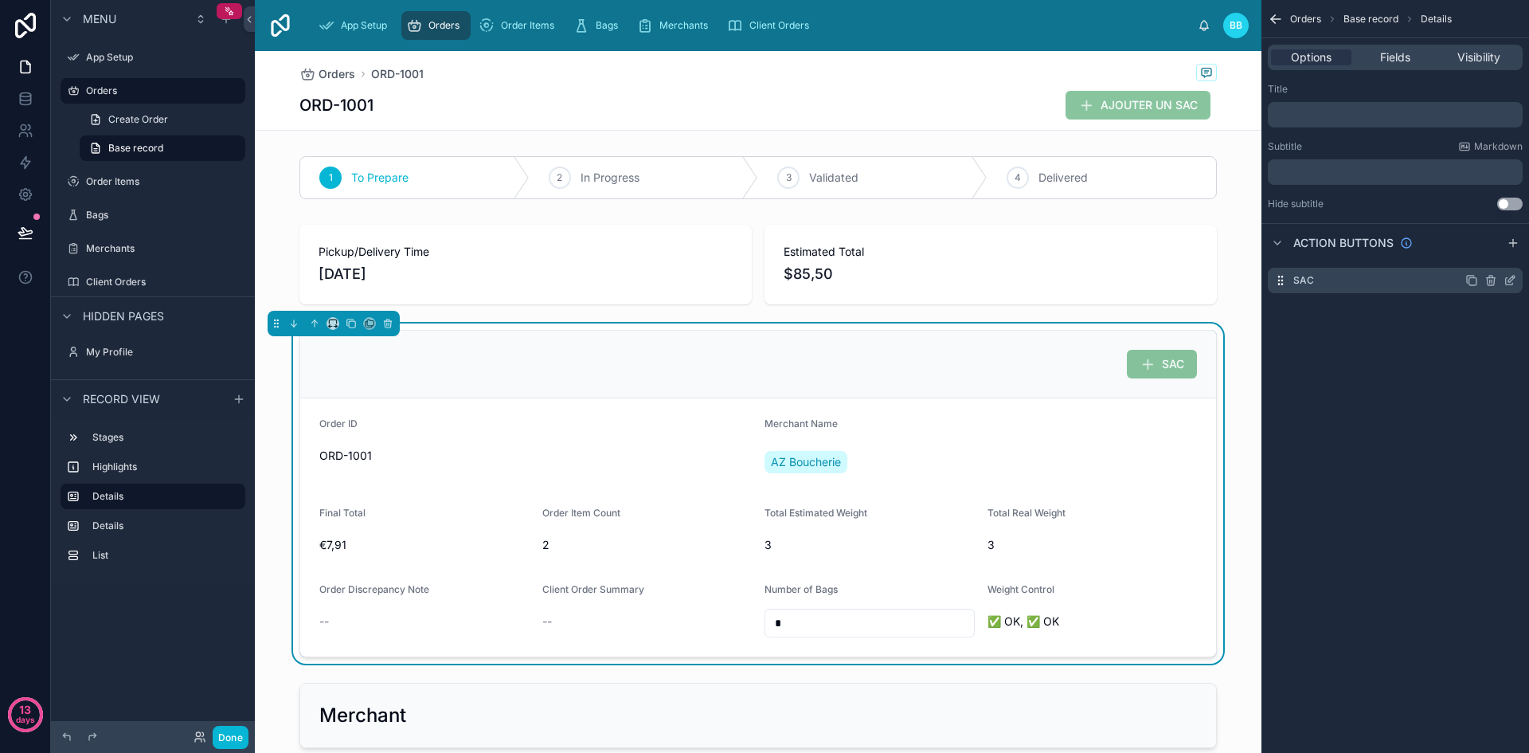
click at [1511, 282] on icon "scrollable content" at bounding box center [1509, 280] width 13 height 13
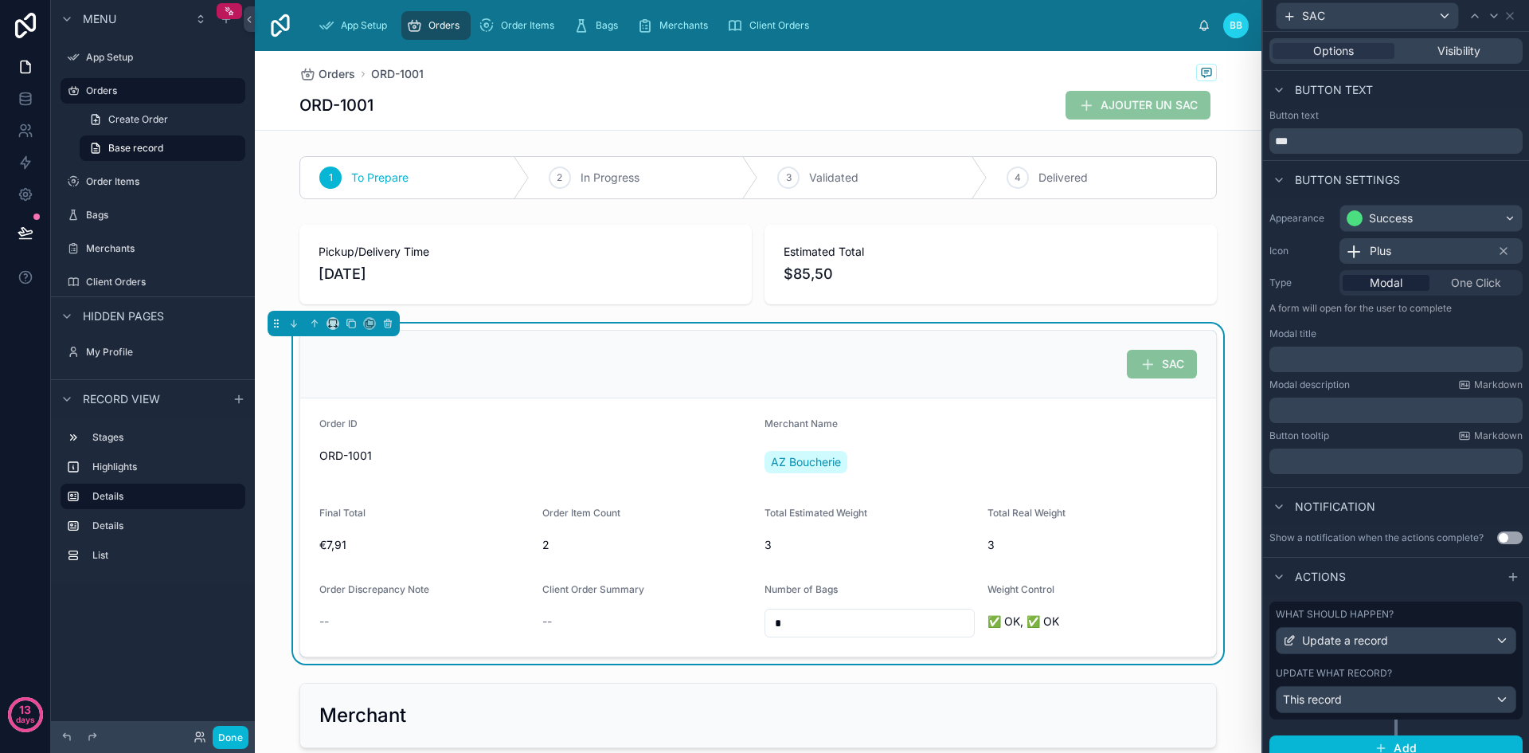
scroll to position [14, 0]
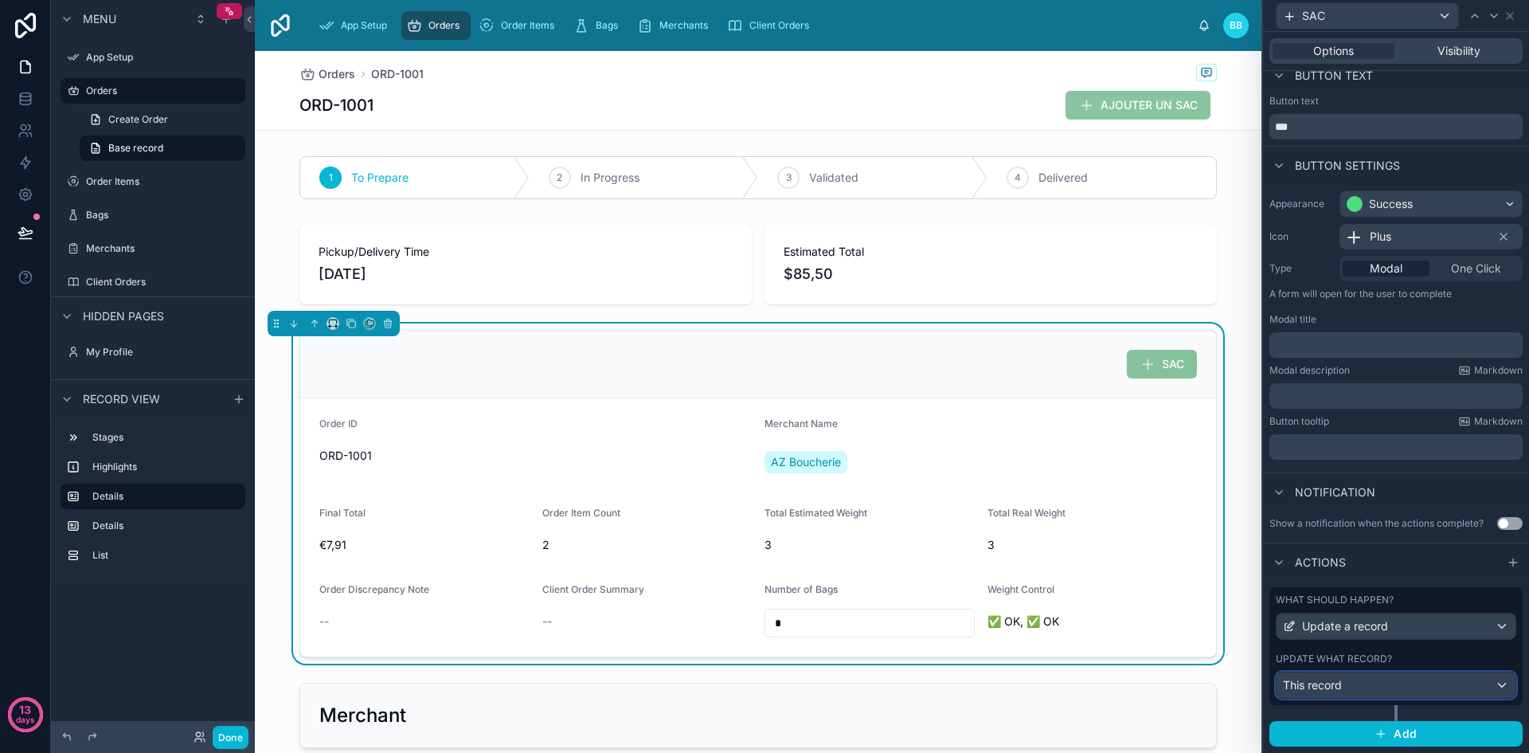
click at [1446, 687] on div "This record" at bounding box center [1396, 684] width 239 height 25
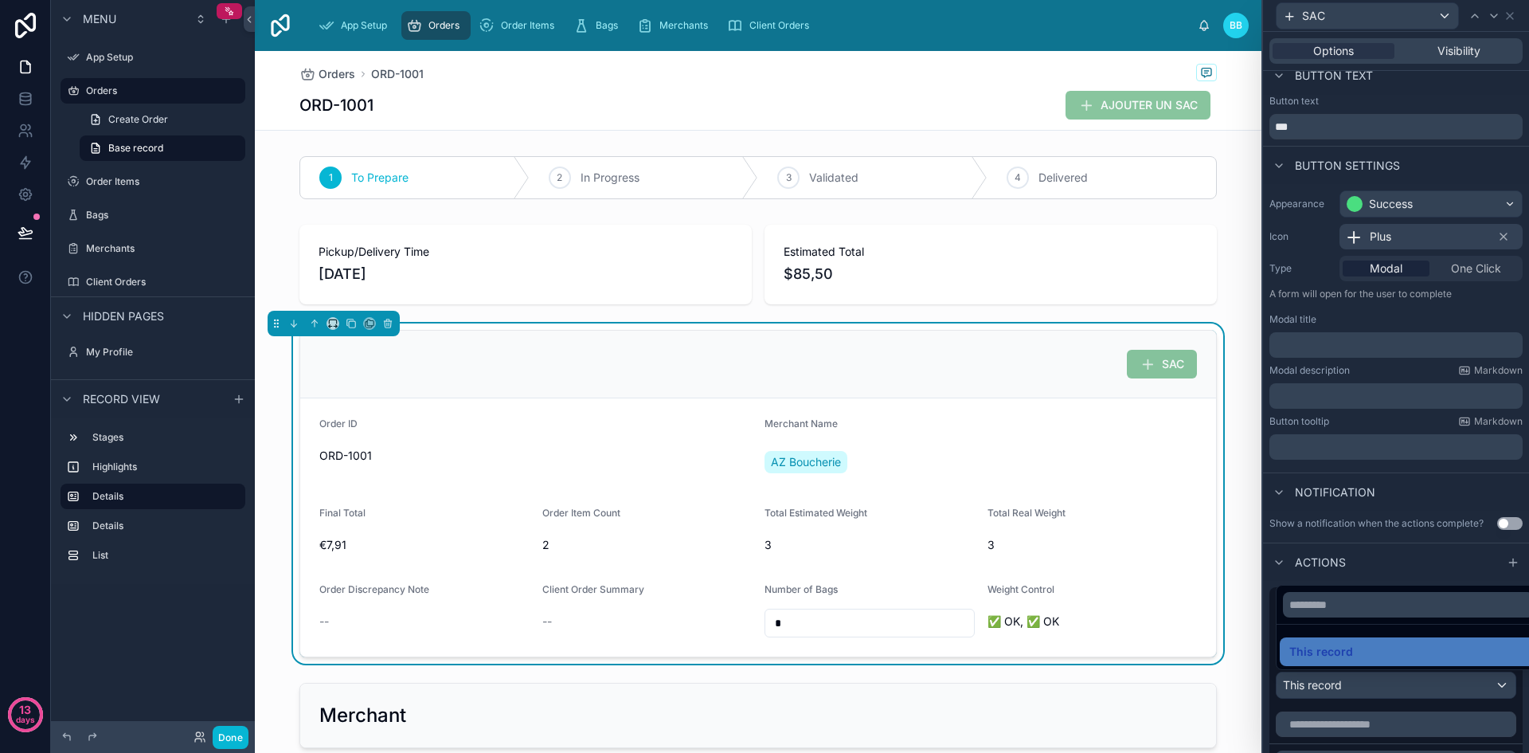
click at [1412, 577] on div at bounding box center [1396, 376] width 266 height 753
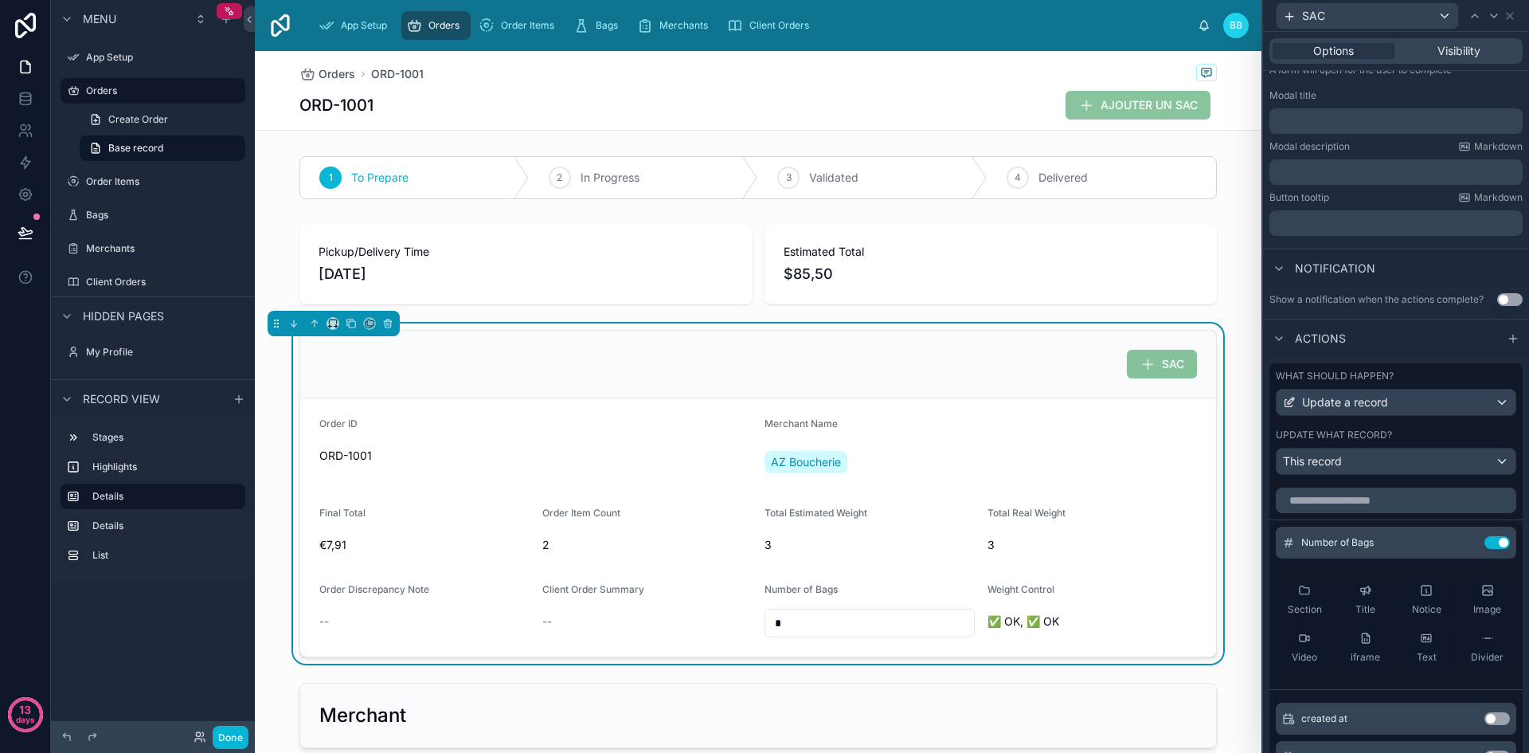
scroll to position [239, 0]
click at [1461, 545] on icon at bounding box center [1464, 542] width 7 height 7
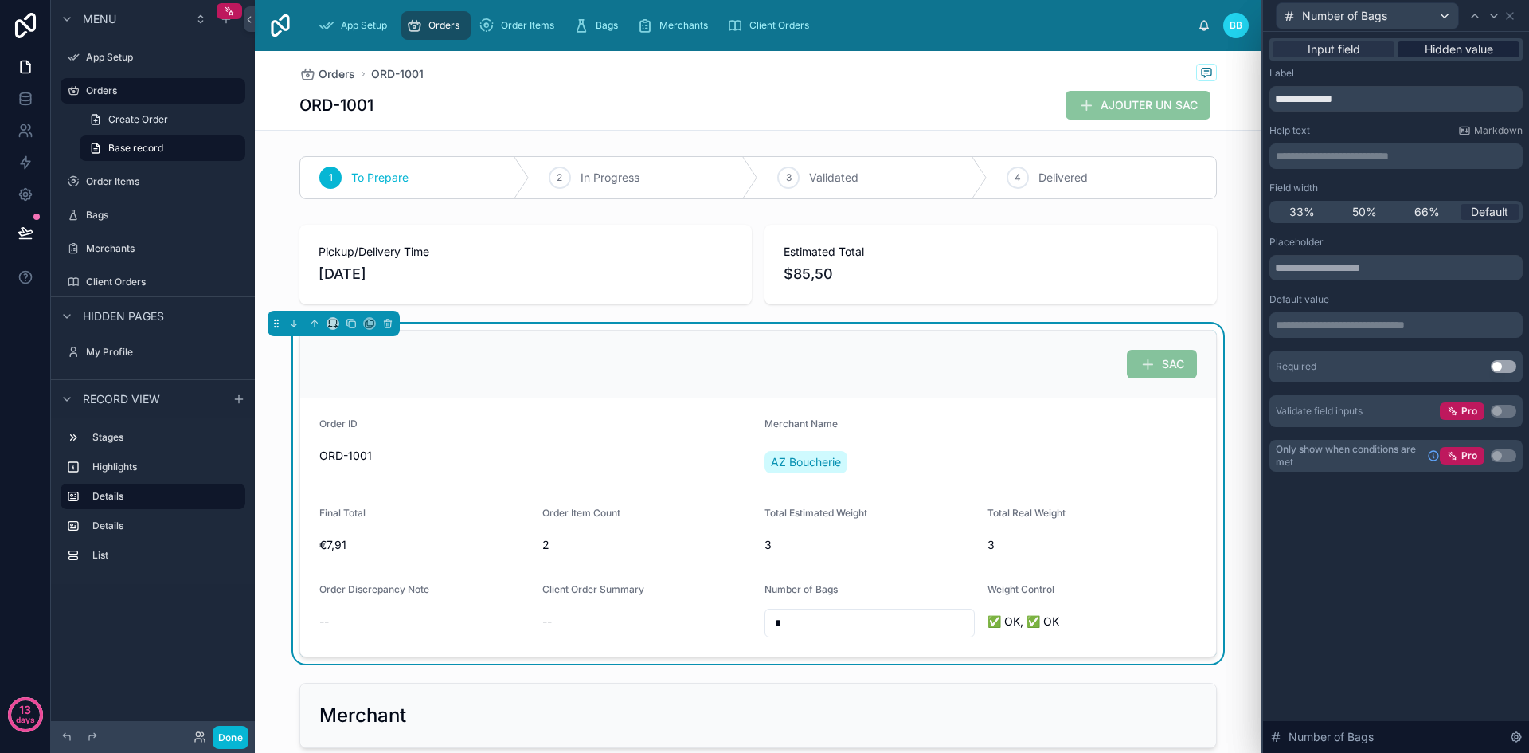
click at [1444, 47] on span "Hidden value" at bounding box center [1459, 49] width 68 height 16
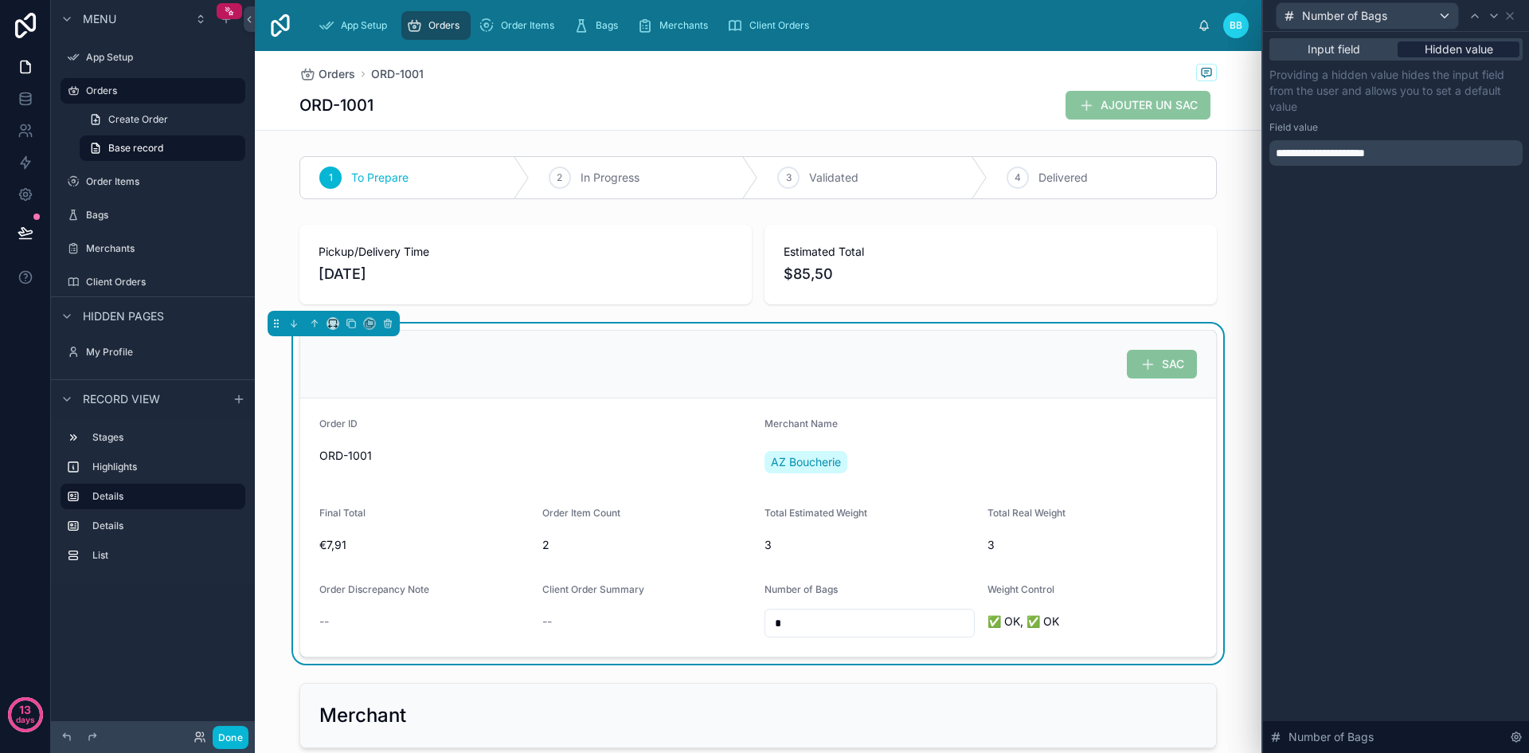
click at [1475, 43] on span "Hidden value" at bounding box center [1459, 49] width 68 height 16
click at [1515, 18] on icon at bounding box center [1509, 16] width 13 height 13
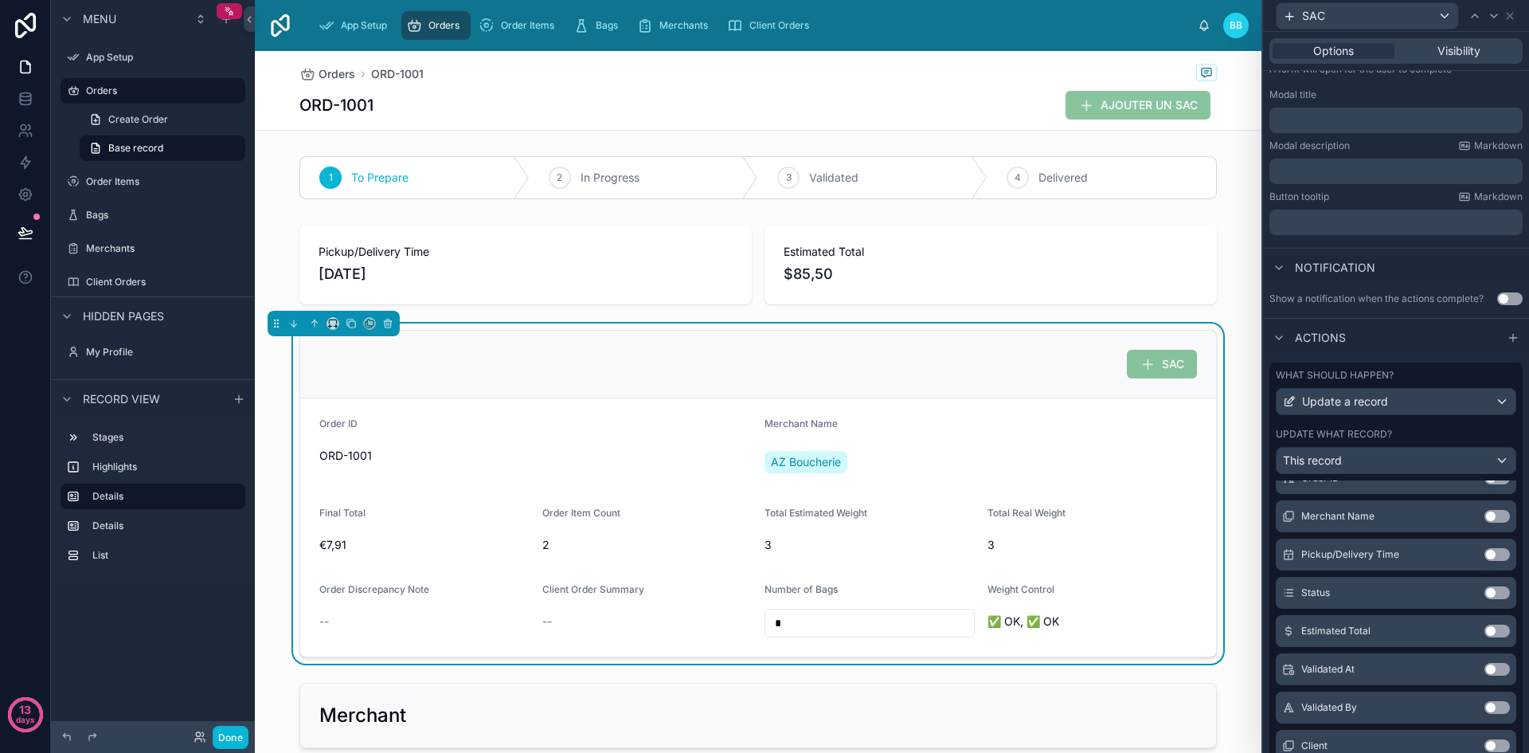
scroll to position [429, 0]
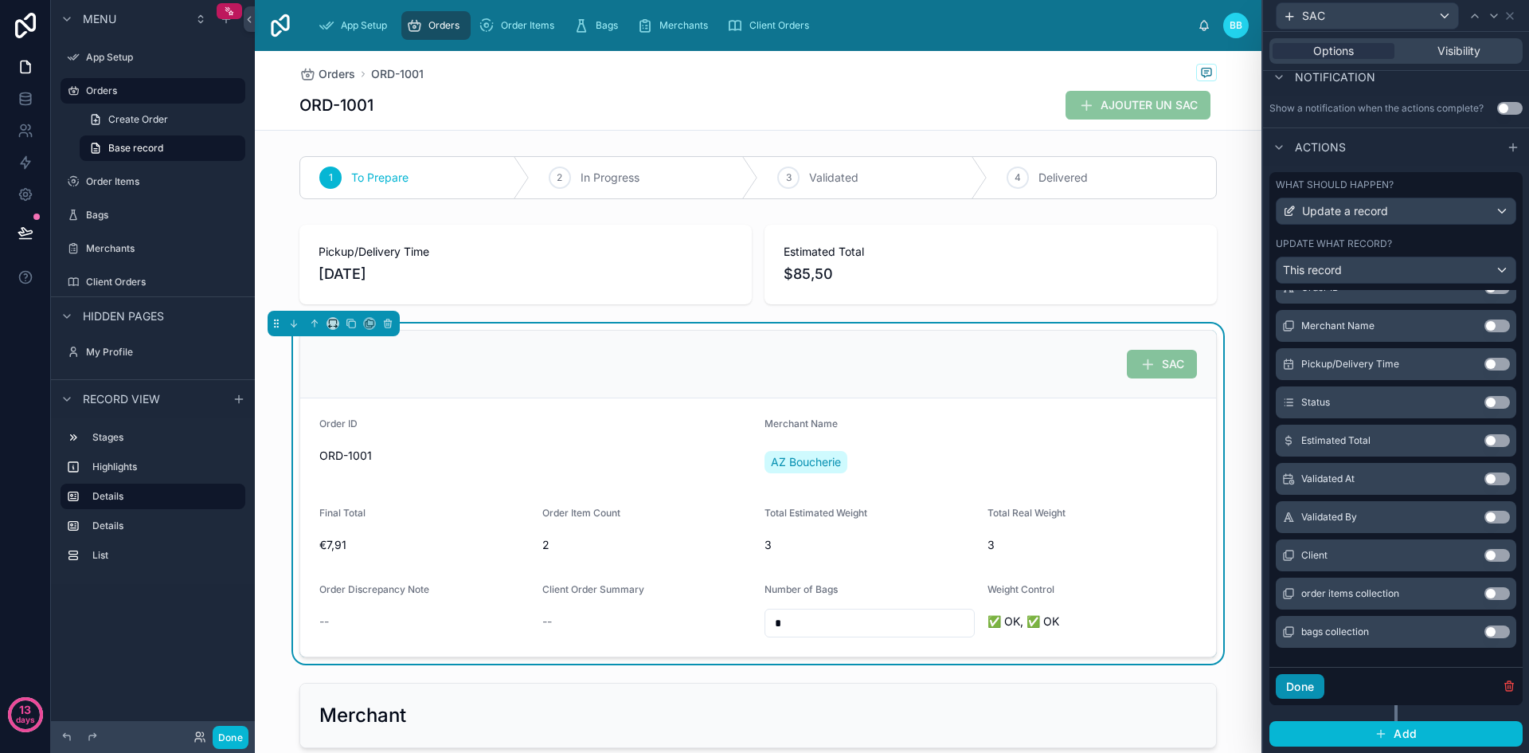
click at [1316, 679] on button "Done" at bounding box center [1300, 686] width 49 height 25
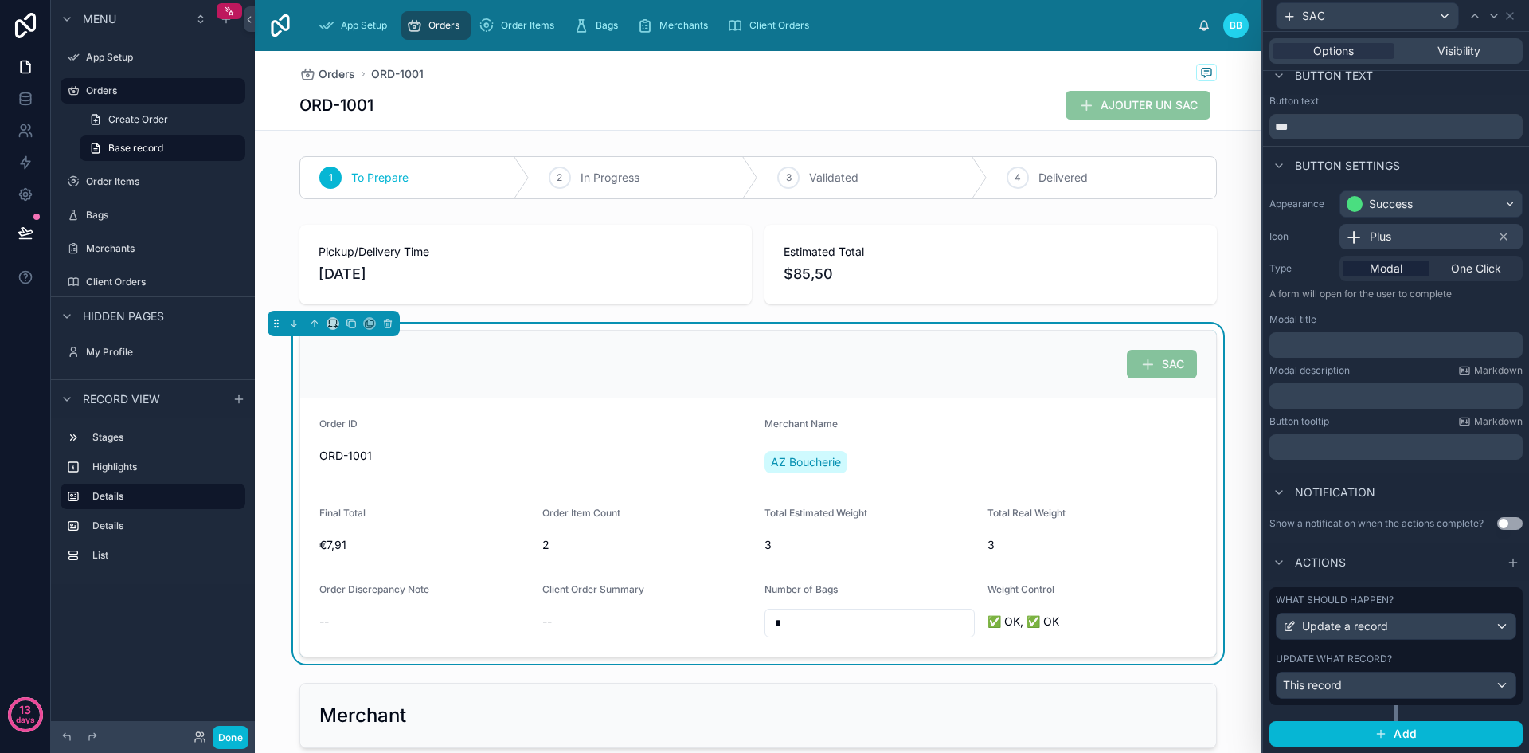
scroll to position [14, 0]
click at [1484, 680] on div "This record" at bounding box center [1396, 684] width 239 height 25
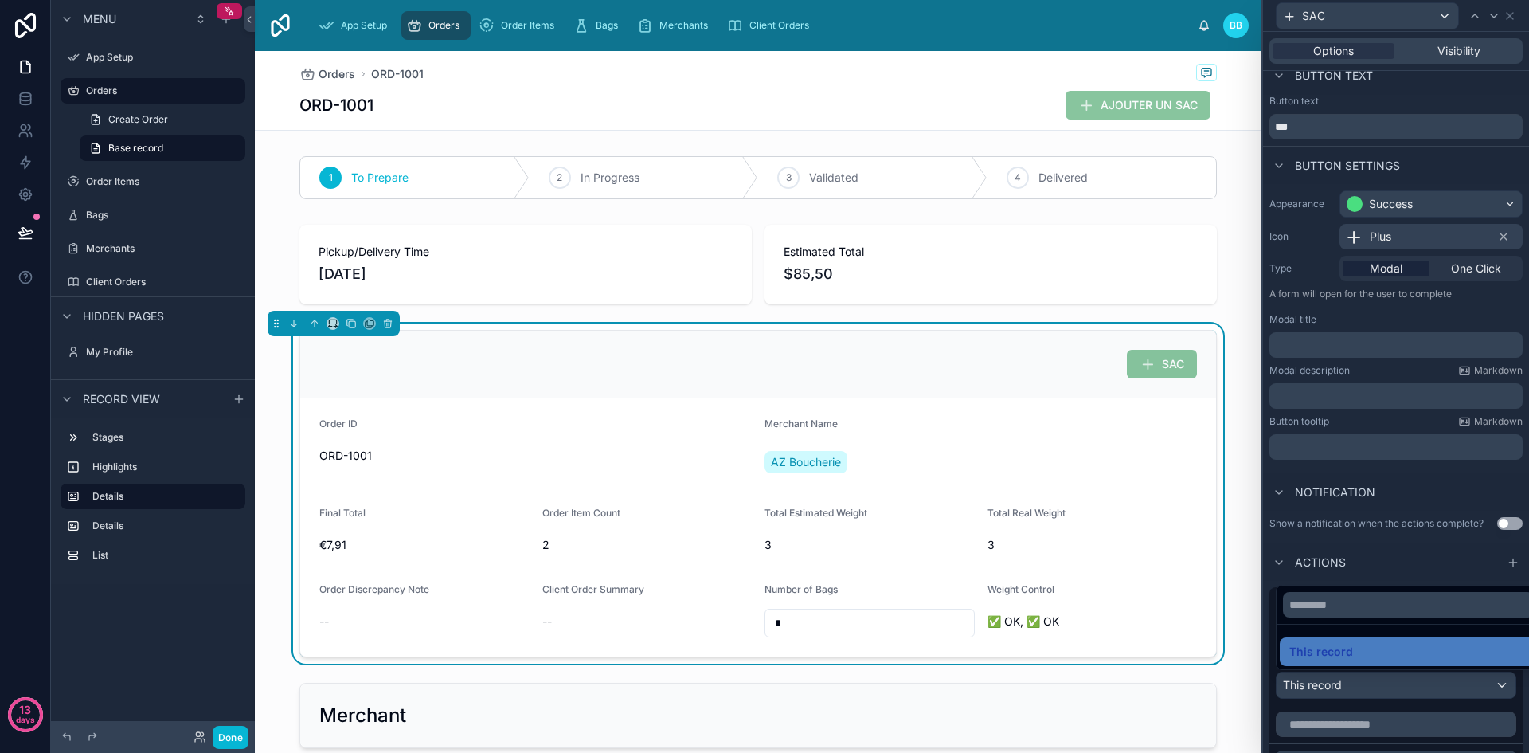
click at [1400, 559] on div at bounding box center [1396, 376] width 266 height 753
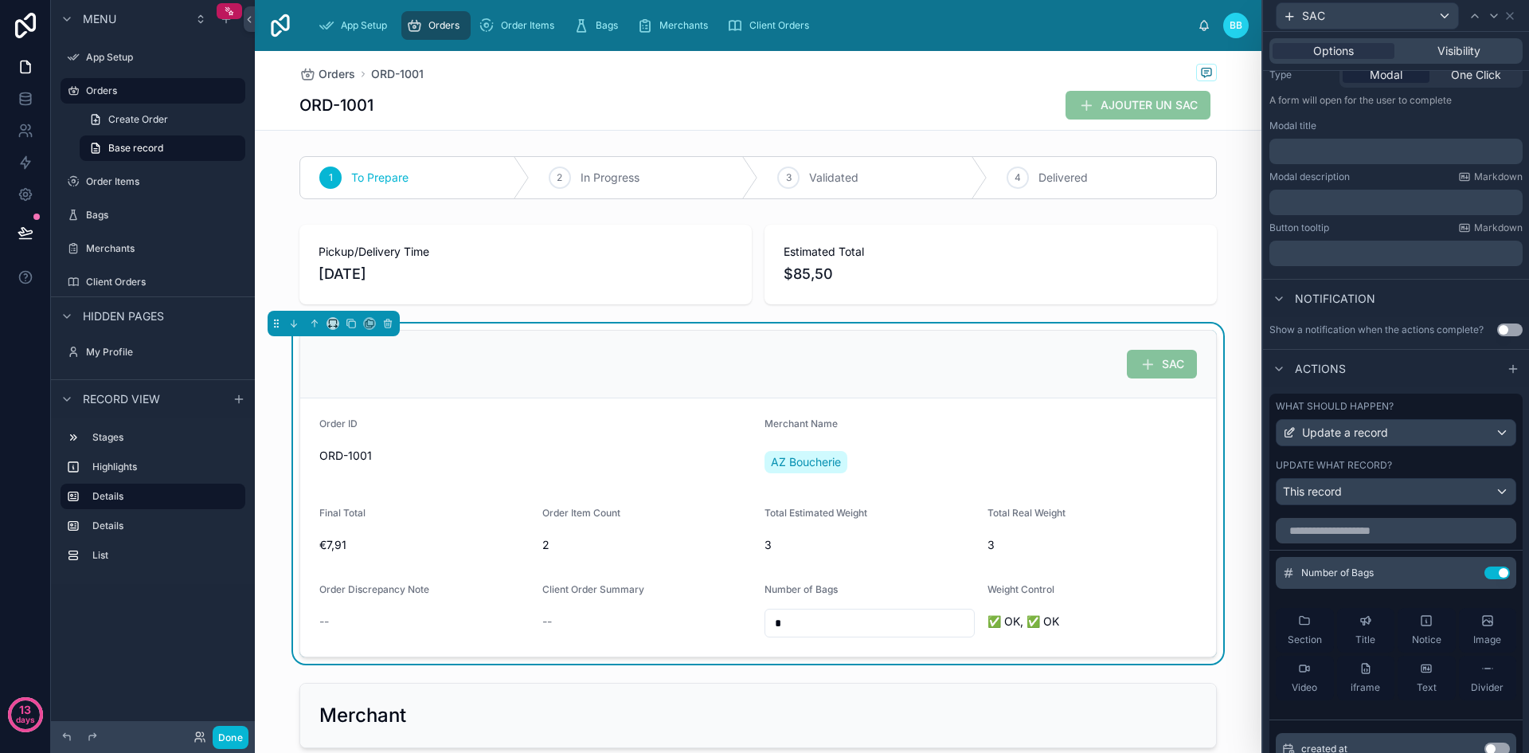
scroll to position [209, 0]
click at [1459, 575] on icon at bounding box center [1465, 571] width 13 height 13
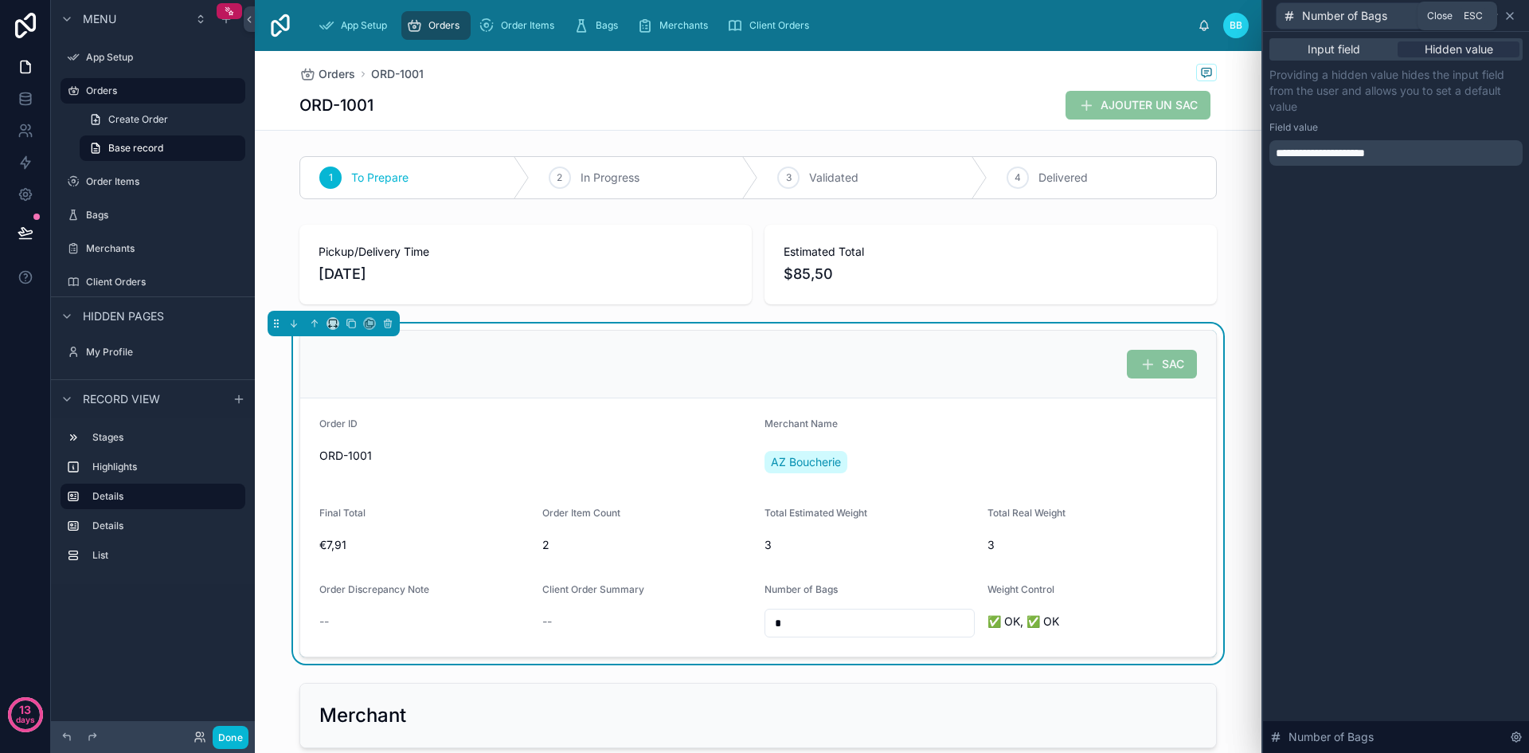
click at [1513, 16] on icon at bounding box center [1509, 16] width 13 height 13
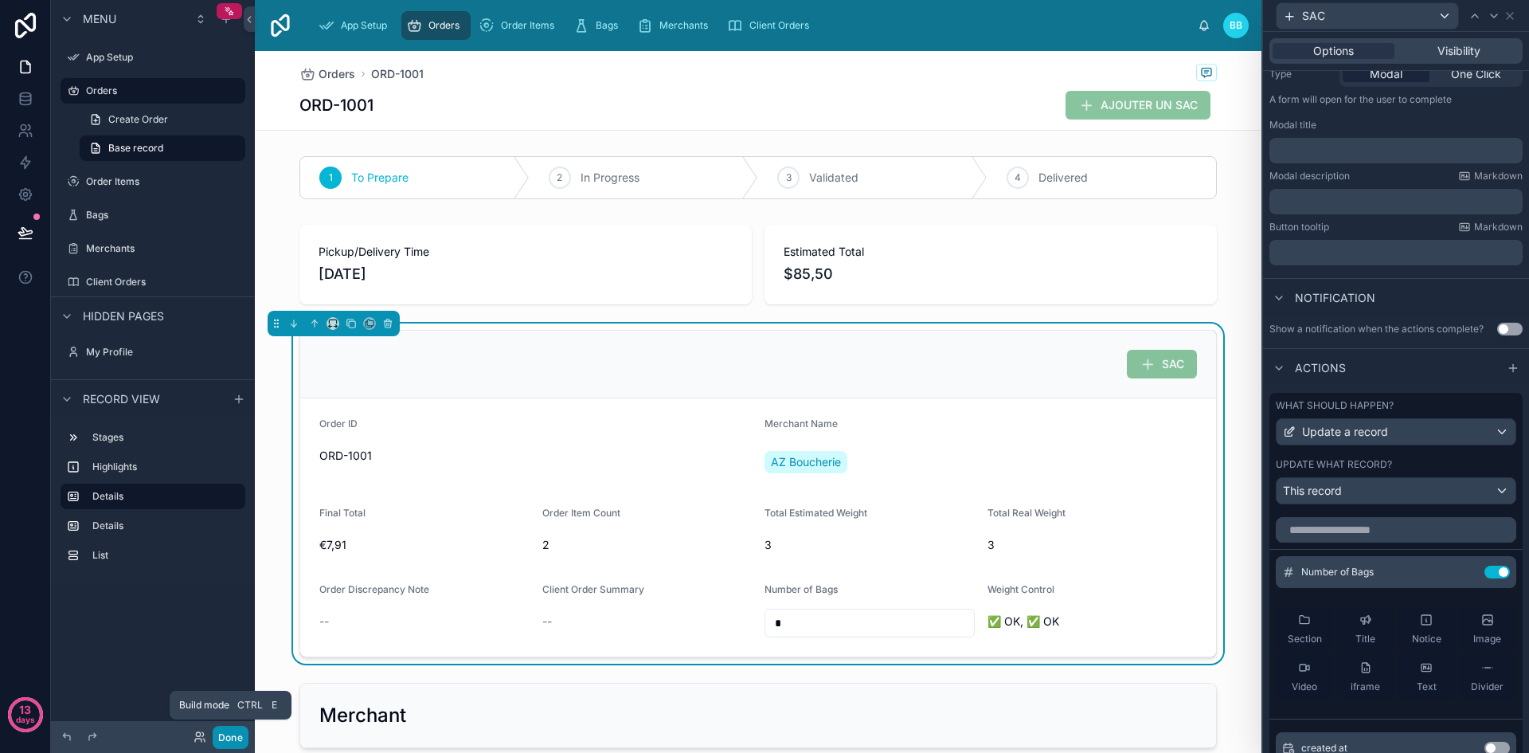
click at [233, 729] on button "Done" at bounding box center [231, 736] width 36 height 23
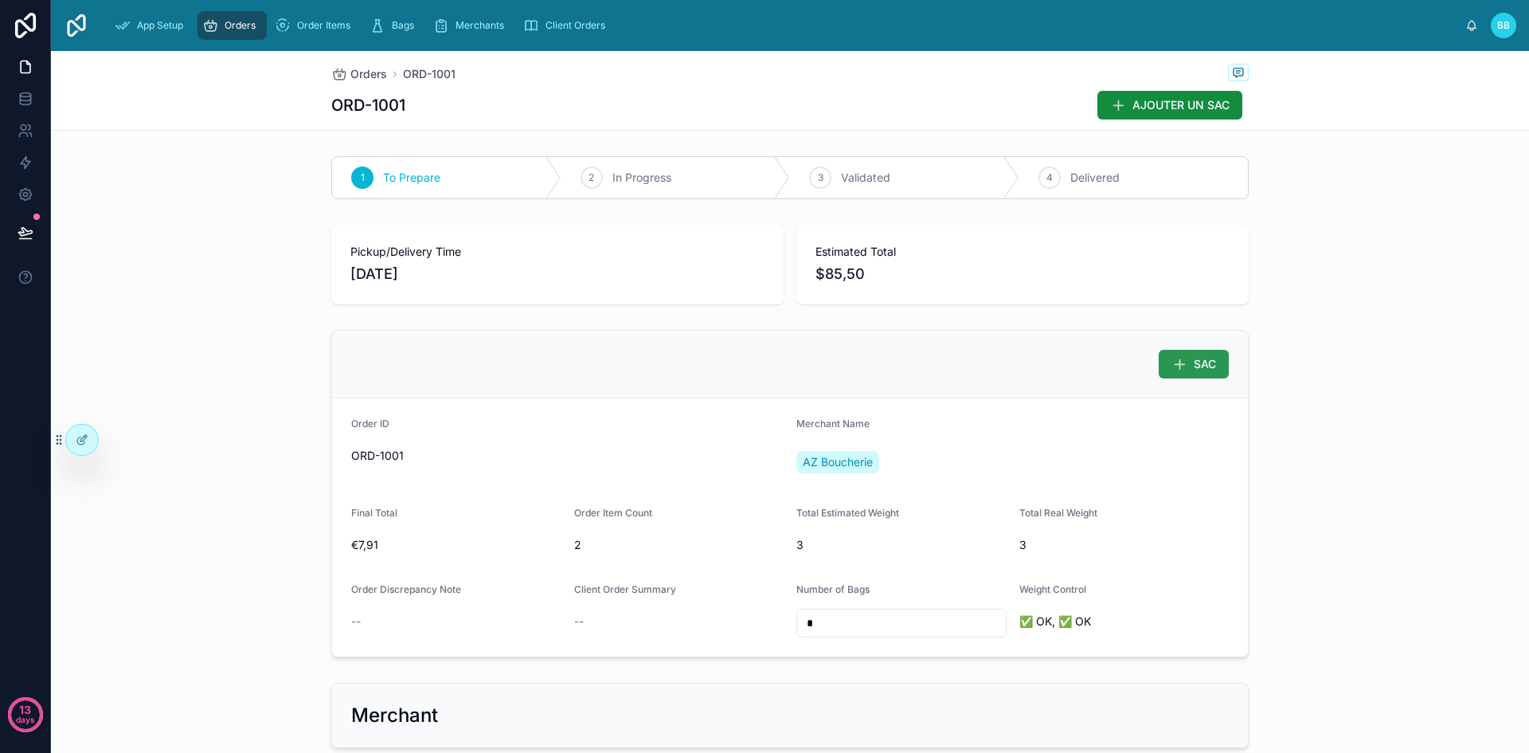
click at [1208, 354] on button "SAC" at bounding box center [1194, 364] width 70 height 29
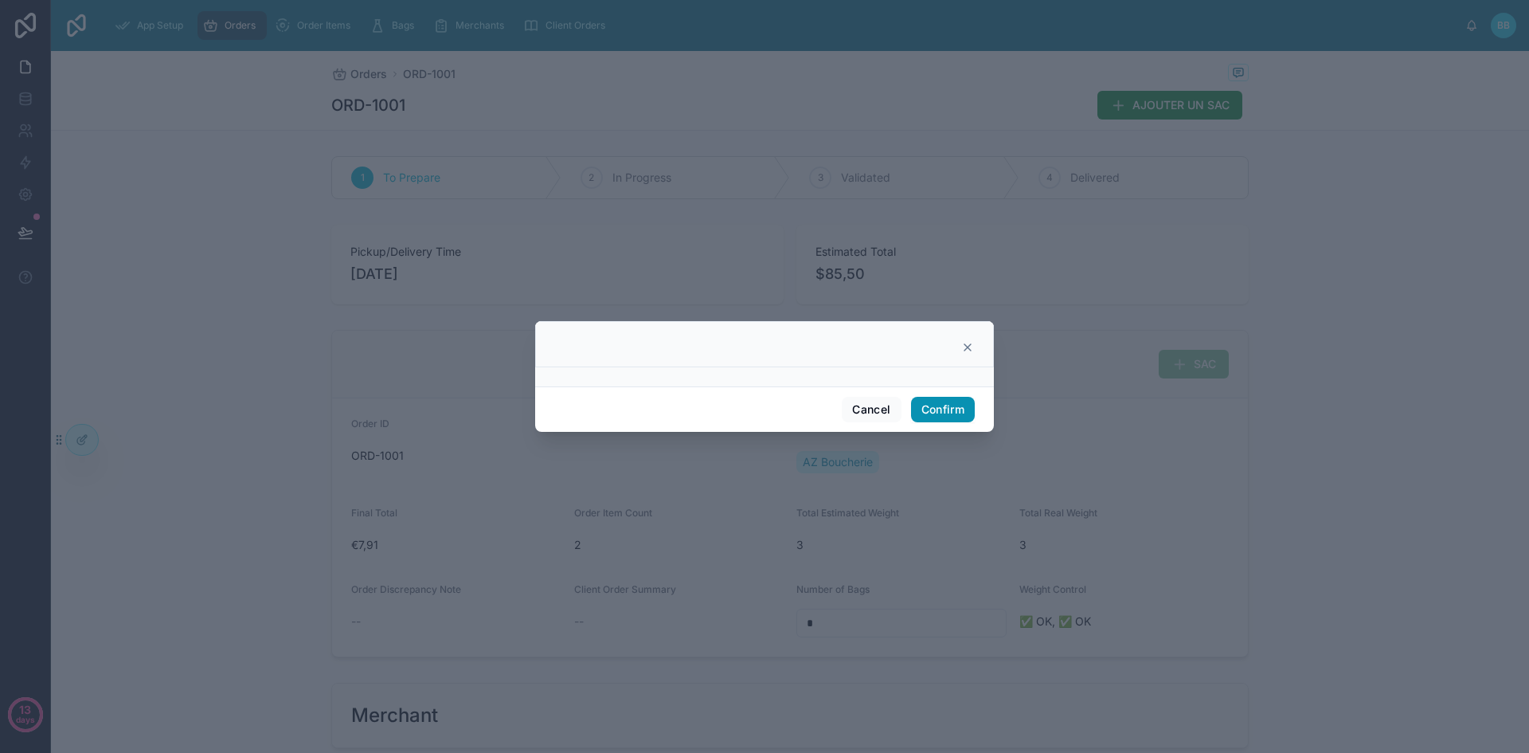
click at [928, 411] on button "Confirm" at bounding box center [943, 409] width 64 height 25
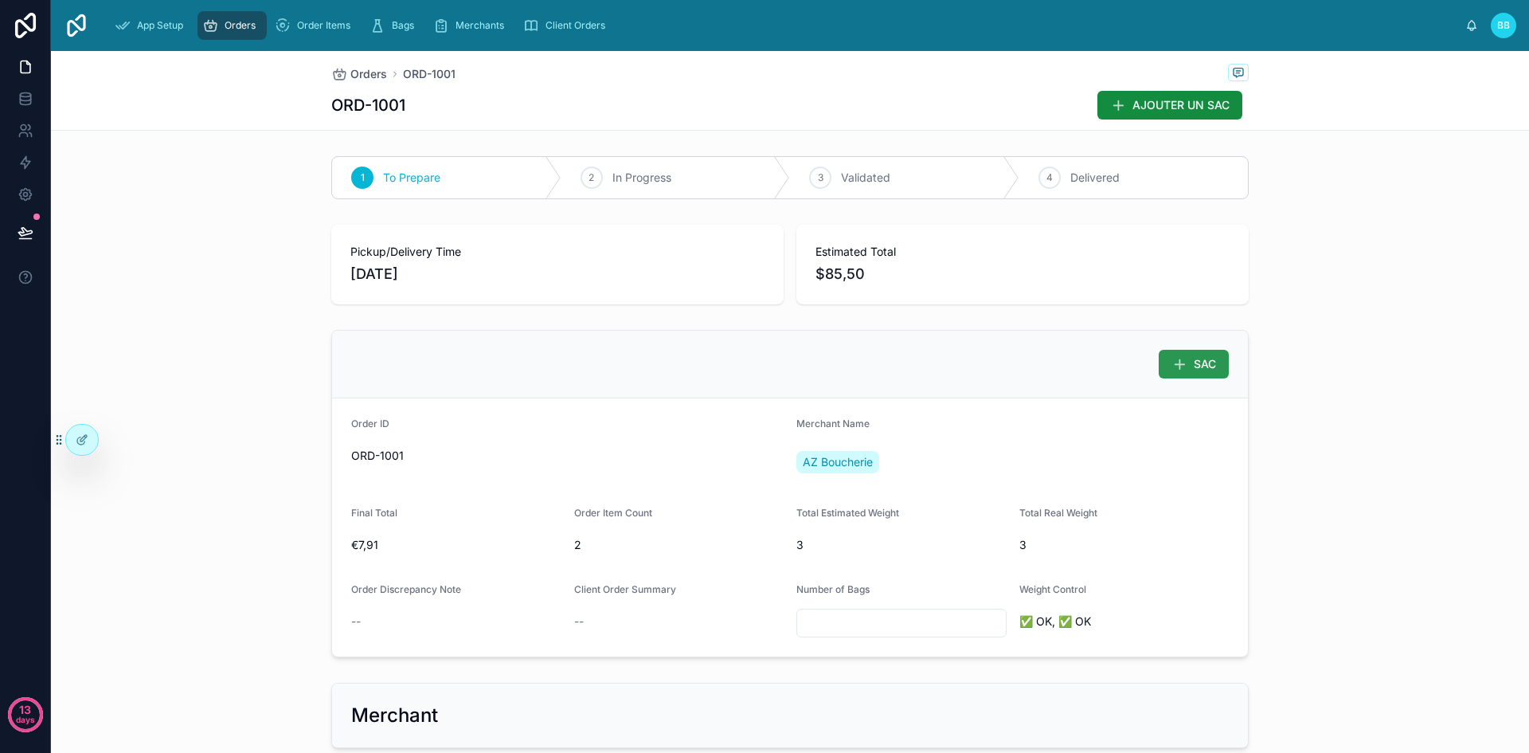
click at [1194, 358] on span "SAC" at bounding box center [1205, 364] width 22 height 16
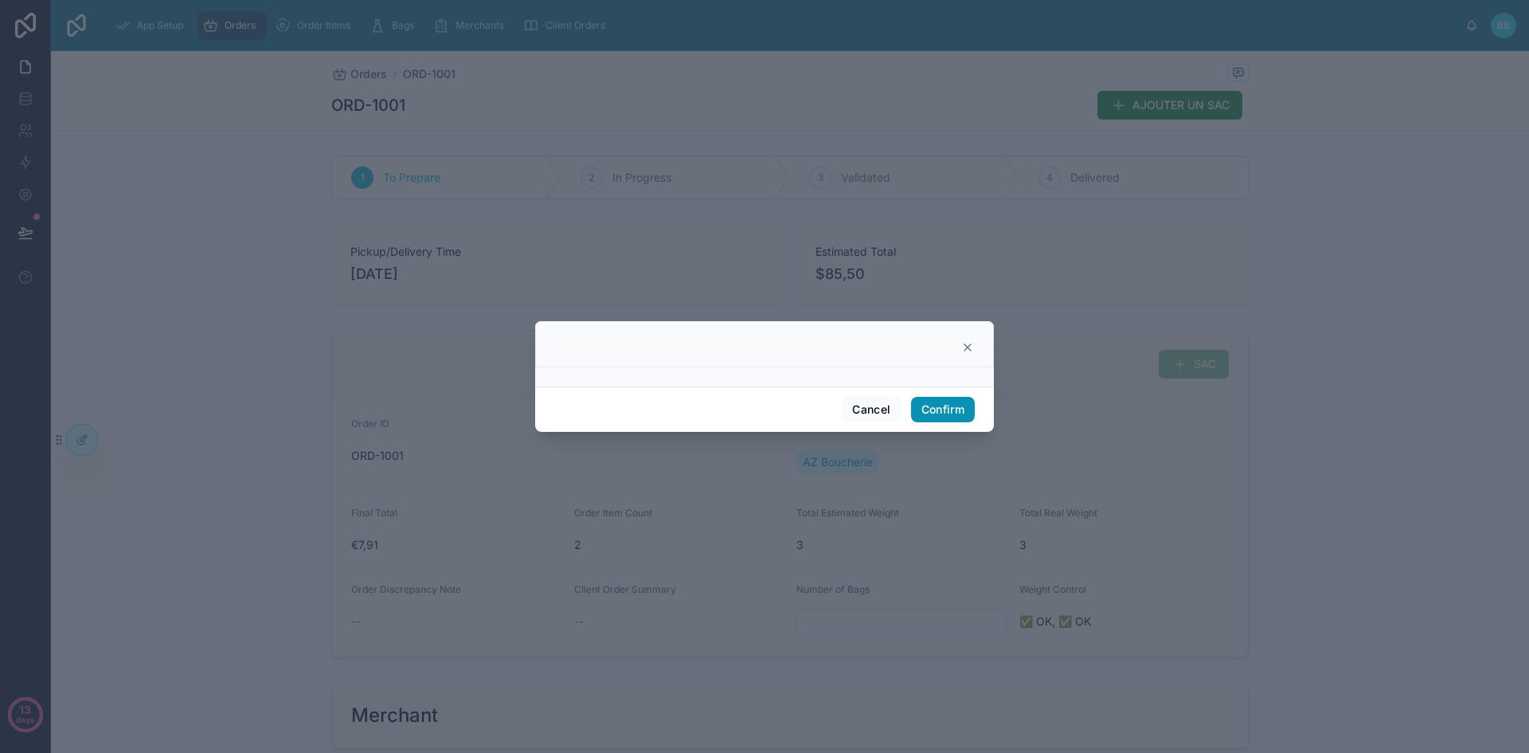
click at [938, 405] on button "Confirm" at bounding box center [943, 409] width 64 height 25
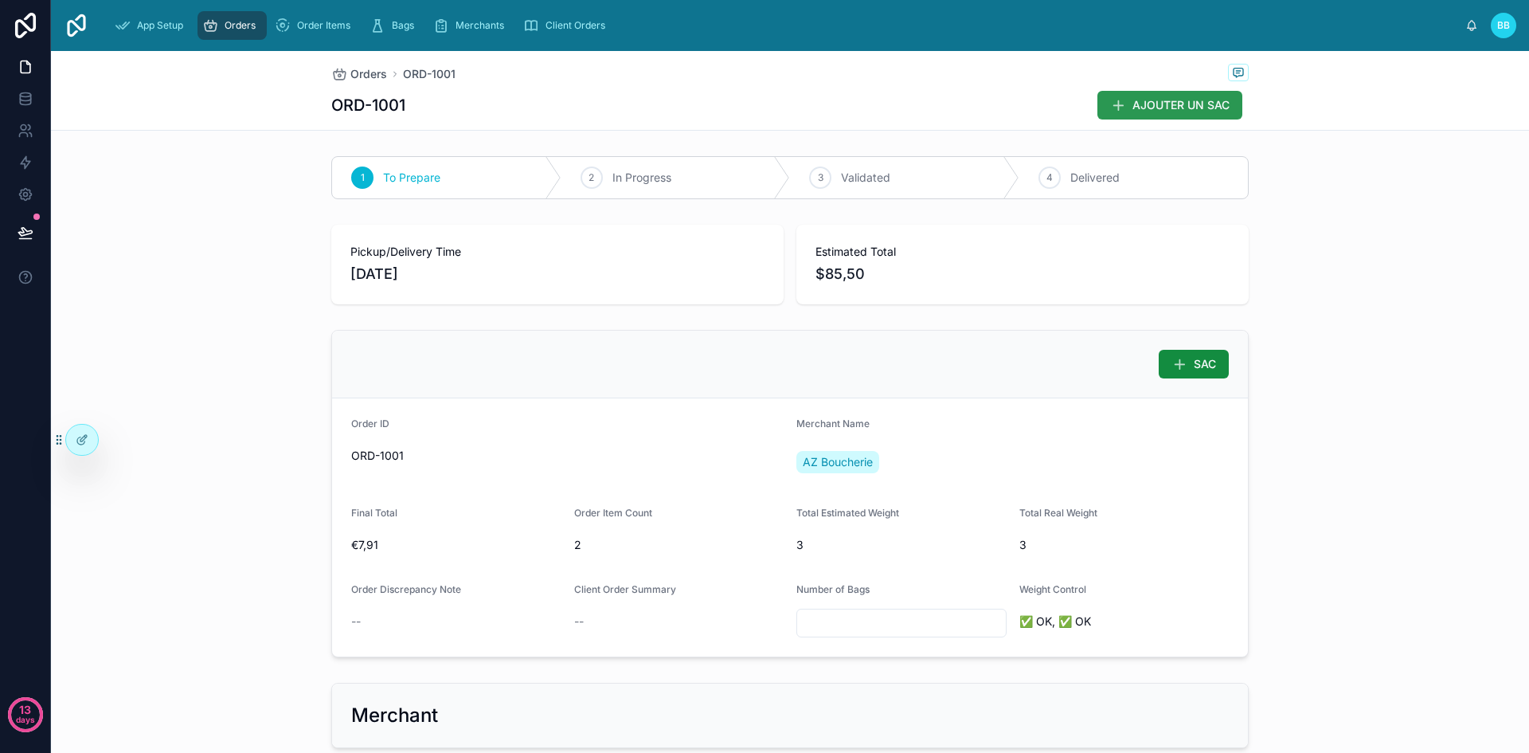
click at [1158, 114] on button "AJOUTER UN SAC" at bounding box center [1169, 105] width 145 height 29
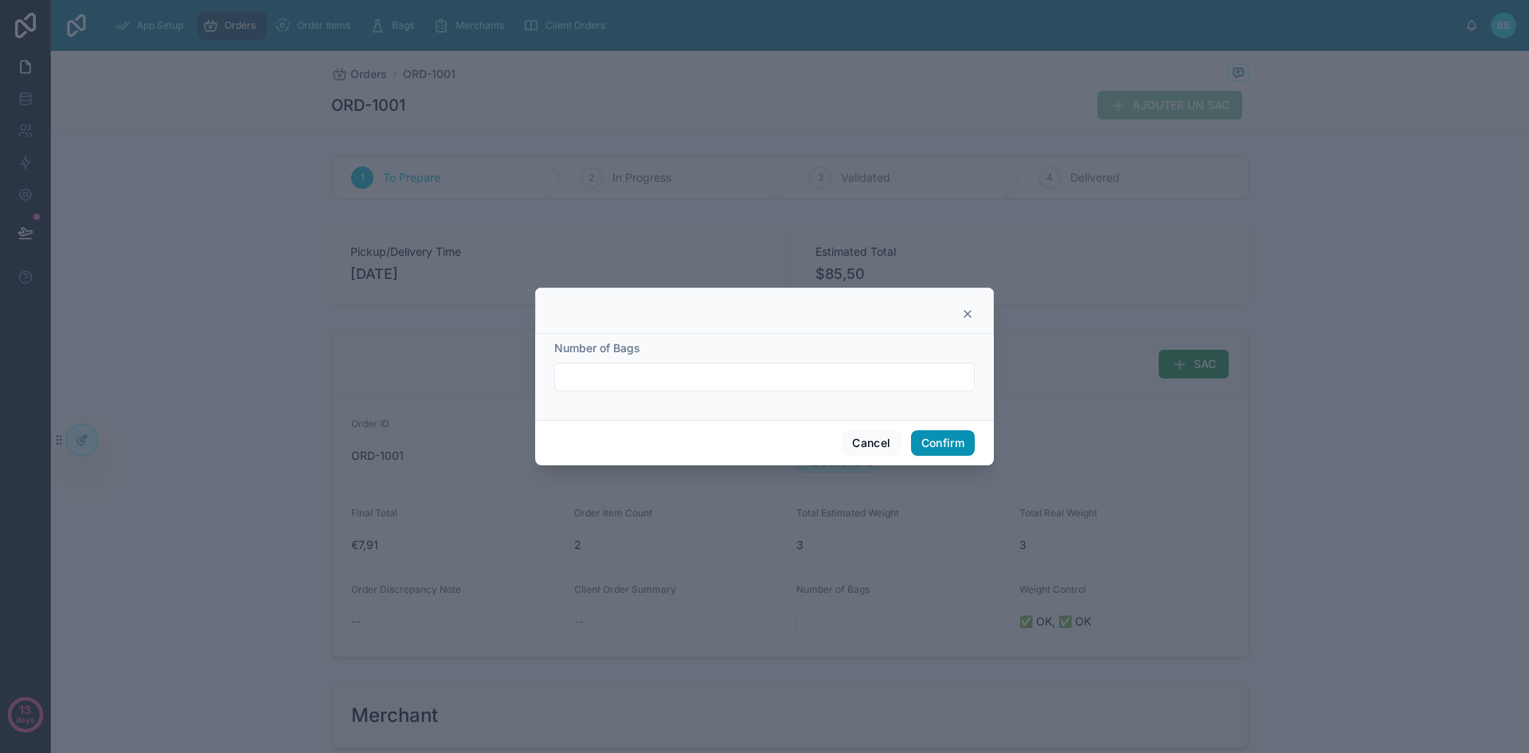
click at [937, 435] on button "Confirm" at bounding box center [943, 442] width 64 height 25
click at [874, 448] on button "Cancel" at bounding box center [871, 442] width 59 height 25
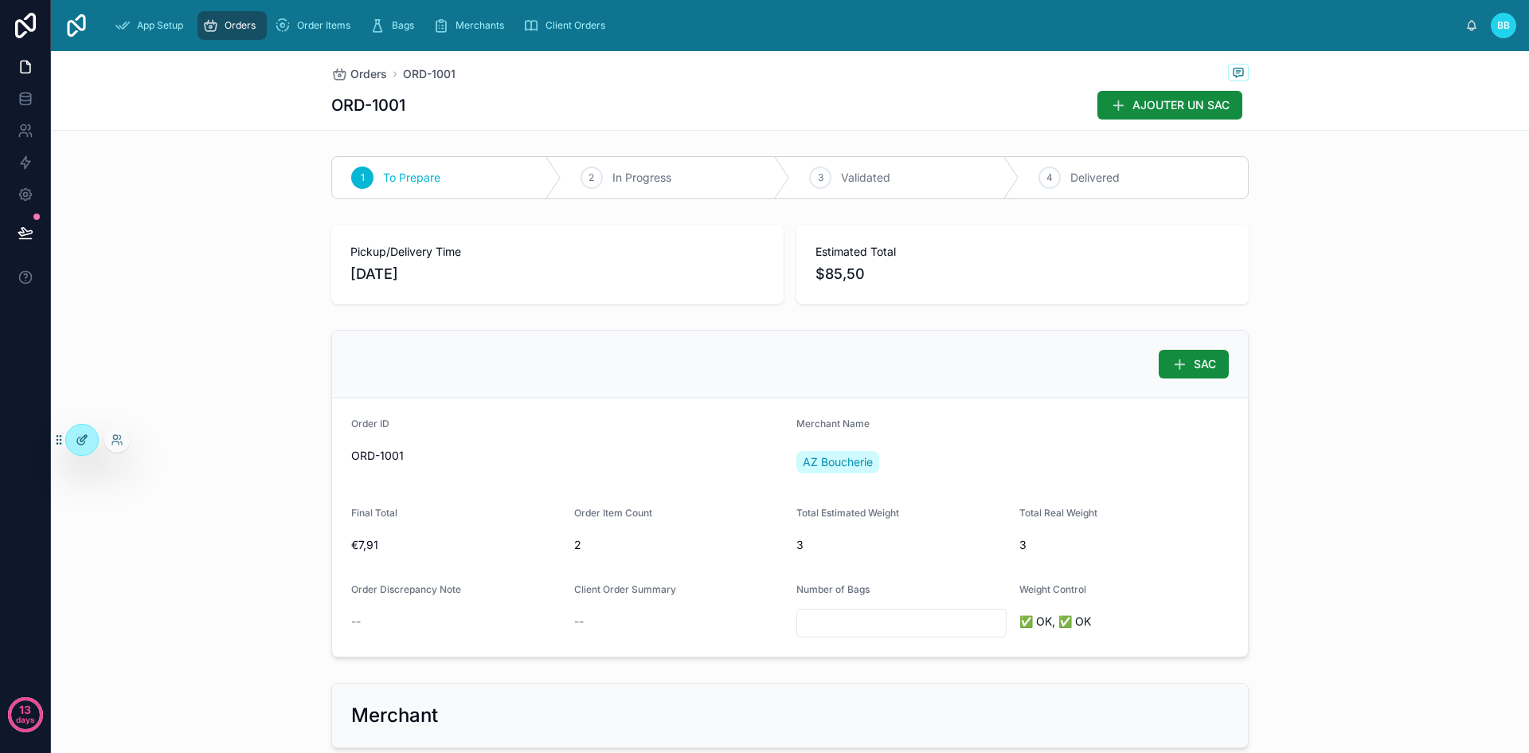
click at [84, 443] on icon at bounding box center [80, 440] width 7 height 7
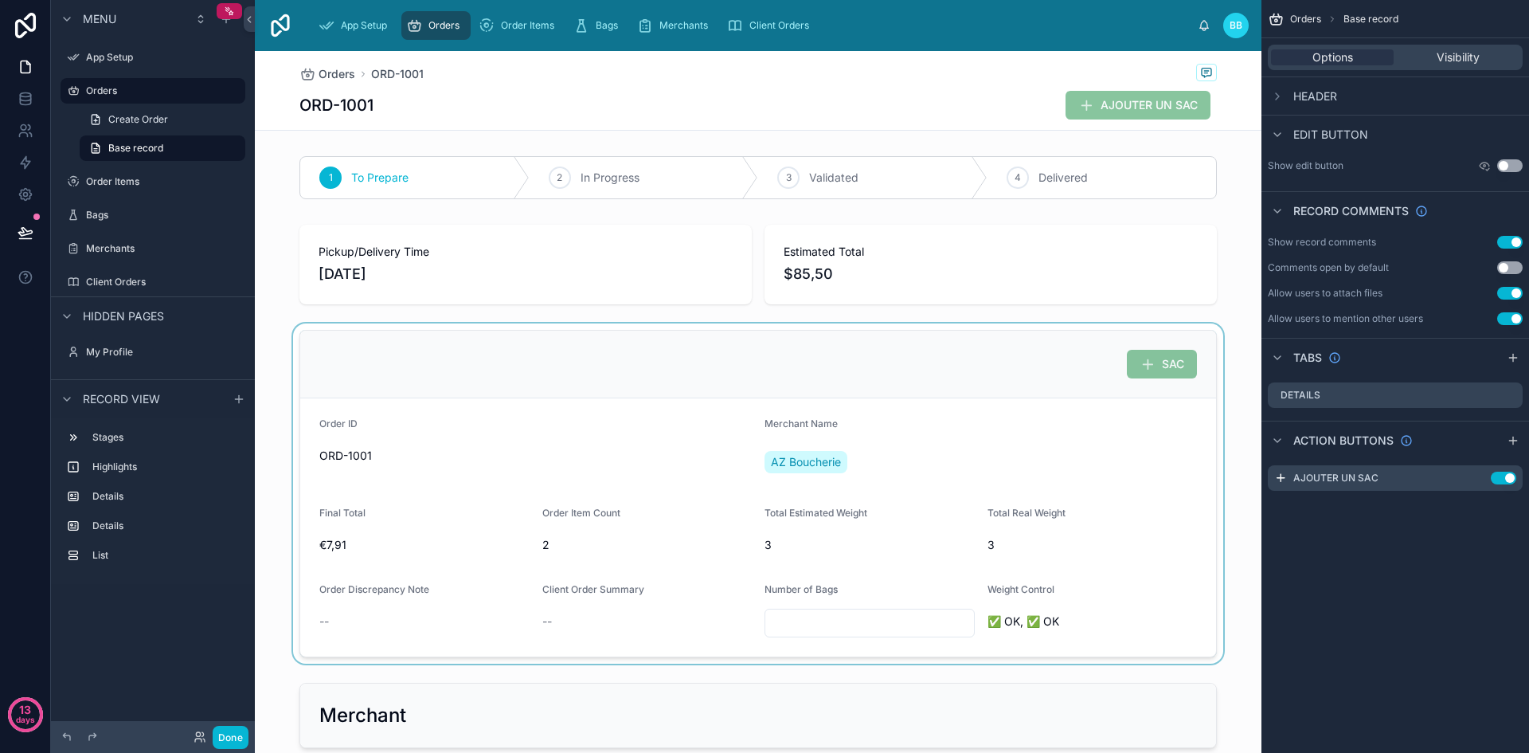
click at [1030, 397] on div at bounding box center [758, 493] width 1007 height 340
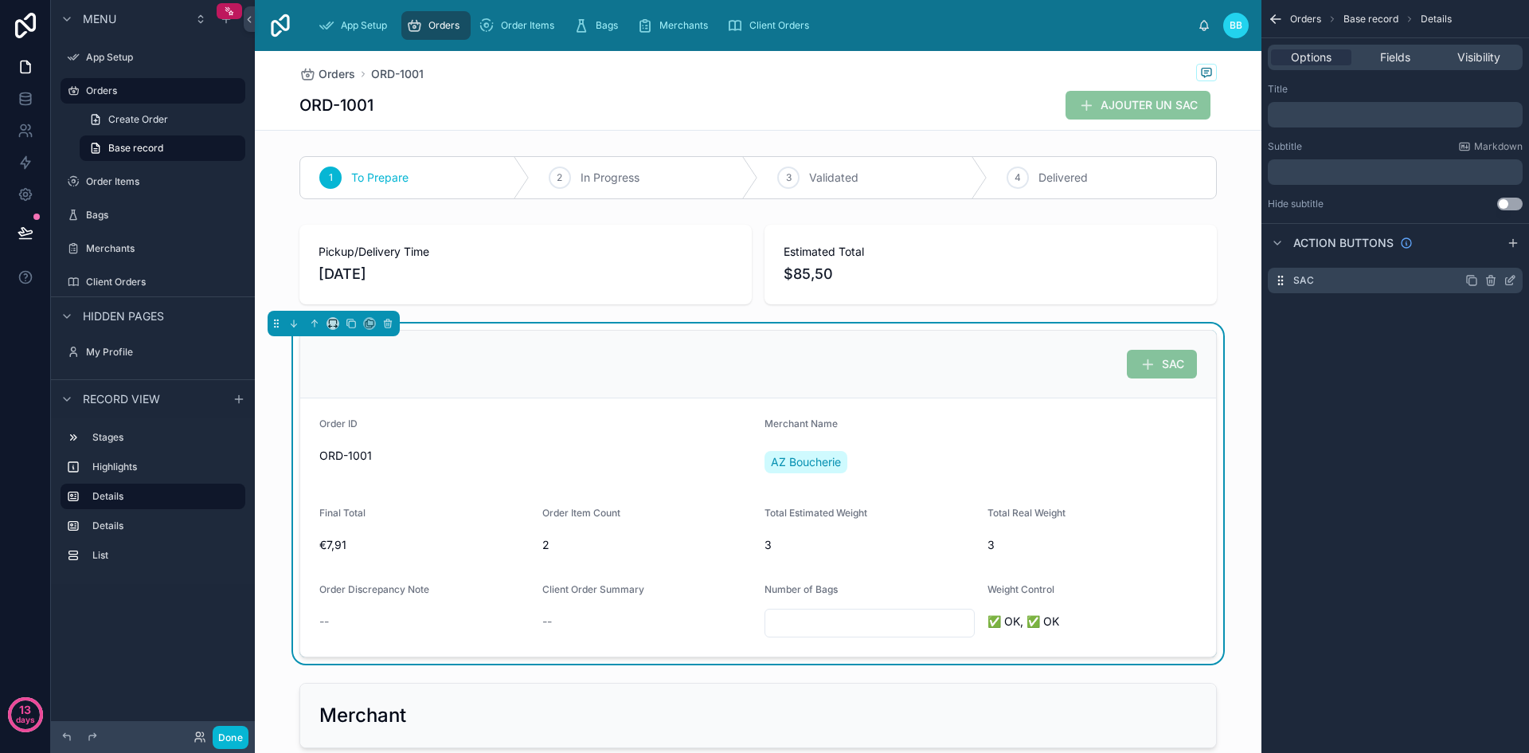
click at [1514, 278] on icon "scrollable content" at bounding box center [1513, 277] width 2 height 2
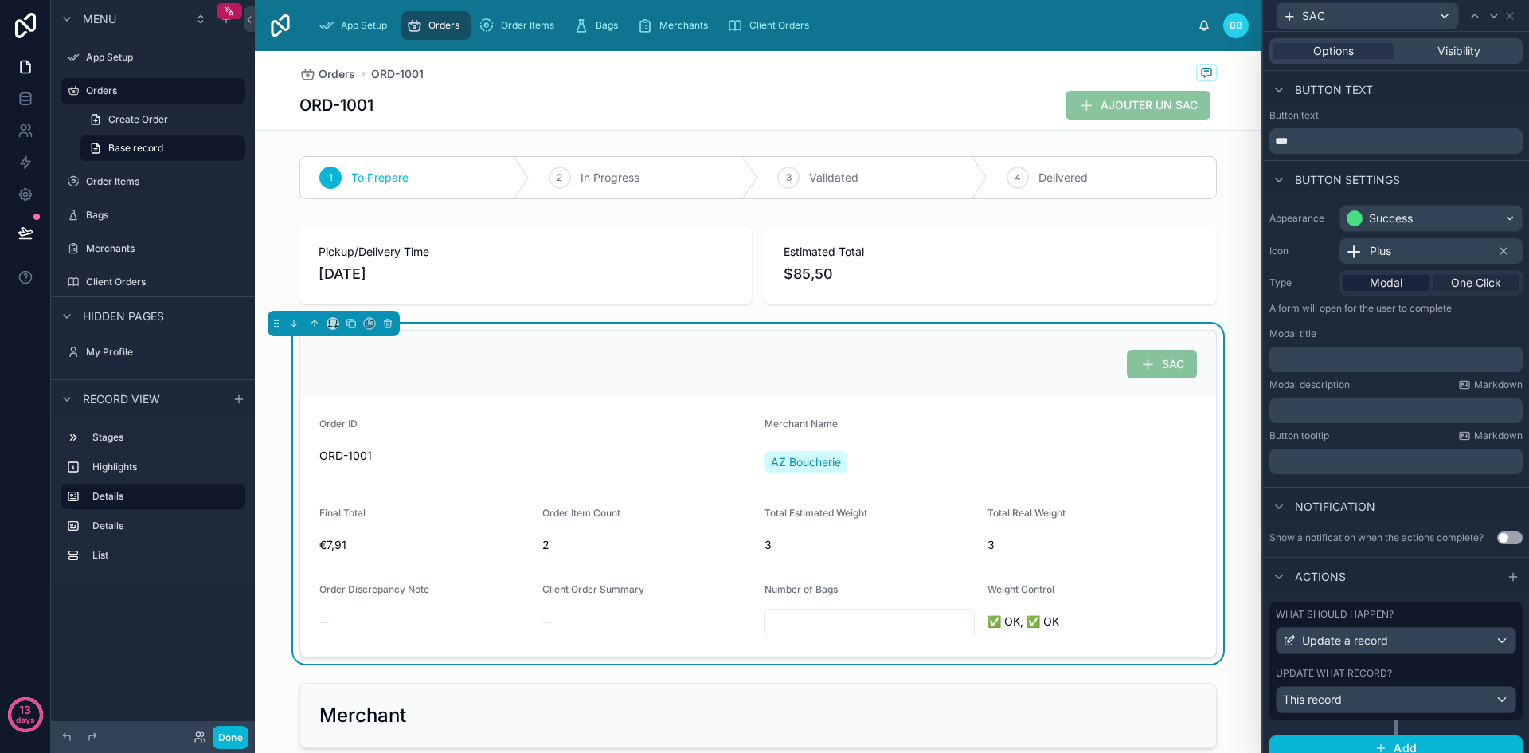
click at [1472, 277] on span "One Click" at bounding box center [1476, 283] width 50 height 16
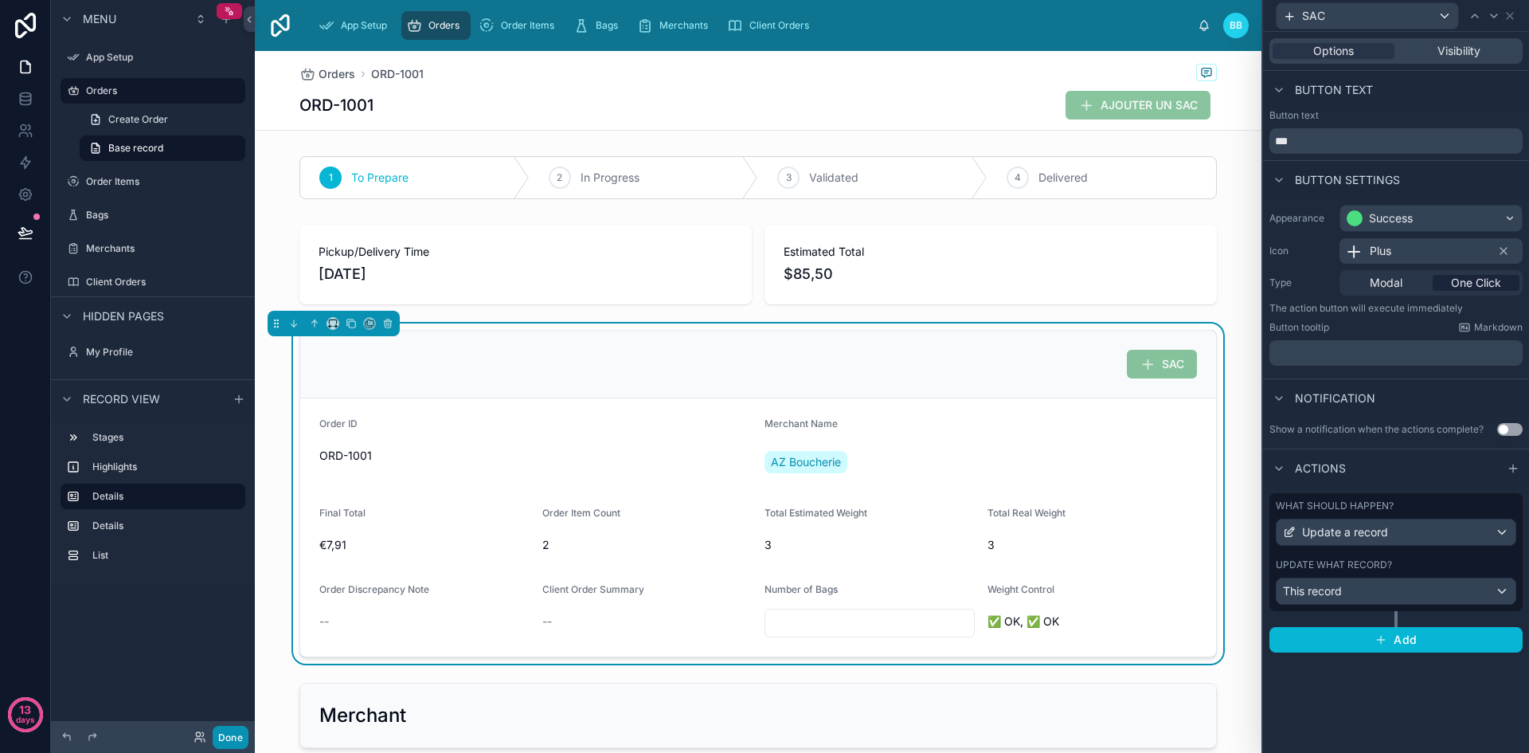
click at [240, 733] on button "Done" at bounding box center [231, 736] width 36 height 23
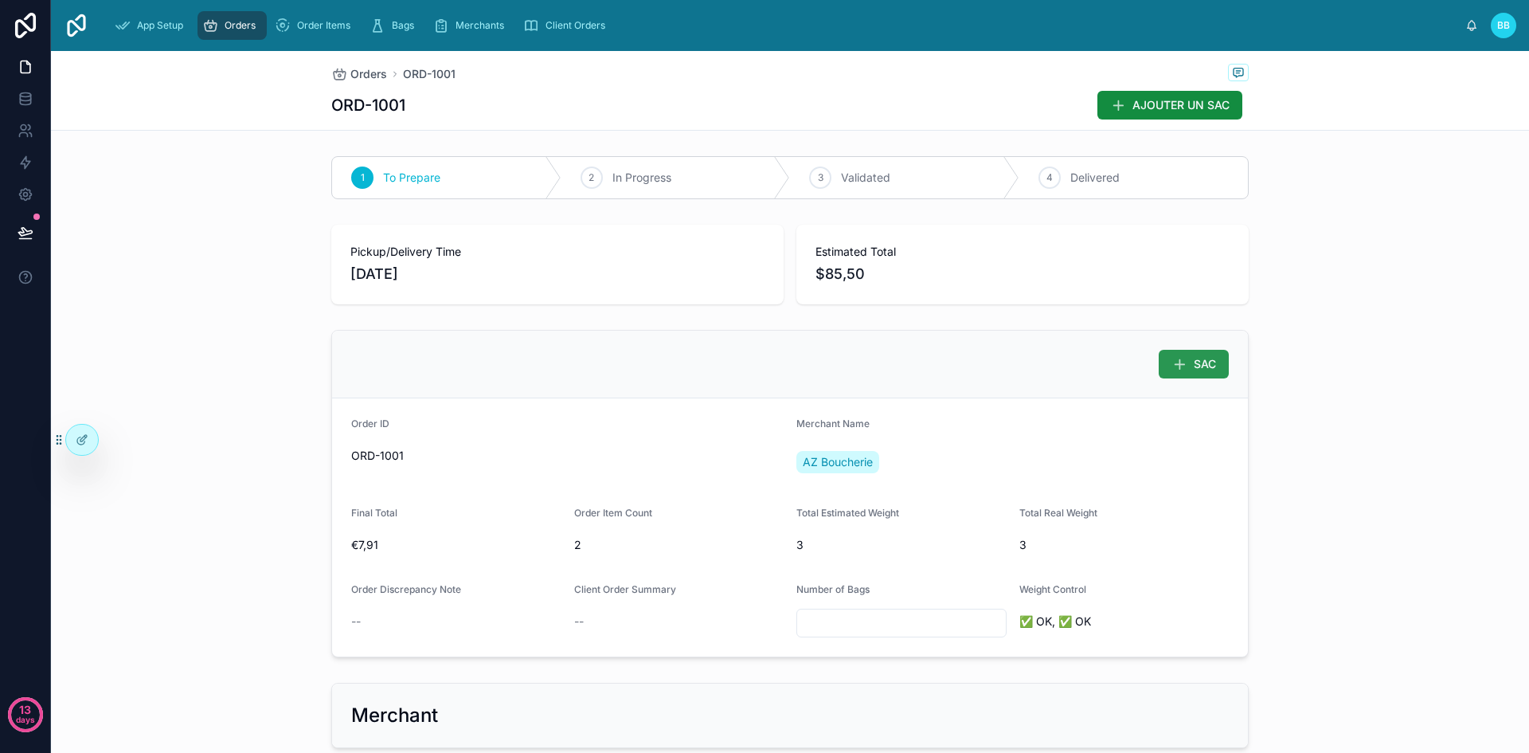
click at [1199, 364] on span "SAC" at bounding box center [1205, 364] width 22 height 16
click at [1185, 369] on button "SAC" at bounding box center [1194, 364] width 70 height 29
click at [77, 448] on div at bounding box center [82, 439] width 32 height 30
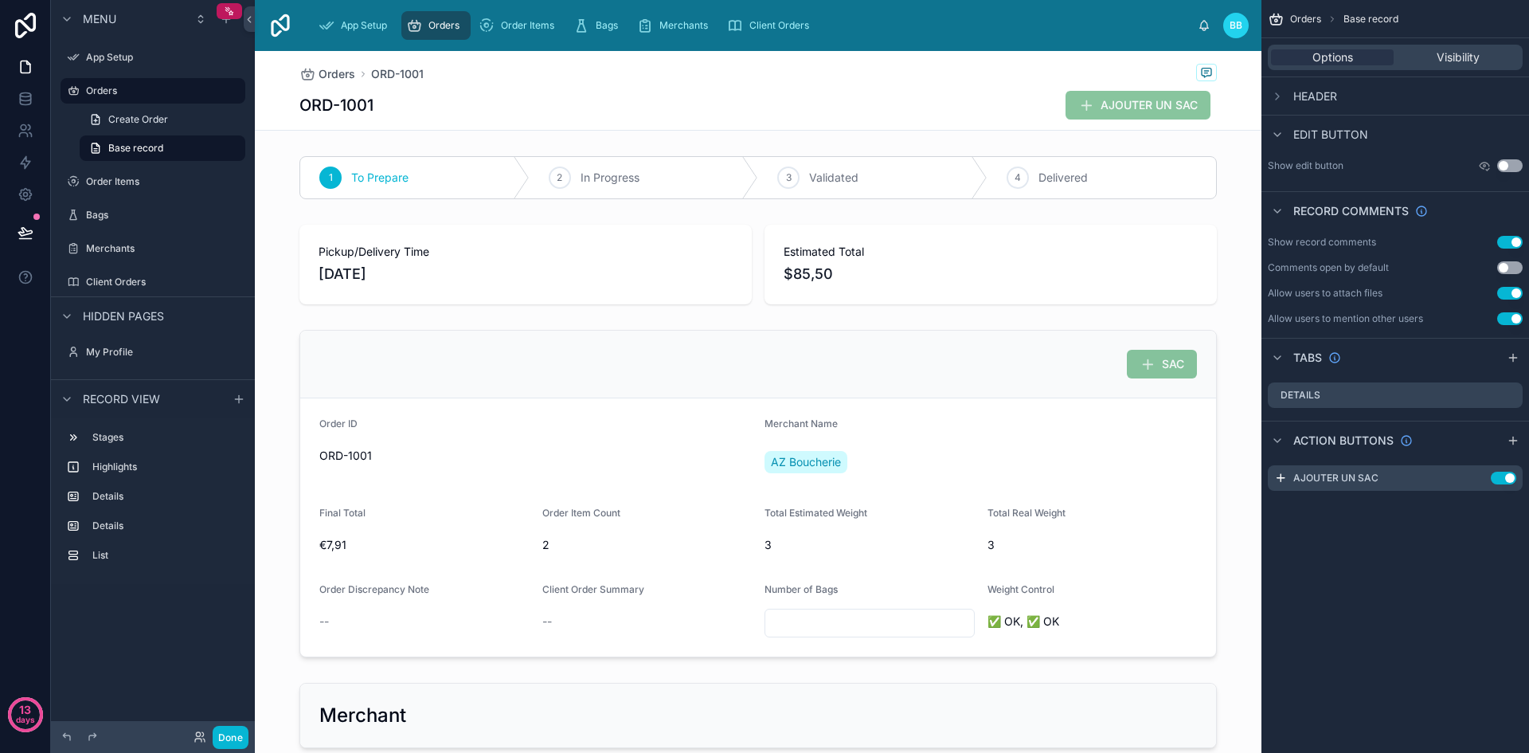
click at [1097, 100] on span "AJOUTER UN SAC" at bounding box center [1138, 107] width 145 height 16
click at [914, 69] on div "Orders ORD-1001" at bounding box center [757, 74] width 917 height 20
click at [1460, 479] on icon "scrollable content" at bounding box center [1460, 478] width 0 height 3
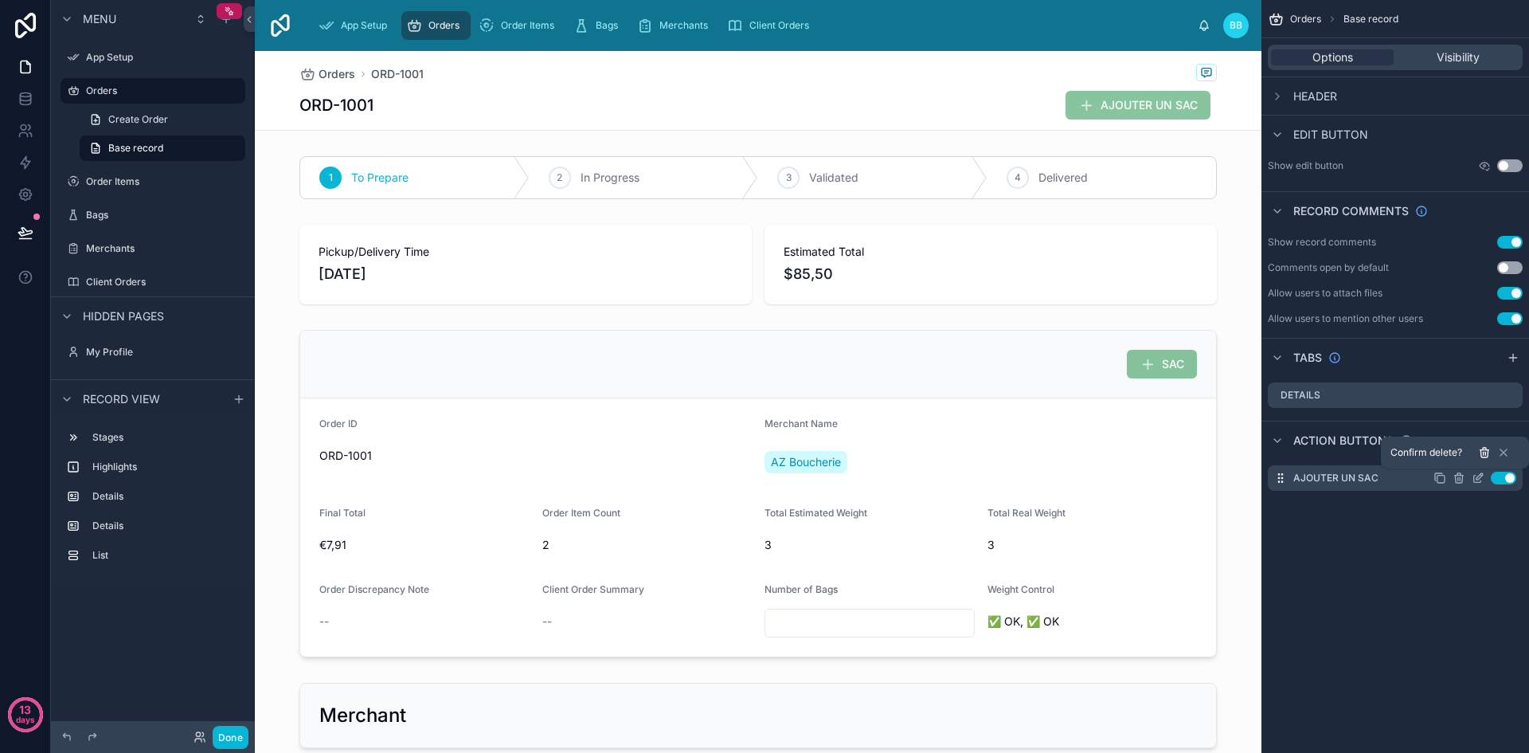
click at [1485, 453] on icon at bounding box center [1485, 453] width 0 height 3
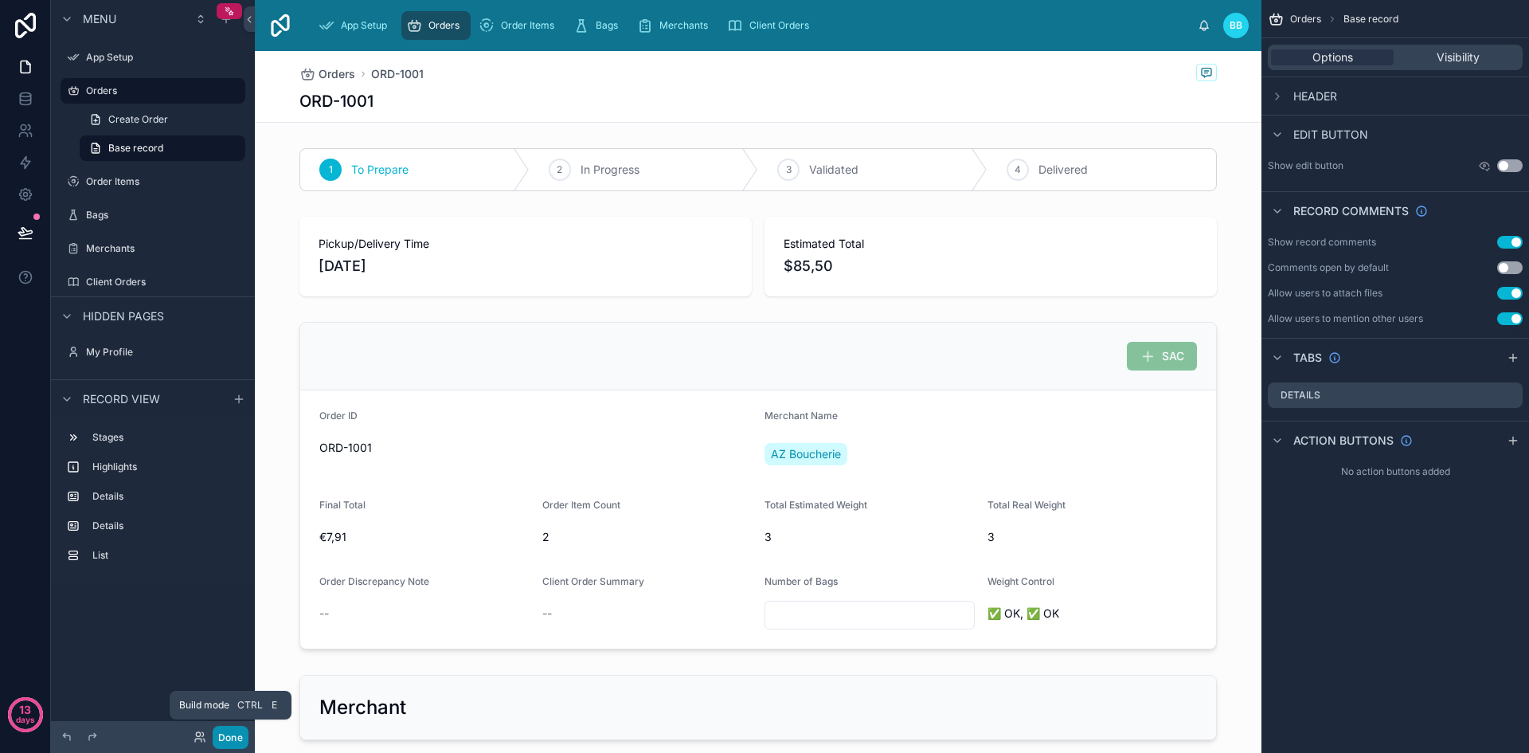
click at [224, 737] on button "Done" at bounding box center [231, 736] width 36 height 23
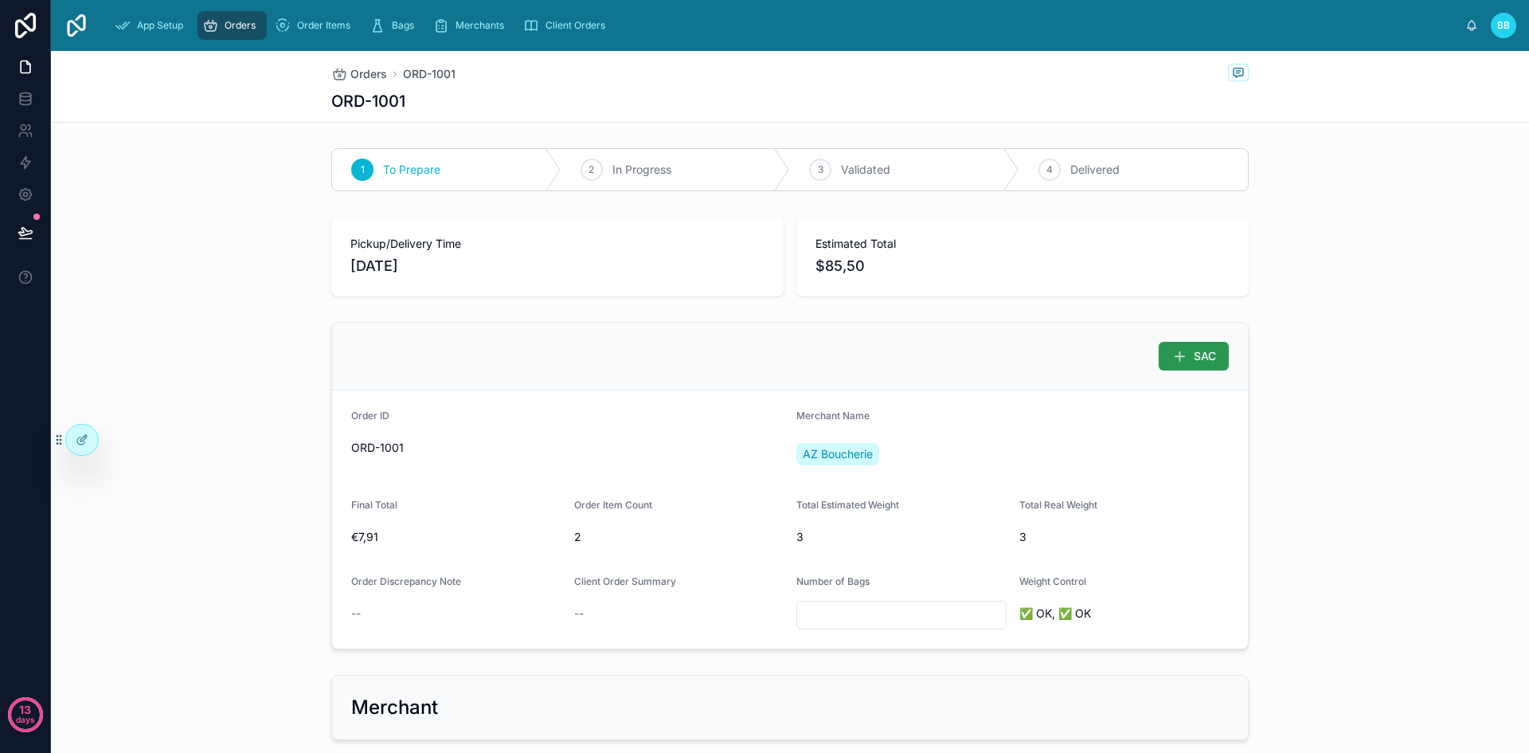
click at [1159, 345] on button "SAC" at bounding box center [1194, 356] width 70 height 29
click at [1175, 349] on icon at bounding box center [1179, 356] width 16 height 16
click at [84, 437] on icon at bounding box center [82, 439] width 13 height 13
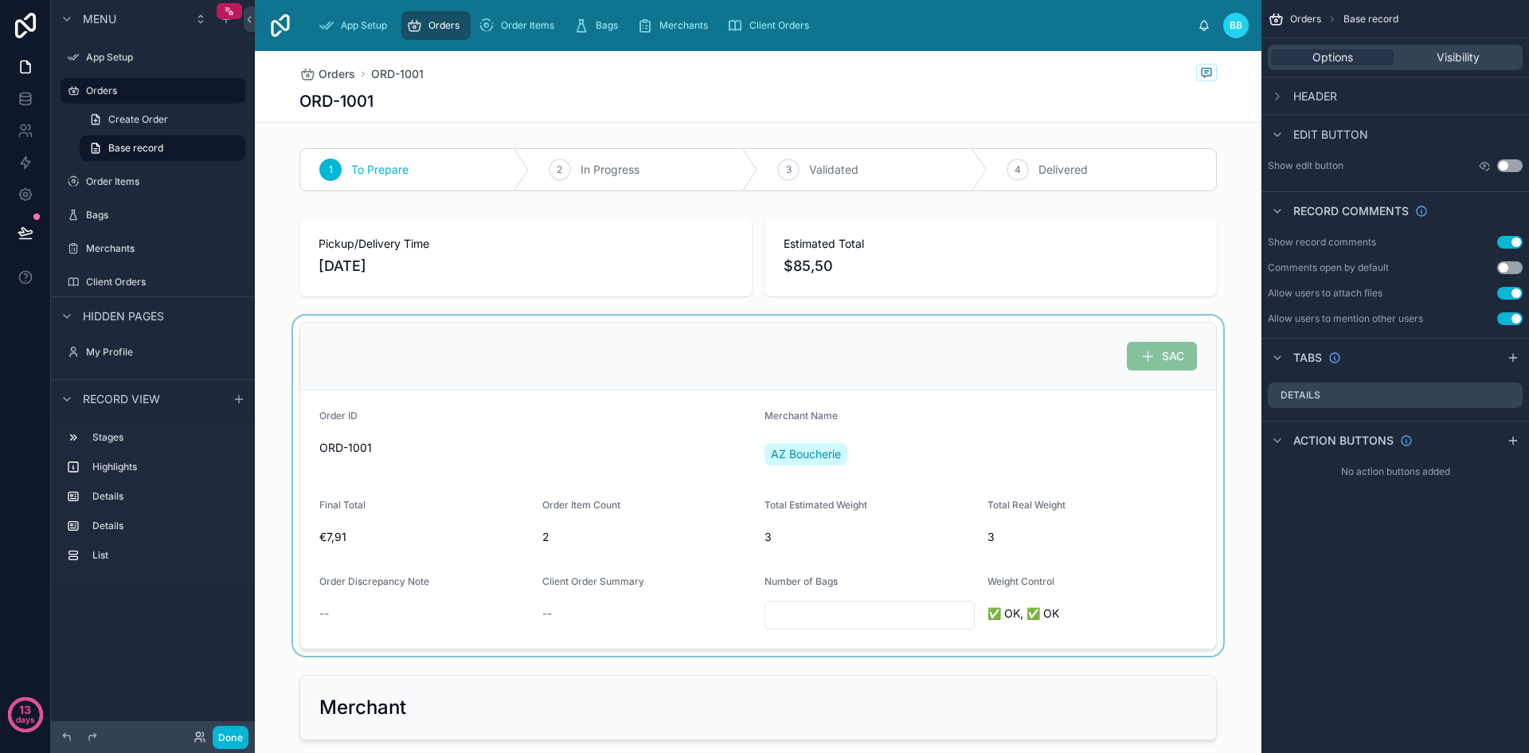
click at [1128, 438] on div at bounding box center [758, 485] width 1007 height 340
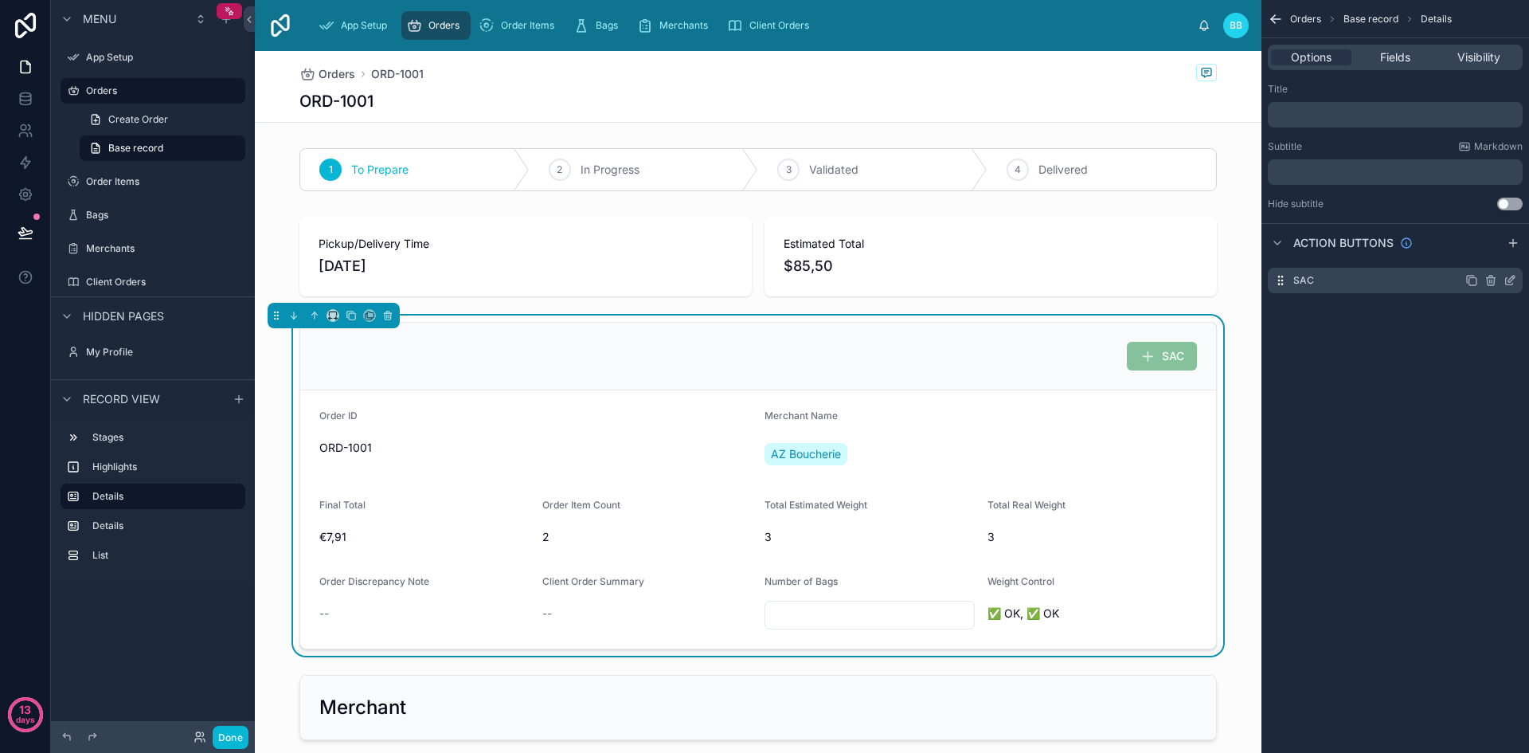
click at [1513, 282] on icon "scrollable content" at bounding box center [1509, 280] width 13 height 13
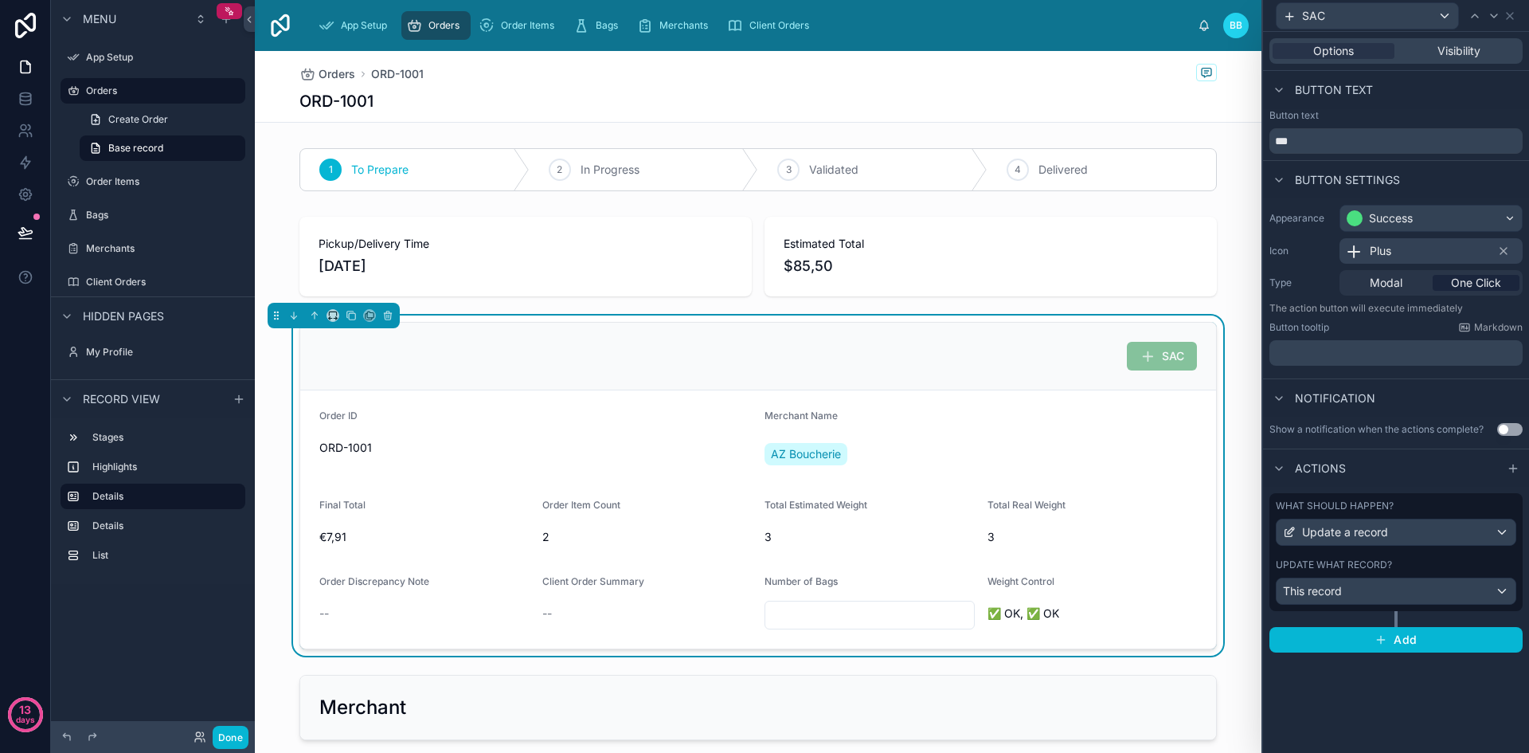
click at [1481, 612] on div "What should happen? Update a record Update what record? This record" at bounding box center [1395, 560] width 253 height 134
click at [1500, 592] on div "This record" at bounding box center [1396, 590] width 239 height 25
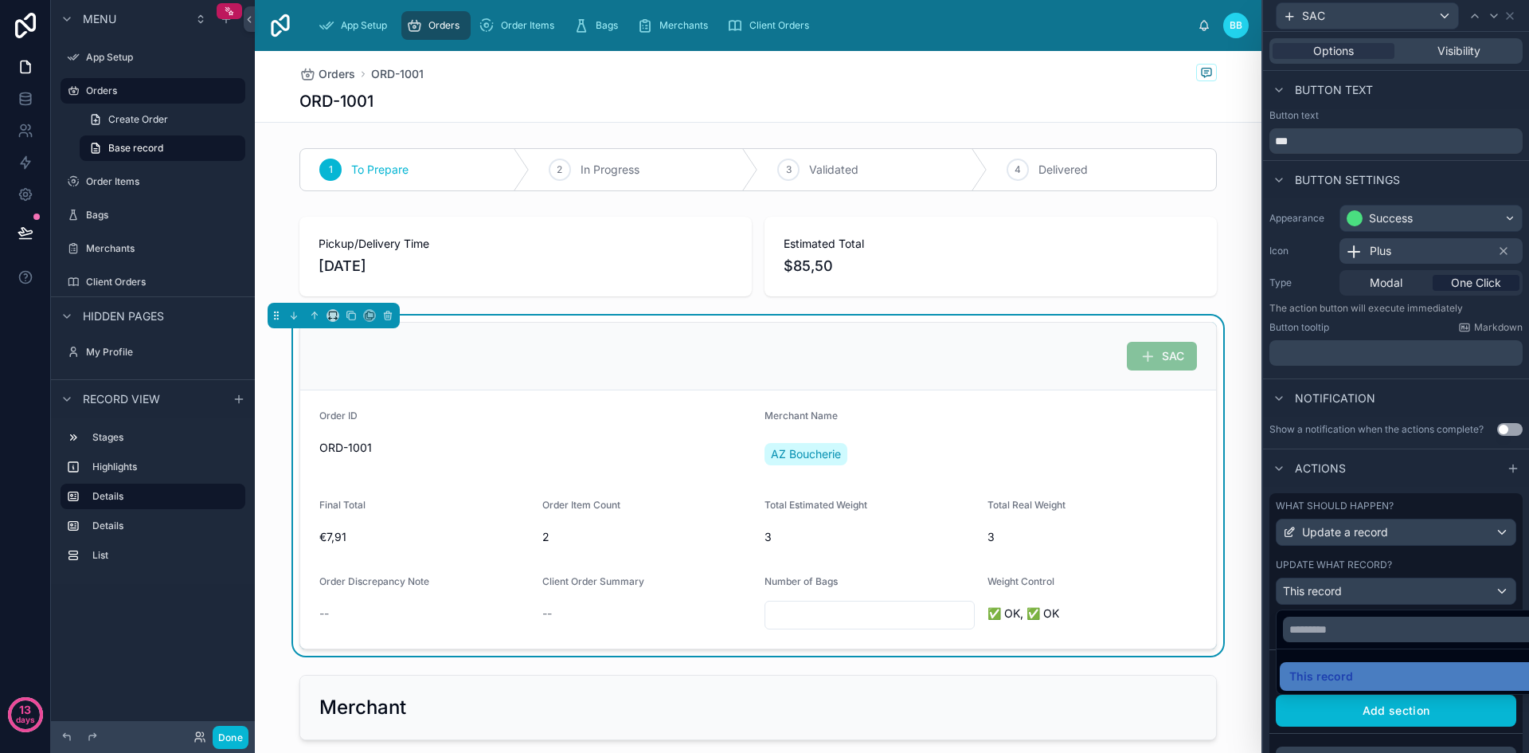
click at [1437, 584] on div at bounding box center [1396, 376] width 266 height 753
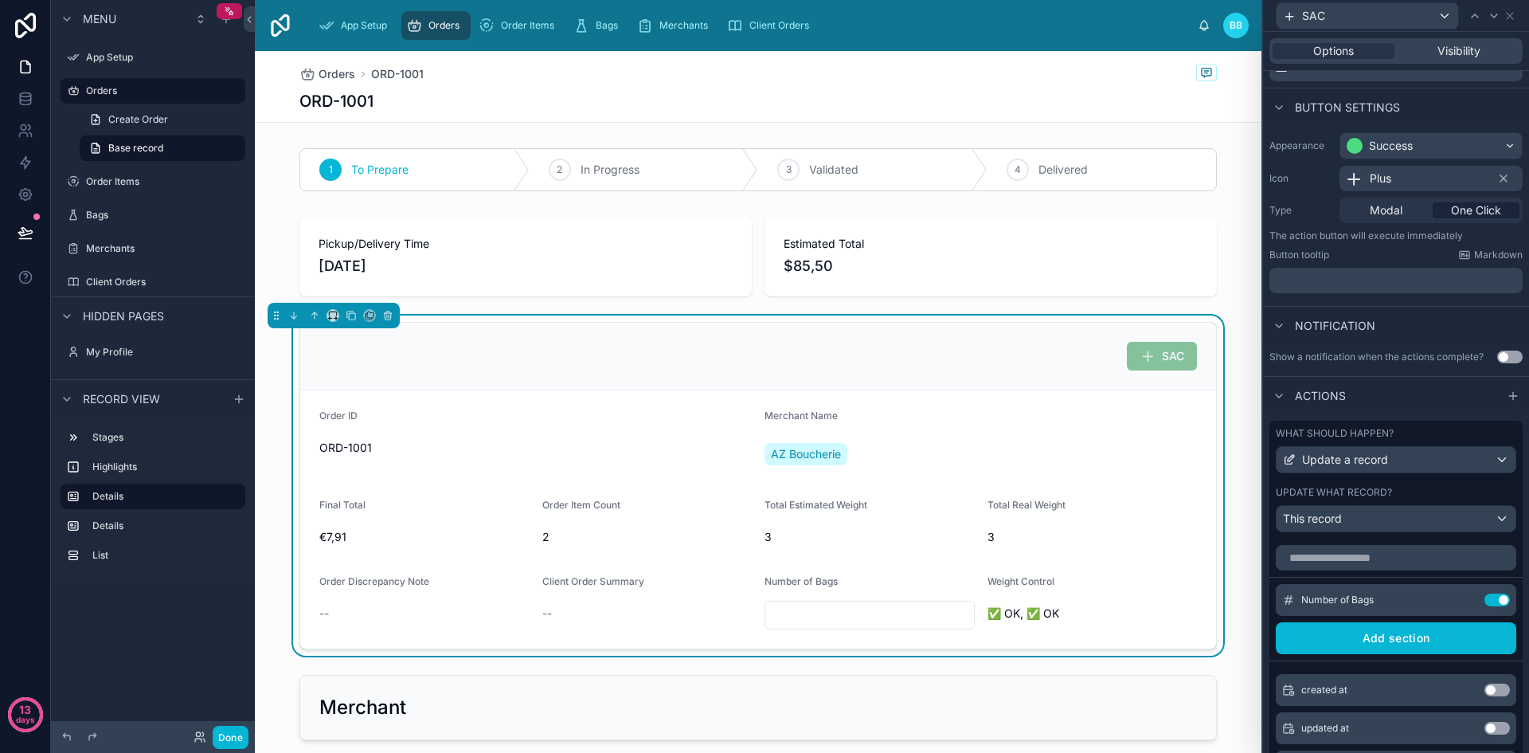
scroll to position [76, 0]
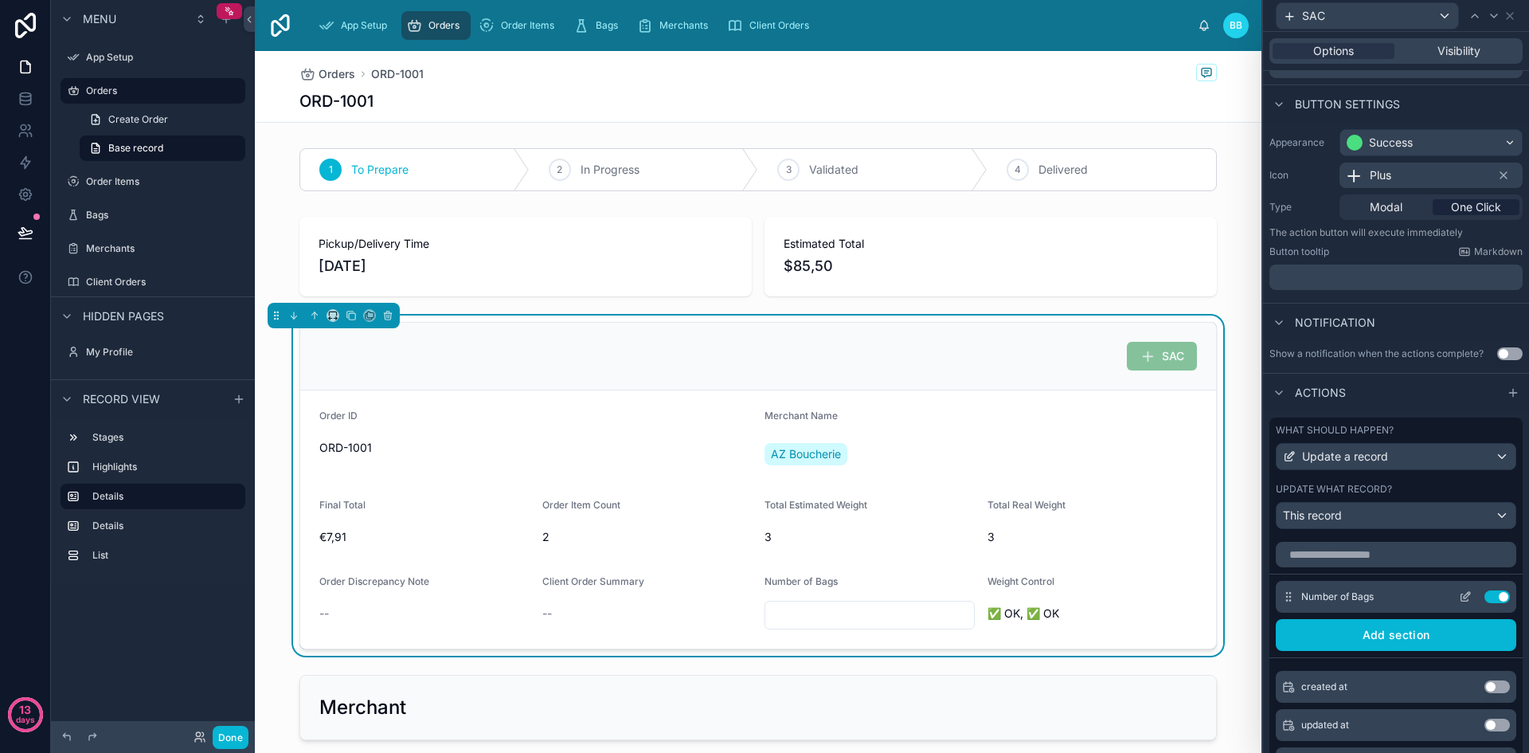
click at [1459, 598] on icon at bounding box center [1465, 596] width 13 height 13
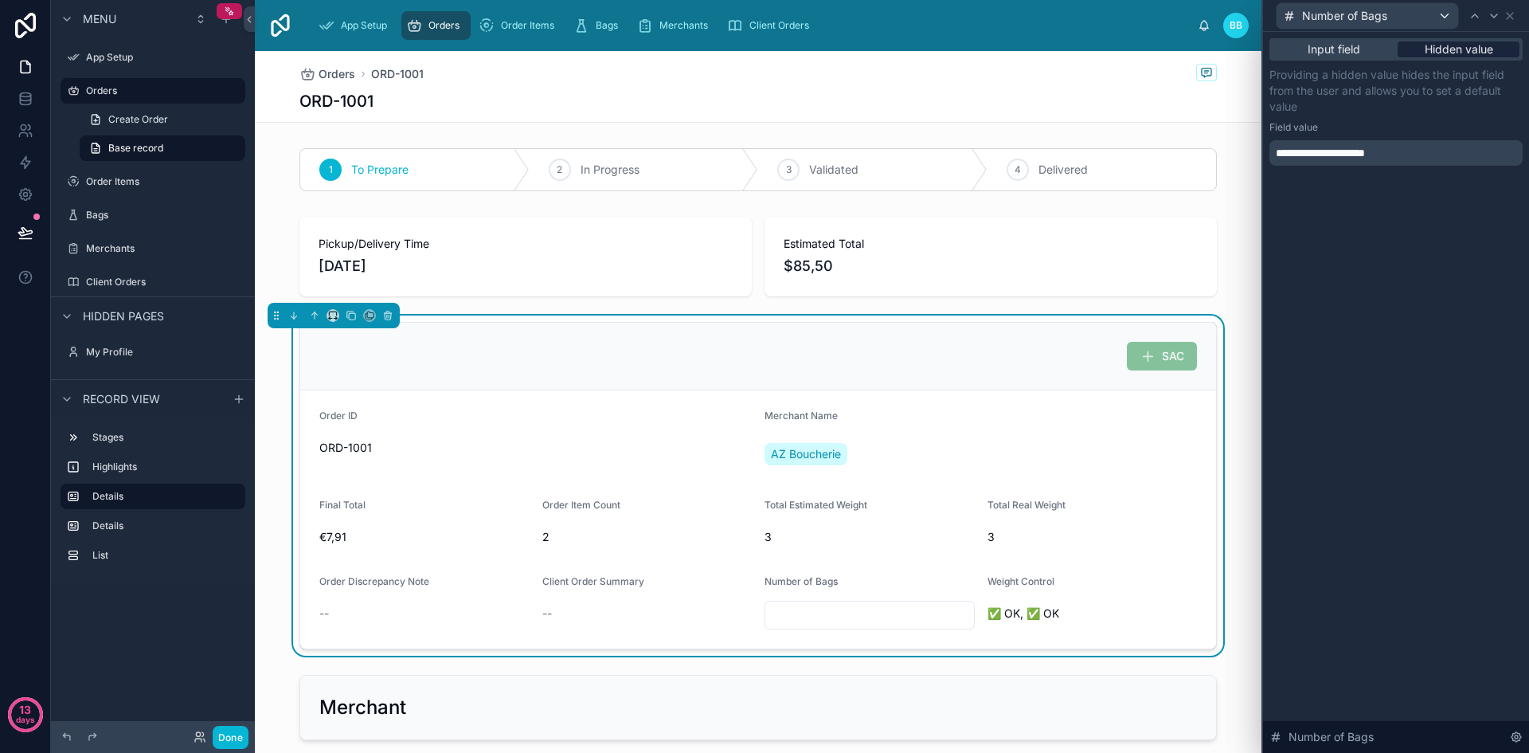
click at [1464, 49] on span "Hidden value" at bounding box center [1459, 49] width 68 height 16
click at [1434, 154] on p "**********" at bounding box center [1398, 153] width 244 height 16
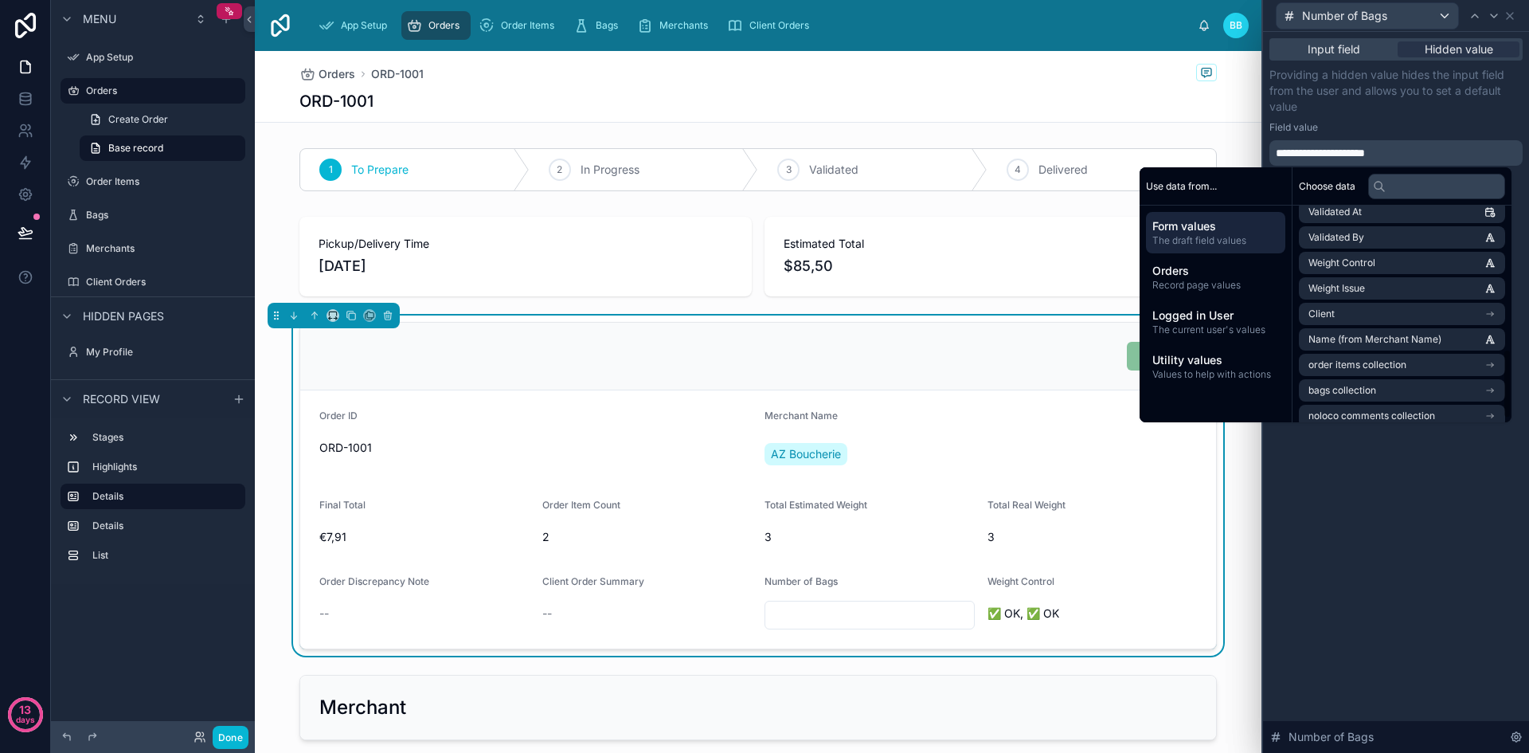
scroll to position [456, 0]
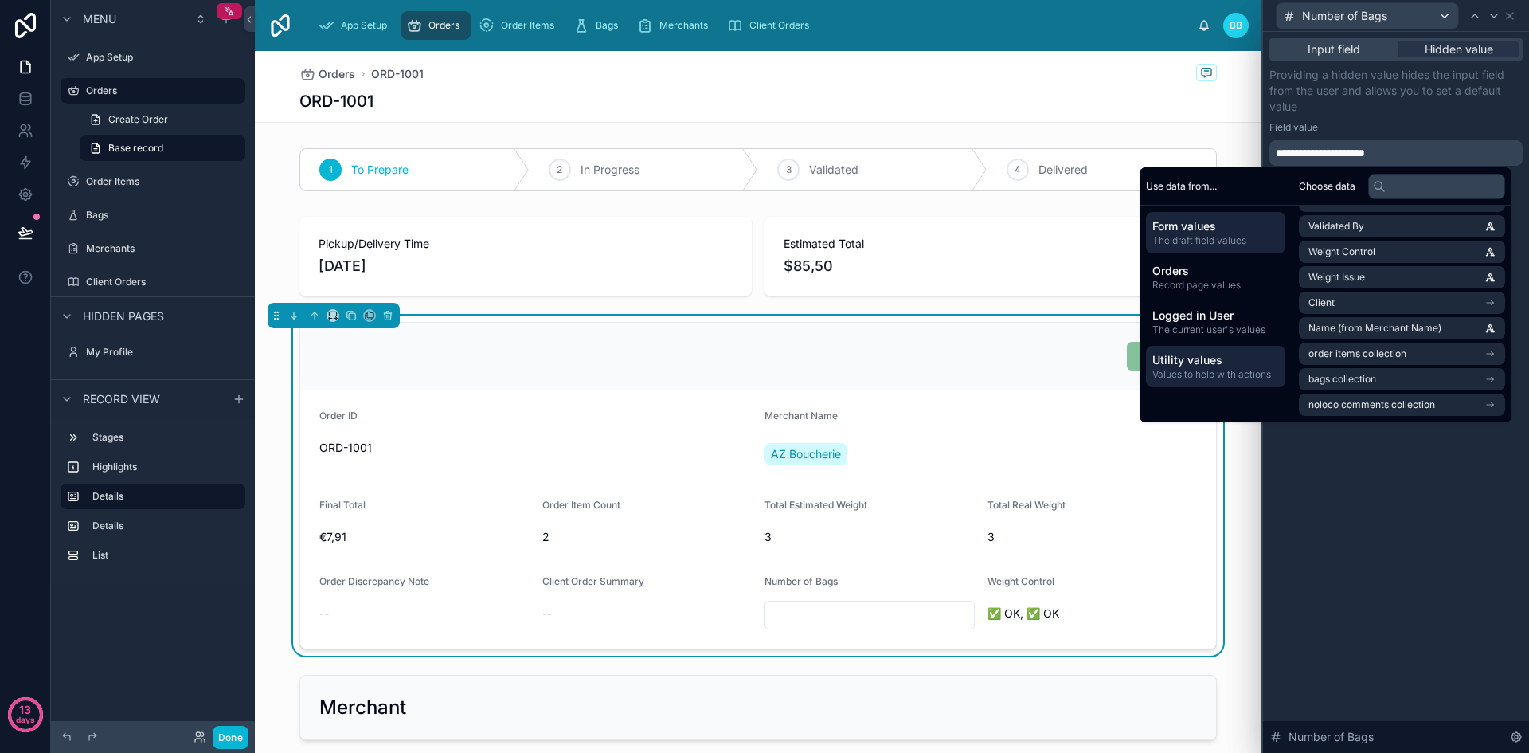
click at [1228, 377] on span "Values to help with actions" at bounding box center [1215, 374] width 127 height 13
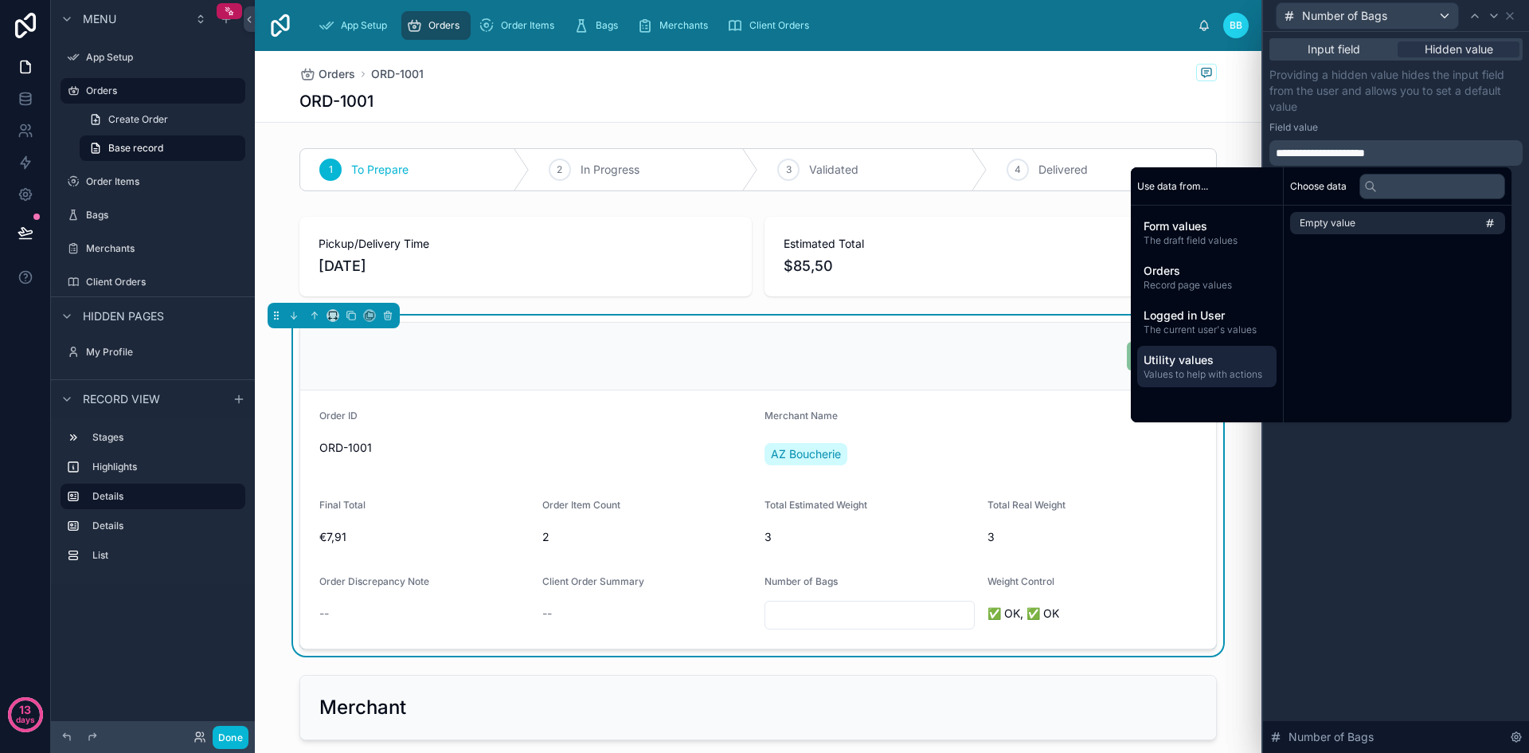
scroll to position [0, 0]
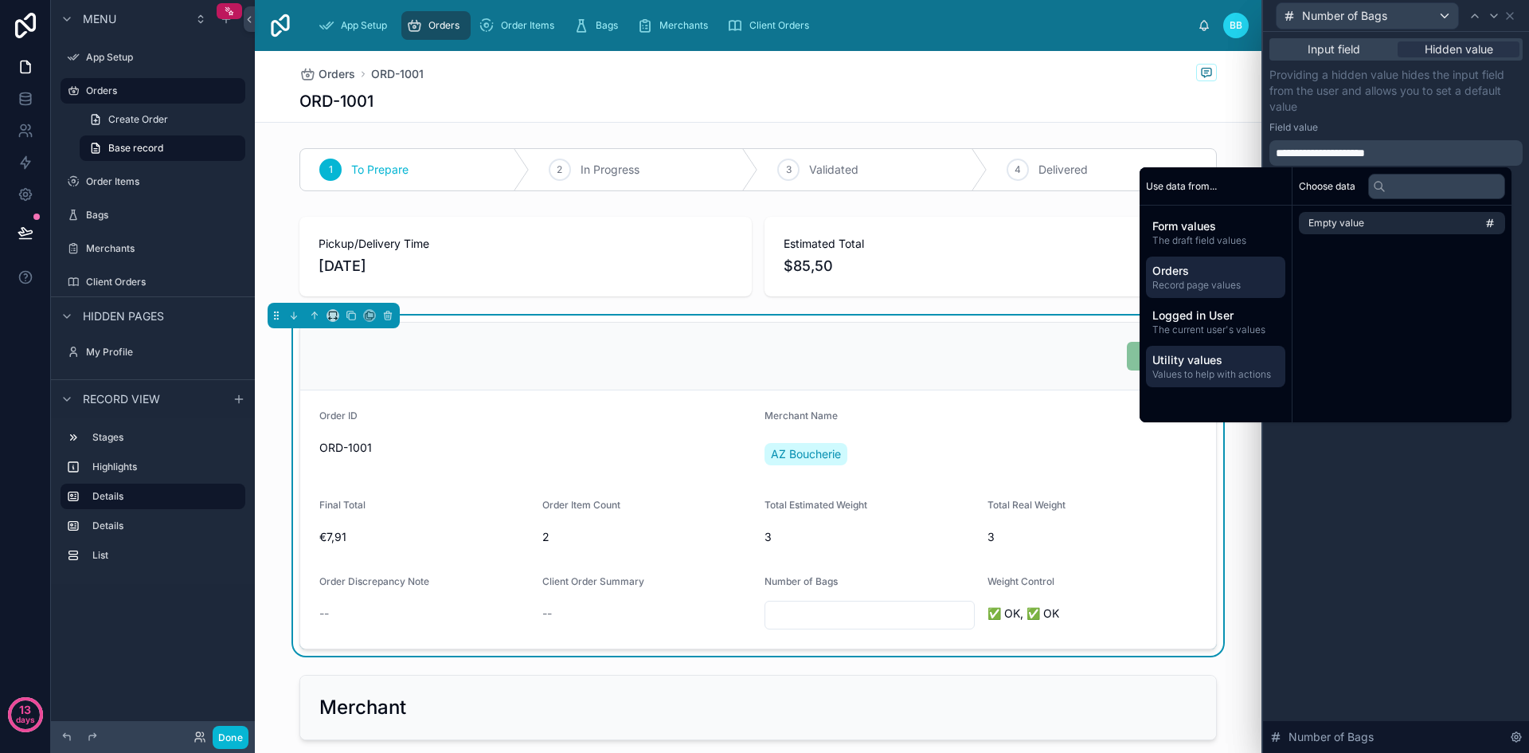
click at [1250, 286] on span "Record page values" at bounding box center [1215, 285] width 127 height 13
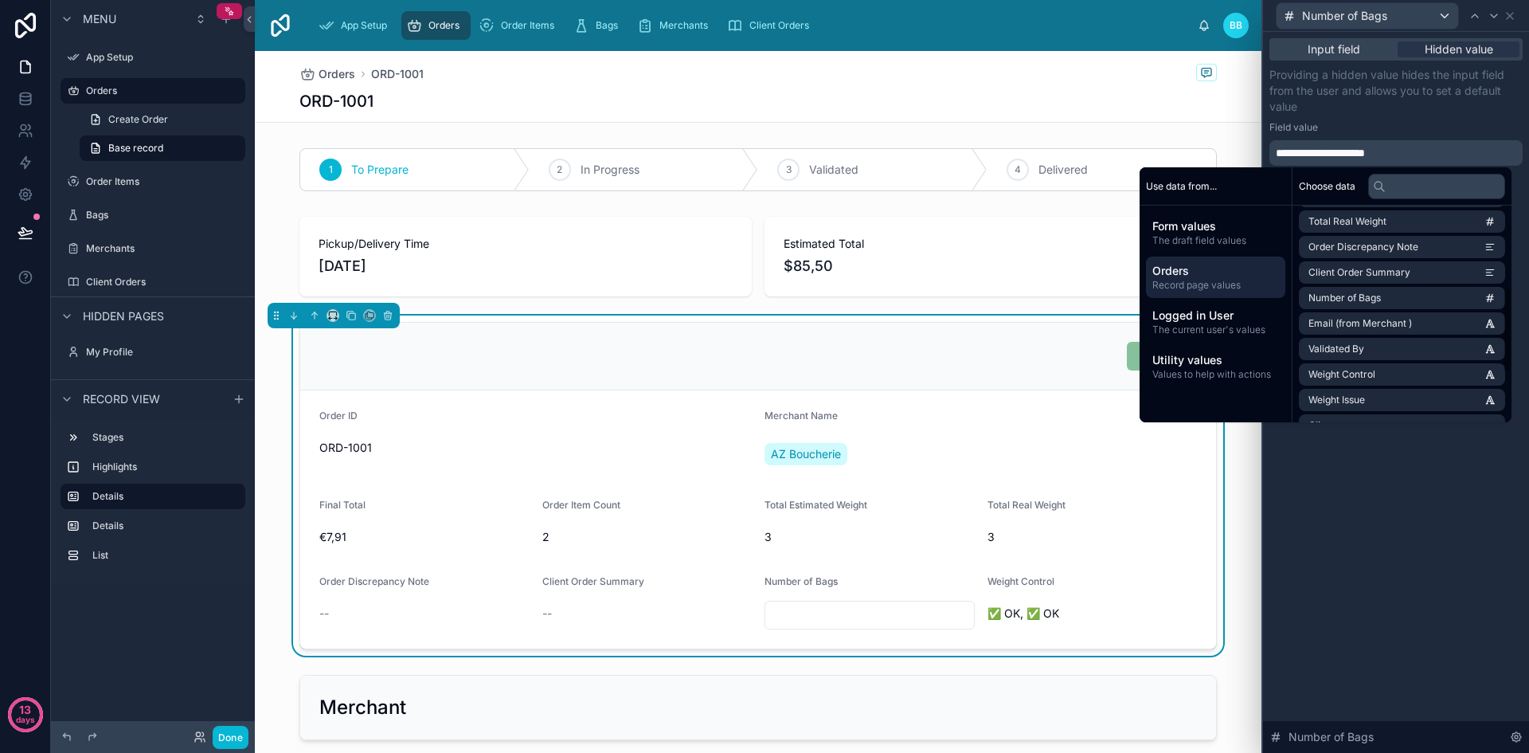
scroll to position [208, 0]
click at [1373, 299] on span "Number of Bags" at bounding box center [1344, 295] width 72 height 13
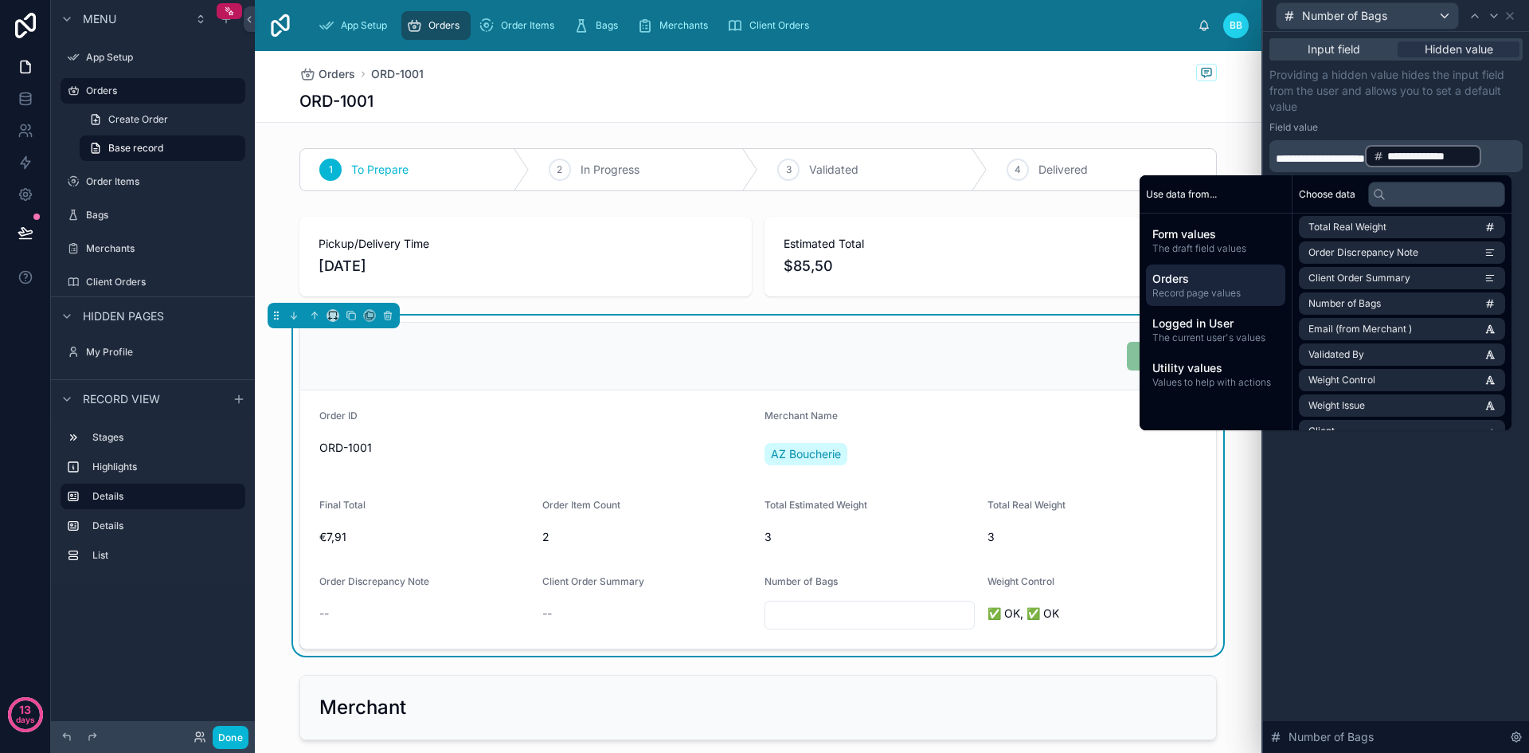
click at [1373, 150] on p "**********" at bounding box center [1398, 155] width 244 height 25
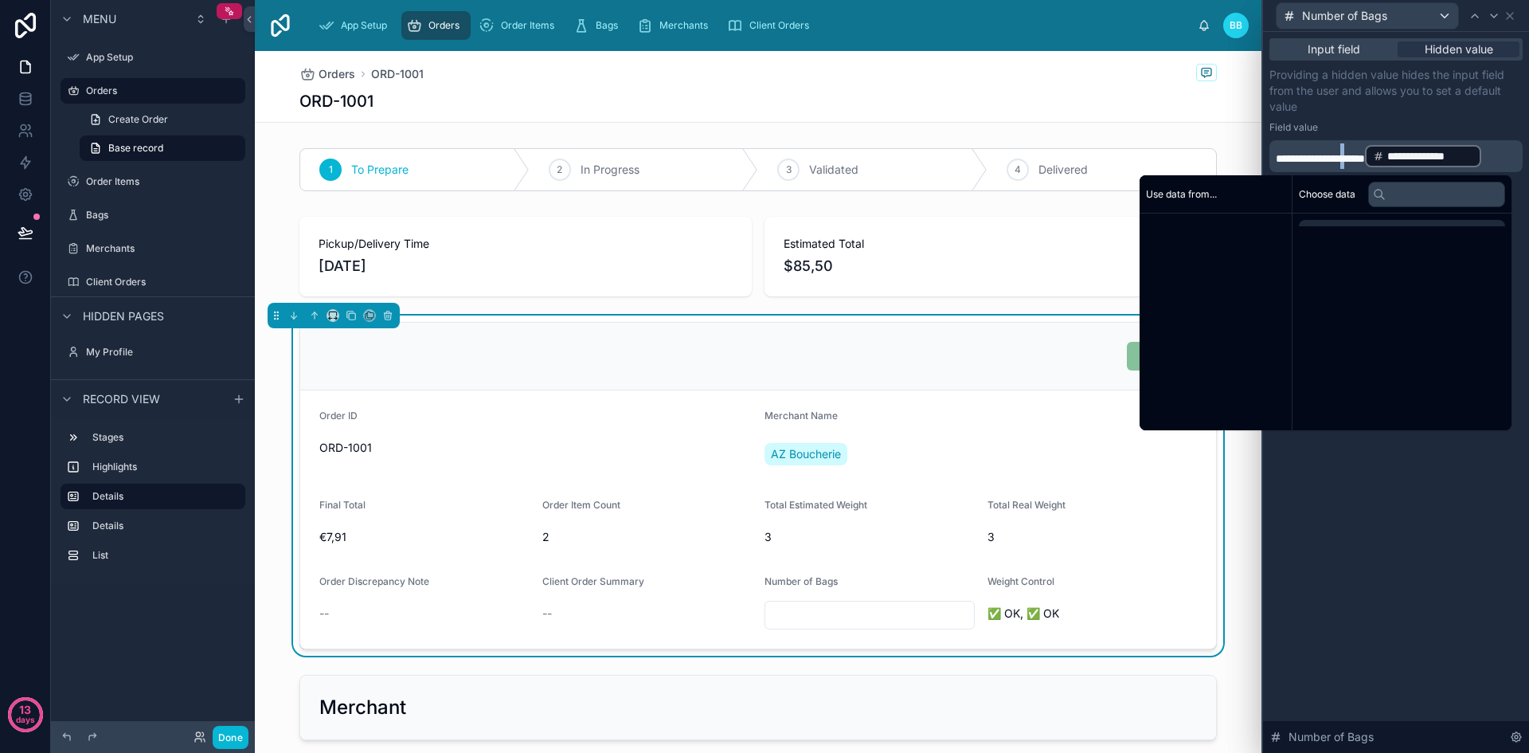
click at [1373, 150] on p "**********" at bounding box center [1398, 155] width 244 height 25
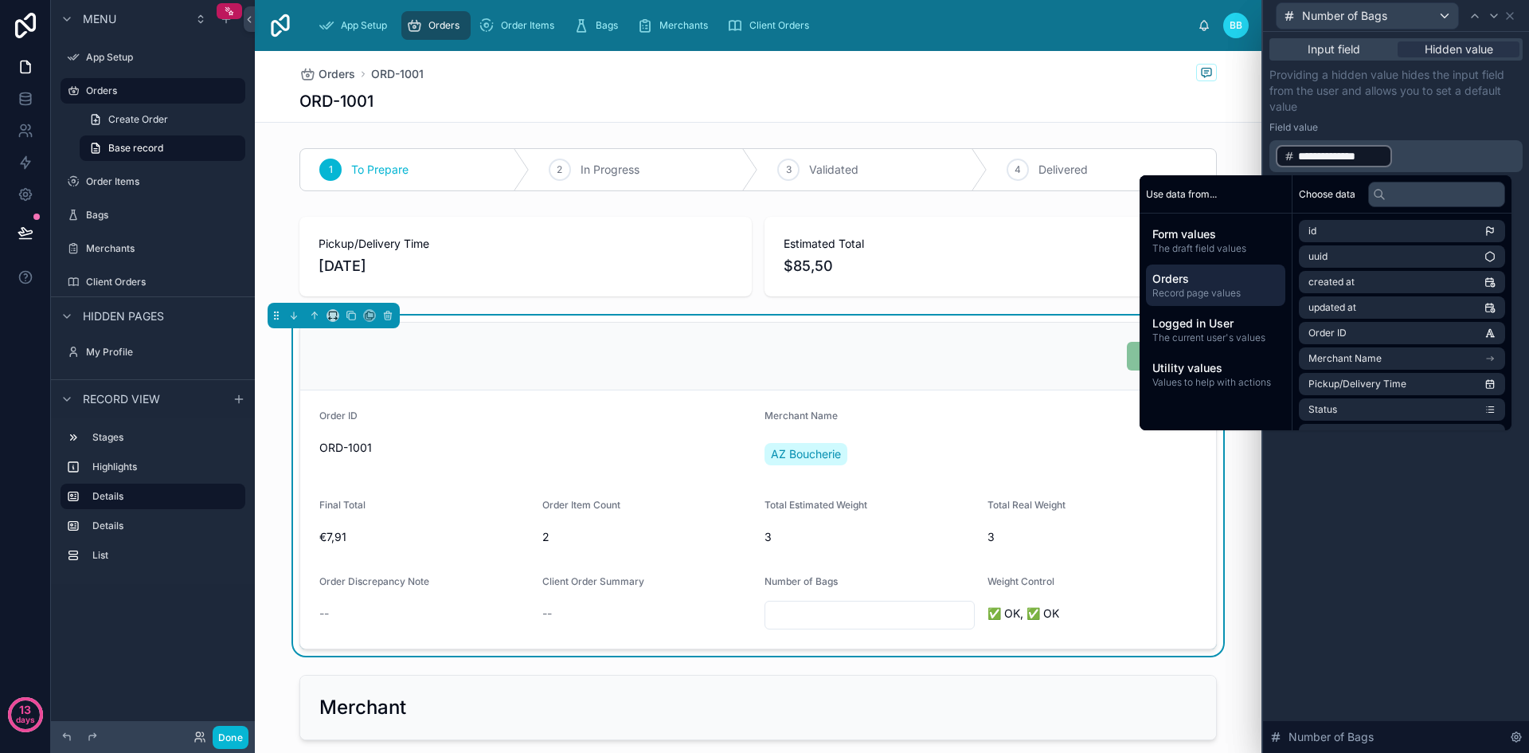
click at [1202, 280] on span "Orders" at bounding box center [1215, 279] width 127 height 16
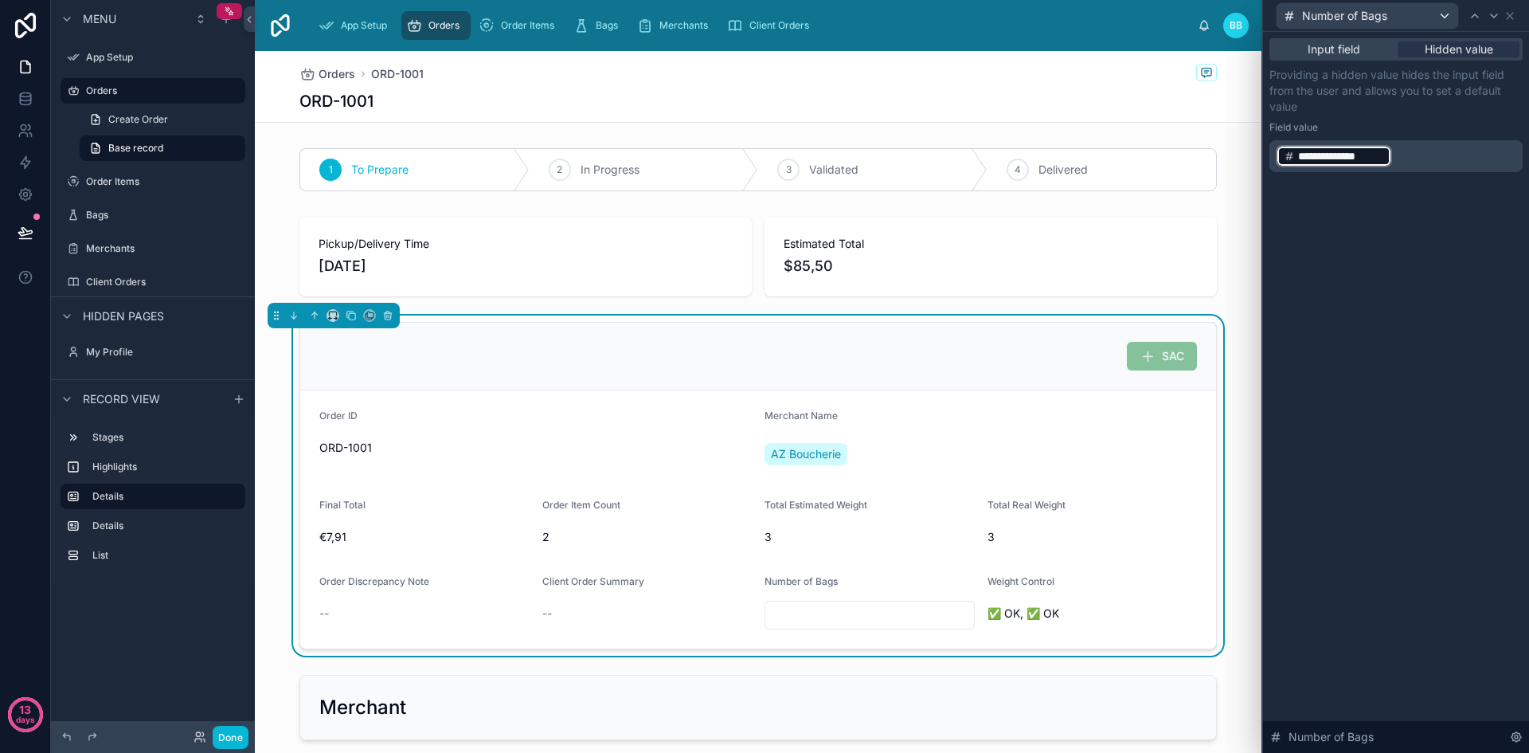
click at [1399, 164] on p "**********" at bounding box center [1398, 155] width 244 height 25
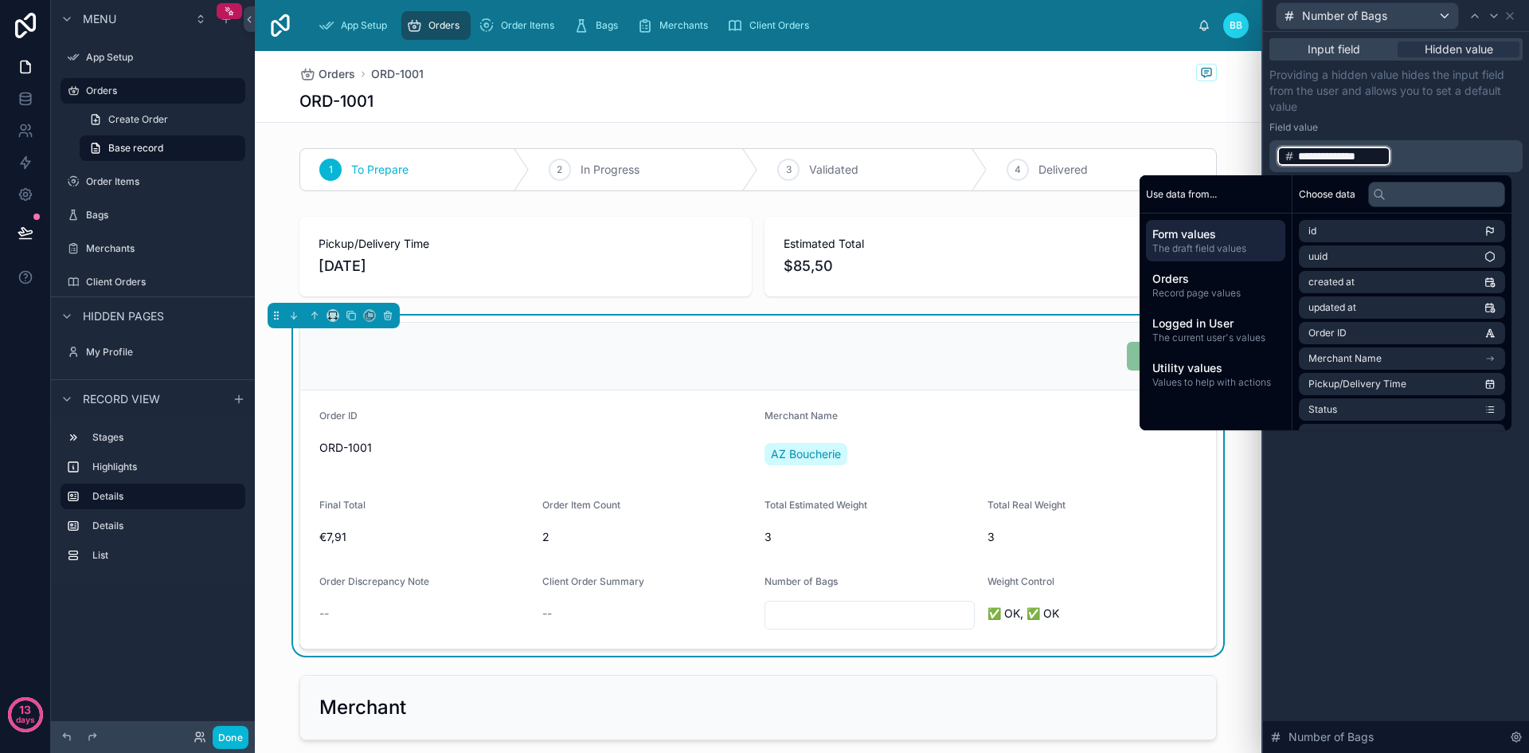
click at [1399, 164] on p "**********" at bounding box center [1398, 155] width 244 height 25
click at [1422, 130] on div "Field value" at bounding box center [1395, 127] width 253 height 13
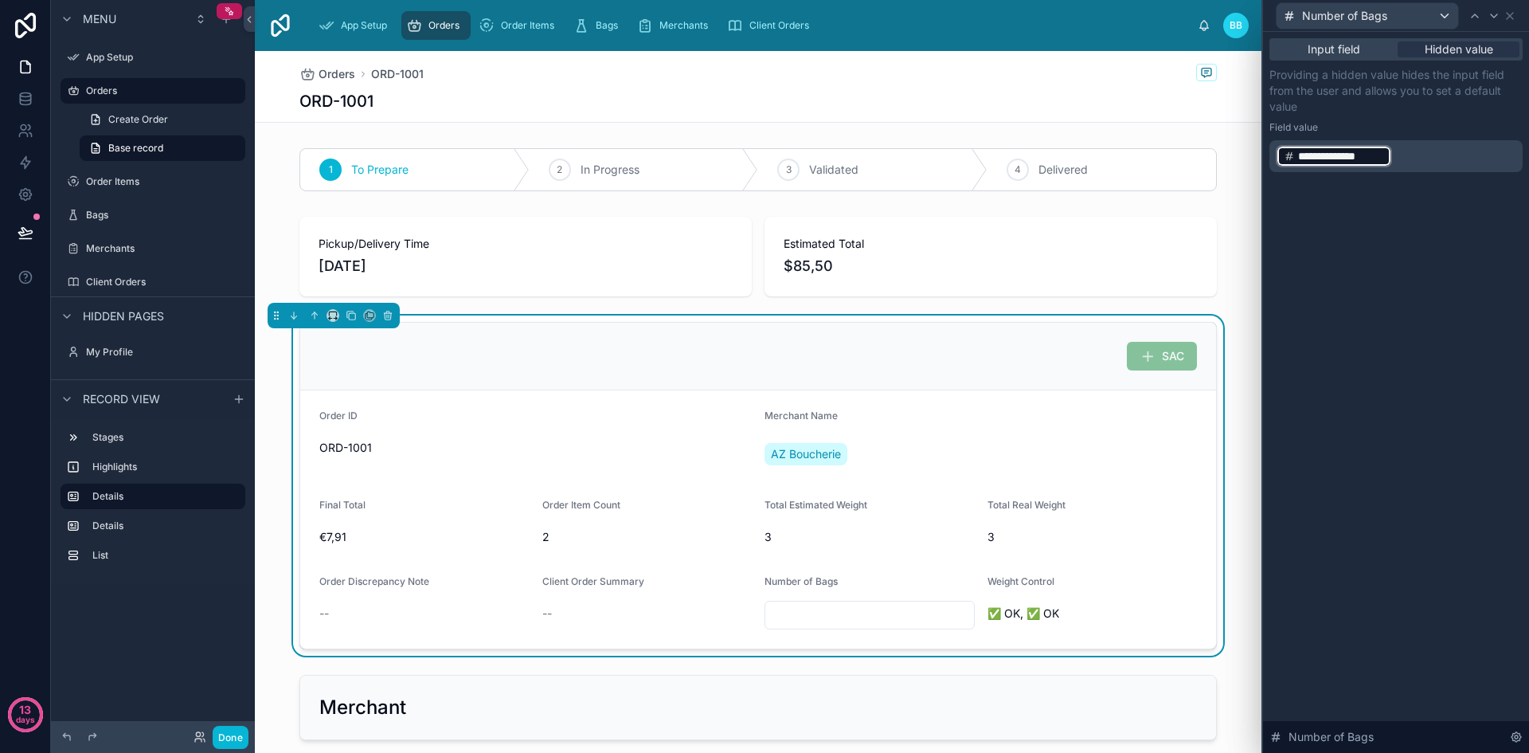
click at [1430, 156] on p "**********" at bounding box center [1398, 155] width 244 height 25
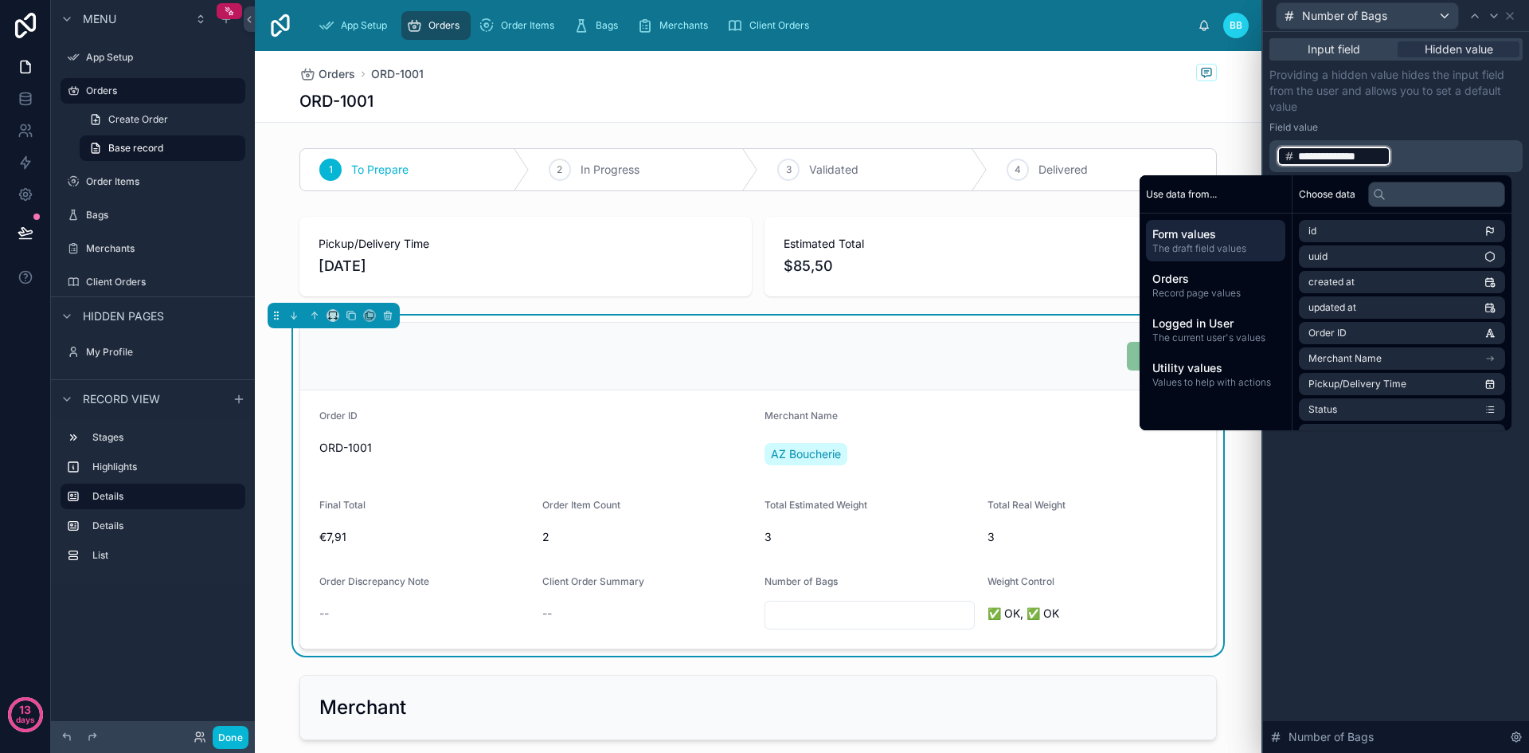
click at [1431, 157] on p "**********" at bounding box center [1398, 155] width 244 height 25
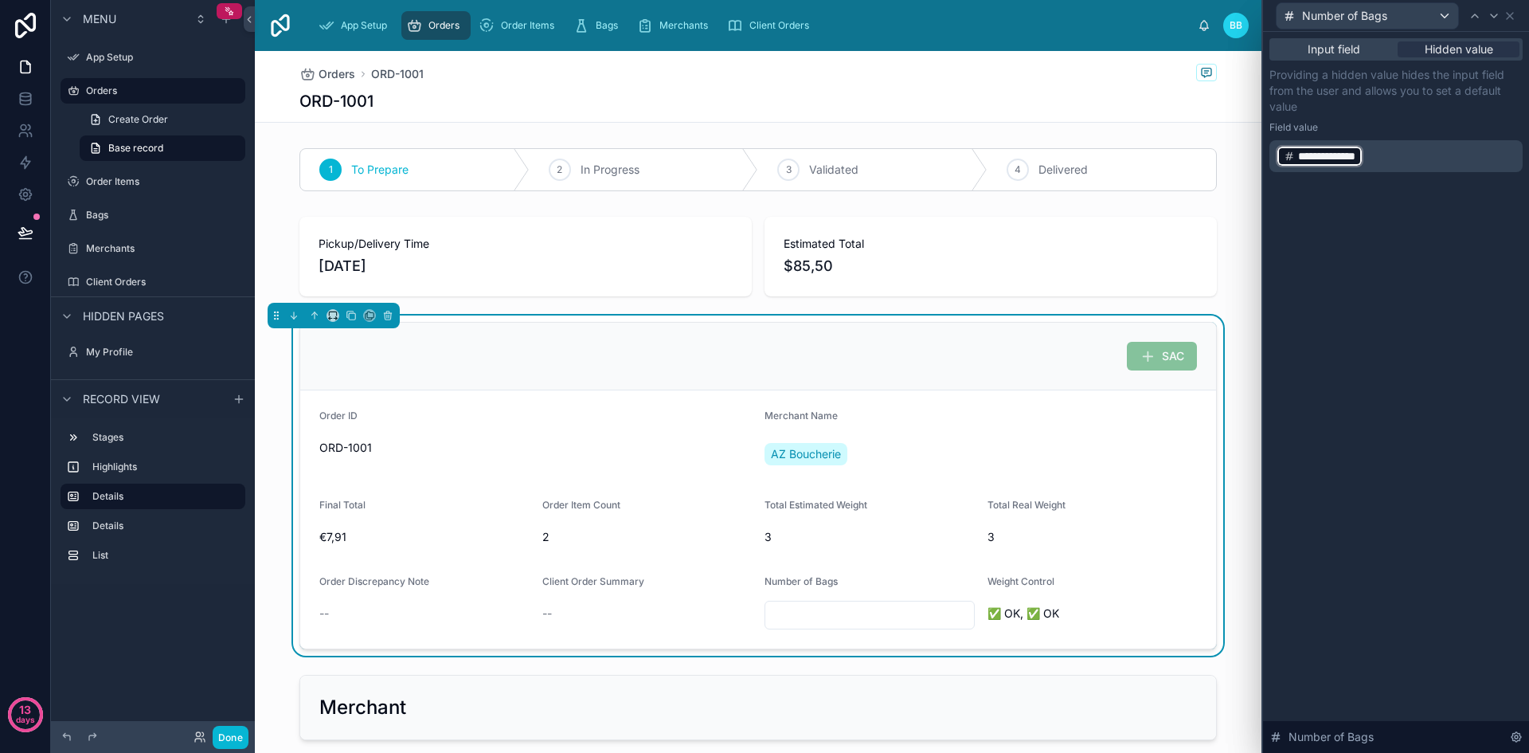
click at [1431, 157] on p "**********" at bounding box center [1398, 155] width 244 height 25
click at [1412, 122] on div "Field value" at bounding box center [1395, 127] width 253 height 13
click at [1466, 164] on p "**********" at bounding box center [1398, 155] width 244 height 25
click at [1437, 130] on div "Field value" at bounding box center [1395, 127] width 253 height 13
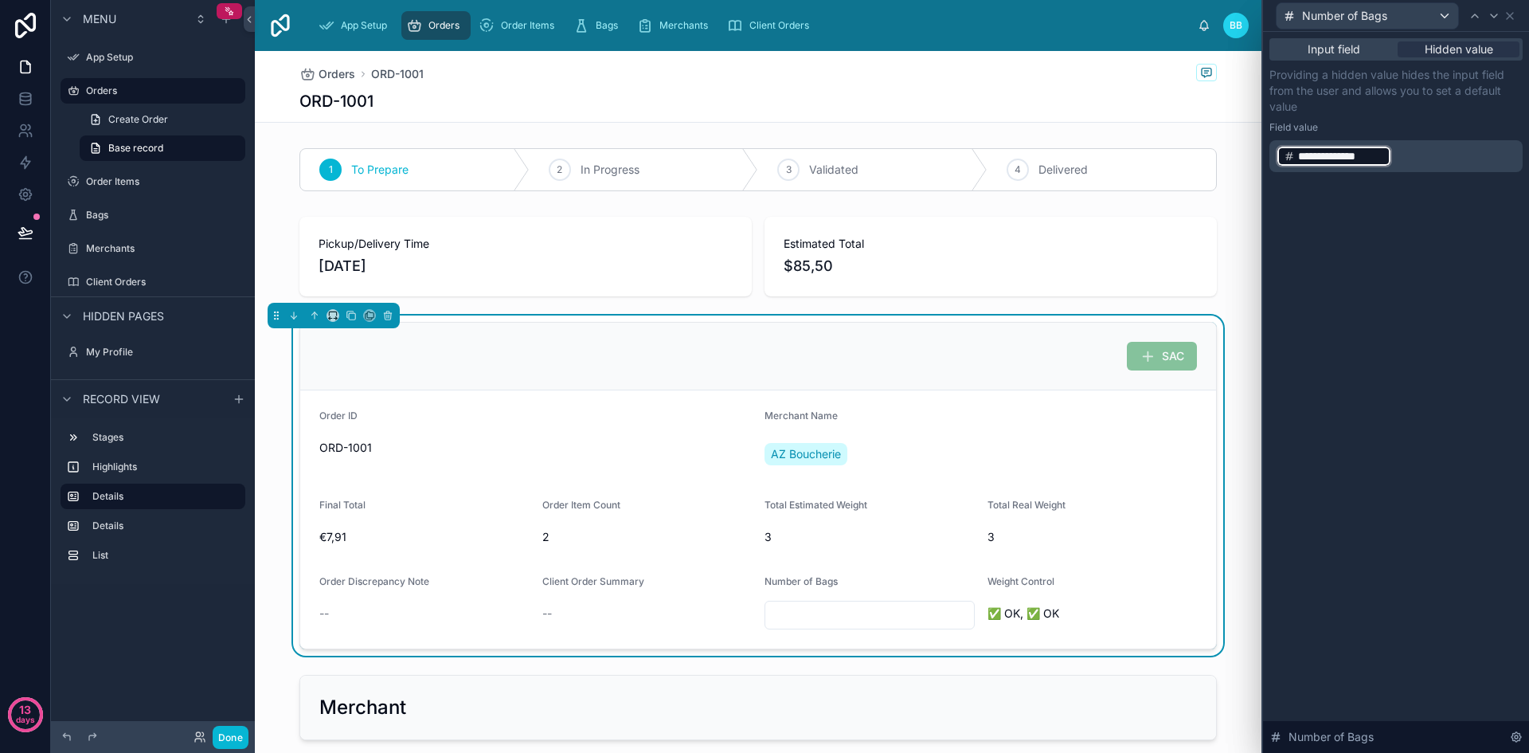
click at [1433, 153] on p "**********" at bounding box center [1398, 155] width 244 height 25
click at [1380, 154] on span "**********" at bounding box center [1341, 156] width 86 height 16
click at [1416, 146] on p "**********" at bounding box center [1398, 155] width 244 height 25
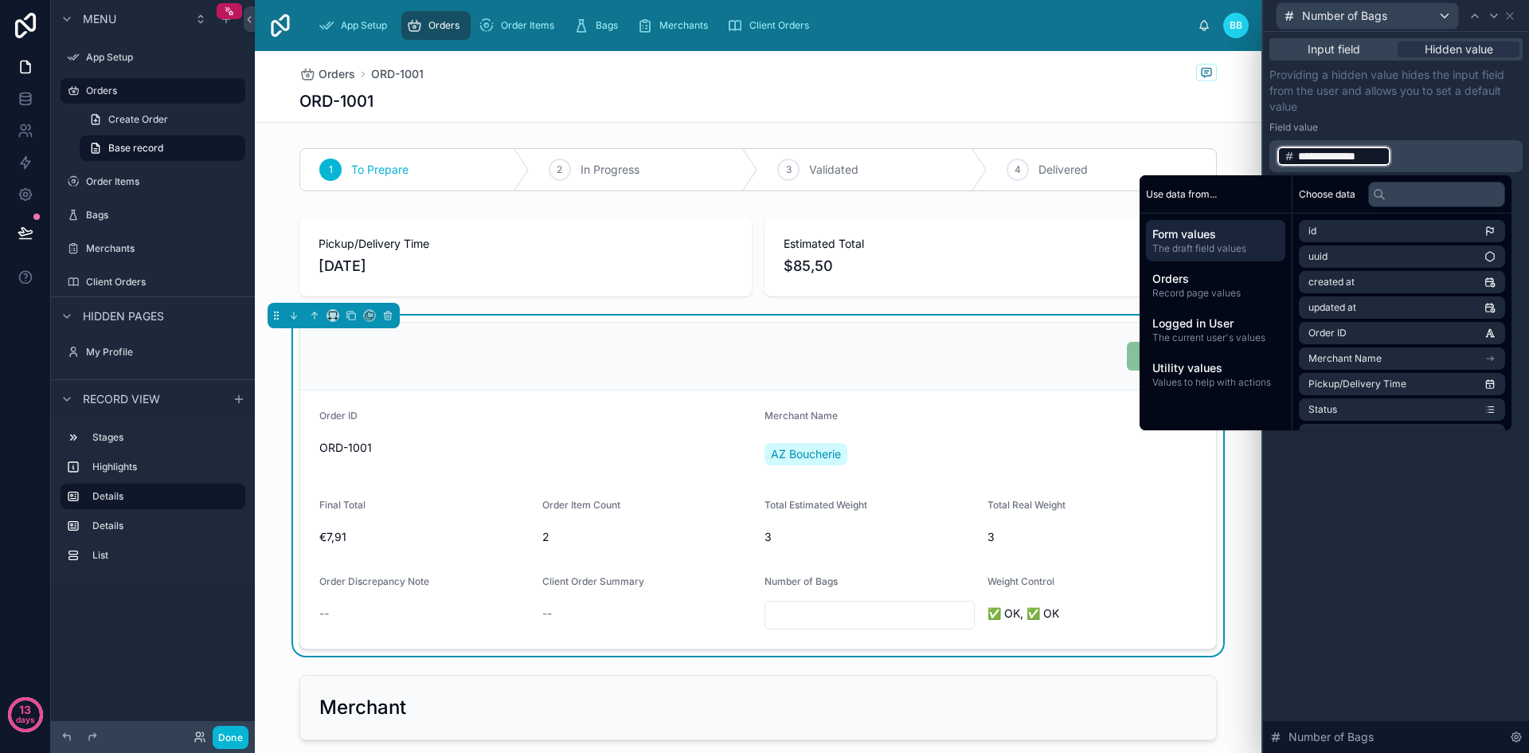
click at [1452, 109] on p "Providing a hidden value hides the input field from the user and allows you to …" at bounding box center [1395, 91] width 253 height 48
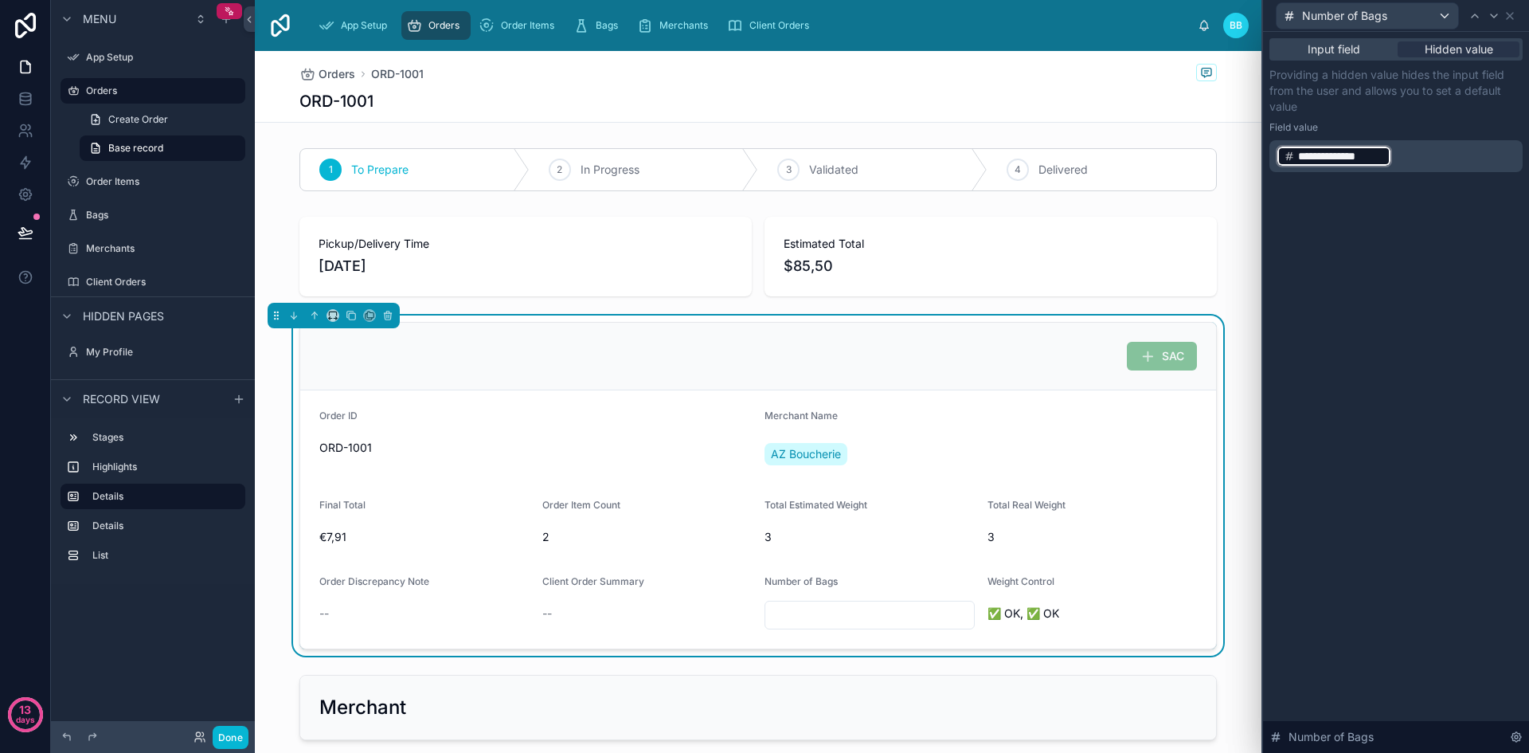
click at [1459, 143] on div "**********" at bounding box center [1395, 156] width 253 height 32
click at [1460, 149] on p "**********" at bounding box center [1398, 155] width 244 height 25
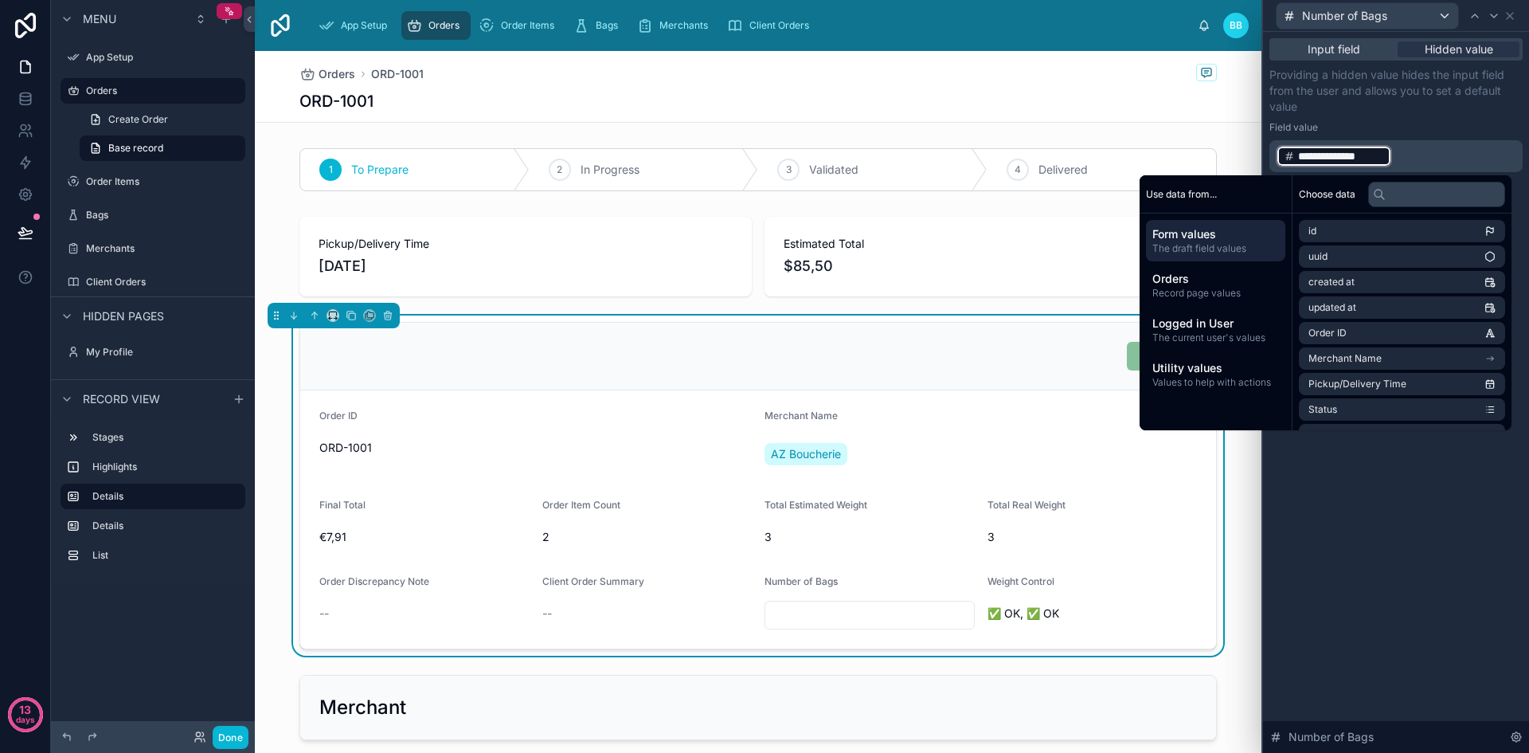
click at [1460, 149] on p "**********" at bounding box center [1398, 155] width 244 height 25
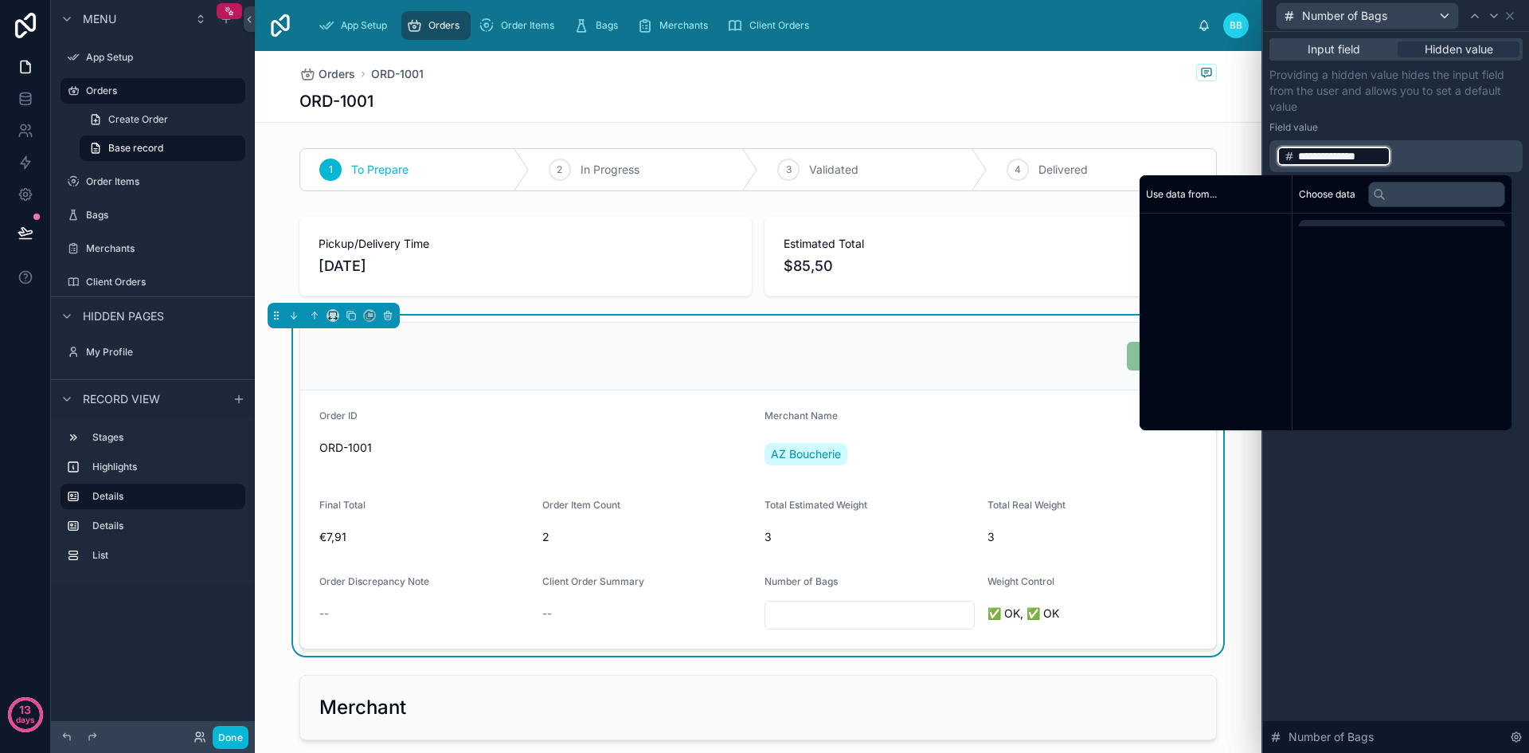
click at [1460, 149] on p "**********" at bounding box center [1398, 155] width 244 height 25
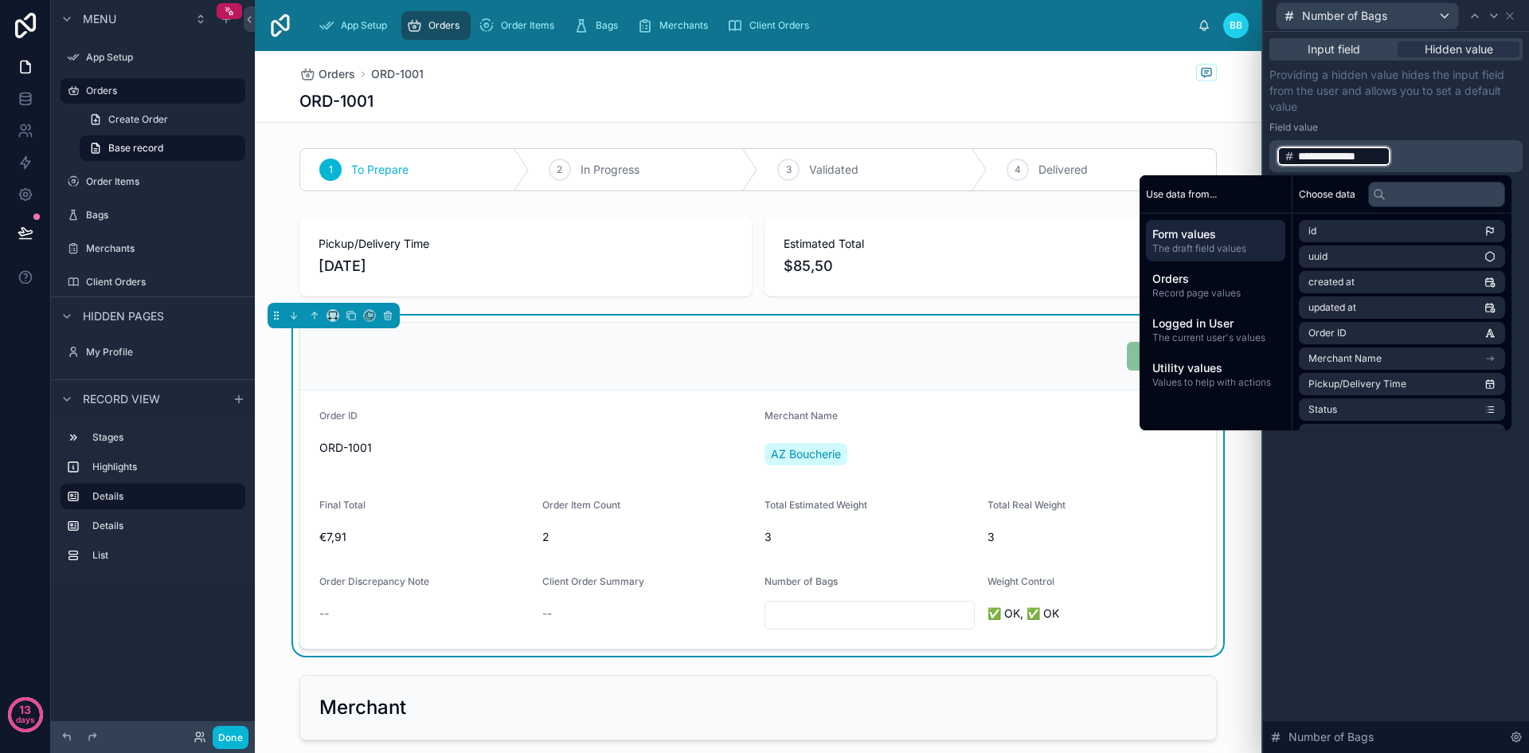
click at [1448, 122] on div "Field value" at bounding box center [1395, 127] width 253 height 13
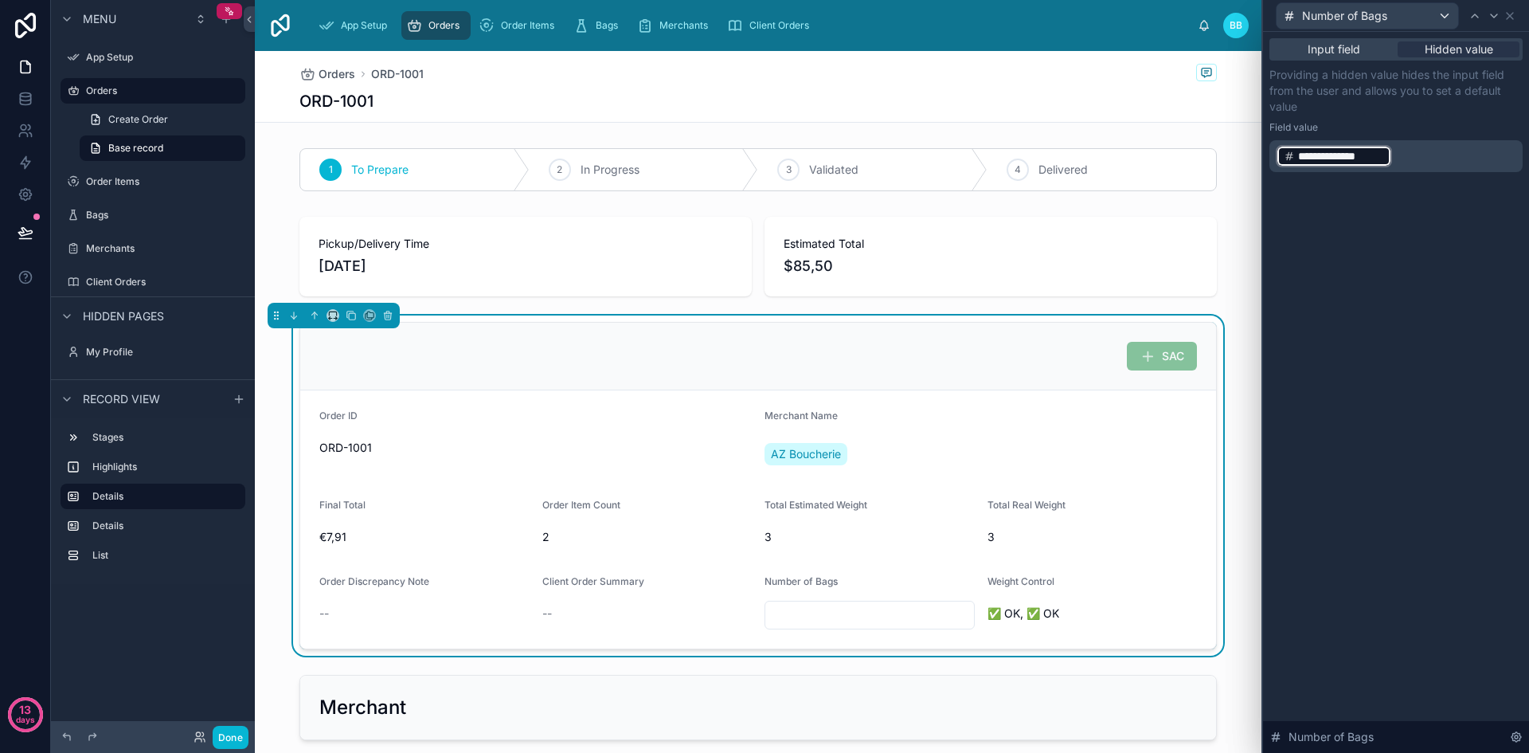
click at [1439, 148] on p "**********" at bounding box center [1398, 155] width 244 height 25
drag, startPoint x: 1301, startPoint y: 154, endPoint x: 1327, endPoint y: 151, distance: 26.4
click at [1327, 151] on span "**********" at bounding box center [1341, 156] width 86 height 16
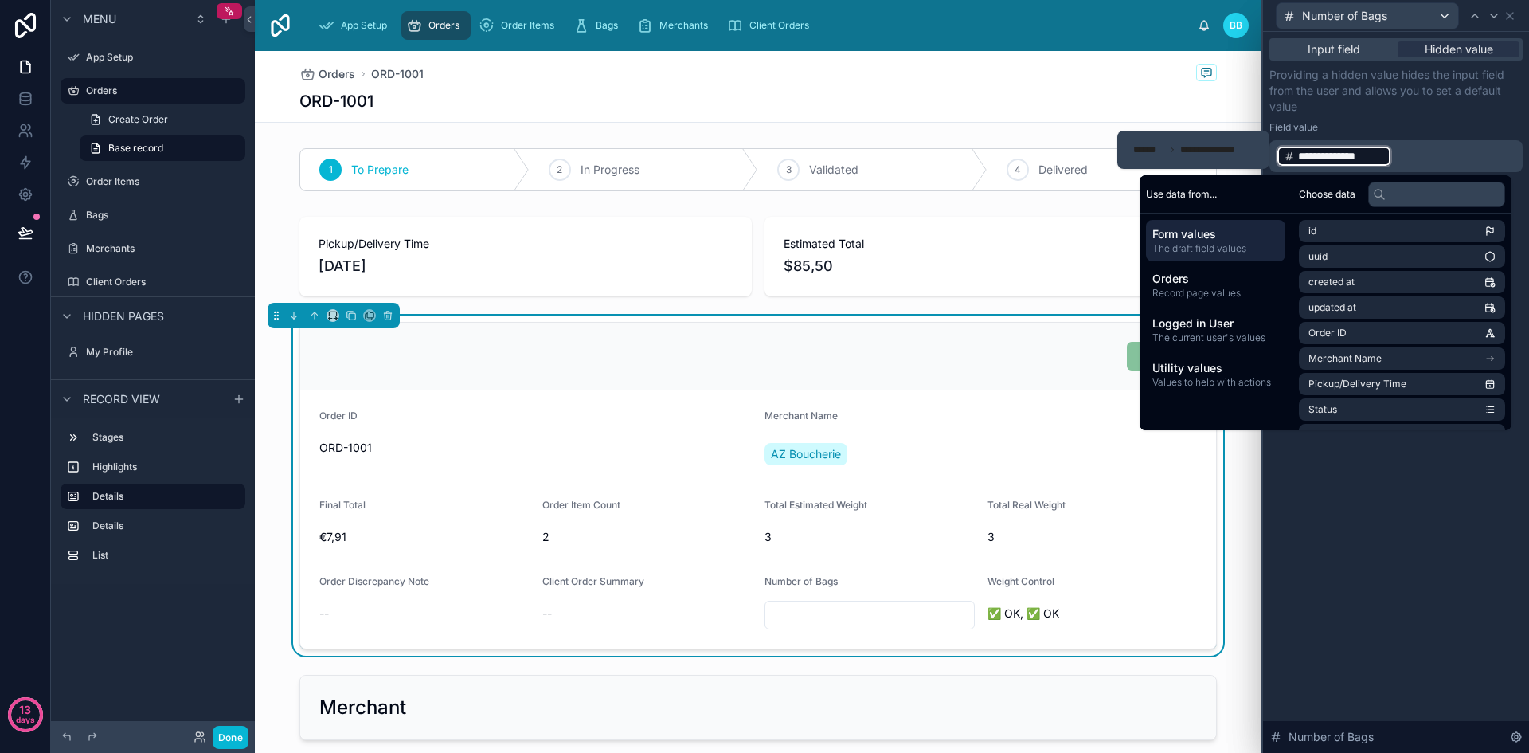
click at [1222, 141] on div "**********" at bounding box center [1193, 149] width 133 height 25
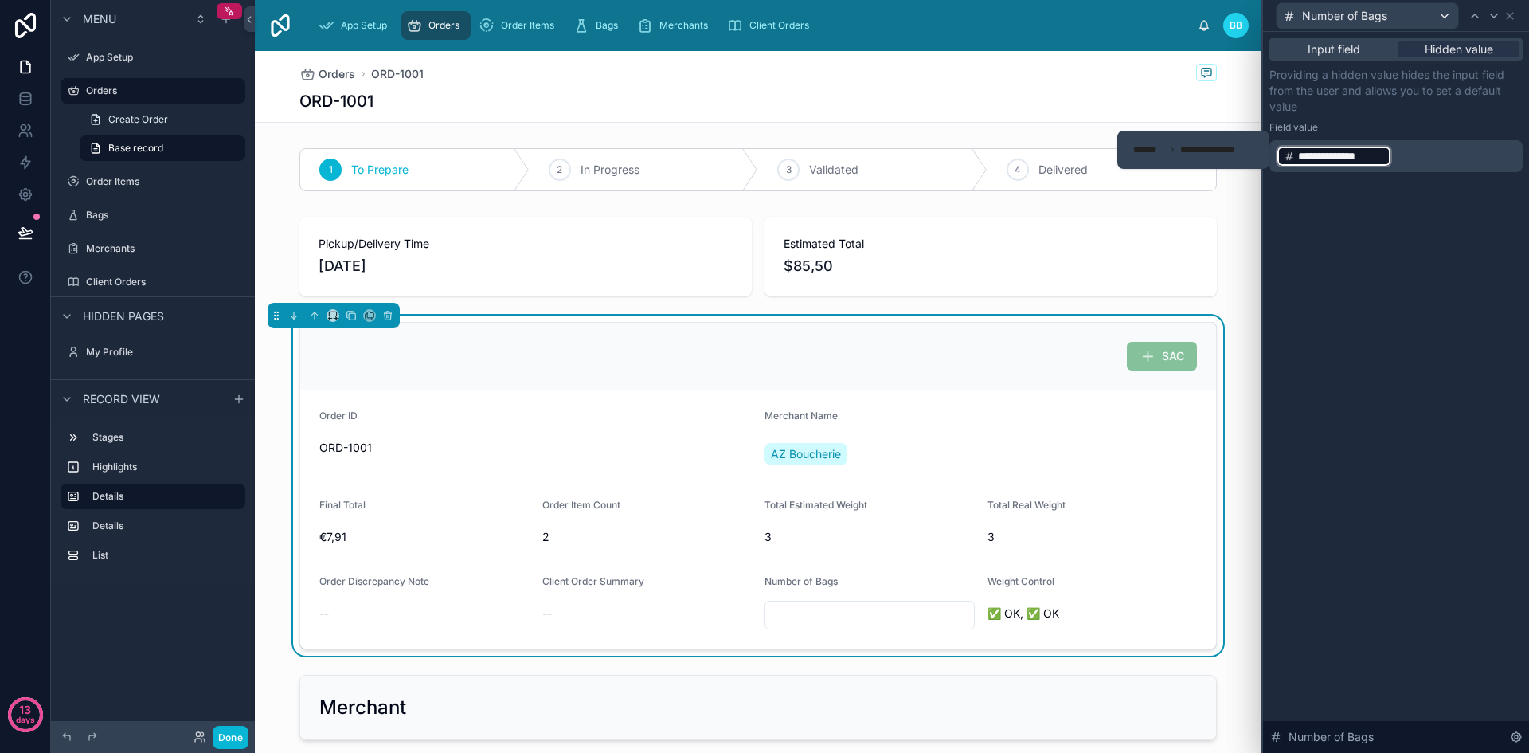
click at [1428, 154] on p "**********" at bounding box center [1398, 155] width 244 height 25
click at [1417, 116] on div "**********" at bounding box center [1395, 119] width 253 height 105
click at [1528, 156] on div "**********" at bounding box center [1396, 121] width 266 height 178
click at [1516, 155] on p "**********" at bounding box center [1398, 155] width 244 height 25
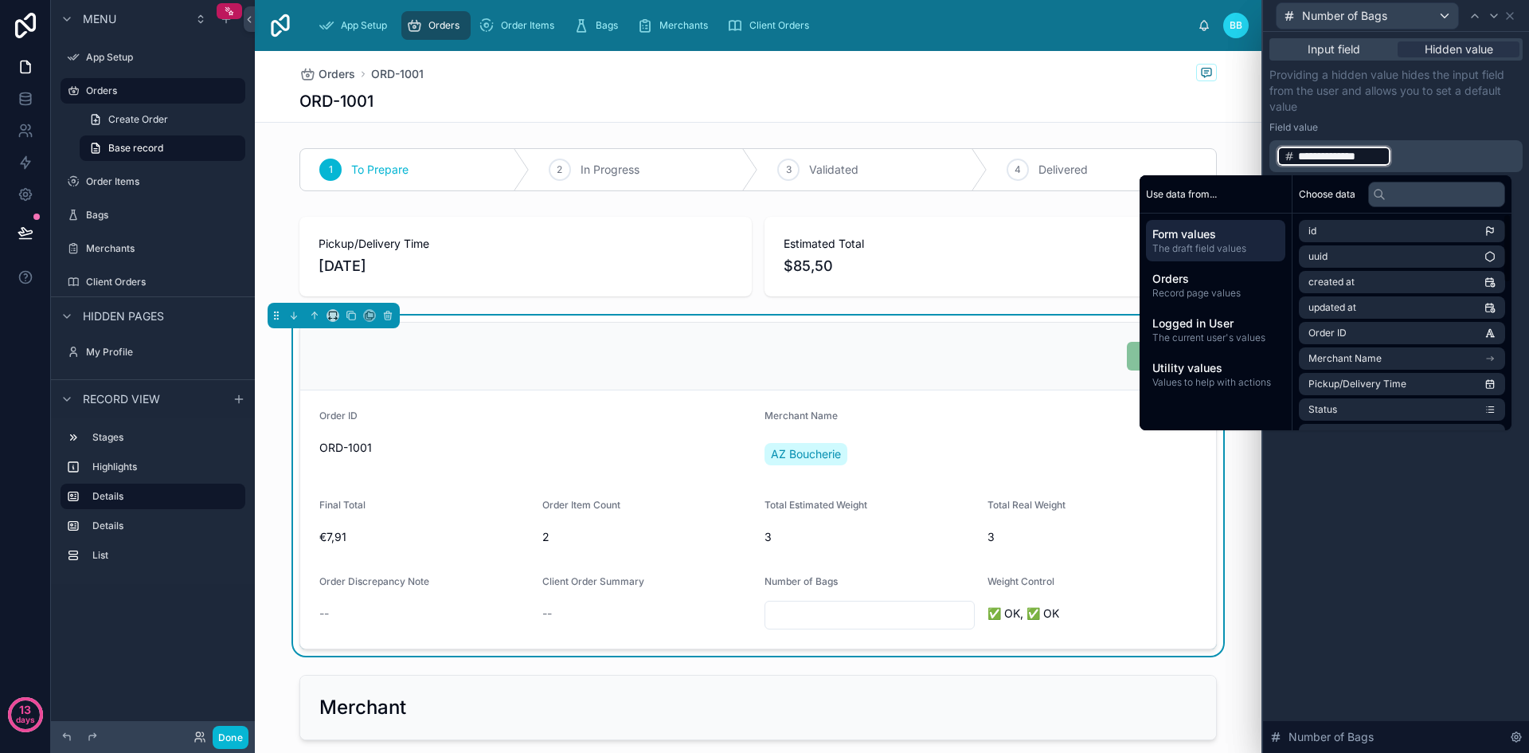
click at [1361, 493] on div "**********" at bounding box center [1396, 392] width 266 height 721
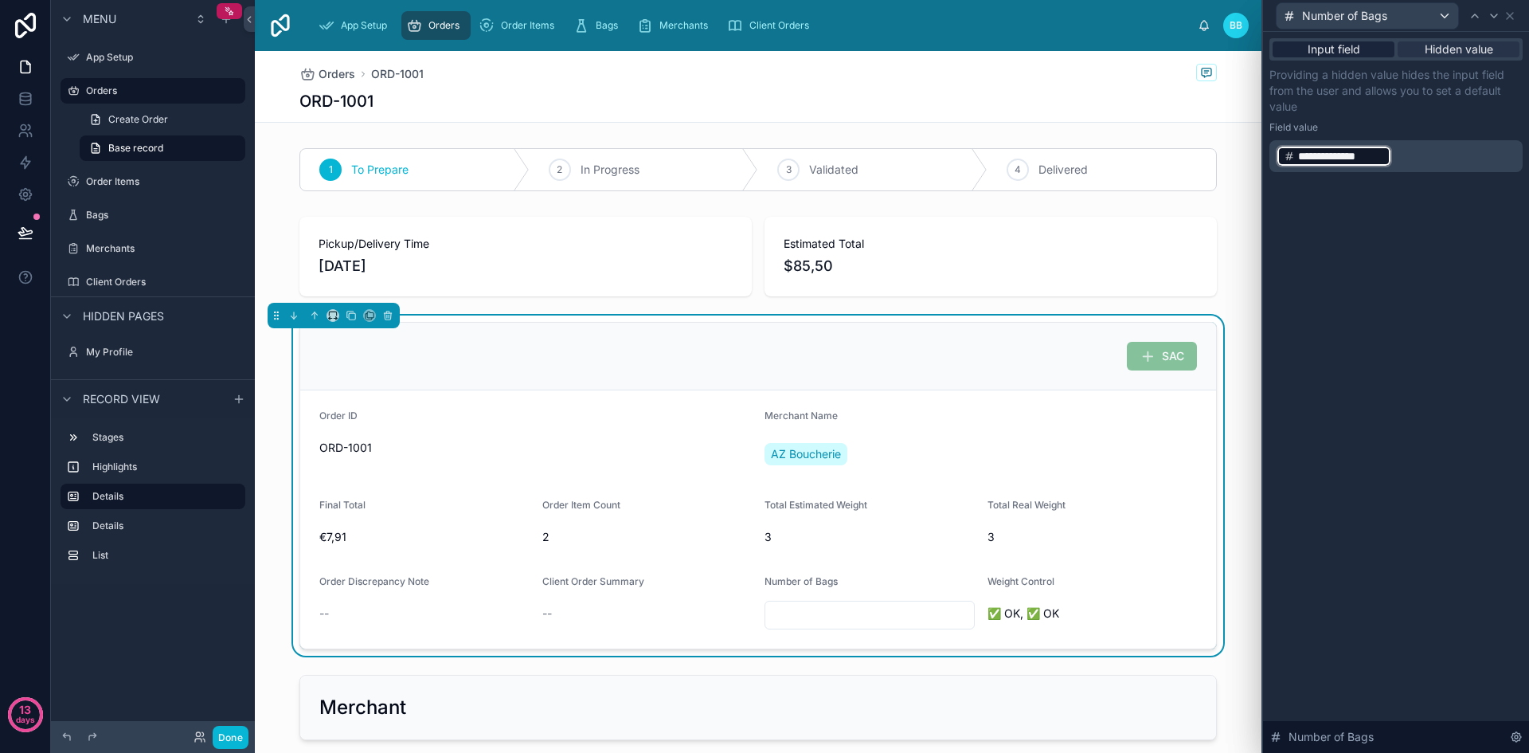
click at [1318, 57] on span "Input field" at bounding box center [1334, 49] width 53 height 16
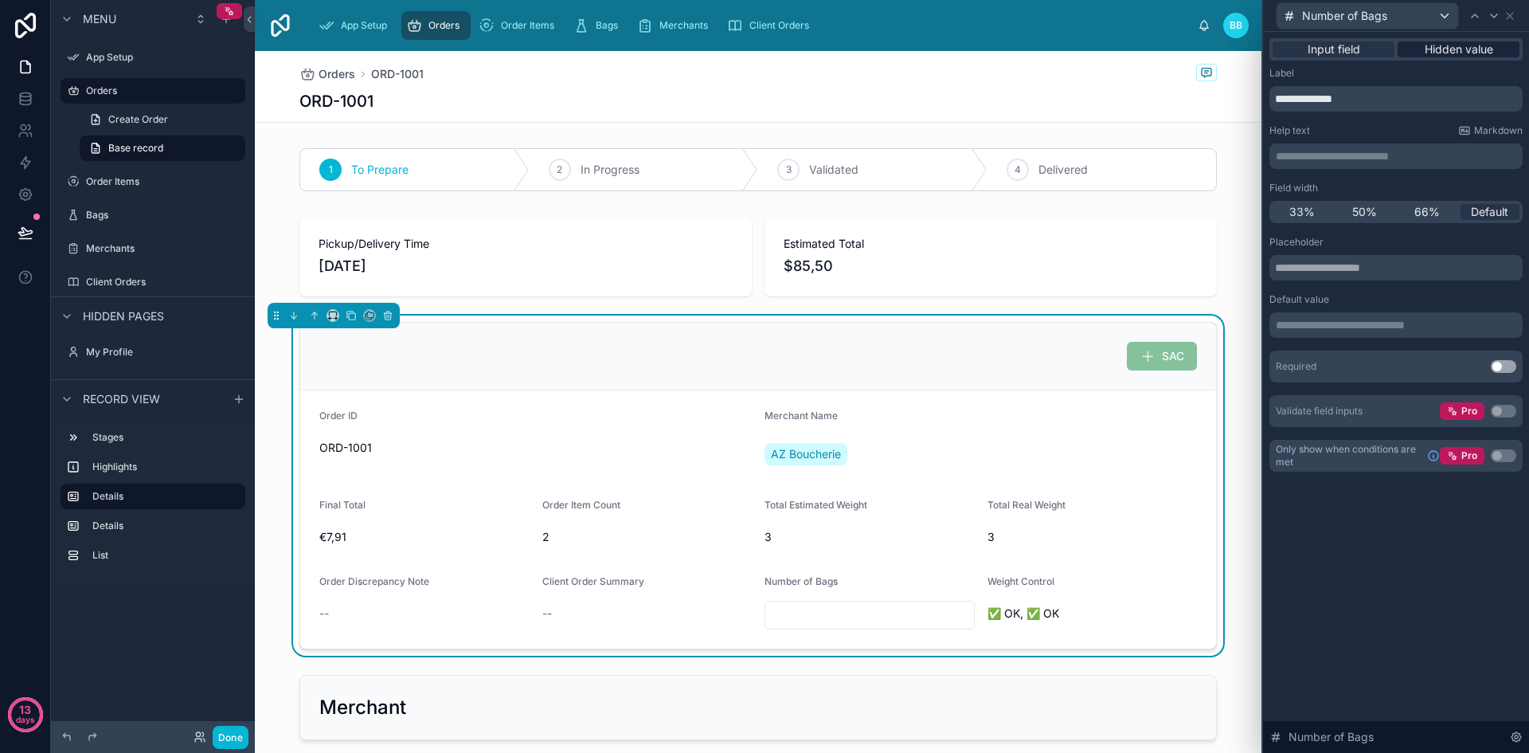
click at [1441, 45] on span "Hidden value" at bounding box center [1459, 49] width 68 height 16
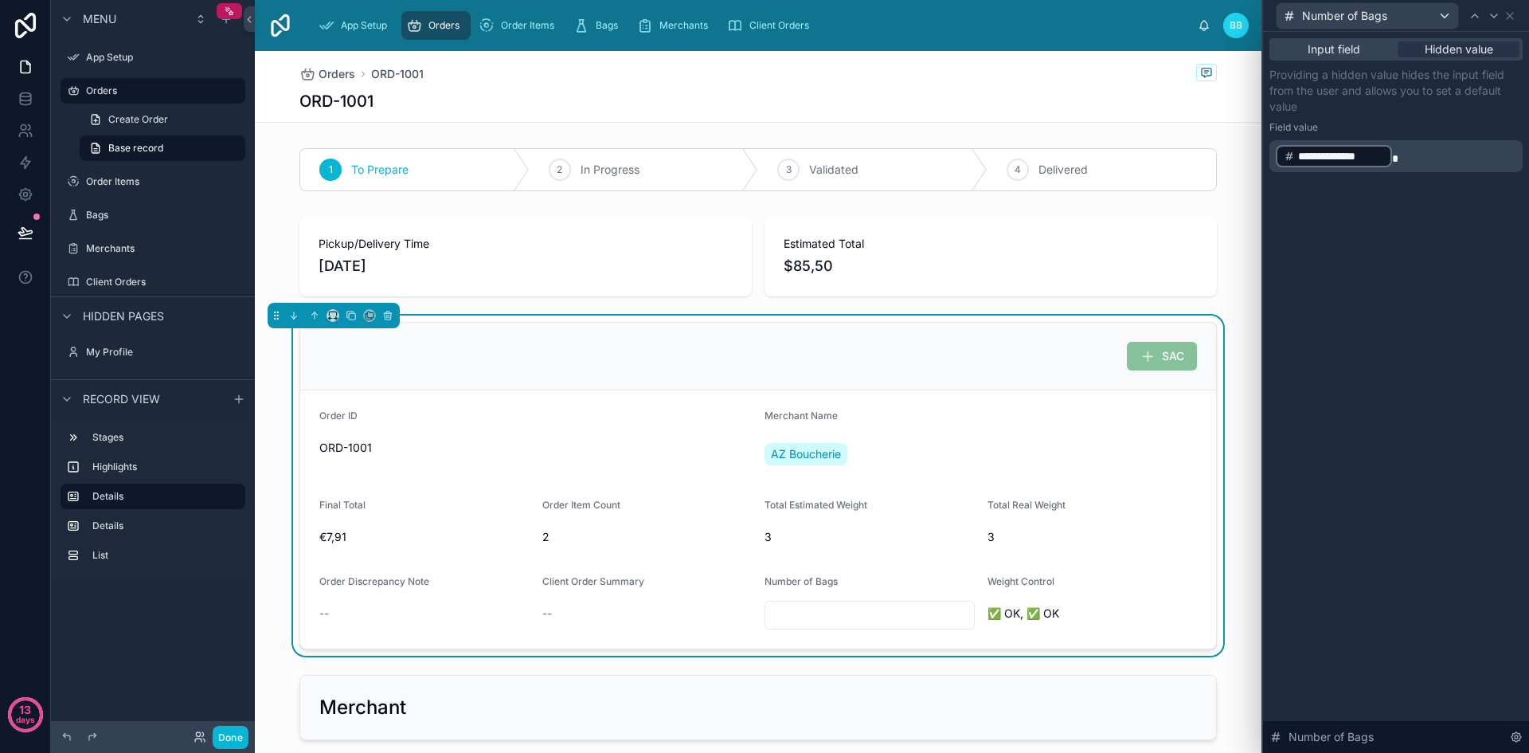
click at [1324, 159] on span "**********" at bounding box center [1341, 156] width 86 height 16
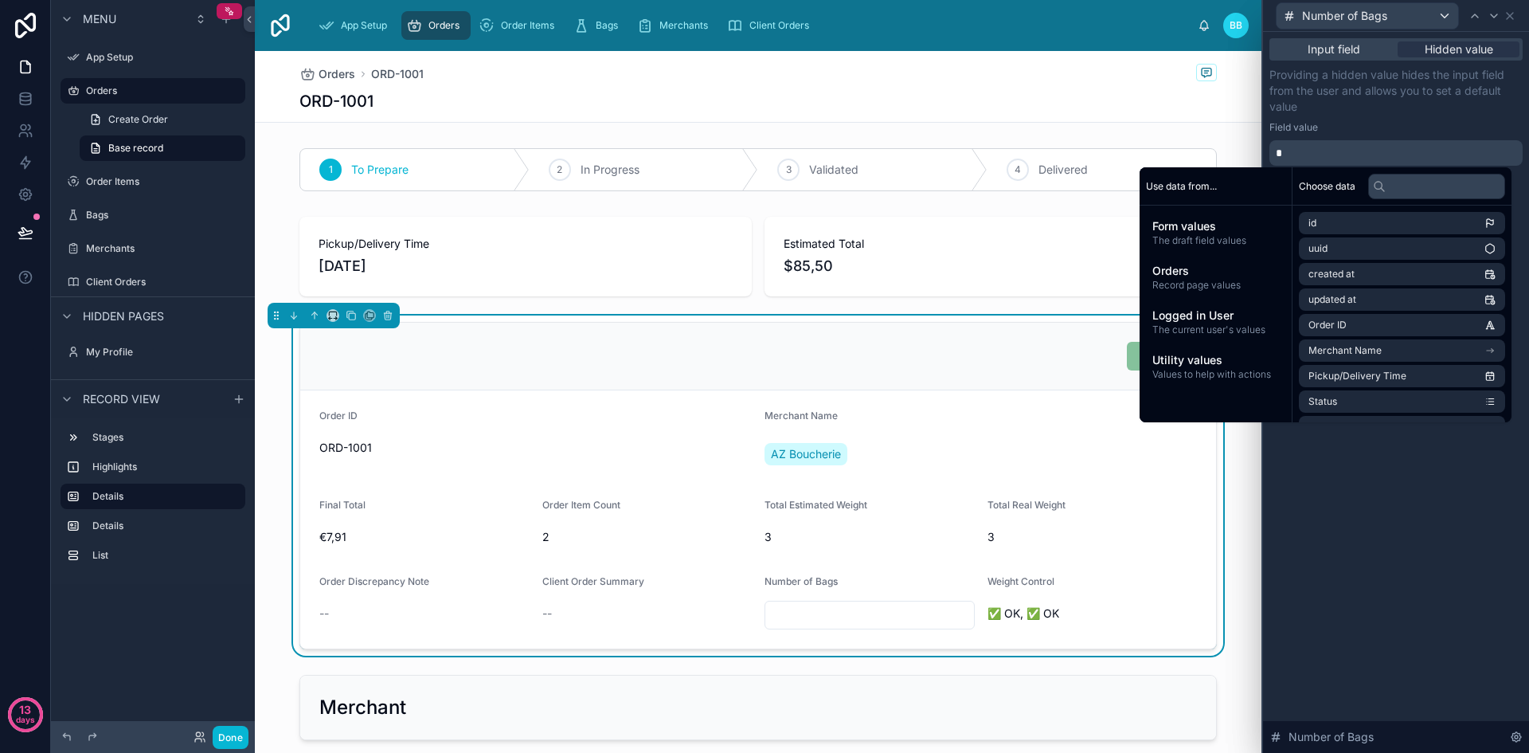
click at [1357, 130] on div "Field value" at bounding box center [1395, 127] width 253 height 13
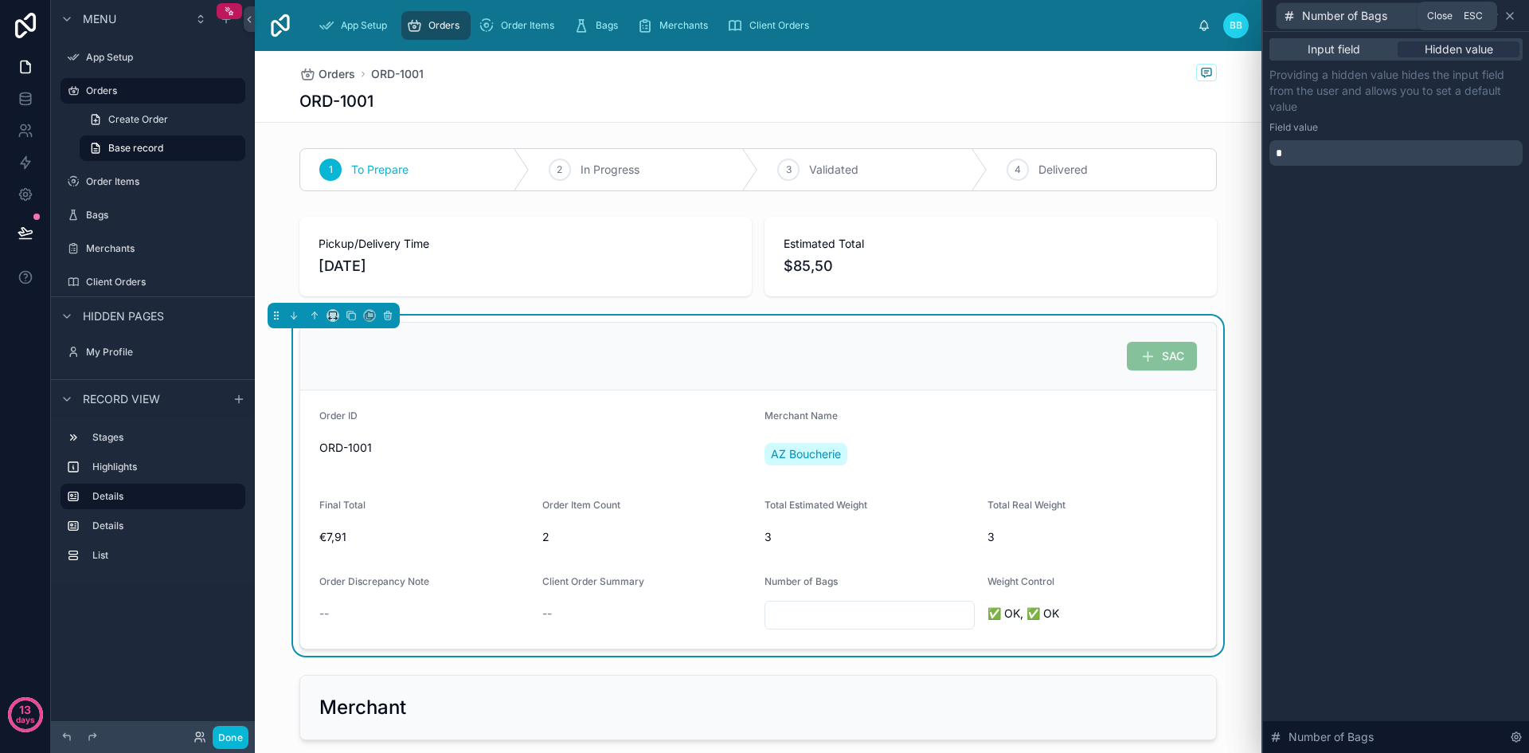
click at [1514, 15] on icon at bounding box center [1509, 16] width 13 height 13
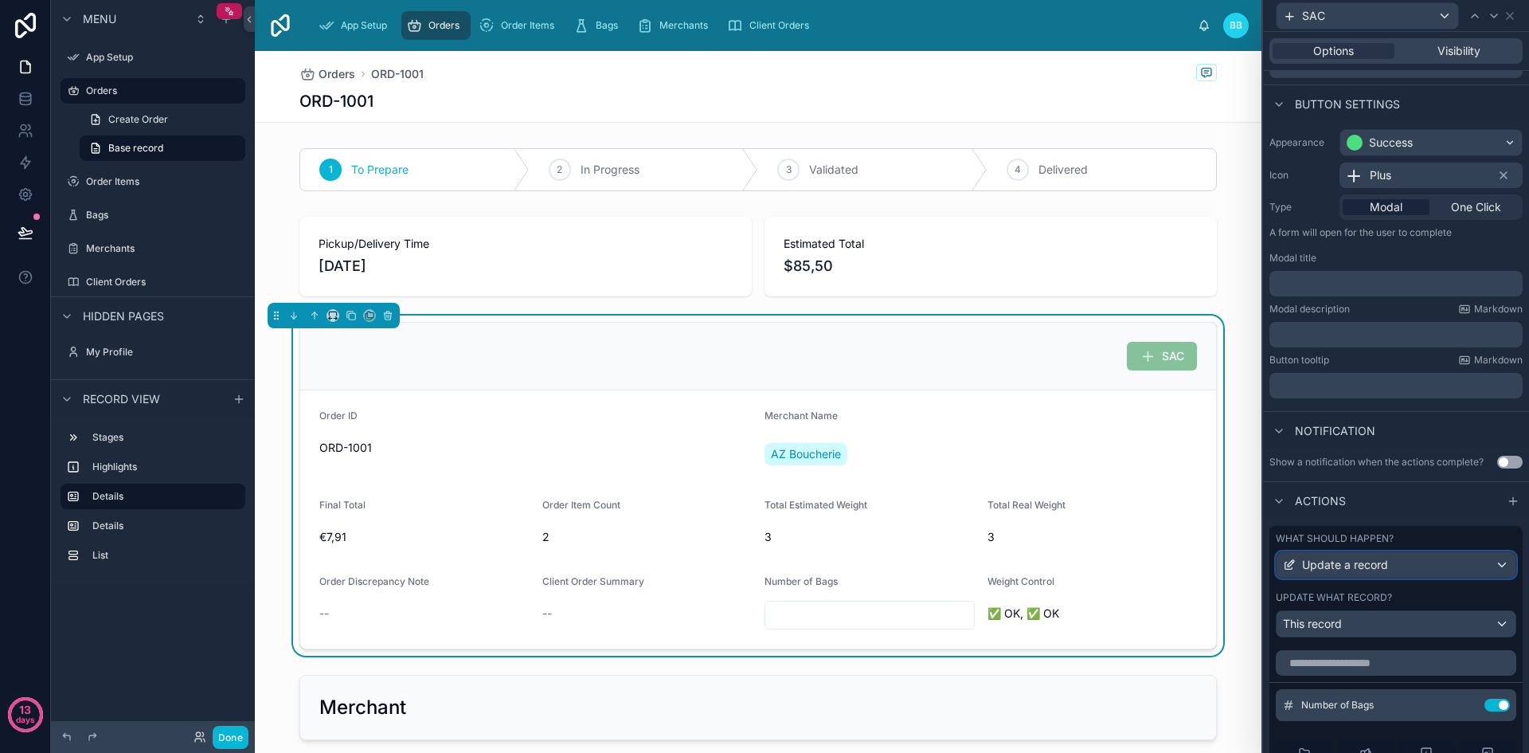
click at [1375, 568] on span "Update a record" at bounding box center [1345, 565] width 86 height 16
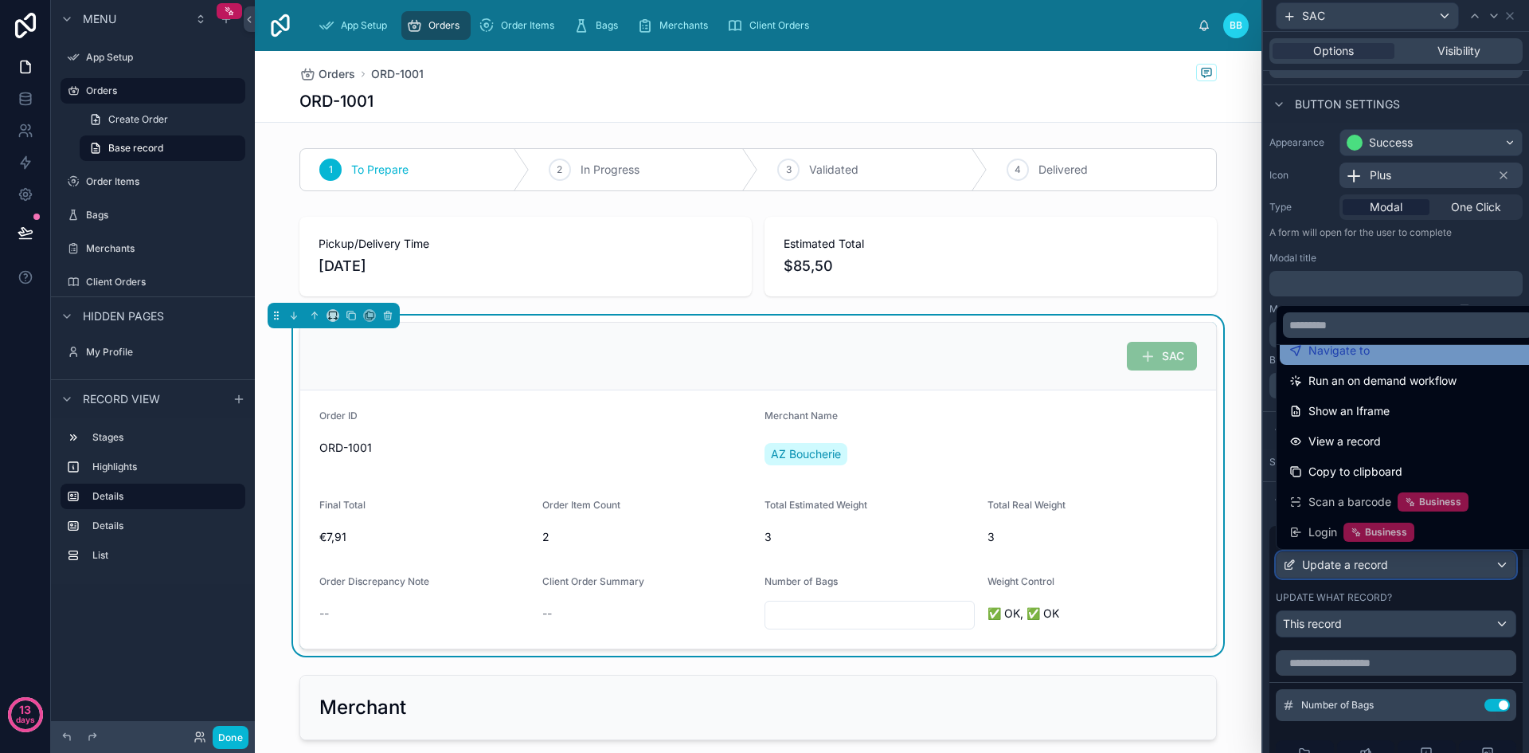
scroll to position [143, 0]
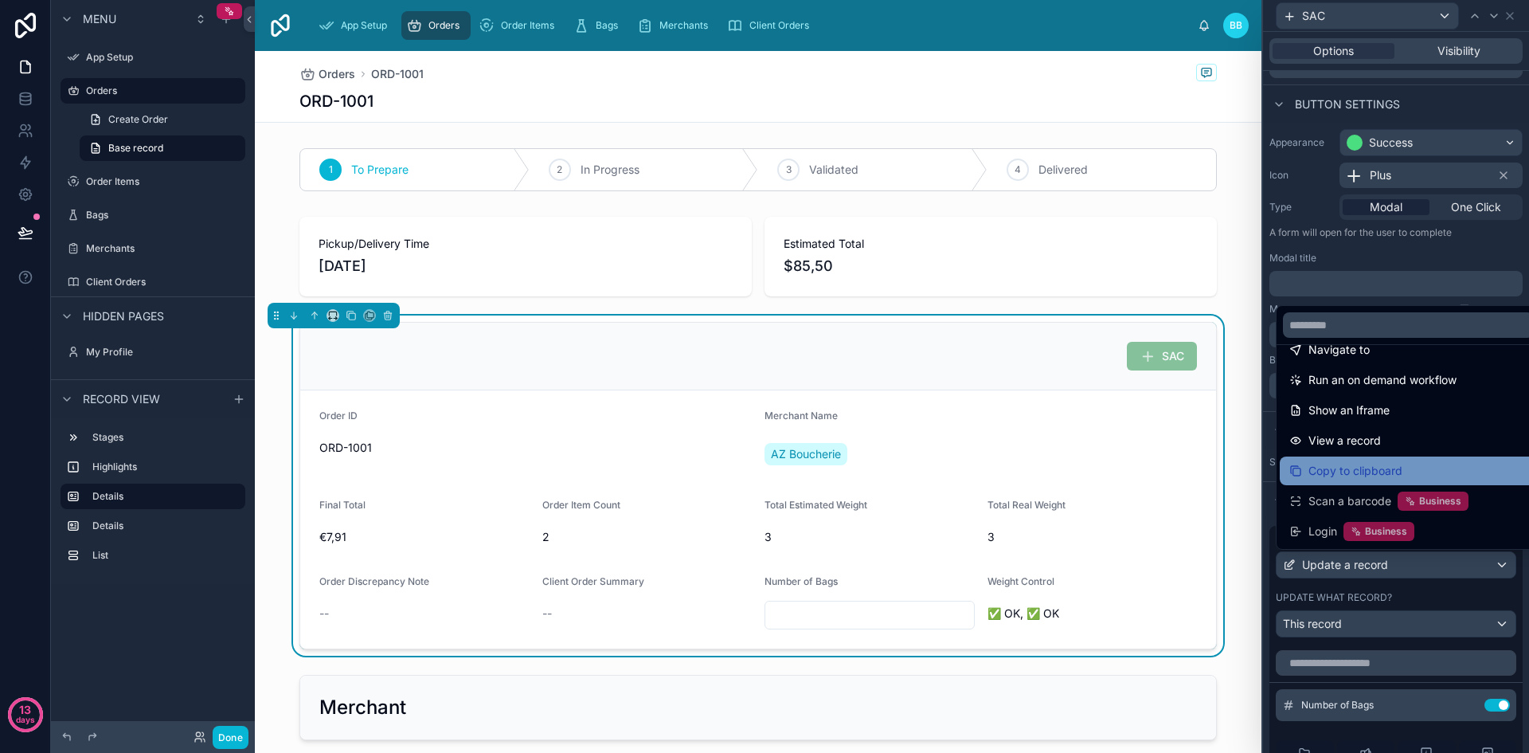
click at [1322, 473] on span "Copy to clipboard" at bounding box center [1355, 470] width 94 height 19
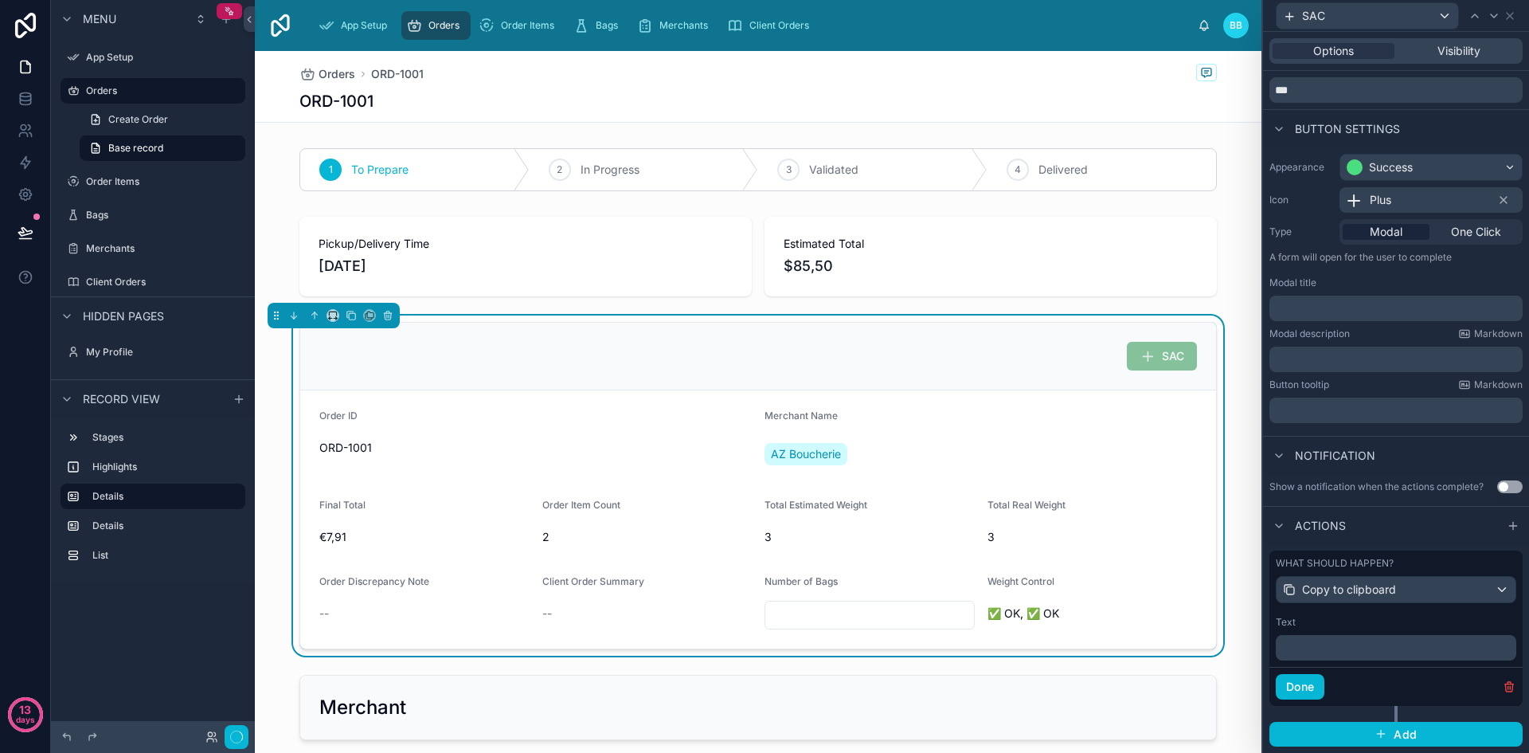
scroll to position [51, 0]
click at [1375, 647] on p "﻿" at bounding box center [1397, 647] width 231 height 16
click at [1362, 679] on div "Done" at bounding box center [1395, 686] width 253 height 39
click at [1352, 653] on p "﻿" at bounding box center [1397, 647] width 231 height 16
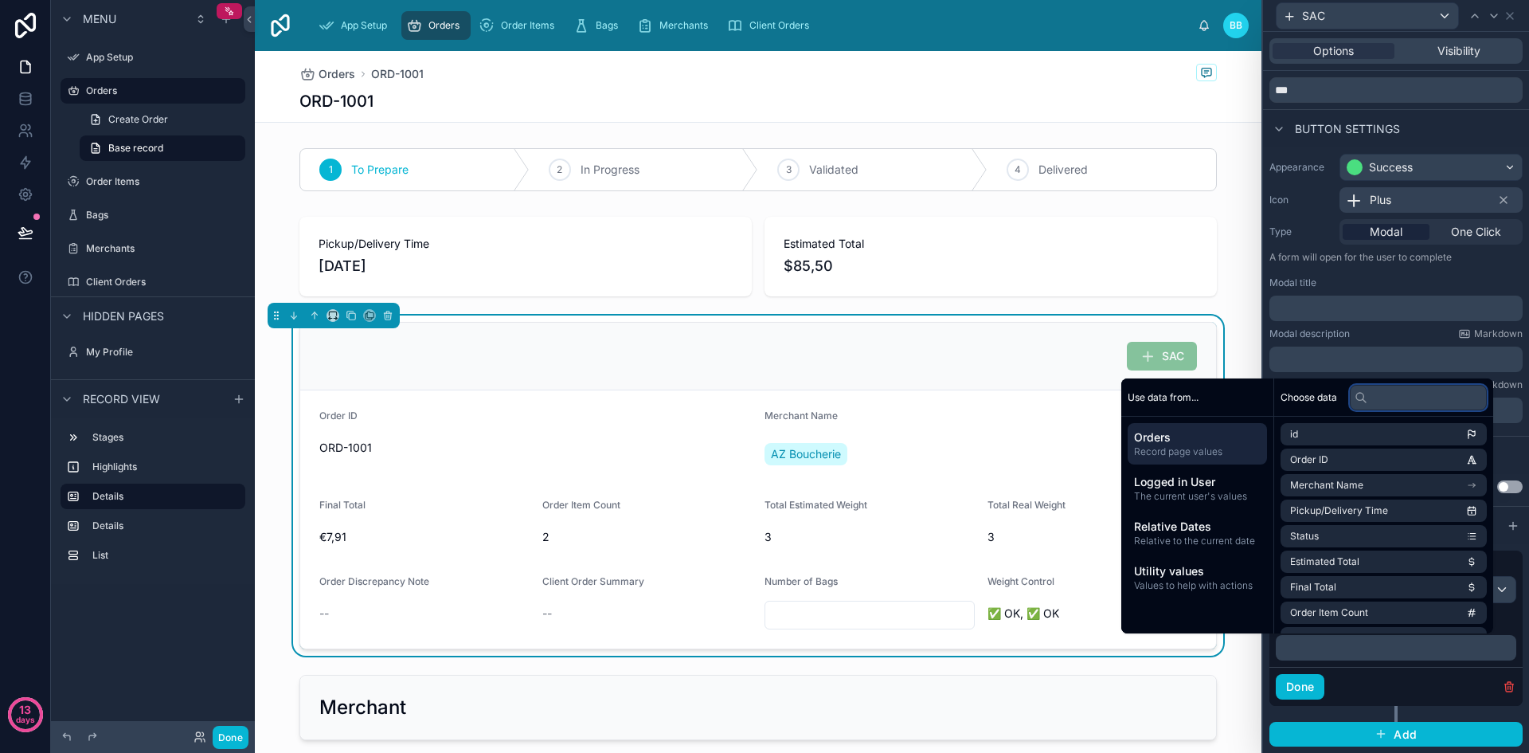
click at [1378, 401] on input "text" at bounding box center [1418, 397] width 137 height 25
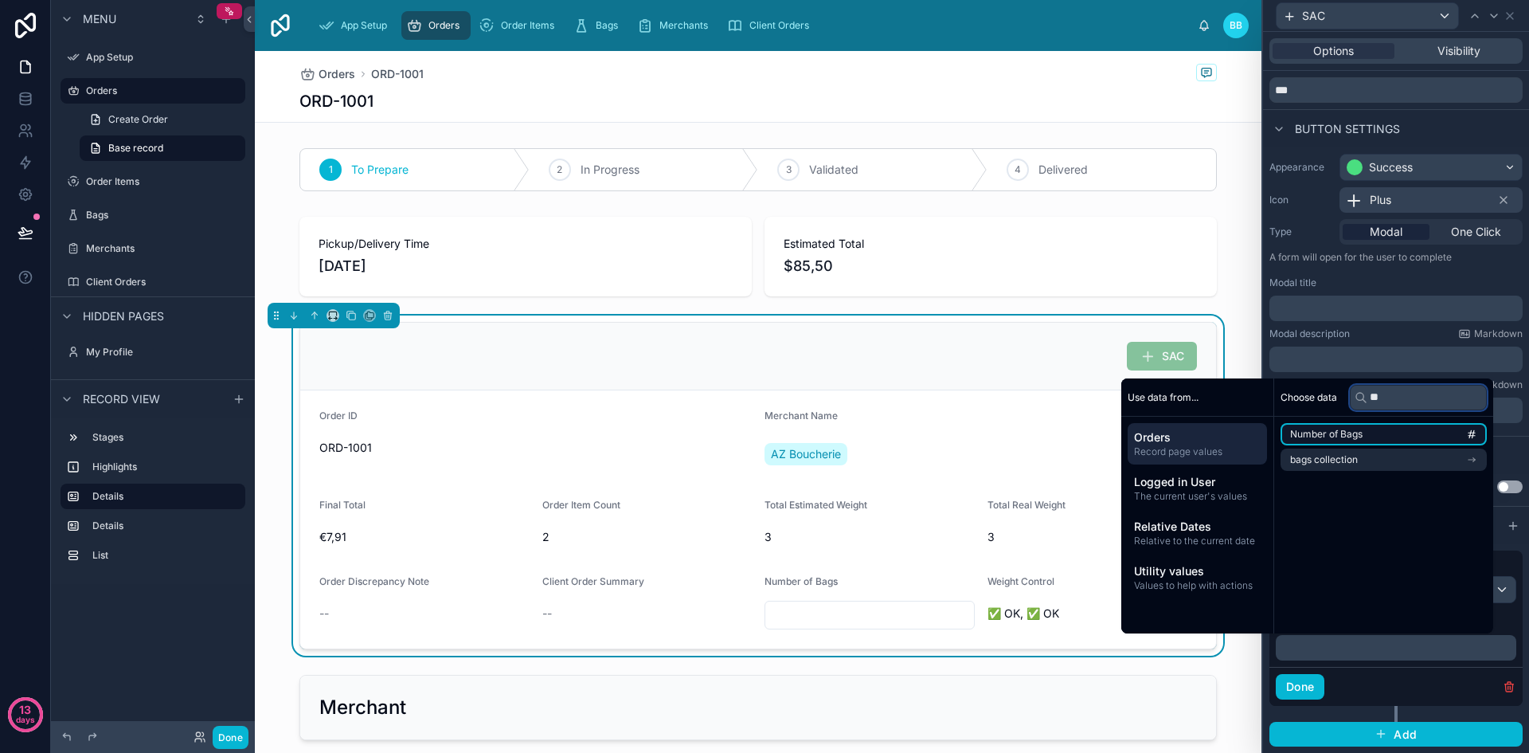
type input "**"
click at [1366, 432] on li "Number of Bags" at bounding box center [1384, 434] width 206 height 22
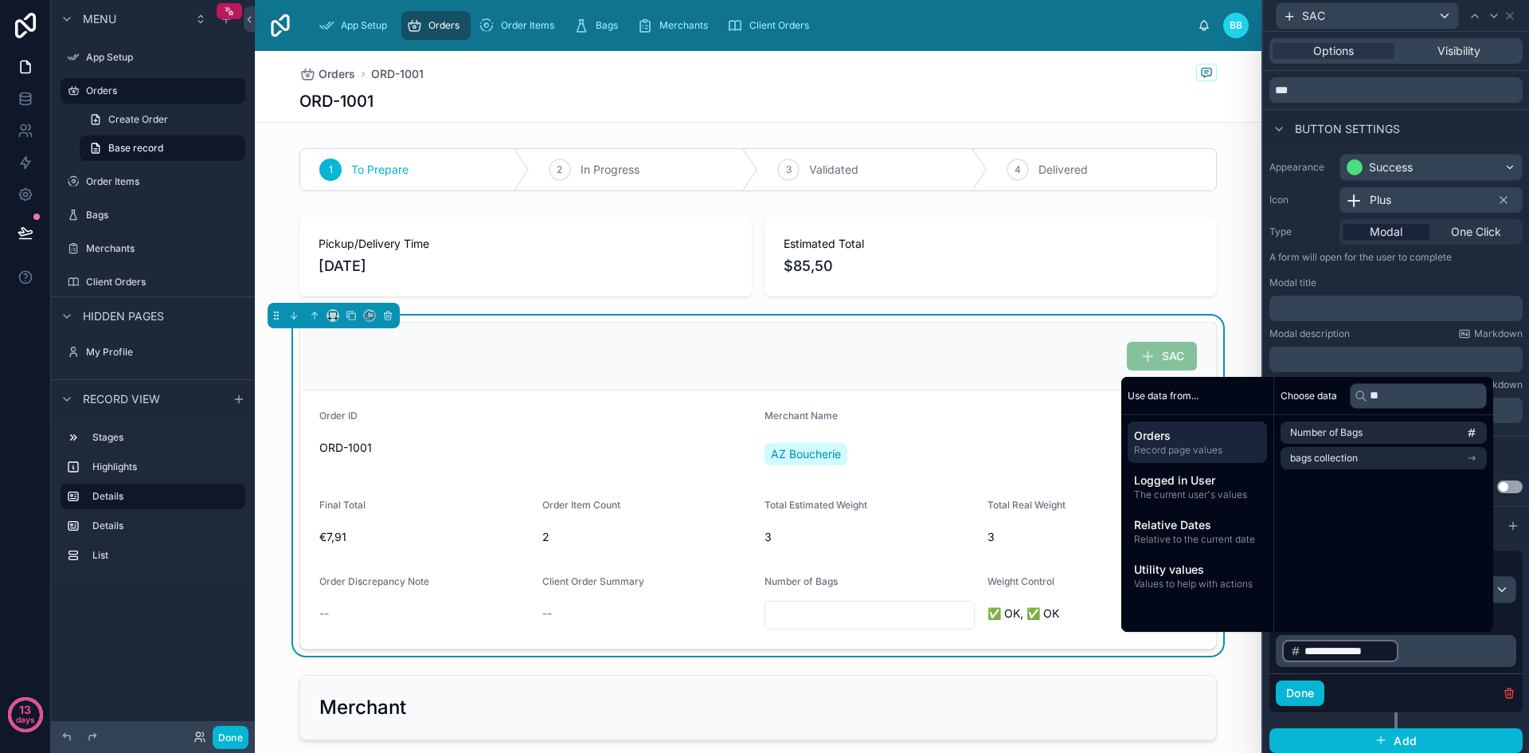
click at [1425, 652] on p "**********" at bounding box center [1397, 650] width 231 height 25
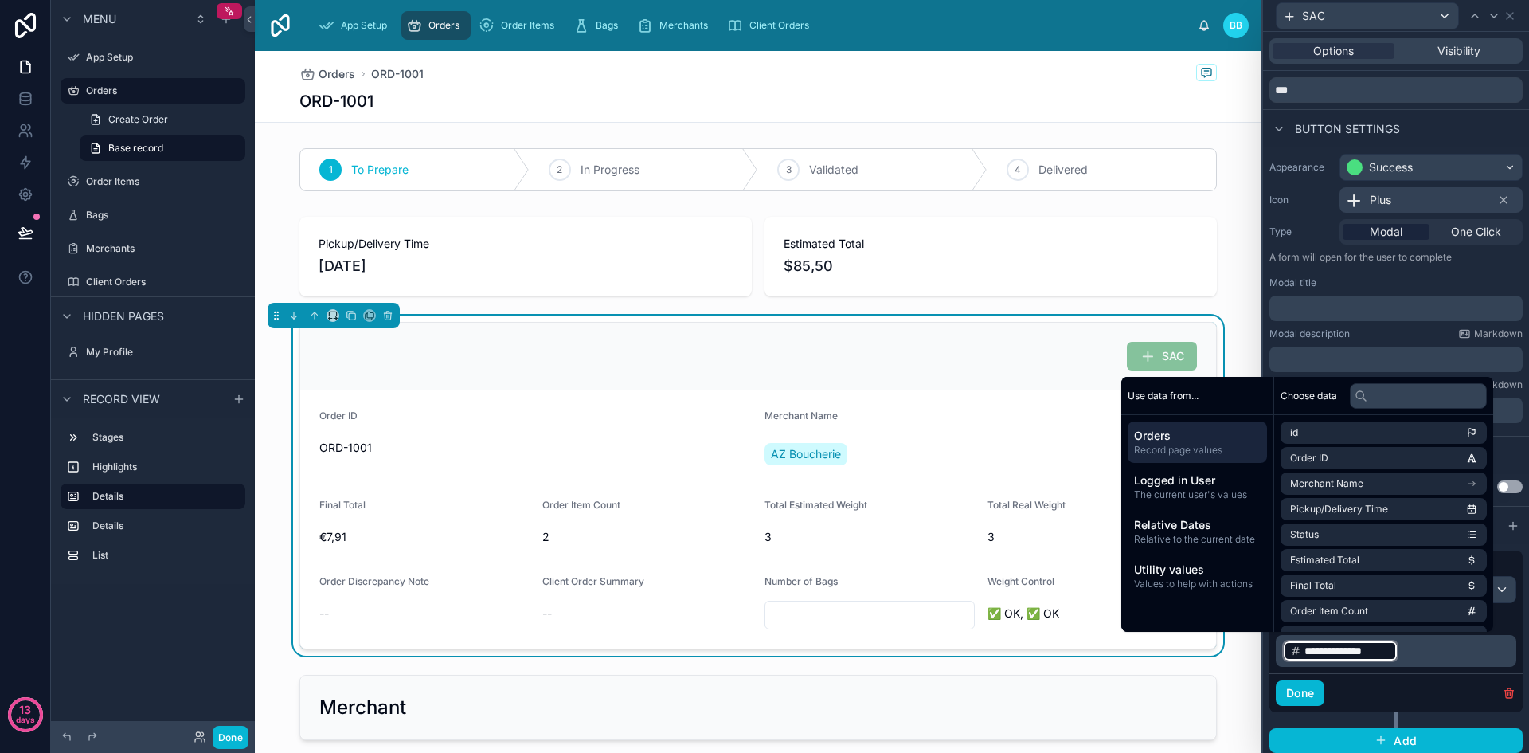
click at [1425, 652] on p "**********" at bounding box center [1397, 650] width 231 height 25
click at [1491, 653] on p "**********" at bounding box center [1397, 650] width 231 height 25
click at [1356, 686] on div "Done" at bounding box center [1395, 692] width 253 height 39
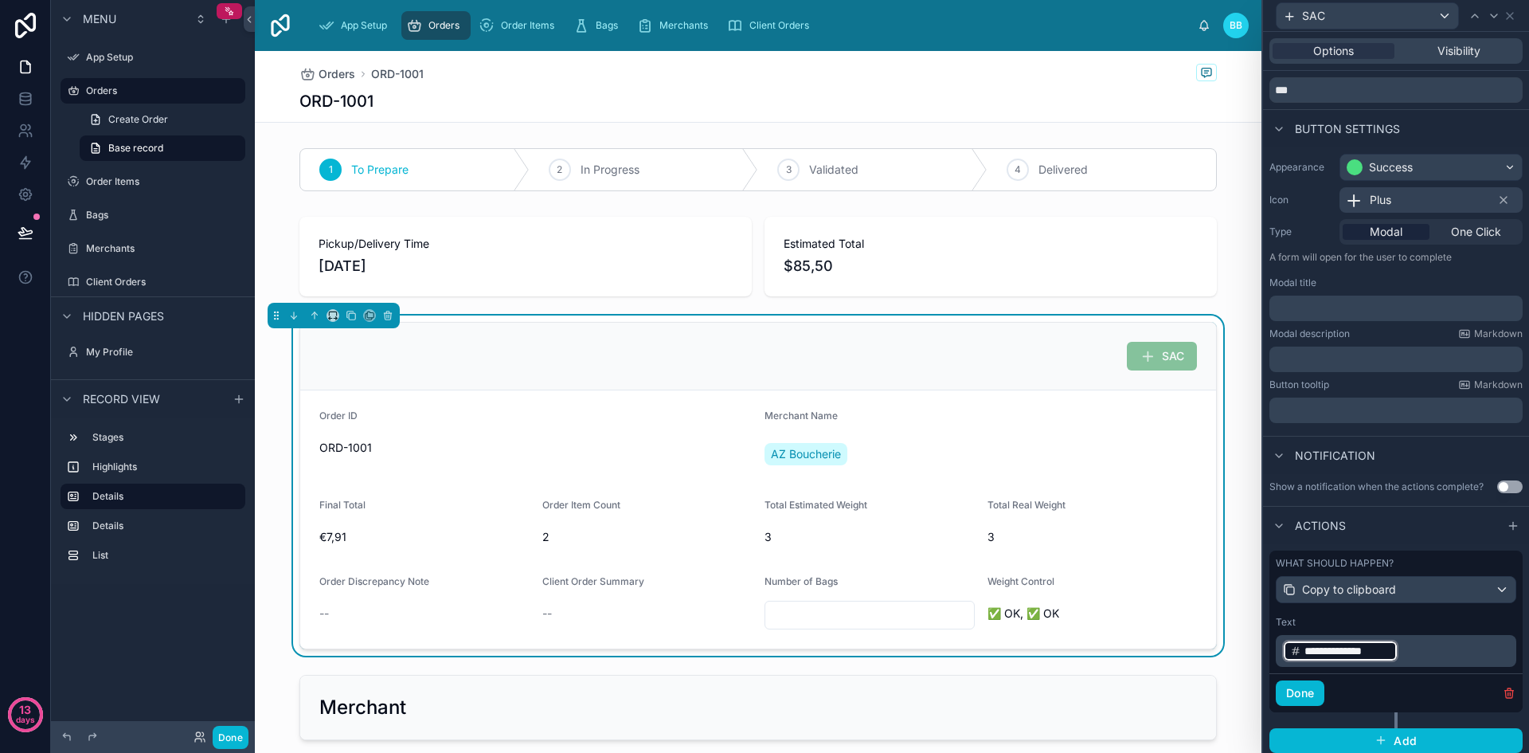
scroll to position [57, 0]
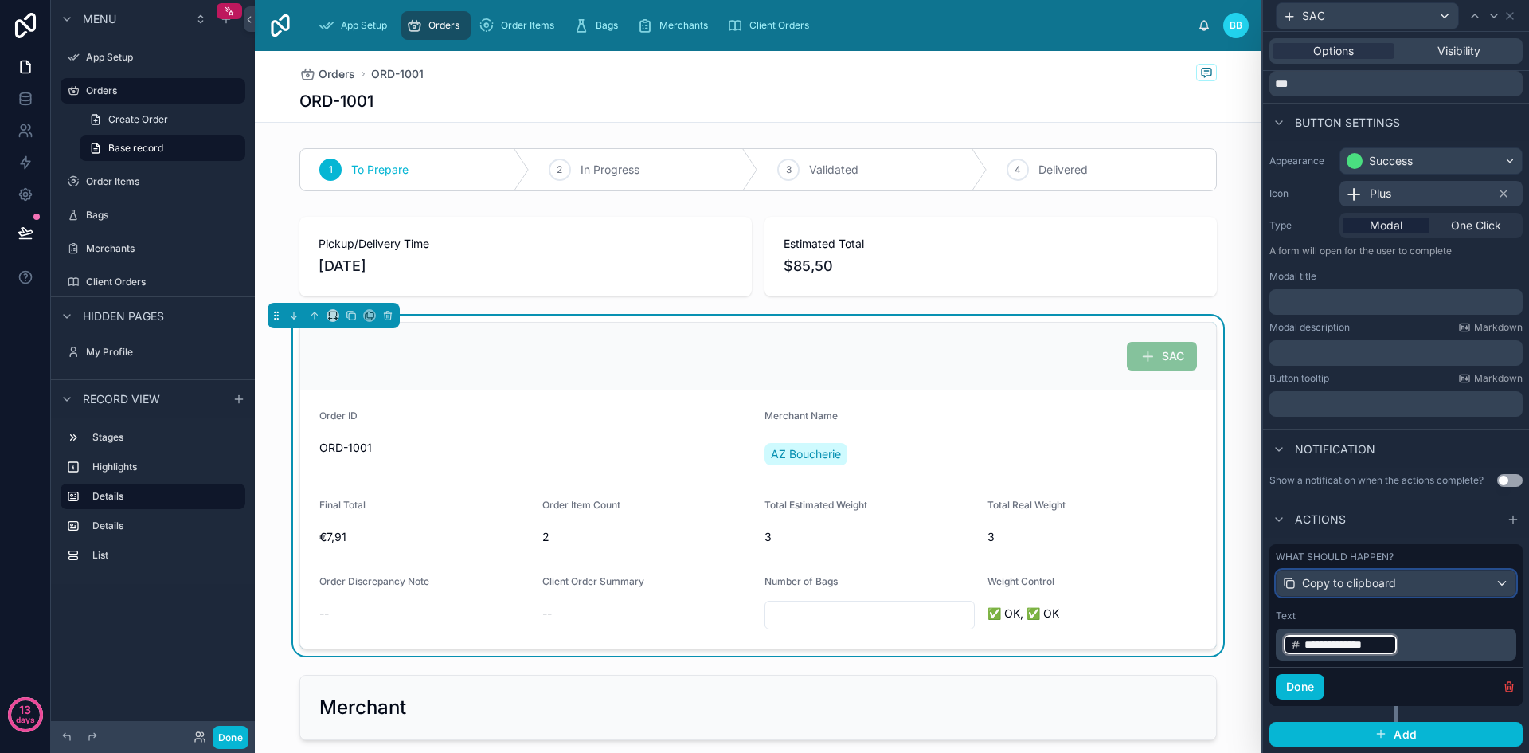
click at [1406, 592] on div "Copy to clipboard" at bounding box center [1396, 582] width 239 height 25
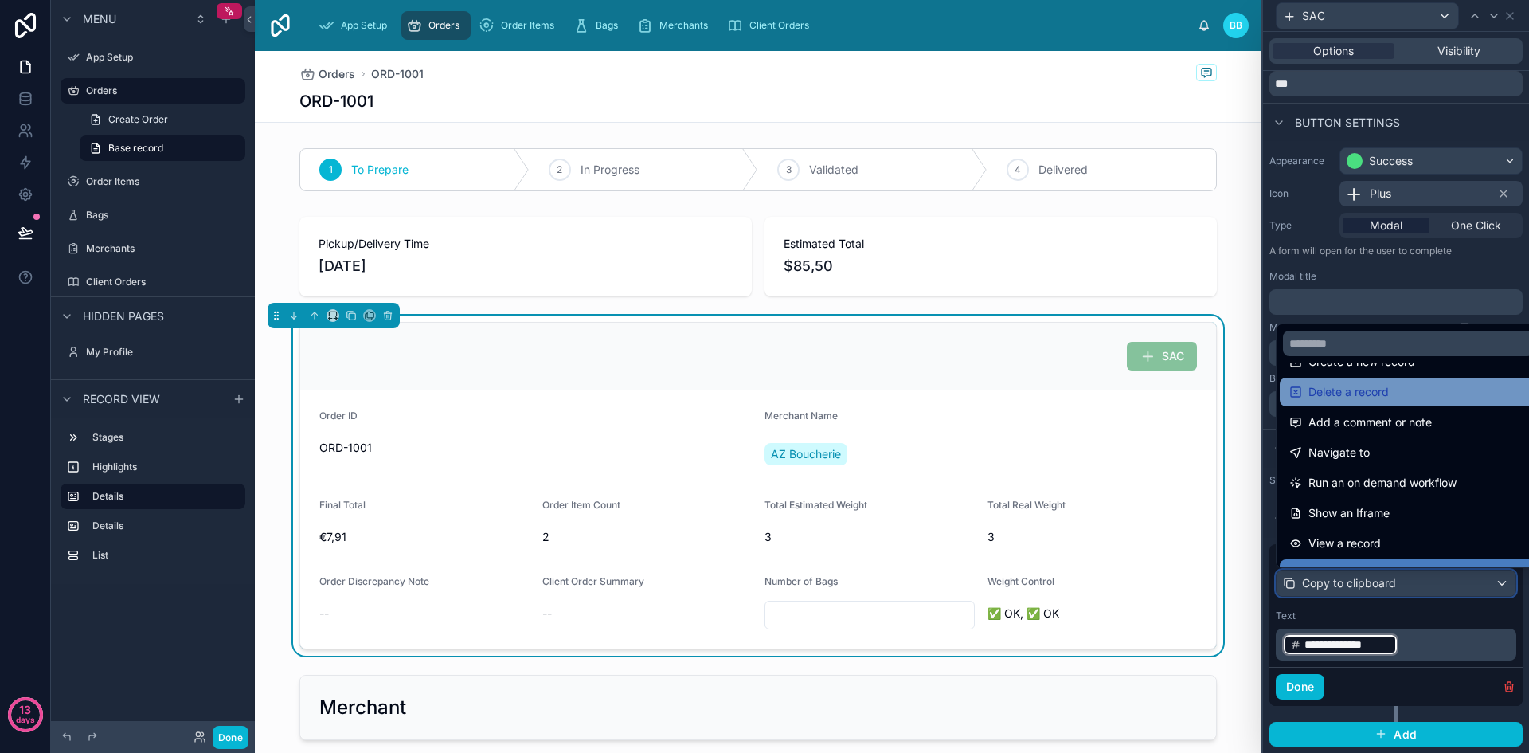
scroll to position [60, 0]
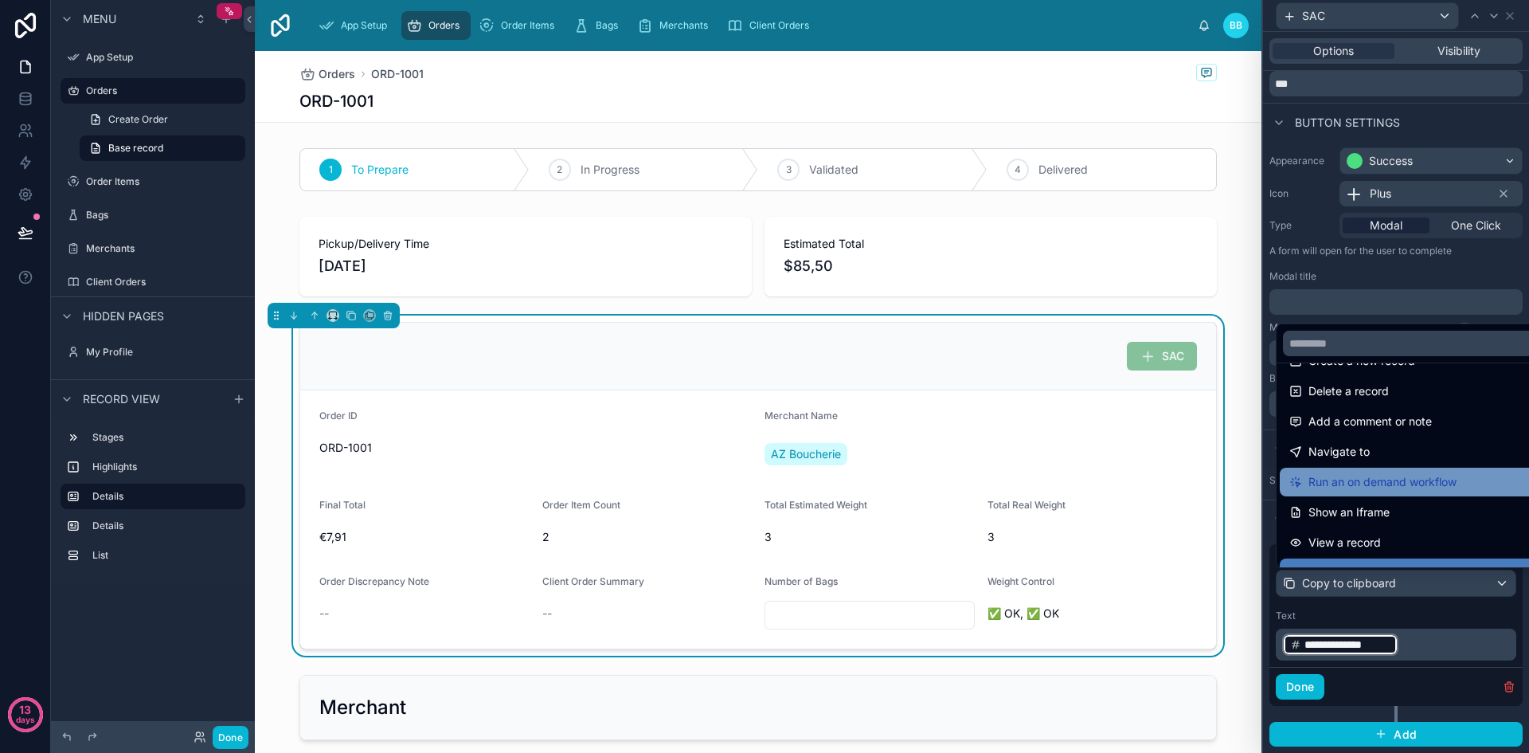
click at [1385, 481] on span "Run an on demand workflow" at bounding box center [1382, 481] width 148 height 19
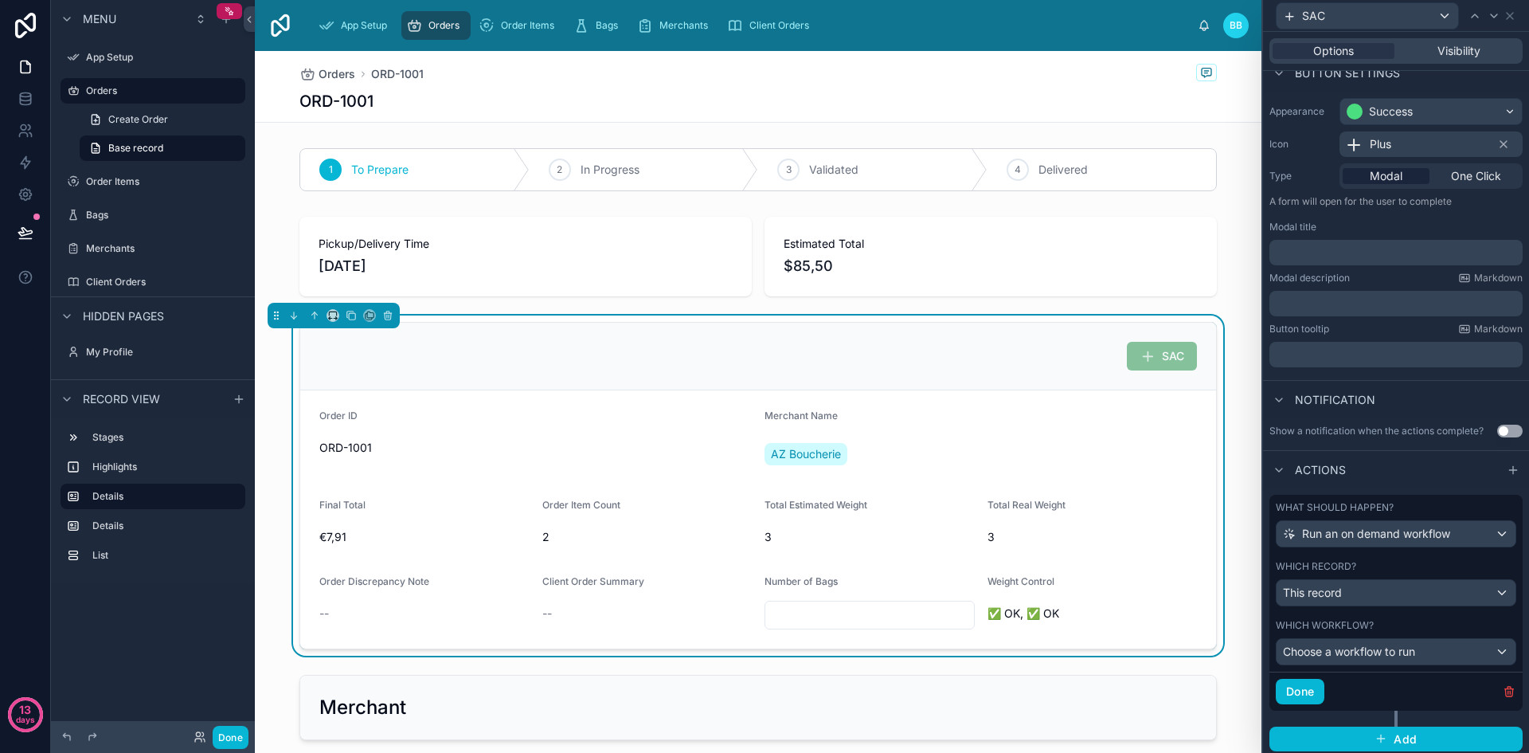
scroll to position [105, 0]
click at [1392, 594] on div "This record" at bounding box center [1396, 593] width 239 height 25
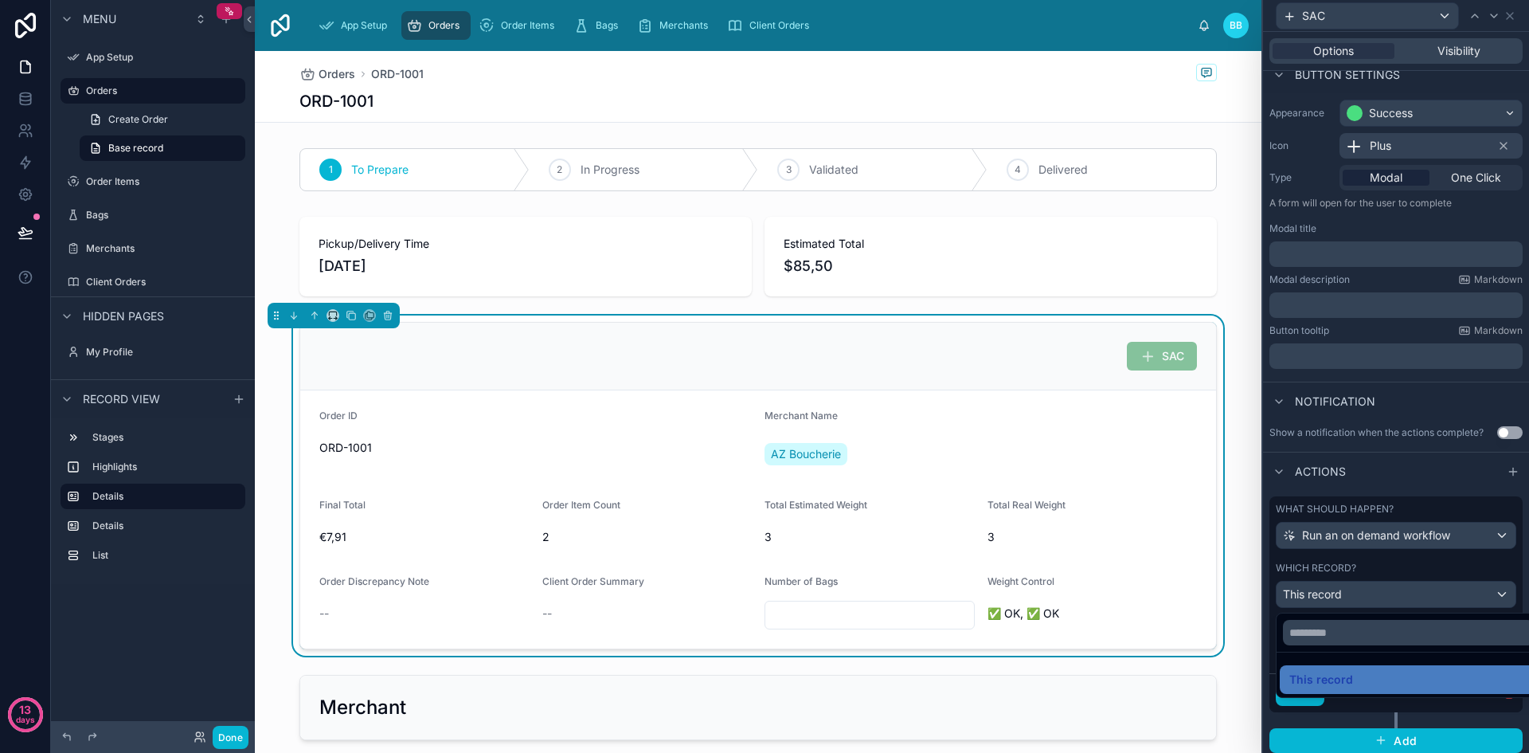
click at [1392, 594] on div at bounding box center [1396, 376] width 266 height 753
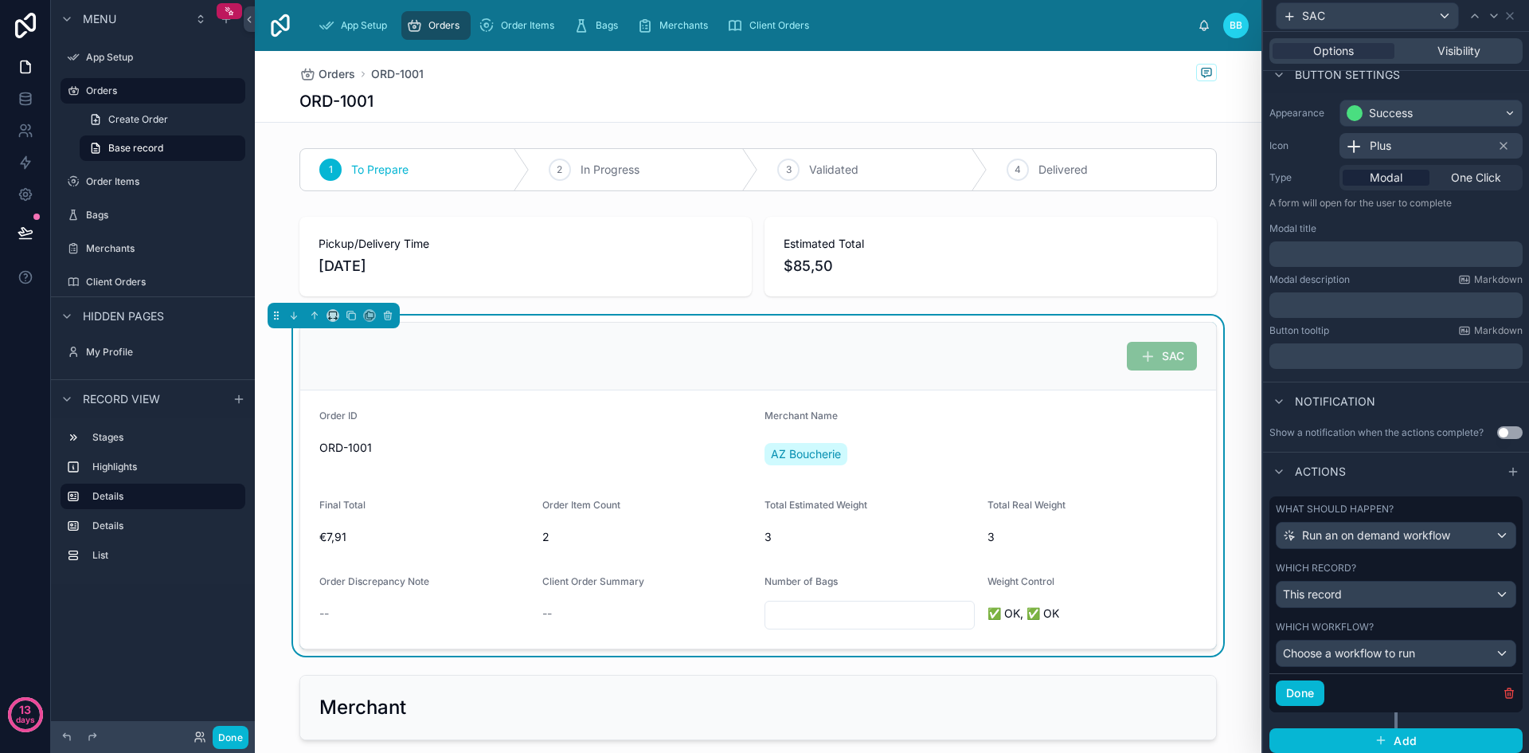
scroll to position [111, 0]
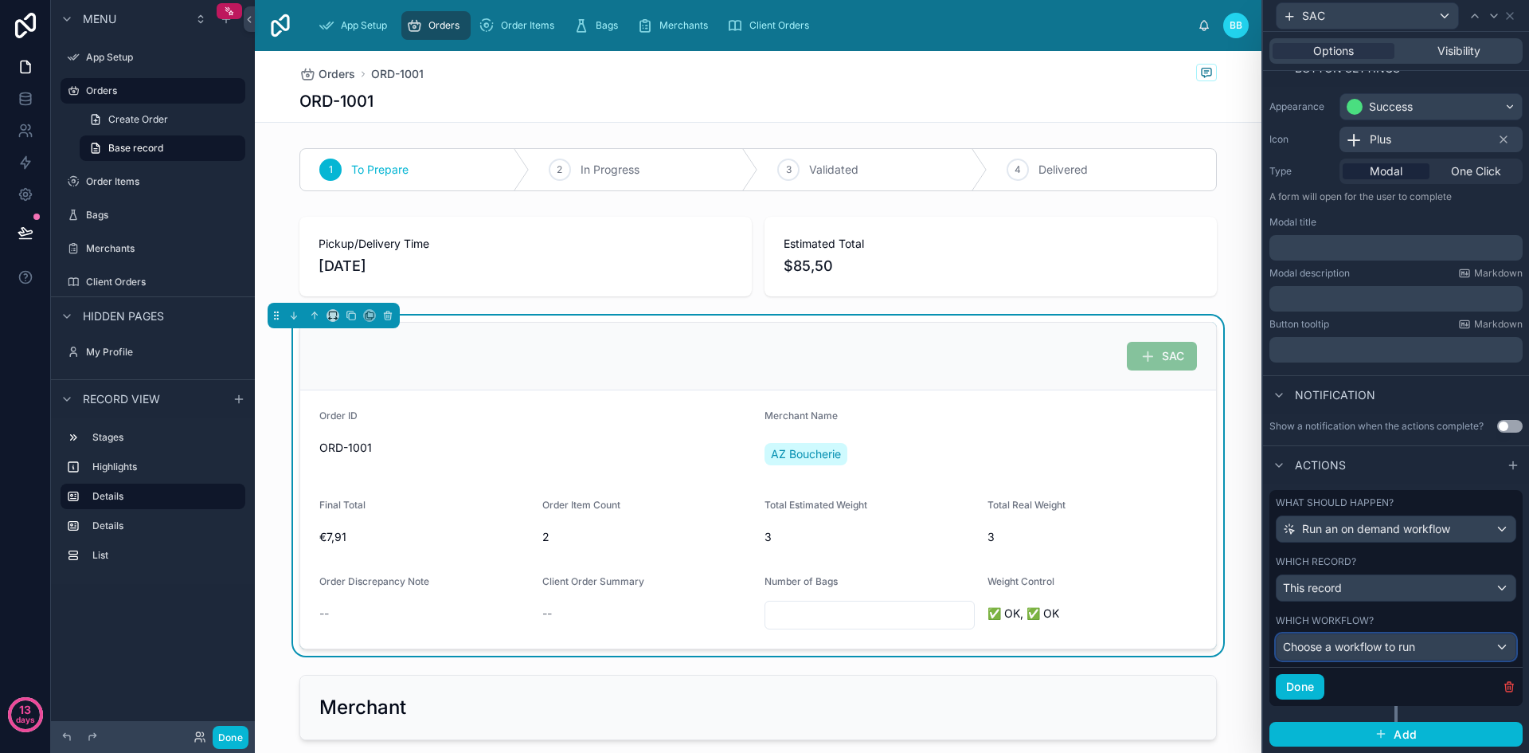
click at [1392, 647] on span "Choose a workflow to run" at bounding box center [1349, 646] width 132 height 14
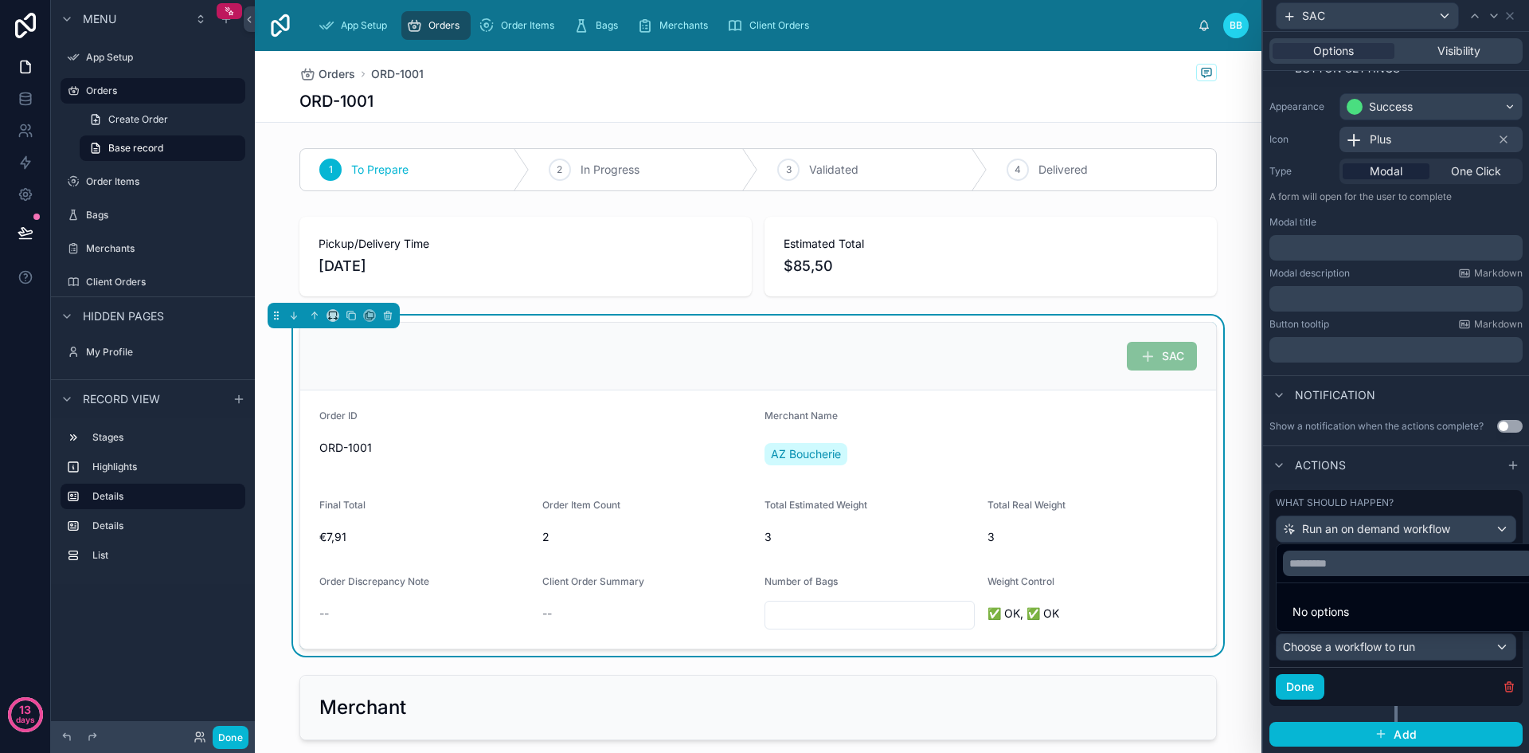
click at [1330, 611] on span "No options" at bounding box center [1320, 611] width 57 height 14
click at [1499, 689] on div at bounding box center [1396, 376] width 266 height 753
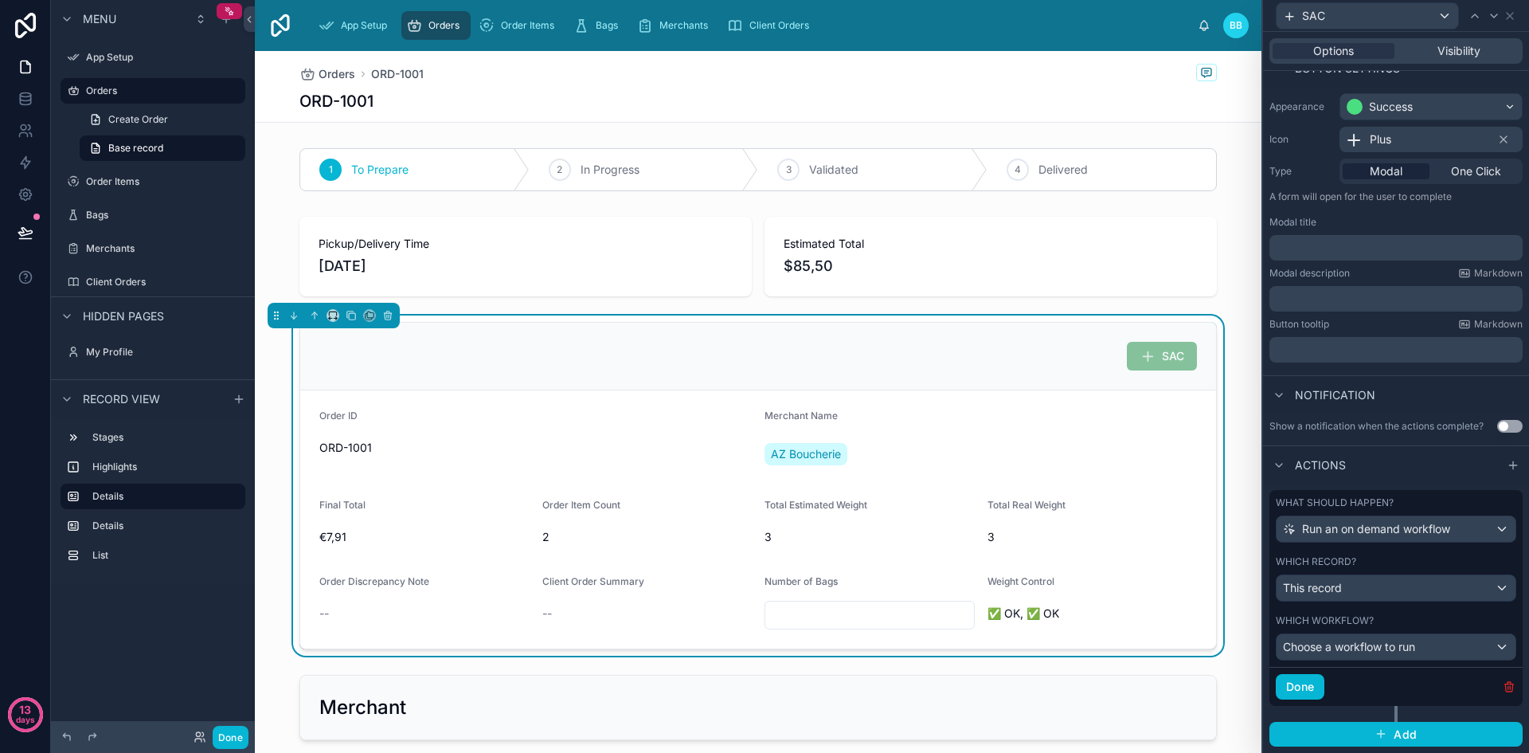
click at [1503, 689] on icon "button" at bounding box center [1509, 686] width 13 height 13
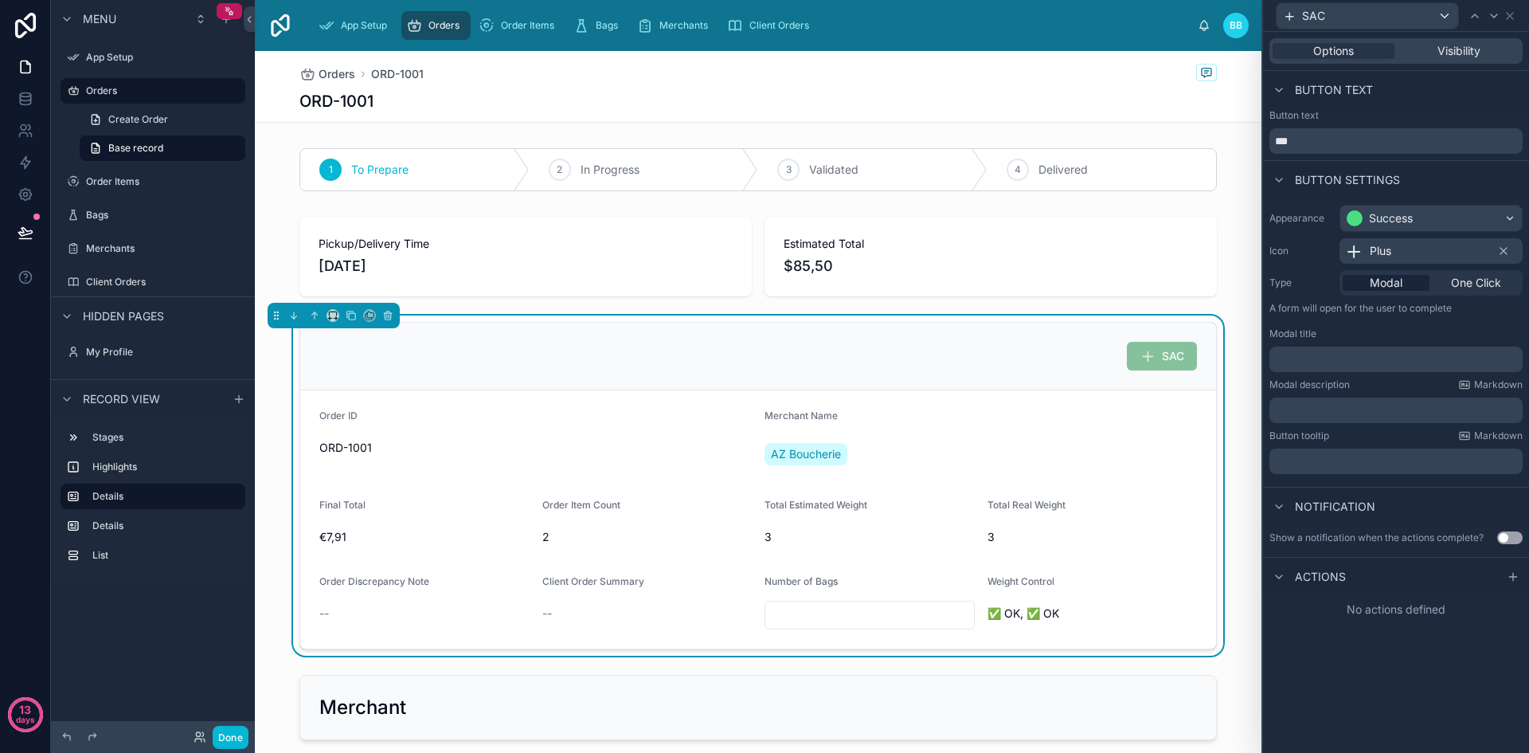
scroll to position [0, 0]
click at [1287, 583] on div at bounding box center [1278, 576] width 19 height 19
click at [1301, 578] on span "Actions" at bounding box center [1320, 577] width 51 height 16
click at [1247, 640] on div "SAC Order ID ORD-1001 Merchant Name AZ Boucherie Final Total €7,91 Order Item C…" at bounding box center [758, 485] width 1007 height 340
click at [232, 733] on button "Done" at bounding box center [231, 736] width 36 height 23
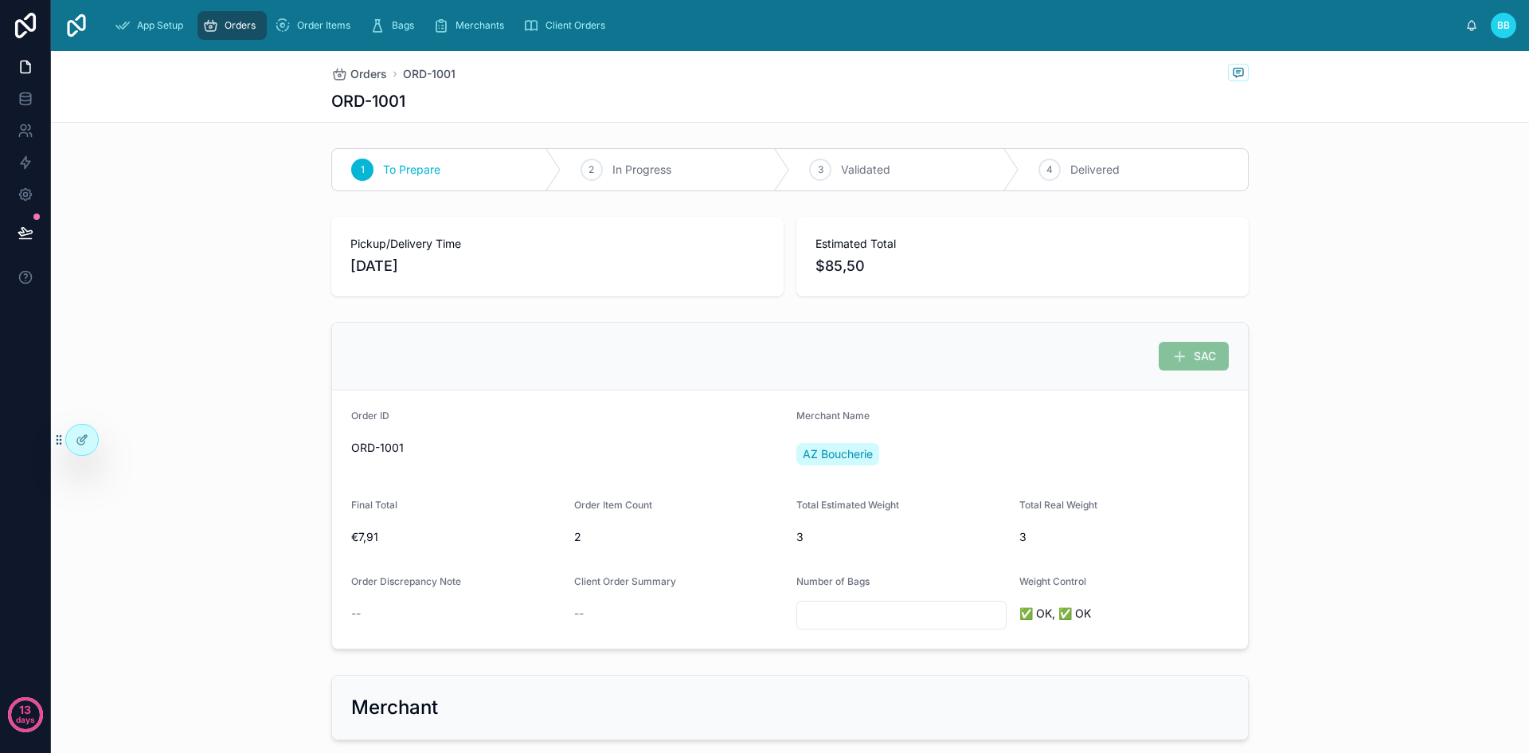
click at [1100, 414] on div "Merchant Name" at bounding box center [1012, 418] width 432 height 19
click at [68, 433] on div at bounding box center [82, 439] width 32 height 30
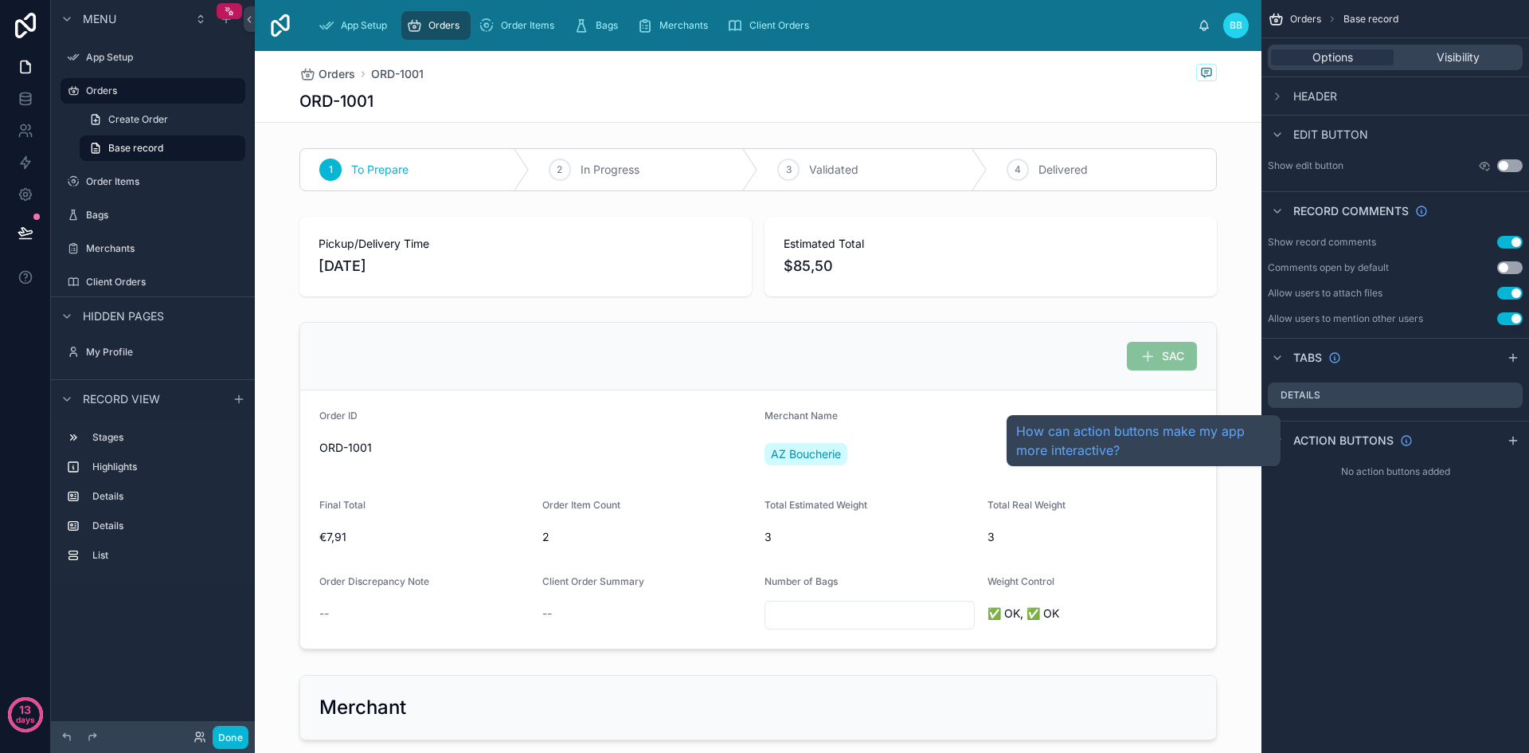
click at [1326, 439] on span "Action buttons" at bounding box center [1343, 440] width 100 height 16
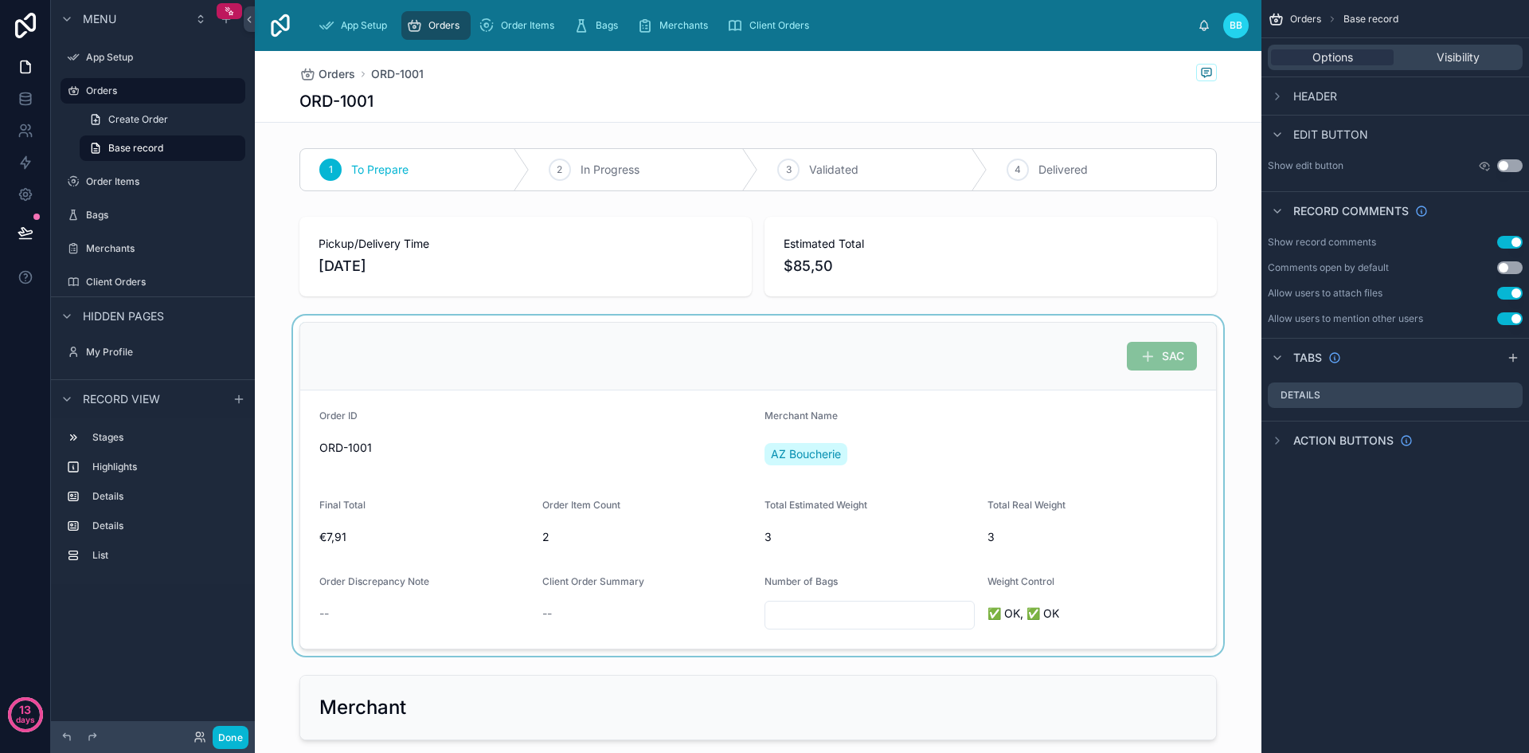
click at [1171, 506] on div at bounding box center [758, 485] width 1007 height 340
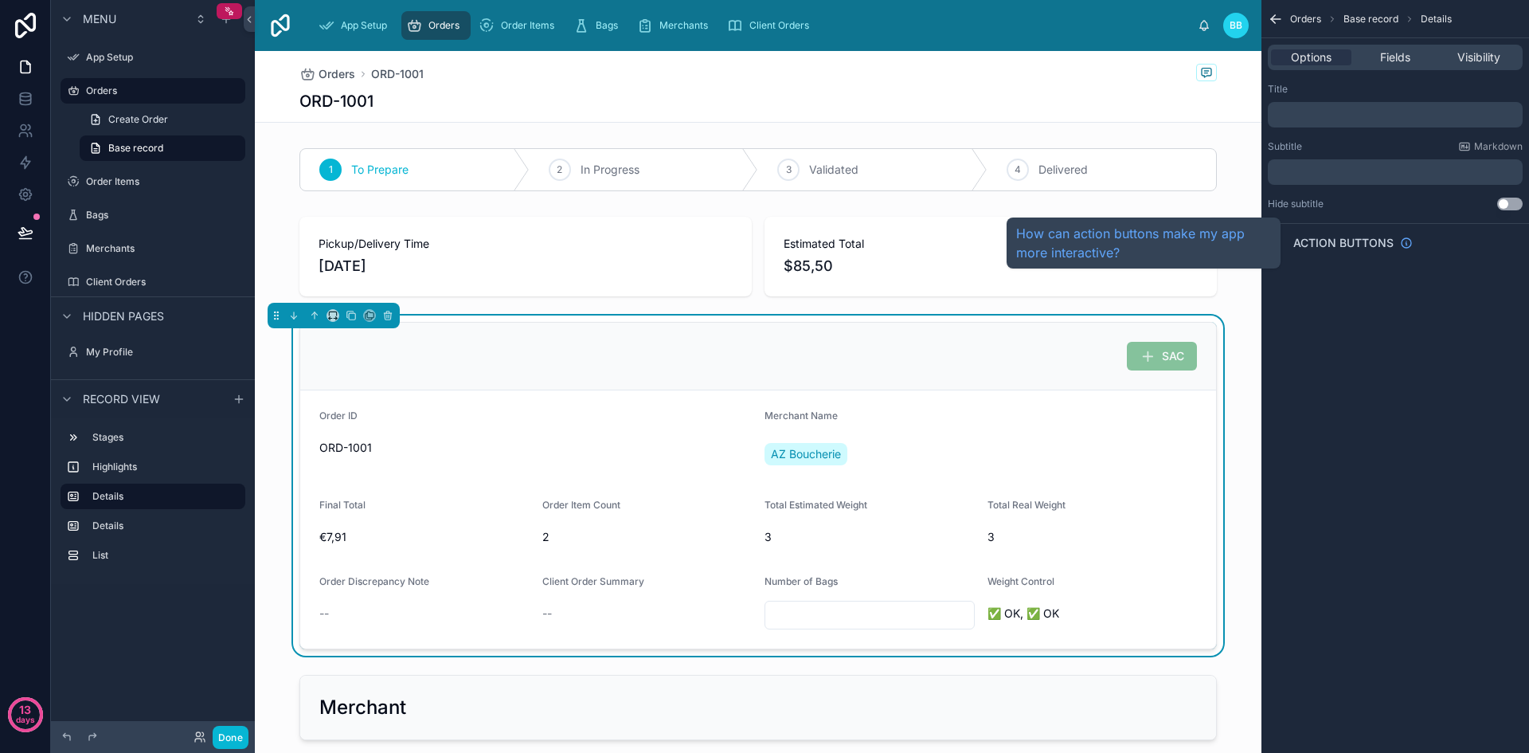
click at [1321, 239] on span "Action buttons" at bounding box center [1343, 243] width 100 height 16
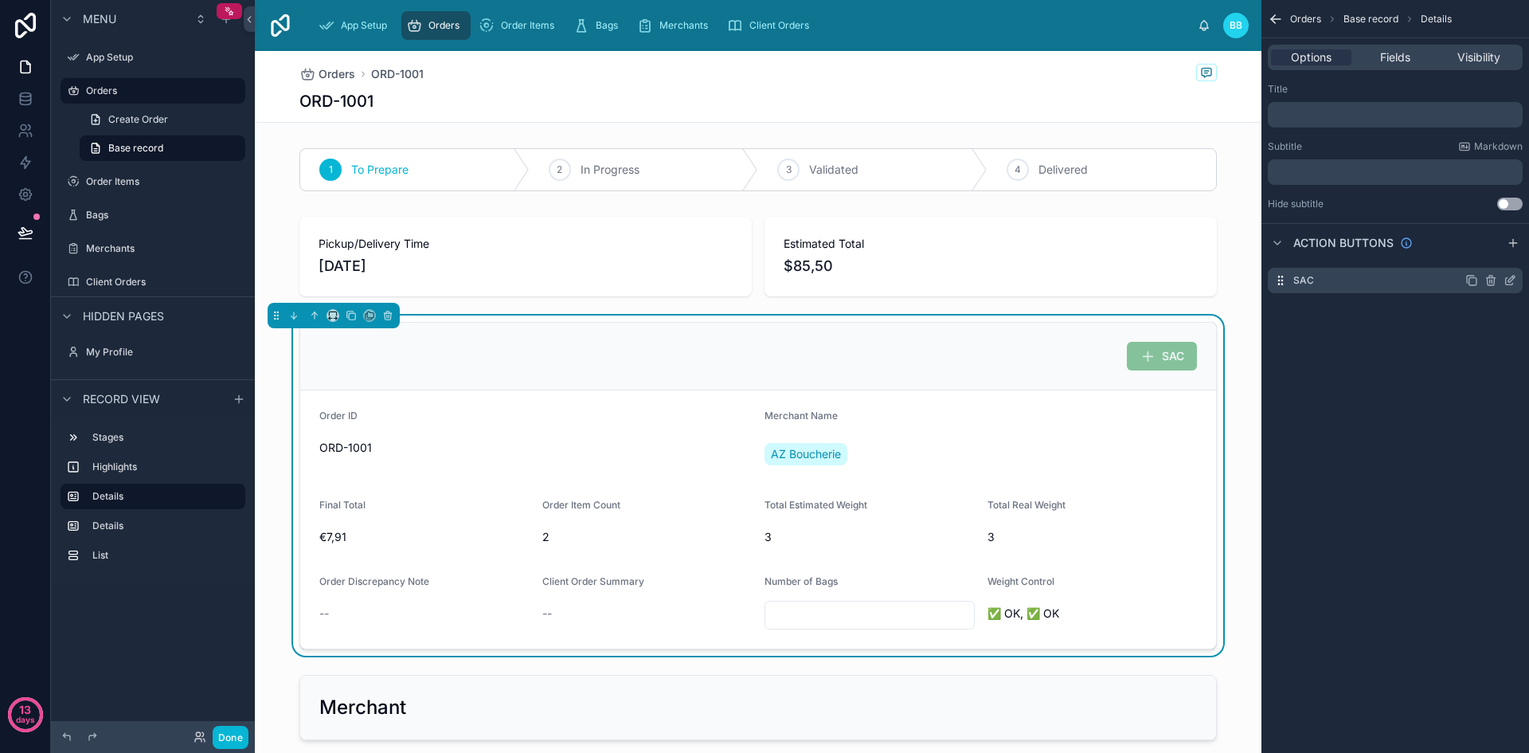
click at [1492, 280] on icon "scrollable content" at bounding box center [1492, 281] width 0 height 3
click at [1488, 260] on icon at bounding box center [1483, 255] width 7 height 7
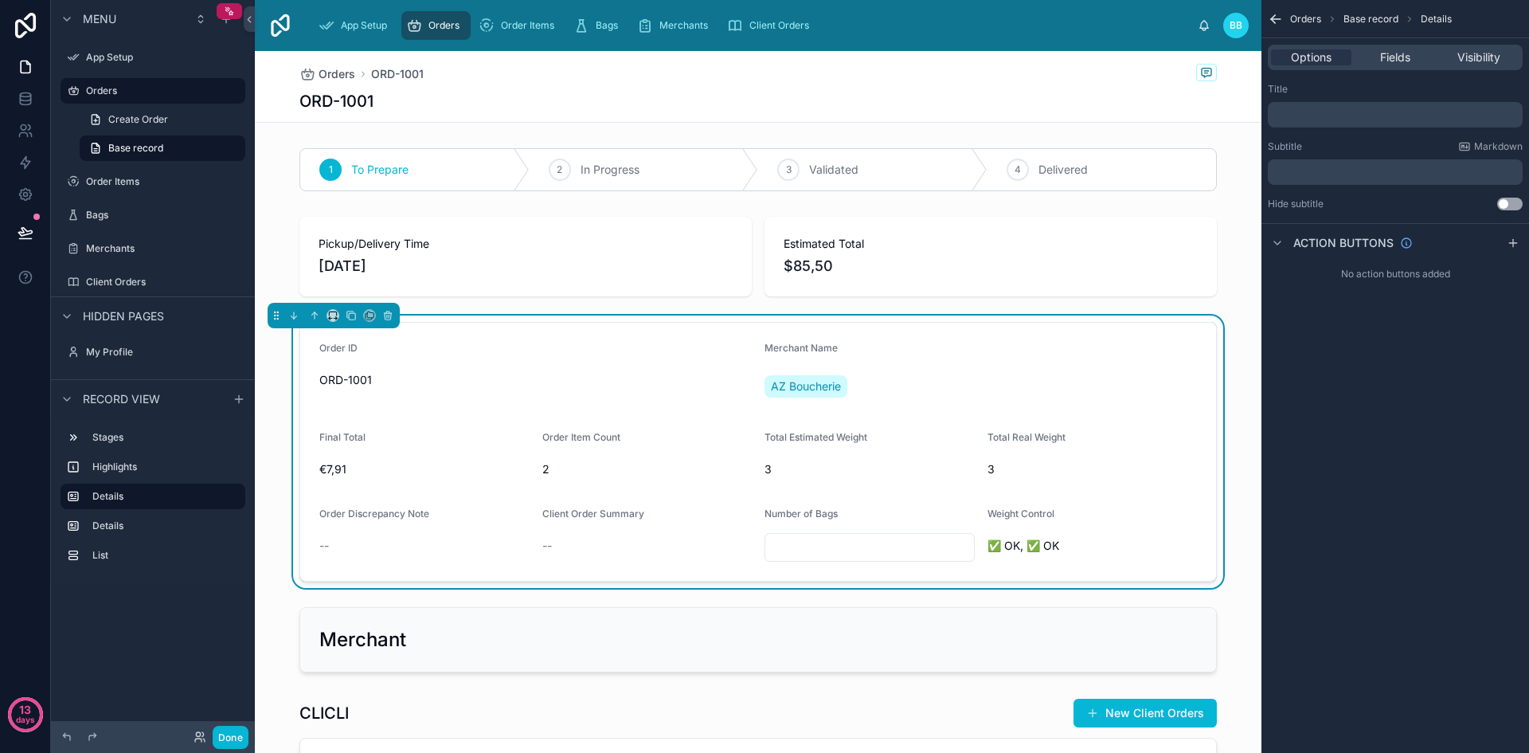
click at [1178, 413] on form "Order ID ORD-1001 Merchant Name AZ Boucherie Final Total €7,91 Order Item Count…" at bounding box center [758, 452] width 916 height 258
click at [1280, 12] on icon "scrollable content" at bounding box center [1276, 19] width 16 height 16
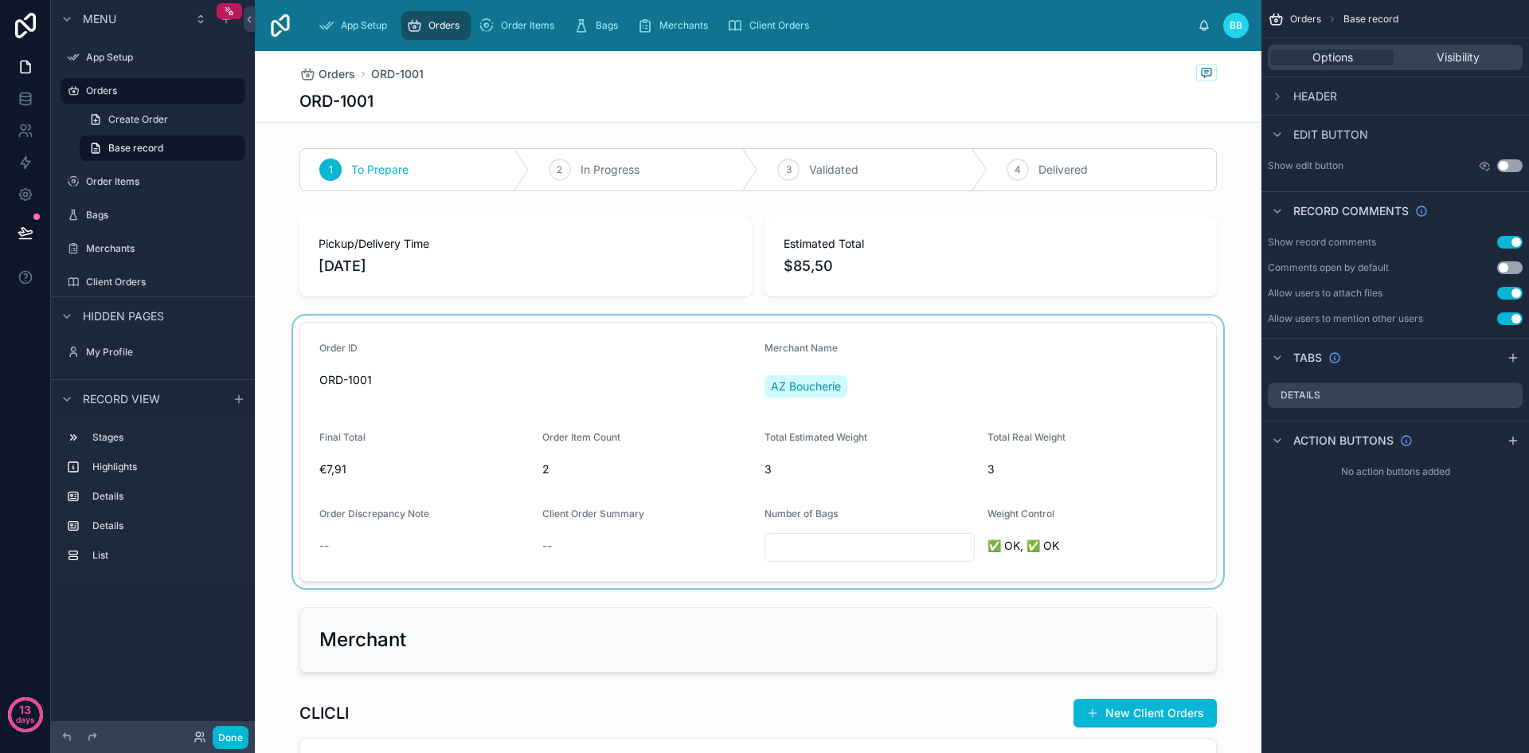
click at [1134, 476] on div at bounding box center [758, 451] width 1007 height 272
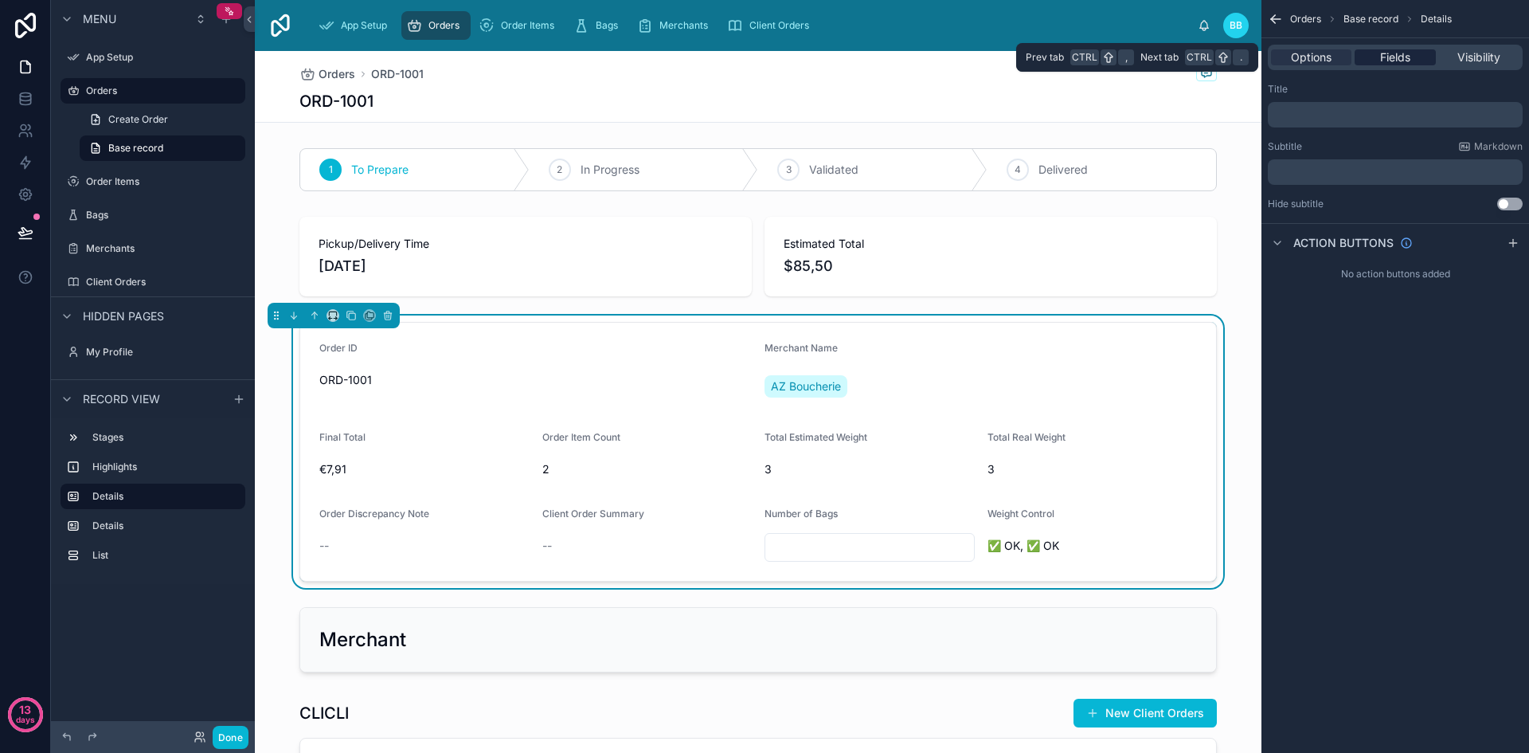
click at [1397, 53] on span "Fields" at bounding box center [1395, 57] width 30 height 16
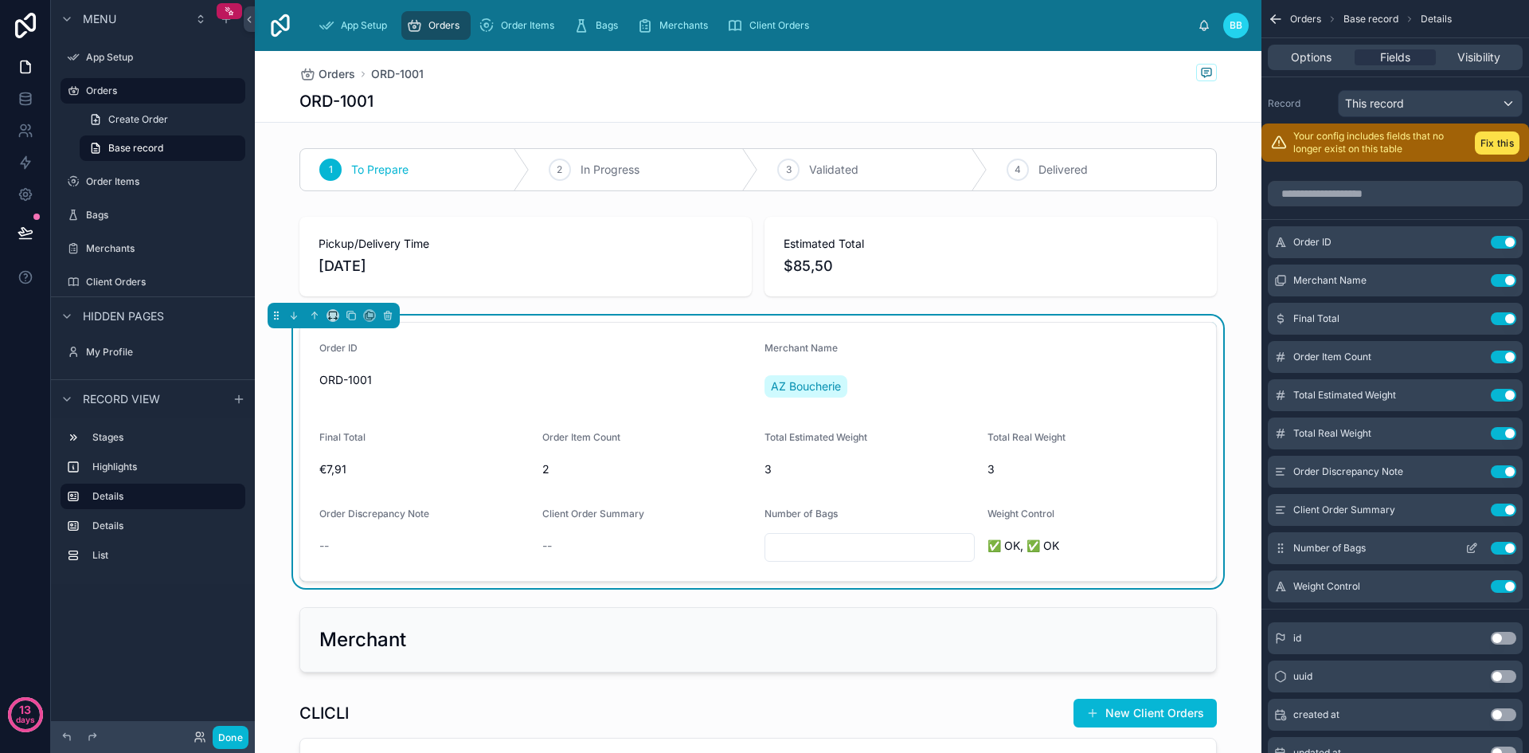
click at [1472, 548] on icon "scrollable content" at bounding box center [1471, 548] width 13 height 13
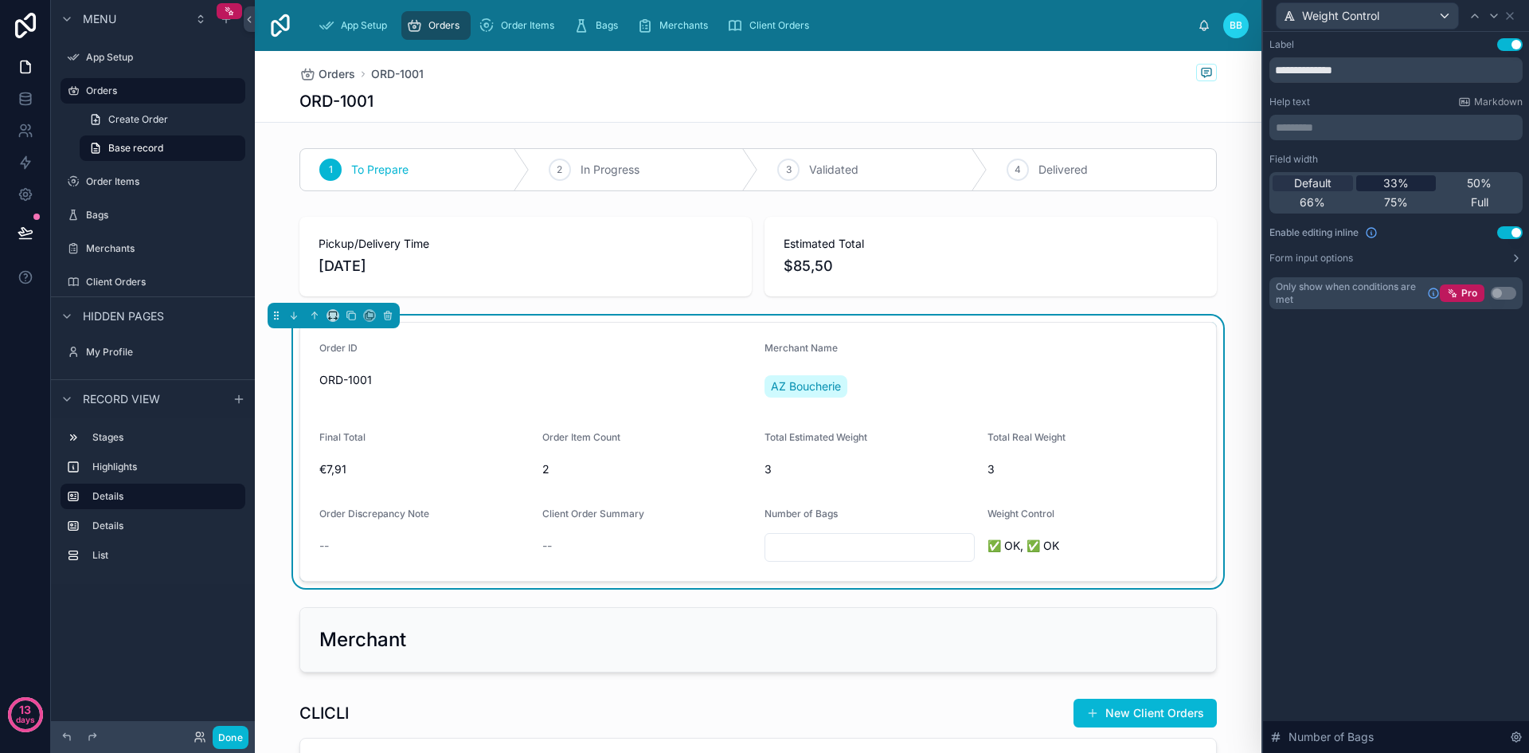
click at [1396, 185] on span "33%" at bounding box center [1395, 183] width 25 height 16
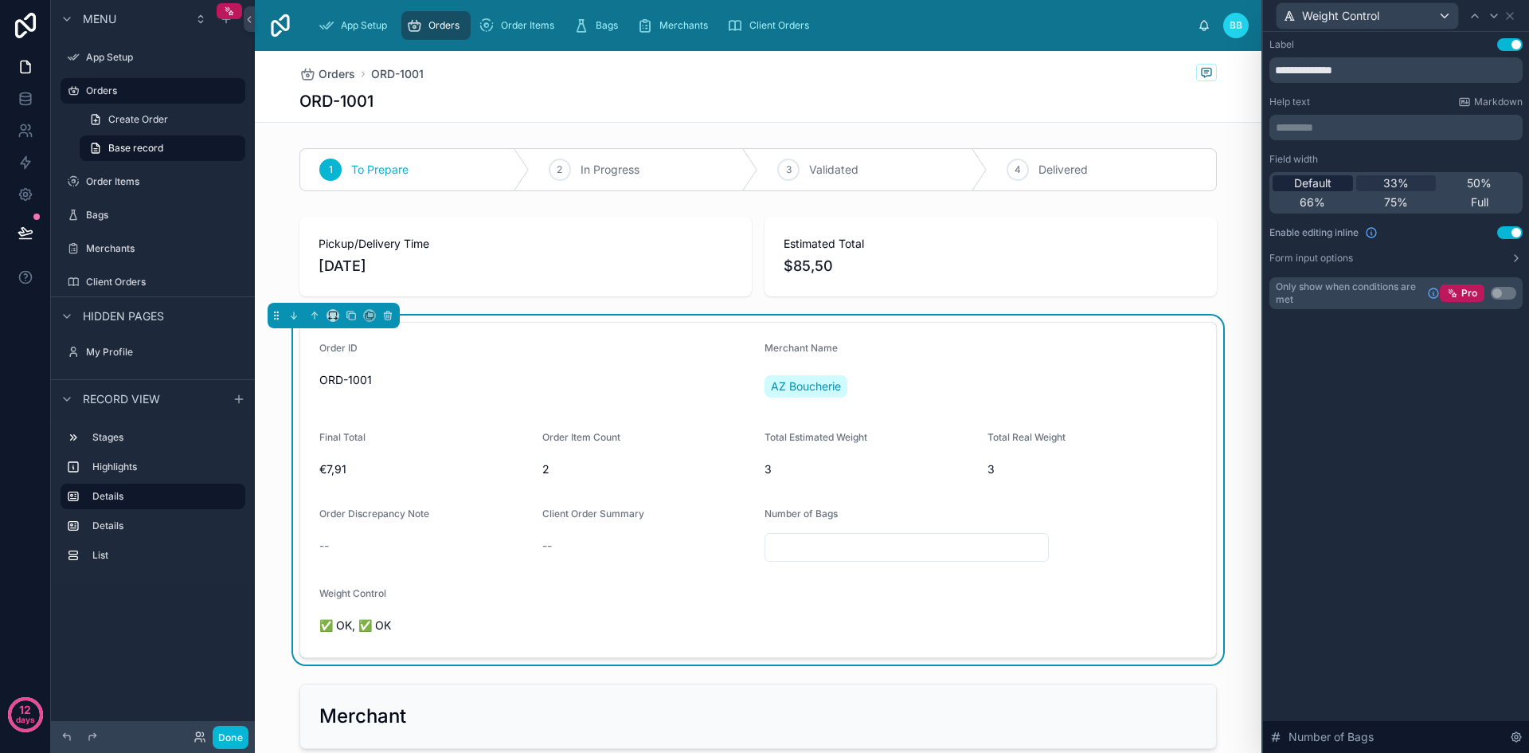
click at [1319, 186] on span "Default" at bounding box center [1312, 183] width 37 height 16
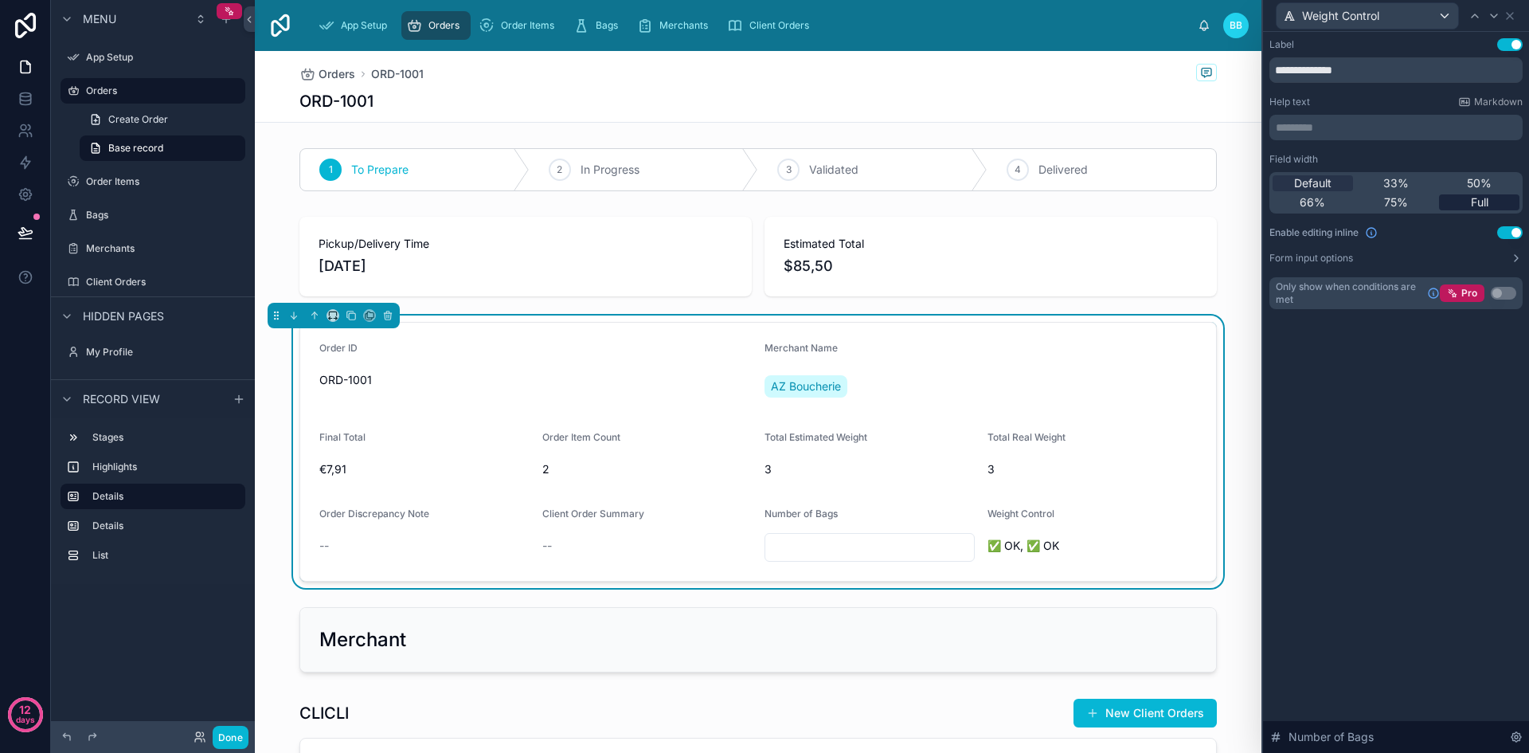
click at [1485, 195] on span "Full" at bounding box center [1480, 202] width 18 height 16
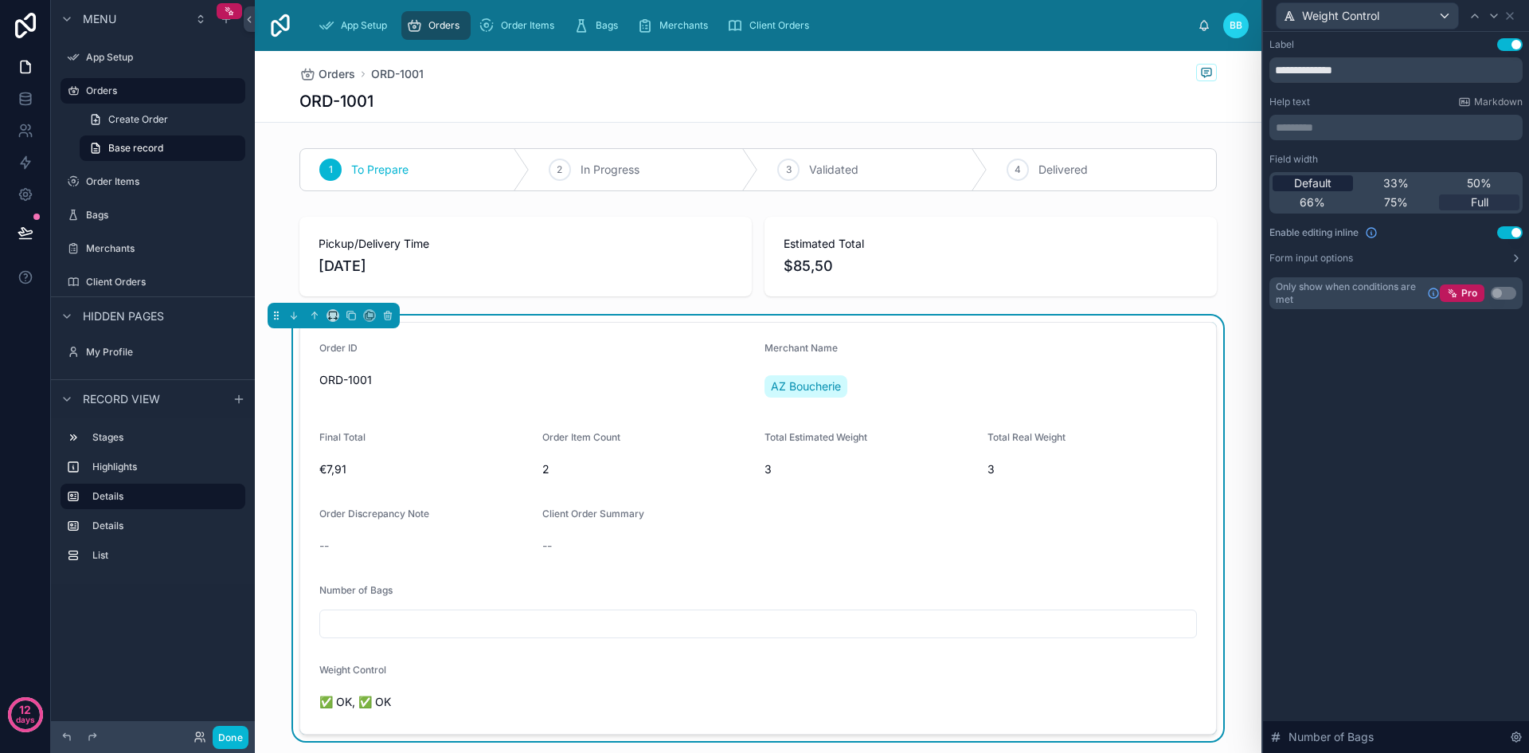
click at [1329, 185] on span "Default" at bounding box center [1312, 183] width 37 height 16
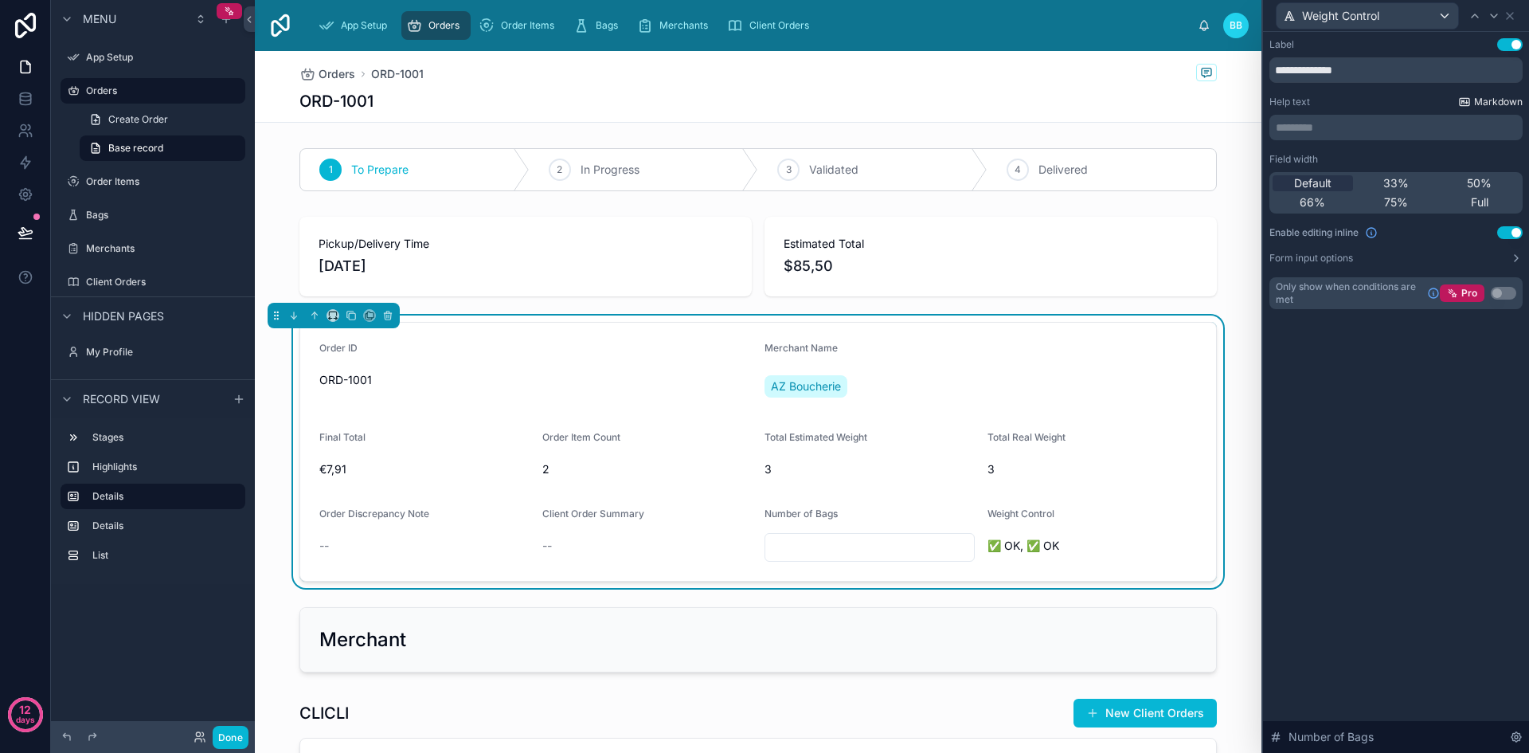
click at [1484, 99] on span "Markdown" at bounding box center [1498, 102] width 49 height 13
click at [1315, 127] on p "********* ﻿" at bounding box center [1398, 127] width 244 height 16
click at [1367, 109] on div "Help text Markdown ********* ﻿" at bounding box center [1395, 118] width 253 height 45
click at [1514, 45] on button "Use setting" at bounding box center [1509, 44] width 25 height 13
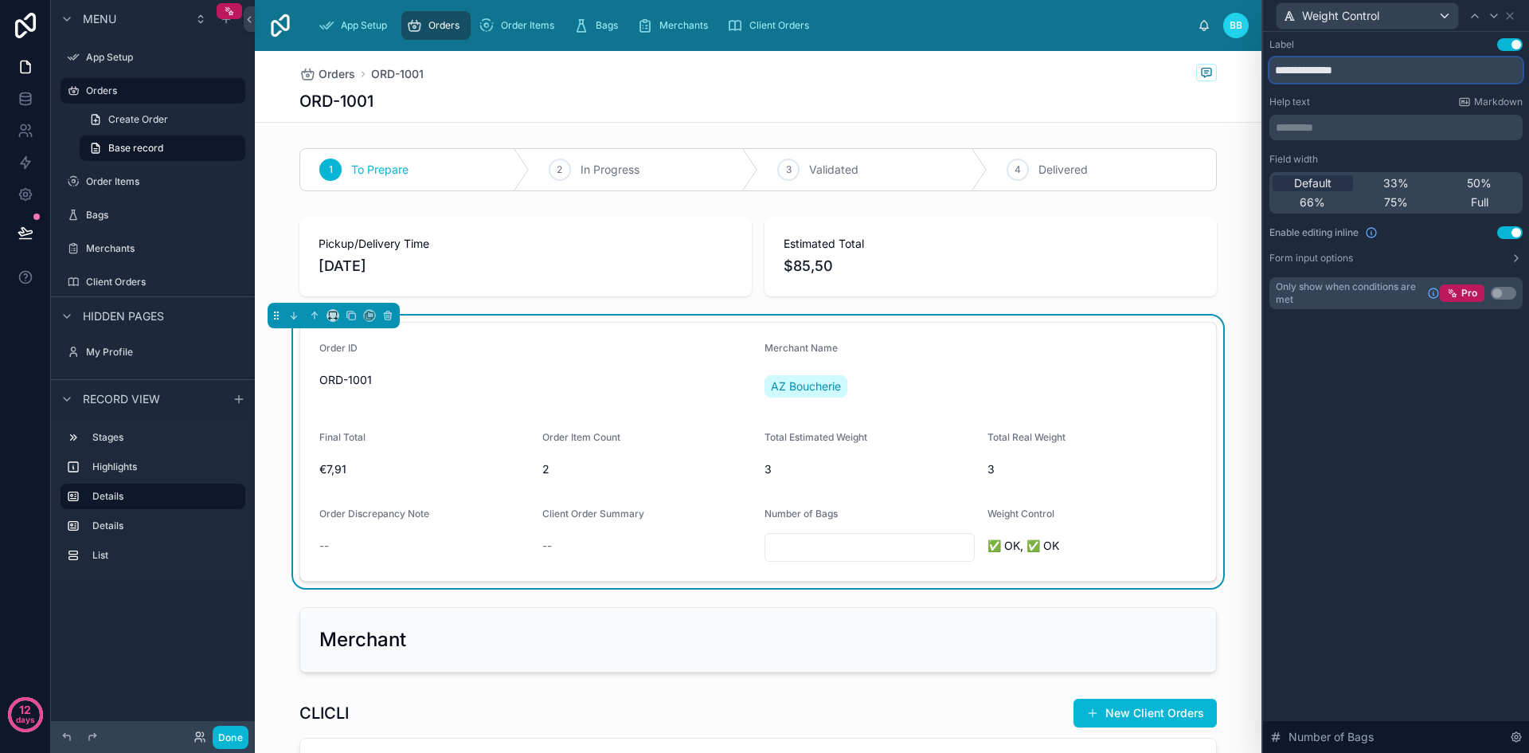
click at [1424, 67] on input "**********" at bounding box center [1395, 69] width 253 height 25
click at [1488, 97] on span "Markdown" at bounding box center [1498, 102] width 49 height 13
click at [866, 76] on div "Orders ORD-1001" at bounding box center [757, 74] width 917 height 20
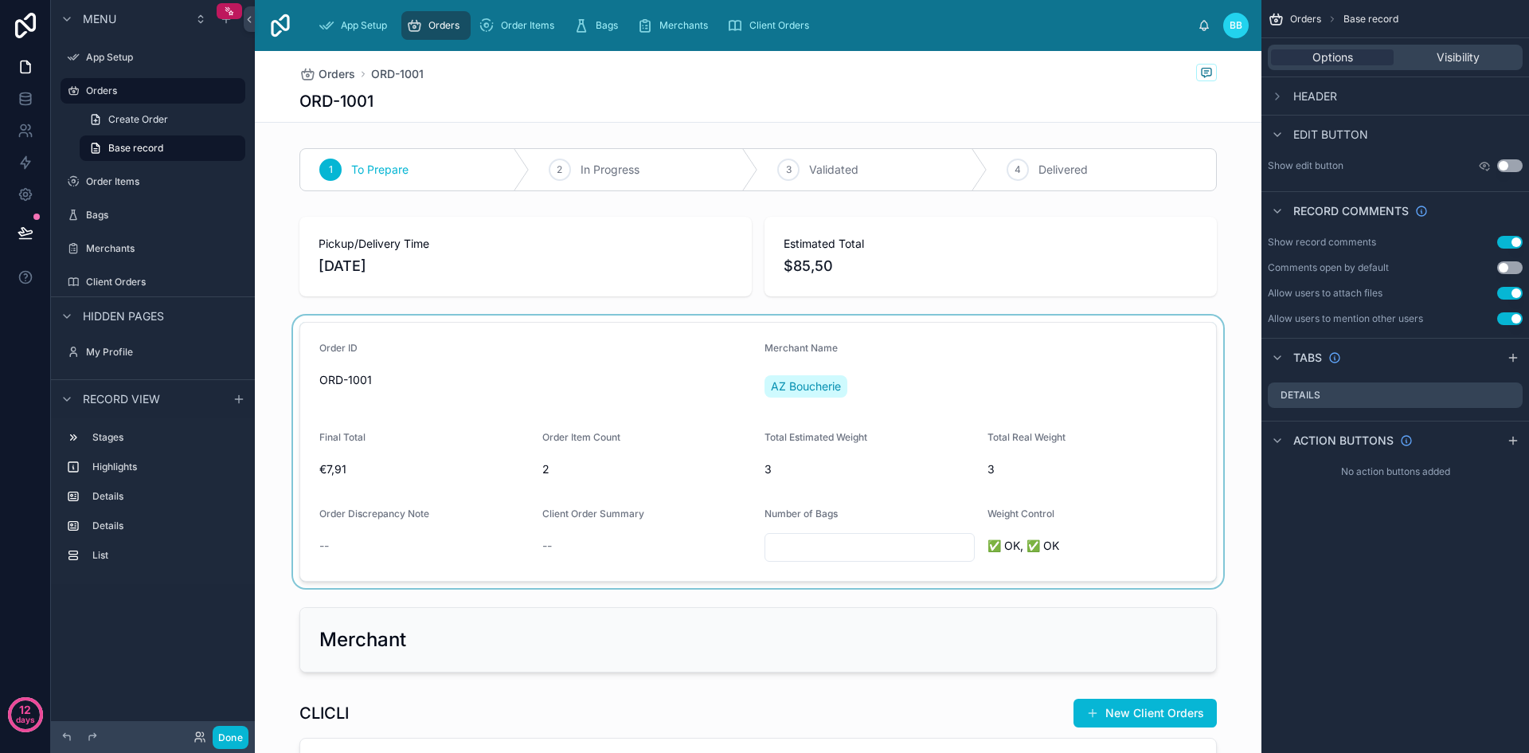
click at [1120, 489] on div at bounding box center [758, 451] width 1007 height 272
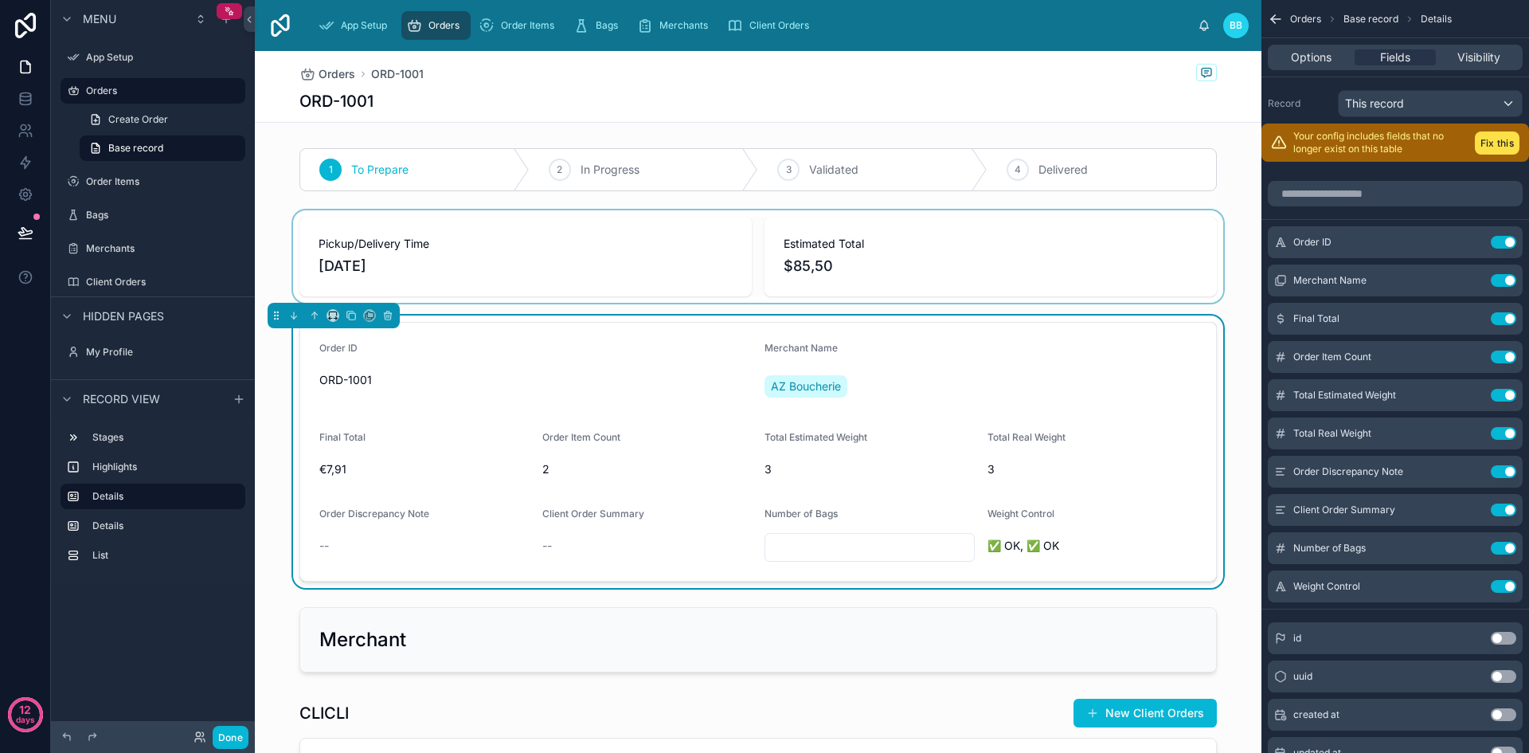
click at [1237, 296] on div at bounding box center [758, 256] width 1007 height 92
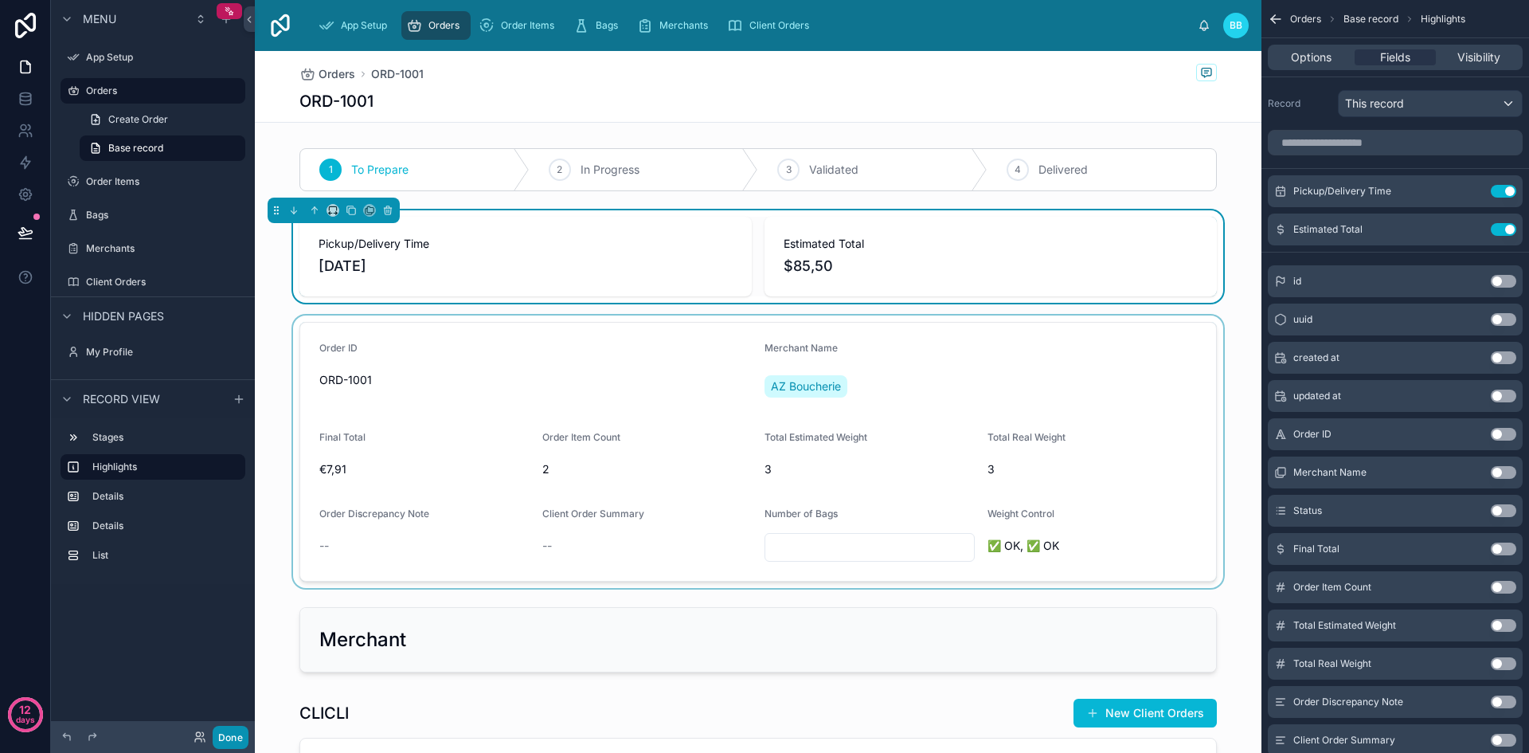
click at [229, 735] on button "Done" at bounding box center [231, 736] width 36 height 23
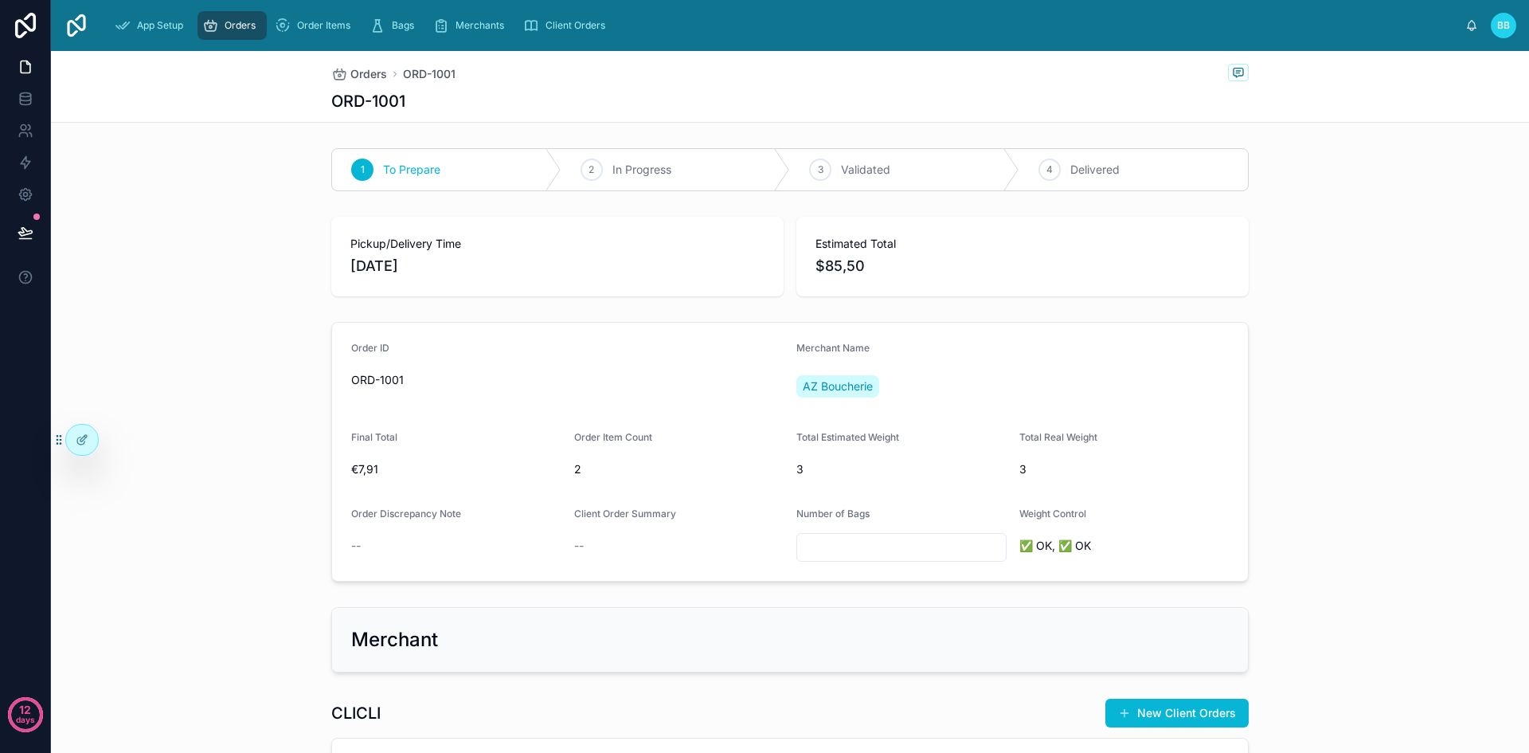
click at [210, 29] on icon "scrollable content" at bounding box center [210, 26] width 16 height 16
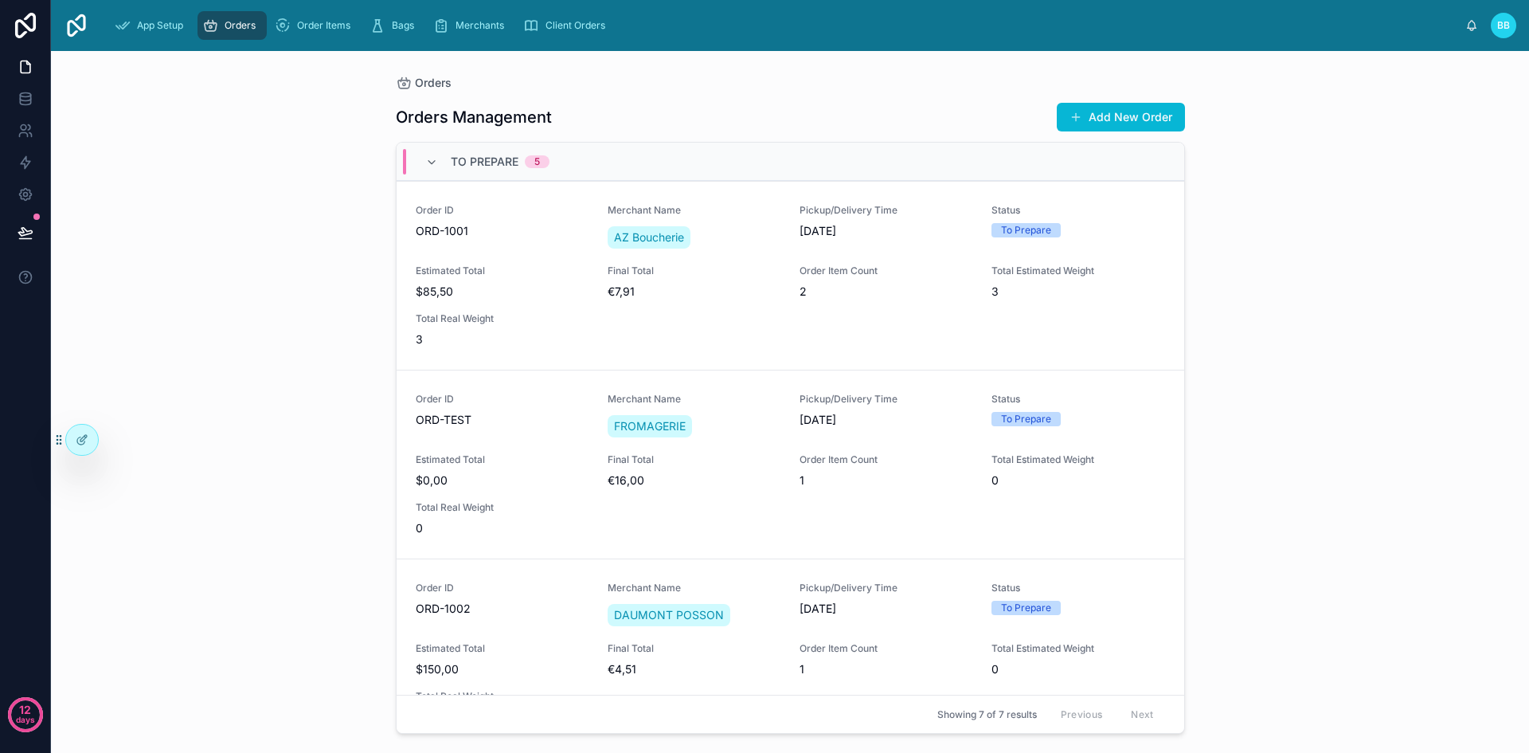
click at [1362, 631] on div "Orders Orders Management Add New Order To Prepare 5 Order ID ORD-1001 Merchant …" at bounding box center [790, 402] width 1478 height 702
click at [1081, 312] on div "Order ID ORD-1001 Merchant Name AZ Boucherie Pickup/Delivery Time 07/09/2025 St…" at bounding box center [790, 275] width 749 height 143
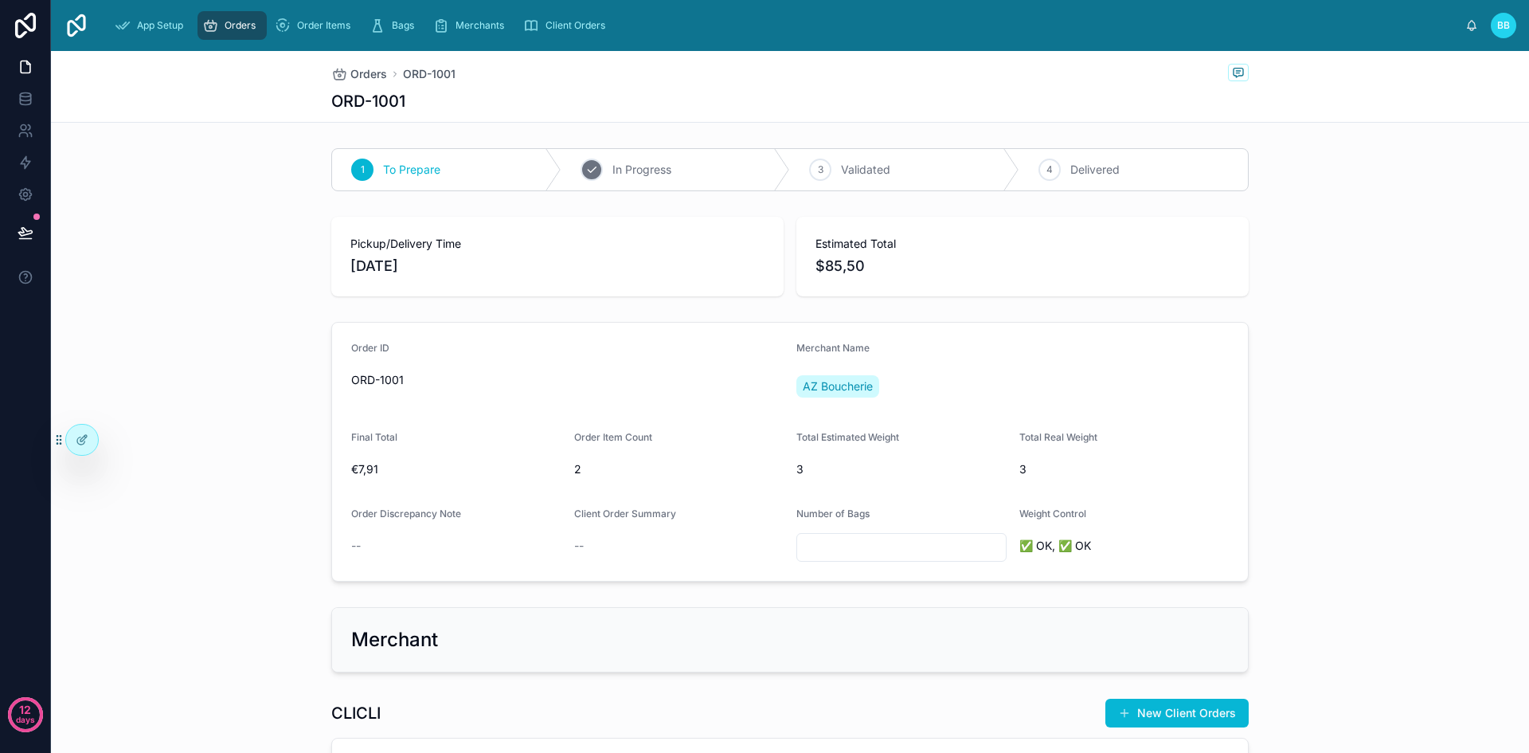
click at [583, 162] on div "2" at bounding box center [592, 169] width 22 height 22
click at [360, 171] on icon at bounding box center [362, 169] width 13 height 13
click at [262, 266] on div "Pickup/Delivery Time 07/09/2025 Estimated Total $85,50" at bounding box center [790, 256] width 1478 height 92
click at [517, 358] on div "Order ID" at bounding box center [567, 351] width 432 height 19
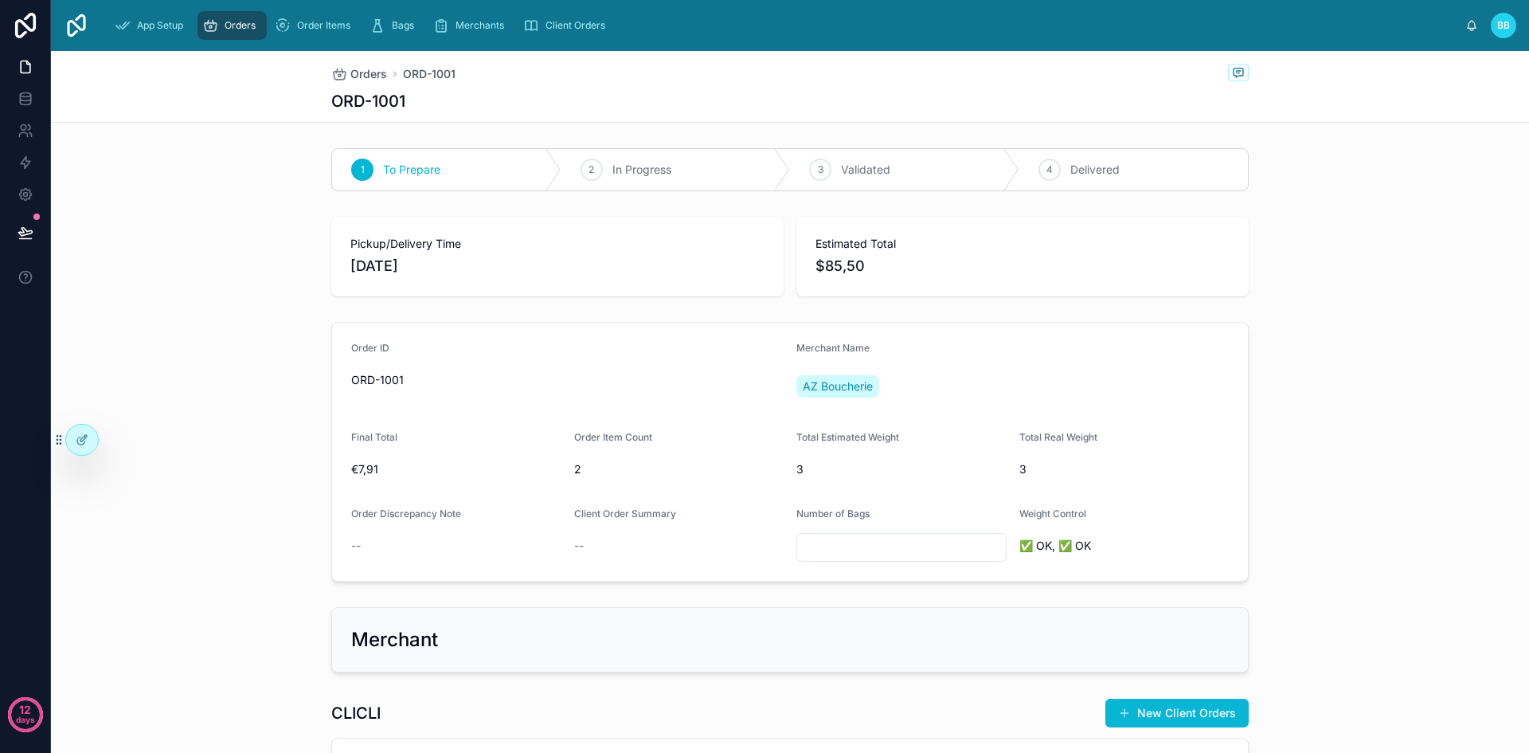
click at [517, 358] on div "Order ID" at bounding box center [567, 351] width 432 height 19
click at [74, 444] on div at bounding box center [82, 439] width 32 height 30
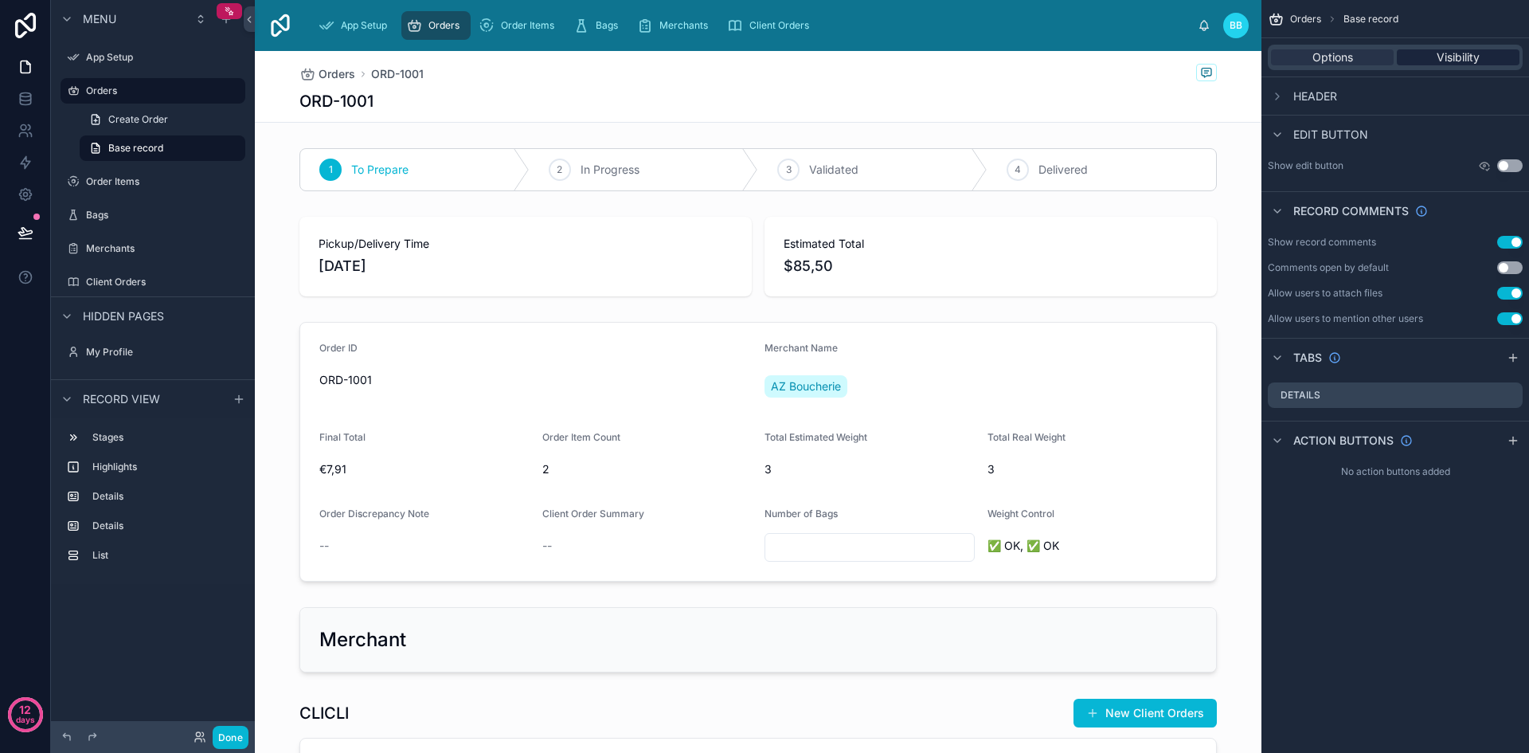
click at [1431, 55] on div "Visibility" at bounding box center [1458, 57] width 123 height 16
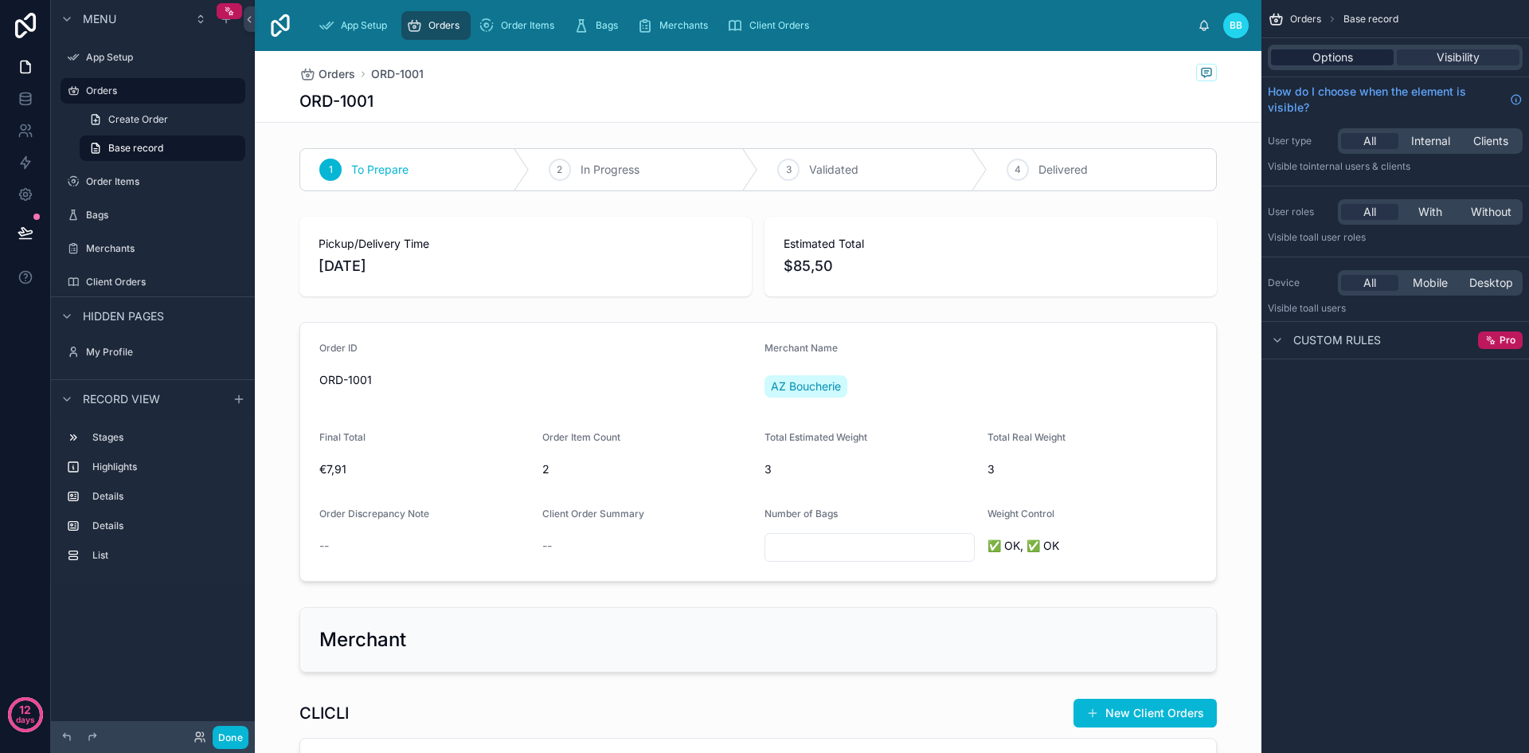
click at [1340, 55] on span "Options" at bounding box center [1332, 57] width 41 height 16
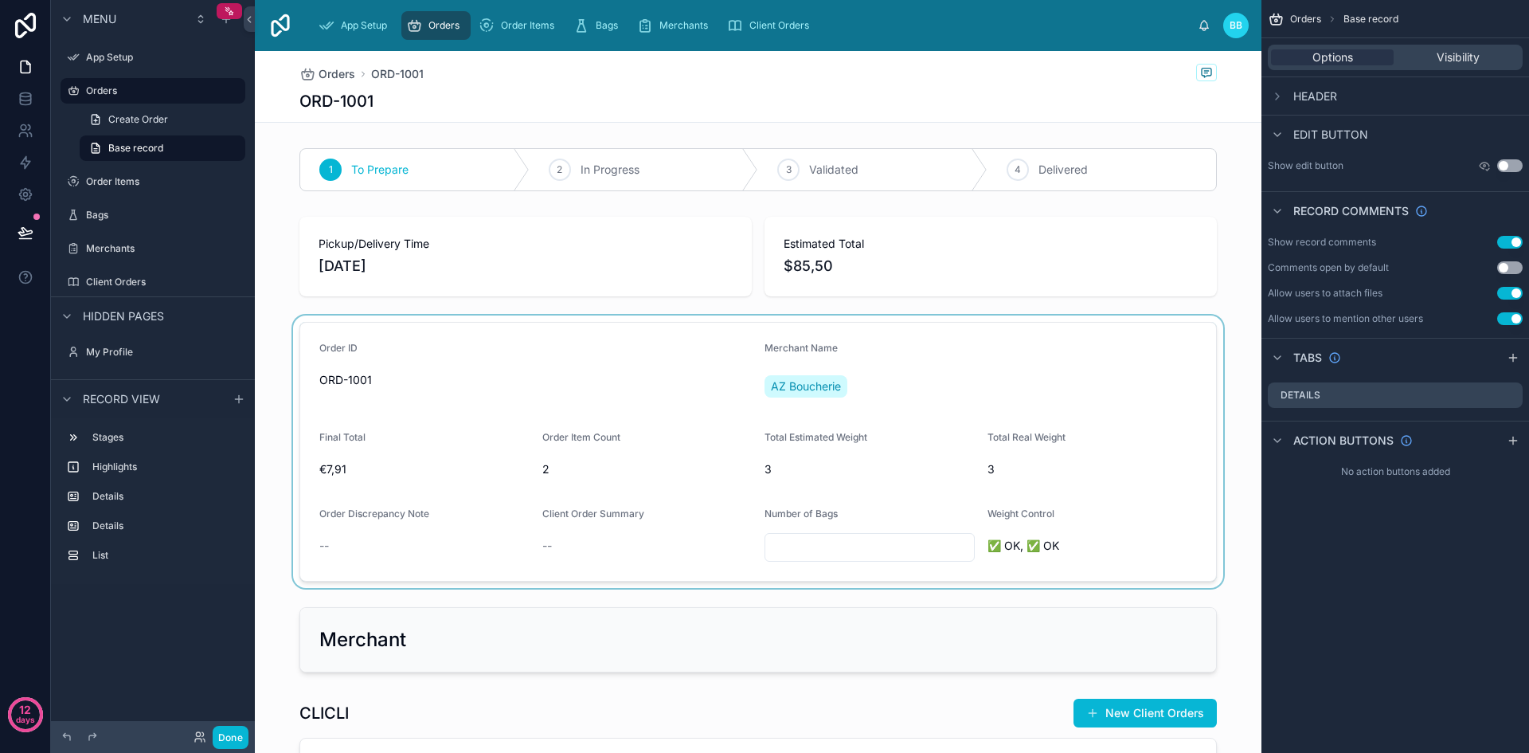
click at [1148, 406] on div at bounding box center [758, 451] width 1007 height 272
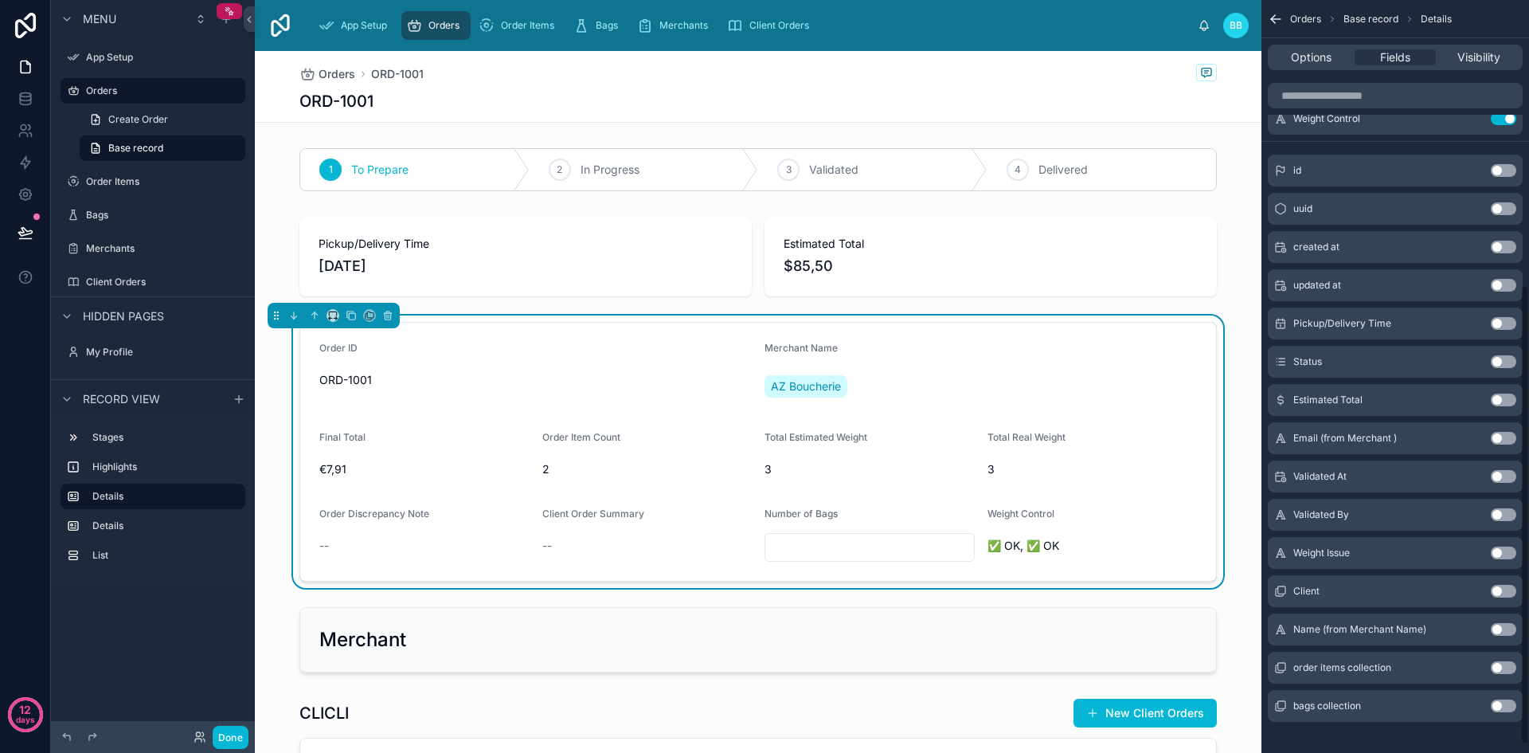
scroll to position [467, 0]
click at [1234, 256] on div at bounding box center [758, 256] width 1007 height 92
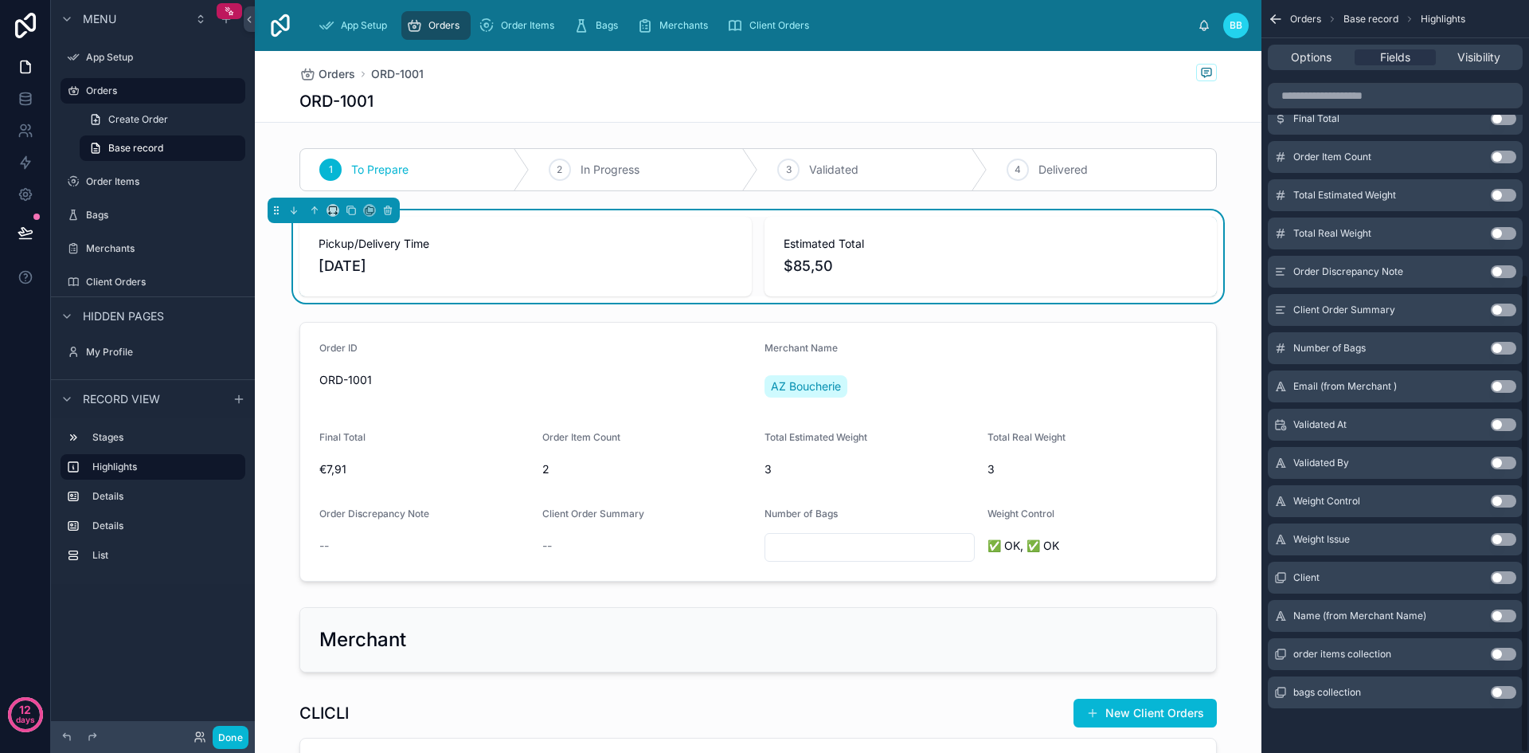
scroll to position [430, 0]
click at [238, 729] on button "Done" at bounding box center [231, 736] width 36 height 23
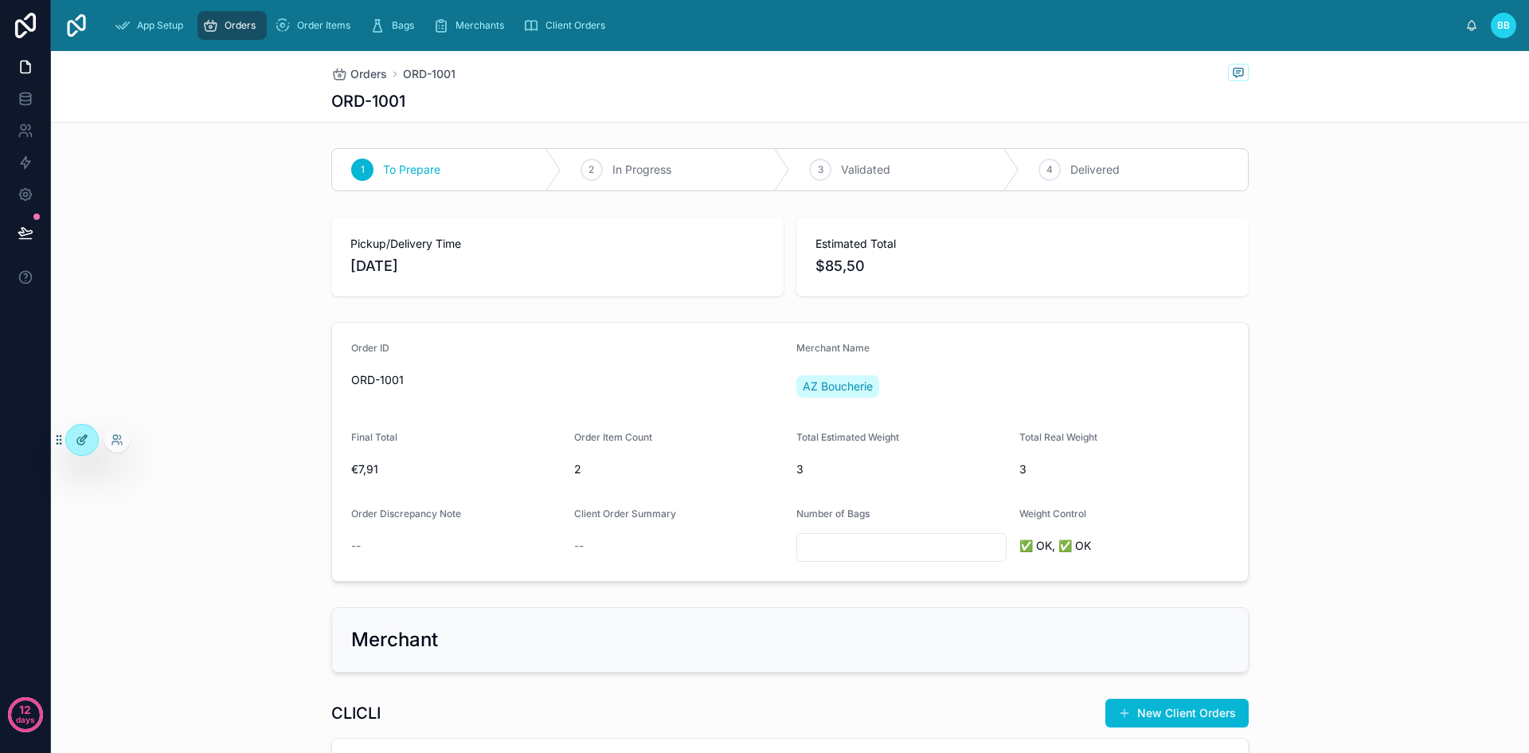
click at [75, 447] on div at bounding box center [82, 439] width 32 height 30
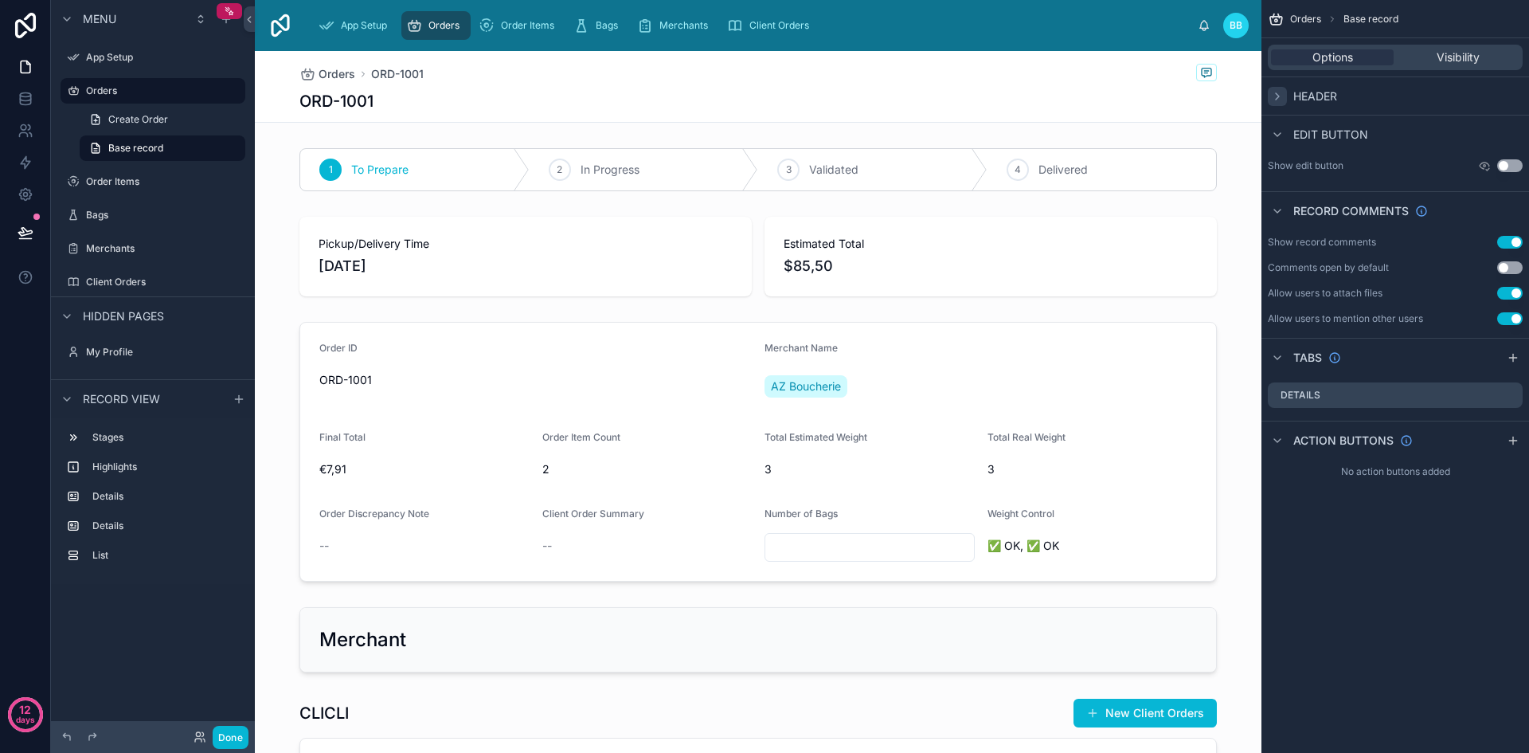
click at [1278, 100] on icon "scrollable content" at bounding box center [1277, 96] width 13 height 13
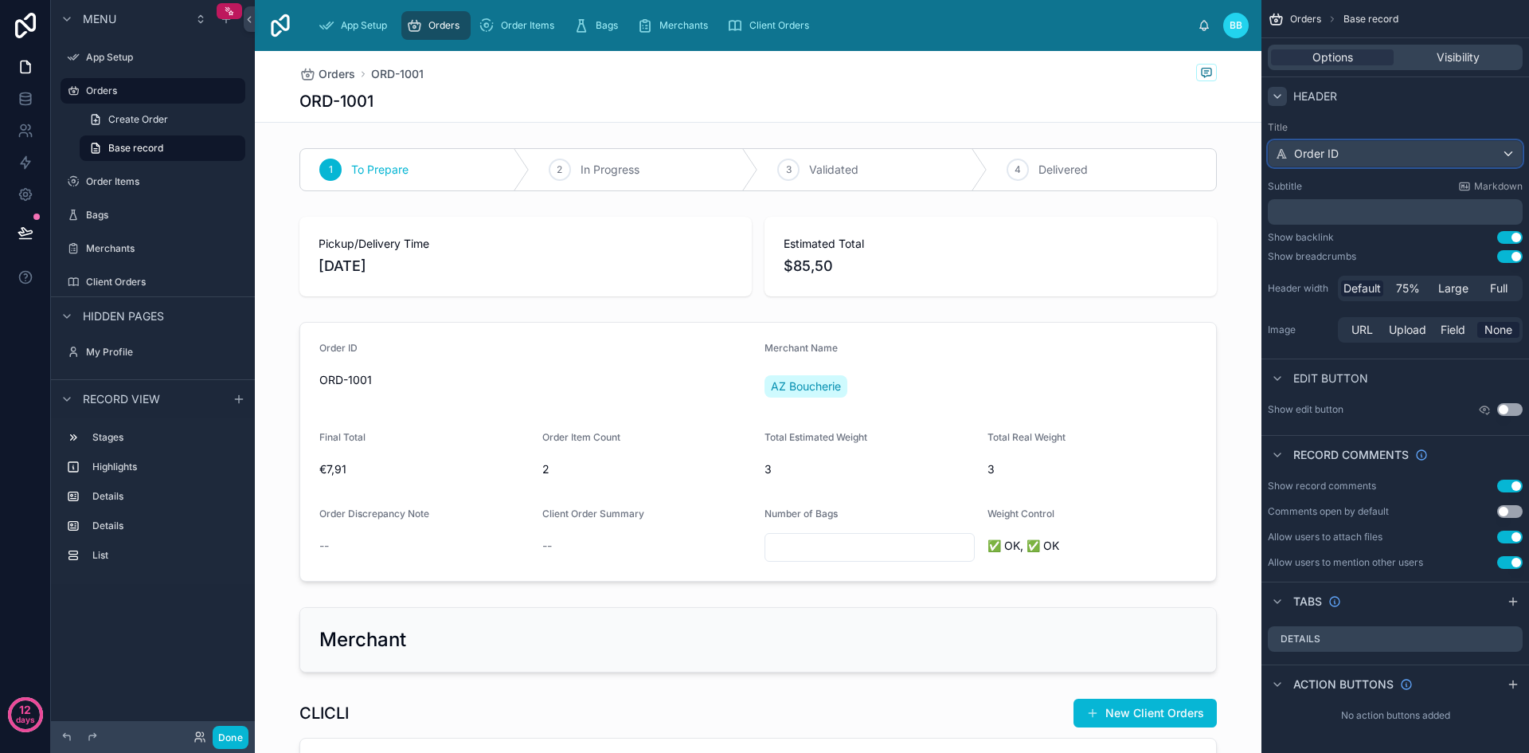
click at [1441, 156] on div "Order ID" at bounding box center [1395, 153] width 253 height 25
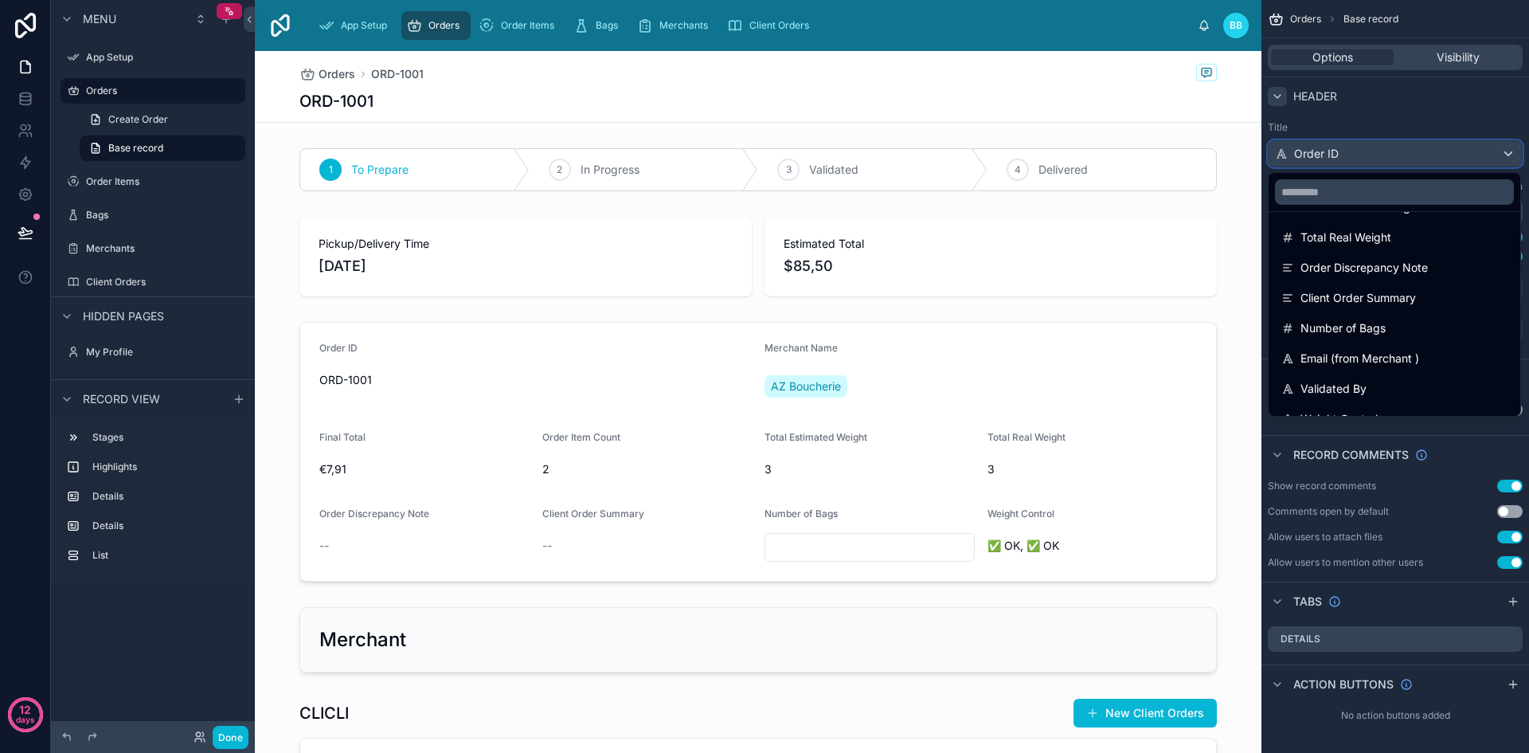
scroll to position [325, 0]
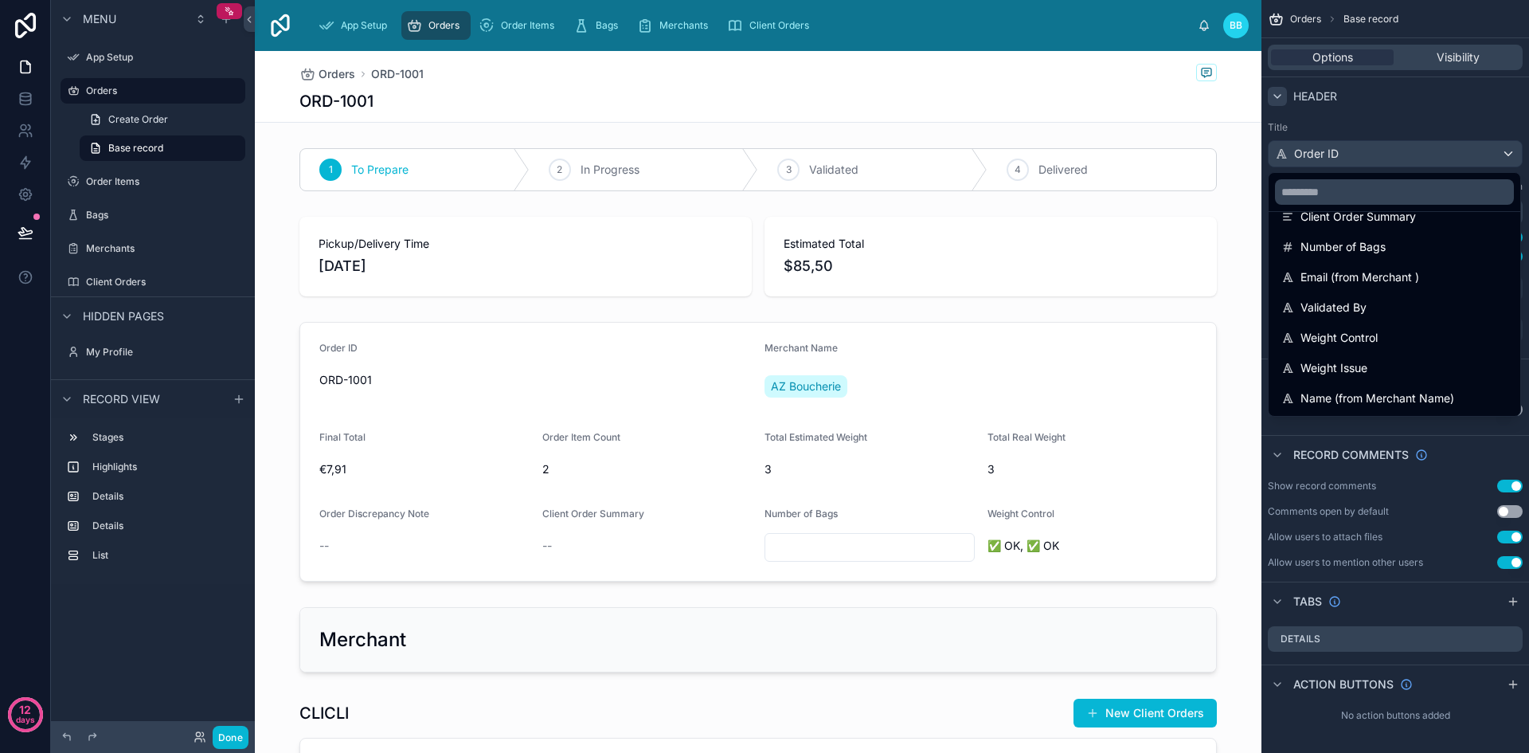
click at [1471, 149] on div "scrollable content" at bounding box center [764, 376] width 1529 height 753
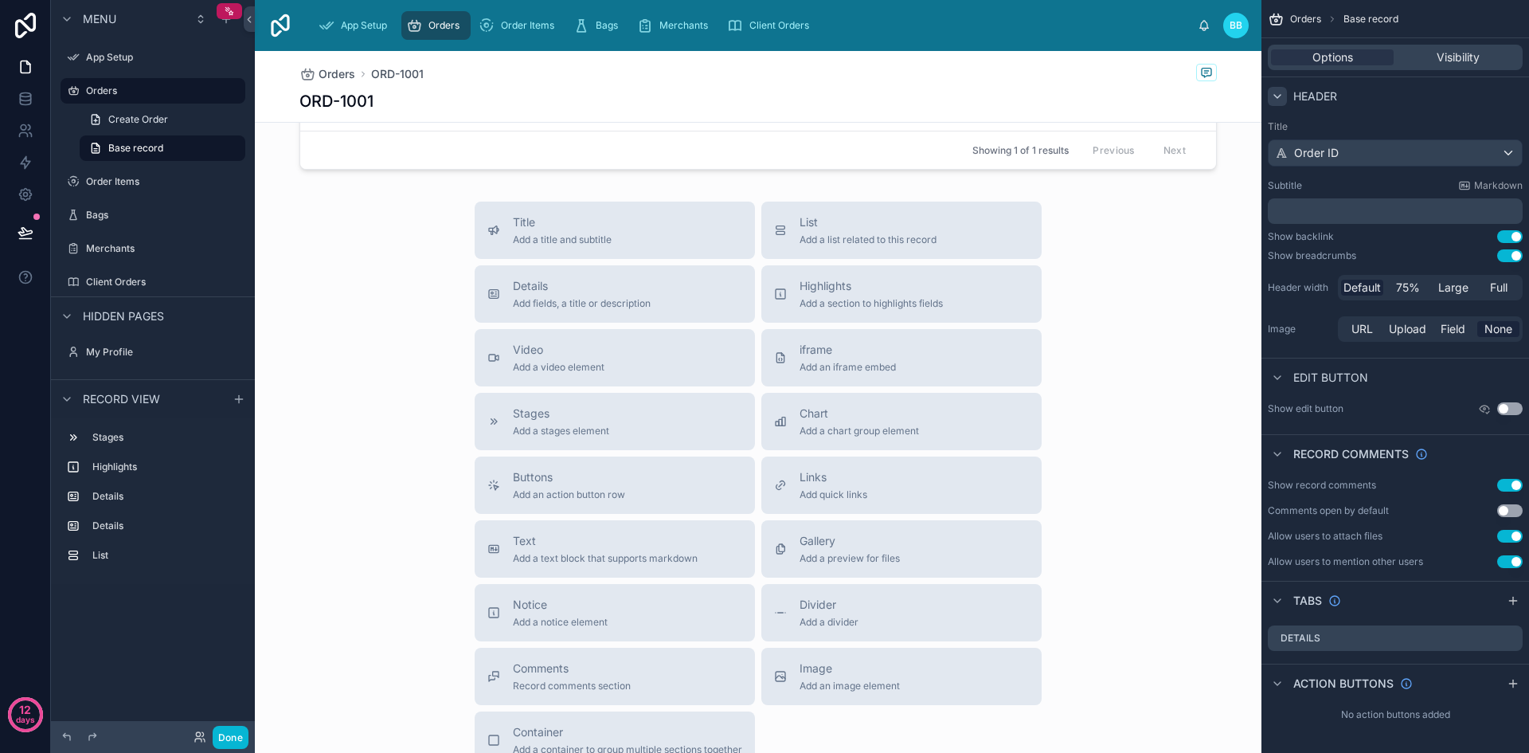
scroll to position [839, 0]
click at [1277, 381] on icon "scrollable content" at bounding box center [1277, 377] width 13 height 13
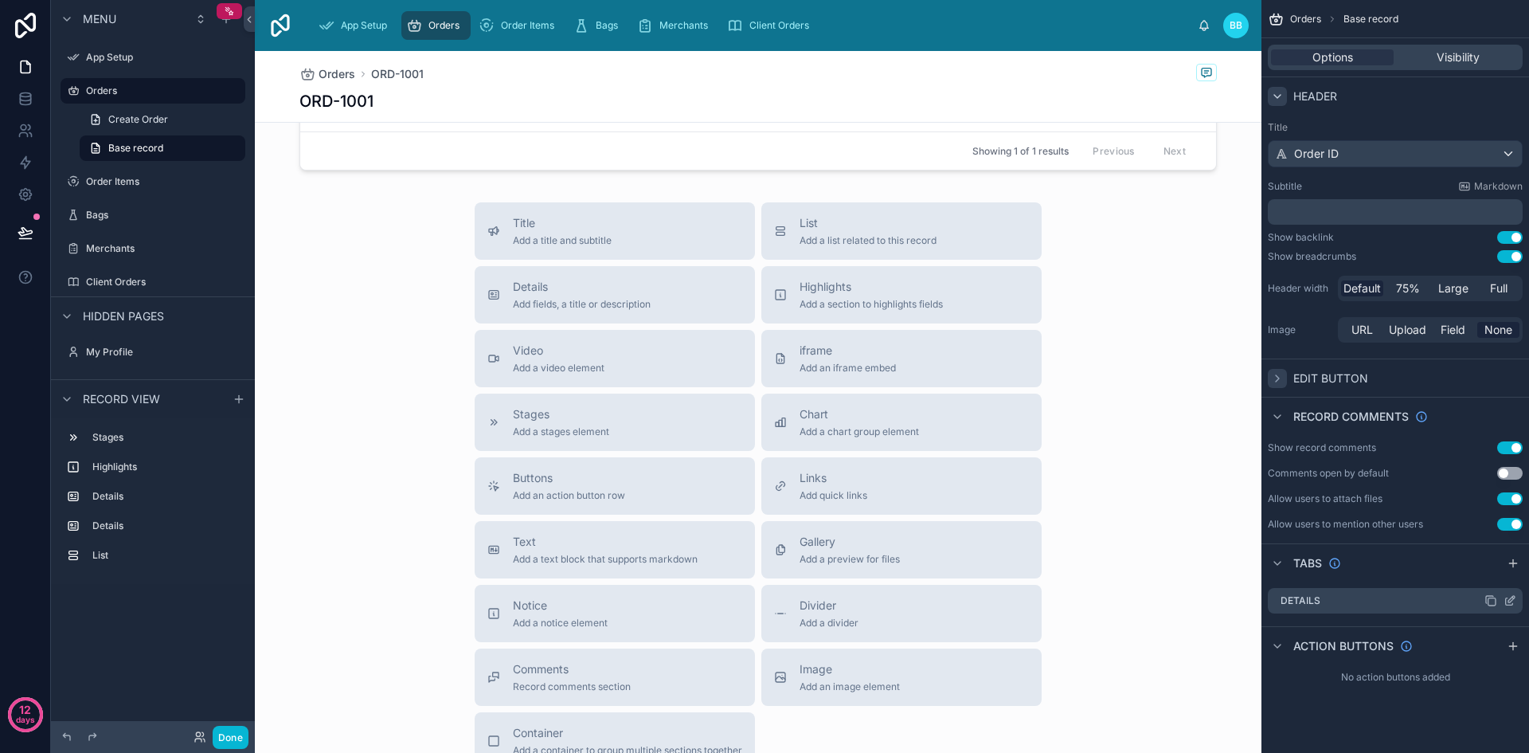
click at [1510, 602] on icon "scrollable content" at bounding box center [1511, 599] width 6 height 6
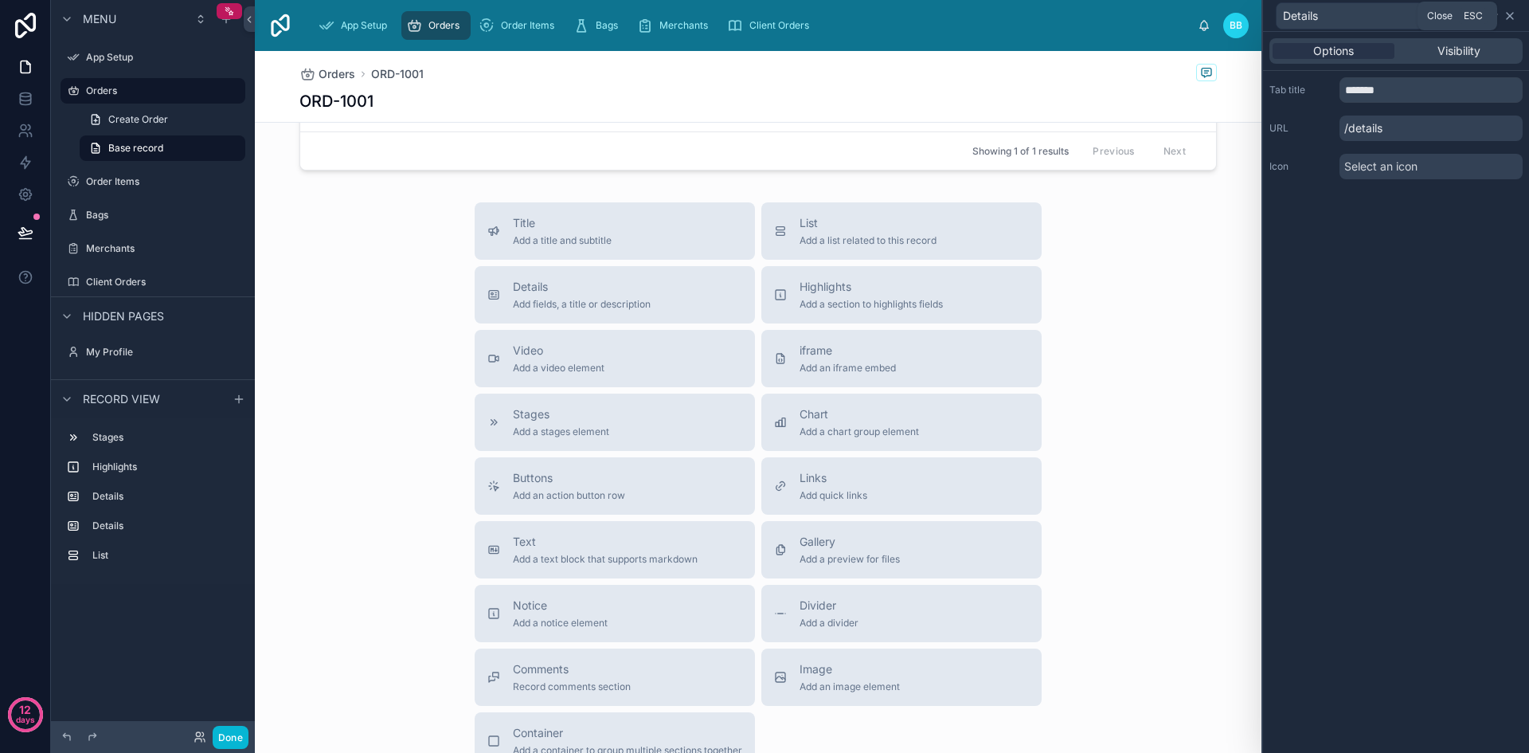
click at [1507, 18] on icon at bounding box center [1509, 16] width 13 height 13
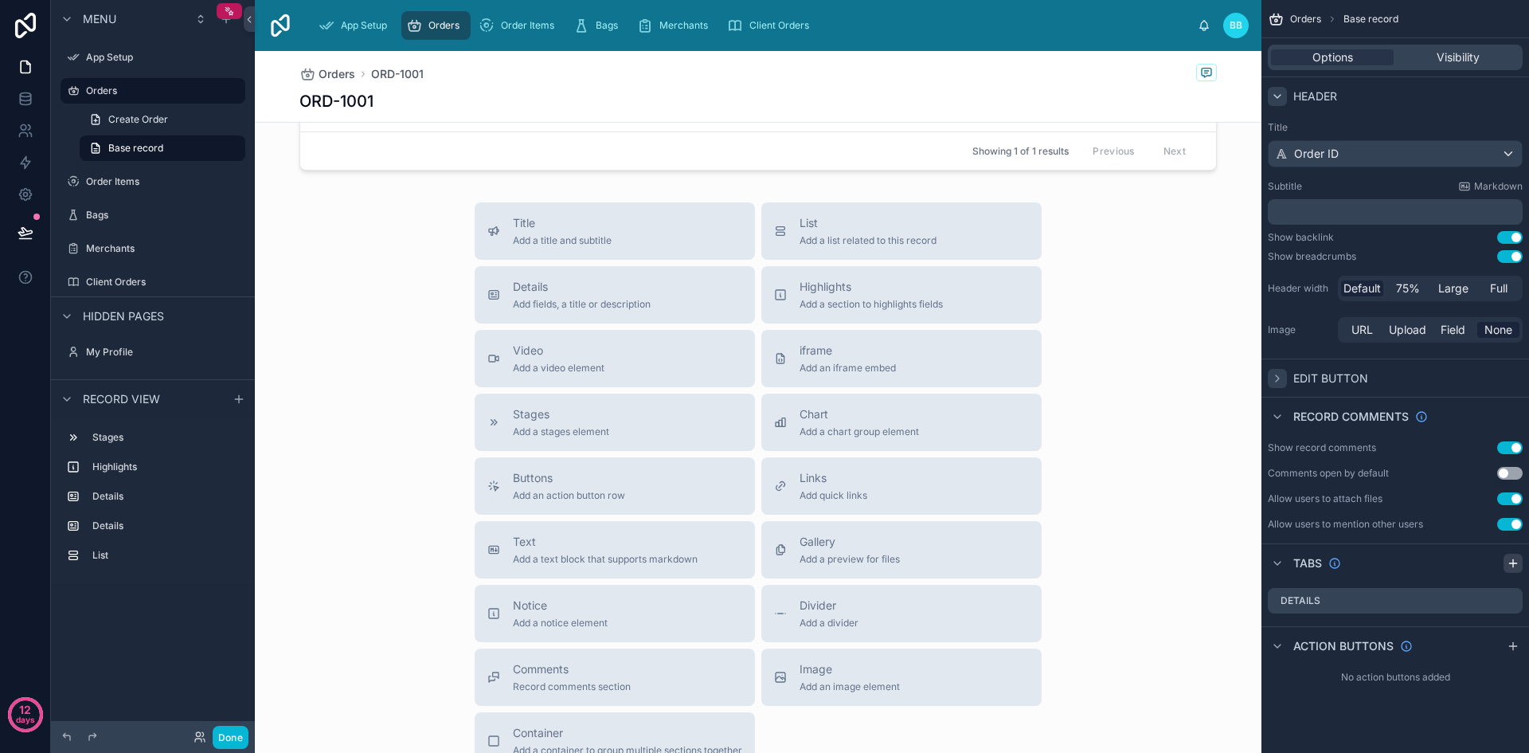
click at [1511, 561] on icon "scrollable content" at bounding box center [1513, 563] width 13 height 13
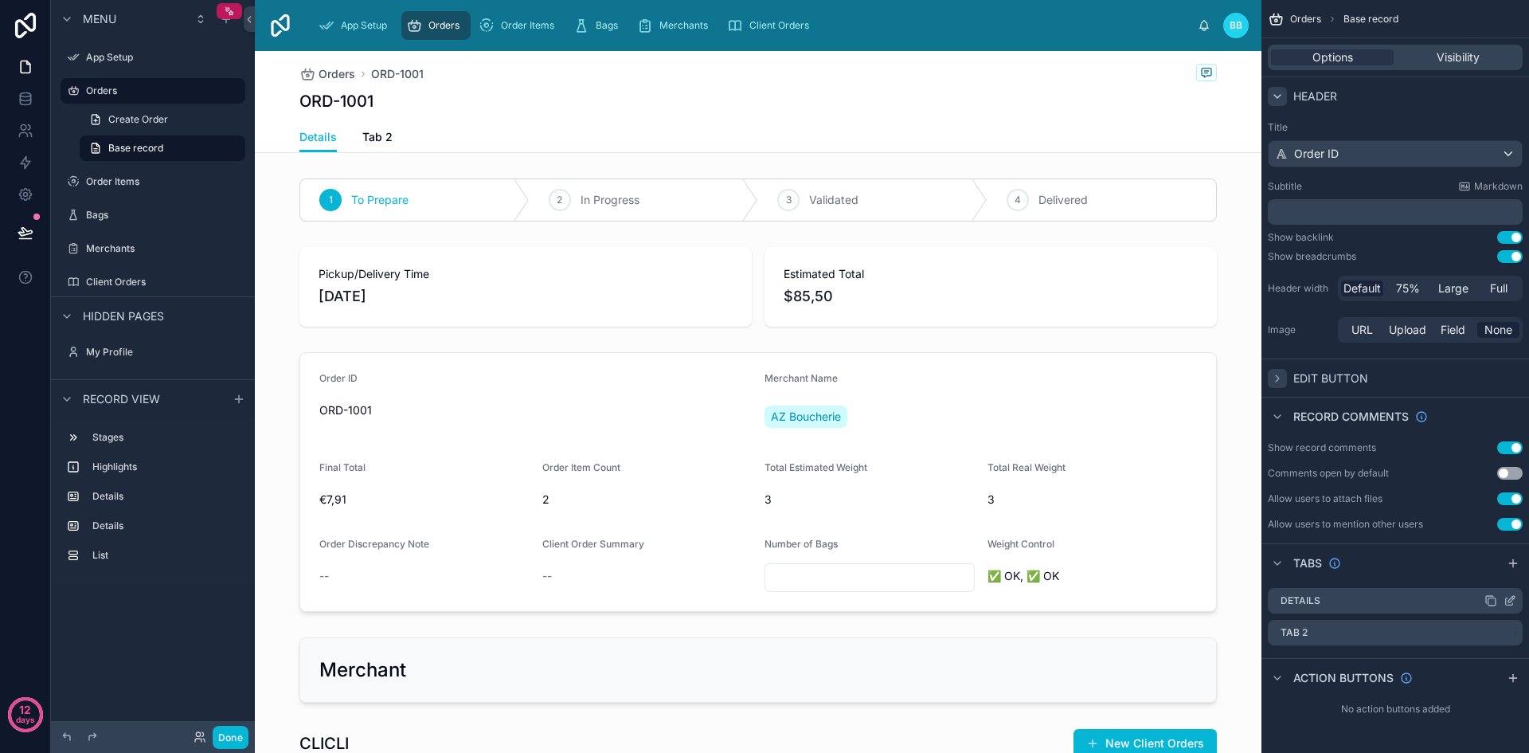
click at [1354, 602] on div "Details" at bounding box center [1395, 600] width 255 height 25
click at [1512, 632] on icon "scrollable content" at bounding box center [1511, 631] width 6 height 6
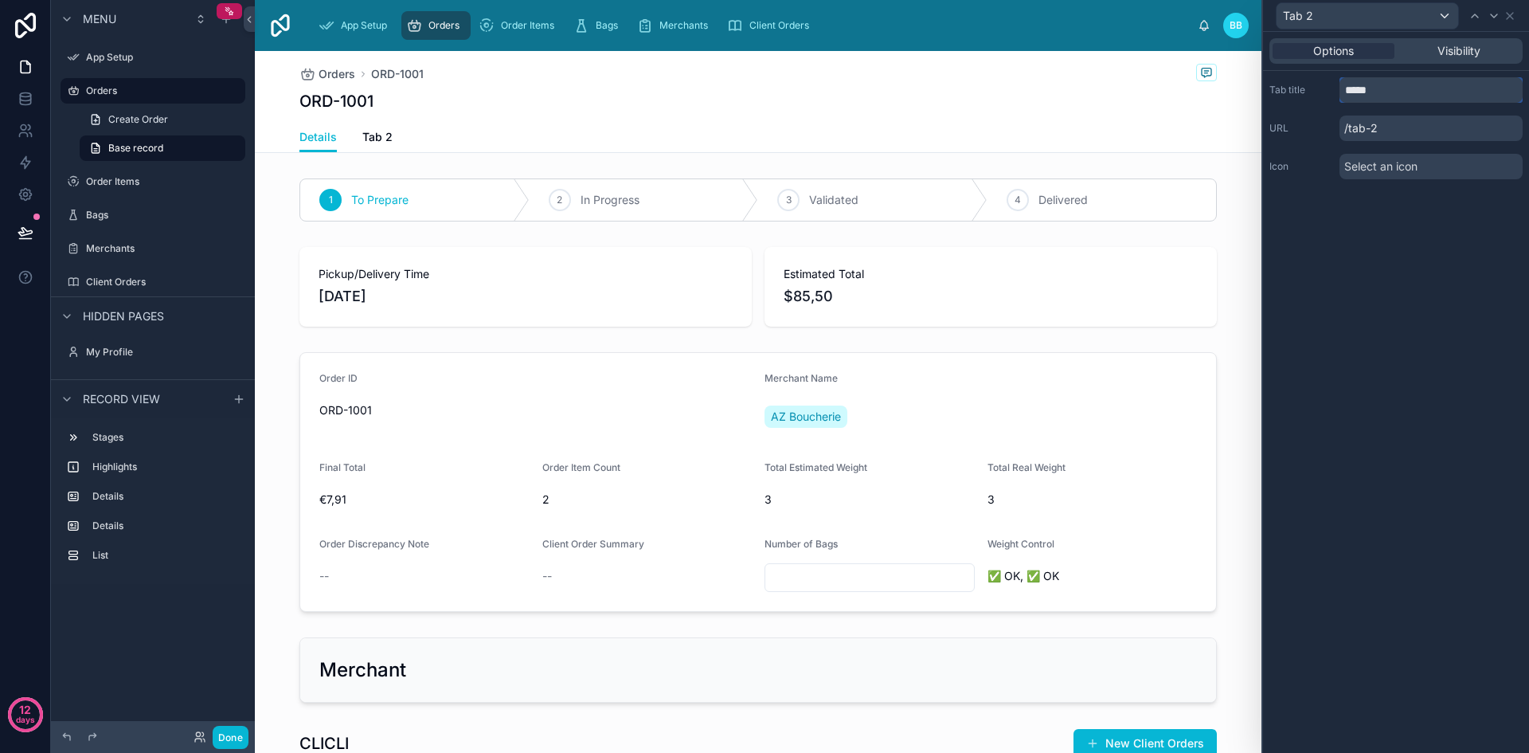
click at [1414, 89] on input "*****" at bounding box center [1430, 89] width 183 height 25
click at [1407, 130] on p "/tab-2" at bounding box center [1430, 127] width 183 height 25
click at [1419, 162] on div "Select an icon" at bounding box center [1430, 166] width 183 height 25
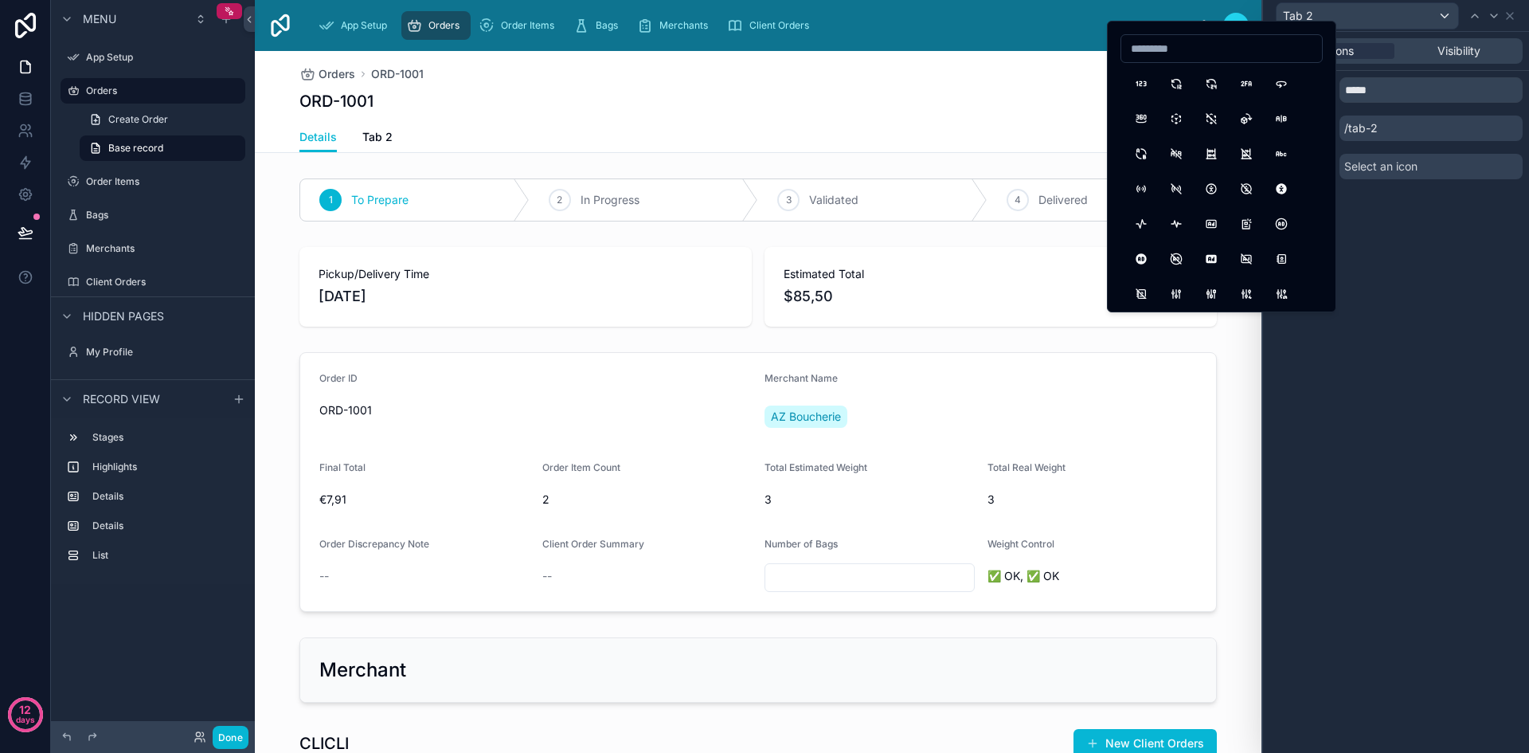
click at [1419, 162] on div "Select an icon" at bounding box center [1430, 166] width 183 height 25
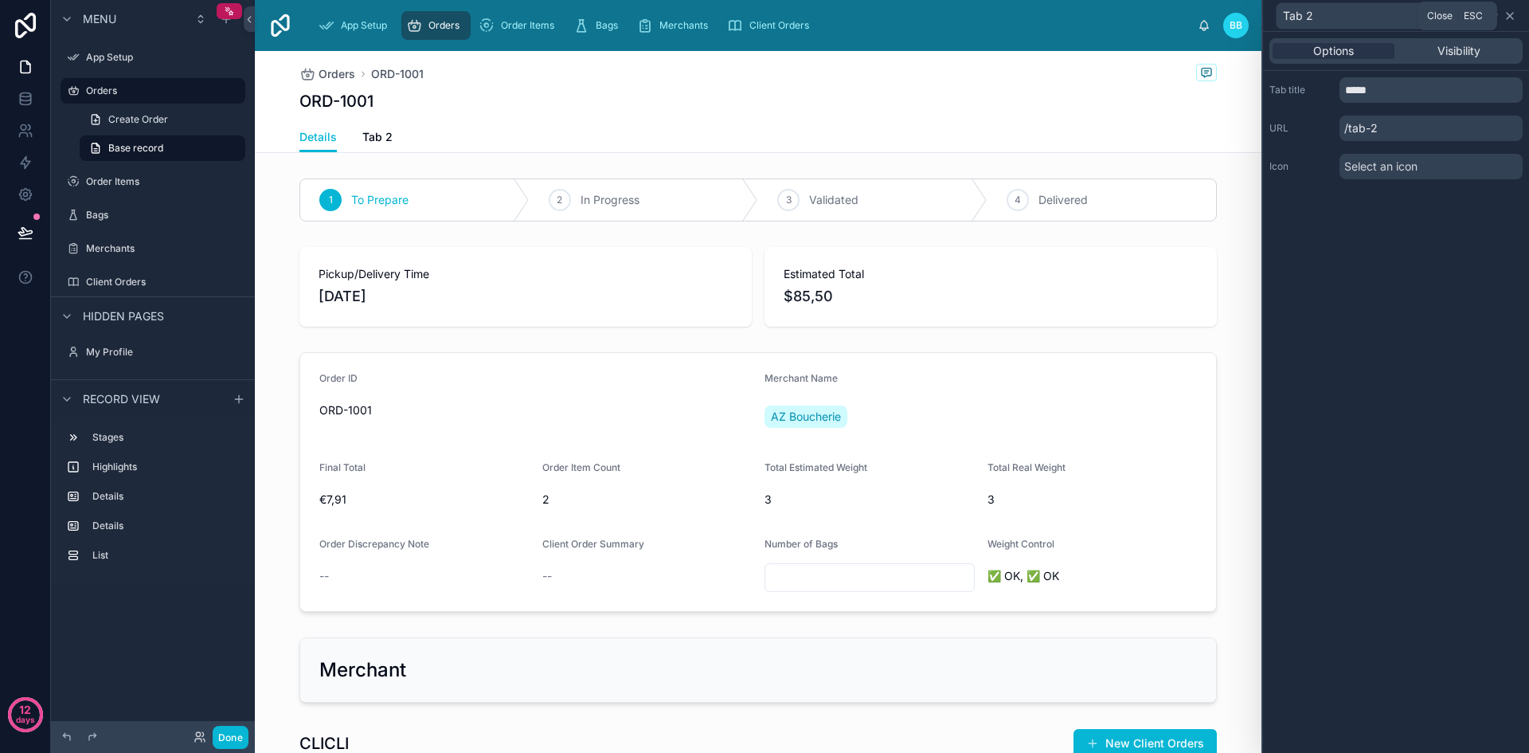
click at [1515, 14] on icon at bounding box center [1509, 16] width 13 height 13
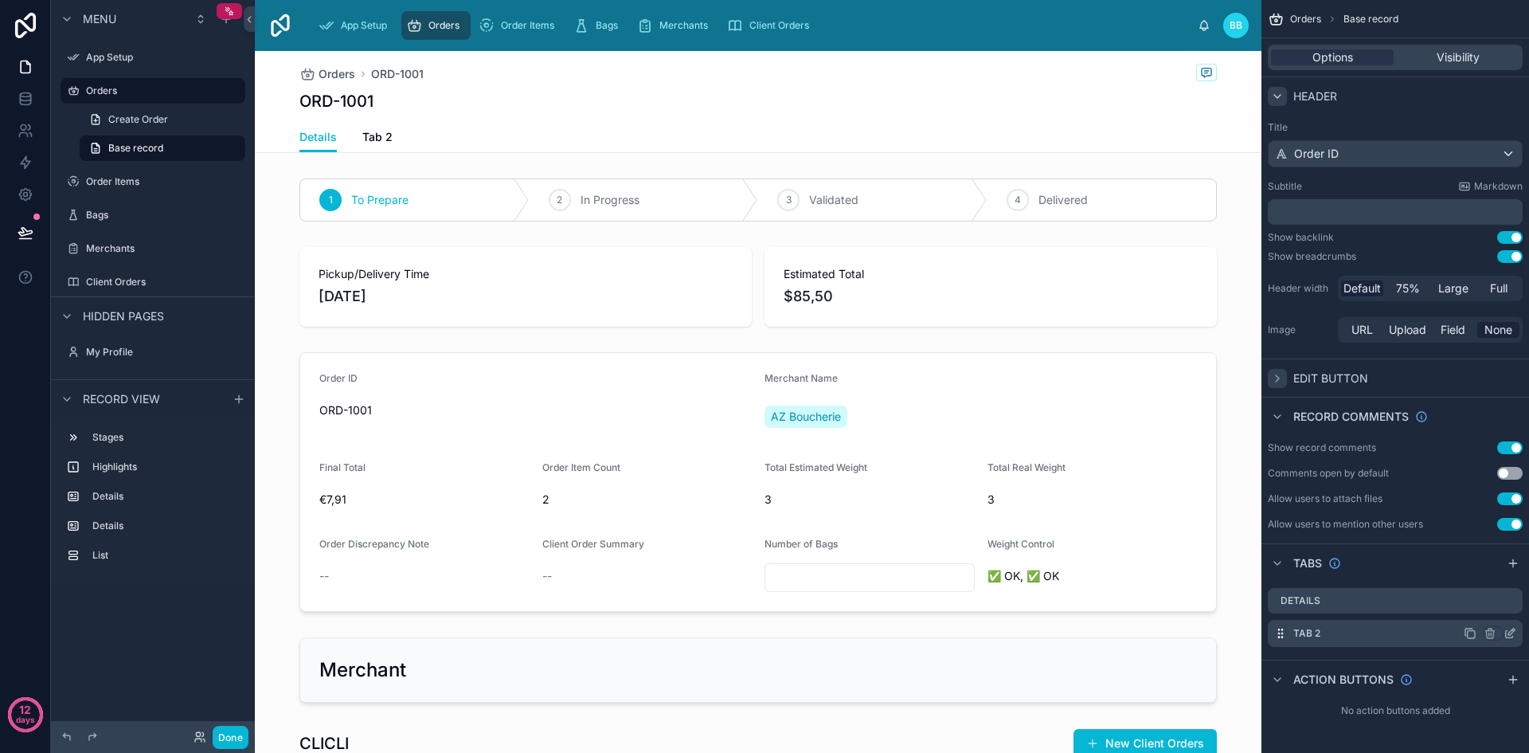
click at [1507, 630] on icon "scrollable content" at bounding box center [1509, 633] width 13 height 13
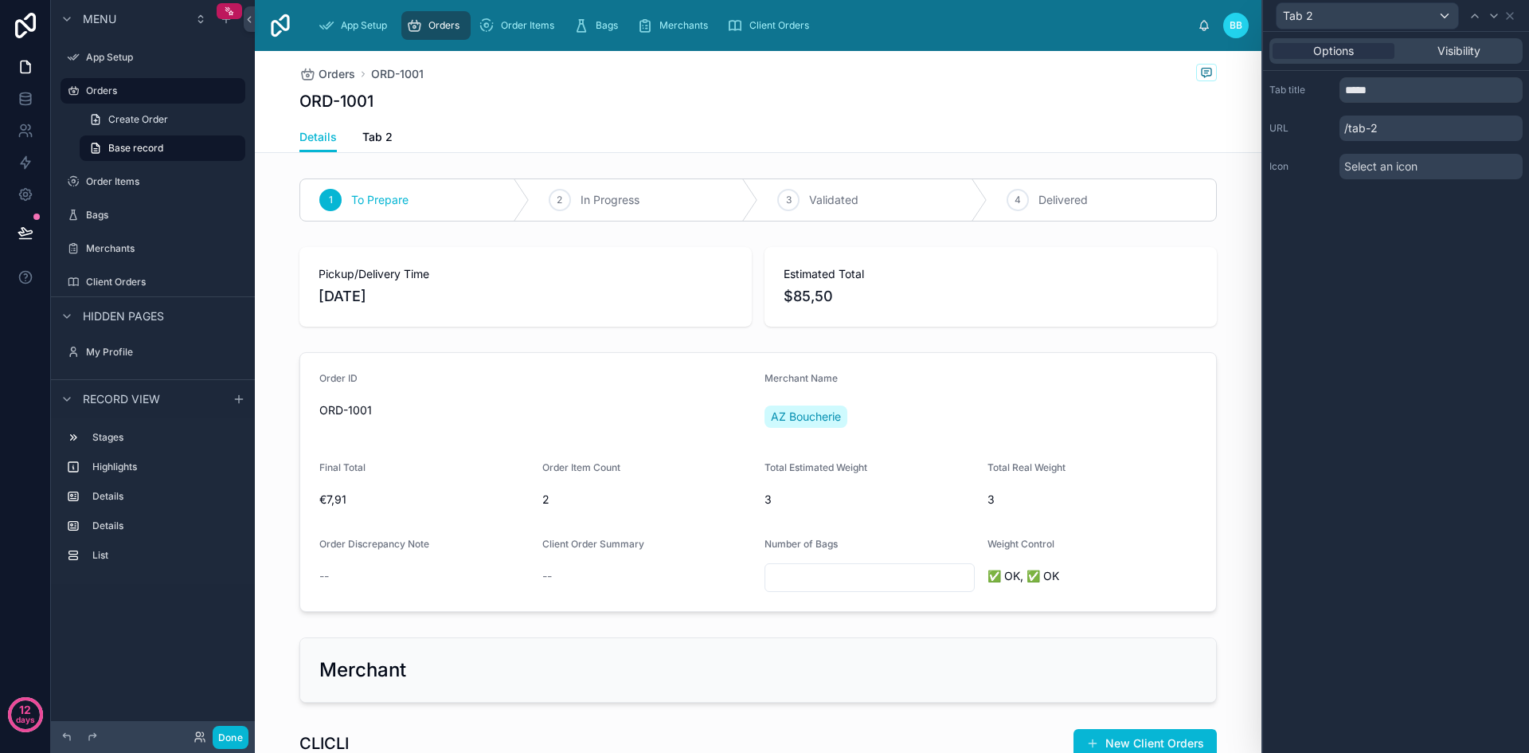
click at [1382, 130] on p "/tab-2" at bounding box center [1430, 127] width 183 height 25
click at [1442, 54] on span "Visibility" at bounding box center [1458, 51] width 43 height 16
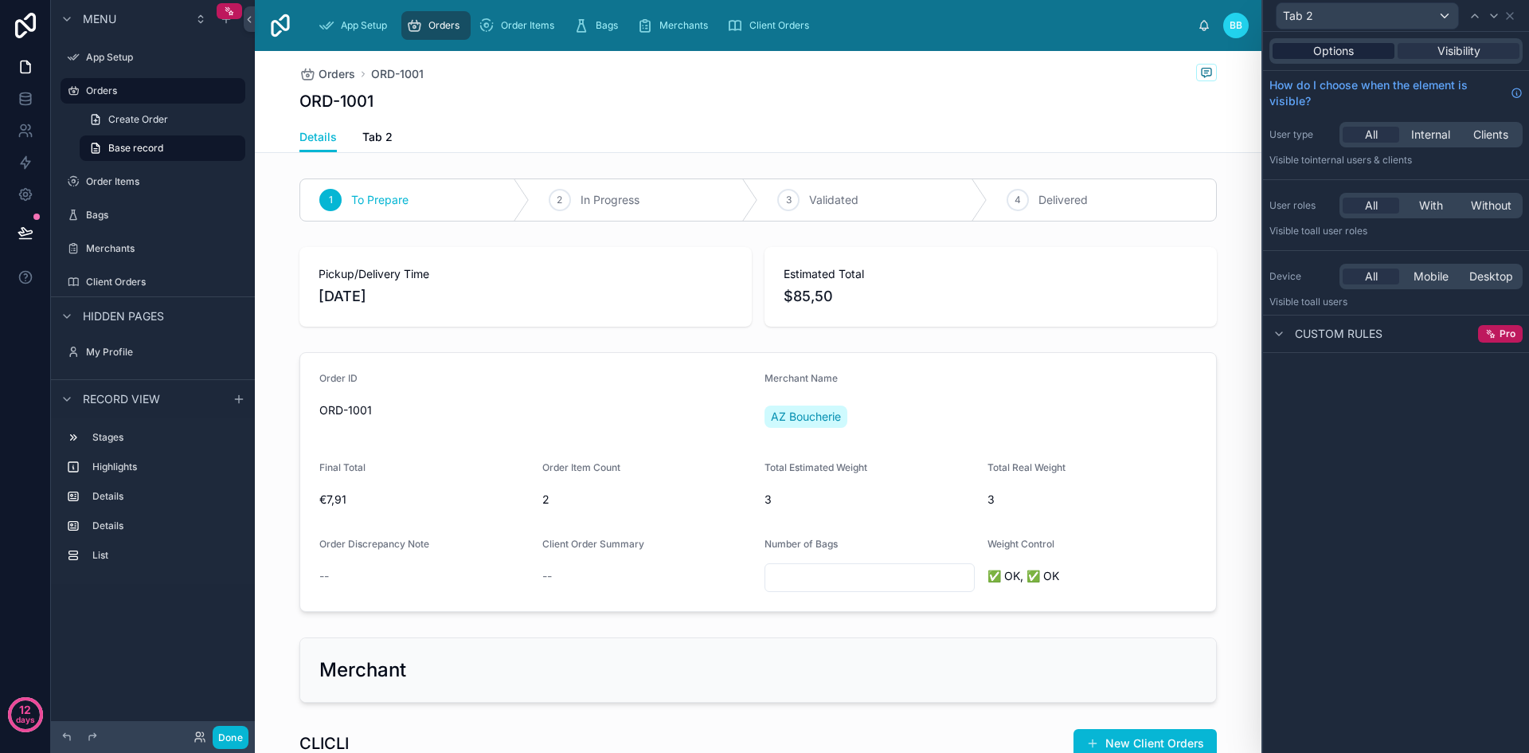
click at [1328, 58] on span "Options" at bounding box center [1333, 51] width 41 height 16
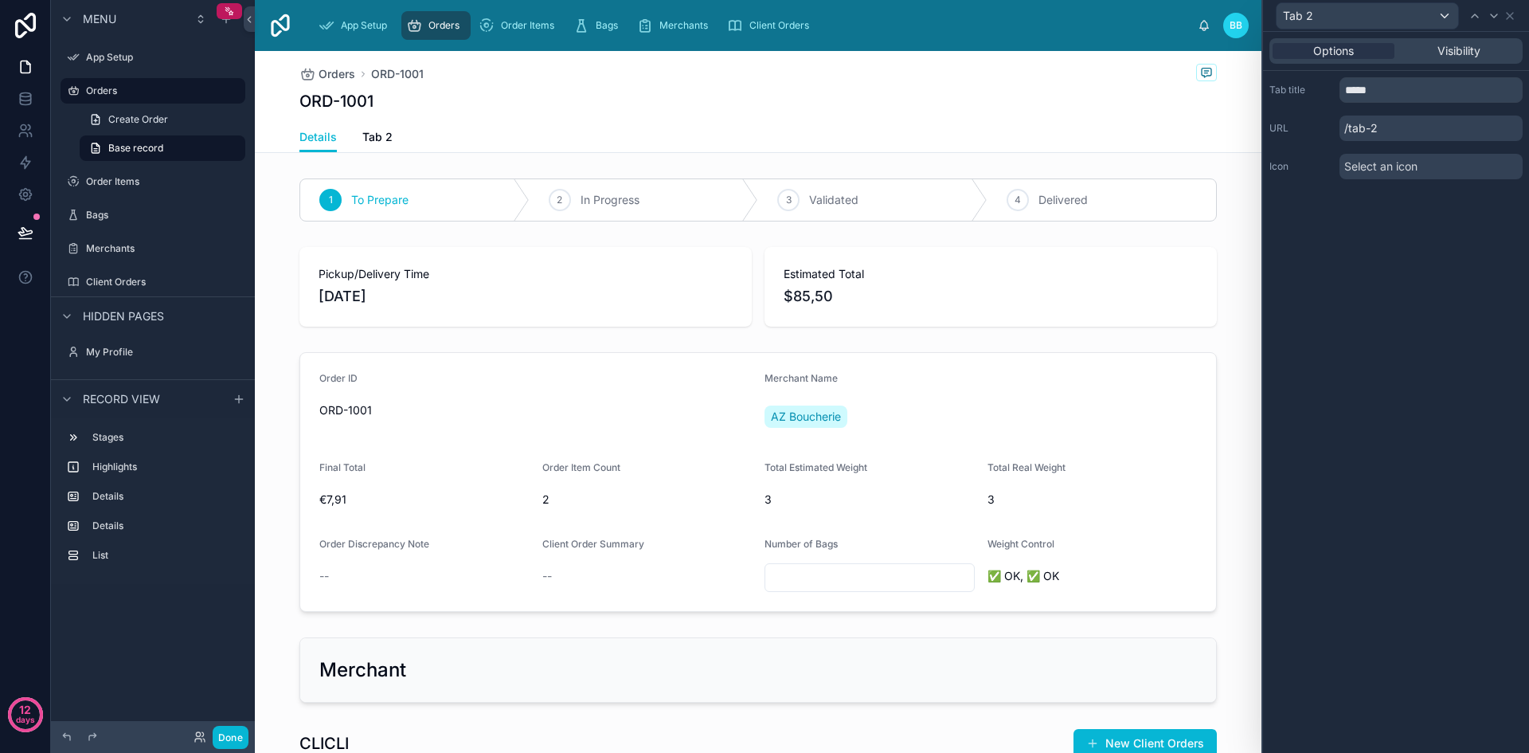
click at [1414, 166] on span "Select an icon" at bounding box center [1380, 166] width 73 height 16
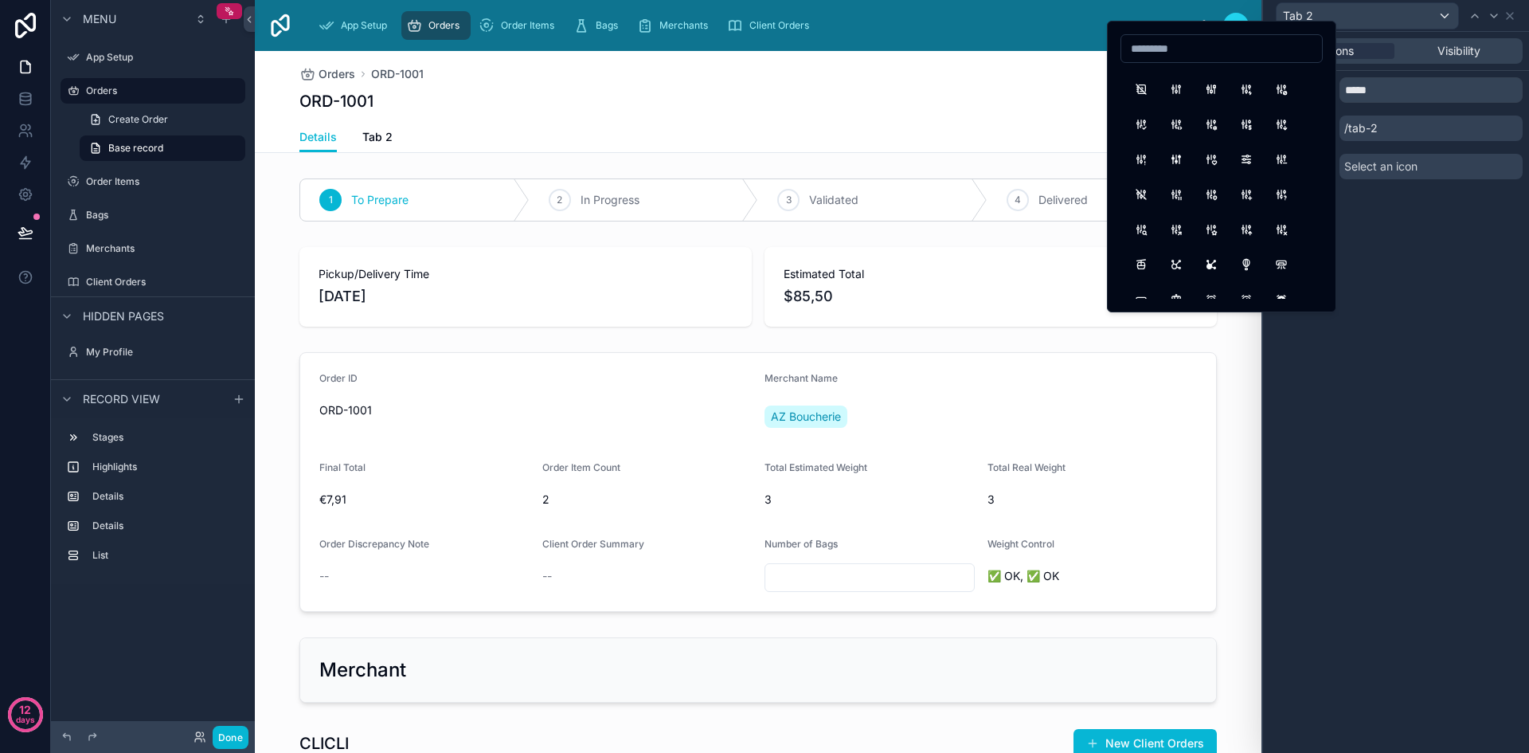
click at [1410, 205] on div "Options Visibility Tab title ***** URL /tab-2 Icon Select an icon" at bounding box center [1396, 392] width 266 height 721
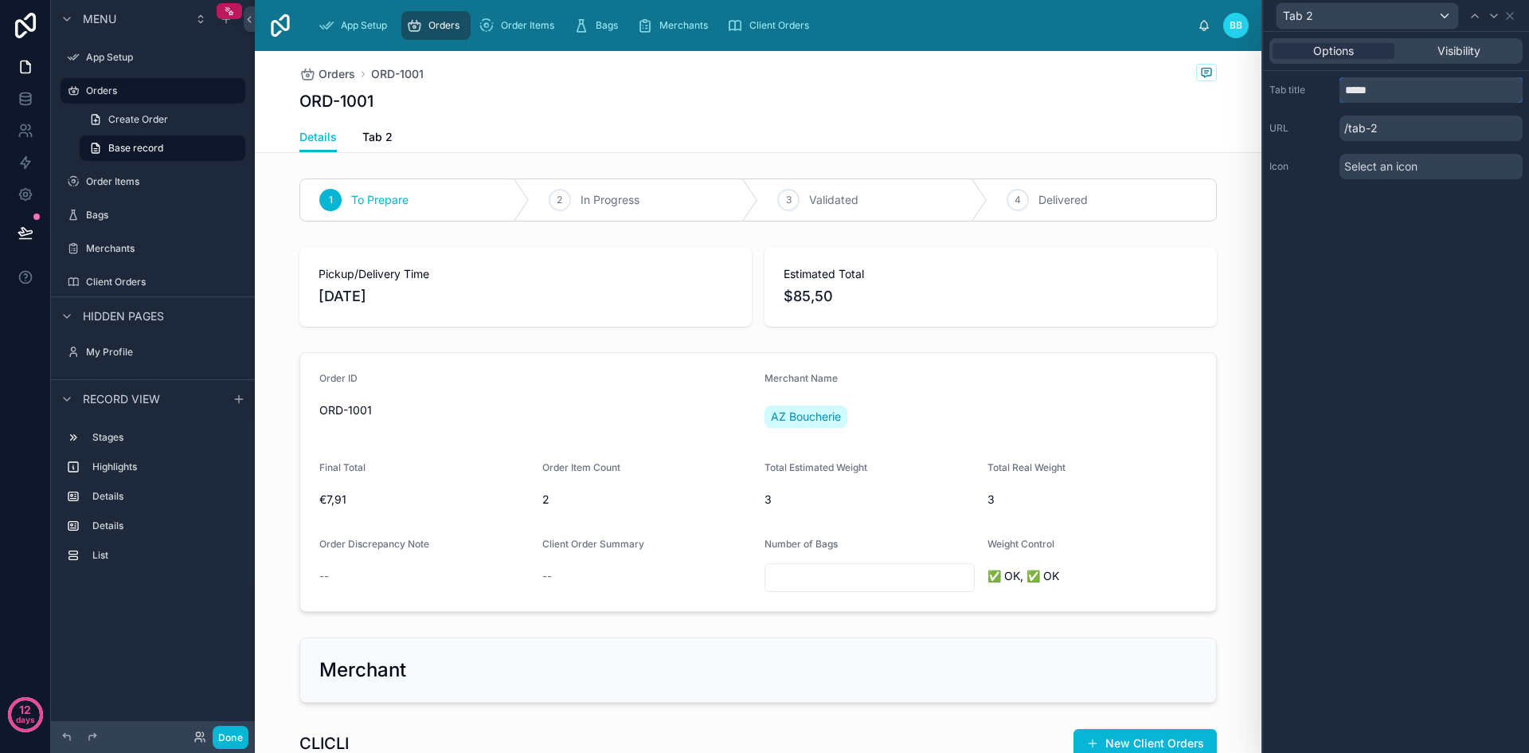
click at [1370, 90] on input "*****" at bounding box center [1430, 89] width 183 height 25
click at [1515, 10] on icon at bounding box center [1509, 16] width 13 height 13
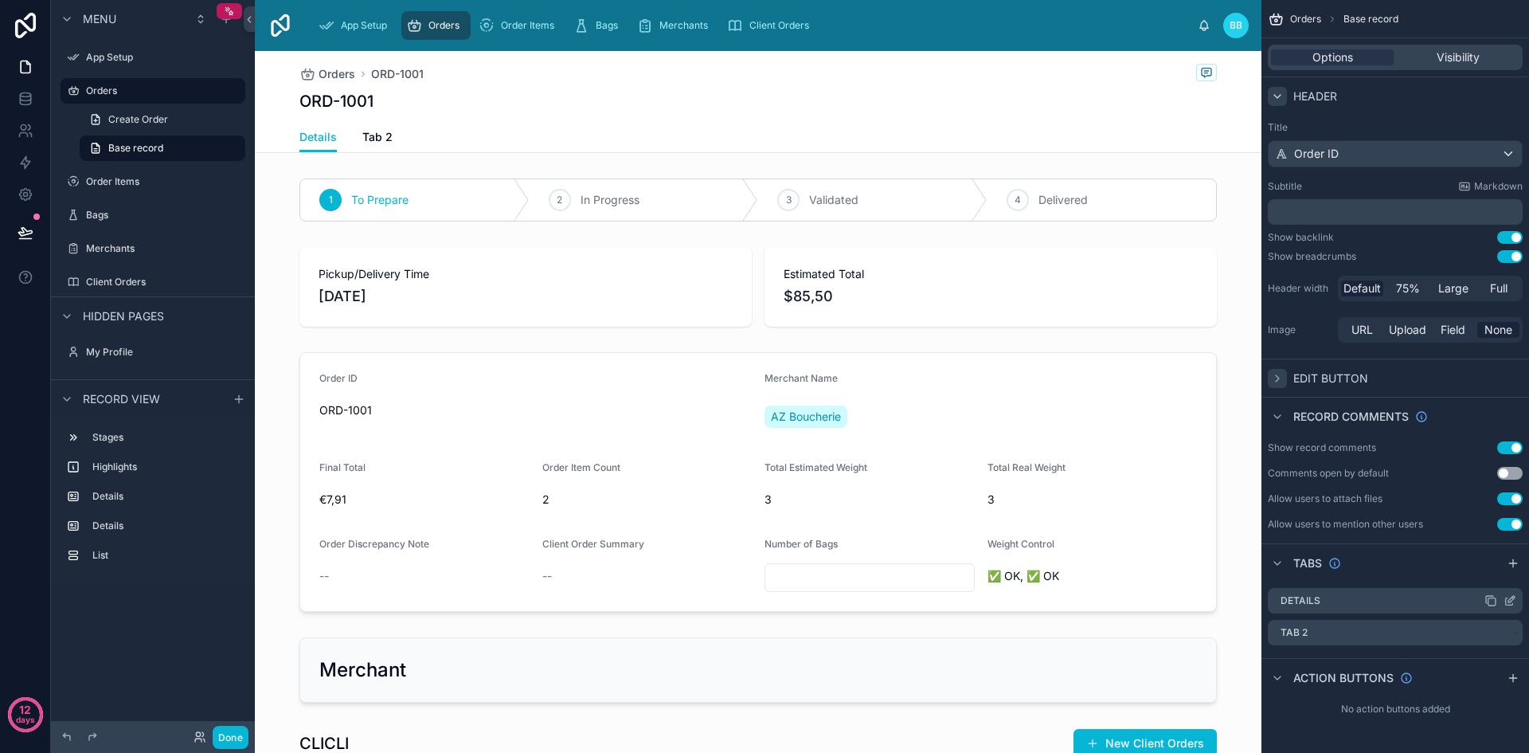
click at [1506, 601] on icon "scrollable content" at bounding box center [1509, 601] width 7 height 7
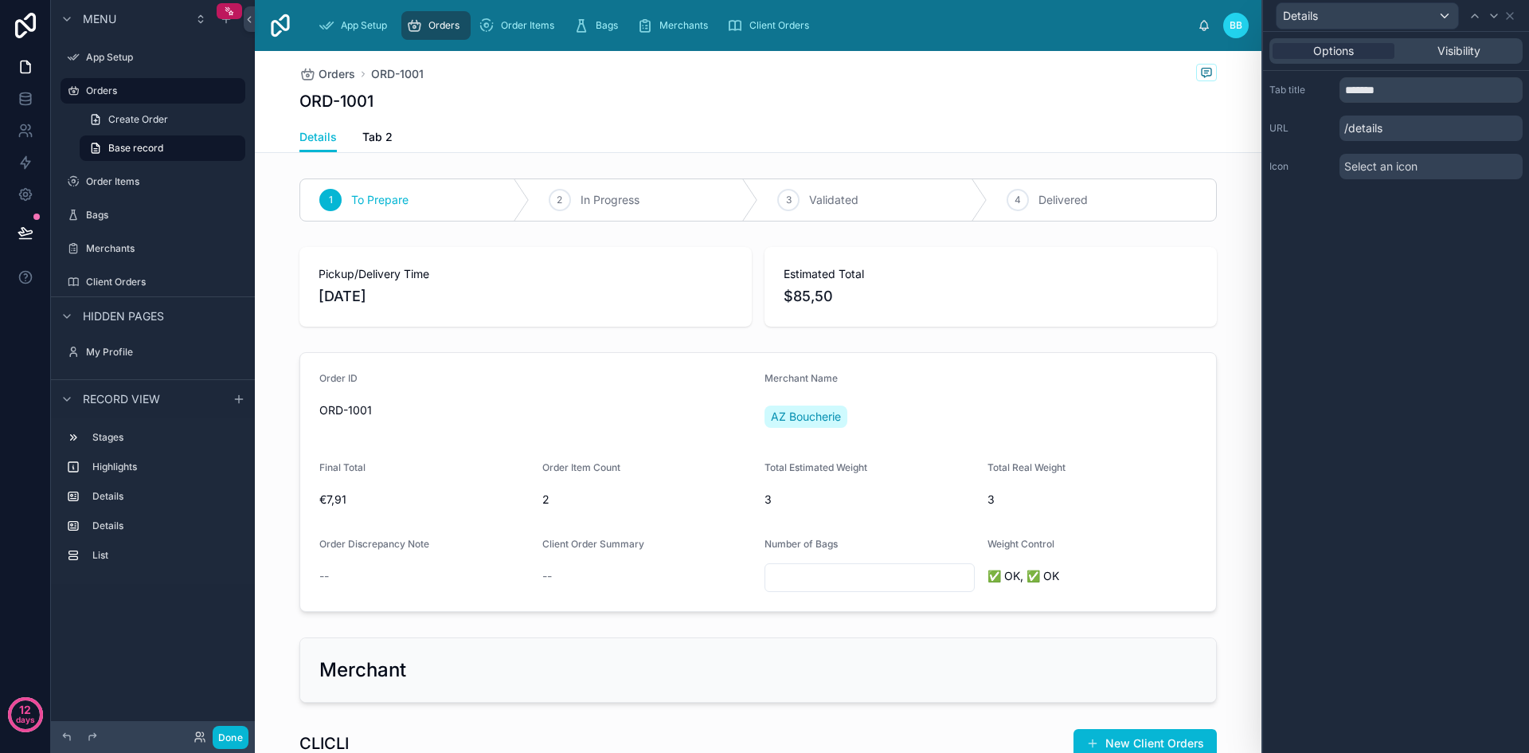
click at [1404, 131] on p "/details" at bounding box center [1430, 127] width 183 height 25
click at [1509, 18] on icon at bounding box center [1509, 16] width 13 height 13
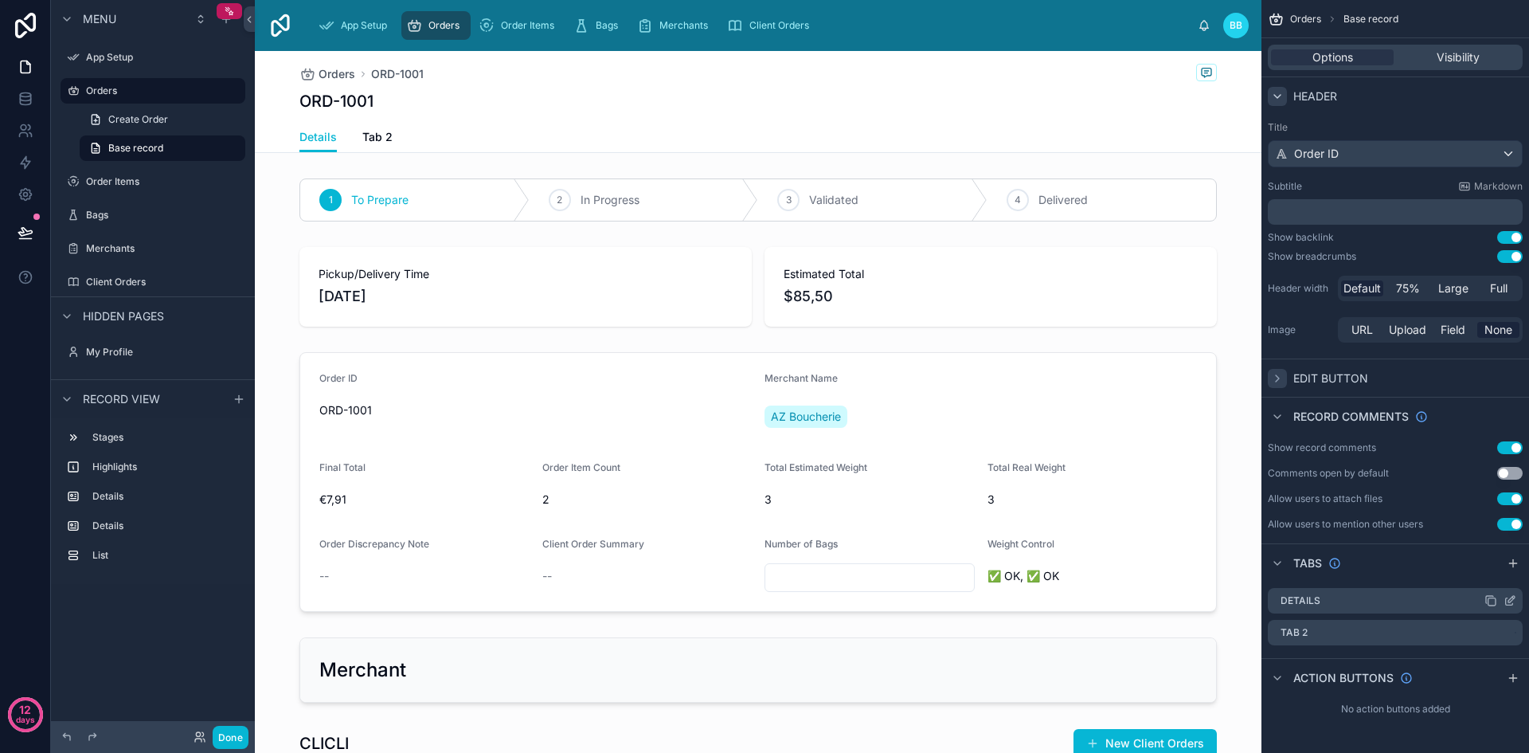
click at [1385, 599] on div "Details" at bounding box center [1395, 600] width 255 height 25
click at [1378, 625] on div "Tab 2" at bounding box center [1395, 633] width 255 height 27
click at [1495, 635] on icon "scrollable content" at bounding box center [1490, 633] width 13 height 13
click at [1410, 702] on span "Remove tab" at bounding box center [1386, 693] width 63 height 19
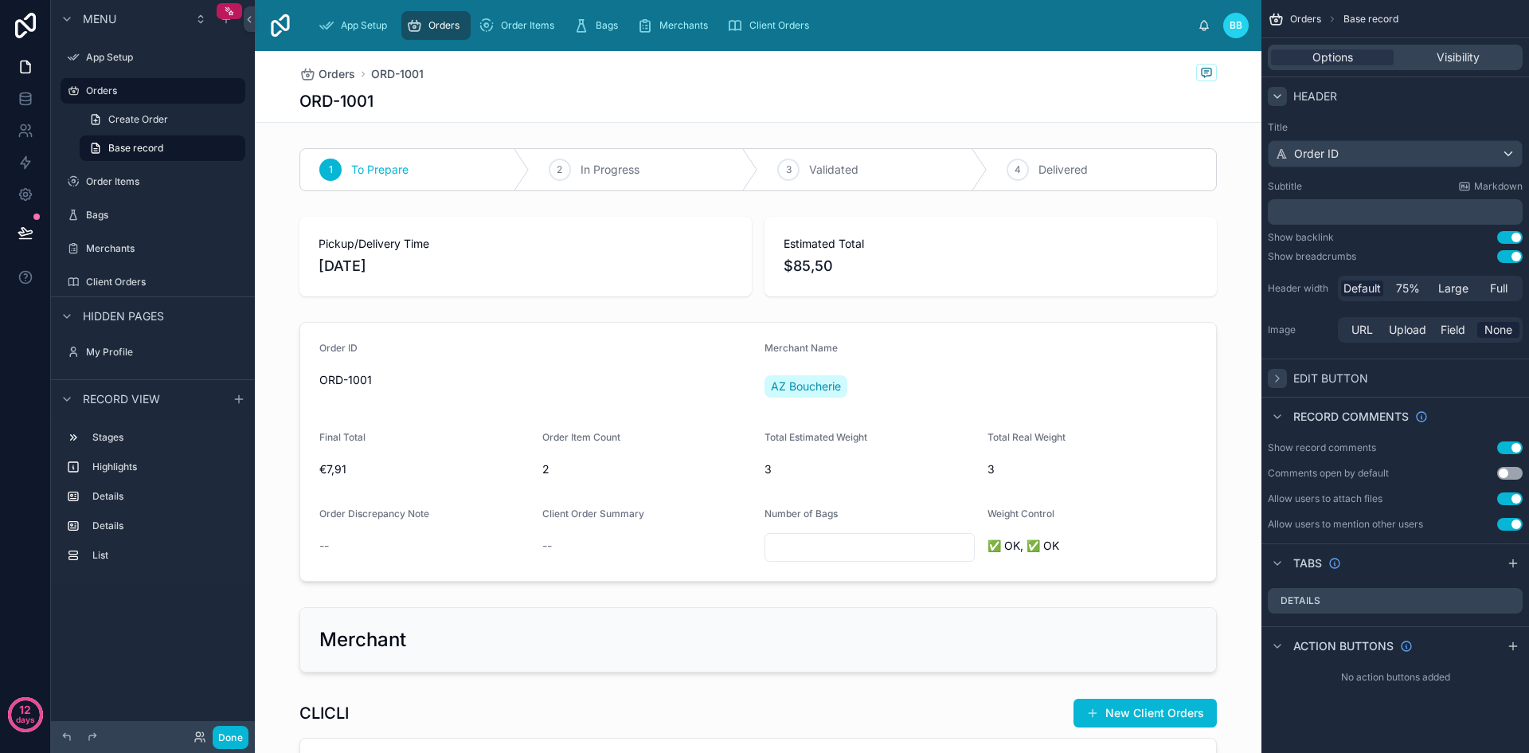
click at [1281, 104] on div "scrollable content" at bounding box center [1277, 96] width 19 height 19
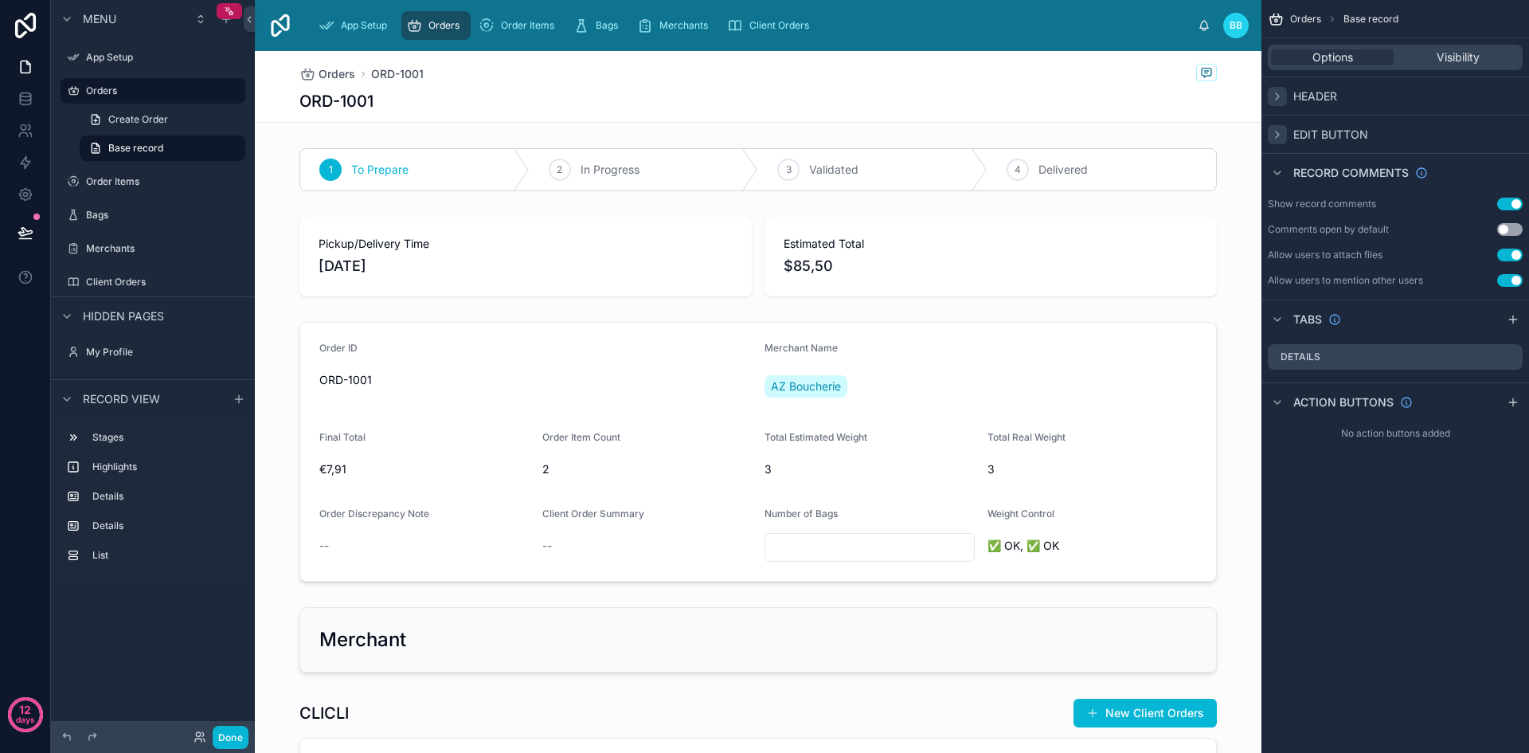
click at [1277, 96] on icon "scrollable content" at bounding box center [1277, 96] width 13 height 13
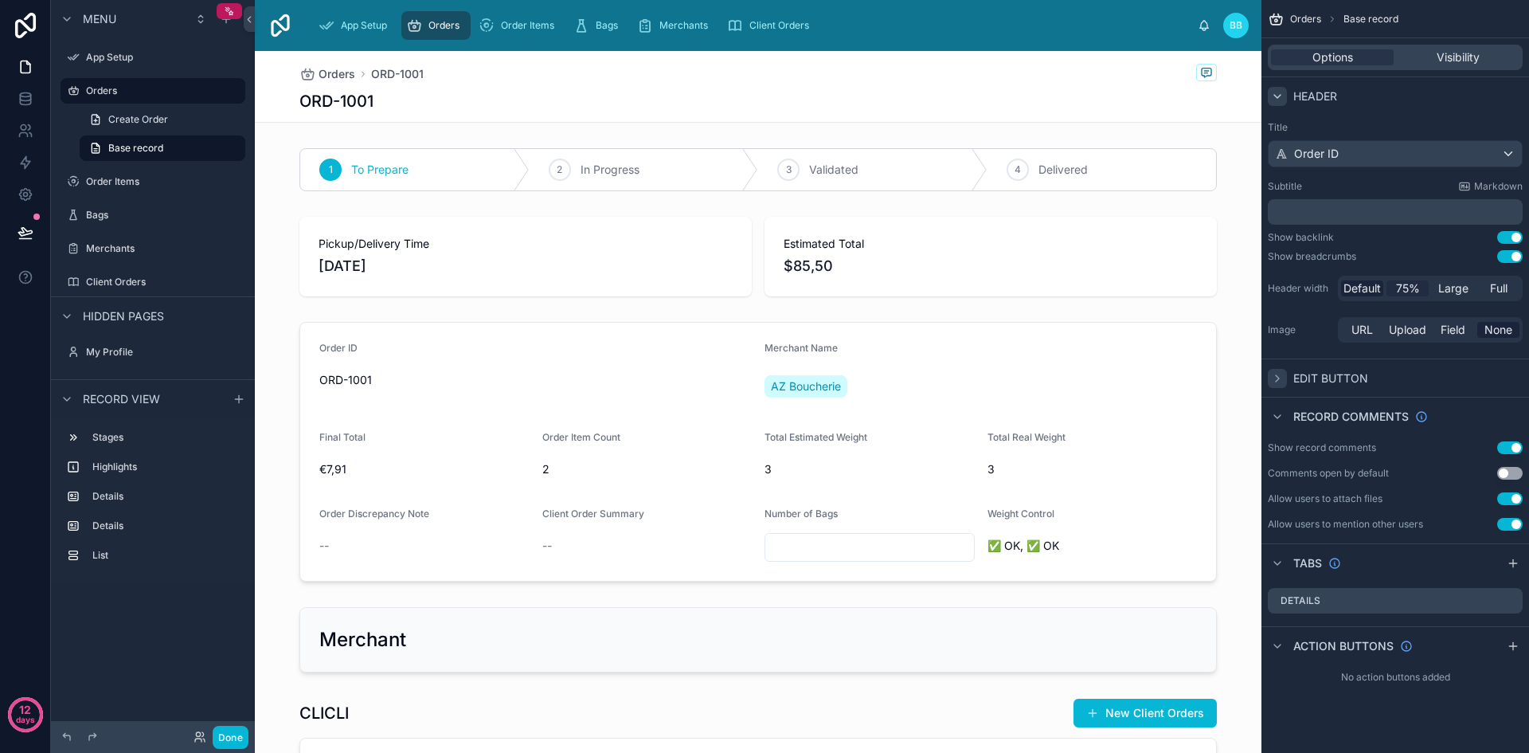
click at [1410, 291] on span "75%" at bounding box center [1408, 288] width 24 height 16
click at [1356, 290] on span "Default" at bounding box center [1361, 288] width 37 height 16
click at [1277, 94] on icon "scrollable content" at bounding box center [1277, 96] width 13 height 13
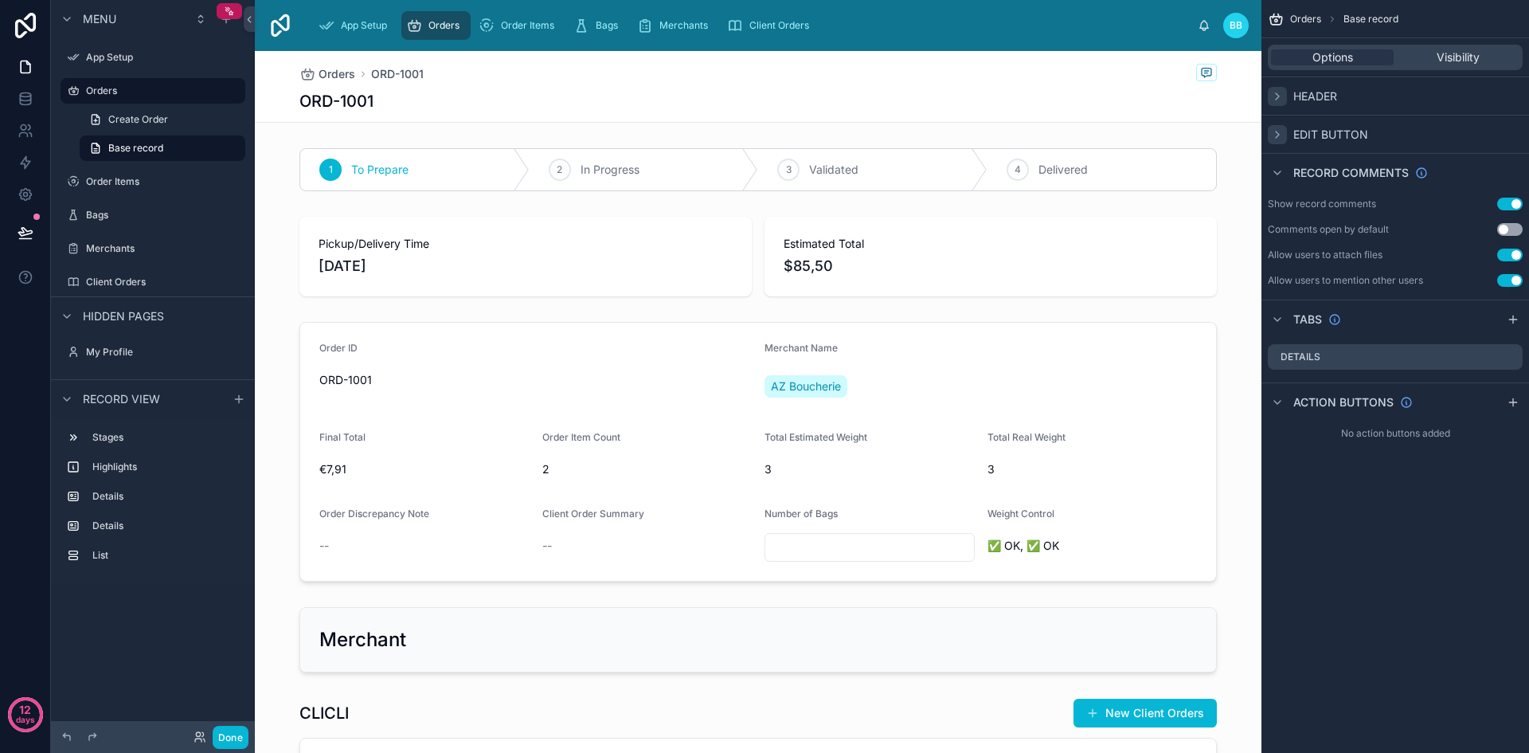
click at [1325, 137] on span "Edit button" at bounding box center [1330, 135] width 75 height 16
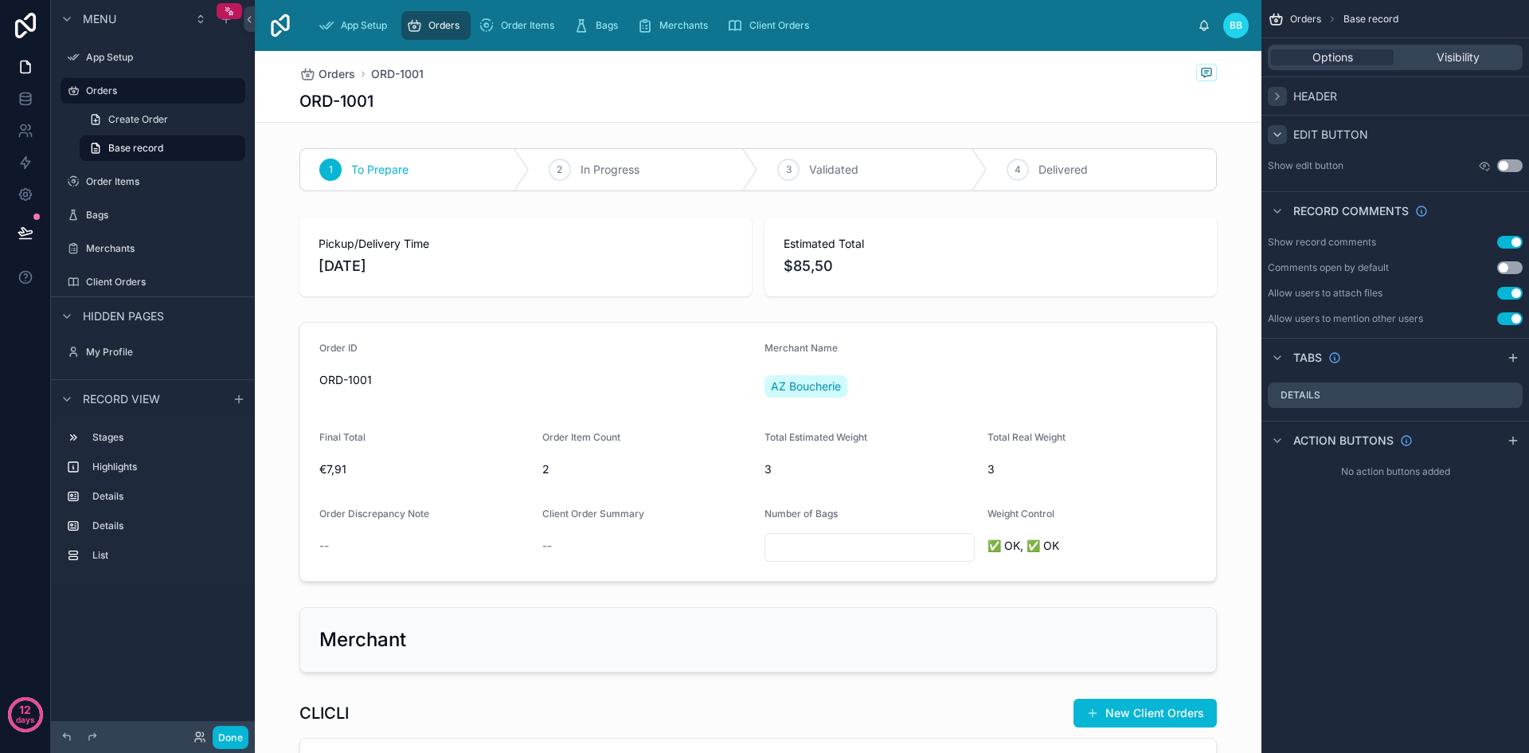
click at [1278, 139] on icon "scrollable content" at bounding box center [1277, 134] width 13 height 13
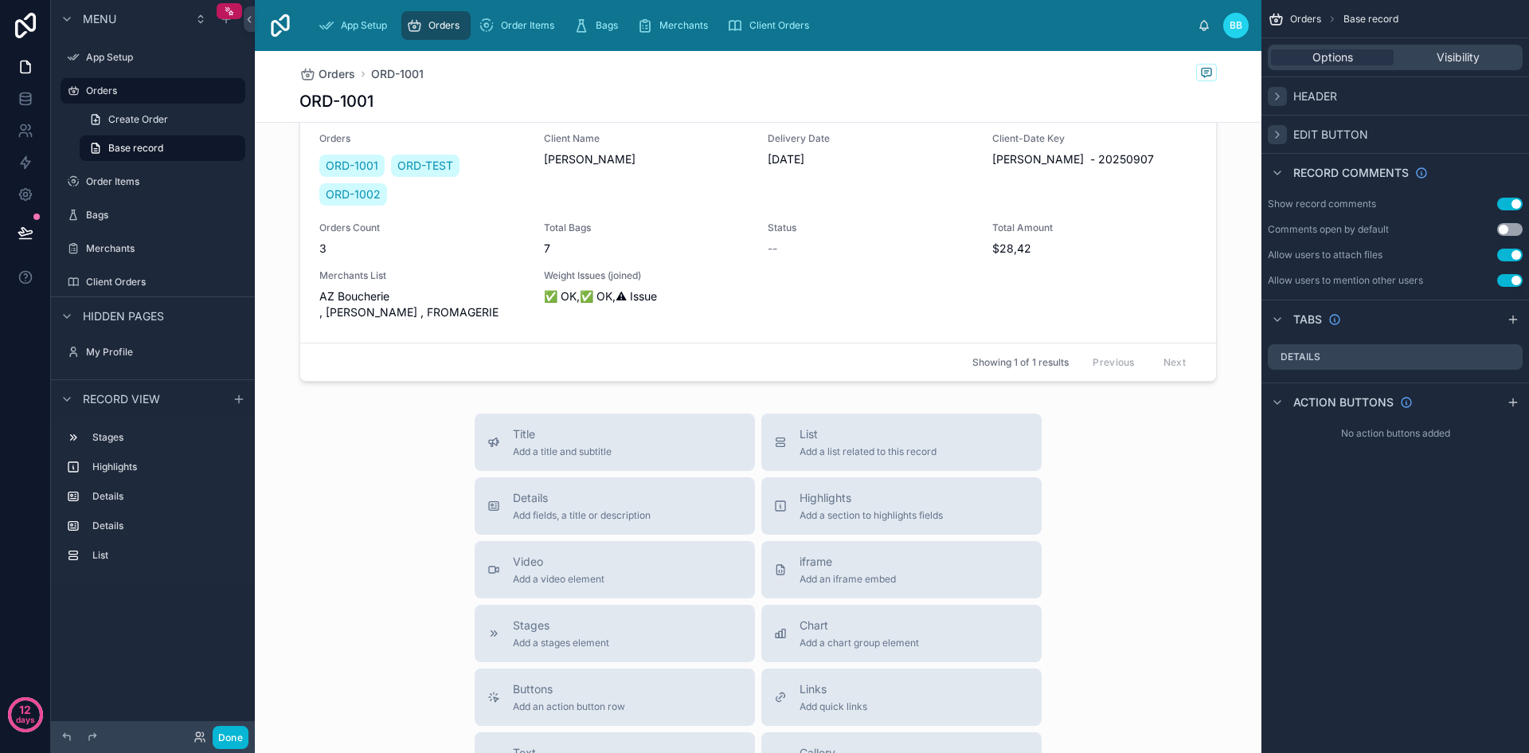
scroll to position [629, 0]
click at [1284, 406] on div "scrollable content" at bounding box center [1277, 402] width 19 height 19
click at [1511, 399] on icon "scrollable content" at bounding box center [1513, 402] width 13 height 13
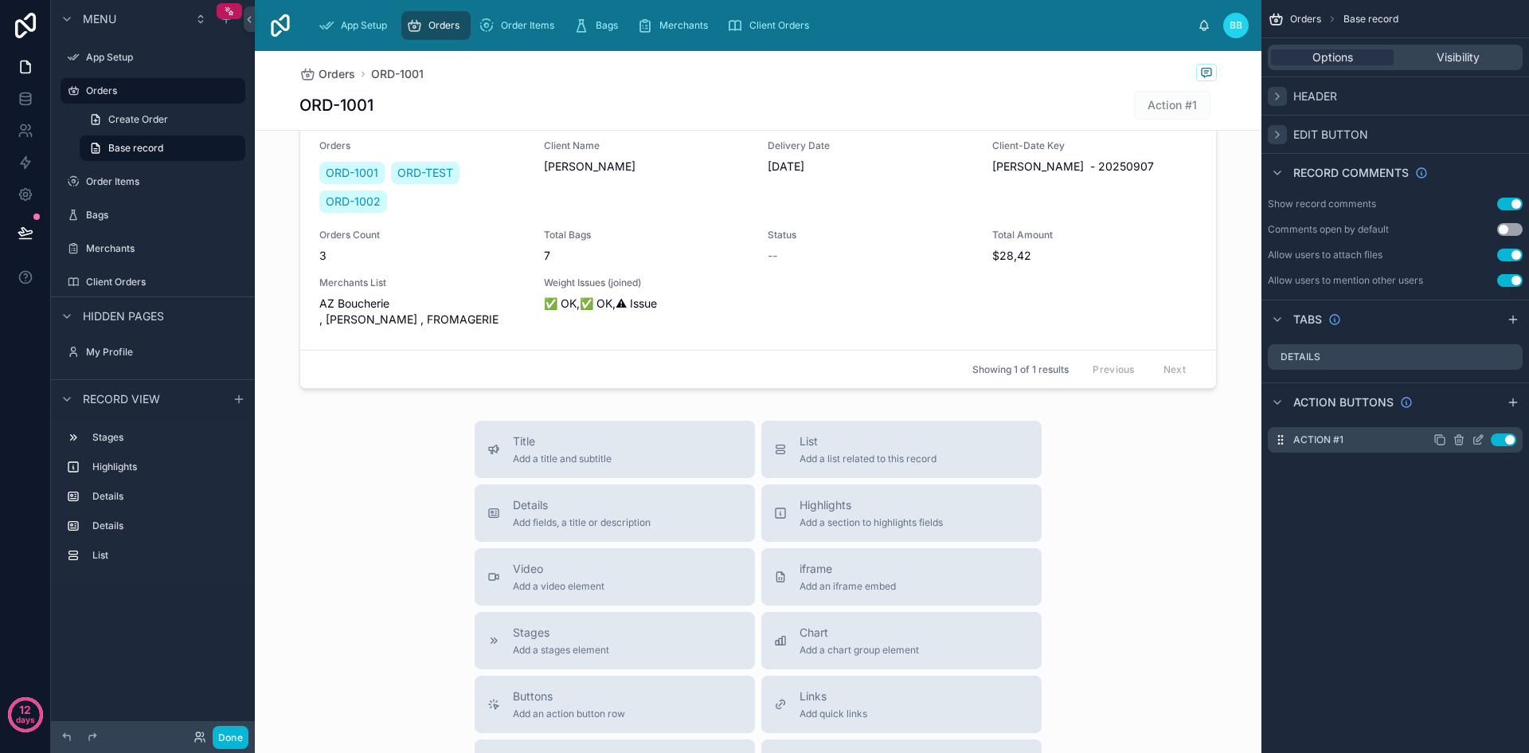
click at [1461, 441] on icon "scrollable content" at bounding box center [1459, 439] width 13 height 13
click at [1483, 413] on icon at bounding box center [1484, 414] width 13 height 13
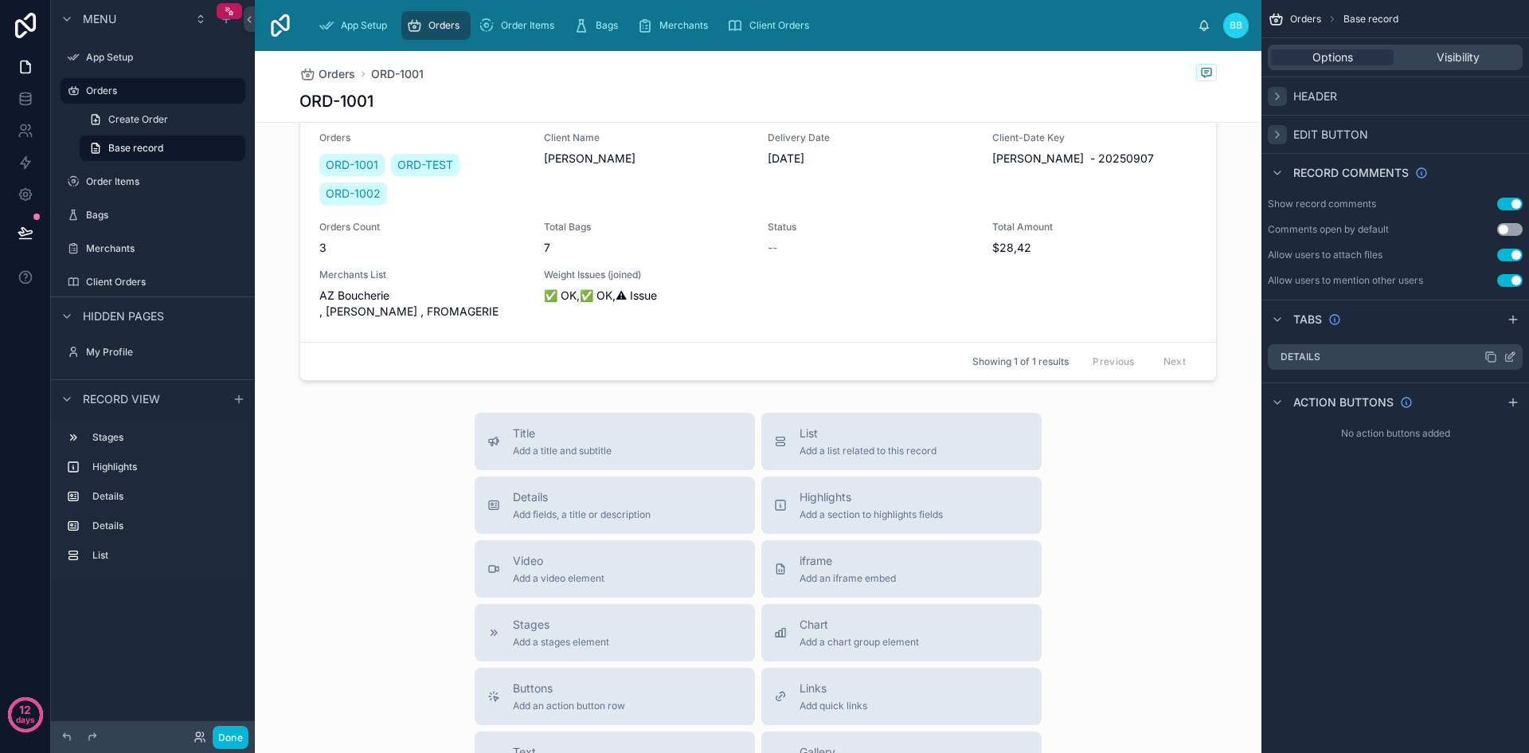
click at [1509, 354] on icon "scrollable content" at bounding box center [1509, 356] width 13 height 13
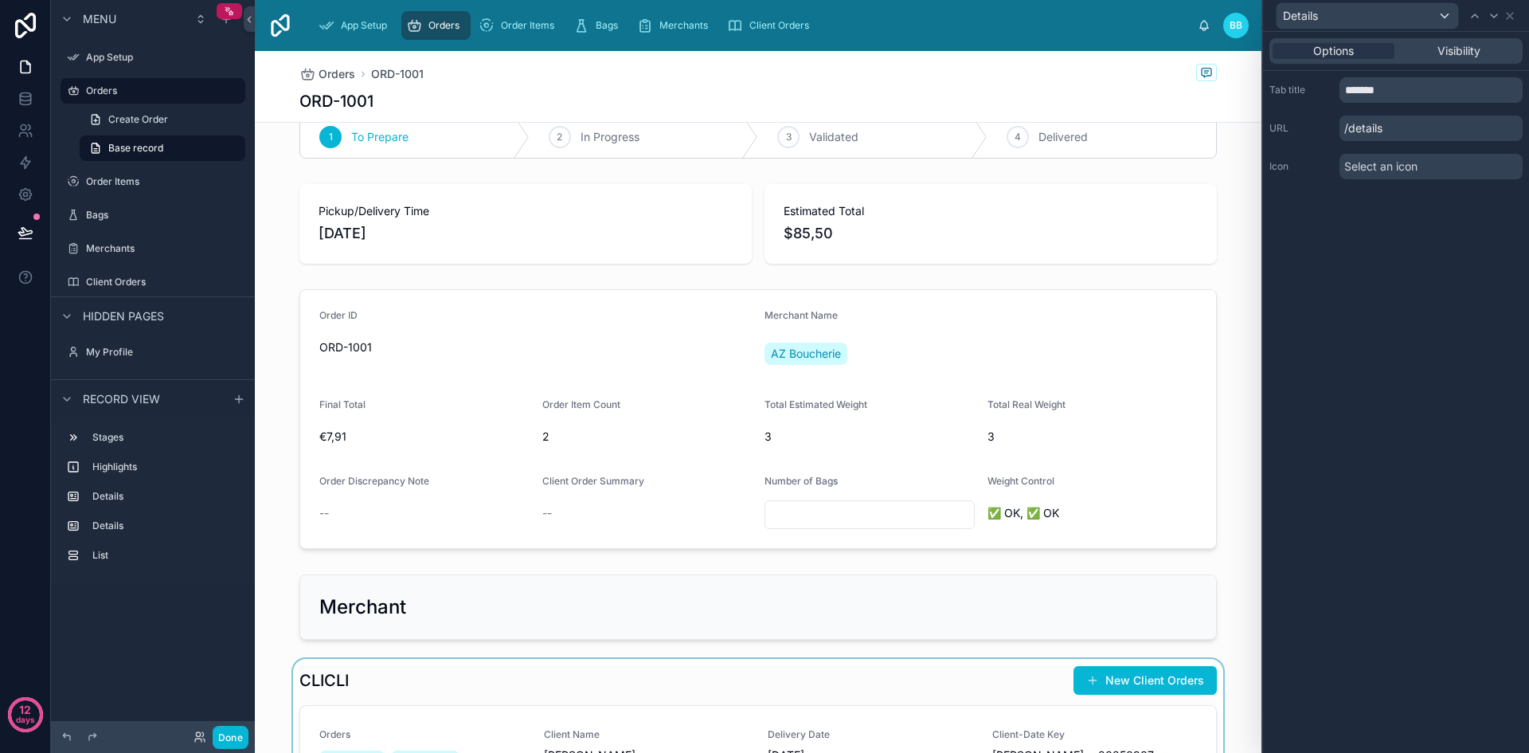
scroll to position [0, 0]
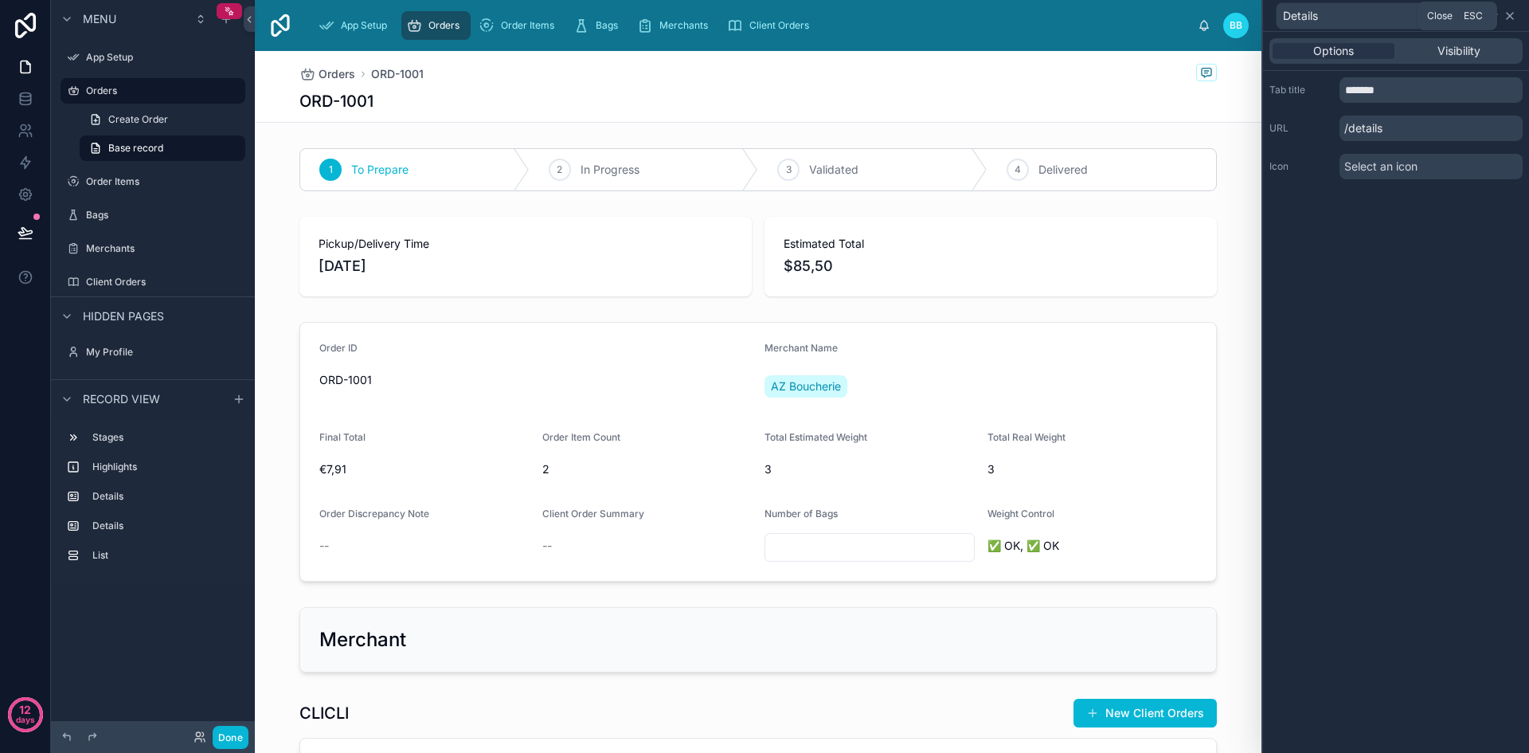
click at [1510, 16] on icon at bounding box center [1510, 16] width 6 height 6
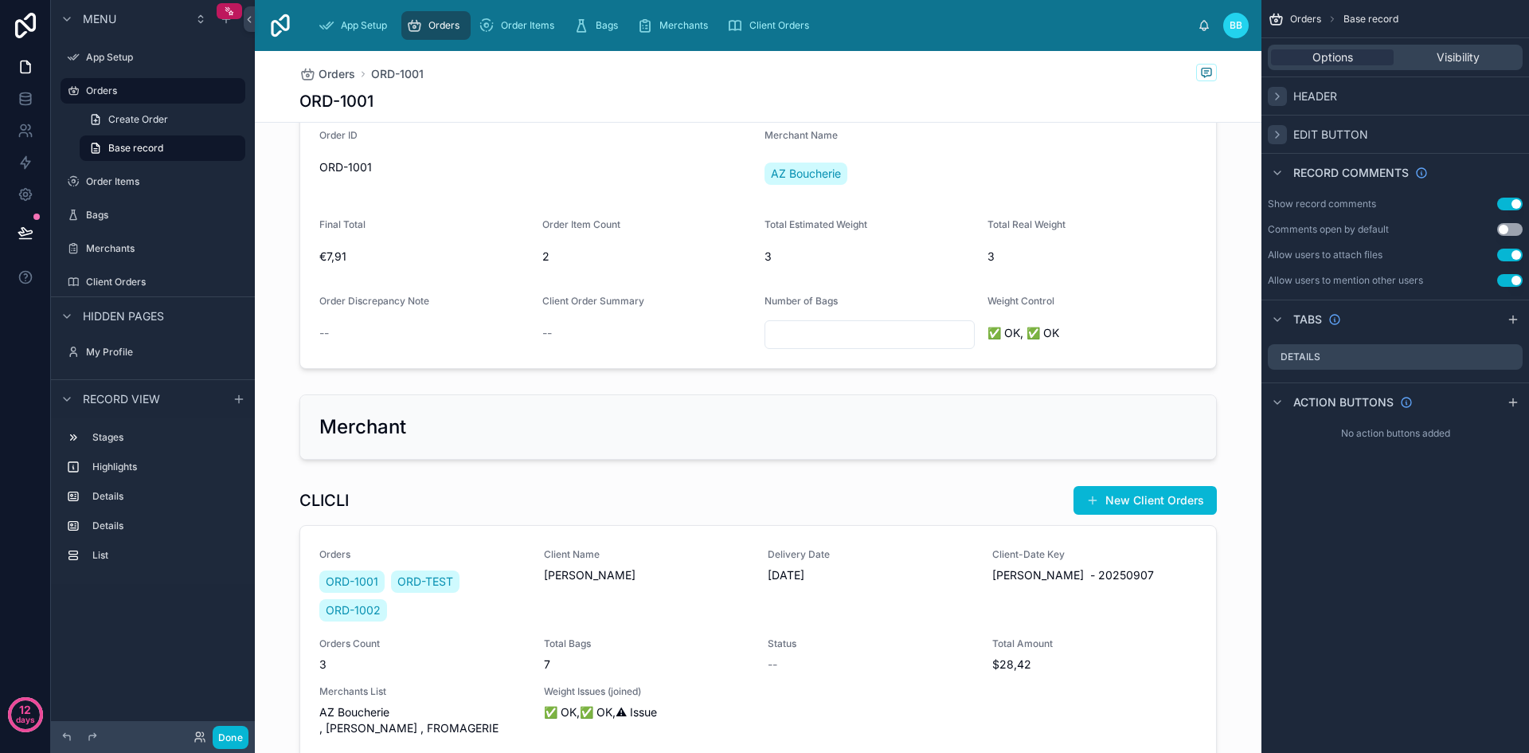
scroll to position [214, 0]
click at [874, 430] on div at bounding box center [758, 425] width 1007 height 78
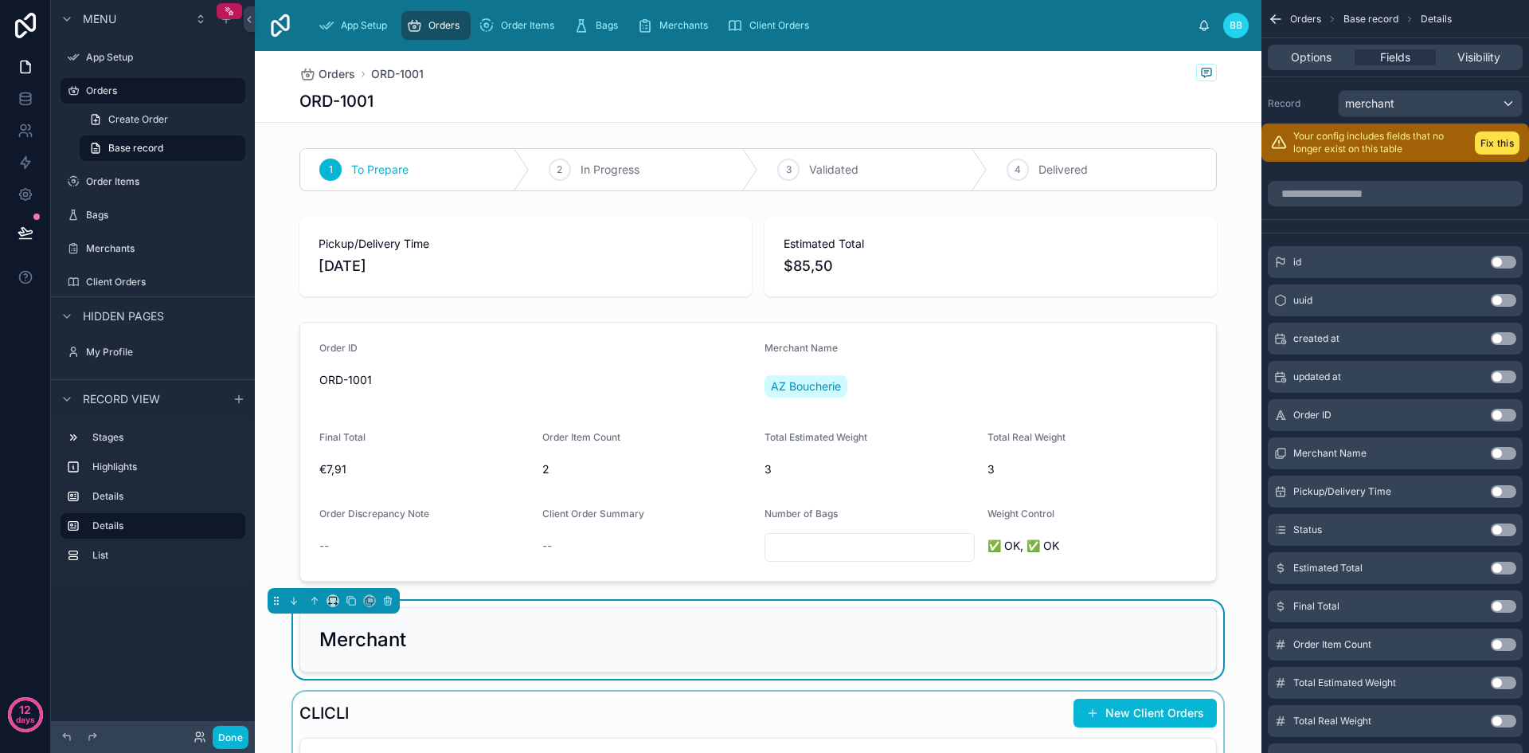
scroll to position [358, 0]
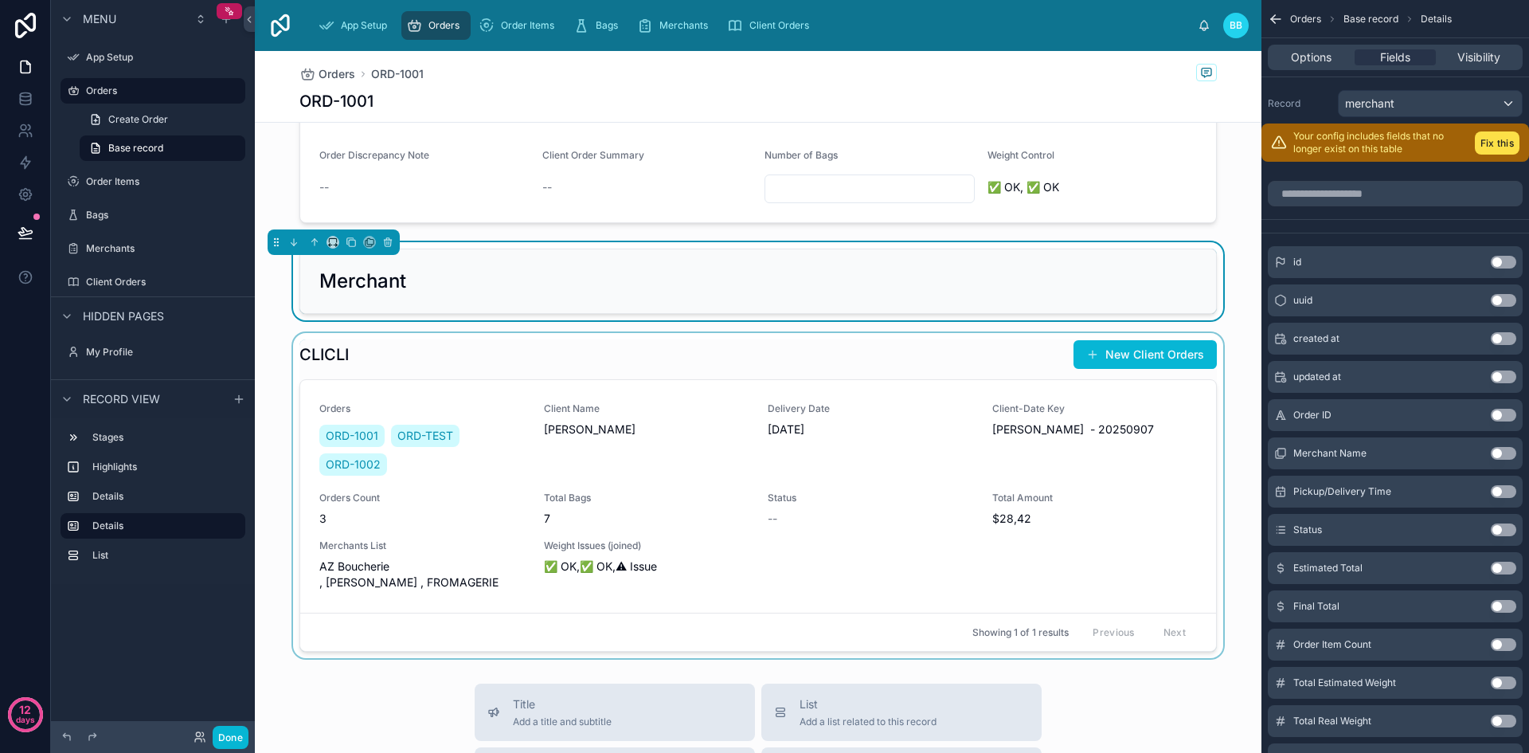
click at [1111, 358] on div at bounding box center [758, 495] width 1007 height 325
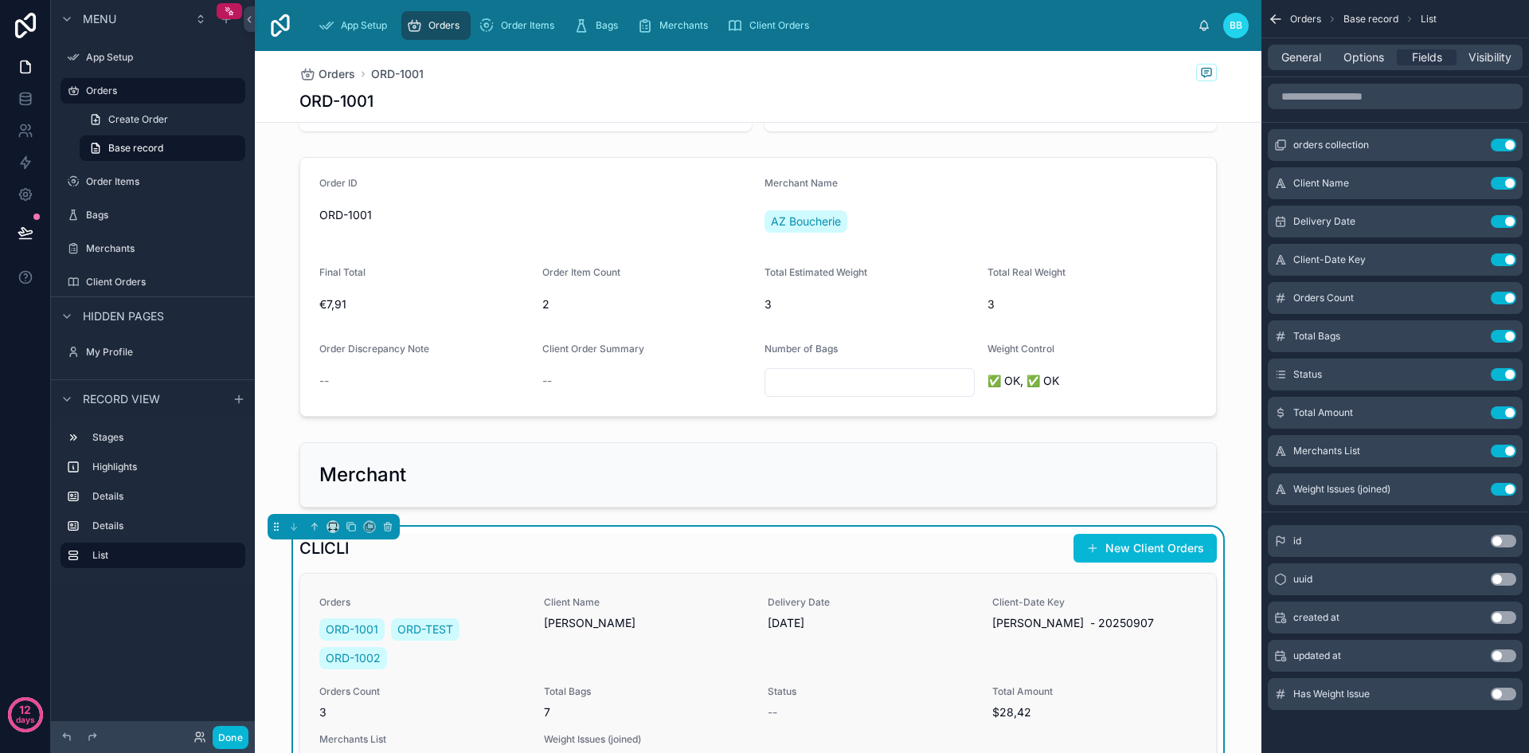
scroll to position [0, 0]
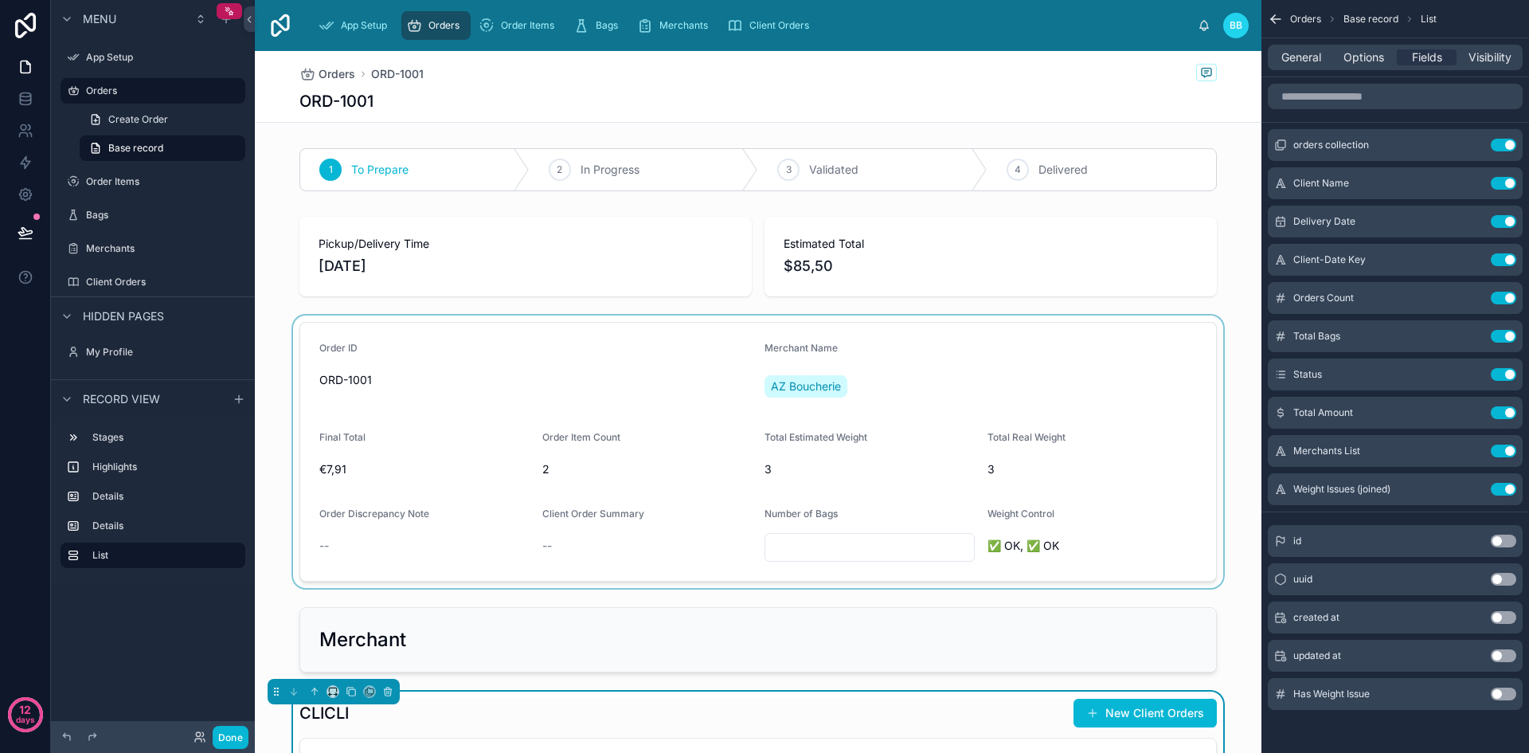
click at [1133, 373] on div at bounding box center [758, 451] width 1007 height 272
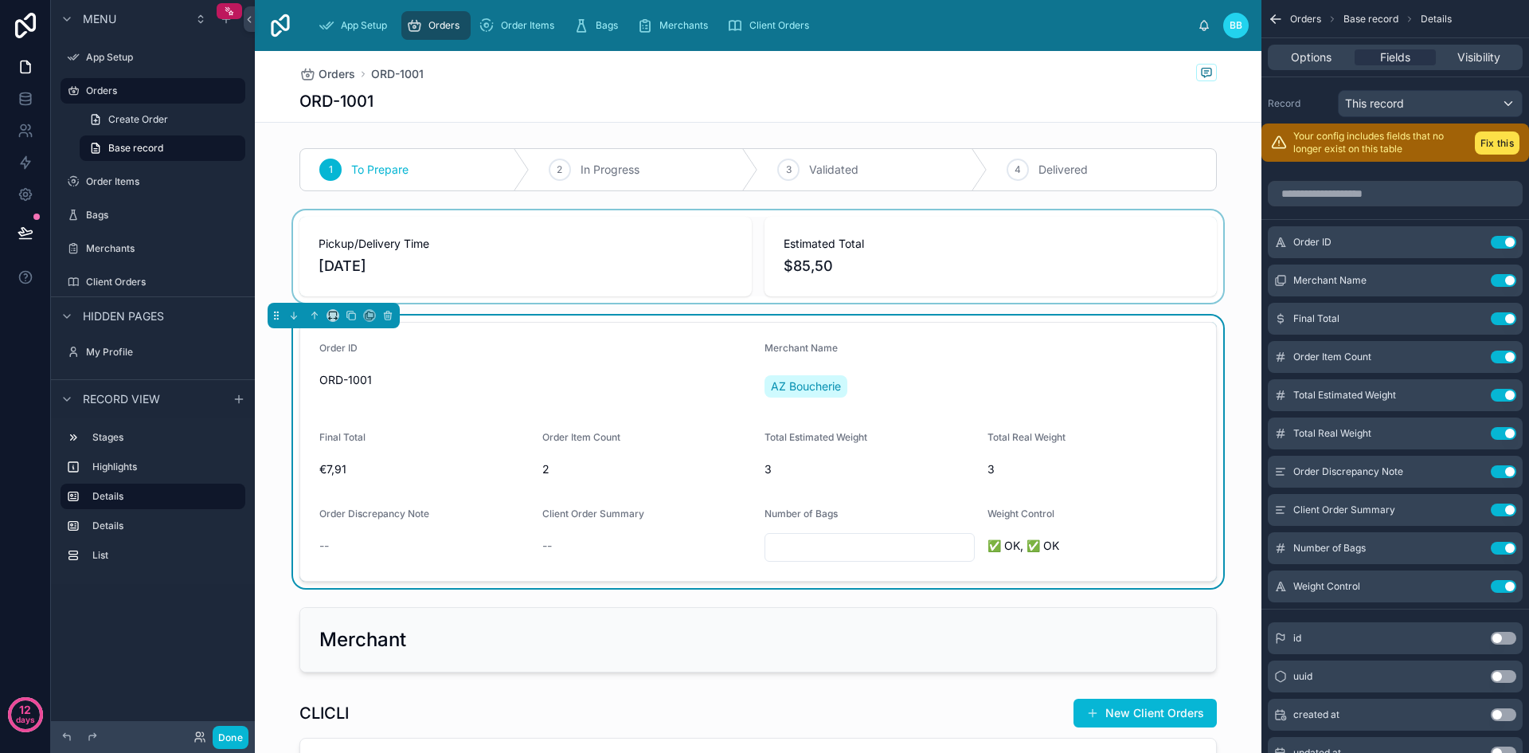
click at [1169, 251] on div at bounding box center [758, 256] width 1007 height 92
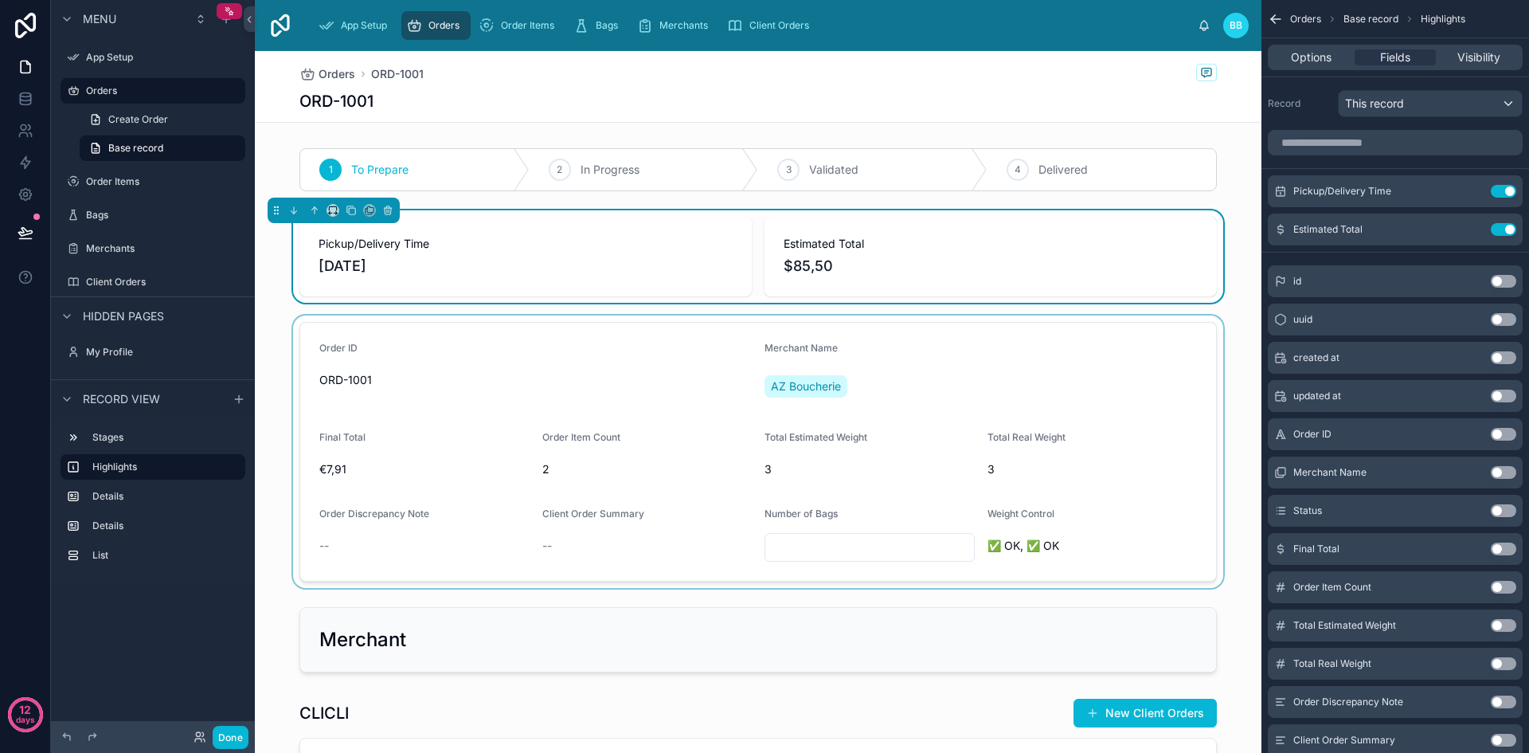
click at [1178, 392] on div at bounding box center [758, 451] width 1007 height 272
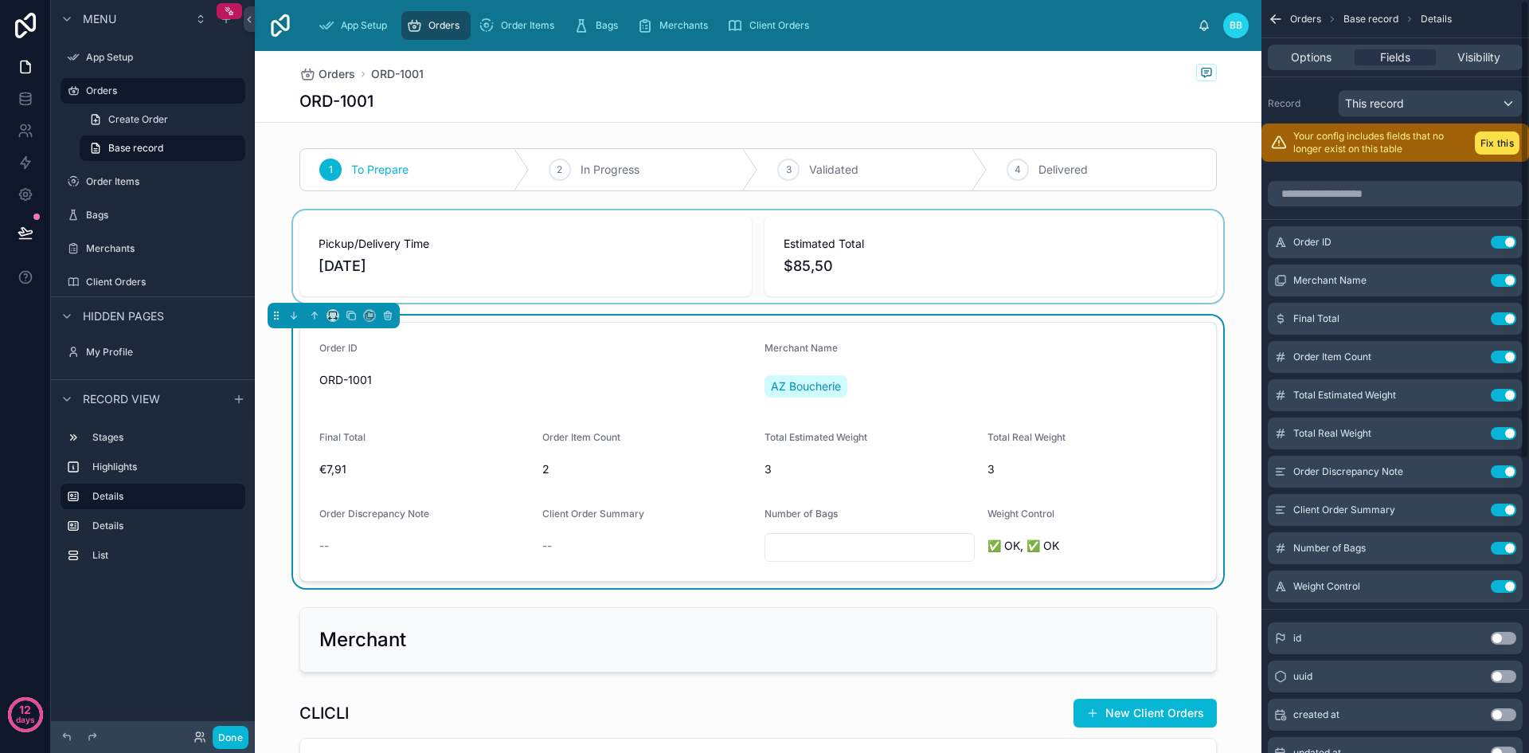
click at [1376, 18] on span "Base record" at bounding box center [1370, 19] width 55 height 13
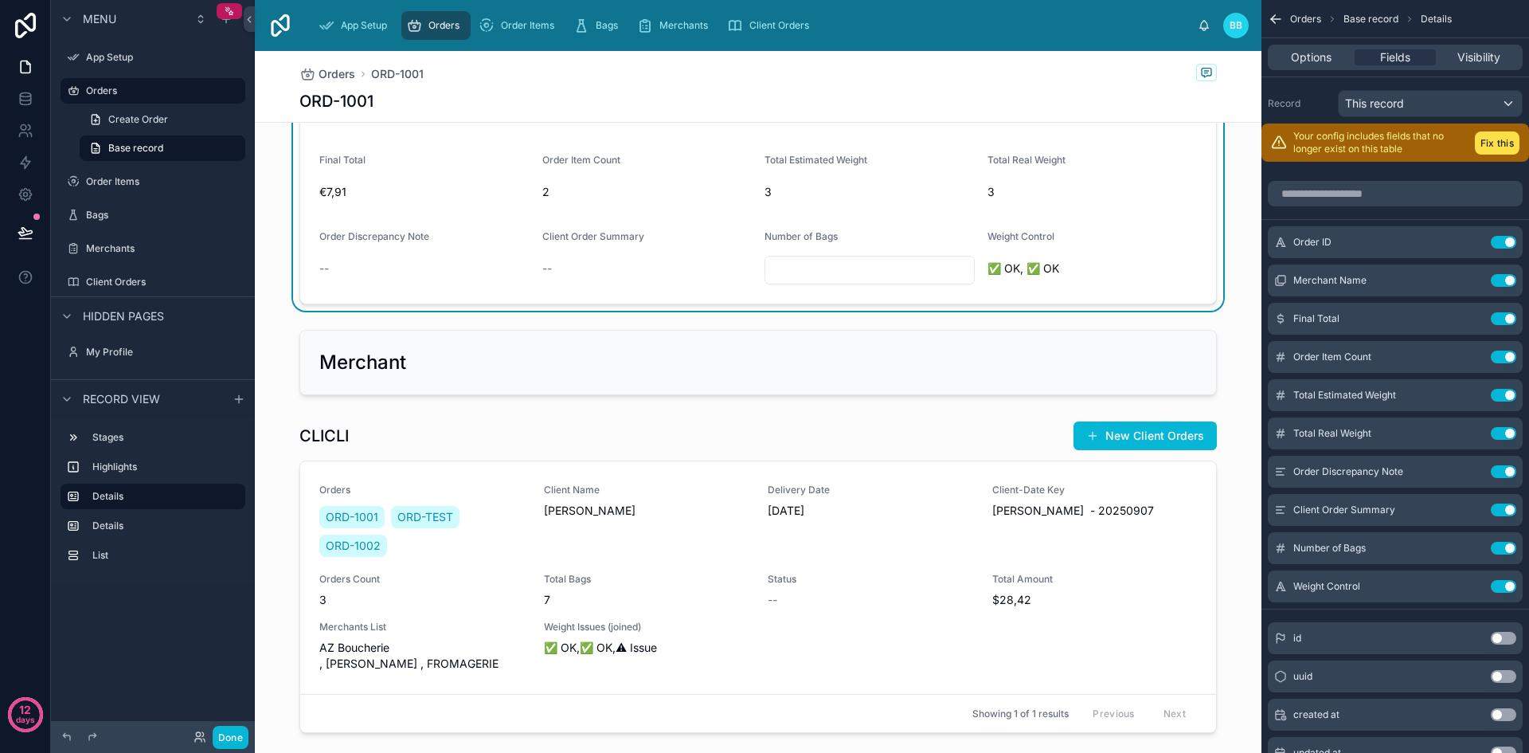
scroll to position [278, 0]
click at [1148, 582] on div at bounding box center [758, 575] width 1007 height 325
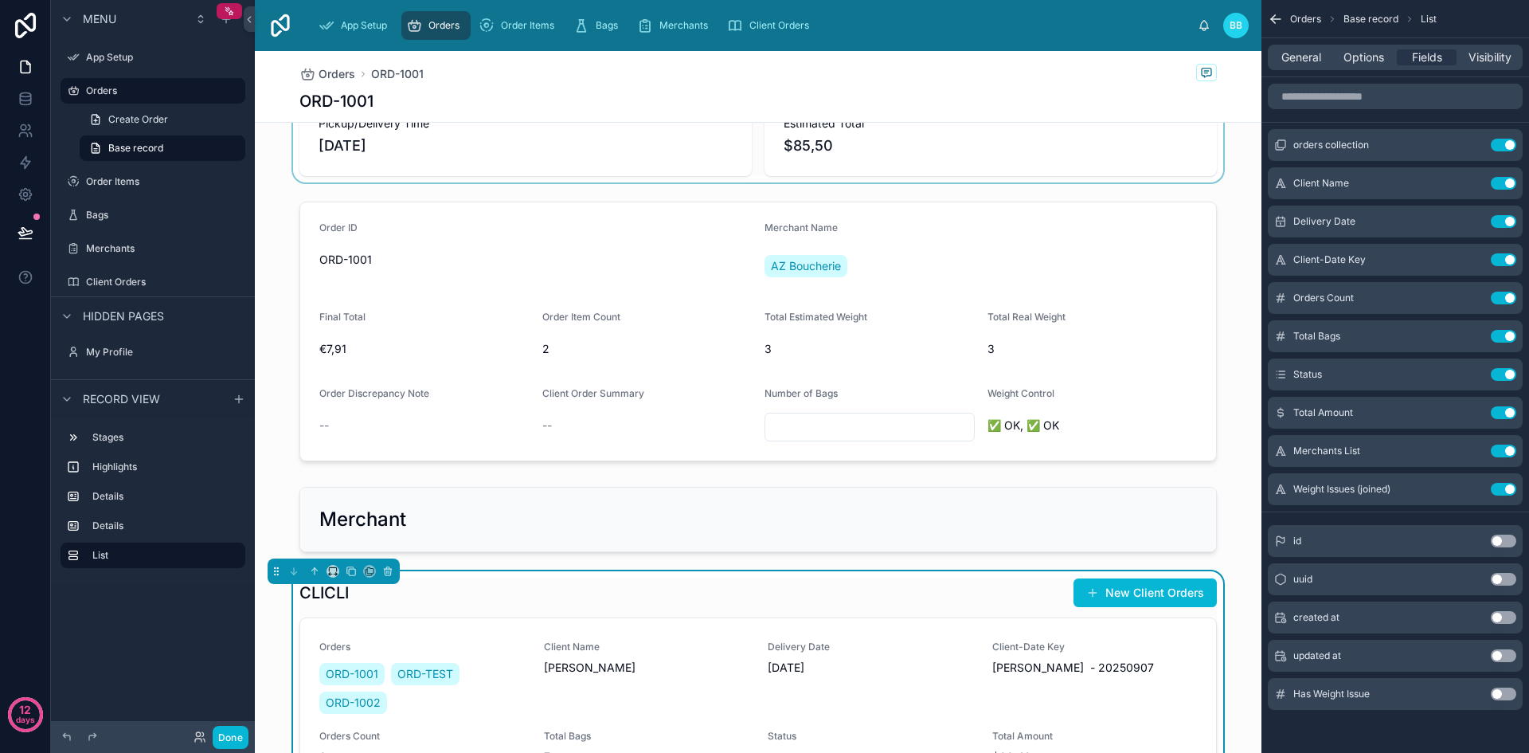
scroll to position [120, 0]
click at [1133, 252] on div at bounding box center [758, 331] width 1007 height 272
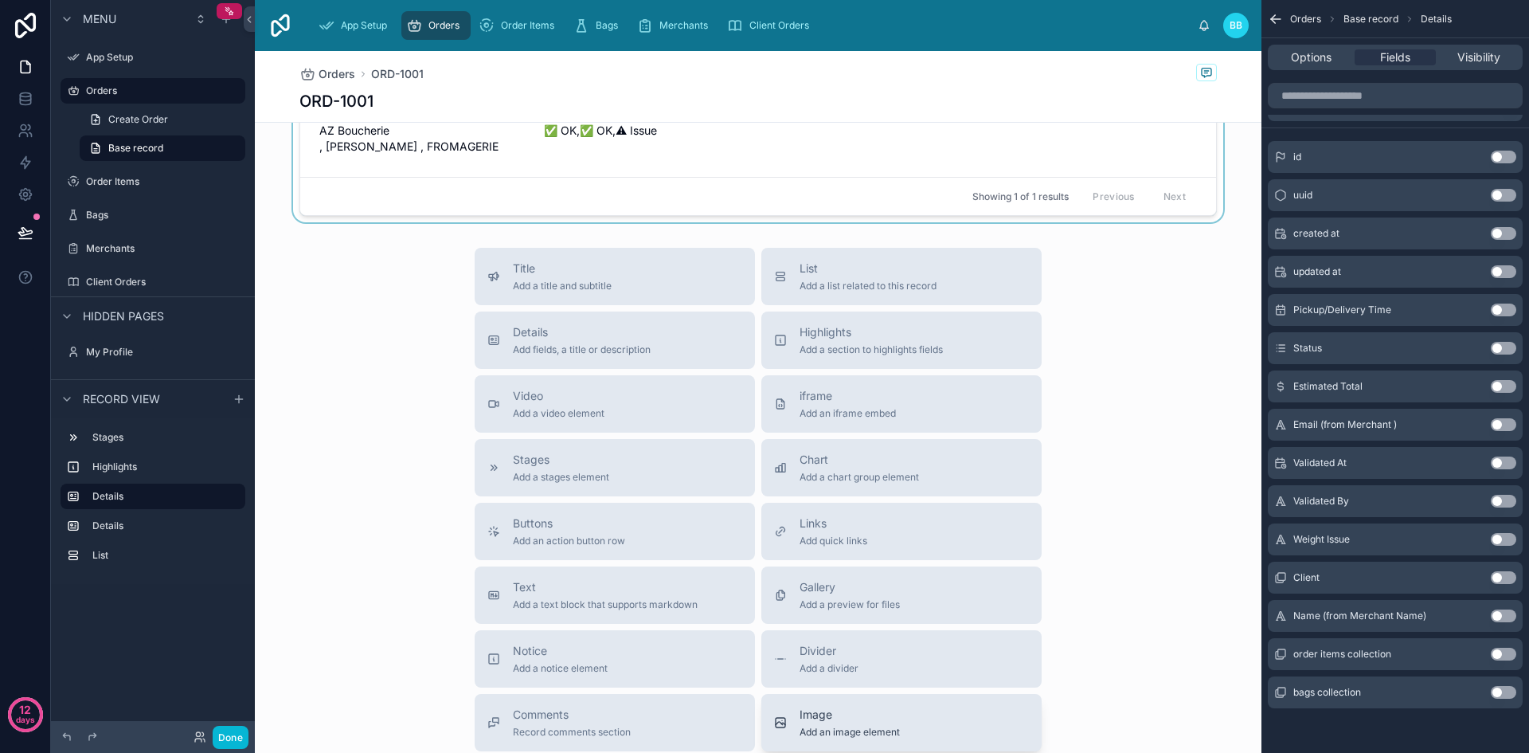
scroll to position [787, 0]
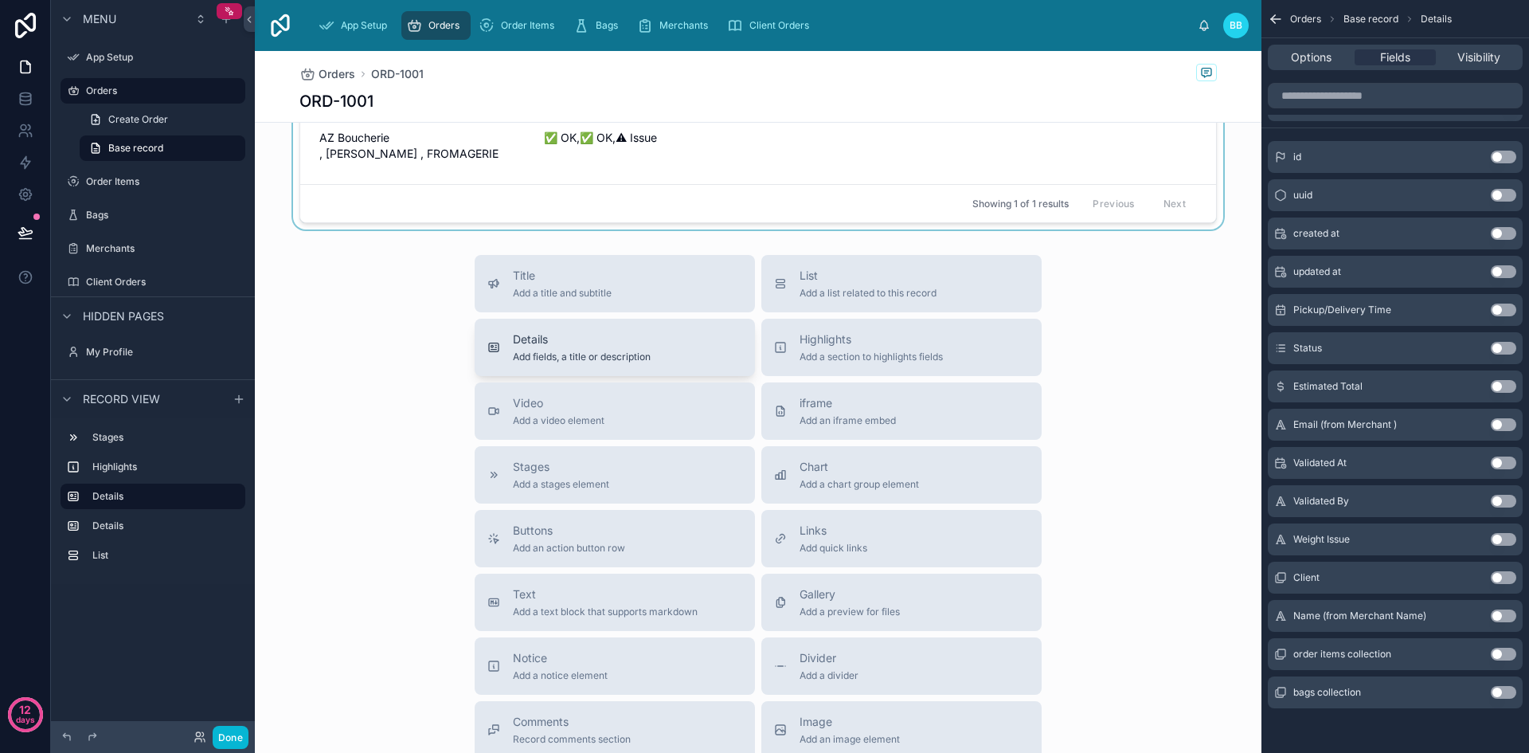
click at [638, 334] on span "Details" at bounding box center [582, 339] width 138 height 16
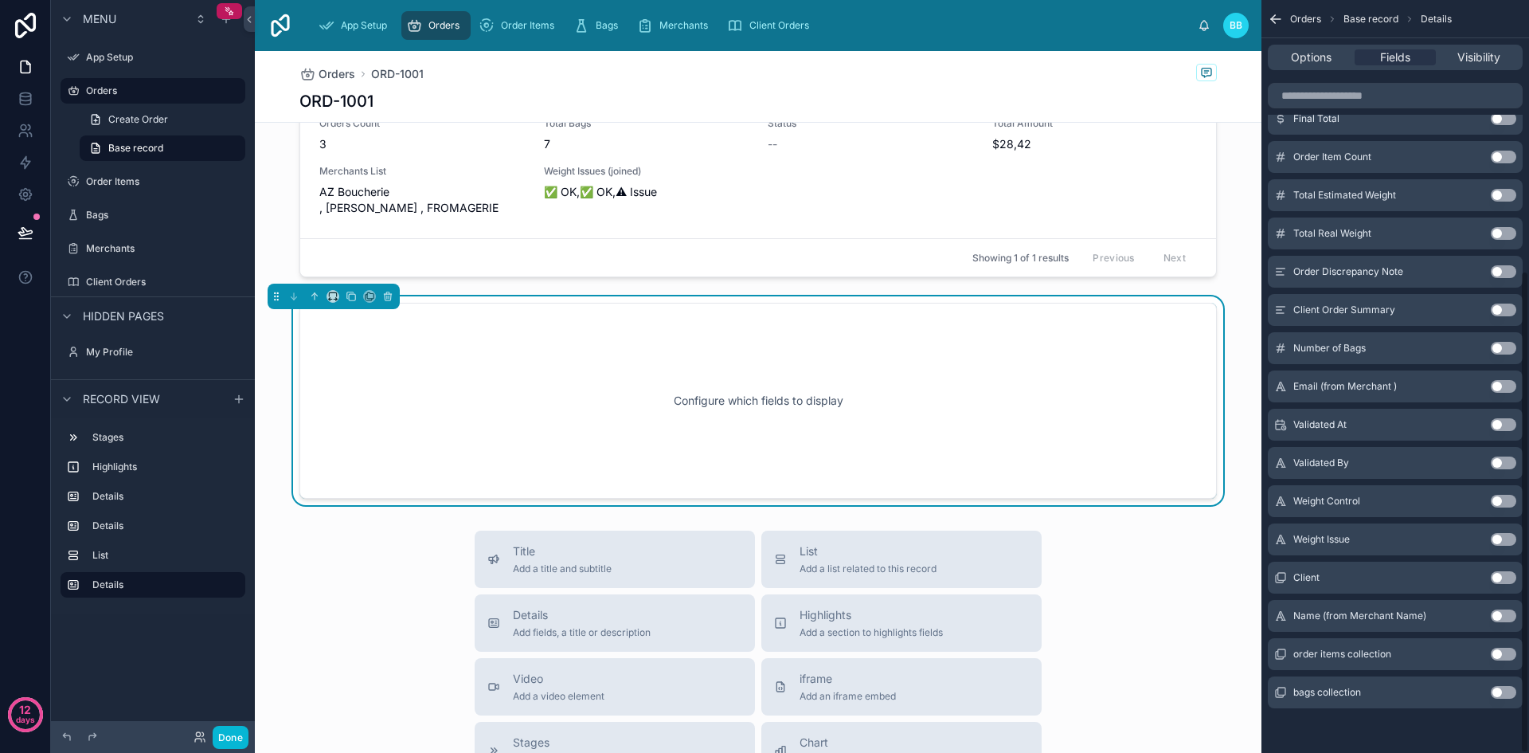
scroll to position [732, 0]
click at [738, 402] on div "Configure which fields to display" at bounding box center [758, 401] width 865 height 143
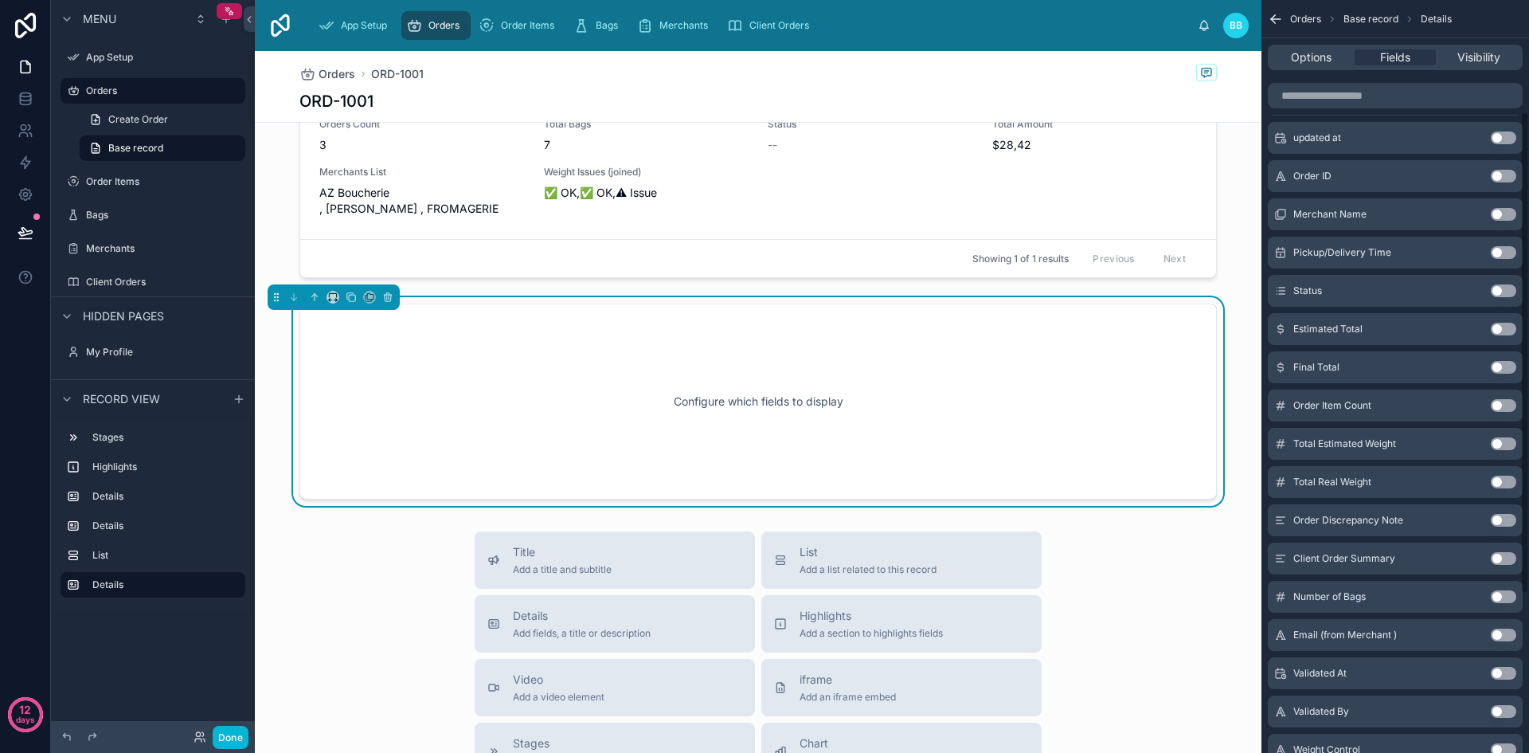
scroll to position [0, 0]
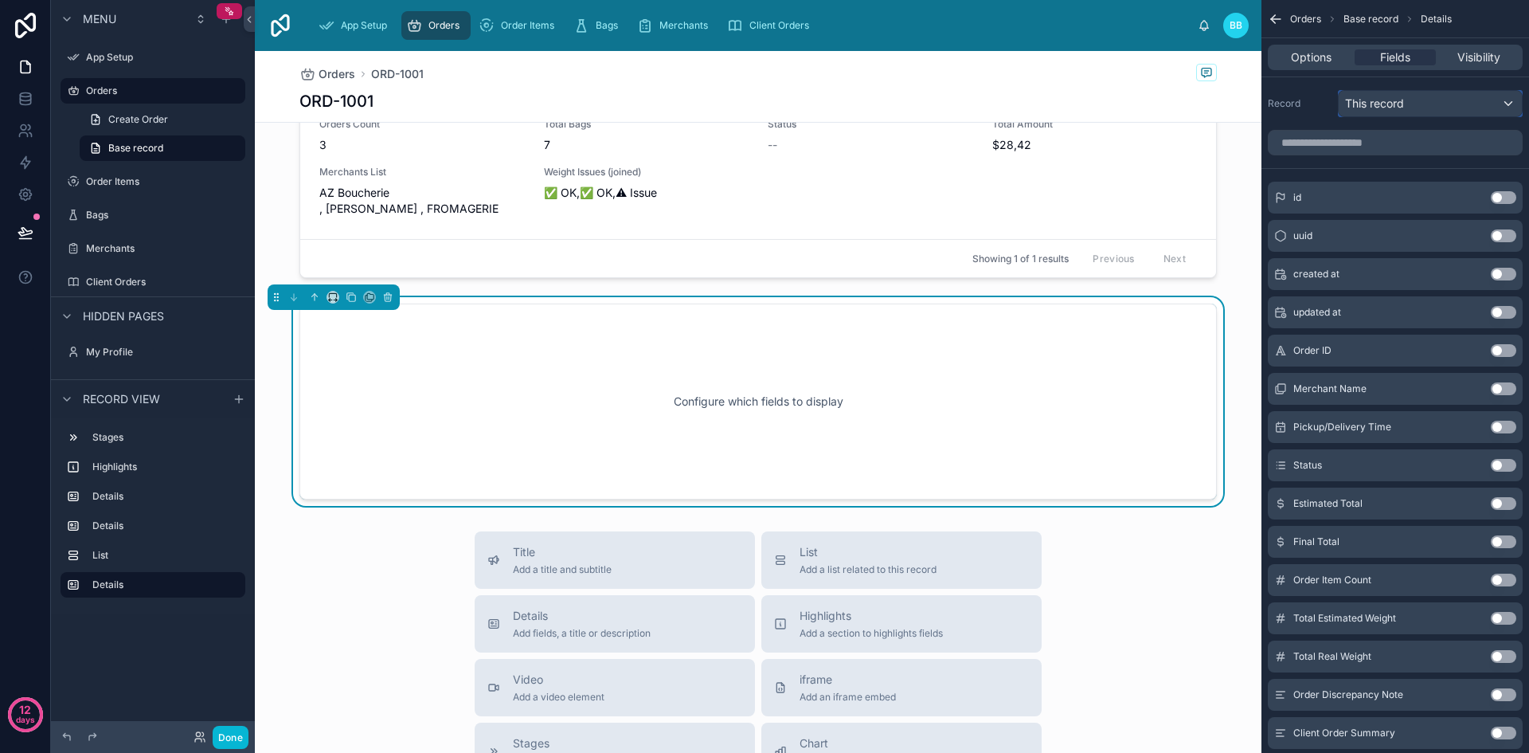
click at [1444, 106] on div "This record" at bounding box center [1430, 103] width 183 height 25
click at [1444, 106] on div "scrollable content" at bounding box center [764, 376] width 1529 height 753
click at [1421, 144] on input "scrollable content" at bounding box center [1395, 142] width 255 height 25
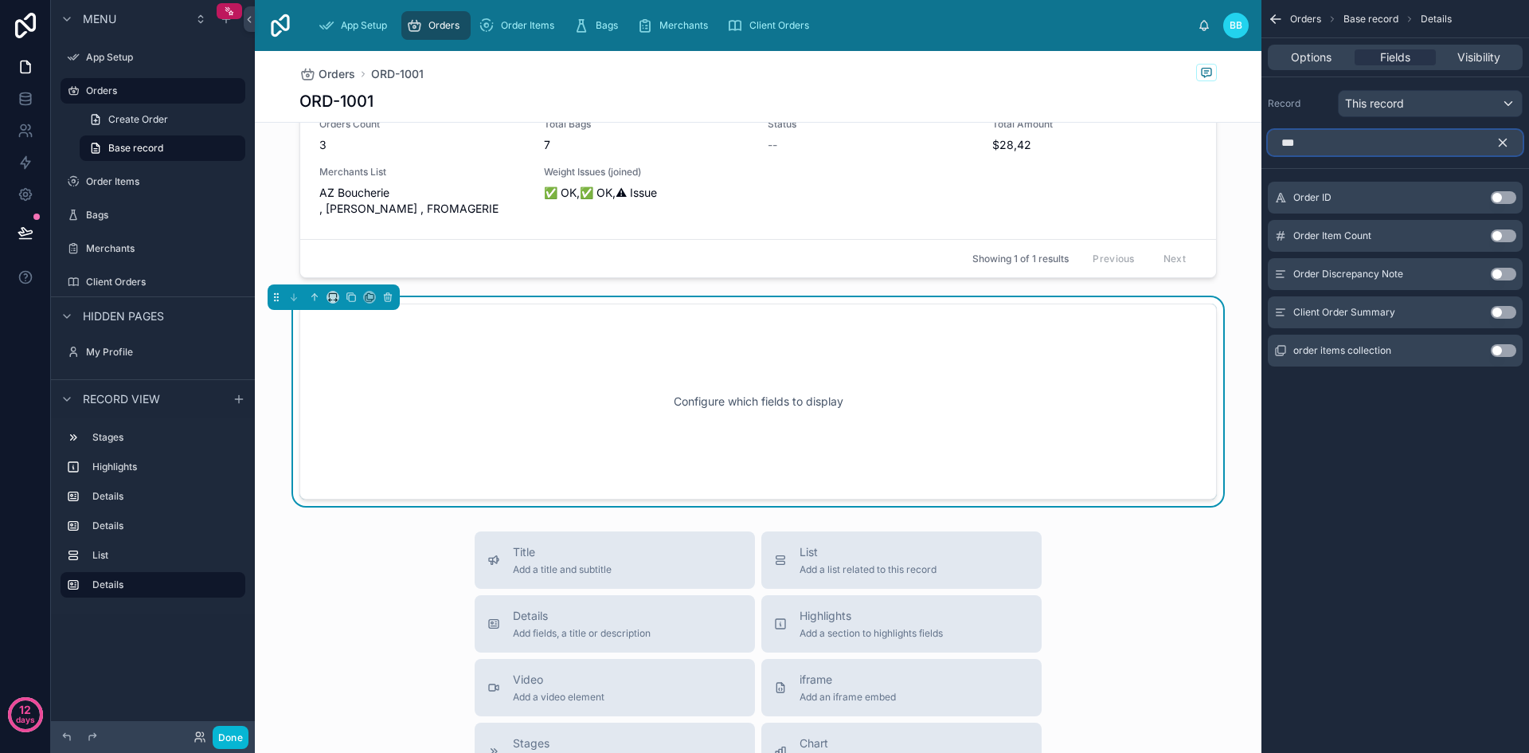
type input "***"
click at [1508, 353] on button "Use setting" at bounding box center [1503, 350] width 25 height 13
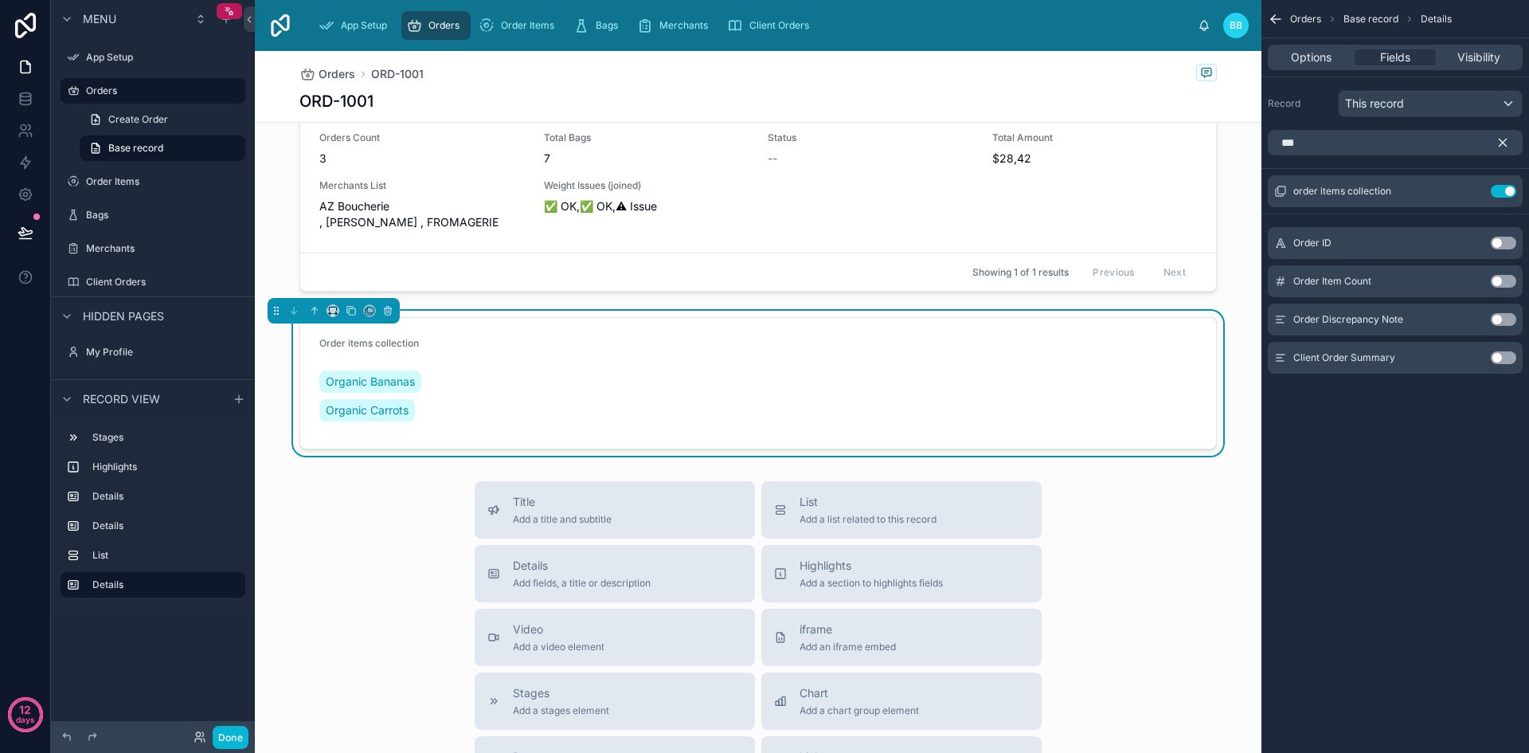
scroll to position [721, 0]
click at [1508, 286] on button "Use setting" at bounding box center [1503, 281] width 25 height 13
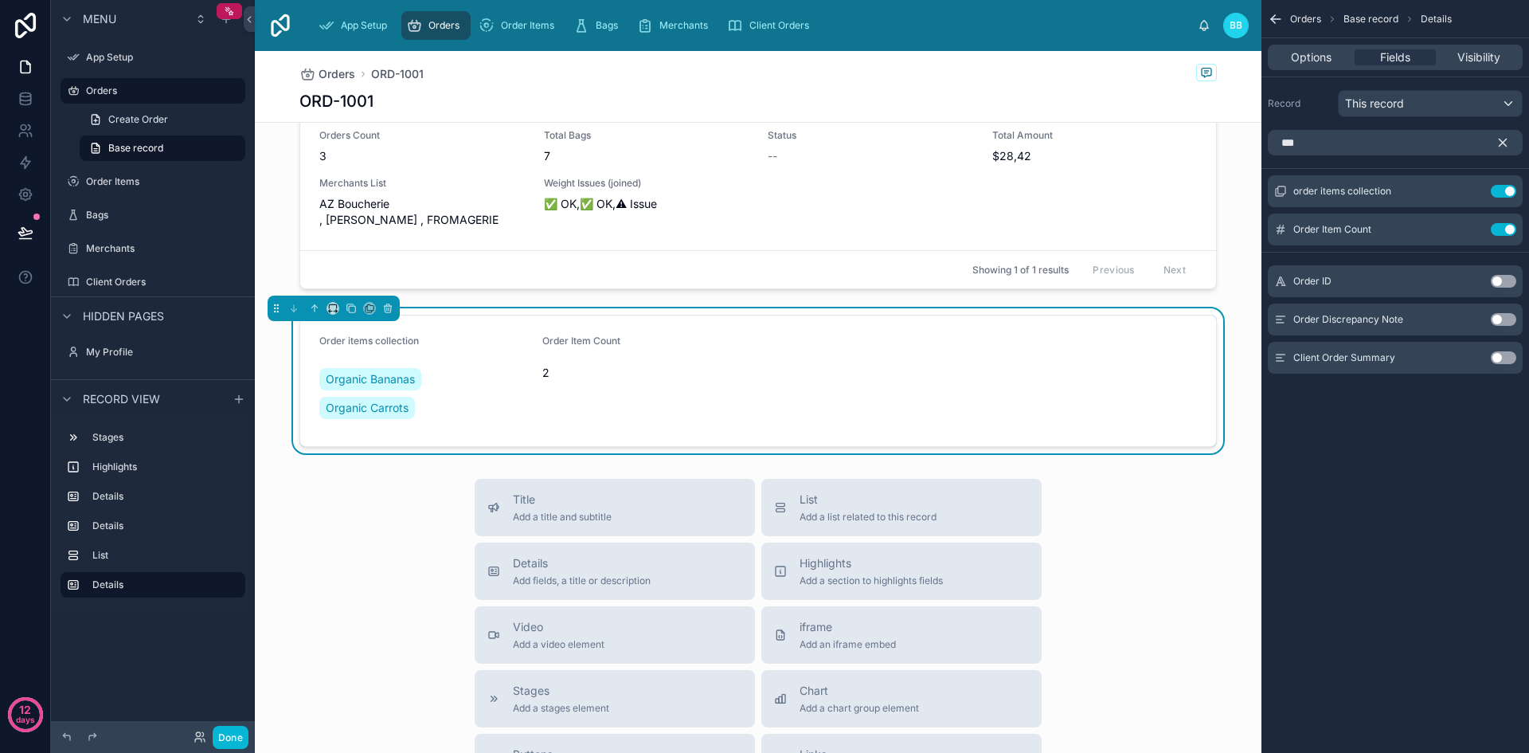
click at [1510, 319] on button "Use setting" at bounding box center [1503, 319] width 25 height 13
click at [1499, 358] on button "Use setting" at bounding box center [1503, 357] width 25 height 13
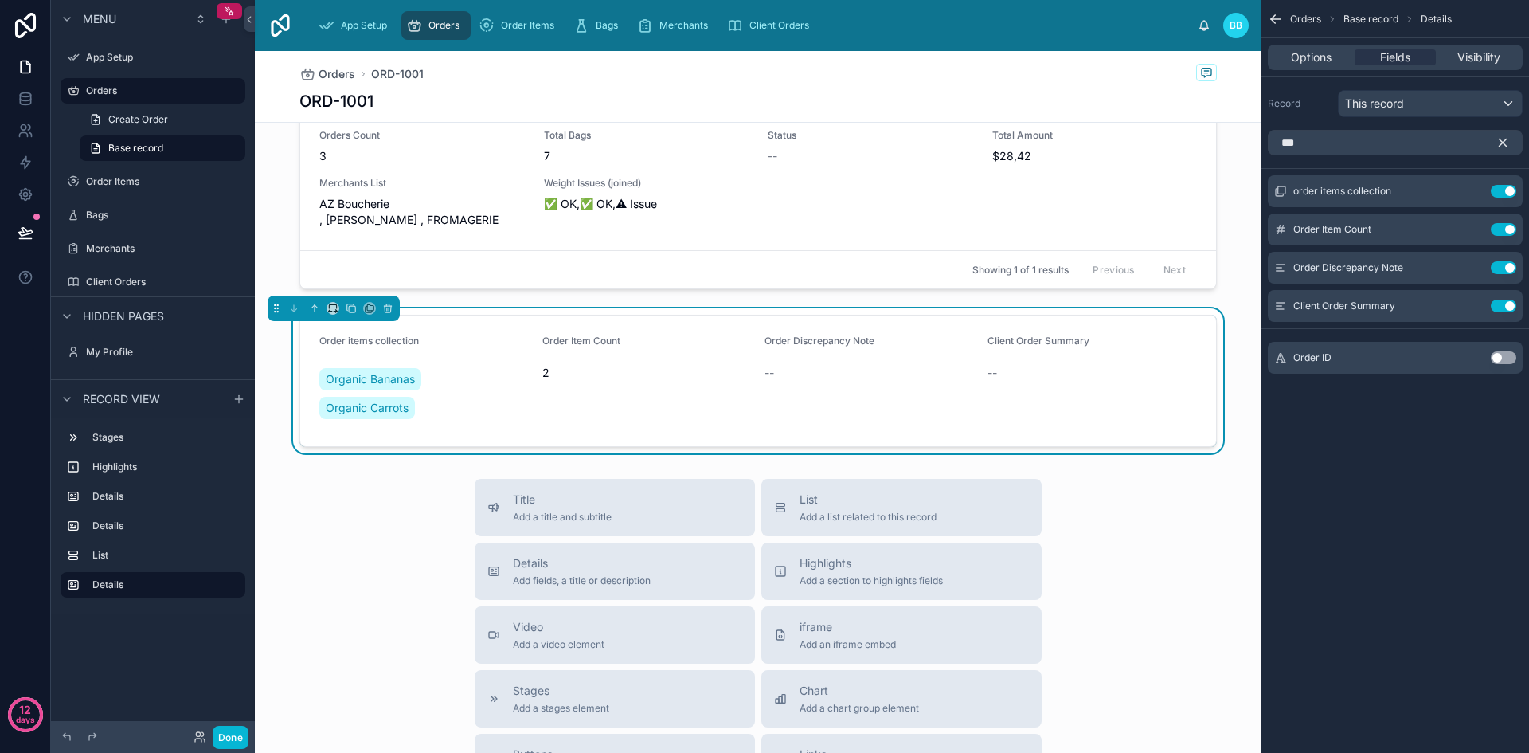
click at [1499, 358] on button "Use setting" at bounding box center [1503, 357] width 25 height 13
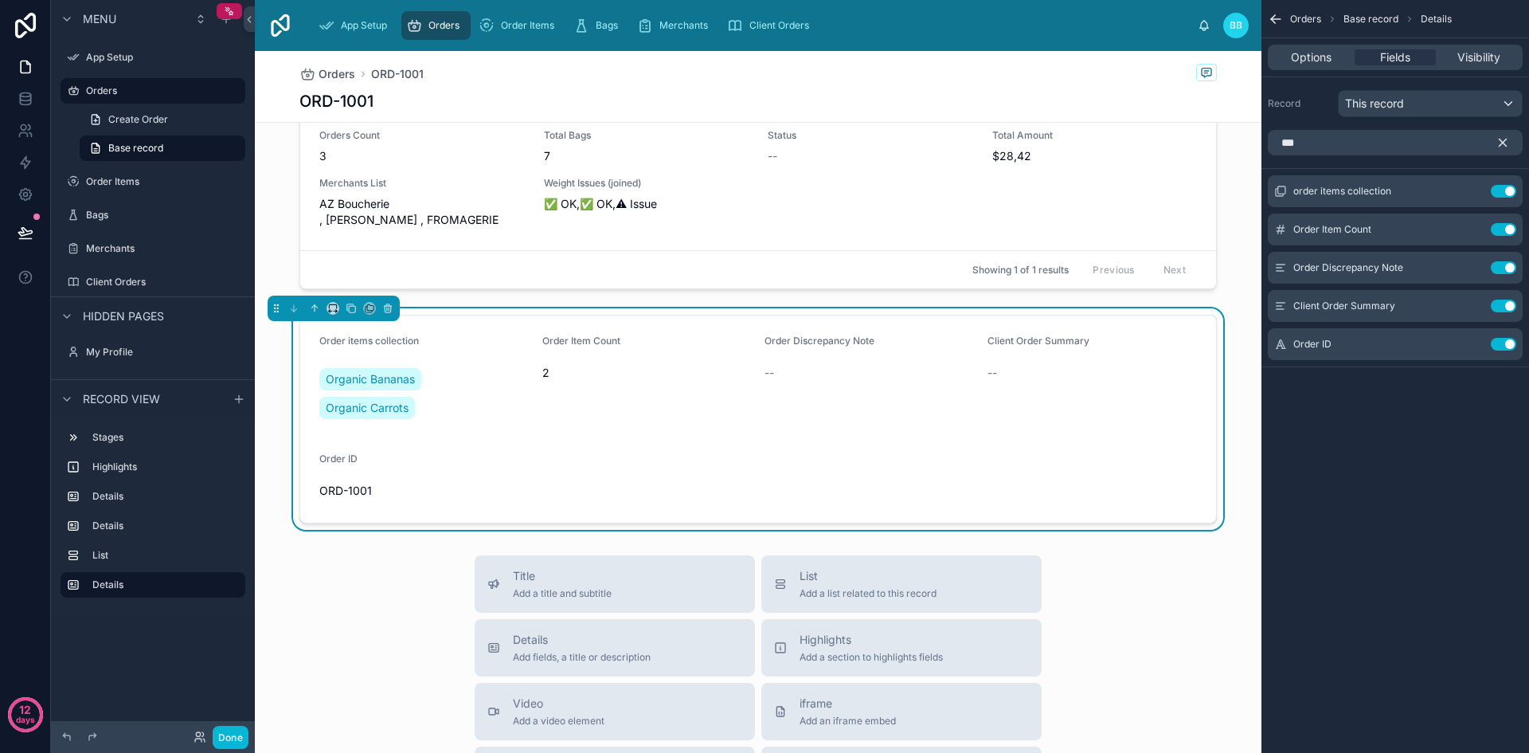
click at [1498, 150] on button "scrollable content" at bounding box center [1509, 142] width 27 height 25
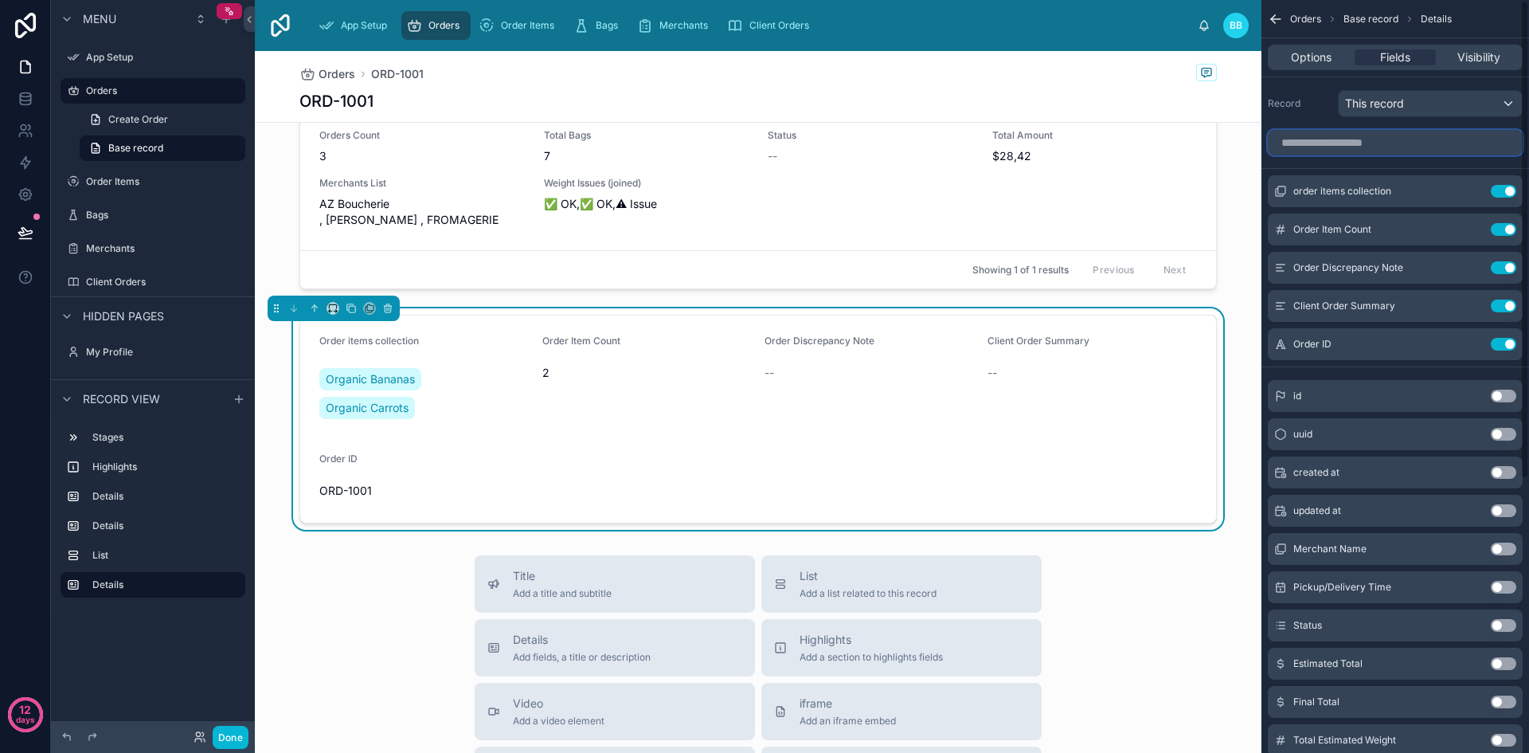
click at [1381, 145] on input "scrollable content" at bounding box center [1395, 142] width 255 height 25
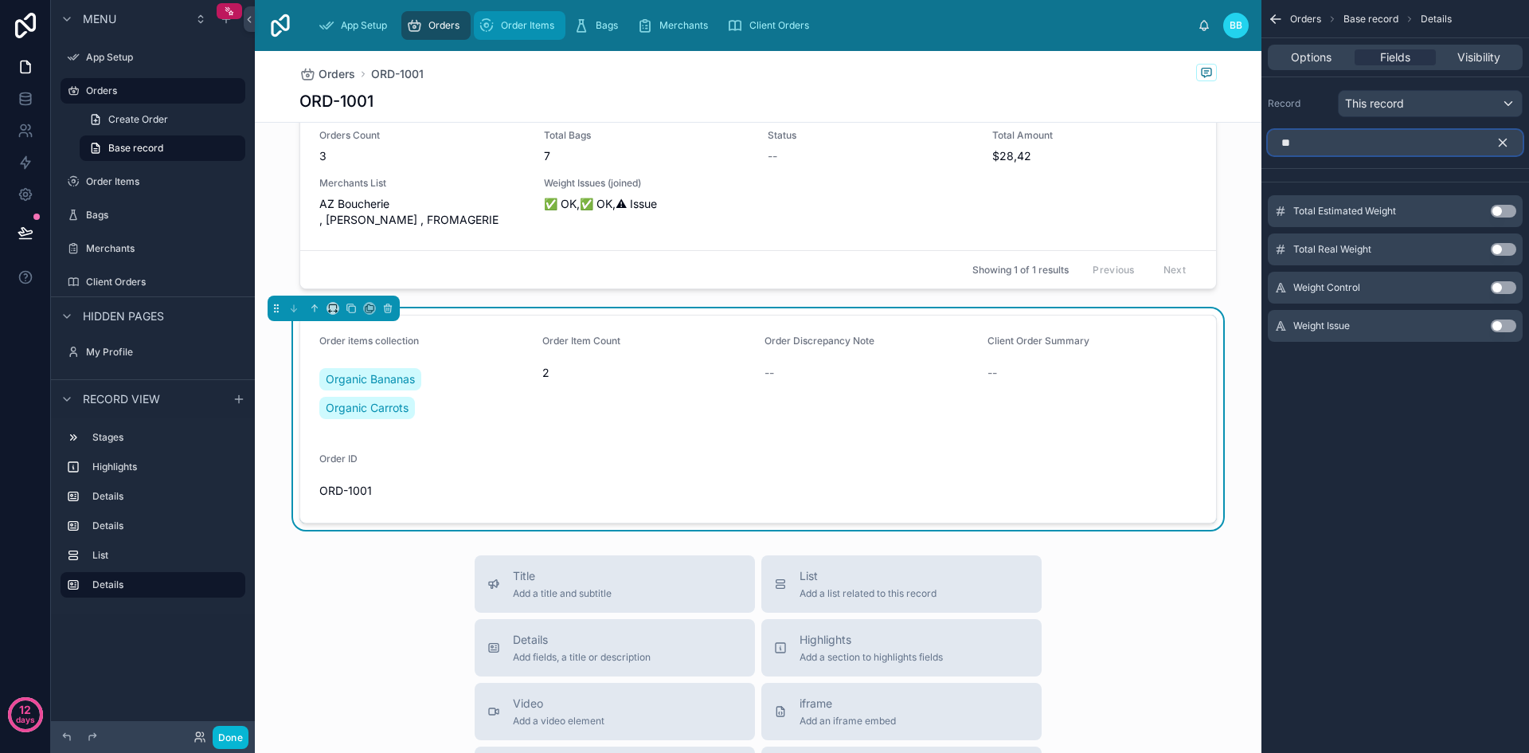
type input "**"
click at [510, 18] on div "Order Items" at bounding box center [520, 25] width 82 height 25
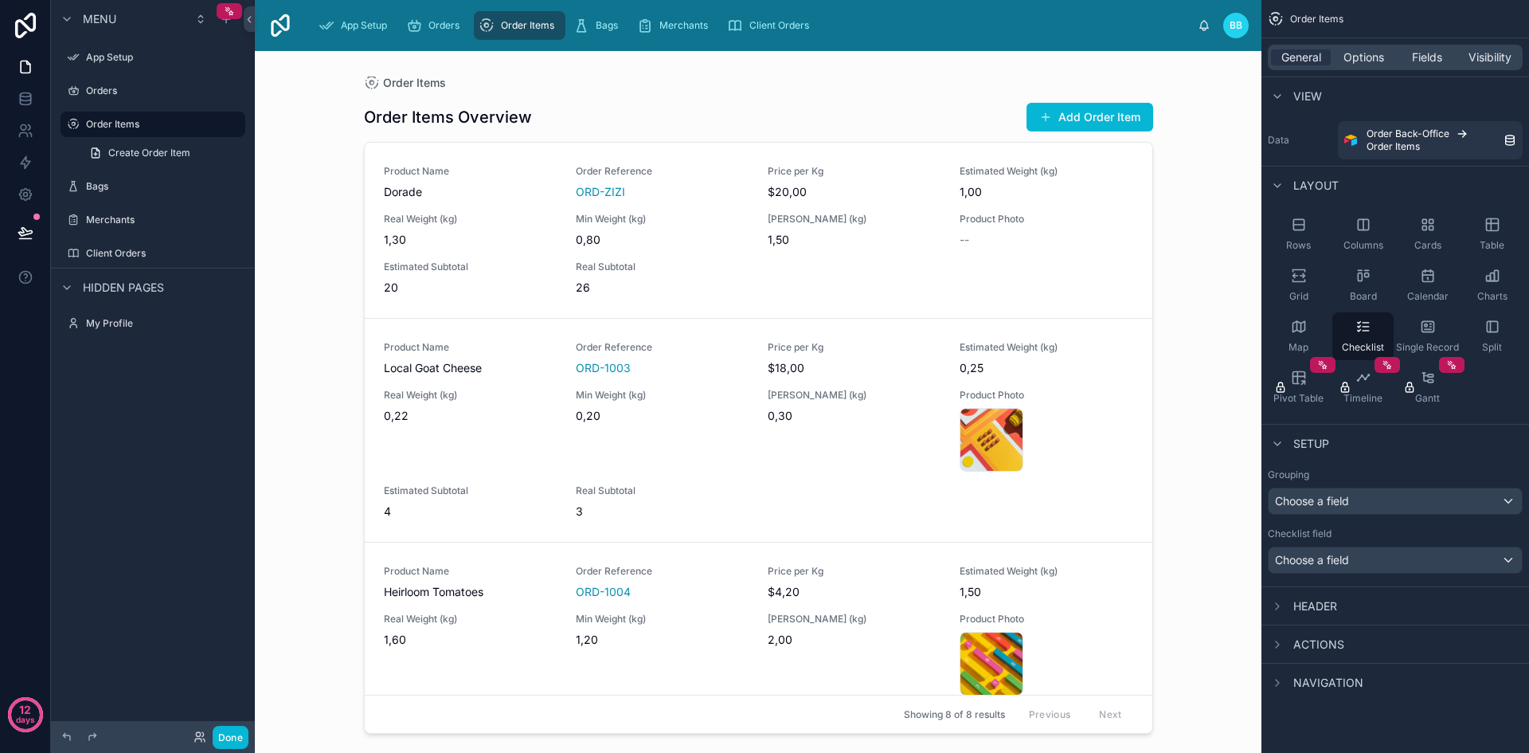
click at [702, 260] on div at bounding box center [758, 392] width 815 height 682
click at [234, 730] on button "Done" at bounding box center [231, 736] width 36 height 23
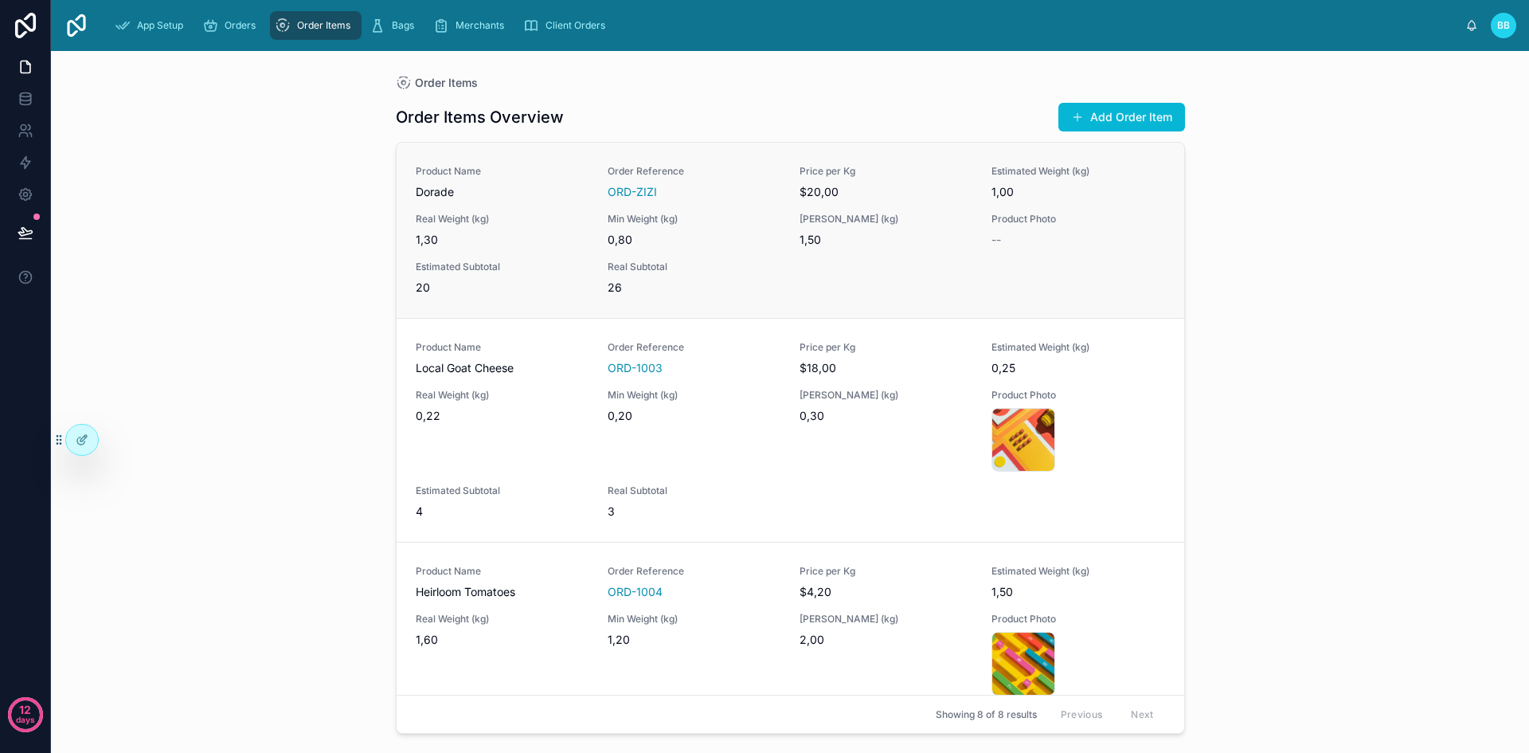
click at [749, 257] on div "Product Name Dorade Order Reference ORD-ZIZI Price per Kg $20,00 Estimated Weig…" at bounding box center [790, 230] width 749 height 131
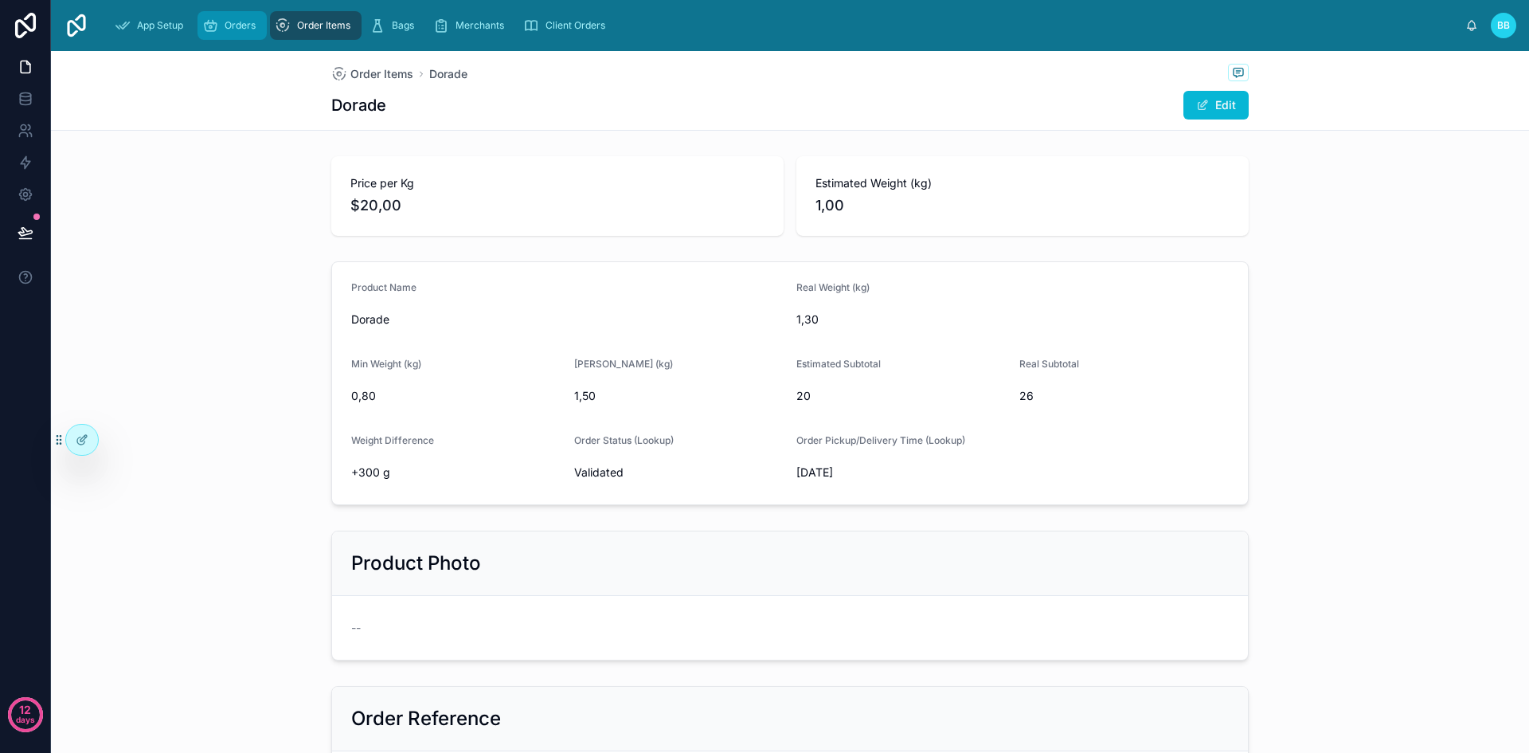
click at [223, 22] on div "Orders" at bounding box center [232, 25] width 60 height 25
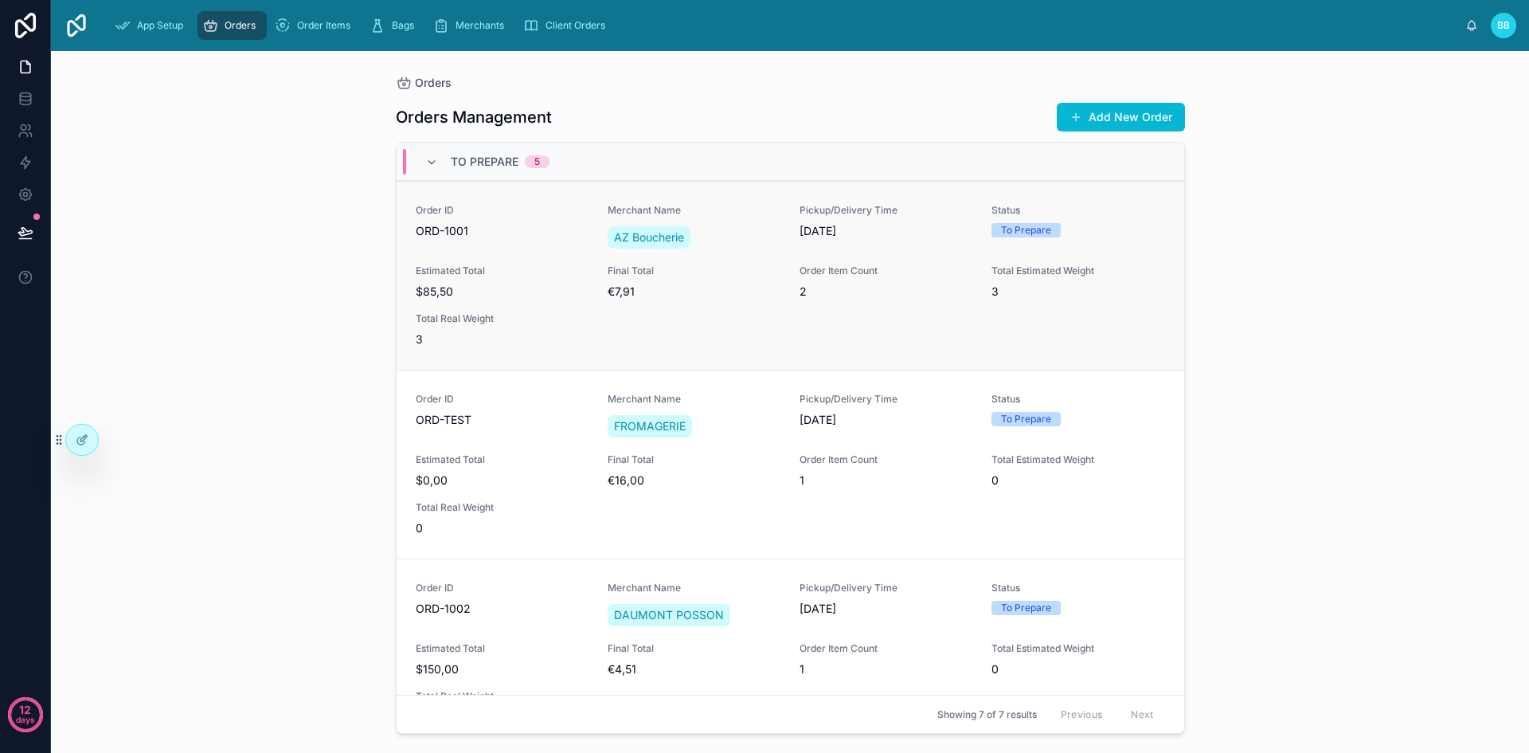
click at [612, 355] on link "Order ID ORD-1001 Merchant Name AZ Boucherie Pickup/Delivery Time 07/09/2025 St…" at bounding box center [791, 275] width 788 height 189
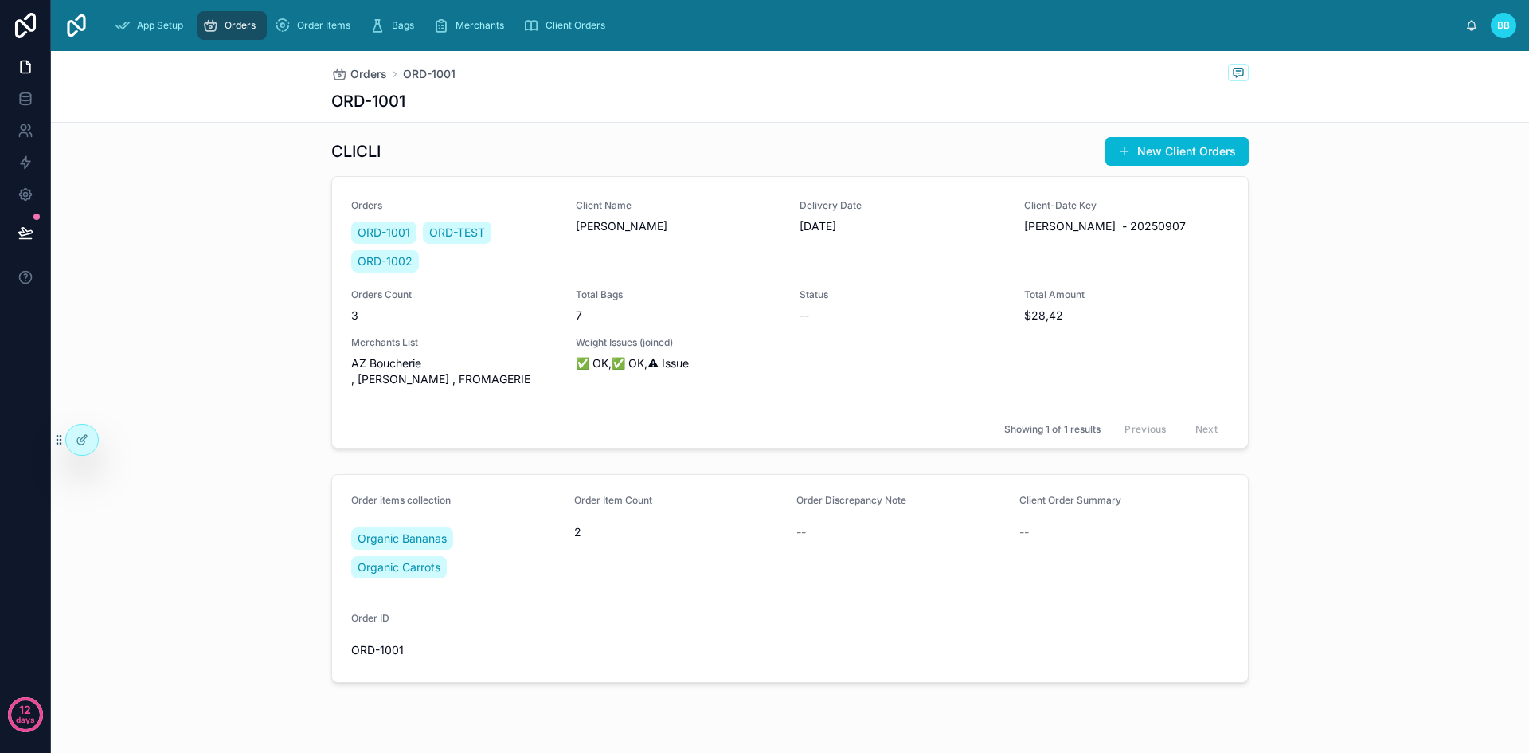
scroll to position [600, 0]
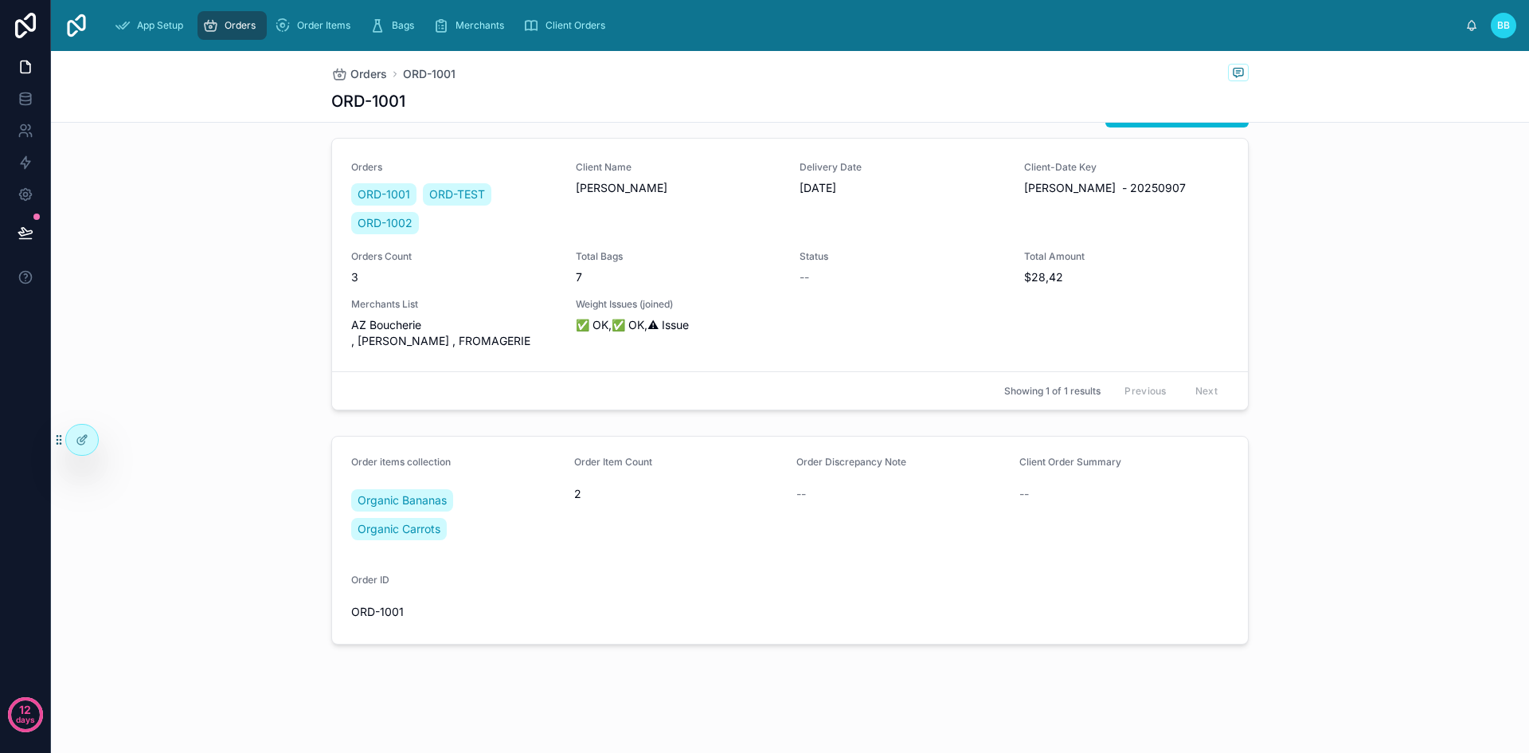
click at [624, 537] on div "Order Item Count 2" at bounding box center [679, 502] width 210 height 92
click at [90, 441] on div at bounding box center [82, 439] width 32 height 30
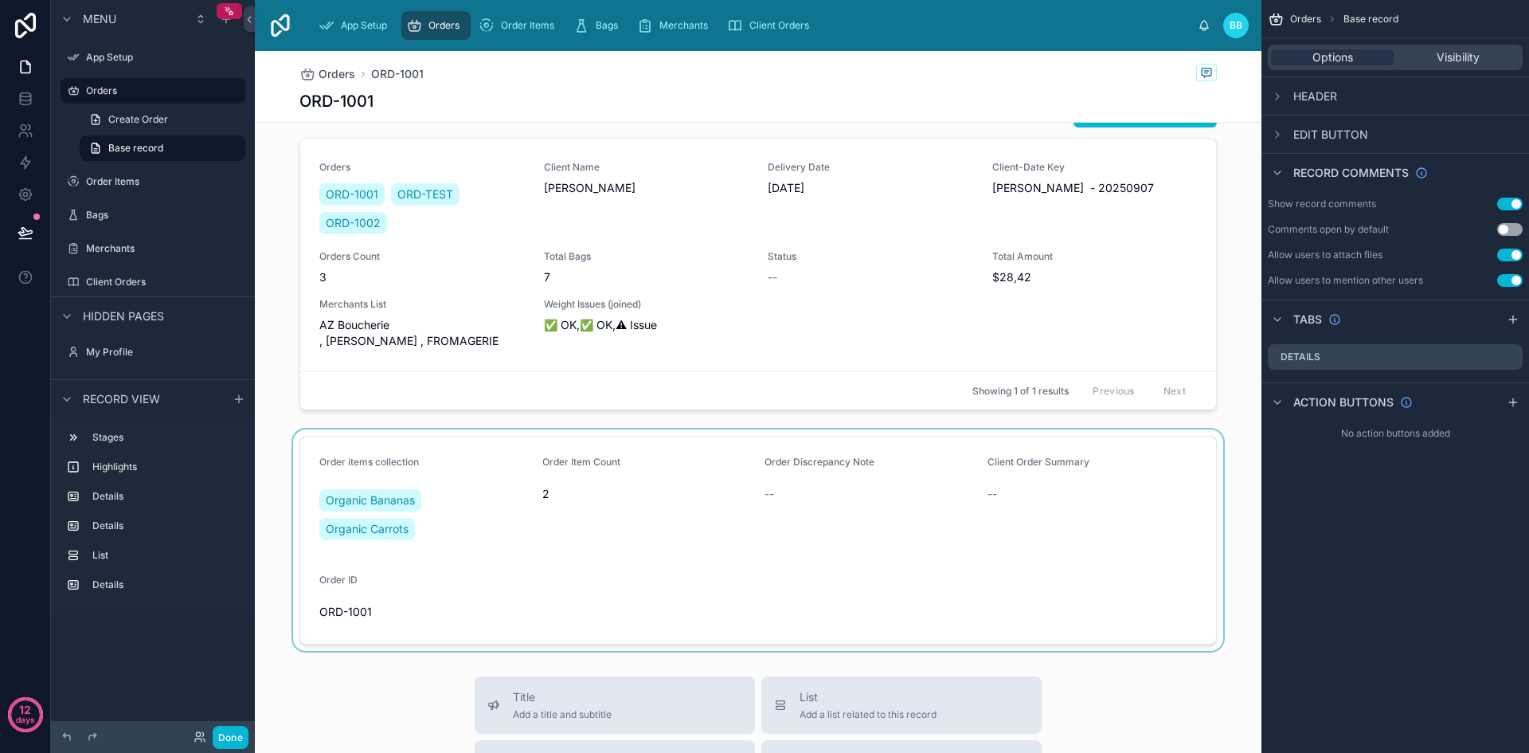
click at [613, 514] on div at bounding box center [758, 539] width 1007 height 221
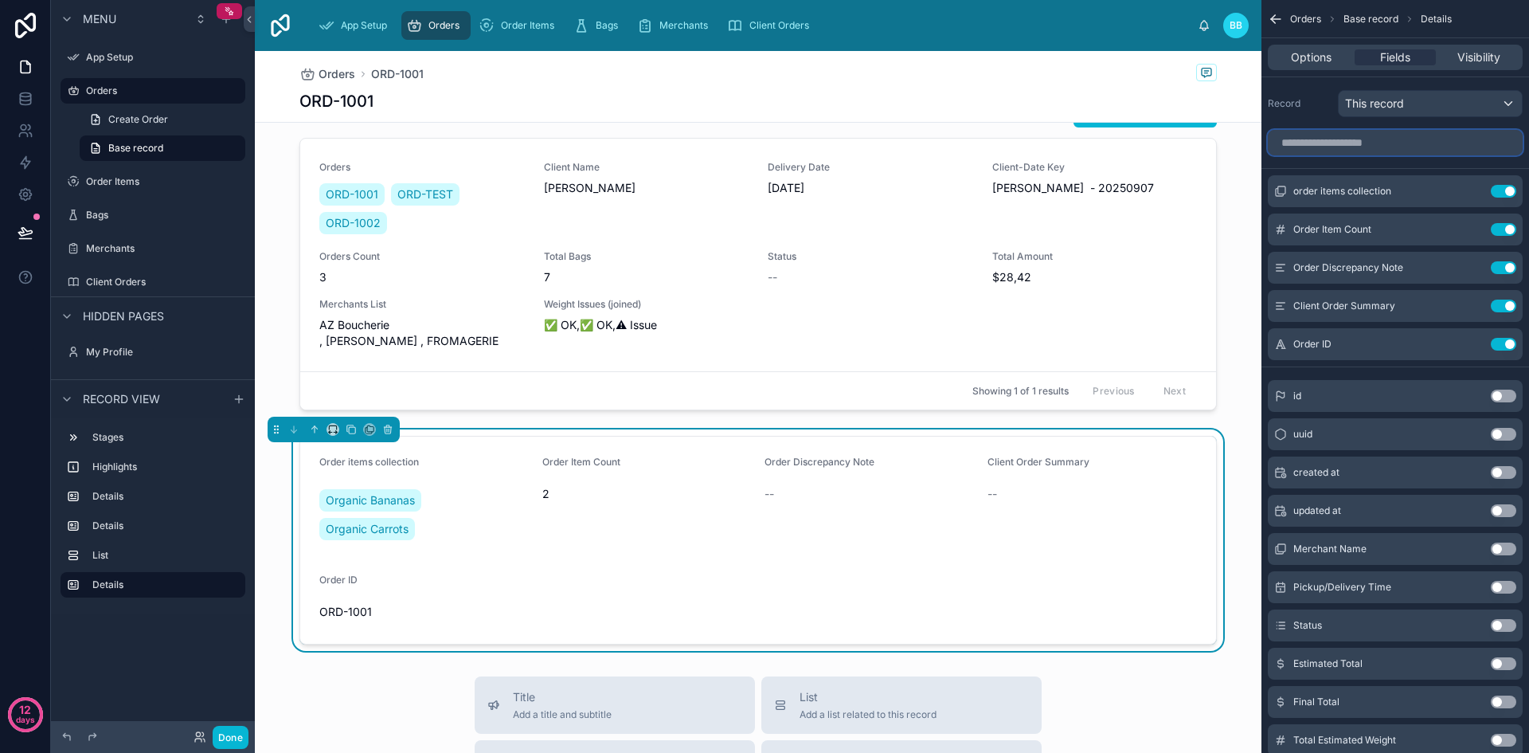
click at [1370, 142] on input "scrollable content" at bounding box center [1395, 142] width 255 height 25
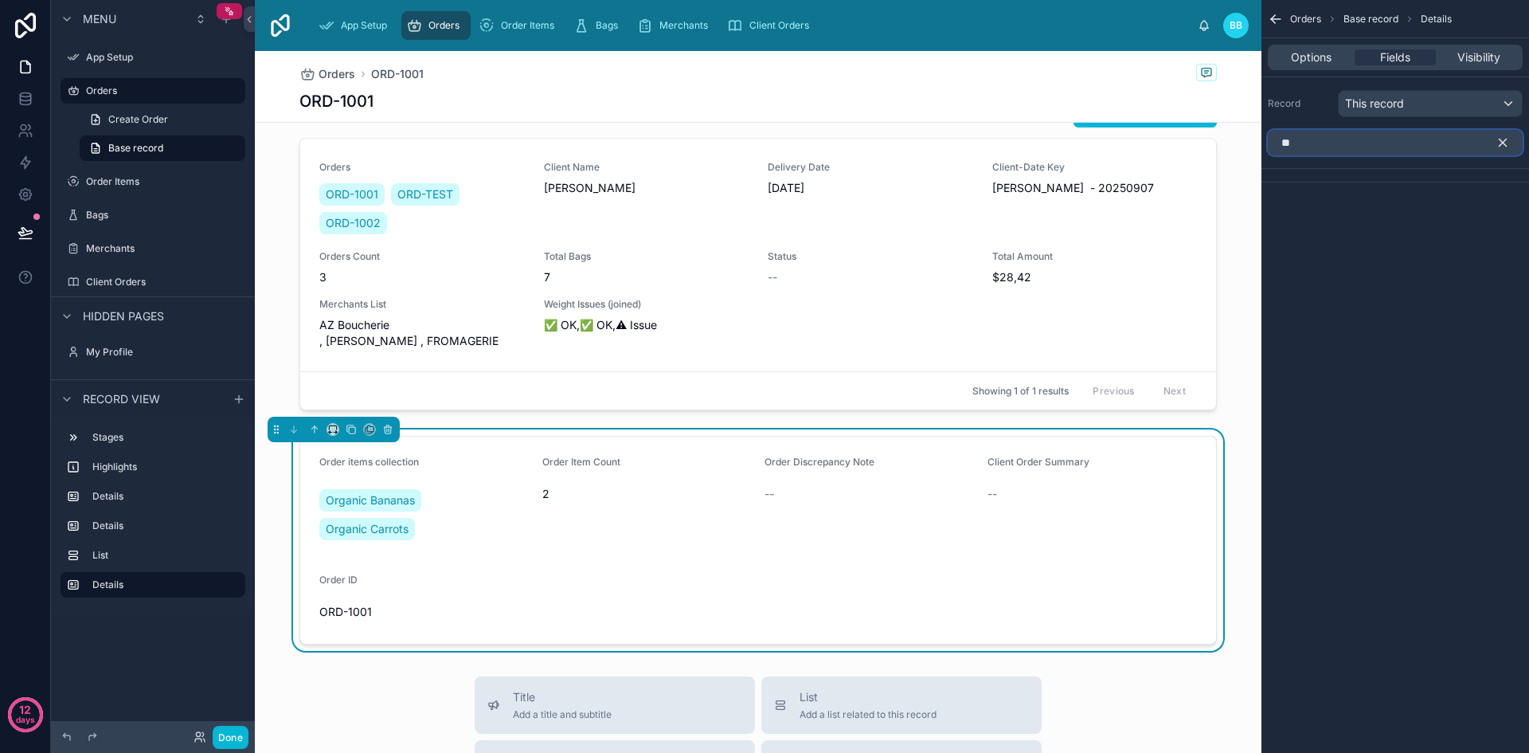
type input "*"
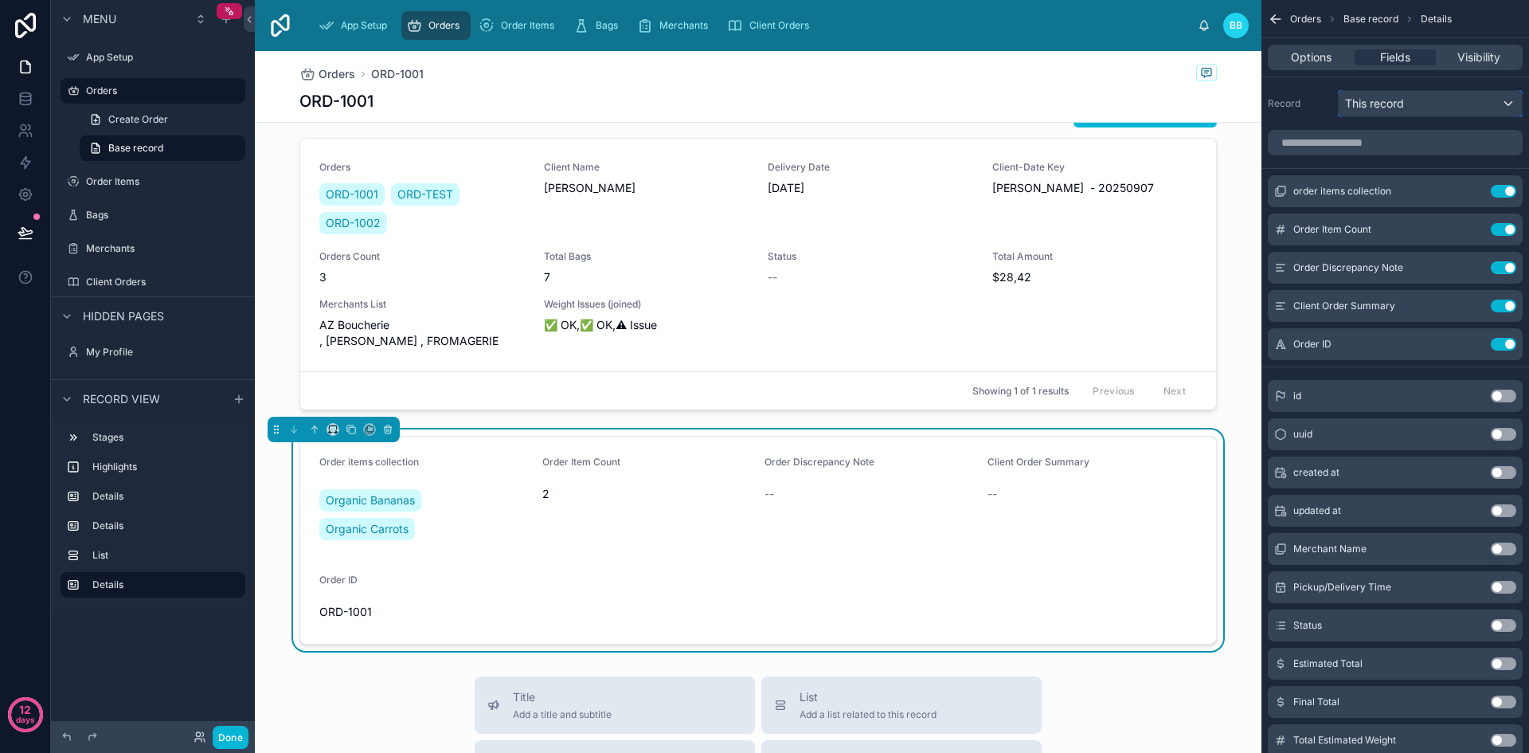
click at [1469, 101] on div "This record" at bounding box center [1430, 103] width 183 height 25
click at [1469, 101] on div "scrollable content" at bounding box center [764, 376] width 1529 height 753
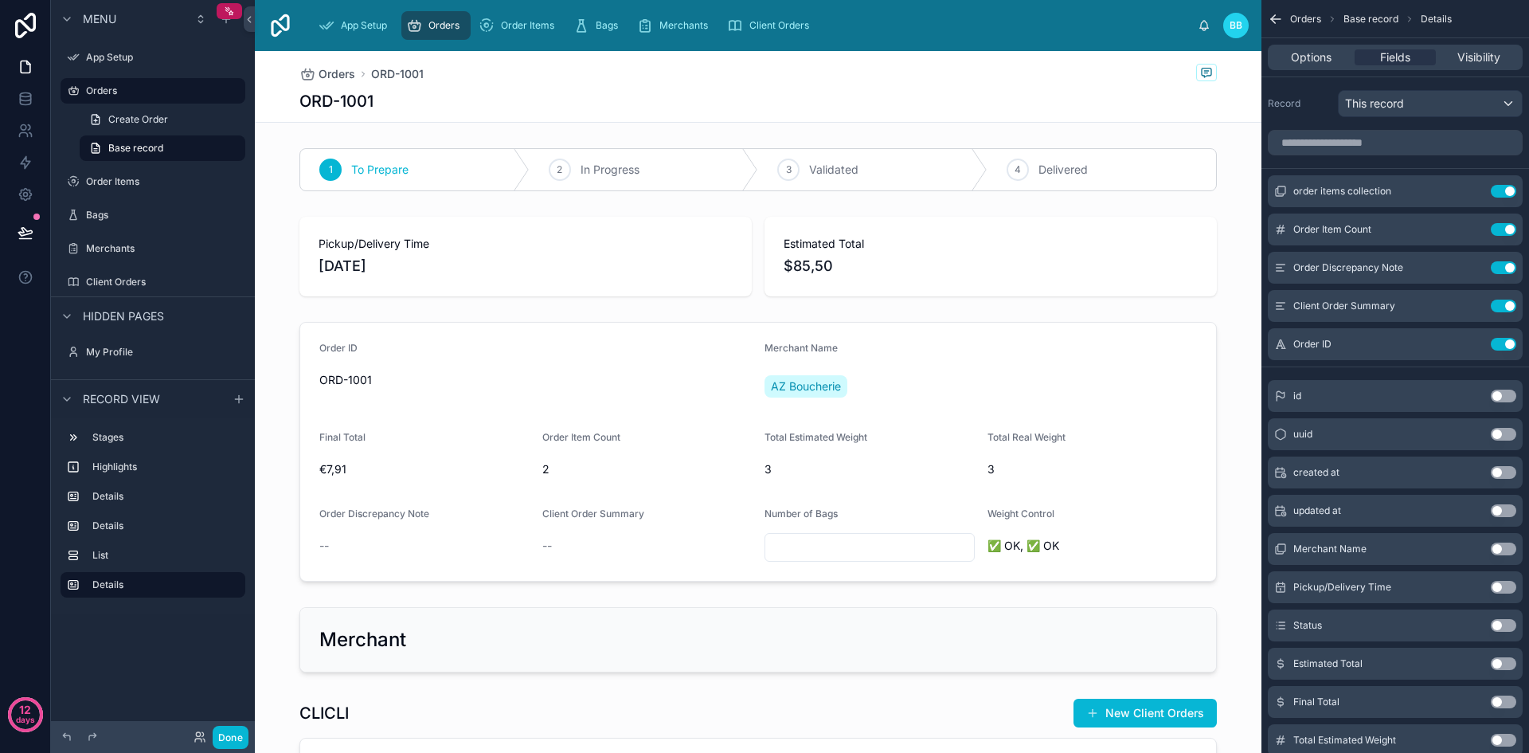
scroll to position [331, 0]
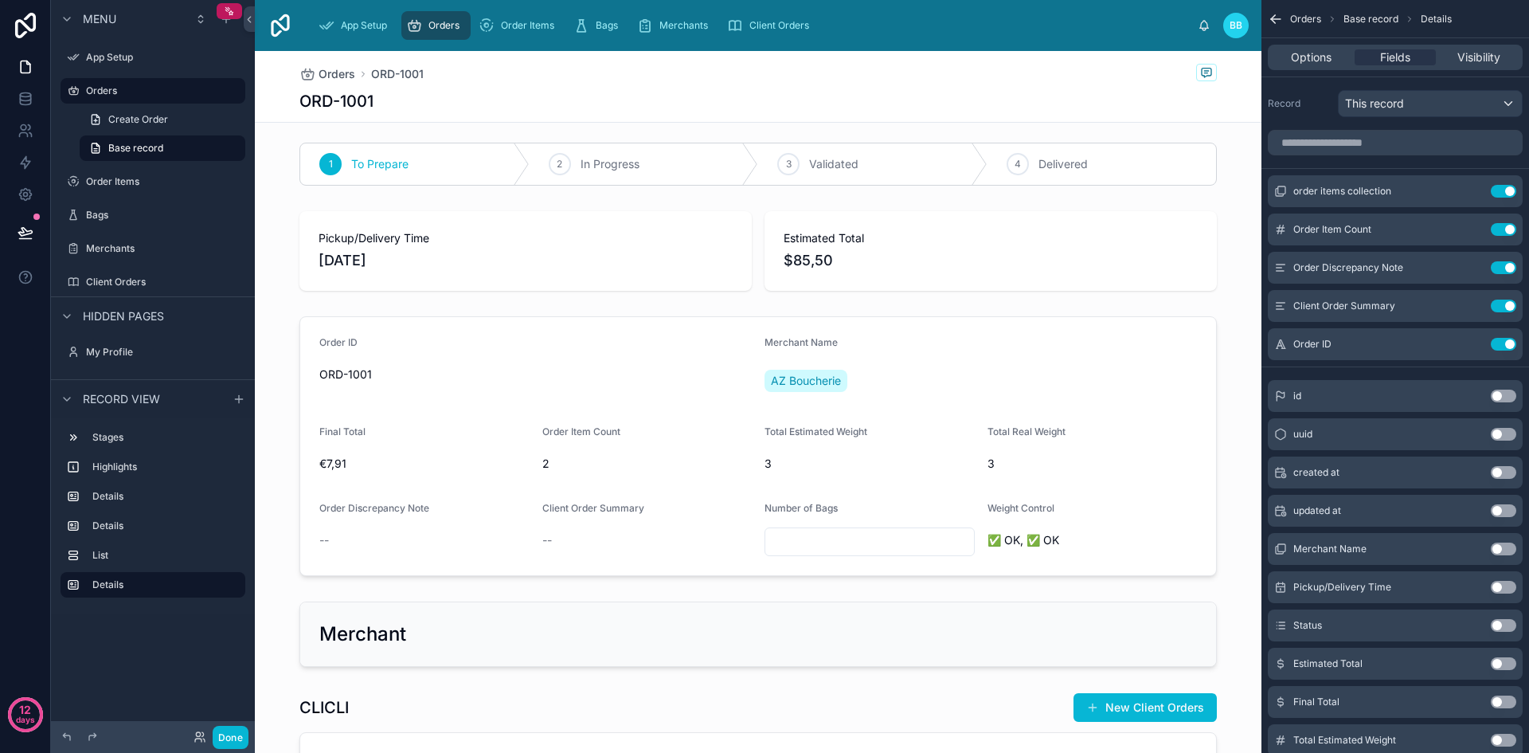
scroll to position [330, 0]
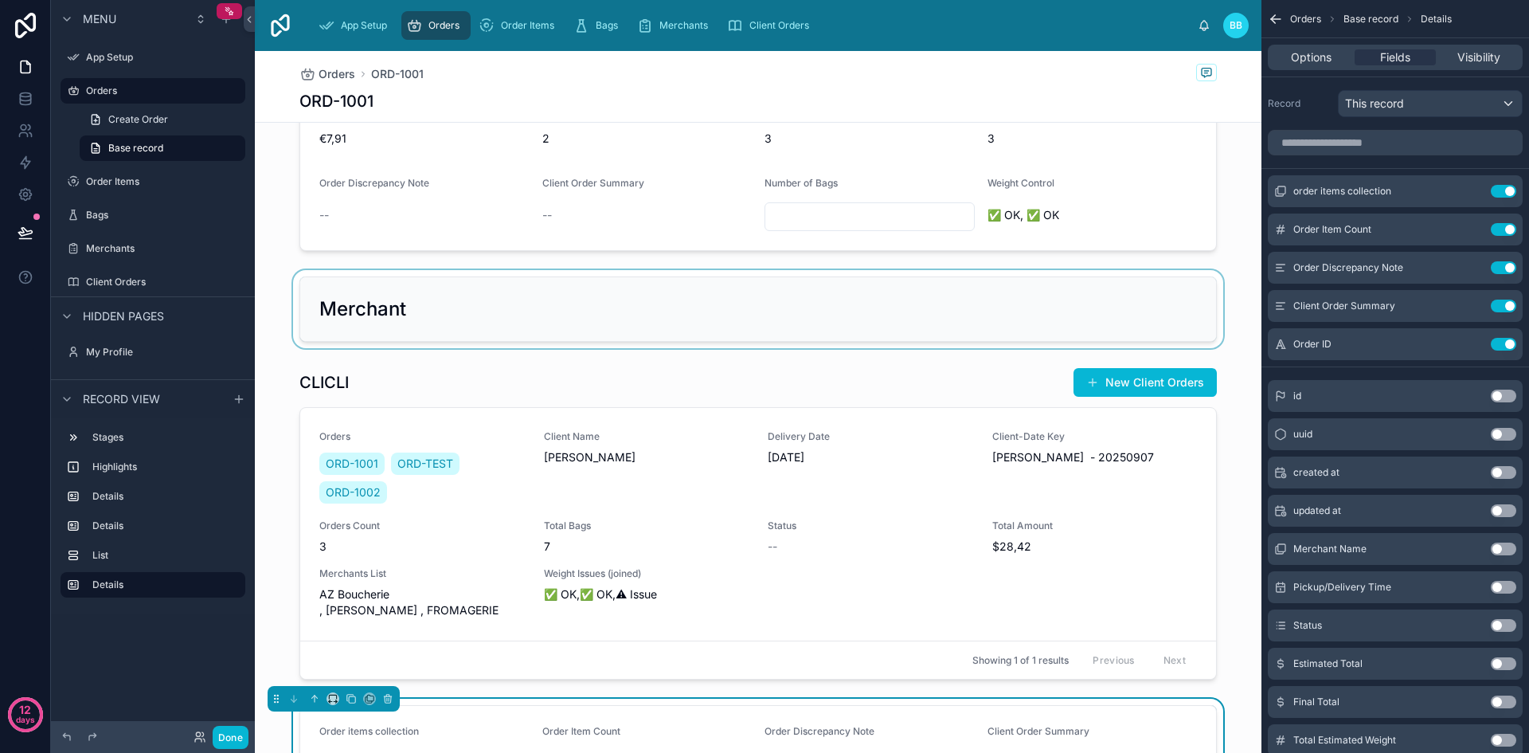
click at [538, 315] on div at bounding box center [758, 309] width 1007 height 78
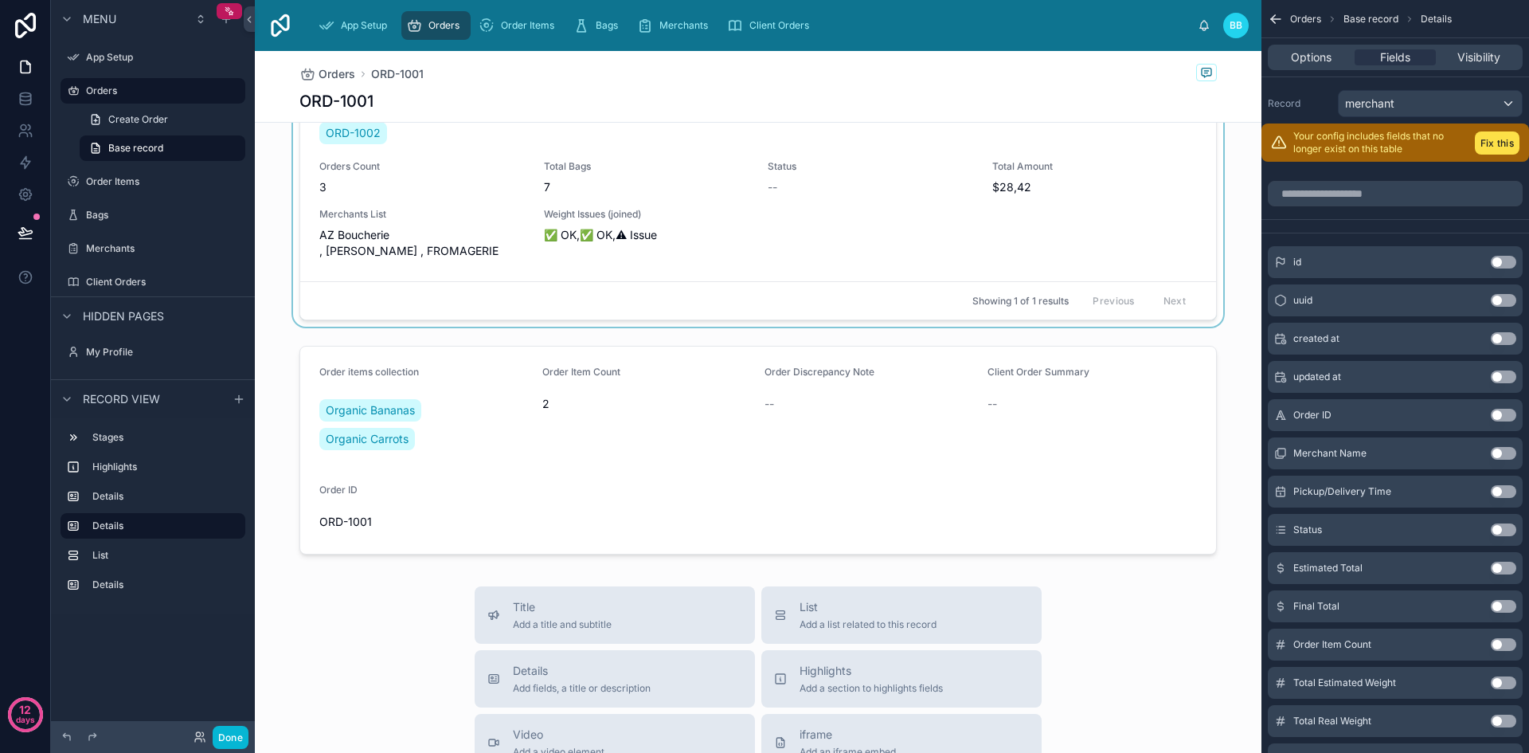
scroll to position [710, 0]
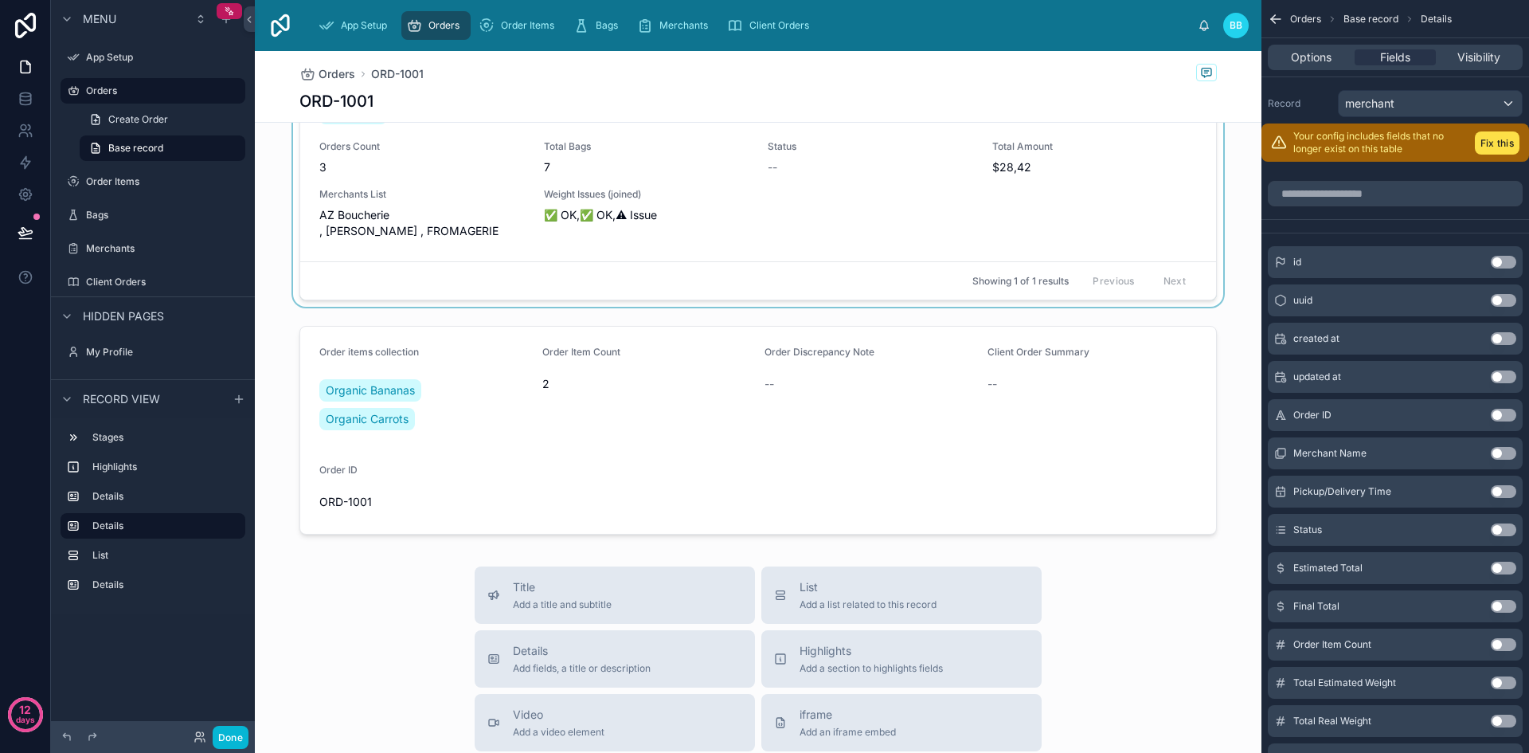
click at [507, 399] on div at bounding box center [758, 429] width 1007 height 221
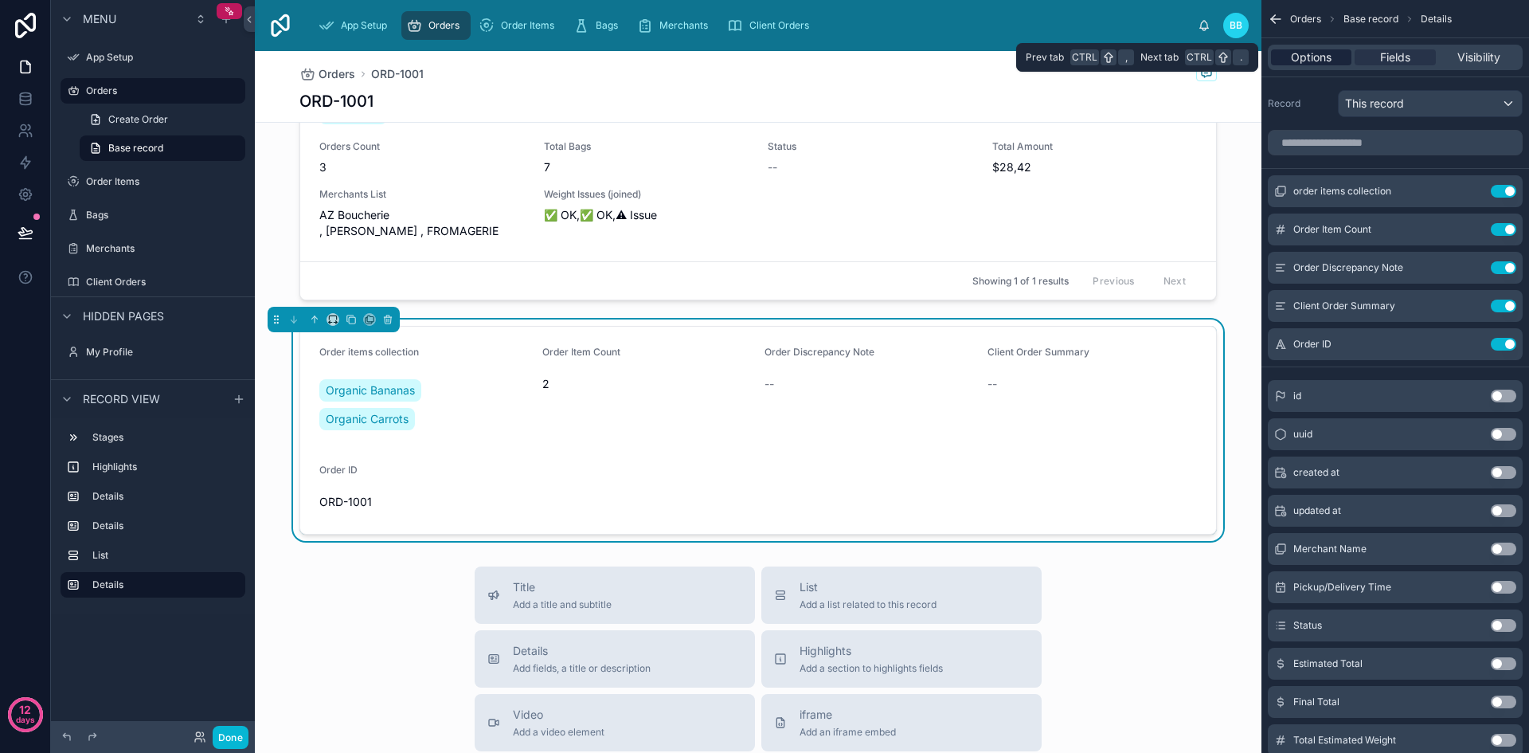
click at [1318, 61] on span "Options" at bounding box center [1311, 57] width 41 height 16
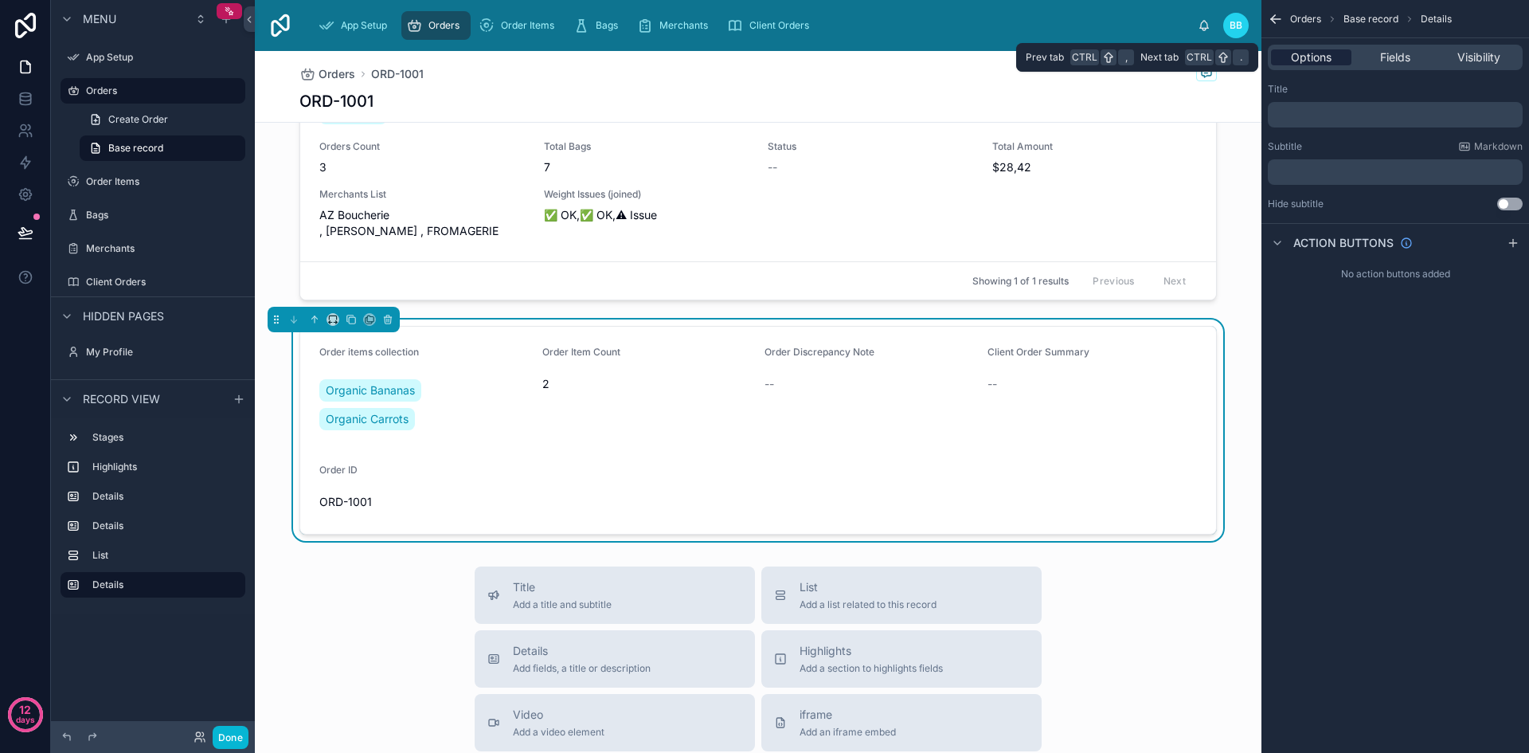
click at [1318, 61] on span "Options" at bounding box center [1311, 57] width 41 height 16
click at [1389, 64] on span "Fields" at bounding box center [1395, 57] width 30 height 16
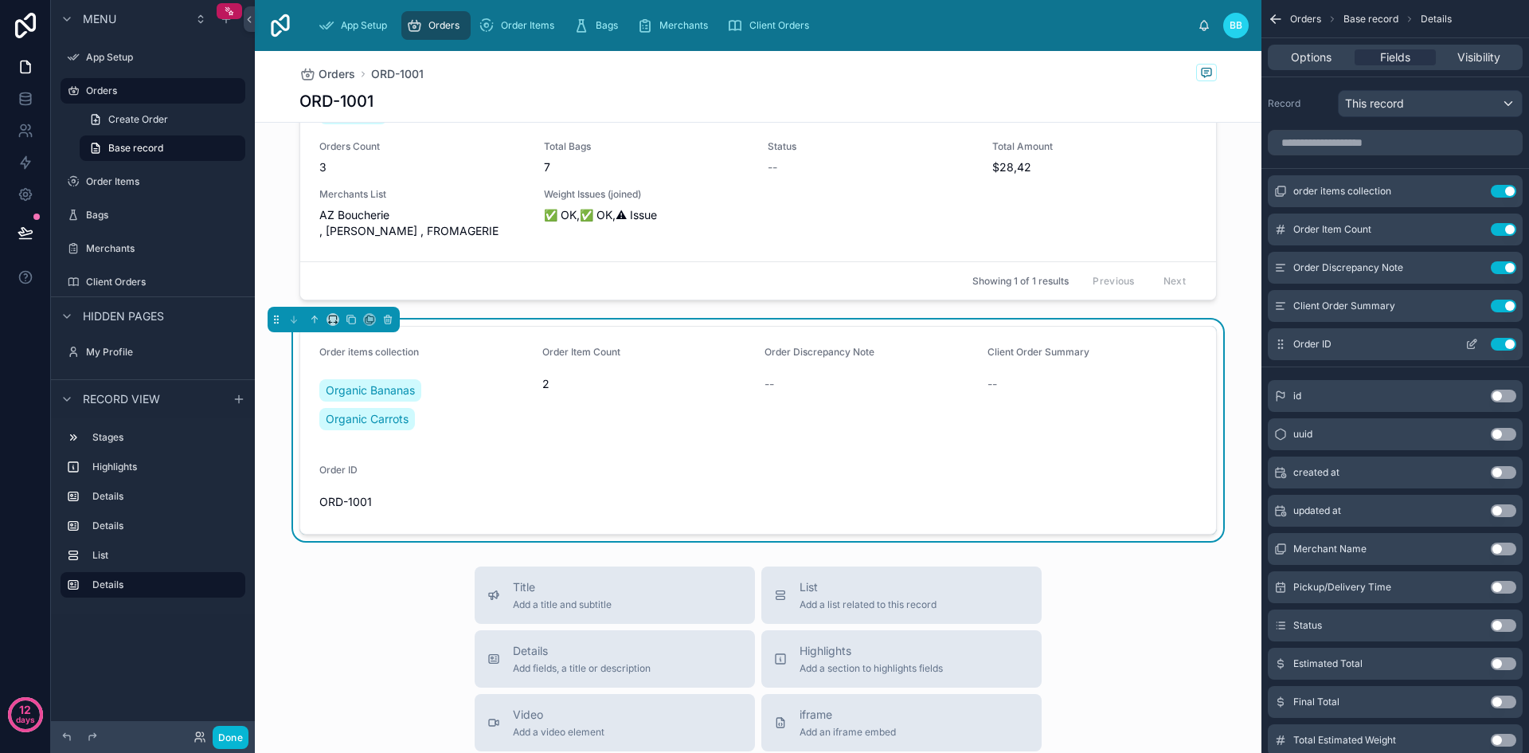
click at [1511, 342] on button "Use setting" at bounding box center [1503, 344] width 25 height 13
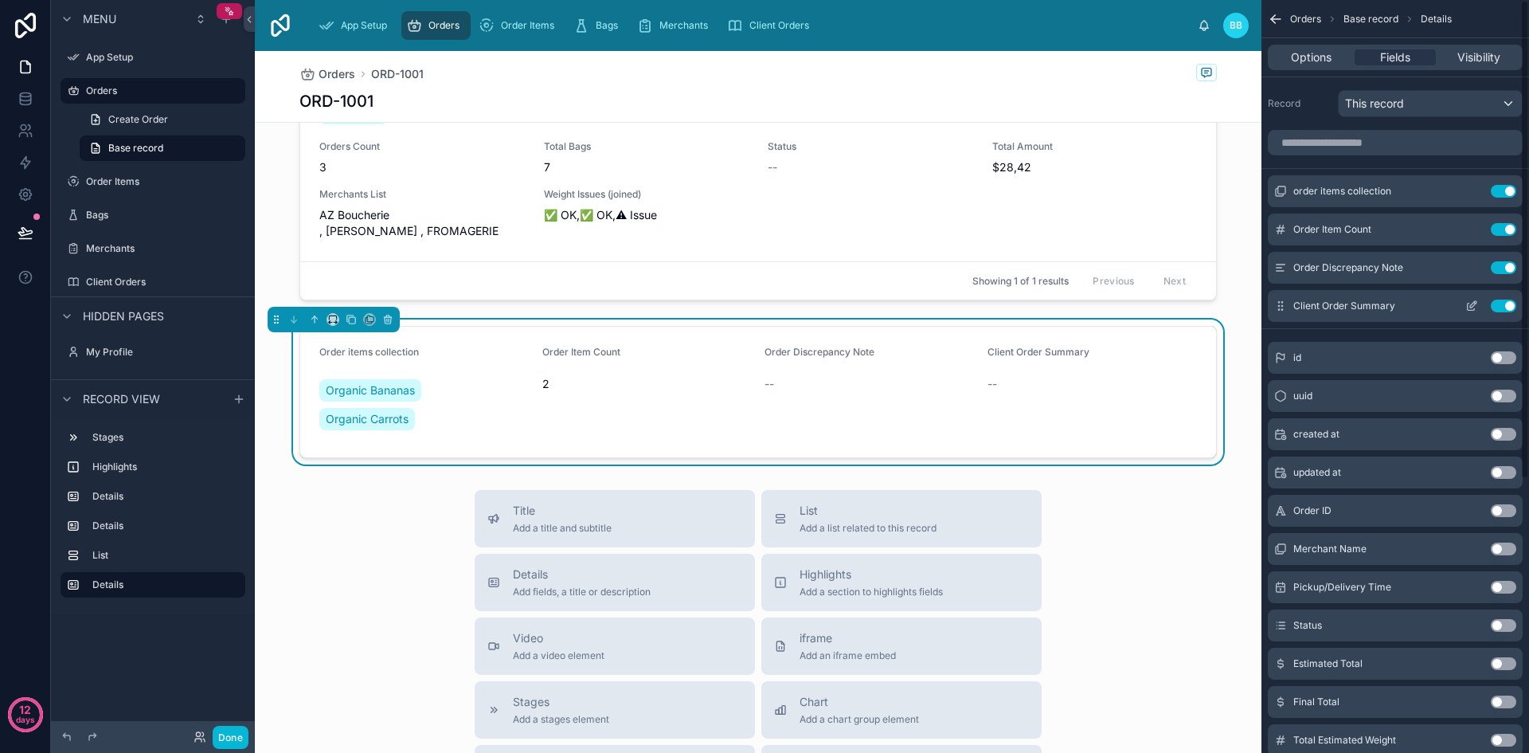
click at [1505, 309] on button "Use setting" at bounding box center [1503, 305] width 25 height 13
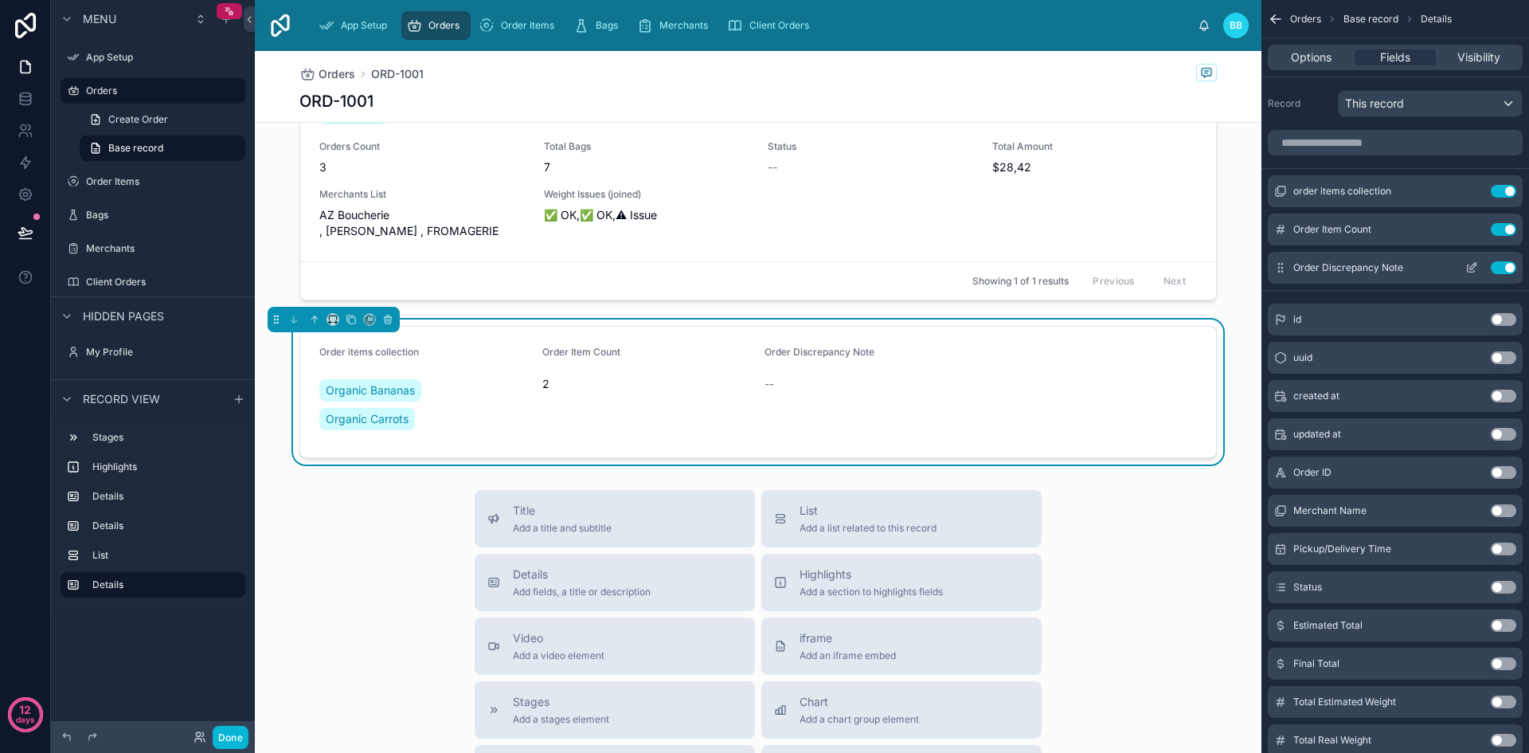
click at [1496, 262] on button "Use setting" at bounding box center [1503, 267] width 25 height 13
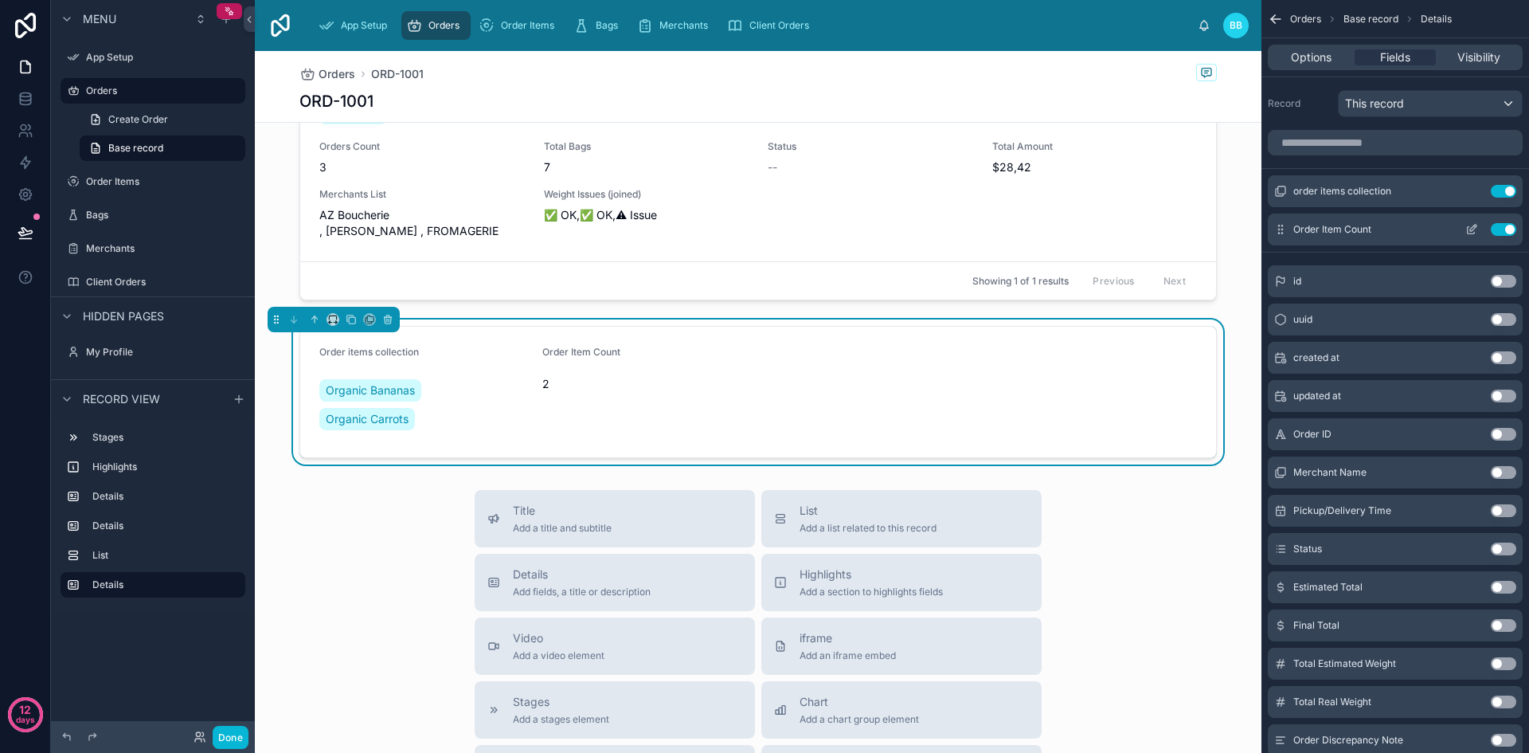
click at [1501, 225] on button "Use setting" at bounding box center [1503, 229] width 25 height 13
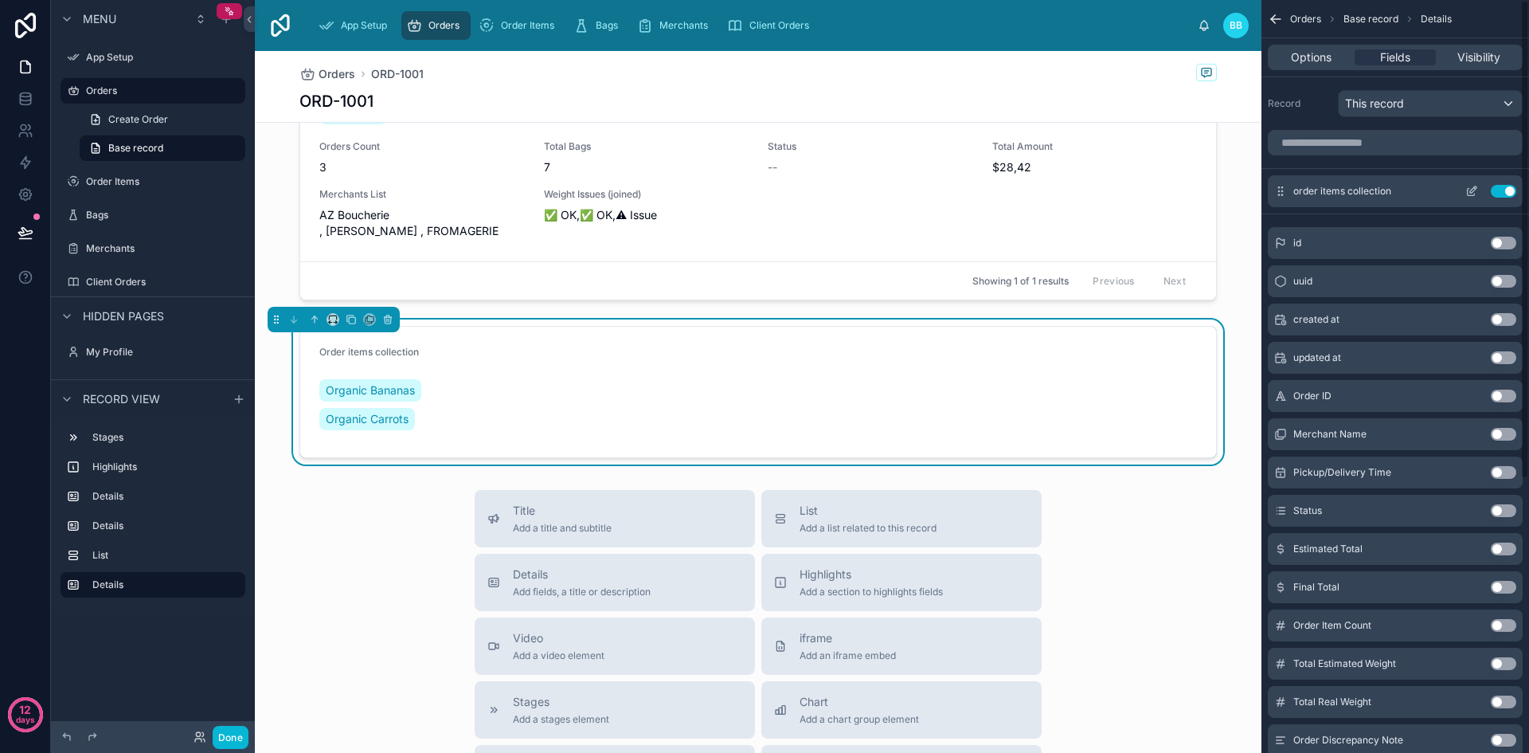
click at [1501, 196] on button "Use setting" at bounding box center [1503, 191] width 25 height 13
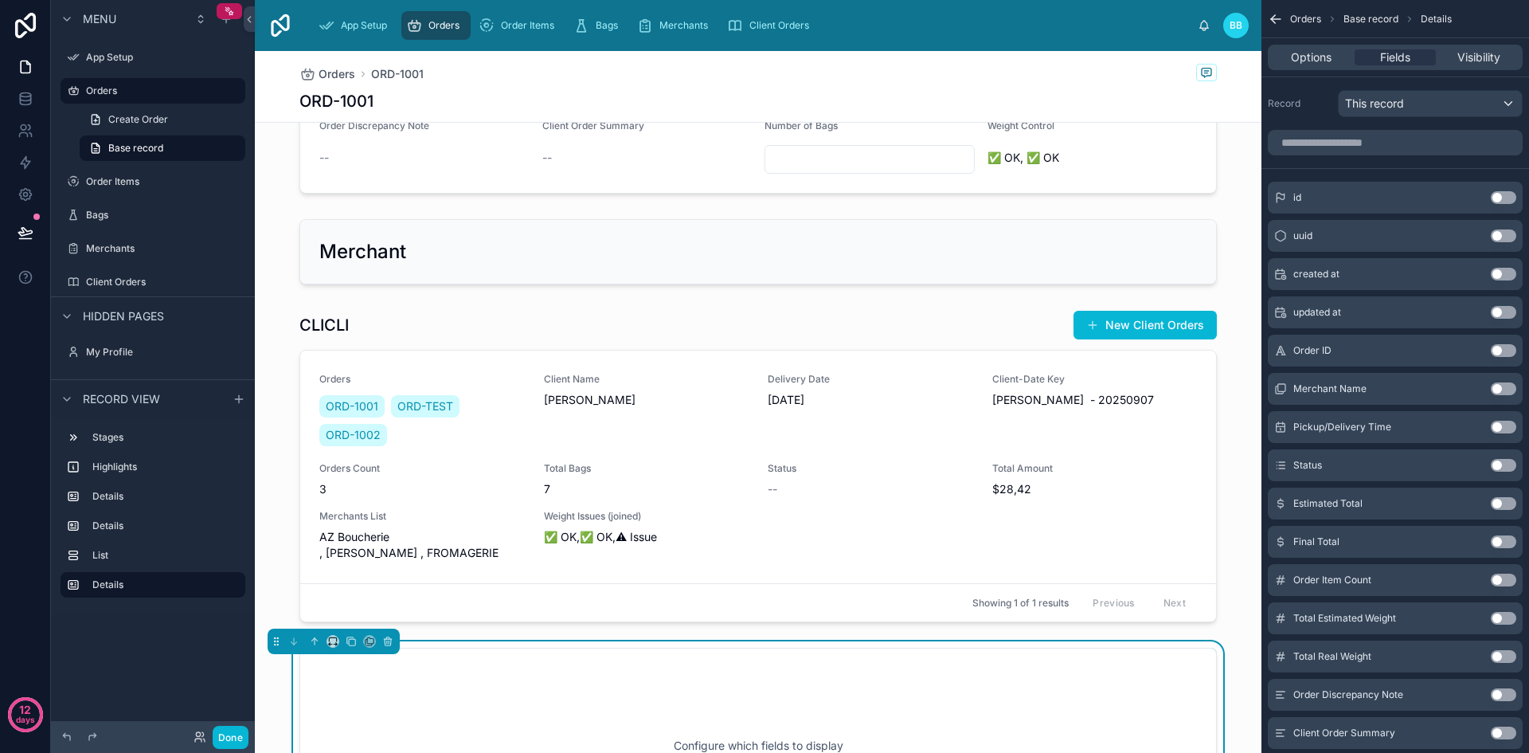
scroll to position [331, 0]
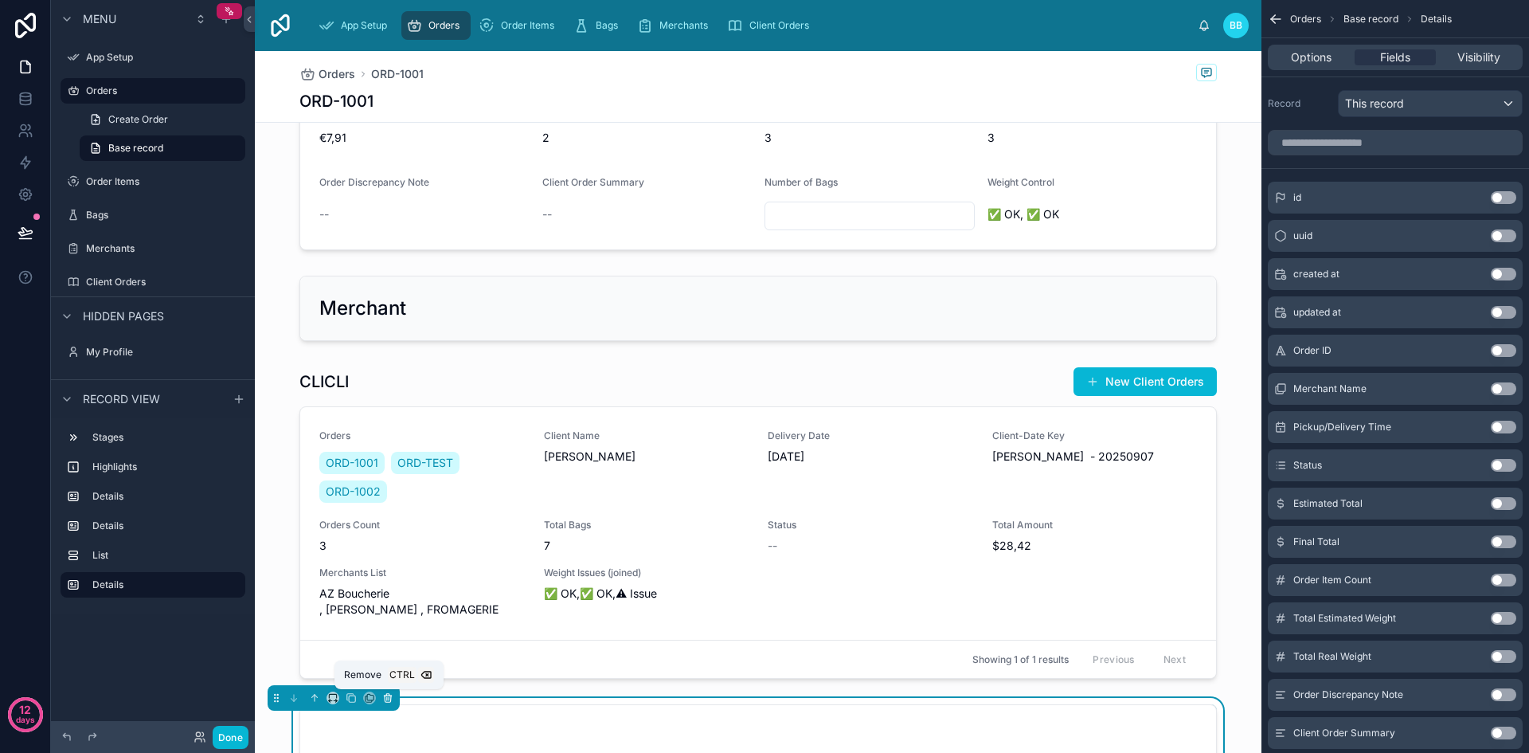
click at [394, 697] on button at bounding box center [388, 698] width 18 height 18
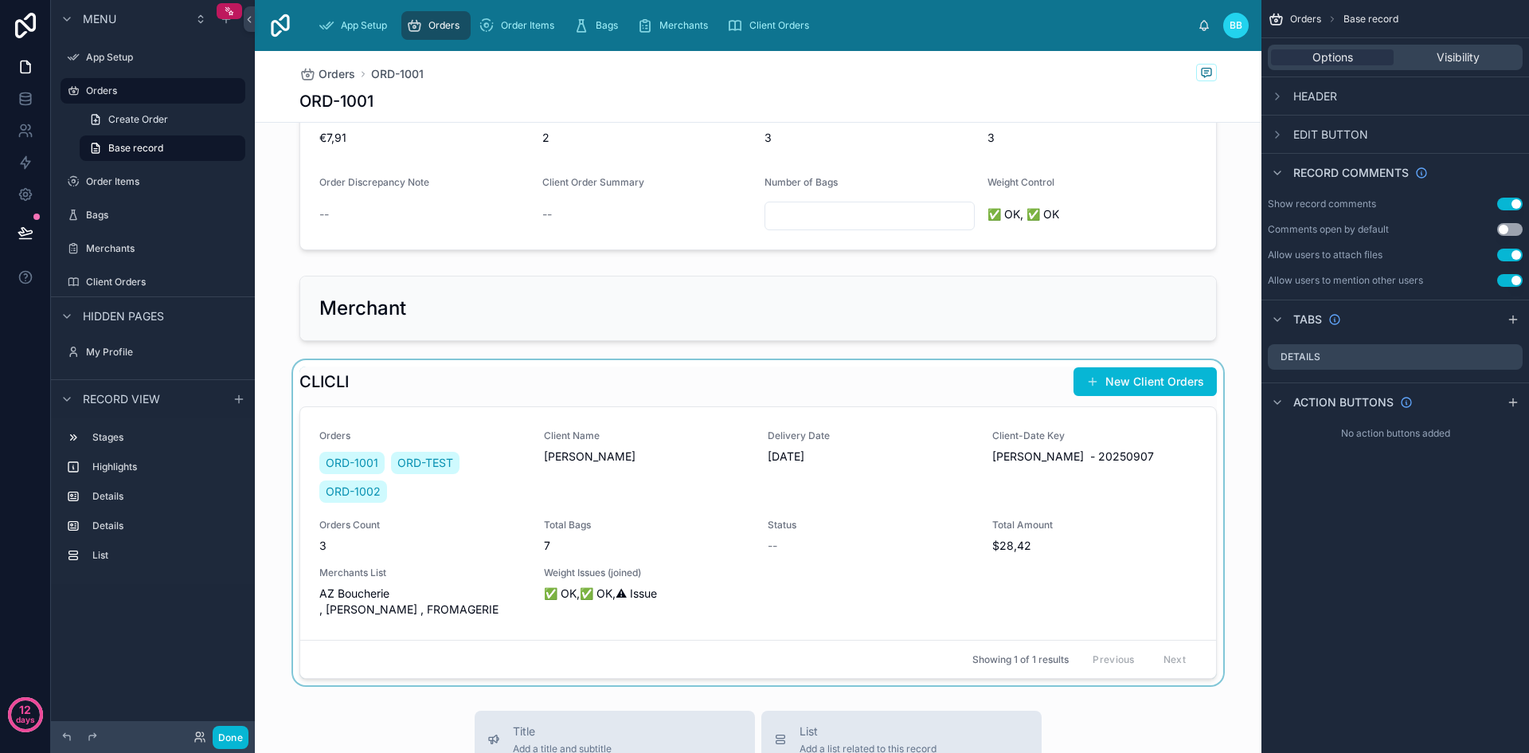
scroll to position [0, 0]
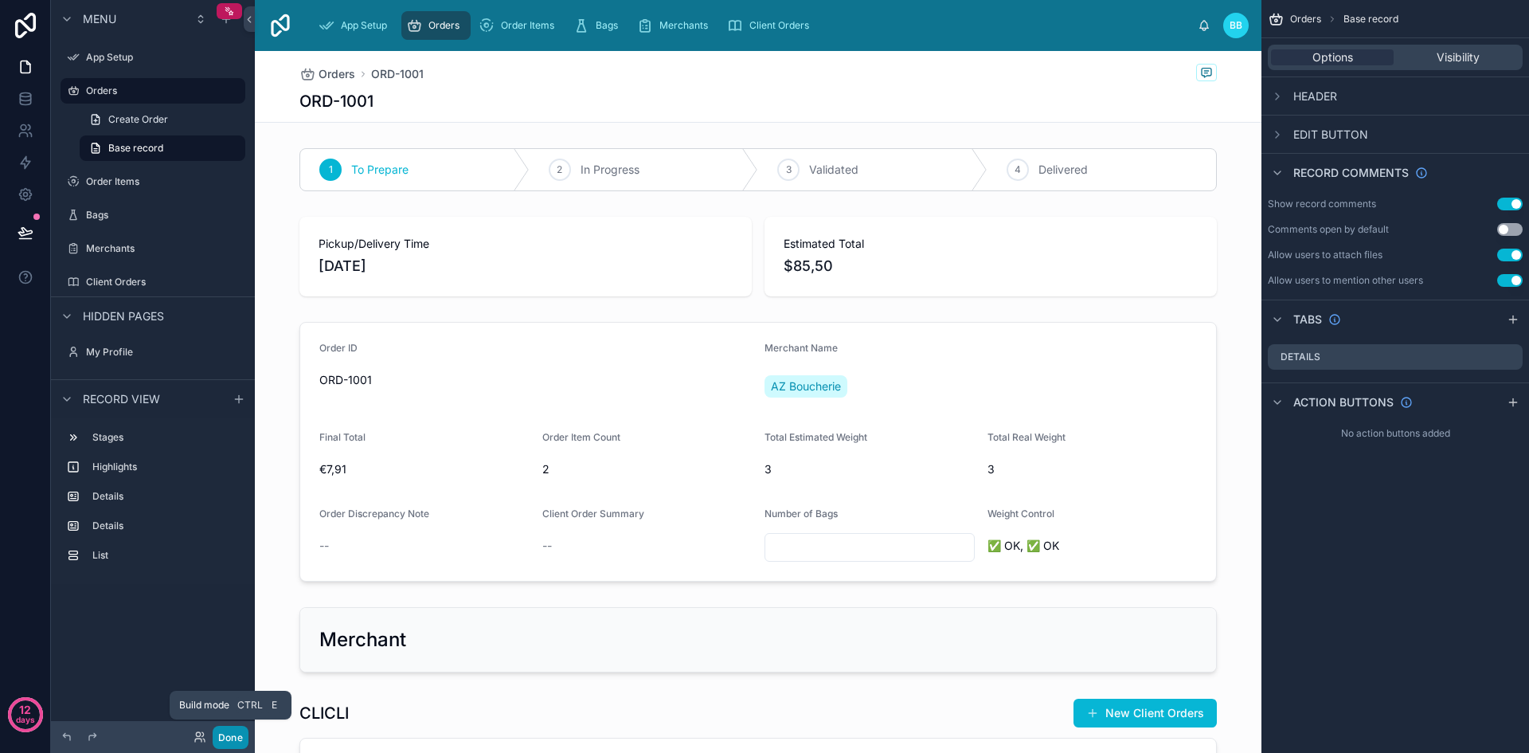
click at [222, 741] on button "Done" at bounding box center [231, 736] width 36 height 23
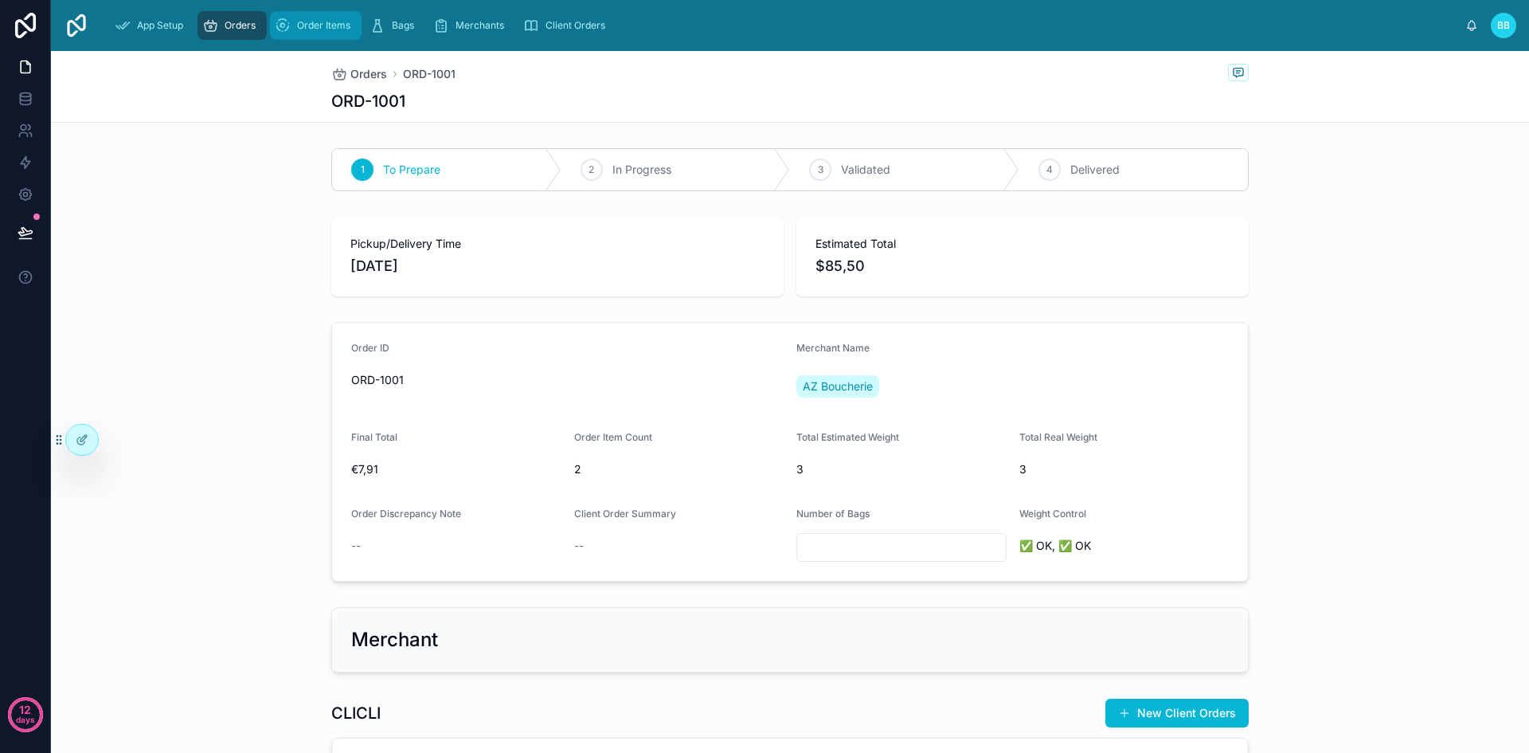
click at [291, 29] on icon "scrollable content" at bounding box center [283, 26] width 16 height 16
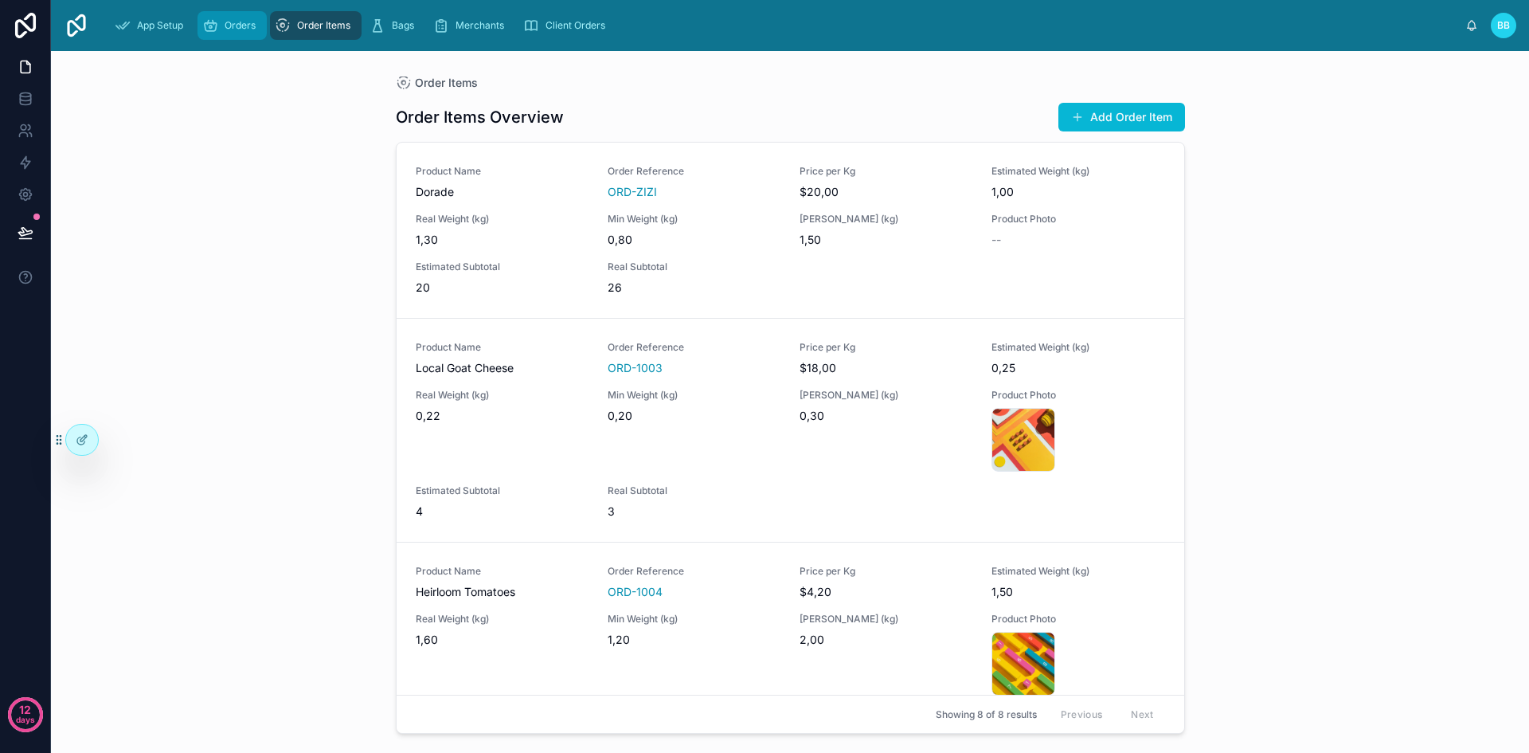
click at [237, 33] on div "Orders" at bounding box center [232, 25] width 60 height 25
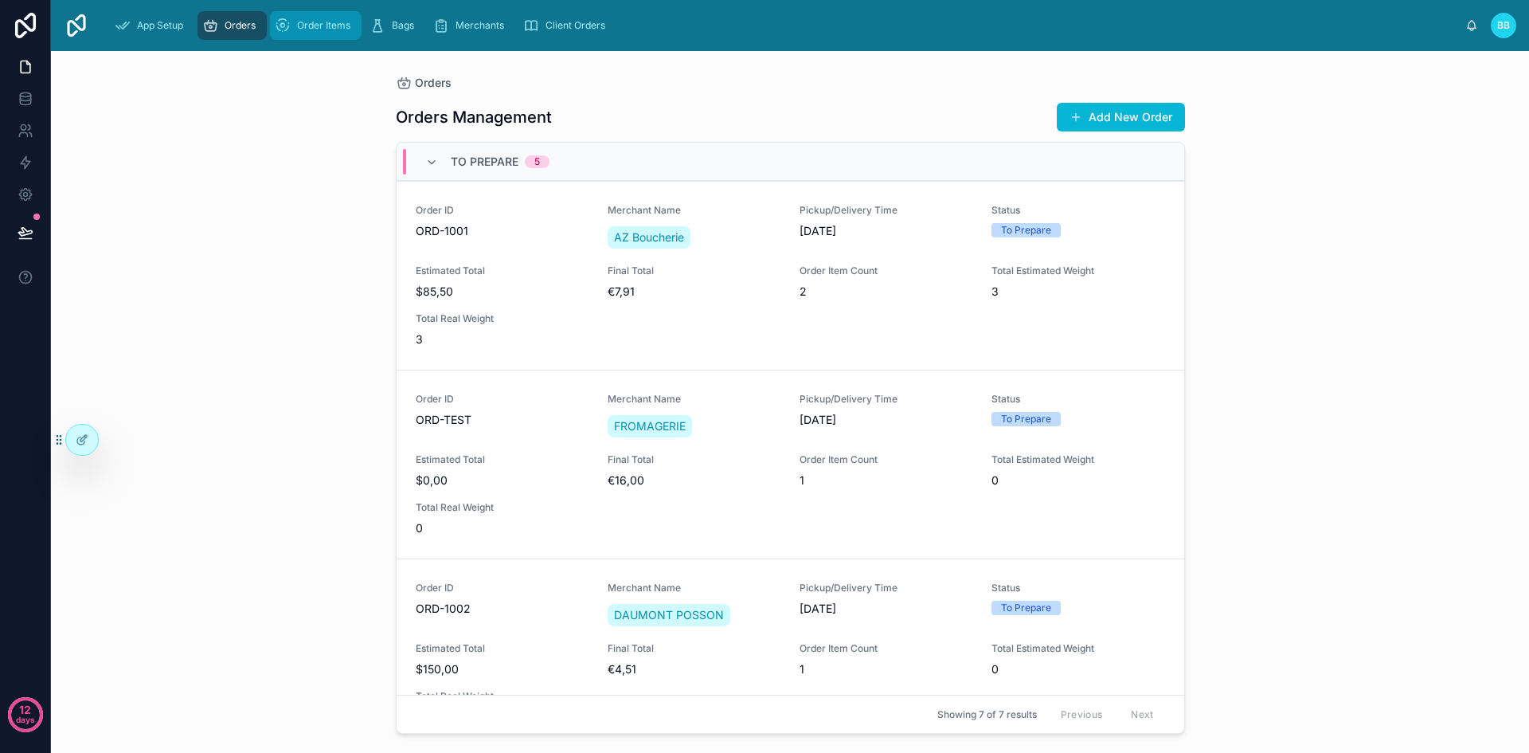
click at [311, 28] on span "Order Items" at bounding box center [323, 25] width 53 height 13
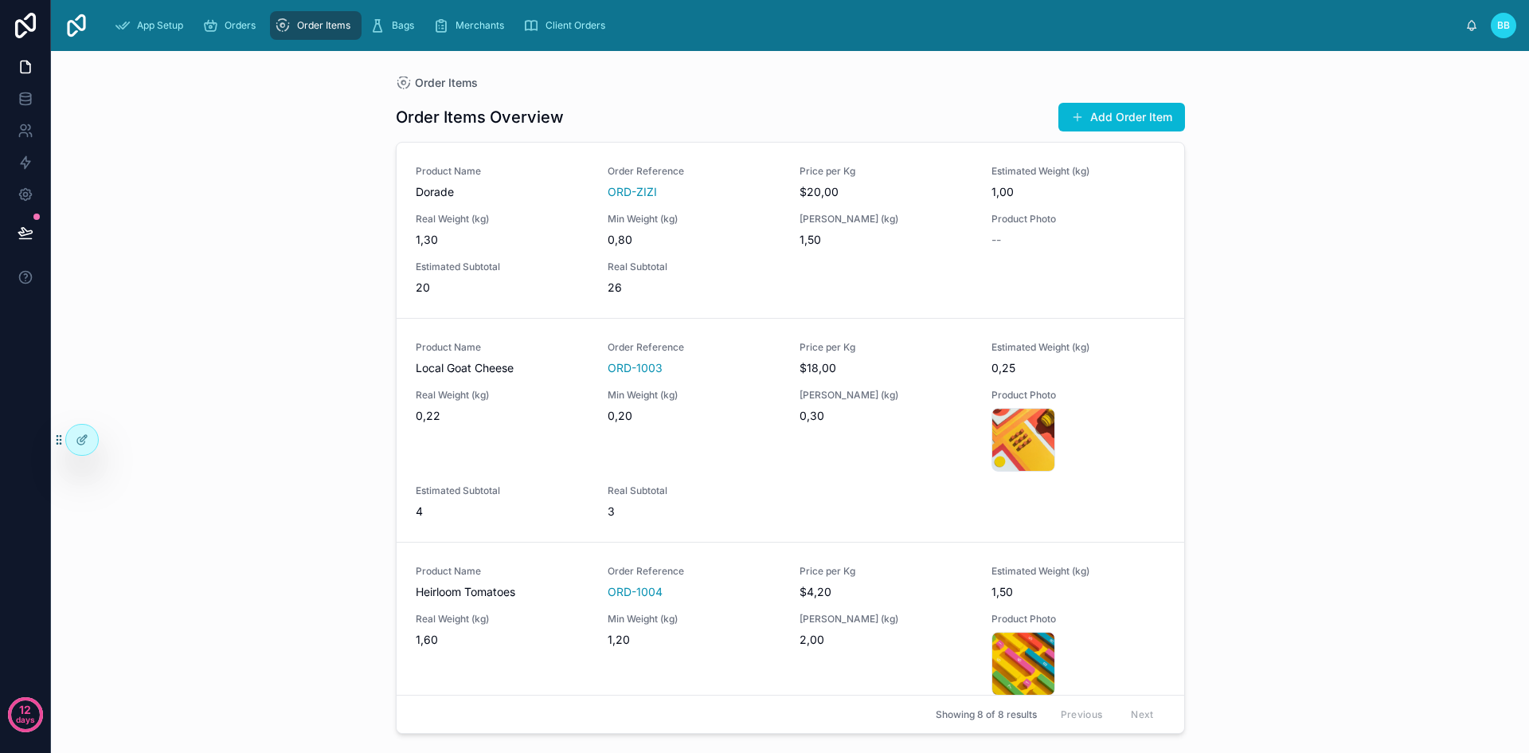
click at [450, 116] on h1 "Order Items Overview" at bounding box center [480, 117] width 168 height 22
click at [229, 30] on span "Orders" at bounding box center [240, 25] width 31 height 13
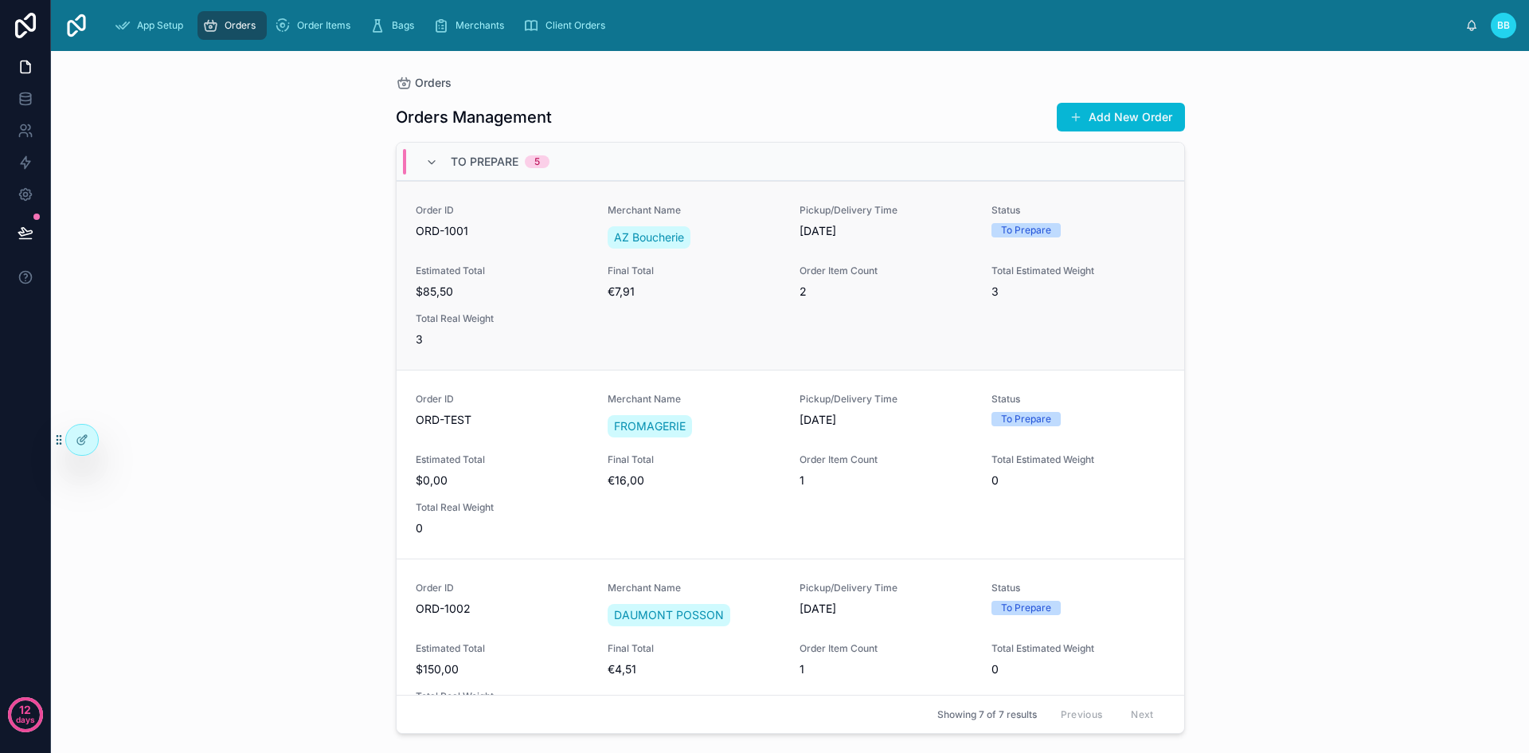
click at [707, 326] on div "Order ID ORD-1001 Merchant Name AZ Boucherie Pickup/Delivery Time 07/09/2025 St…" at bounding box center [790, 275] width 749 height 143
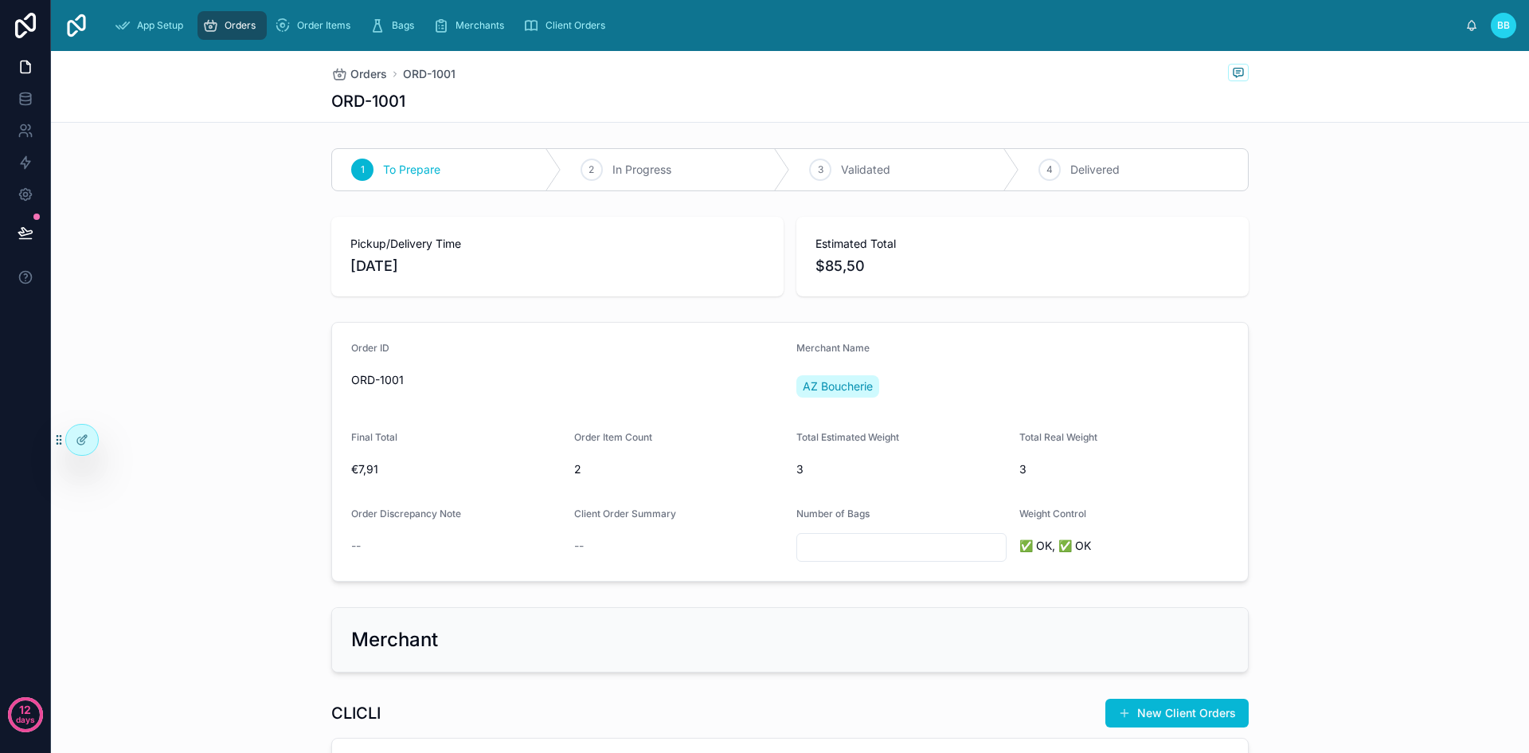
click at [224, 21] on div "Orders" at bounding box center [232, 25] width 60 height 25
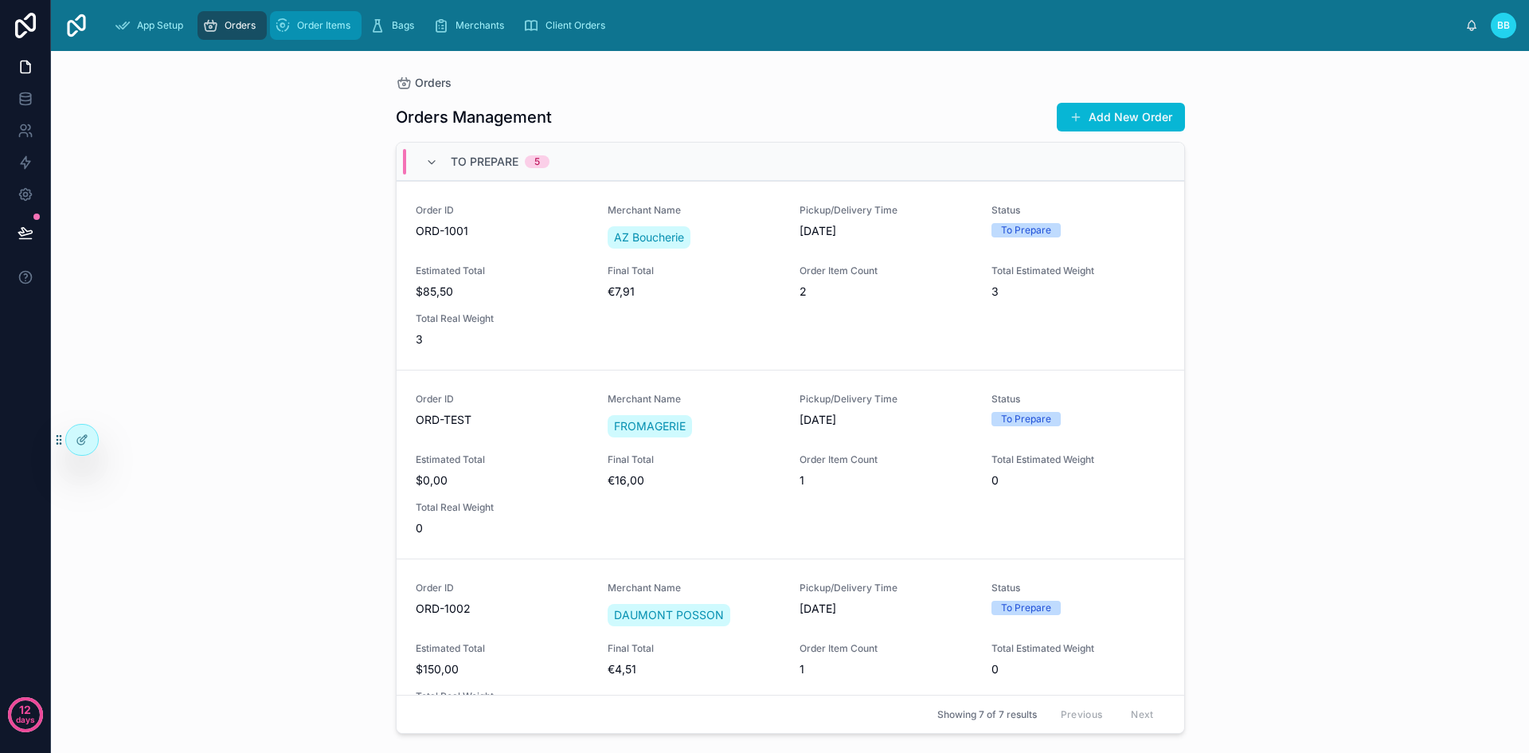
click at [325, 22] on span "Order Items" at bounding box center [323, 25] width 53 height 13
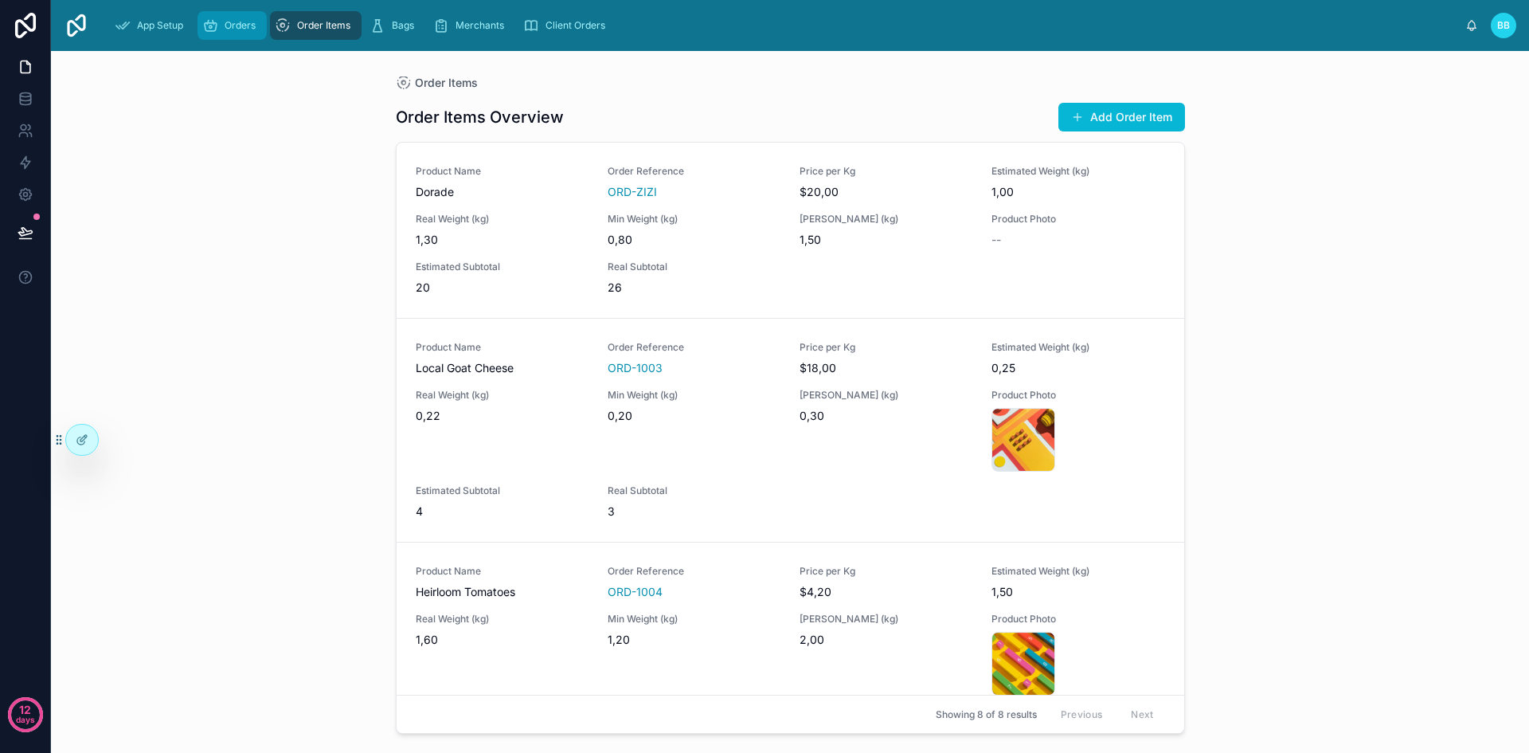
click at [247, 31] on span "Orders" at bounding box center [240, 25] width 31 height 13
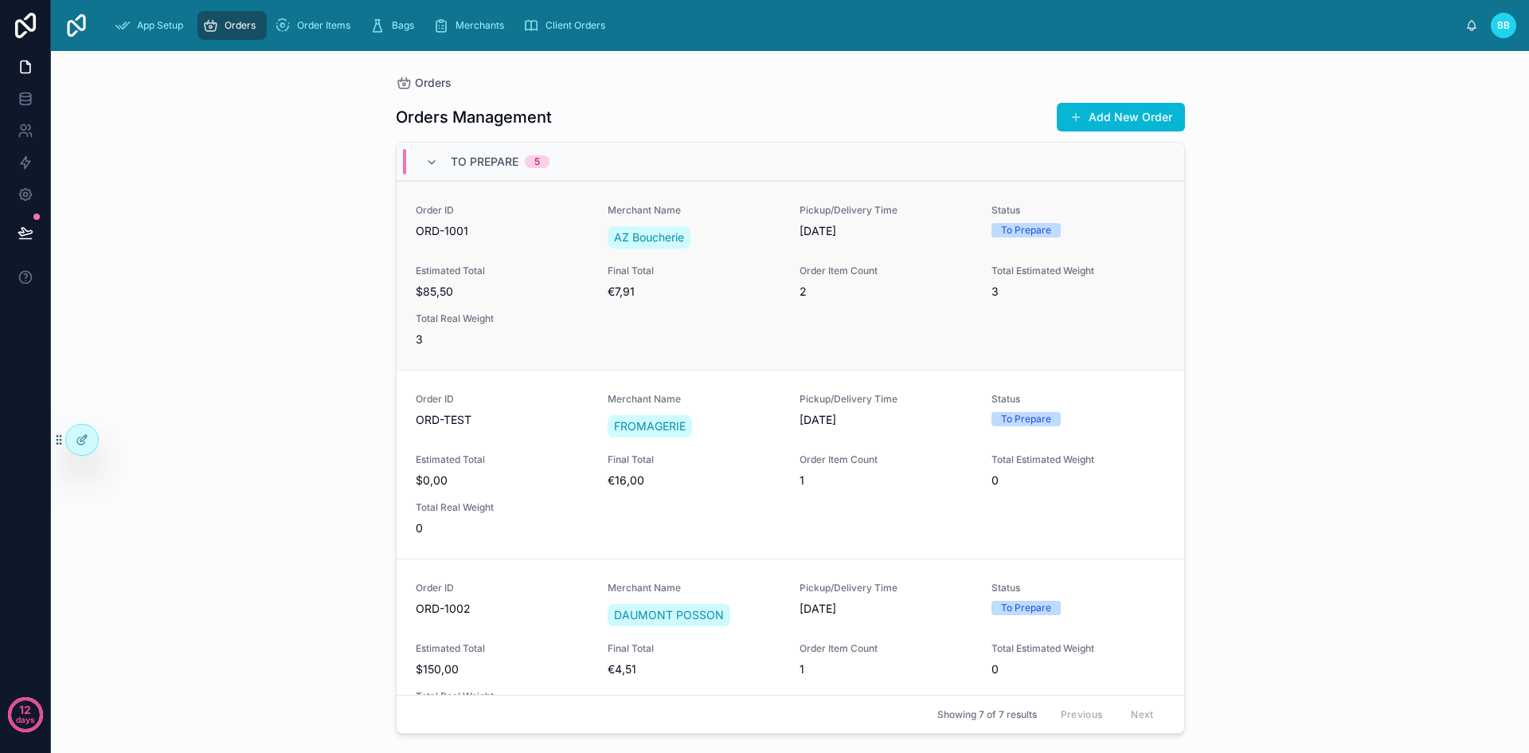
click at [542, 307] on div "Order ID ORD-1001 Merchant Name AZ Boucherie Pickup/Delivery Time 07/09/2025 St…" at bounding box center [790, 275] width 749 height 143
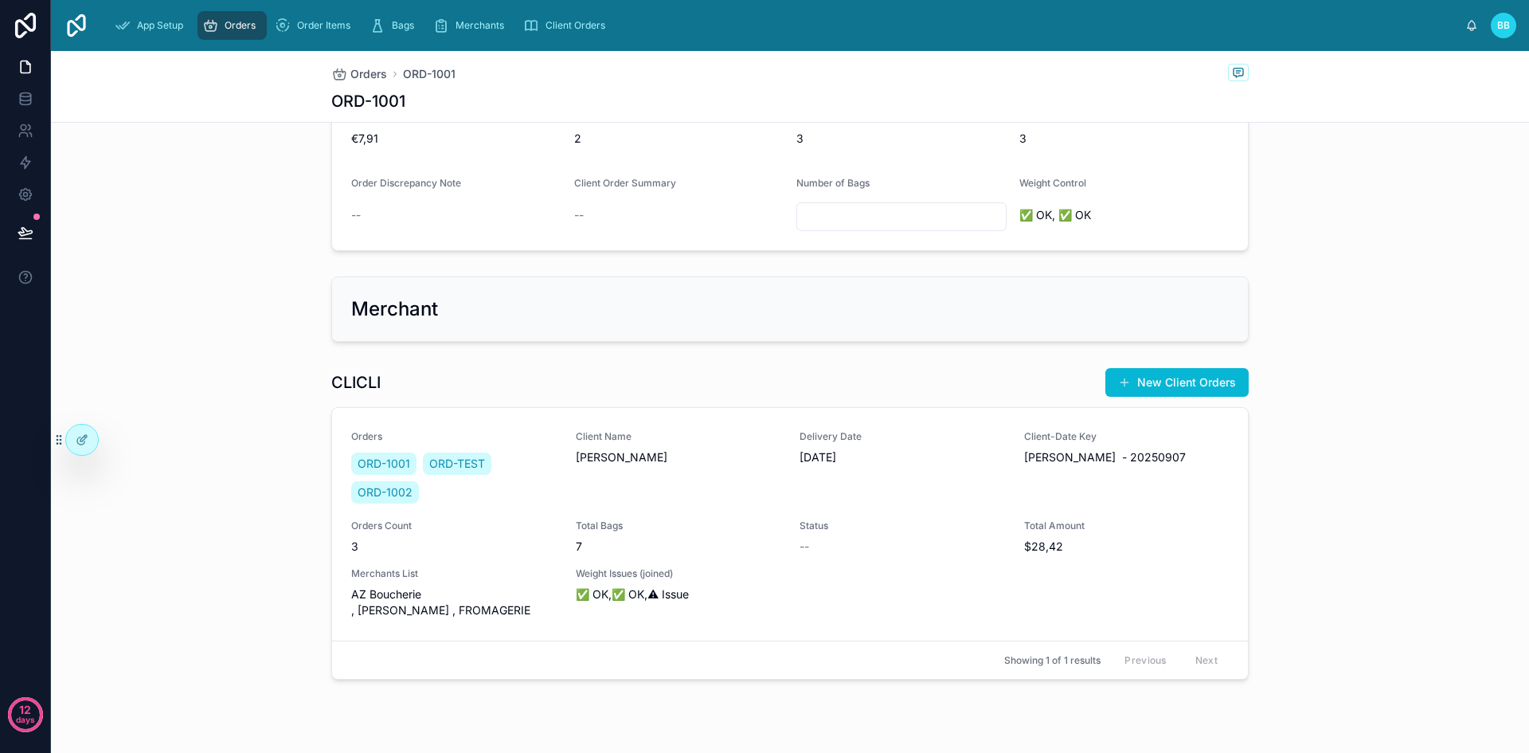
scroll to position [331, 0]
click at [76, 448] on div at bounding box center [82, 439] width 32 height 30
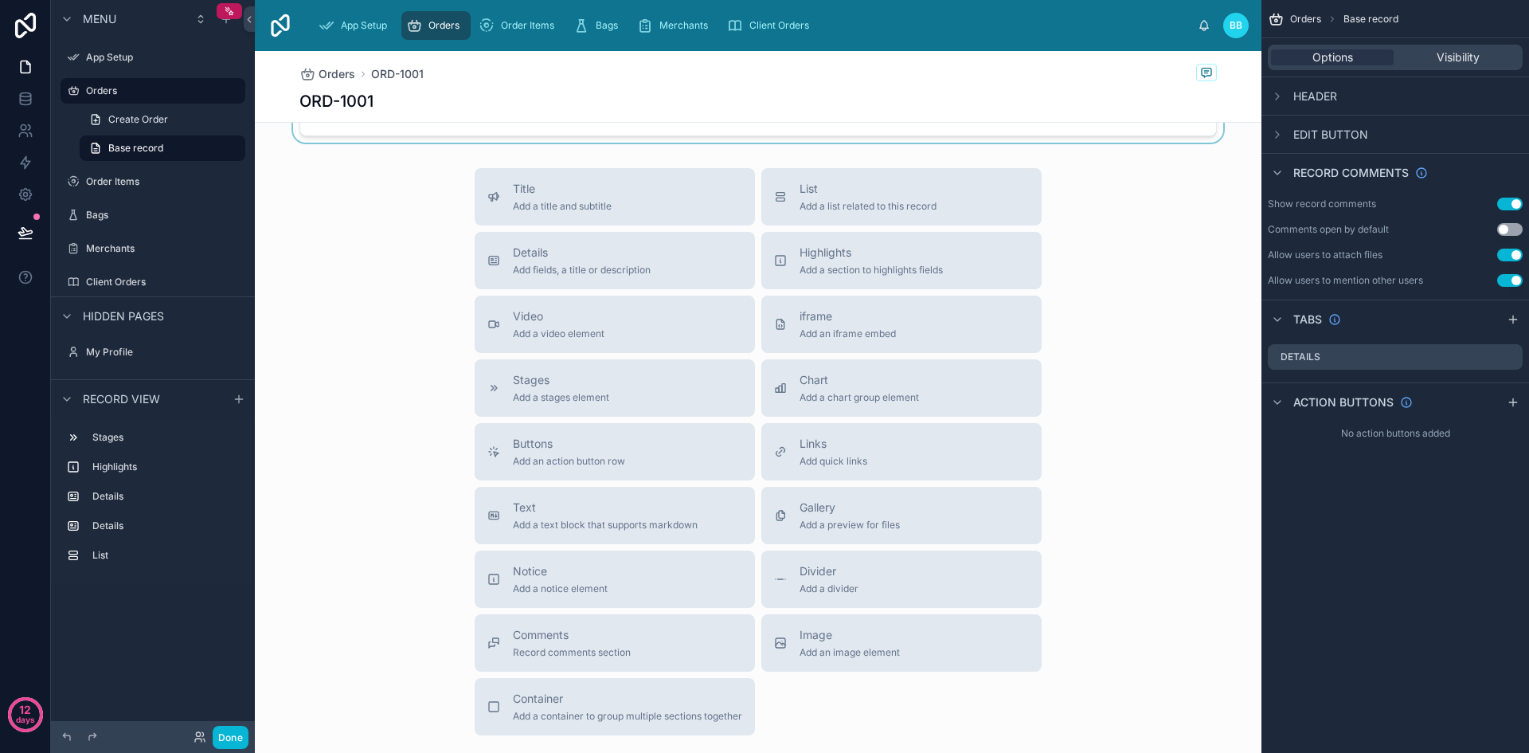
scroll to position [878, 0]
click at [1280, 176] on icon "scrollable content" at bounding box center [1277, 172] width 13 height 13
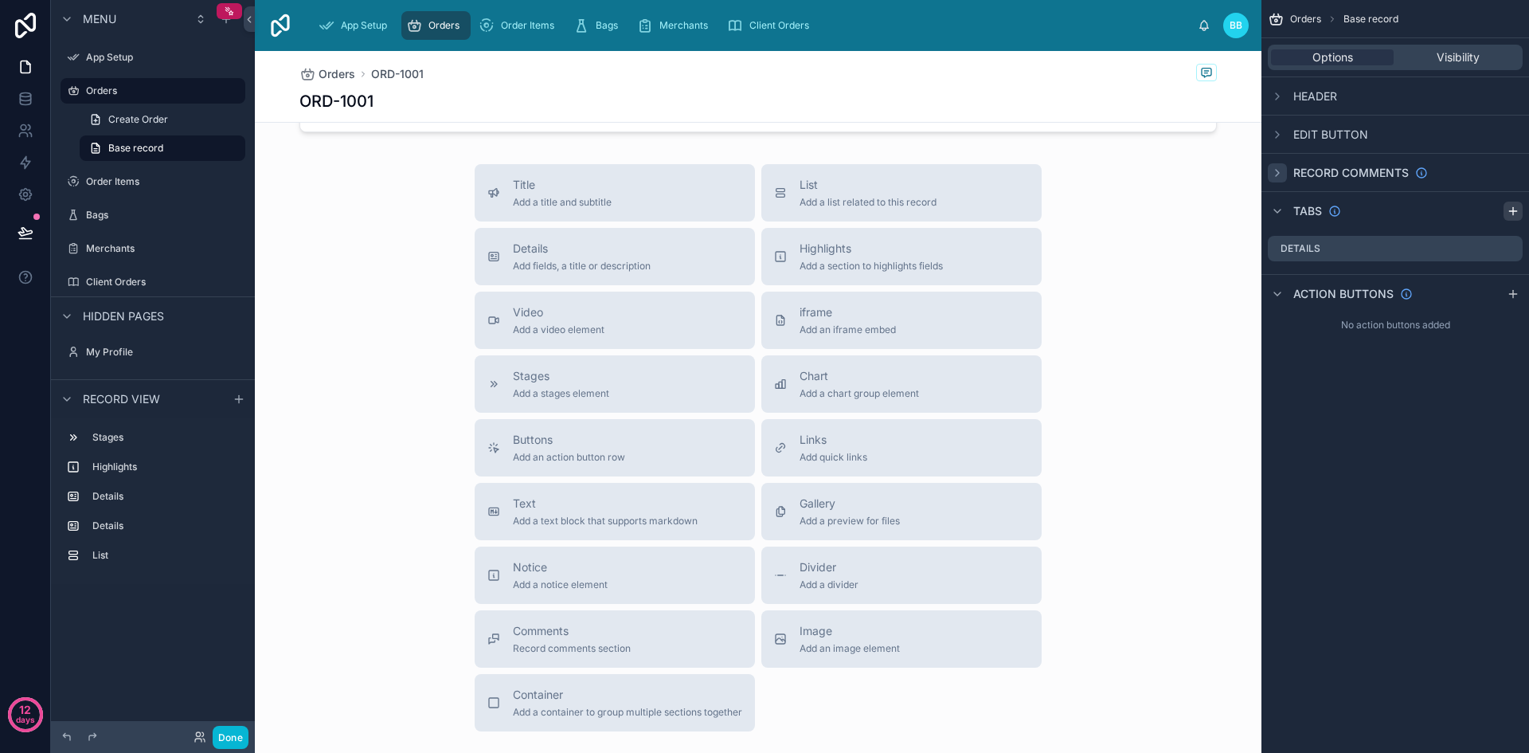
click at [1510, 217] on icon "scrollable content" at bounding box center [1513, 211] width 13 height 13
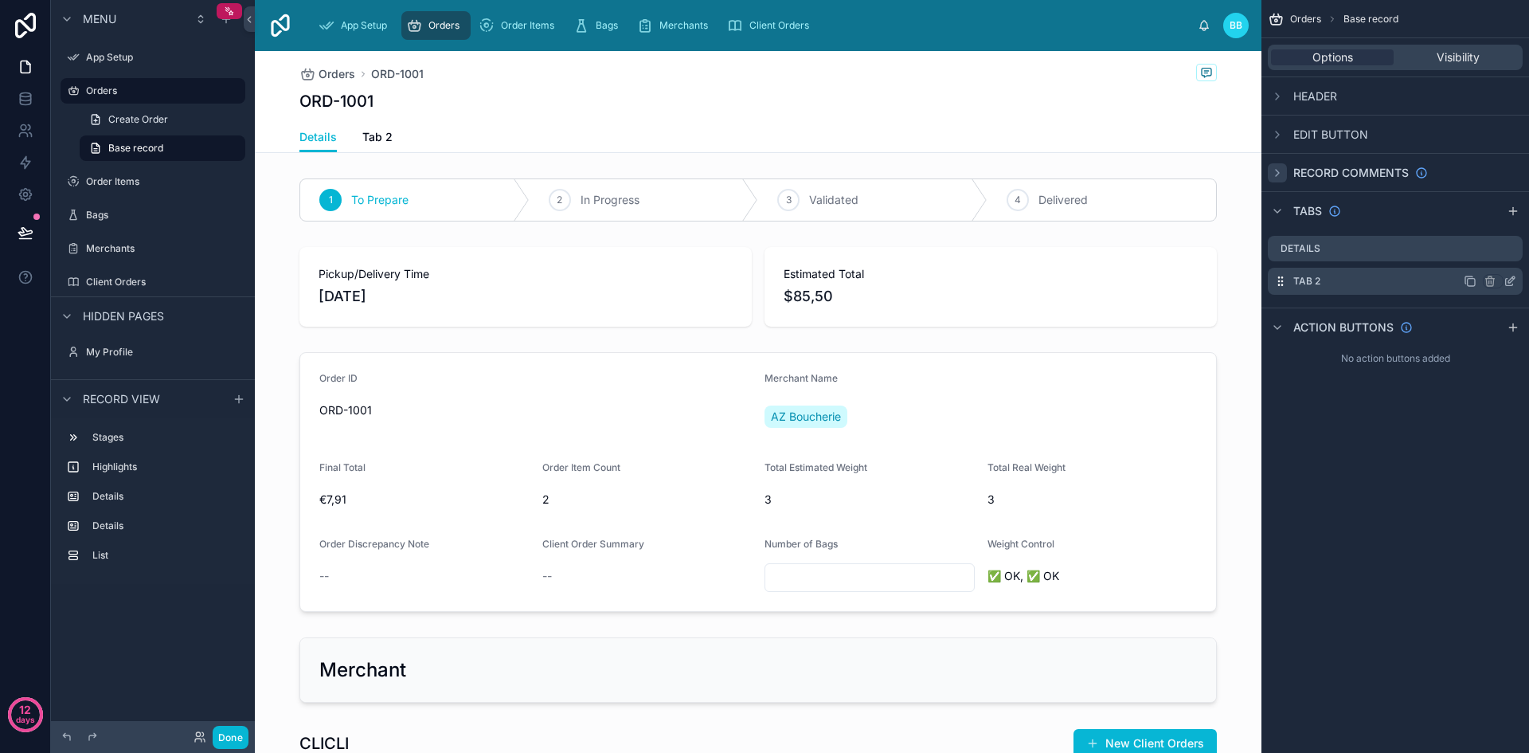
click at [1395, 275] on div "Tab 2" at bounding box center [1395, 281] width 255 height 27
click at [1390, 282] on div "Tab 2" at bounding box center [1395, 281] width 255 height 27
click at [1386, 276] on div "Tab 2" at bounding box center [1395, 281] width 255 height 27
click at [1515, 283] on icon "scrollable content" at bounding box center [1509, 281] width 13 height 13
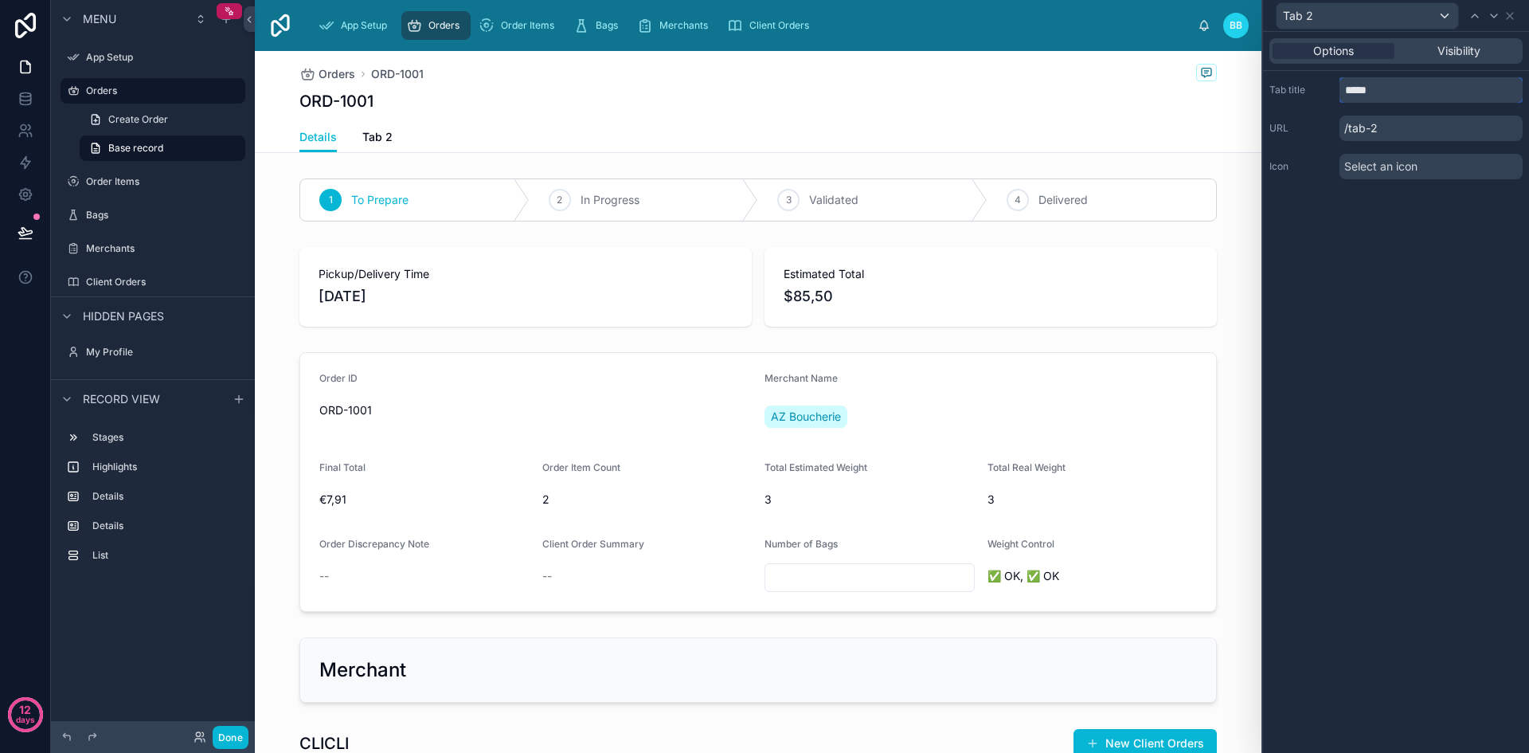
click at [1447, 93] on input "*****" at bounding box center [1430, 89] width 183 height 25
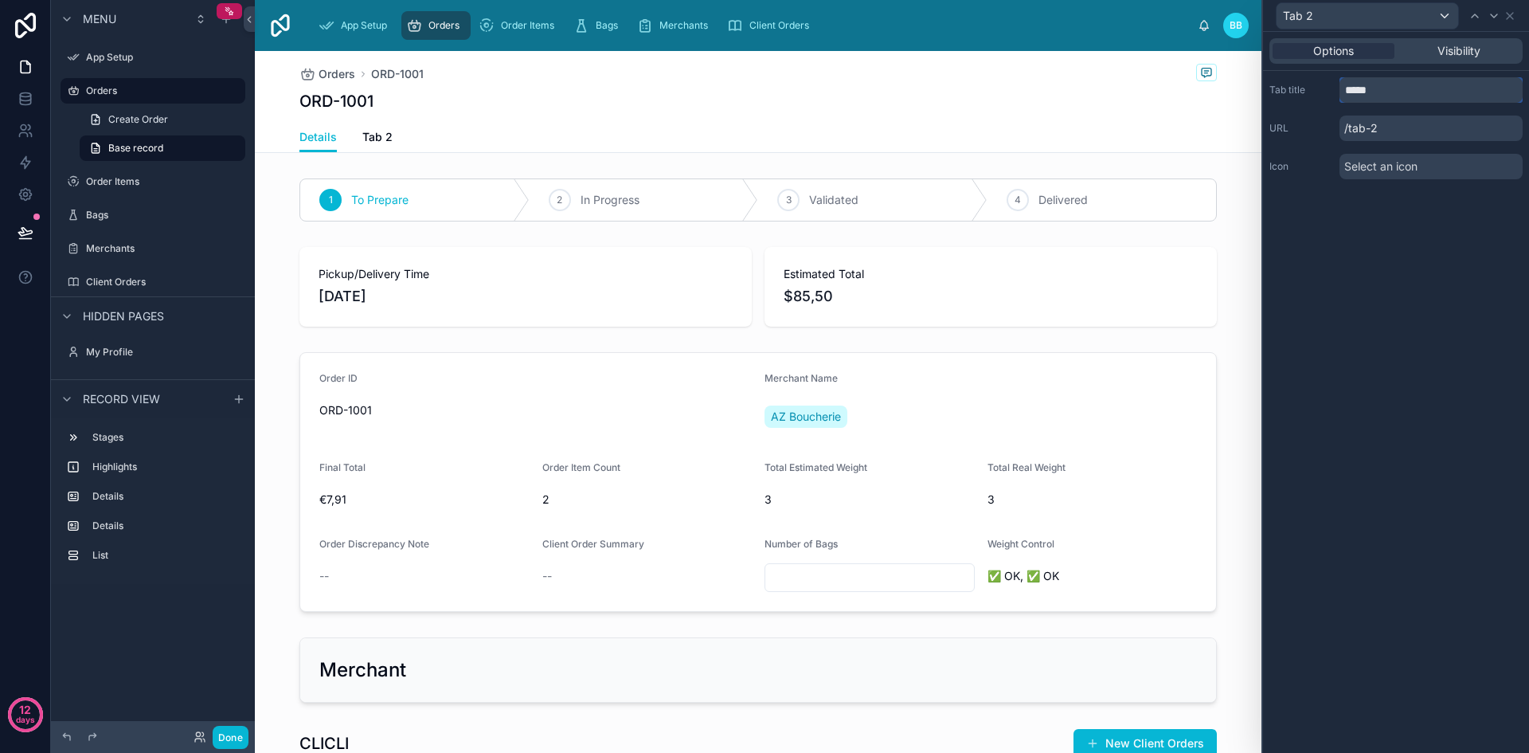
click at [1447, 93] on input "*****" at bounding box center [1430, 89] width 183 height 25
type input "********"
click at [243, 728] on button "Done" at bounding box center [231, 736] width 36 height 23
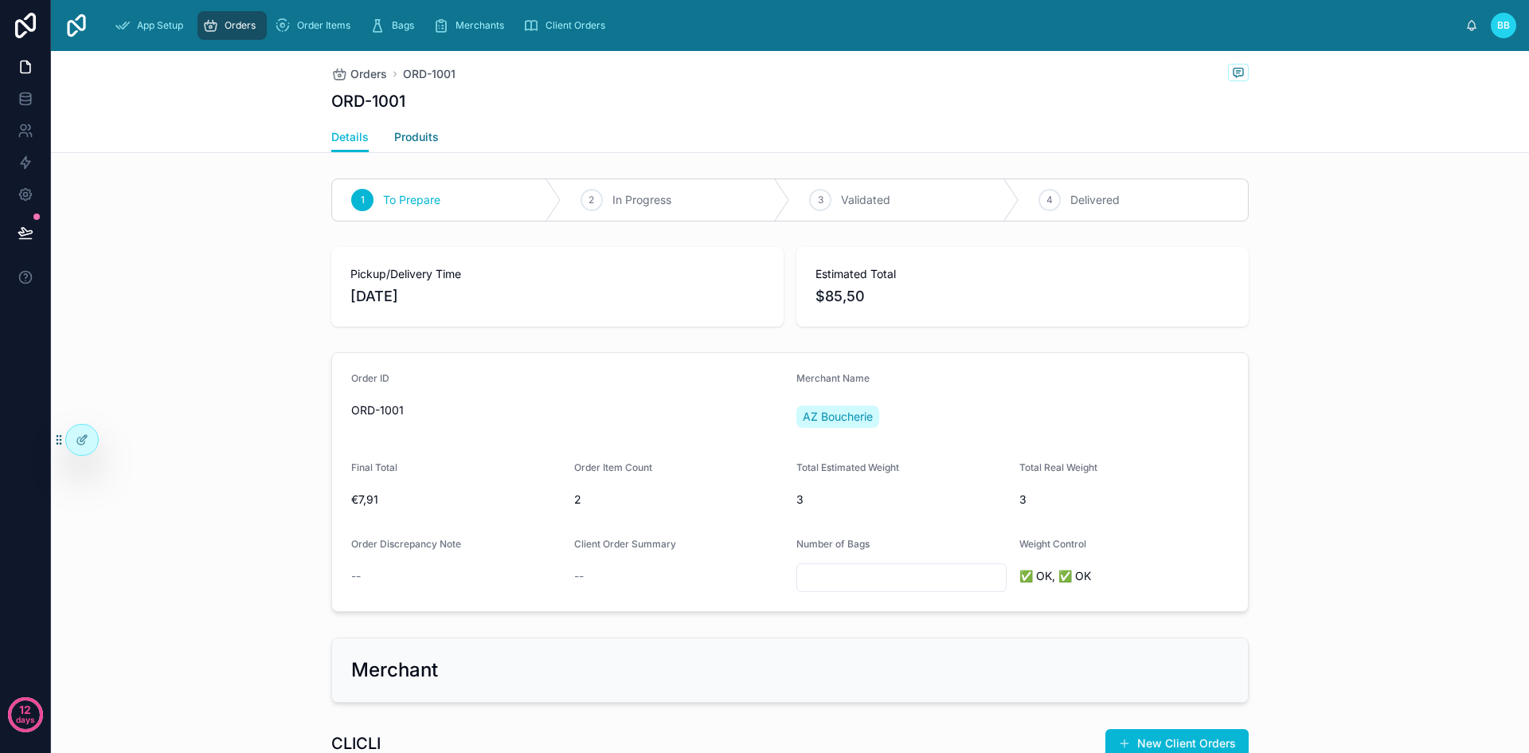
click at [413, 132] on span "Produits" at bounding box center [416, 137] width 45 height 16
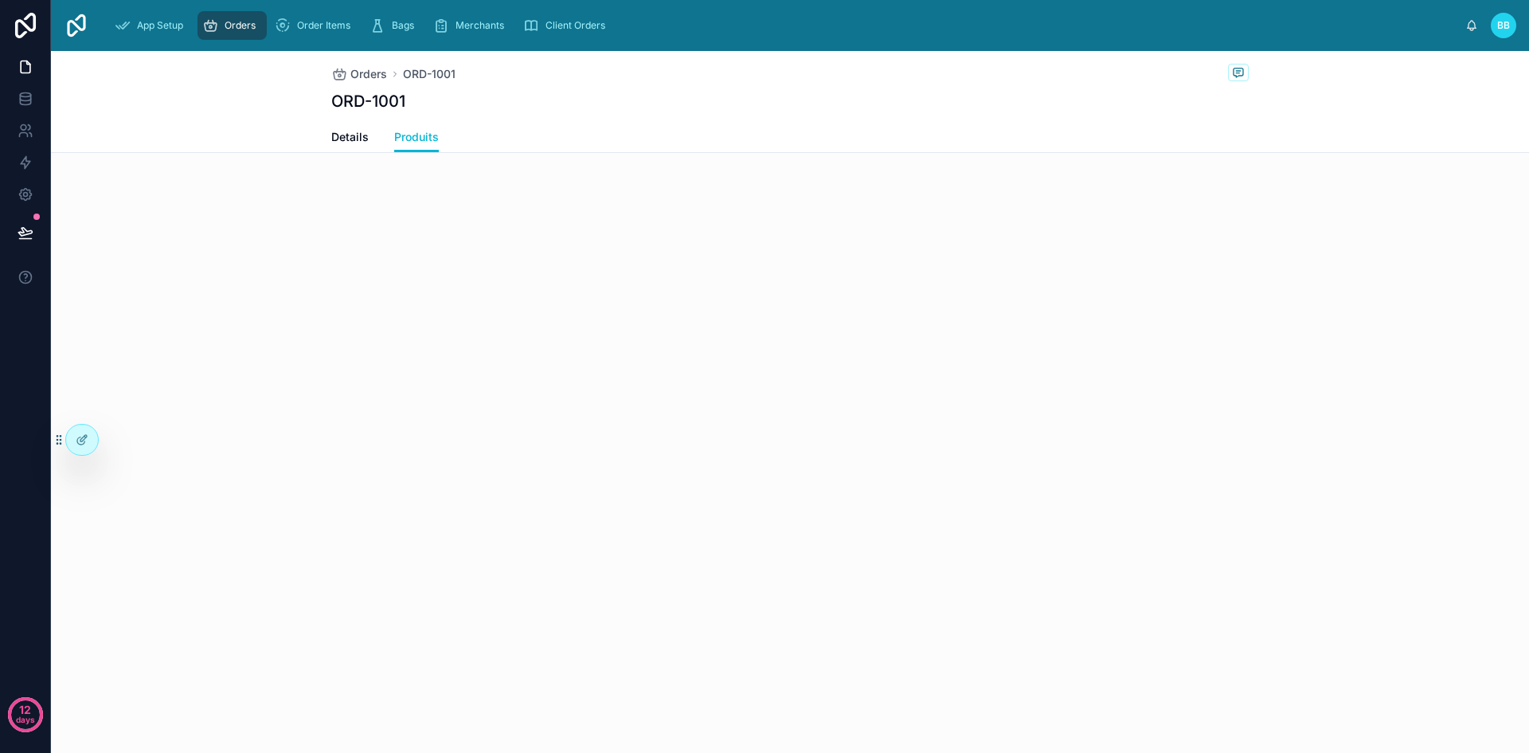
click at [508, 315] on div "Orders ORD-1001 ORD-1001 Produits Details Produits" at bounding box center [790, 402] width 1478 height 702
click at [84, 451] on div at bounding box center [82, 439] width 32 height 30
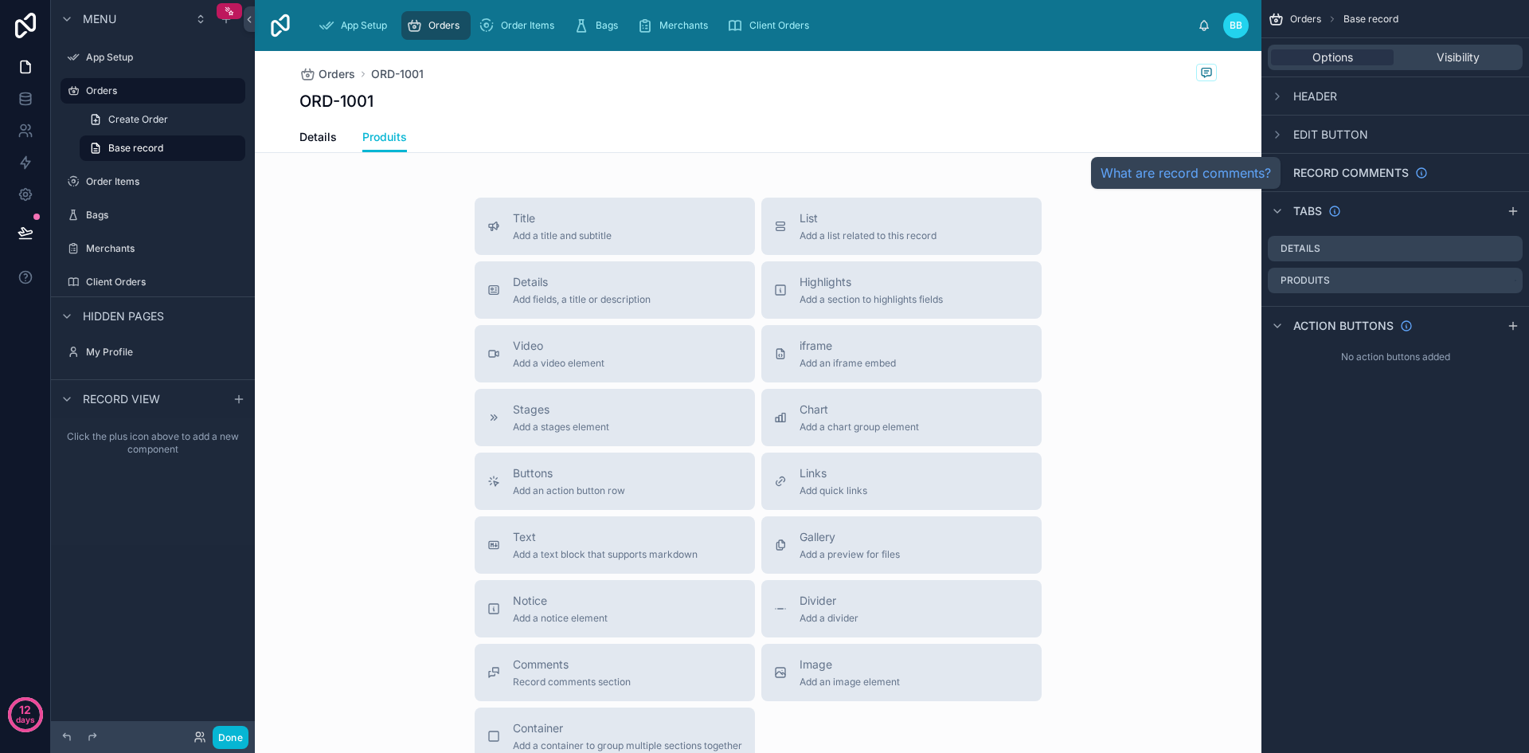
click at [1304, 167] on span "Record comments" at bounding box center [1350, 173] width 115 height 16
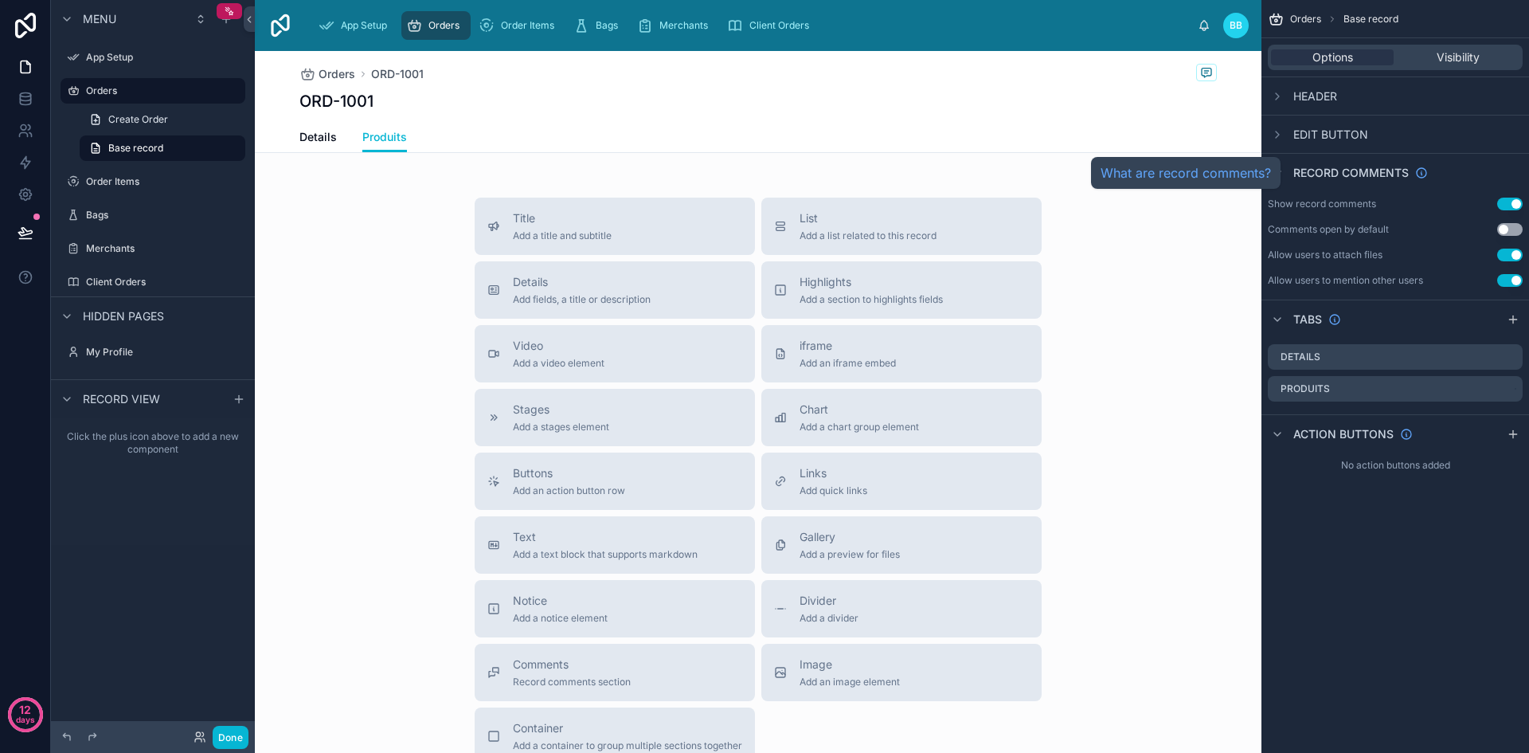
click at [1304, 167] on span "Record comments" at bounding box center [1350, 173] width 115 height 16
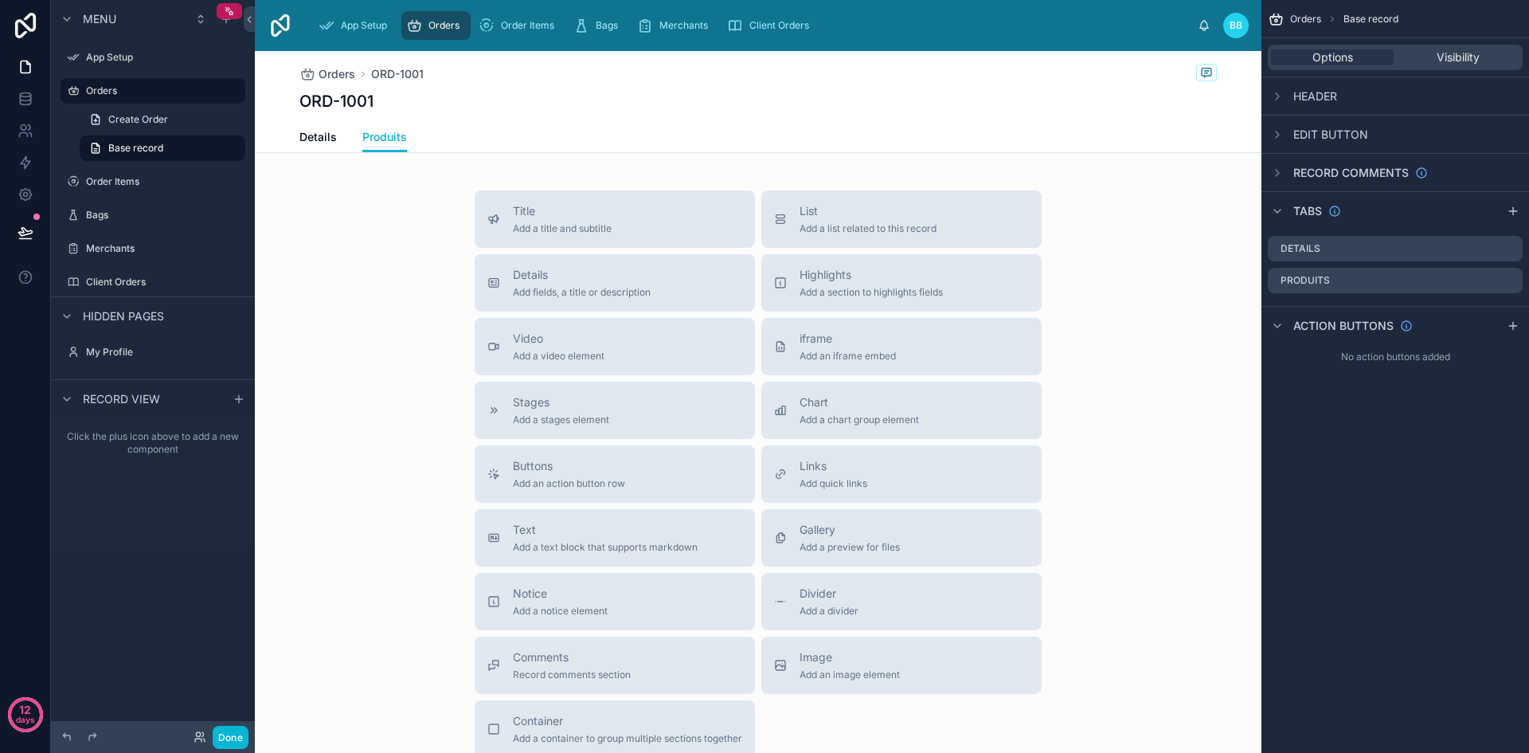
scroll to position [8, 0]
click at [851, 200] on button "List Add a list related to this record" at bounding box center [901, 218] width 280 height 57
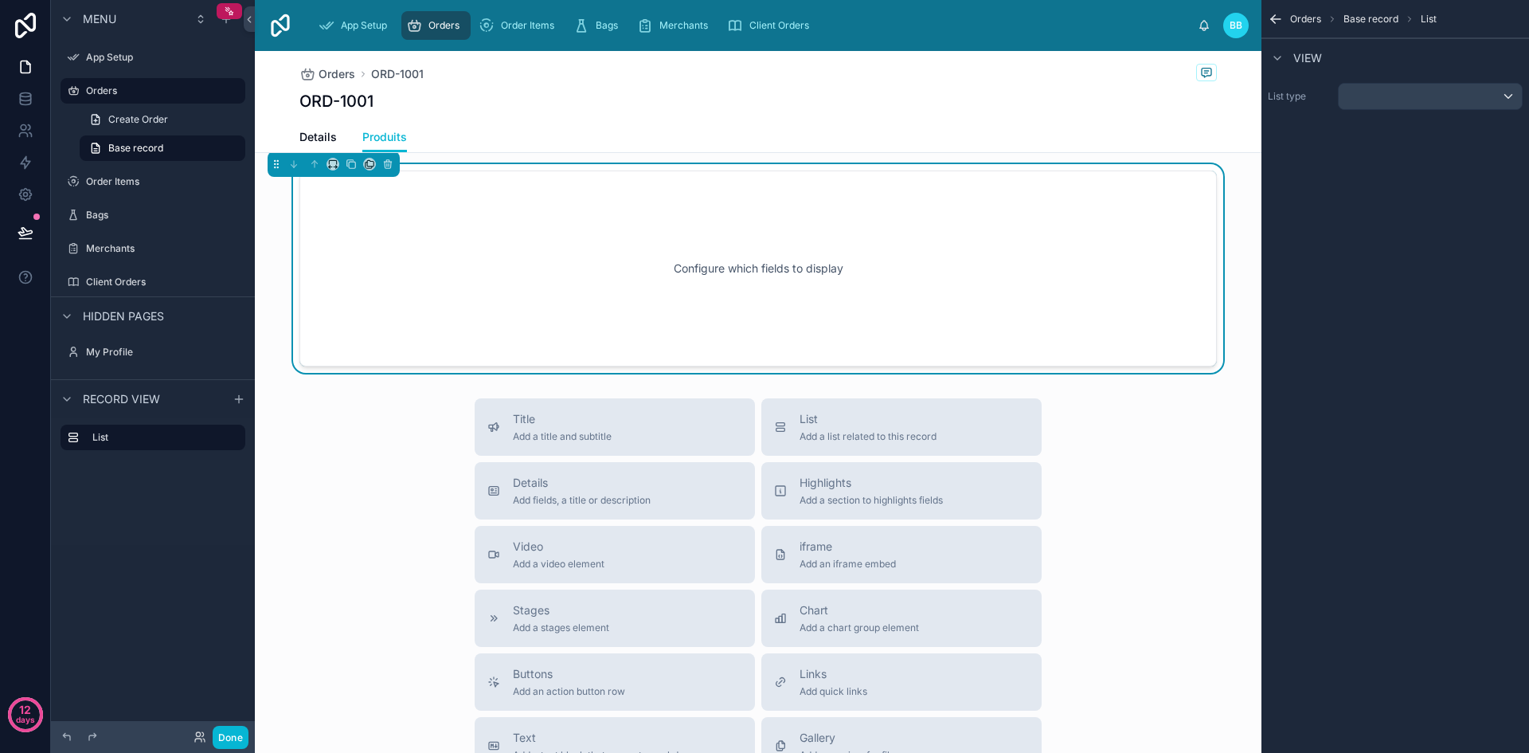
scroll to position [0, 0]
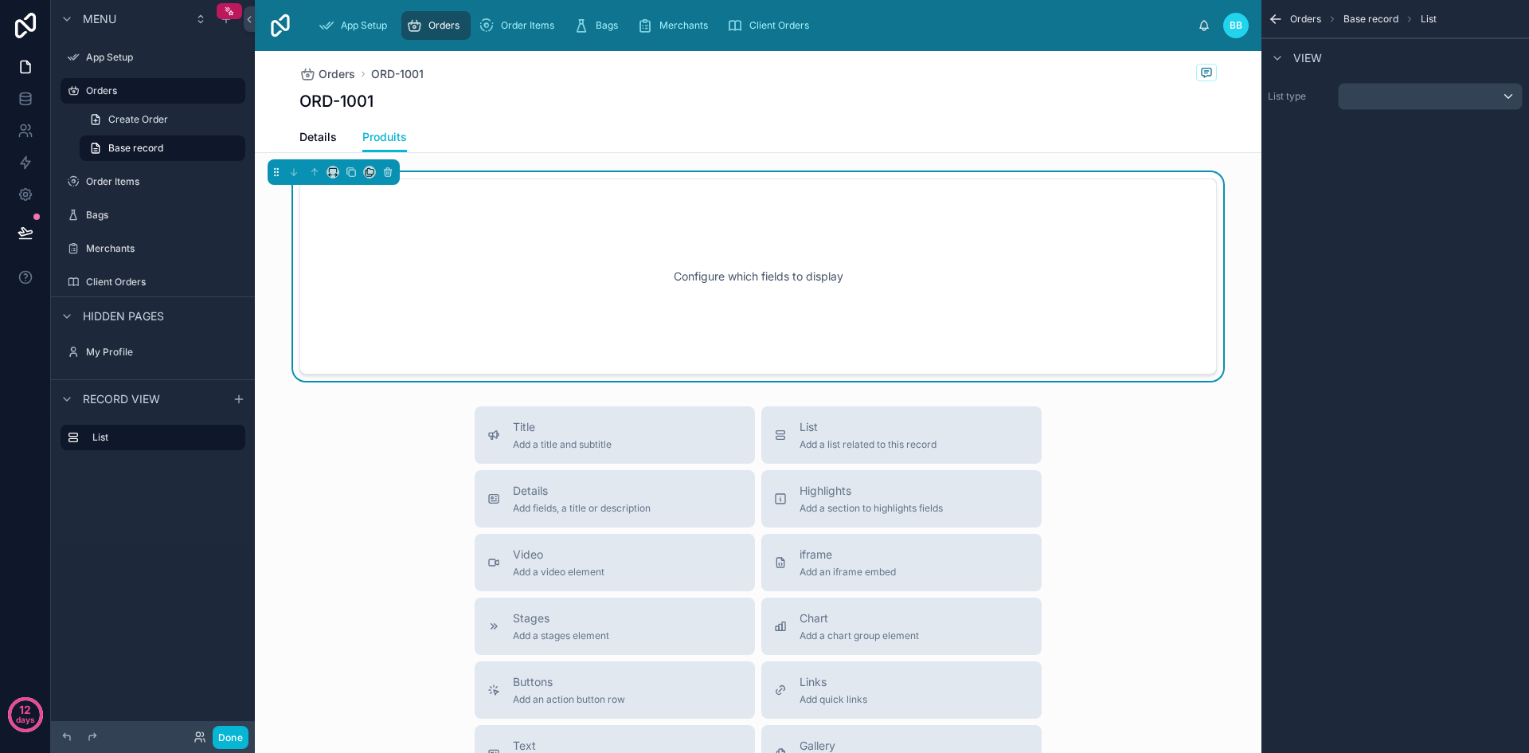
click at [659, 327] on div "Configure which fields to display" at bounding box center [758, 276] width 865 height 143
click at [1404, 88] on div "scrollable content" at bounding box center [1430, 96] width 183 height 25
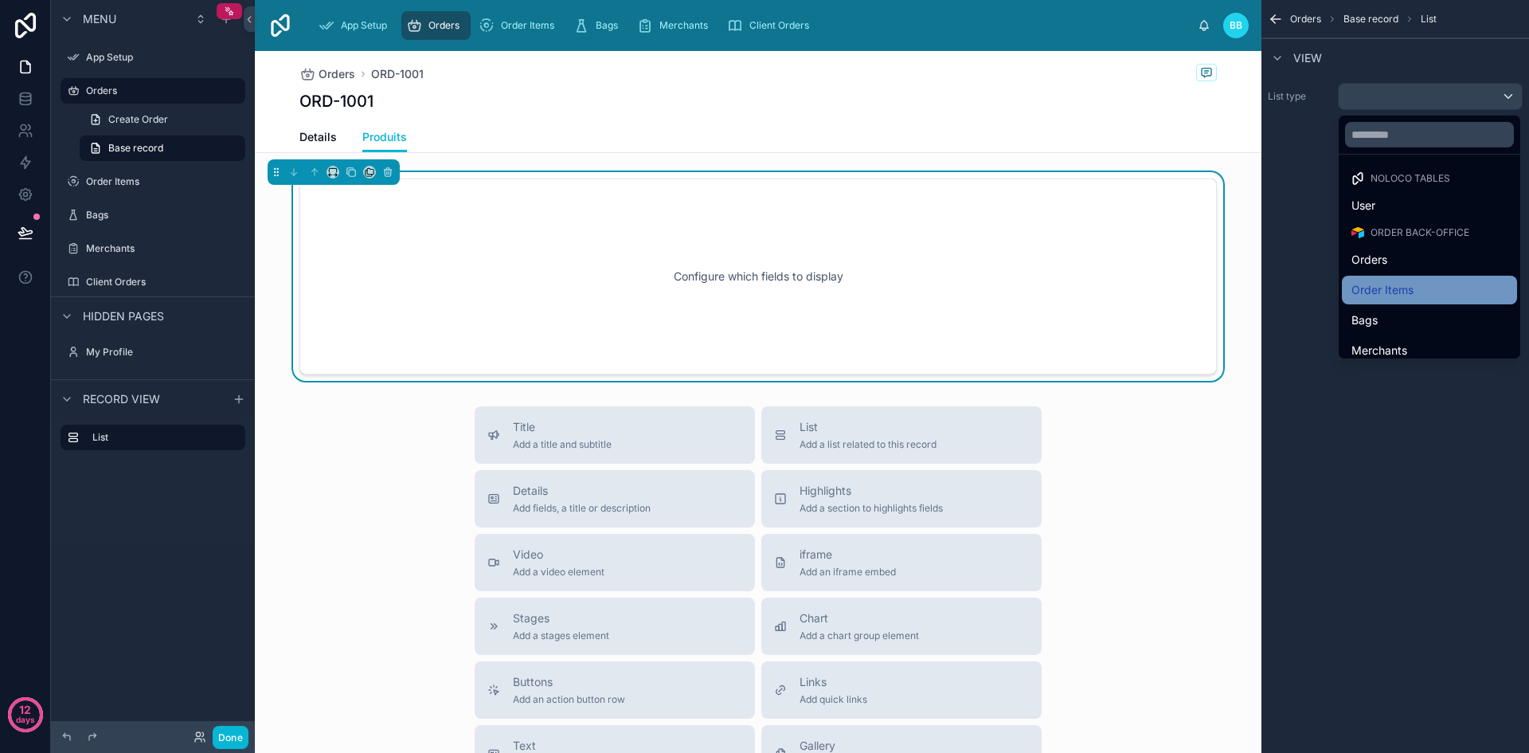
click at [1404, 280] on div "Order Items" at bounding box center [1429, 290] width 175 height 29
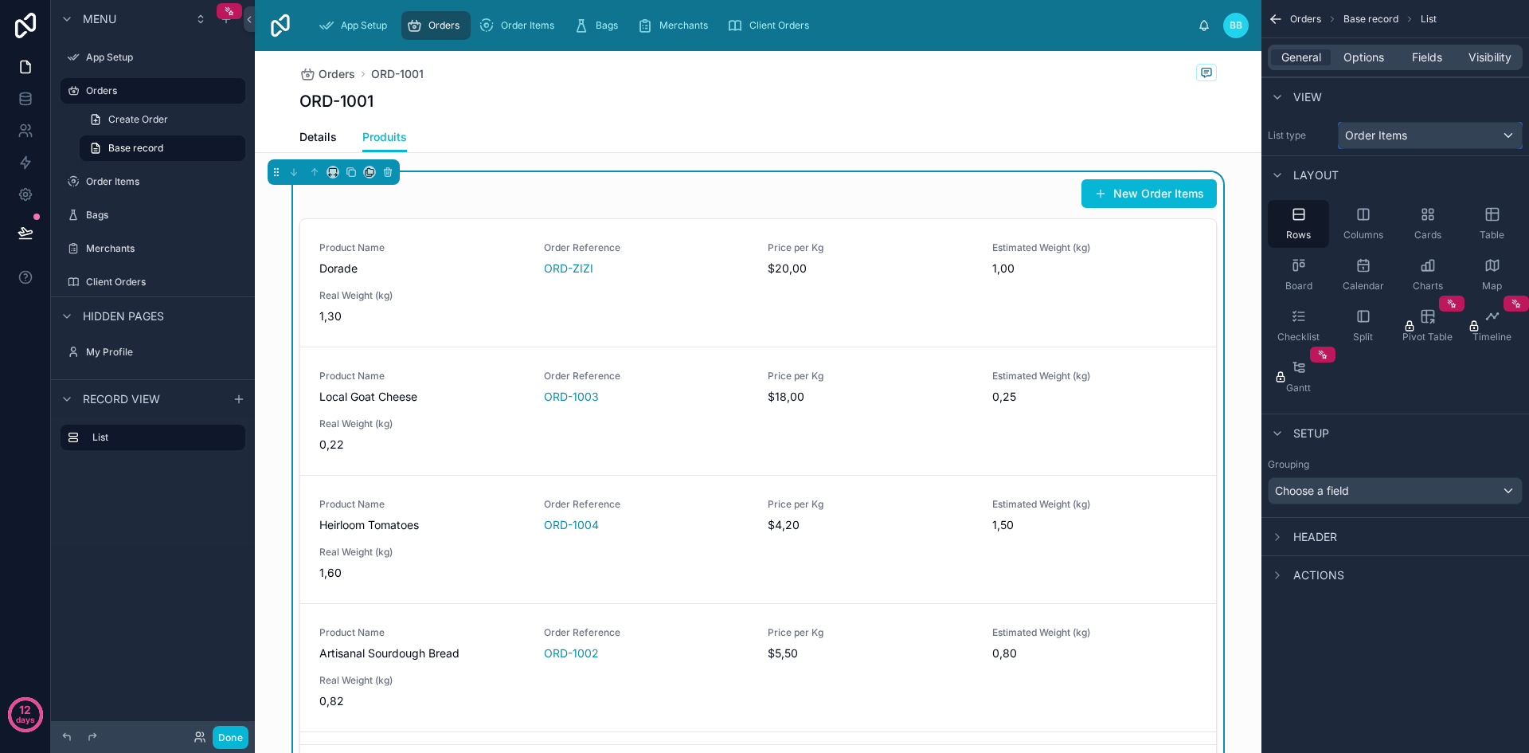
click at [1503, 132] on div "Order Items" at bounding box center [1430, 135] width 183 height 25
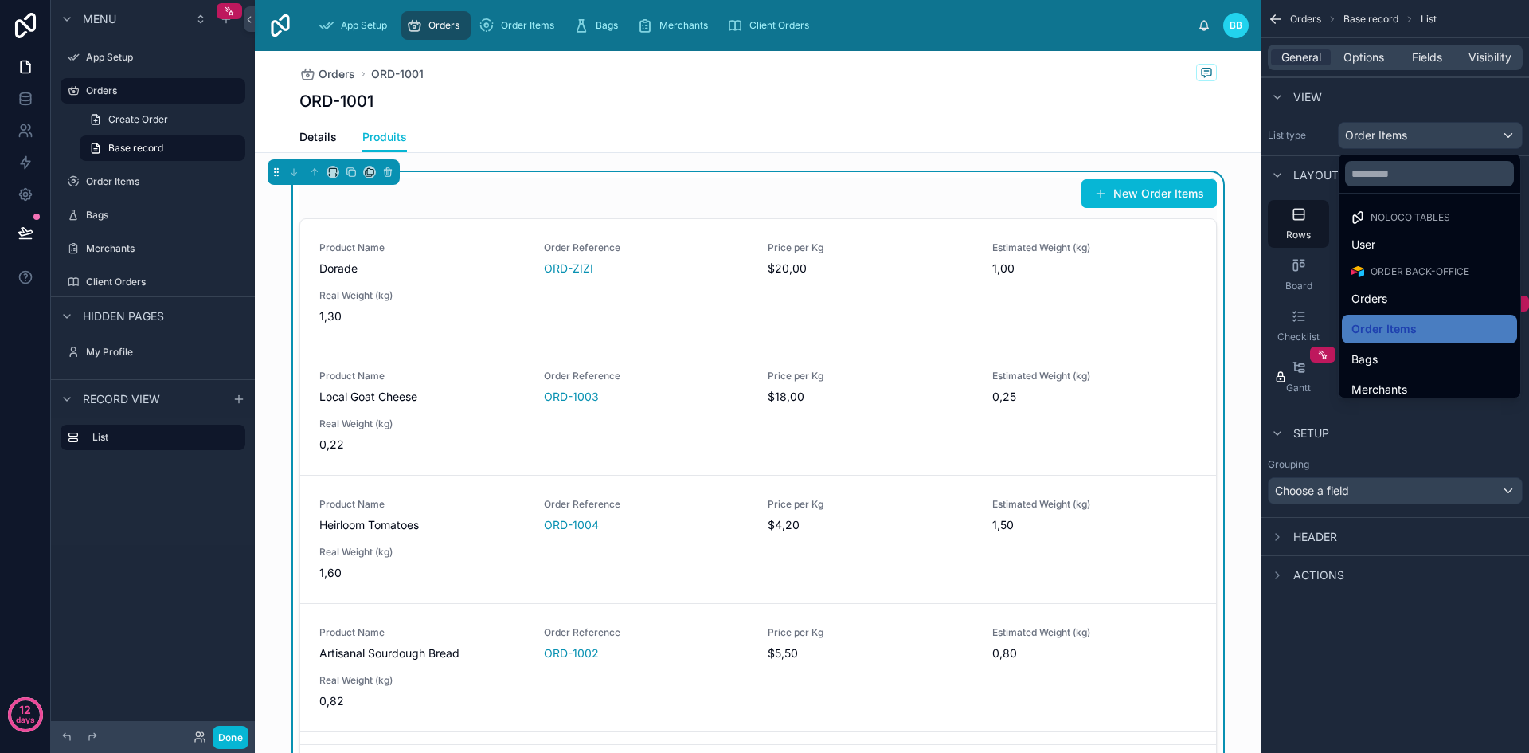
click at [1438, 100] on div "scrollable content" at bounding box center [764, 376] width 1529 height 753
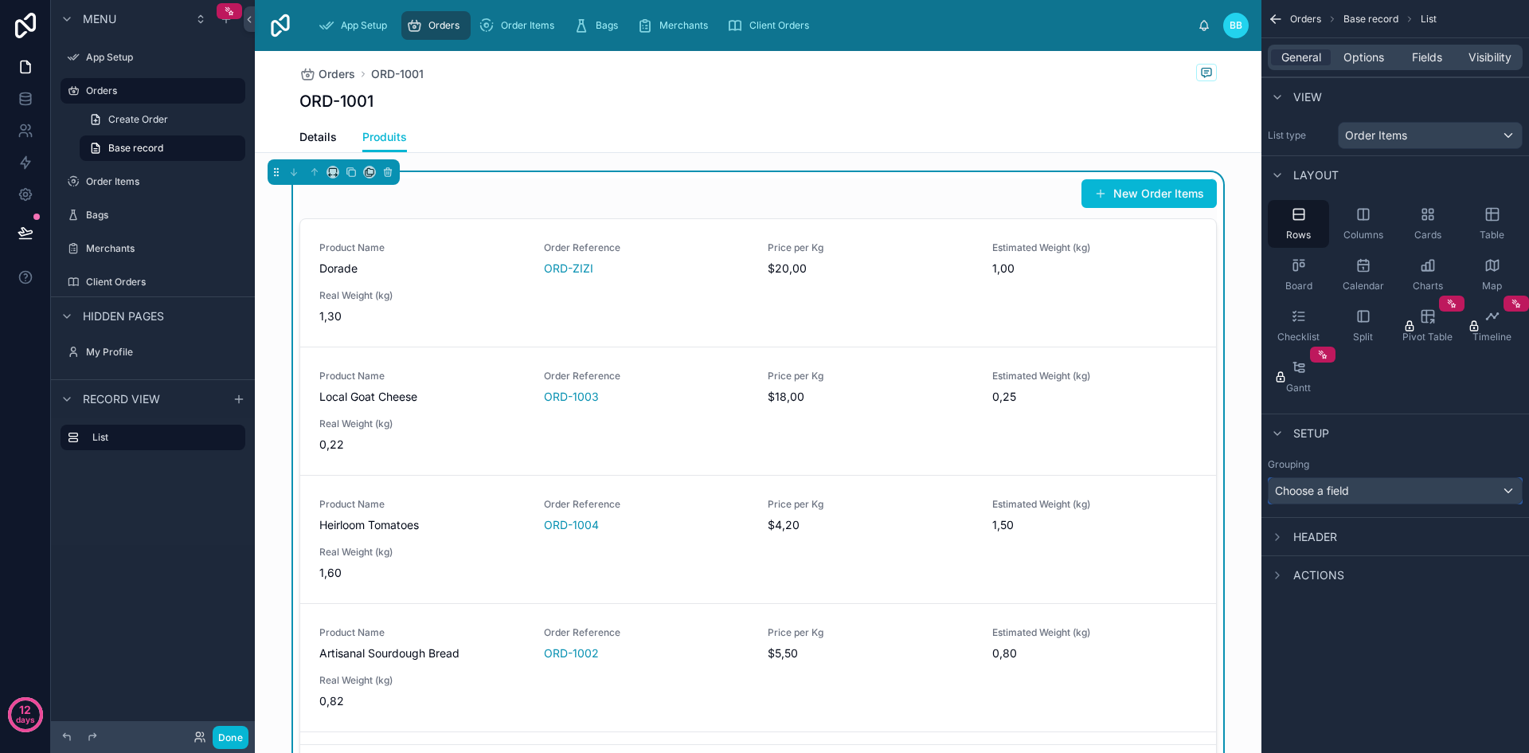
click at [1365, 490] on div "Choose a field" at bounding box center [1395, 490] width 253 height 25
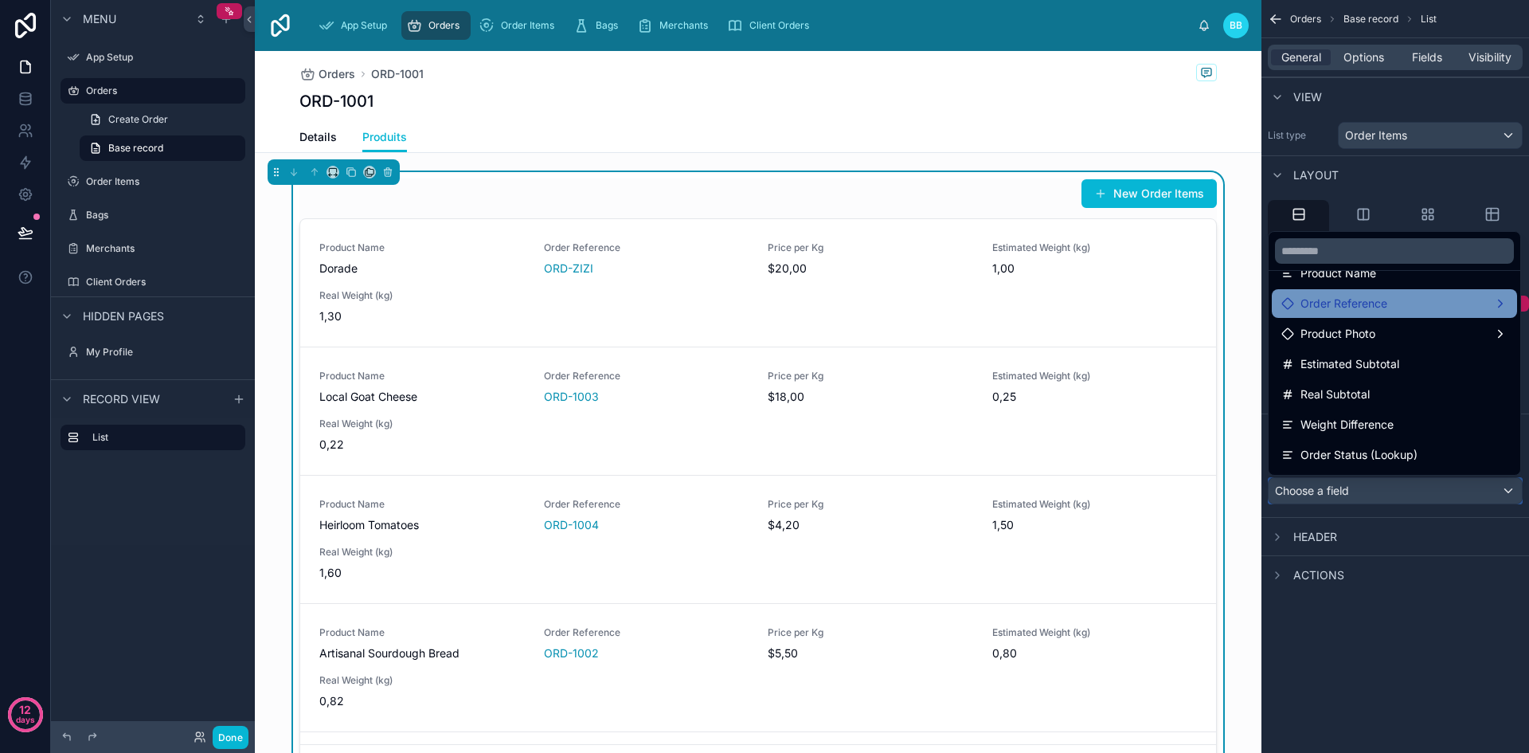
scroll to position [116, 0]
click at [1488, 303] on div "Order Reference" at bounding box center [1394, 302] width 226 height 19
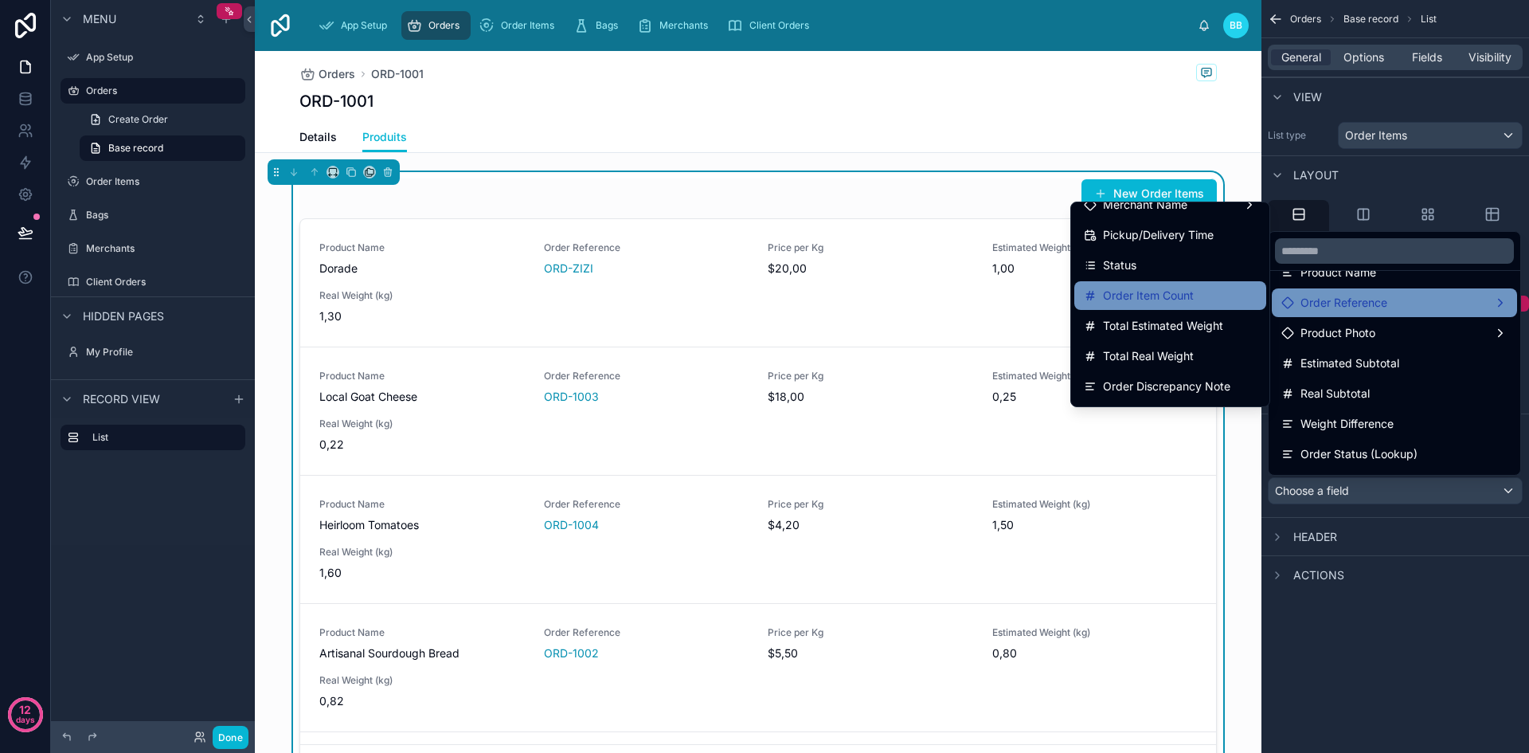
scroll to position [0, 0]
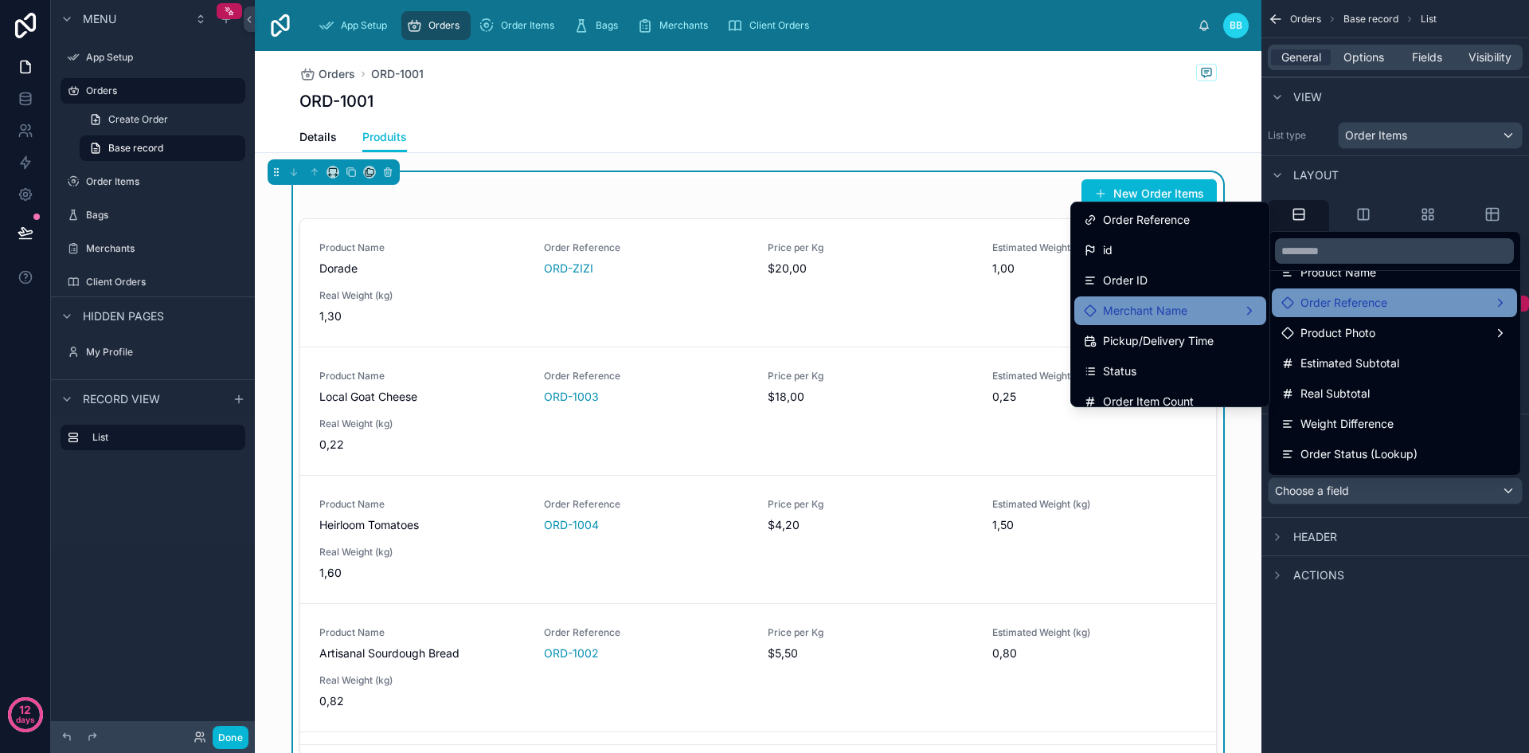
click at [1237, 315] on div "Merchant Name" at bounding box center [1170, 310] width 173 height 19
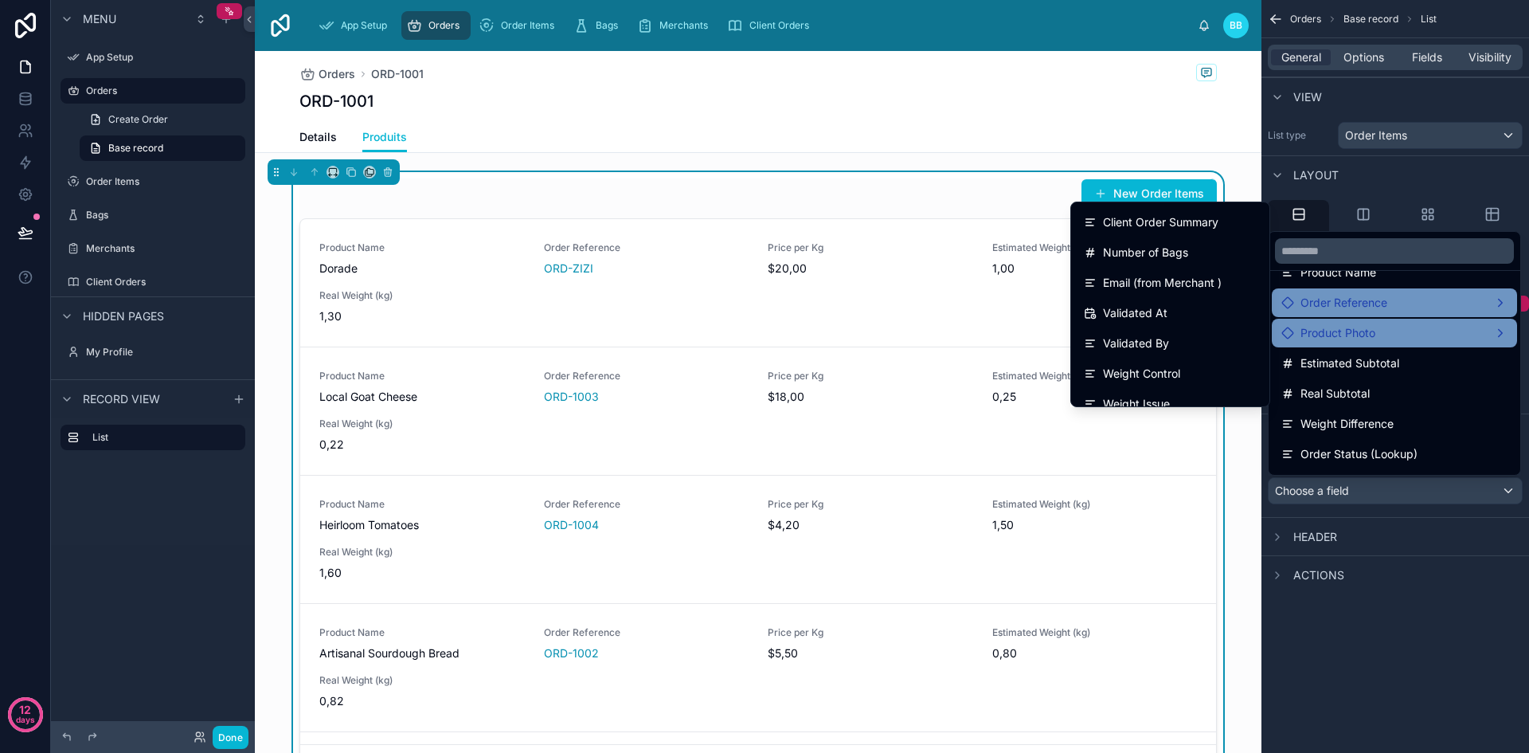
scroll to position [299, 0]
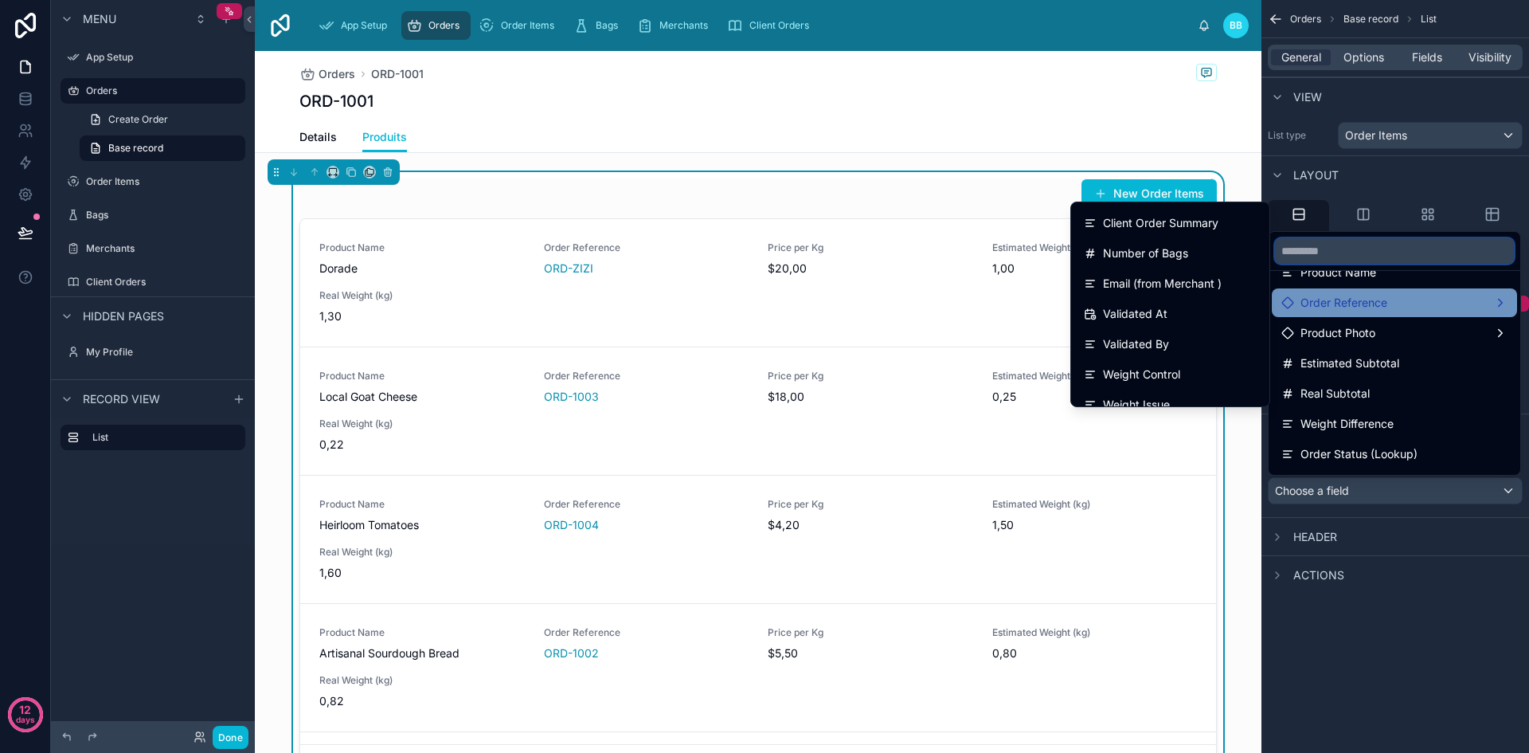
click at [1409, 255] on input "text" at bounding box center [1394, 250] width 239 height 25
click at [1398, 176] on div "scrollable content" at bounding box center [764, 376] width 1529 height 753
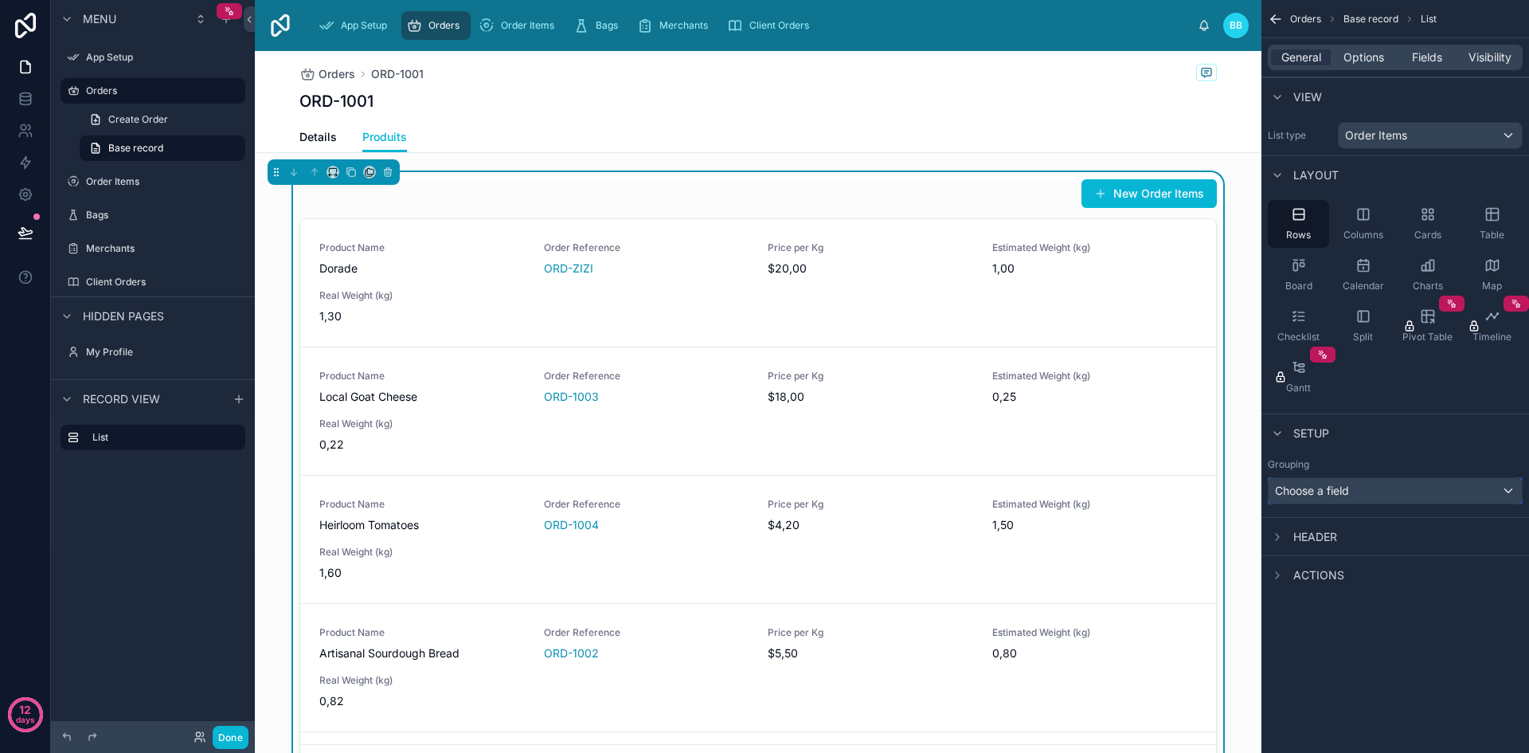
click at [1335, 490] on span "Choose a field" at bounding box center [1312, 490] width 74 height 14
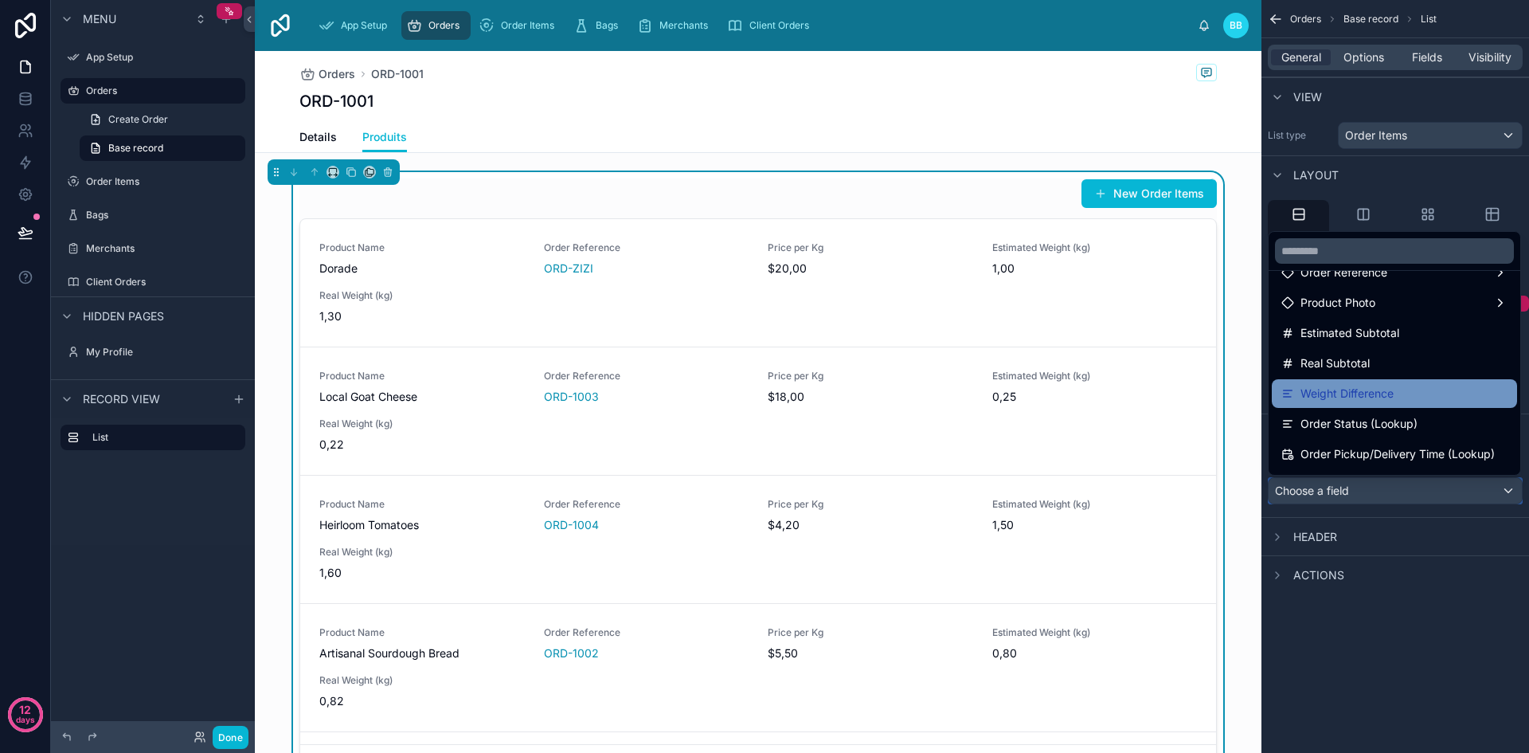
scroll to position [0, 0]
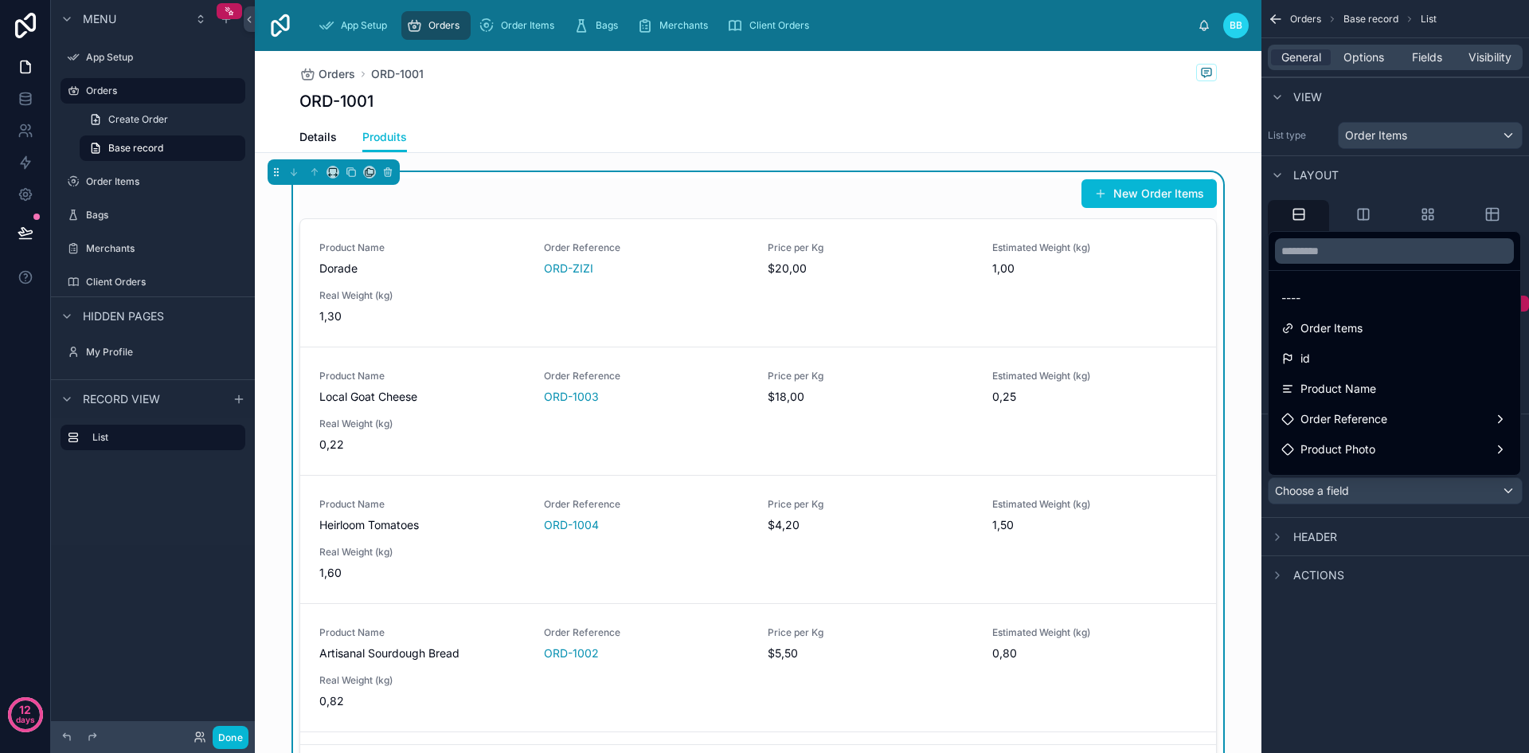
click at [1355, 166] on div "scrollable content" at bounding box center [764, 376] width 1529 height 753
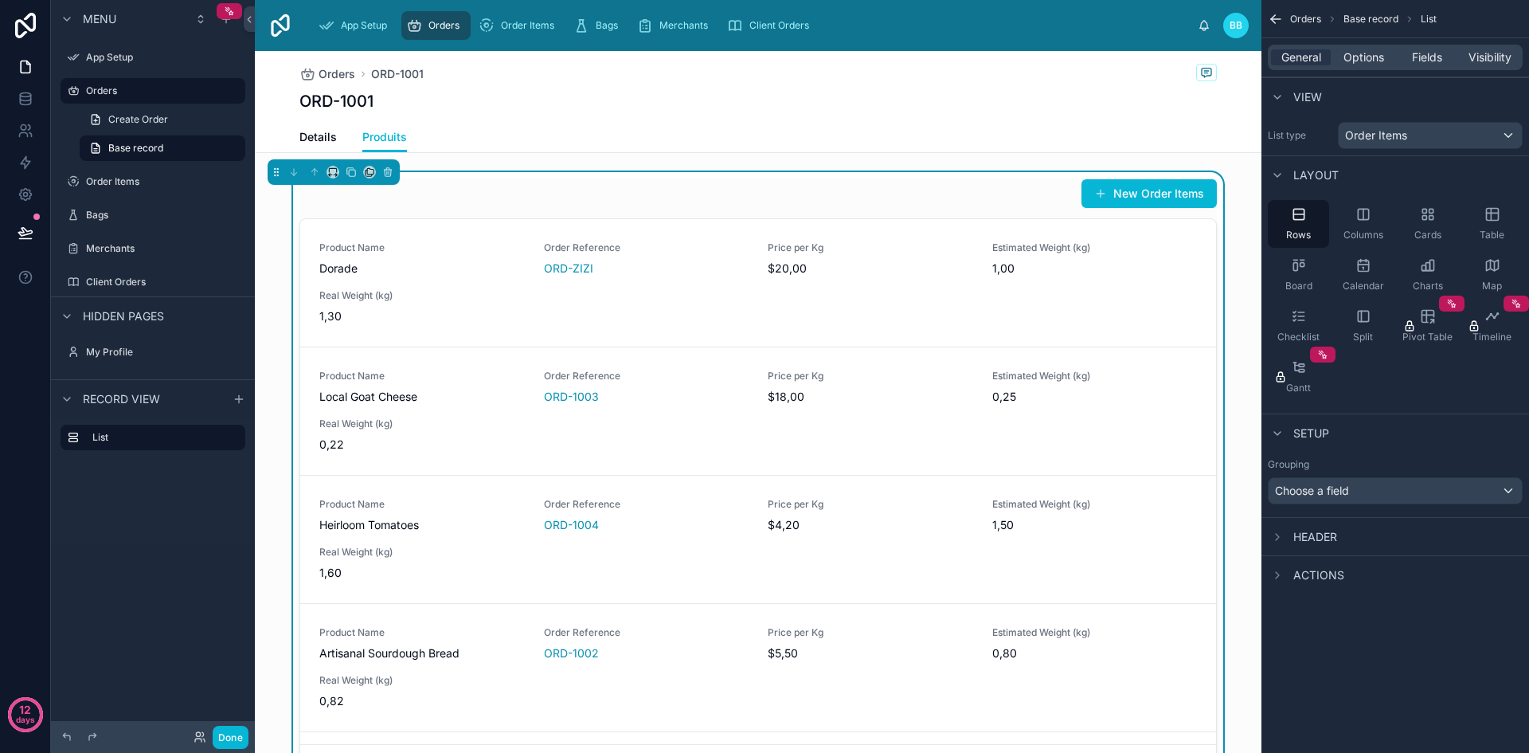
click at [1313, 530] on span "Header" at bounding box center [1315, 537] width 44 height 16
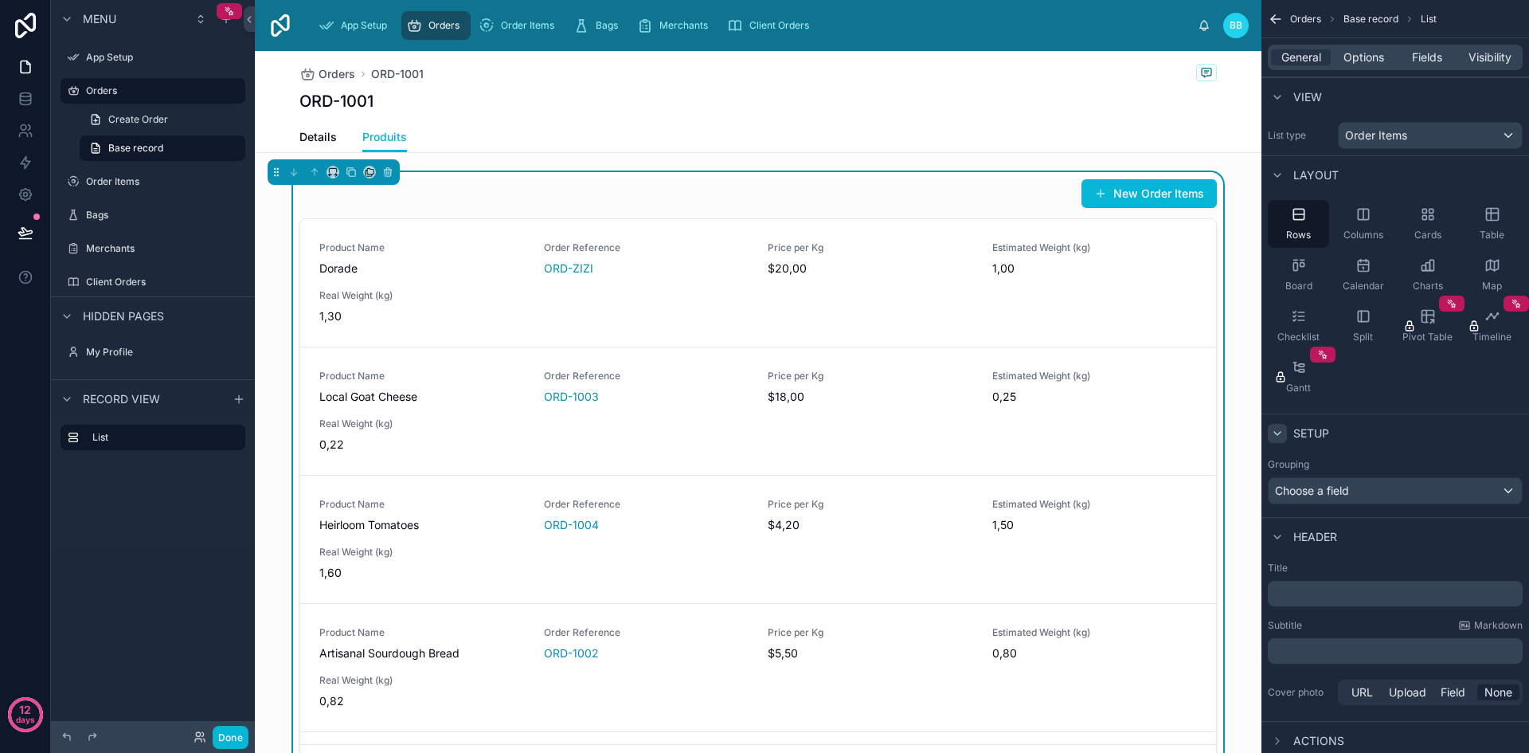
click at [1283, 436] on icon "scrollable content" at bounding box center [1277, 433] width 13 height 13
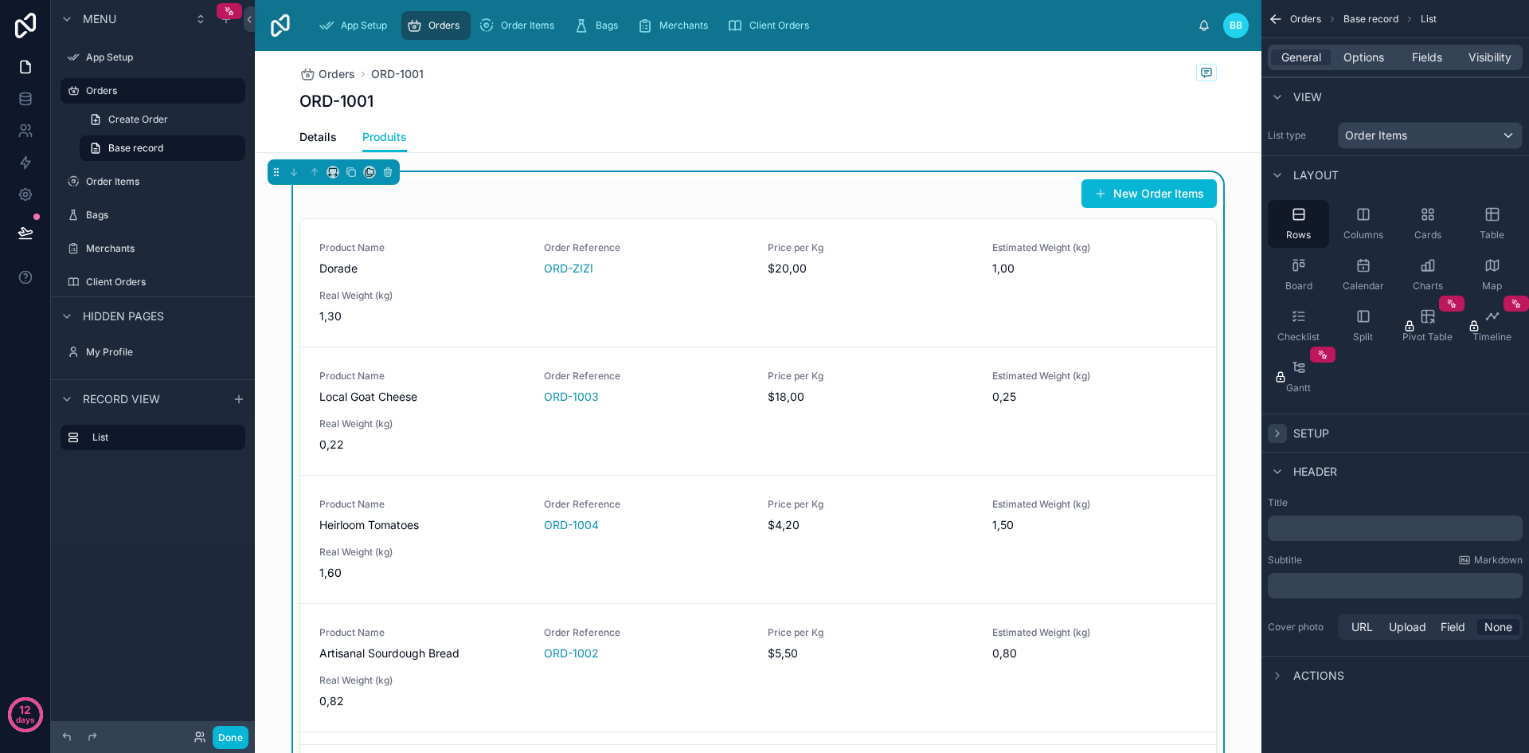
click at [1283, 436] on icon "scrollable content" at bounding box center [1277, 433] width 13 height 13
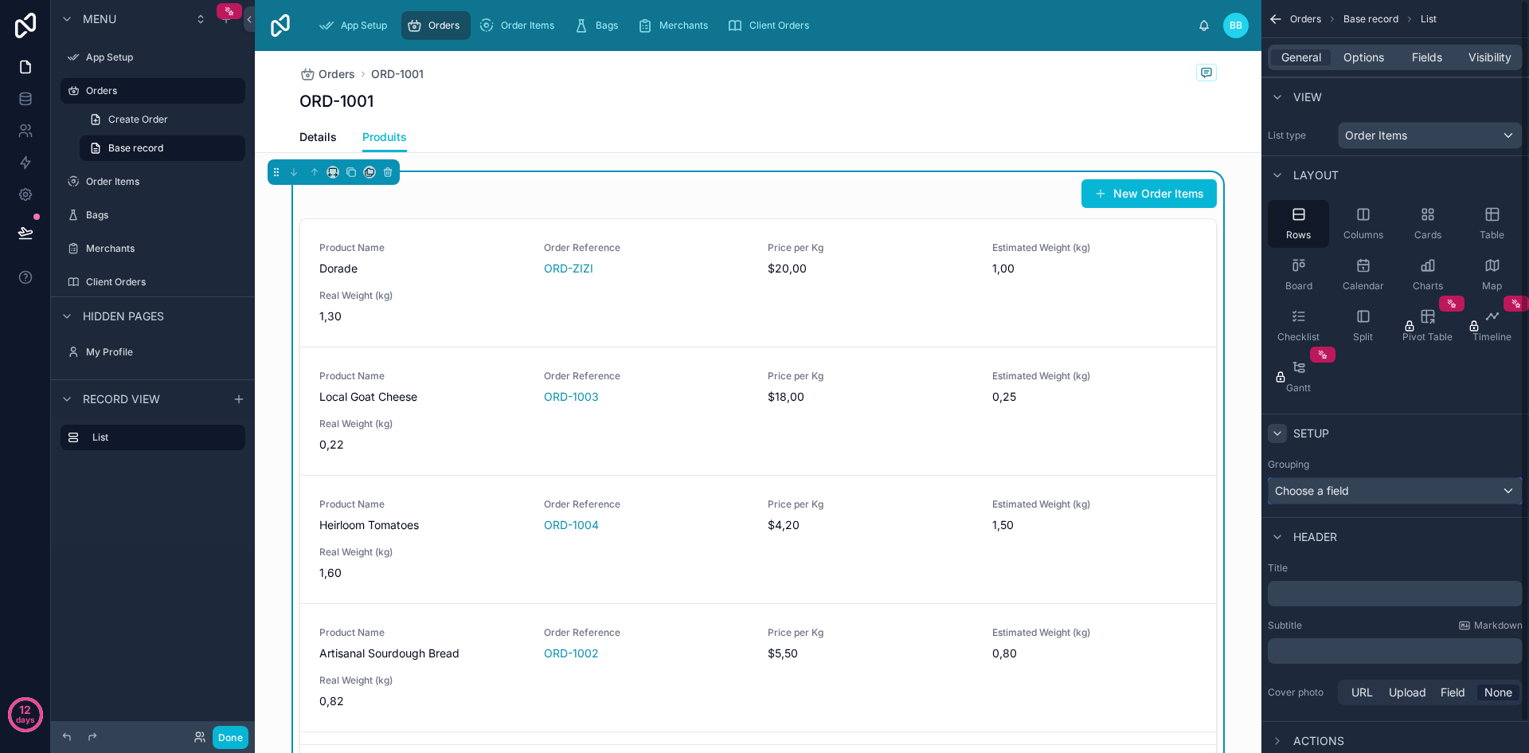
click at [1323, 490] on span "Choose a field" at bounding box center [1312, 490] width 74 height 14
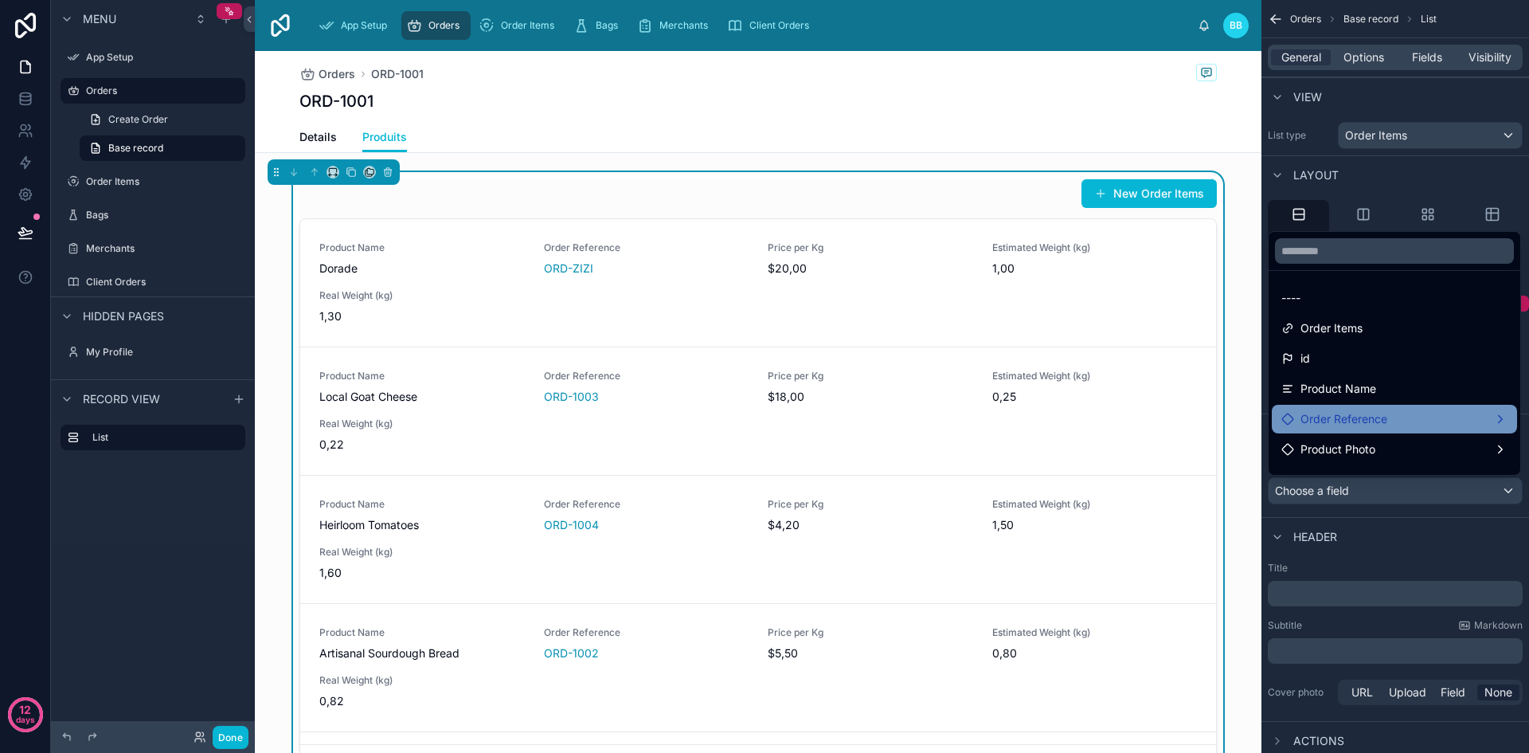
click at [1341, 409] on span "Order Reference" at bounding box center [1343, 418] width 87 height 19
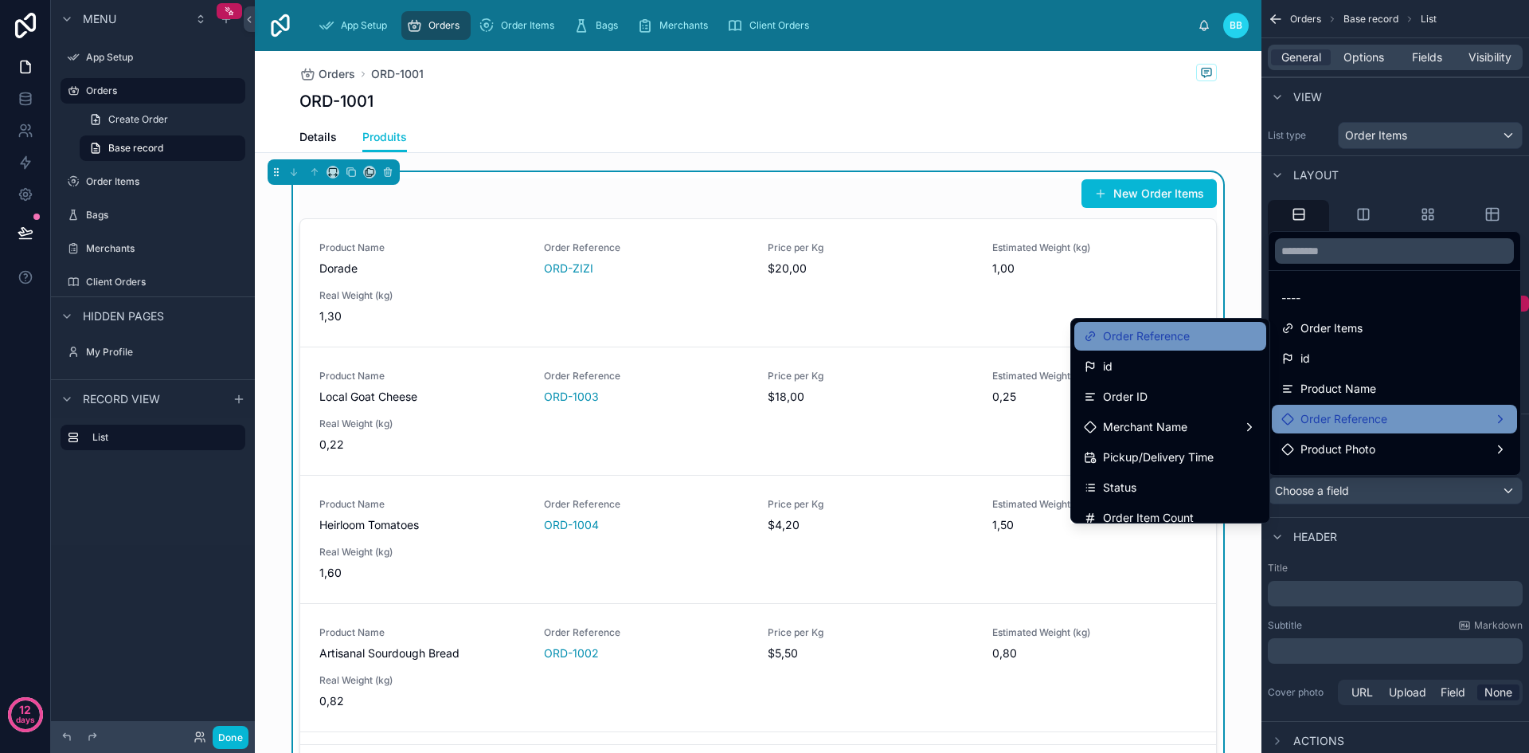
click at [1179, 344] on div "Order Reference" at bounding box center [1170, 335] width 173 height 19
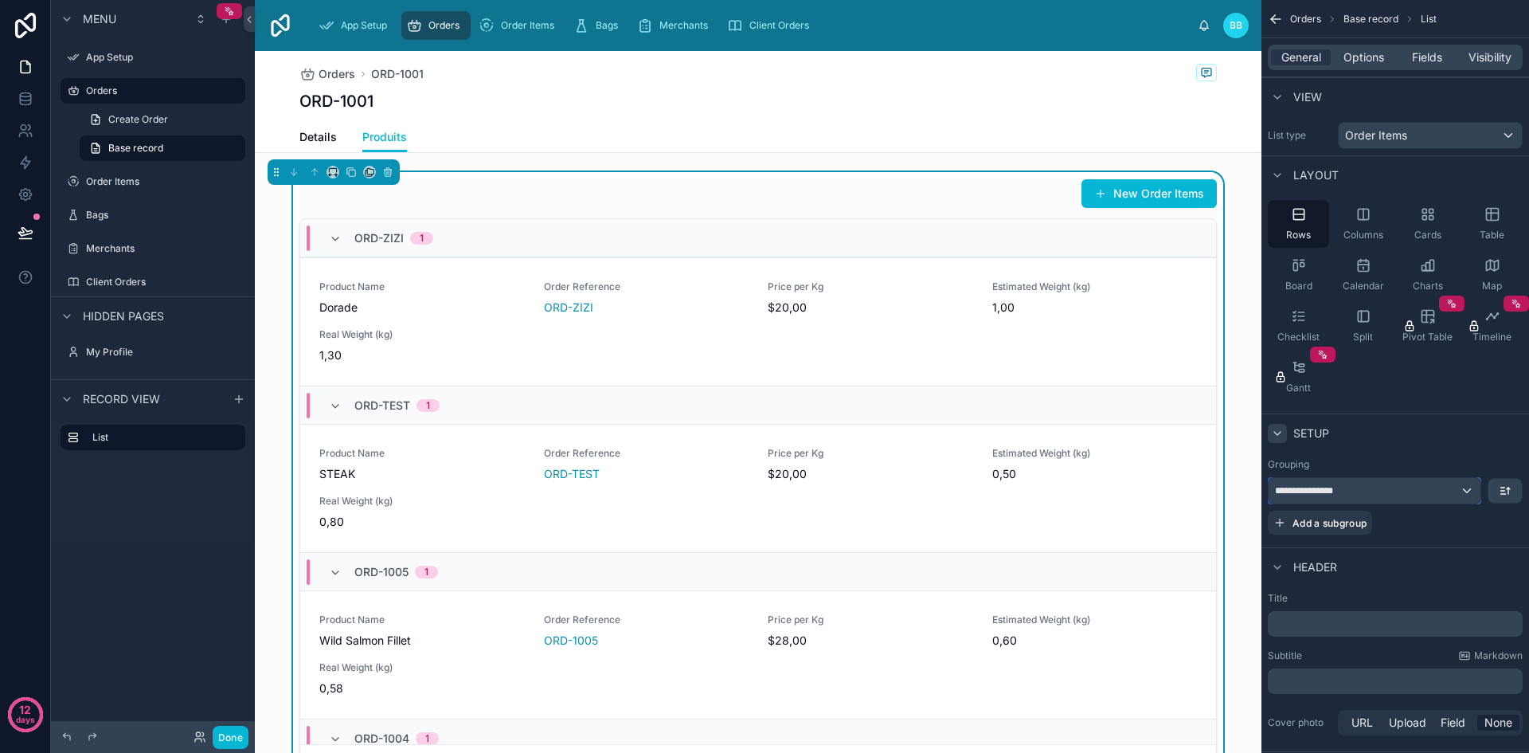
click at [1371, 490] on div "**********" at bounding box center [1375, 490] width 212 height 25
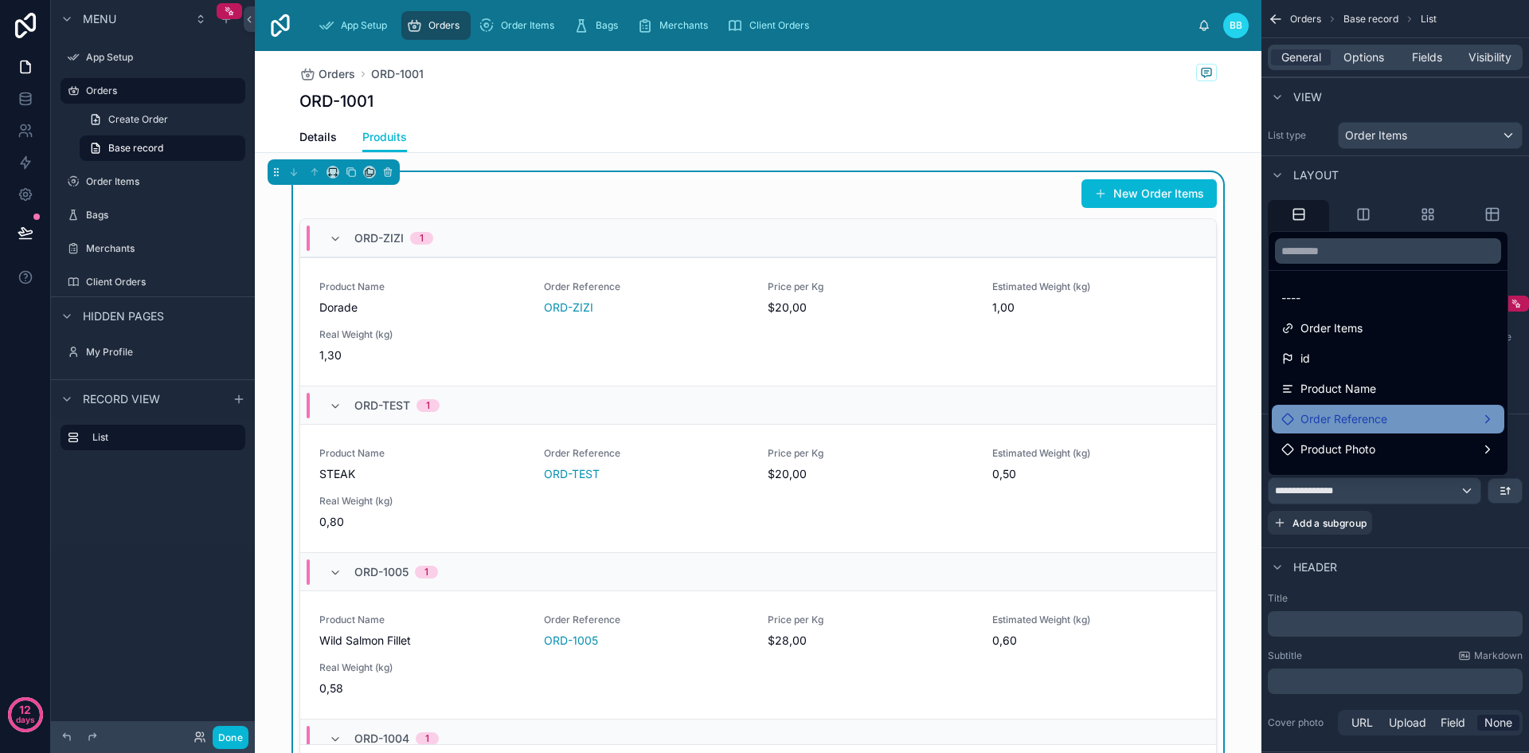
click at [1412, 414] on div "Order Reference" at bounding box center [1387, 418] width 213 height 19
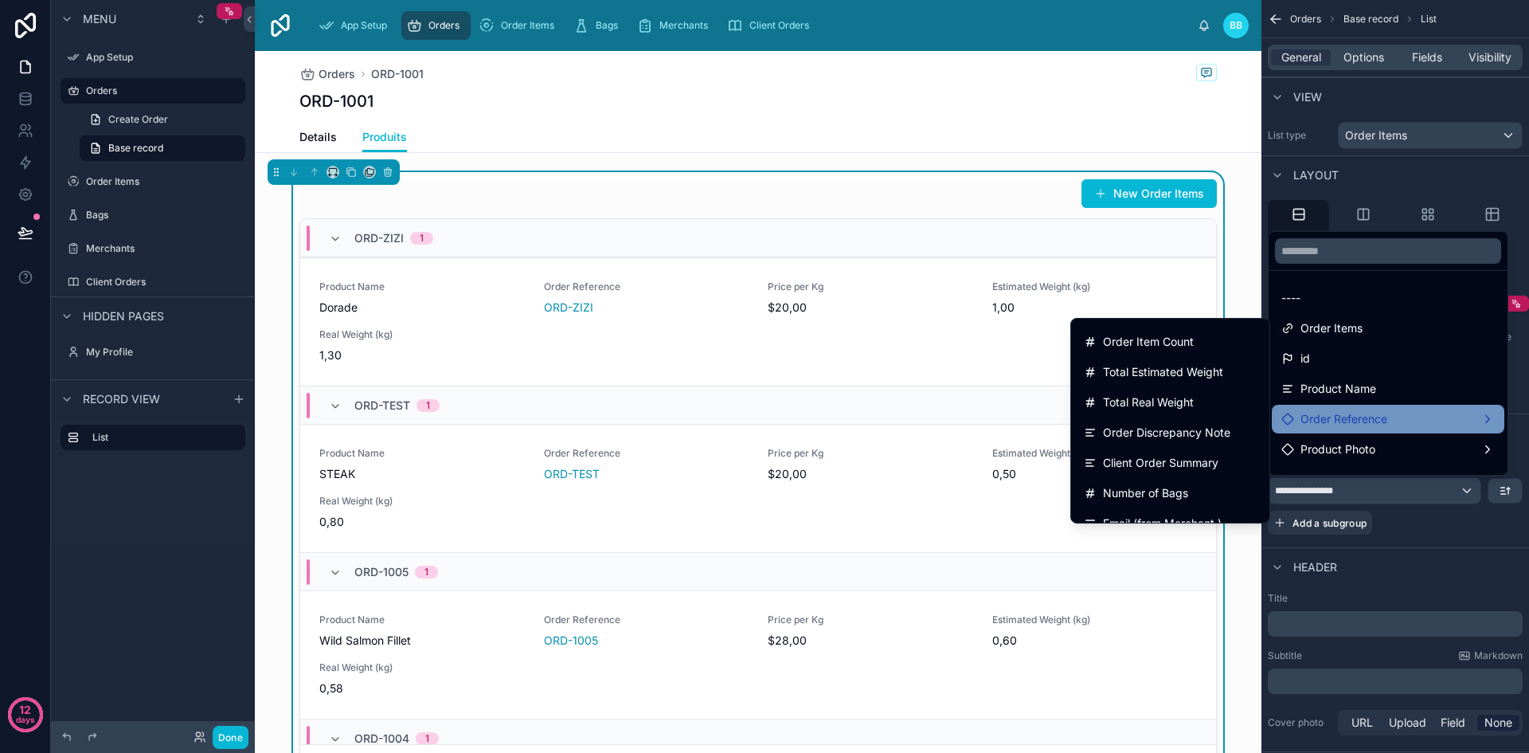
scroll to position [177, 0]
click at [1153, 398] on span "Total Real Weight" at bounding box center [1148, 401] width 91 height 19
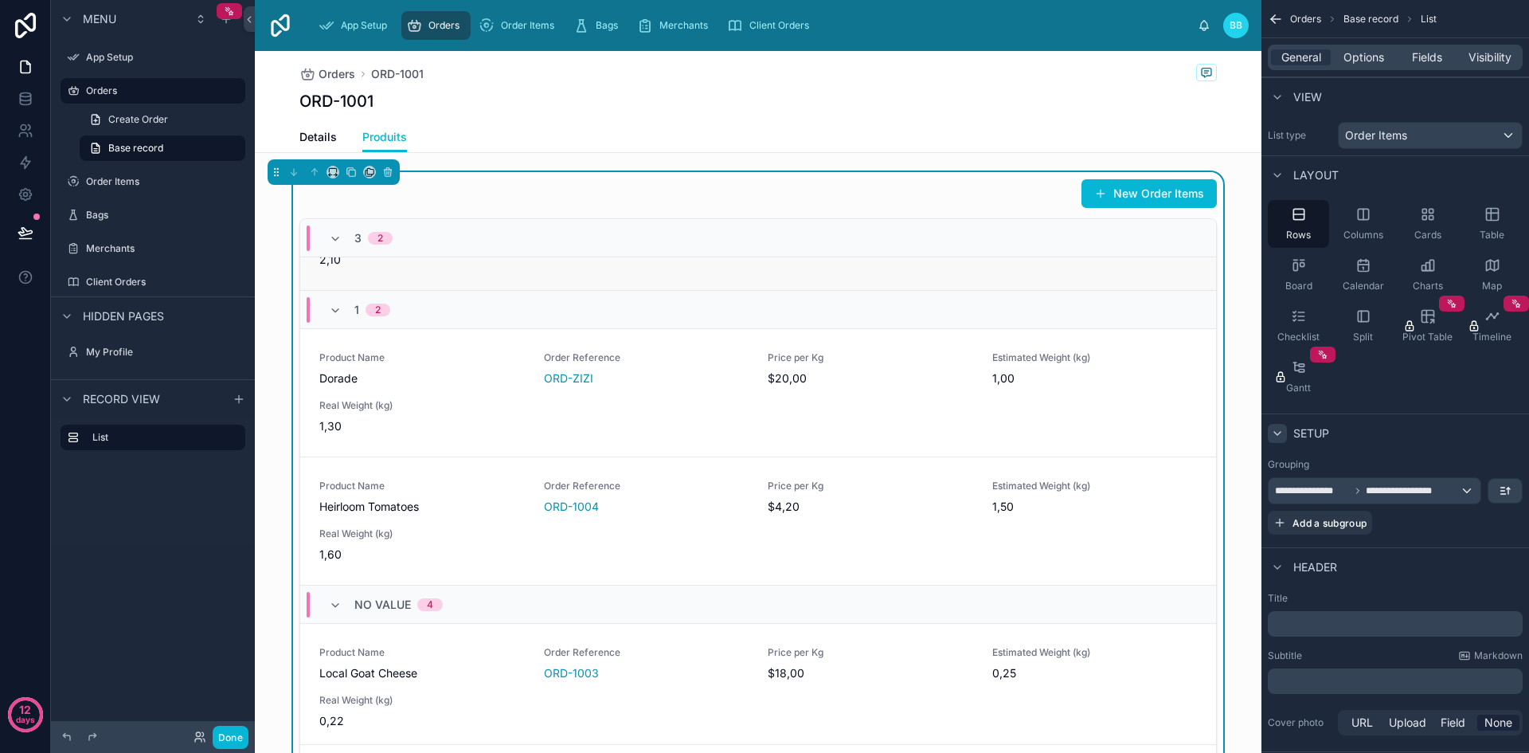
scroll to position [0, 0]
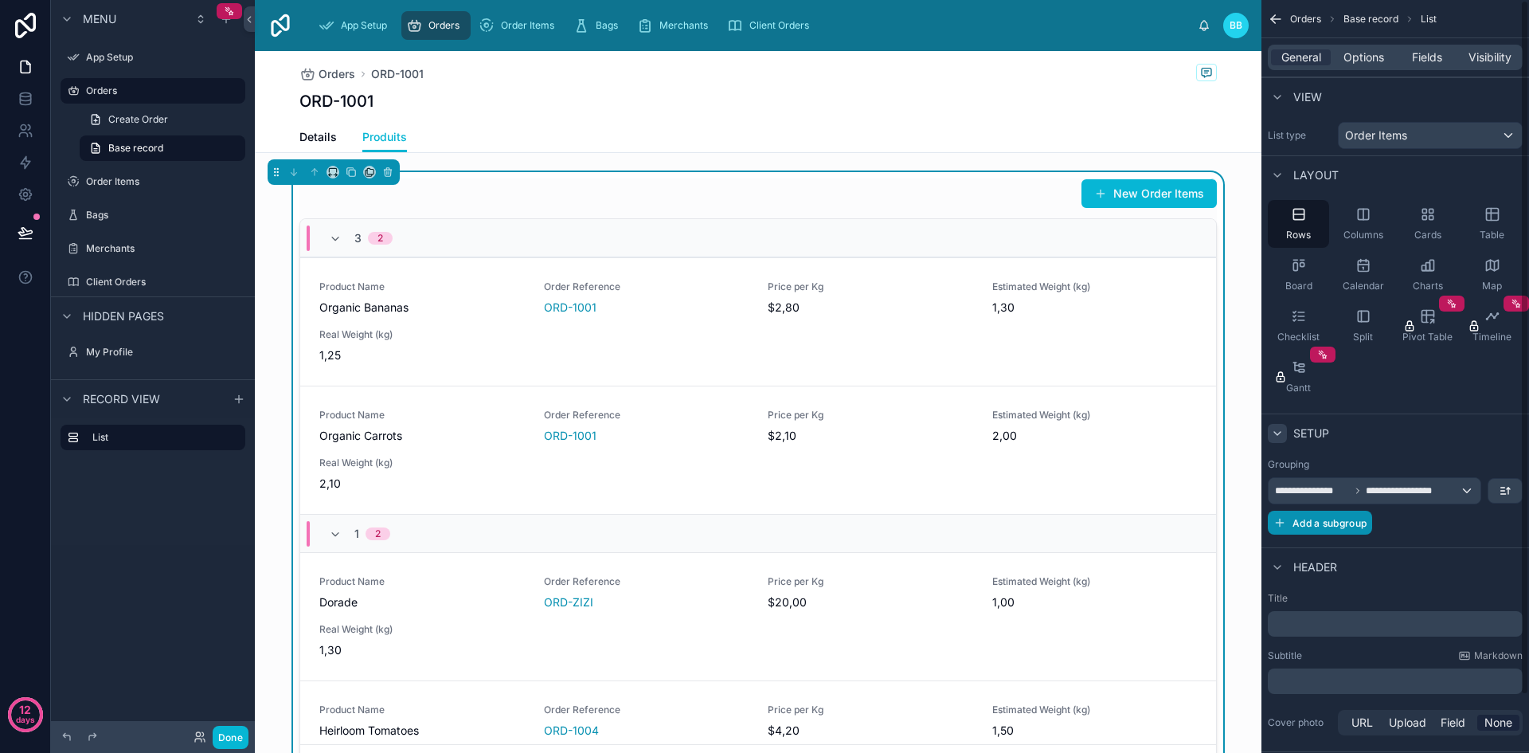
click at [1298, 517] on span "Add a subgroup" at bounding box center [1329, 523] width 74 height 12
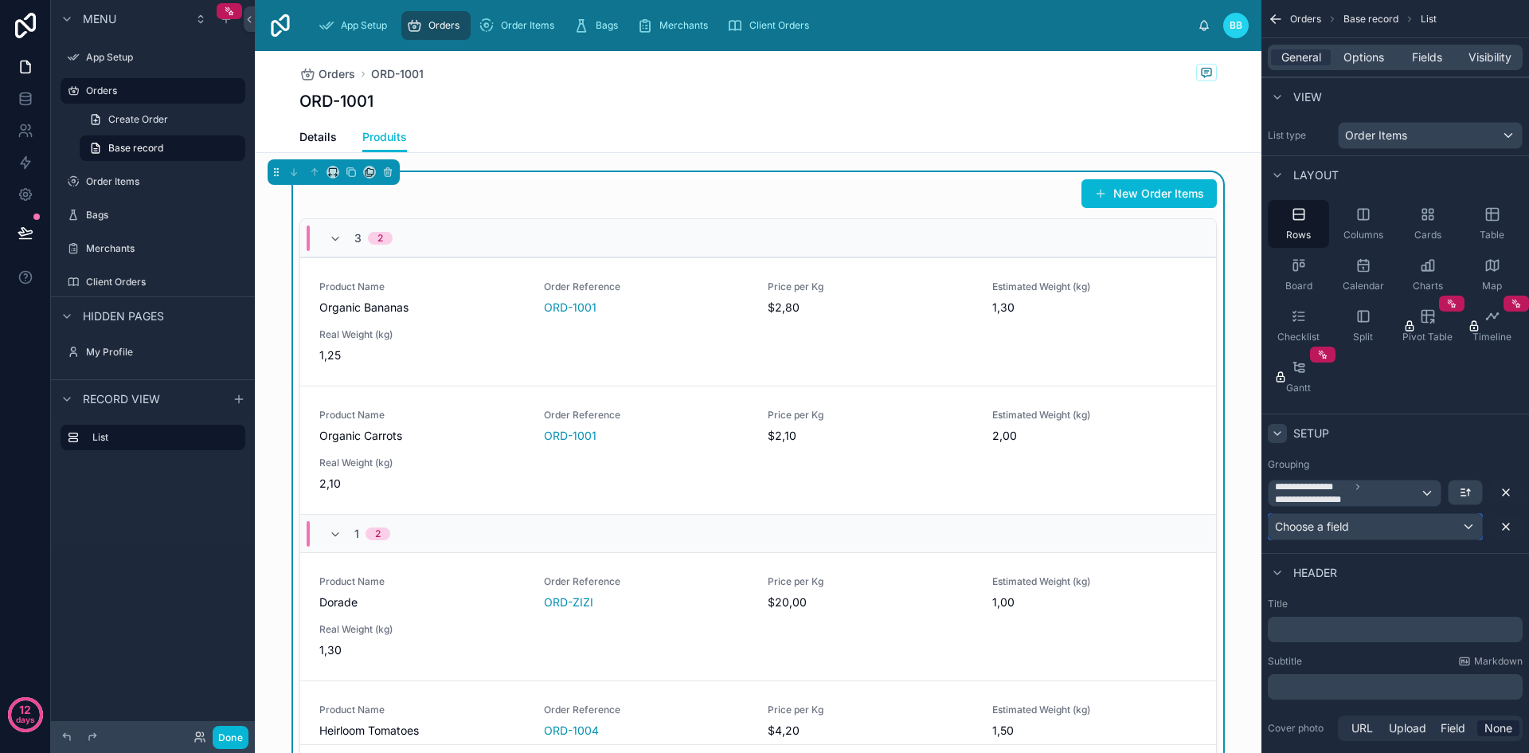
click at [1327, 531] on span "Choose a field" at bounding box center [1312, 526] width 74 height 14
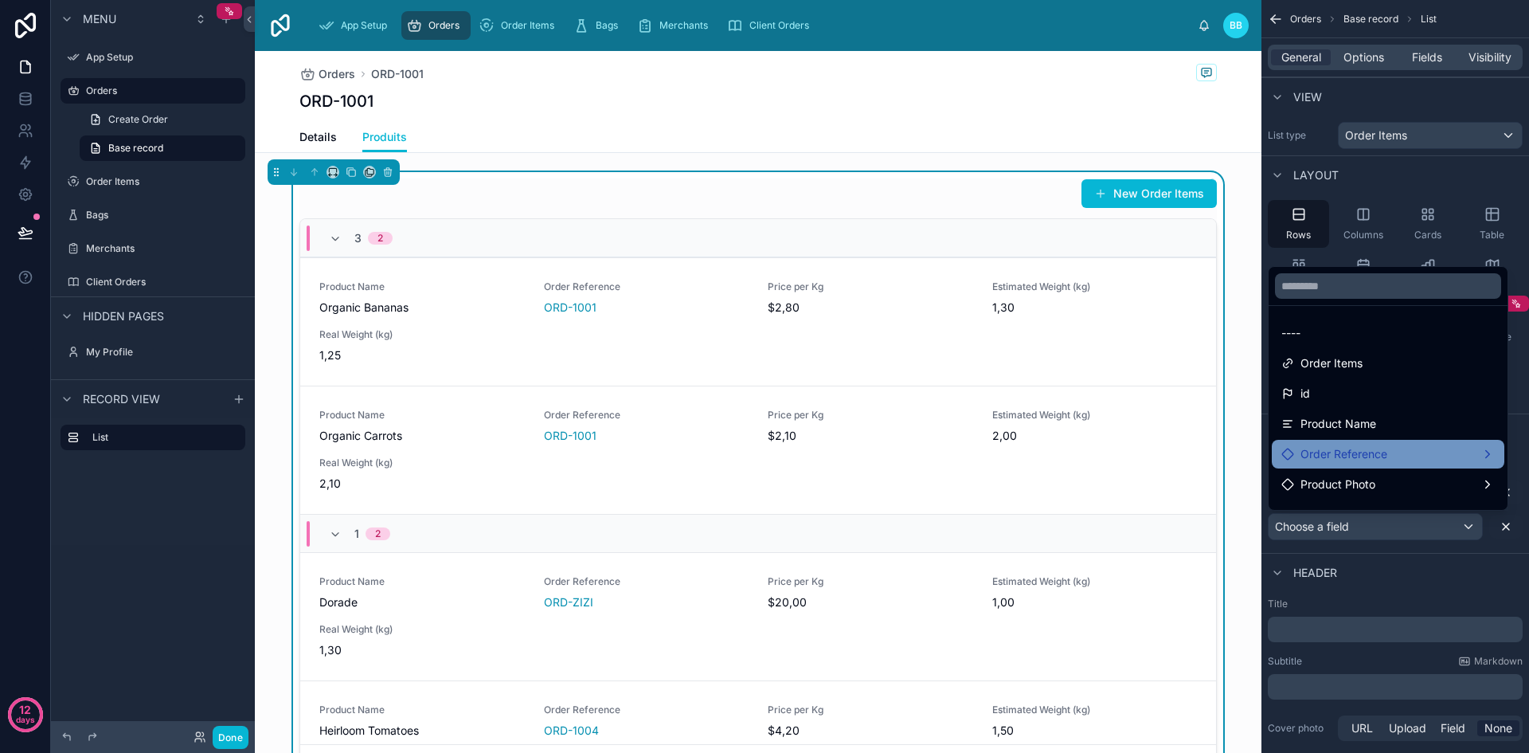
click at [1447, 446] on div "Order Reference" at bounding box center [1387, 453] width 213 height 19
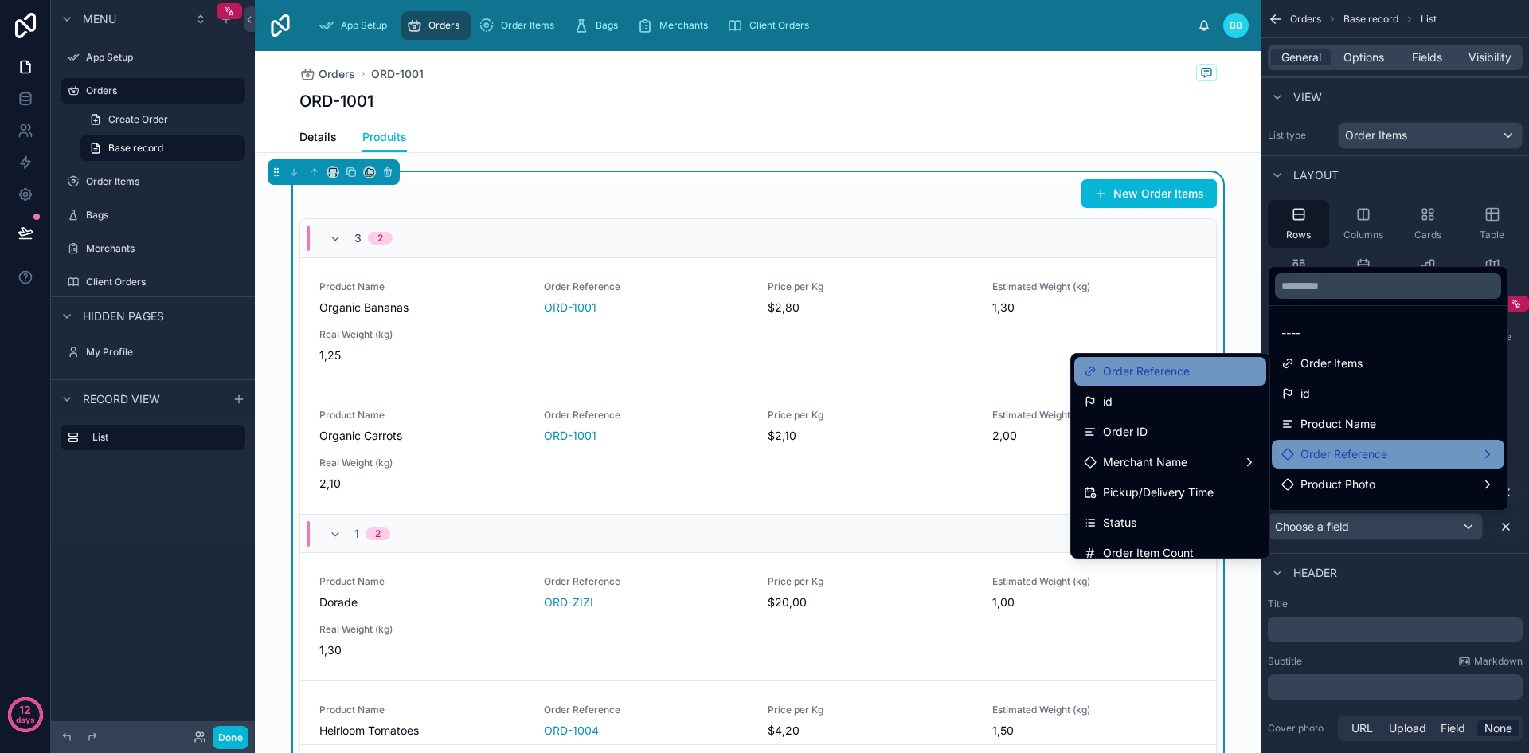
click at [1135, 368] on span "Order Reference" at bounding box center [1146, 371] width 87 height 19
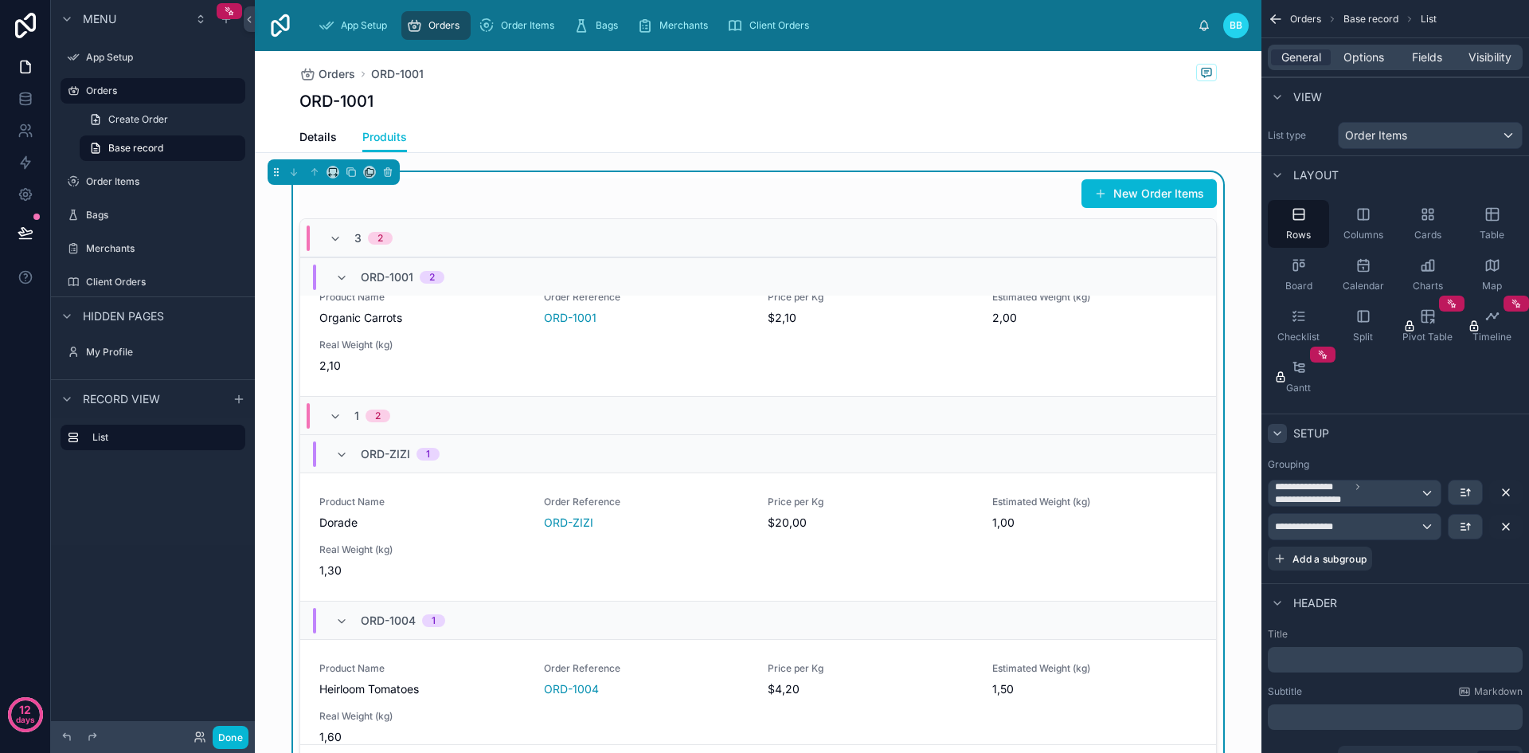
scroll to position [146, 0]
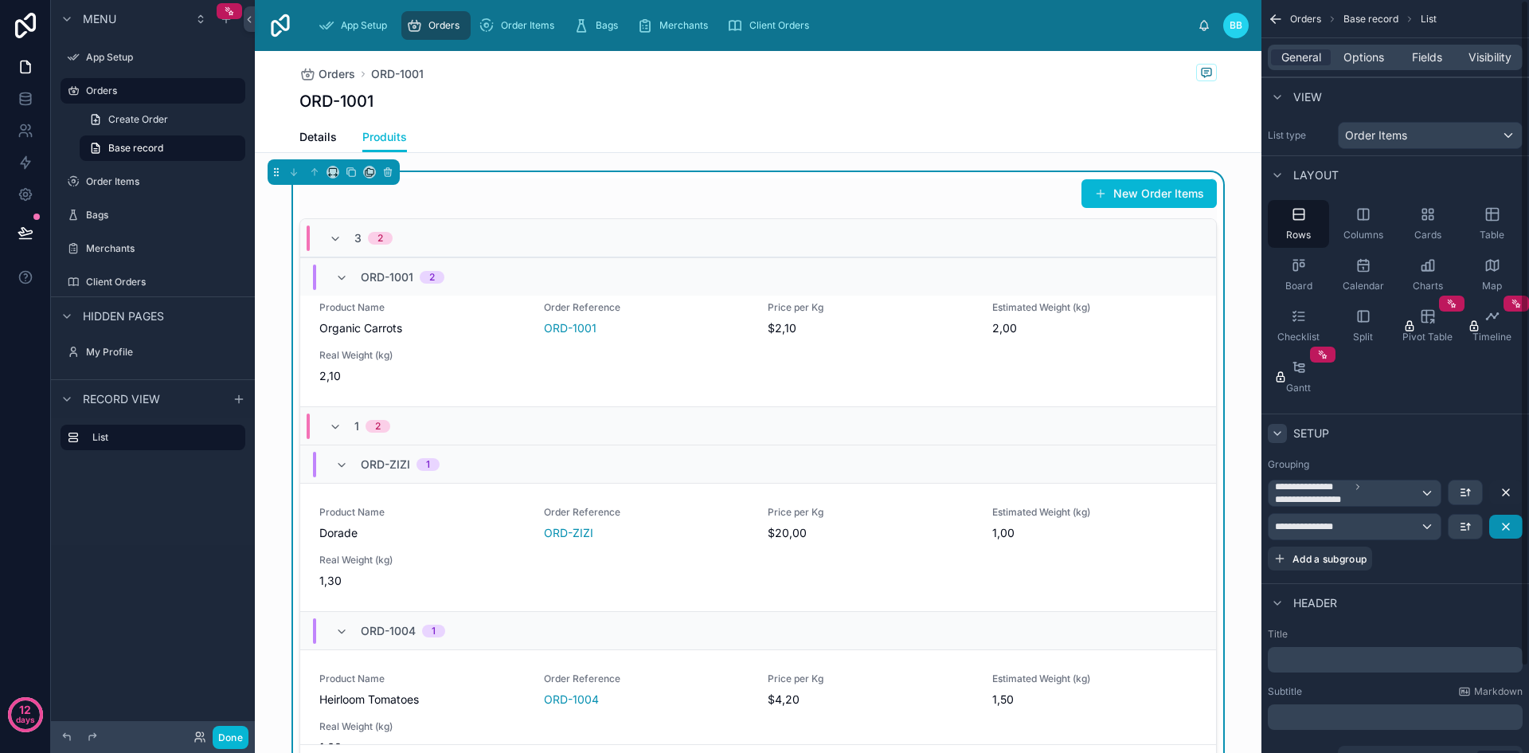
click at [1510, 522] on icon "scrollable content" at bounding box center [1506, 526] width 13 height 13
